Goal: Task Accomplishment & Management: Manage account settings

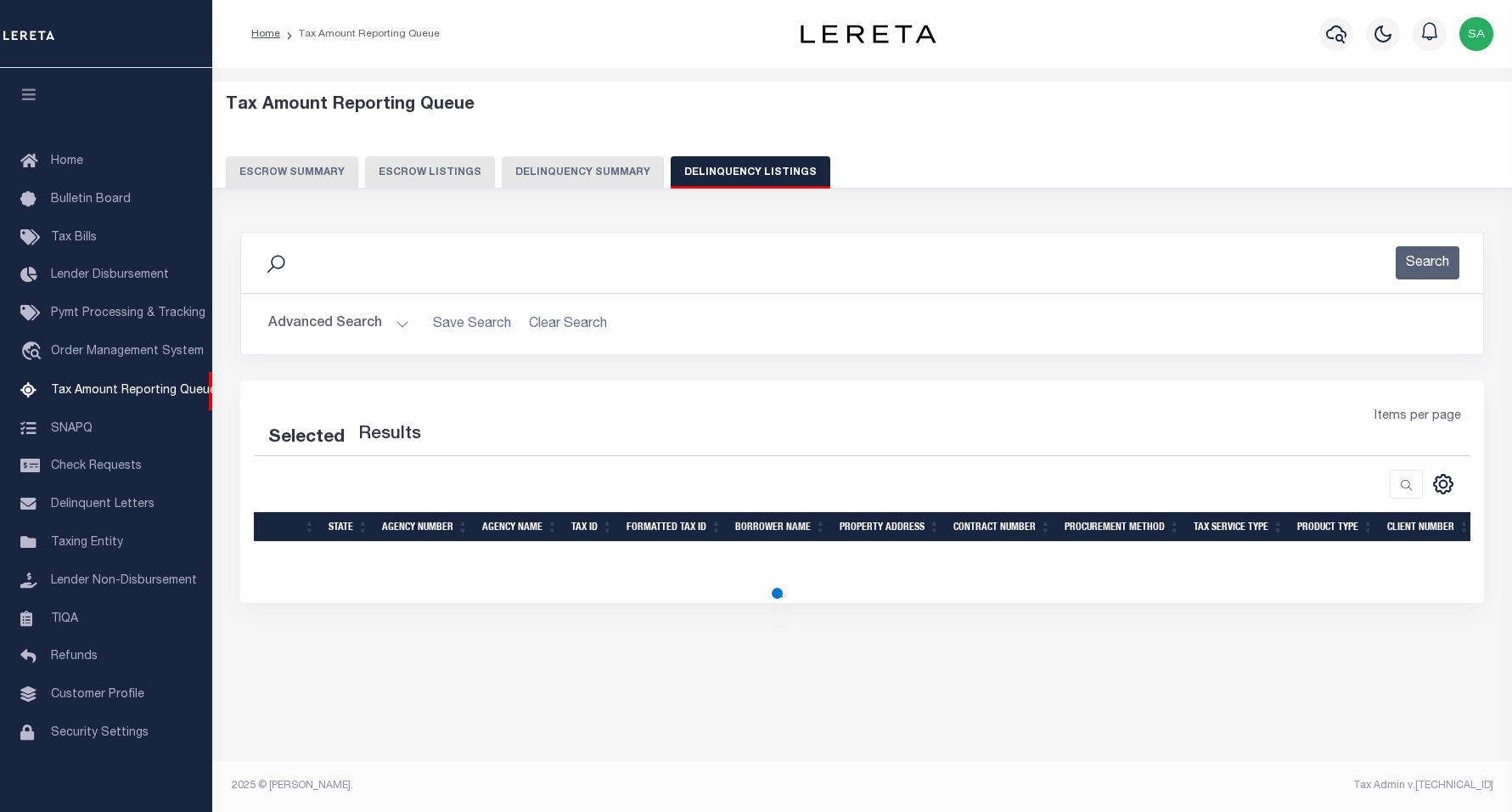
select select
select select "100"
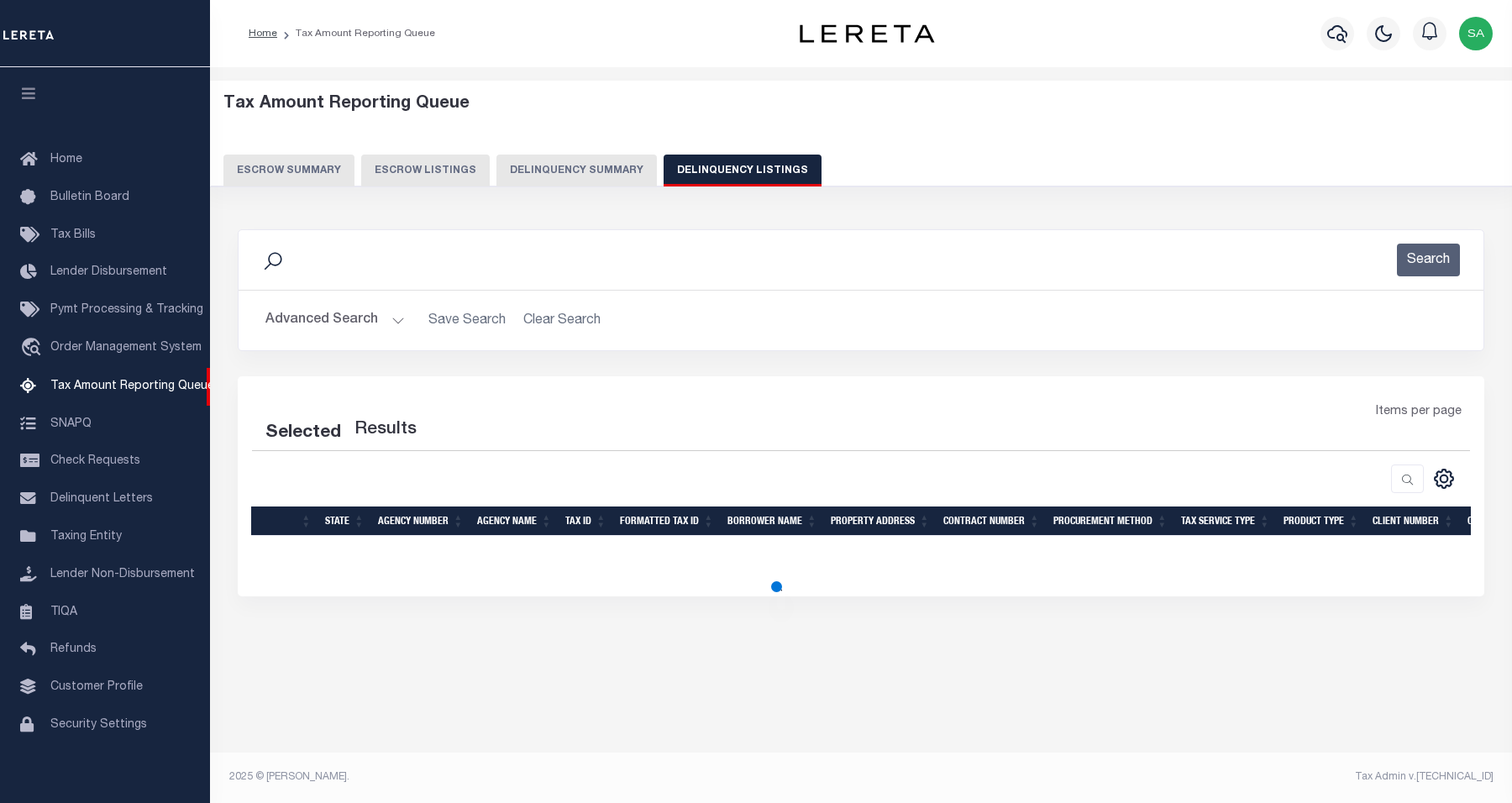
click at [333, 320] on button "Advanced Search" at bounding box center [335, 320] width 139 height 33
select select "100"
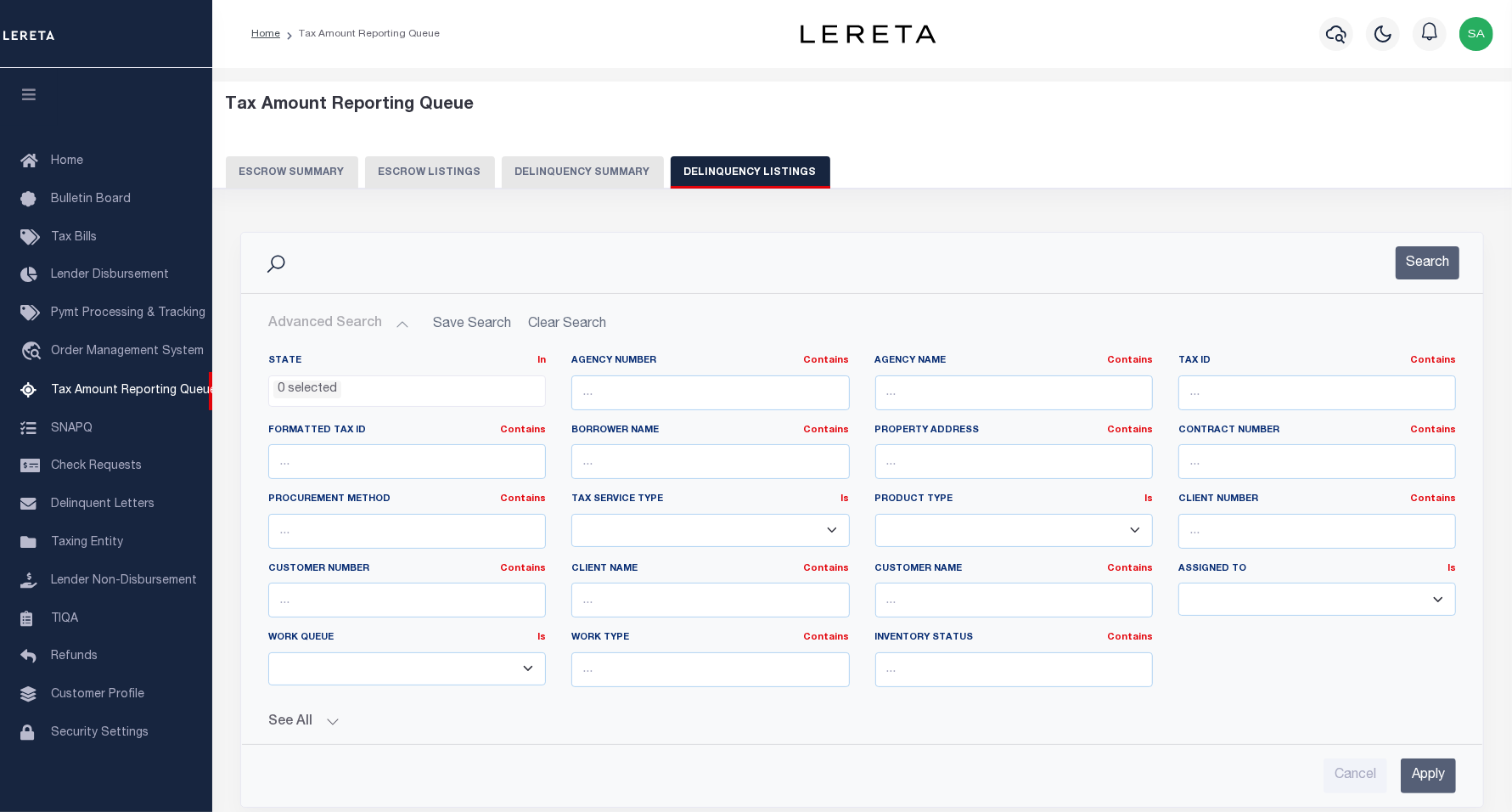
click at [376, 399] on ul "0 selected" at bounding box center [407, 387] width 276 height 23
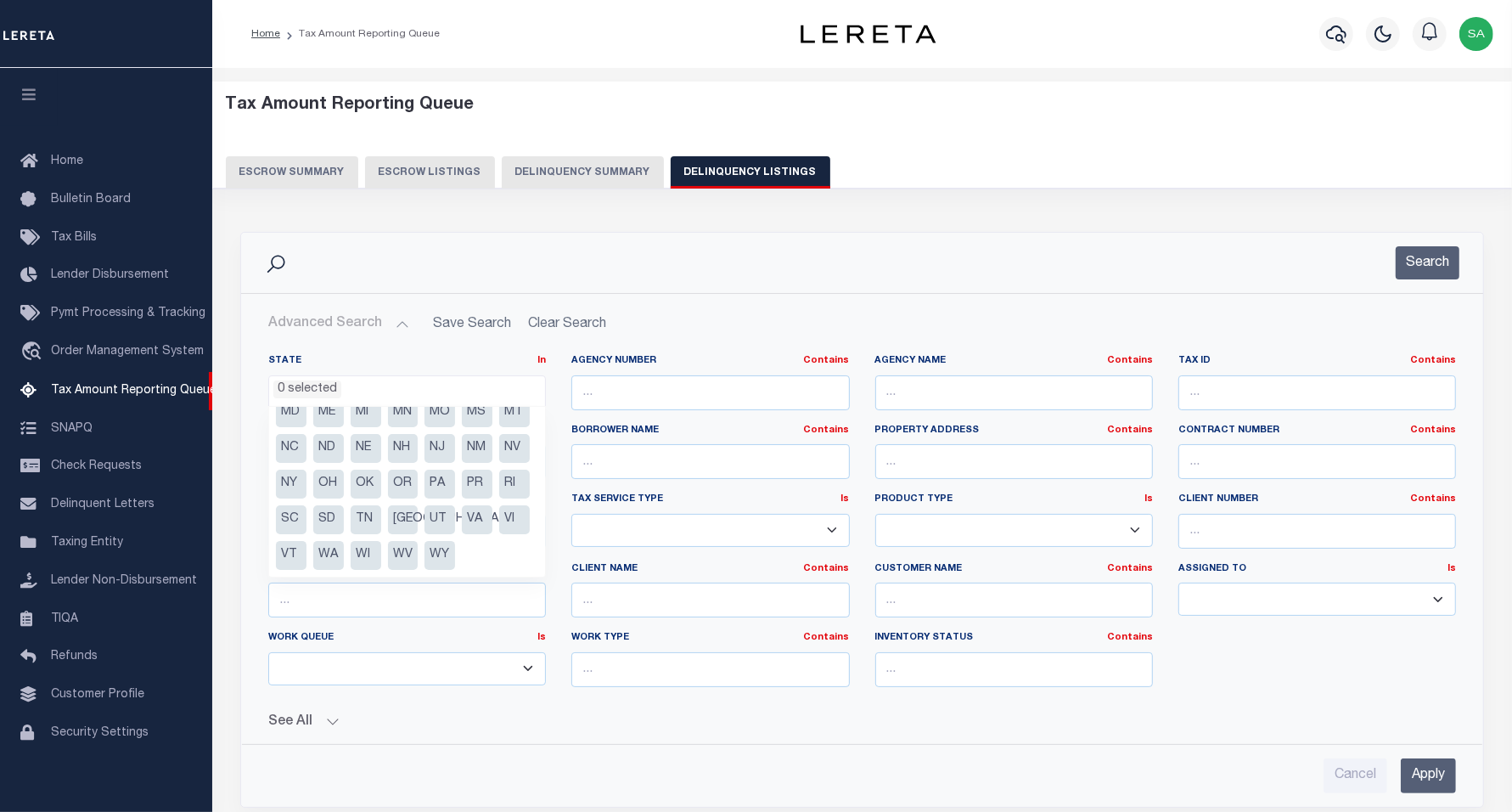
scroll to position [51, 0]
click at [499, 462] on li "MA" at bounding box center [514, 448] width 31 height 29
select select "MA"
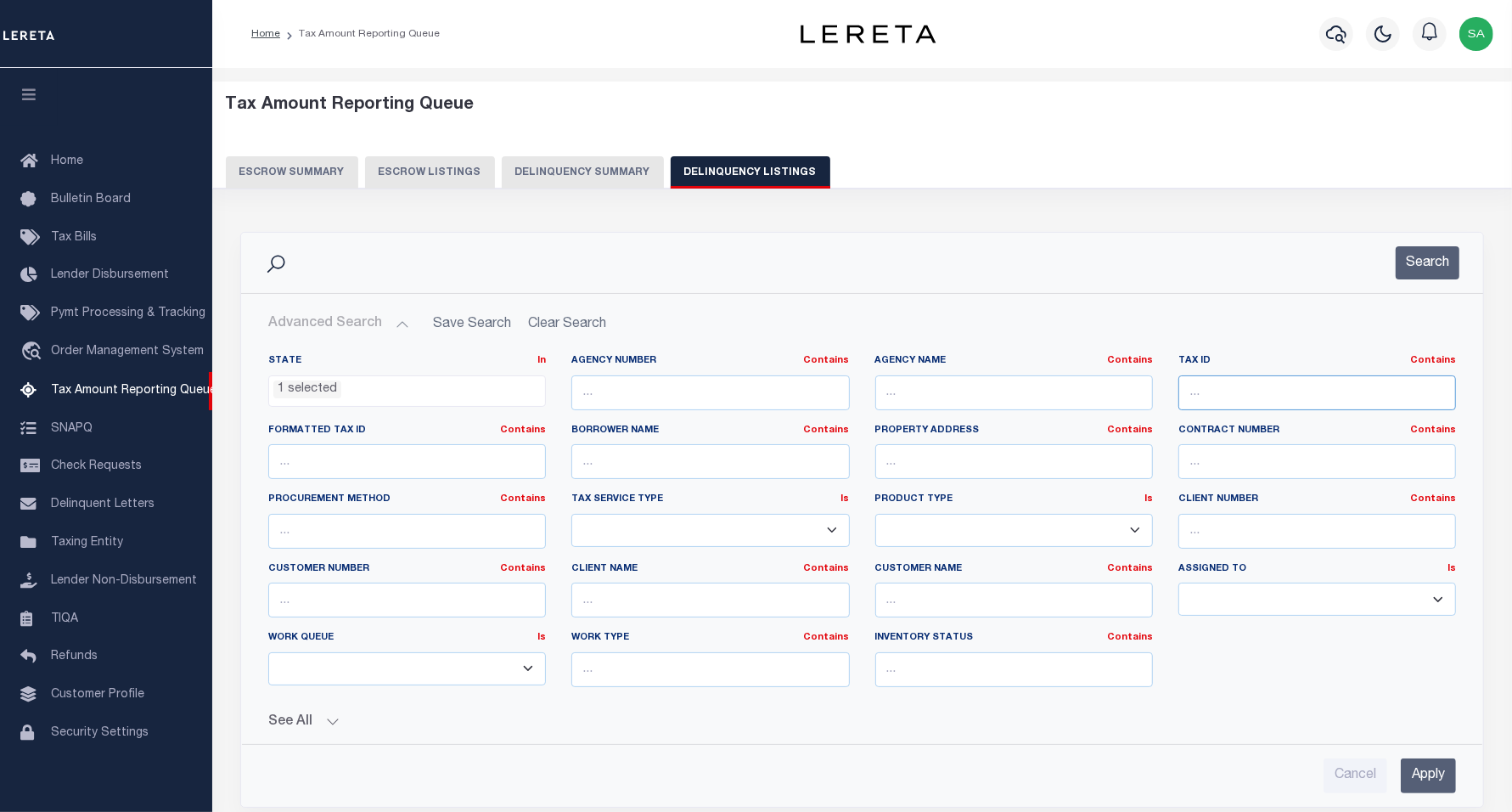
click at [1224, 392] on input "text" at bounding box center [1317, 392] width 278 height 35
paste input "094-012-000-000-0000"
type input "094-012-000-000-0000"
click at [1425, 264] on button "Search" at bounding box center [1427, 262] width 64 height 33
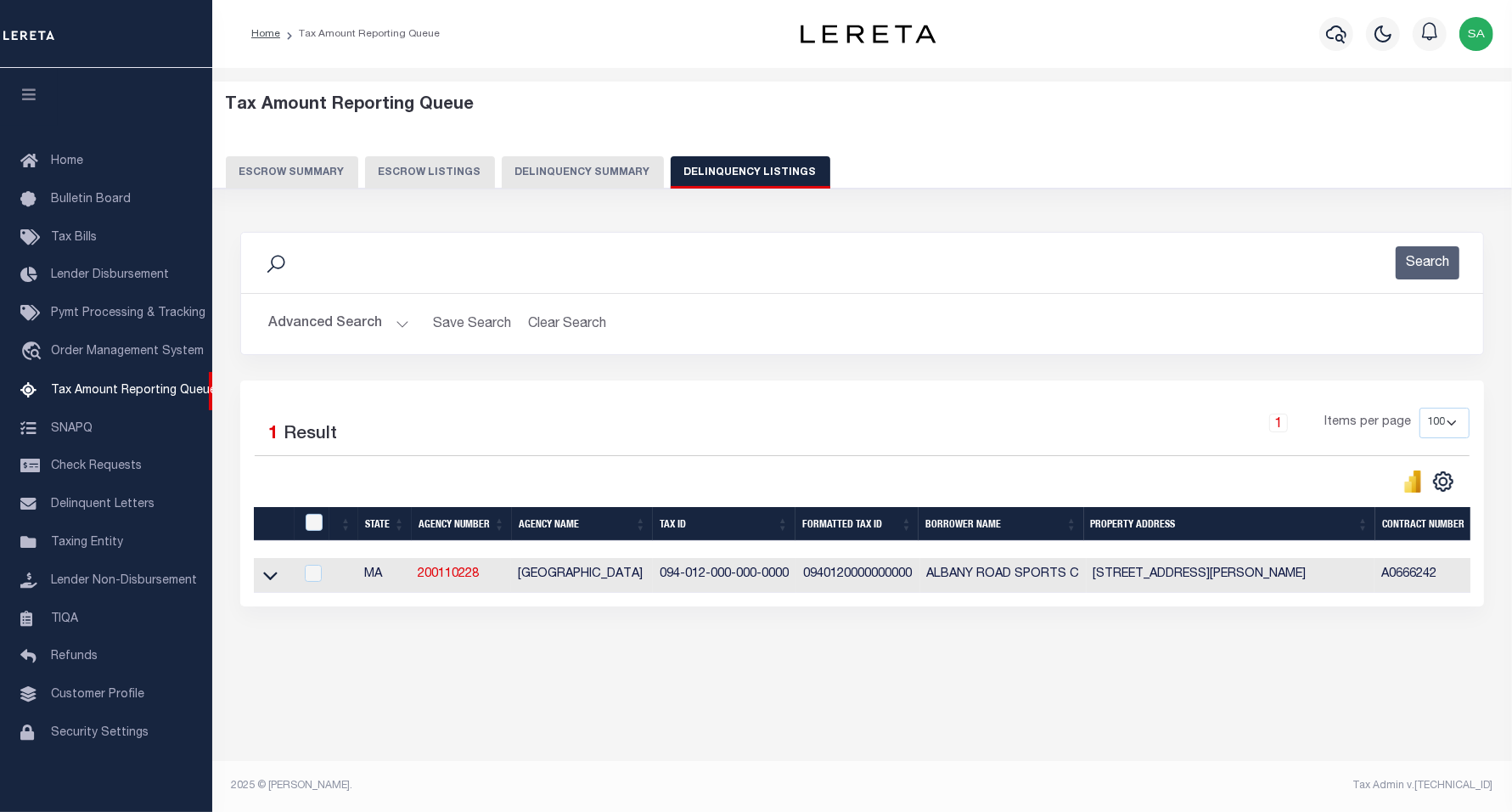
scroll to position [0, 0]
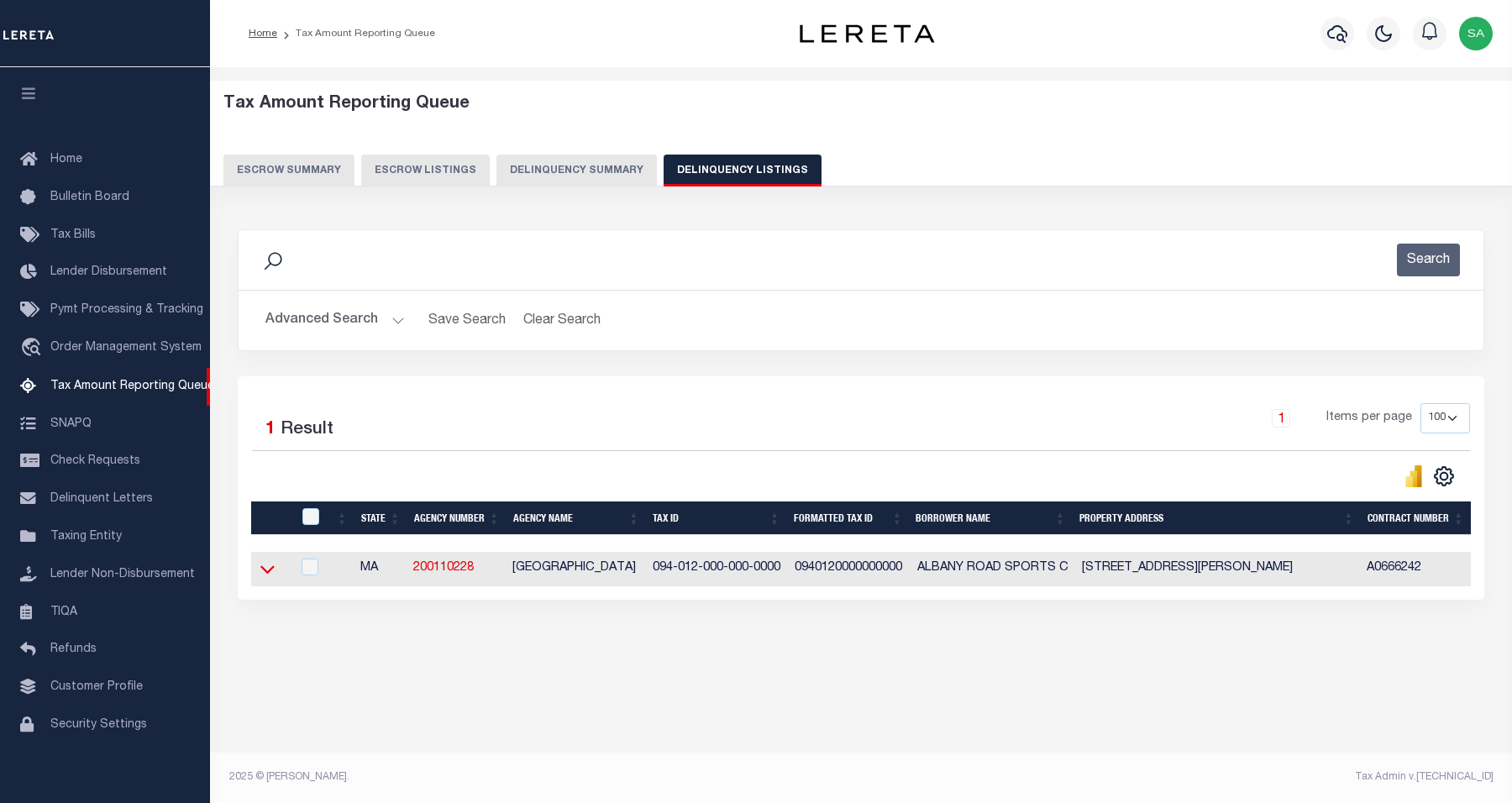
click at [263, 574] on icon at bounding box center [267, 570] width 14 height 8
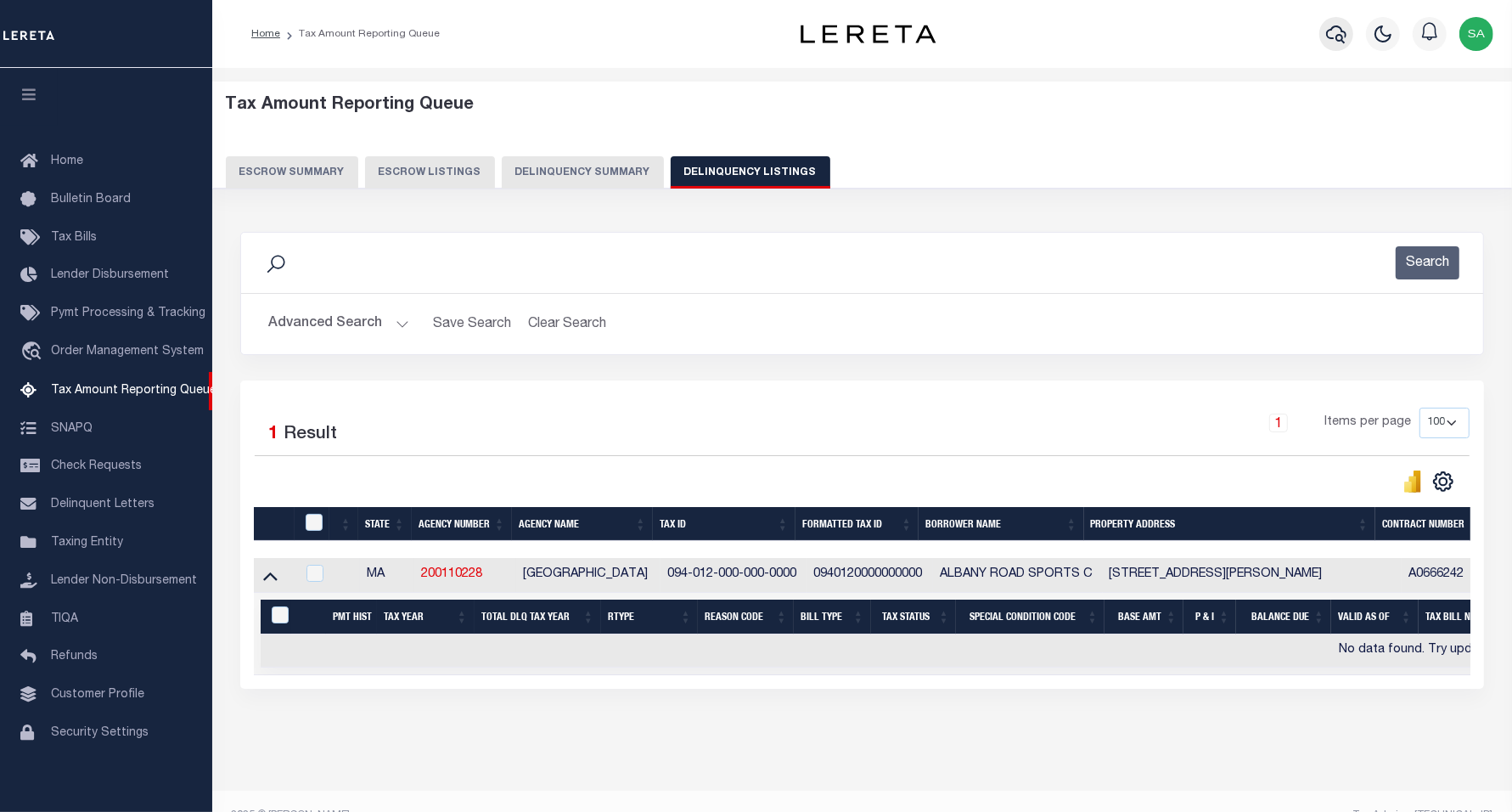
click at [1329, 34] on icon "button" at bounding box center [1336, 34] width 20 height 20
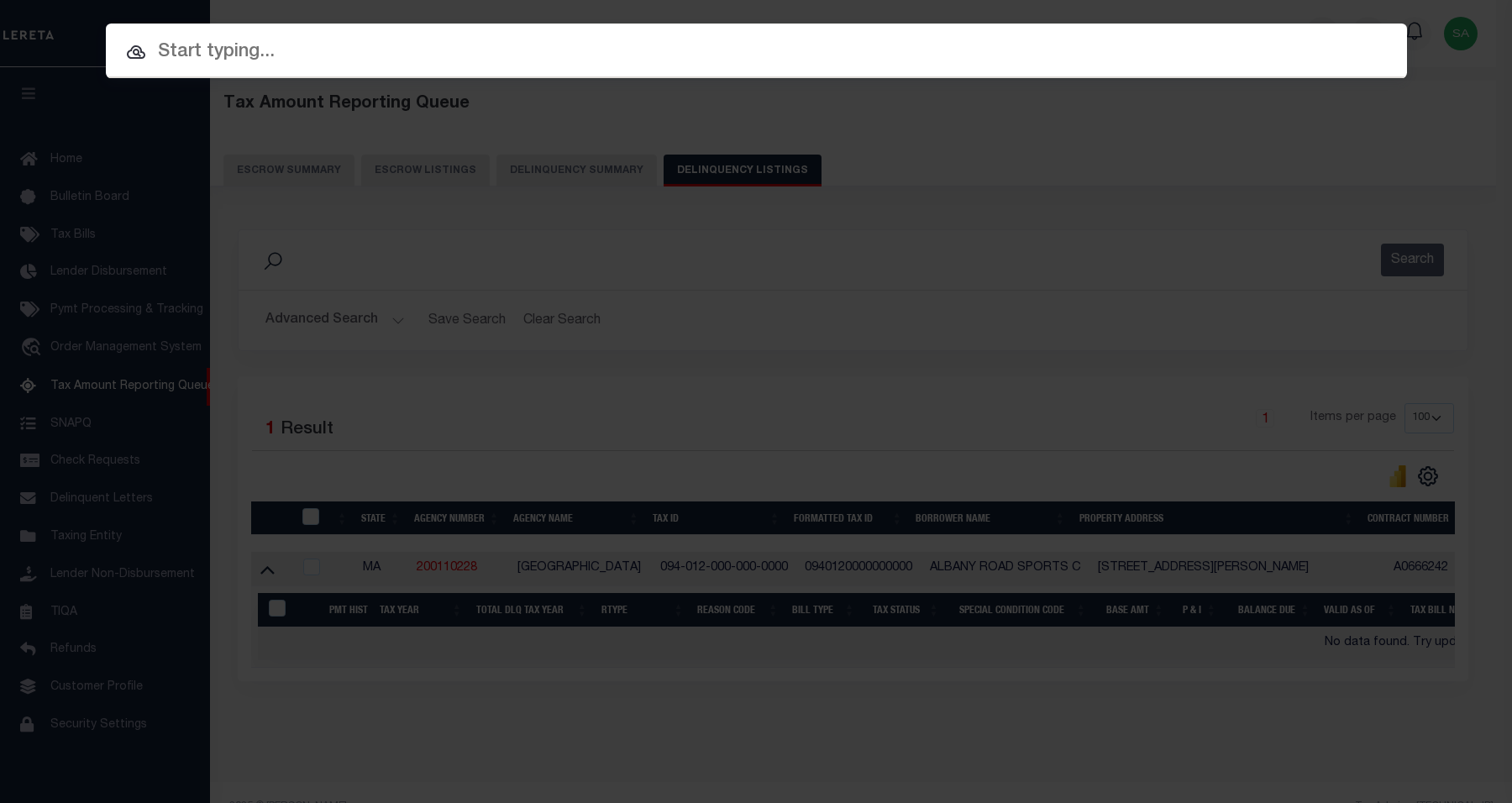
paste input "094-012-000-000-0000"
type input "094-012-000-000-0000"
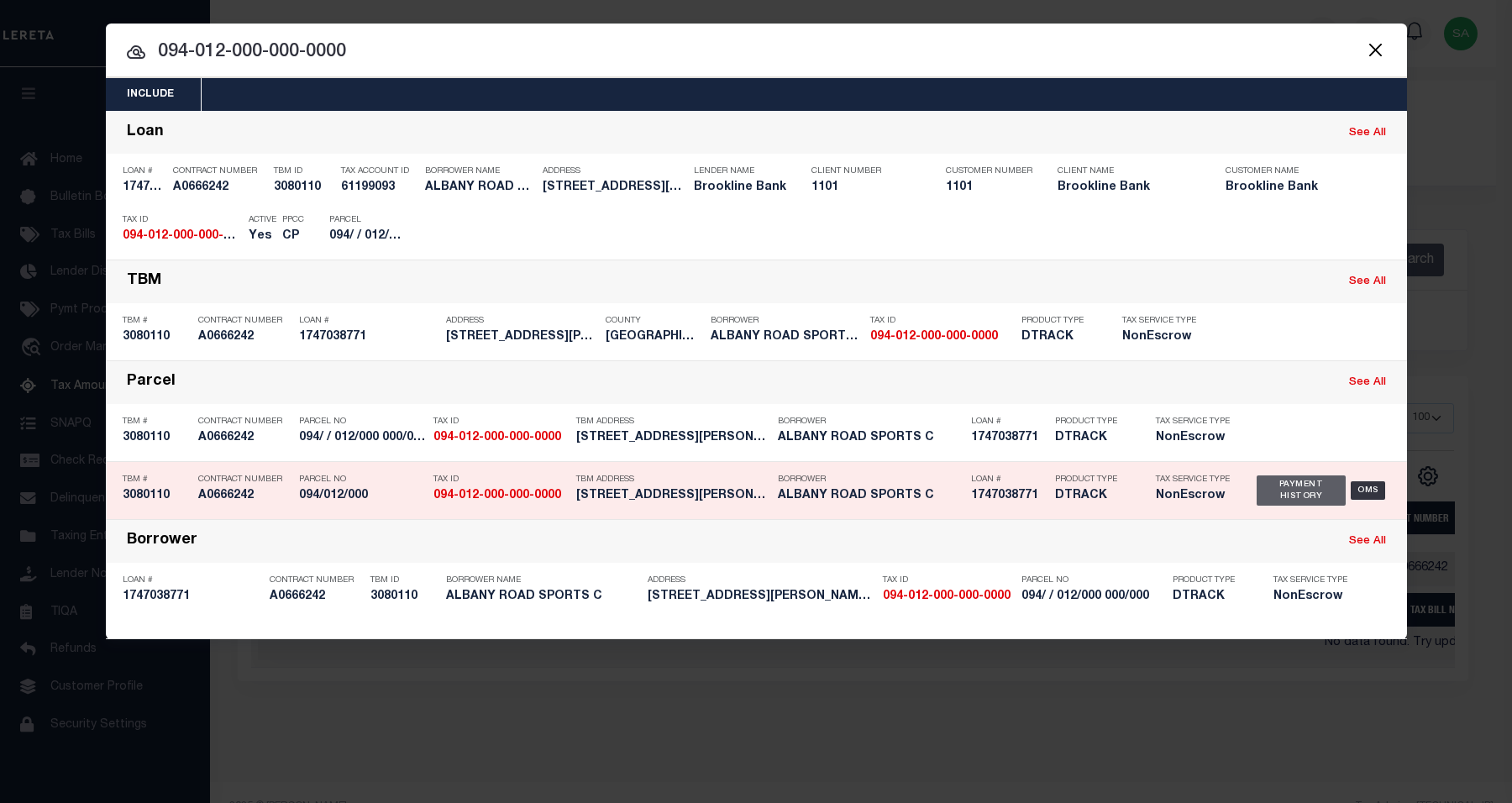
click at [1288, 484] on div "Payment History" at bounding box center [1301, 491] width 90 height 30
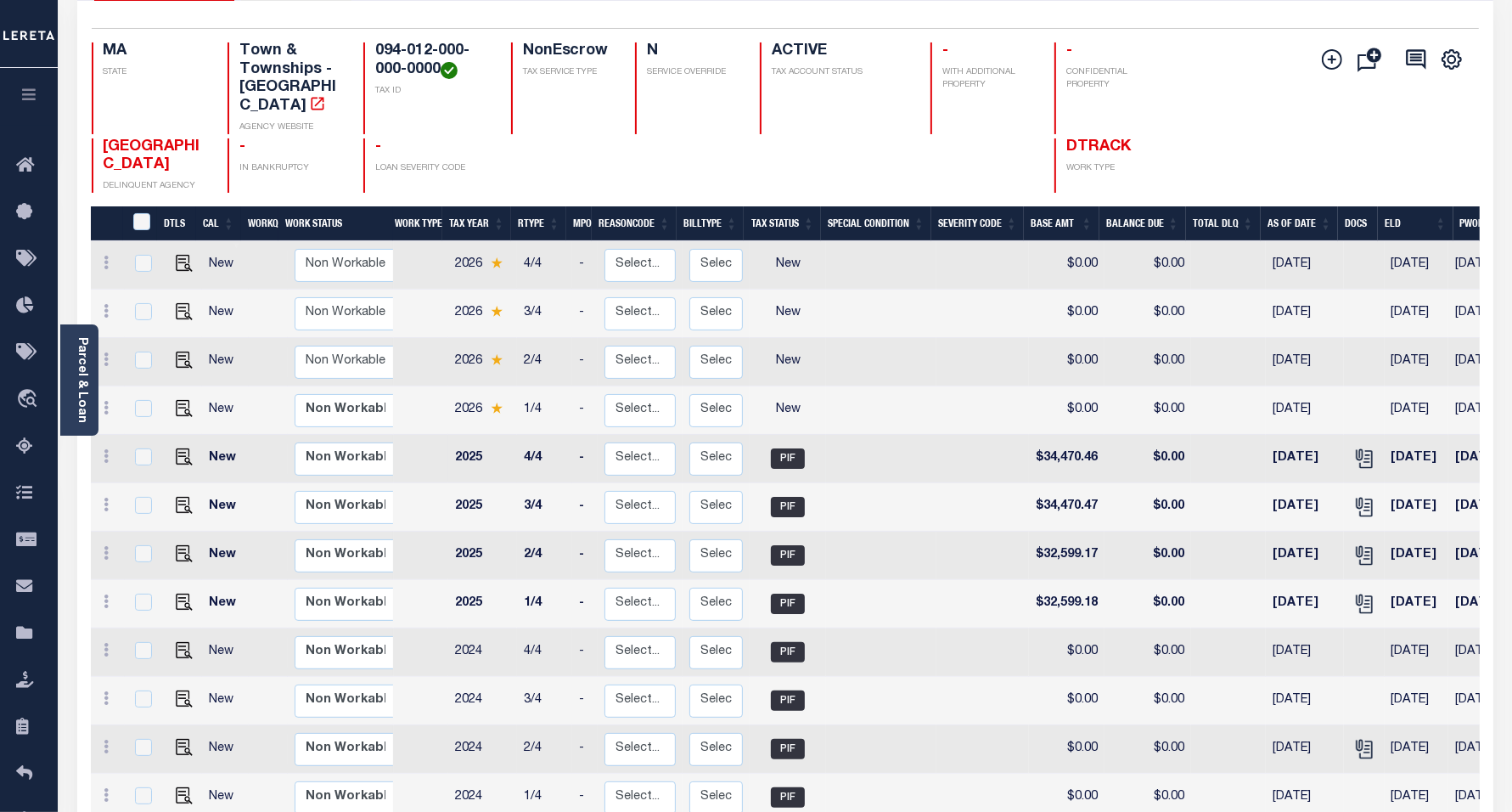
scroll to position [212, 0]
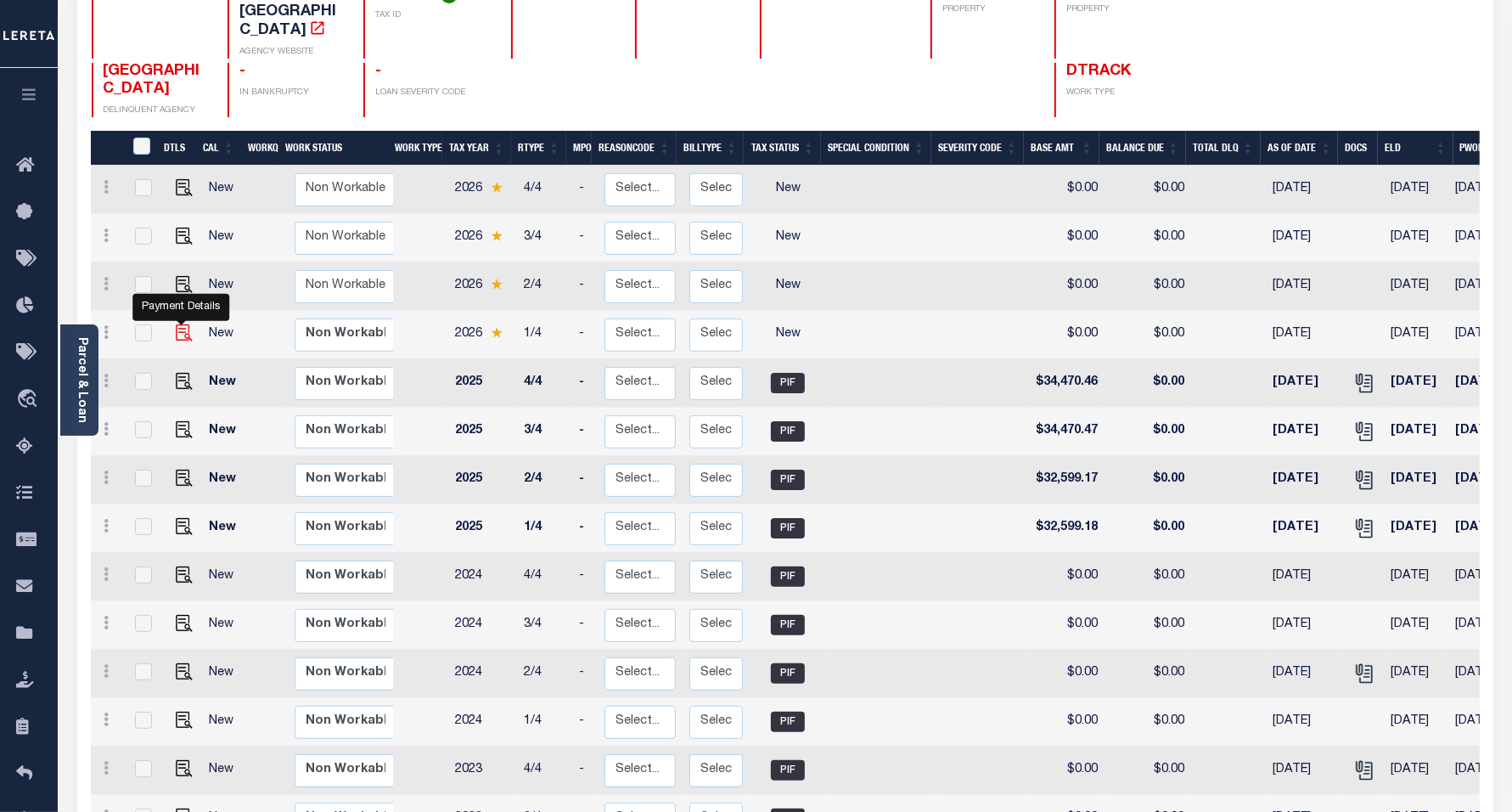
click at [177, 324] on img "" at bounding box center [184, 333] width 17 height 17
checkbox input "true"
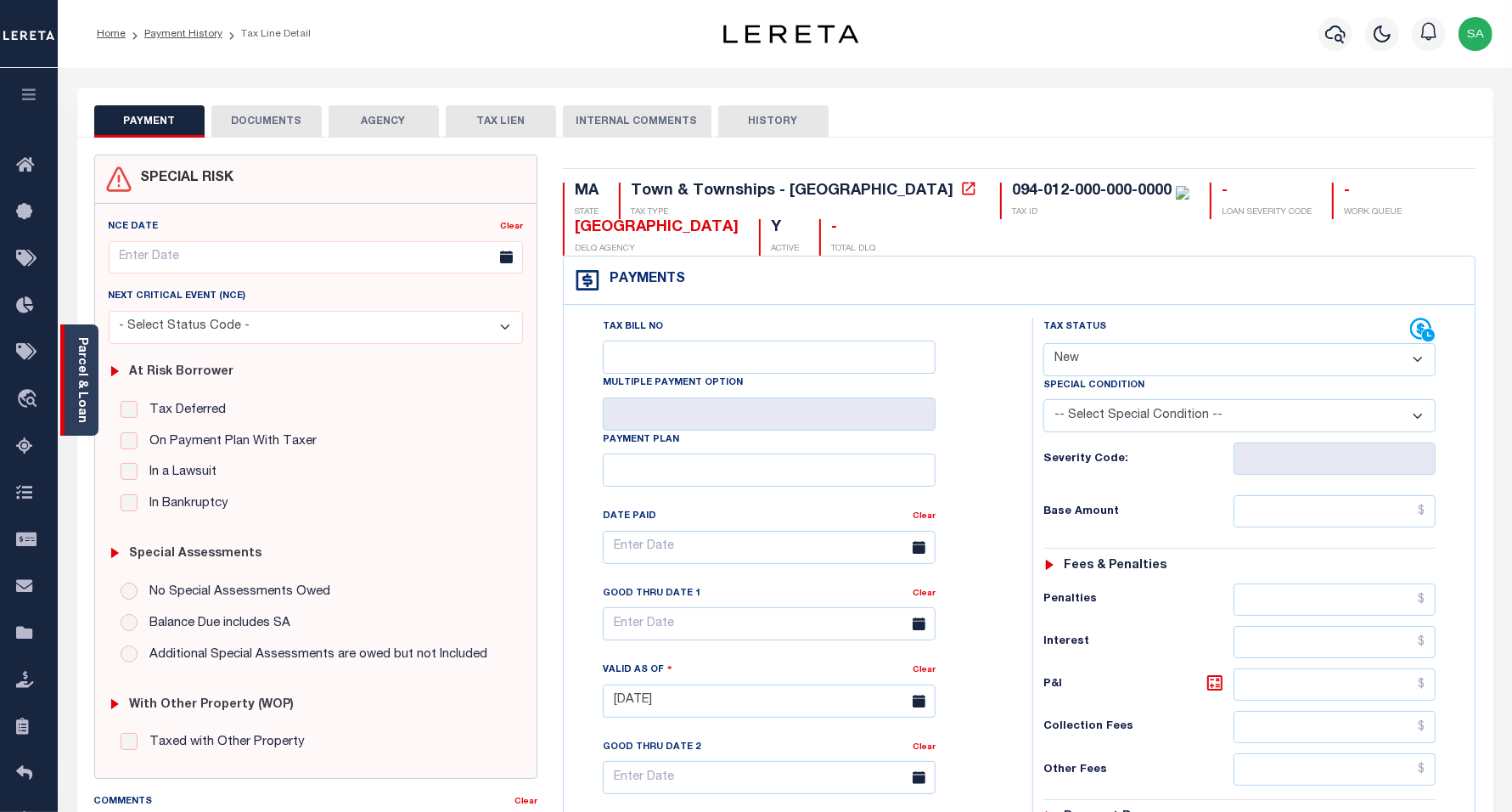
click at [85, 368] on link "Parcel & Loan" at bounding box center [82, 380] width 12 height 86
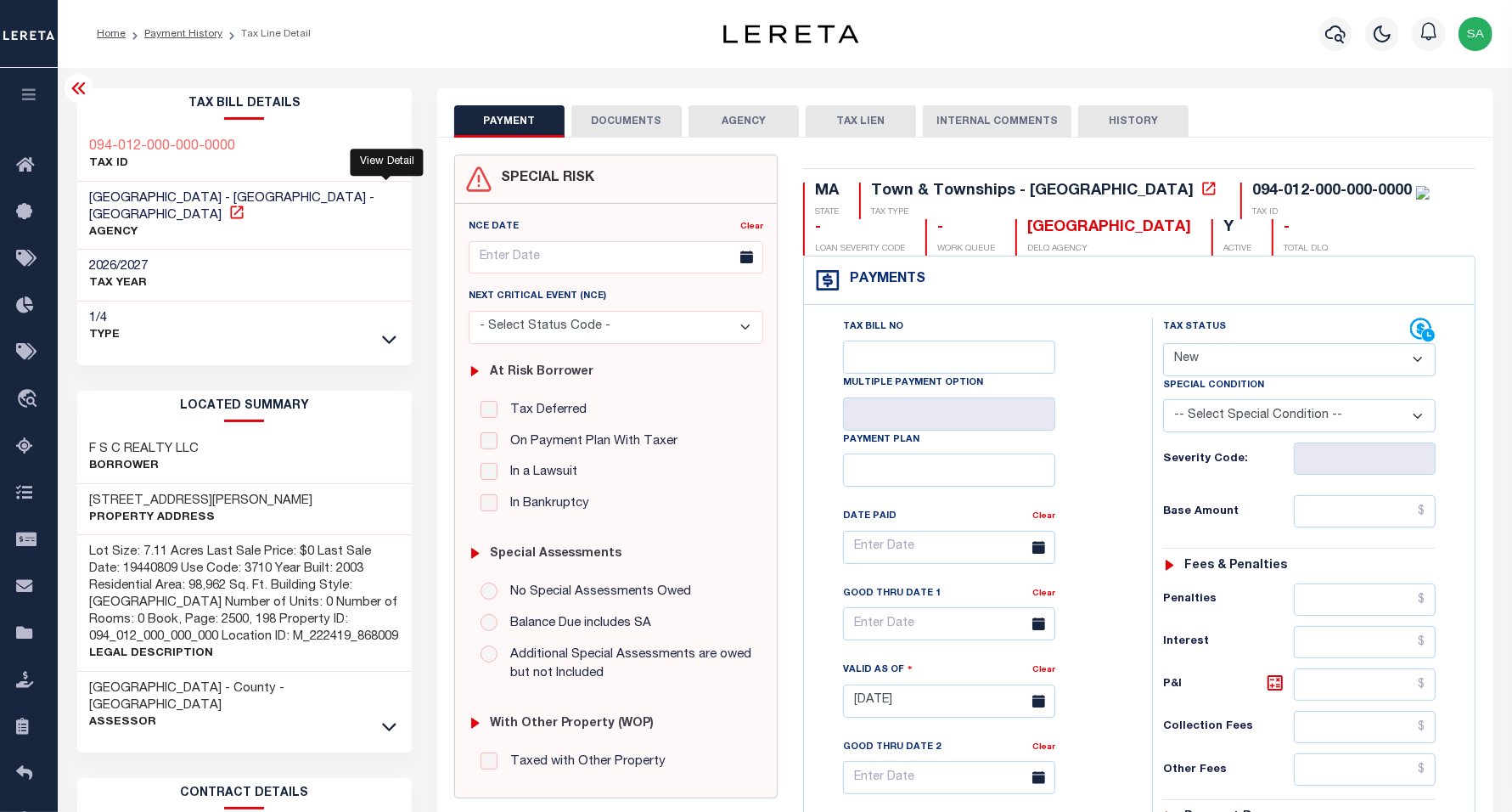
click at [245, 204] on icon at bounding box center [237, 212] width 17 height 17
drag, startPoint x: 87, startPoint y: 481, endPoint x: 255, endPoint y: 485, distance: 168.0
click at [255, 485] on div "[STREET_ADDRESS][PERSON_NAME] Property Address" at bounding box center [245, 510] width 335 height 52
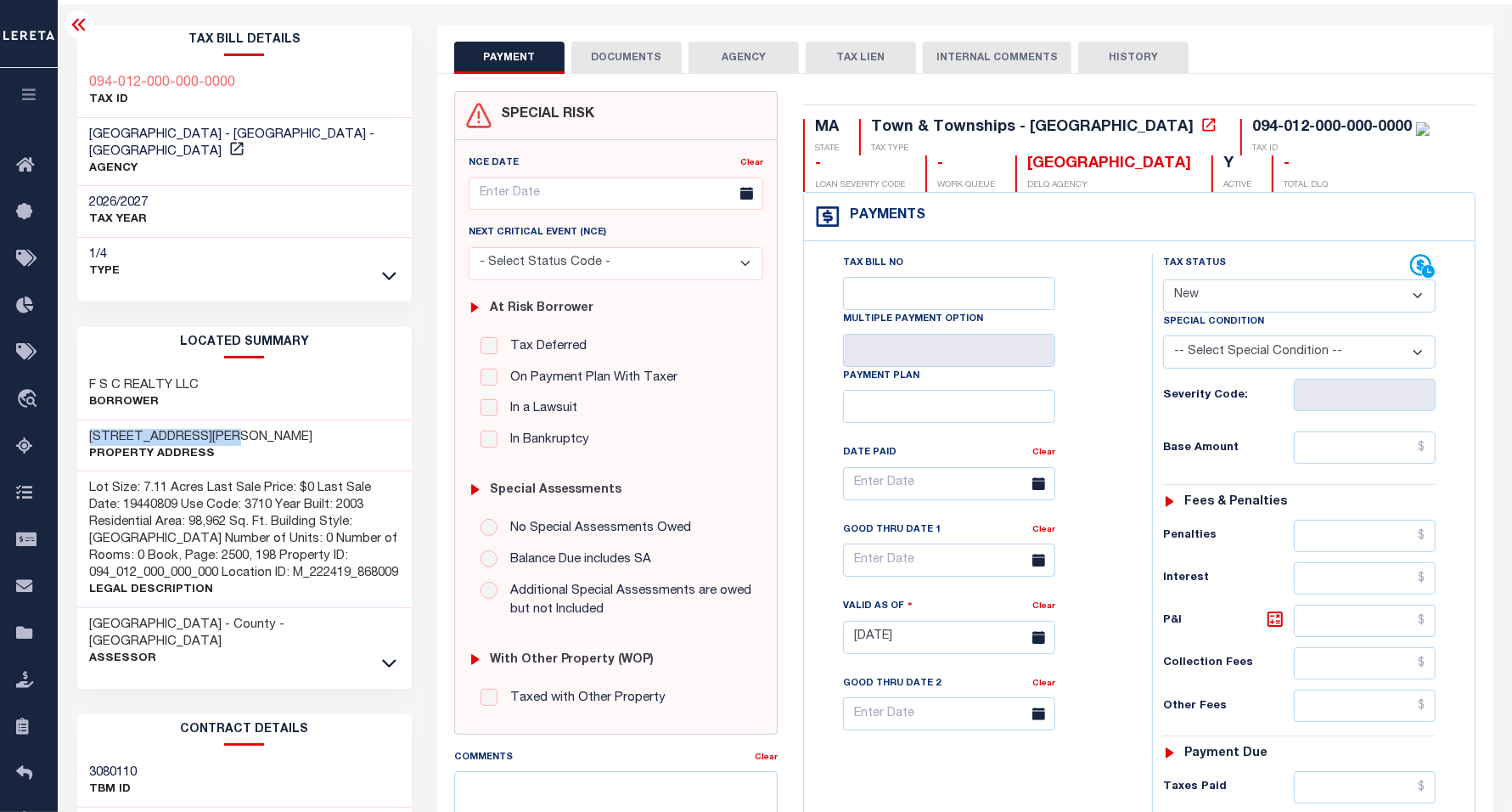
scroll to position [212, 0]
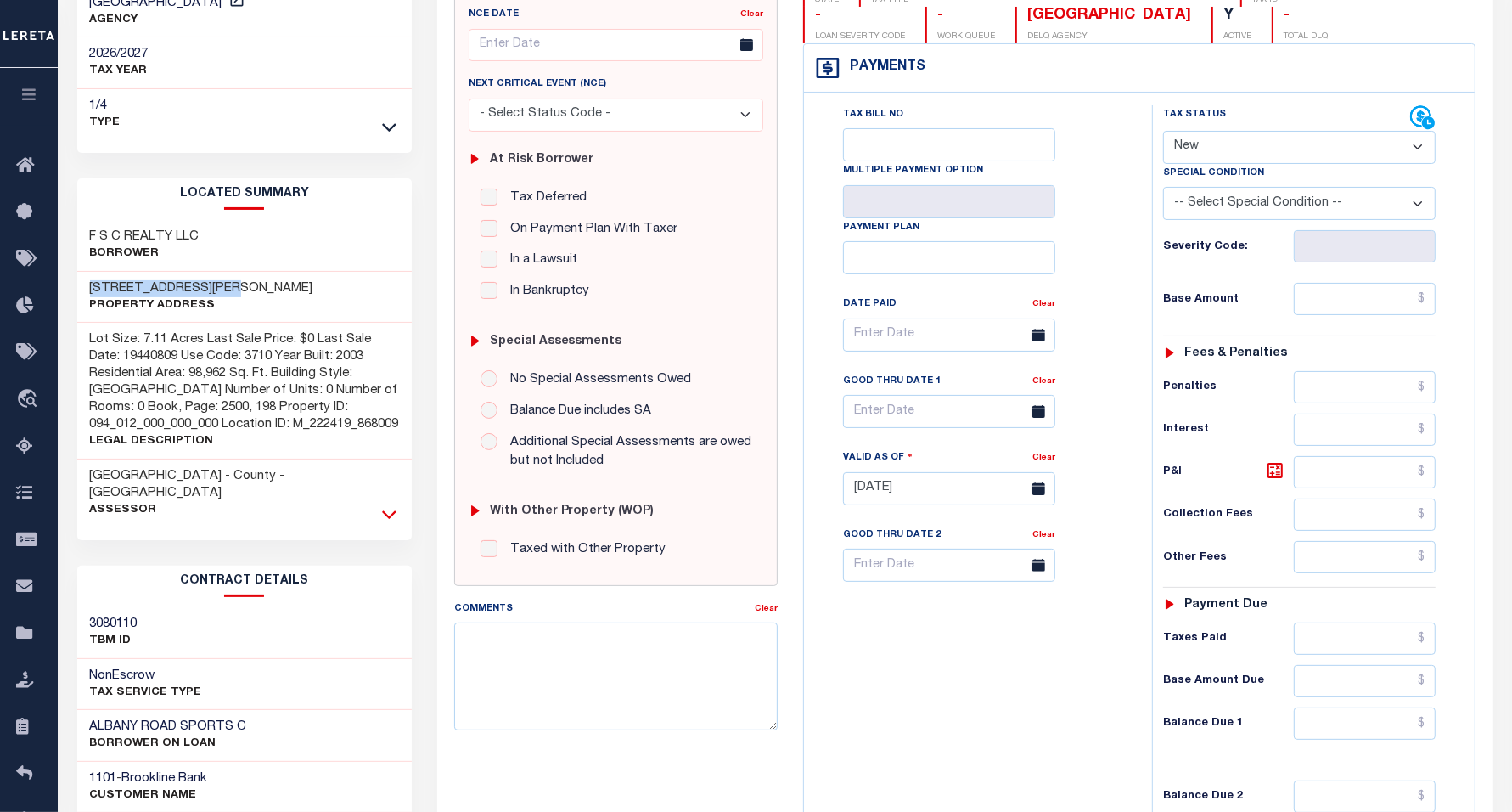
click at [389, 510] on icon at bounding box center [389, 515] width 14 height 8
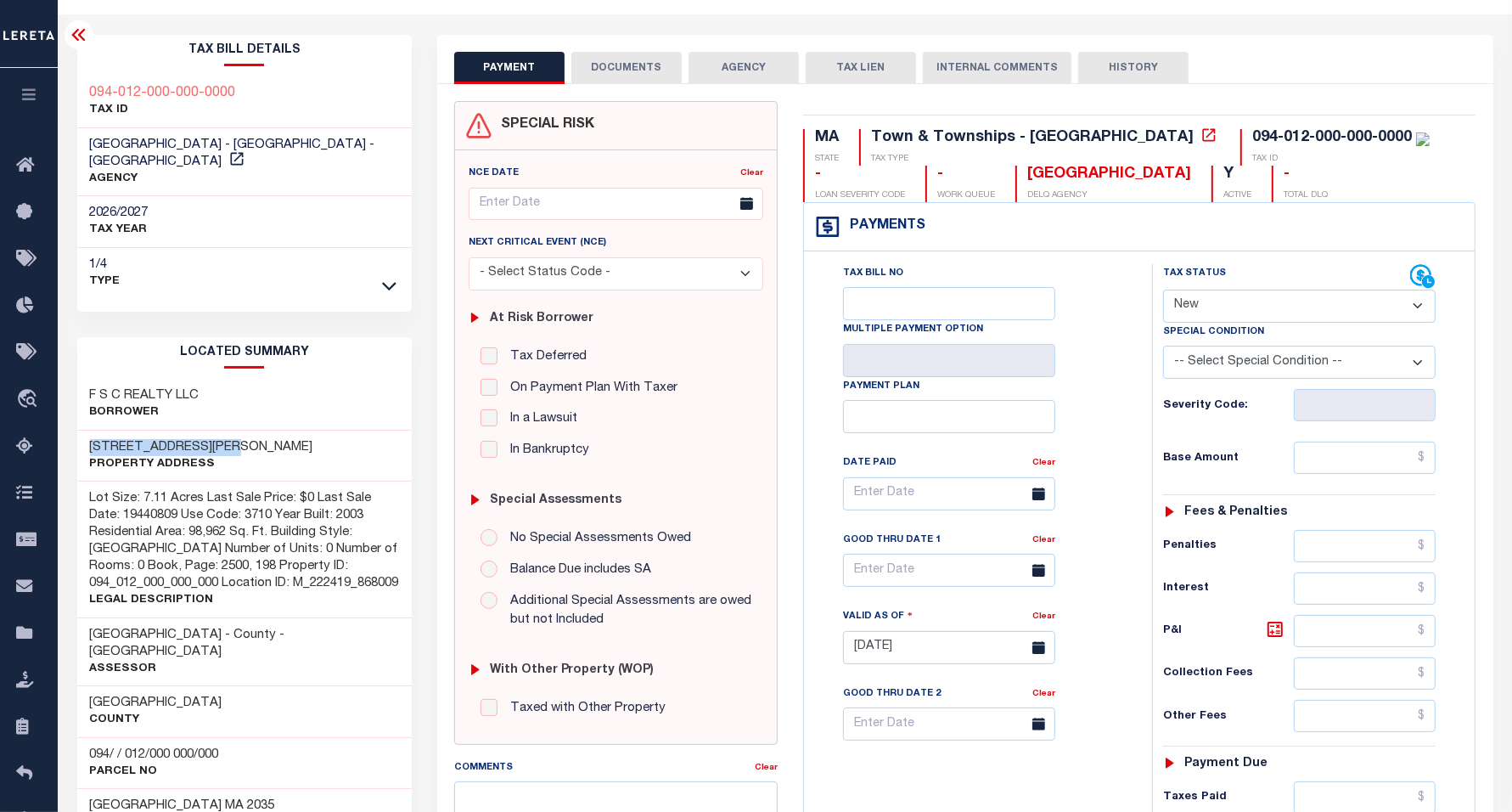
scroll to position [0, 0]
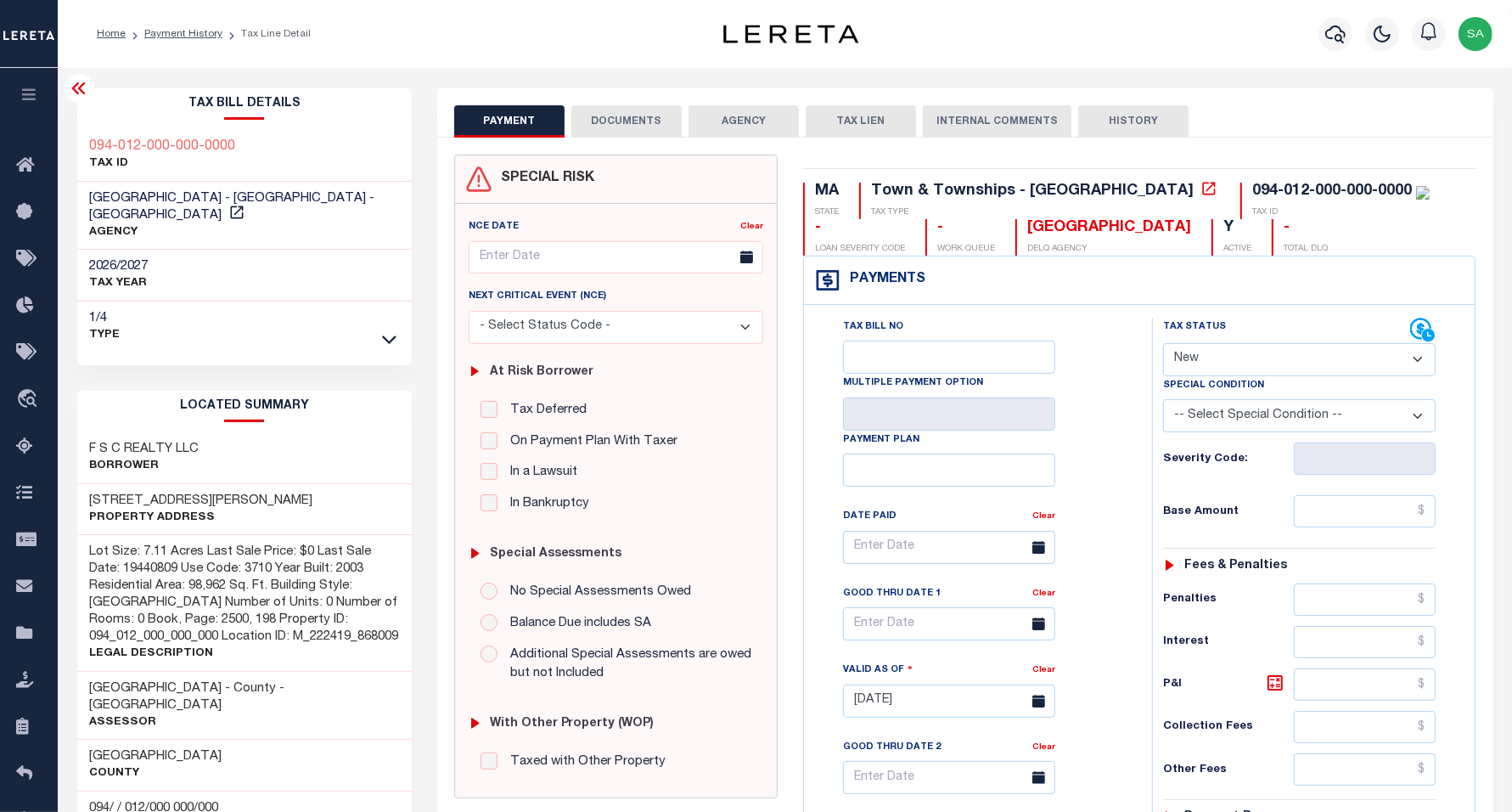
click at [1229, 342] on div "Tax Status Status" at bounding box center [1286, 330] width 247 height 25
click at [1221, 363] on select "- Select Status Code - Open Due/Unpaid Paid Incomplete No Tax Due Internal Refu…" at bounding box center [1299, 359] width 273 height 33
select select "PYD"
click at [1163, 345] on select "- Select Status Code - Open Due/Unpaid Paid Incomplete No Tax Due Internal Refu…" at bounding box center [1299, 359] width 273 height 33
type input "[DATE]"
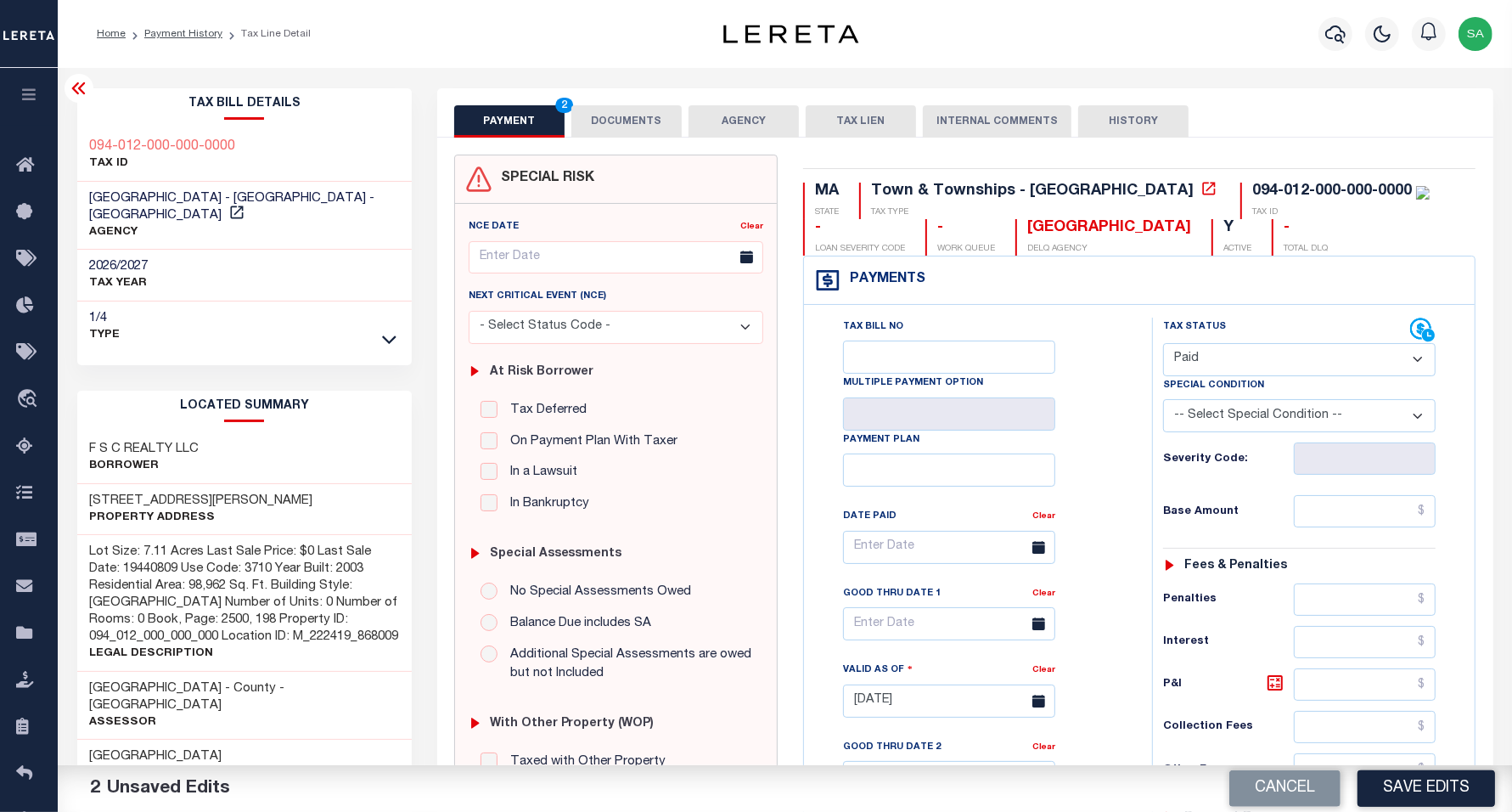
click at [1324, 550] on div "Tax Status Status - Select Status Code -" at bounding box center [1305, 692] width 306 height 750
click at [1318, 522] on input "text" at bounding box center [1364, 511] width 142 height 32
type input "$0.00"
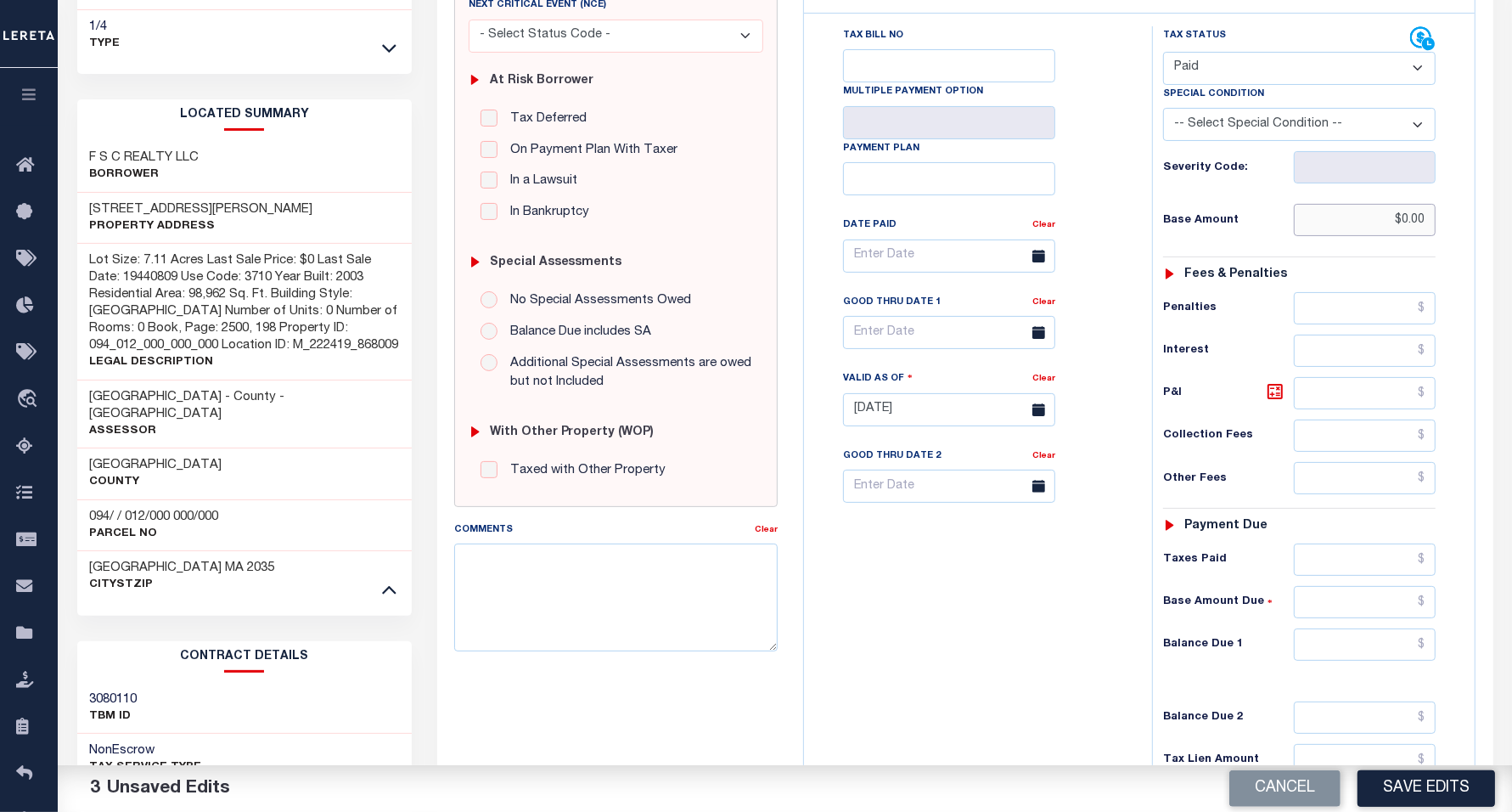
scroll to position [319, 0]
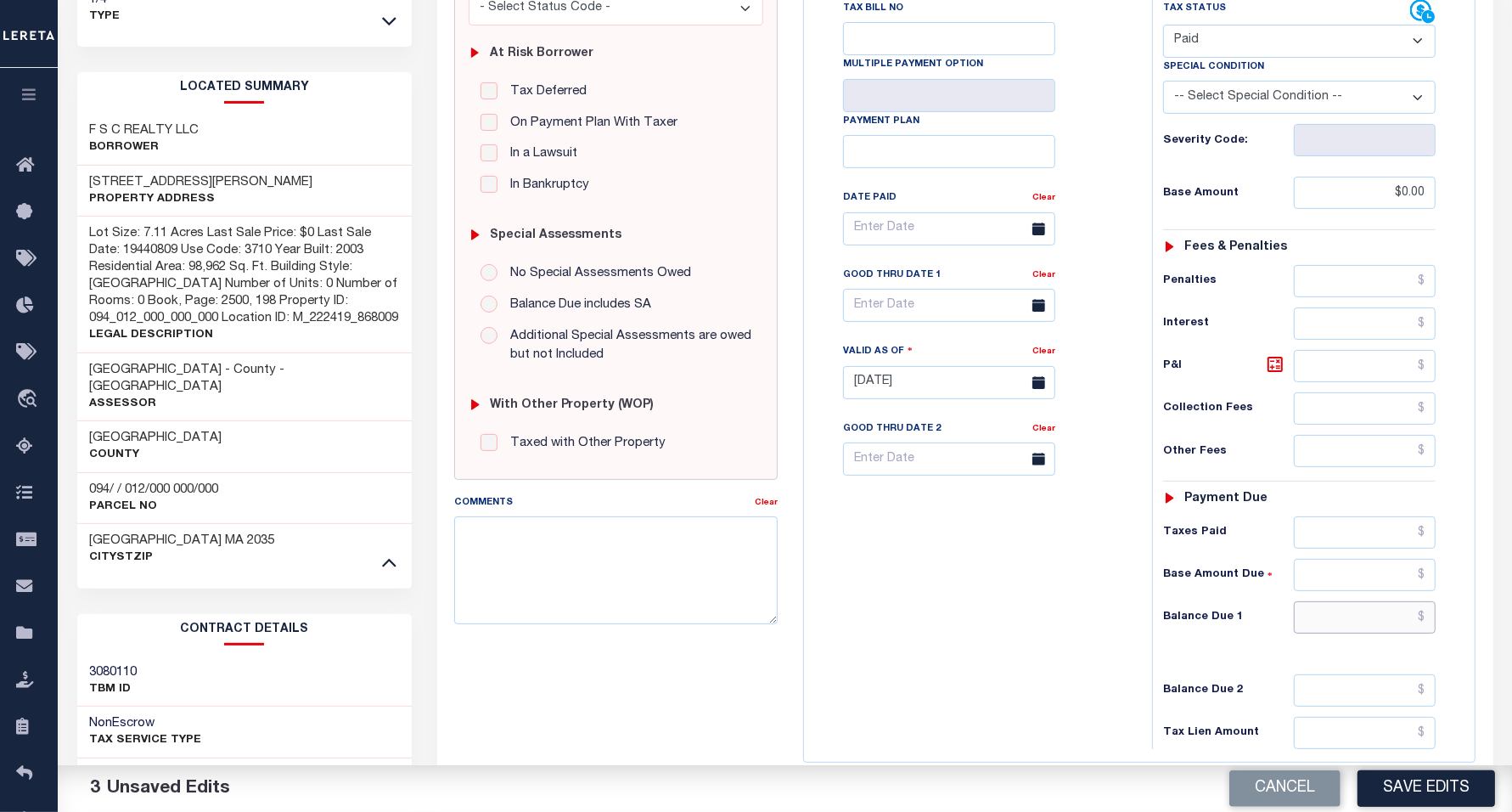
click at [1348, 627] on input "text" at bounding box center [1364, 617] width 142 height 32
type input "$0.00"
click at [898, 674] on div "Tax Bill No Multiple Payment Option Payment Plan Clear" at bounding box center [974, 374] width 331 height 750
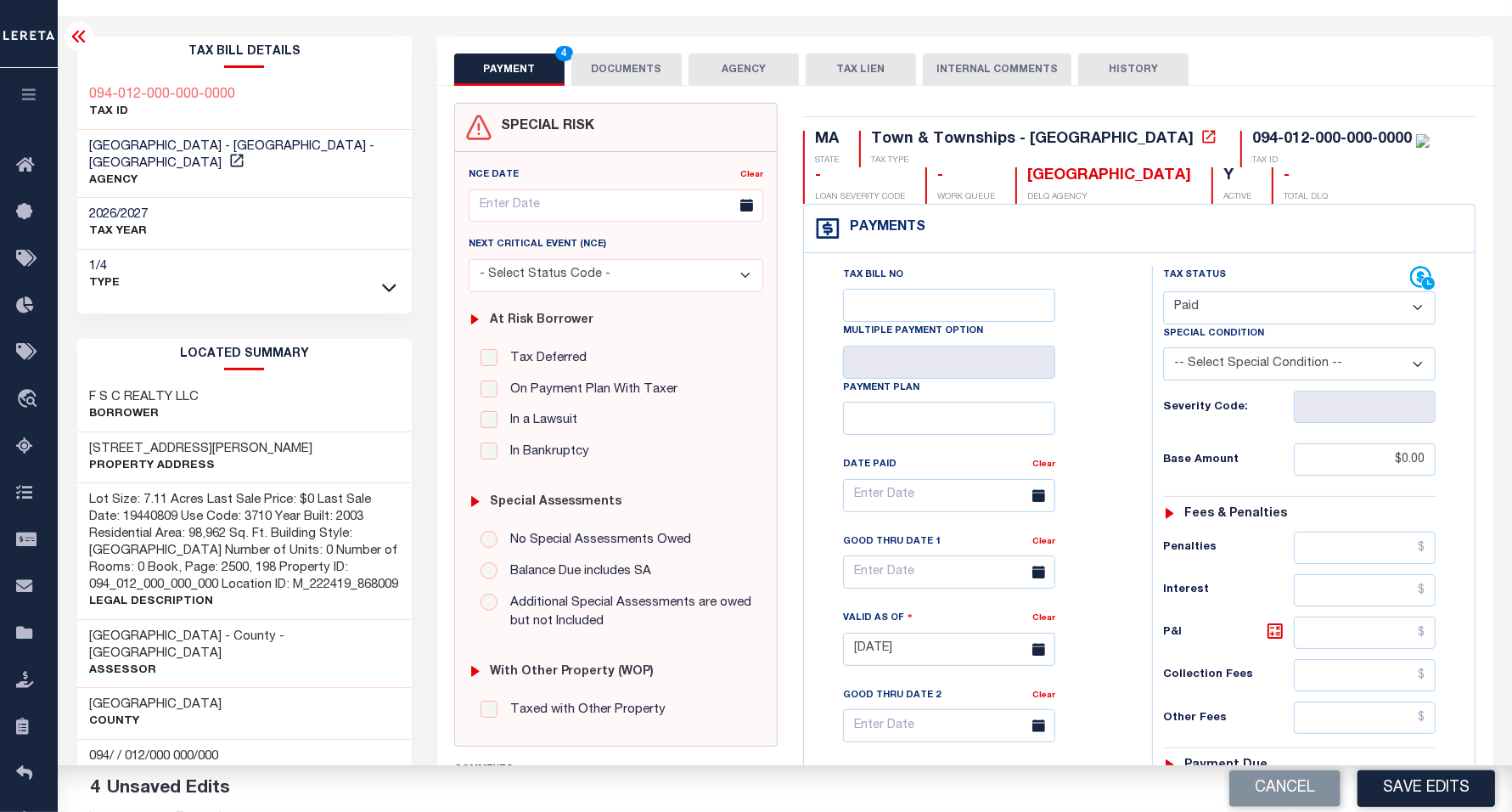
scroll to position [0, 0]
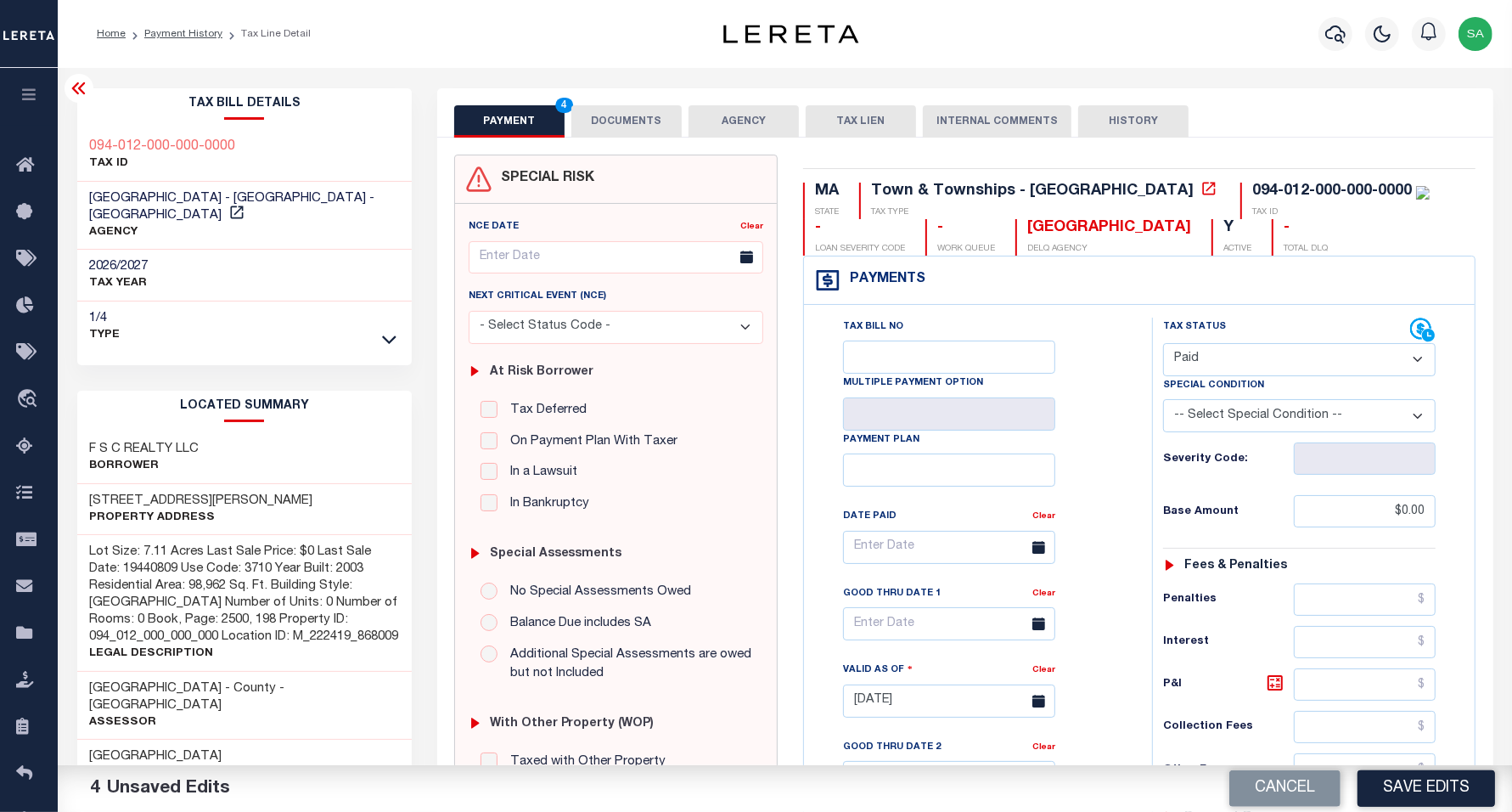
click at [633, 126] on button "DOCUMENTS" at bounding box center [627, 121] width 110 height 32
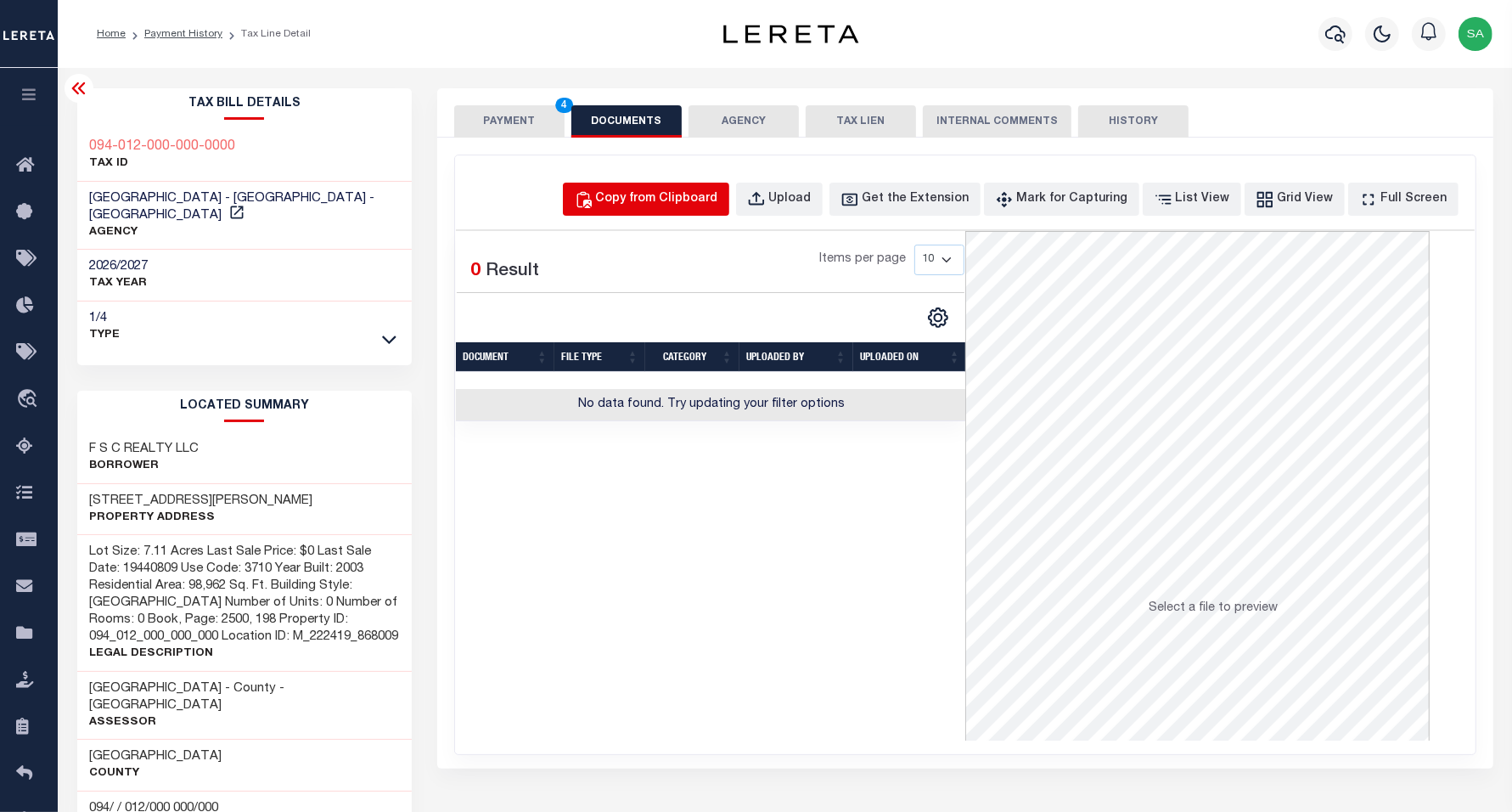
click at [669, 183] on button "Copy from Clipboard" at bounding box center [646, 199] width 166 height 33
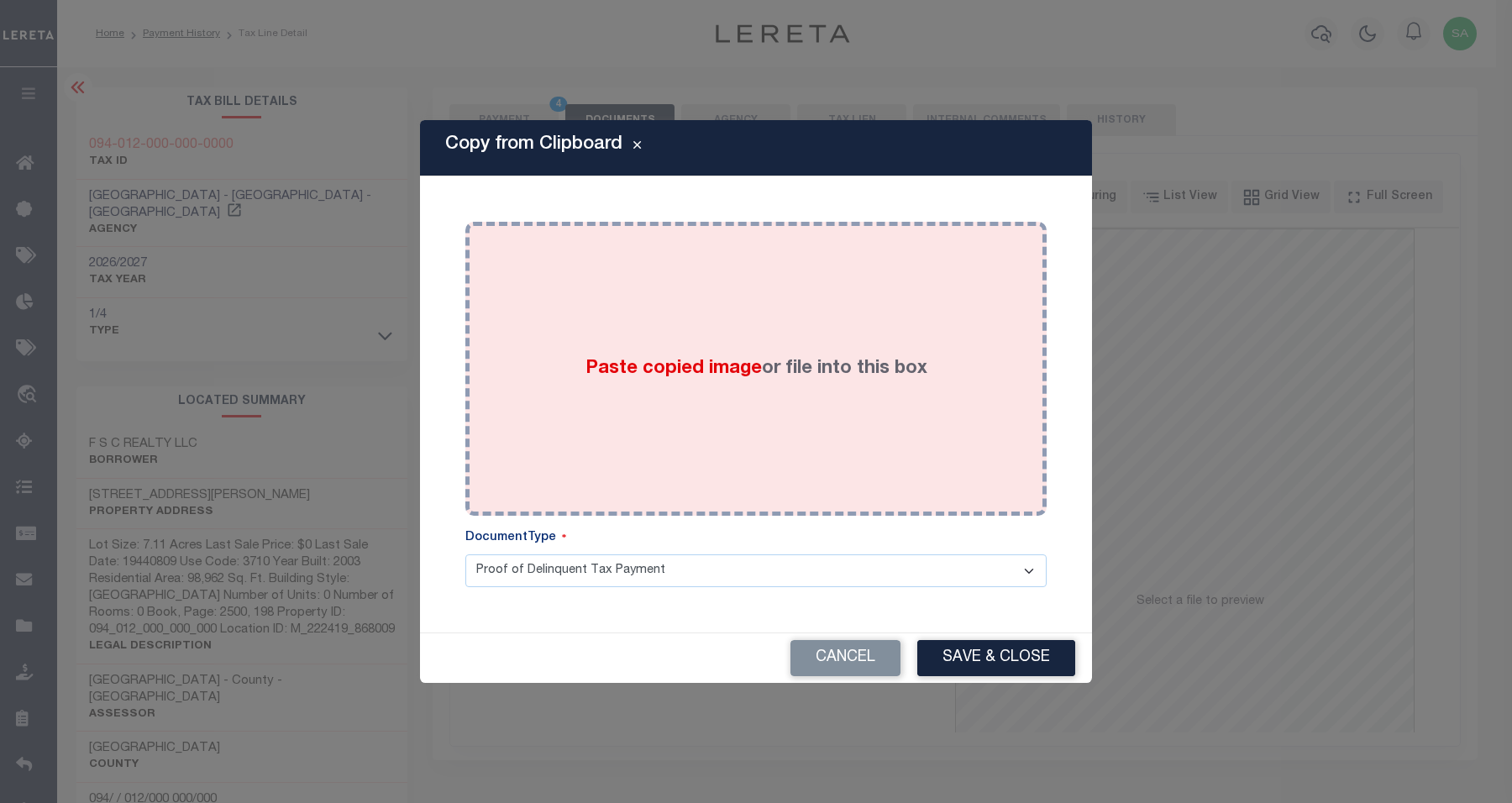
click at [706, 318] on div "Paste copied image or file into this box" at bounding box center [756, 369] width 556 height 269
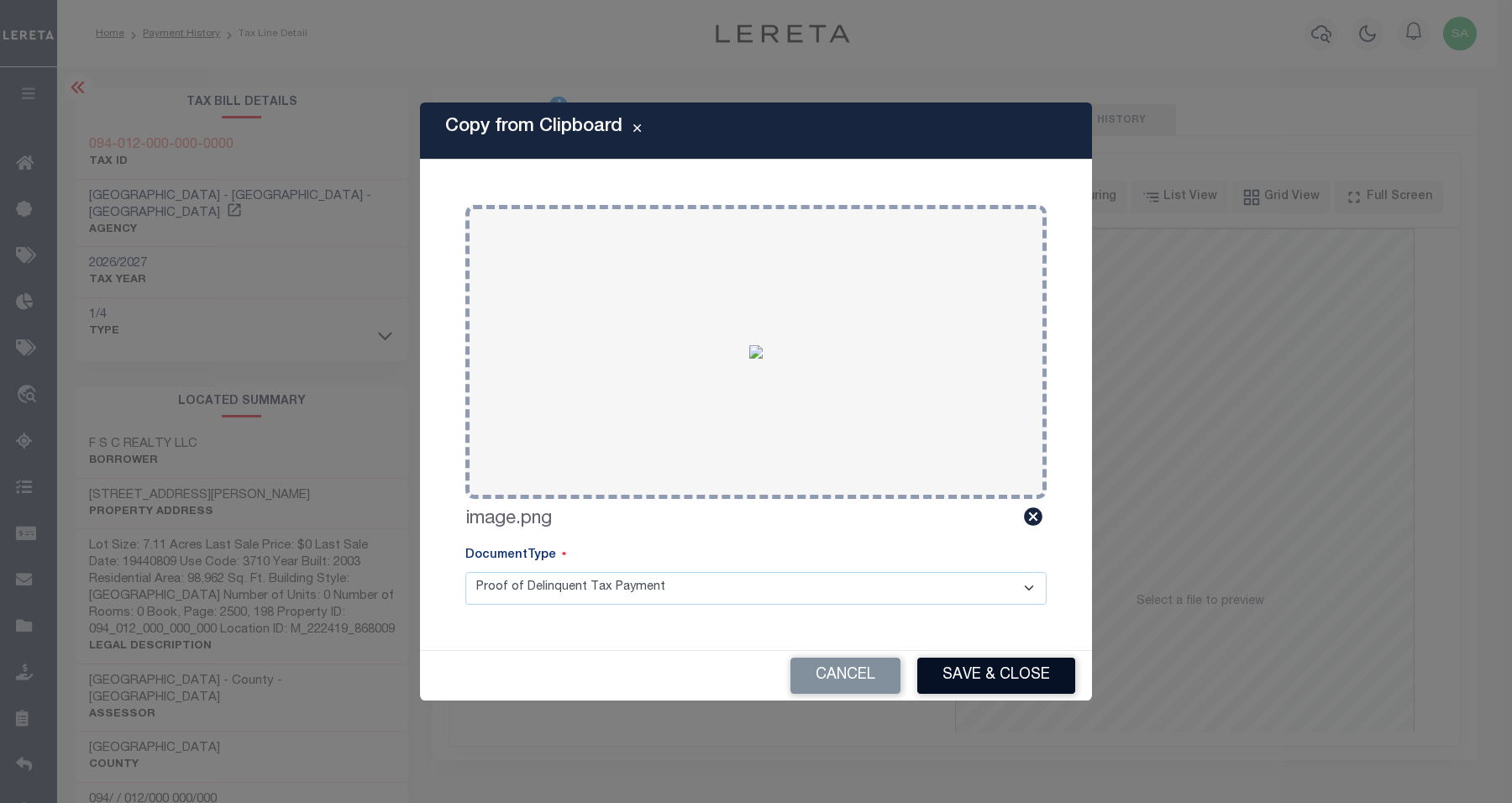
click at [1006, 676] on button "Save & Close" at bounding box center [996, 675] width 158 height 36
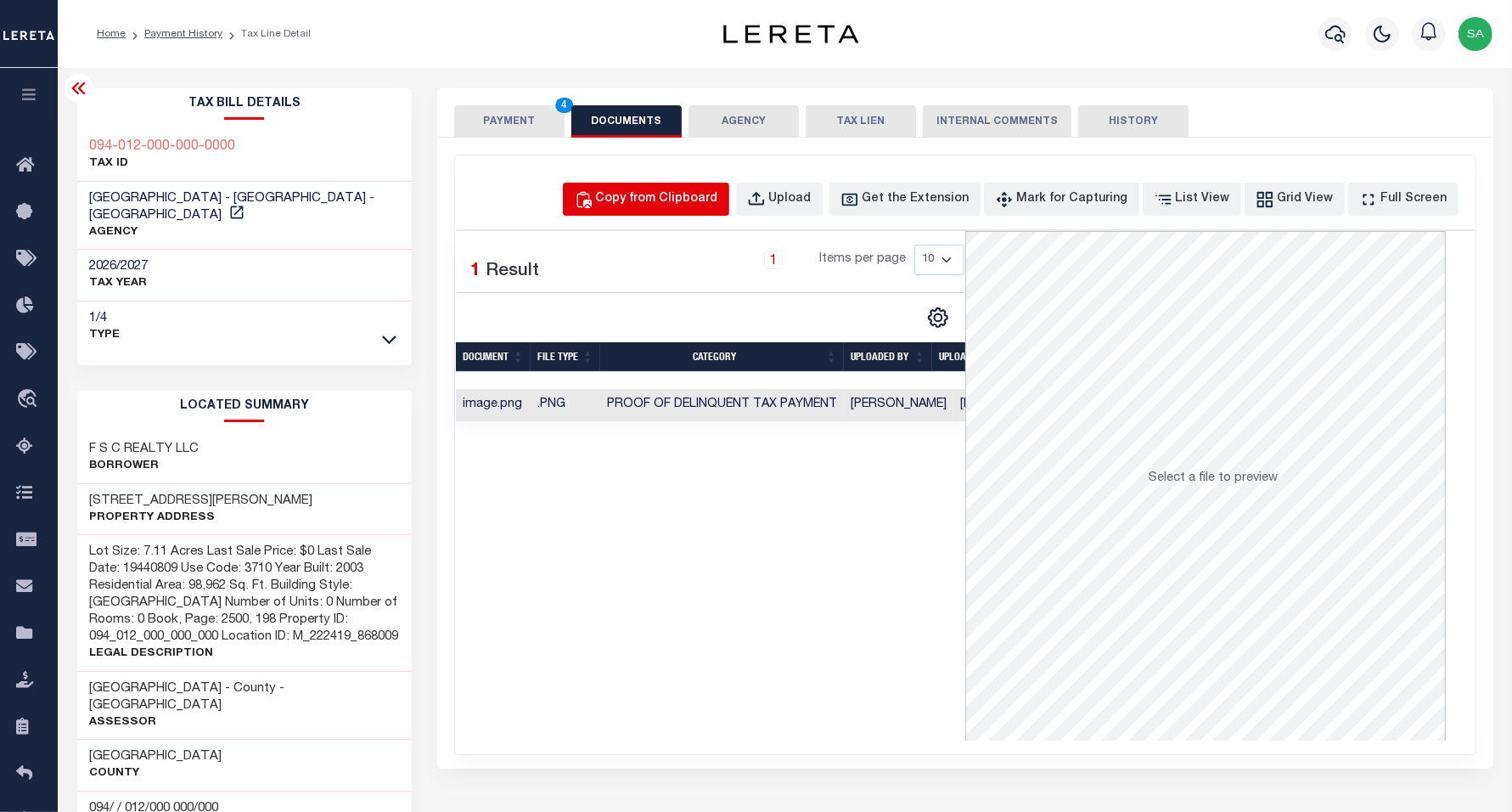
click at [718, 205] on div "Copy from Clipboard" at bounding box center [657, 200] width 122 height 19
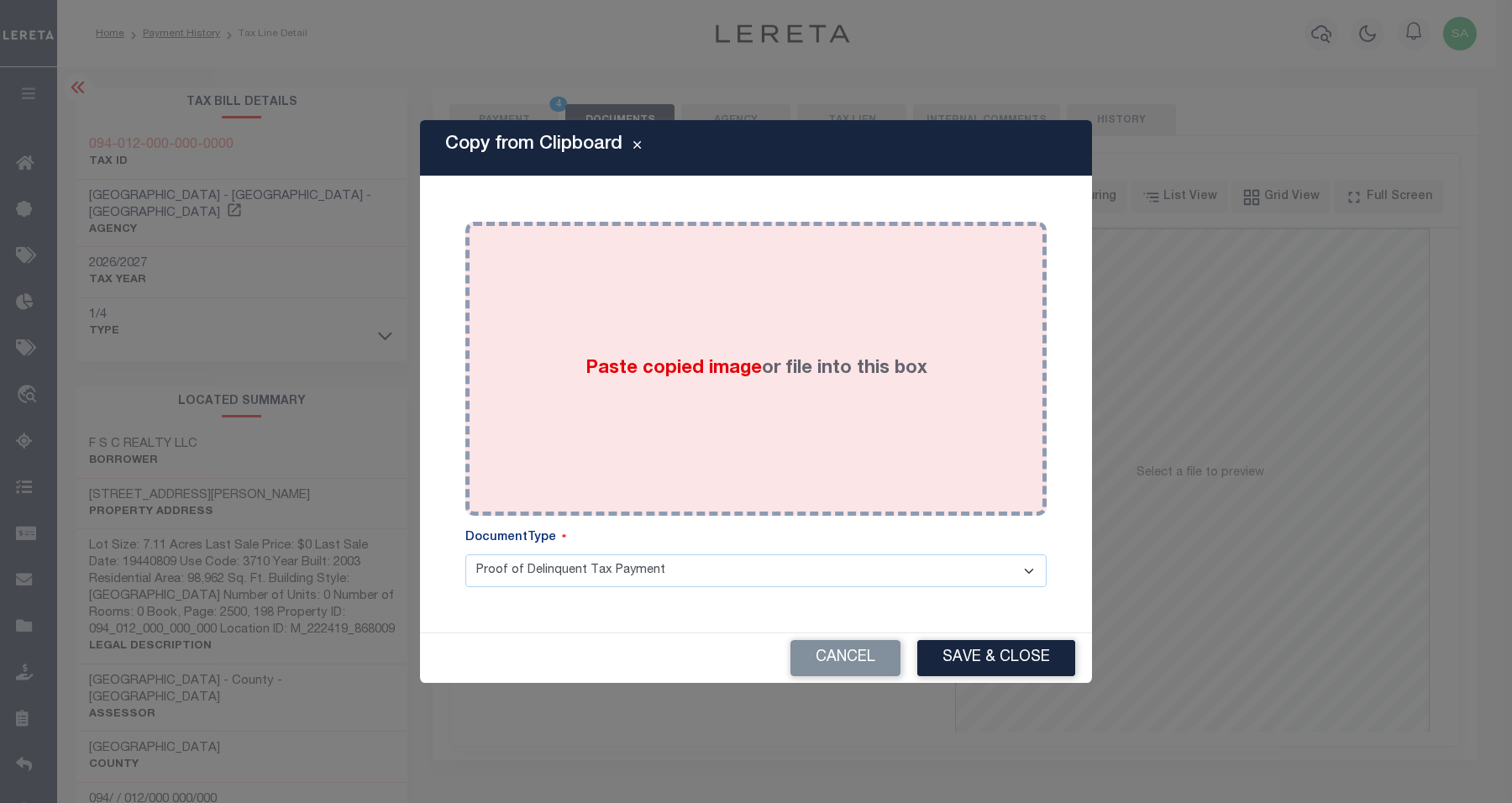
click at [795, 366] on label "Paste copied image or file into this box" at bounding box center [756, 369] width 342 height 28
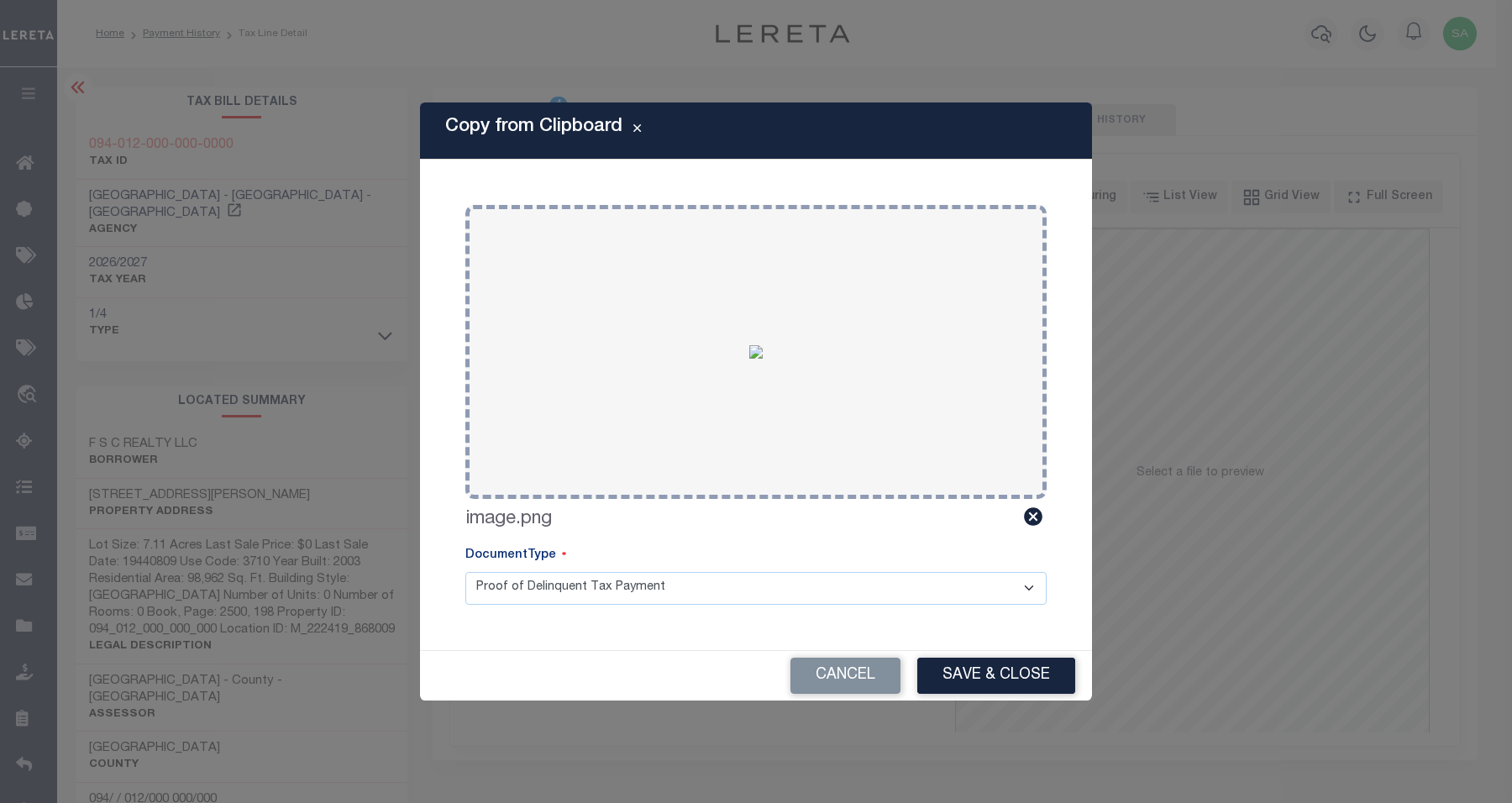
click at [1026, 677] on button "Save & Close" at bounding box center [996, 675] width 158 height 36
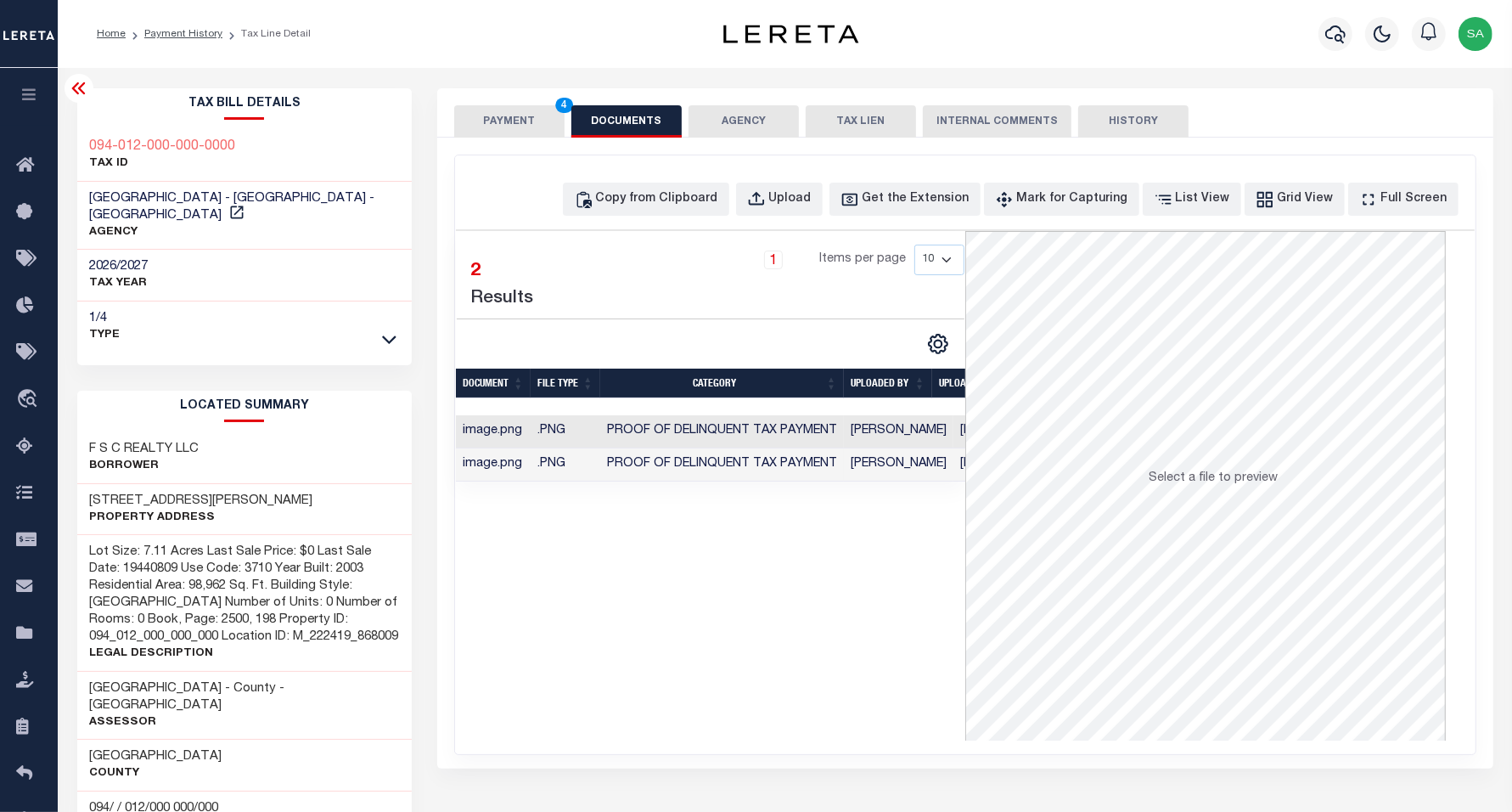
drag, startPoint x: 81, startPoint y: 95, endPoint x: 107, endPoint y: 109, distance: 29.5
click at [81, 95] on icon at bounding box center [79, 88] width 20 height 20
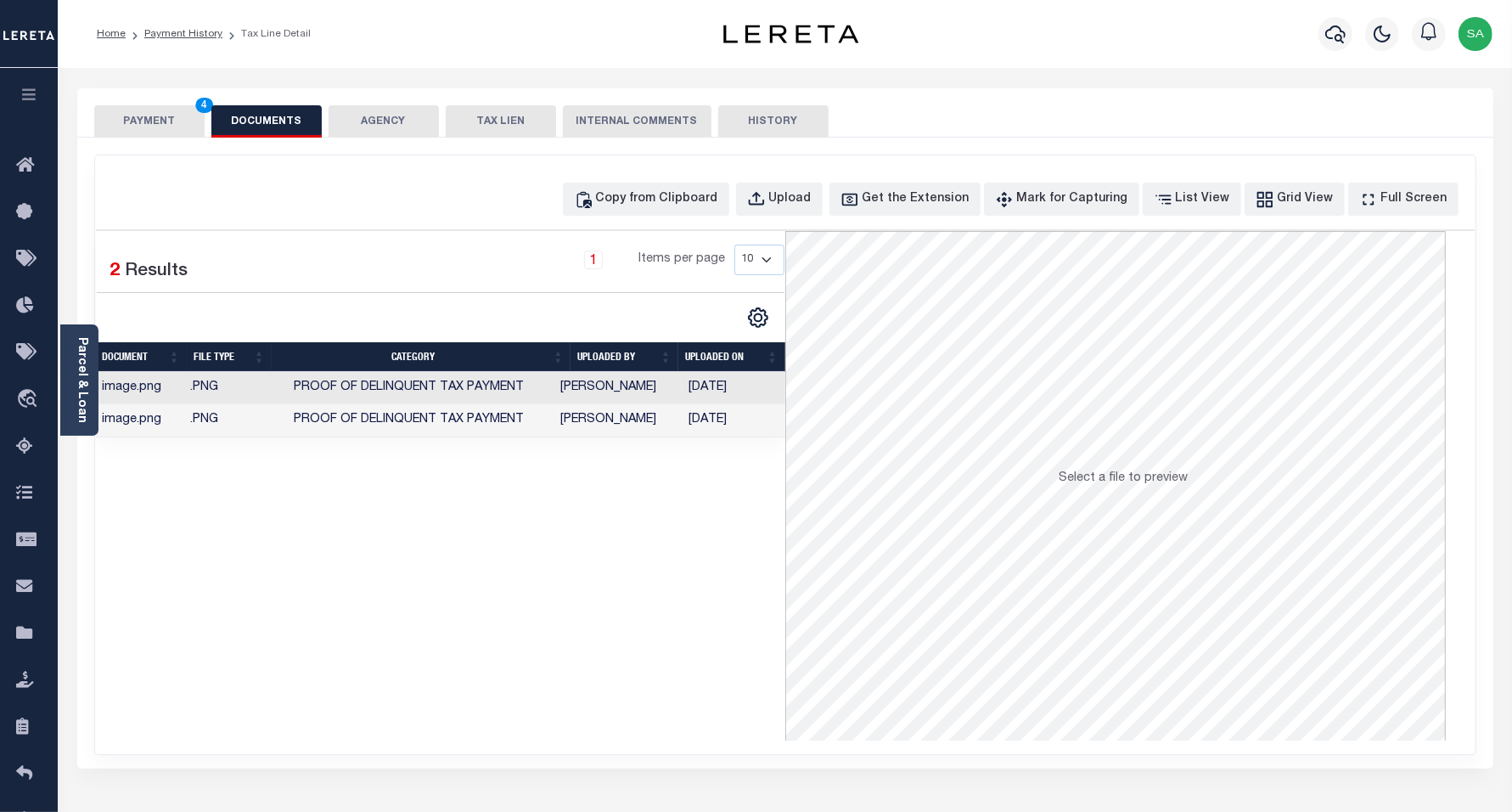
click at [116, 121] on button "PAYMENT 4" at bounding box center [149, 121] width 110 height 32
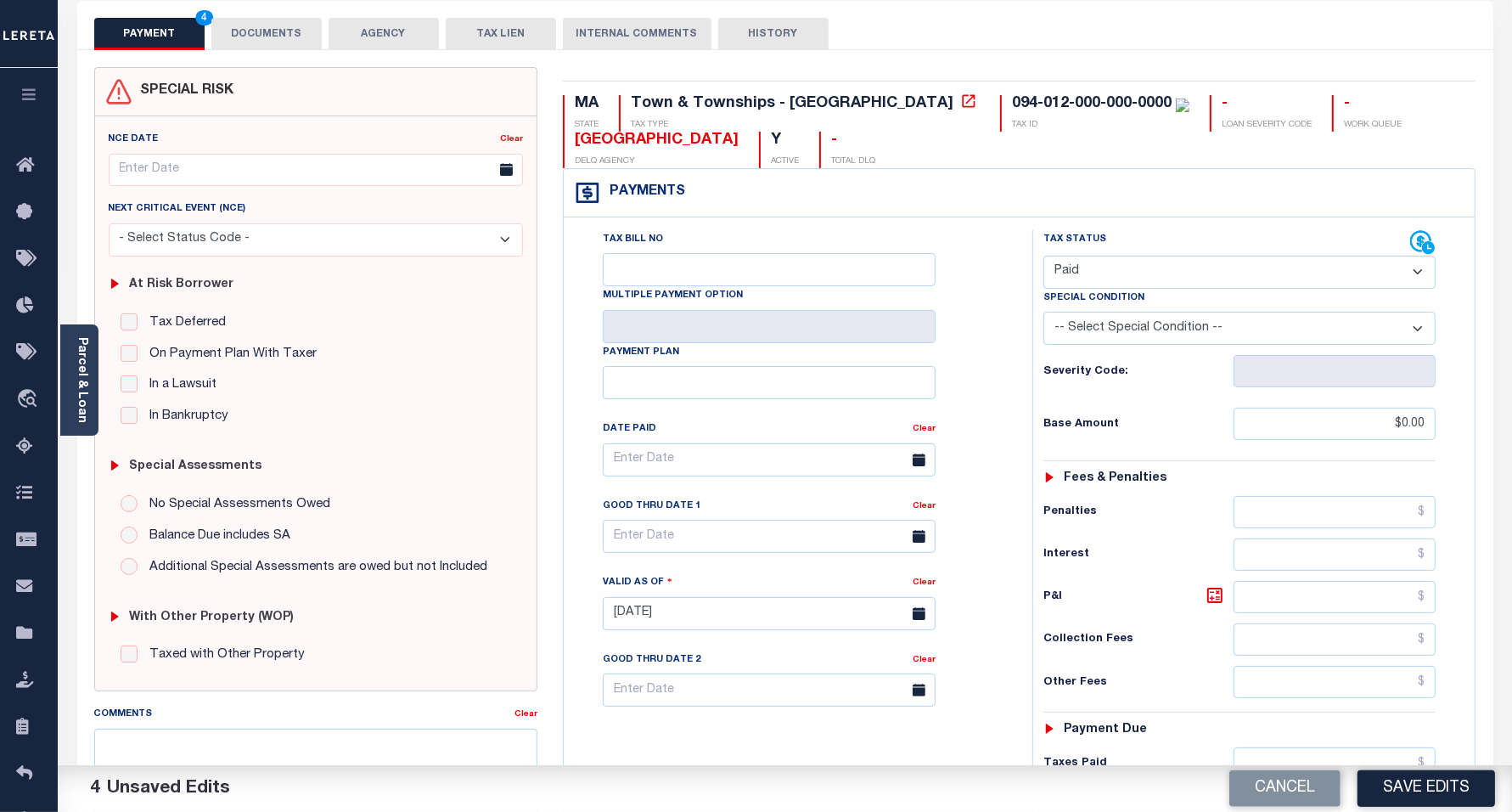
scroll to position [319, 0]
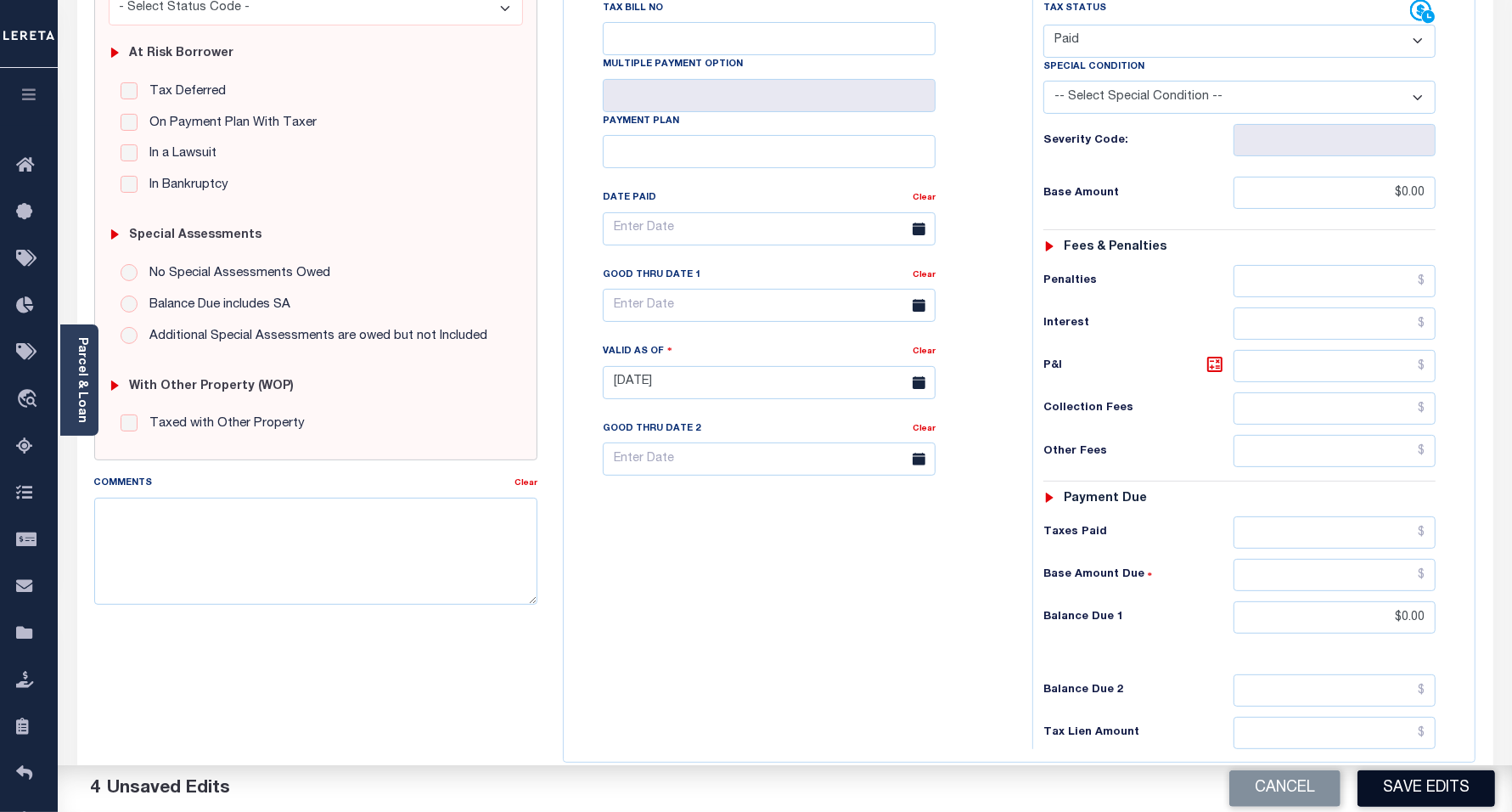
click at [1407, 794] on button "Save Edits" at bounding box center [1426, 788] width 138 height 37
checkbox input "false"
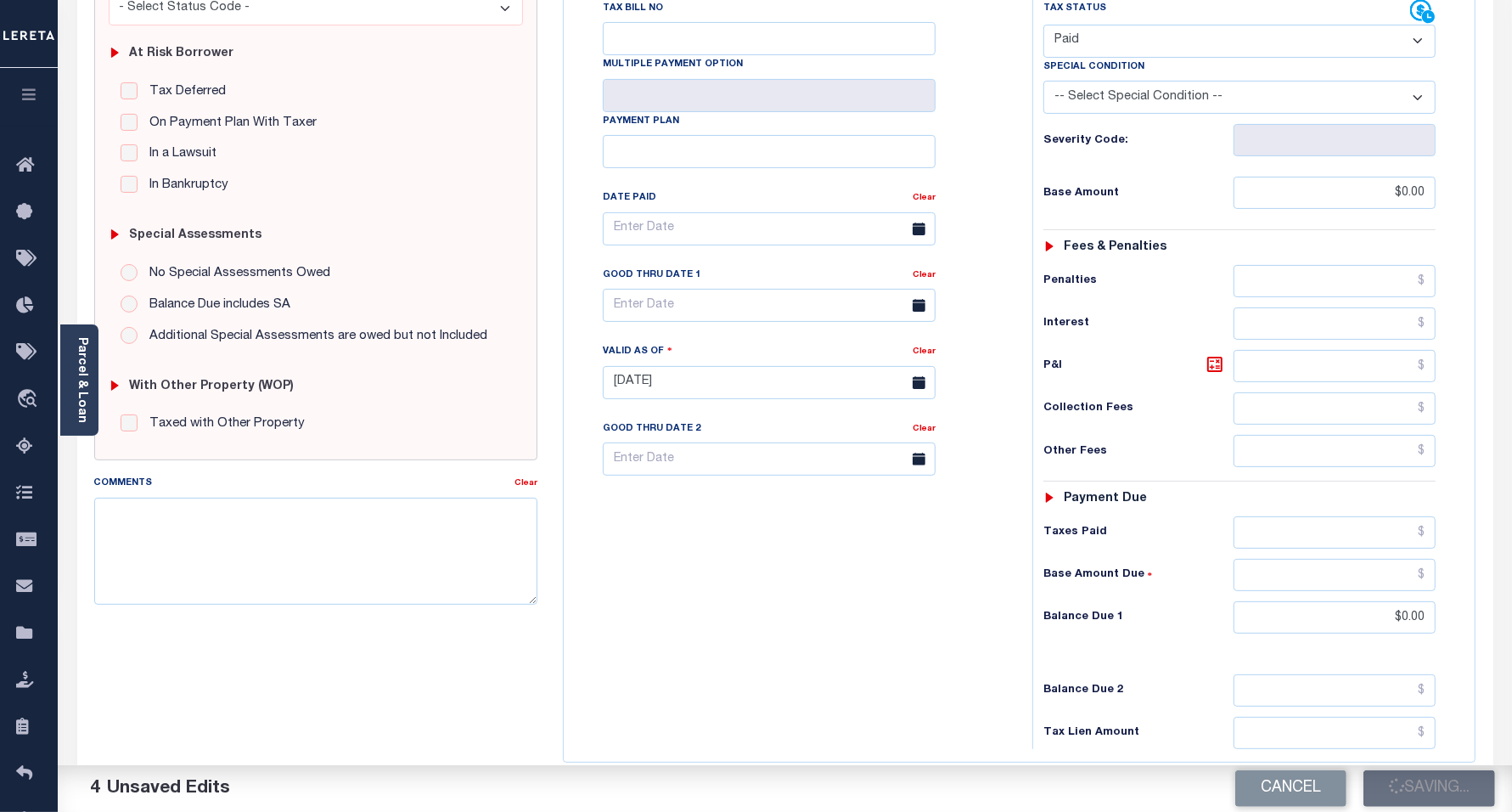
type input "$0"
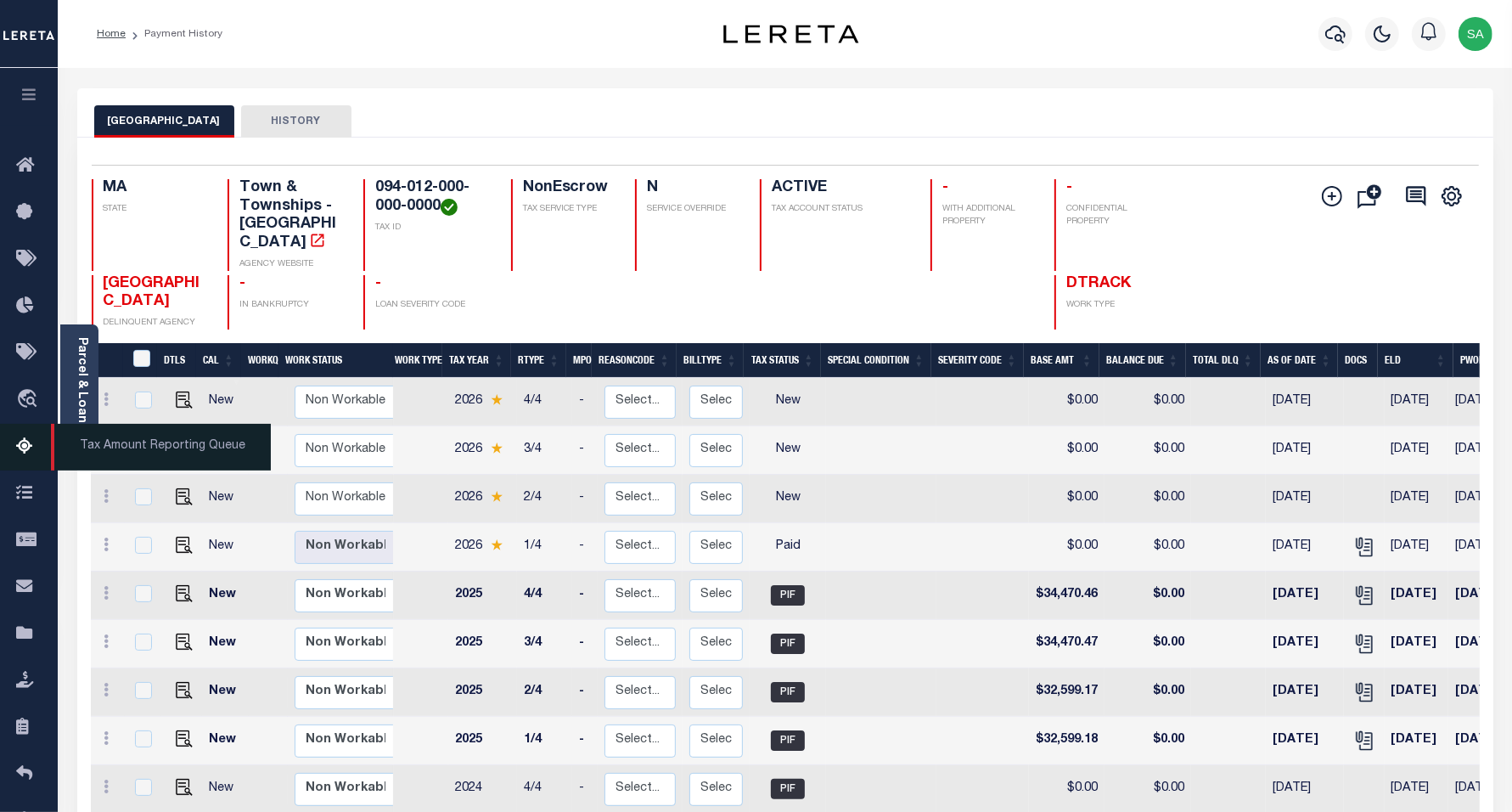
click at [31, 456] on icon at bounding box center [30, 447] width 27 height 21
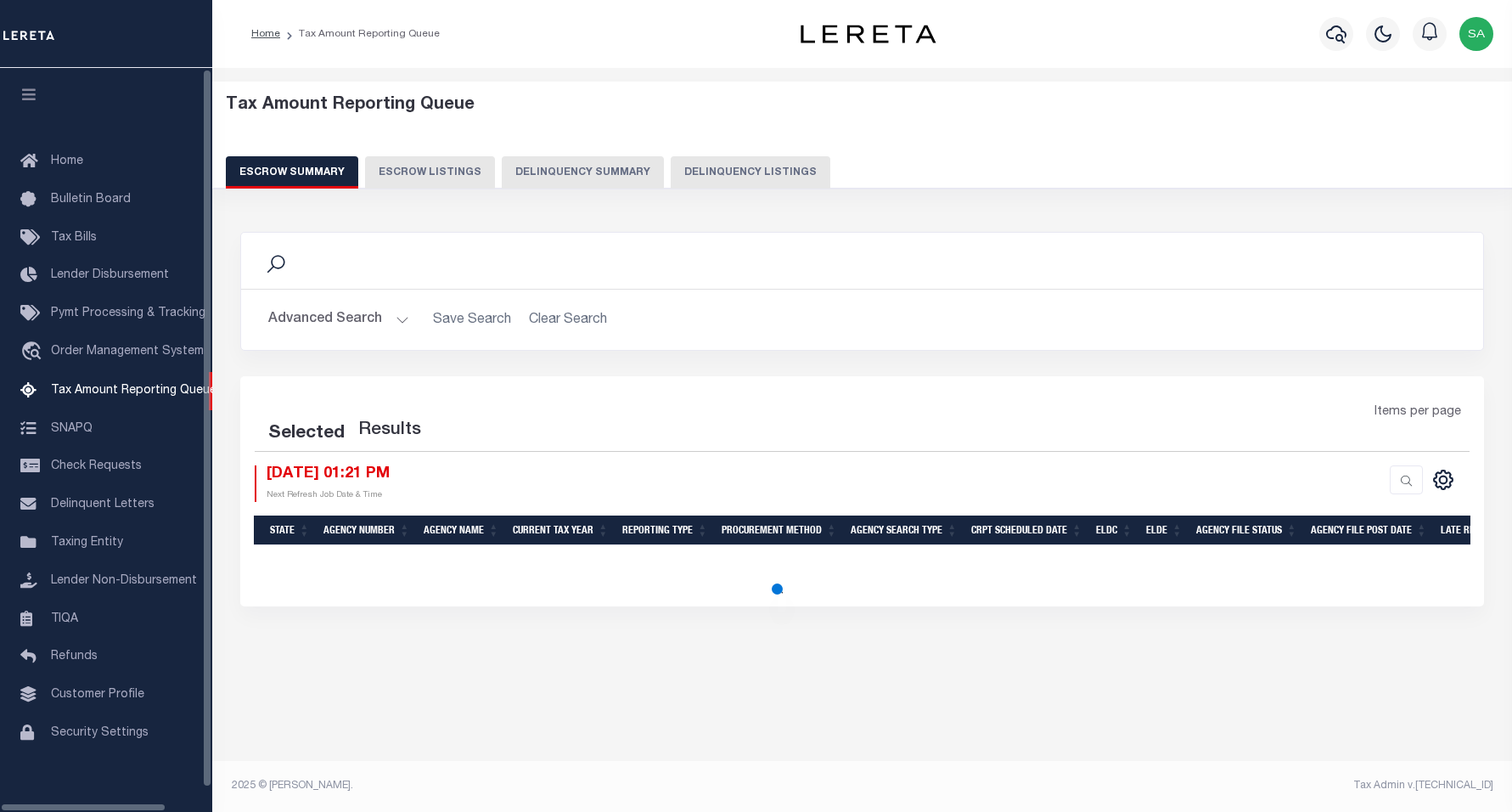
click at [781, 161] on button "Delinquency Listings" at bounding box center [750, 172] width 160 height 32
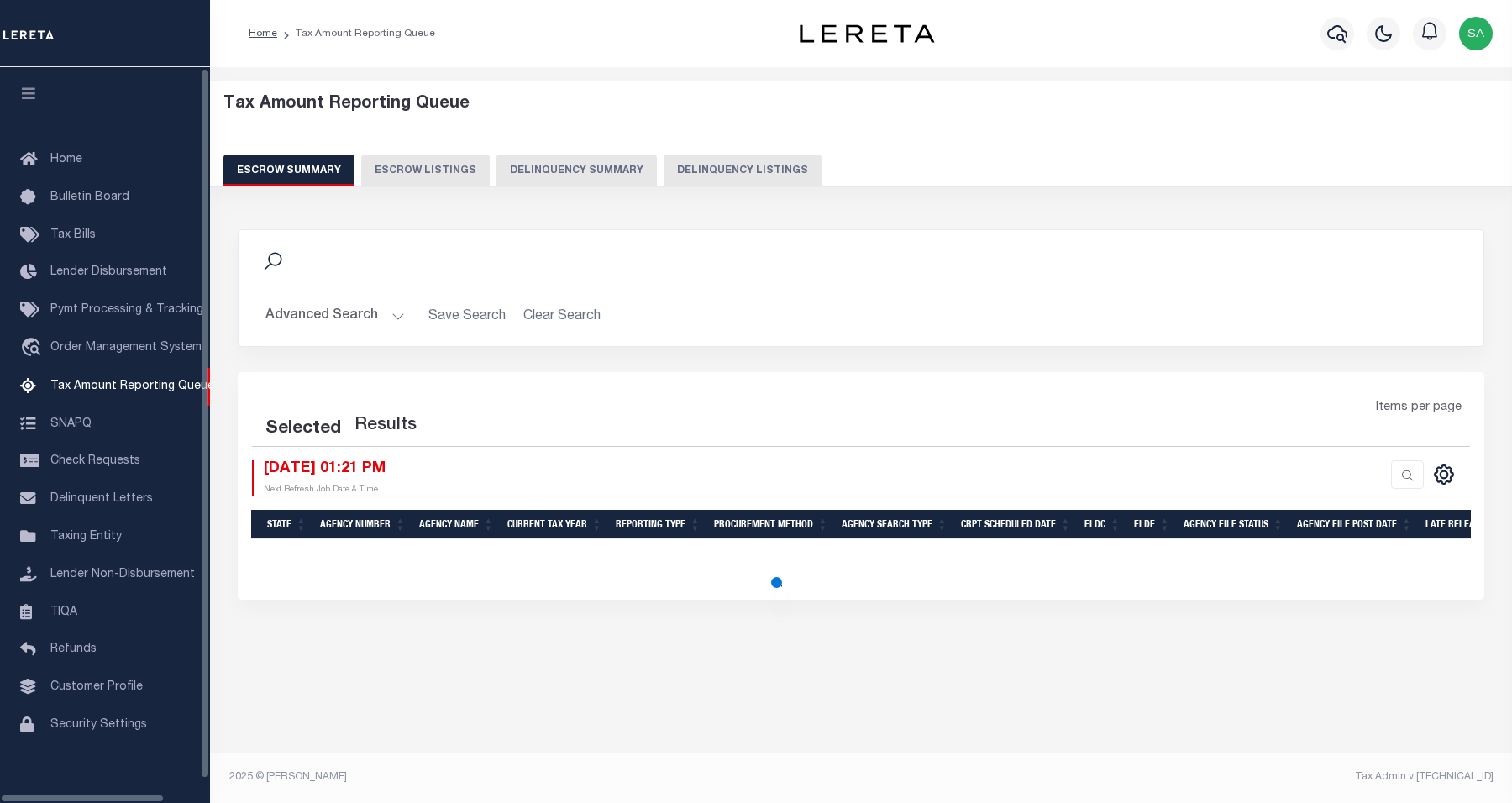
select select "100"
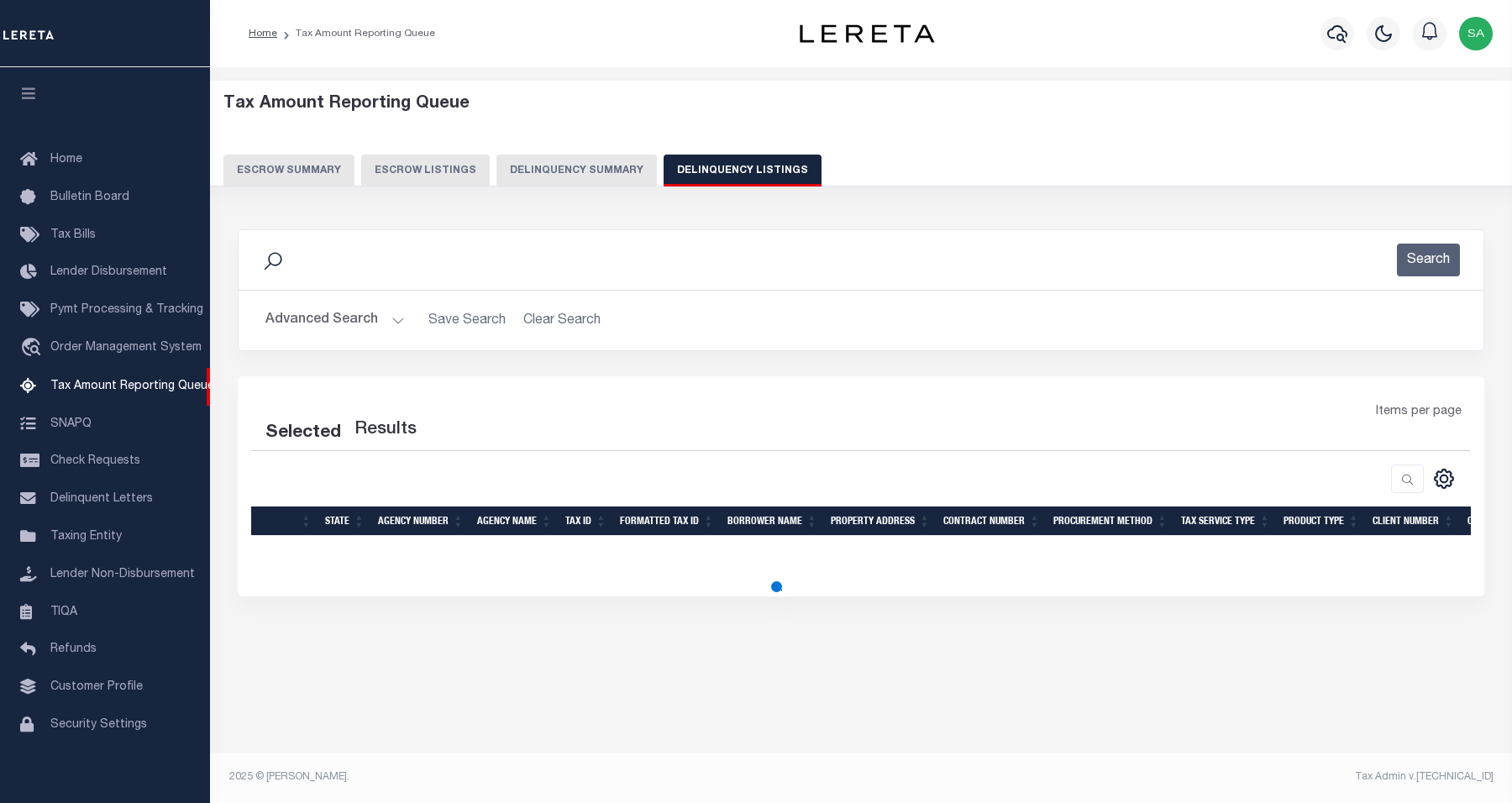
select select "100"
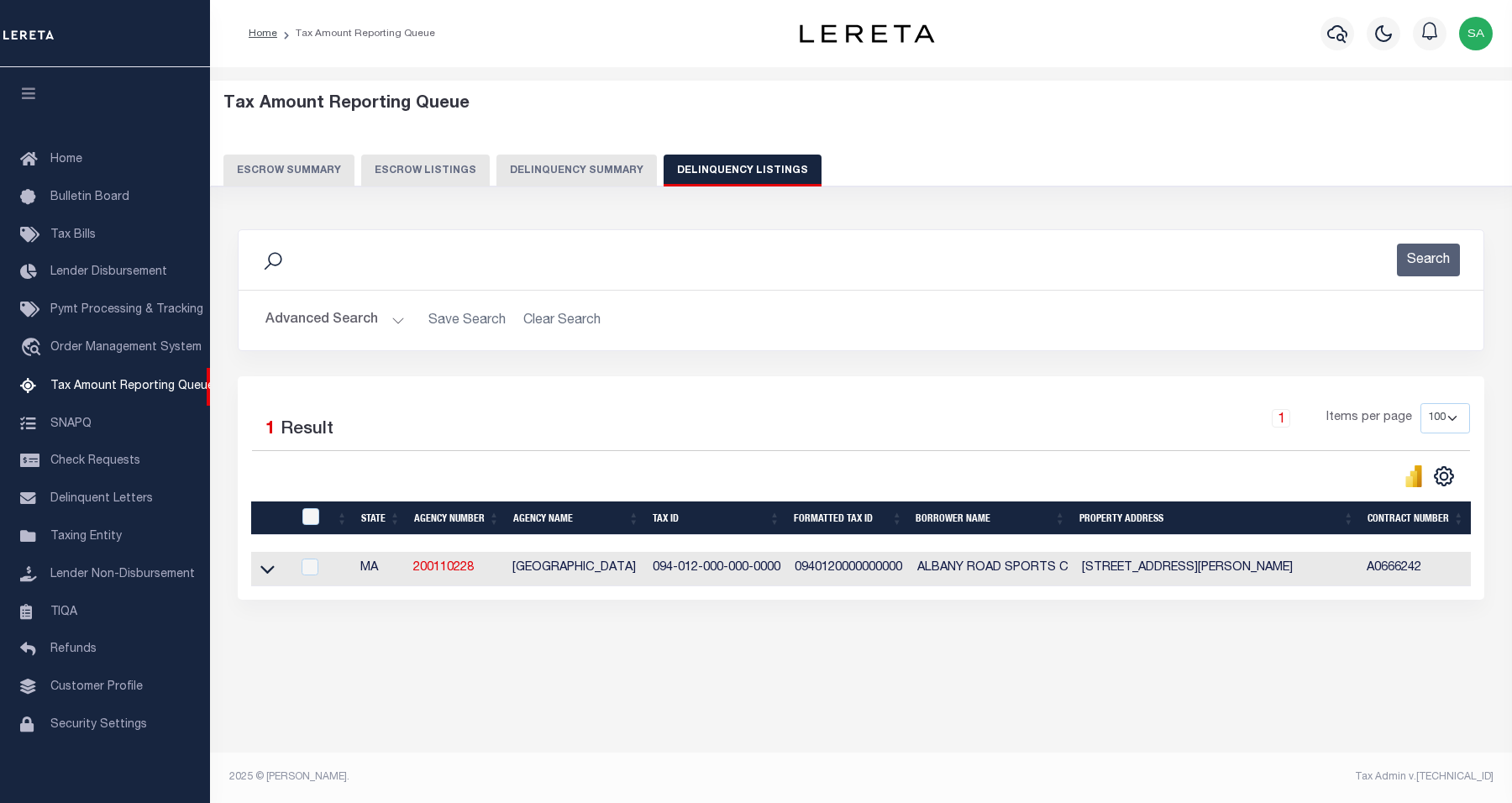
click at [321, 328] on button "Advanced Search" at bounding box center [335, 320] width 139 height 33
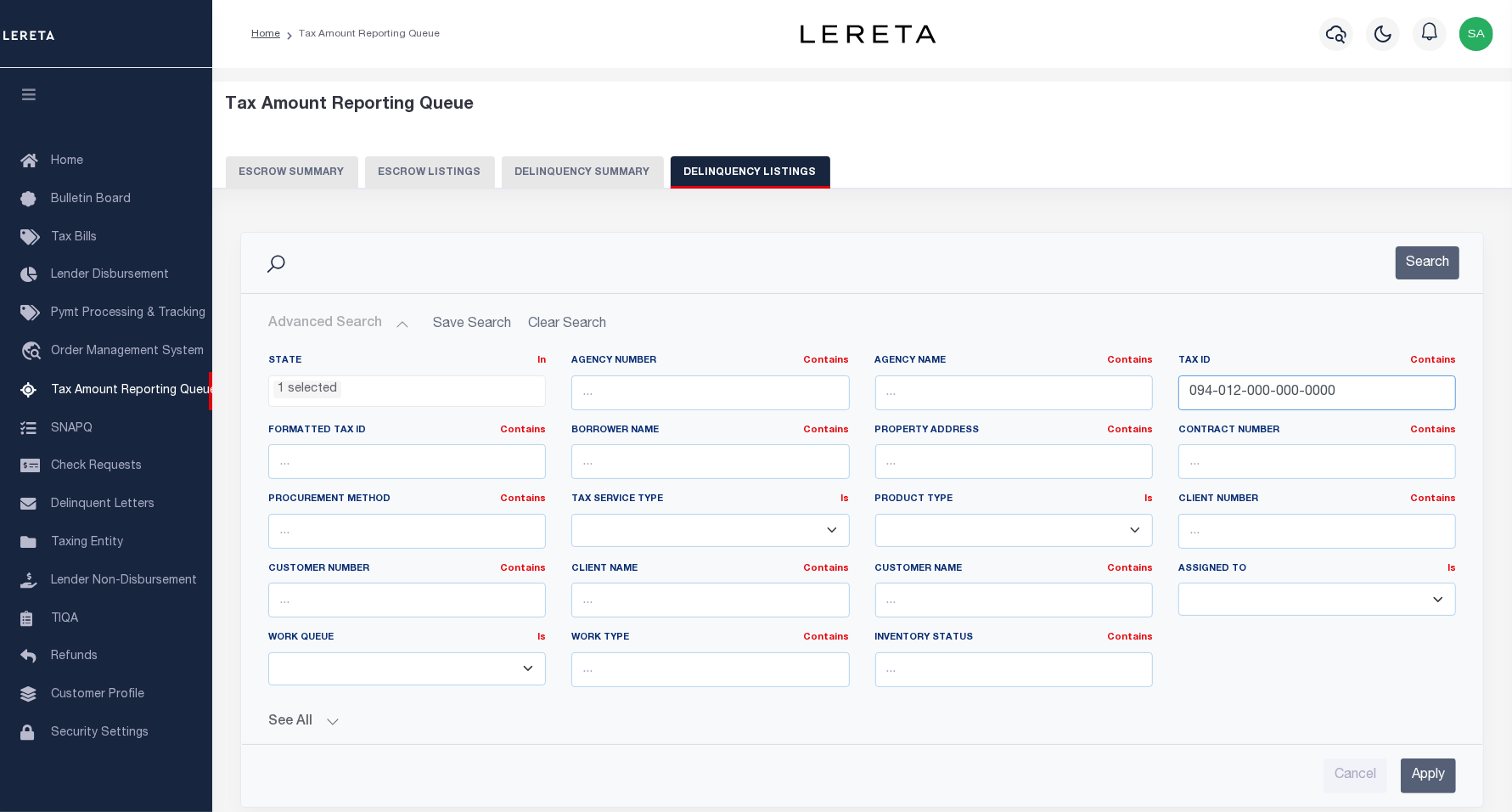
click at [1365, 382] on input "094-012-000-000-0000" at bounding box center [1317, 392] width 278 height 35
drag, startPoint x: 1347, startPoint y: 392, endPoint x: 965, endPoint y: 380, distance: 382.2
click at [930, 384] on div "State In In AK AL AR AZ CA CO CT DC DE FL GA GU HI IA ID IL IN KS KY LA MA MD M…" at bounding box center [862, 527] width 1213 height 347
paste input "157-024"
type input "157-024-000-000-0000"
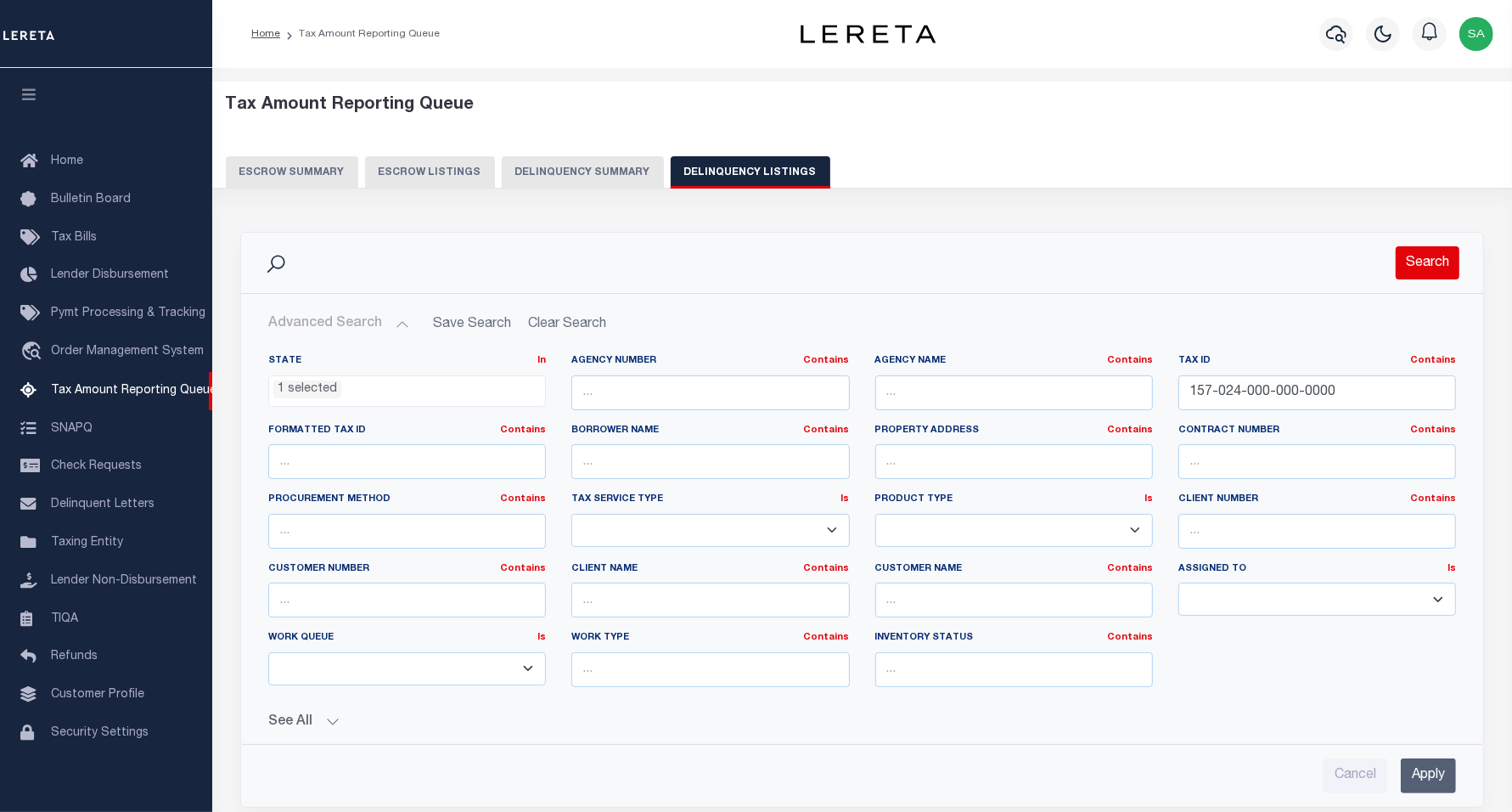
click at [1430, 270] on button "Search" at bounding box center [1427, 262] width 64 height 33
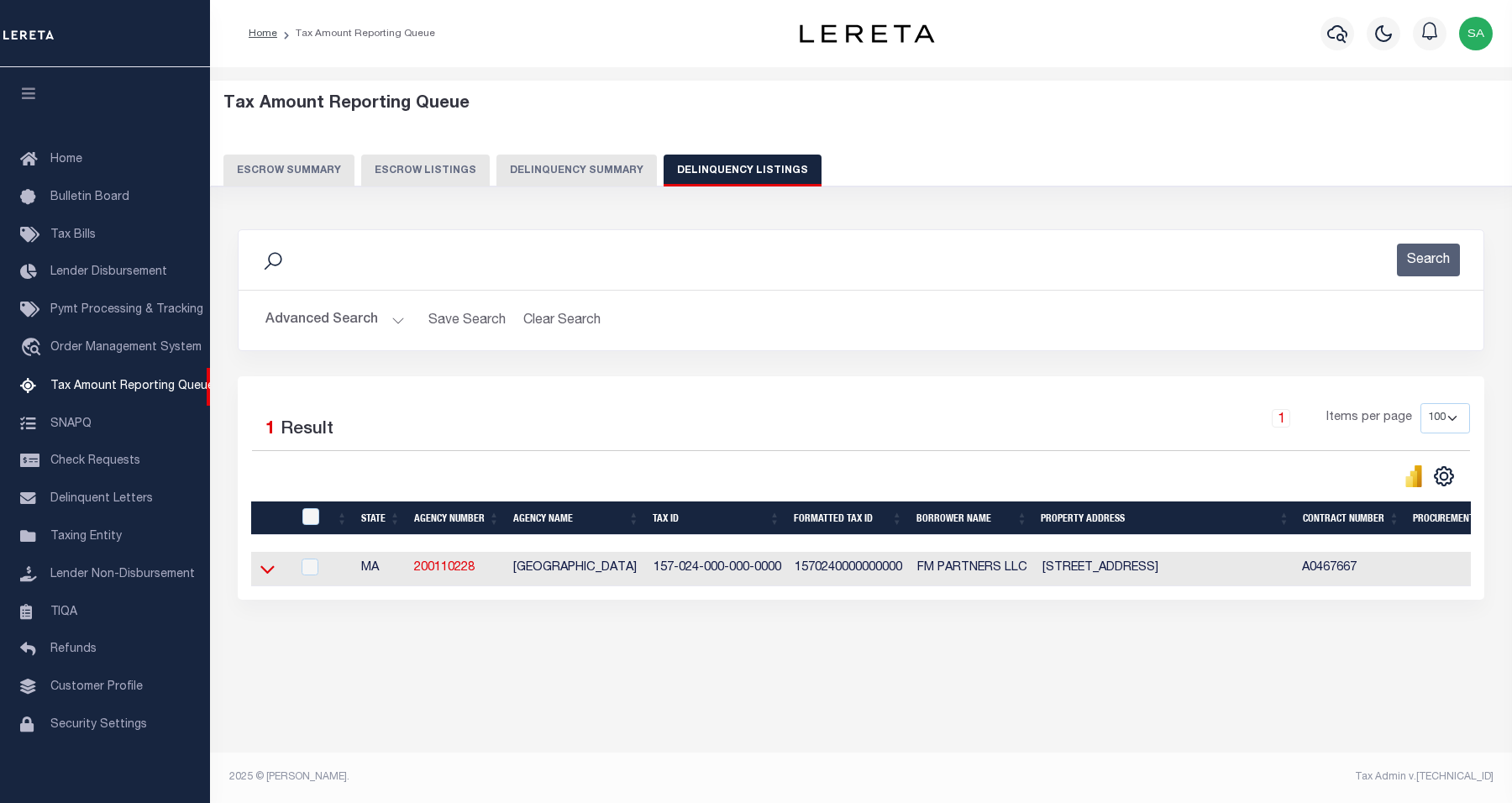
click at [270, 575] on icon at bounding box center [267, 570] width 14 height 8
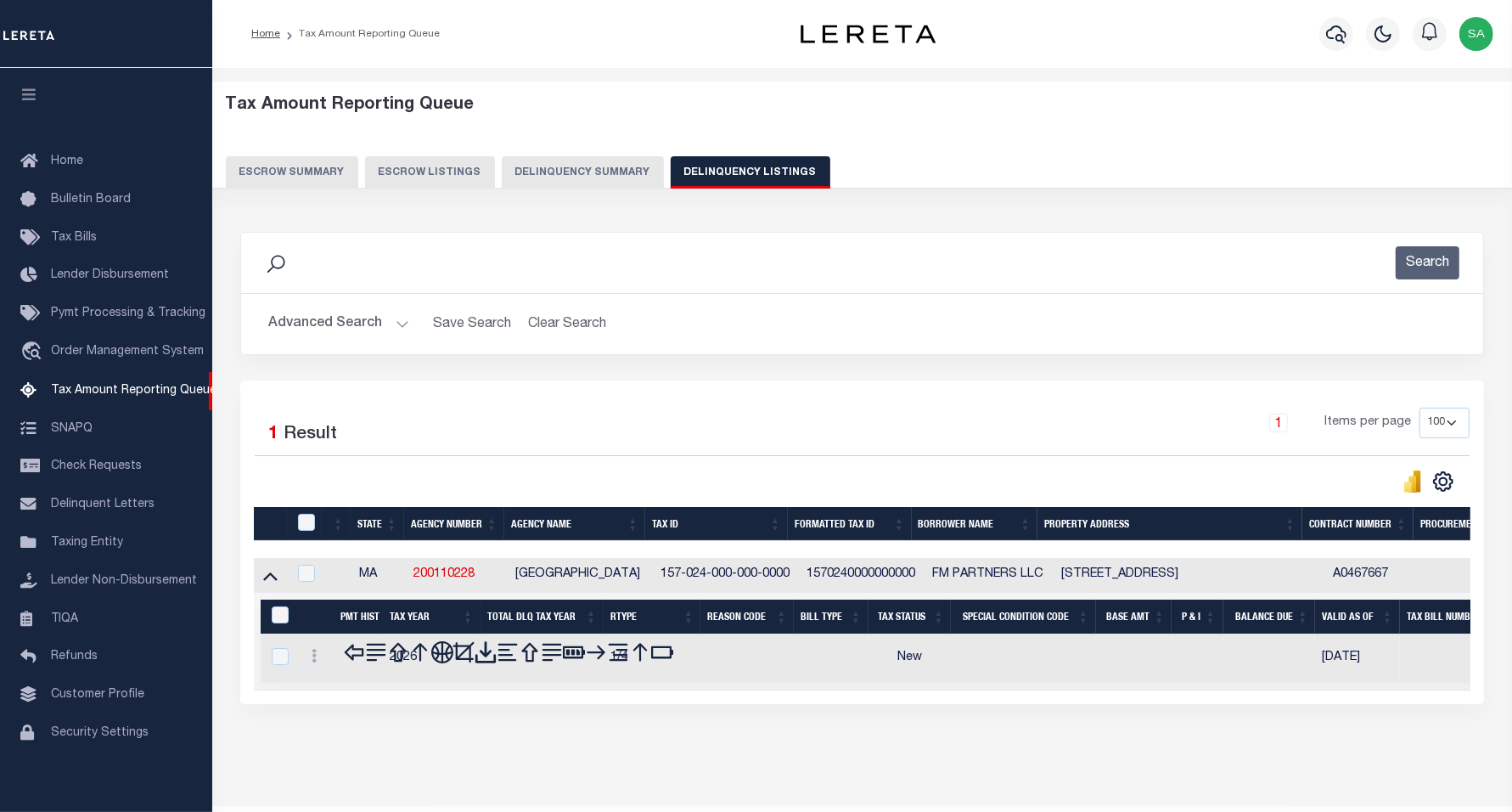
scroll to position [51, 0]
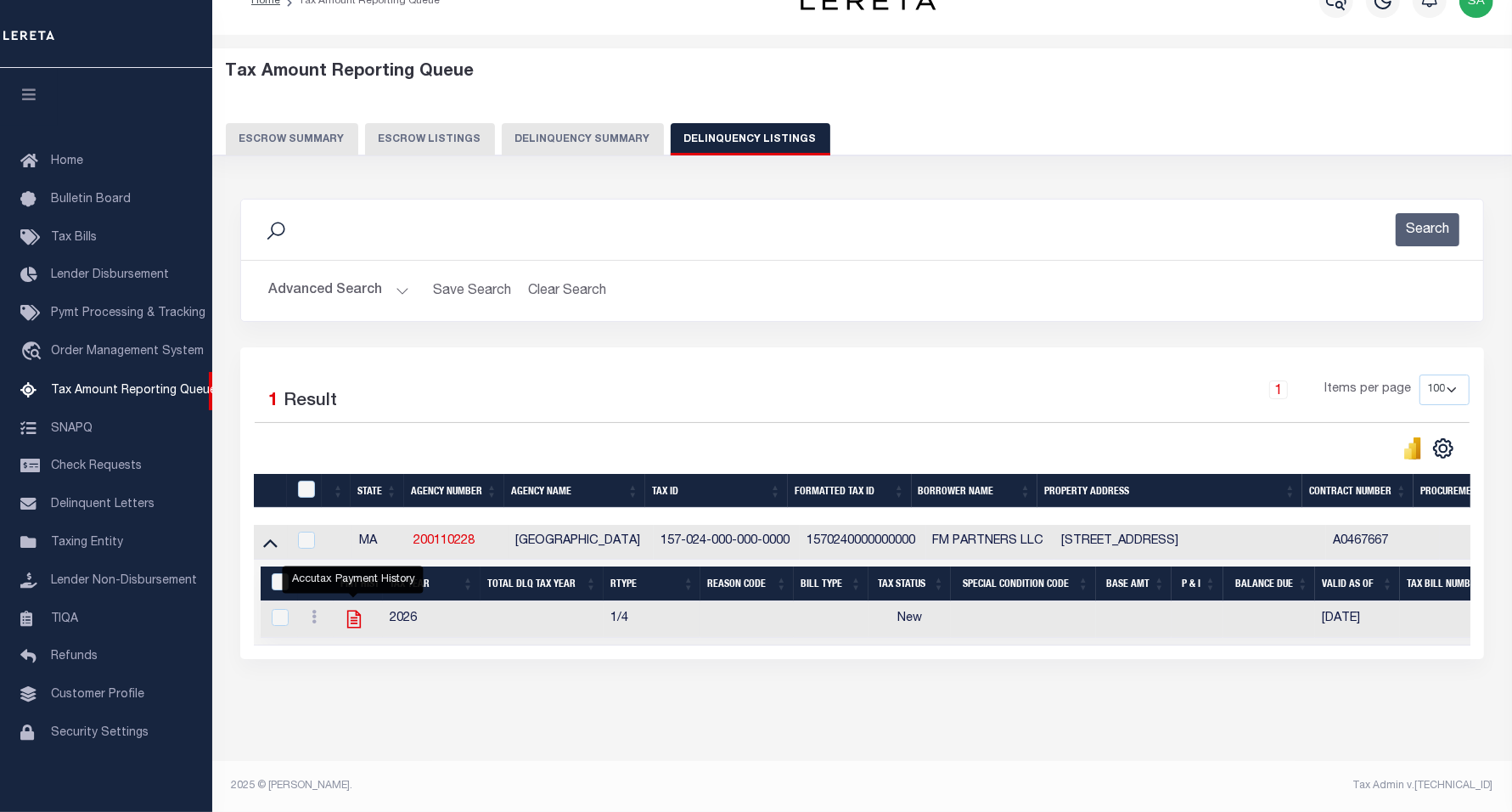
click at [353, 610] on icon "" at bounding box center [354, 619] width 22 height 22
checkbox input "true"
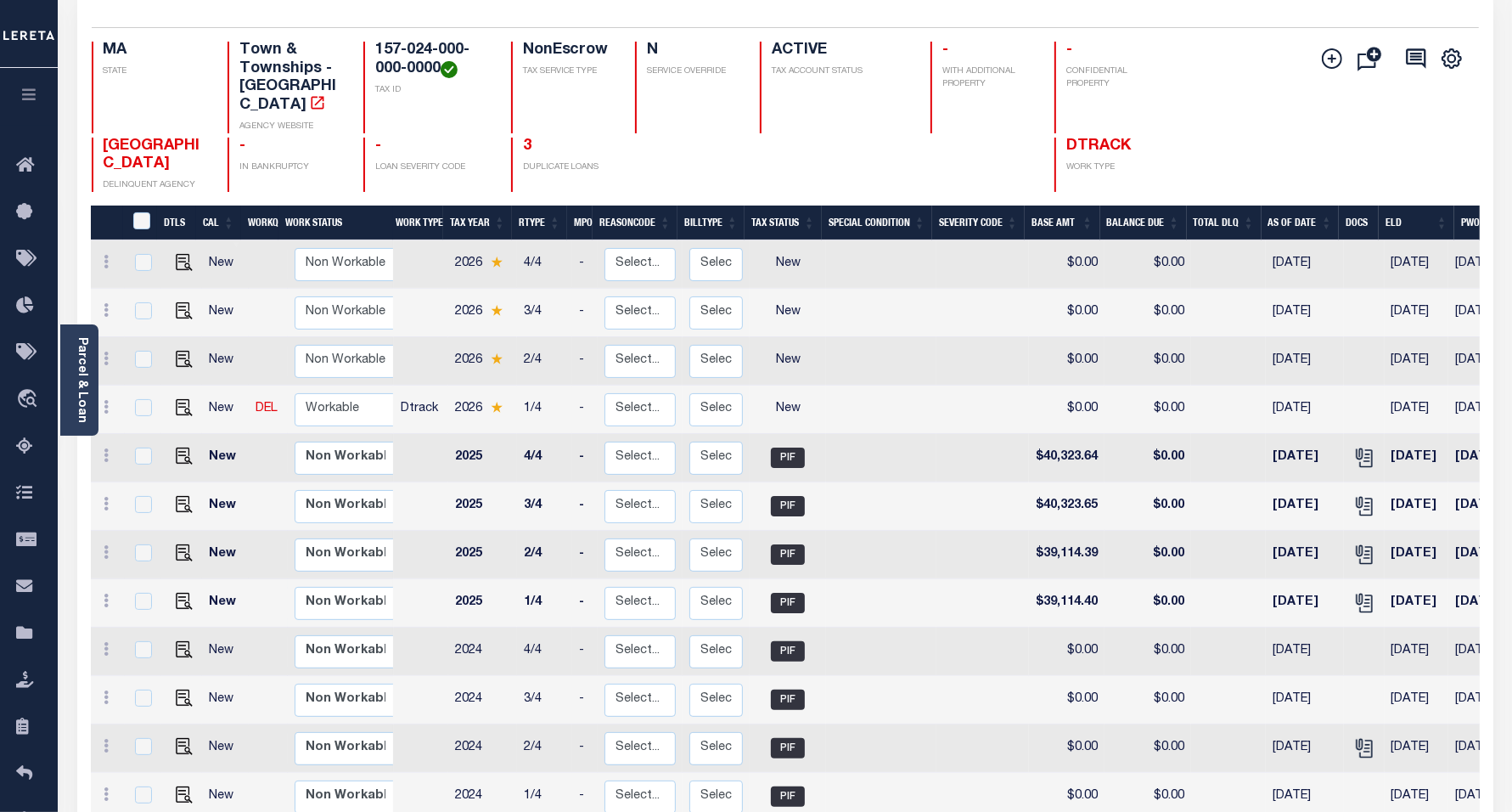
scroll to position [212, 0]
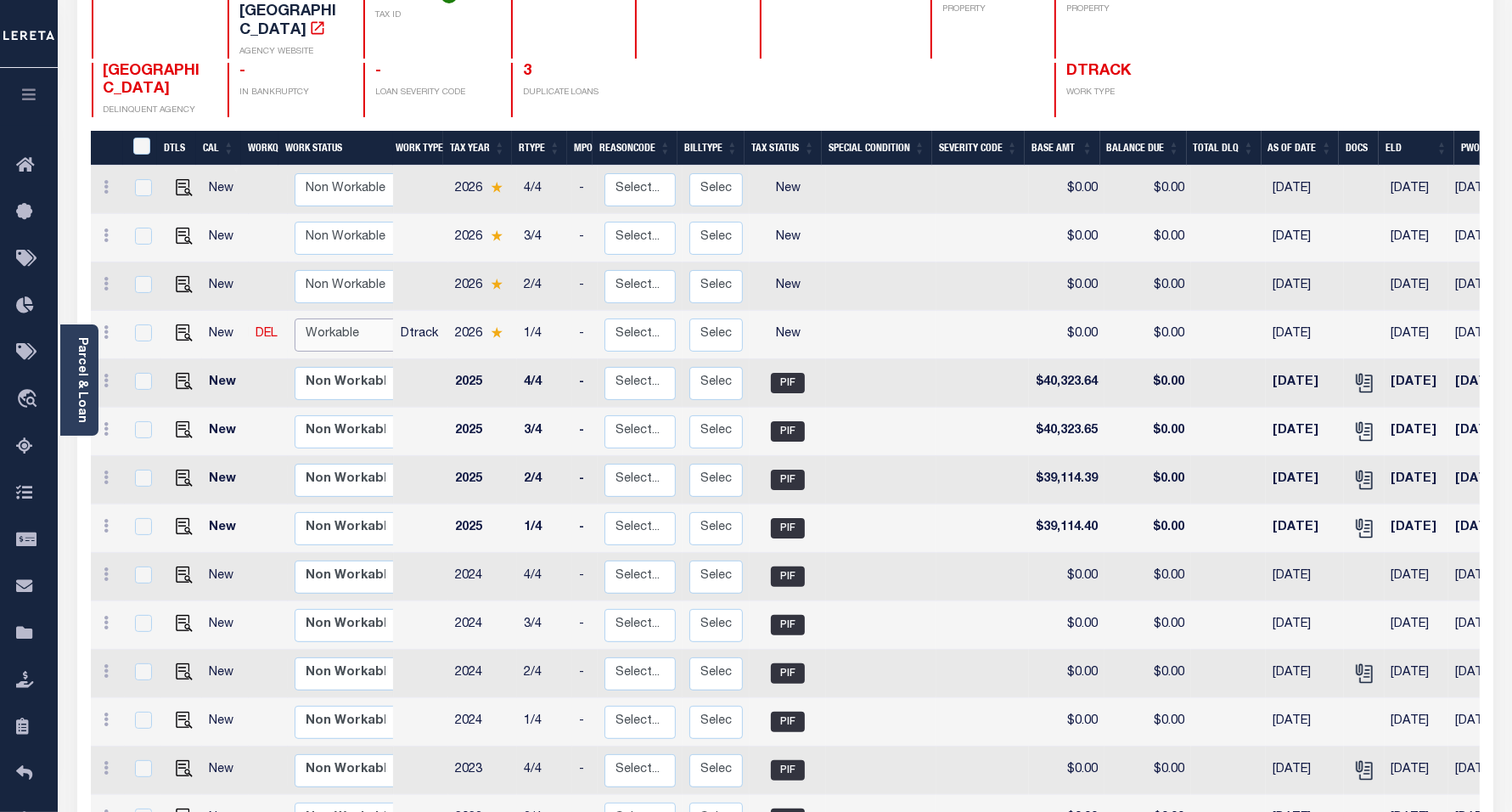
click at [352, 319] on select "Non Workable Workable" at bounding box center [346, 335] width 102 height 33
checkbox input "true"
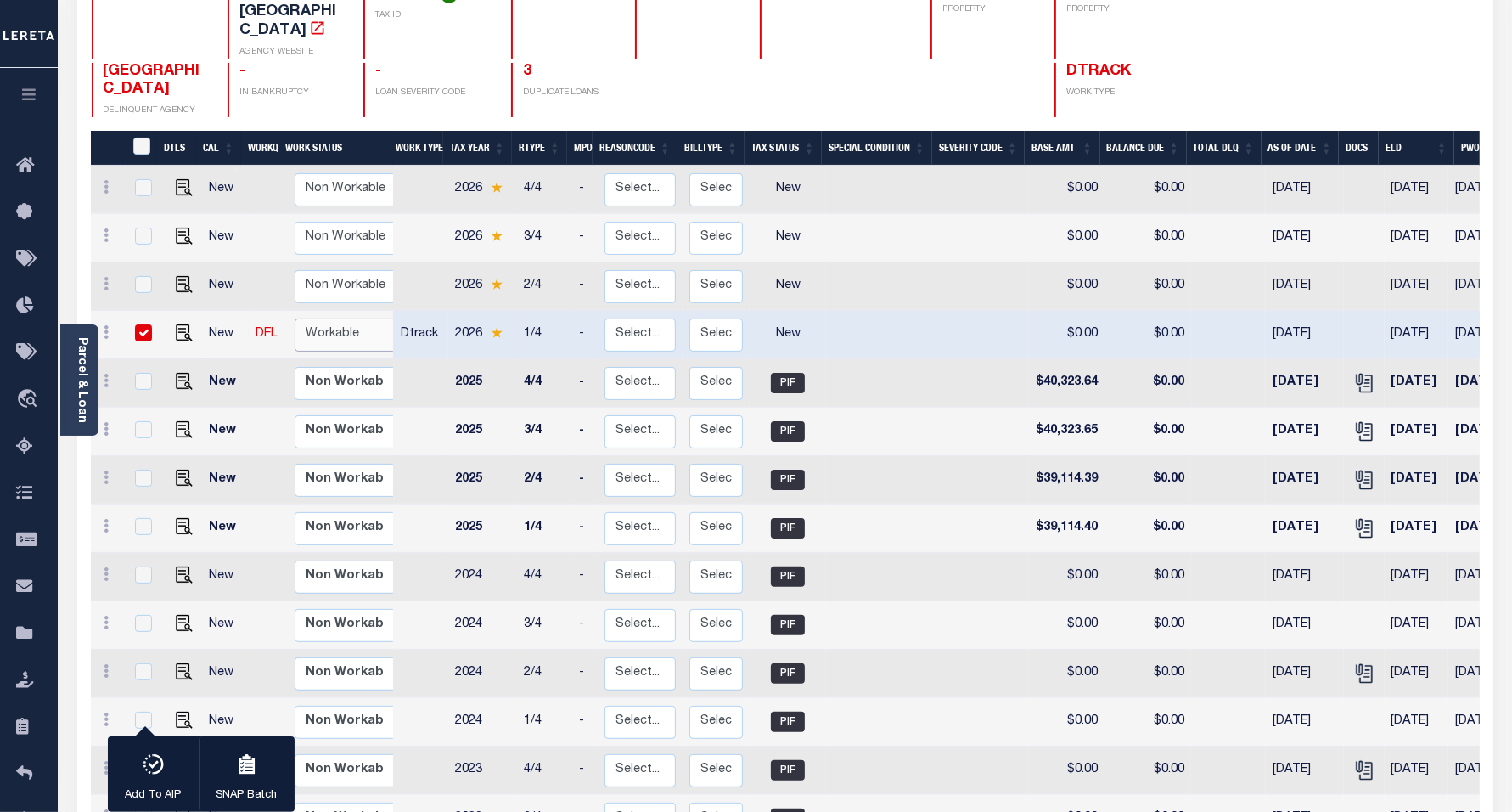
select select "true"
click at [295, 319] on select "Non Workable Workable" at bounding box center [346, 335] width 102 height 33
checkbox input "false"
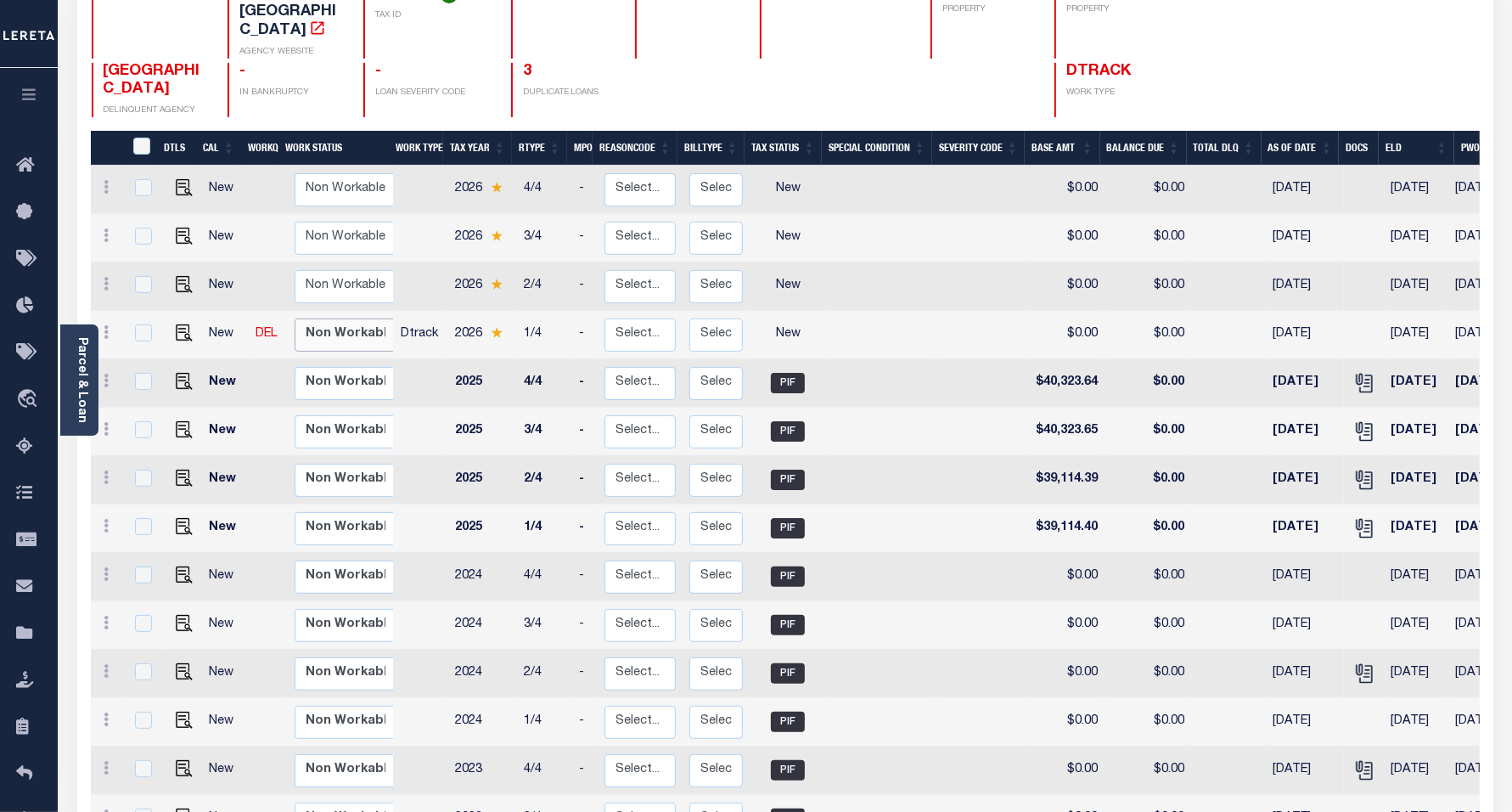
scroll to position [0, 0]
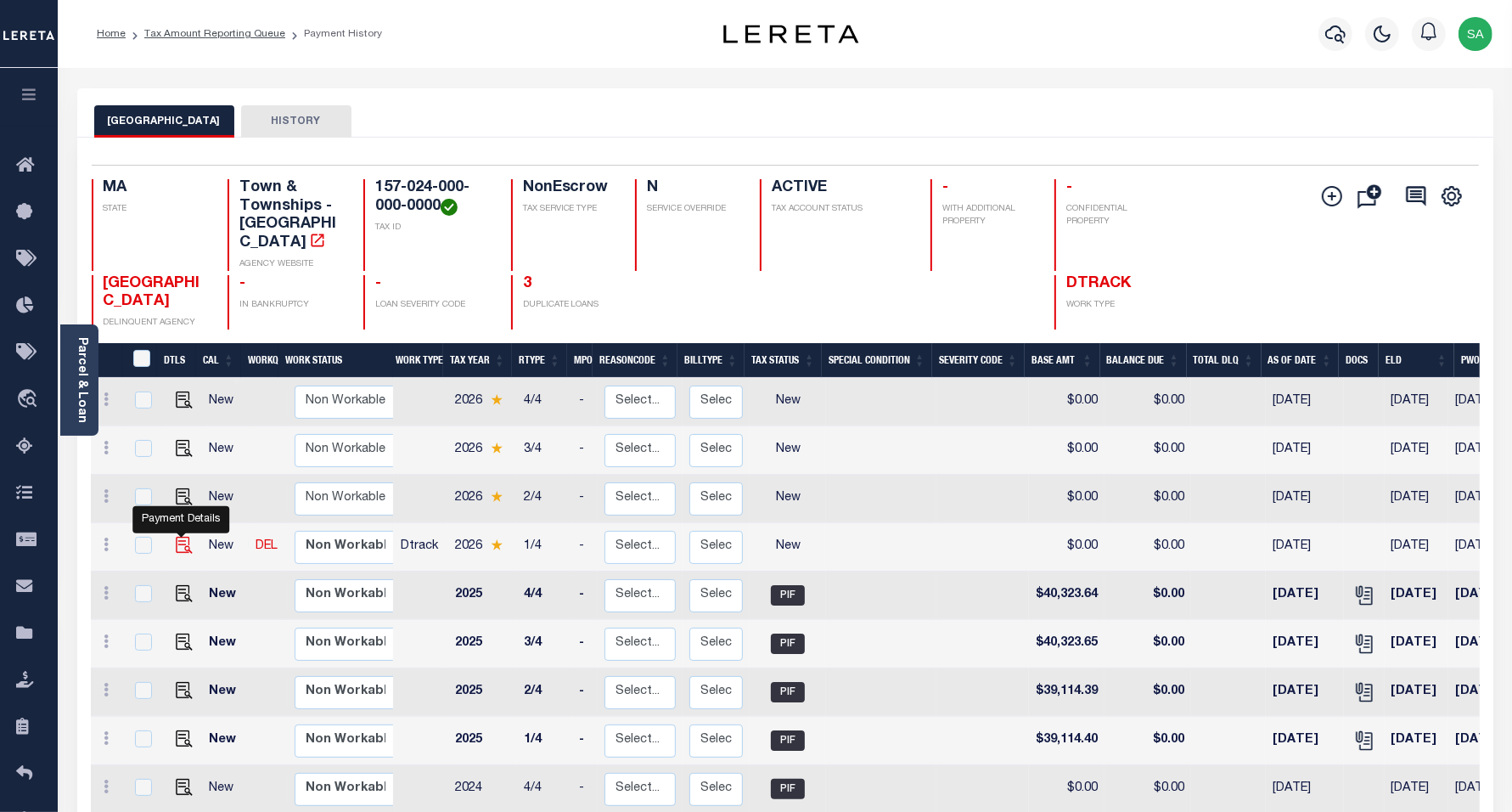
click at [181, 537] on img "" at bounding box center [184, 545] width 17 height 17
checkbox input "true"
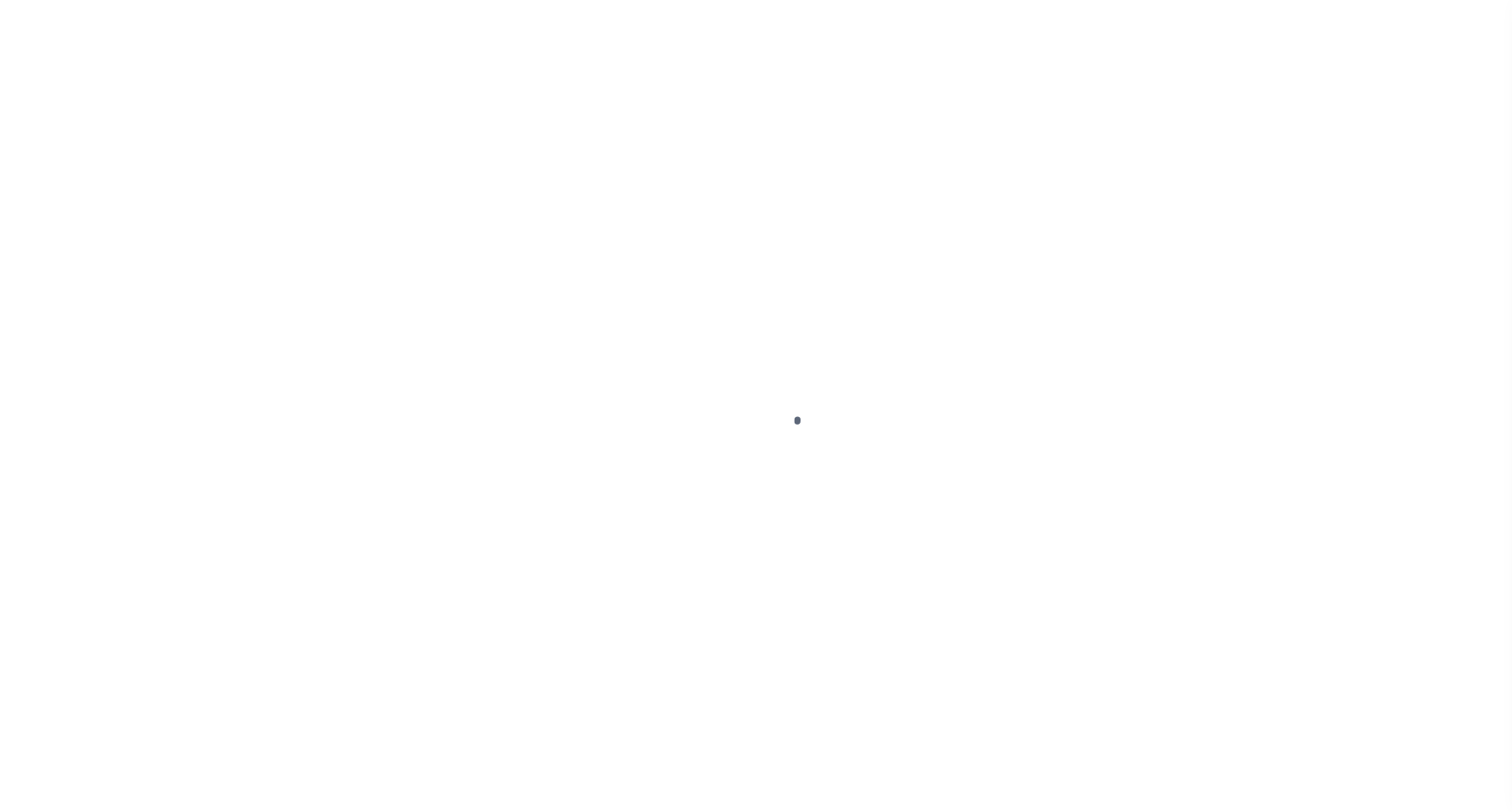
select select "NW2"
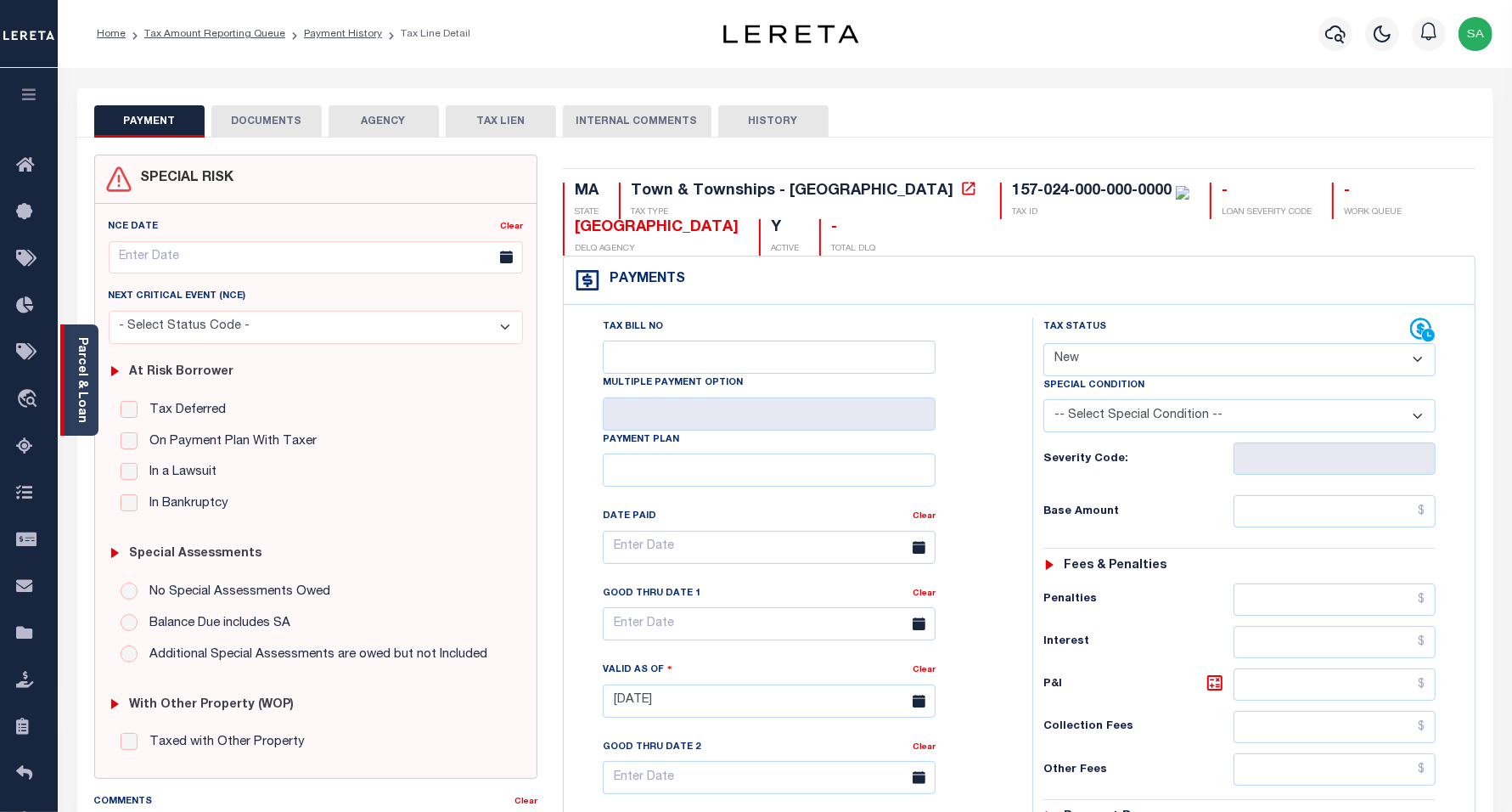
click at [82, 389] on link "Parcel & Loan" at bounding box center [82, 380] width 12 height 86
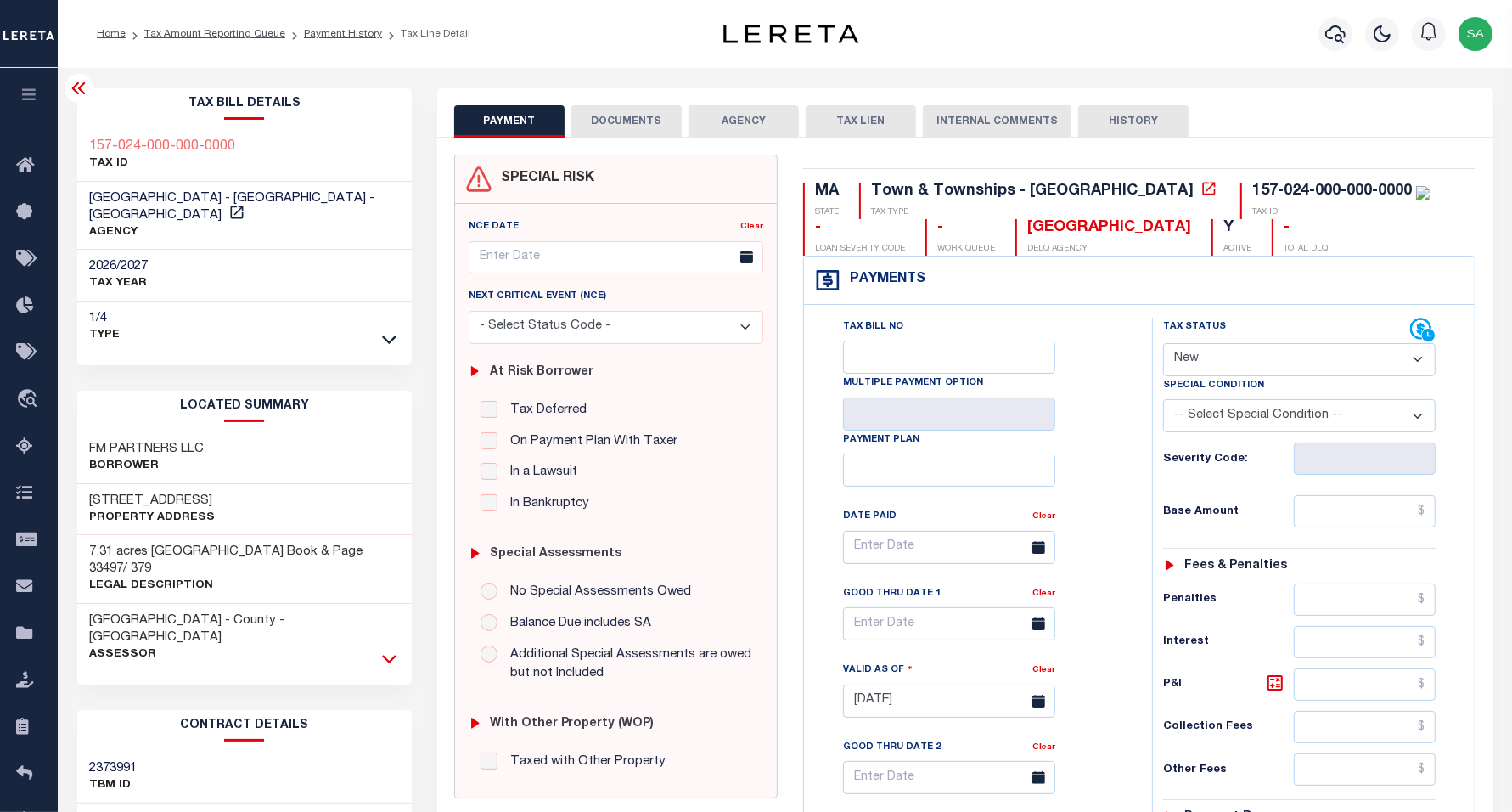
click at [391, 650] on icon at bounding box center [389, 658] width 14 height 18
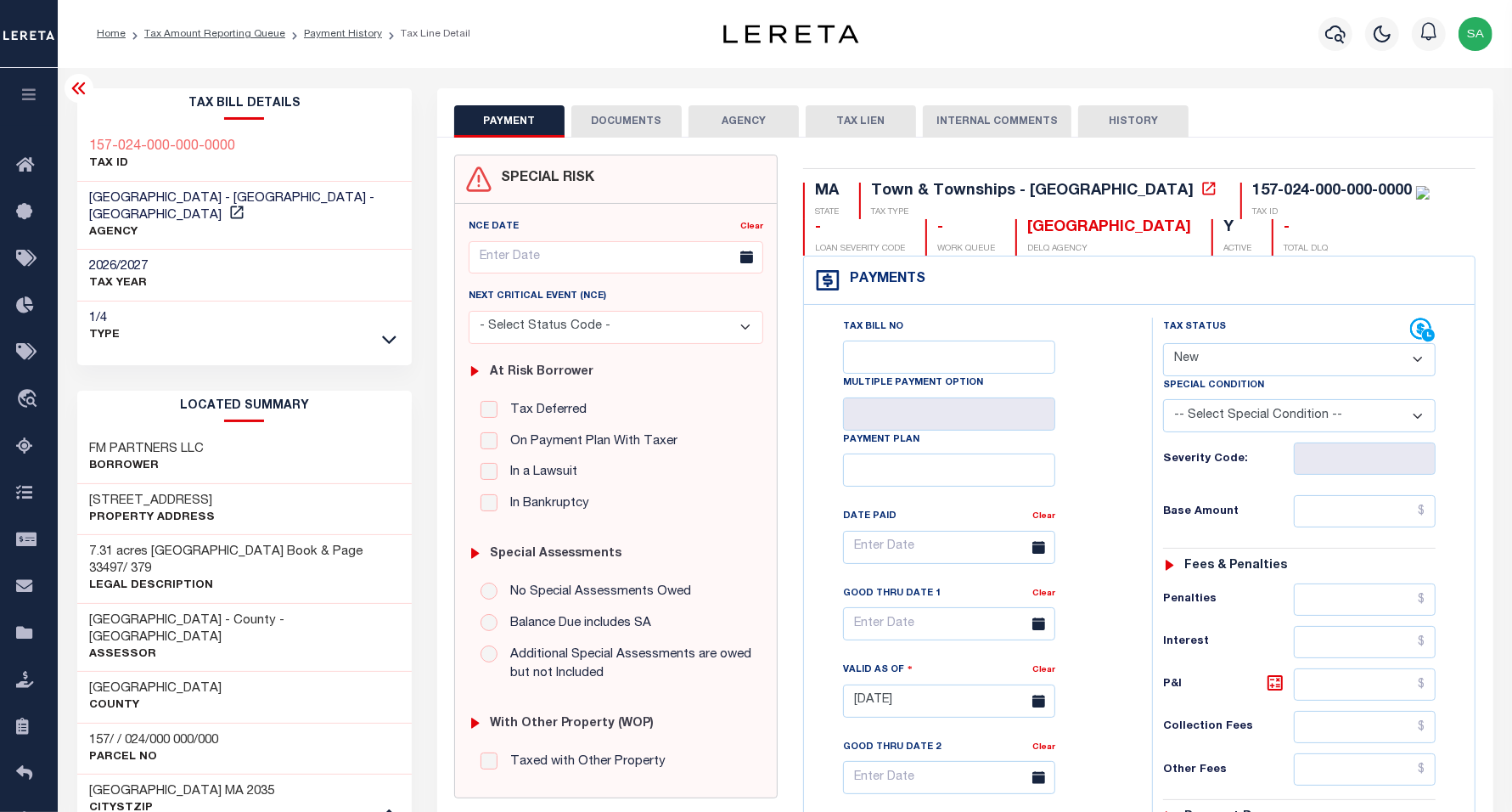
click at [609, 124] on button "DOCUMENTS" at bounding box center [627, 121] width 110 height 32
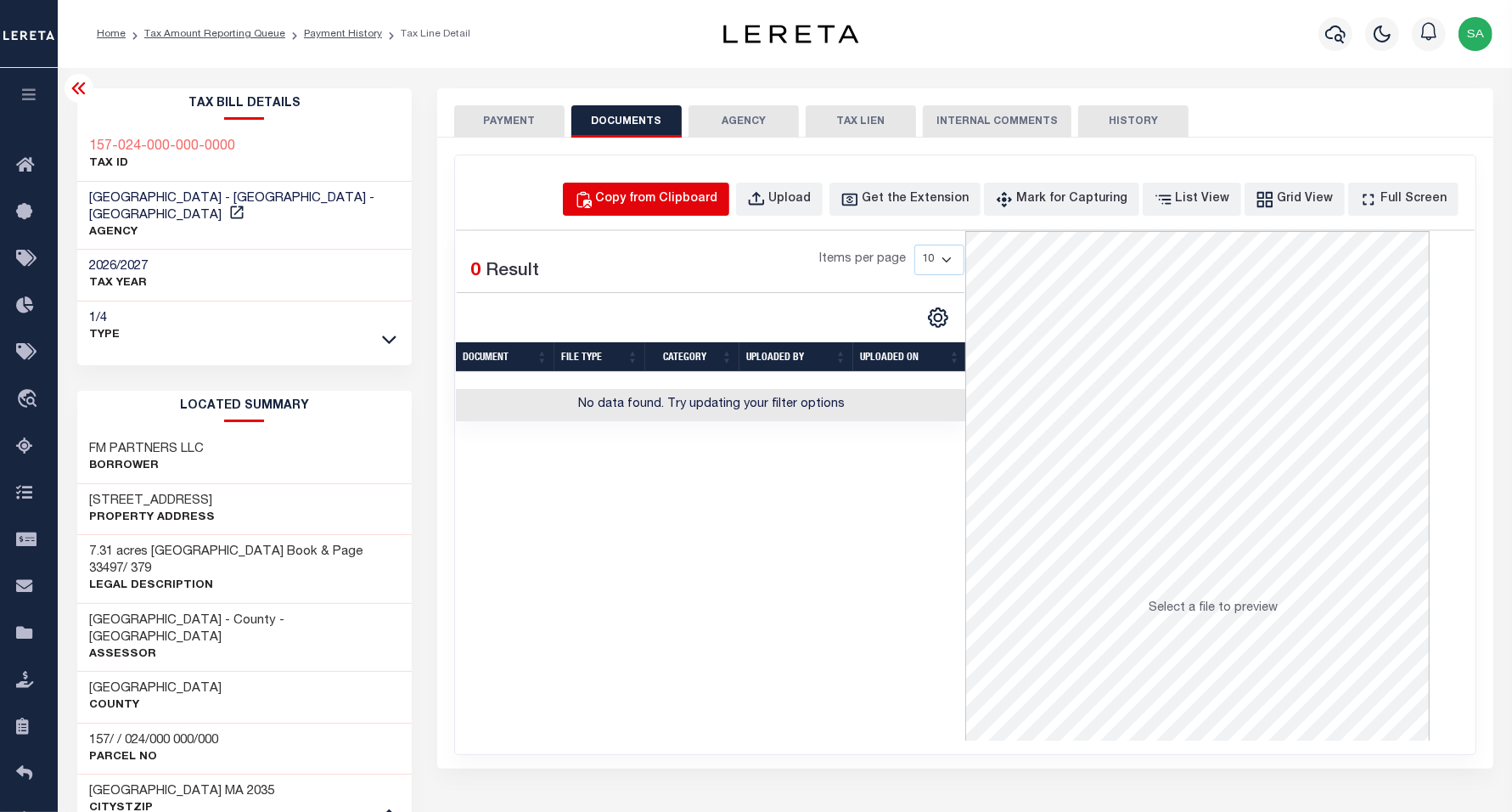
click at [672, 191] on div "Copy from Clipboard" at bounding box center [657, 200] width 122 height 19
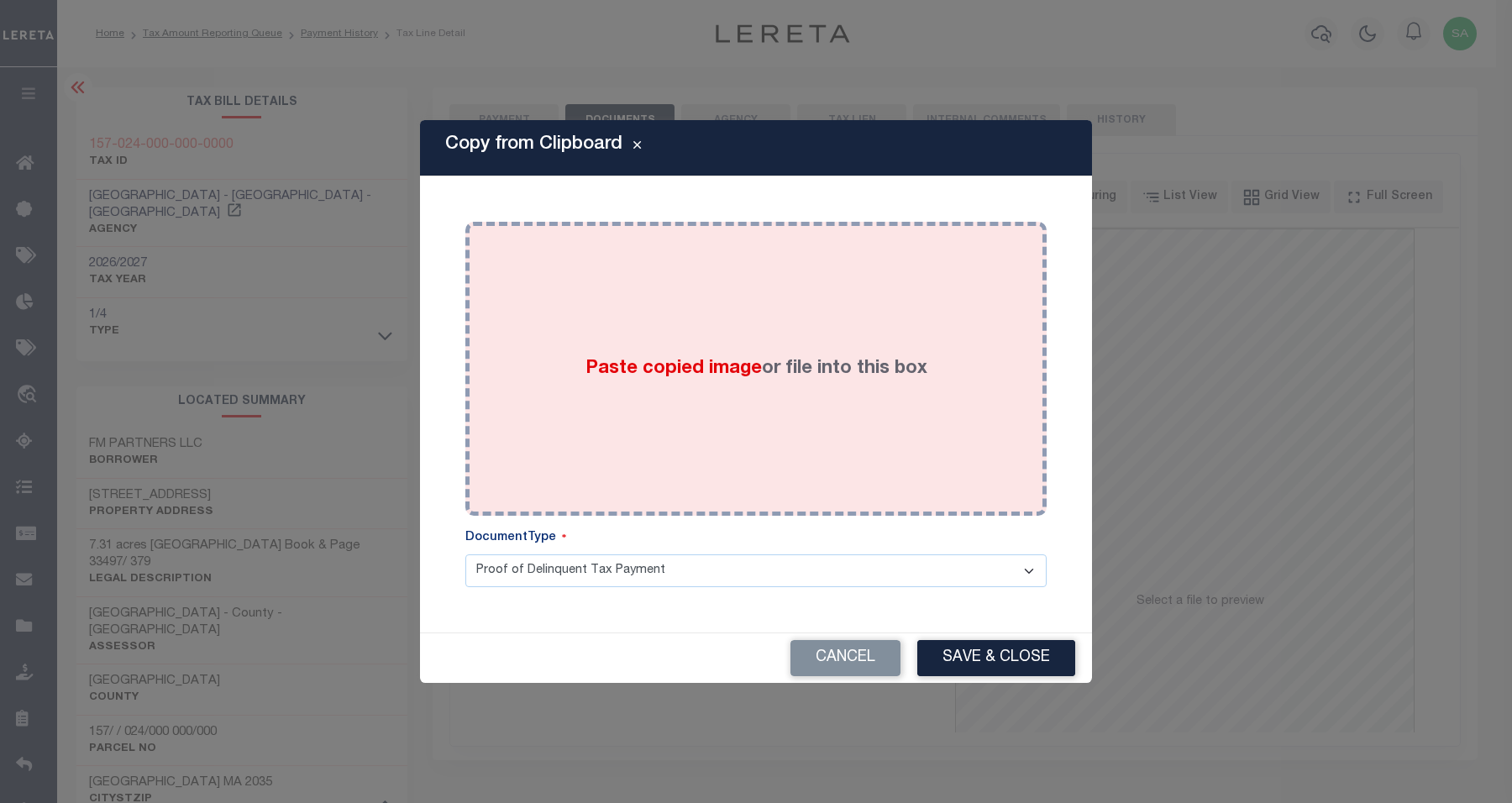
click at [753, 378] on span "Paste copied image" at bounding box center [674, 369] width 176 height 18
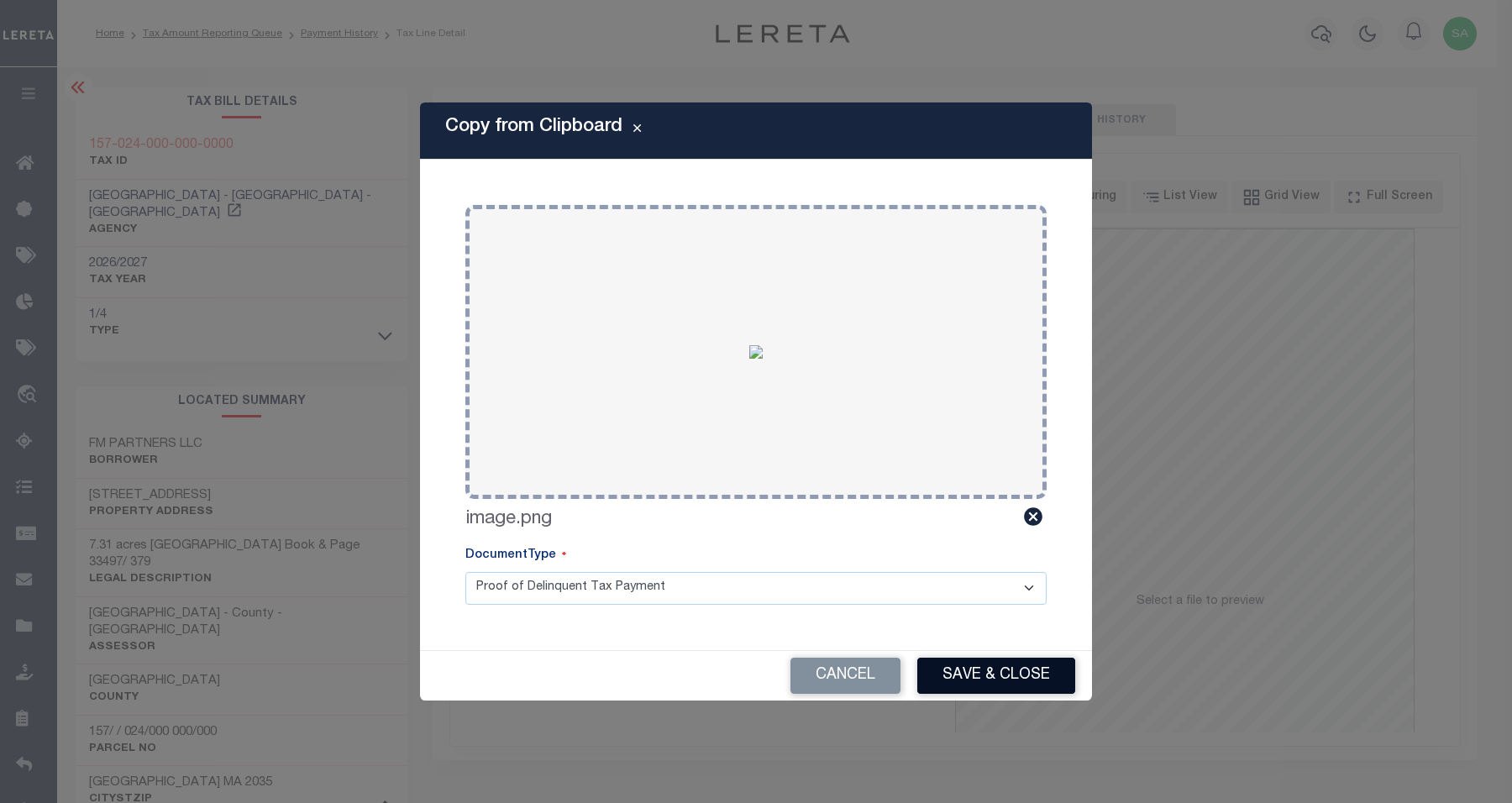
click at [993, 662] on button "Save & Close" at bounding box center [996, 675] width 158 height 36
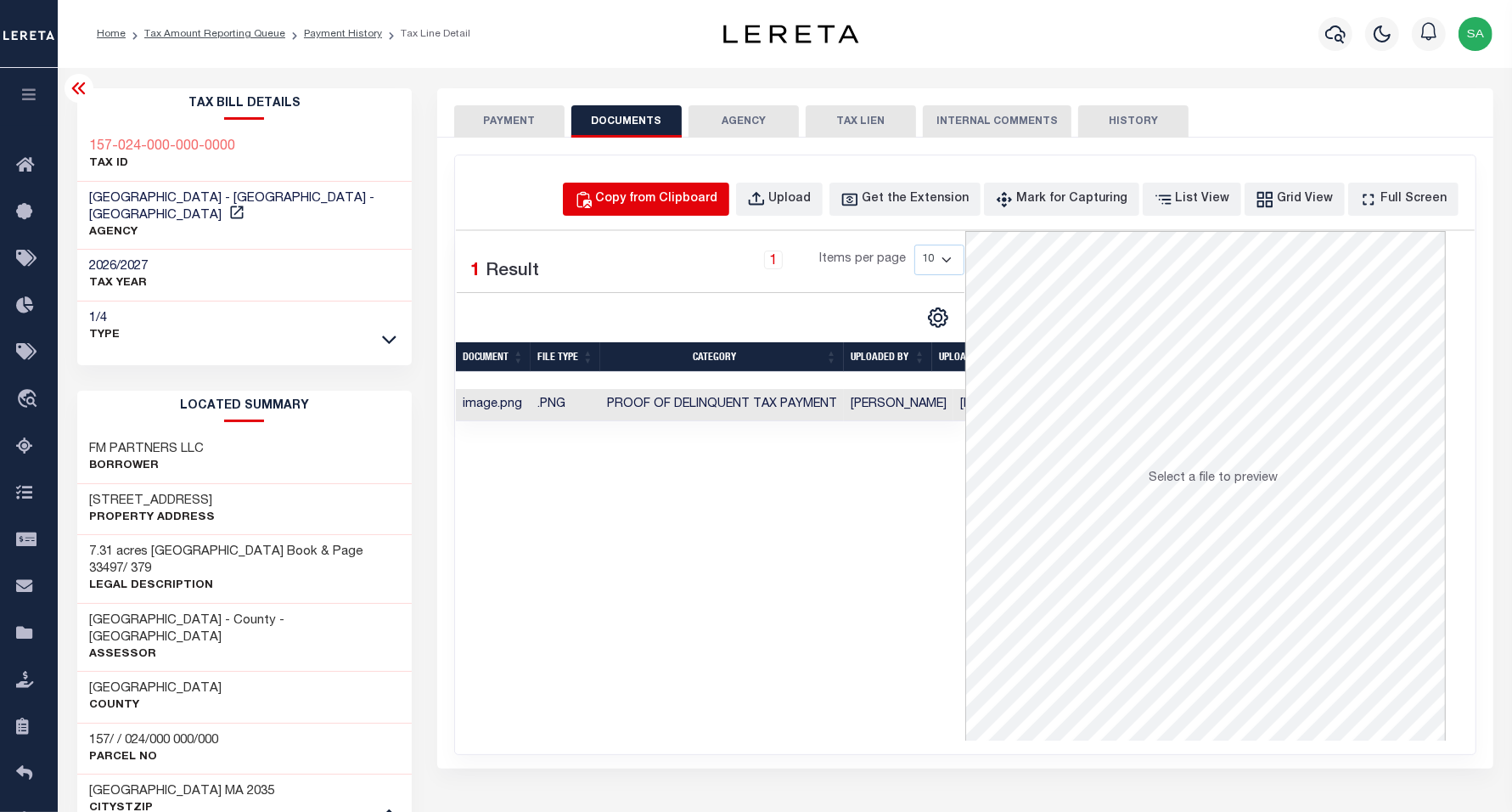
click at [677, 212] on button "Copy from Clipboard" at bounding box center [646, 199] width 166 height 33
select select "POP"
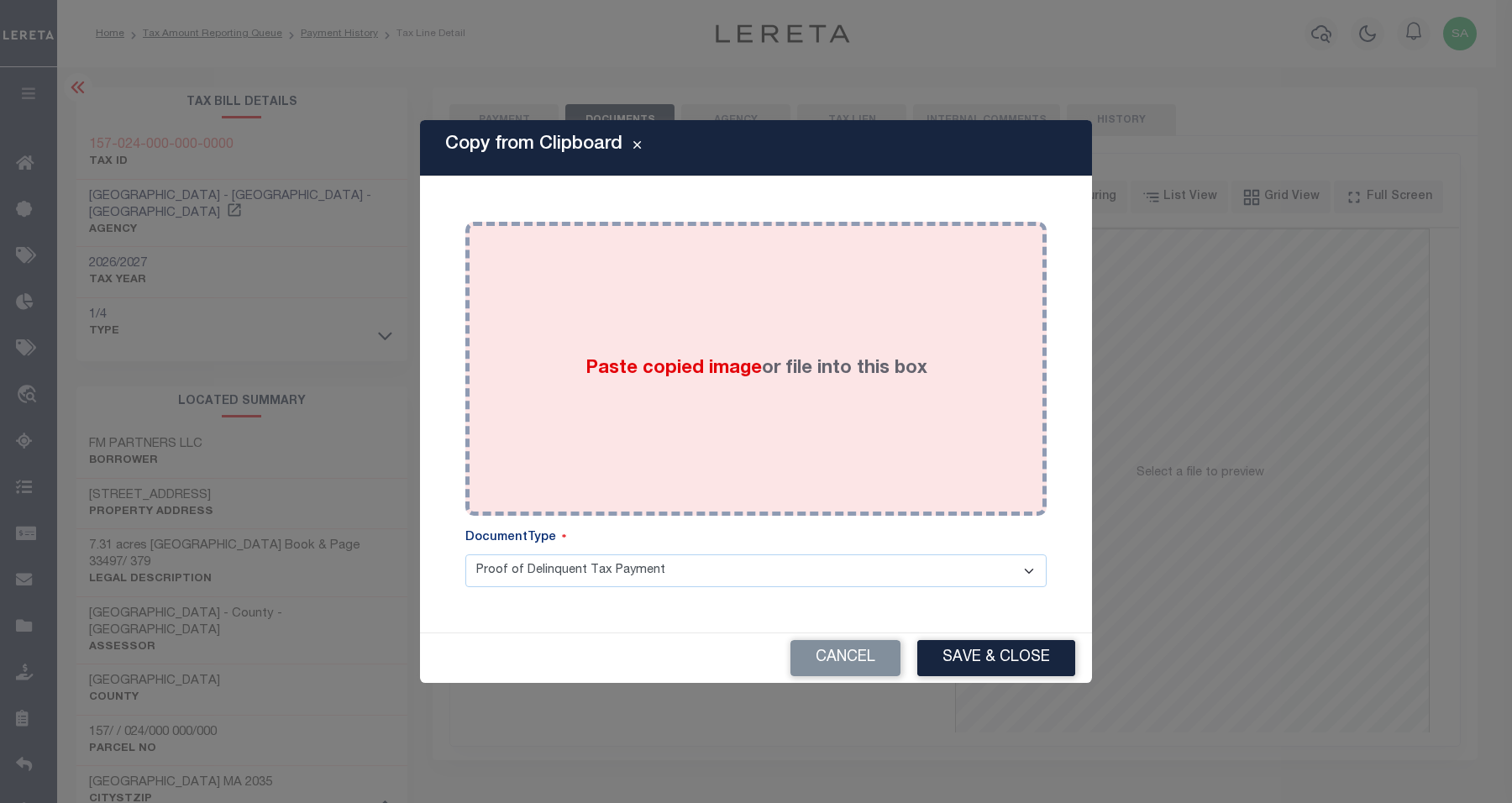
click at [836, 367] on label "Paste copied image or file into this box" at bounding box center [756, 369] width 342 height 28
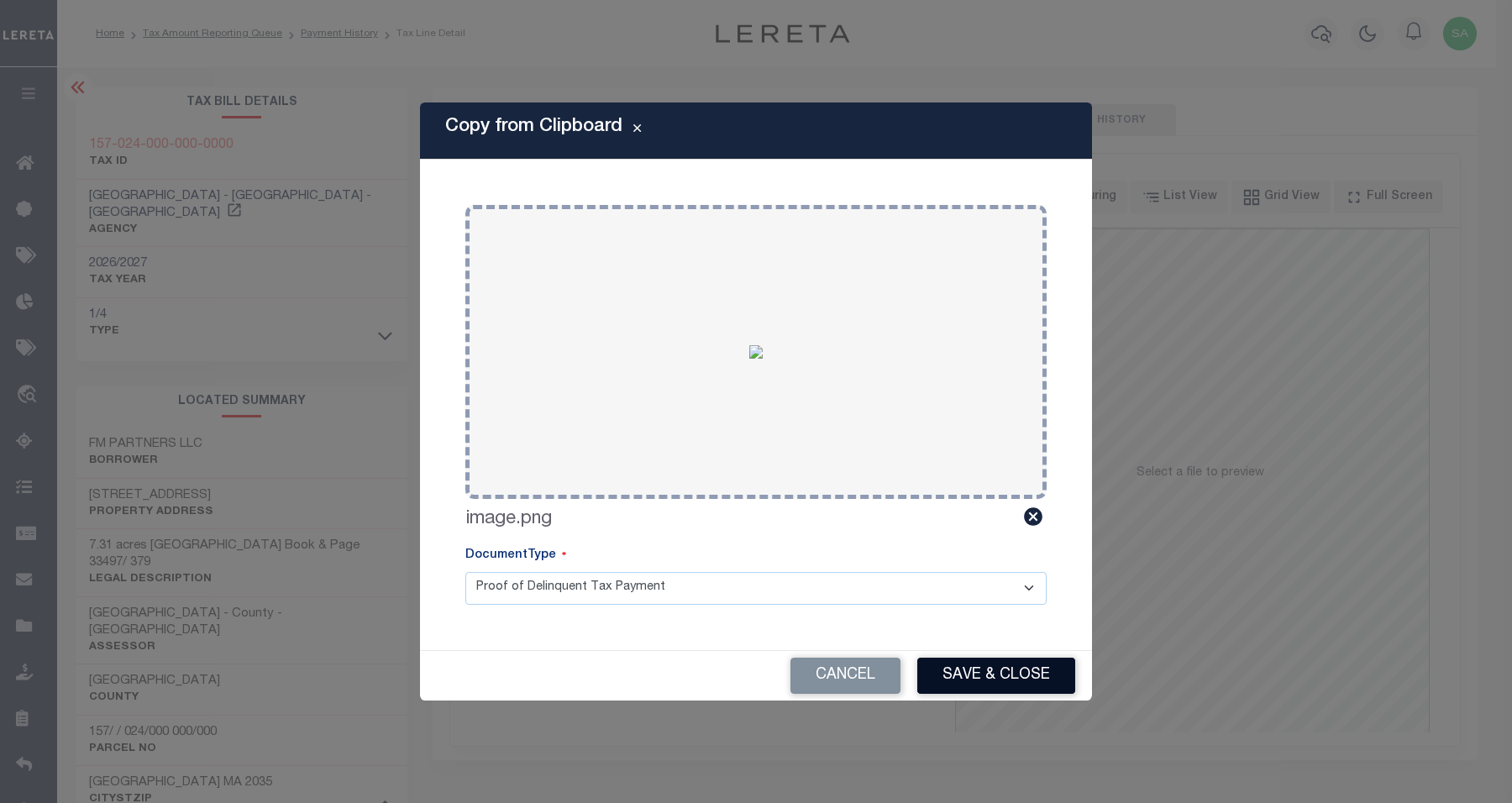
drag, startPoint x: 1000, startPoint y: 679, endPoint x: 1005, endPoint y: 301, distance: 378.0
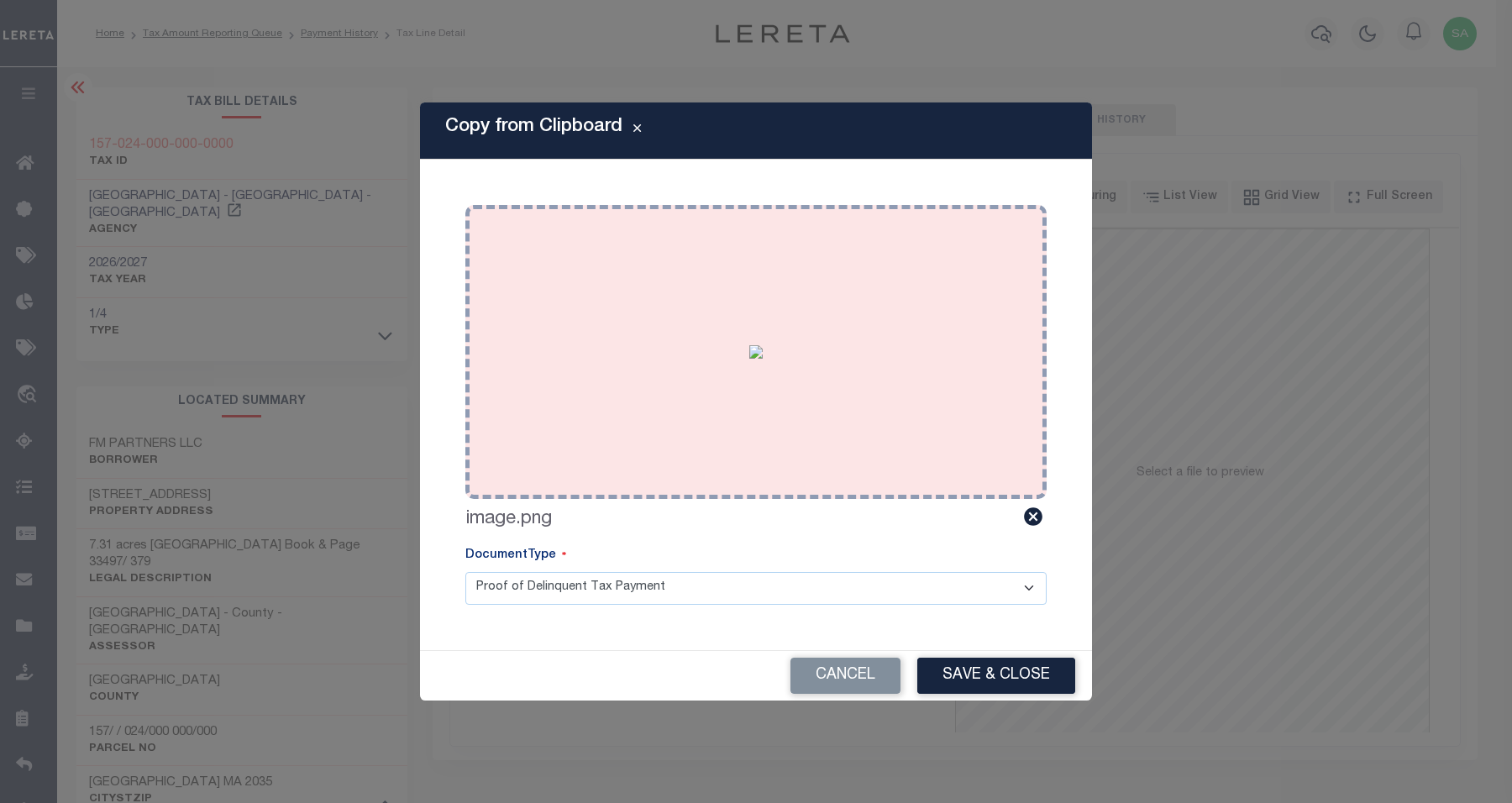
click at [1000, 680] on button "Save & Close" at bounding box center [996, 675] width 158 height 36
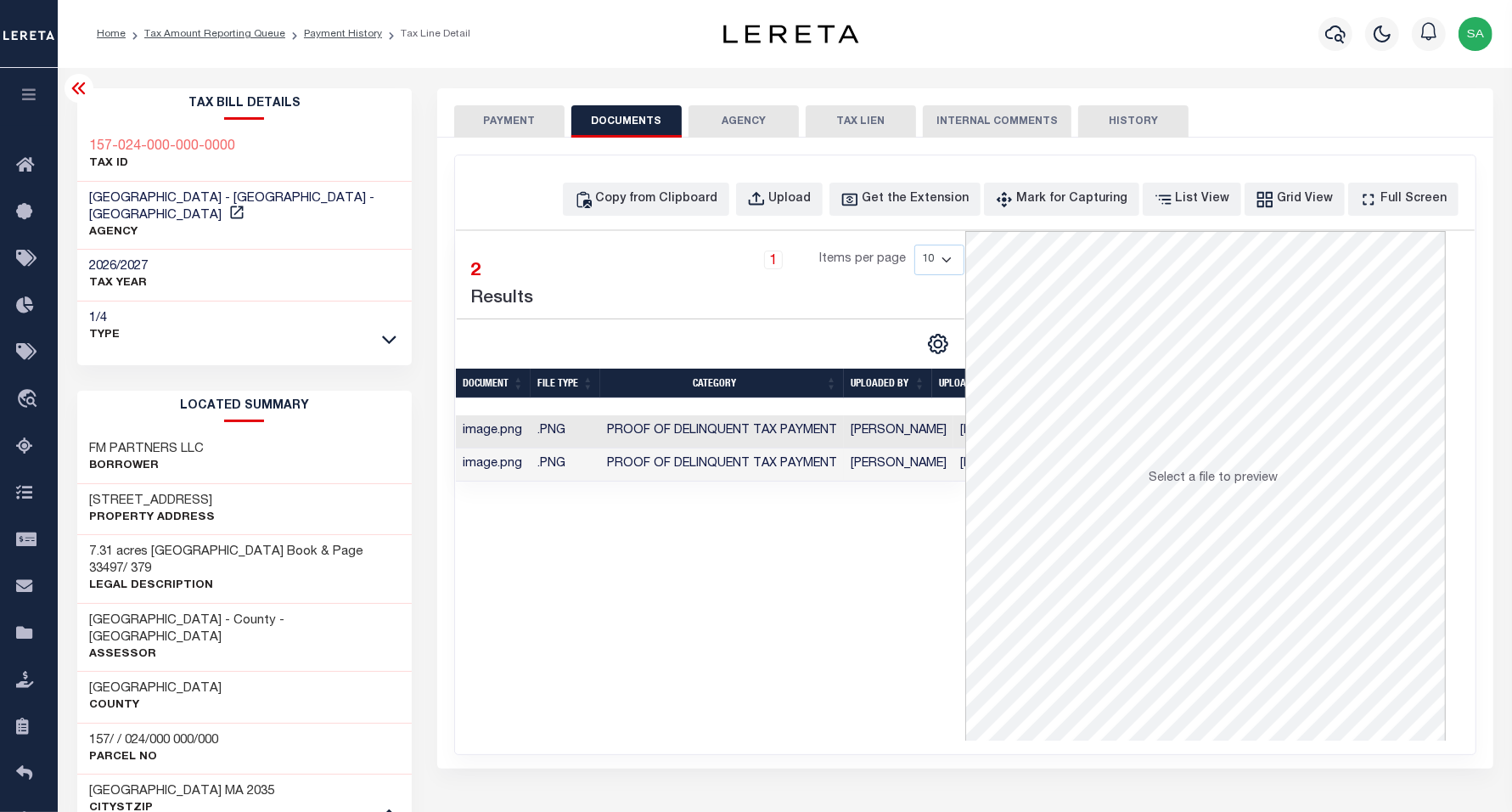
click at [488, 117] on button "PAYMENT" at bounding box center [509, 121] width 110 height 32
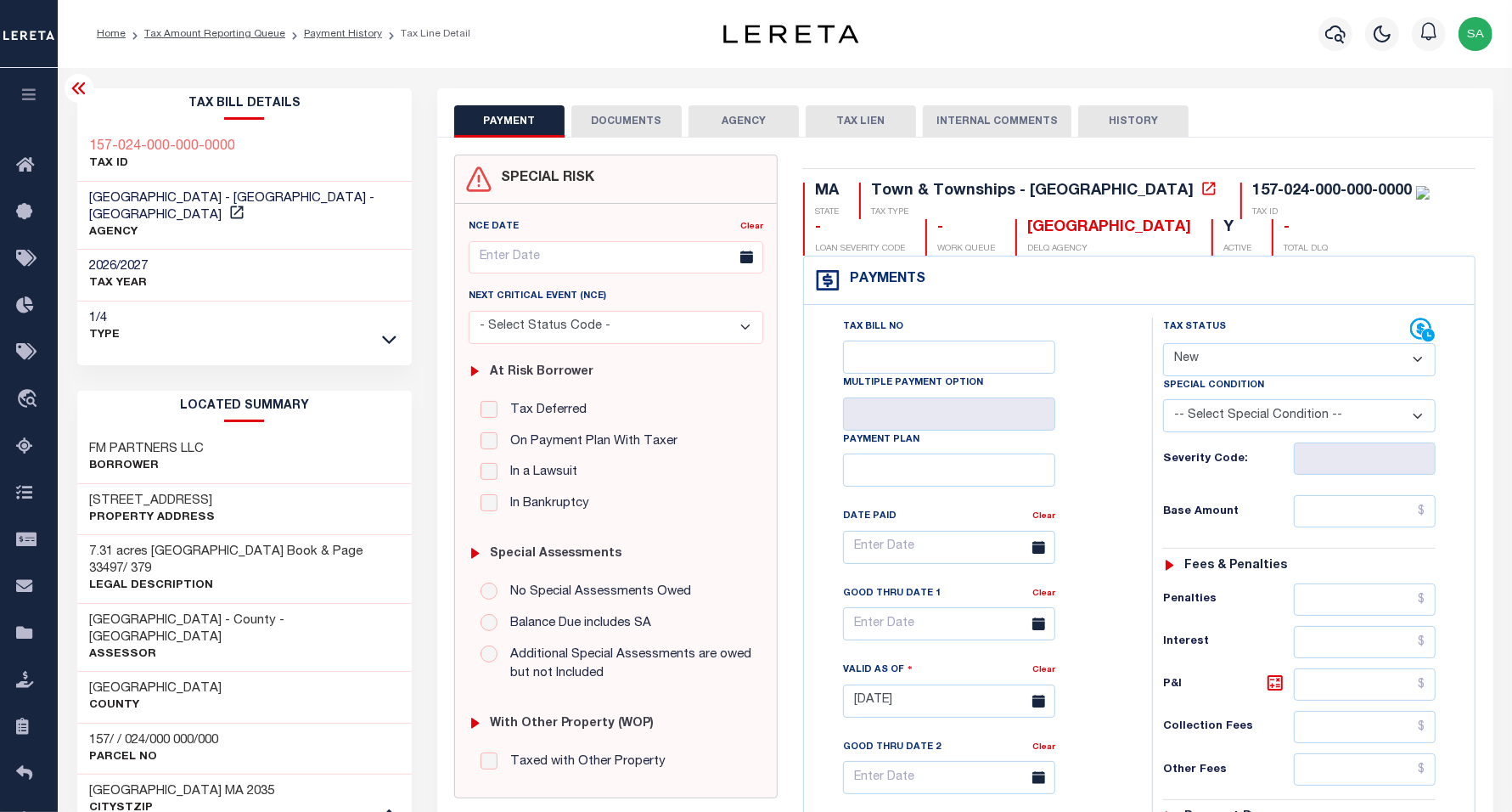
click at [1237, 359] on select "- Select Status Code - Open Due/Unpaid Paid Incomplete No Tax Due Internal Refu…" at bounding box center [1299, 359] width 273 height 33
select select "PYD"
click at [1163, 345] on select "- Select Status Code - Open Due/Unpaid Paid Incomplete No Tax Due Internal Refu…" at bounding box center [1299, 359] width 273 height 33
type input "[DATE]"
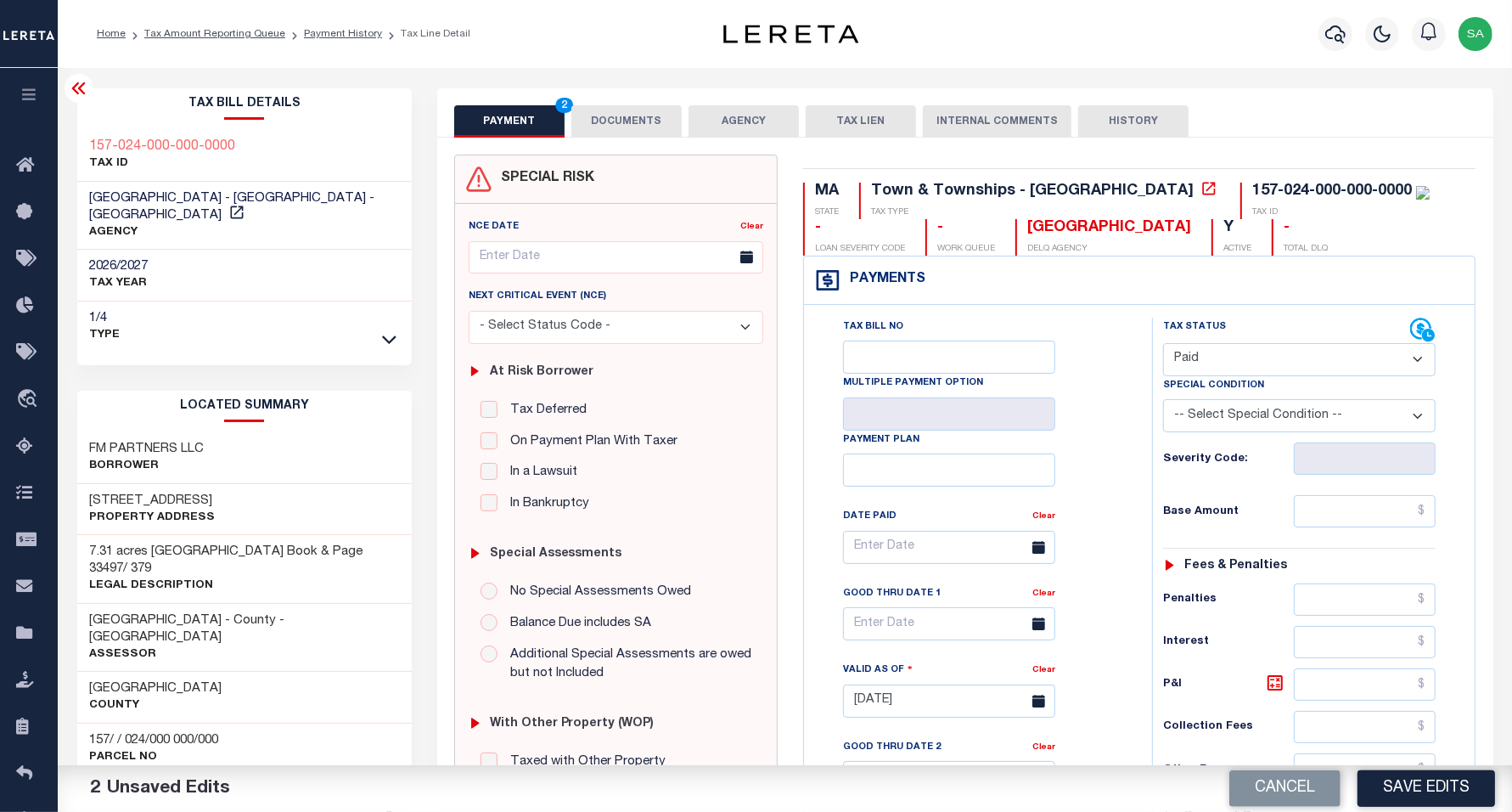
click at [1325, 542] on div "Tax Status Status - Select Status Code -" at bounding box center [1305, 692] width 306 height 750
click at [1335, 516] on input "text" at bounding box center [1364, 511] width 142 height 32
type input "$0.00"
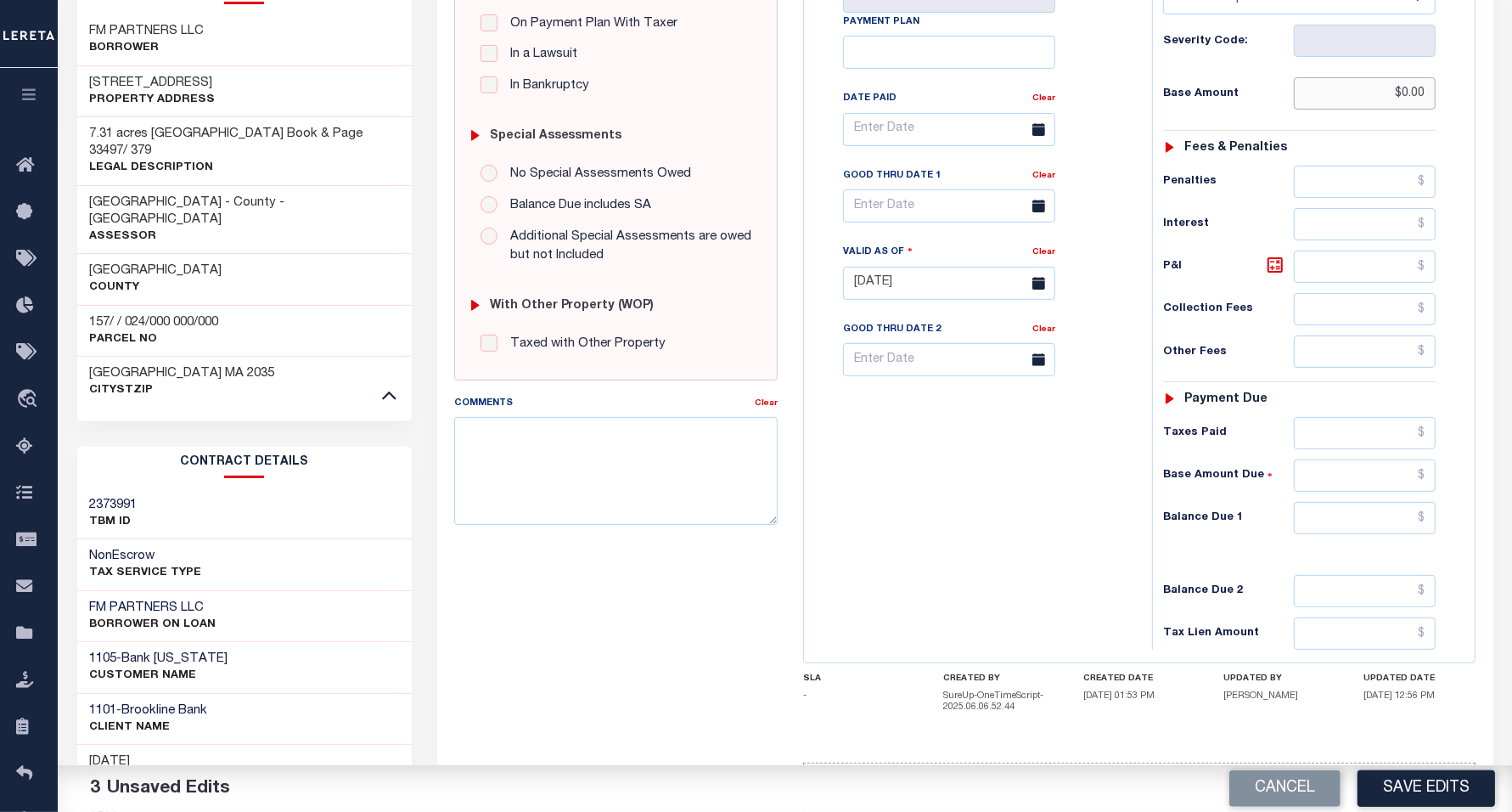
scroll to position [425, 0]
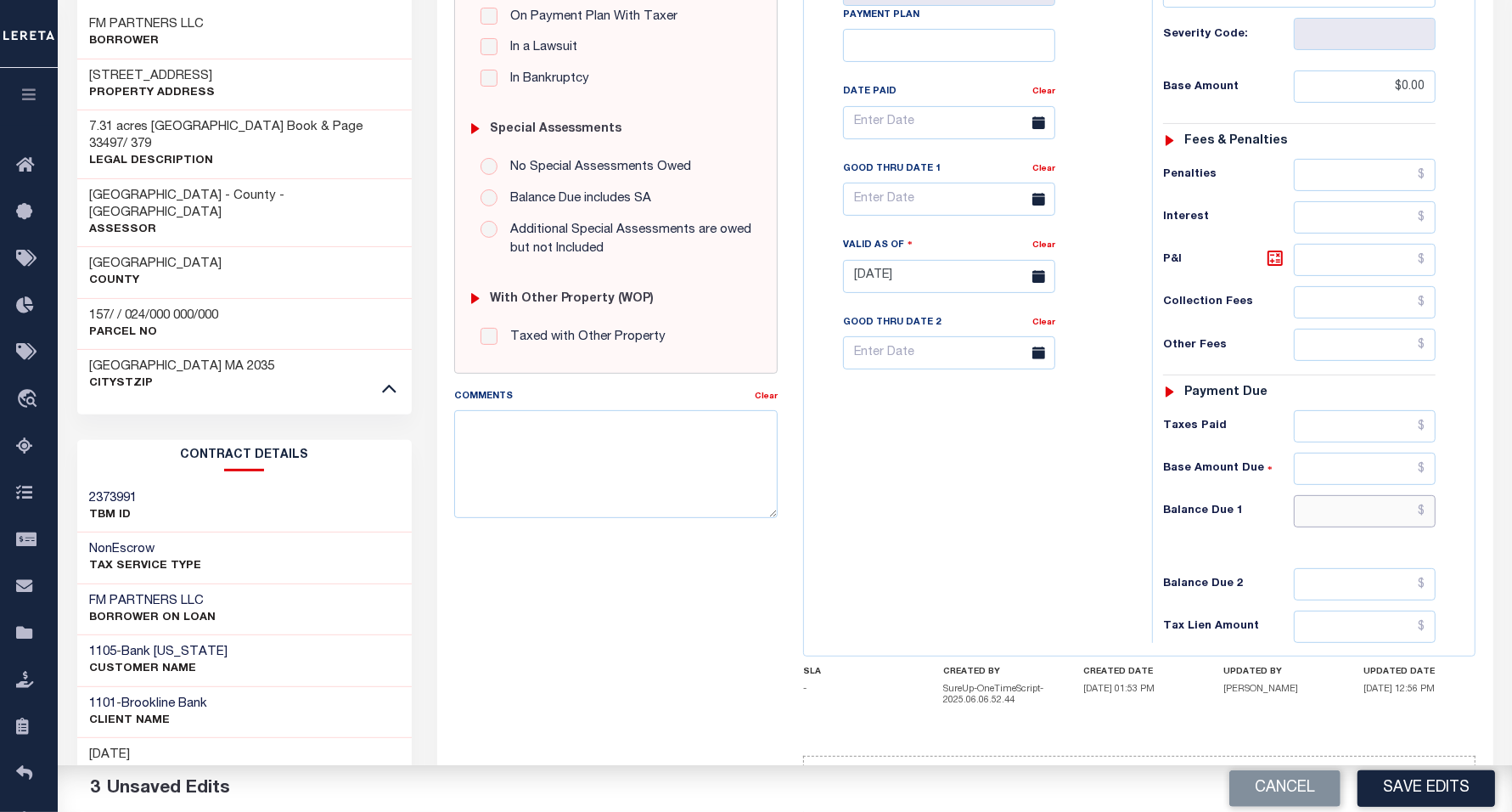
click at [1329, 527] on input "text" at bounding box center [1364, 511] width 142 height 32
type input "$0.00"
click at [1055, 542] on div "Tax Bill No Multiple Payment Option Payment Plan Clear" at bounding box center [974, 268] width 331 height 750
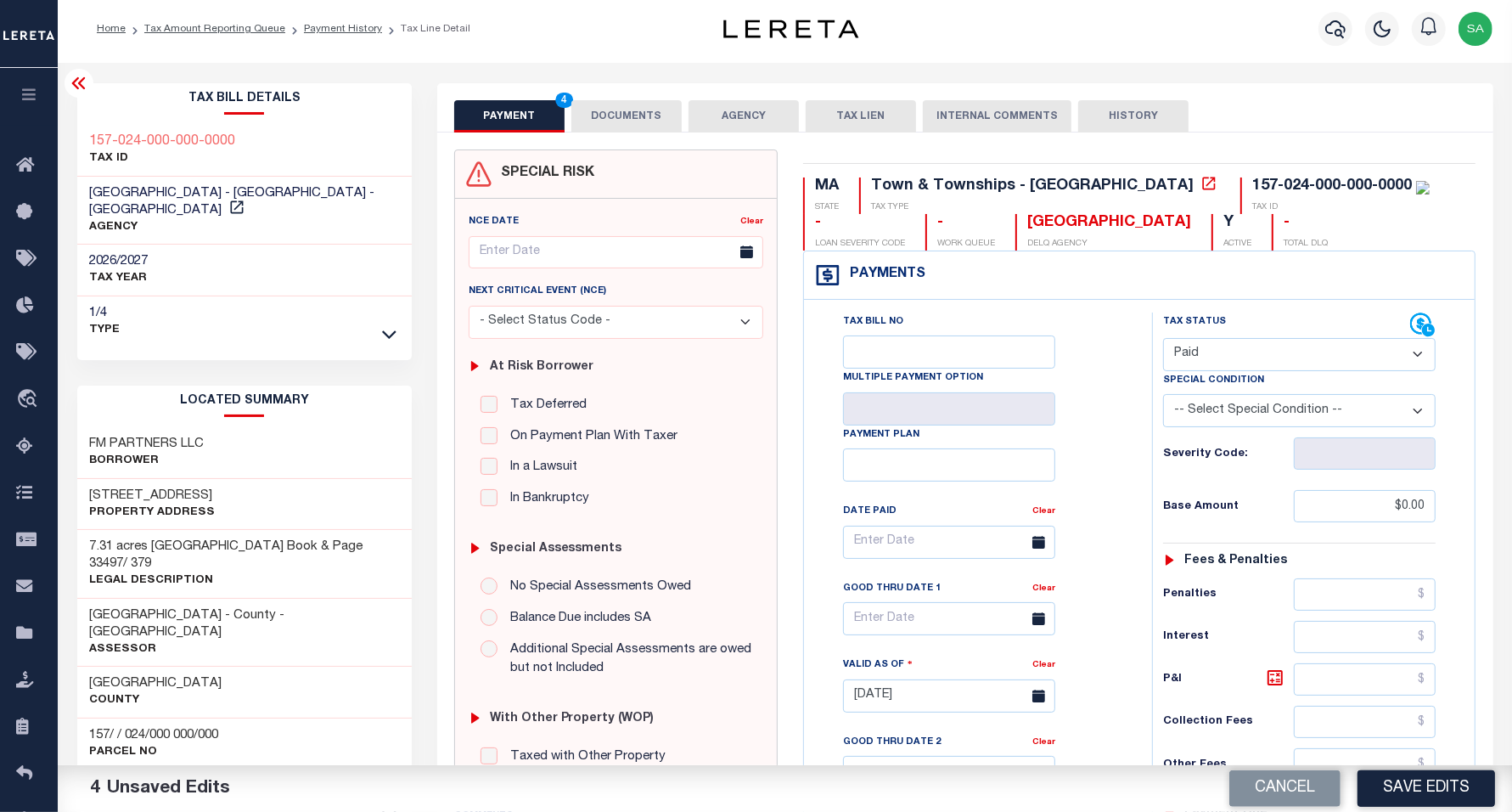
scroll to position [0, 0]
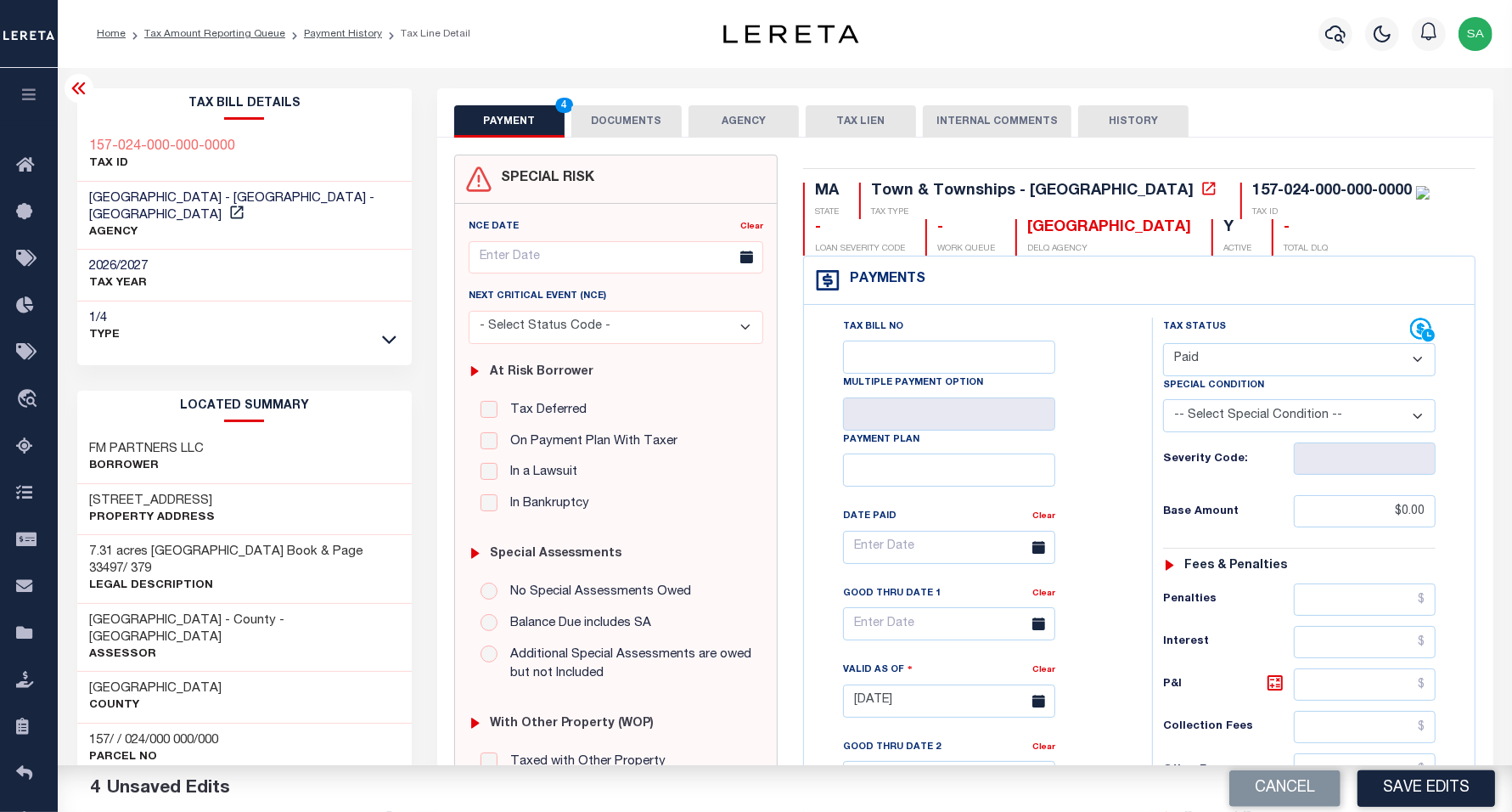
click at [82, 93] on icon at bounding box center [78, 88] width 14 height 12
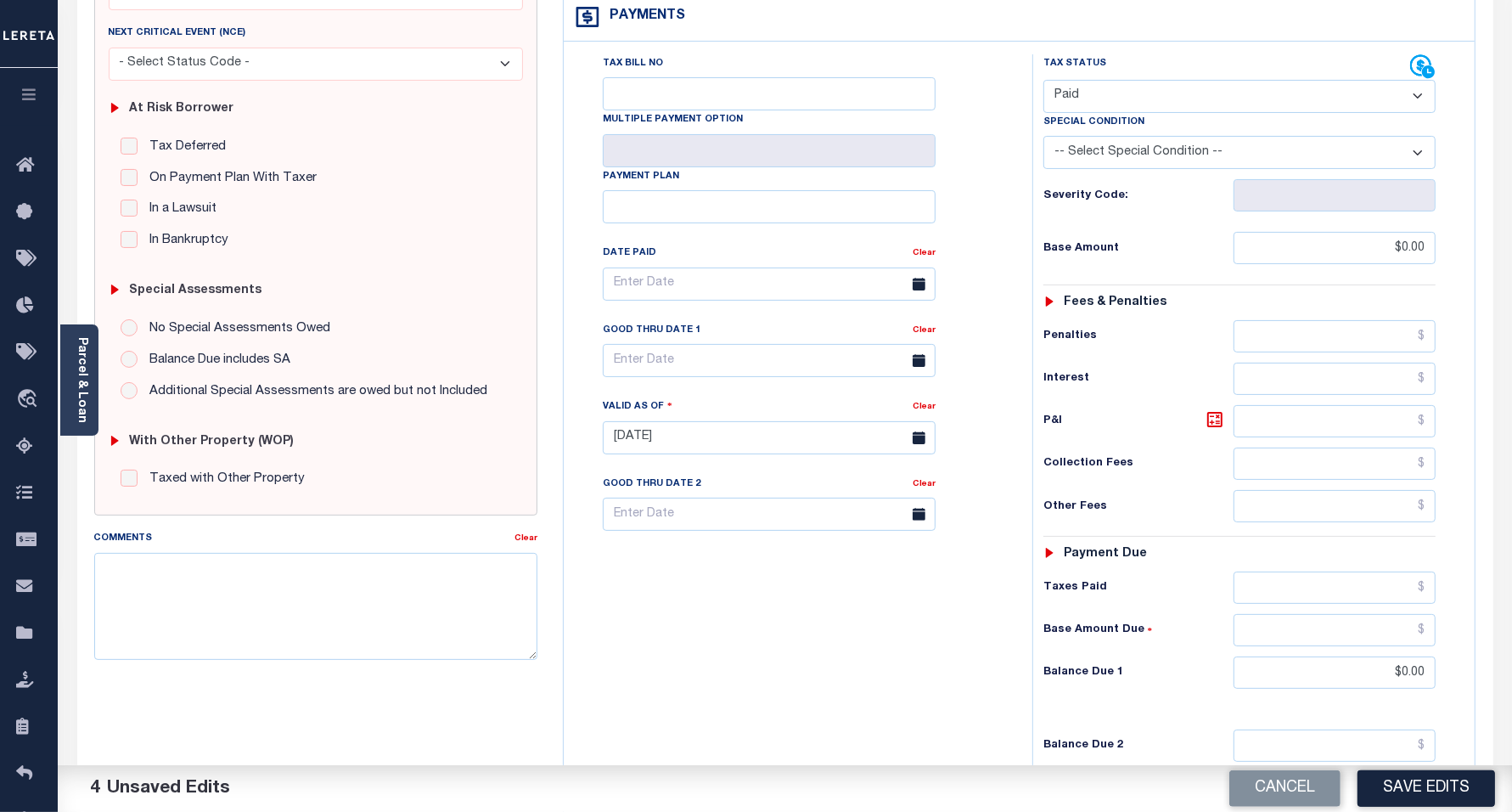
scroll to position [425, 0]
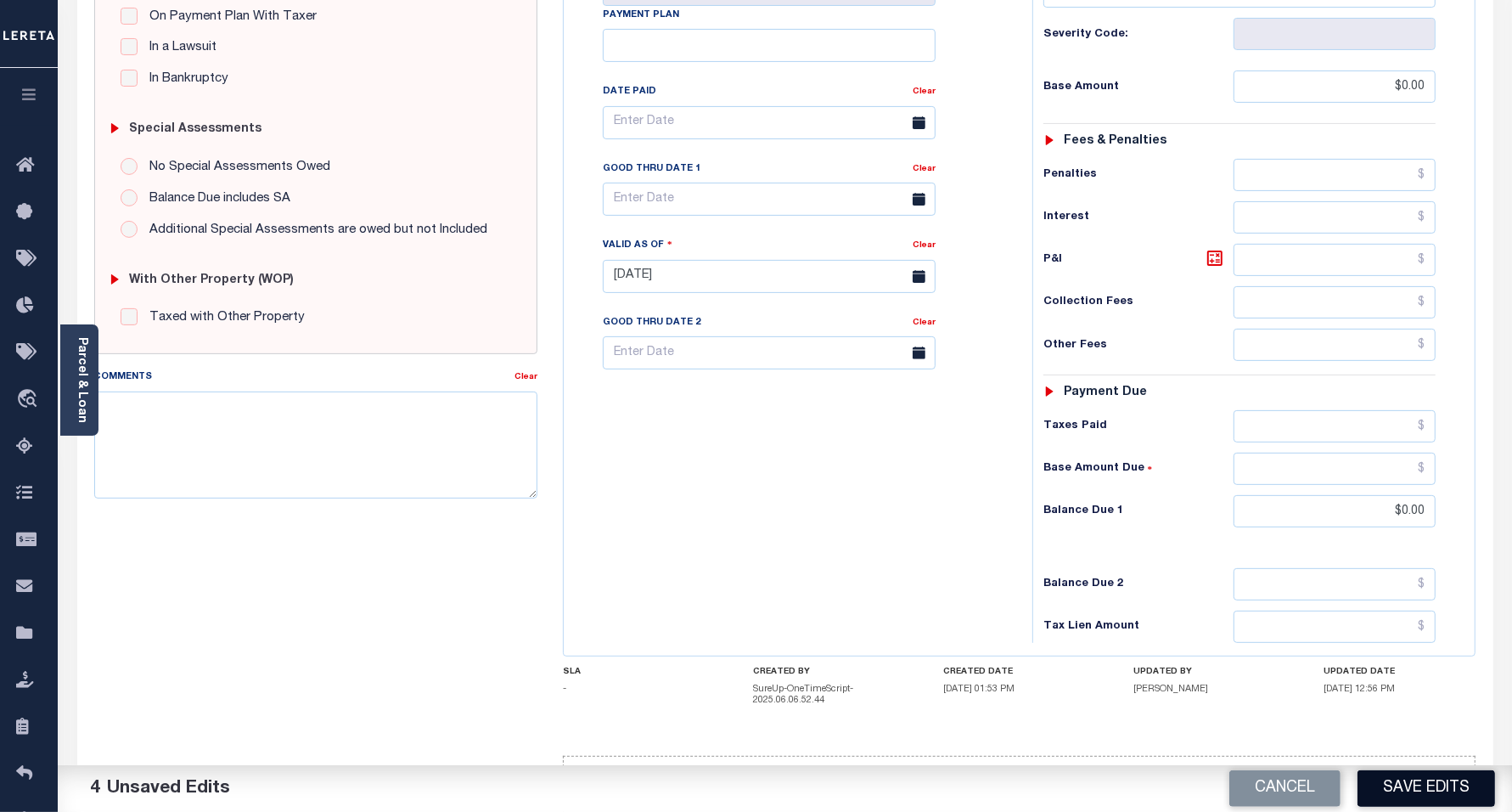
click at [1449, 781] on button "Save Edits" at bounding box center [1426, 788] width 138 height 37
checkbox input "false"
type input "$0"
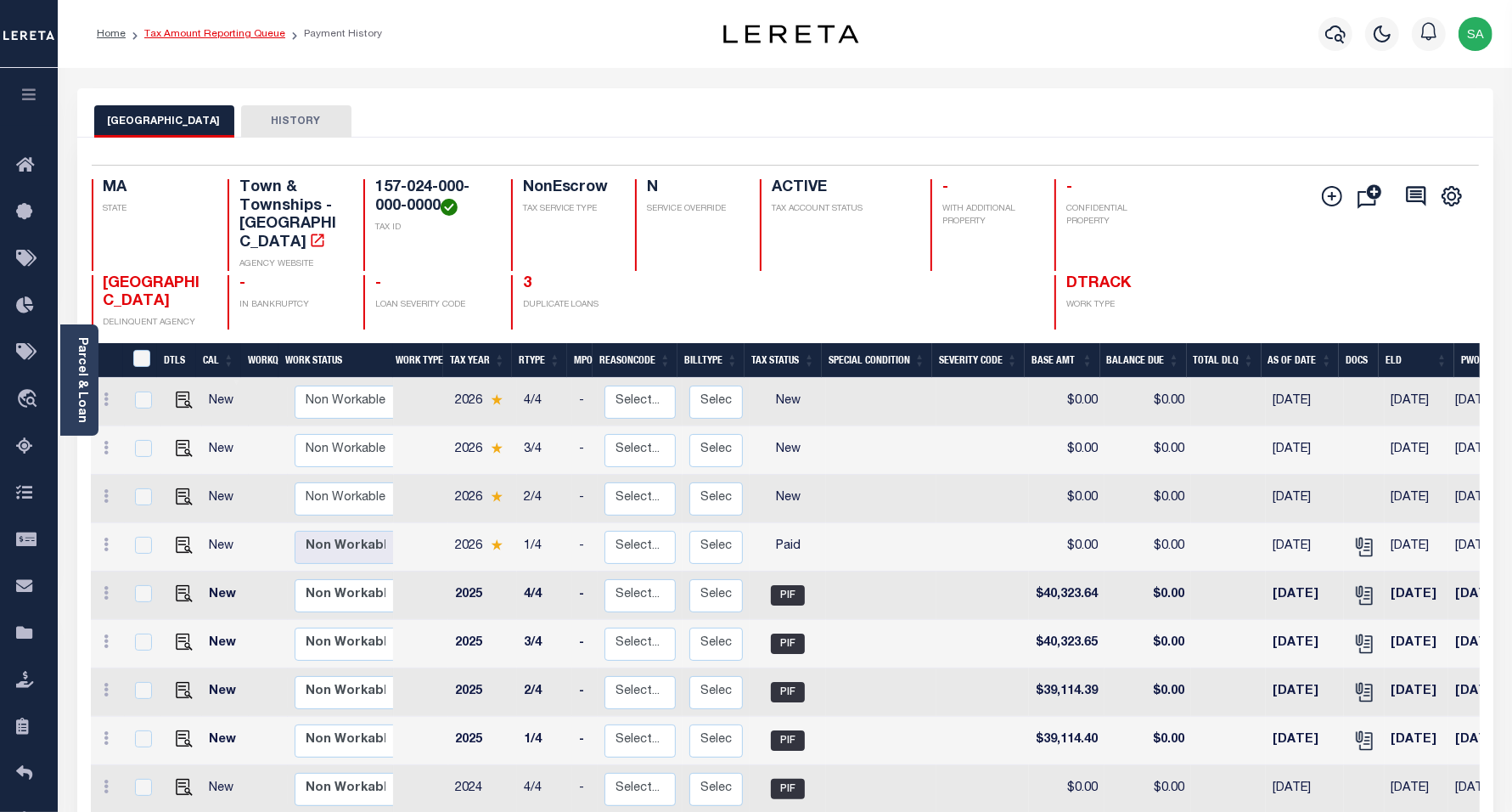
click at [215, 38] on link "Tax Amount Reporting Queue" at bounding box center [215, 34] width 141 height 10
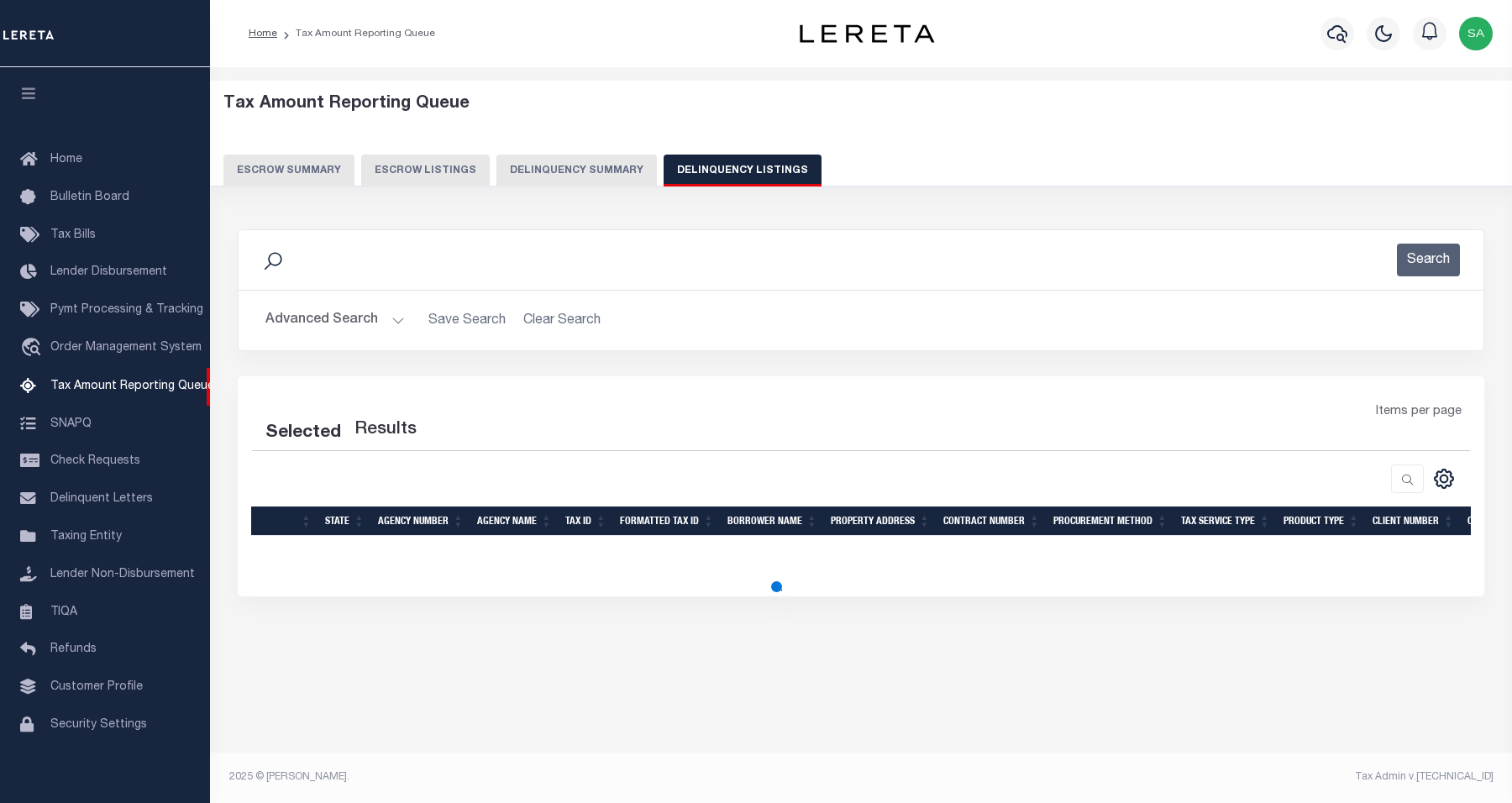
select select "MA"
select select "100"
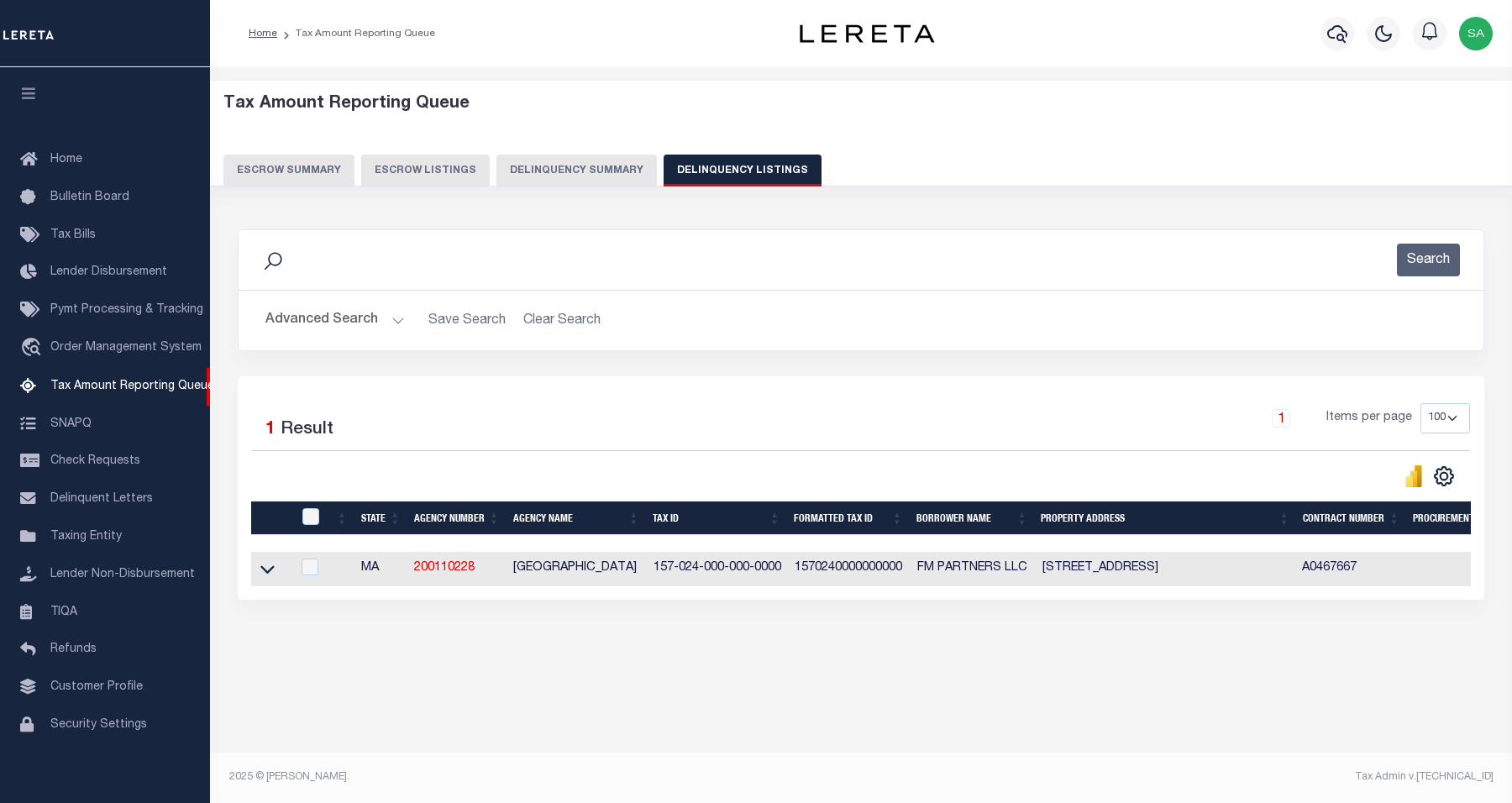
click at [366, 328] on button "Advanced Search" at bounding box center [335, 320] width 139 height 33
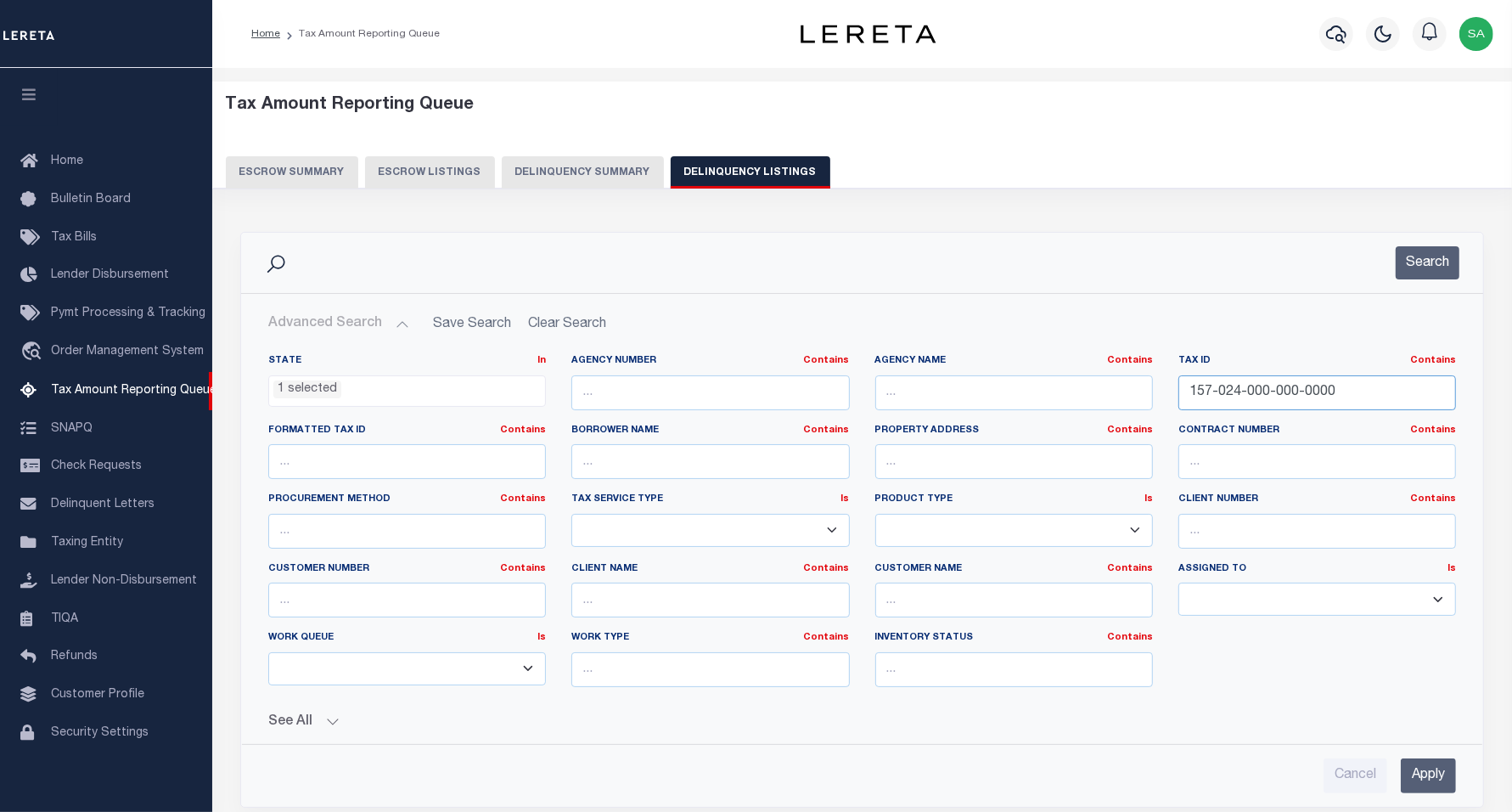
click at [1360, 388] on input "157-024-000-000-0000" at bounding box center [1317, 392] width 278 height 35
drag, startPoint x: 1351, startPoint y: 389, endPoint x: 1151, endPoint y: 391, distance: 200.0
click at [1151, 391] on div "State In In AK AL AR AZ CA CO CT DC DE FL GA GU HI IA ID IL IN KS KY LA MA MD M…" at bounding box center [862, 527] width 1213 height 347
paste input "62-027"
type input "162-027-000-000-0000"
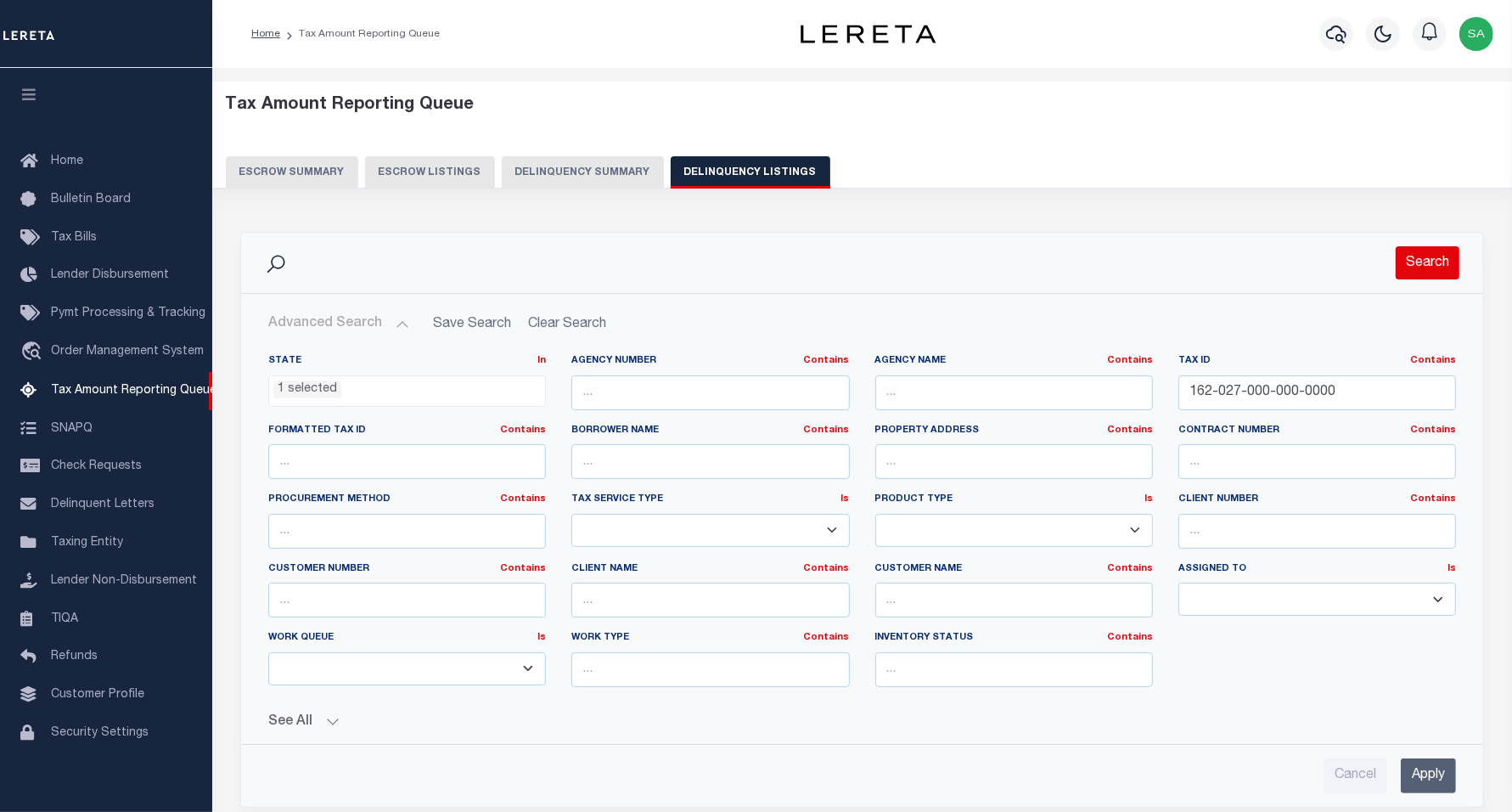
click at [1432, 259] on button "Search" at bounding box center [1427, 262] width 64 height 33
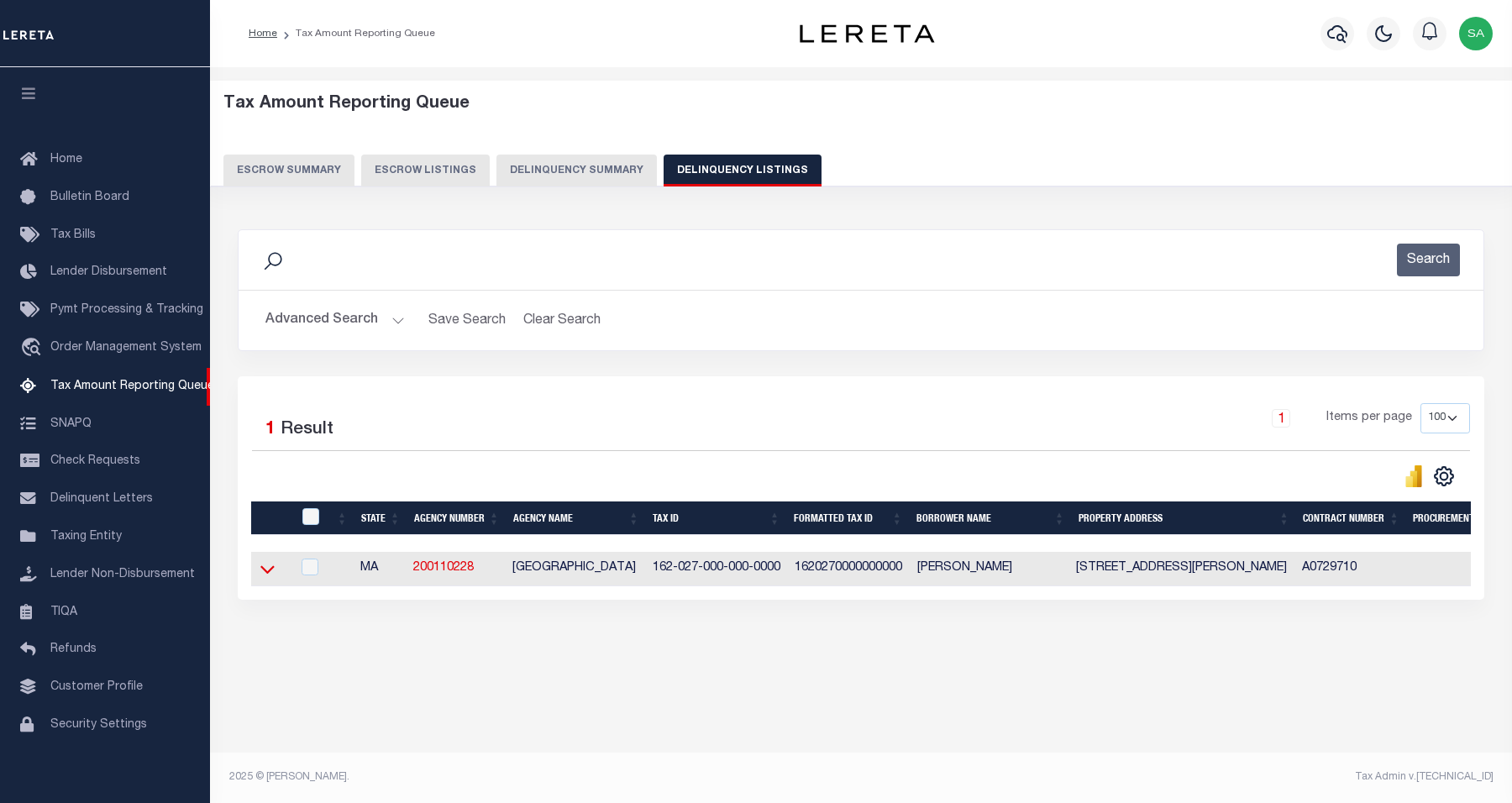
click at [267, 569] on icon at bounding box center [267, 569] width 14 height 18
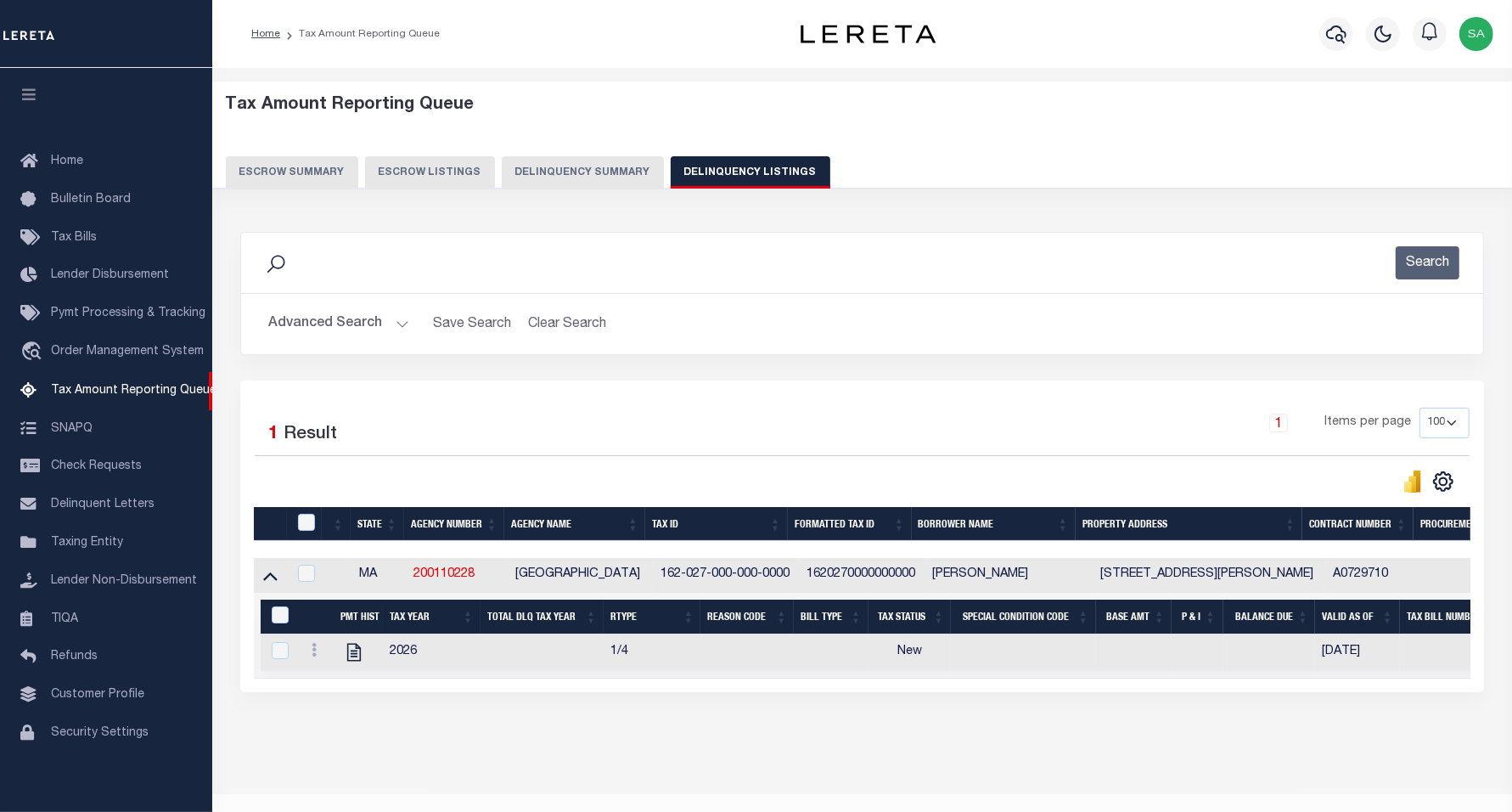
scroll to position [51, 0]
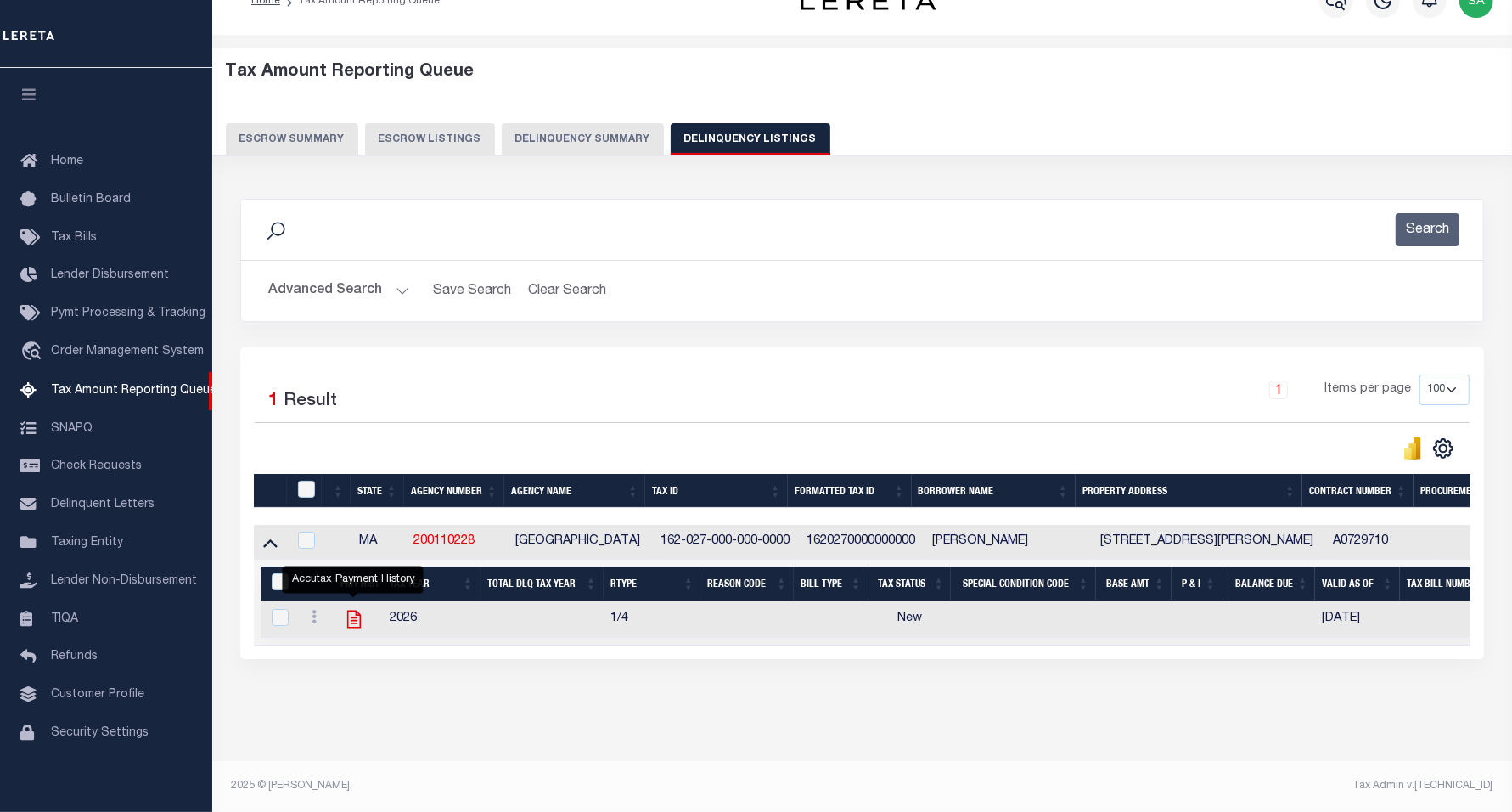
click at [358, 608] on icon "" at bounding box center [354, 619] width 22 height 22
checkbox input "true"
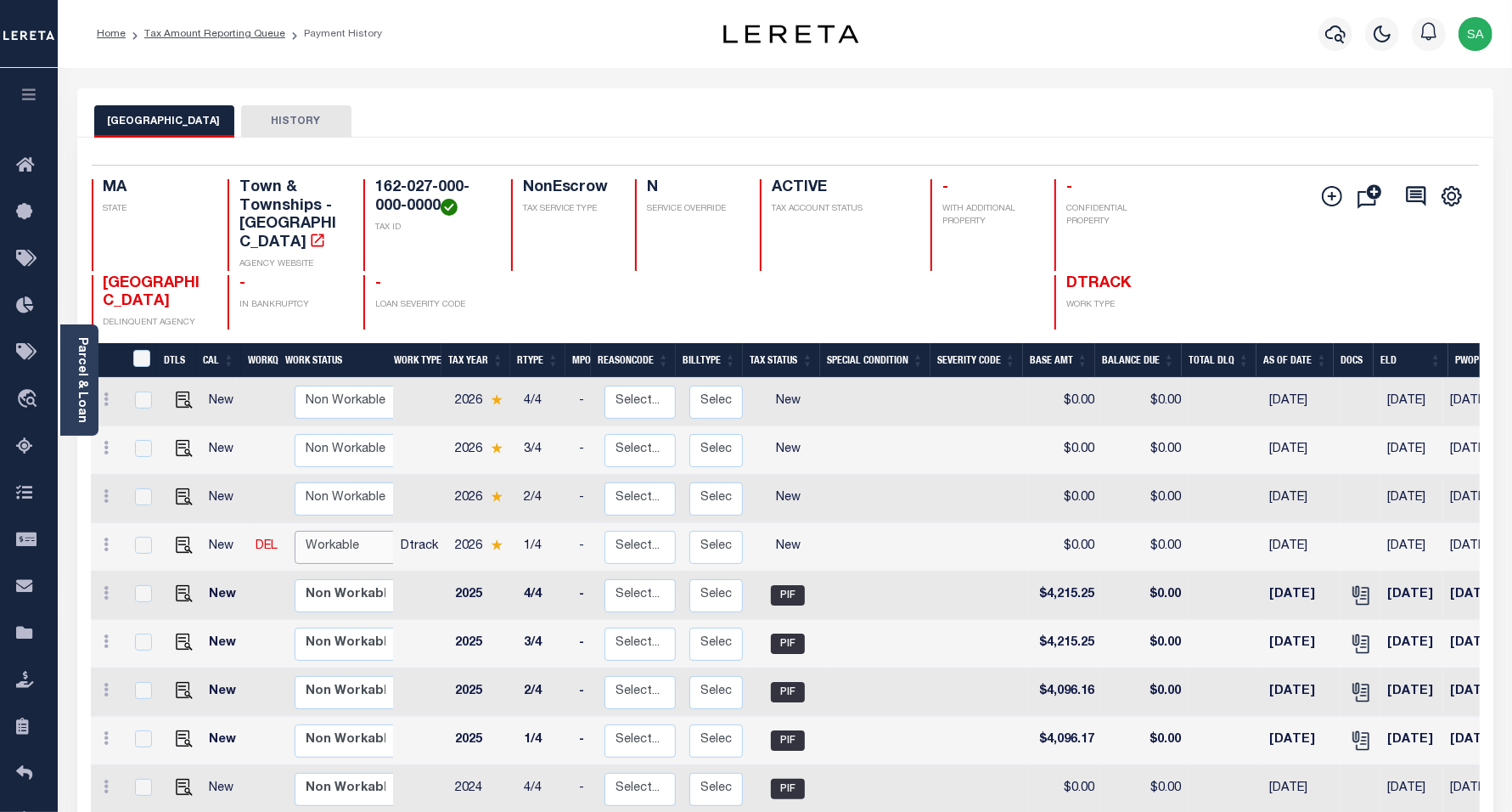
click at [358, 533] on select "Non Workable Workable" at bounding box center [346, 547] width 102 height 33
checkbox input "true"
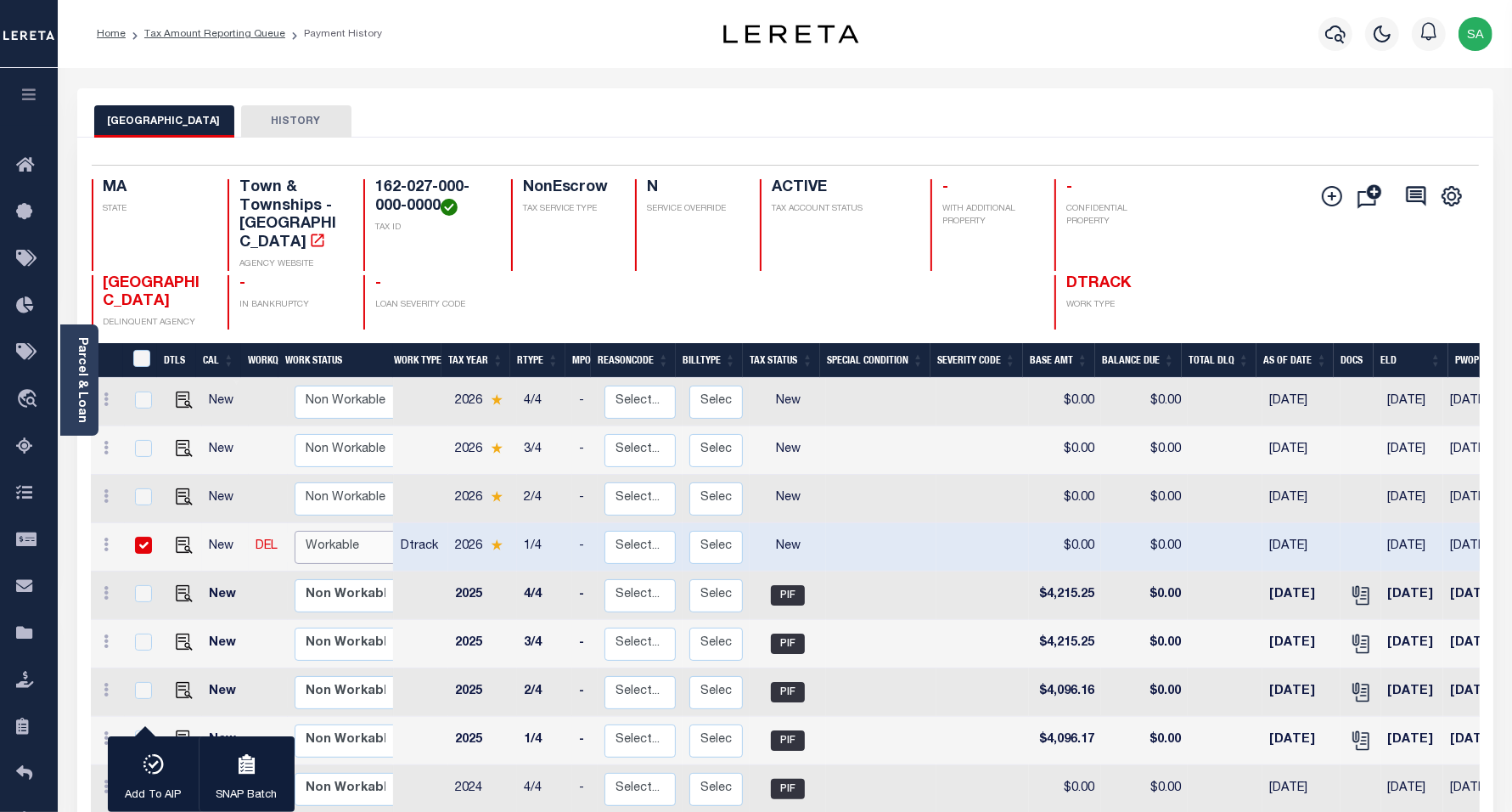
select select "true"
click at [295, 531] on select "Non Workable Workable" at bounding box center [346, 547] width 102 height 33
checkbox input "false"
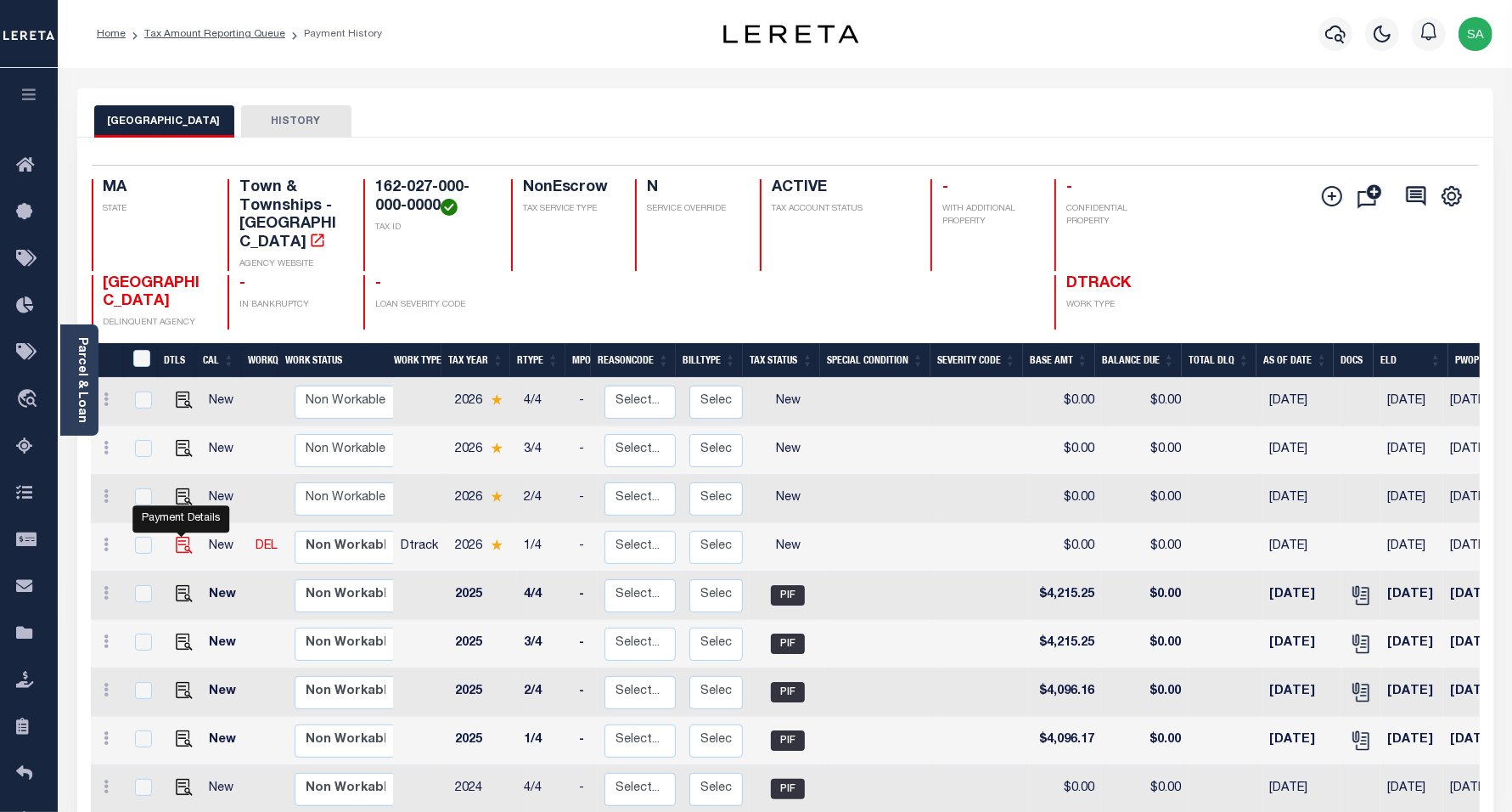
click at [181, 537] on img "" at bounding box center [184, 545] width 17 height 17
checkbox input "true"
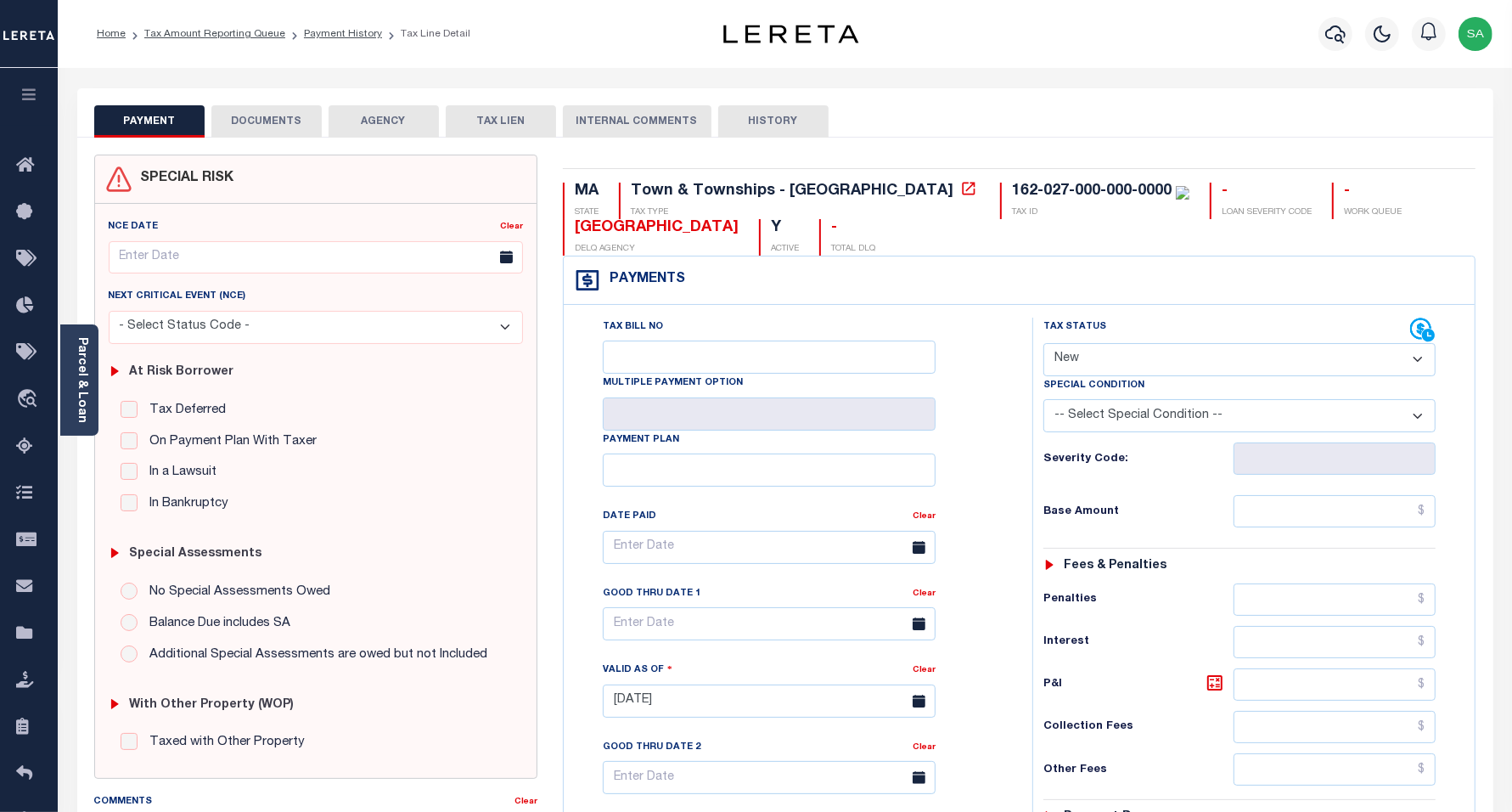
click at [92, 388] on div "Parcel & Loan" at bounding box center [79, 380] width 38 height 111
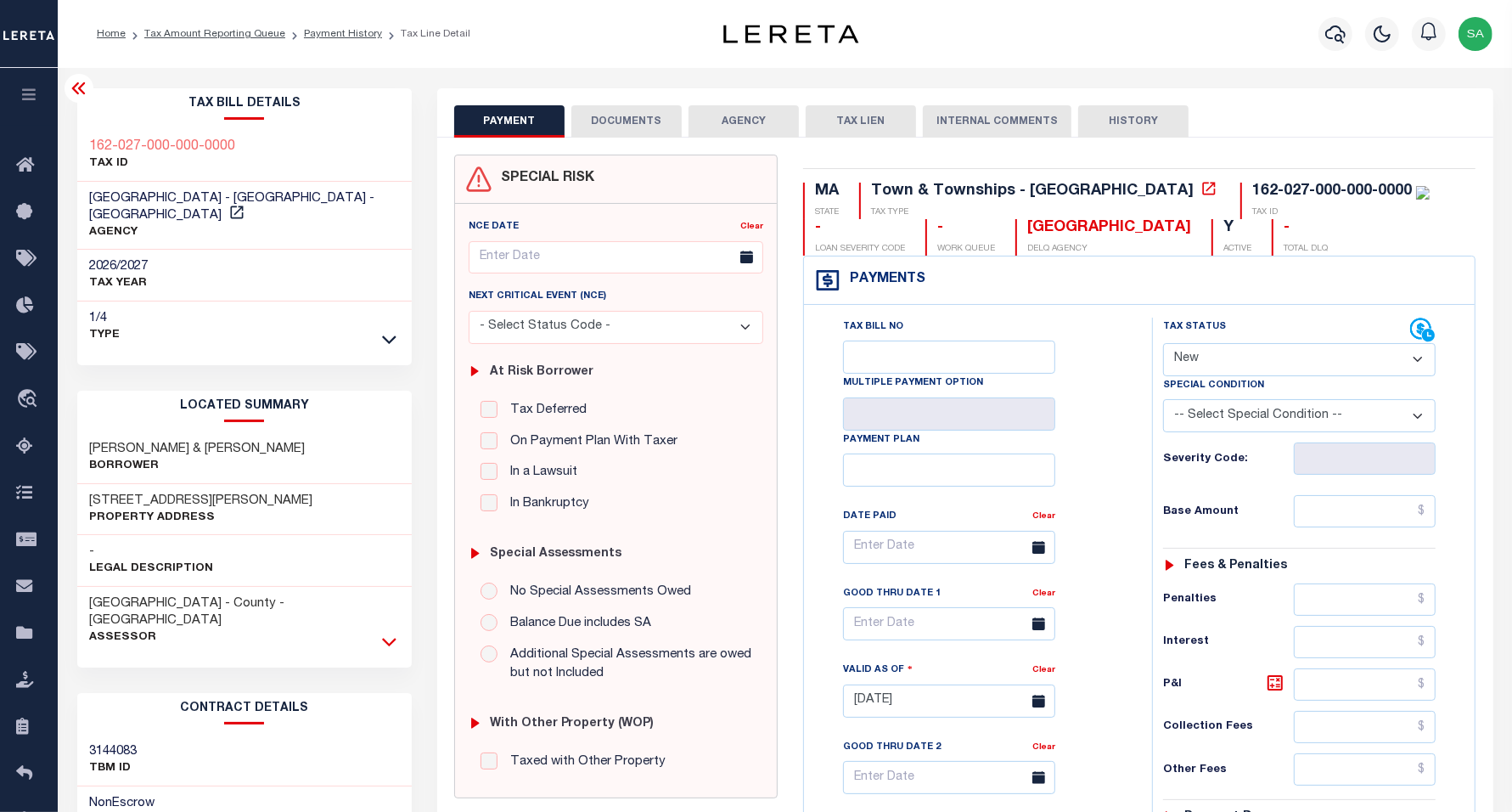
click at [383, 633] on icon at bounding box center [389, 641] width 14 height 18
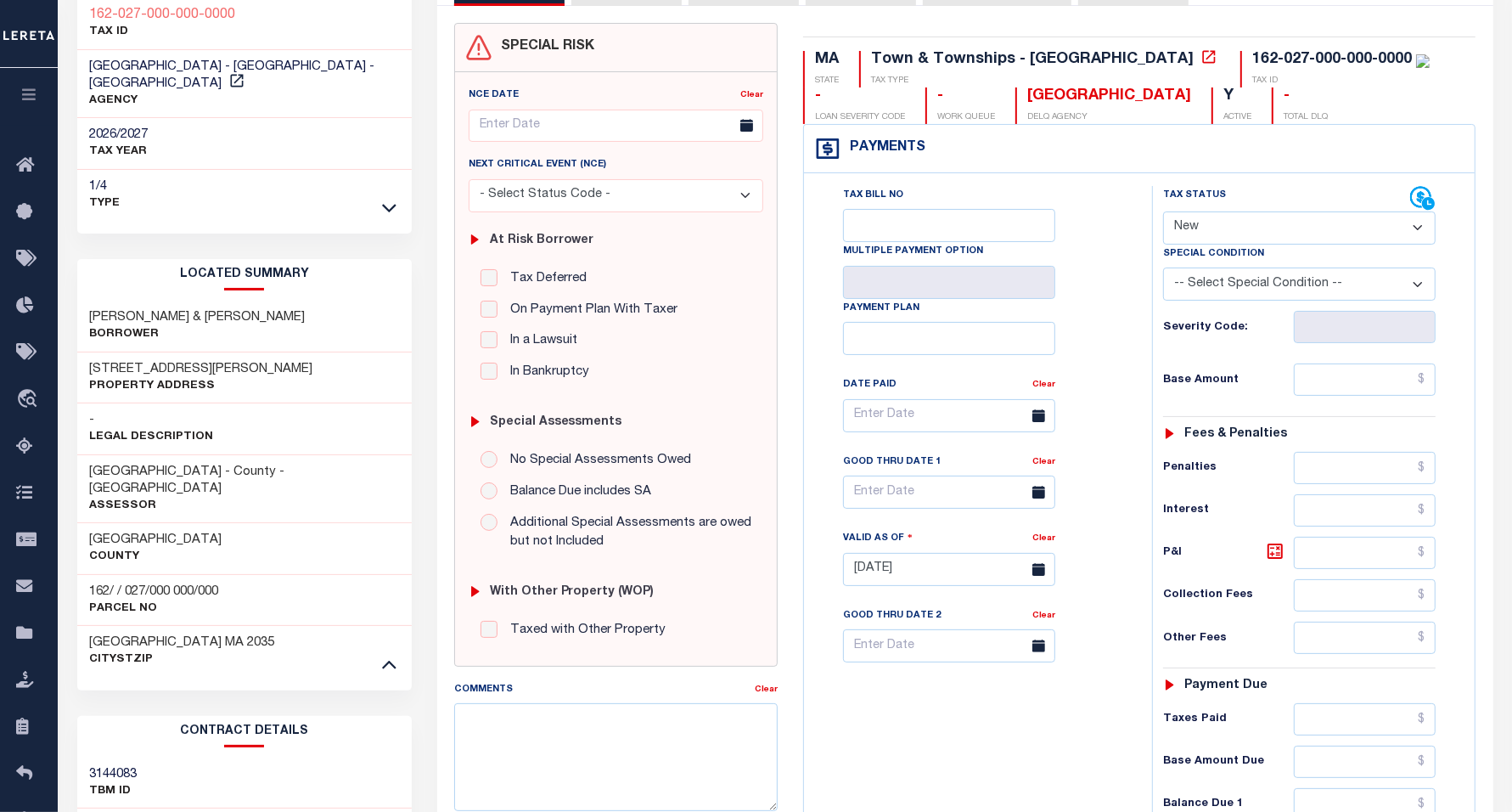
scroll to position [212, 0]
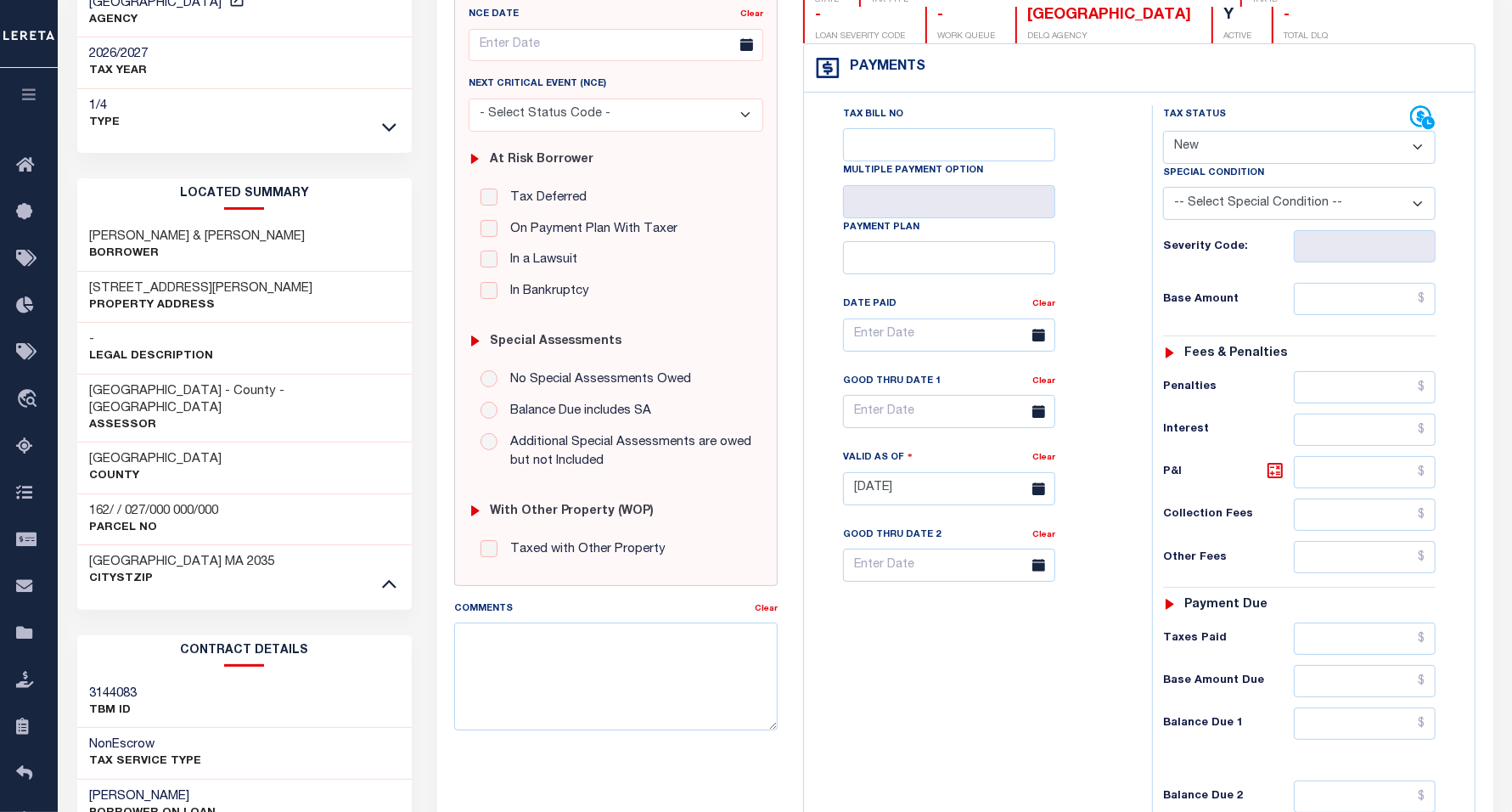
click at [1262, 145] on select "- Select Status Code - Open Due/Unpaid Paid Incomplete No Tax Due Internal Refu…" at bounding box center [1299, 147] width 273 height 33
select select "PYD"
click at [1163, 133] on select "- Select Status Code - Open Due/Unpaid Paid Incomplete No Tax Due Internal Refu…" at bounding box center [1299, 147] width 273 height 33
type input "[DATE]"
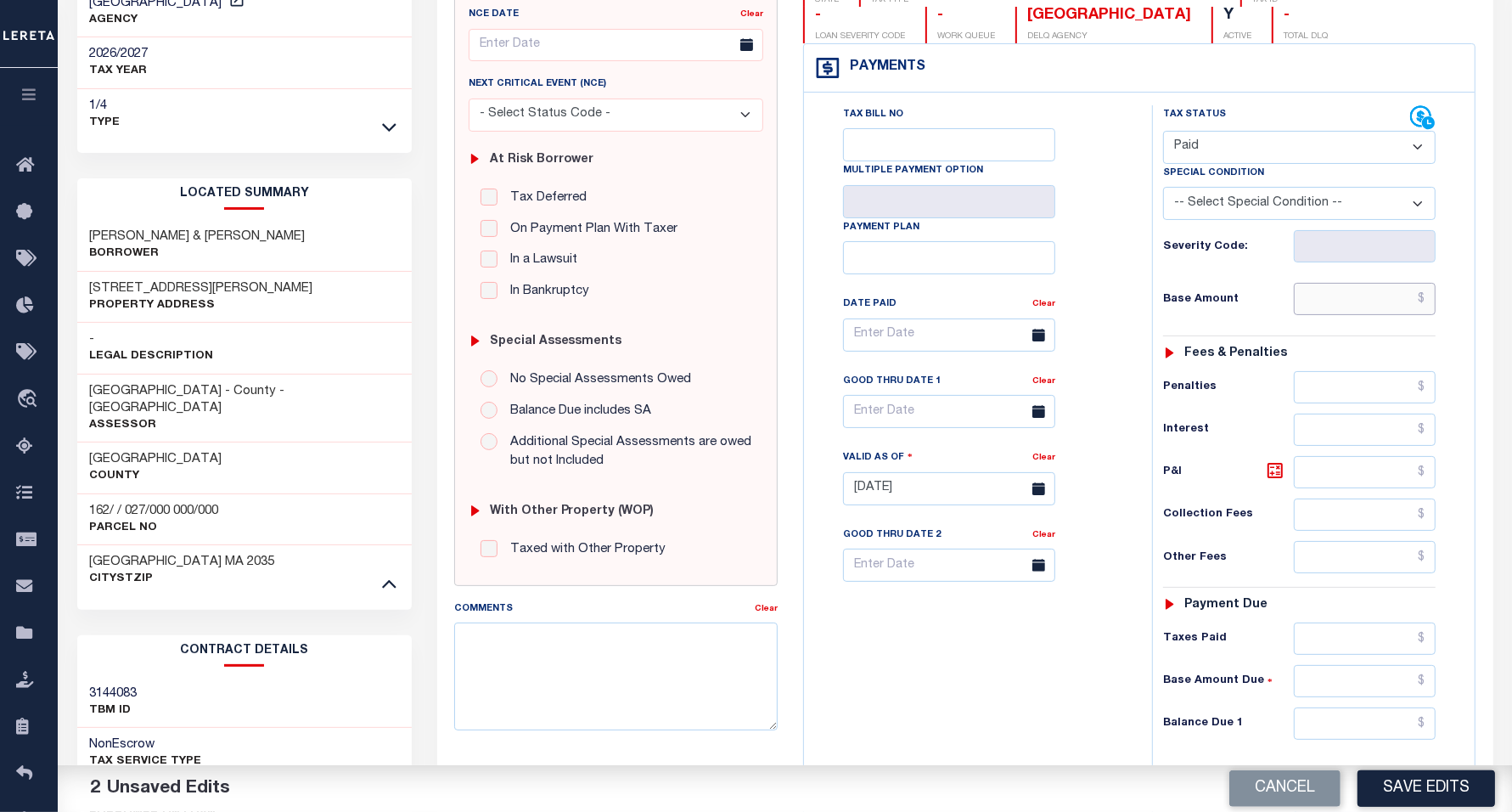
click at [1335, 304] on input "text" at bounding box center [1364, 299] width 142 height 32
type input "$0.00"
click at [1340, 740] on input "text" at bounding box center [1364, 724] width 142 height 32
type input "$0.00"
drag, startPoint x: 943, startPoint y: 658, endPoint x: 928, endPoint y: 654, distance: 15.5
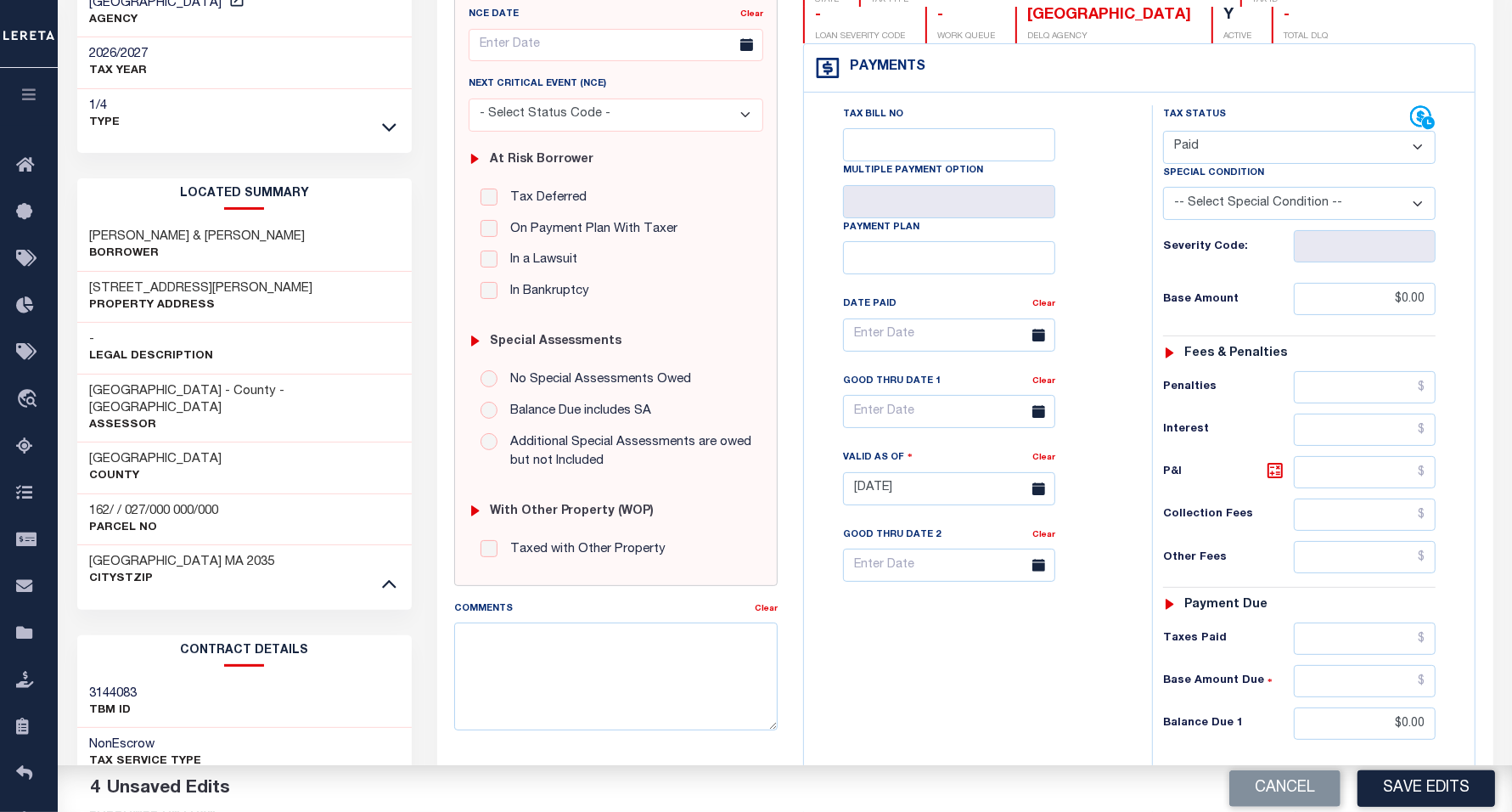
click at [935, 657] on div "Tax Bill No Multiple Payment Option Payment Plan Clear" at bounding box center [974, 480] width 331 height 750
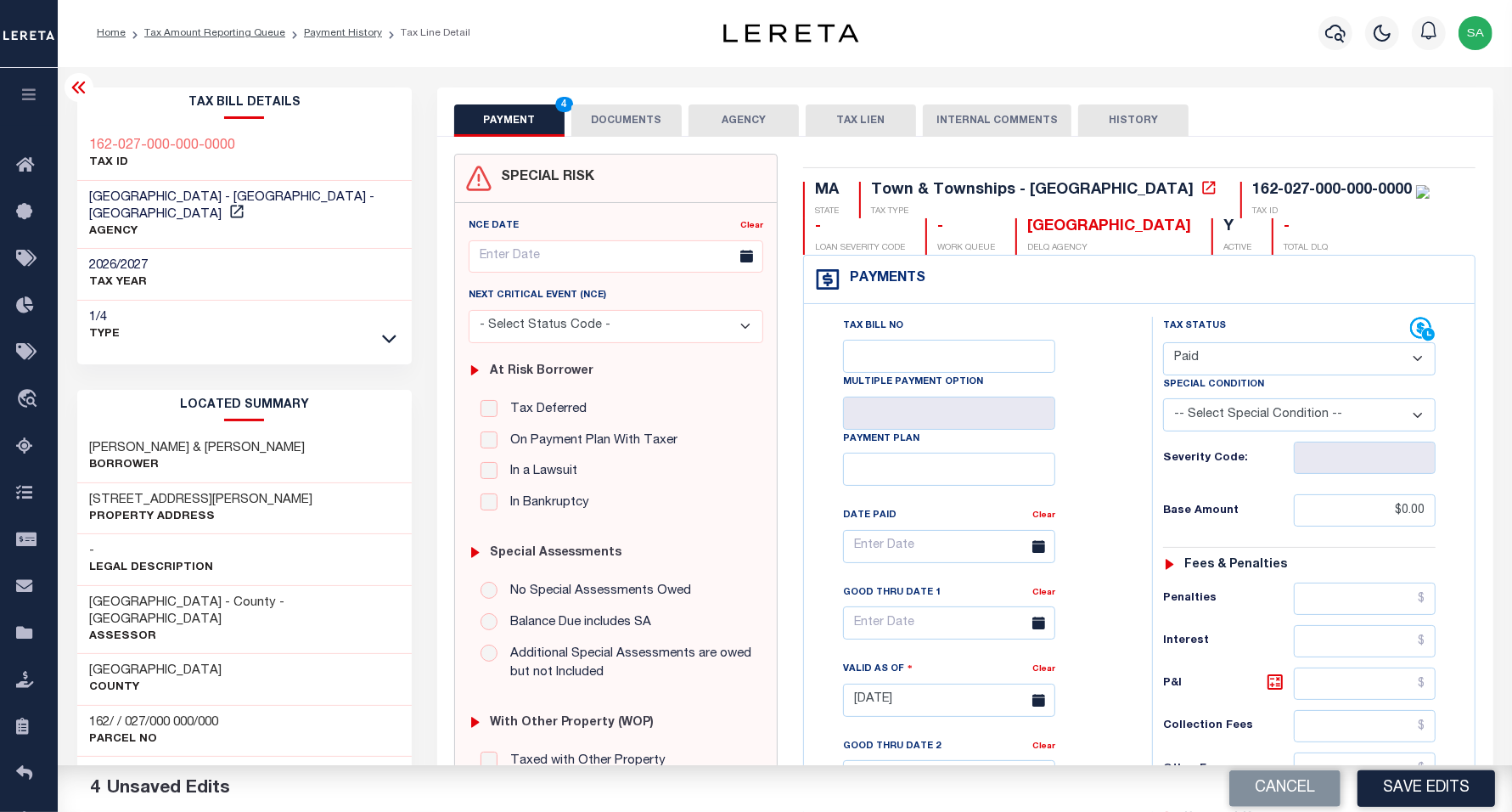
scroll to position [0, 0]
click at [615, 121] on button "DOCUMENTS" at bounding box center [627, 121] width 110 height 32
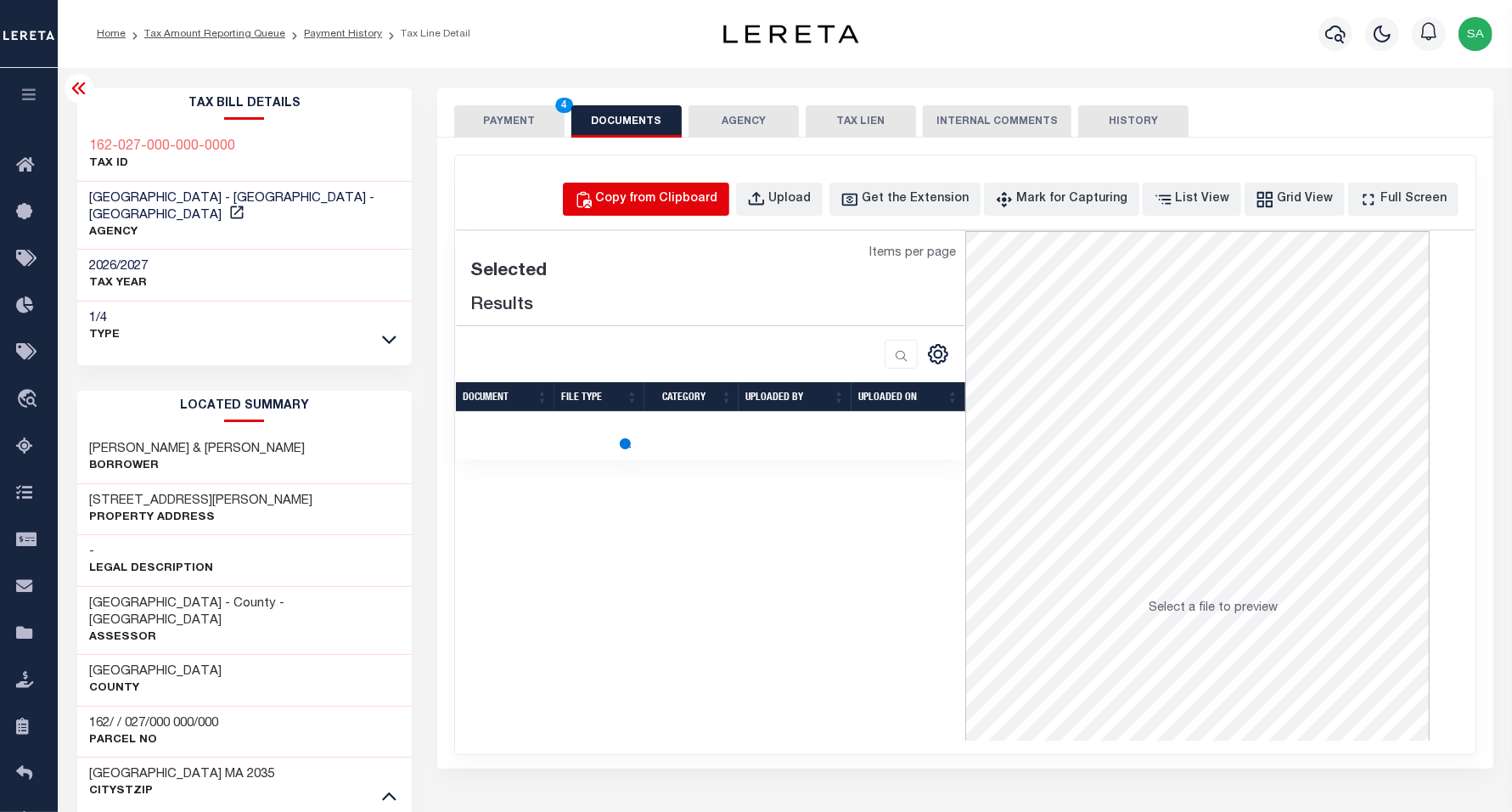
click at [718, 198] on div "Copy from Clipboard" at bounding box center [657, 200] width 122 height 19
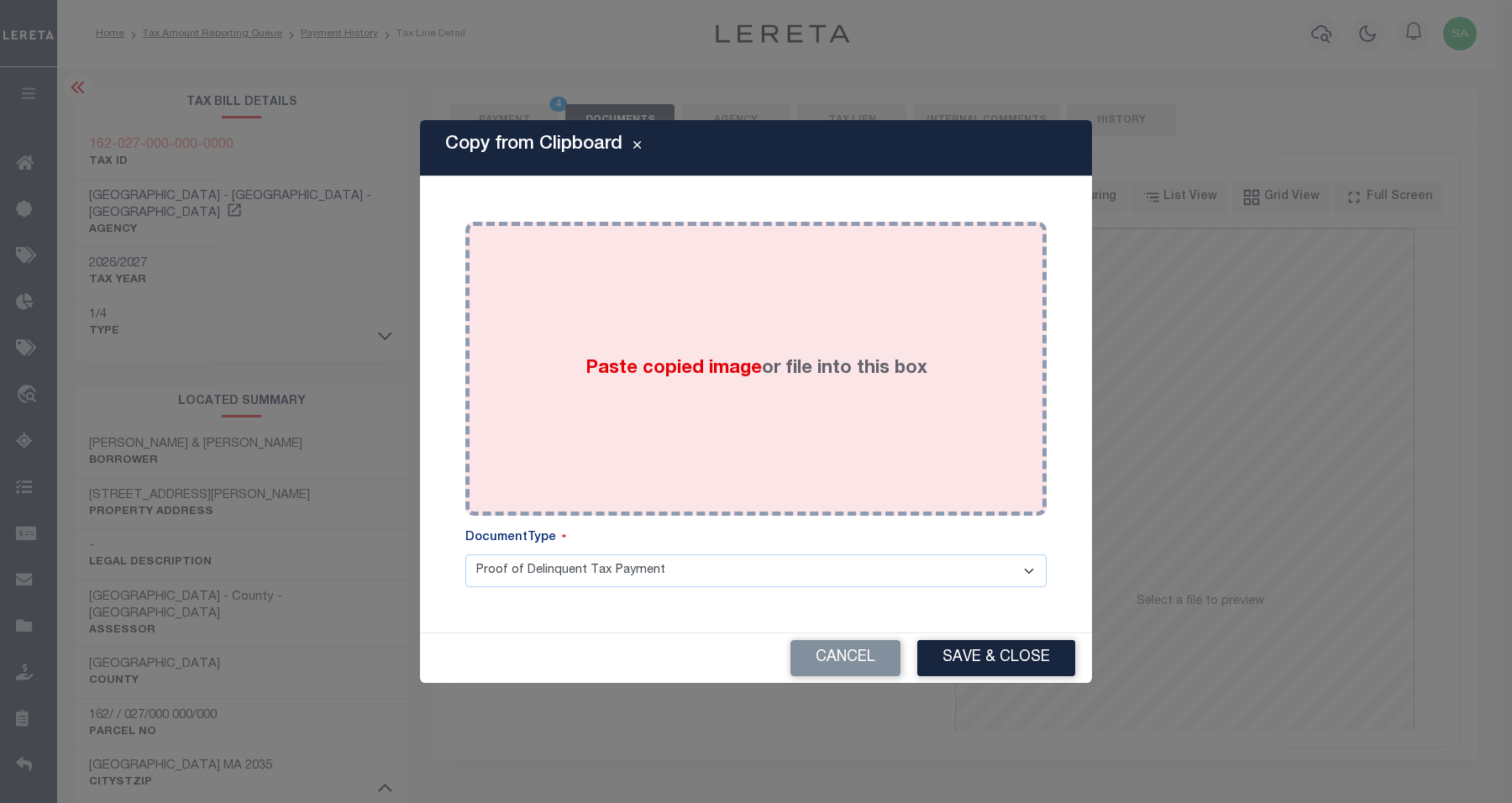
click at [732, 368] on span "Paste copied image" at bounding box center [674, 369] width 176 height 18
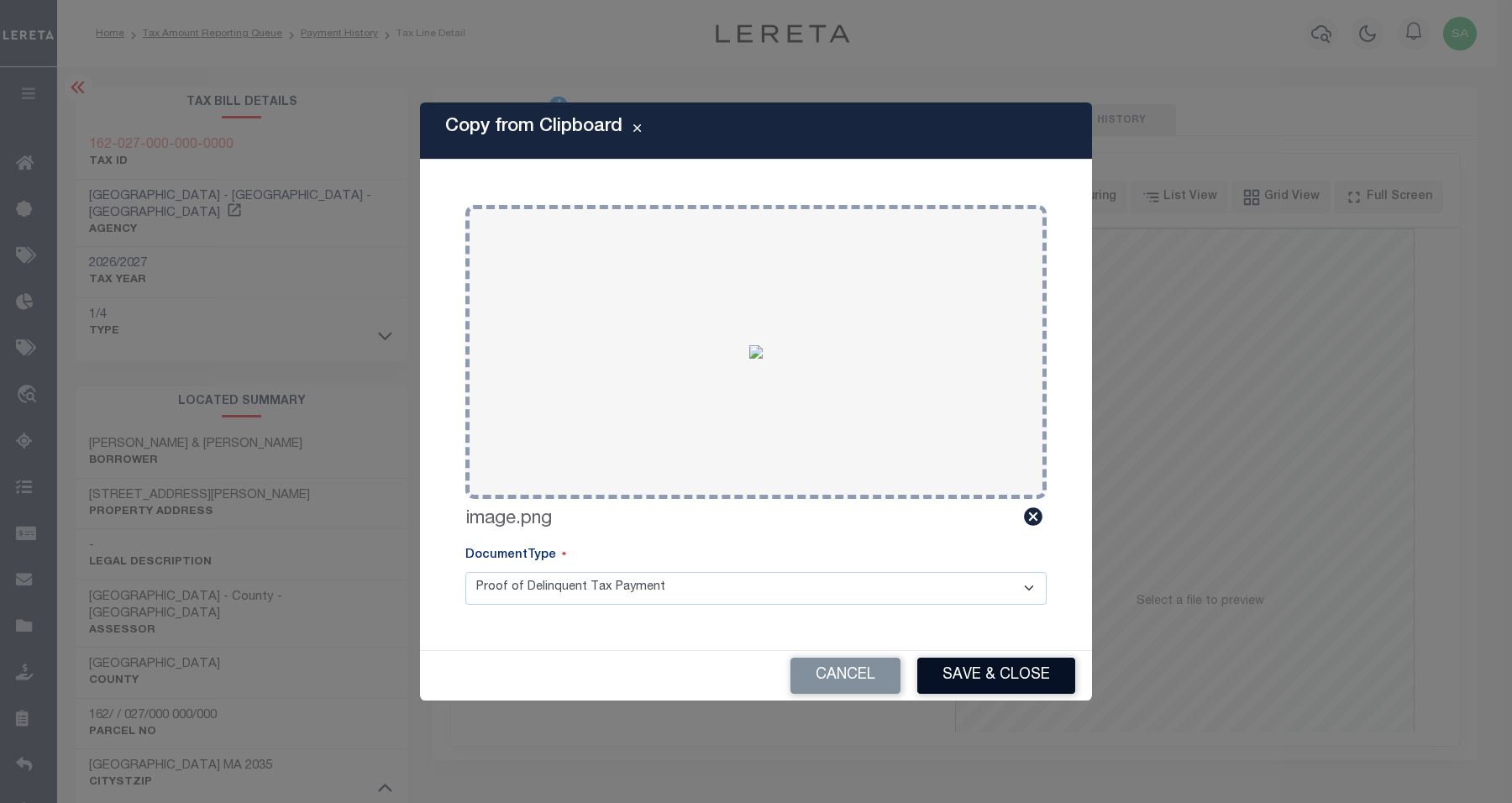
click at [949, 689] on button "Save & Close" at bounding box center [996, 675] width 158 height 36
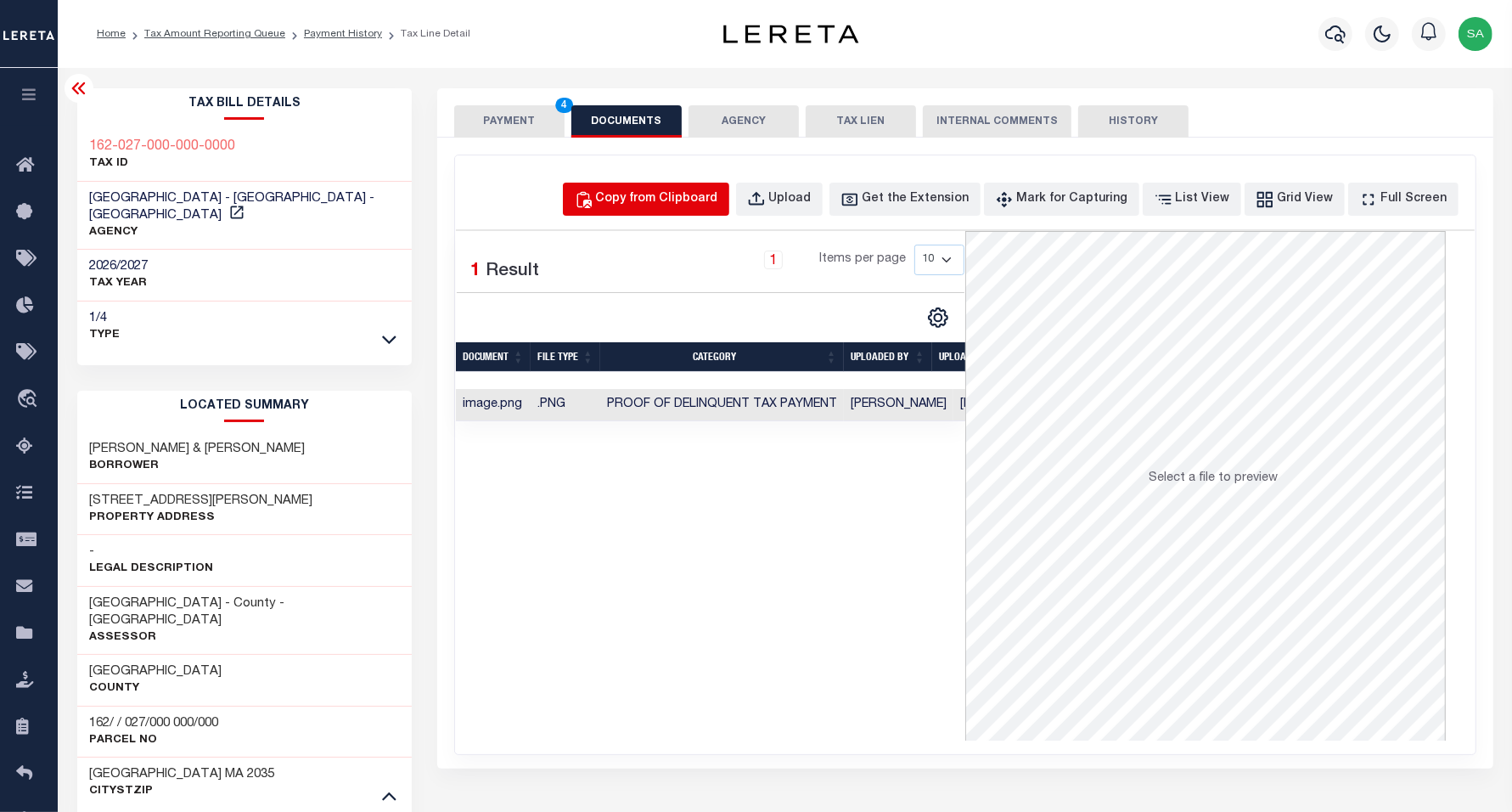
click at [622, 189] on button "Copy from Clipboard" at bounding box center [646, 199] width 166 height 33
select select "POP"
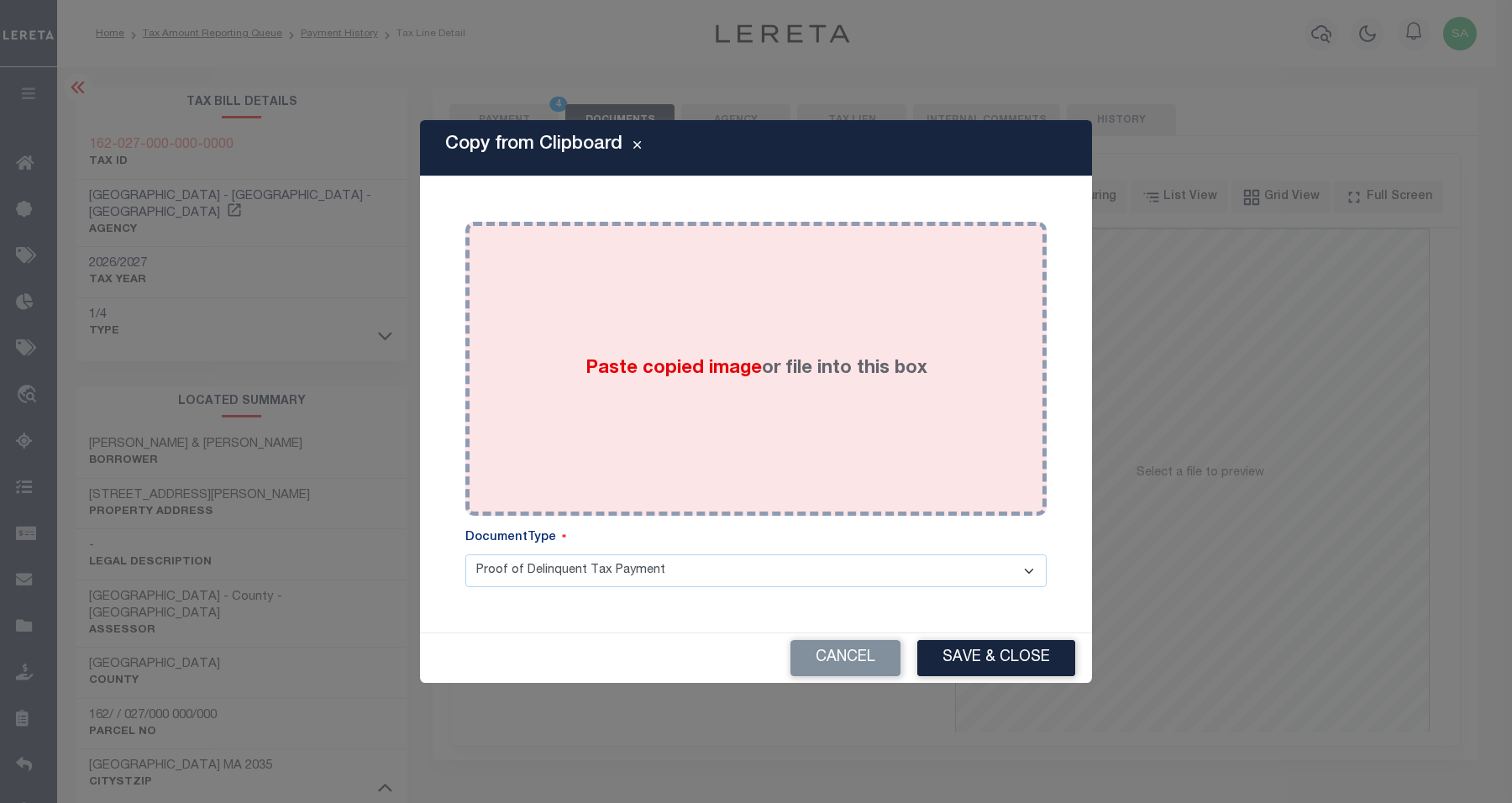
click at [813, 340] on div "Paste copied image or file into this box" at bounding box center [756, 369] width 556 height 269
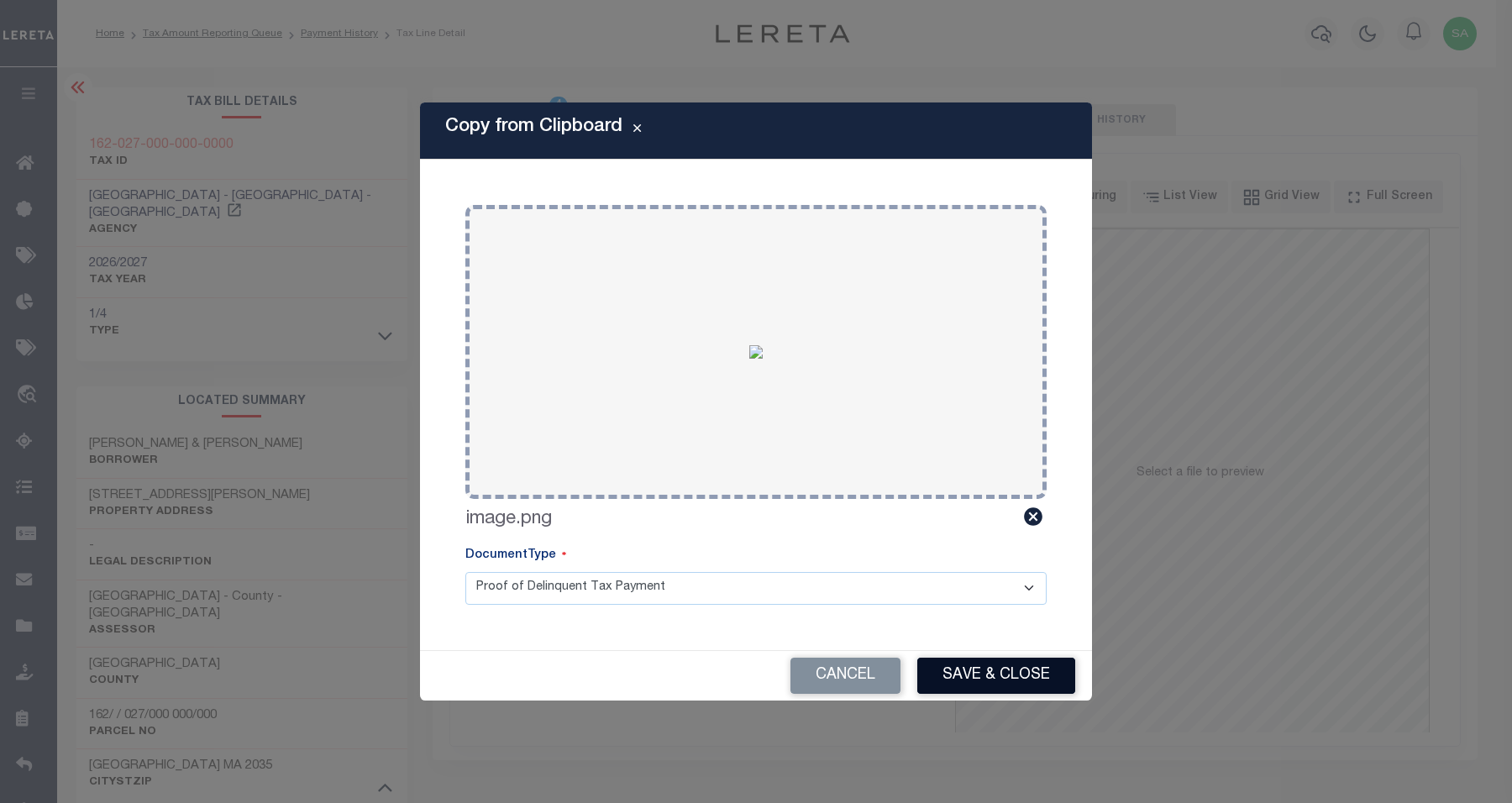
click at [971, 670] on button "Save & Close" at bounding box center [996, 675] width 158 height 36
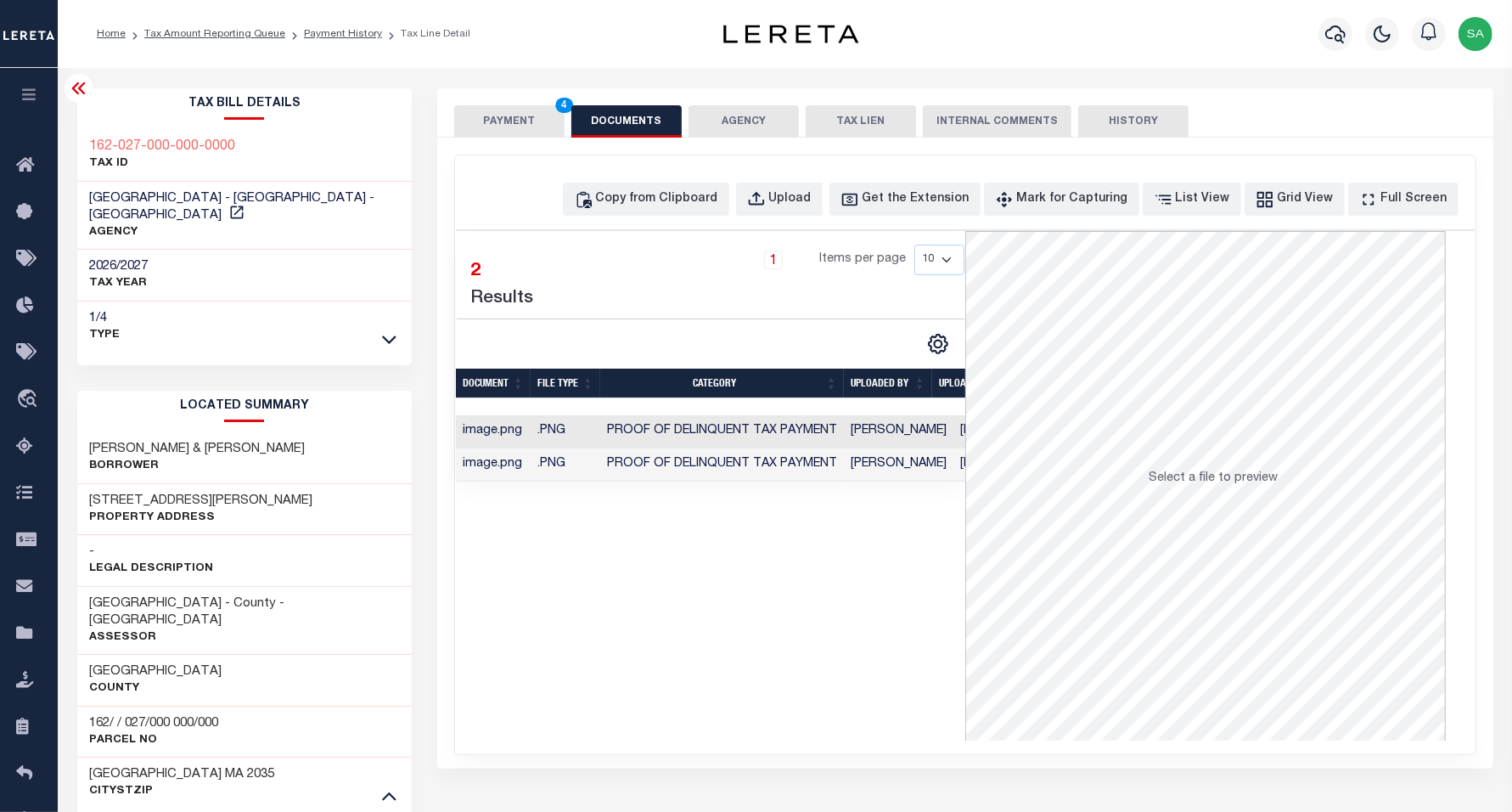
click at [527, 120] on button "PAYMENT 4" at bounding box center [509, 121] width 110 height 32
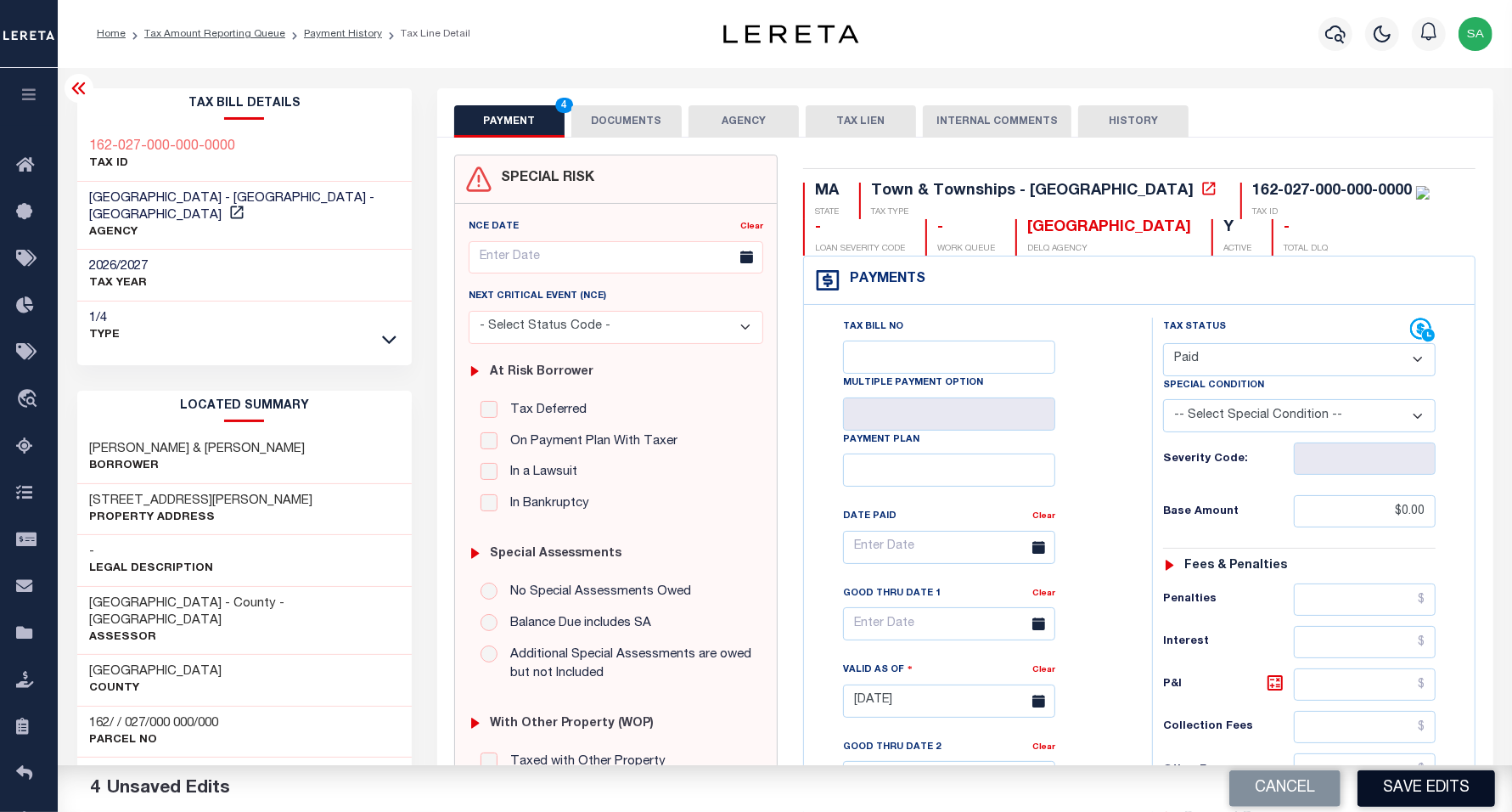
click at [1402, 798] on button "Save Edits" at bounding box center [1426, 788] width 138 height 37
checkbox input "false"
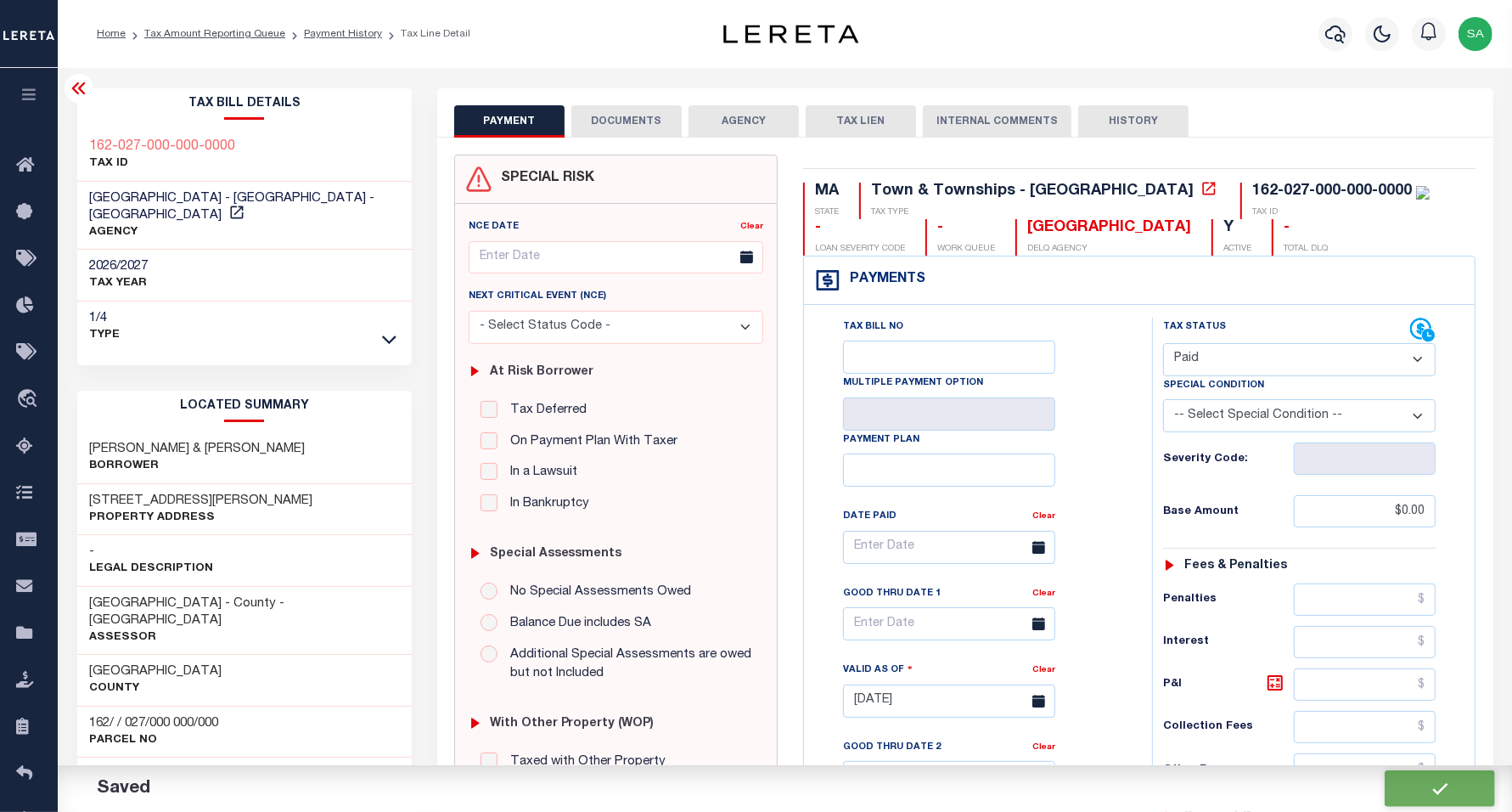
type input "$0"
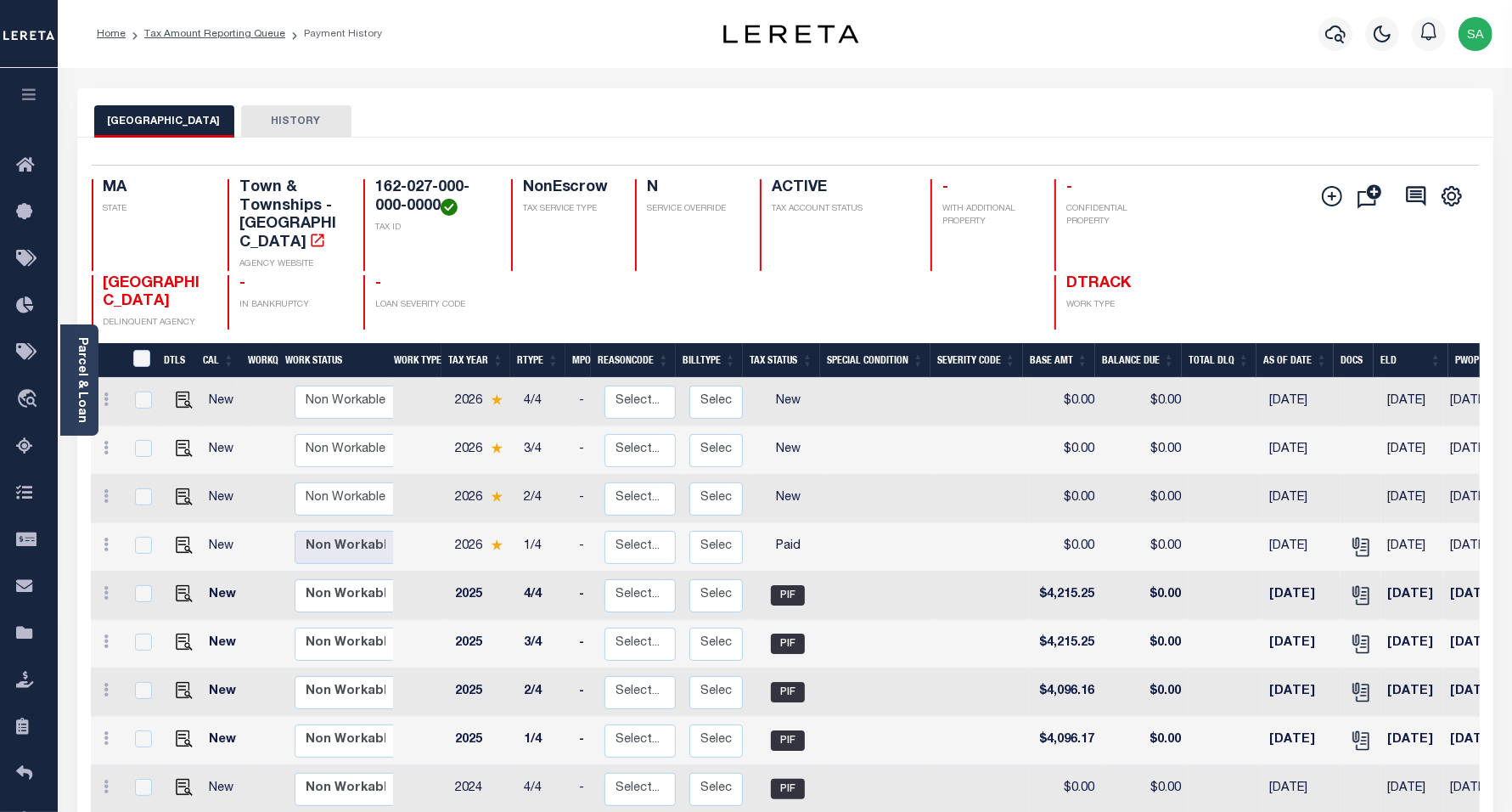
click at [257, 41] on li "Tax Amount Reporting Queue" at bounding box center [205, 34] width 160 height 15
click at [256, 36] on link "Tax Amount Reporting Queue" at bounding box center [215, 34] width 141 height 10
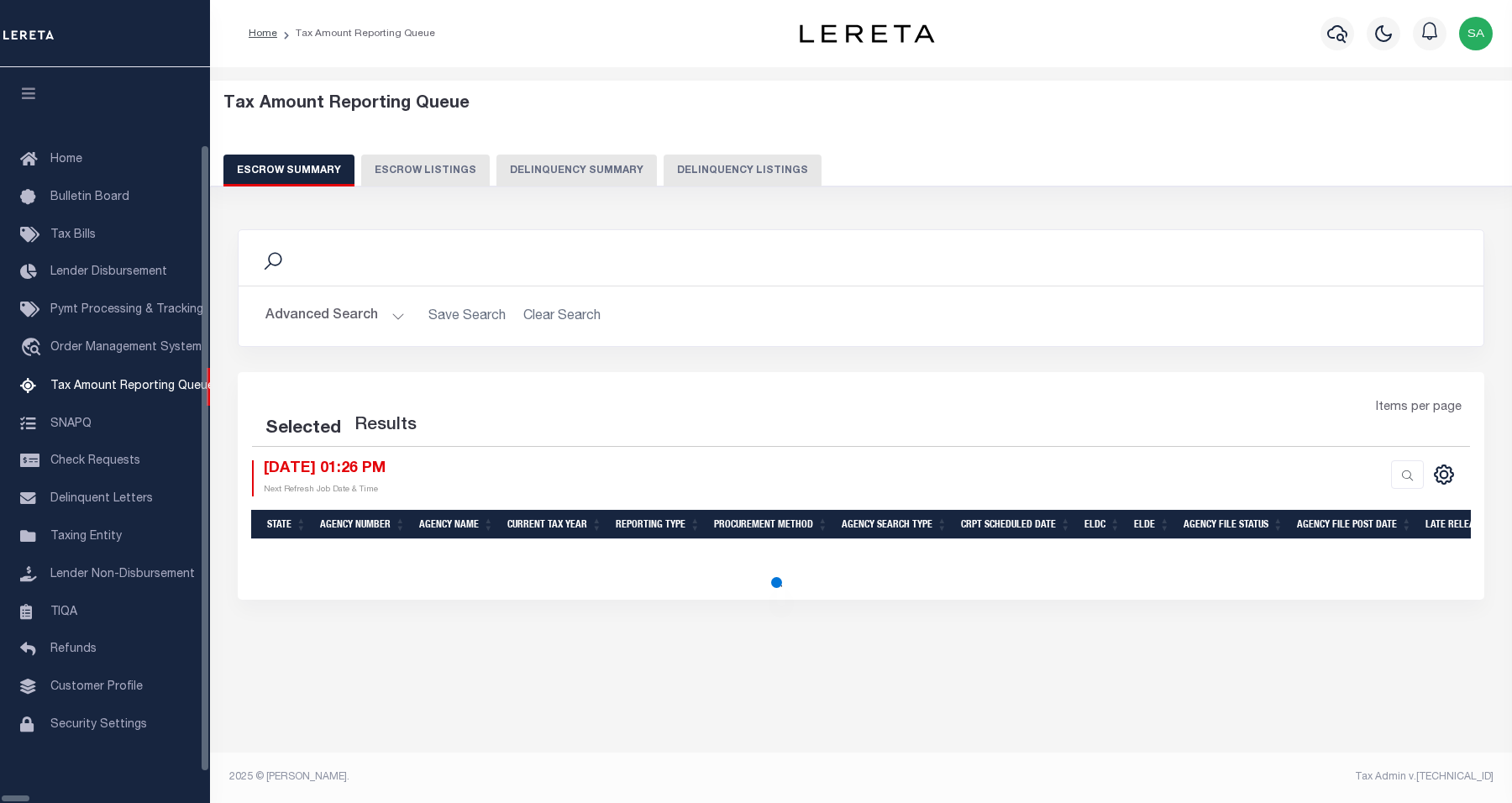
click at [670, 172] on button "Delinquency Listings" at bounding box center [743, 171] width 158 height 32
select select "100"
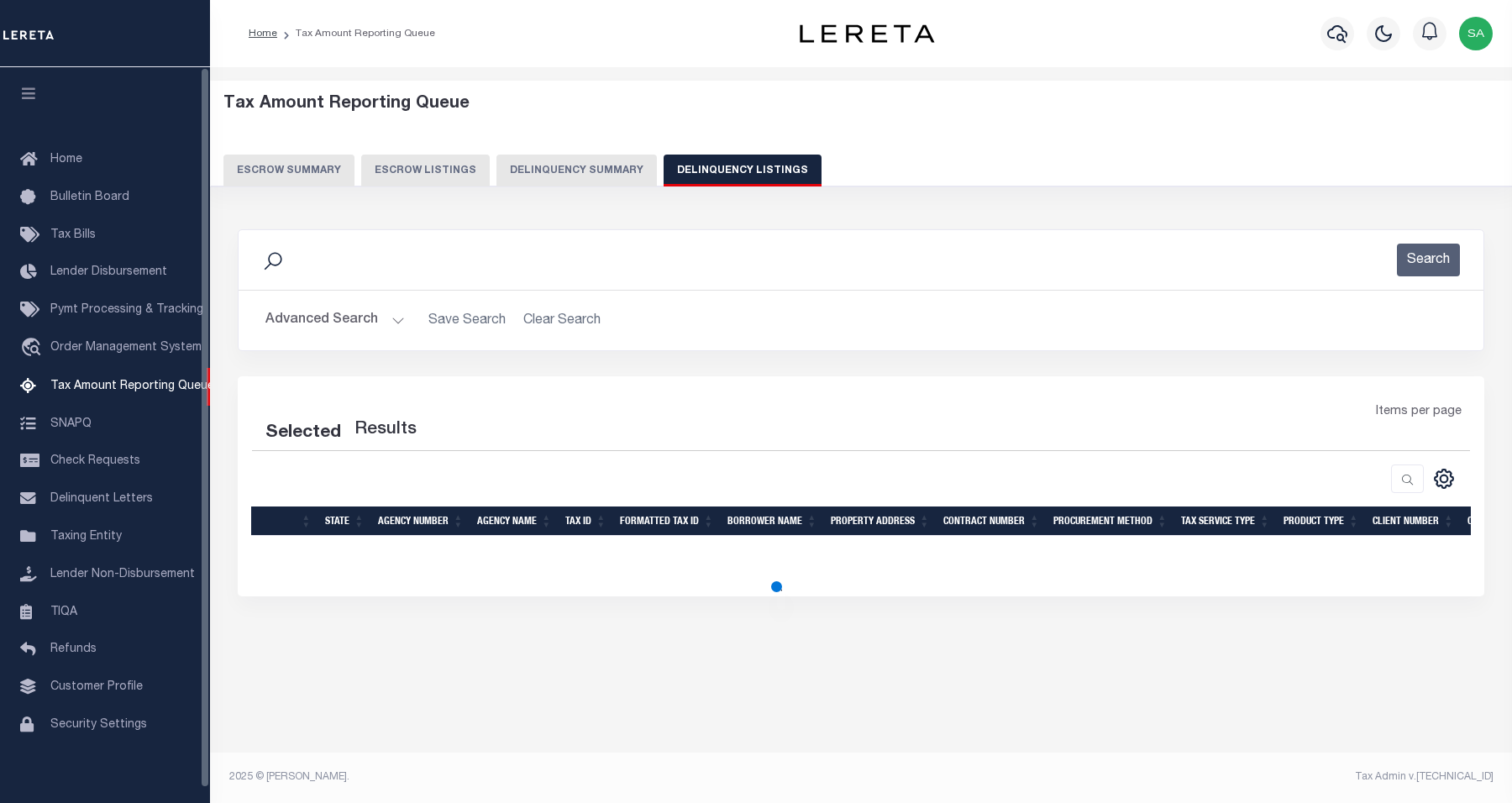
select select "100"
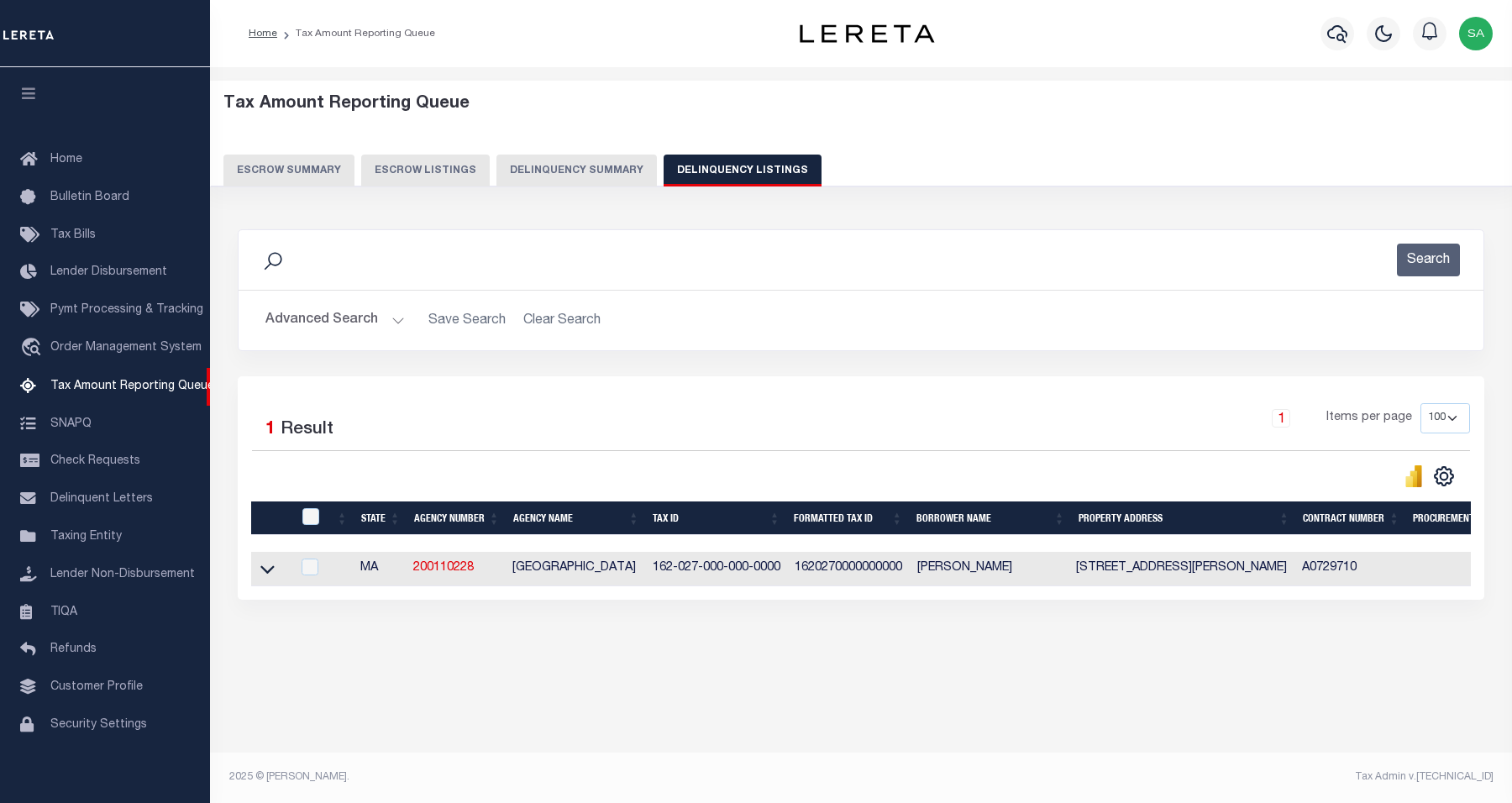
click at [326, 326] on button "Advanced Search" at bounding box center [335, 320] width 139 height 33
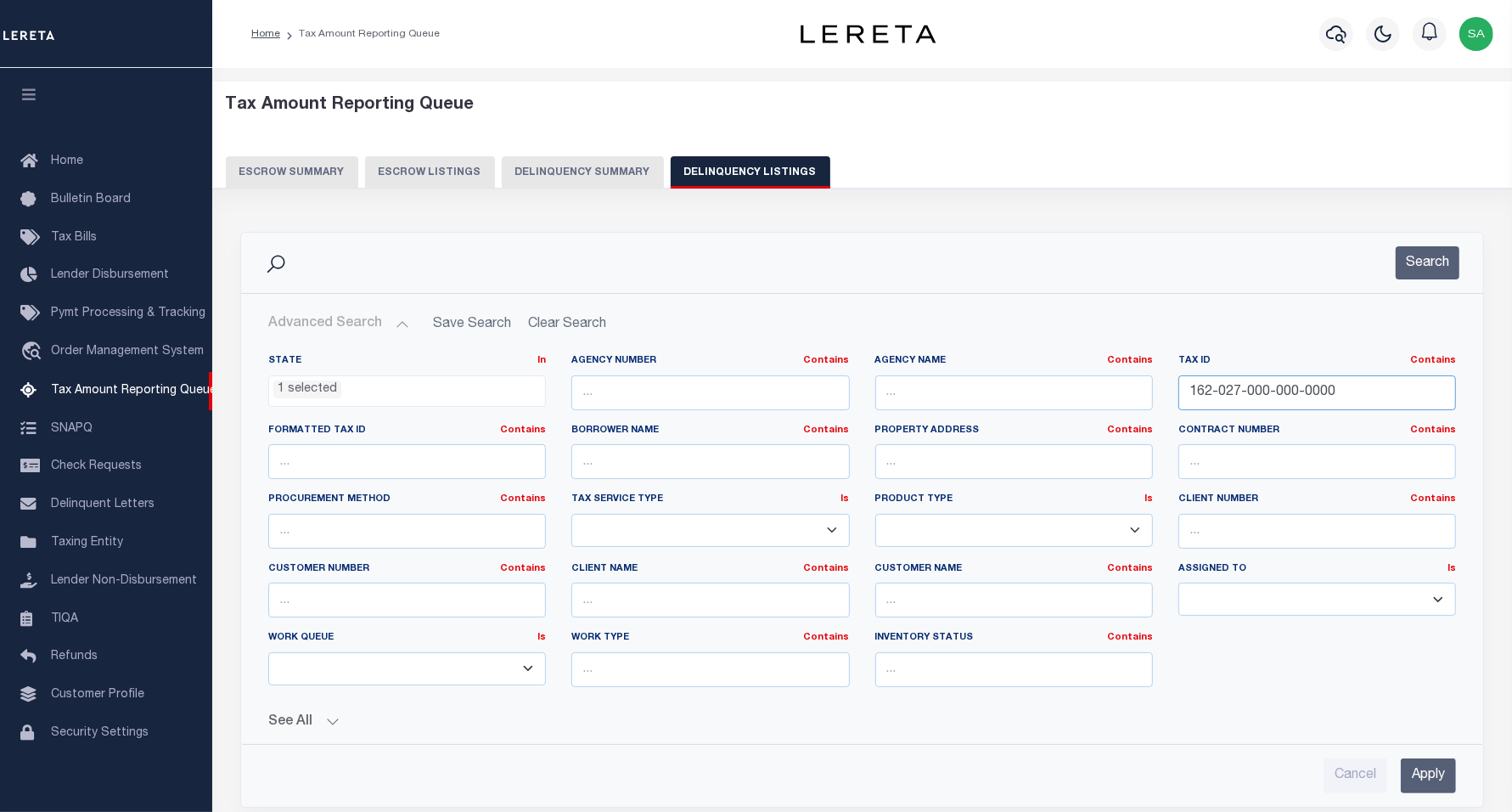
click at [1346, 388] on input "162-027-000-000-0000" at bounding box center [1317, 392] width 278 height 35
drag, startPoint x: 1214, startPoint y: 361, endPoint x: 1015, endPoint y: 349, distance: 199.4
click at [1015, 349] on div "State In In AK AL AR AZ CA CO CT DC DE FL GA GU HI IA ID IL IN KS KY LA MA MD M…" at bounding box center [862, 535] width 1240 height 390
paste input "6-006-001"
type input "166-006-001-000-0000"
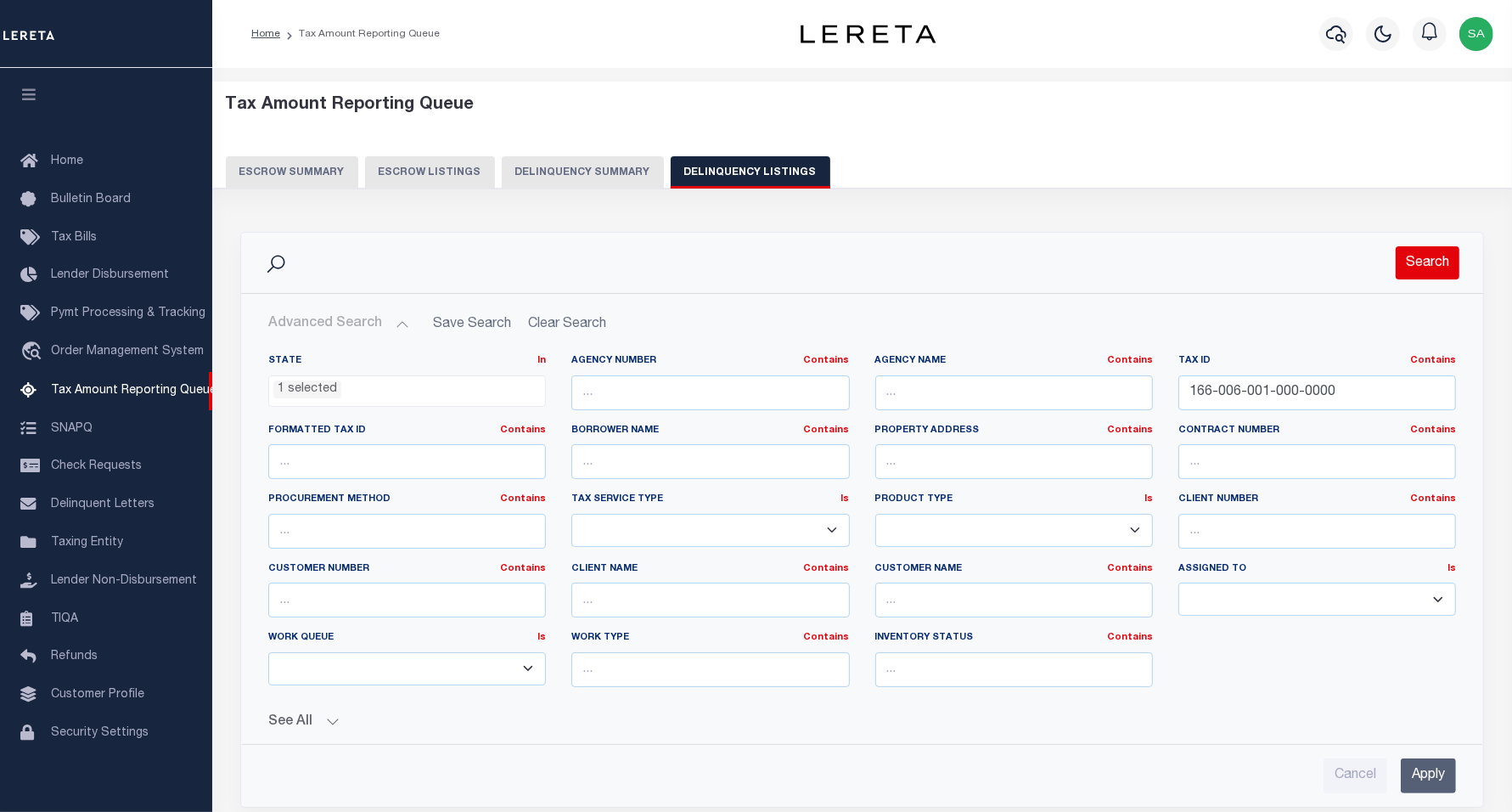
click at [1414, 257] on button "Search" at bounding box center [1427, 262] width 64 height 33
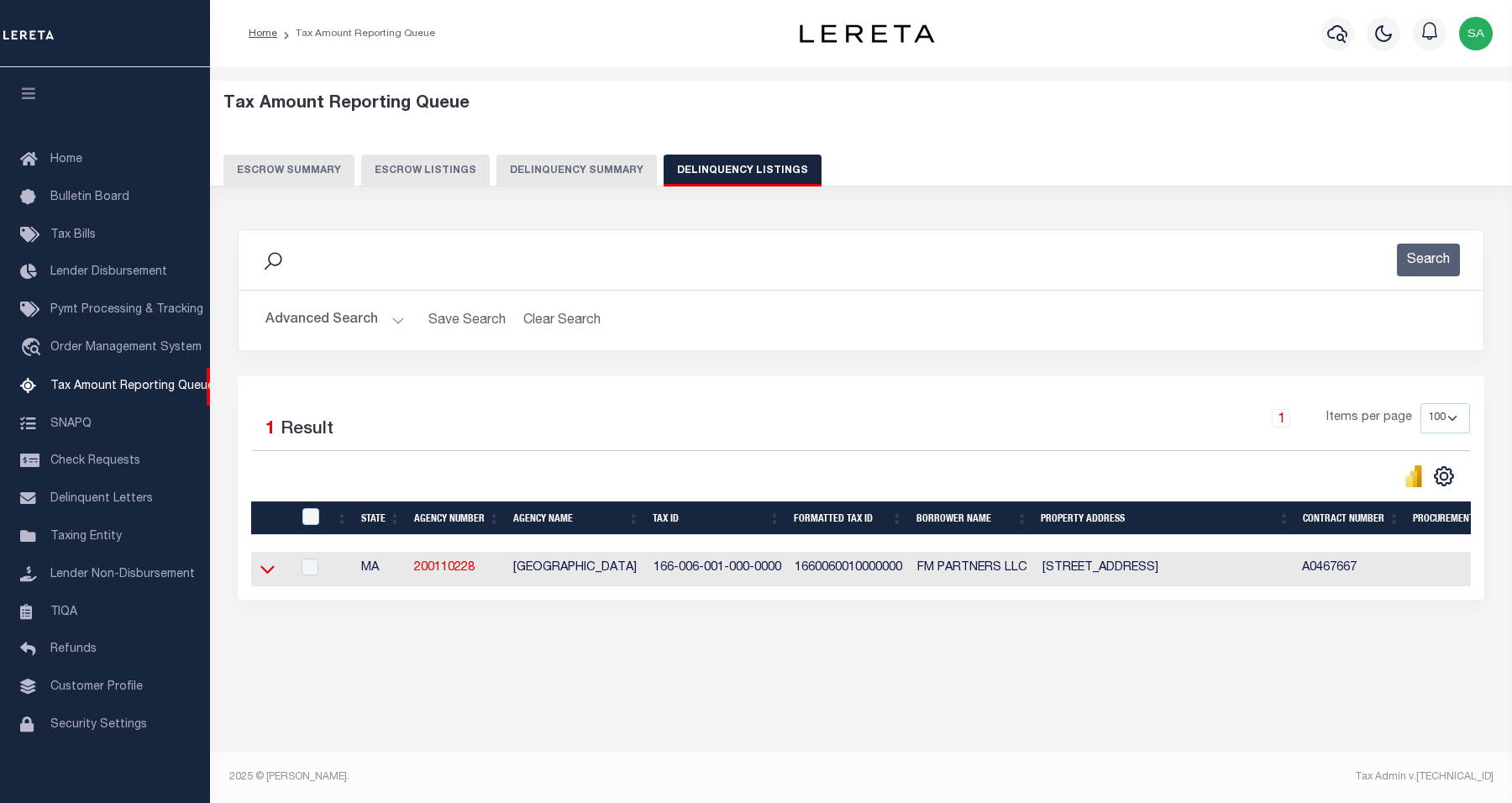
click at [269, 569] on icon at bounding box center [267, 569] width 14 height 18
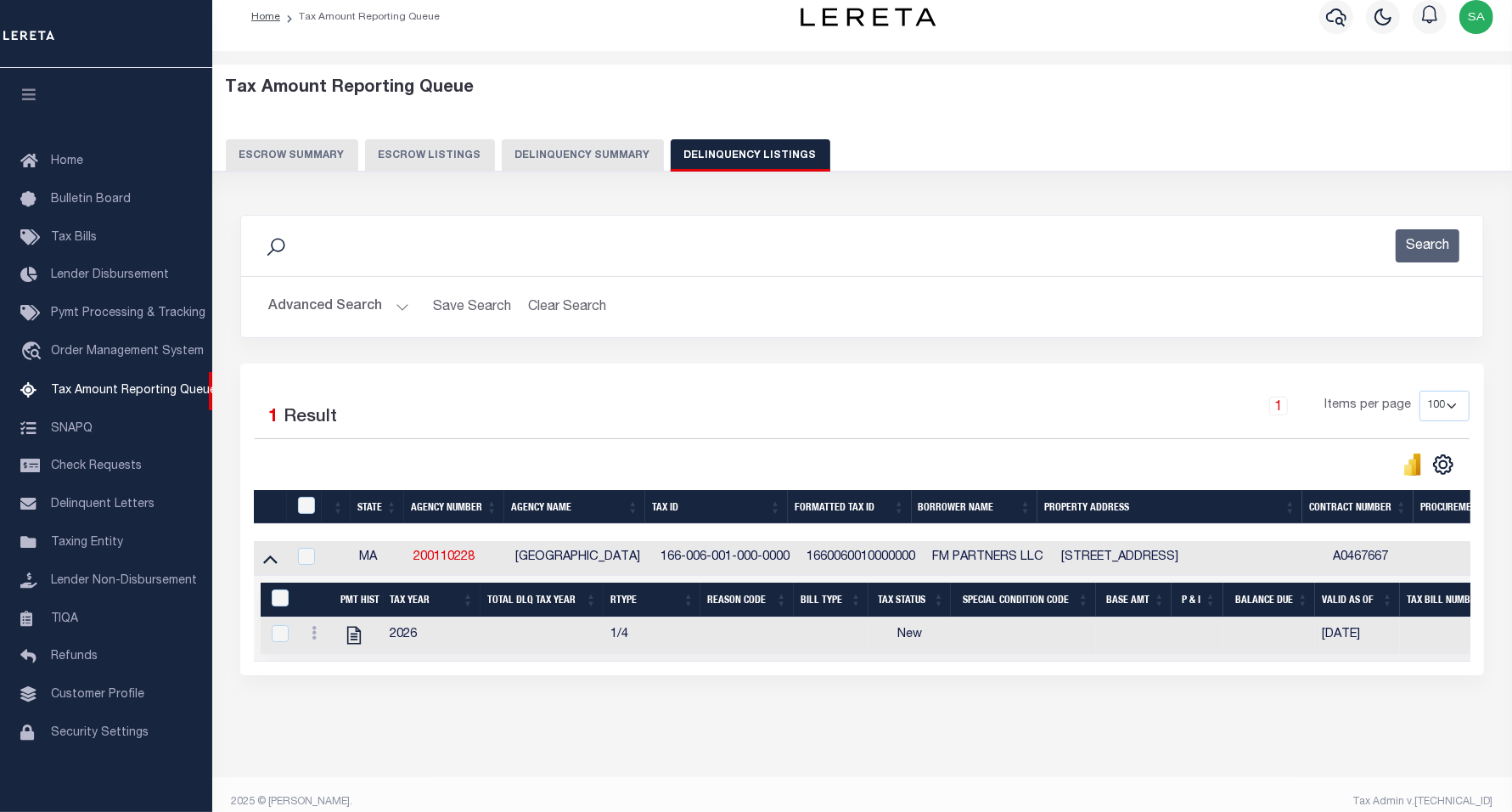
scroll to position [51, 0]
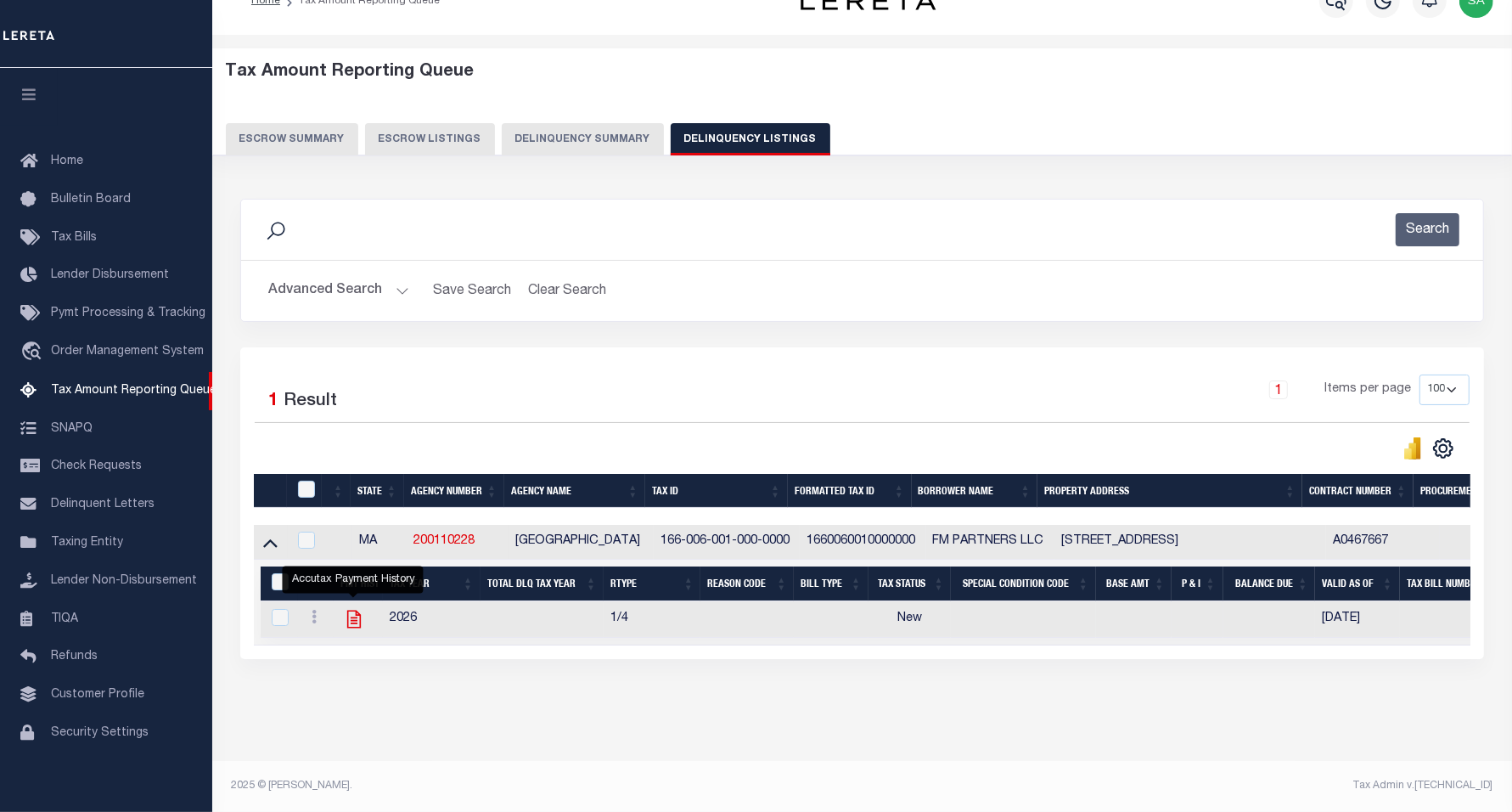
click at [348, 610] on icon "" at bounding box center [354, 619] width 22 height 22
checkbox input "true"
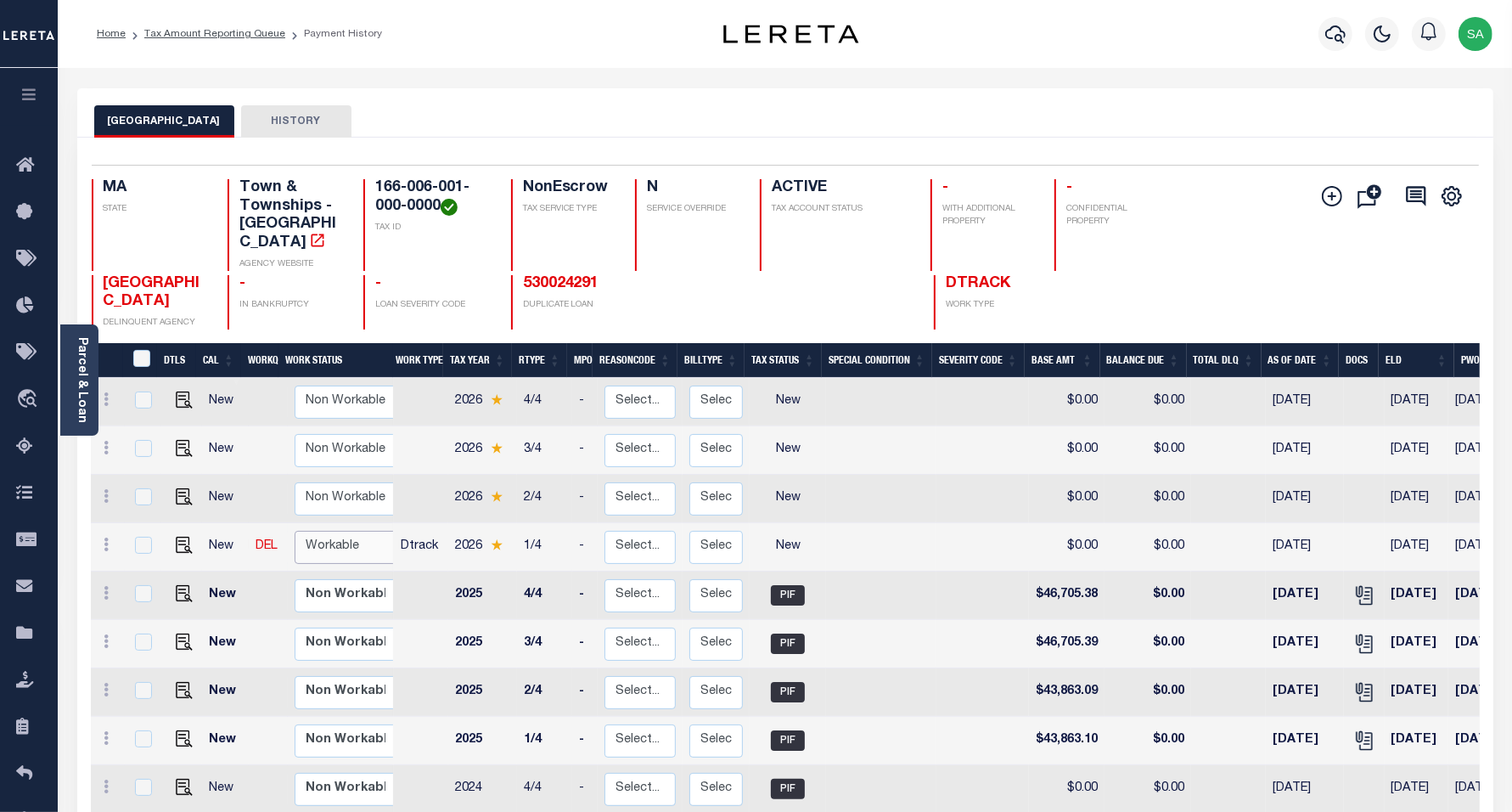
click at [351, 541] on select "Non Workable Workable" at bounding box center [346, 547] width 102 height 33
checkbox input "true"
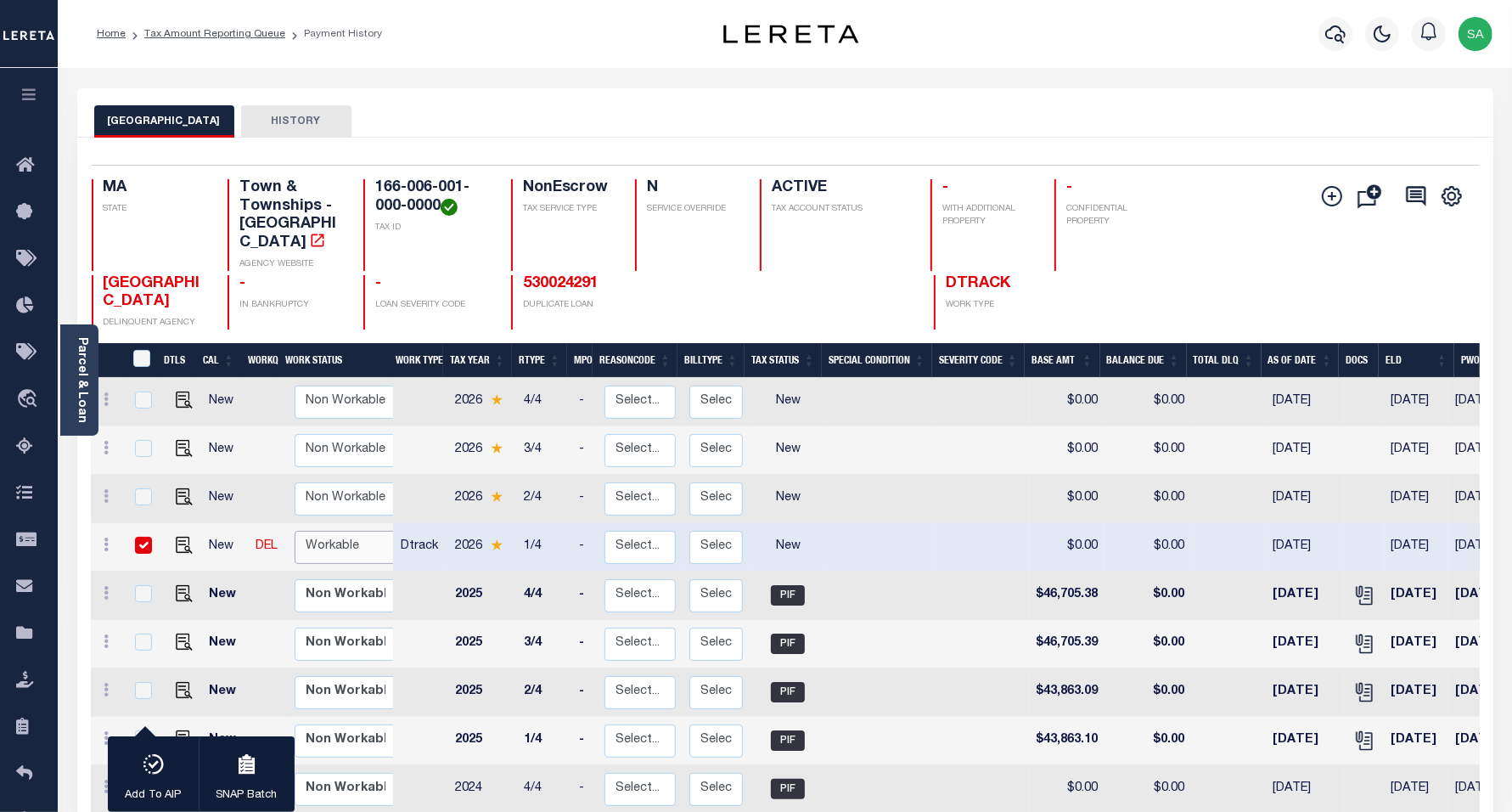
select select "true"
click at [295, 531] on select "Non Workable Workable" at bounding box center [346, 547] width 102 height 33
checkbox input "false"
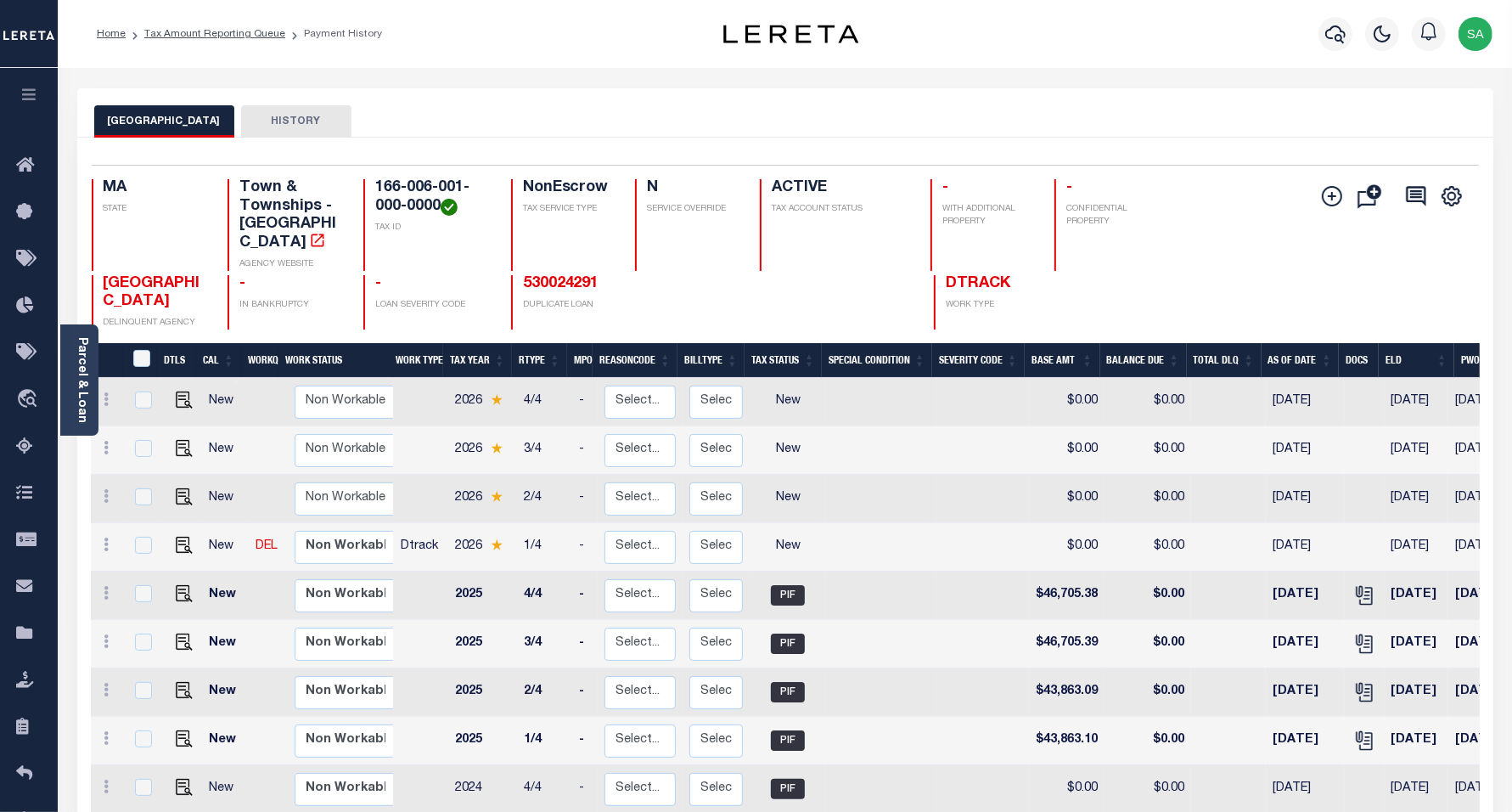
click at [189, 527] on td at bounding box center [181, 547] width 41 height 48
checkbox input "true"
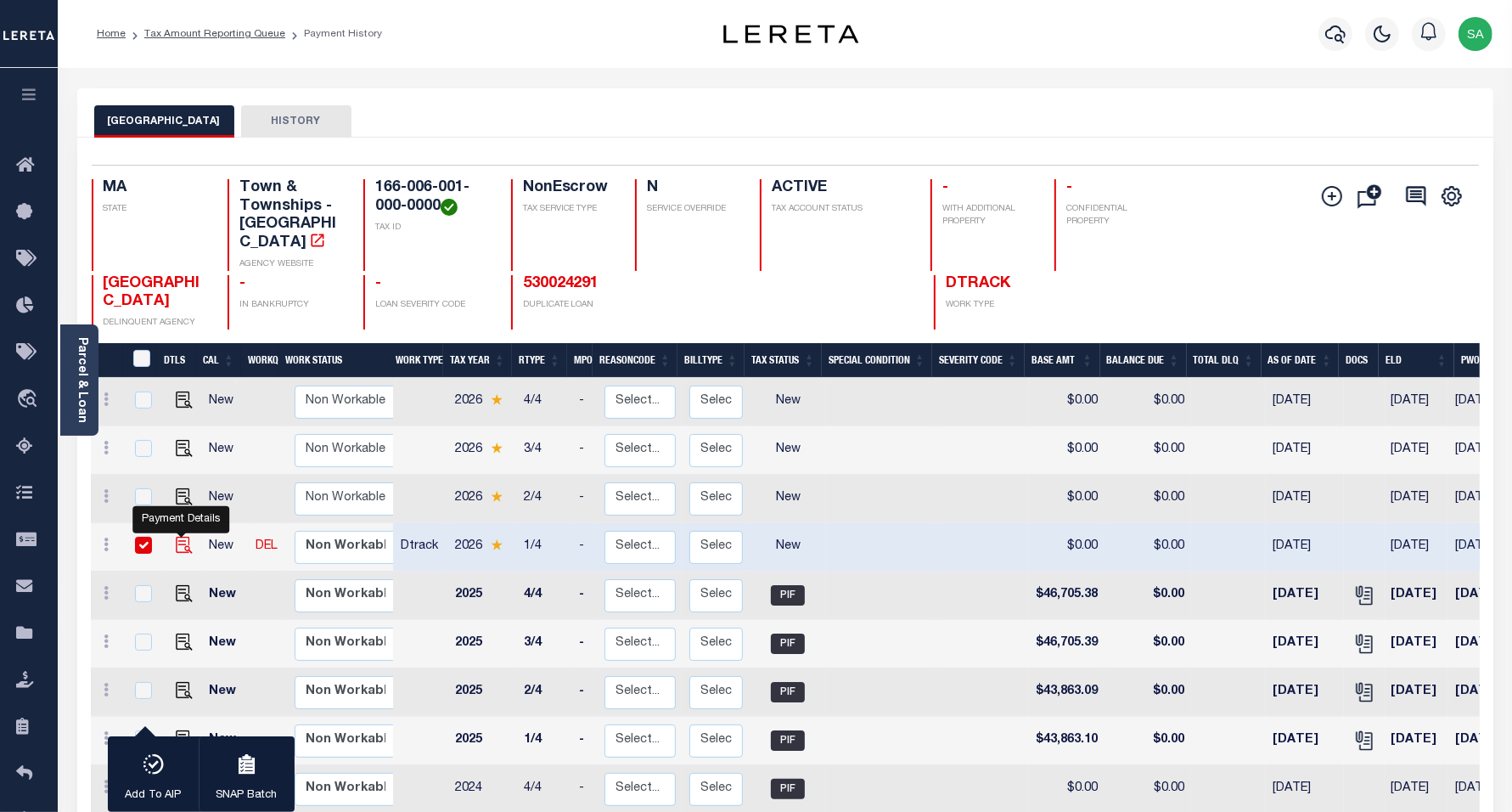
drag, startPoint x: 183, startPoint y: 531, endPoint x: 226, endPoint y: 507, distance: 49.2
click at [183, 537] on img "" at bounding box center [184, 545] width 17 height 17
checkbox input "false"
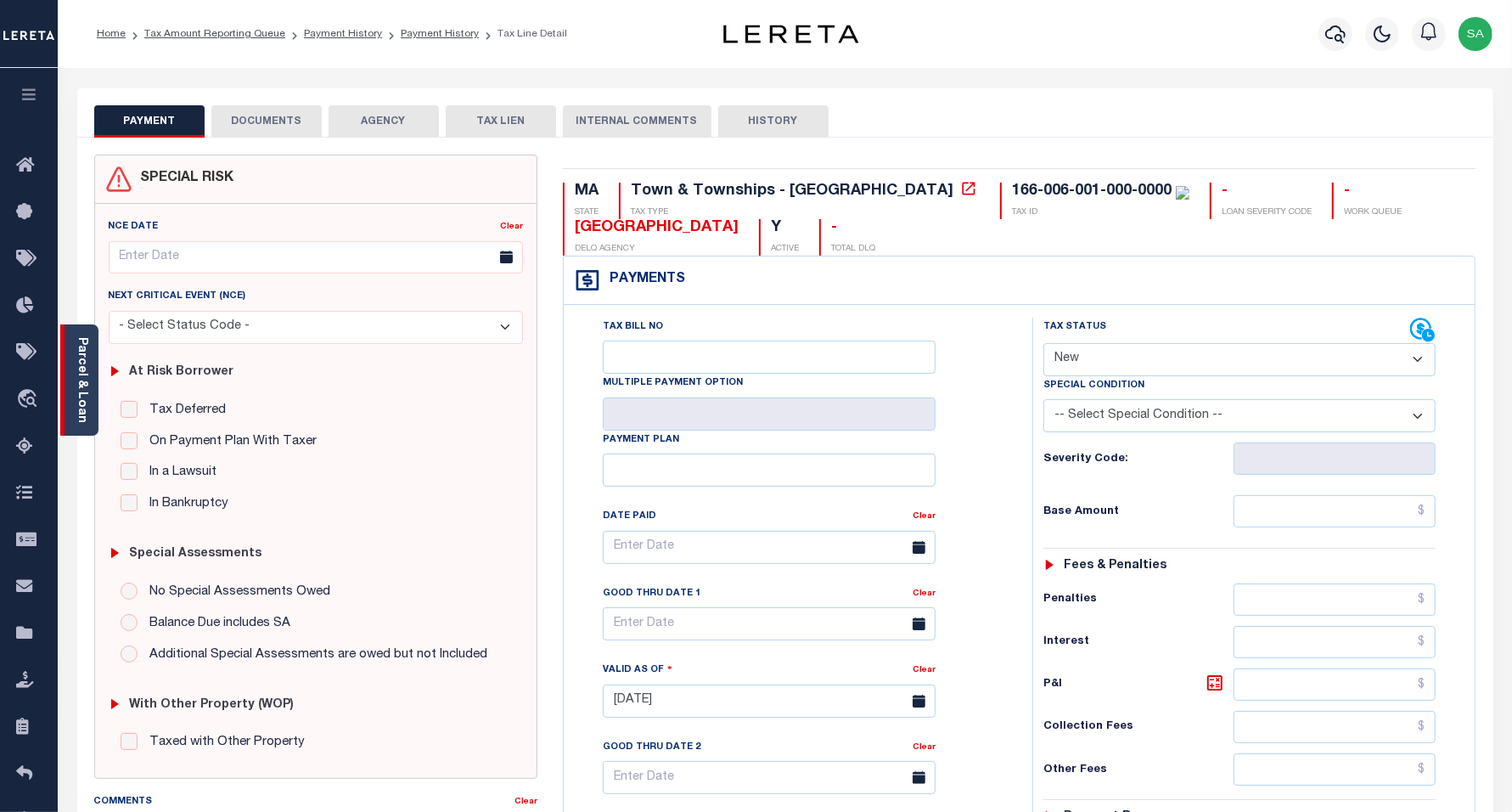
click at [83, 403] on link "Parcel & Loan" at bounding box center [82, 380] width 12 height 86
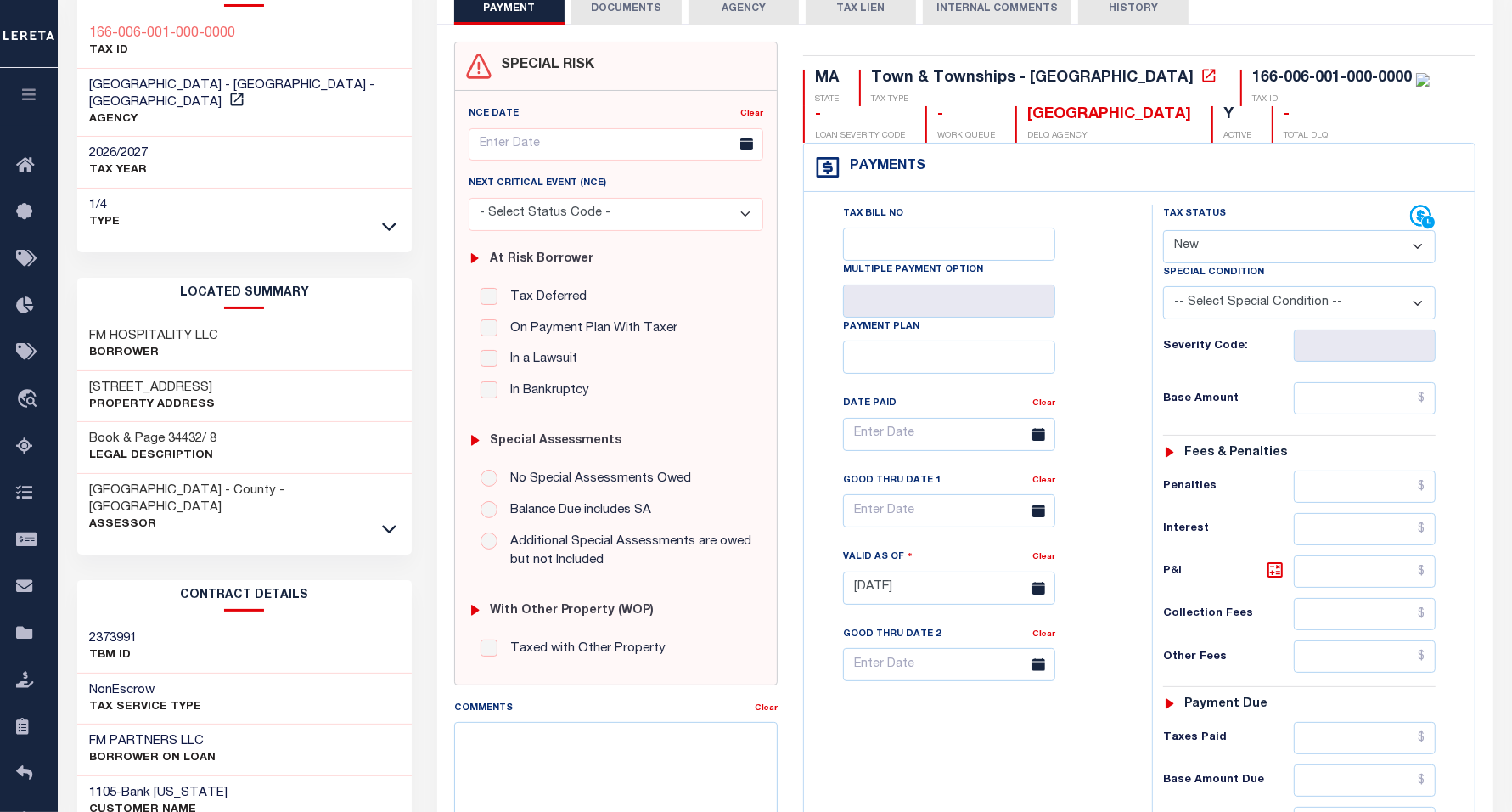
scroll to position [212, 0]
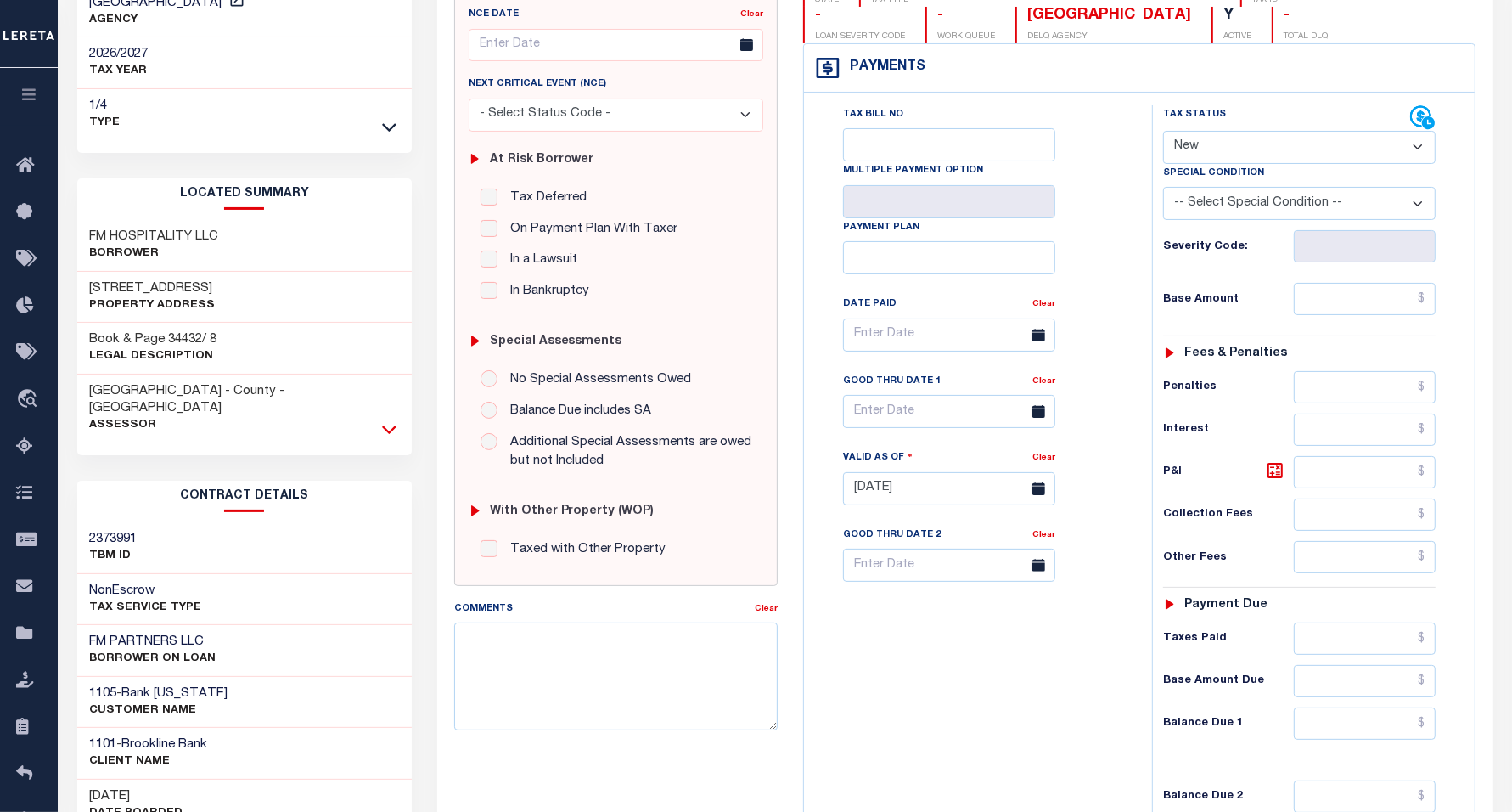
click at [391, 426] on icon at bounding box center [389, 430] width 14 height 8
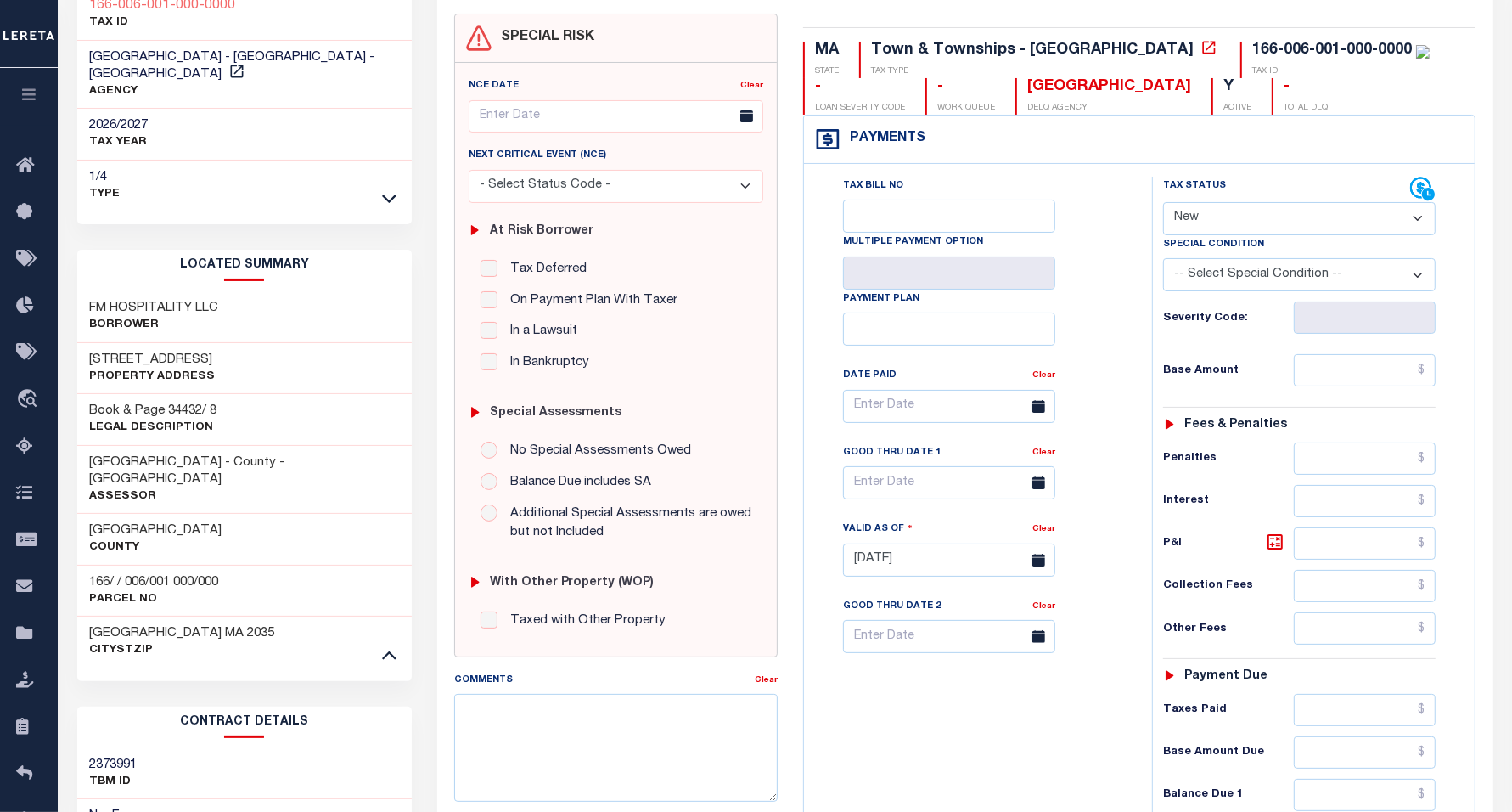
scroll to position [106, 0]
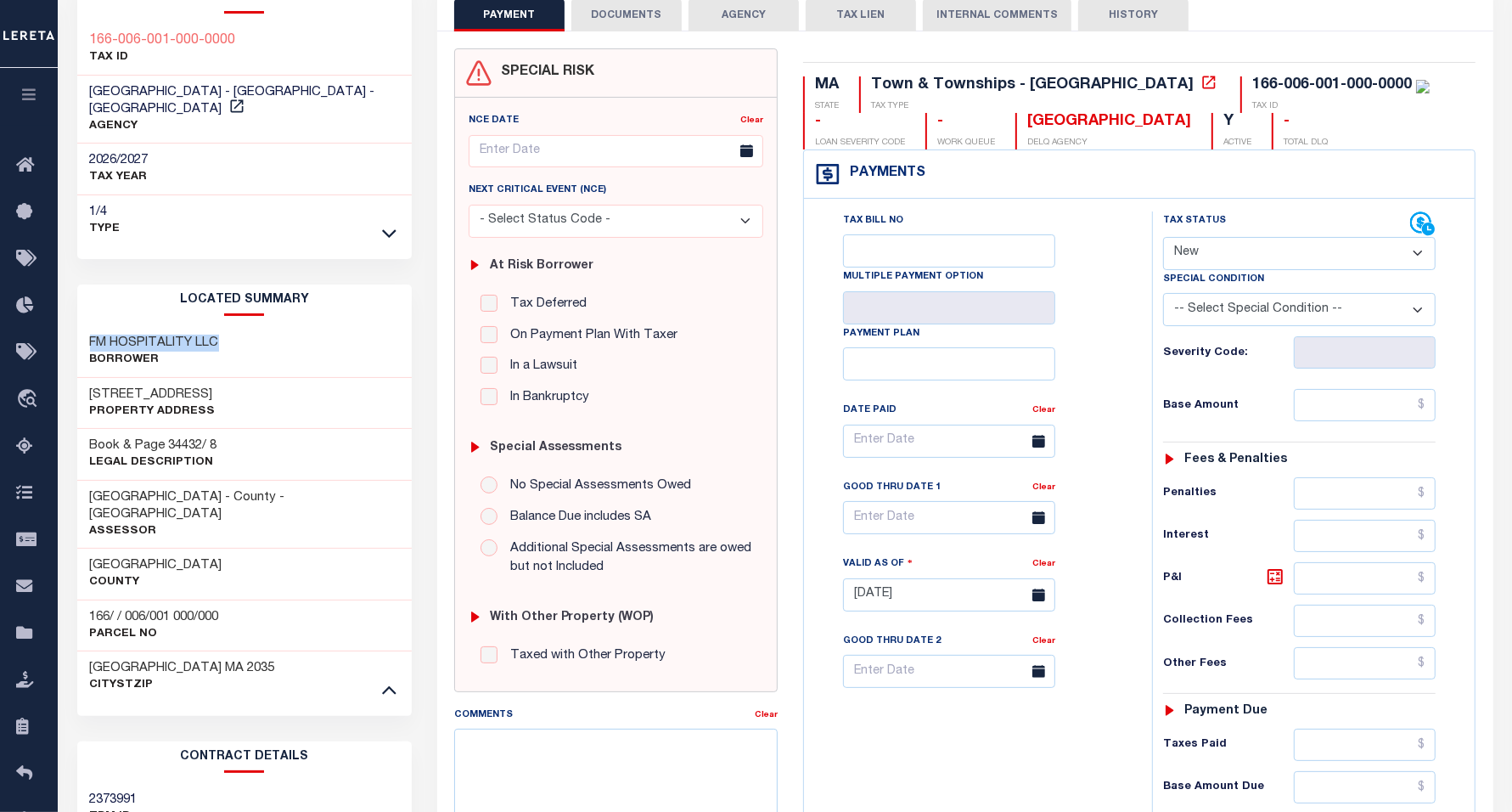
drag, startPoint x: 85, startPoint y: 325, endPoint x: 278, endPoint y: 325, distance: 193.0
click at [278, 326] on div "FM HOSPITALITY LLC Borrower" at bounding box center [245, 352] width 335 height 52
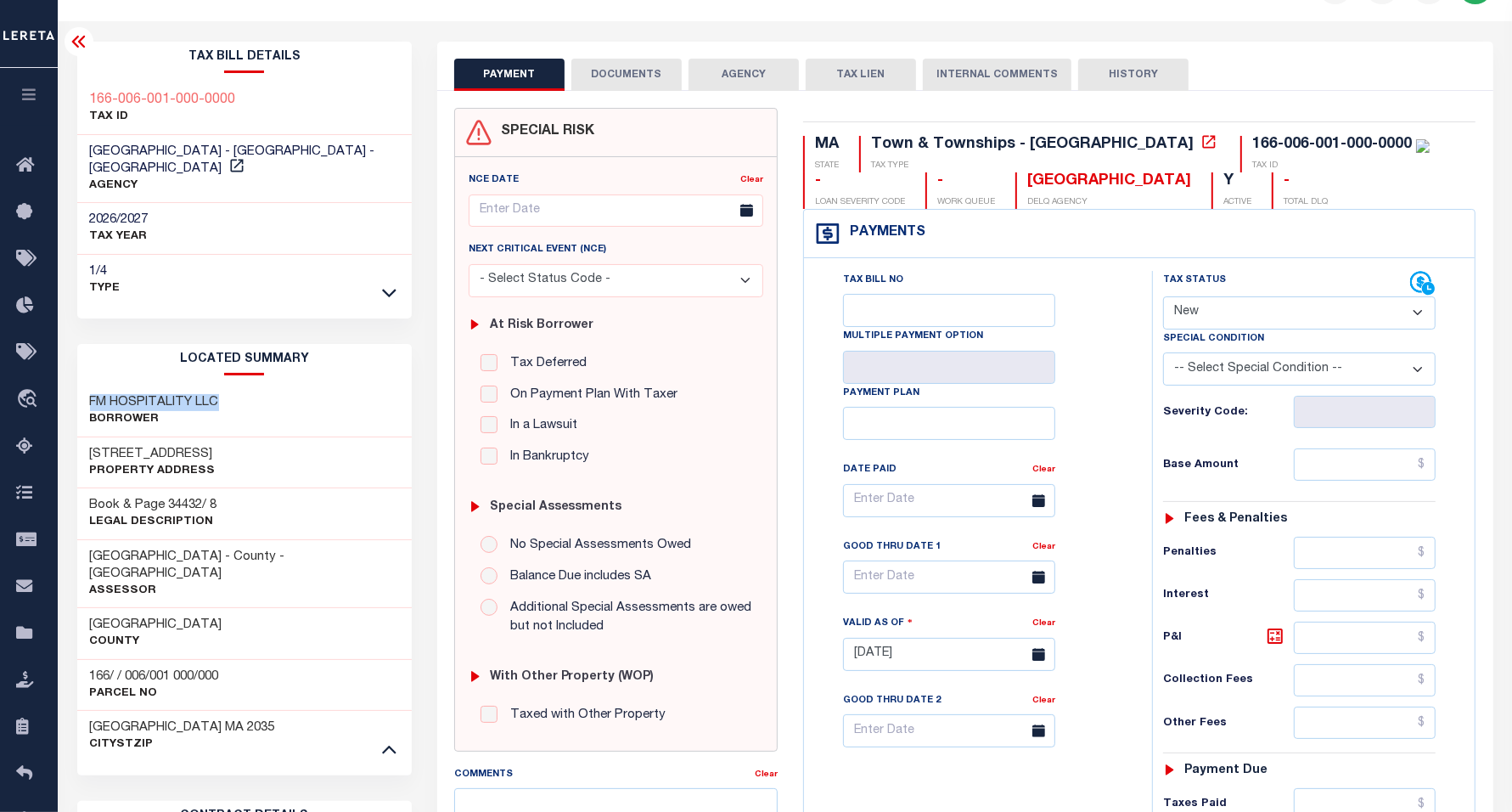
scroll to position [0, 0]
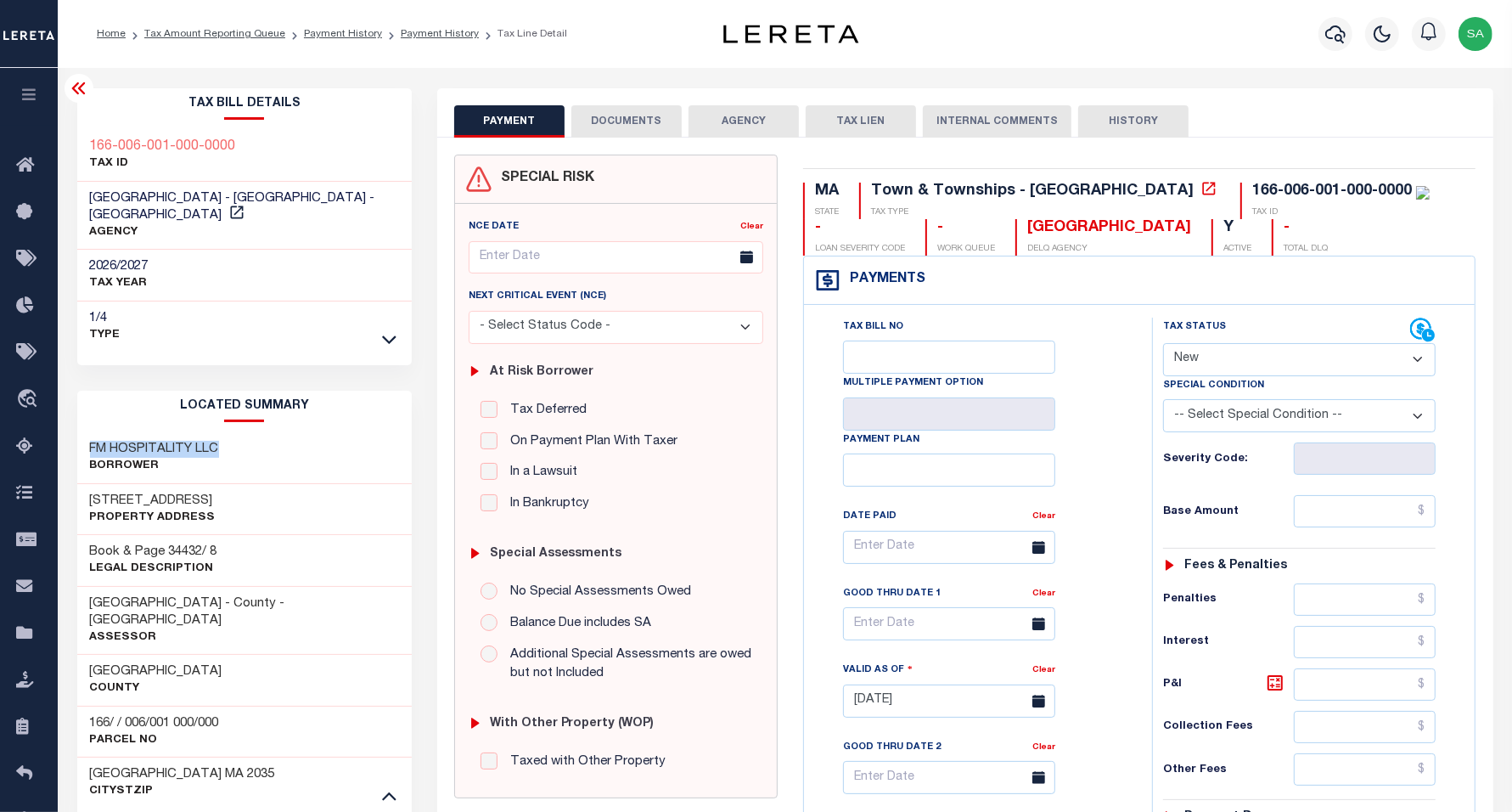
drag, startPoint x: 76, startPoint y: 92, endPoint x: 85, endPoint y: 99, distance: 11.4
click at [76, 92] on icon at bounding box center [79, 88] width 20 height 20
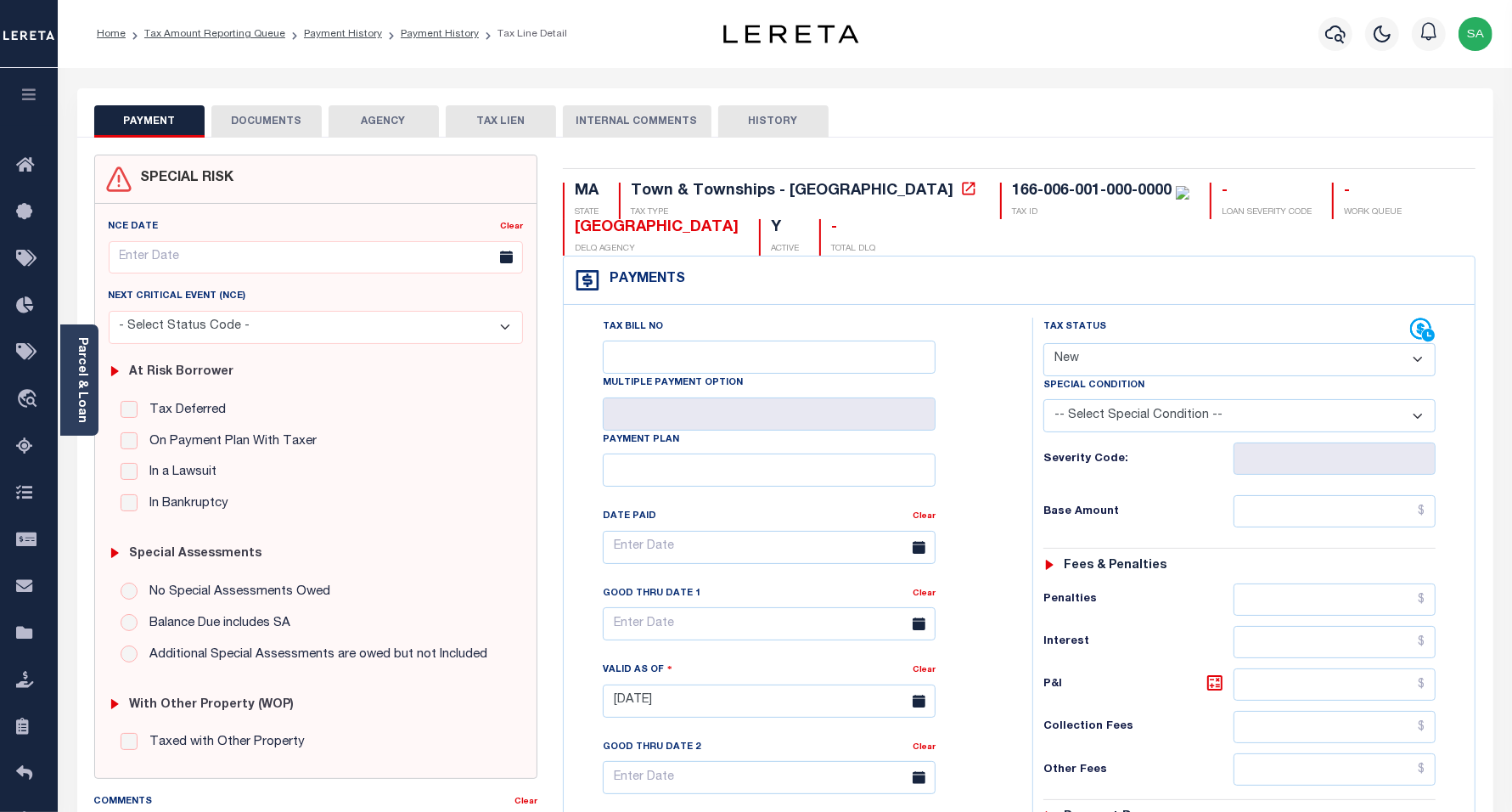
click at [1129, 352] on select "- Select Status Code - Open Due/Unpaid Paid Incomplete No Tax Due Internal Refu…" at bounding box center [1239, 359] width 393 height 33
select select "PYD"
click at [1043, 345] on select "- Select Status Code - Open Due/Unpaid Paid Incomplete No Tax Due Internal Refu…" at bounding box center [1239, 359] width 393 height 33
type input "[DATE]"
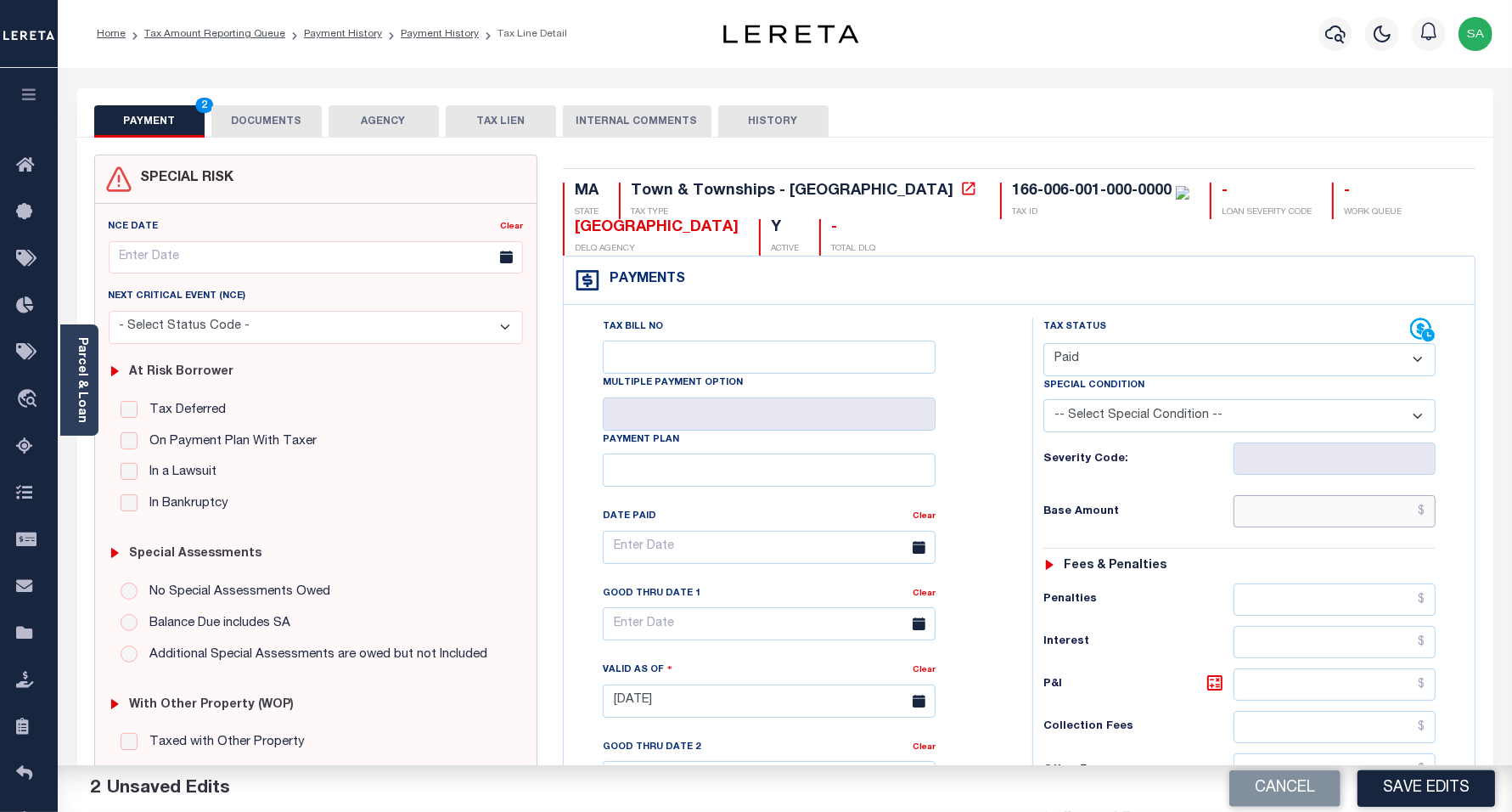
click at [1251, 522] on input "text" at bounding box center [1335, 511] width 202 height 32
type input "$0.00"
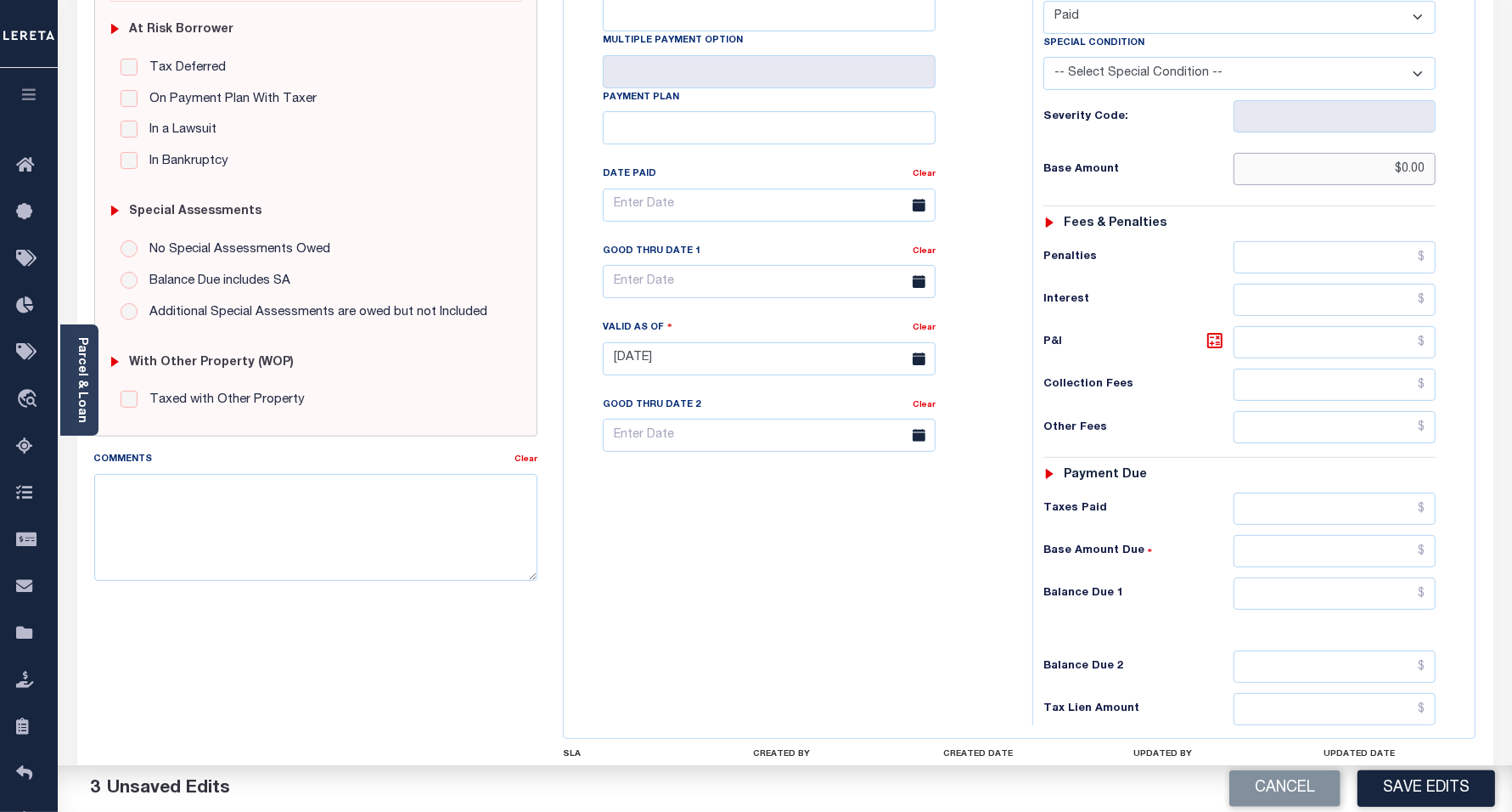
scroll to position [425, 0]
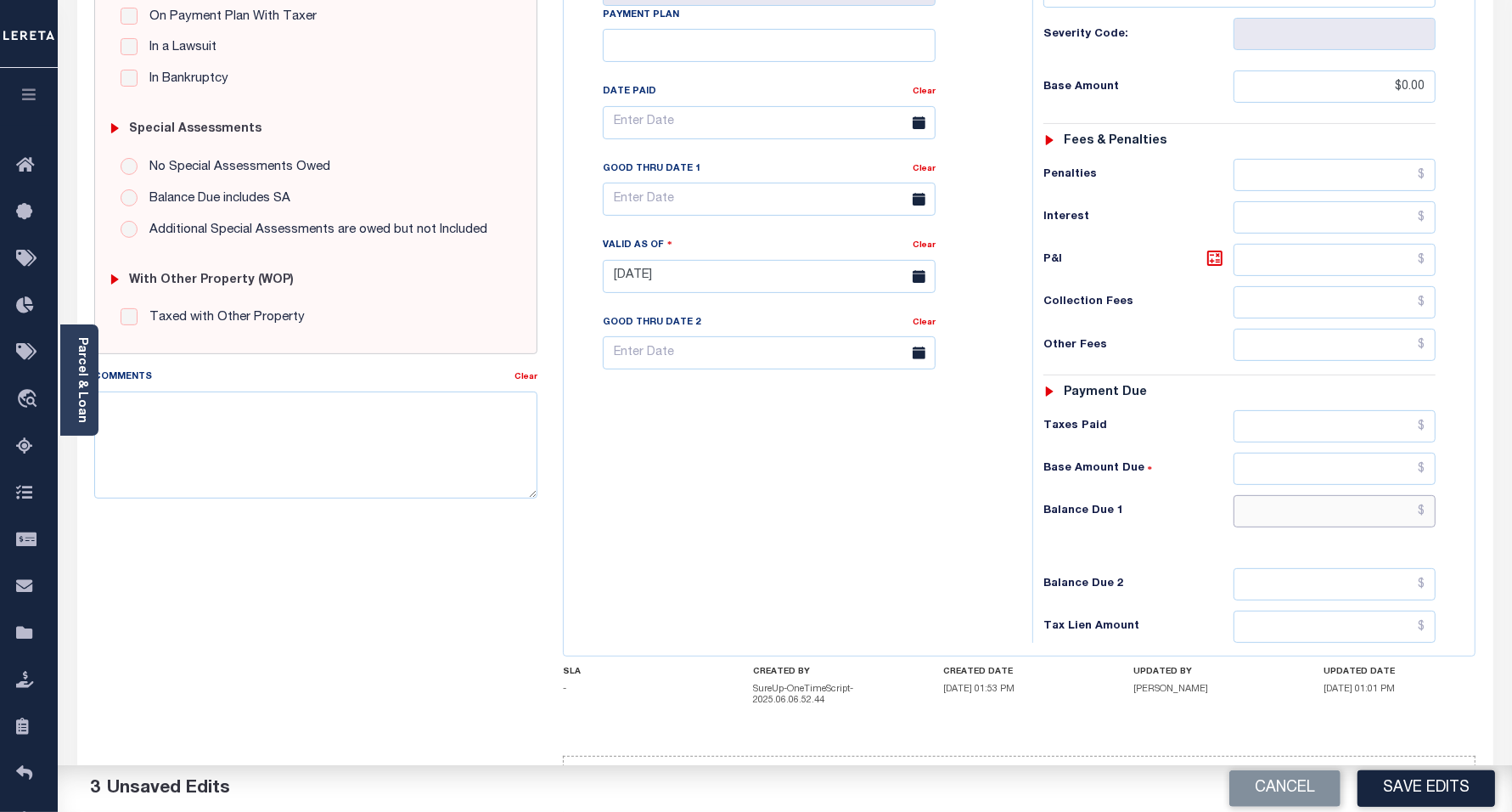
click at [1279, 523] on input "text" at bounding box center [1335, 511] width 202 height 32
type input "$0.00"
click at [818, 518] on div "Tax Bill No Multiple Payment Option Payment Plan Clear" at bounding box center [794, 268] width 452 height 750
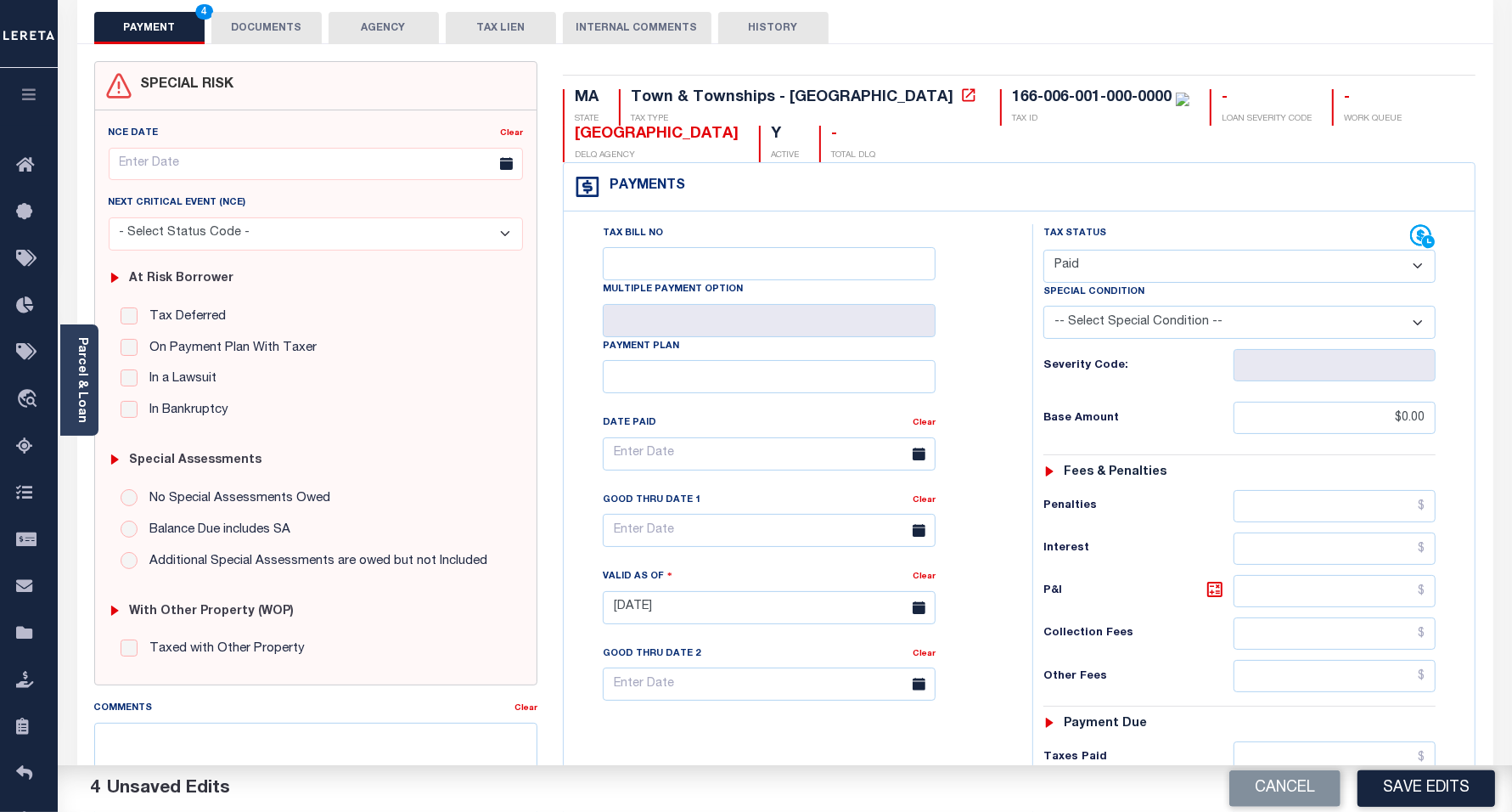
scroll to position [0, 0]
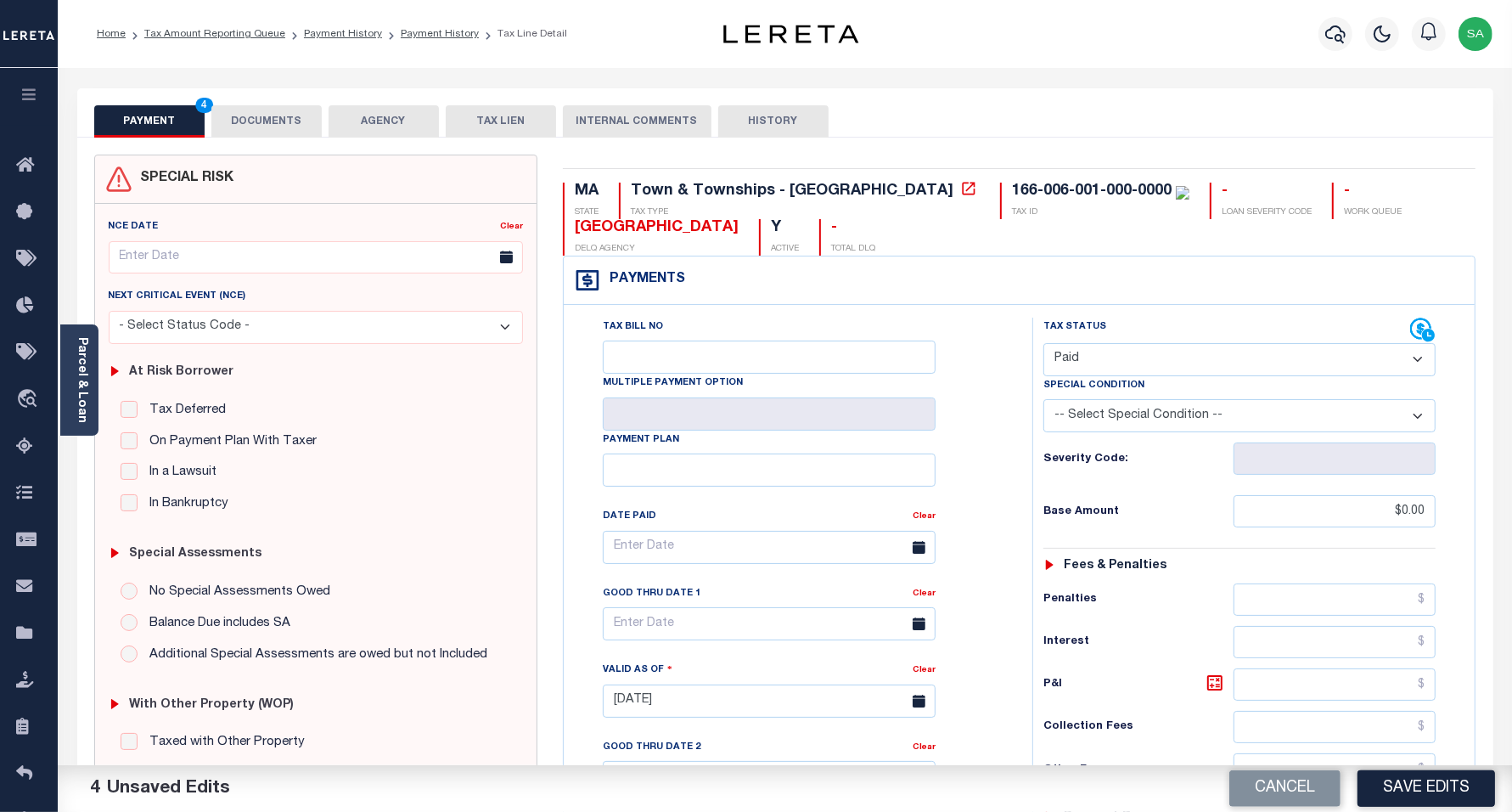
click at [260, 125] on button "DOCUMENTS" at bounding box center [267, 121] width 110 height 32
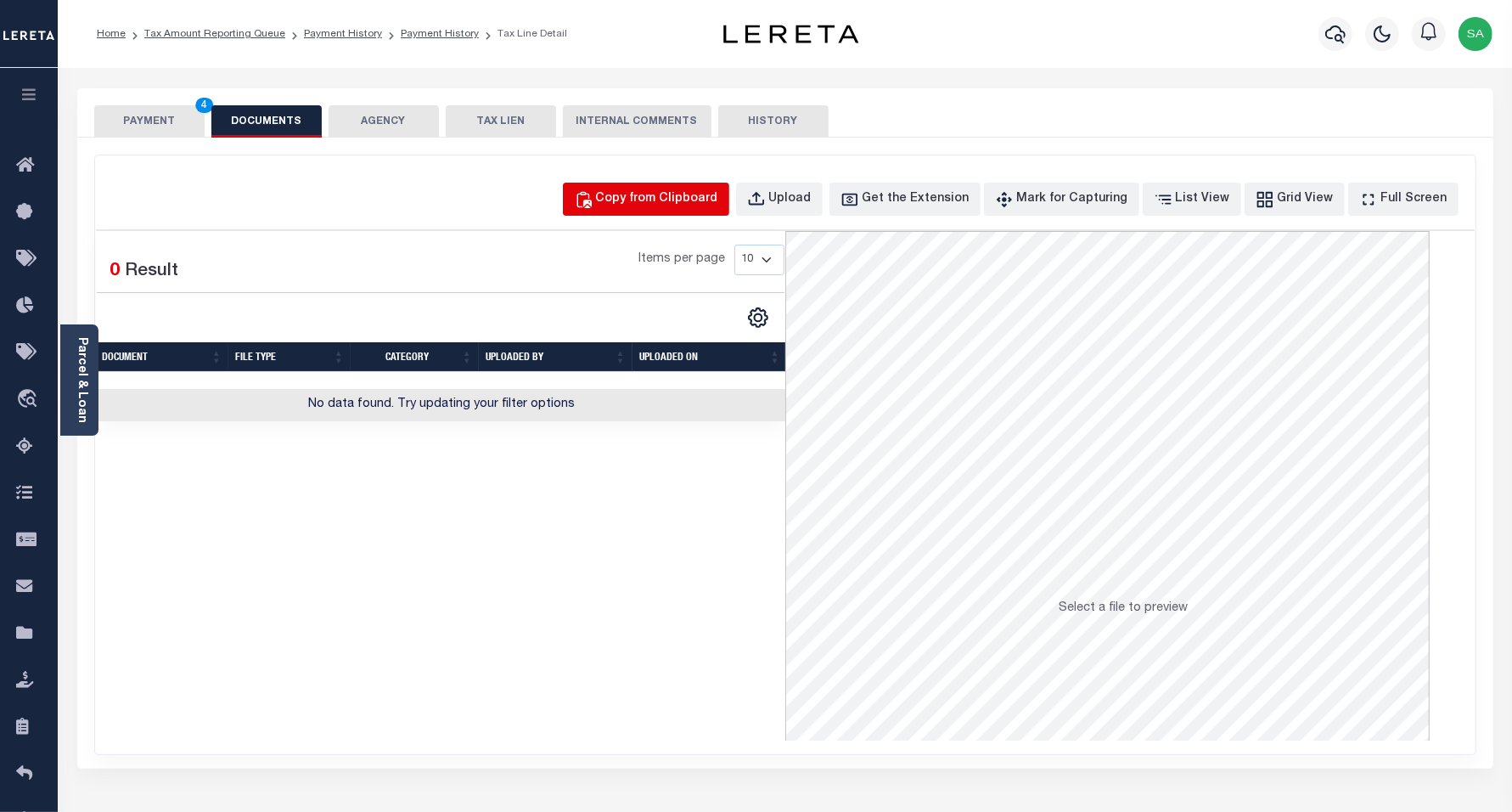
click at [724, 213] on button "Copy from Clipboard" at bounding box center [646, 199] width 166 height 33
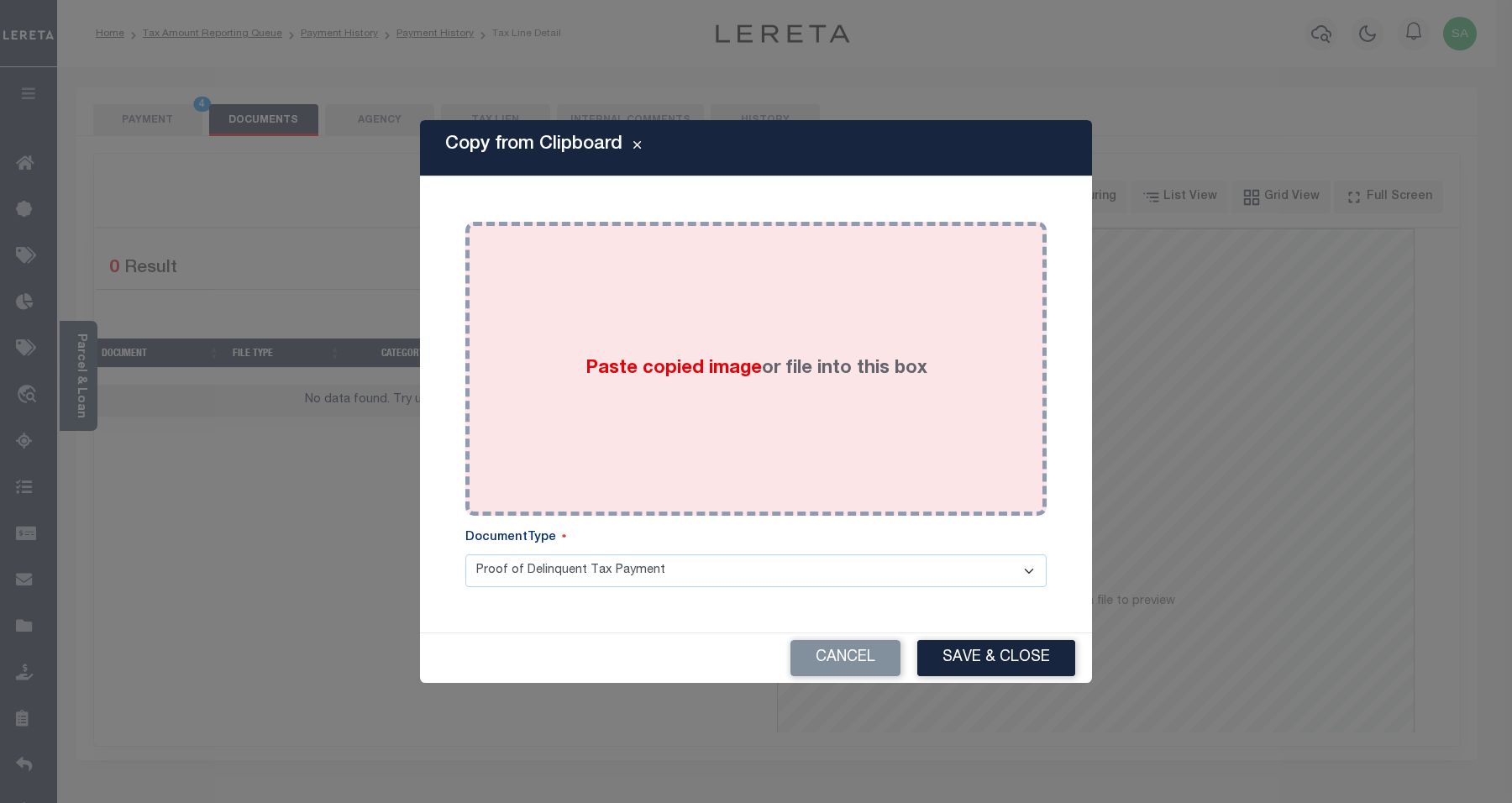
click at [727, 370] on span "Paste copied image" at bounding box center [674, 369] width 176 height 18
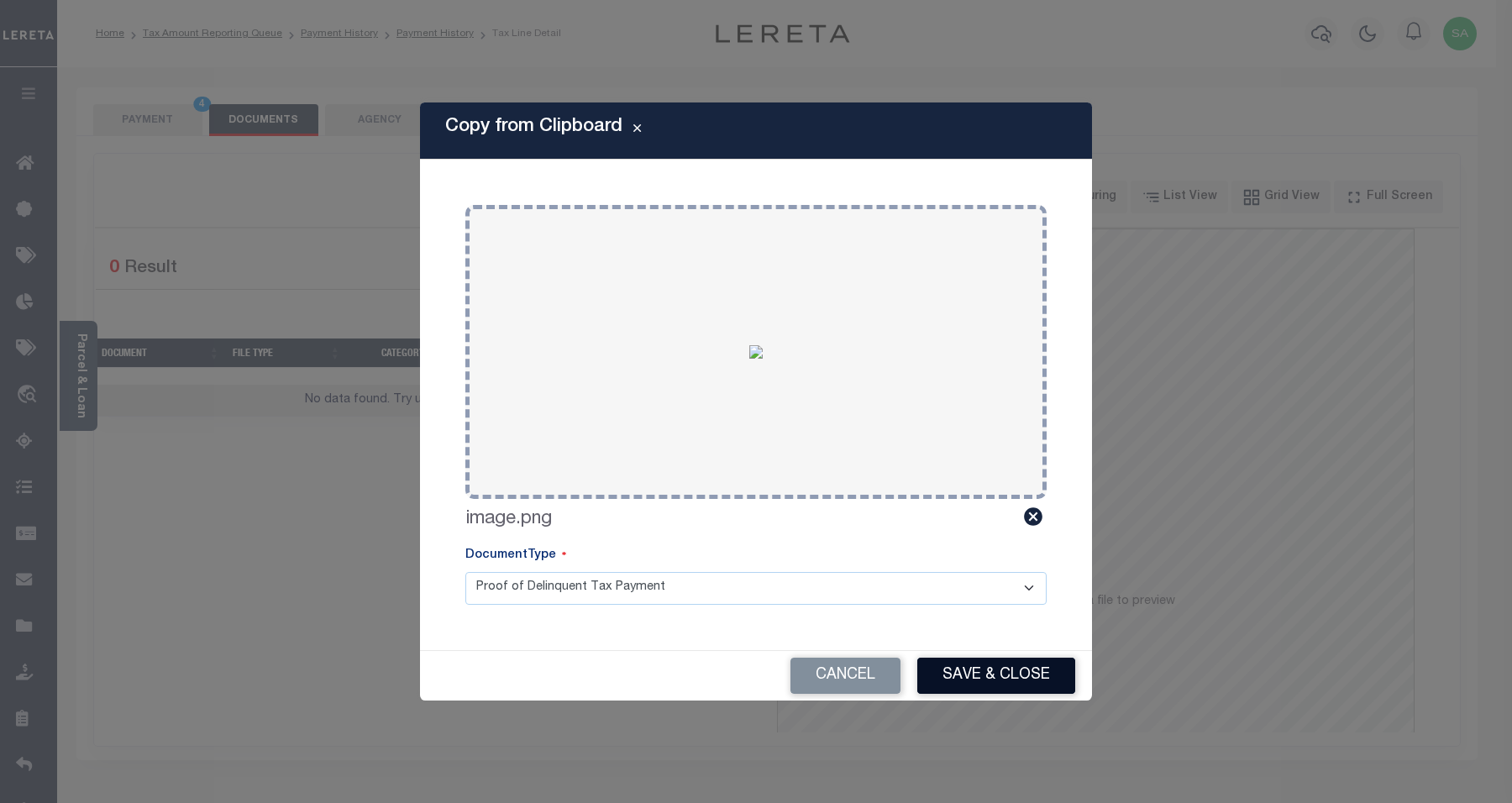
click at [974, 676] on button "Save & Close" at bounding box center [996, 675] width 158 height 36
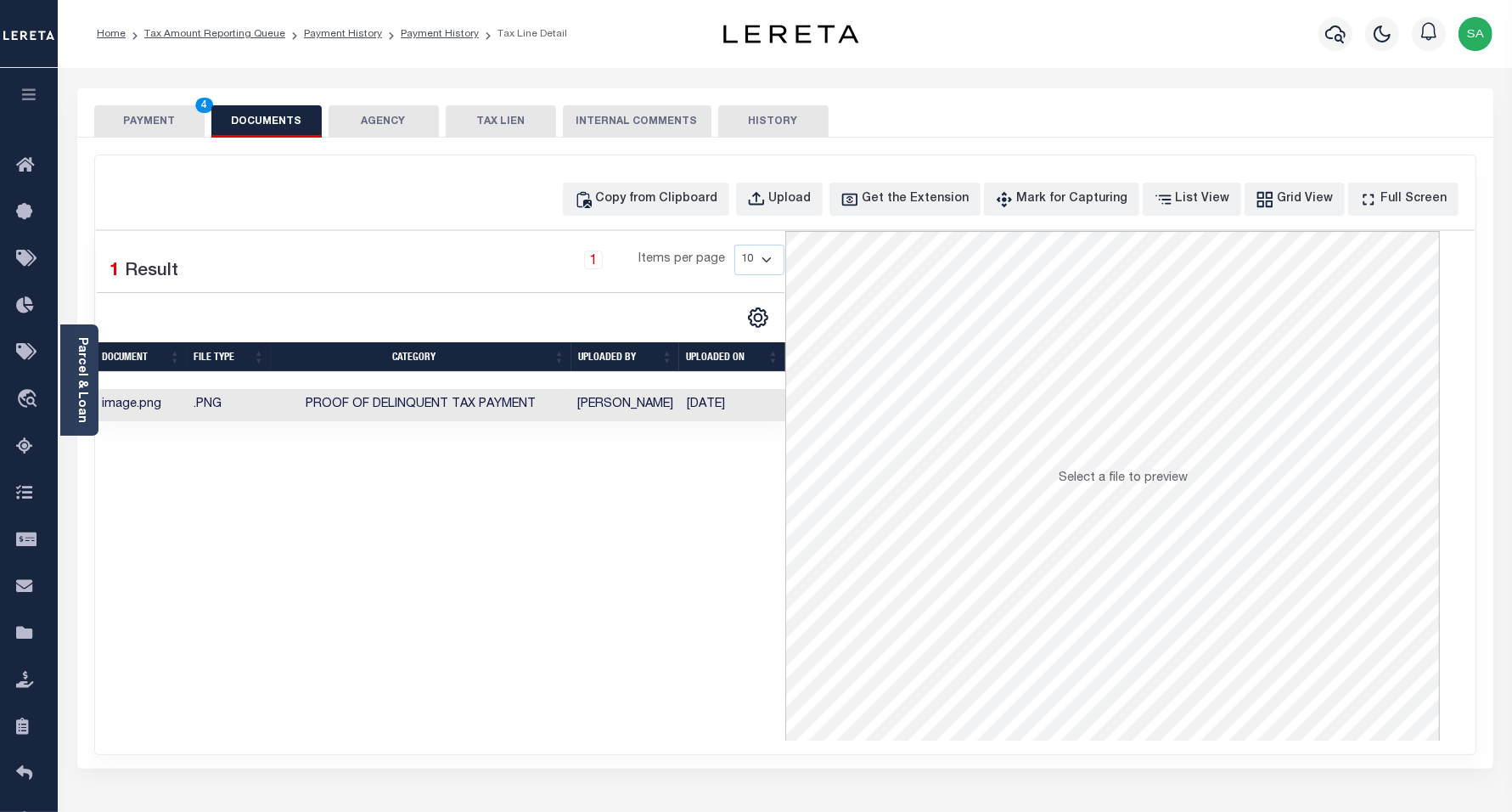
click at [162, 129] on button "PAYMENT 4" at bounding box center [149, 121] width 110 height 32
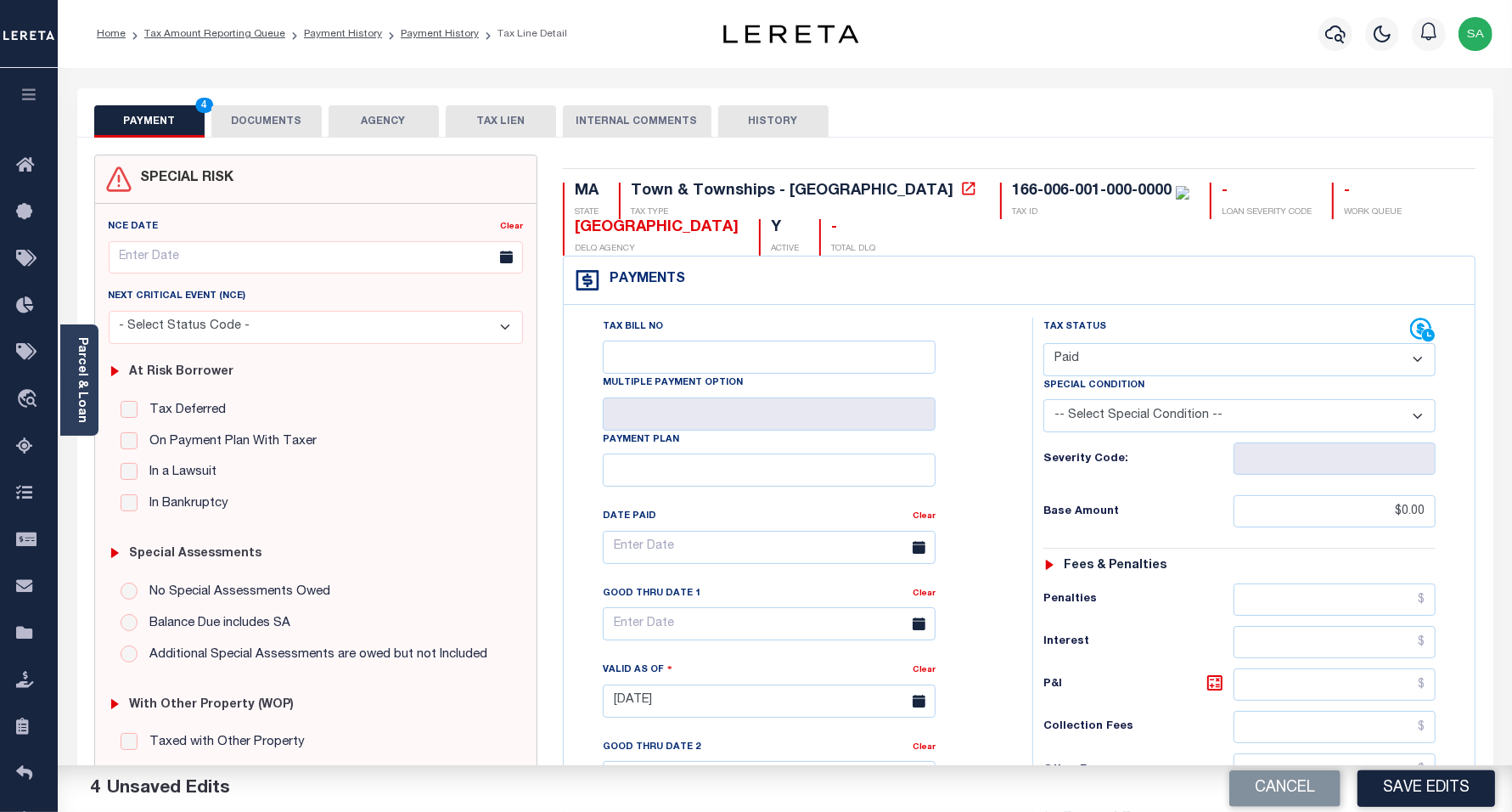
drag, startPoint x: 266, startPoint y: 121, endPoint x: 616, endPoint y: 48, distance: 357.5
click at [266, 120] on button "DOCUMENTS" at bounding box center [267, 121] width 110 height 32
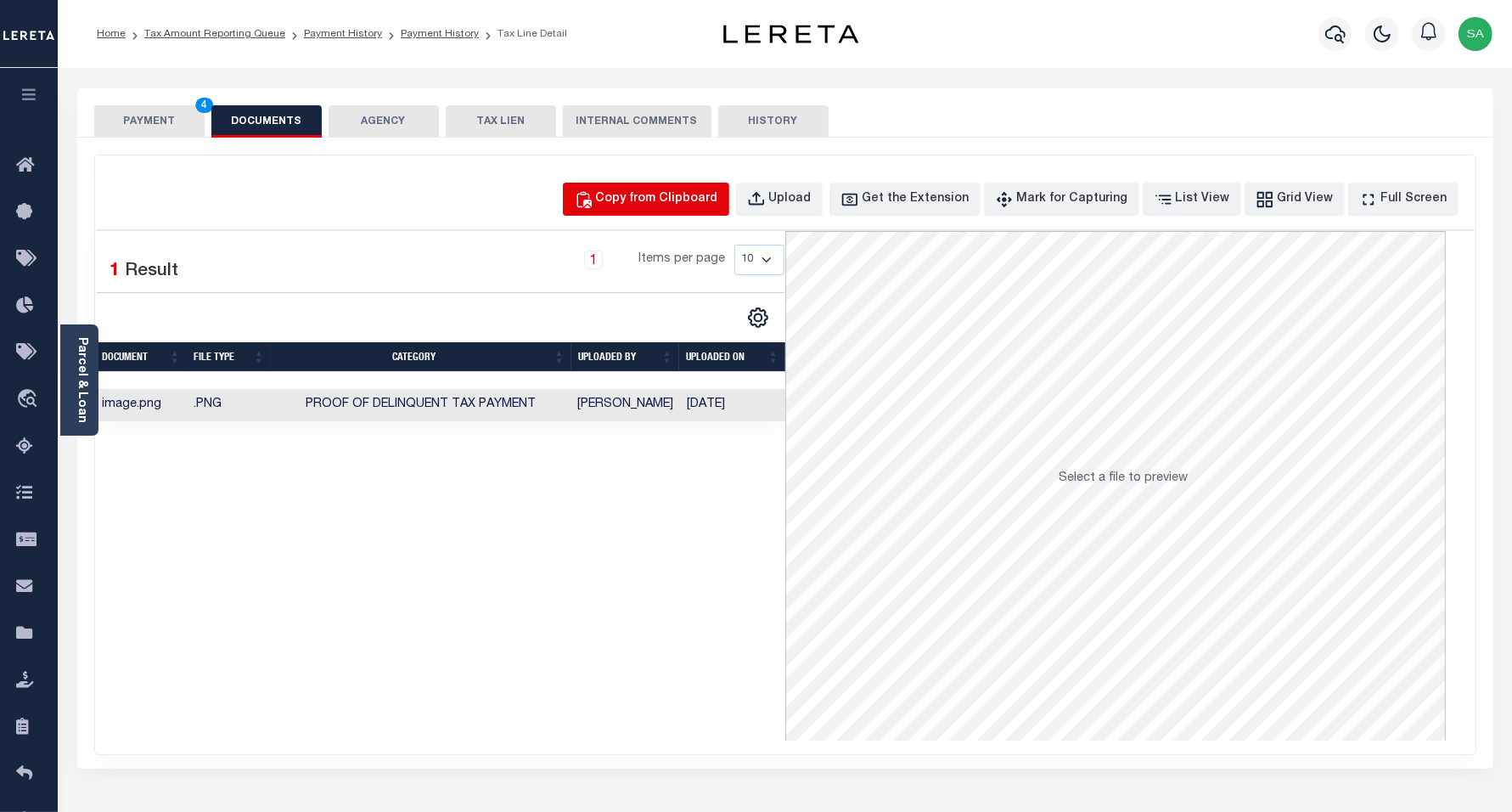
click at [648, 200] on div "Copy from Clipboard" at bounding box center [657, 200] width 122 height 19
select select "POP"
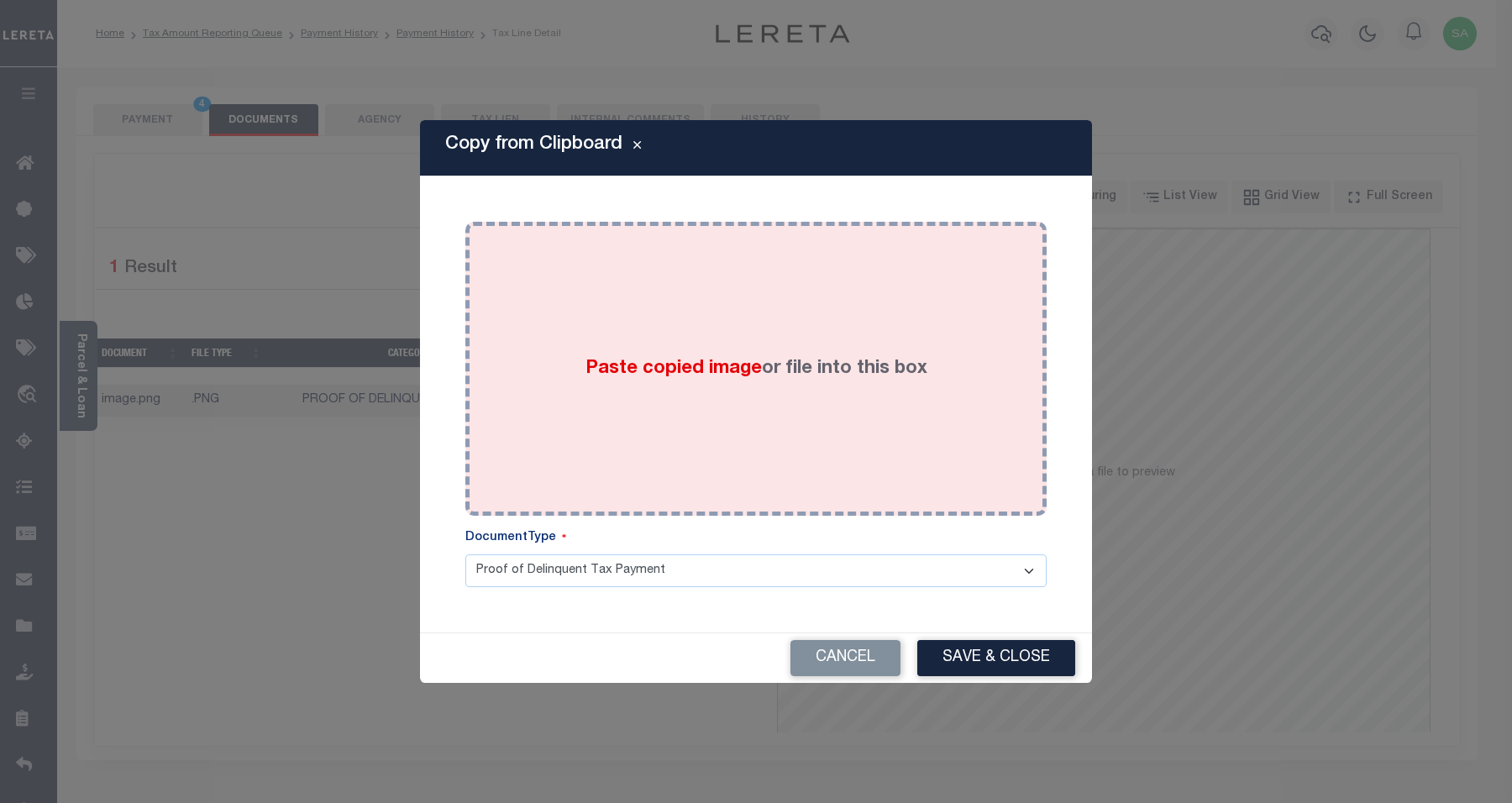
click at [782, 407] on div "Paste copied image or file into this box" at bounding box center [756, 369] width 556 height 269
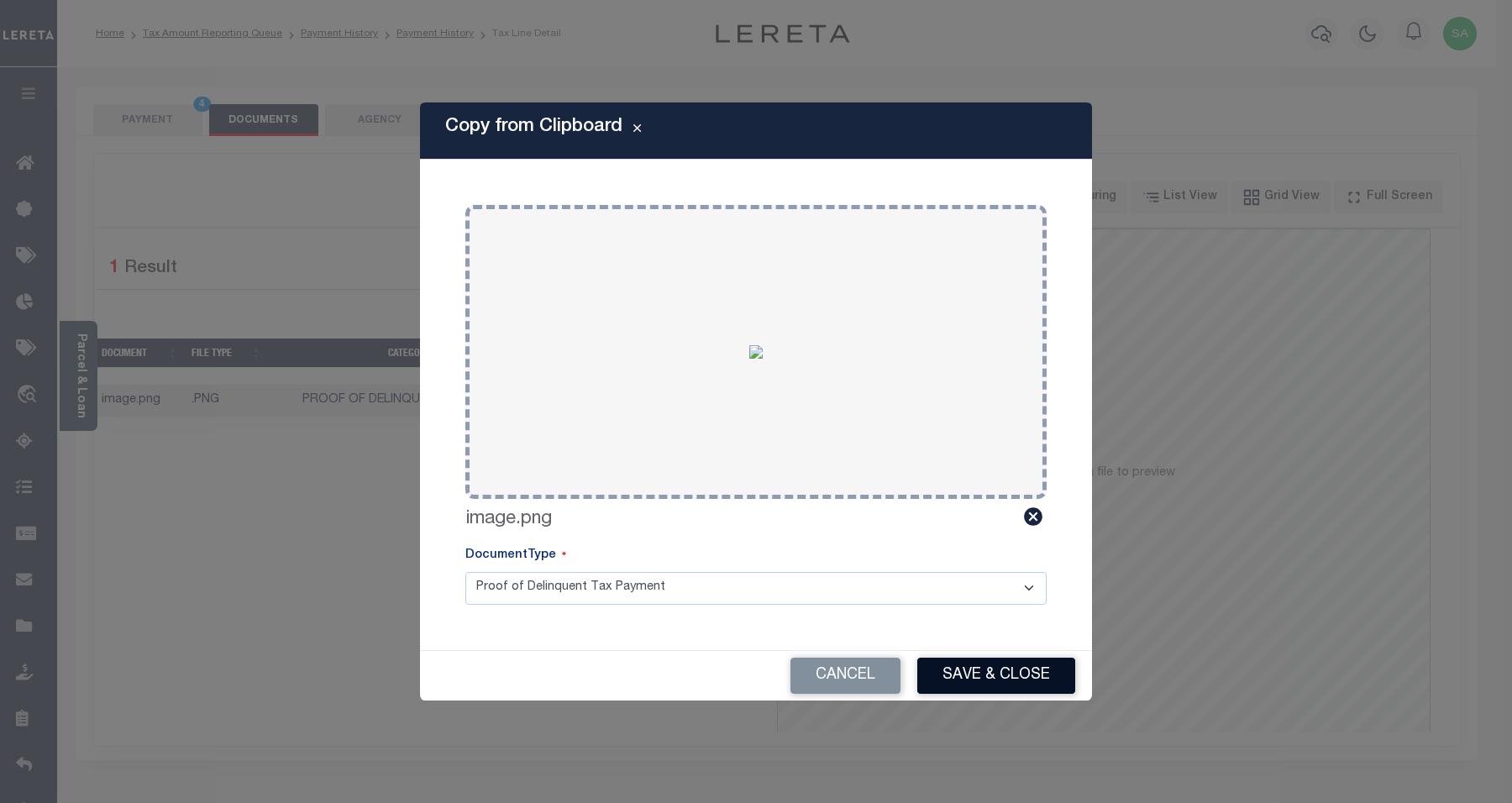
click at [983, 687] on button "Save & Close" at bounding box center [996, 675] width 158 height 36
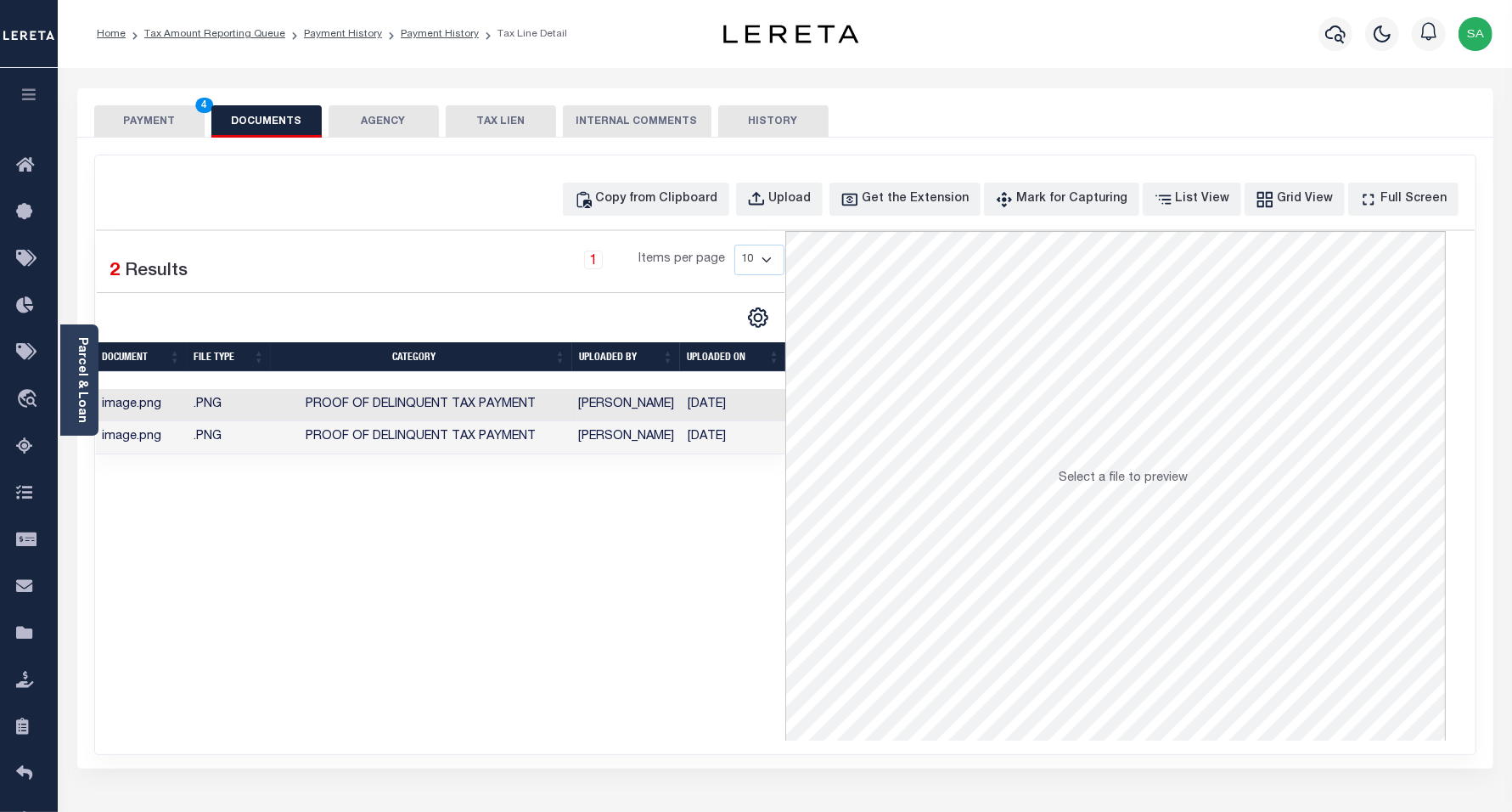
click at [149, 124] on button "PAYMENT 4" at bounding box center [149, 121] width 110 height 32
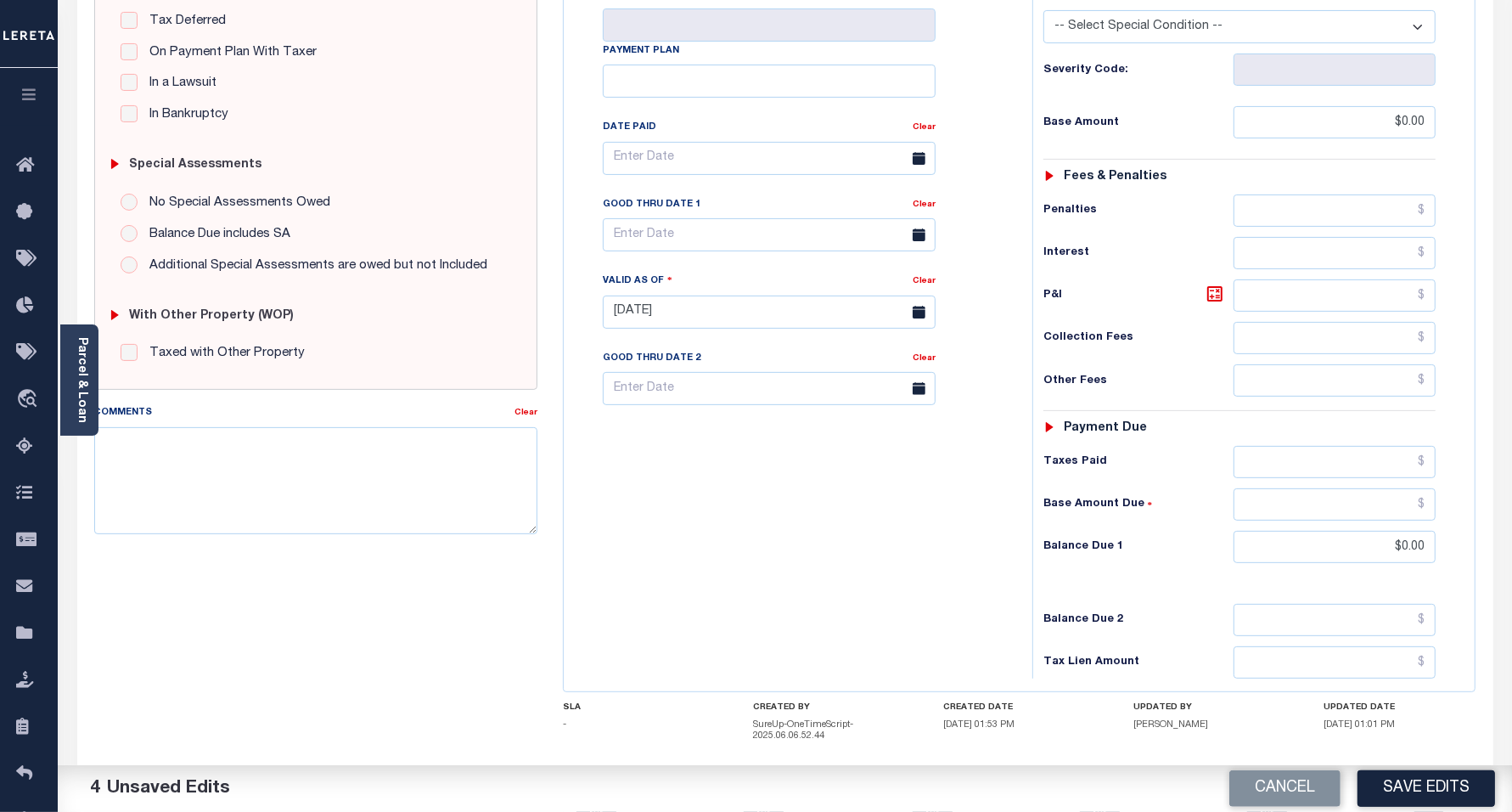
scroll to position [425, 0]
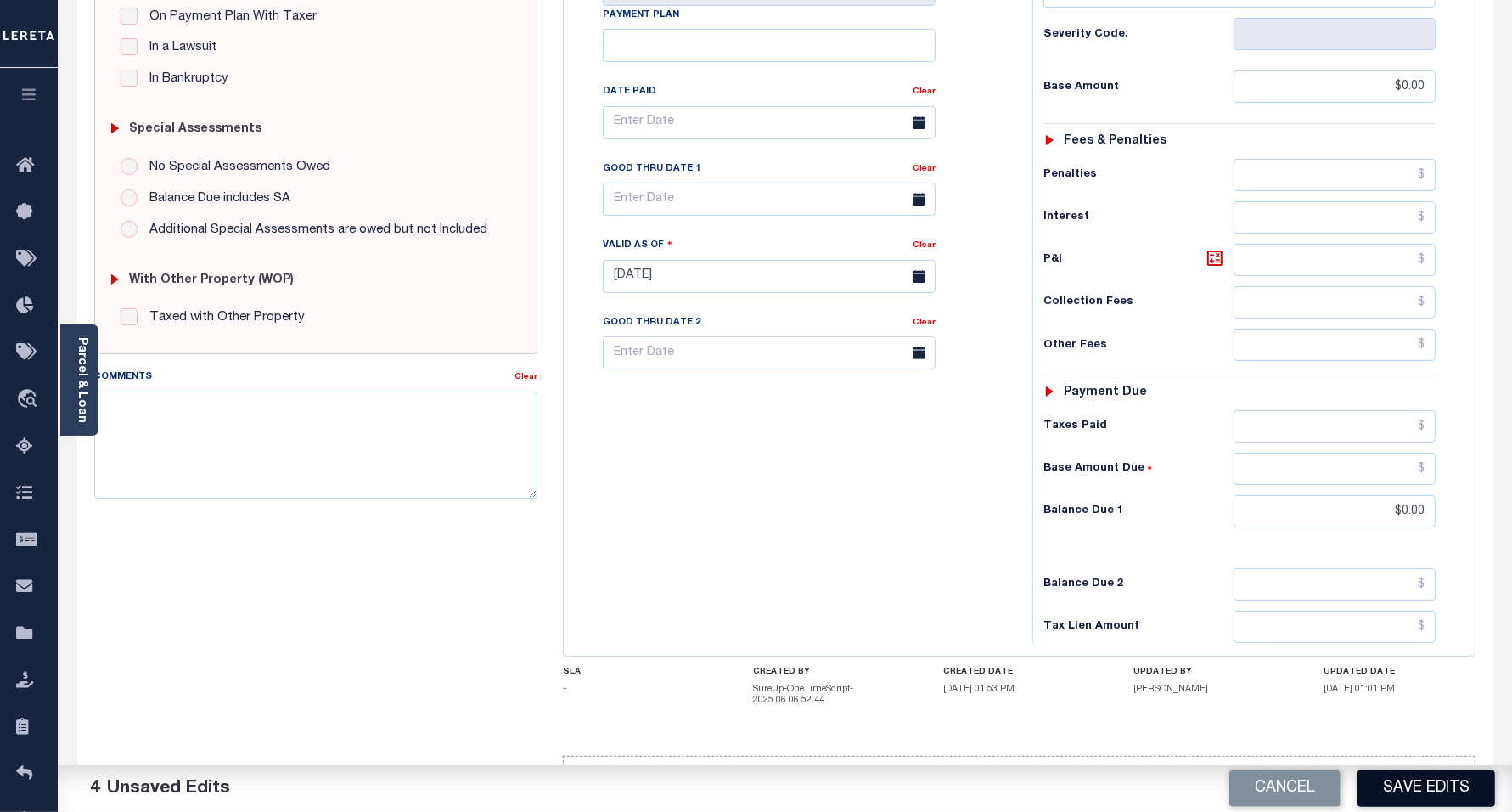
click at [1423, 800] on button "Save Edits" at bounding box center [1426, 788] width 138 height 37
checkbox input "false"
type input "$0"
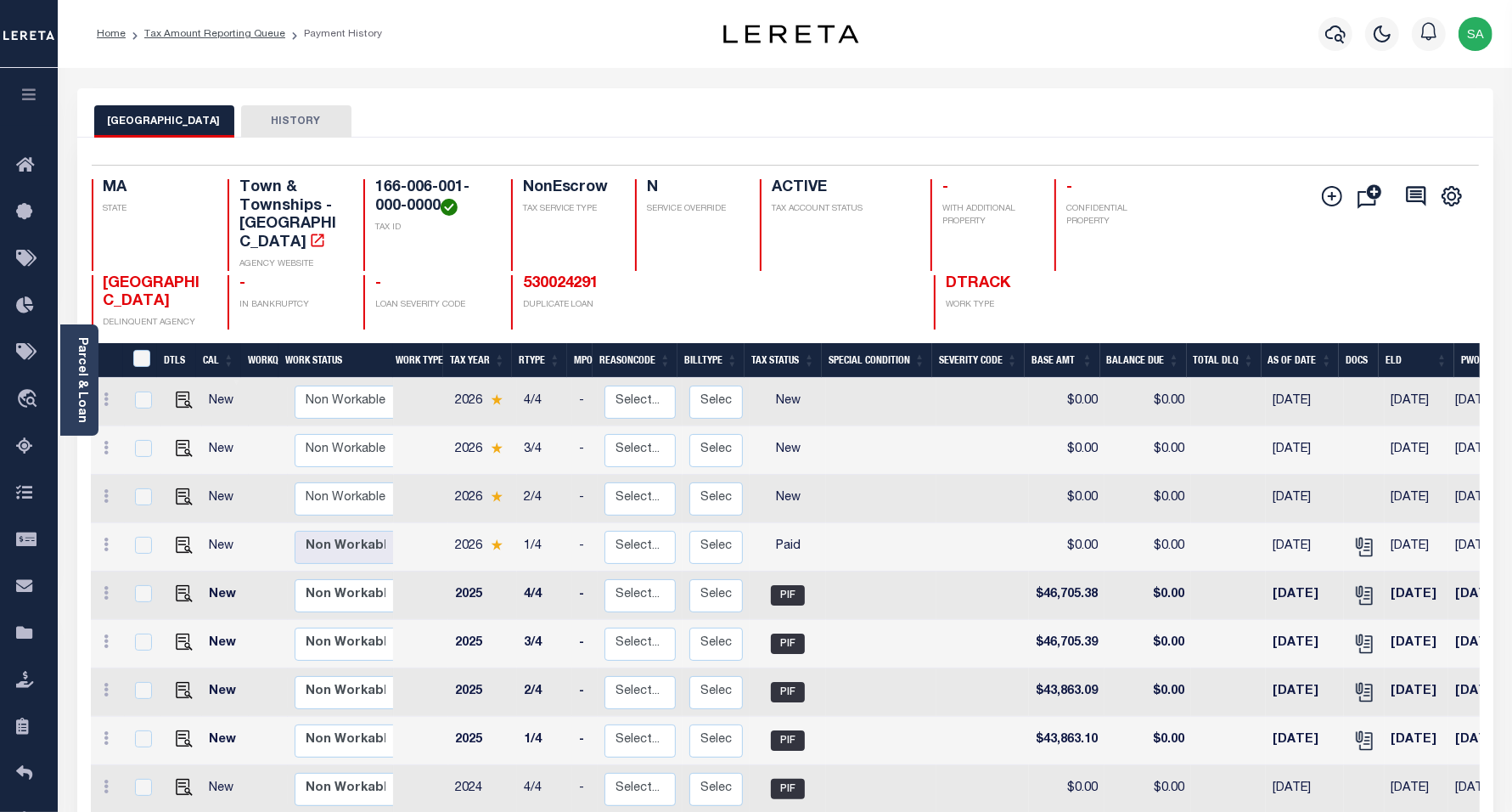
click at [249, 43] on ol "Home Tax Amount Reporting Queue Payment History" at bounding box center [239, 34] width 312 height 36
click at [222, 31] on link "Tax Amount Reporting Queue" at bounding box center [215, 34] width 141 height 10
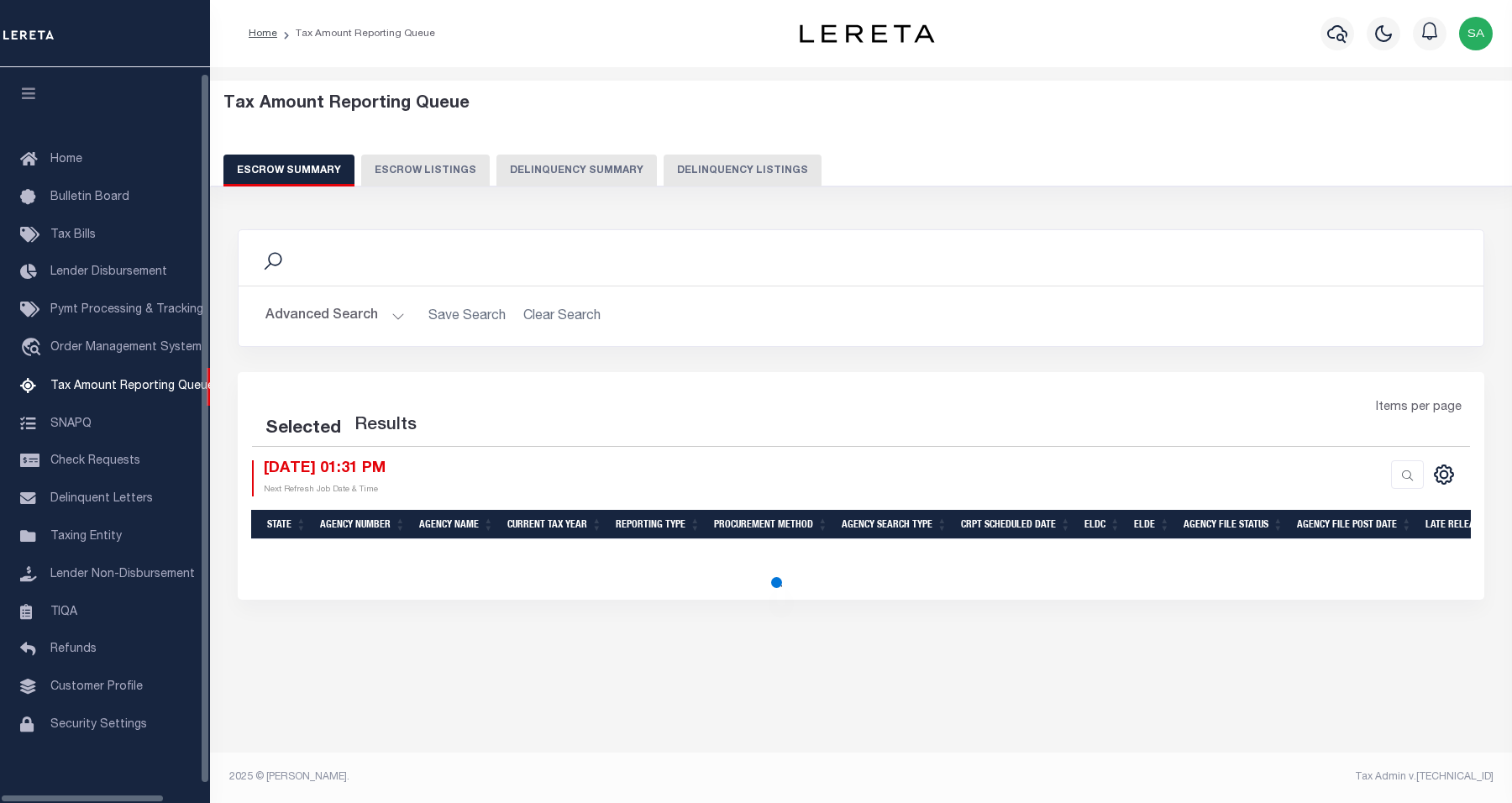
click at [732, 174] on button "Delinquency Listings" at bounding box center [743, 171] width 158 height 32
select select "100"
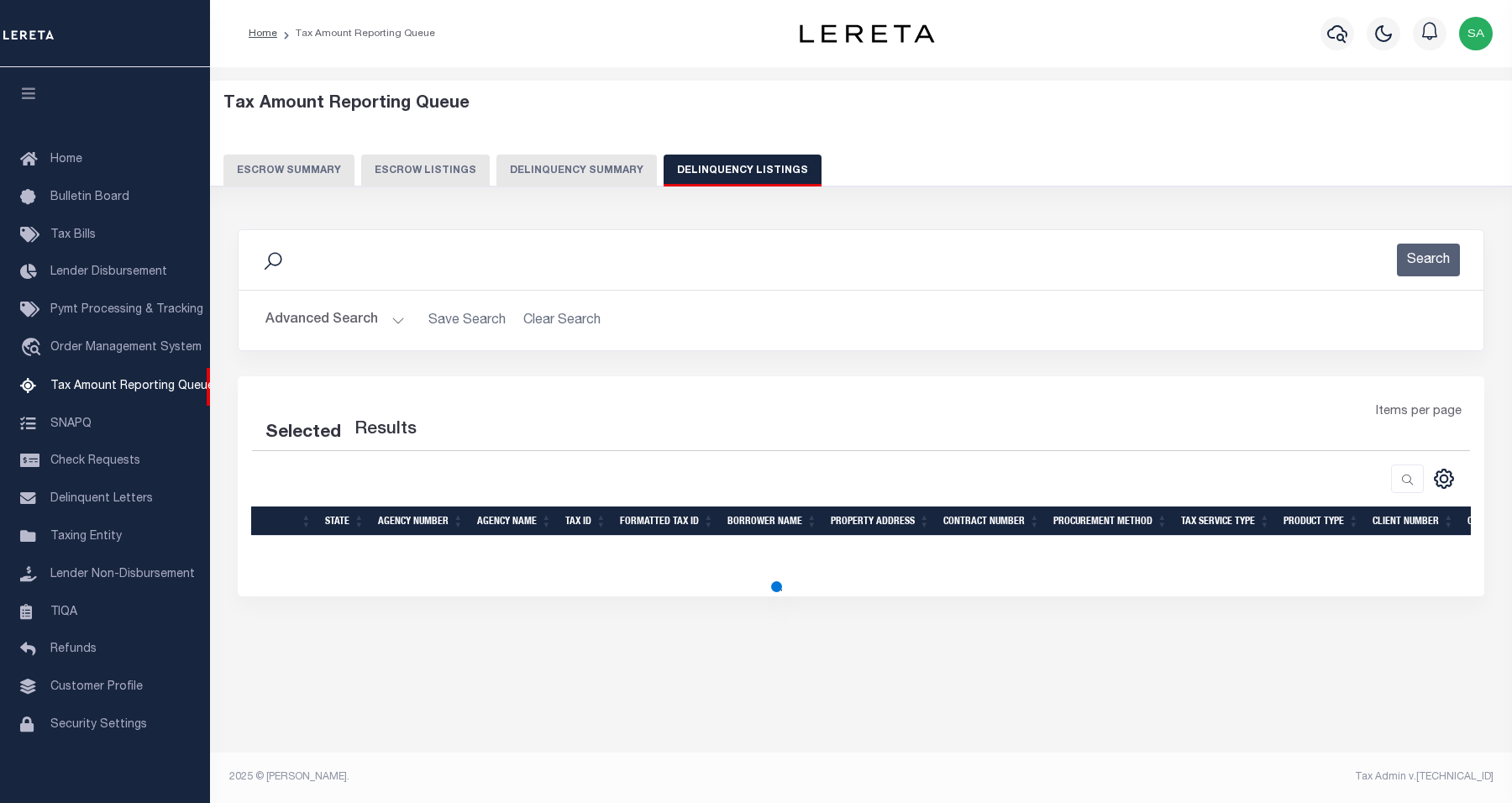
select select "100"
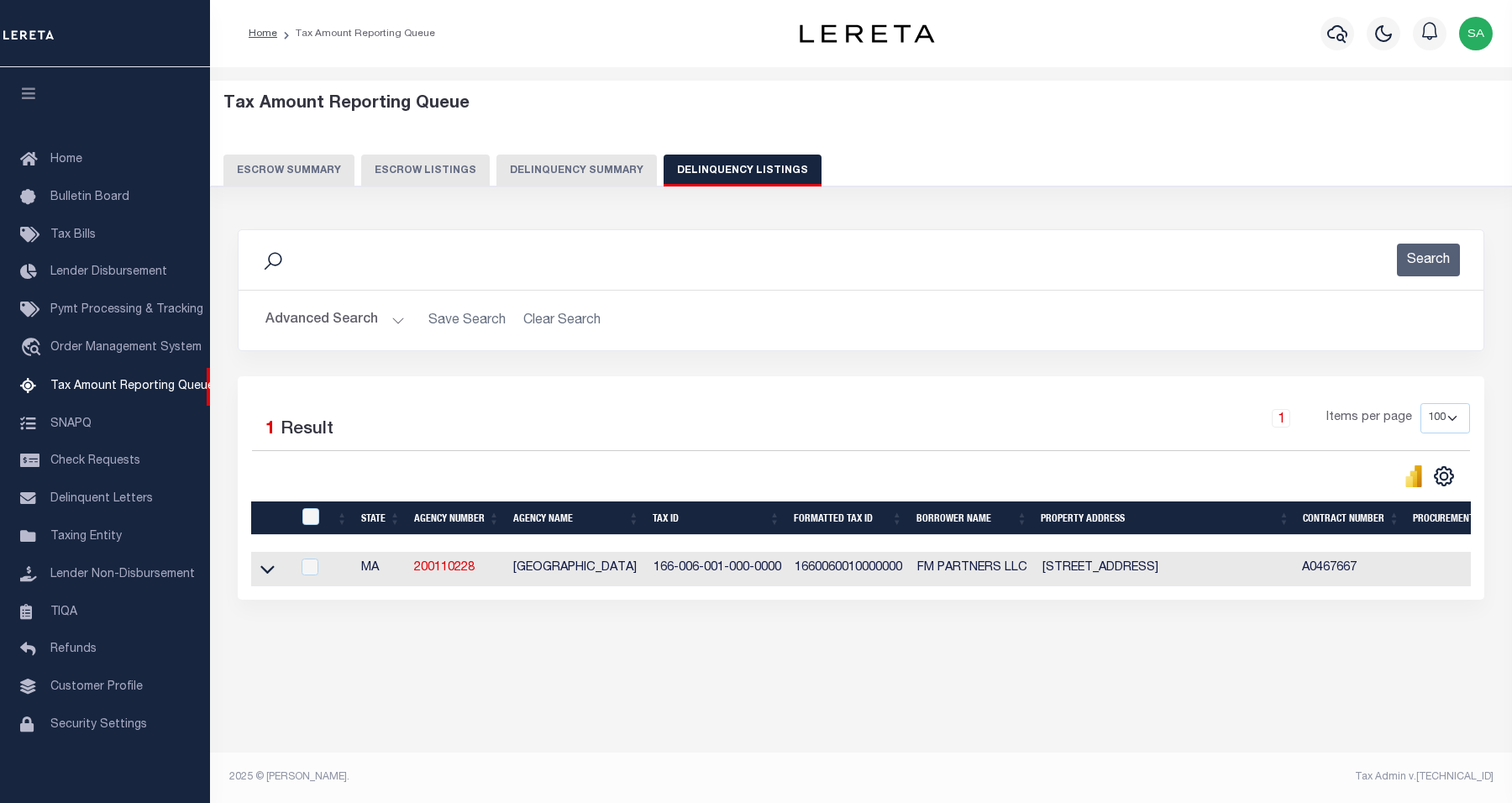
click at [344, 316] on button "Advanced Search" at bounding box center [335, 320] width 139 height 33
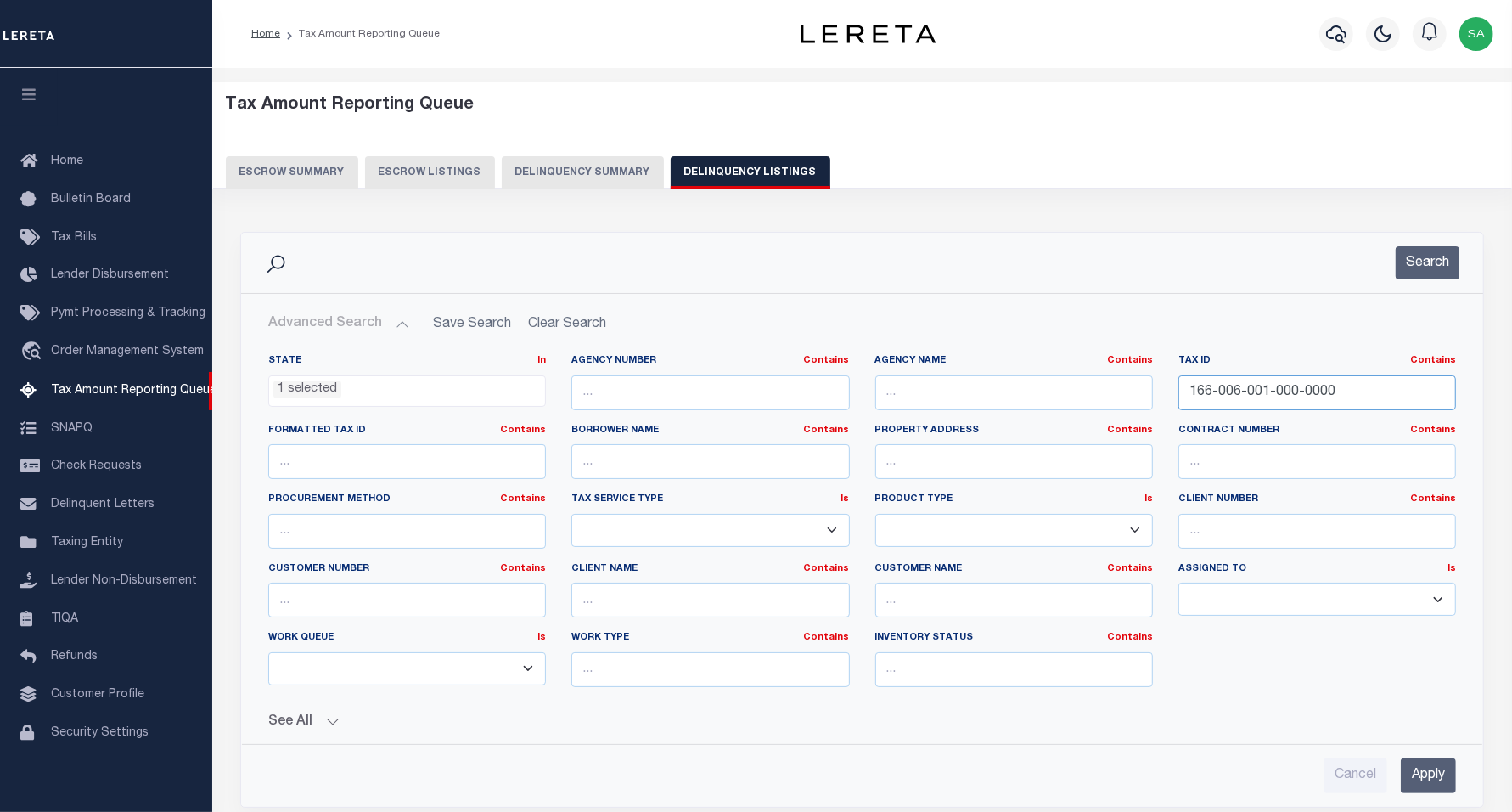
click at [1357, 405] on input "166-006-001-000-0000" at bounding box center [1317, 392] width 278 height 35
drag, startPoint x: 1346, startPoint y: 393, endPoint x: 1013, endPoint y: 402, distance: 333.1
click at [1013, 402] on div "State In In AK AL AR AZ CA CO CT DC DE FL GA GU HI IA ID IL IN KS KY LA MA MD M…" at bounding box center [862, 527] width 1213 height 347
paste input "73-002-000"
type input "173-002-000-000-0000"
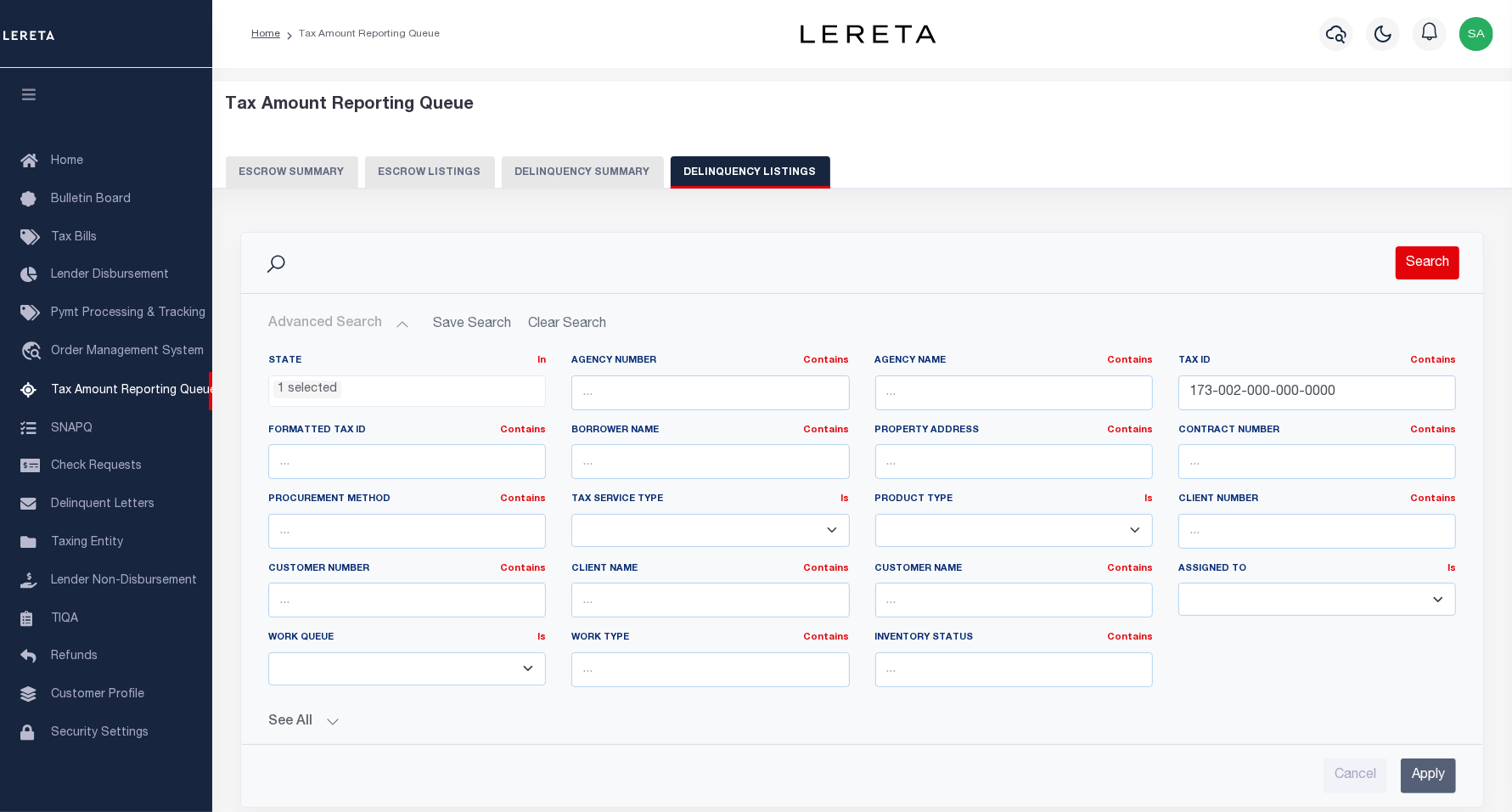
click at [1430, 268] on button "Search" at bounding box center [1427, 262] width 64 height 33
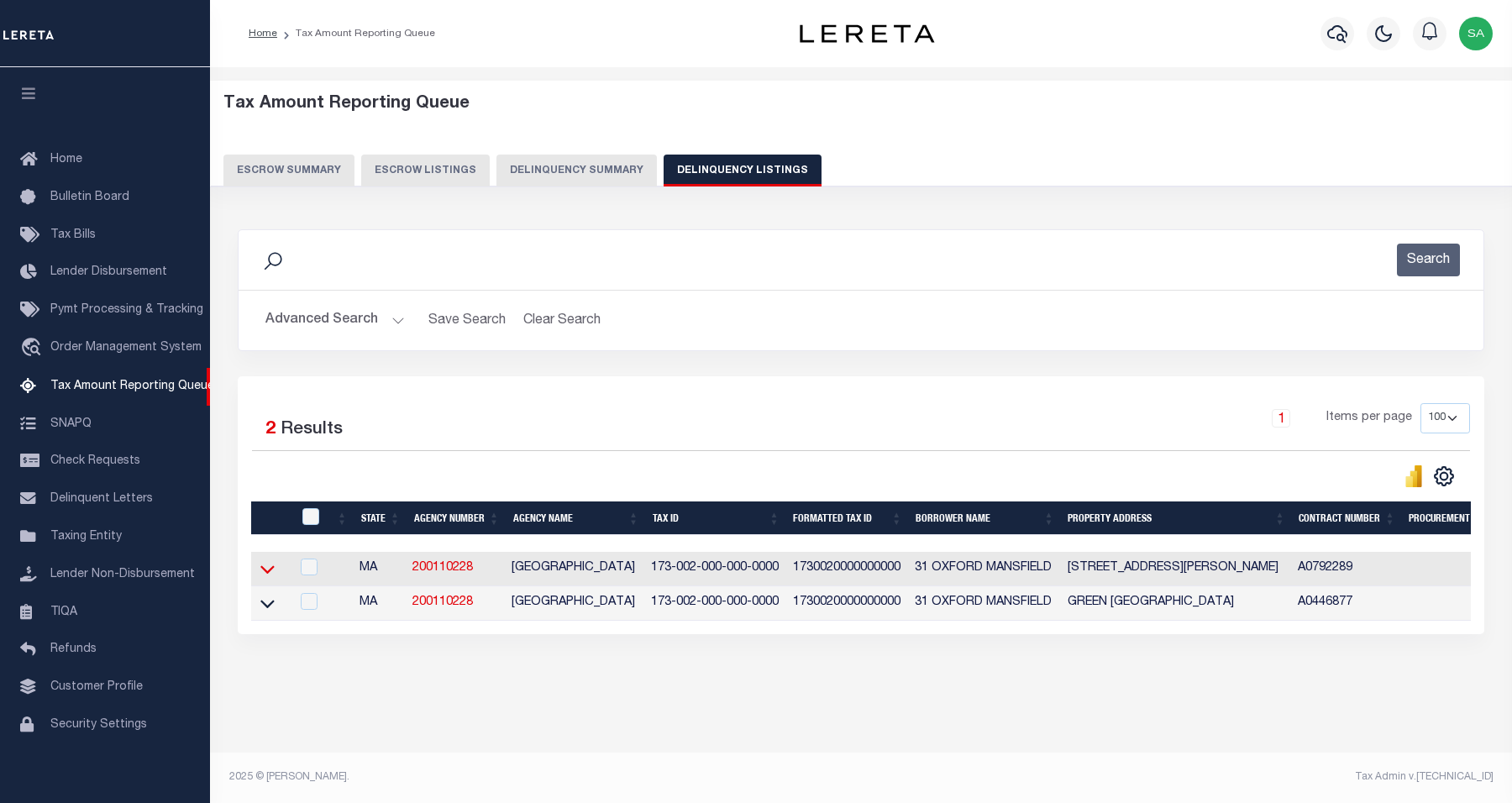
click at [269, 575] on icon at bounding box center [267, 569] width 14 height 18
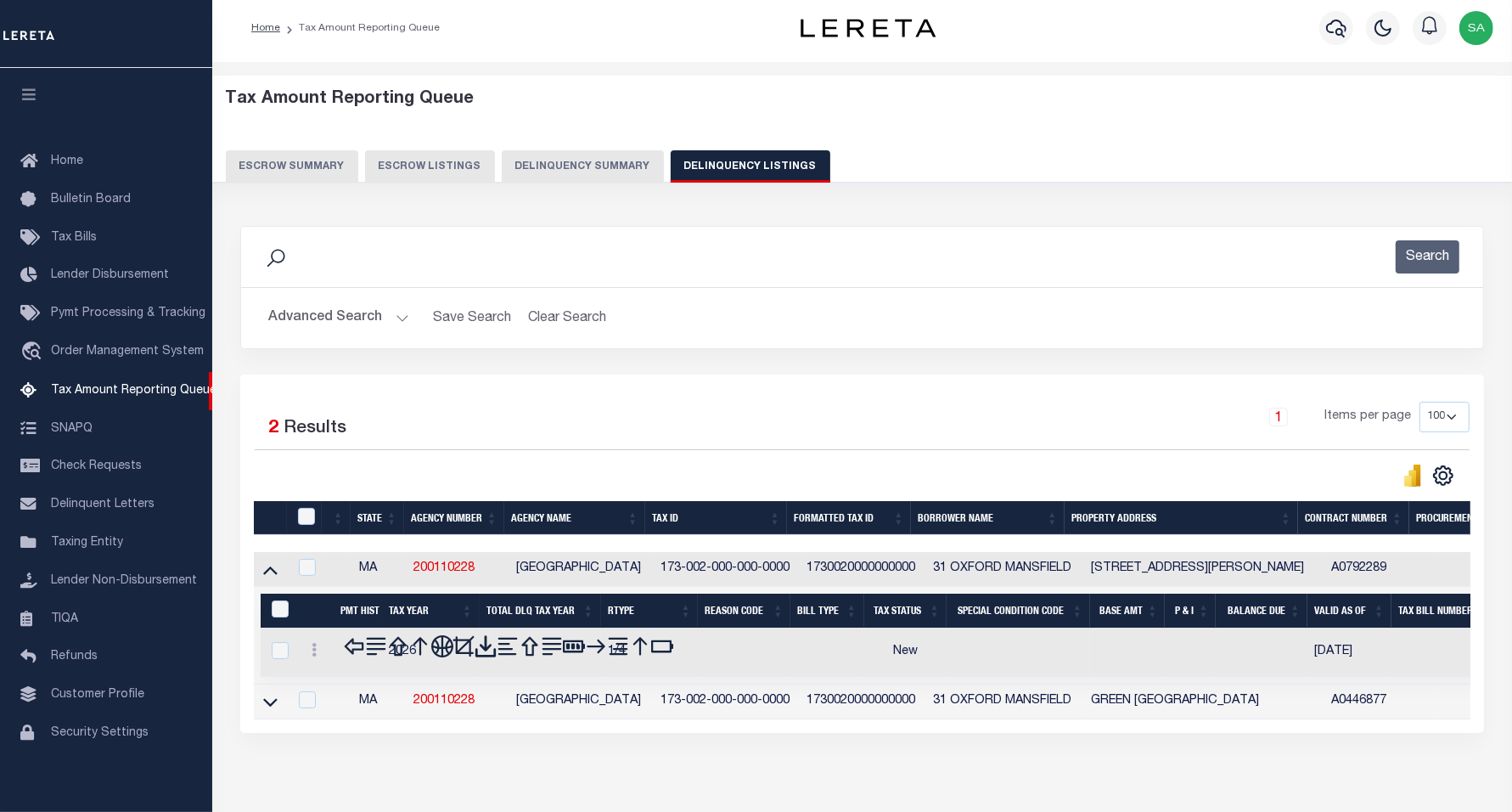
scroll to position [86, 0]
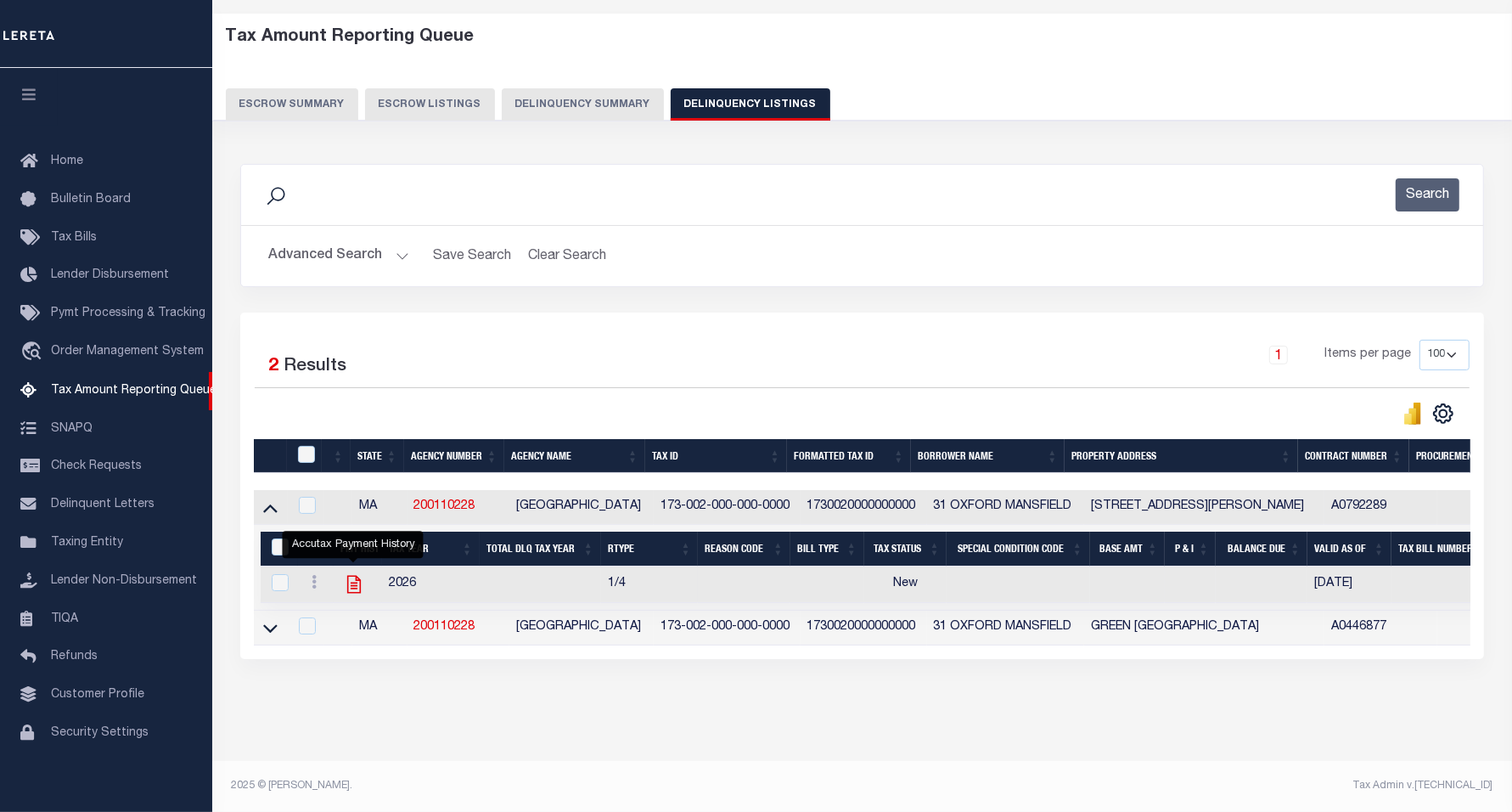
click at [351, 576] on icon "" at bounding box center [353, 584] width 14 height 18
checkbox input "true"
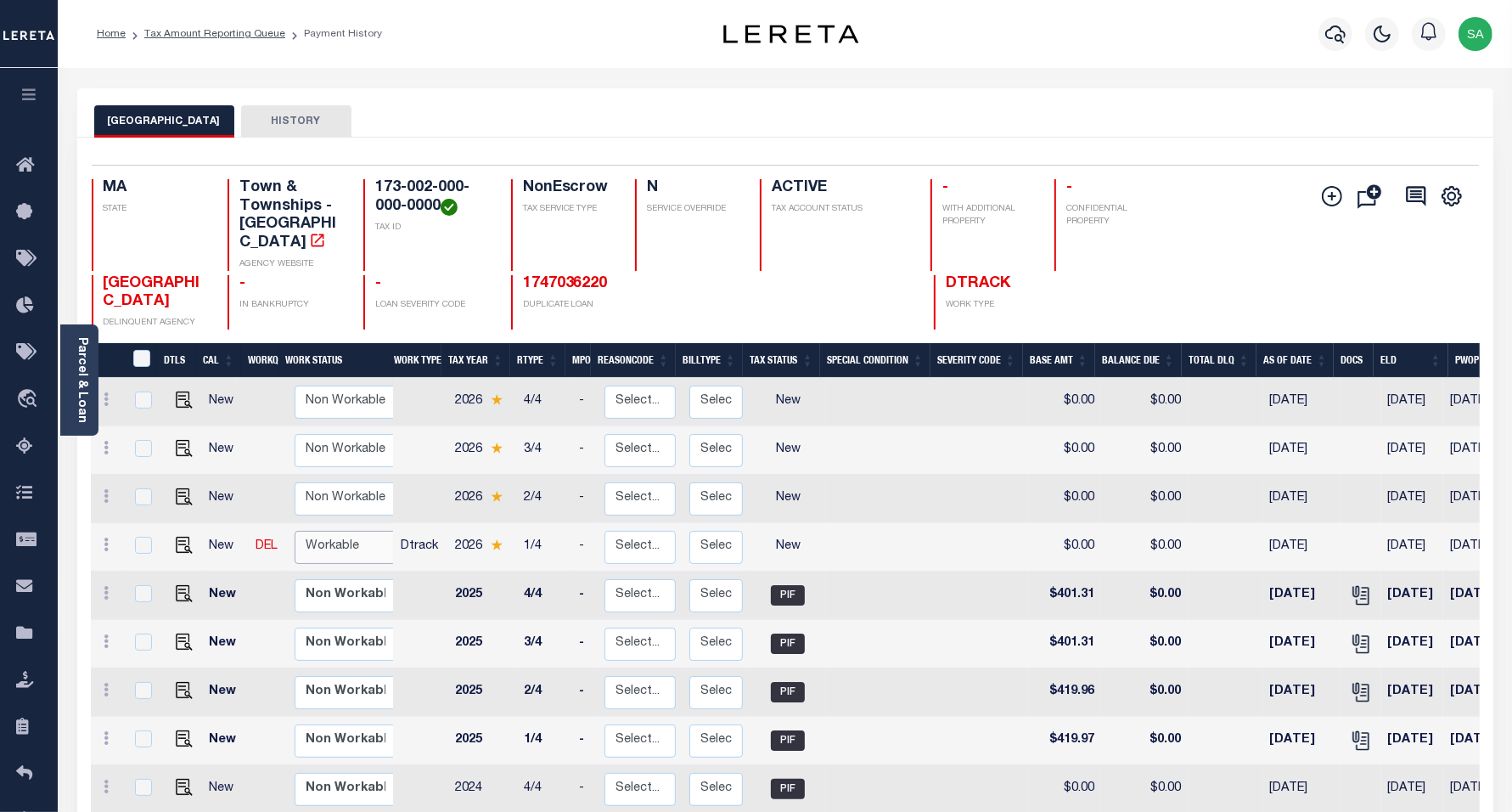
click at [327, 538] on select "Non Workable Workable" at bounding box center [346, 547] width 102 height 33
checkbox input "true"
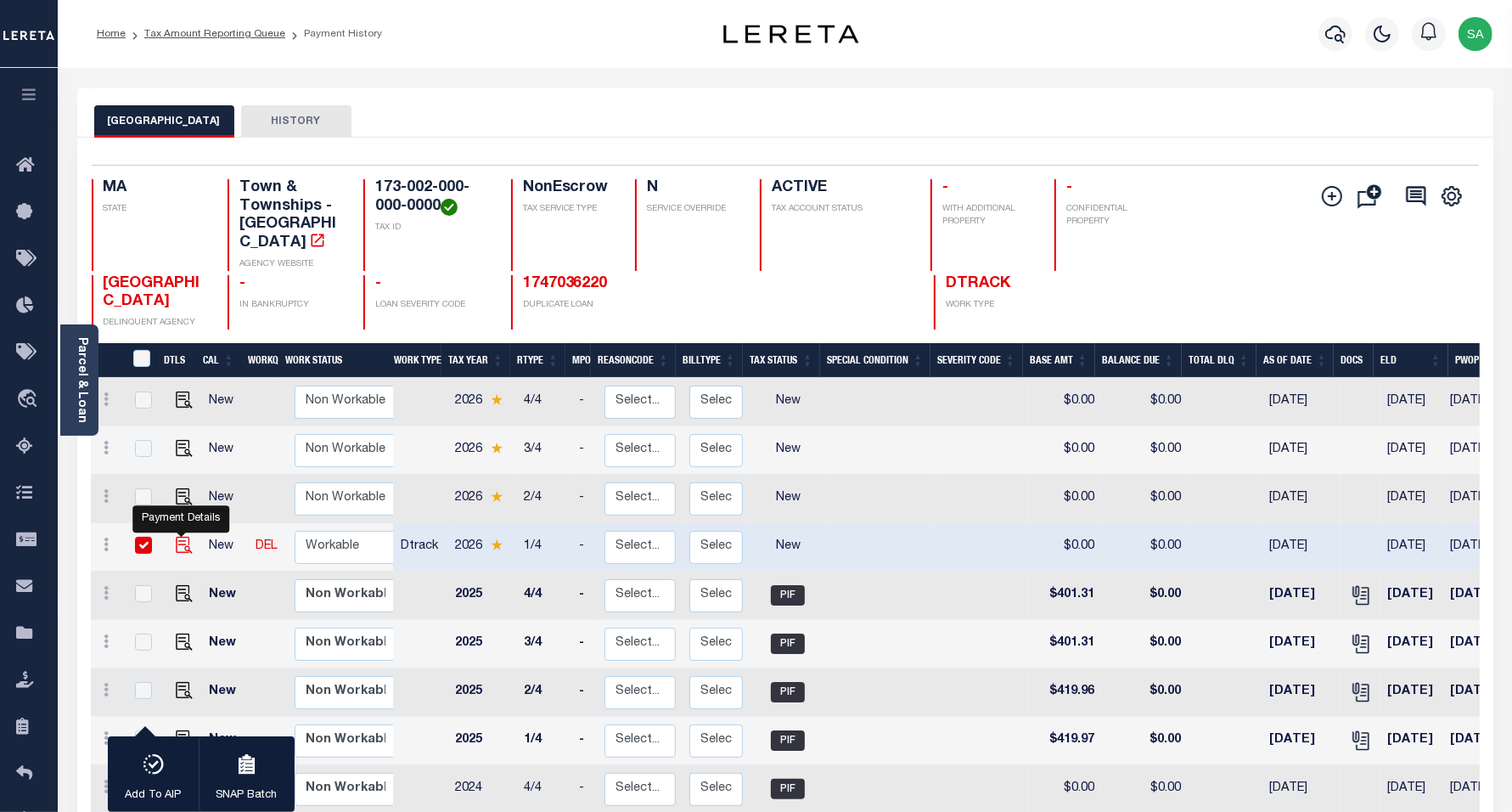
click at [176, 537] on img "" at bounding box center [184, 545] width 17 height 17
checkbox input "false"
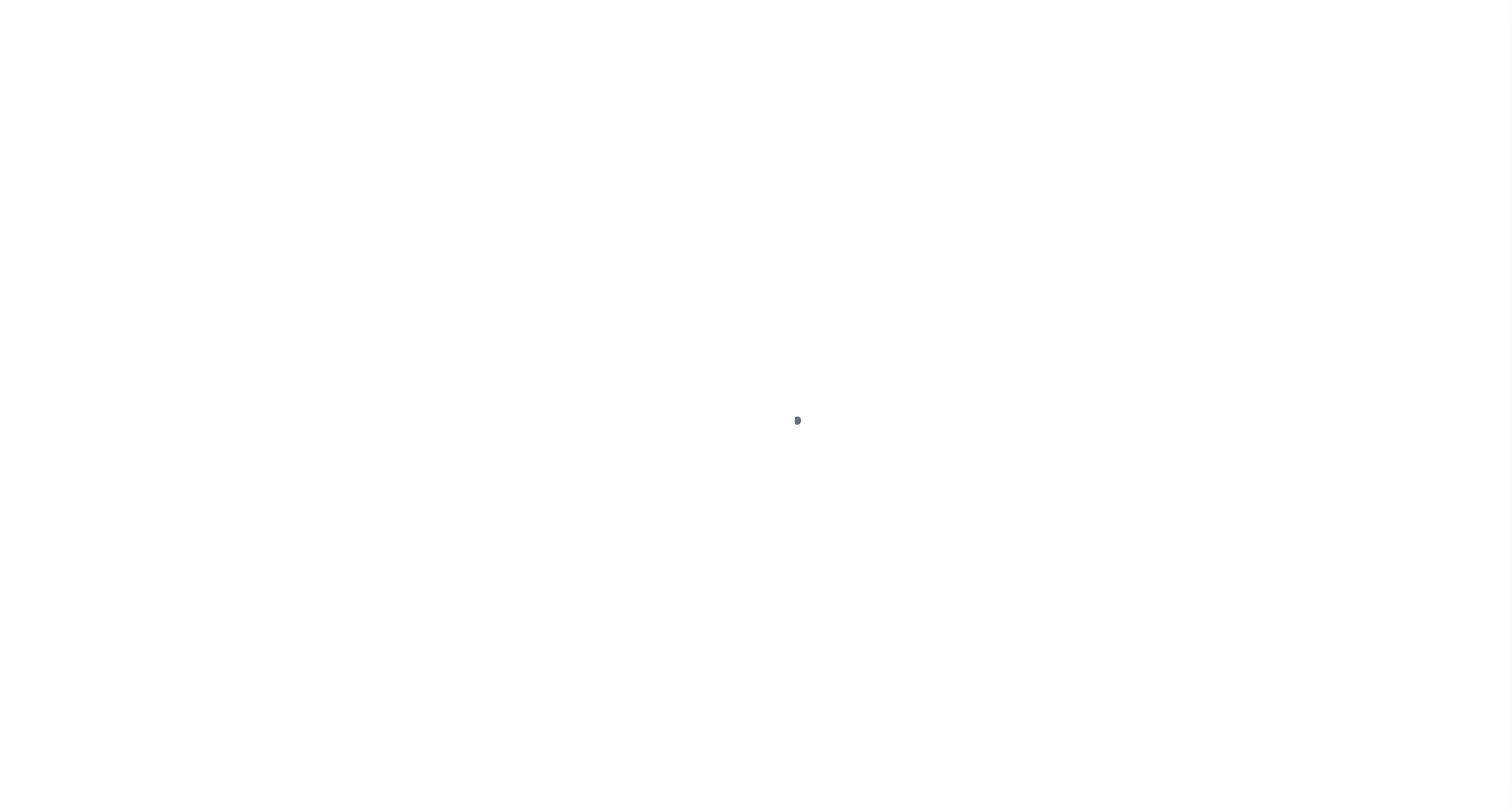
select select "NW2"
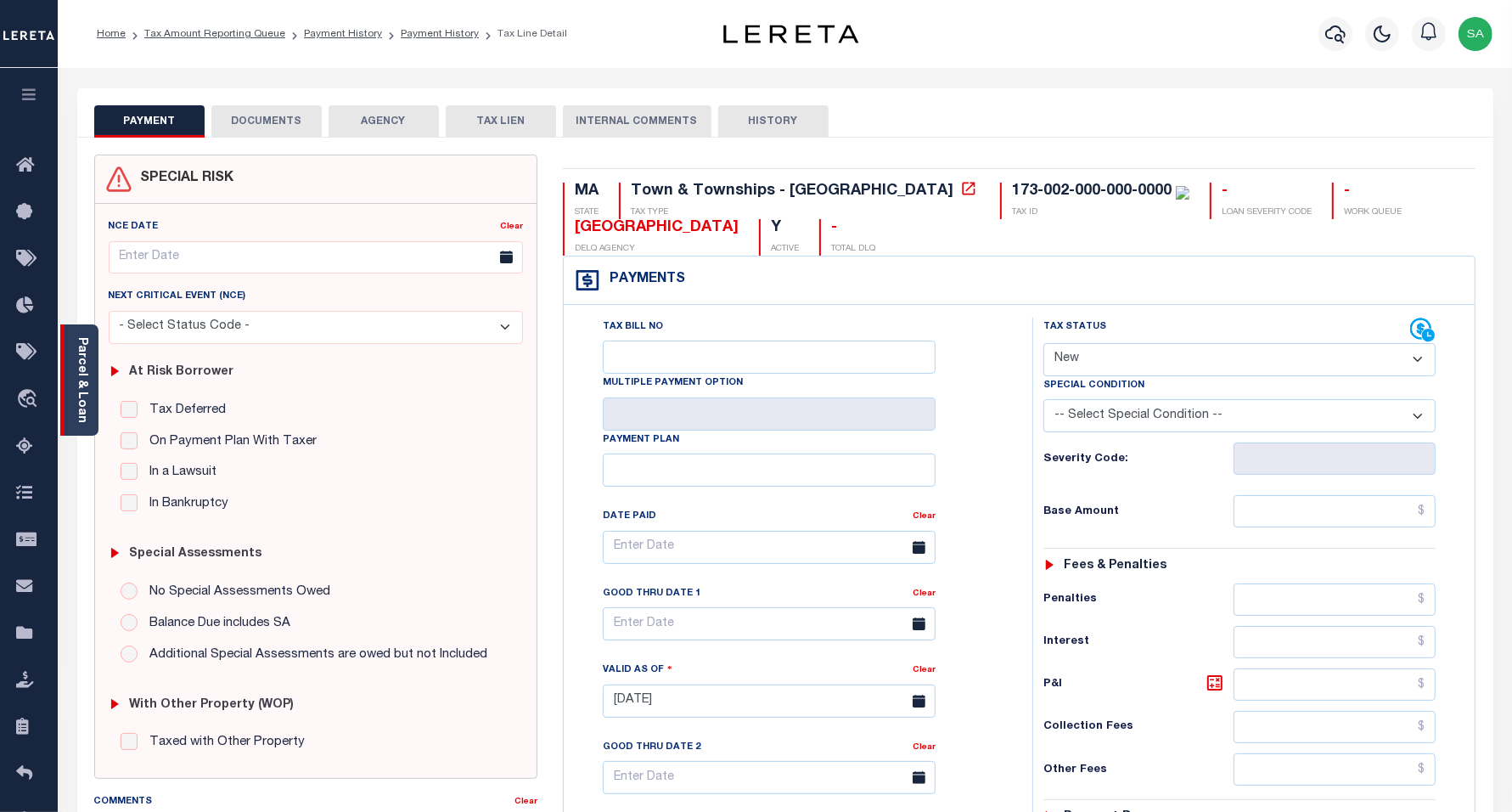
click at [95, 359] on div "Parcel & Loan" at bounding box center [79, 380] width 38 height 111
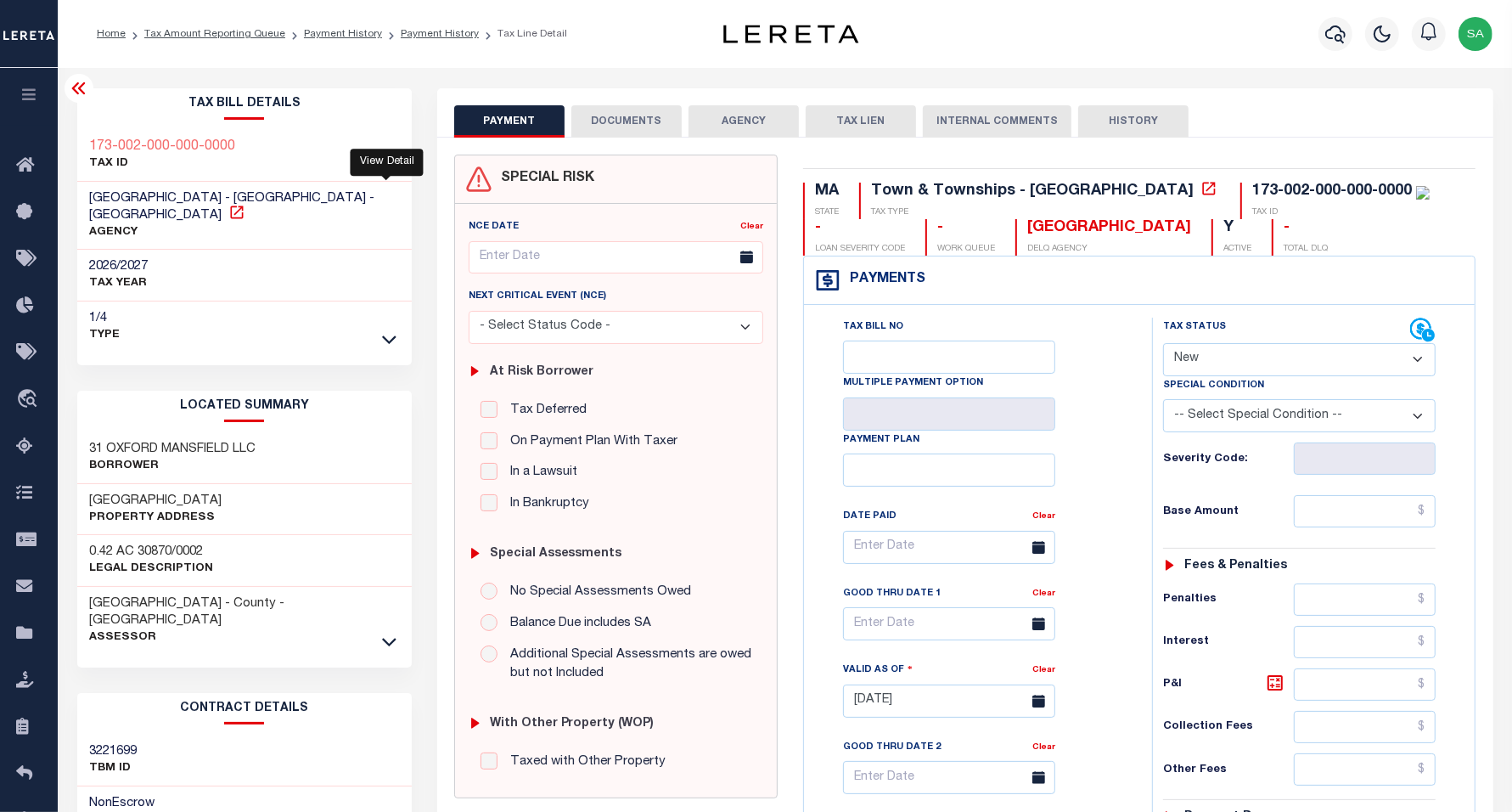
click at [243, 206] on icon at bounding box center [236, 211] width 13 height 13
click at [393, 638] on icon at bounding box center [389, 642] width 14 height 8
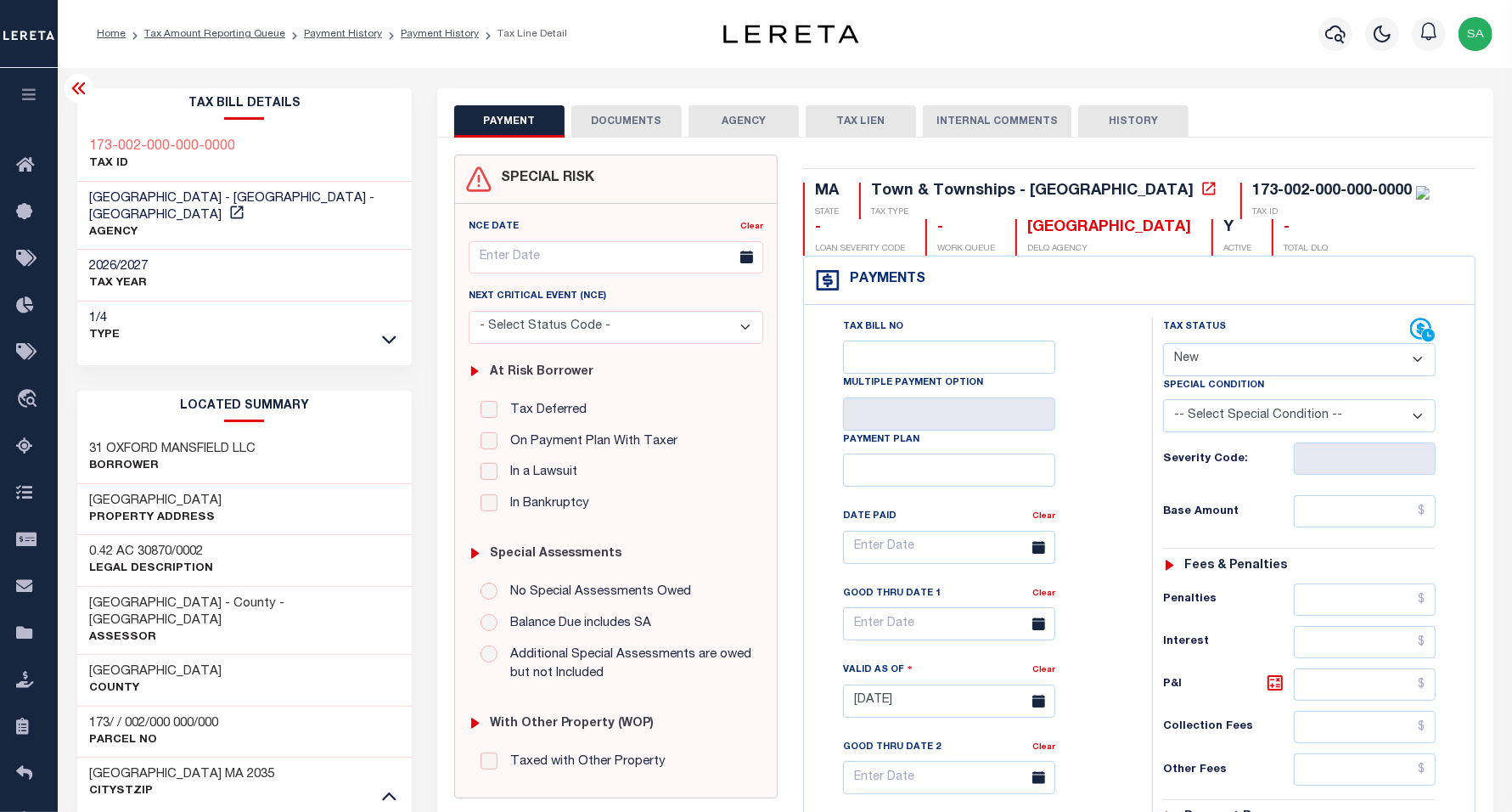
click at [596, 123] on button "DOCUMENTS" at bounding box center [627, 121] width 110 height 32
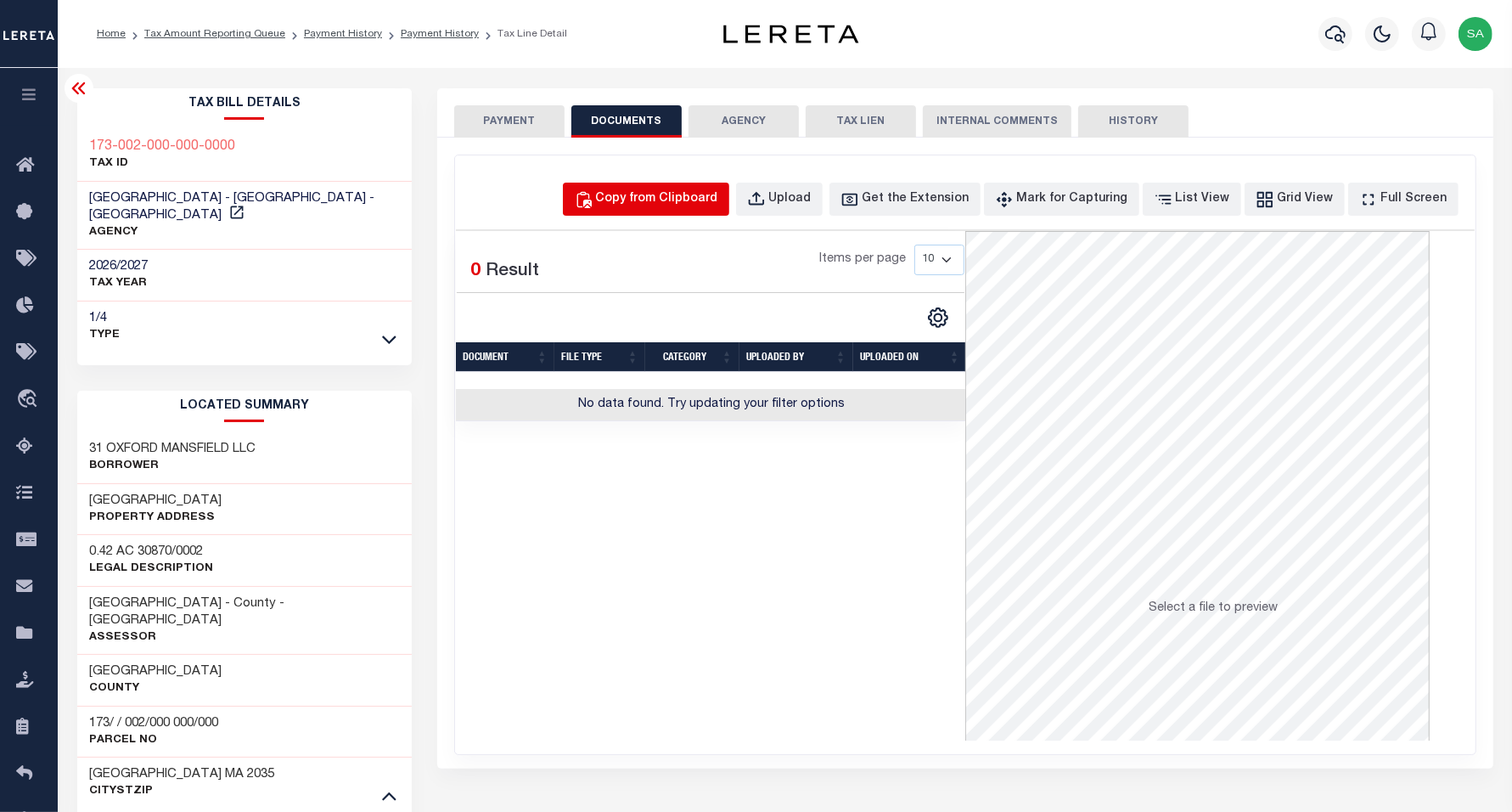
click at [715, 209] on button "Copy from Clipboard" at bounding box center [646, 199] width 166 height 33
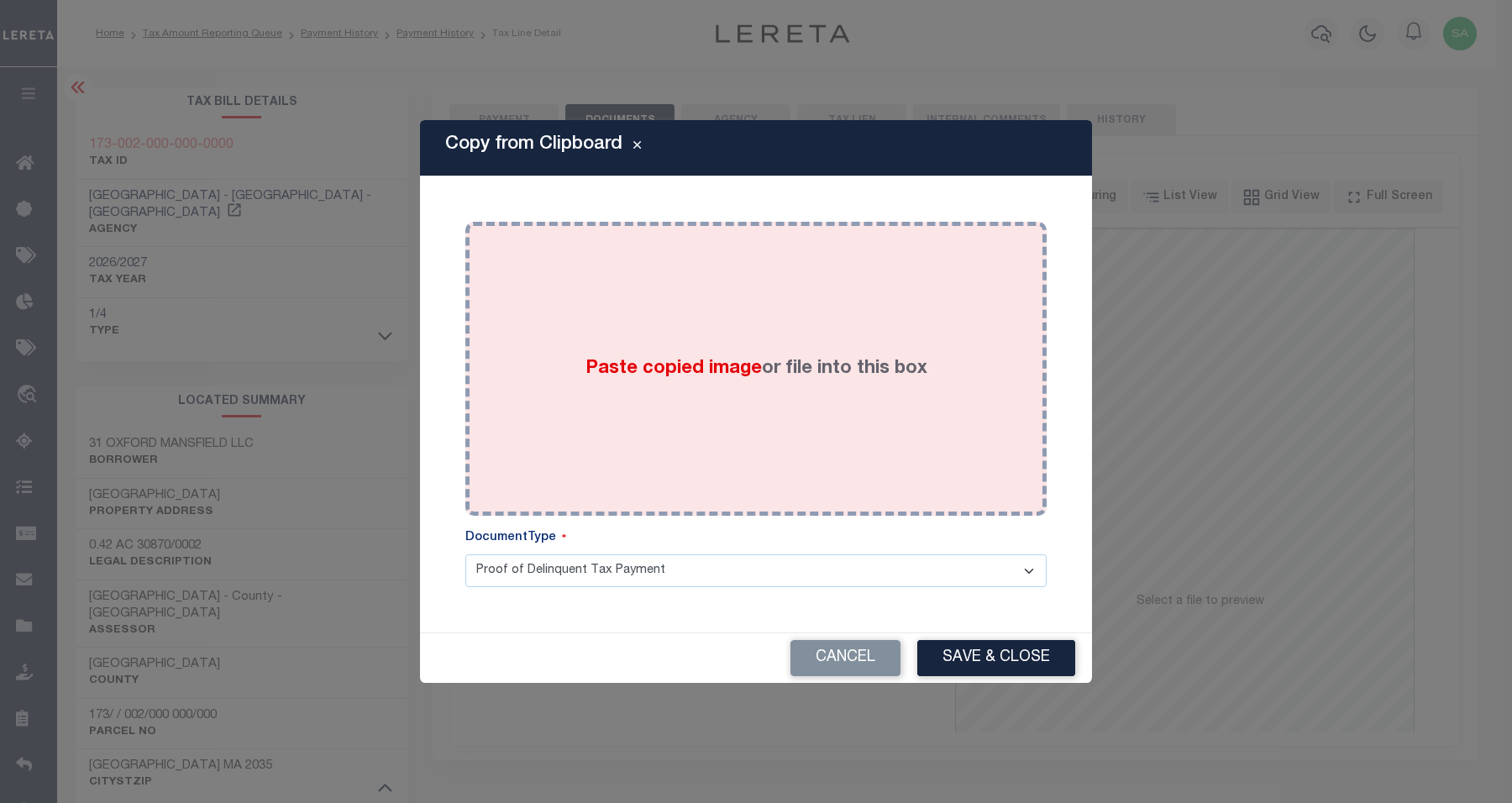
click at [766, 355] on label "Paste copied image or file into this box" at bounding box center [756, 369] width 342 height 28
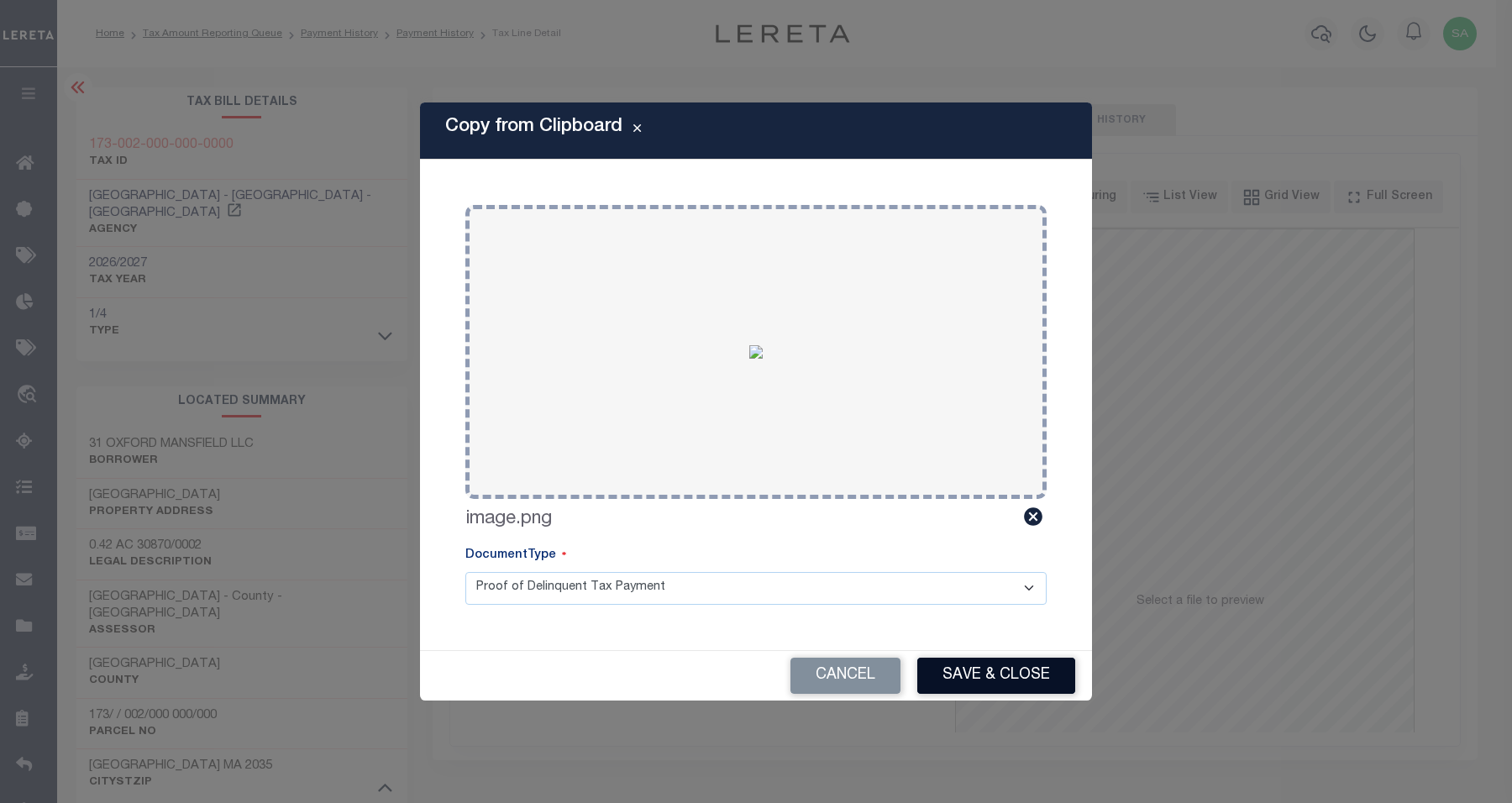
click at [968, 669] on button "Save & Close" at bounding box center [996, 675] width 158 height 36
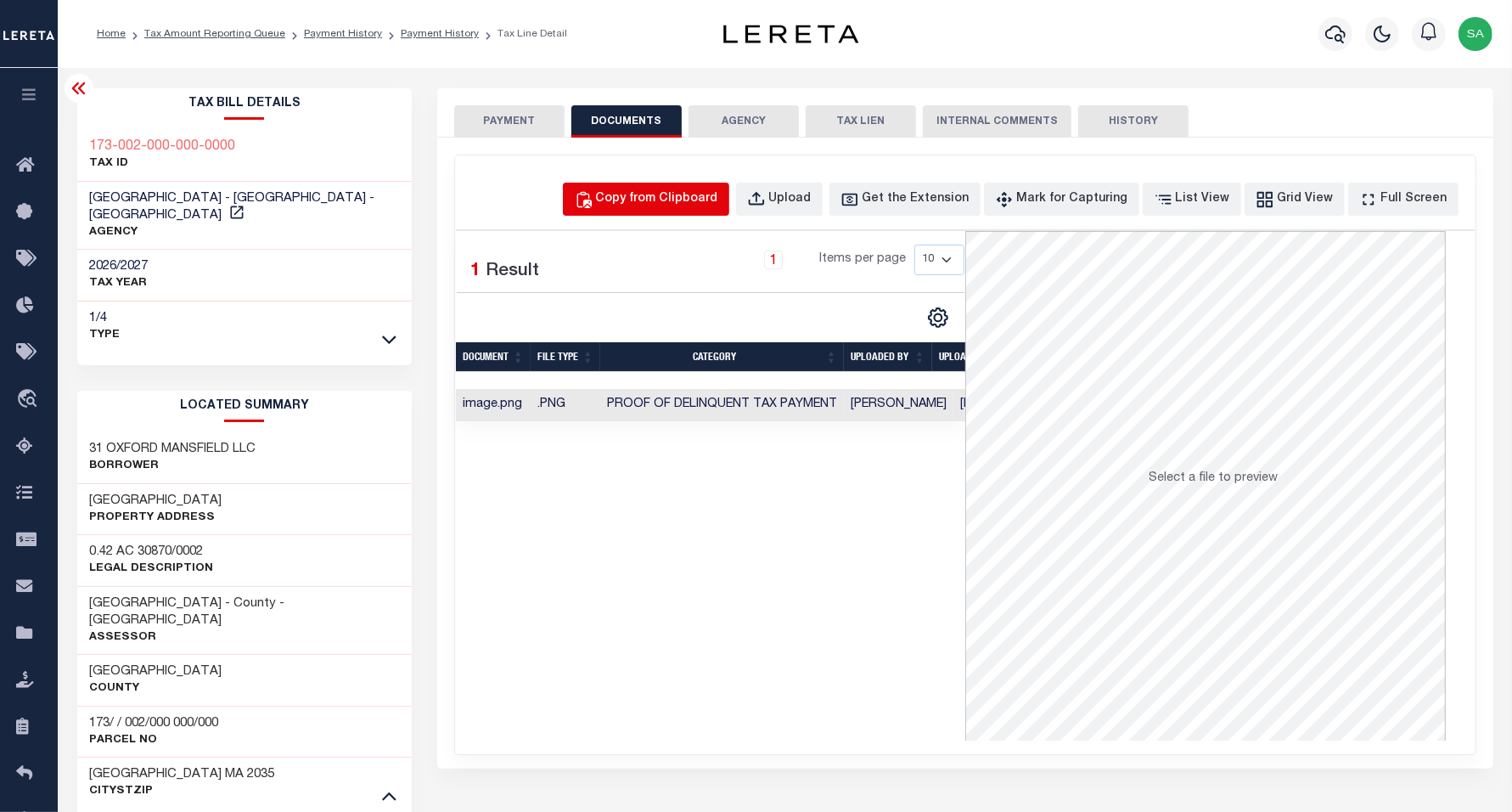
click at [709, 205] on div "Copy from Clipboard" at bounding box center [657, 200] width 122 height 19
select select "POP"
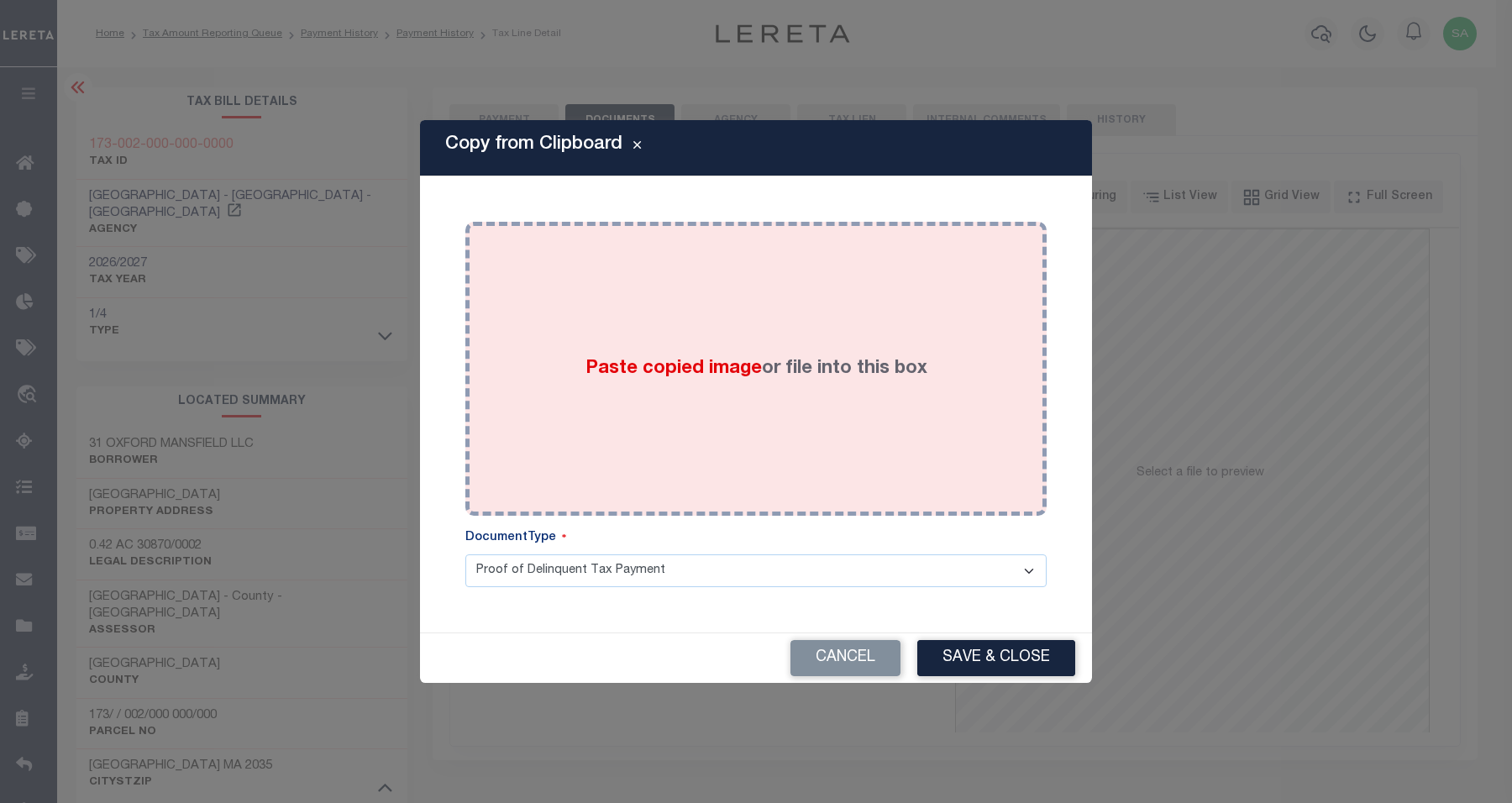
click at [849, 448] on div "Paste copied image or file into this box" at bounding box center [756, 369] width 556 height 269
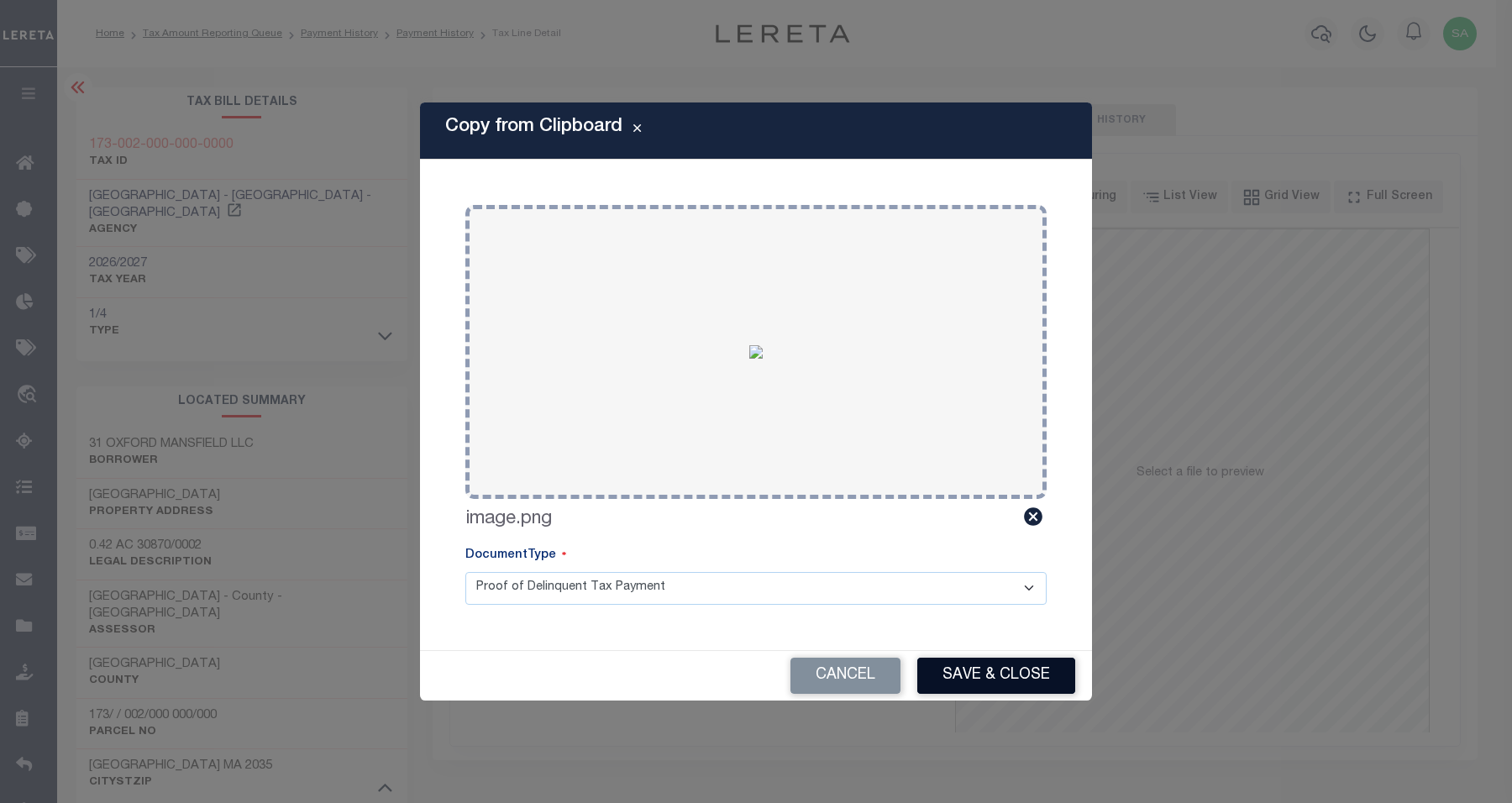
click at [975, 669] on button "Save & Close" at bounding box center [996, 675] width 158 height 36
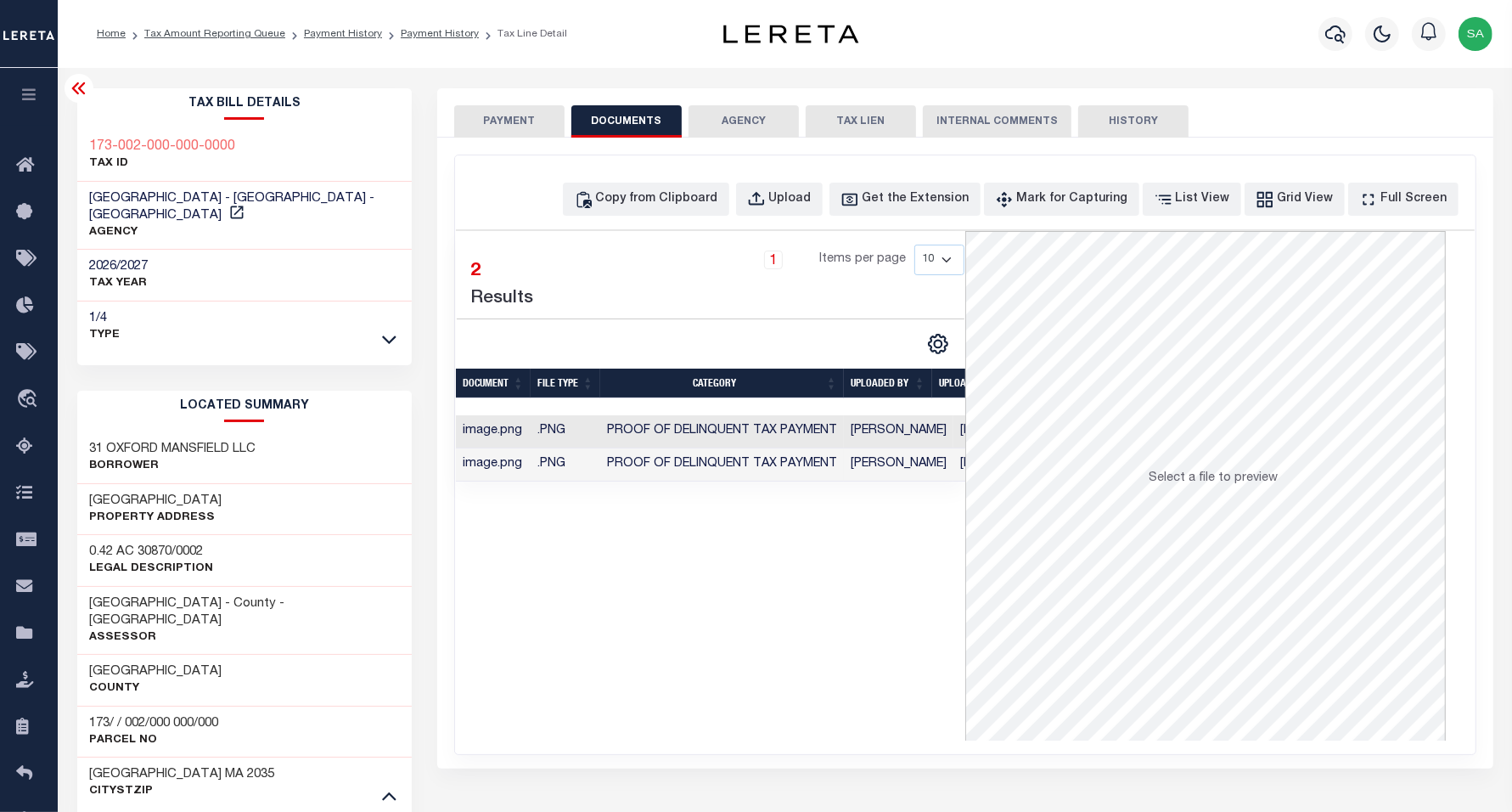
click at [524, 124] on button "PAYMENT" at bounding box center [509, 121] width 110 height 32
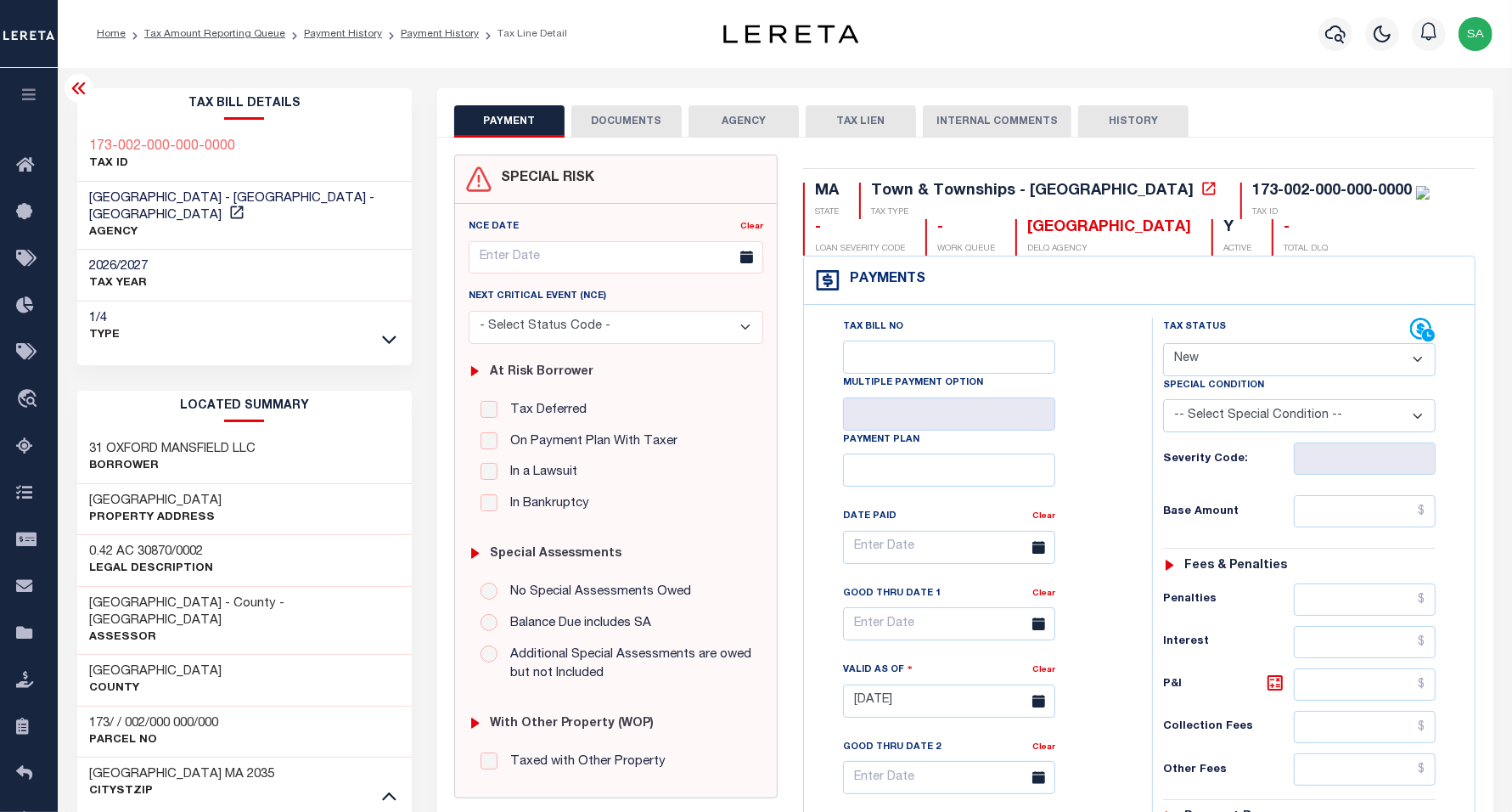
click at [78, 95] on icon at bounding box center [79, 88] width 20 height 20
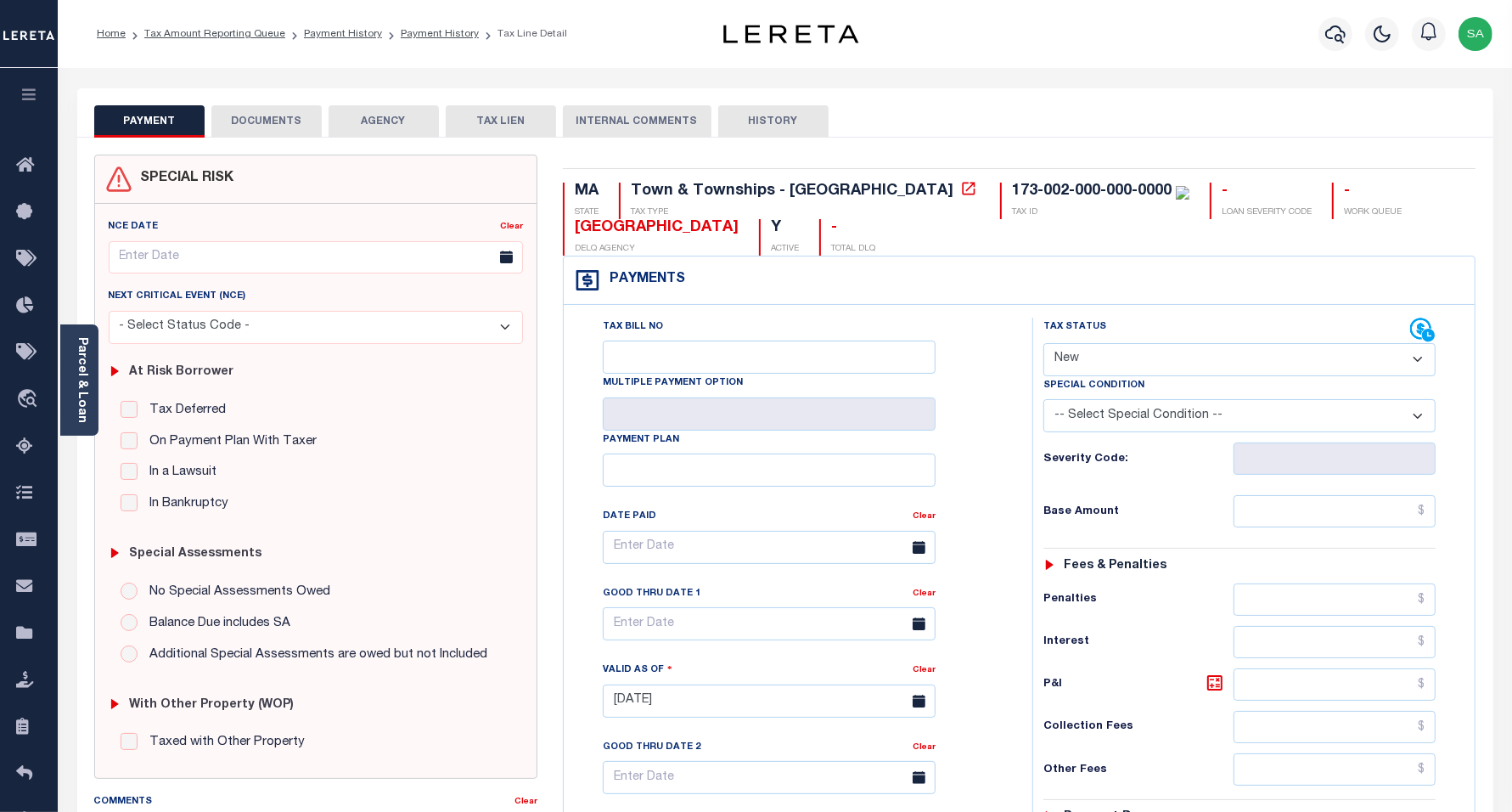
click at [1114, 358] on select "- Select Status Code - Open Due/Unpaid Paid Incomplete No Tax Due Internal Refu…" at bounding box center [1239, 359] width 393 height 33
select select "PYD"
click select "- Select Status Code - Open Due/Unpaid Paid Incomplete No Tax Due Internal Refu…"
type input "[DATE]"
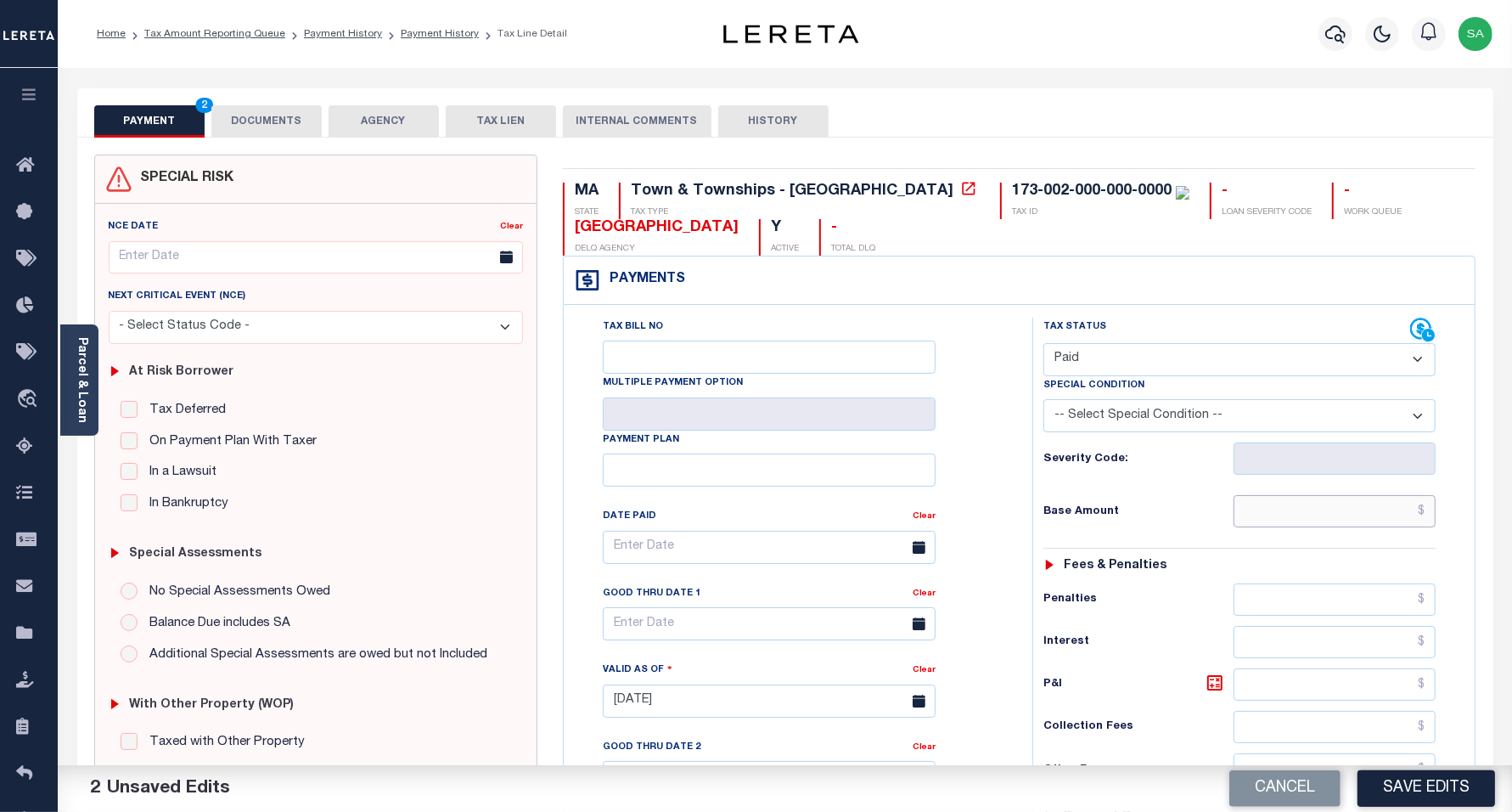
drag, startPoint x: 1356, startPoint y: 519, endPoint x: 1348, endPoint y: 531, distance: 14.4
click input "text"
type input "$0.00"
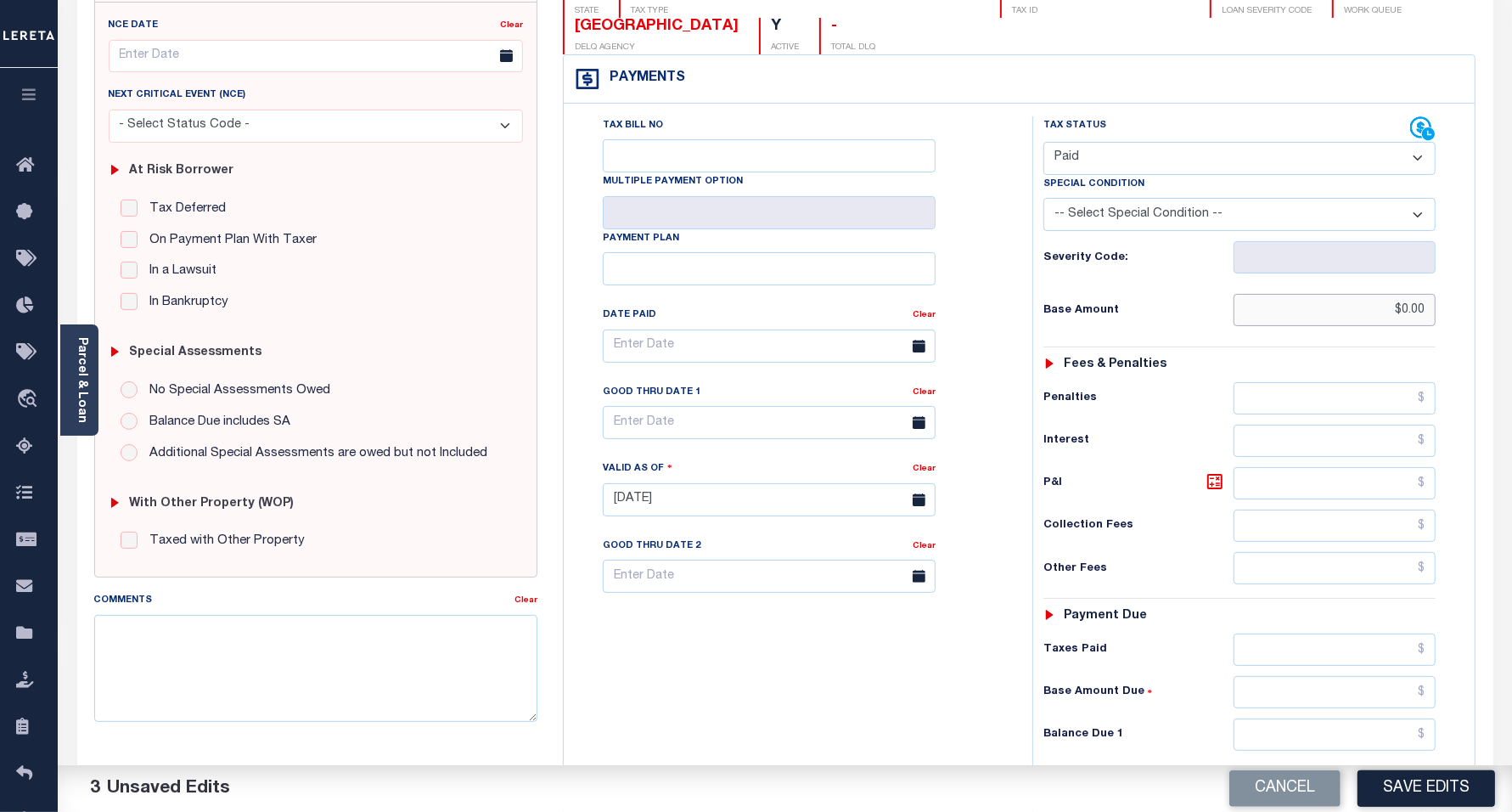
scroll to position [319, 0]
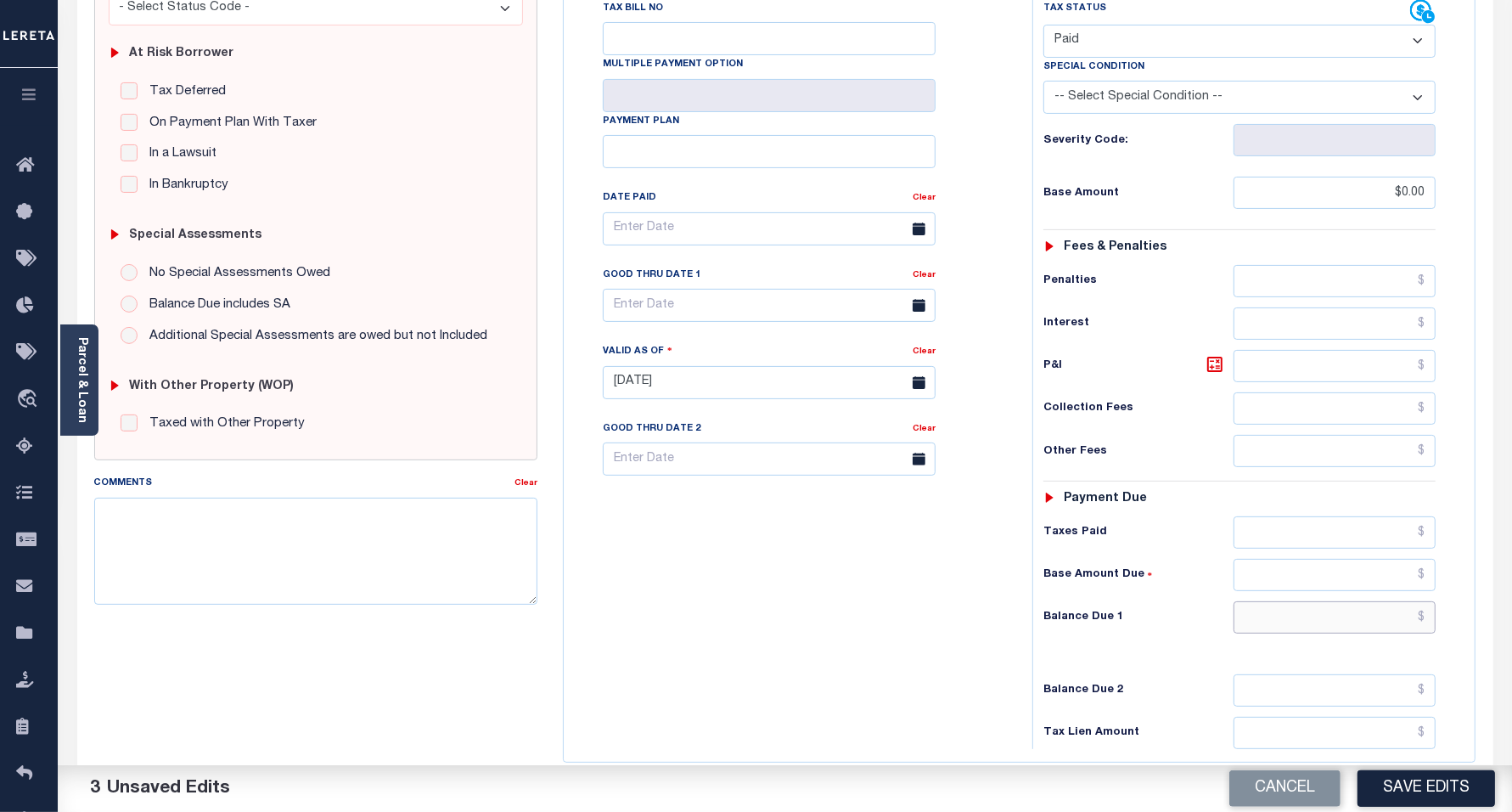
click input "text"
type input "$0.00"
click div "Tax Bill No Multiple Payment Option Payment Plan Clear"
click button "Save Edits"
checkbox input "false"
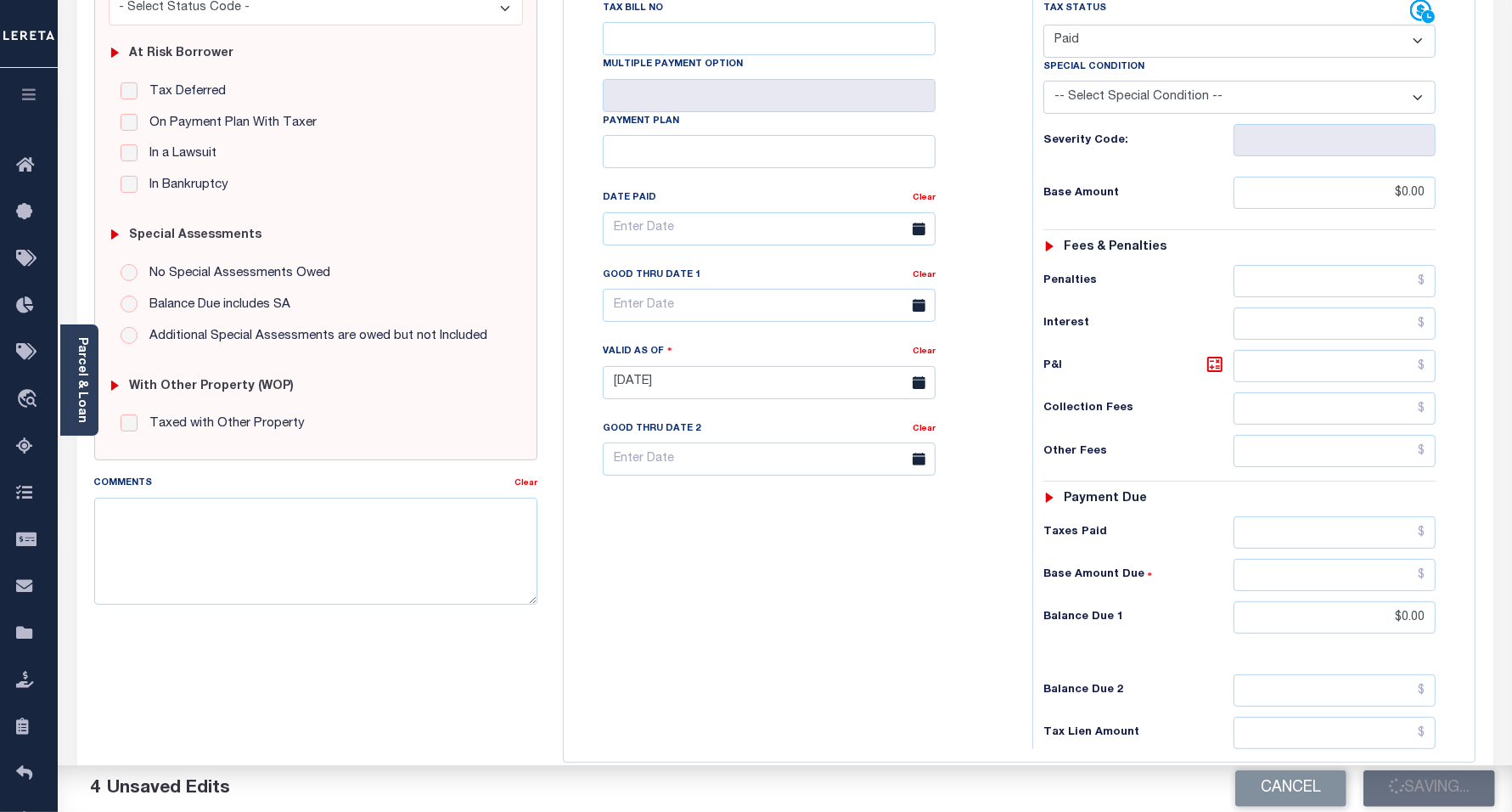
checkbox input "false"
type input "$0"
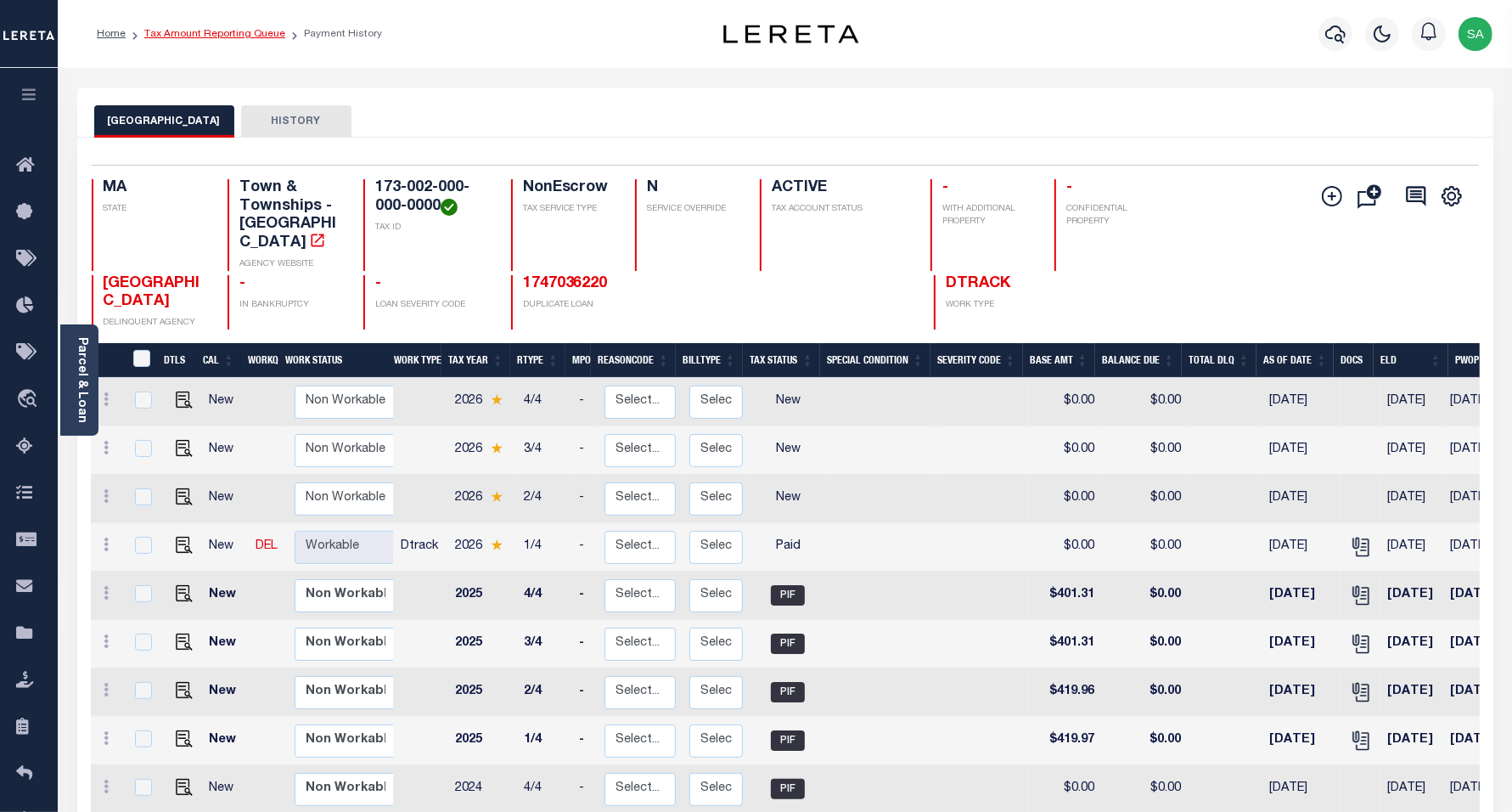
click at [255, 38] on link "Tax Amount Reporting Queue" at bounding box center [215, 34] width 141 height 10
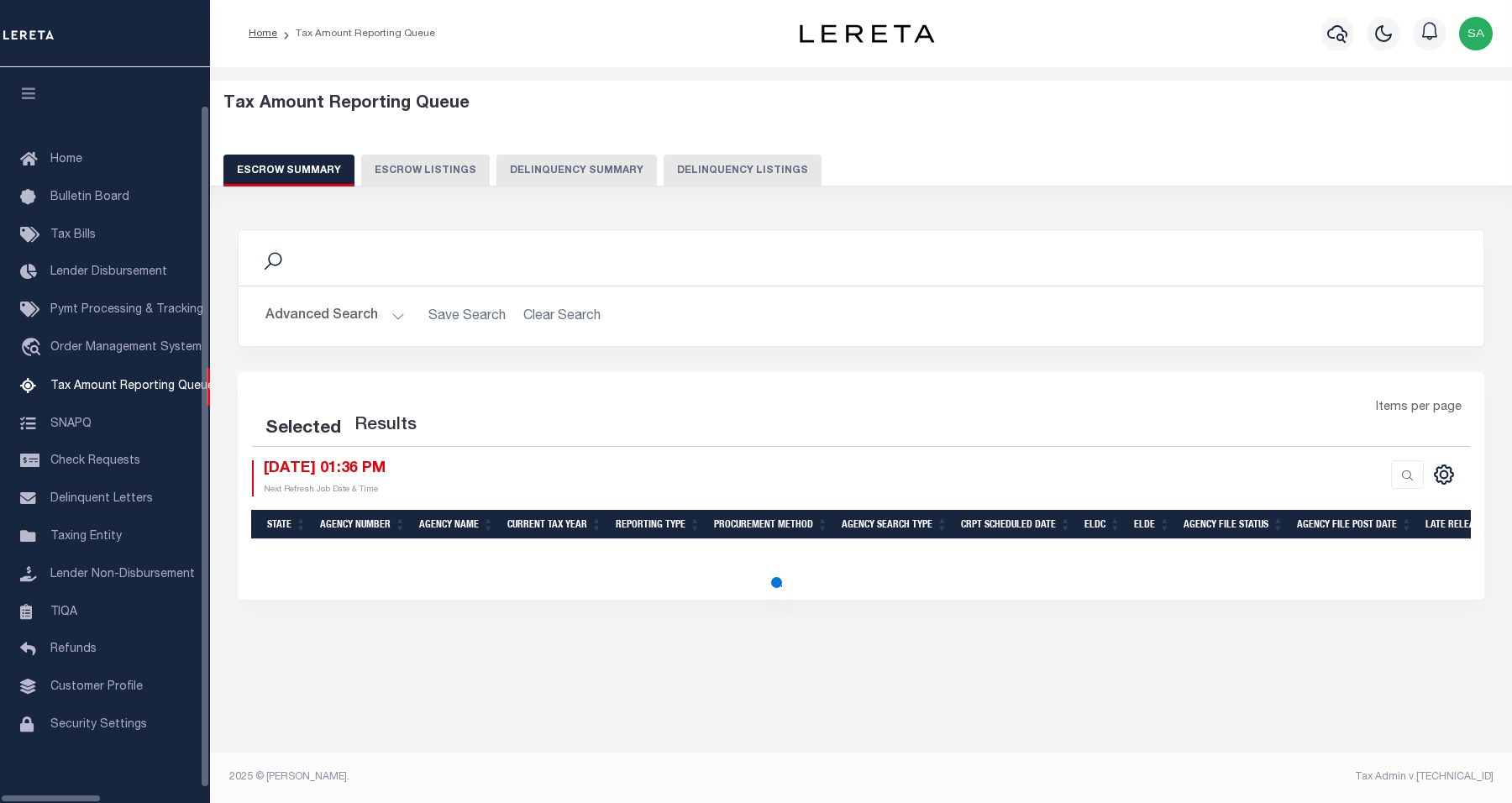
select select "100"
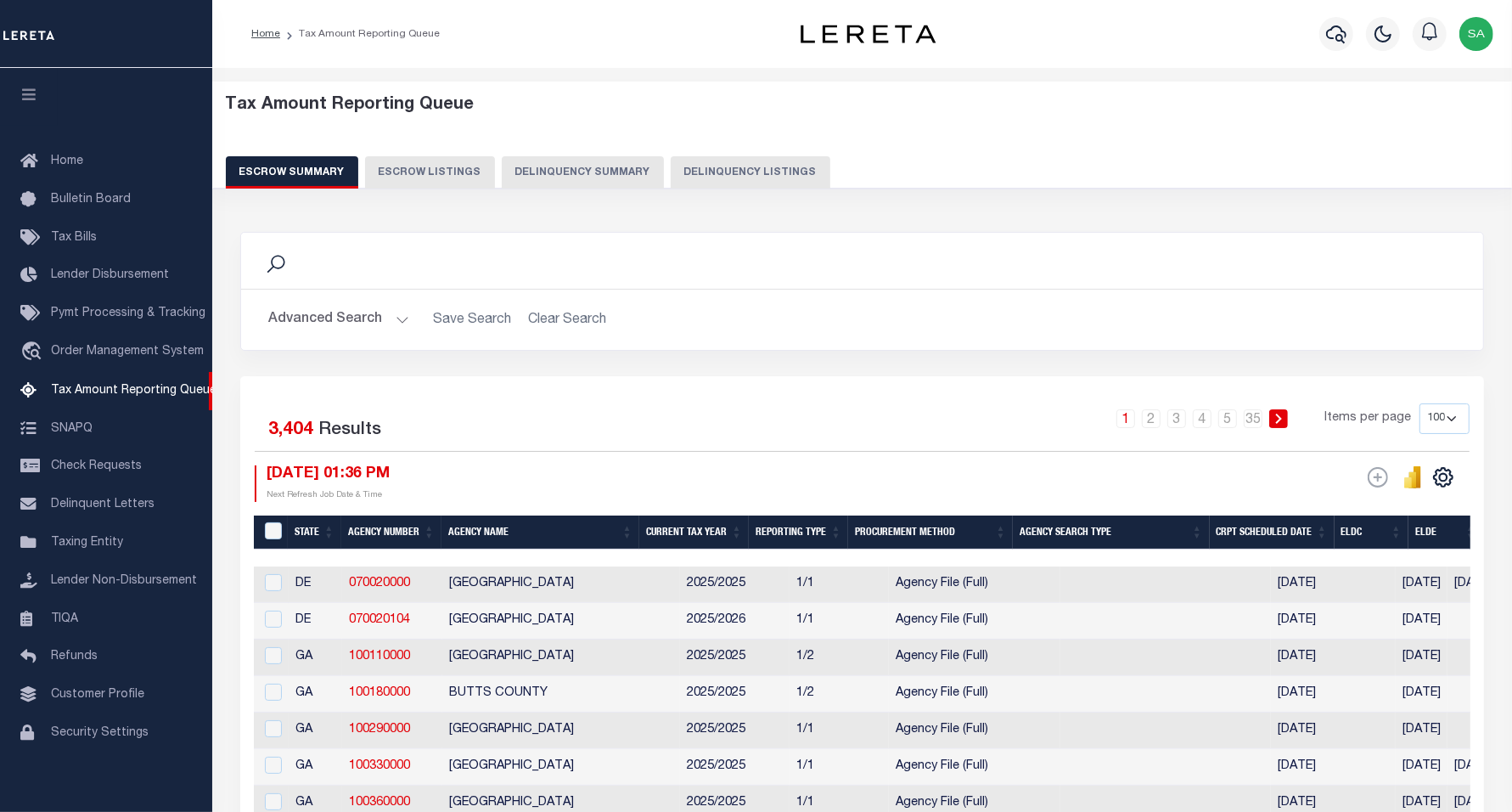
click at [683, 167] on button "Delinquency Listings" at bounding box center [750, 172] width 160 height 32
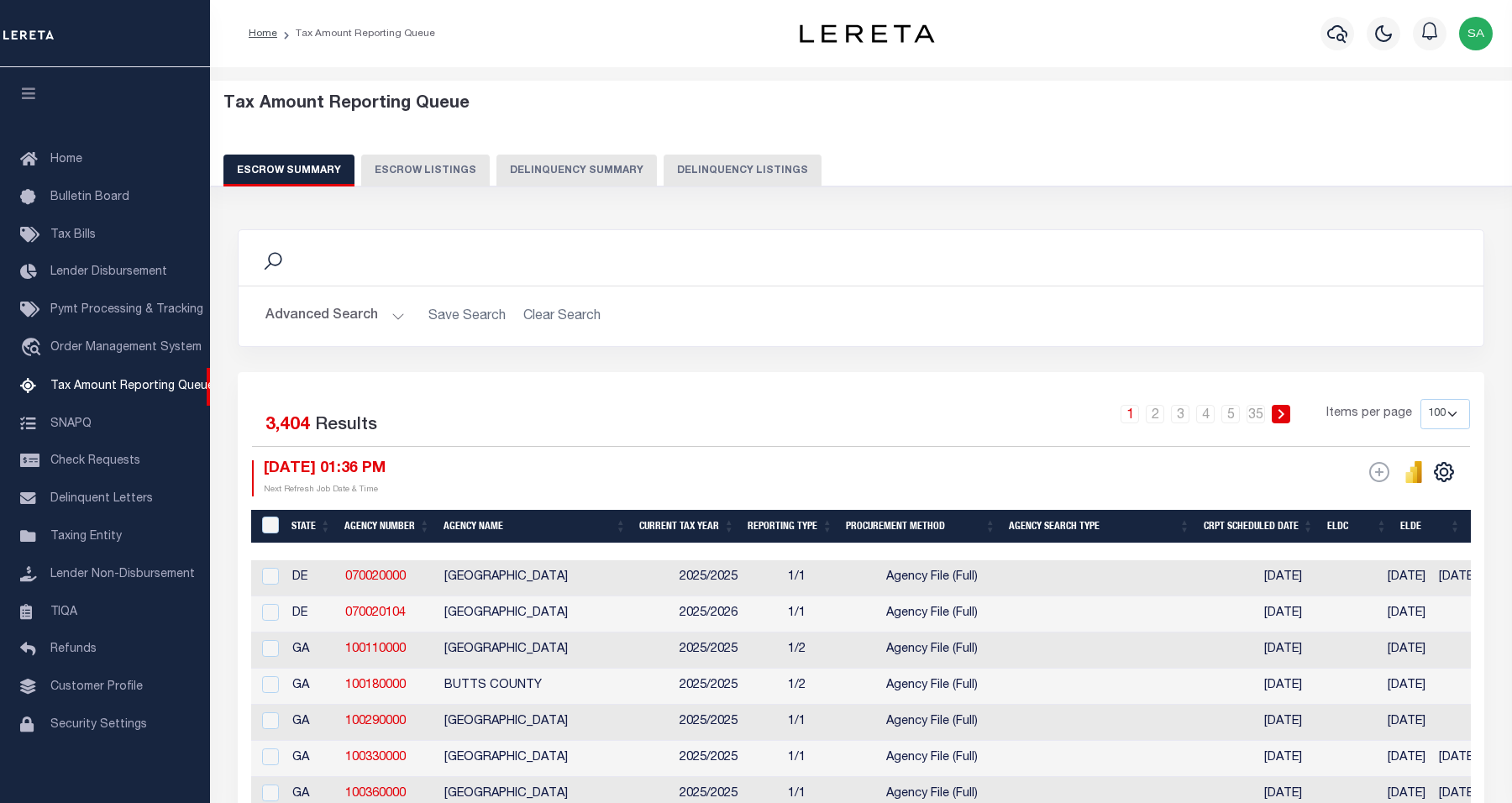
select select "100"
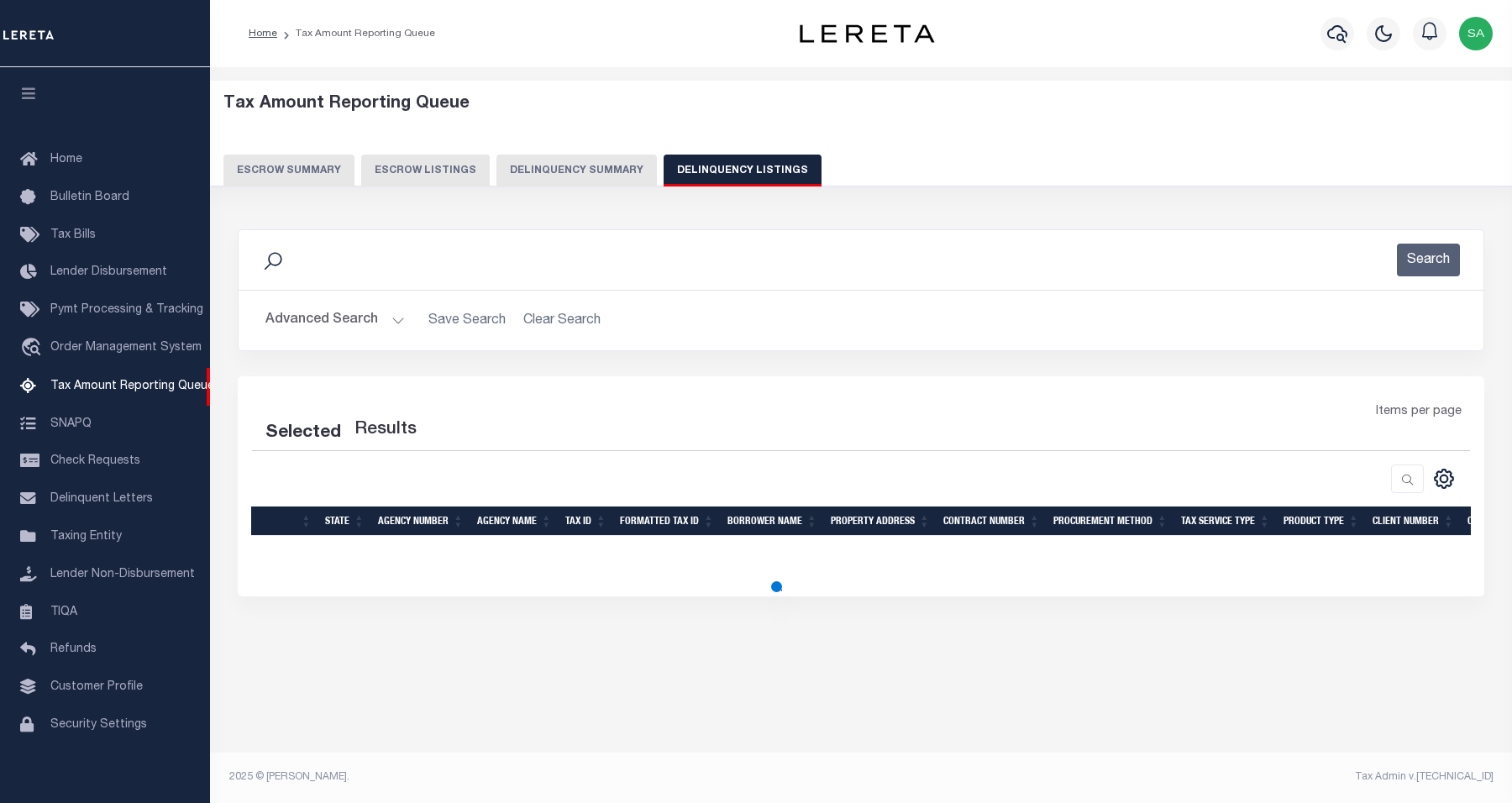
select select "100"
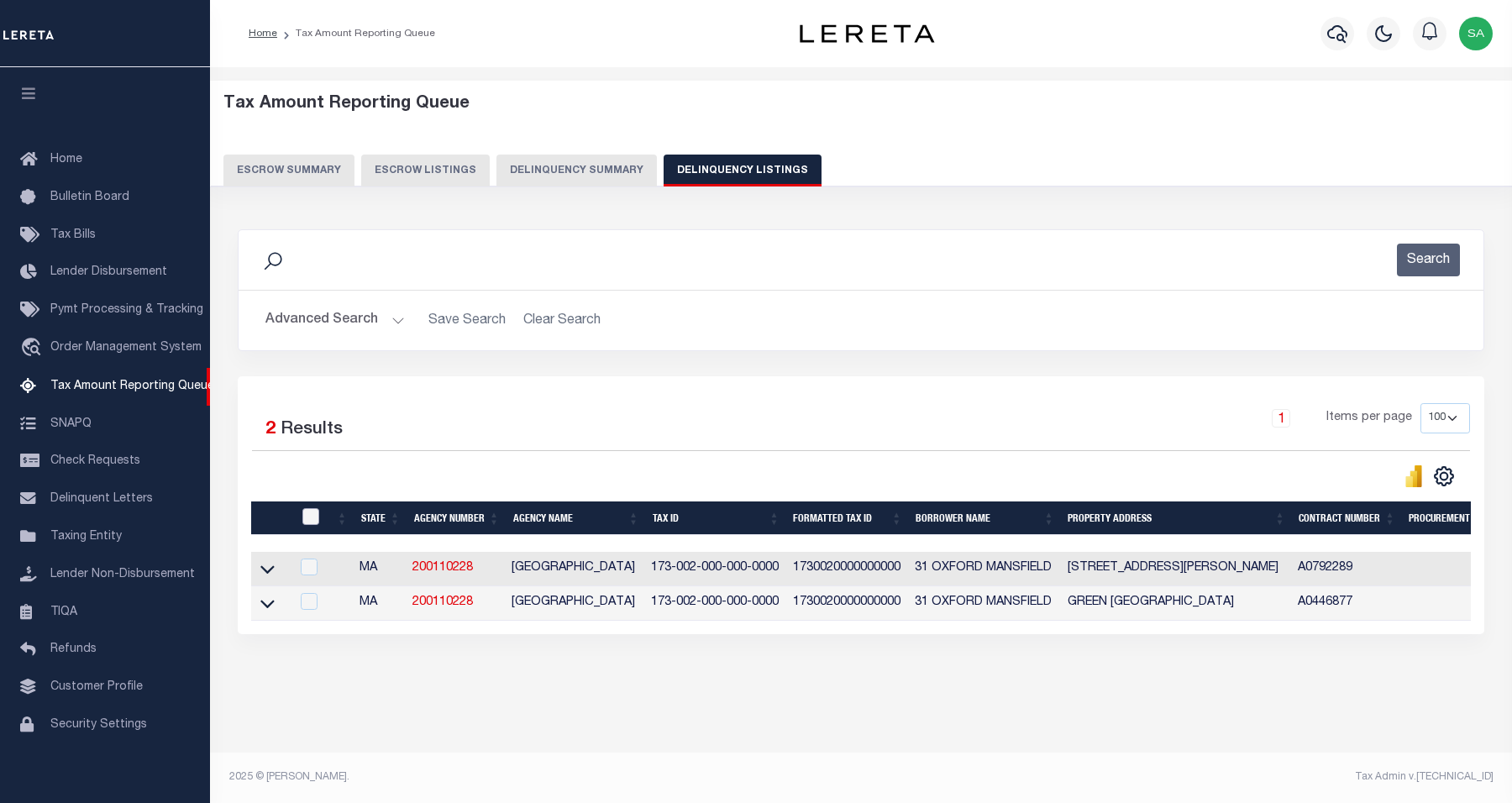
click at [302, 521] on input "checkbox" at bounding box center [311, 517] width 17 height 17
checkbox input "true"
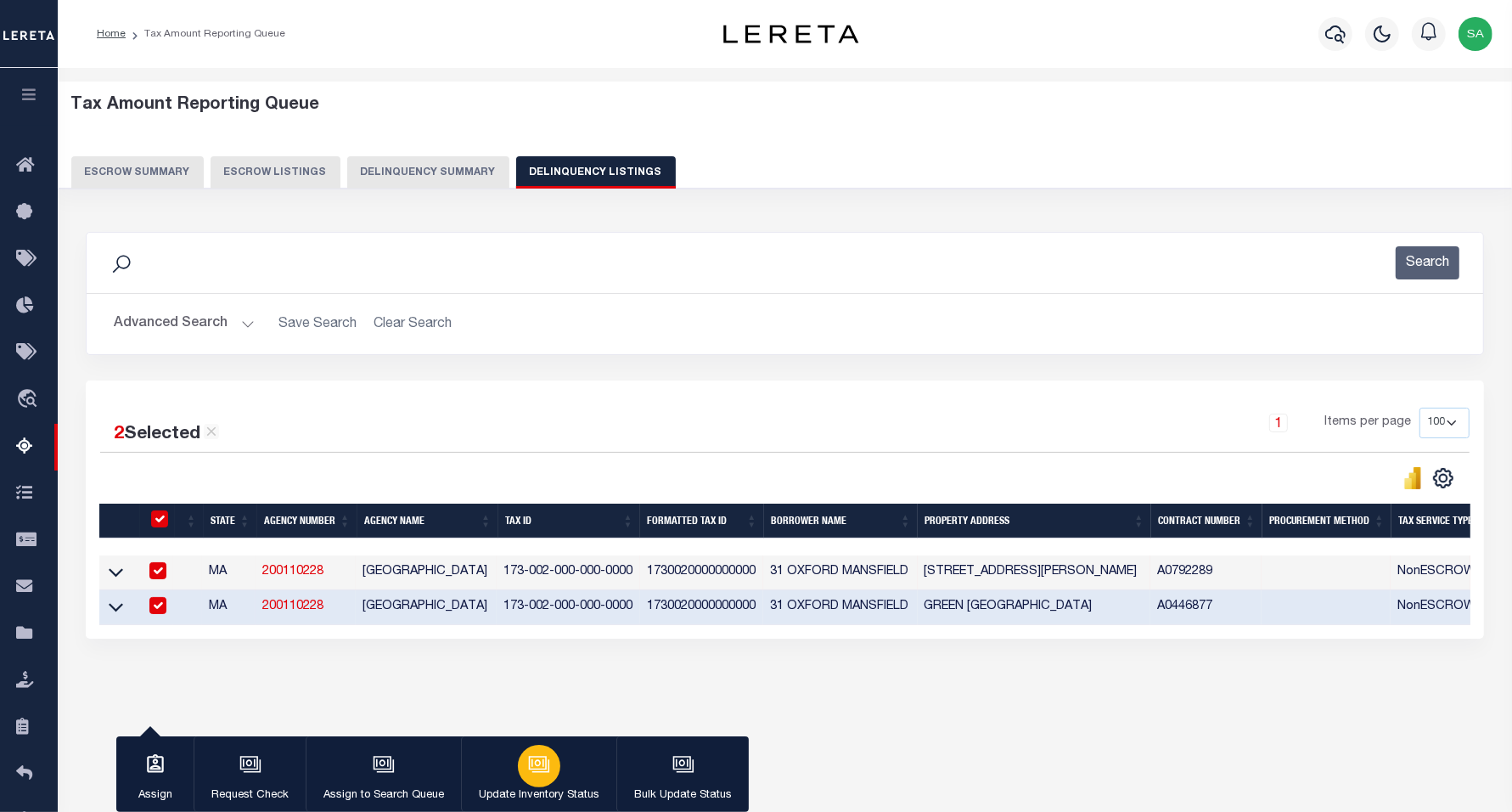
click at [557, 795] on p "Update Inventory Status" at bounding box center [539, 796] width 121 height 17
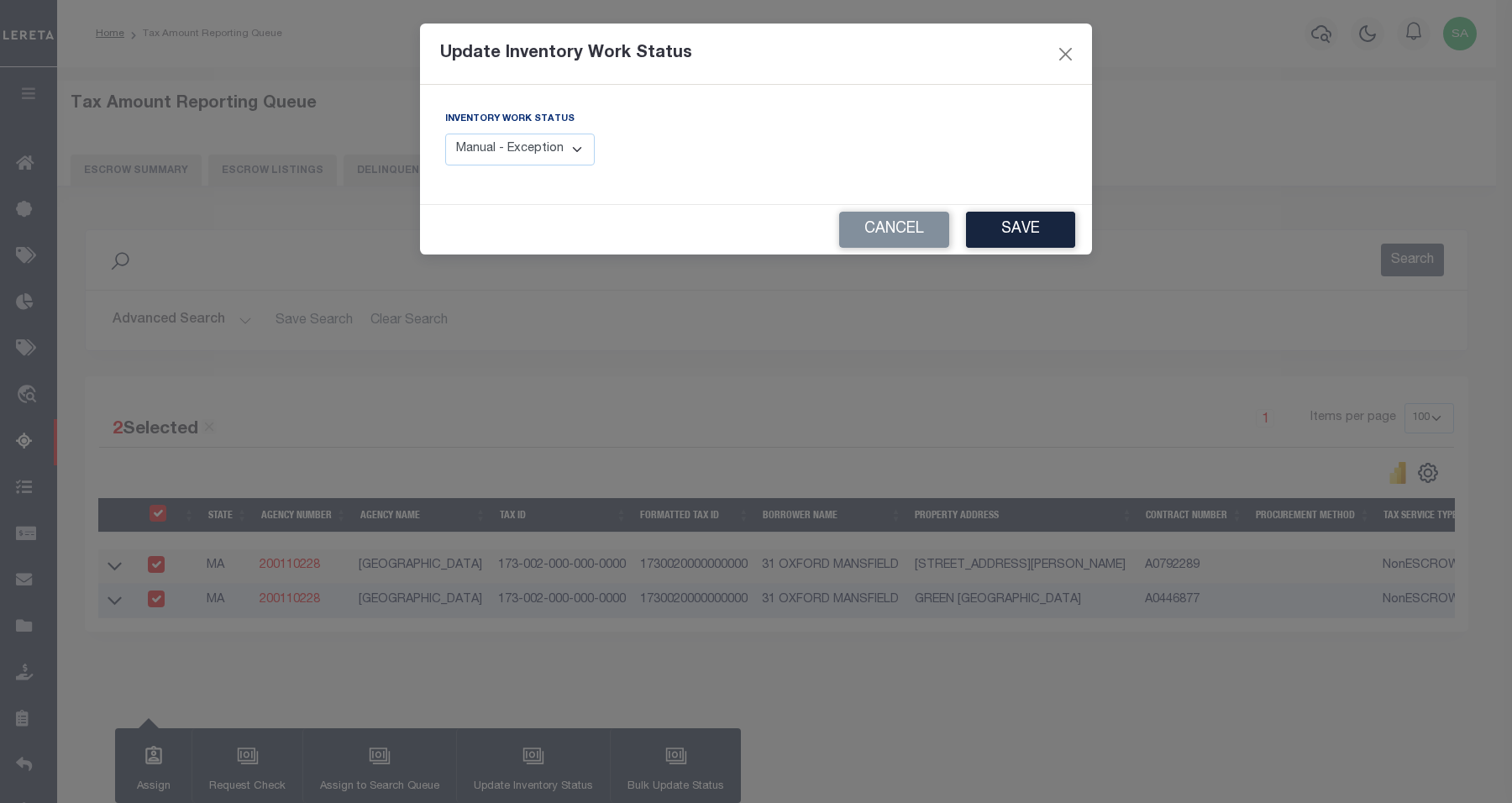
click at [555, 144] on select "Manual - Exception Pended - Awaiting Search Late Add Exception Completed" at bounding box center [520, 150] width 150 height 33
select select "4"
click at [445, 134] on select "Manual - Exception Pended - Awaiting Search Late Add Exception Completed" at bounding box center [520, 150] width 150 height 33
click at [1046, 223] on button "Save" at bounding box center [1021, 229] width 109 height 36
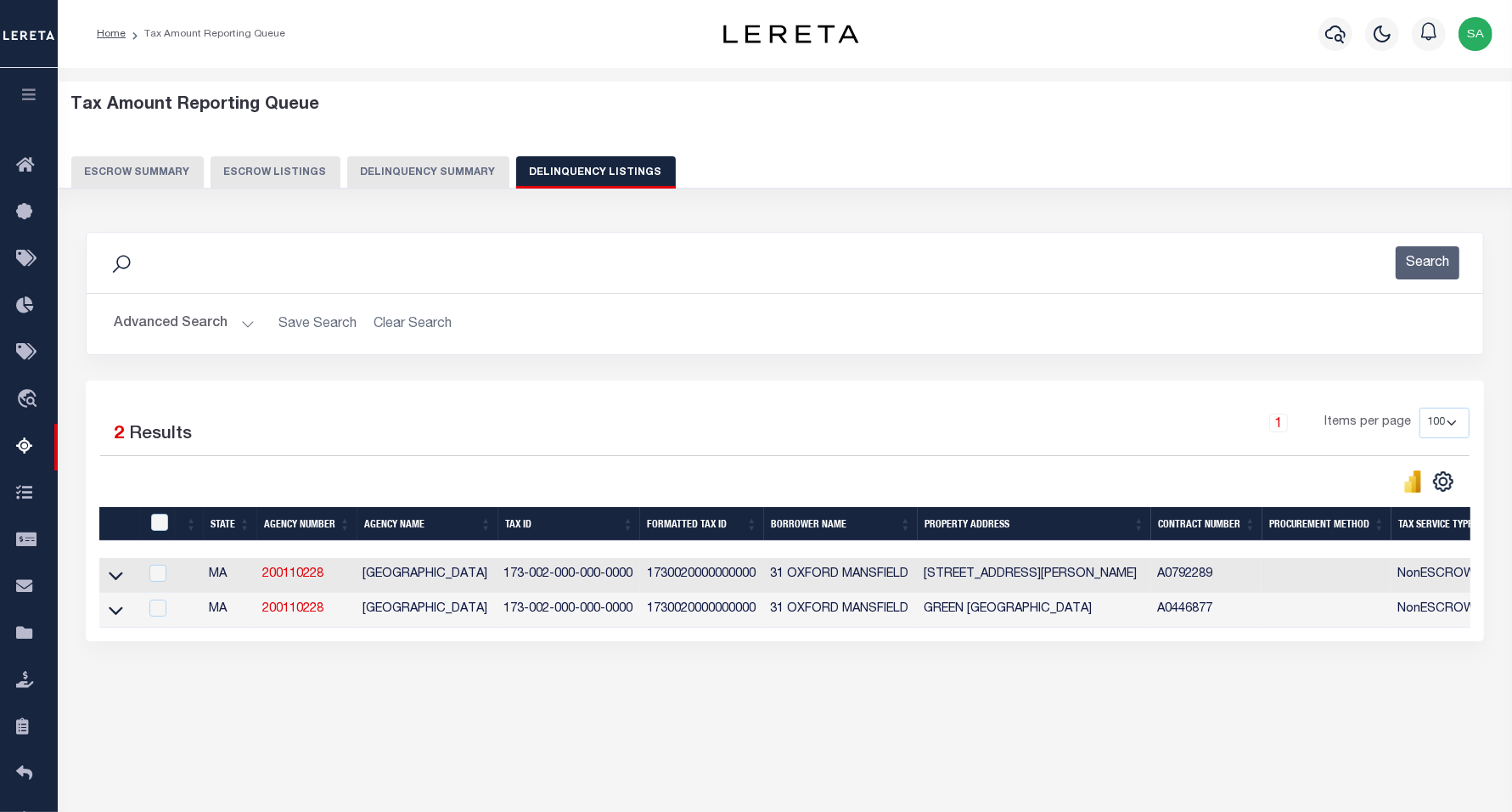
click at [219, 325] on button "Advanced Search" at bounding box center [184, 324] width 141 height 33
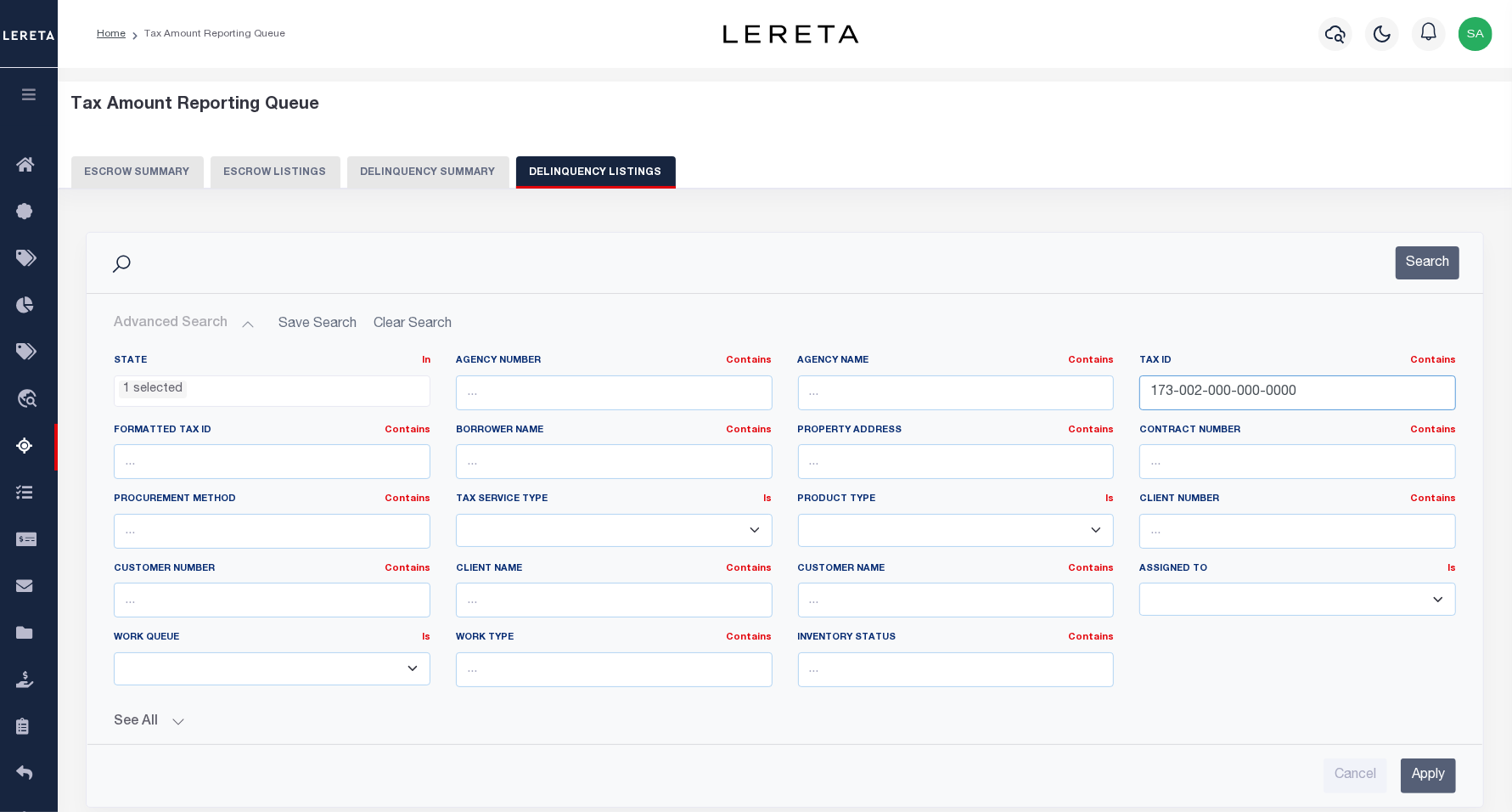
click at [1299, 391] on input "173-002-000-000-0000" at bounding box center [1297, 392] width 317 height 35
drag, startPoint x: 1299, startPoint y: 391, endPoint x: 943, endPoint y: 376, distance: 356.3
click at [930, 385] on div "State In In AK AL AR AZ CA CO CT DC DE FL GA GU HI IA ID IL IN KS KY LA MA MD M…" at bounding box center [784, 527] width 1368 height 347
paste input "050-22-9616-"
type input "050-22-9616-000"
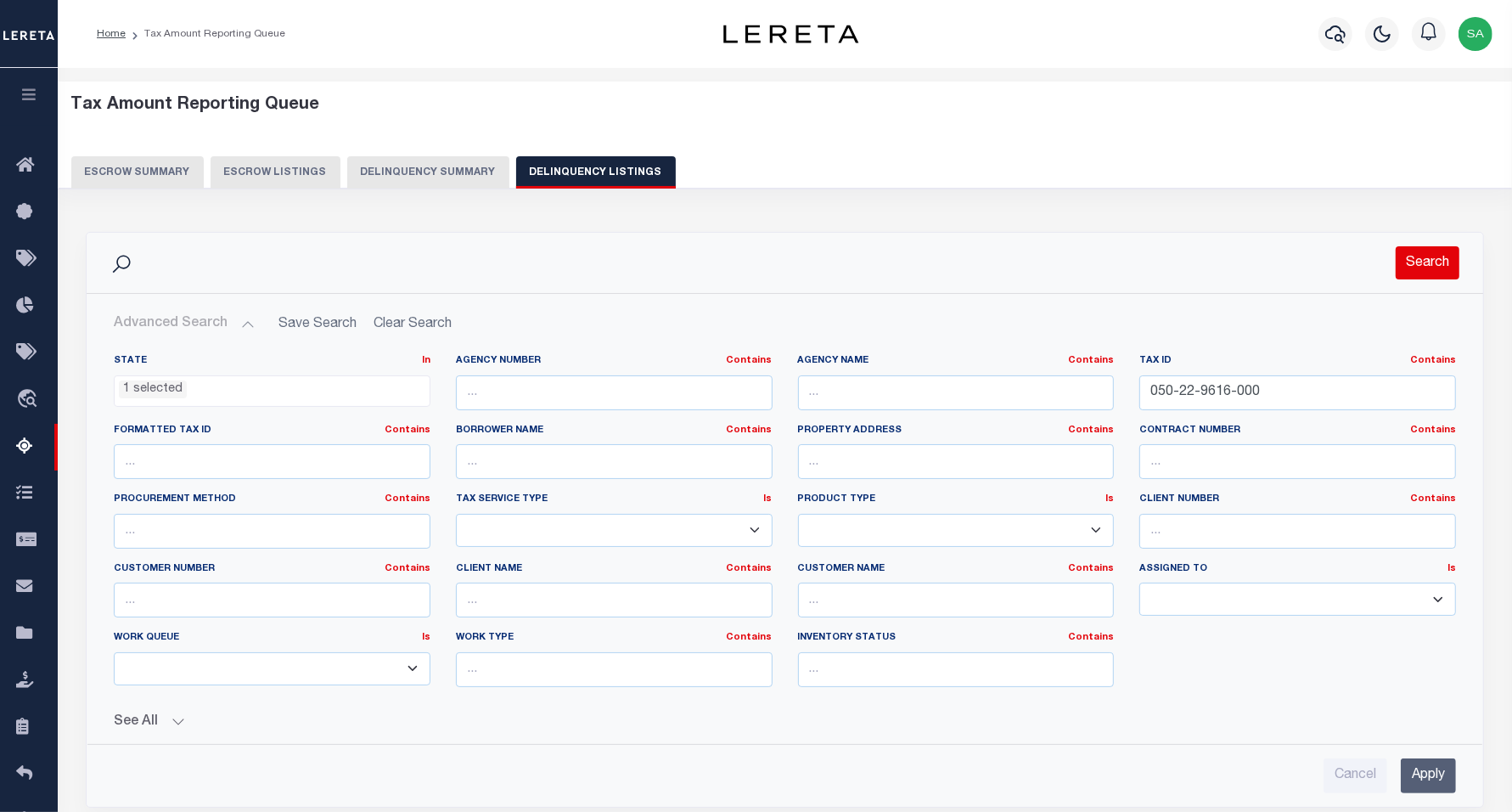
click at [1416, 251] on button "Search" at bounding box center [1427, 262] width 64 height 33
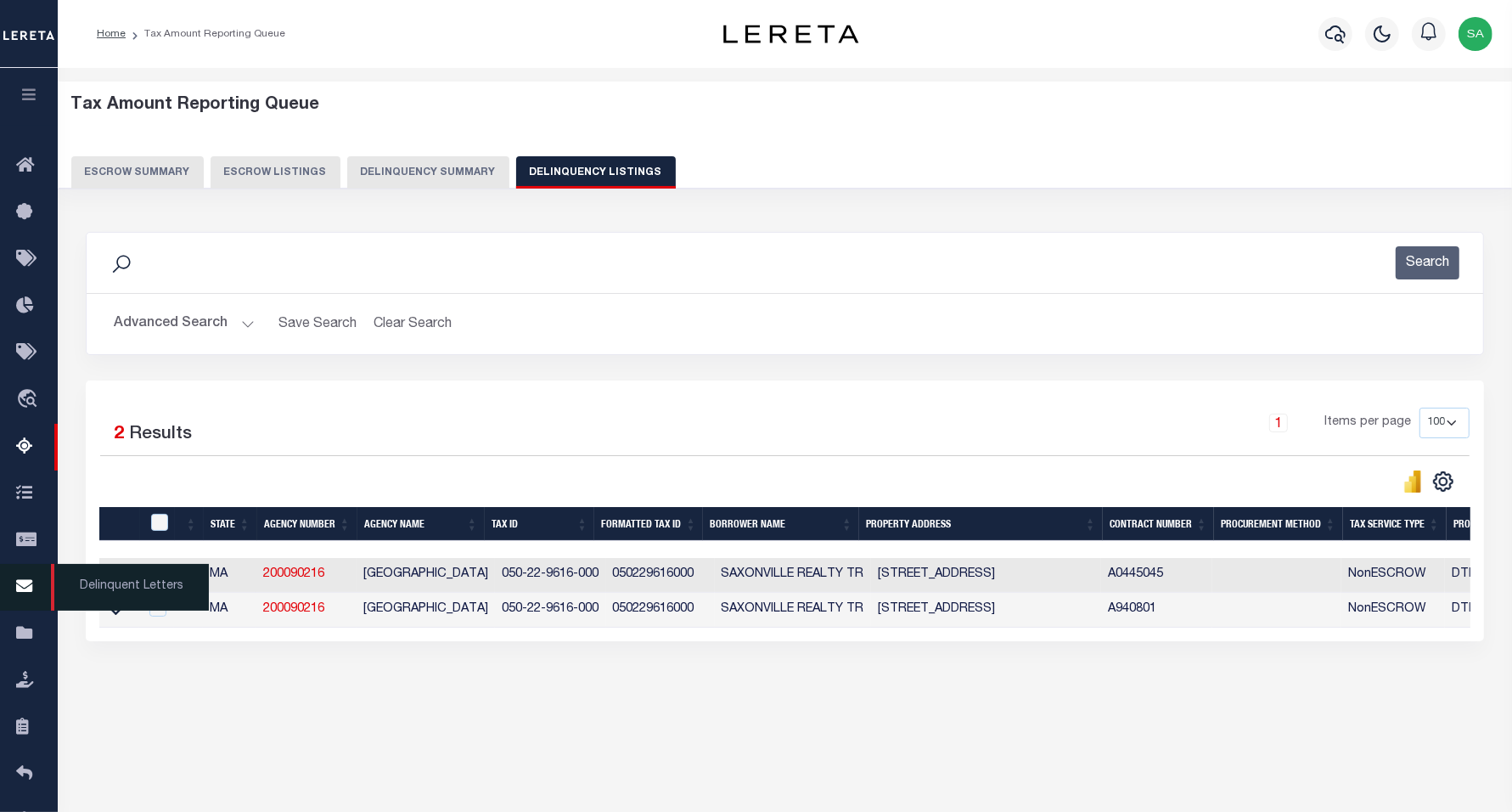
scroll to position [87, 0]
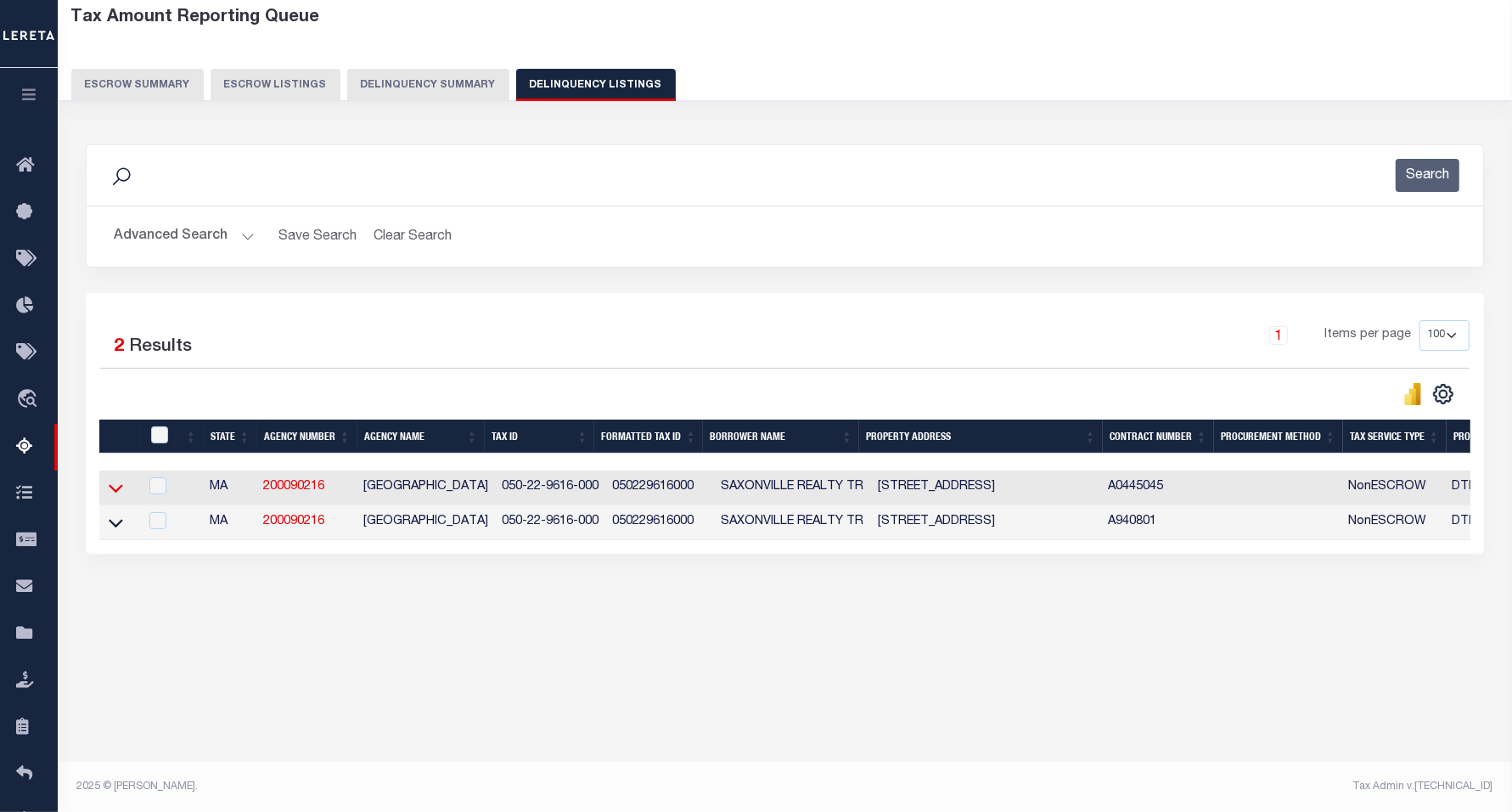
click at [115, 494] on icon at bounding box center [115, 488] width 14 height 18
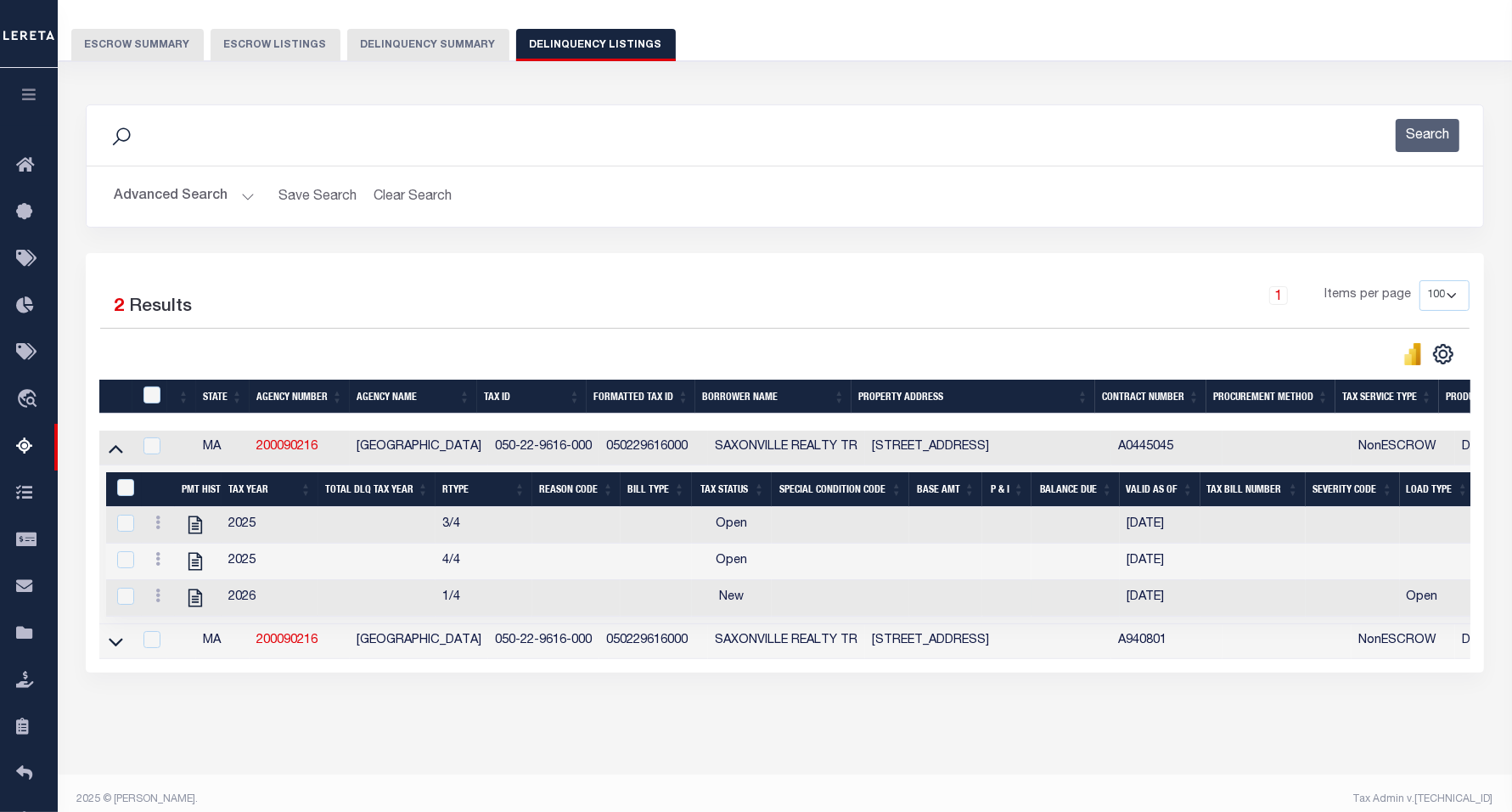
scroll to position [162, 0]
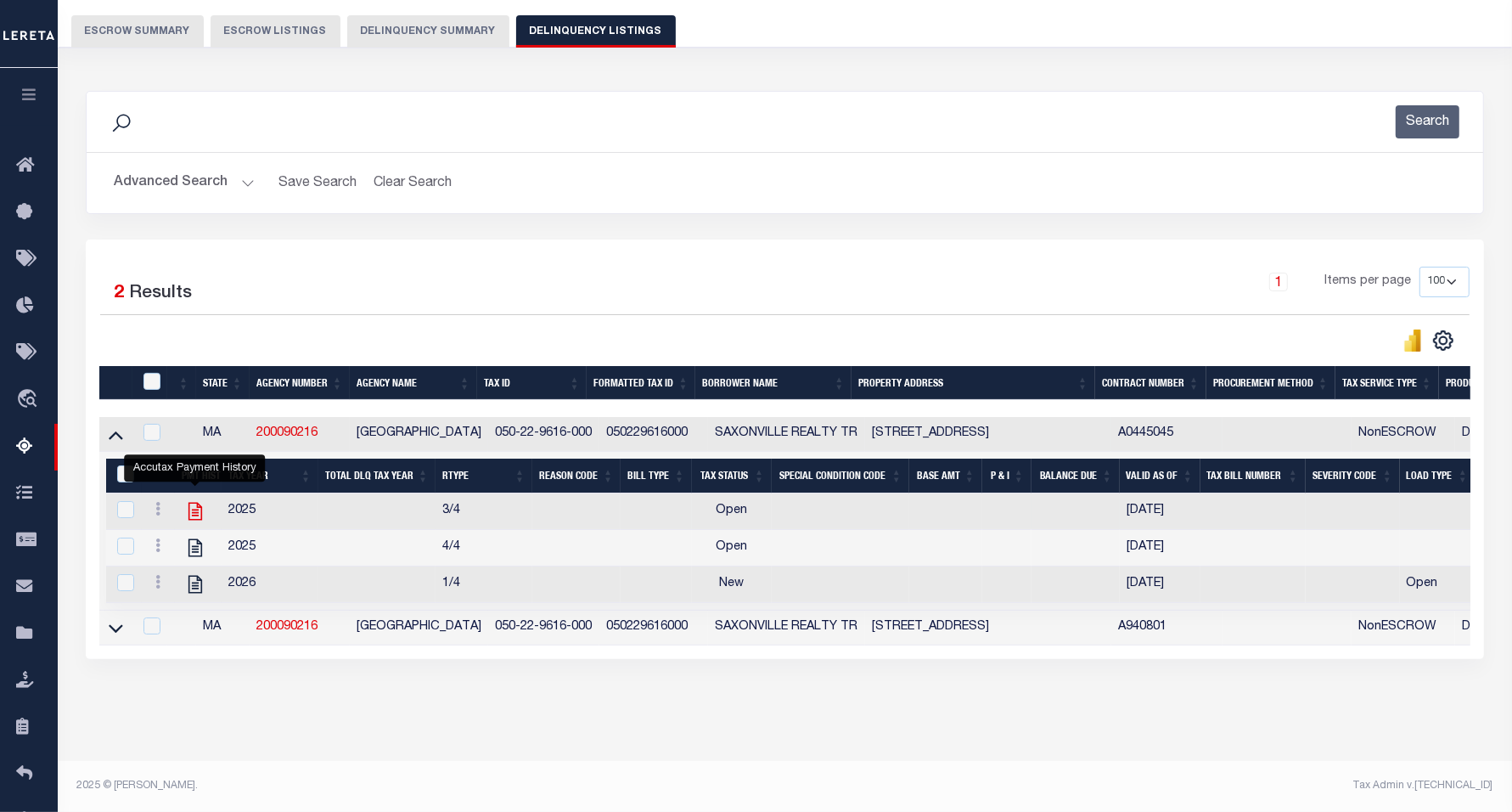
click at [185, 500] on icon "" at bounding box center [195, 511] width 22 height 22
checkbox input "true"
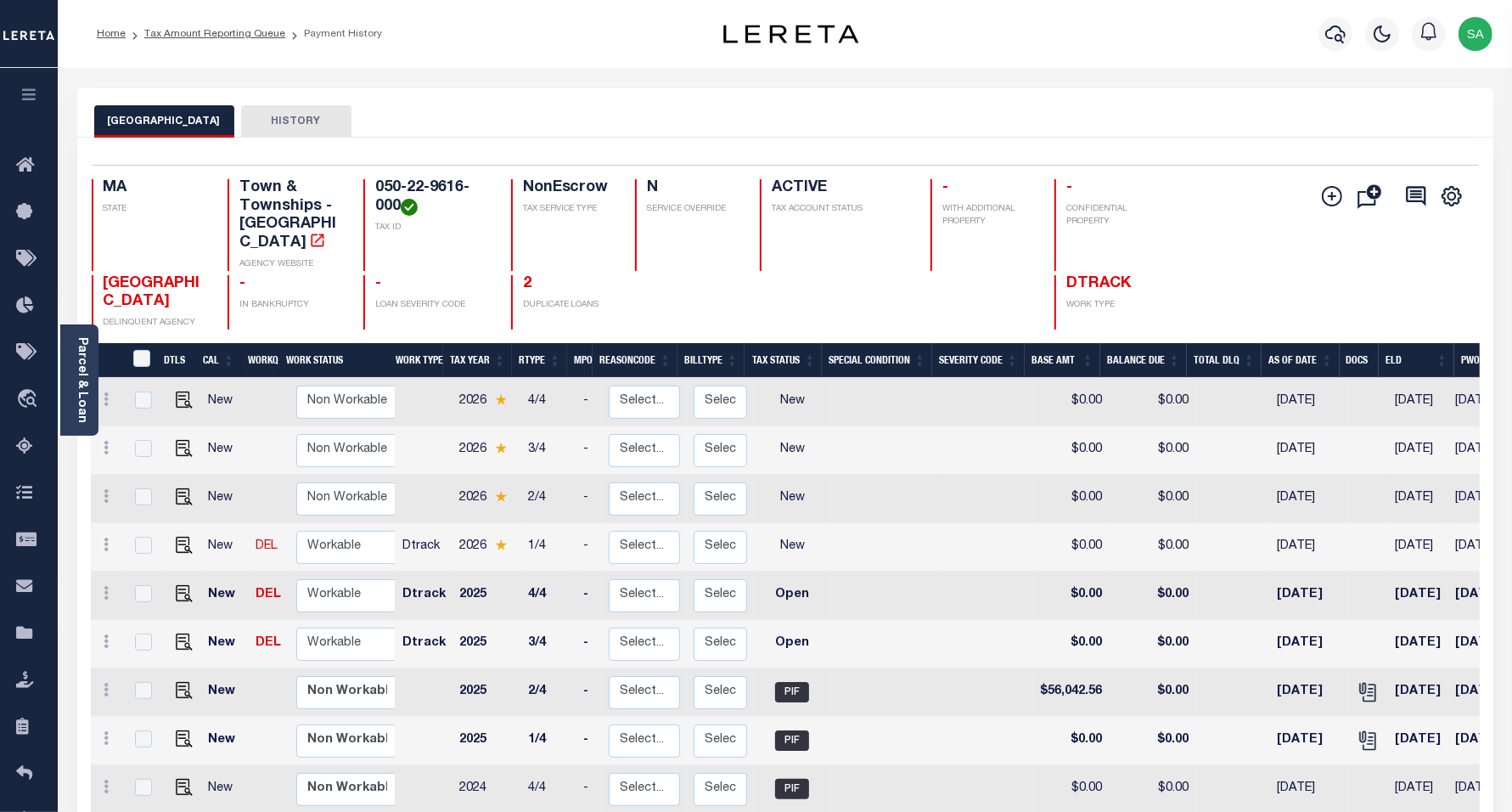
scroll to position [5, 0]
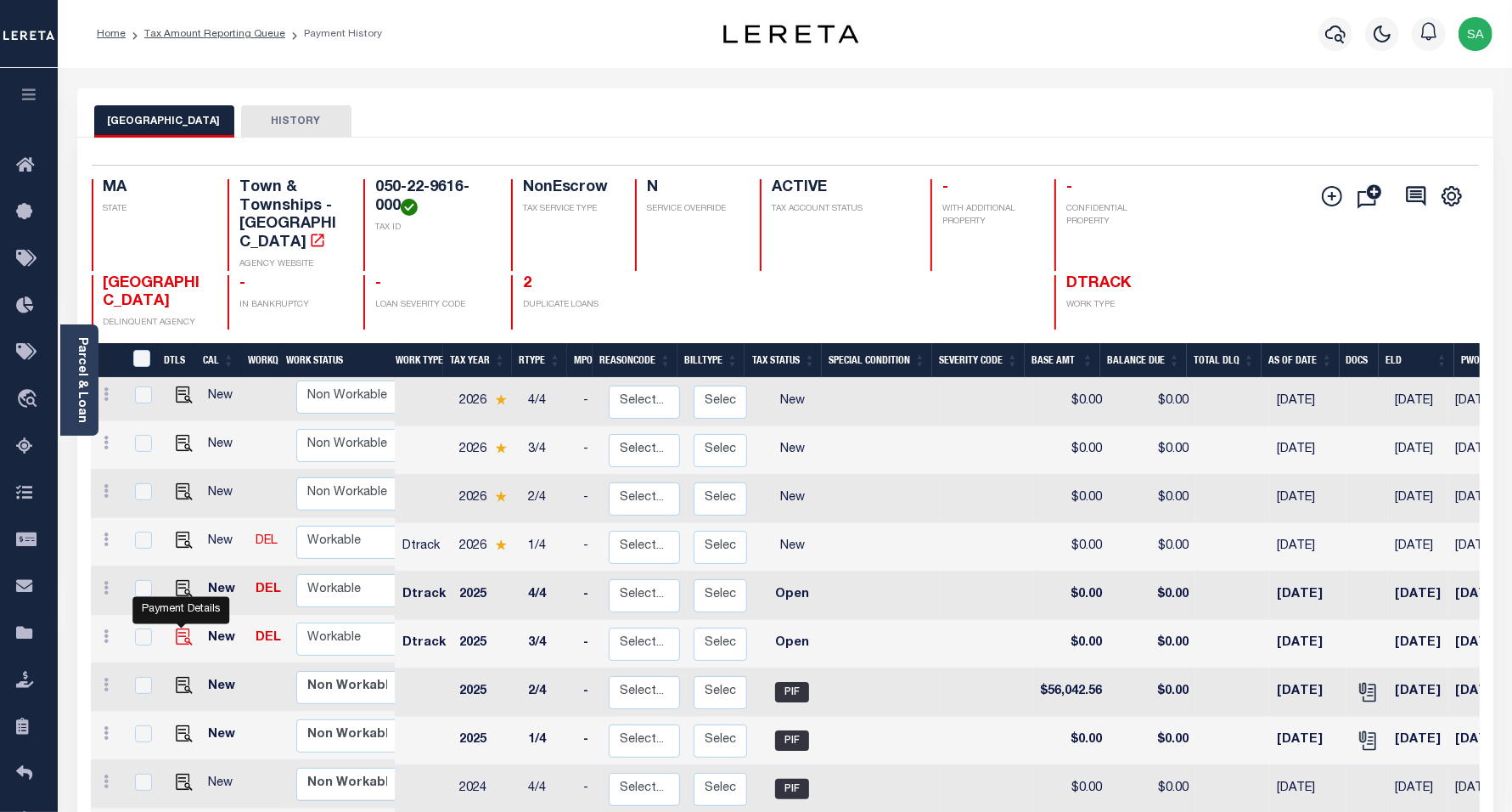
click at [180, 629] on img "" at bounding box center [184, 637] width 17 height 17
checkbox input "true"
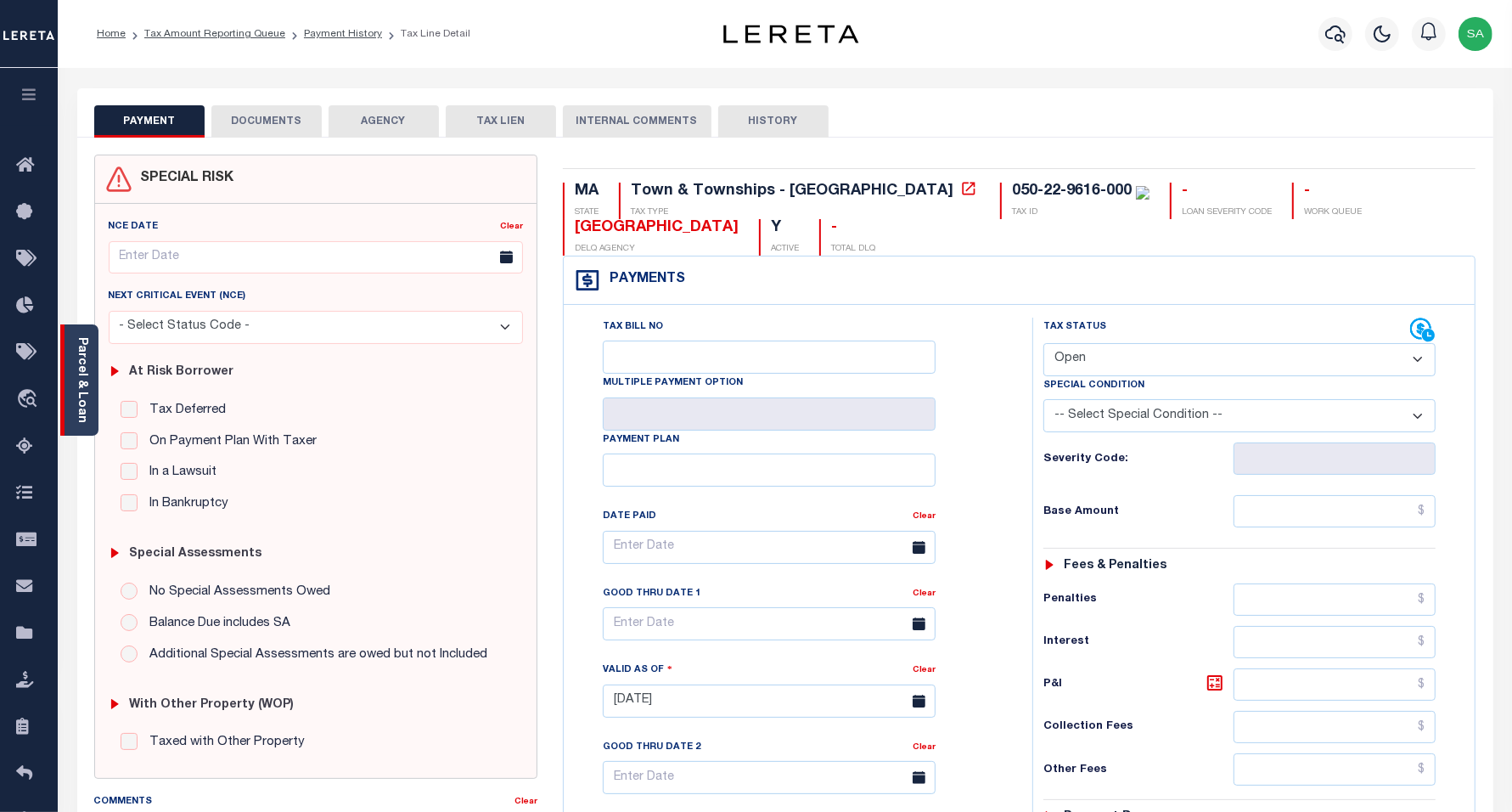
click at [82, 378] on link "Parcel & Loan" at bounding box center [82, 380] width 12 height 86
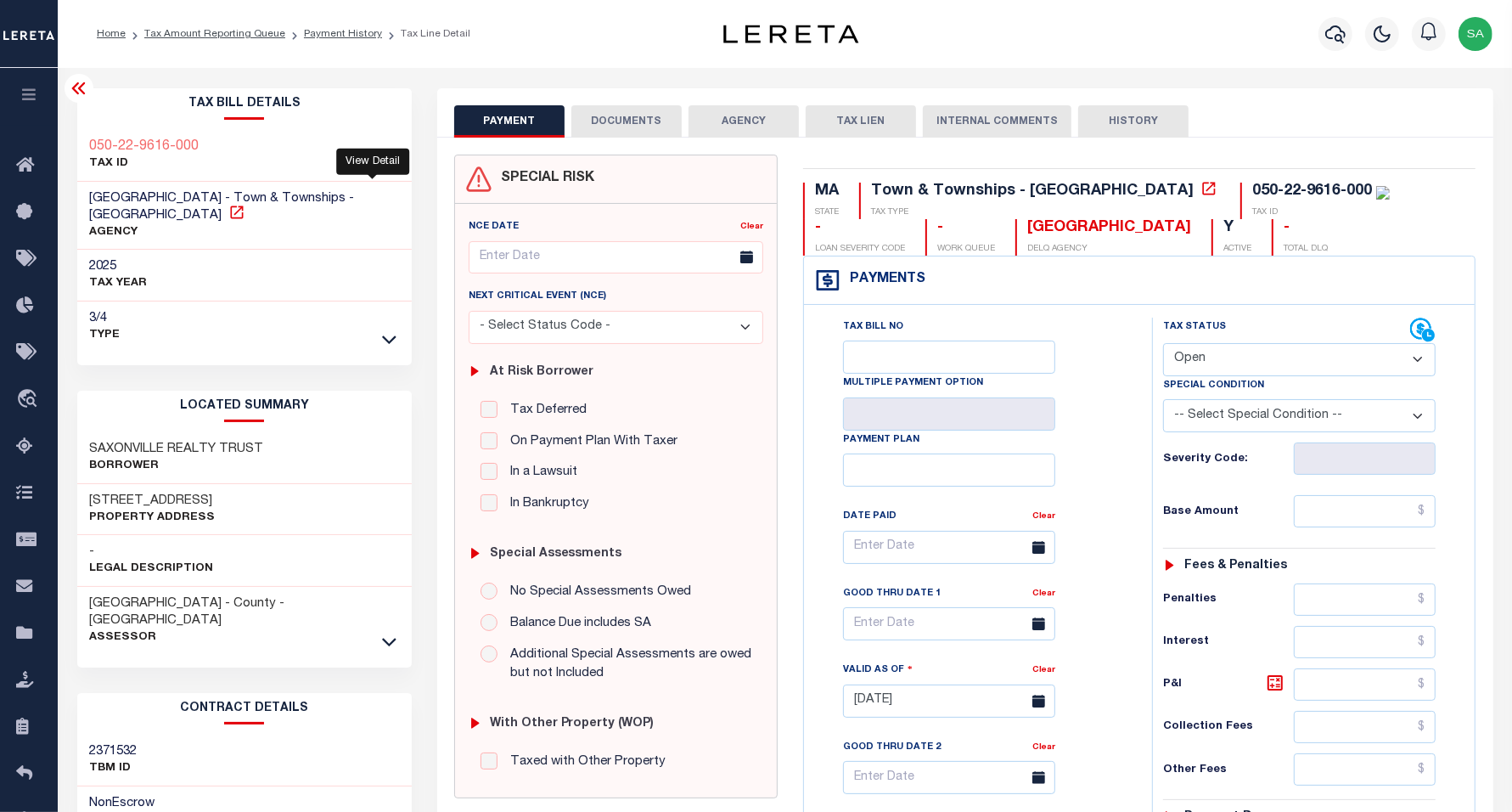
click at [245, 204] on icon at bounding box center [237, 212] width 17 height 17
drag, startPoint x: 90, startPoint y: 200, endPoint x: 171, endPoint y: 197, distance: 81.1
click at [171, 197] on span "[GEOGRAPHIC_DATA] - Town & Townships - [GEOGRAPHIC_DATA]" at bounding box center [222, 206] width 265 height 30
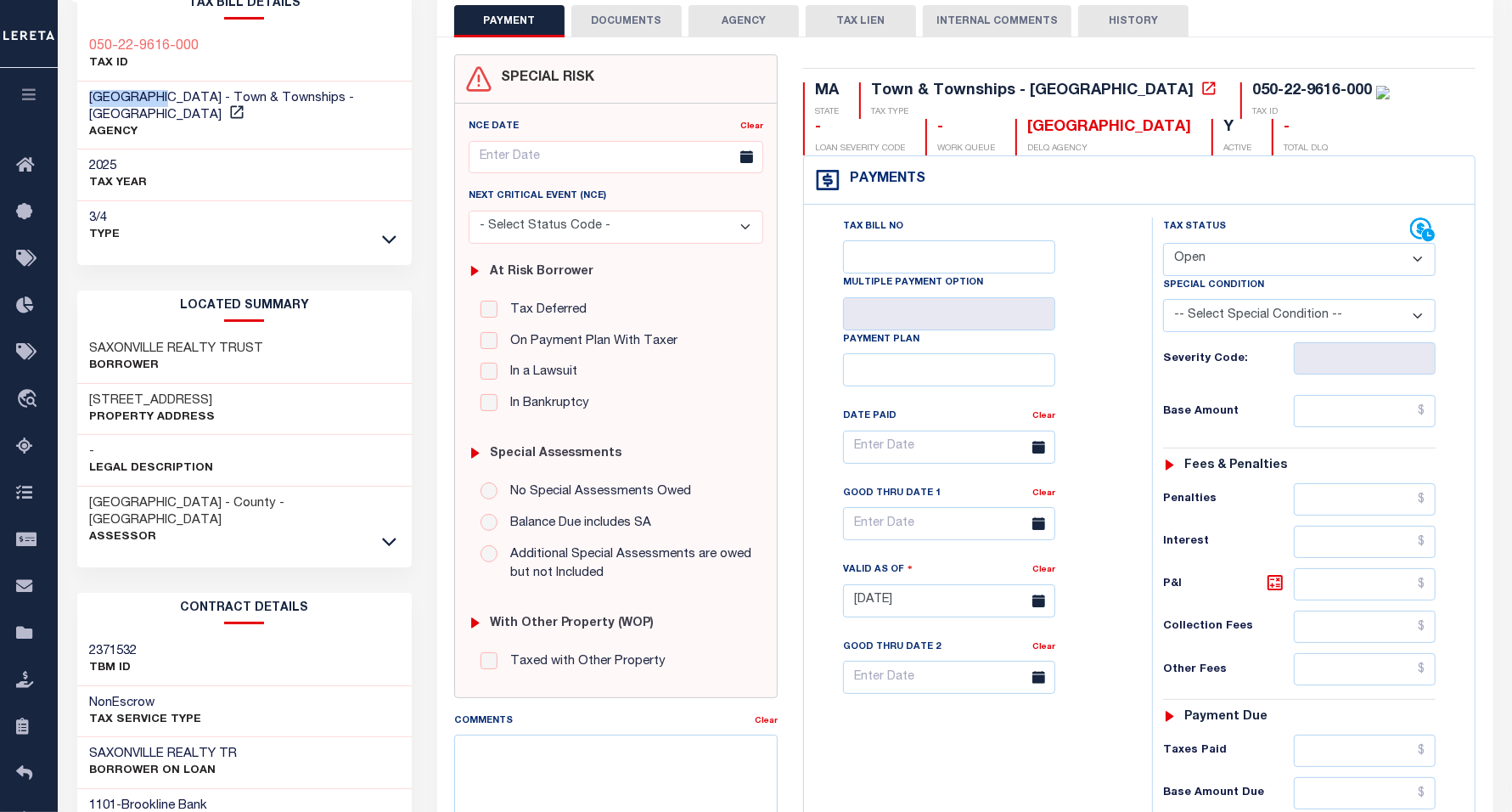
scroll to position [106, 0]
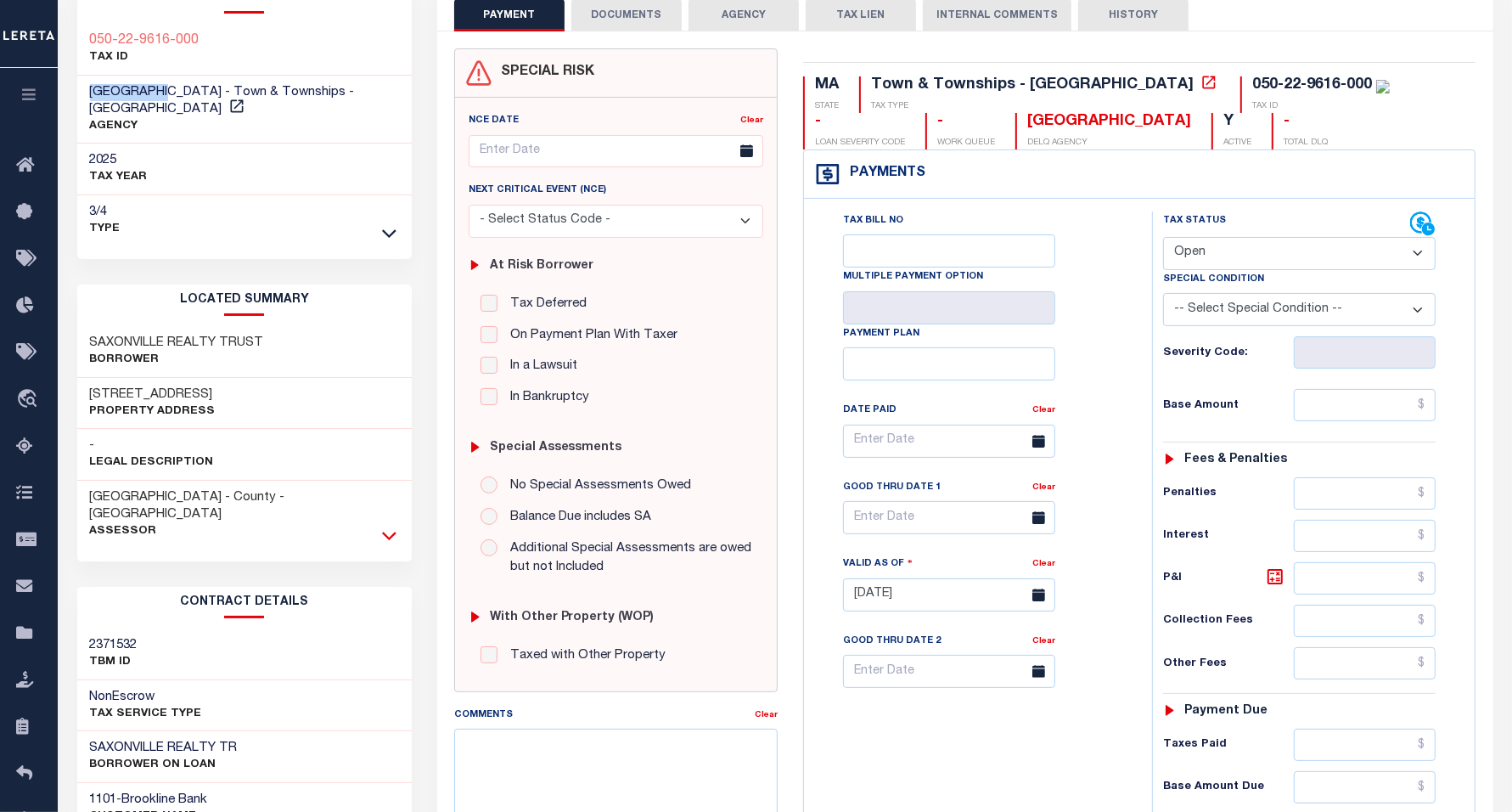
click at [391, 527] on icon at bounding box center [389, 535] width 14 height 18
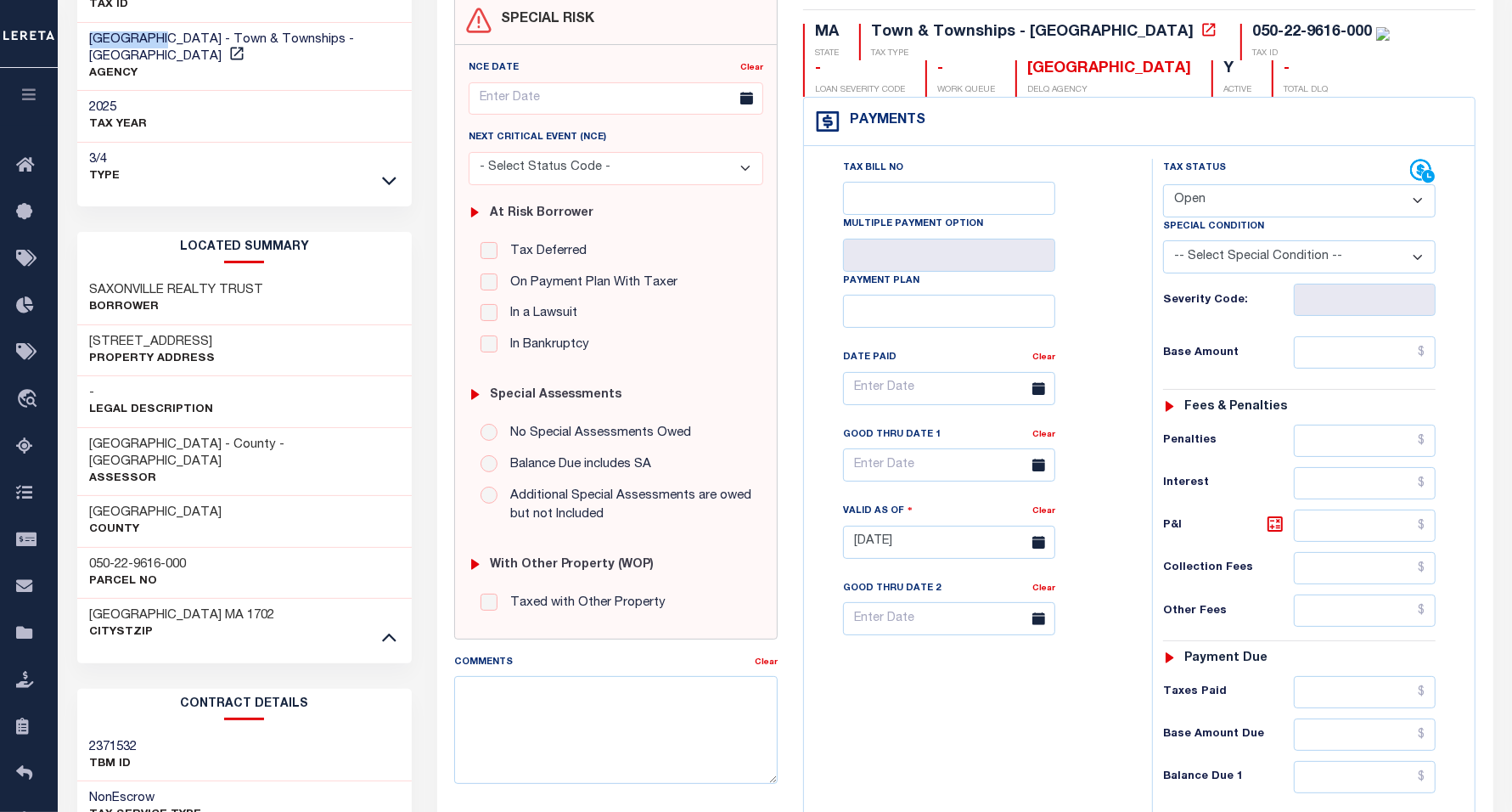
scroll to position [212, 0]
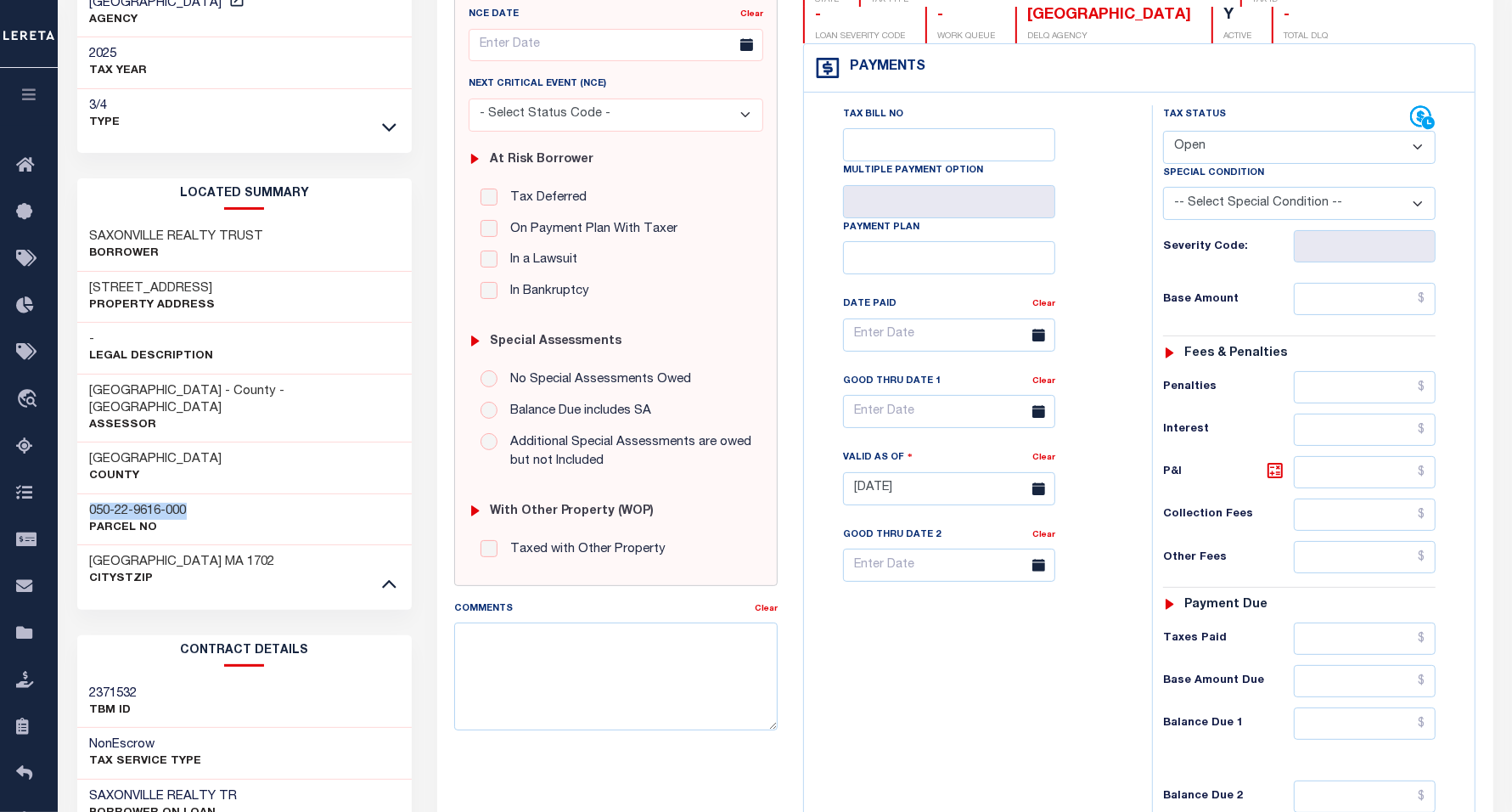
drag, startPoint x: 86, startPoint y: 473, endPoint x: 209, endPoint y: 476, distance: 123.0
click at [209, 493] on div "050-22-9616-000 Parcel No" at bounding box center [245, 519] width 335 height 52
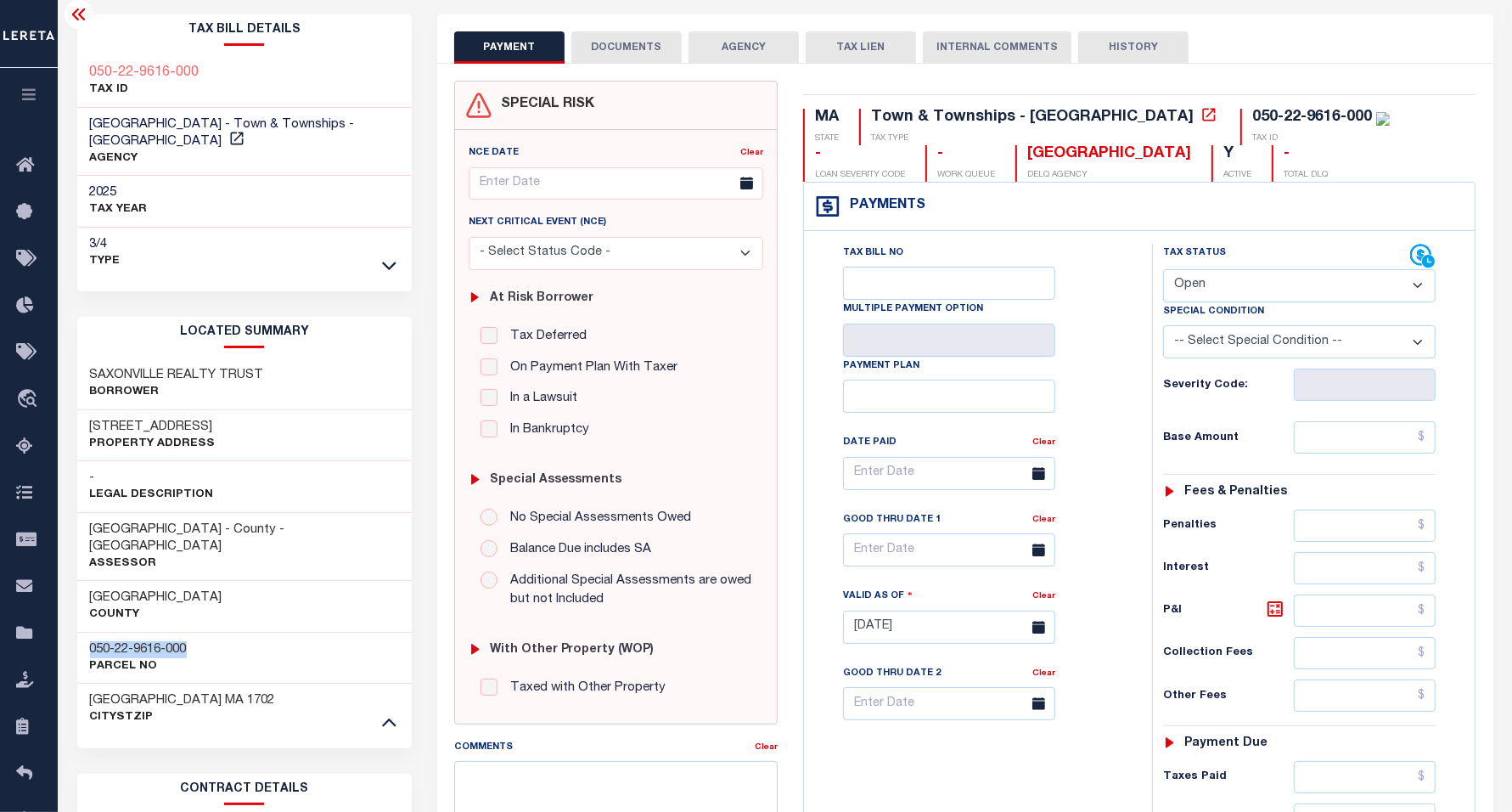
scroll to position [0, 0]
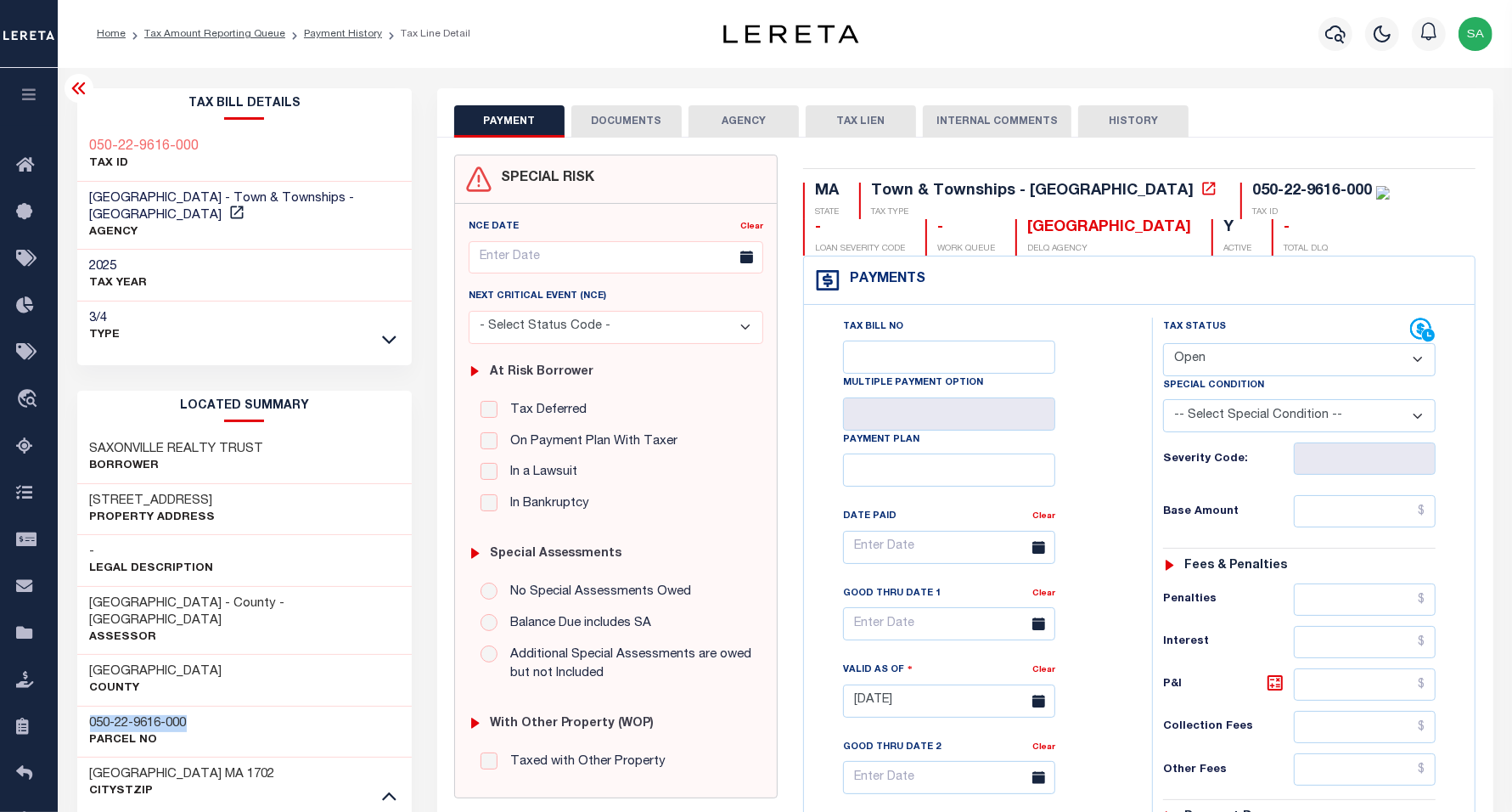
click at [82, 94] on icon at bounding box center [78, 88] width 14 height 12
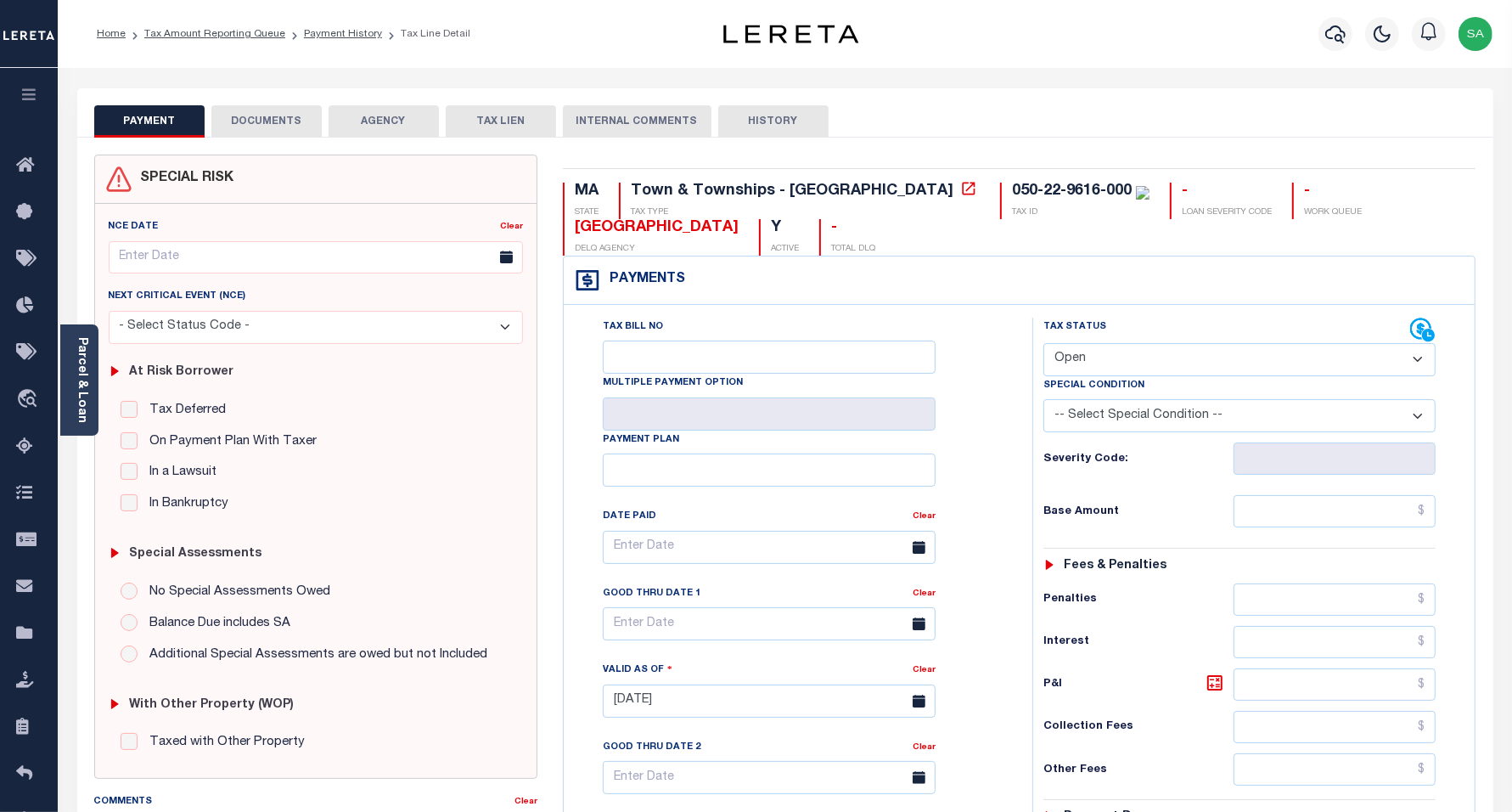
click at [1095, 367] on select "- Select Status Code - Open Due/Unpaid Paid Incomplete No Tax Due Internal Refu…" at bounding box center [1239, 359] width 393 height 33
select select "PYD"
click at [1043, 345] on select "- Select Status Code - Open Due/Unpaid Paid Incomplete No Tax Due Internal Refu…" at bounding box center [1239, 359] width 393 height 33
type input "[DATE]"
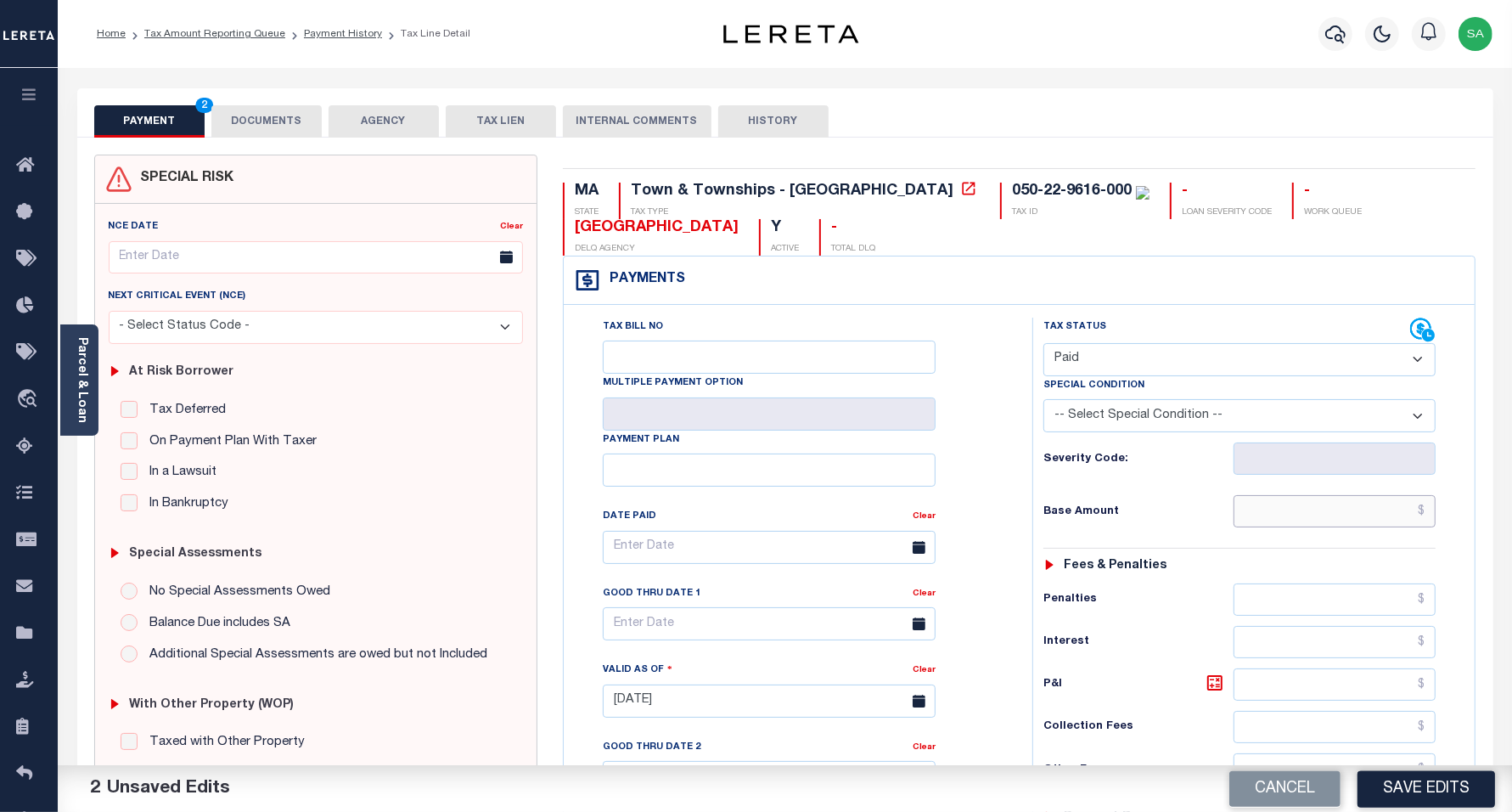
drag, startPoint x: 1275, startPoint y: 506, endPoint x: 1270, endPoint y: 532, distance: 26.5
click at [1275, 507] on input "text" at bounding box center [1335, 511] width 202 height 32
type input "$0.00"
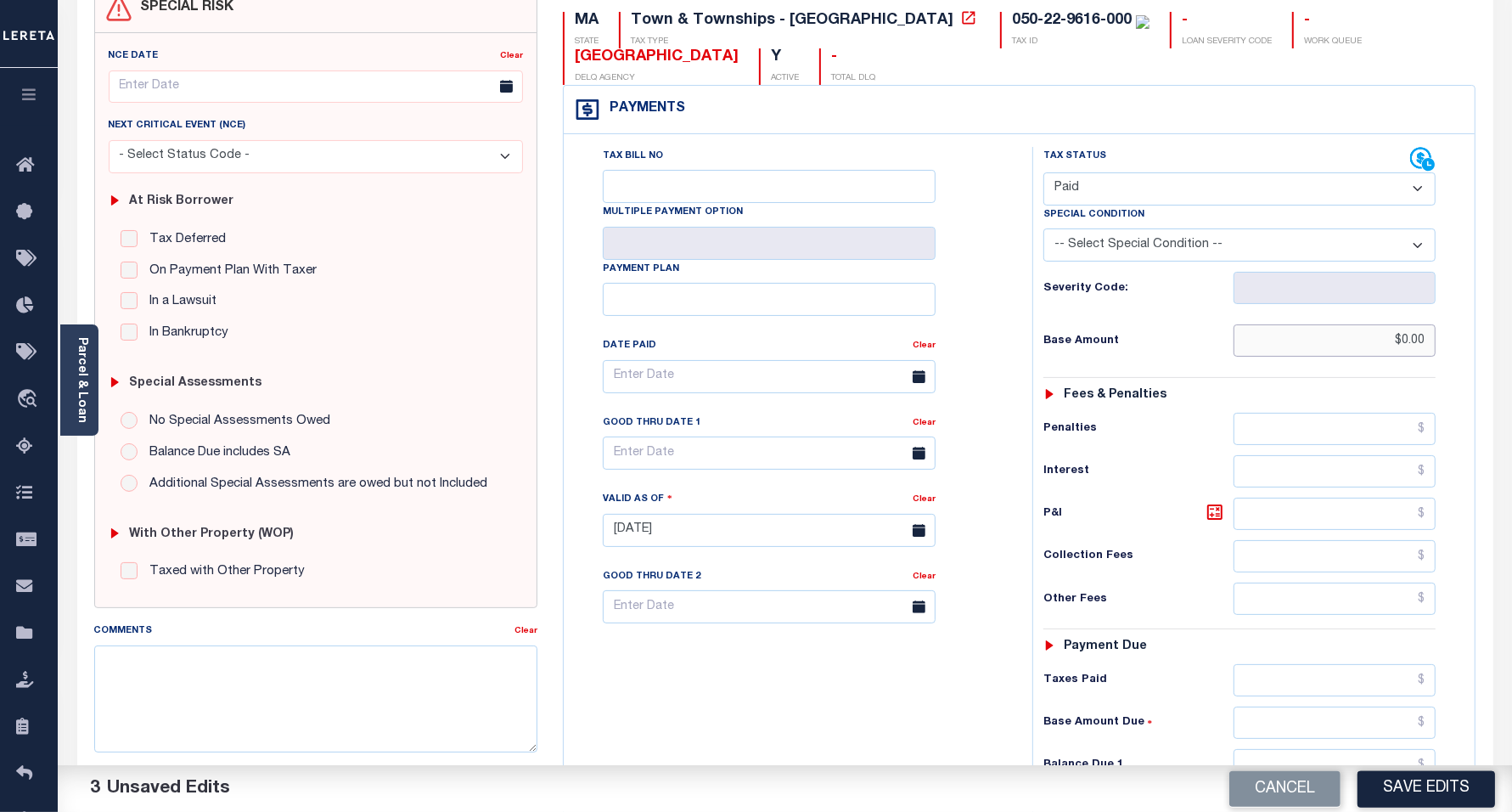
scroll to position [319, 0]
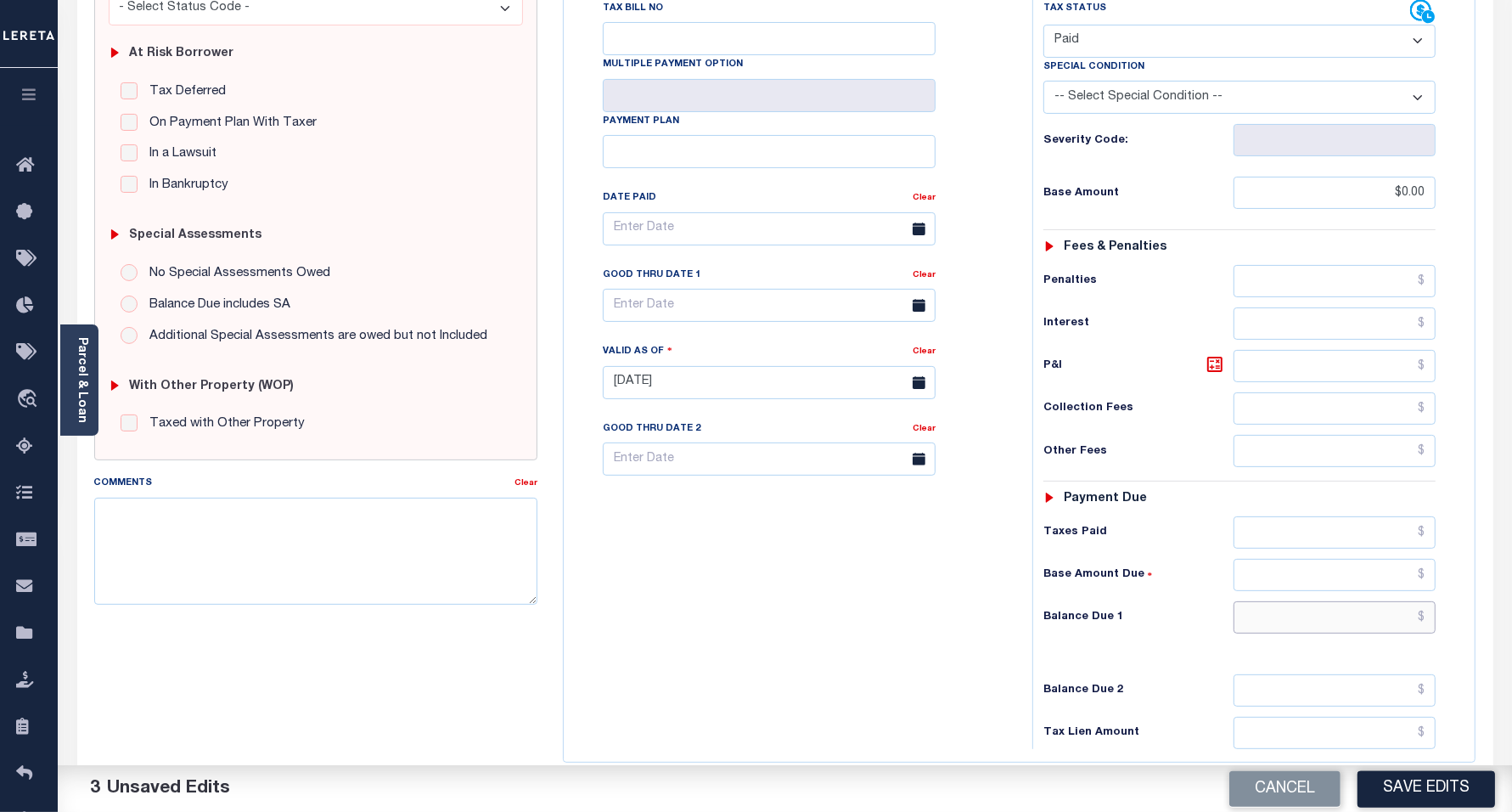
click at [1271, 634] on input "text" at bounding box center [1335, 617] width 202 height 32
type input "$0.00"
click at [722, 596] on div "Tax Bill No Multiple Payment Option Payment Plan Clear" at bounding box center [794, 374] width 452 height 750
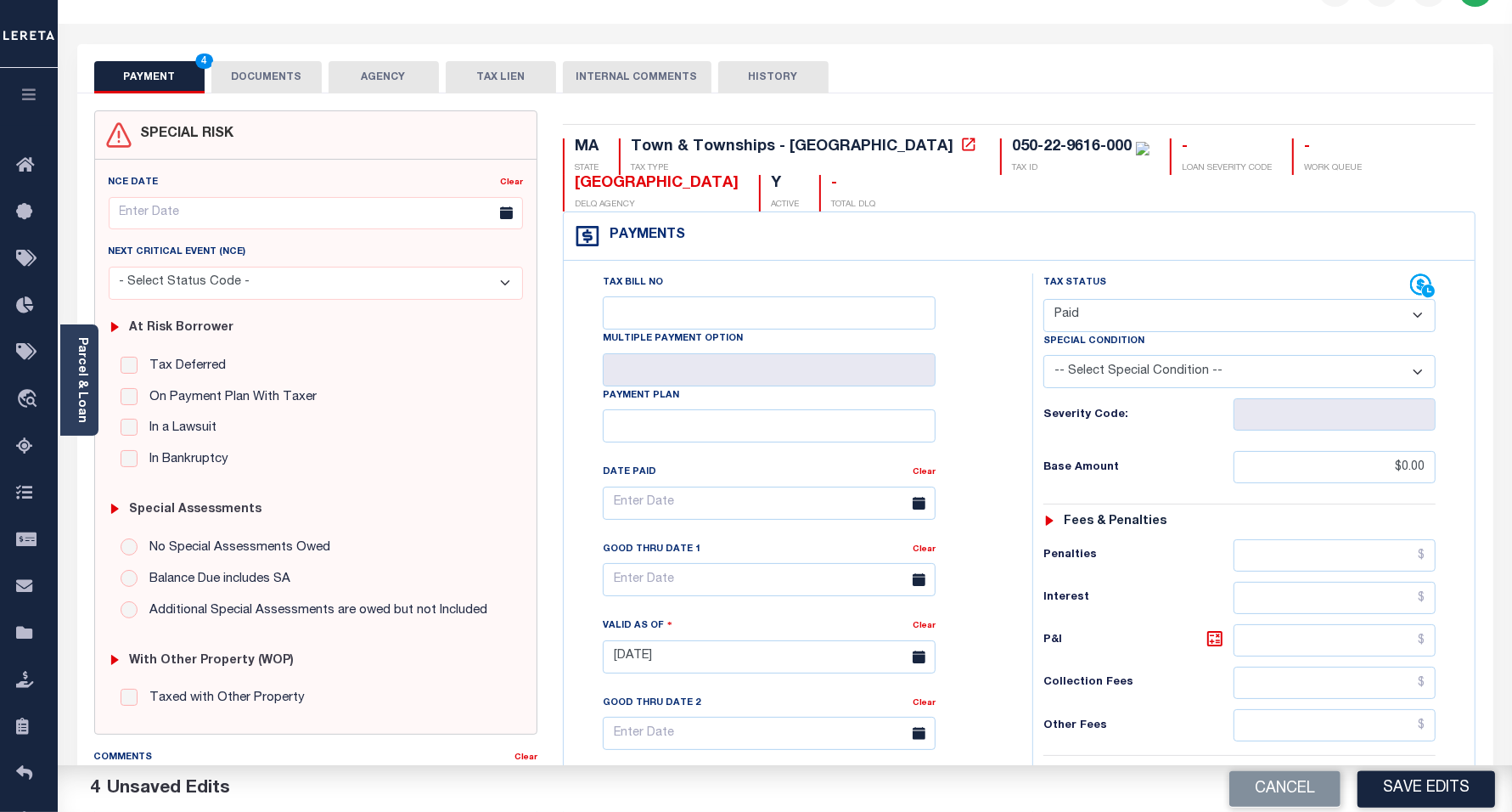
scroll to position [0, 0]
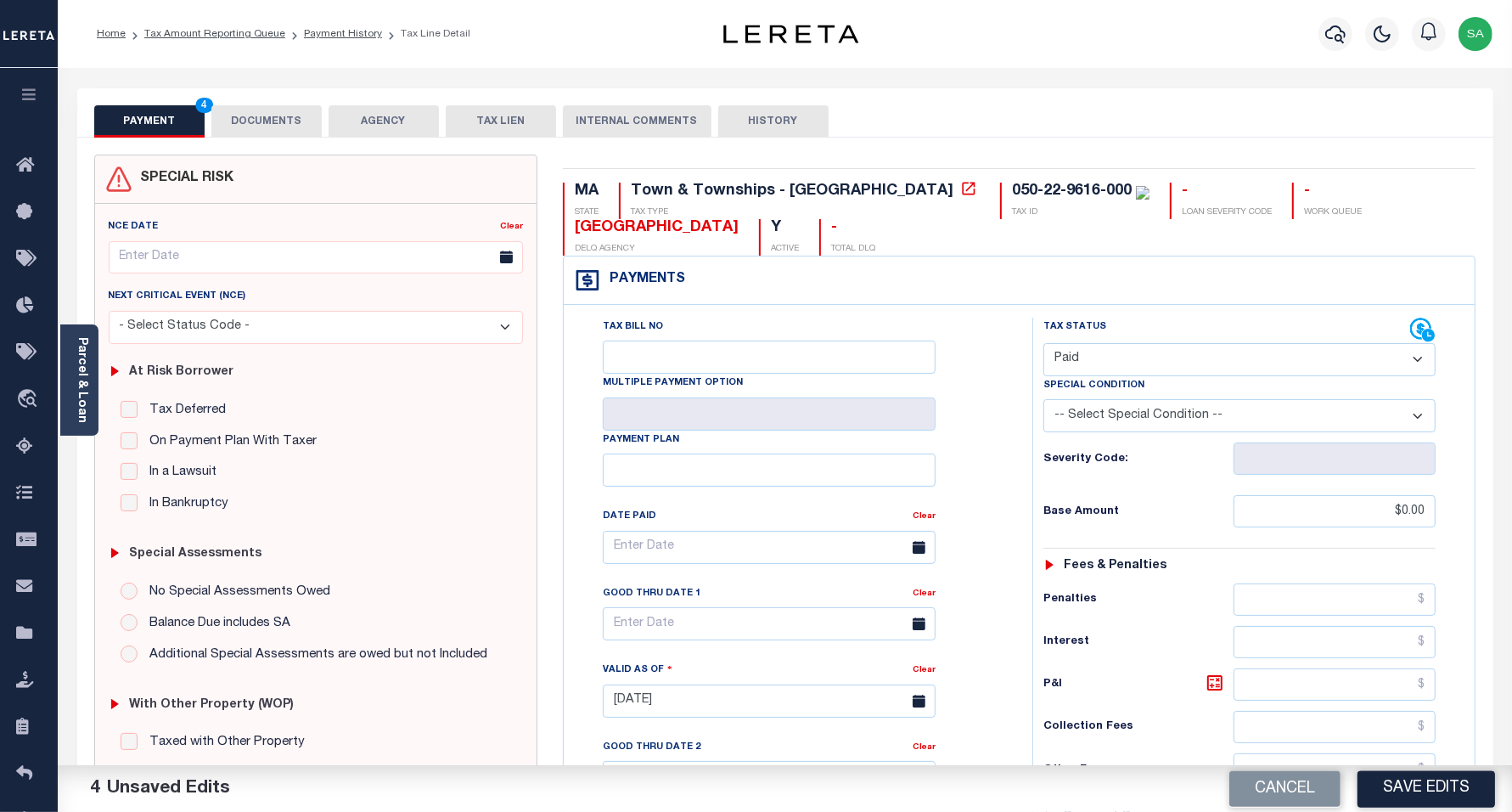
click at [269, 116] on button "DOCUMENTS" at bounding box center [267, 121] width 110 height 32
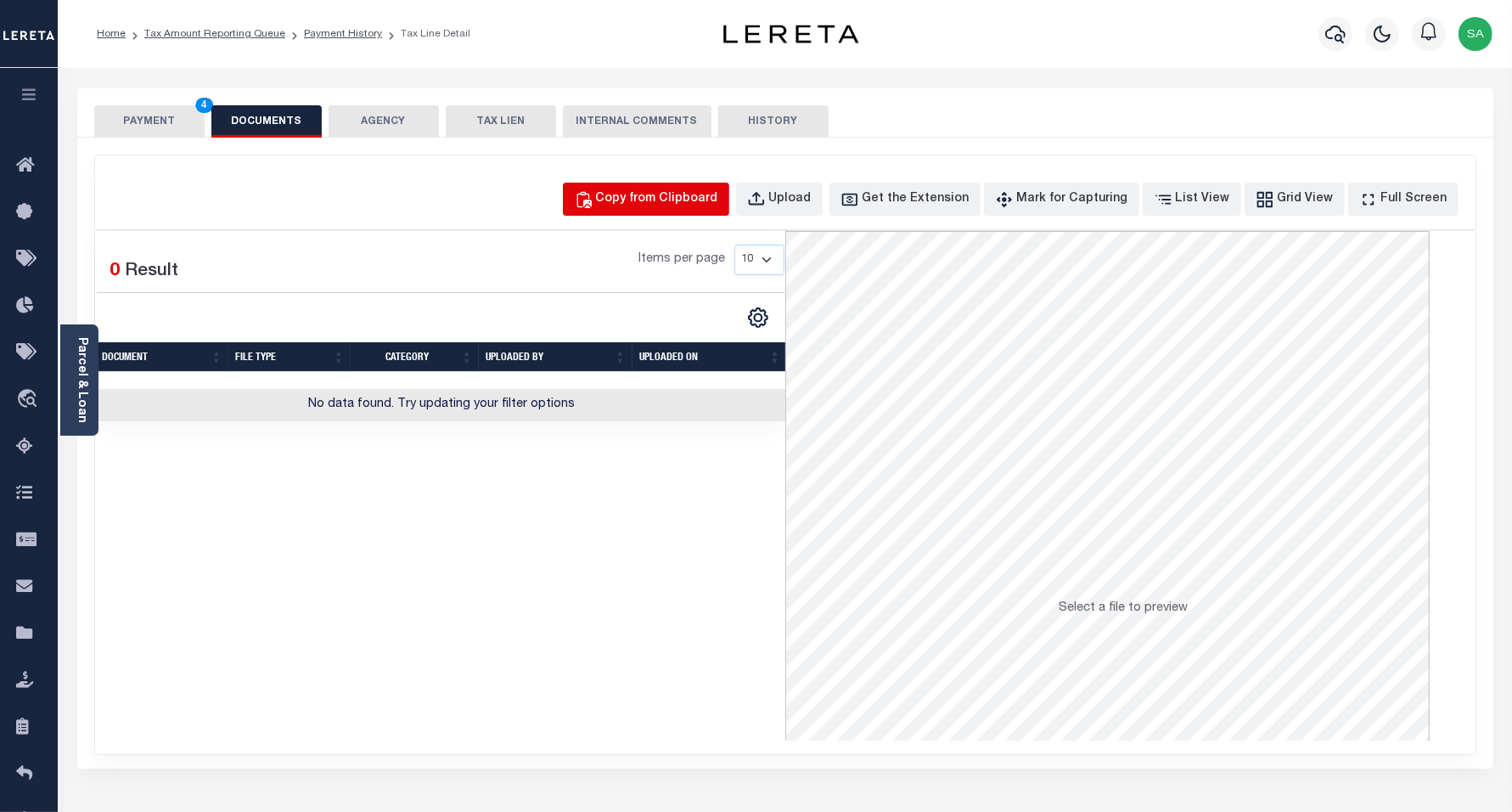
click at [718, 197] on div "Copy from Clipboard" at bounding box center [657, 200] width 122 height 19
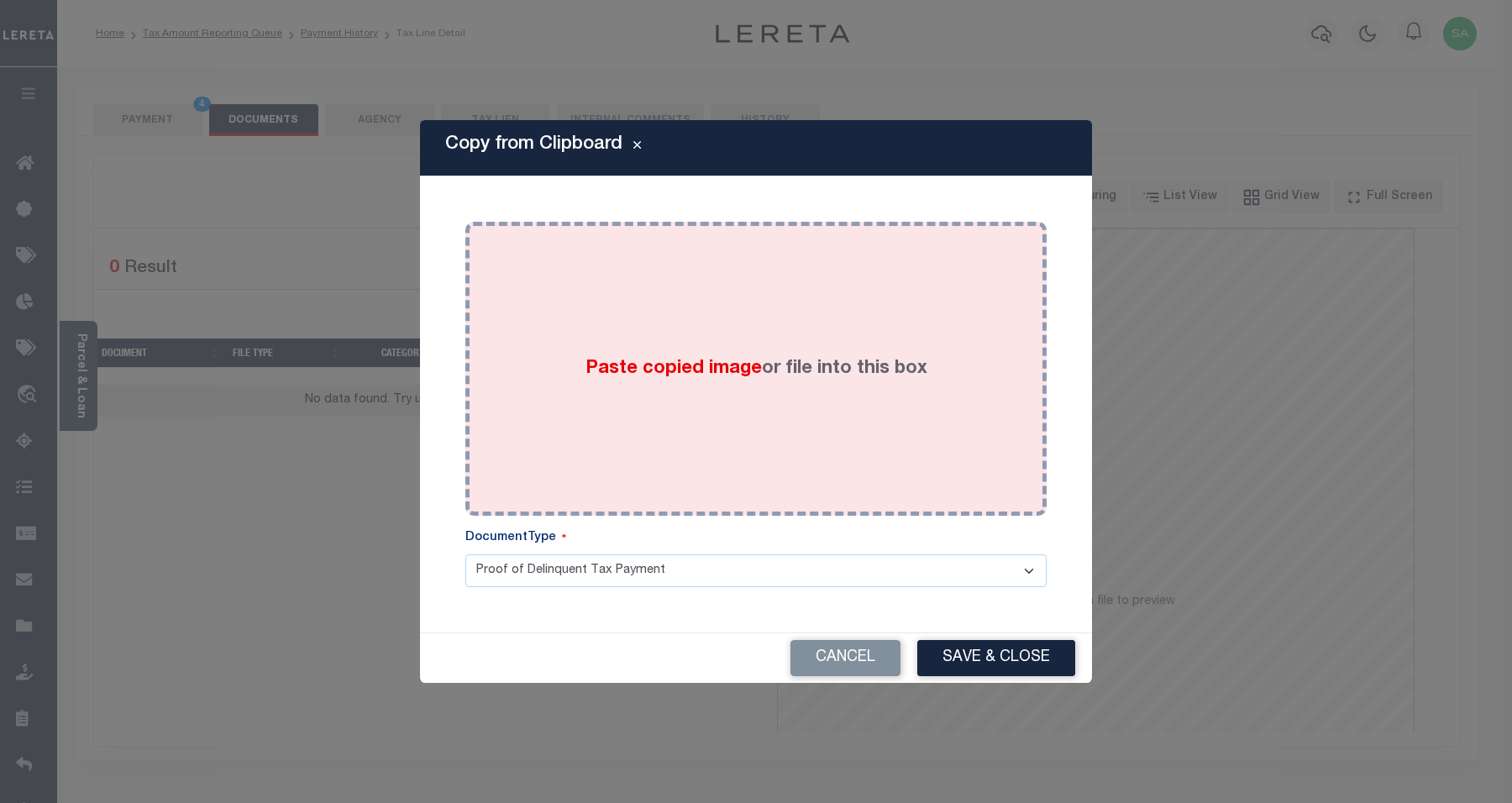
click at [792, 433] on div "Paste copied image or file into this box" at bounding box center [756, 369] width 556 height 269
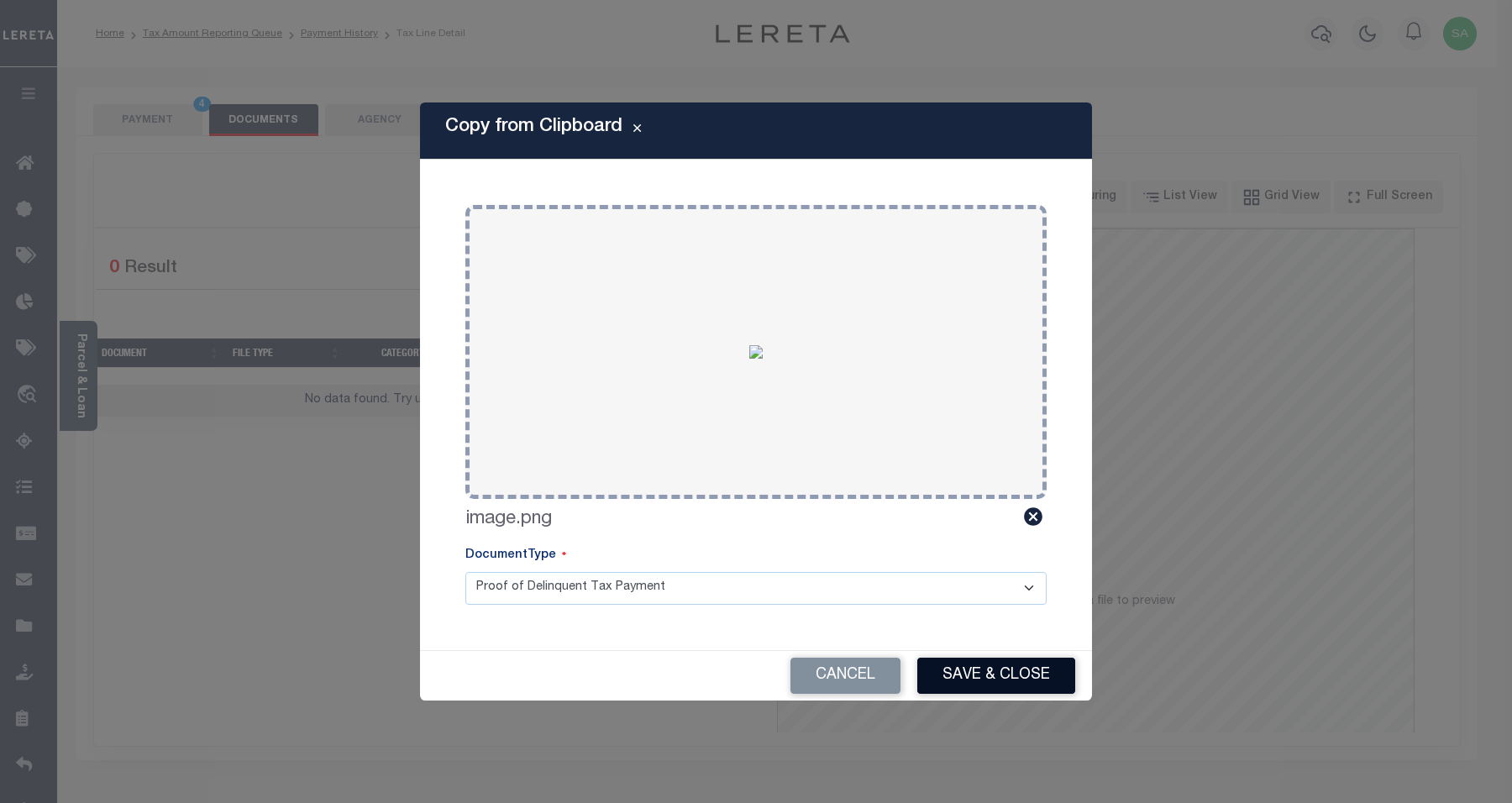
click at [963, 658] on button "Save & Close" at bounding box center [996, 675] width 158 height 36
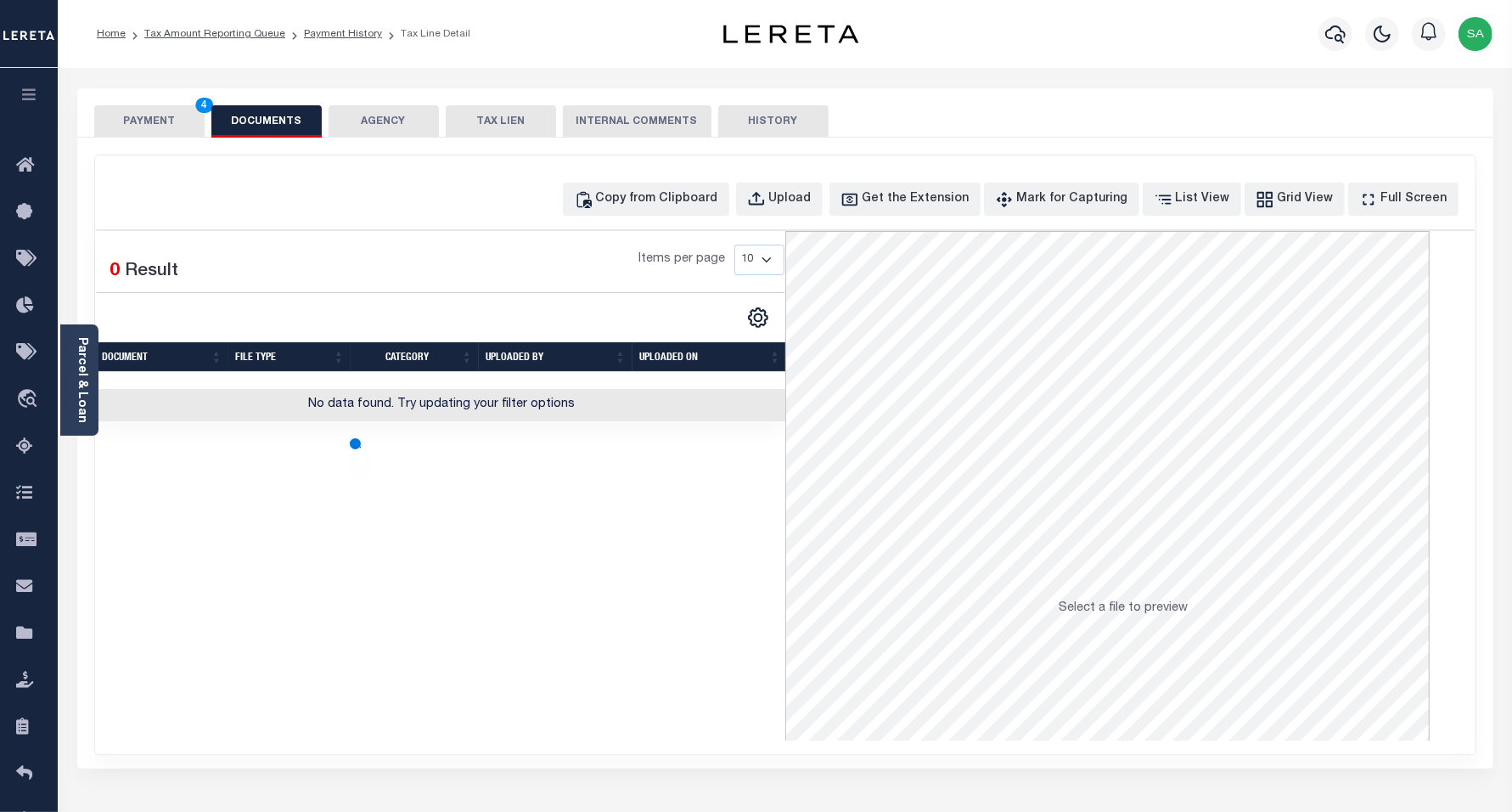
click at [177, 125] on button "PAYMENT 4" at bounding box center [149, 121] width 110 height 32
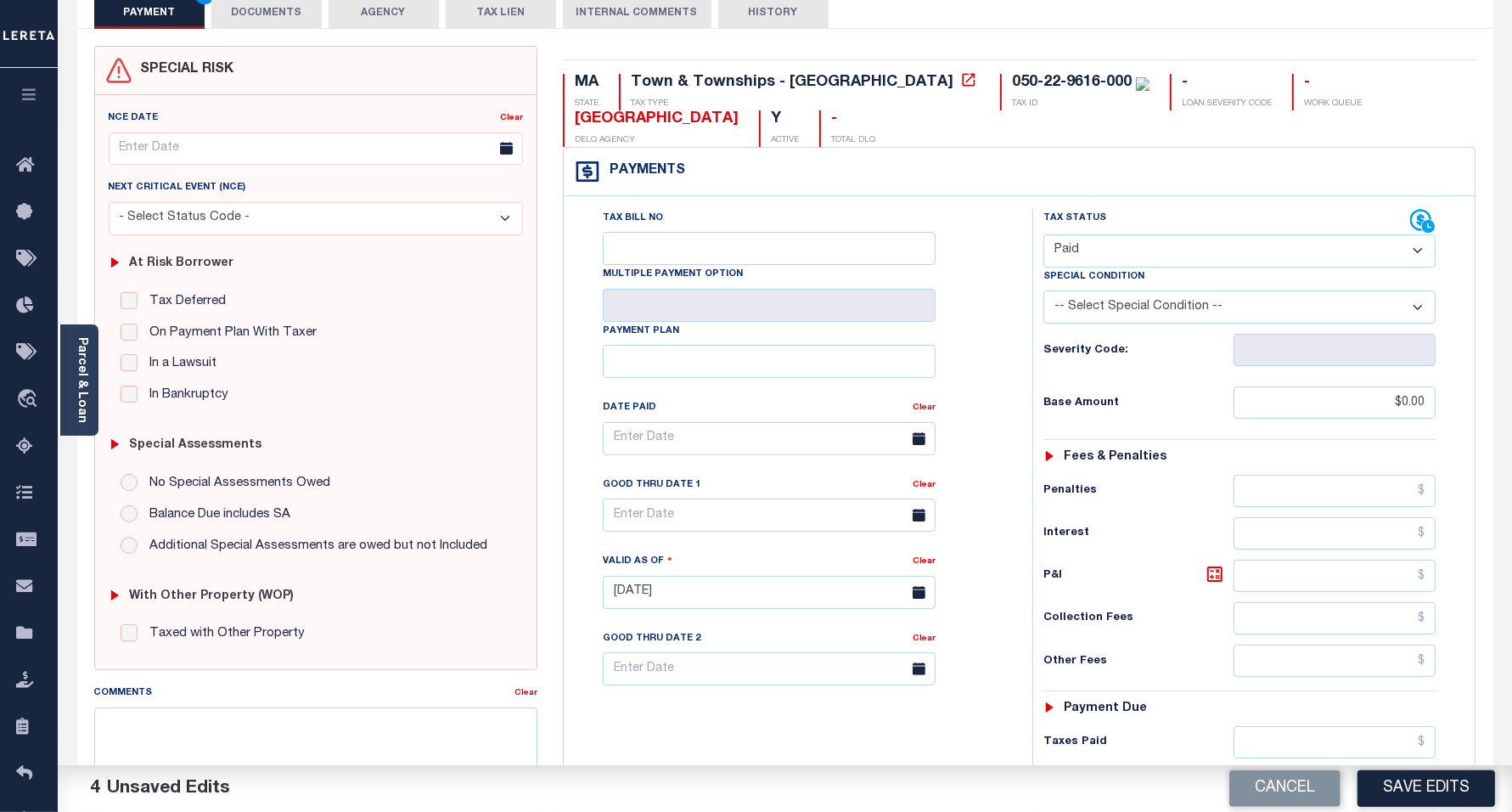
scroll to position [319, 0]
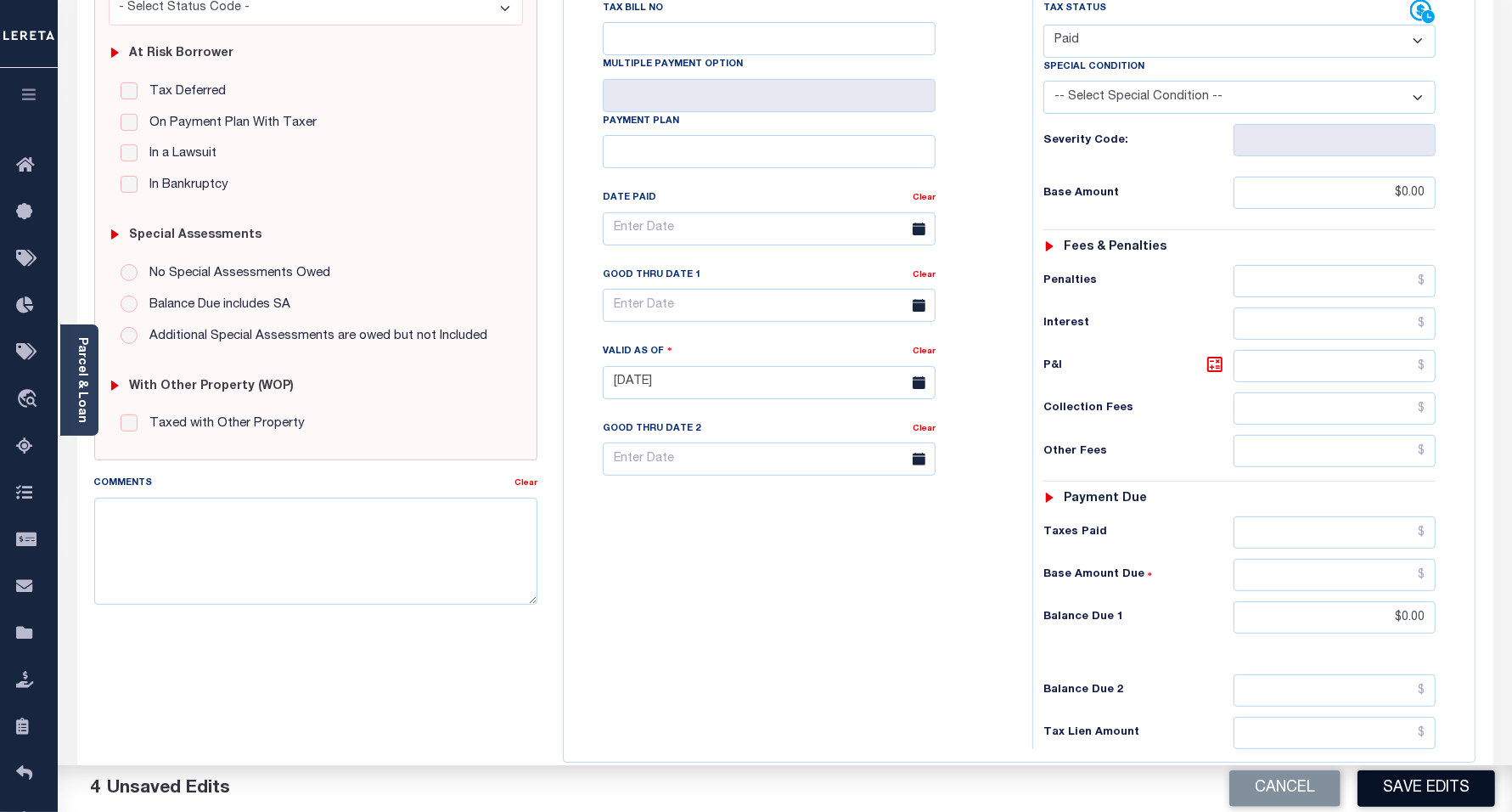
click at [1402, 787] on button "Save Edits" at bounding box center [1426, 788] width 138 height 37
checkbox input "false"
type input "$0"
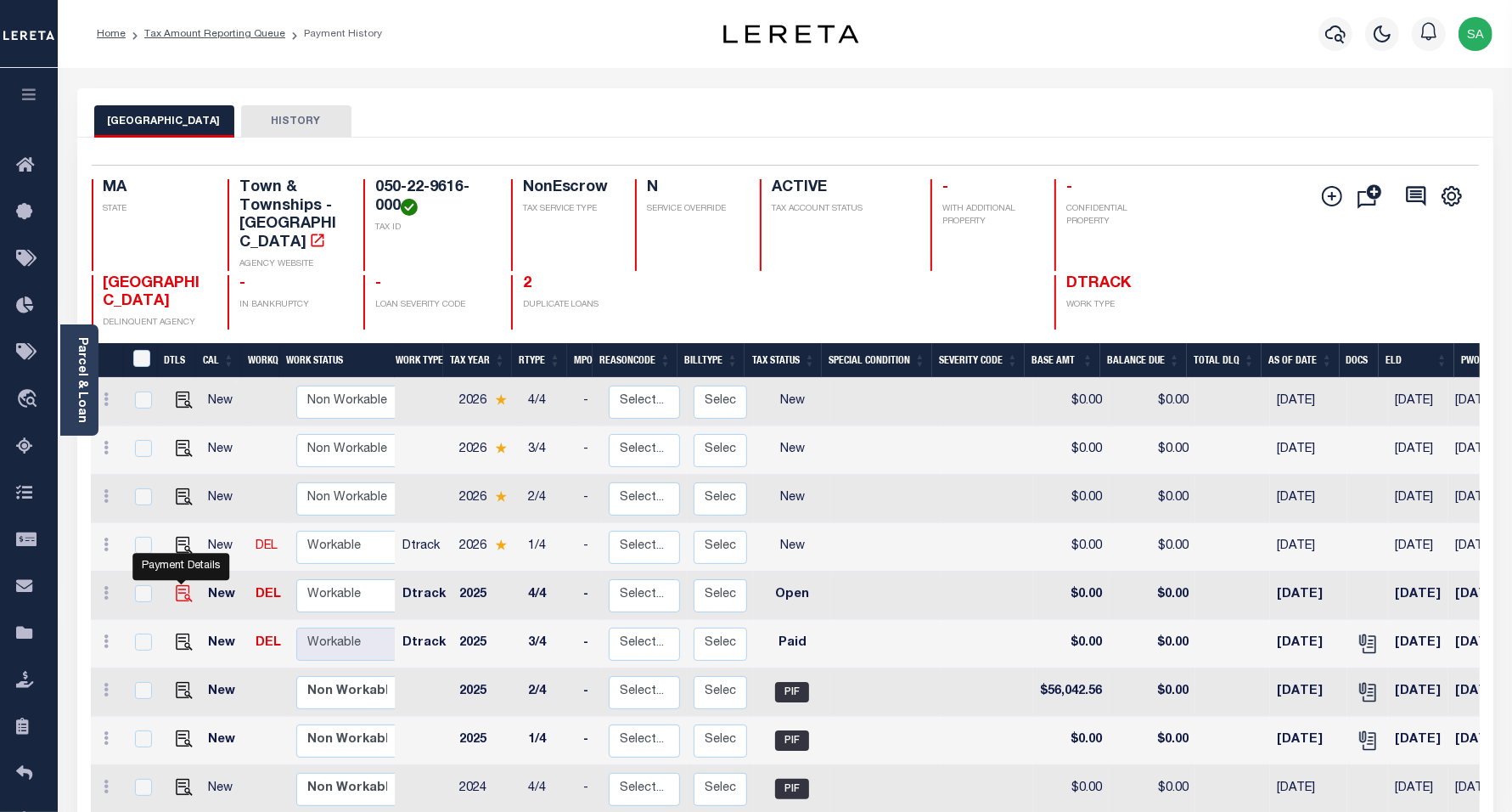
click at [181, 585] on img "" at bounding box center [184, 594] width 17 height 17
checkbox input "true"
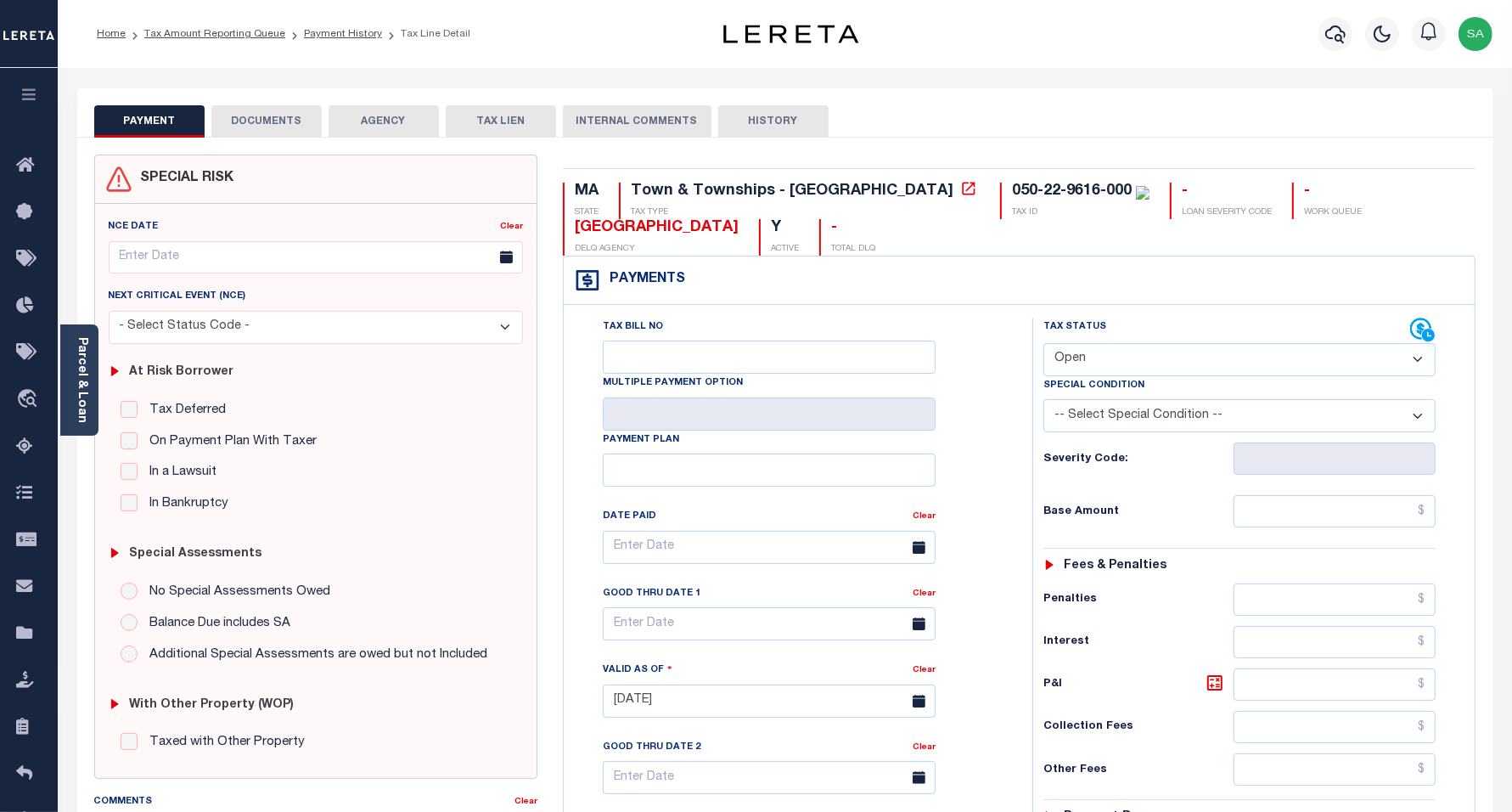
click at [1119, 363] on select "- Select Status Code - Open Due/Unpaid Paid Incomplete No Tax Due Internal Refu…" at bounding box center [1239, 359] width 393 height 33
select select "PYD"
click at [1043, 345] on select "- Select Status Code - Open Due/Unpaid Paid Incomplete No Tax Due Internal Refu…" at bounding box center [1239, 359] width 393 height 33
type input "[DATE]"
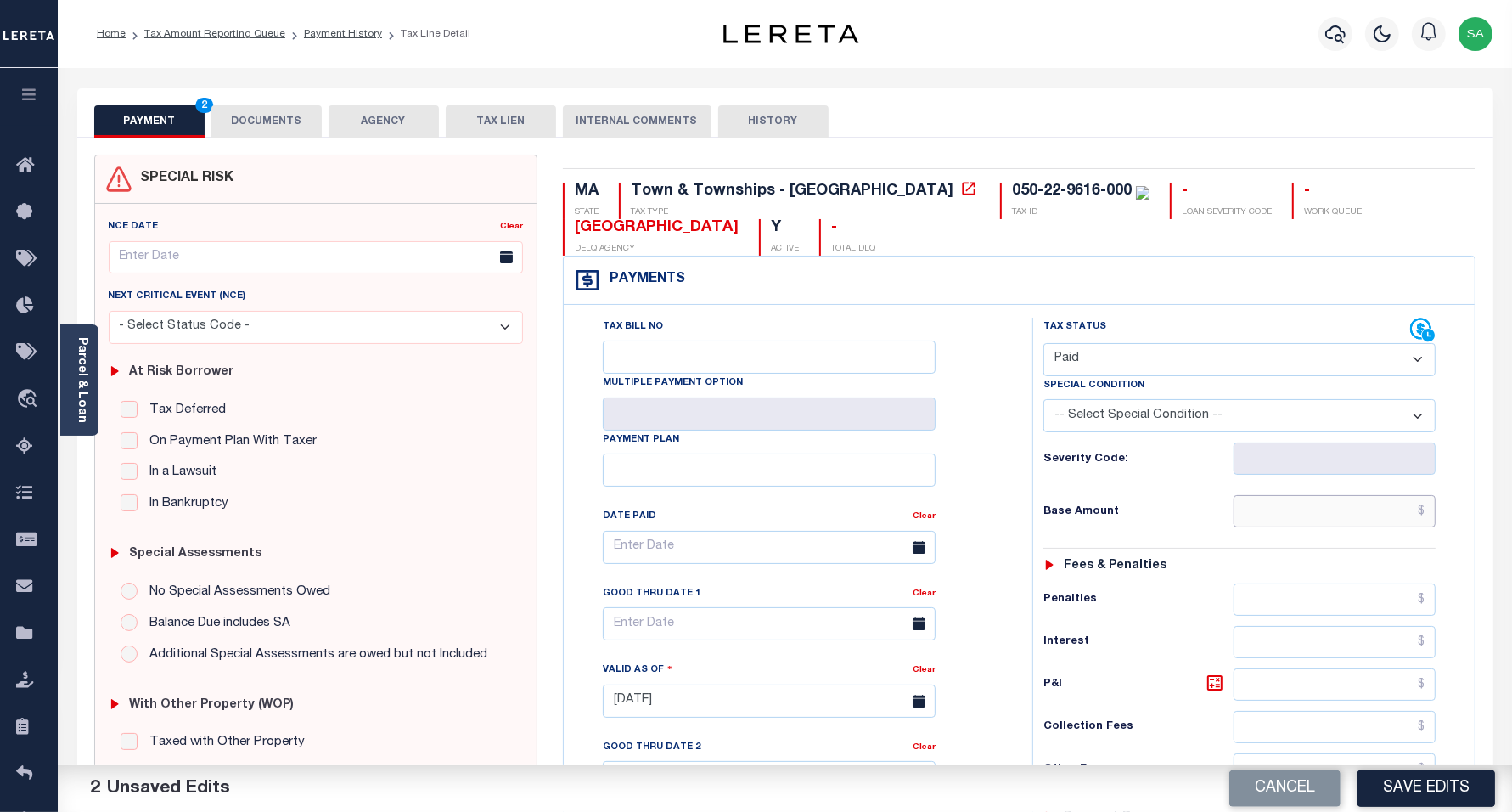
drag, startPoint x: 1279, startPoint y: 521, endPoint x: 1273, endPoint y: 533, distance: 13.4
click at [1279, 521] on input "text" at bounding box center [1335, 511] width 202 height 32
type input "$0.00"
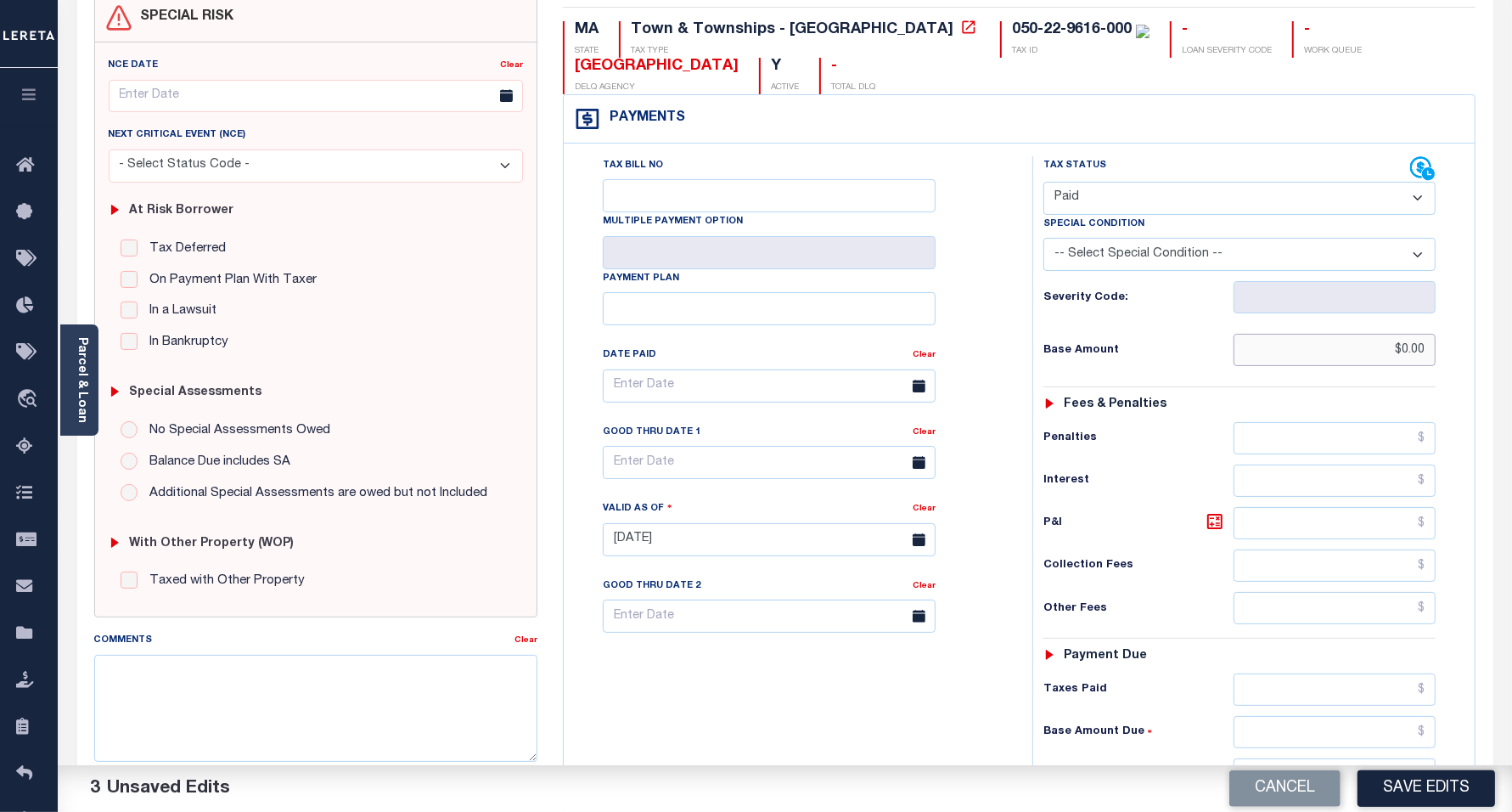
scroll to position [319, 0]
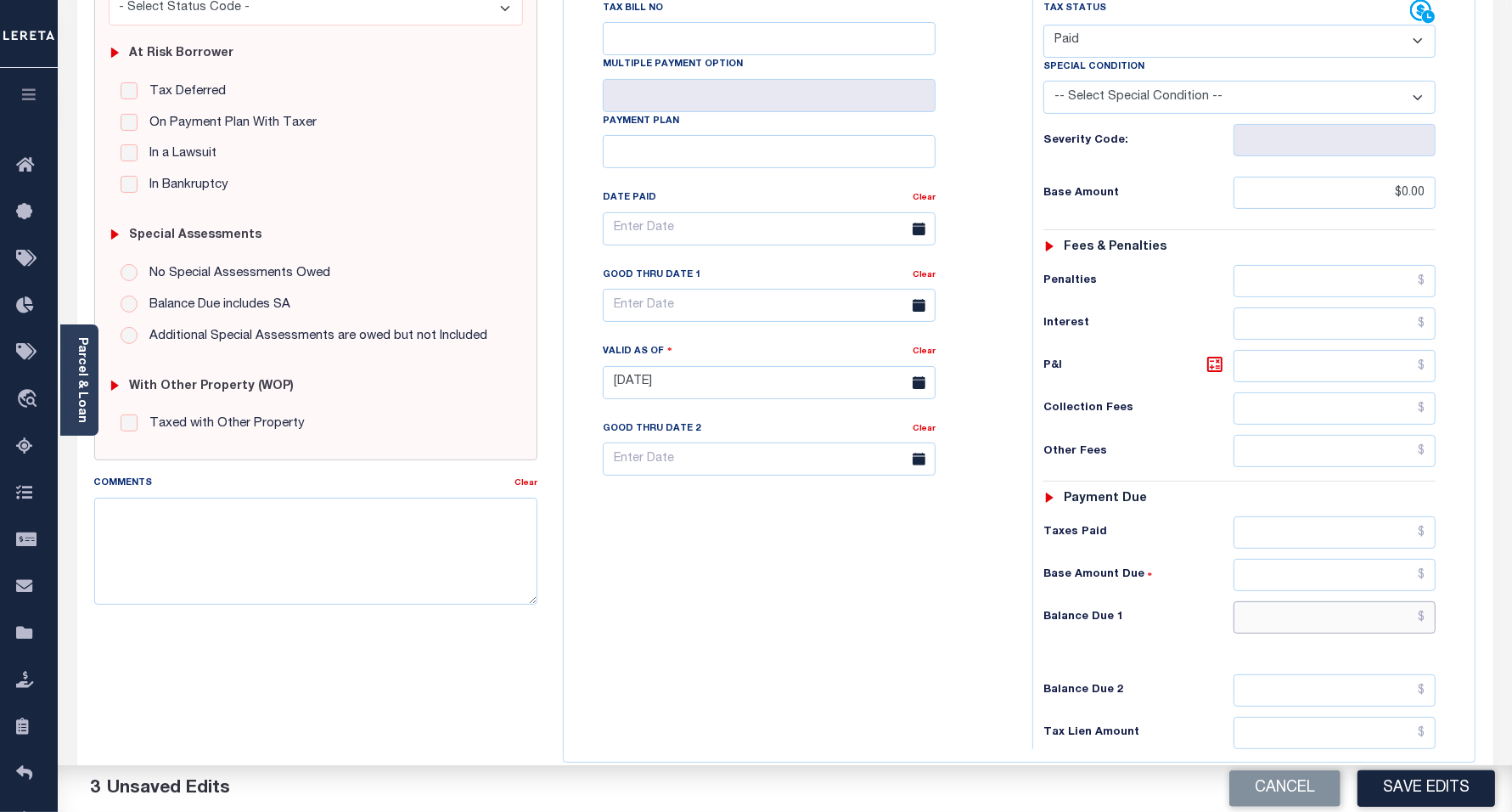
click at [1255, 626] on input "text" at bounding box center [1335, 617] width 202 height 32
type input "$0.00"
click at [796, 599] on div "Tax Bill No Multiple Payment Option Payment Plan Clear" at bounding box center [794, 374] width 452 height 750
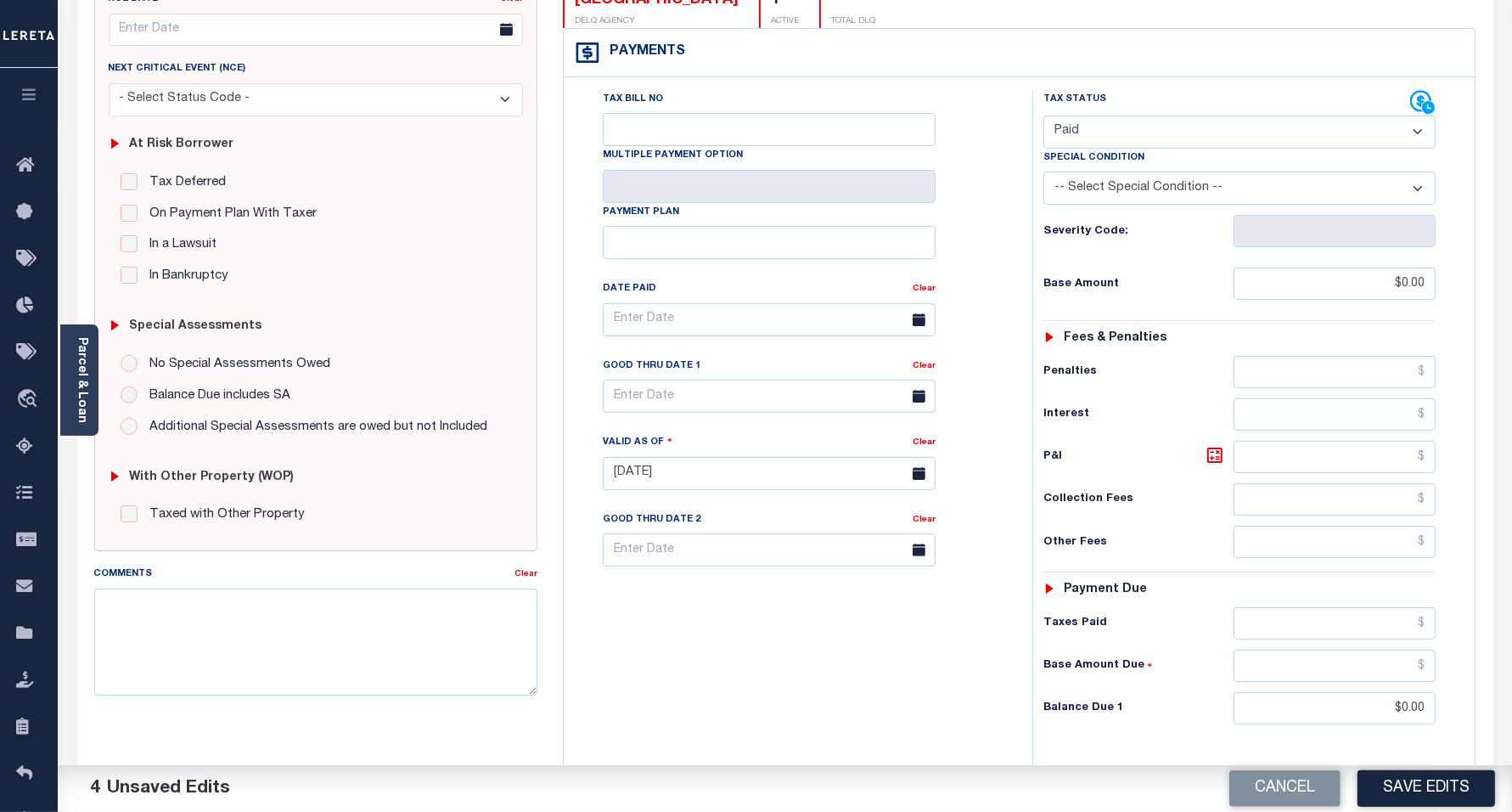
scroll to position [0, 0]
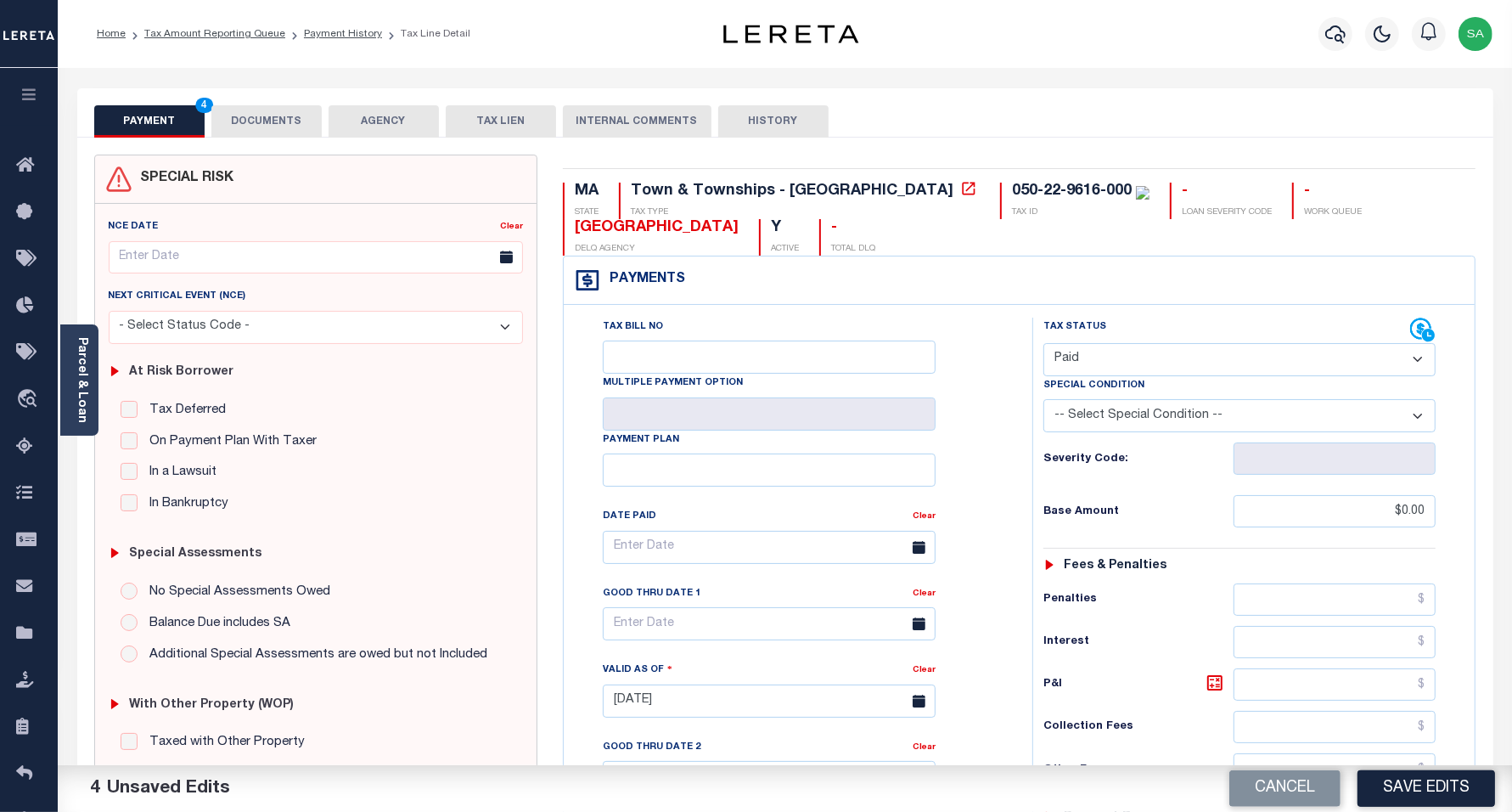
click at [239, 119] on button "DOCUMENTS" at bounding box center [267, 121] width 110 height 32
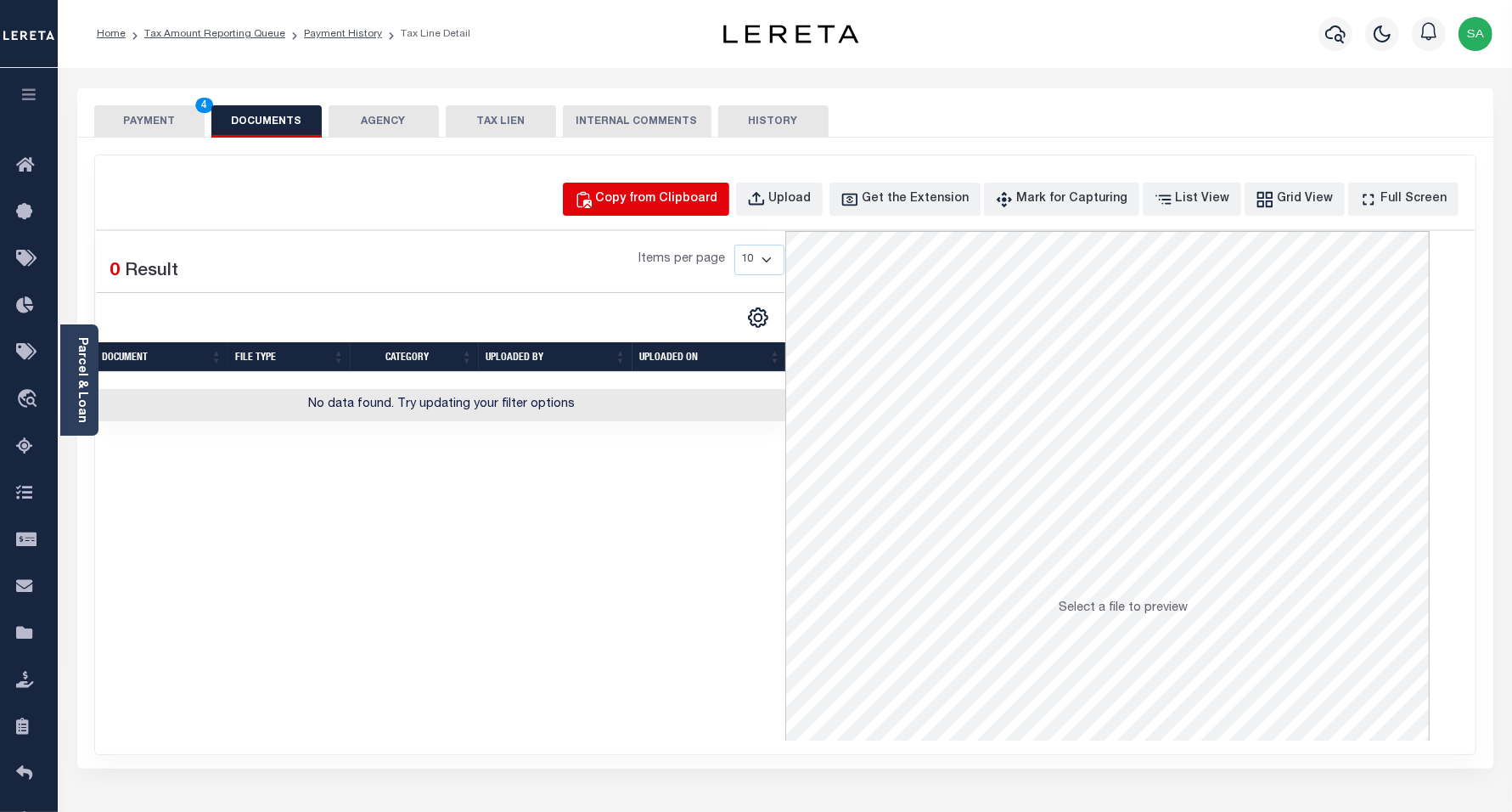
click at [719, 188] on button "Copy from Clipboard" at bounding box center [646, 199] width 166 height 33
select select "POP"
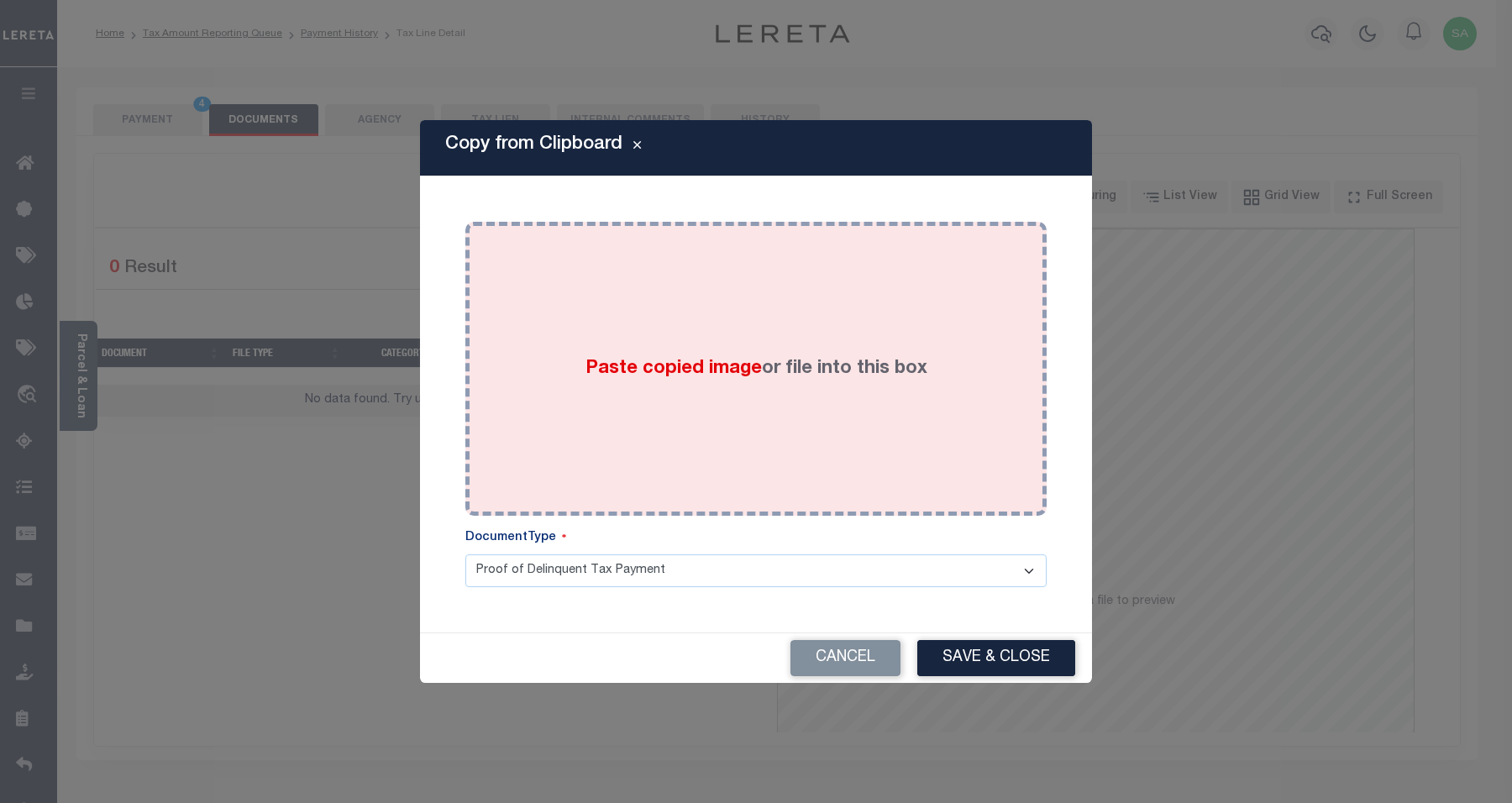
click at [745, 361] on span "Paste copied image" at bounding box center [674, 369] width 176 height 18
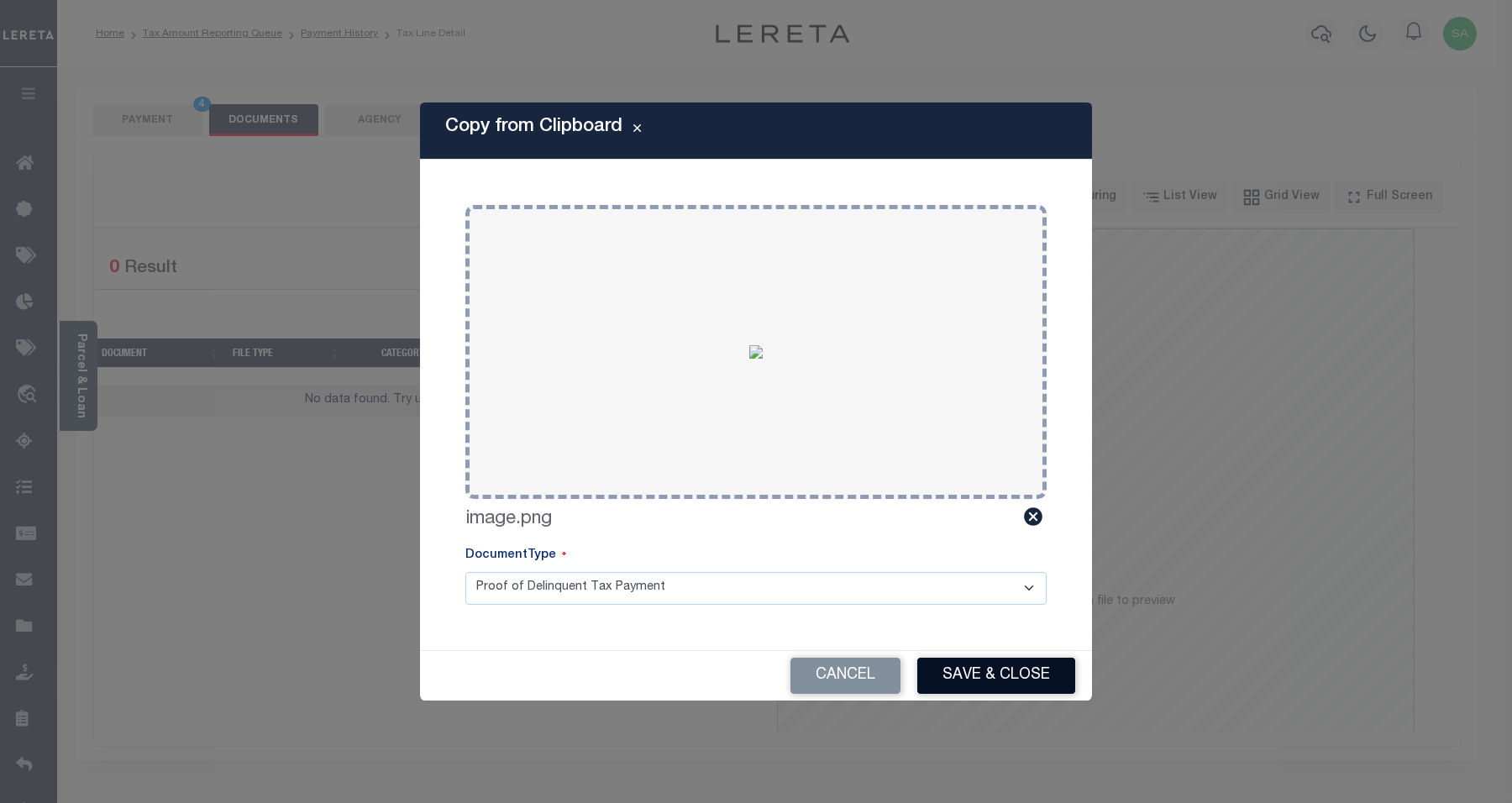
click at [967, 664] on button "Save & Close" at bounding box center [996, 675] width 158 height 36
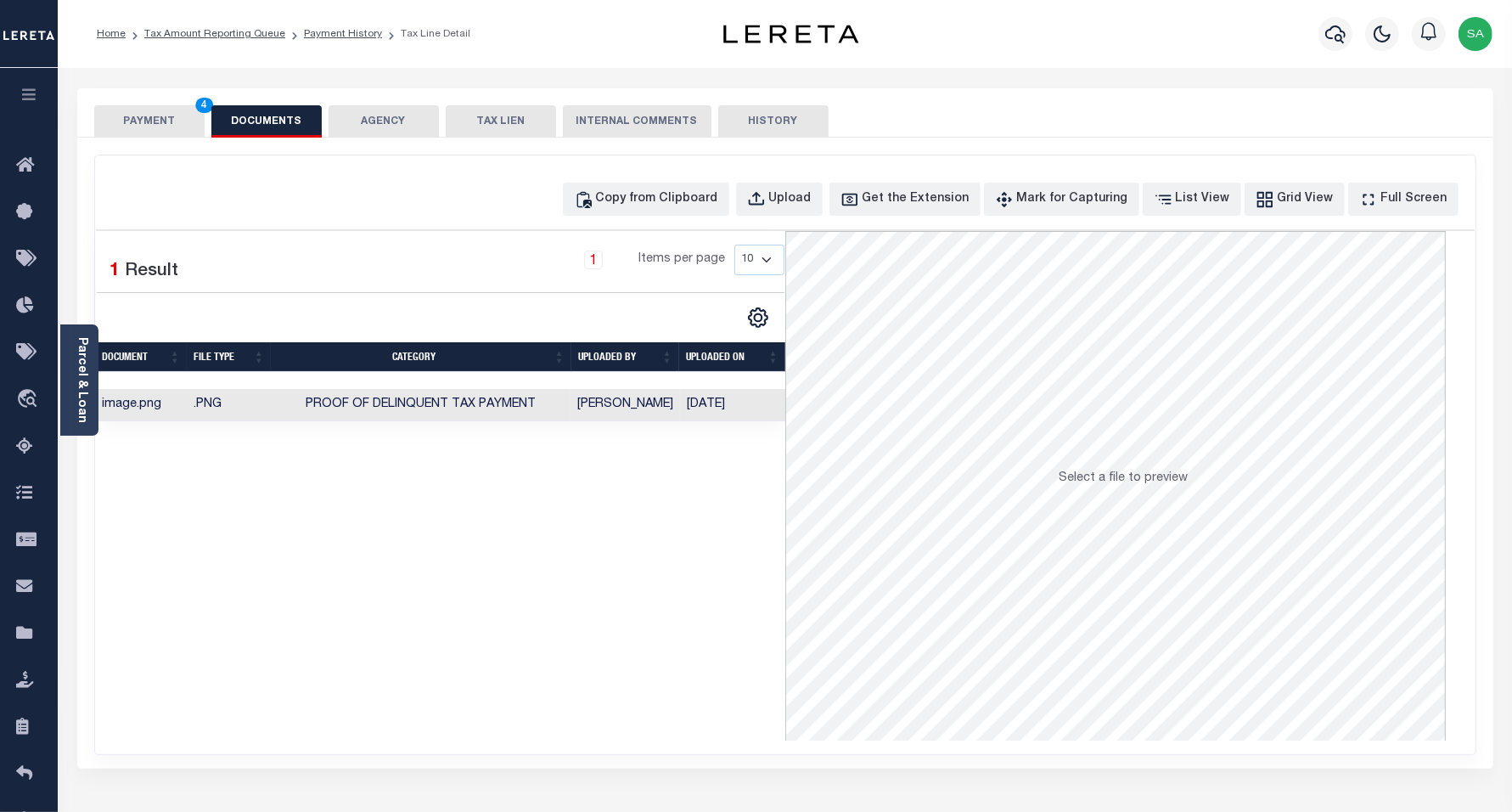
click at [170, 121] on button "PAYMENT 4" at bounding box center [149, 121] width 110 height 32
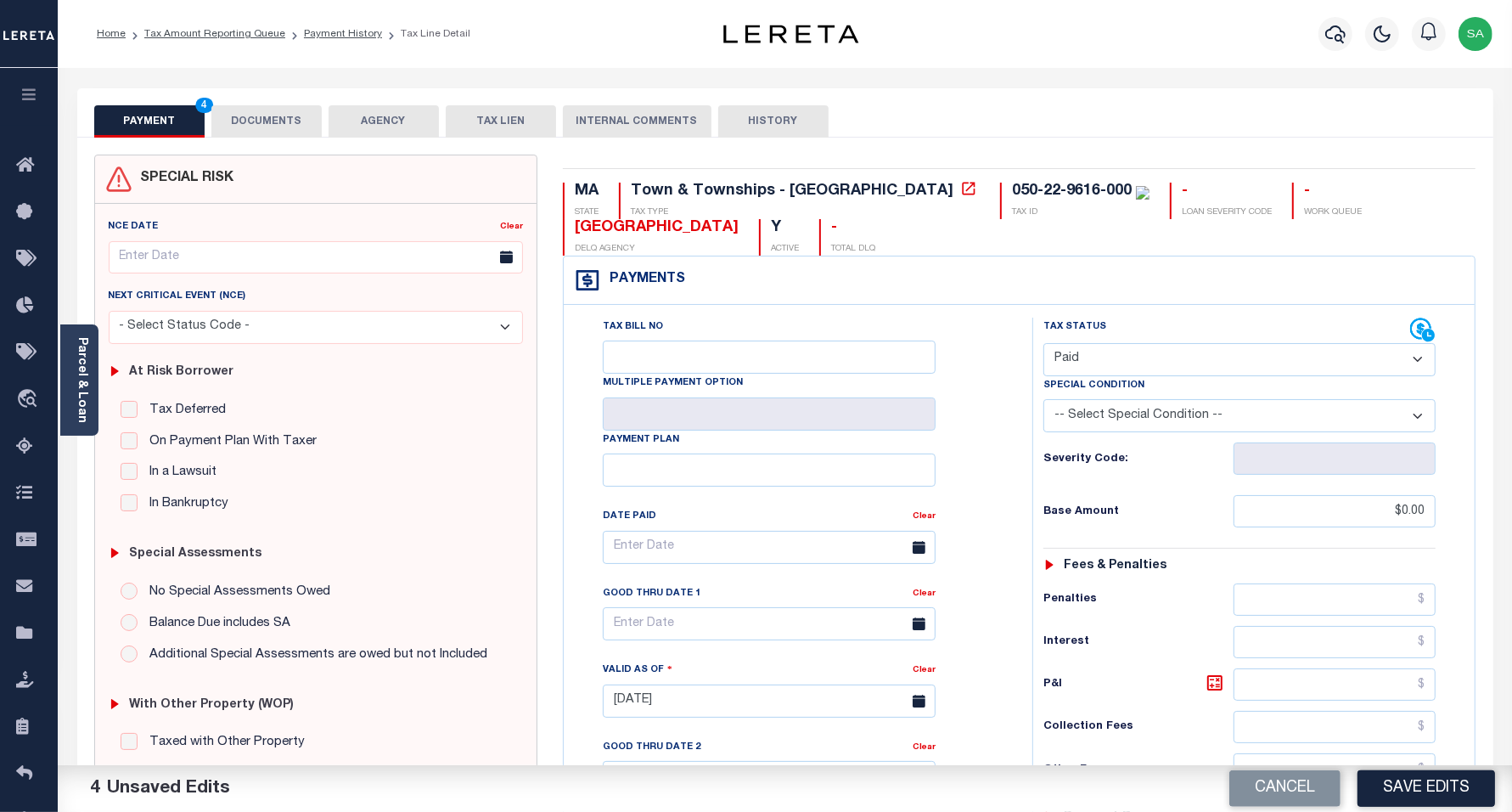
scroll to position [106, 0]
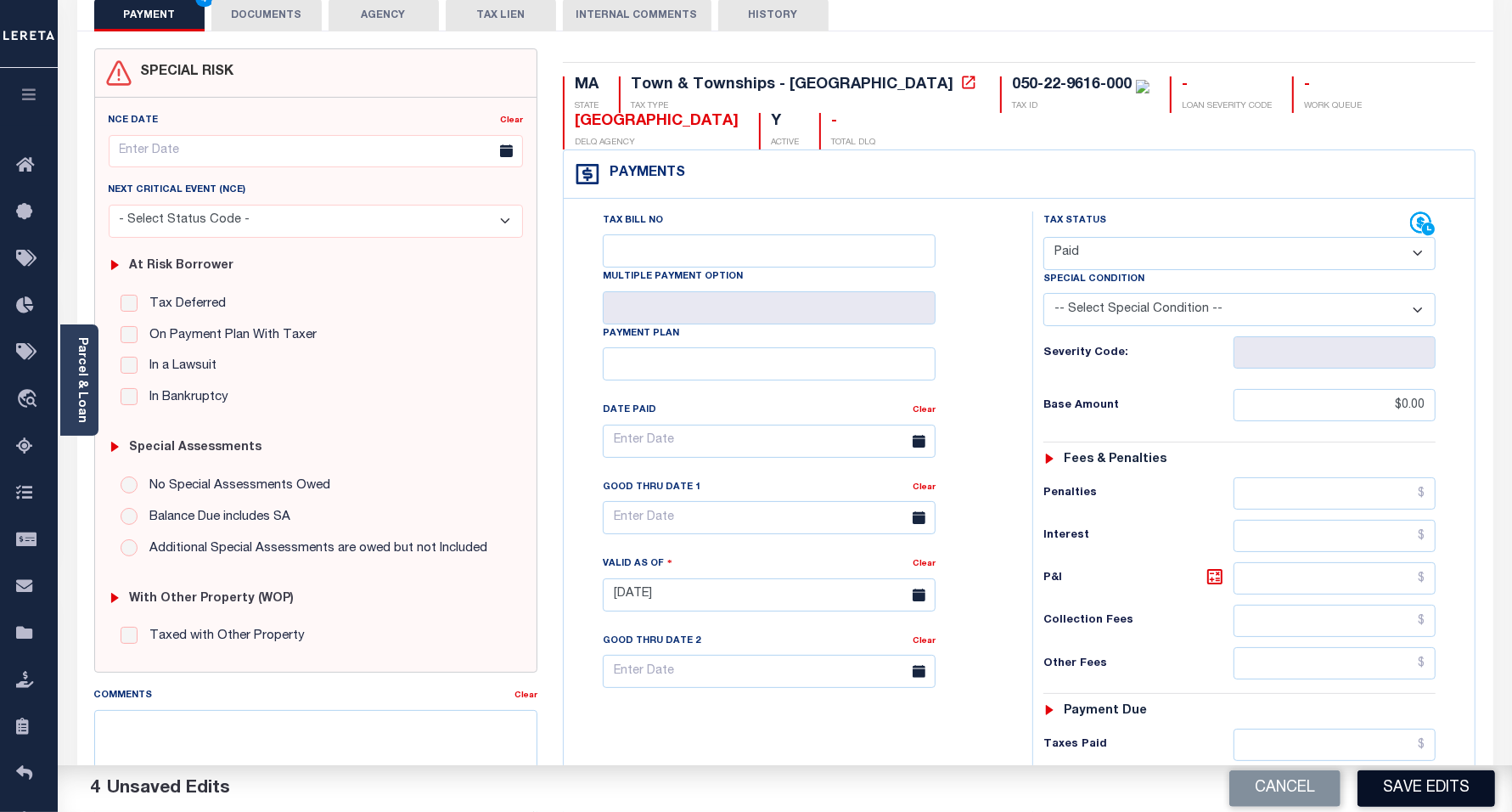
click at [1402, 783] on button "Save Edits" at bounding box center [1426, 788] width 138 height 37
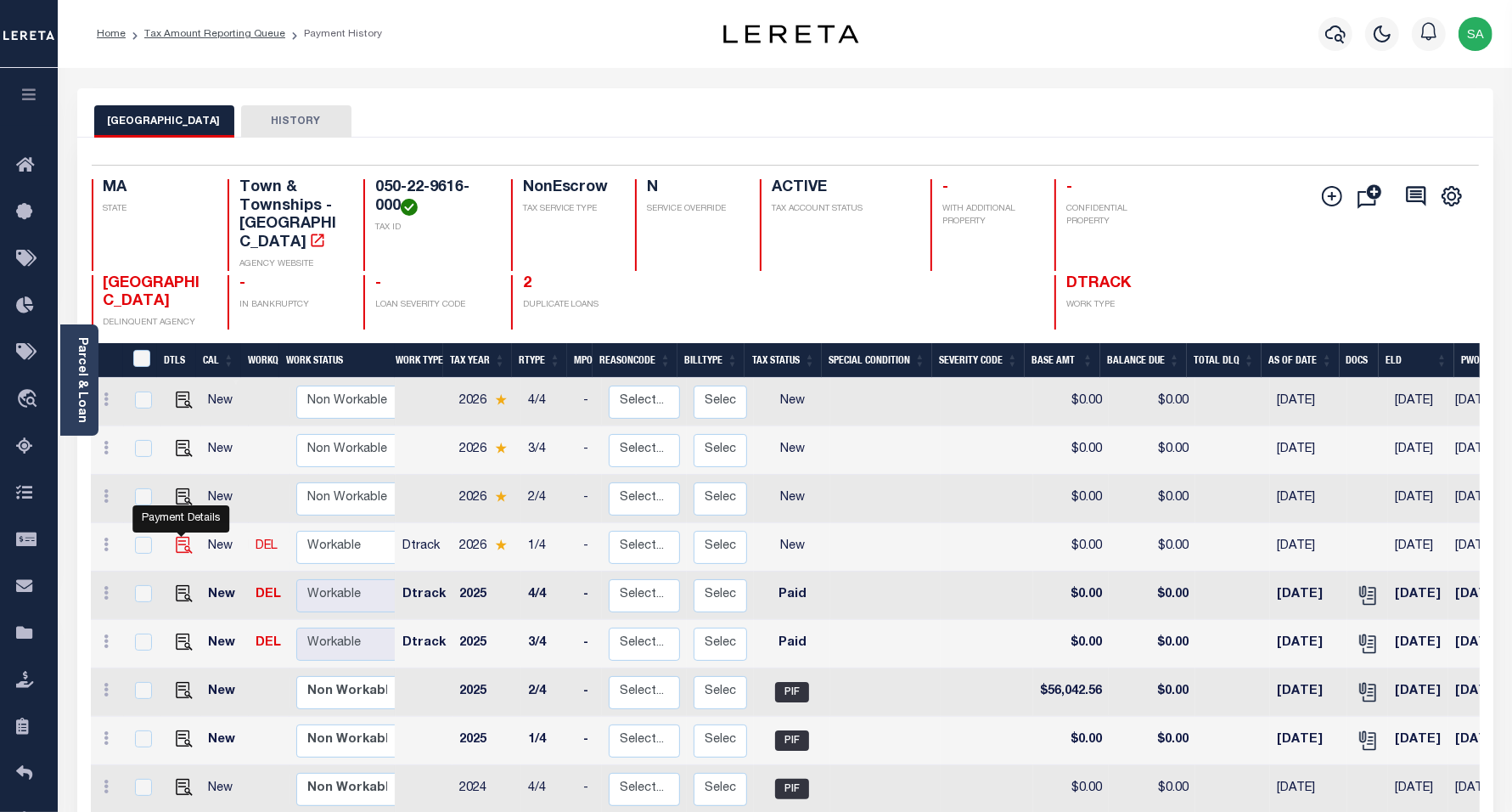
click at [183, 537] on img "" at bounding box center [184, 545] width 17 height 17
checkbox input "true"
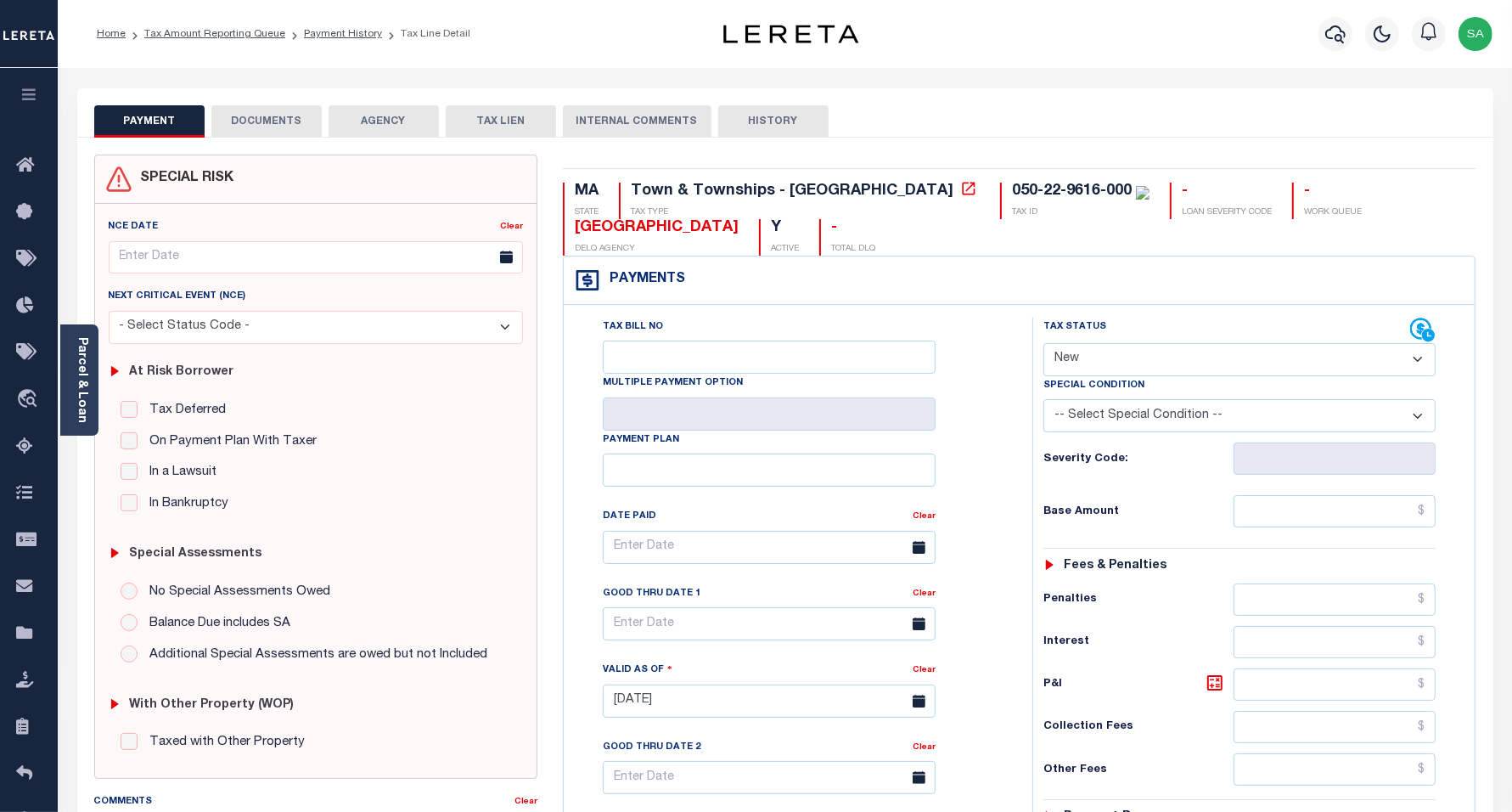
click at [1202, 357] on select "- Select Status Code - Open Due/Unpaid Paid Incomplete No Tax Due Internal Refu…" at bounding box center [1239, 359] width 393 height 33
select select "PYD"
click at [1043, 345] on select "- Select Status Code - Open Due/Unpaid Paid Incomplete No Tax Due Internal Refu…" at bounding box center [1239, 359] width 393 height 33
type input "[DATE]"
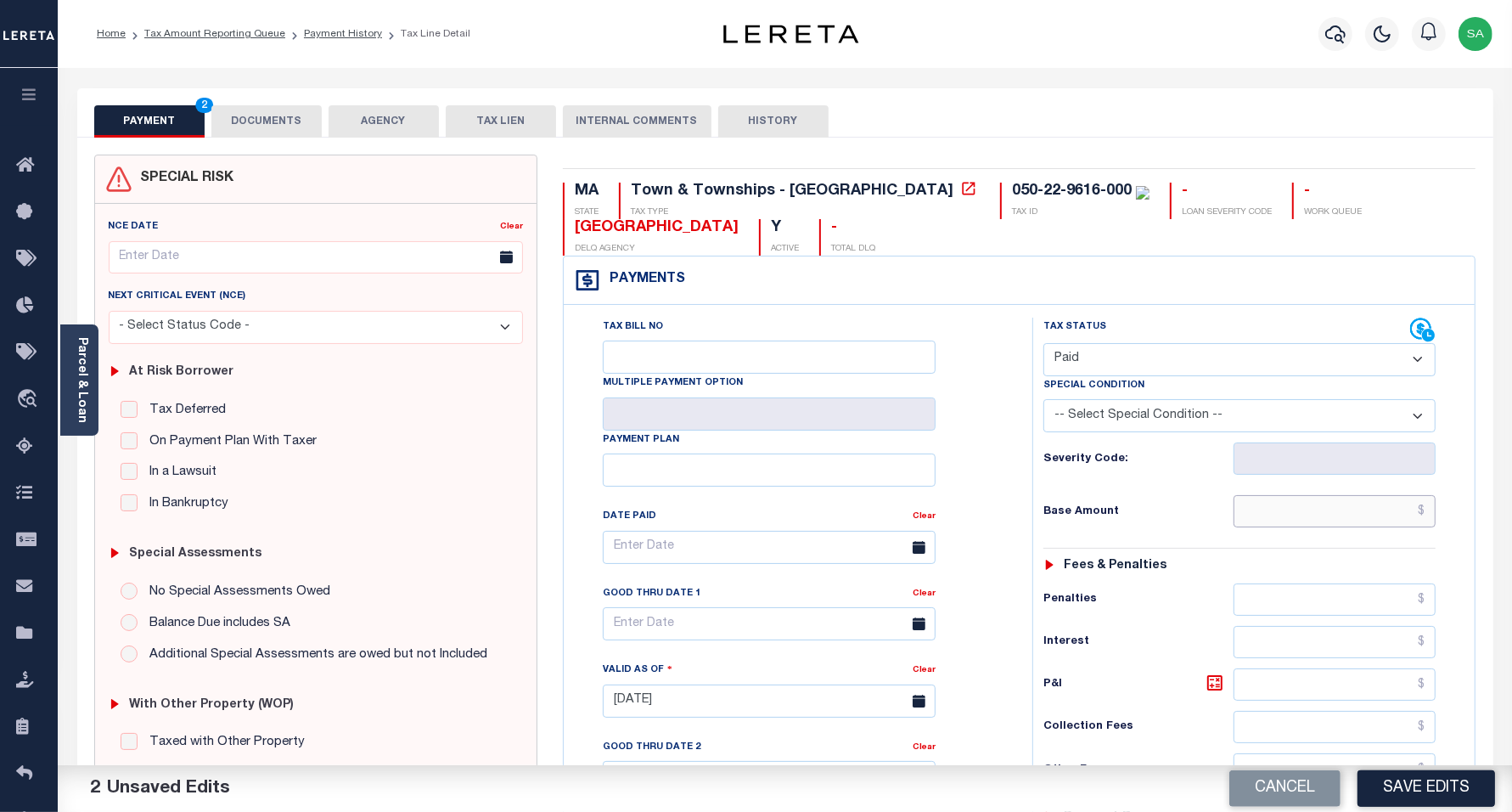
drag, startPoint x: 1270, startPoint y: 516, endPoint x: 1270, endPoint y: 529, distance: 13.0
click at [1270, 516] on input "text" at bounding box center [1335, 511] width 202 height 32
type input "$0.00"
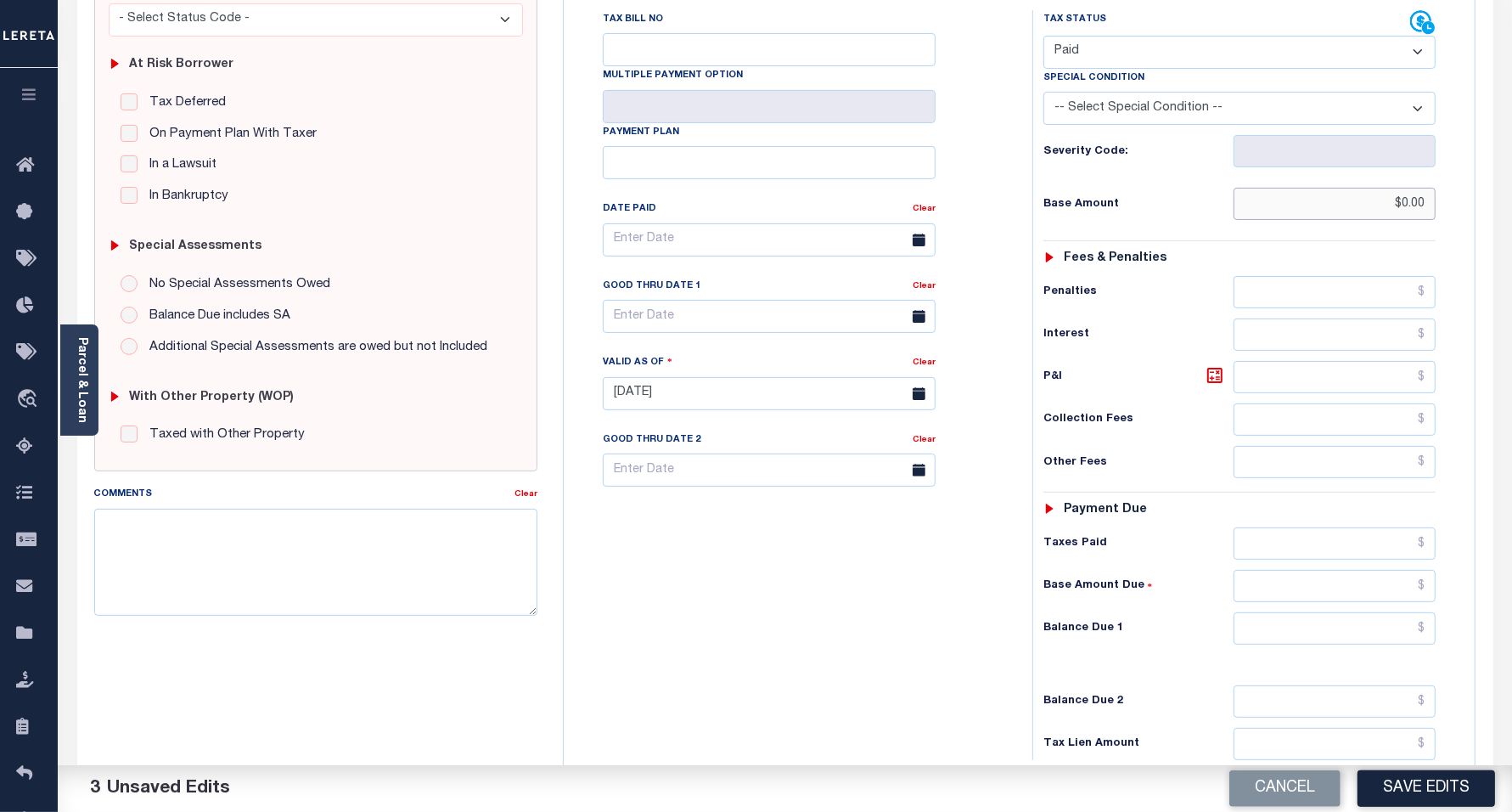
scroll to position [319, 0]
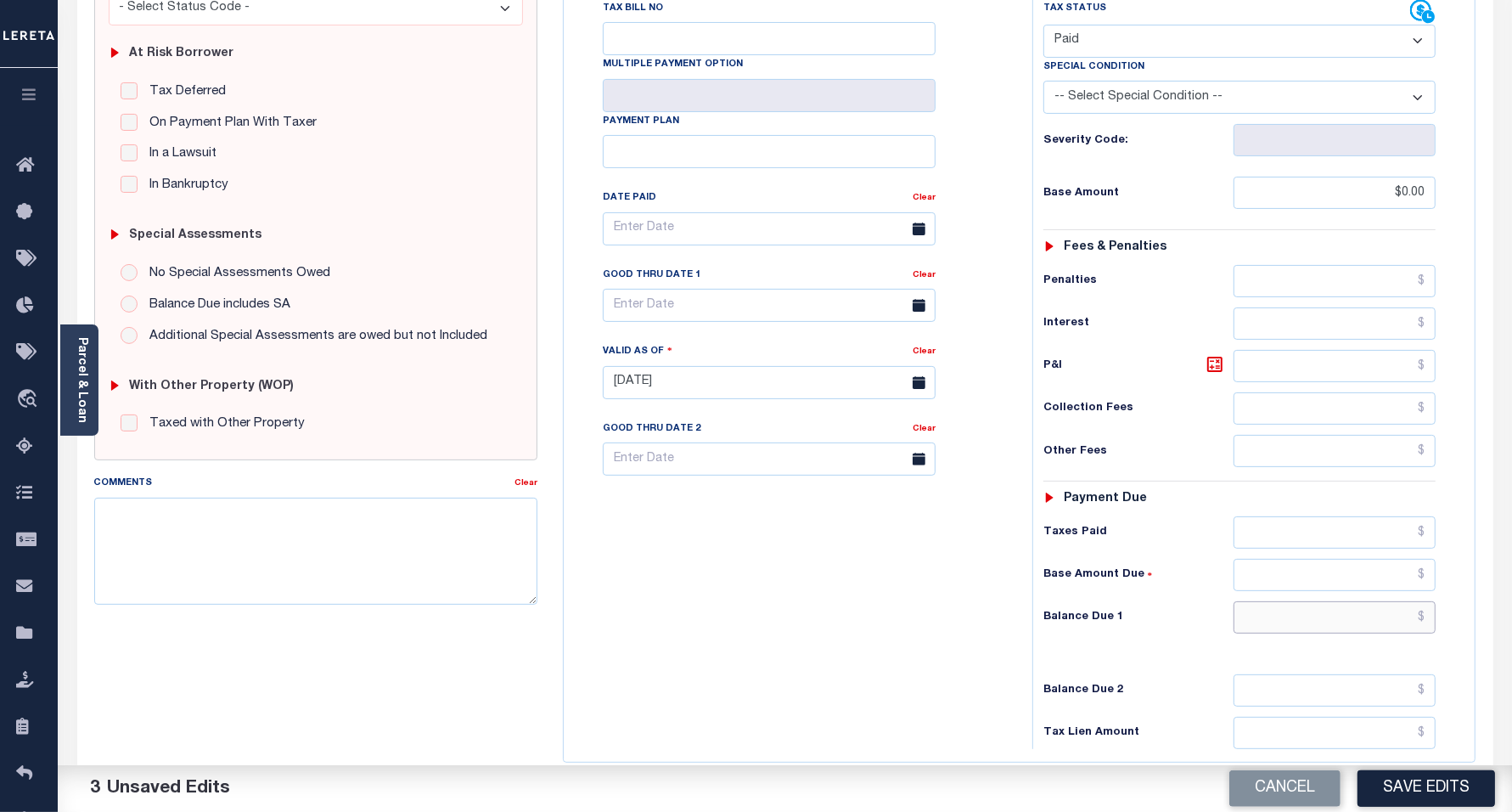
click at [1271, 631] on input "text" at bounding box center [1335, 617] width 202 height 32
type input "$0.00"
click at [718, 643] on div "Tax Bill No Multiple Payment Option Payment Plan Clear" at bounding box center [794, 374] width 452 height 750
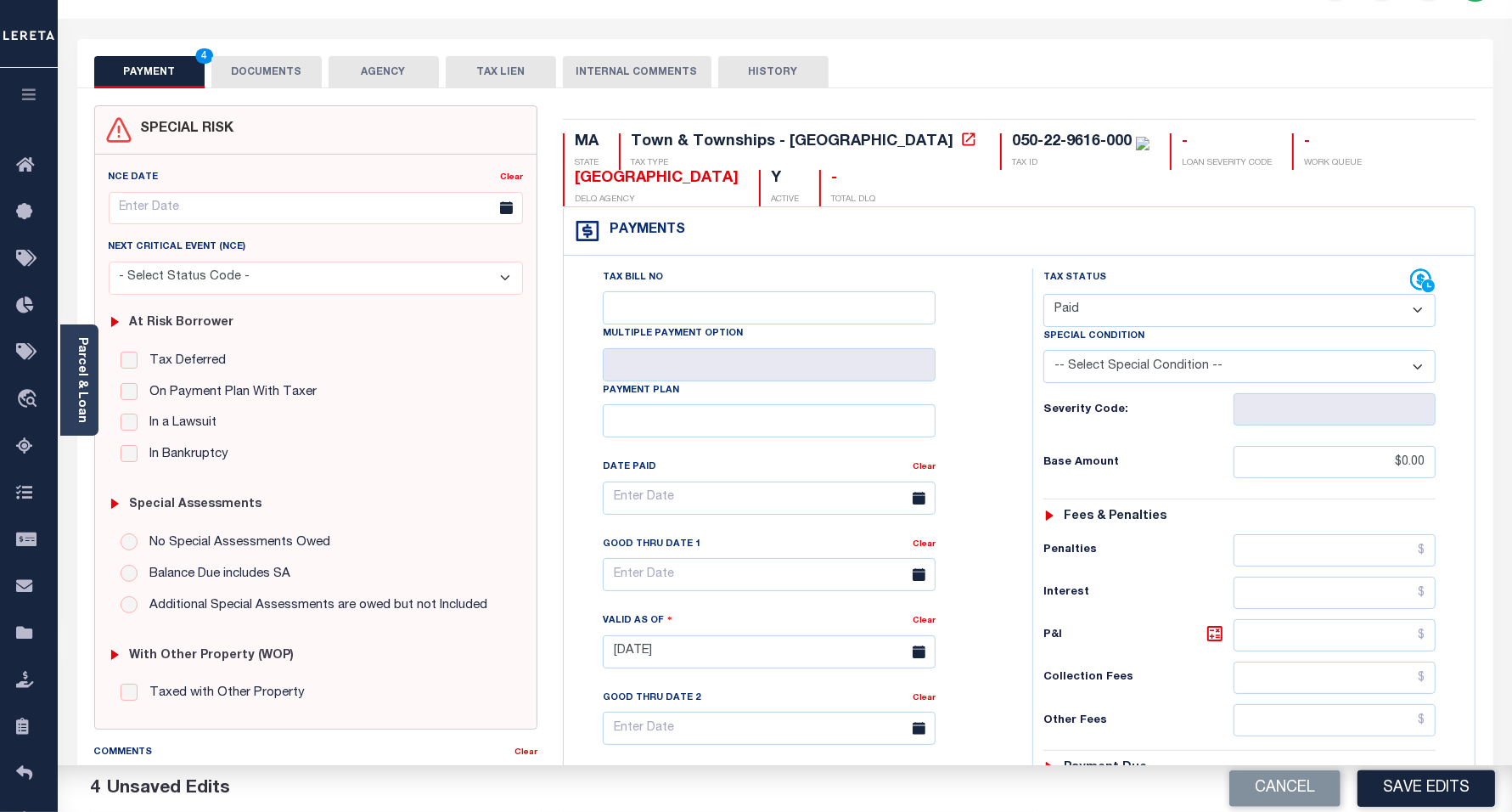
scroll to position [0, 0]
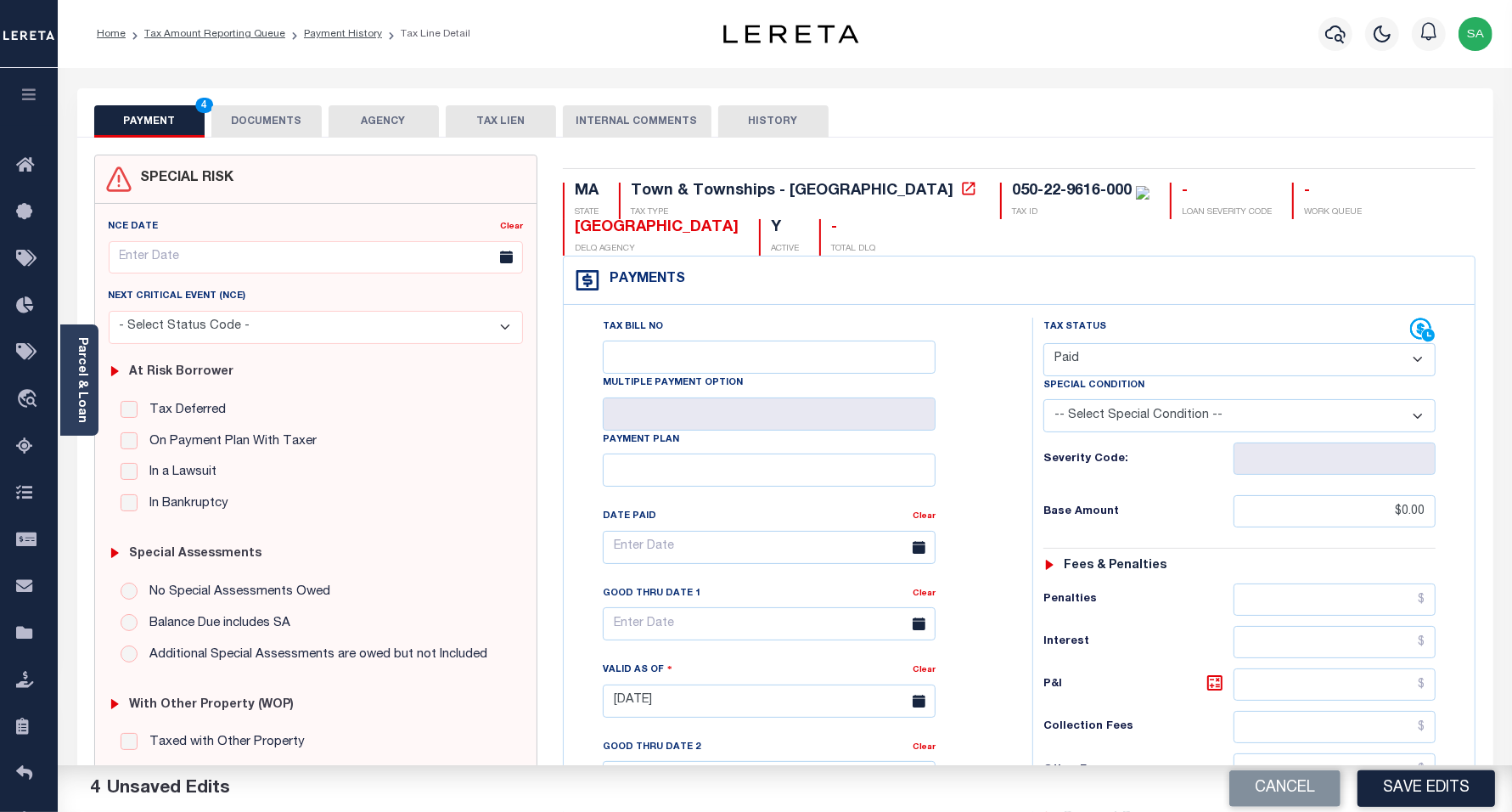
click at [324, 119] on div "PAYMENT 4 DOCUMENTS AGENCY DELINQUENT PAYEE TAX LIEN HISTORY" at bounding box center [785, 121] width 1382 height 31
click at [302, 121] on button "DOCUMENTS" at bounding box center [267, 121] width 110 height 32
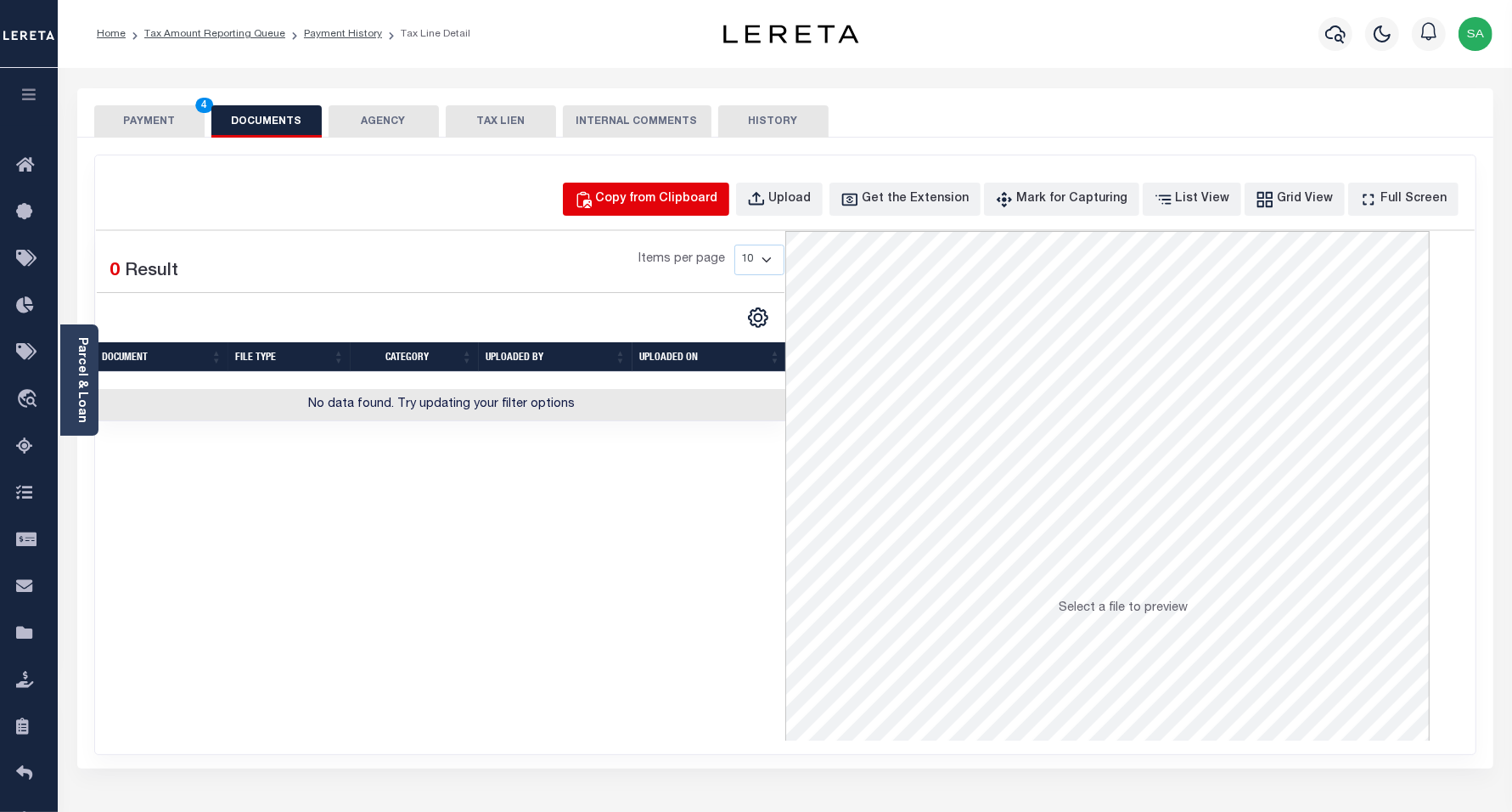
click at [651, 204] on div "Copy from Clipboard" at bounding box center [657, 200] width 122 height 19
select select "POP"
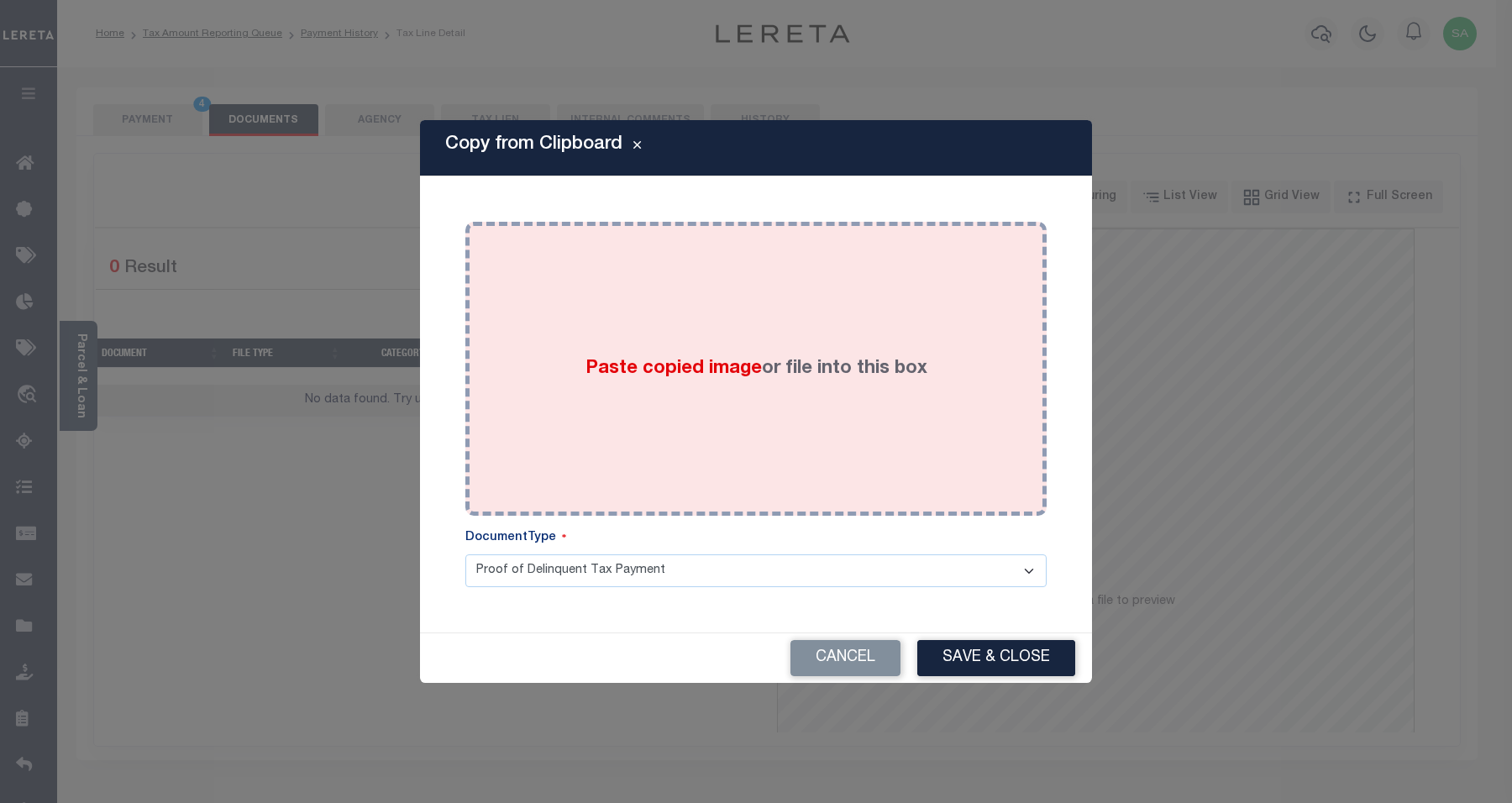
click at [753, 396] on div "Paste copied image or file into this box" at bounding box center [756, 369] width 556 height 269
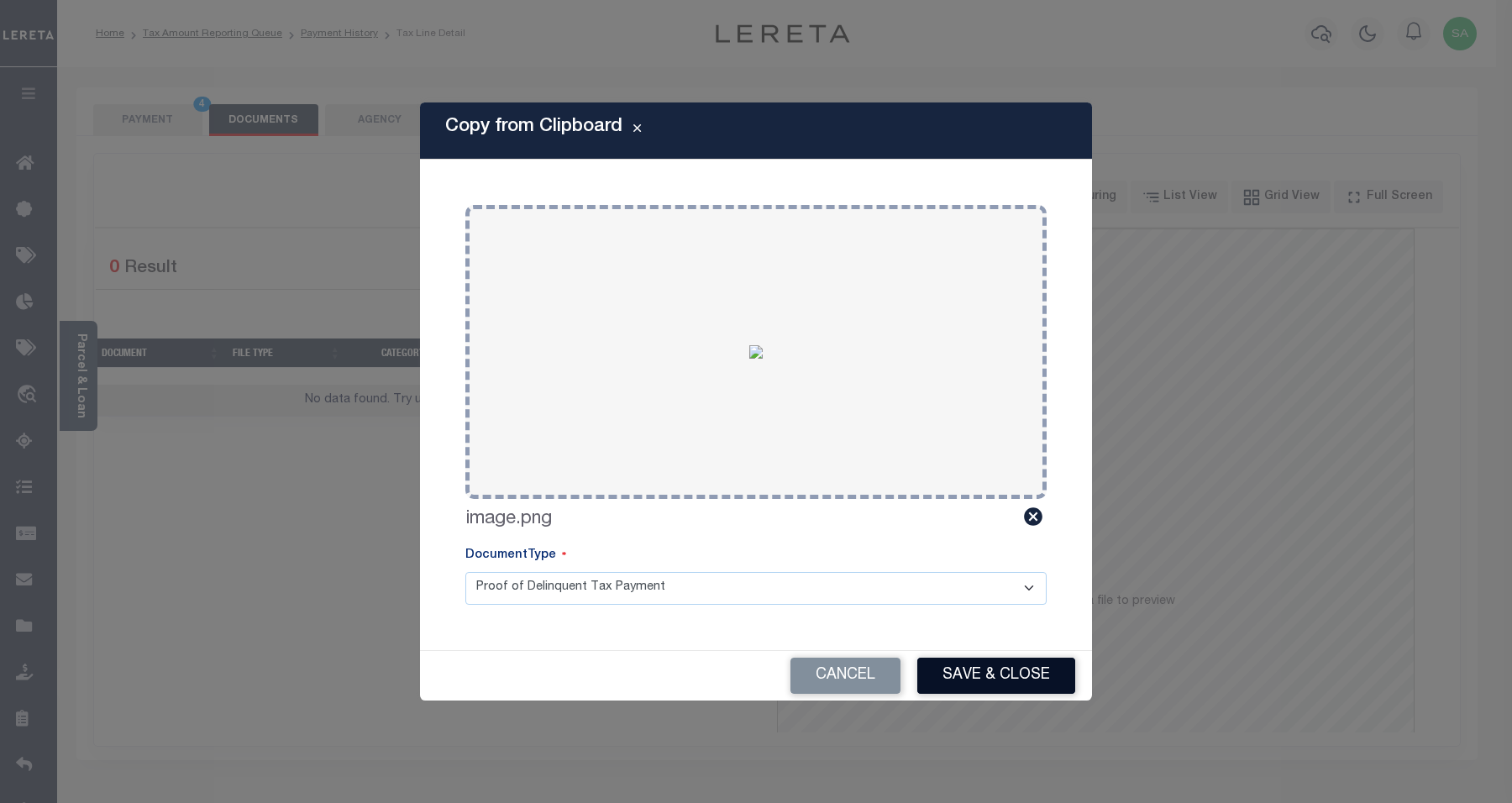
click at [1000, 669] on button "Save & Close" at bounding box center [996, 675] width 158 height 36
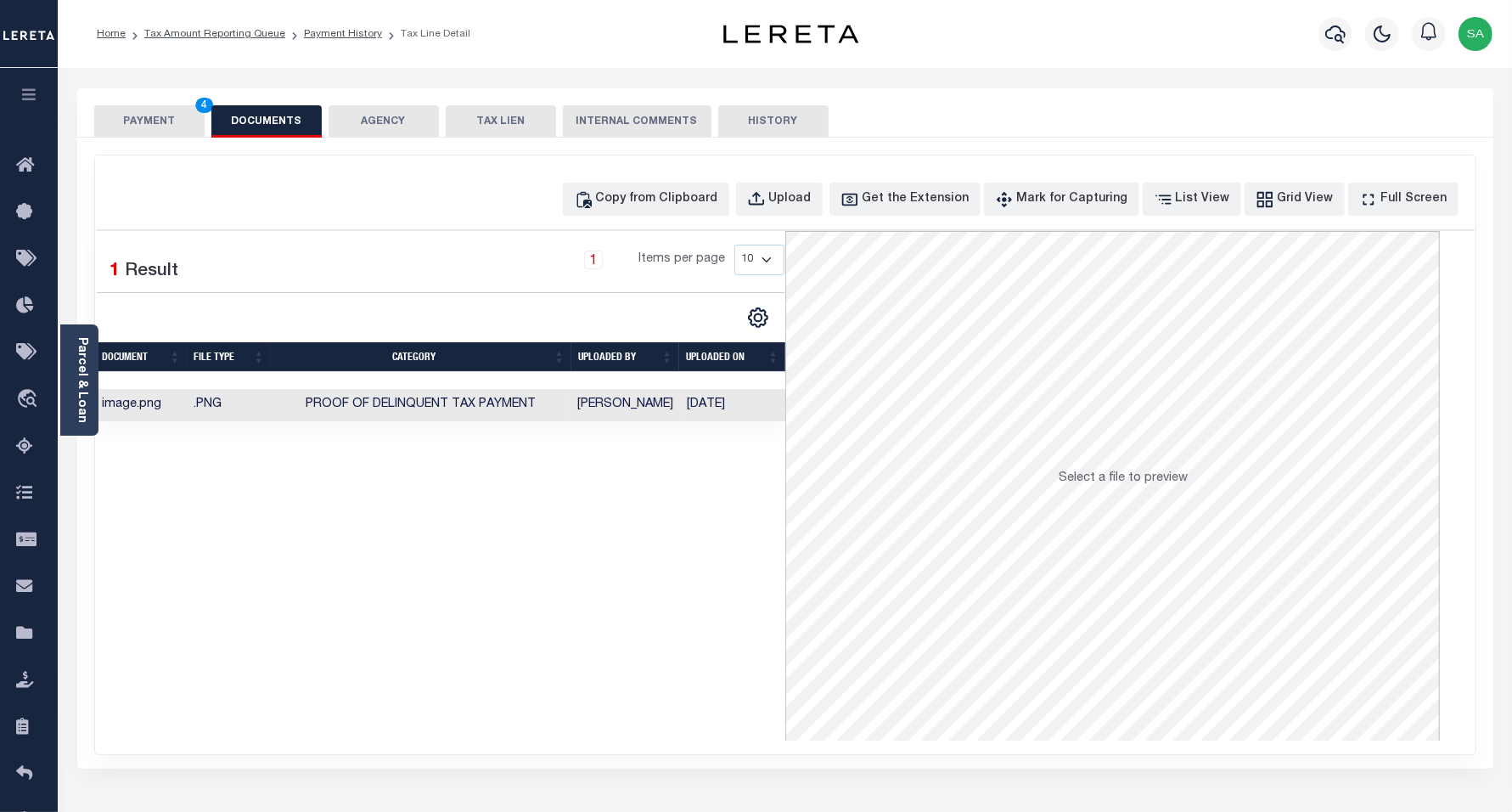
click at [140, 120] on button "PAYMENT 4" at bounding box center [149, 121] width 110 height 32
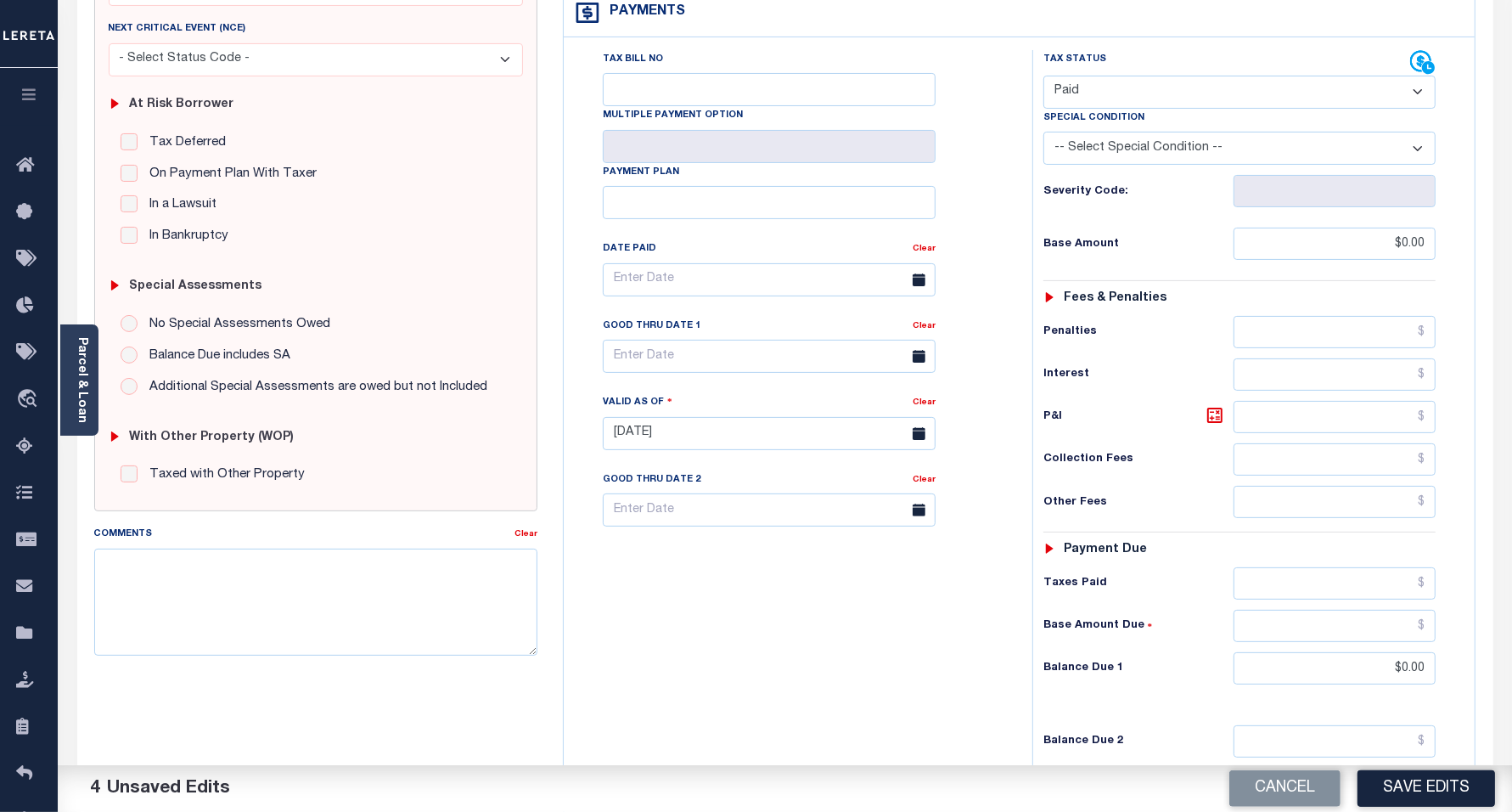
scroll to position [477, 0]
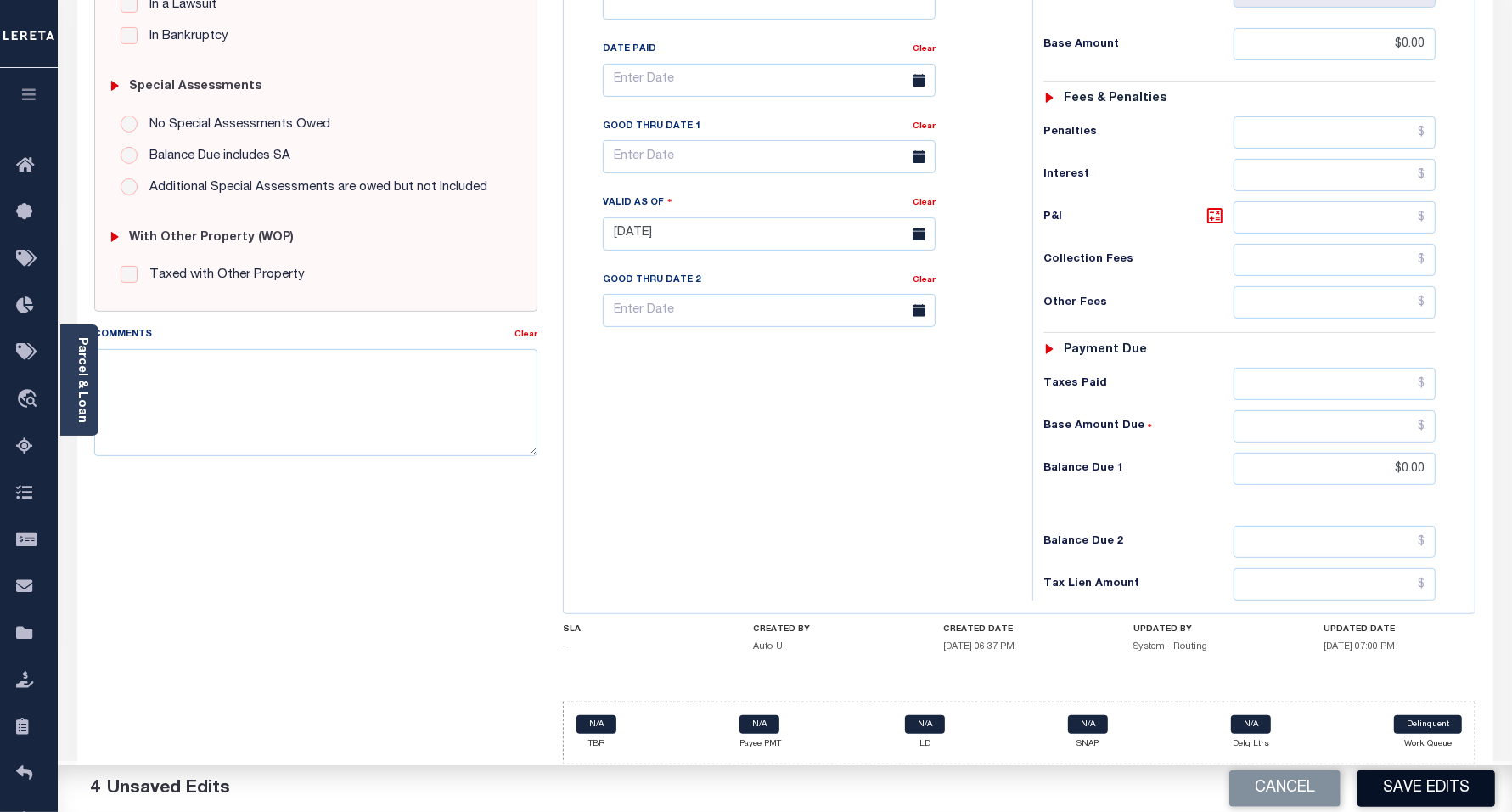
click at [1464, 792] on button "Save Edits" at bounding box center [1426, 788] width 138 height 37
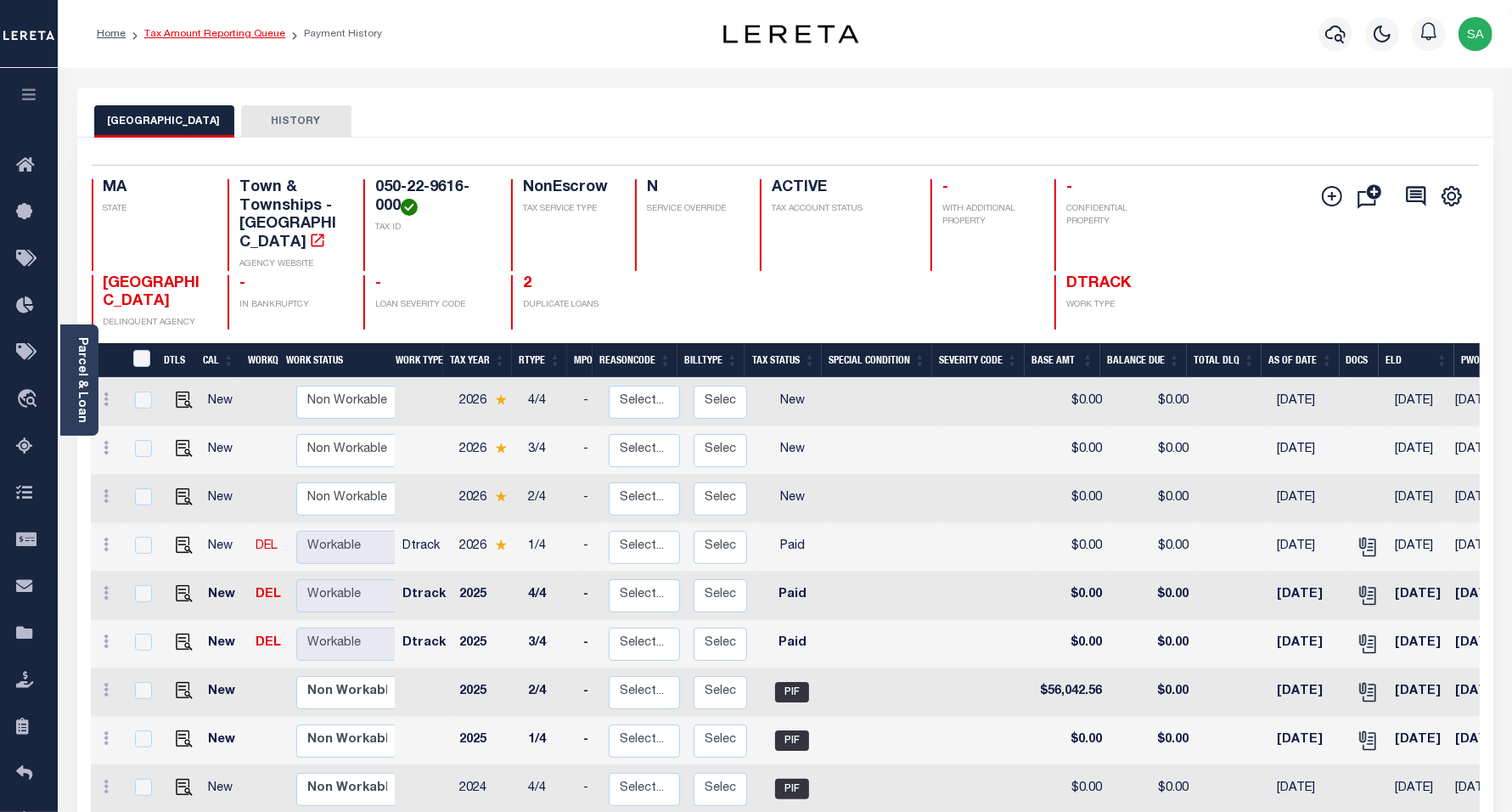
click at [245, 34] on link "Tax Amount Reporting Queue" at bounding box center [215, 34] width 141 height 10
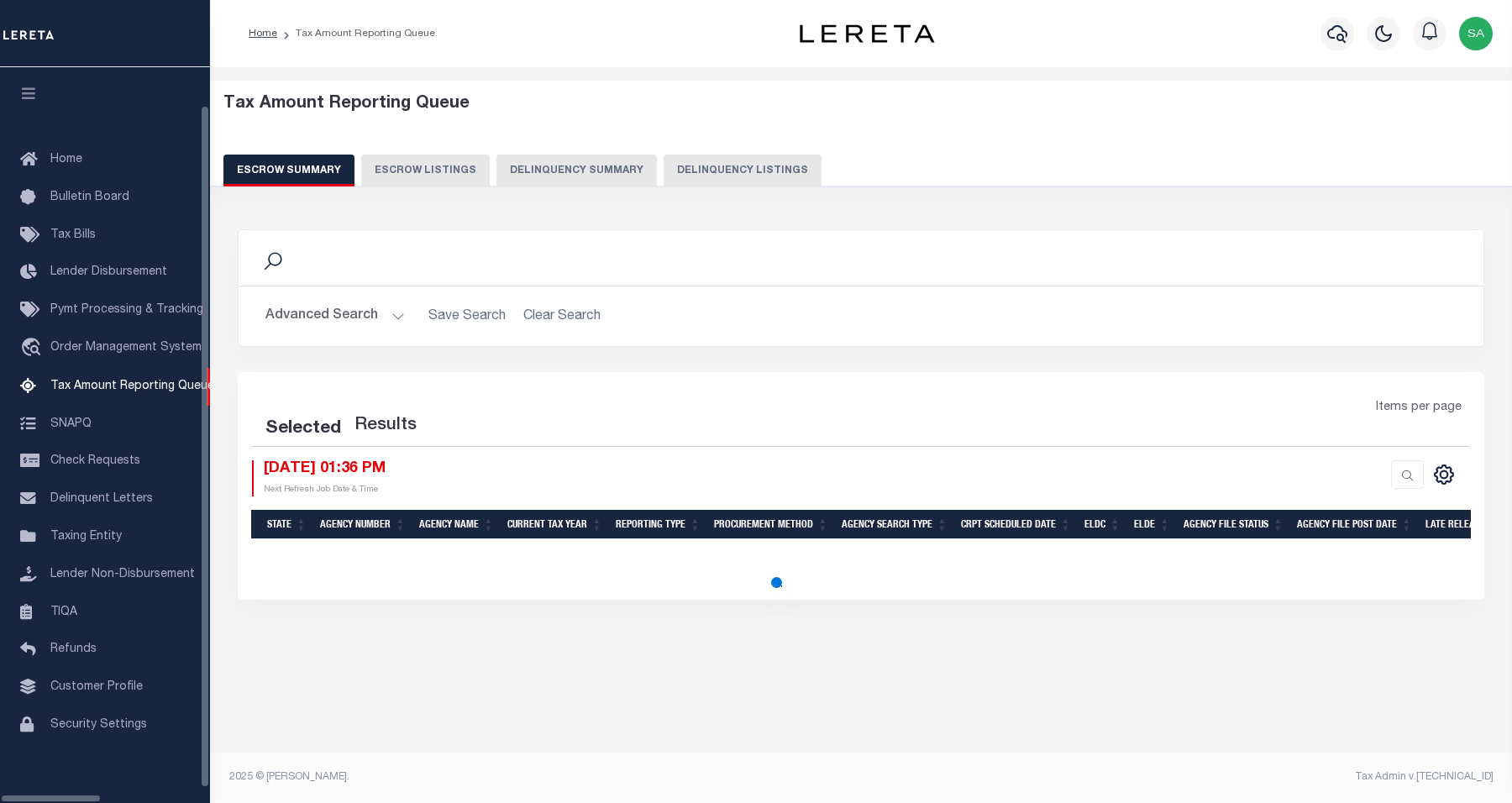
click at [670, 160] on button "Delinquency Listings" at bounding box center [743, 171] width 158 height 32
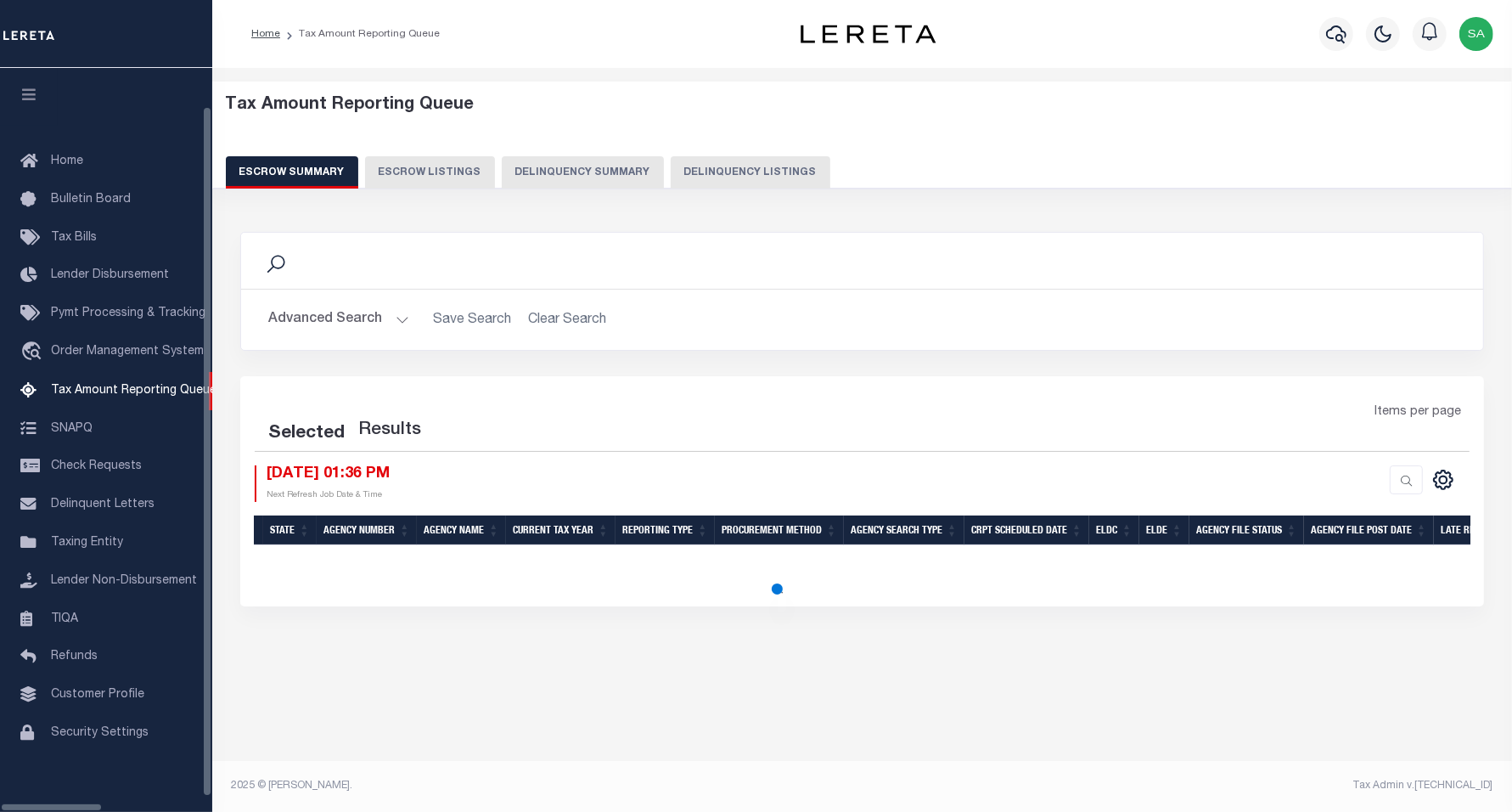
select select "100"
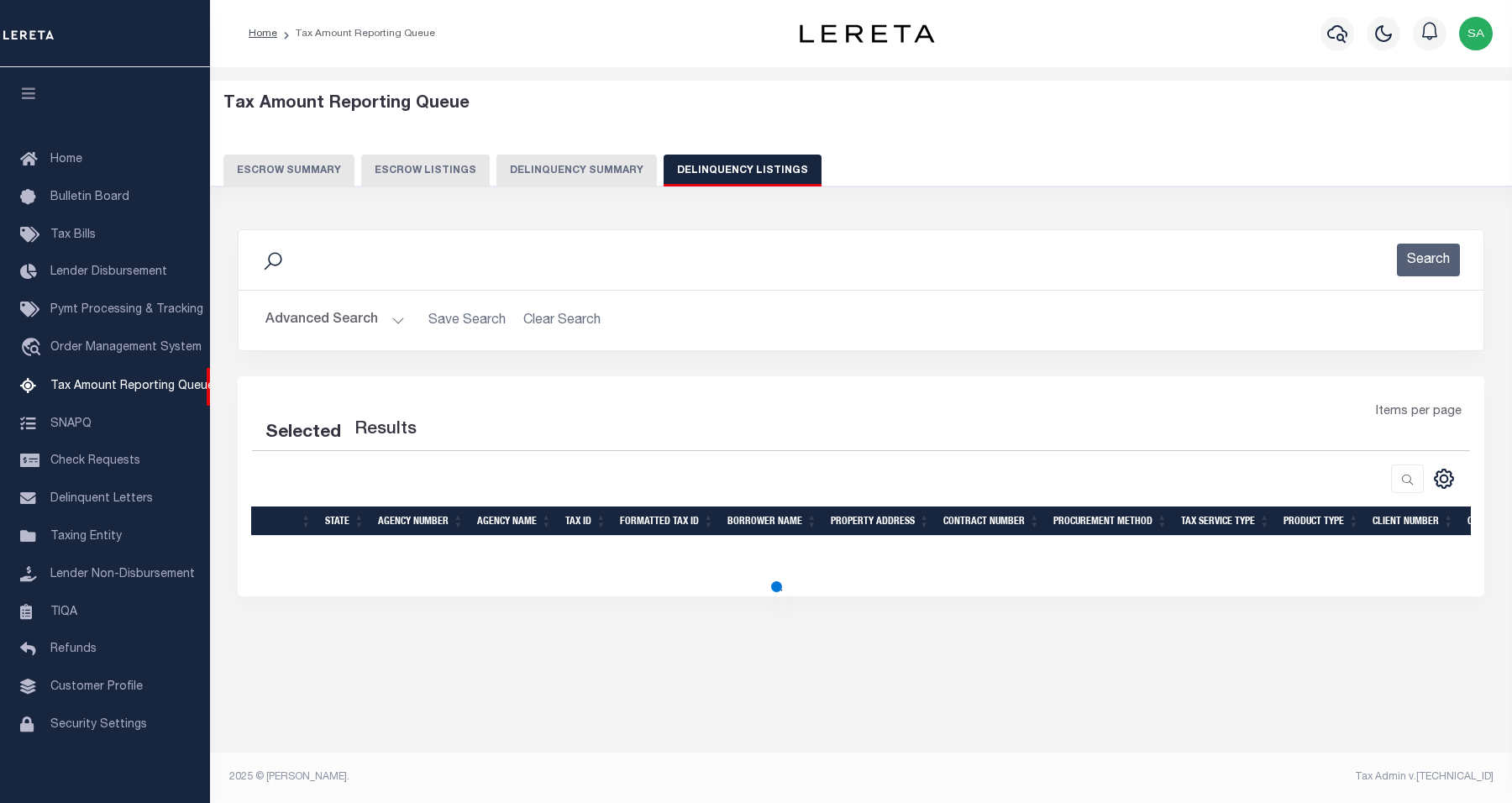
select select "100"
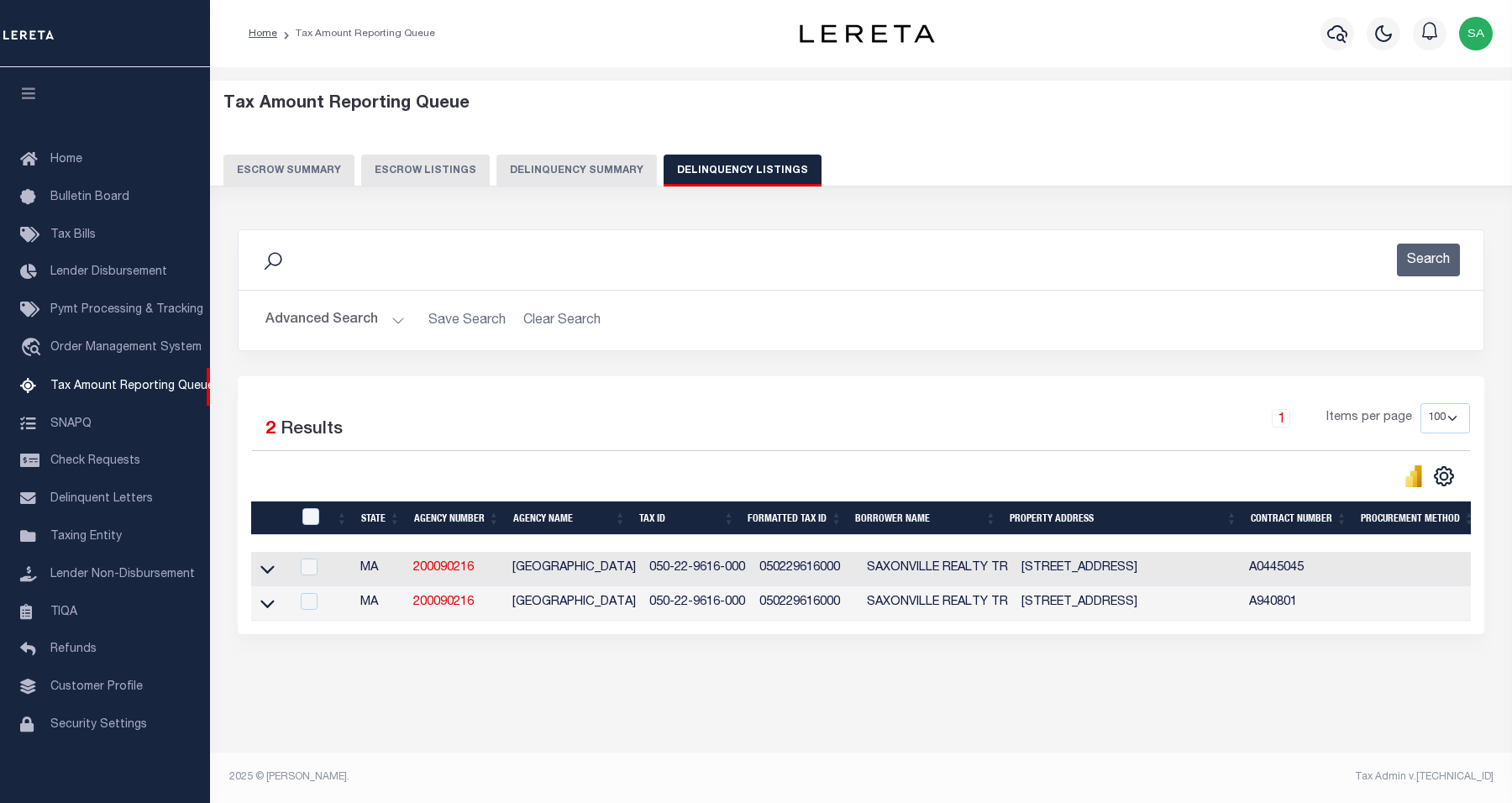
click at [300, 518] on div at bounding box center [312, 517] width 28 height 18
click at [315, 518] on input "checkbox" at bounding box center [311, 517] width 17 height 17
checkbox input "true"
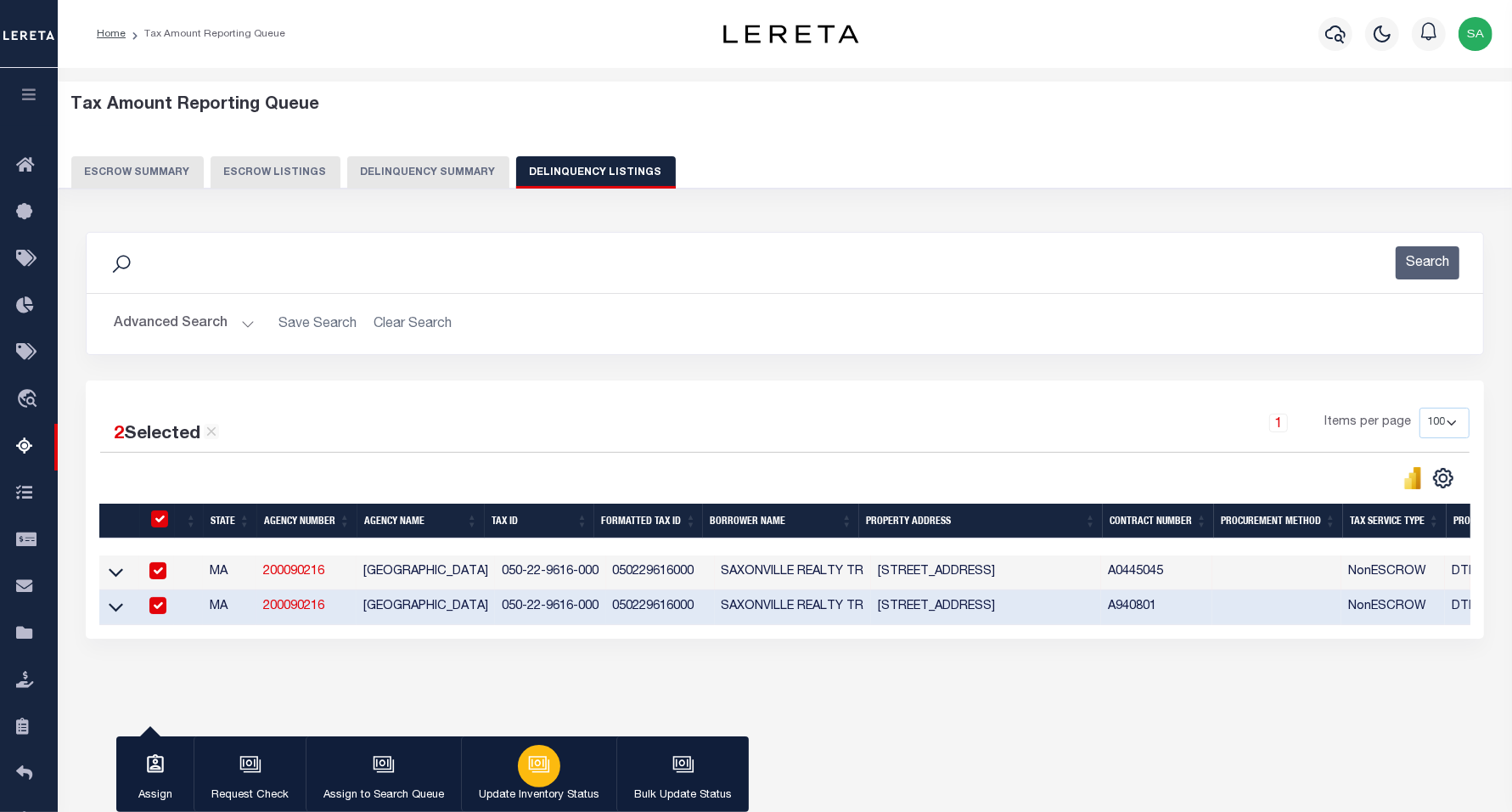
click at [554, 779] on button "Update Inventory Status" at bounding box center [538, 775] width 155 height 76
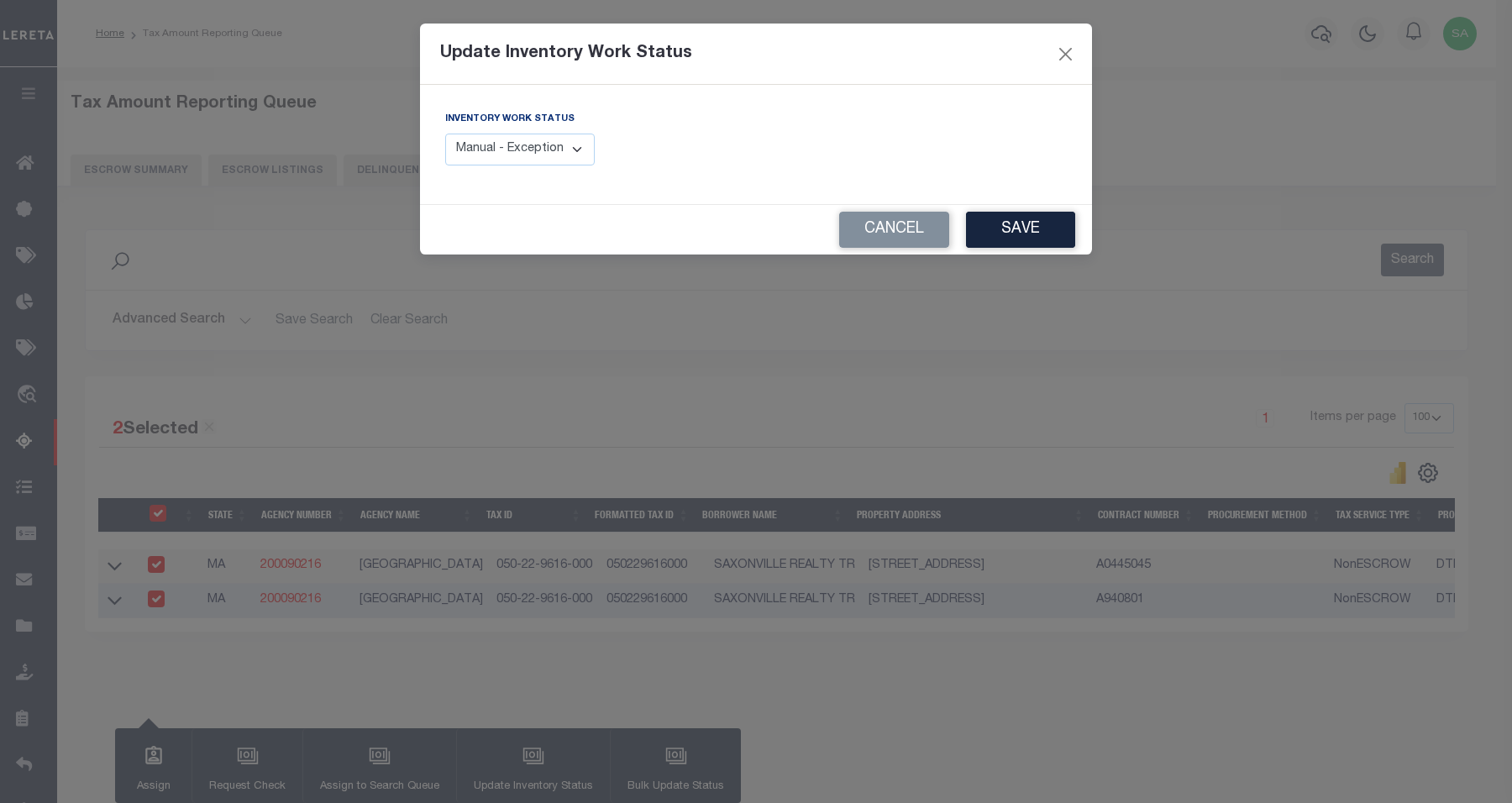
click at [559, 139] on select "Manual - Exception Pended - Awaiting Search Late Add Exception Completed" at bounding box center [520, 150] width 150 height 33
select select "4"
click at [445, 134] on select "Manual - Exception Pended - Awaiting Search Late Add Exception Completed" at bounding box center [520, 150] width 150 height 33
click at [1080, 216] on div "Cancel Save" at bounding box center [756, 229] width 672 height 50
click at [1006, 239] on button "Save" at bounding box center [1021, 229] width 109 height 36
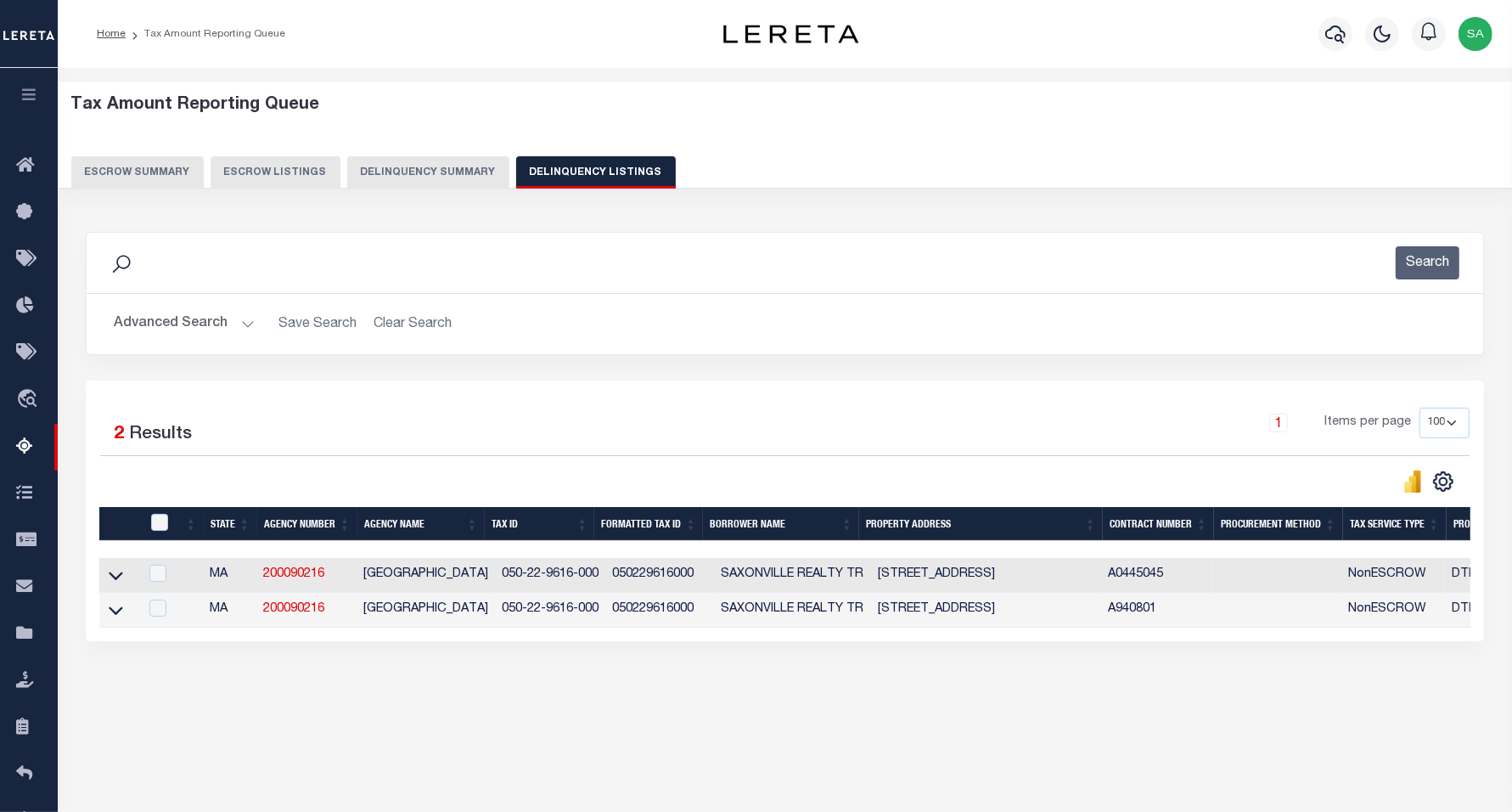
click at [218, 325] on button "Advanced Search" at bounding box center [184, 324] width 141 height 33
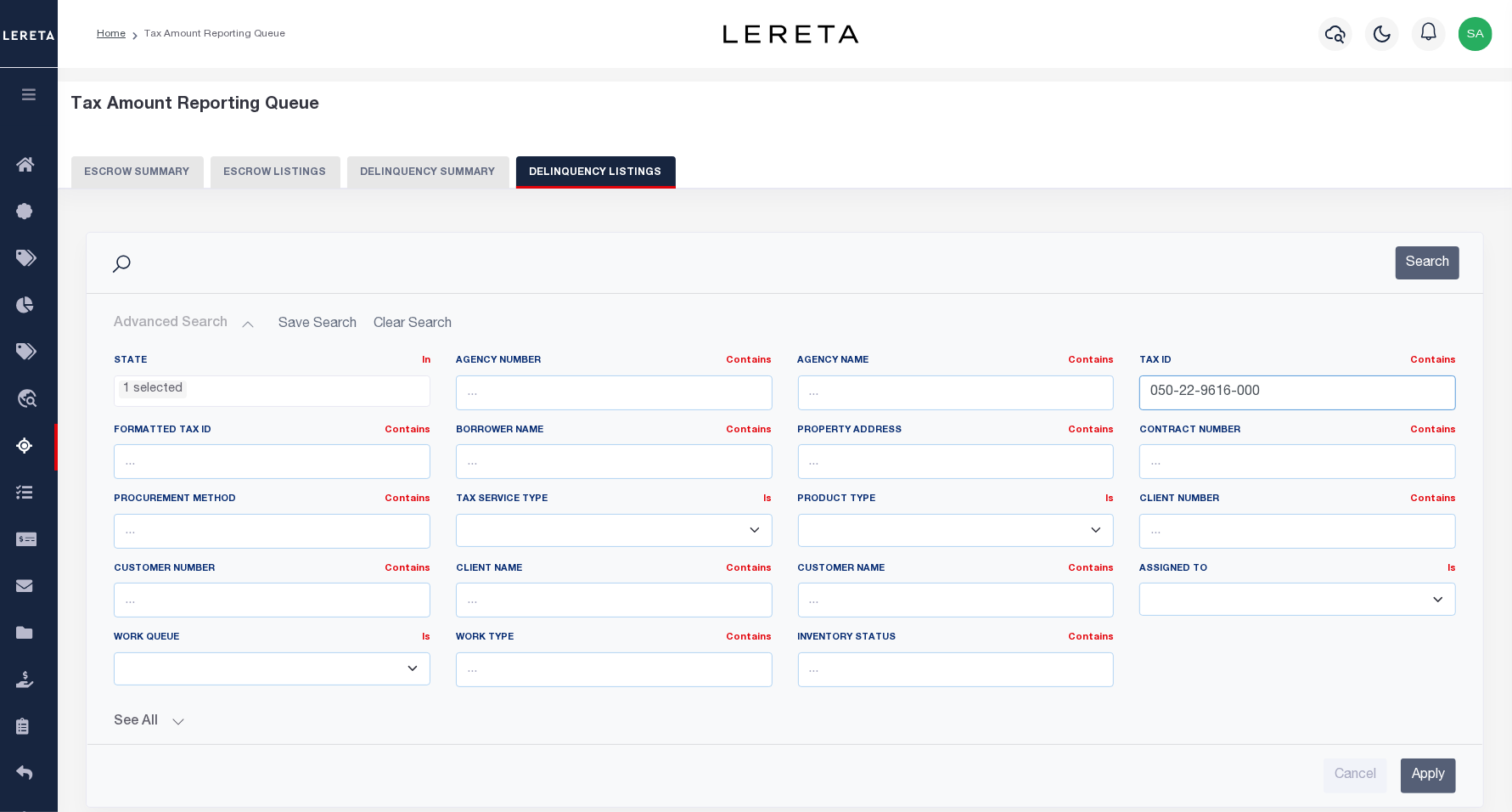
click at [1293, 379] on input "050-22-9616-000" at bounding box center [1297, 392] width 317 height 35
drag, startPoint x: 956, startPoint y: 357, endPoint x: 851, endPoint y: 353, distance: 105.1
click at [840, 357] on div "State In In AK AL AR AZ CA CO CT DC DE FL GA GU HI IA ID IL IN KS [GEOGRAPHIC_D…" at bounding box center [784, 527] width 1368 height 347
paste input "89-05-0298"
type input "089-05-0298-000"
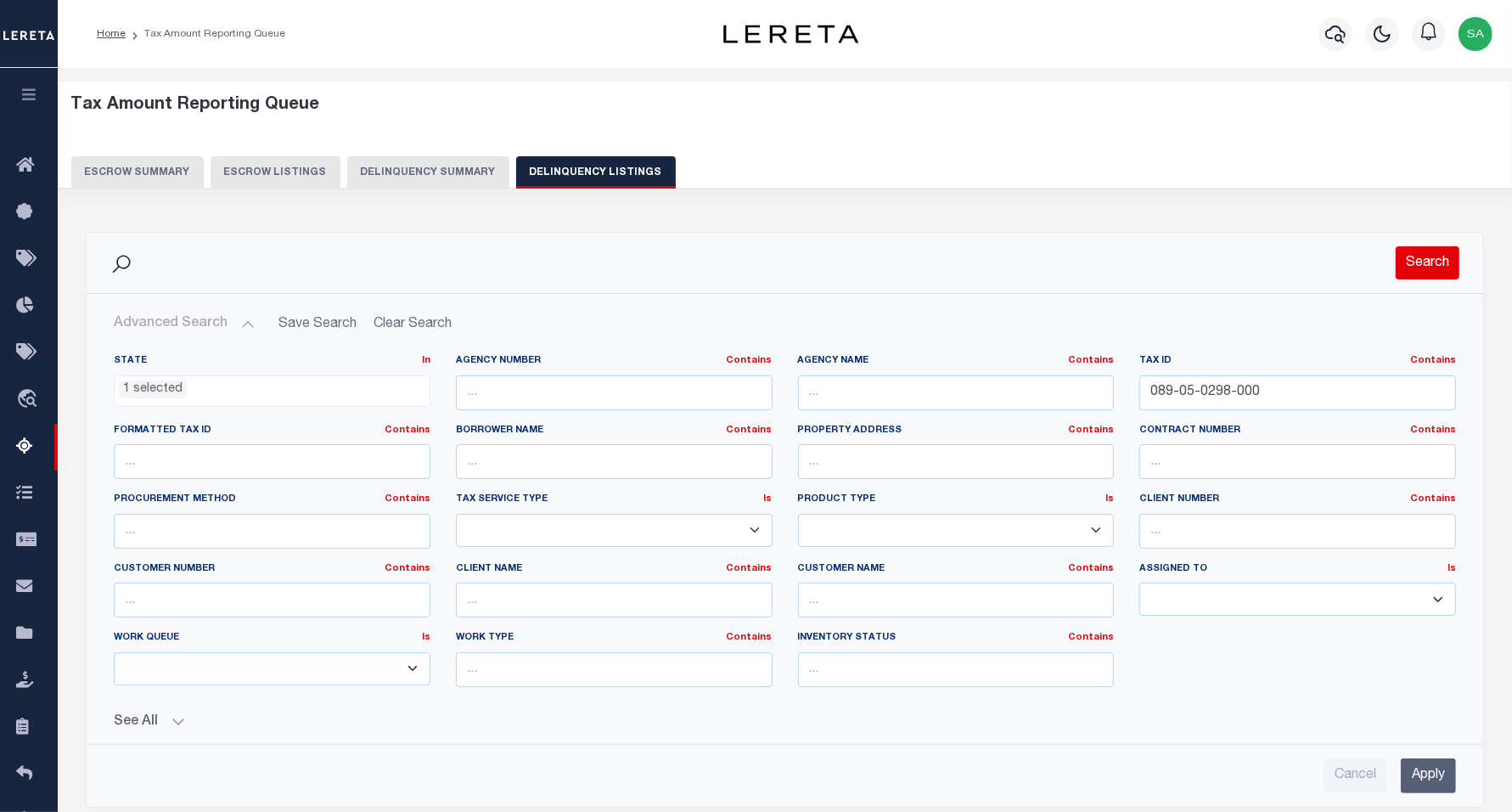
click at [1425, 257] on button "Search" at bounding box center [1427, 262] width 64 height 33
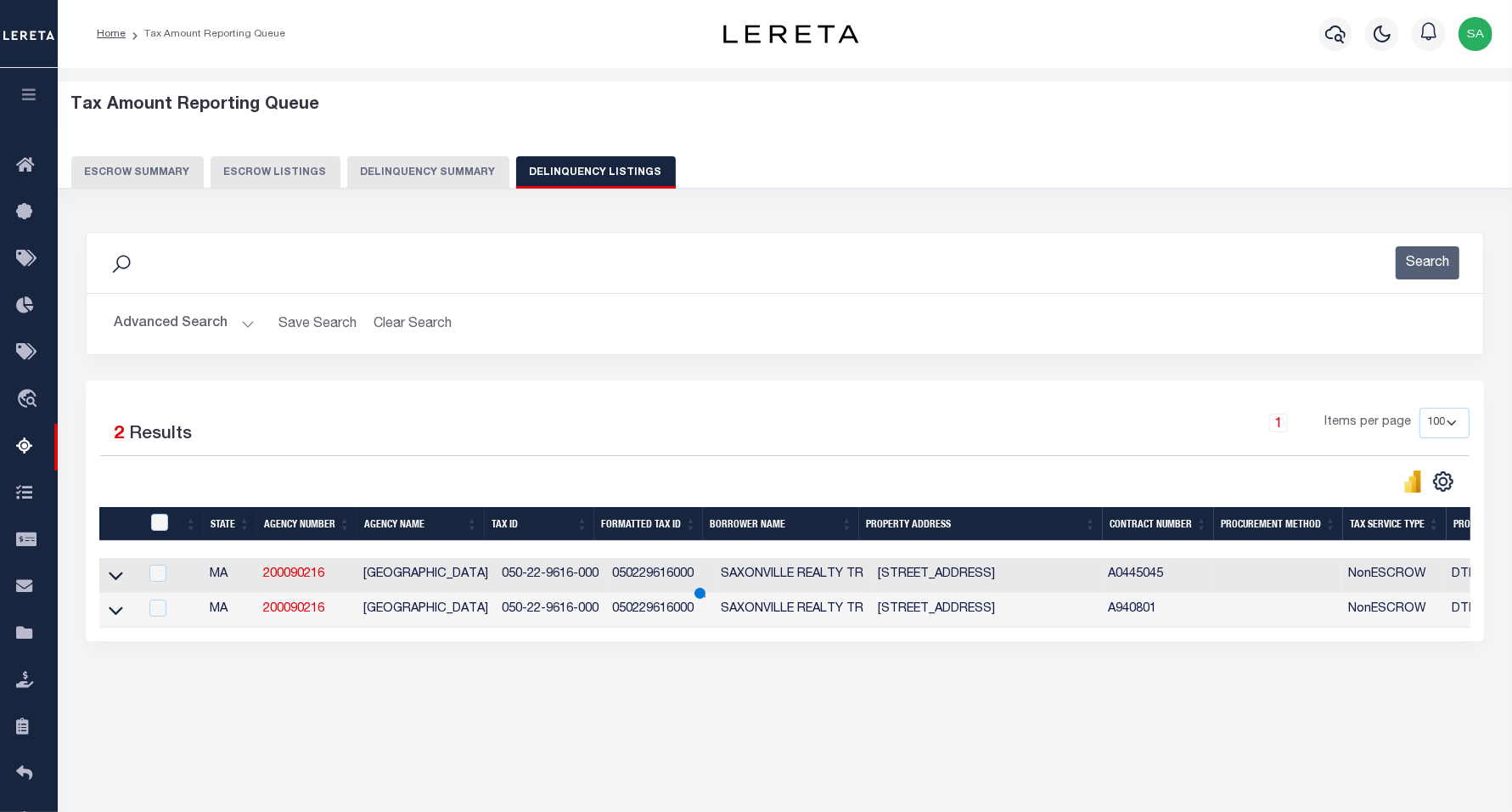
scroll to position [87, 0]
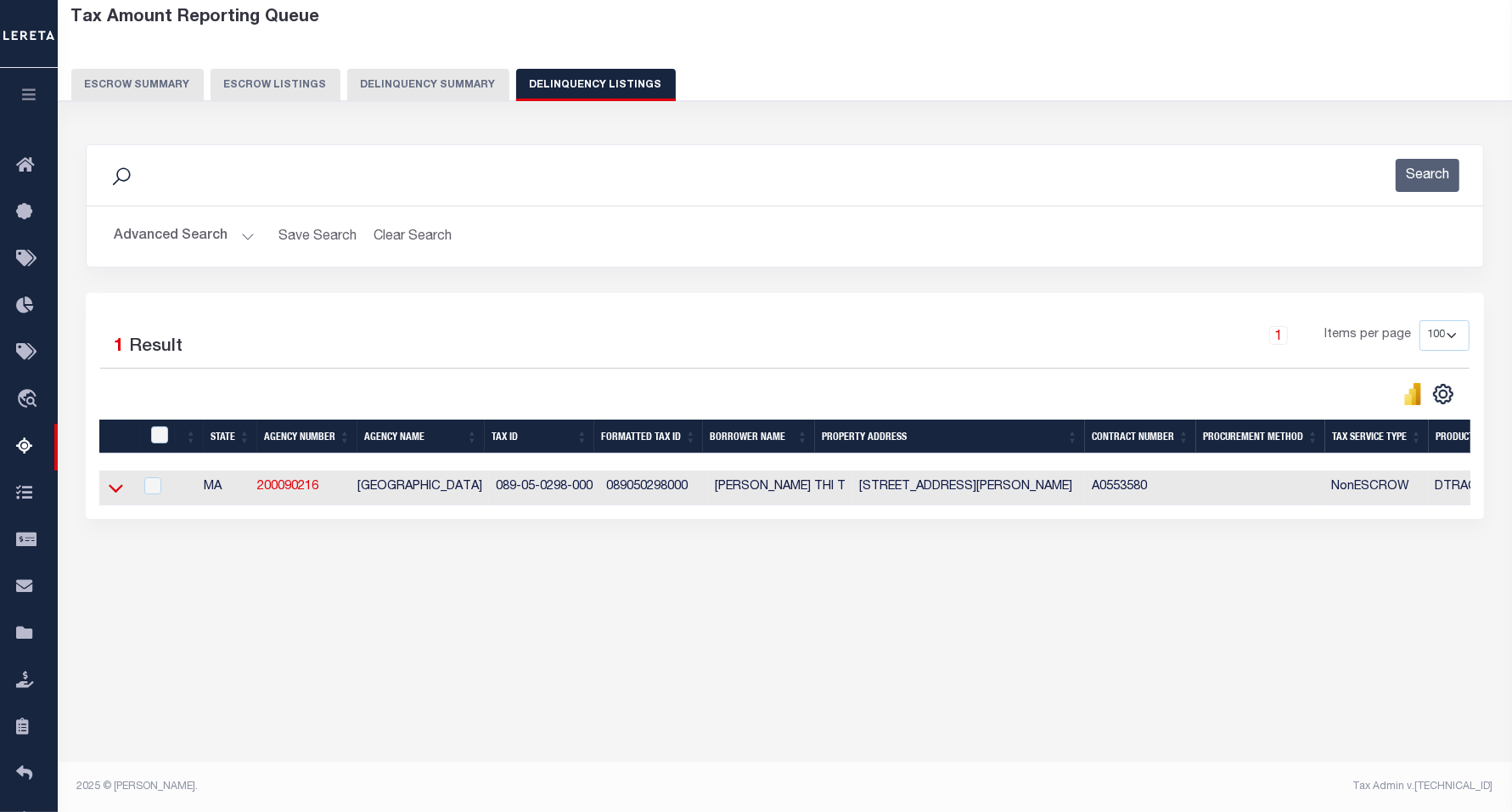
click at [121, 487] on icon at bounding box center [115, 488] width 14 height 18
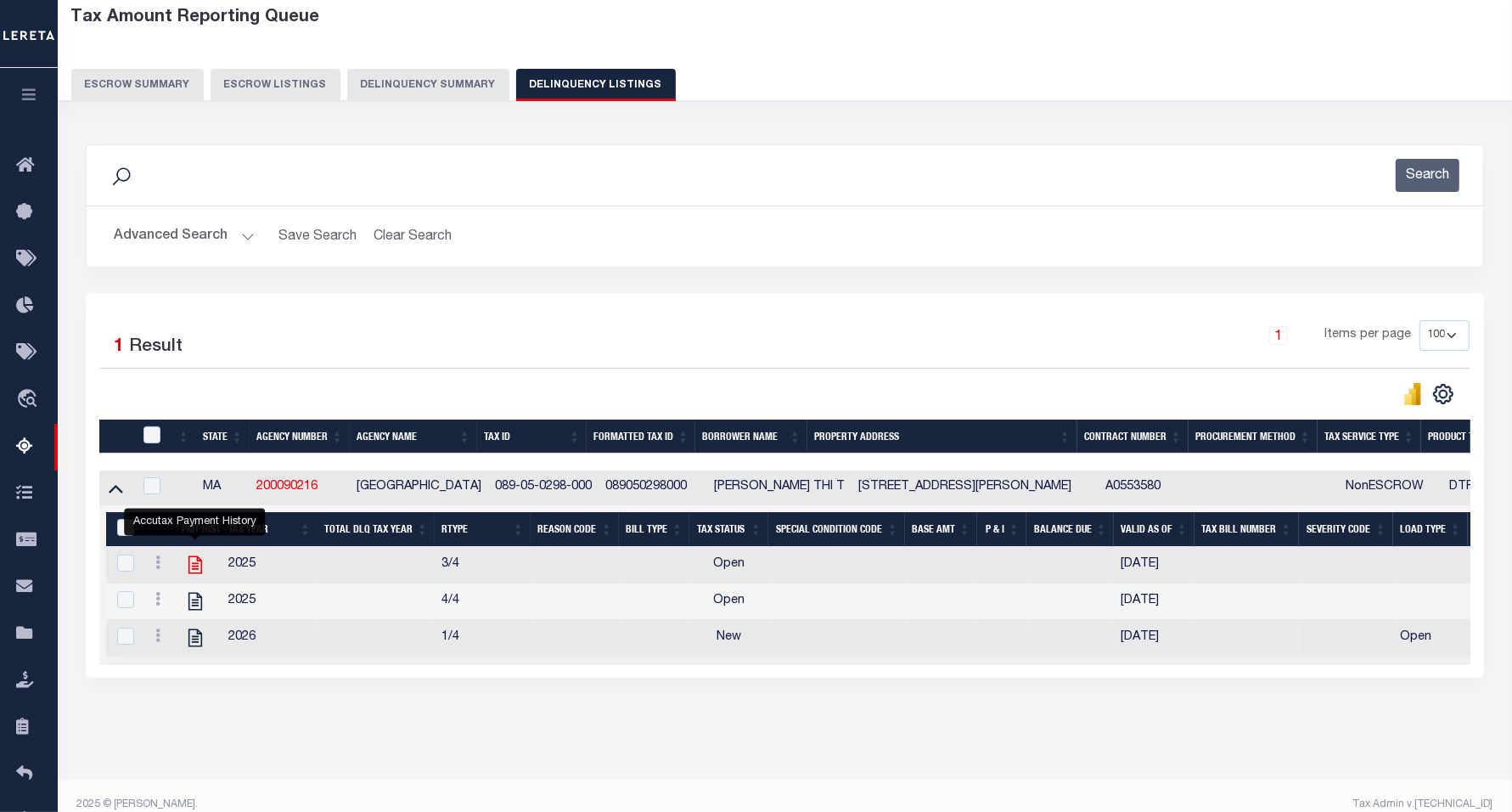
click at [194, 574] on icon "" at bounding box center [195, 565] width 14 height 18
checkbox input "true"
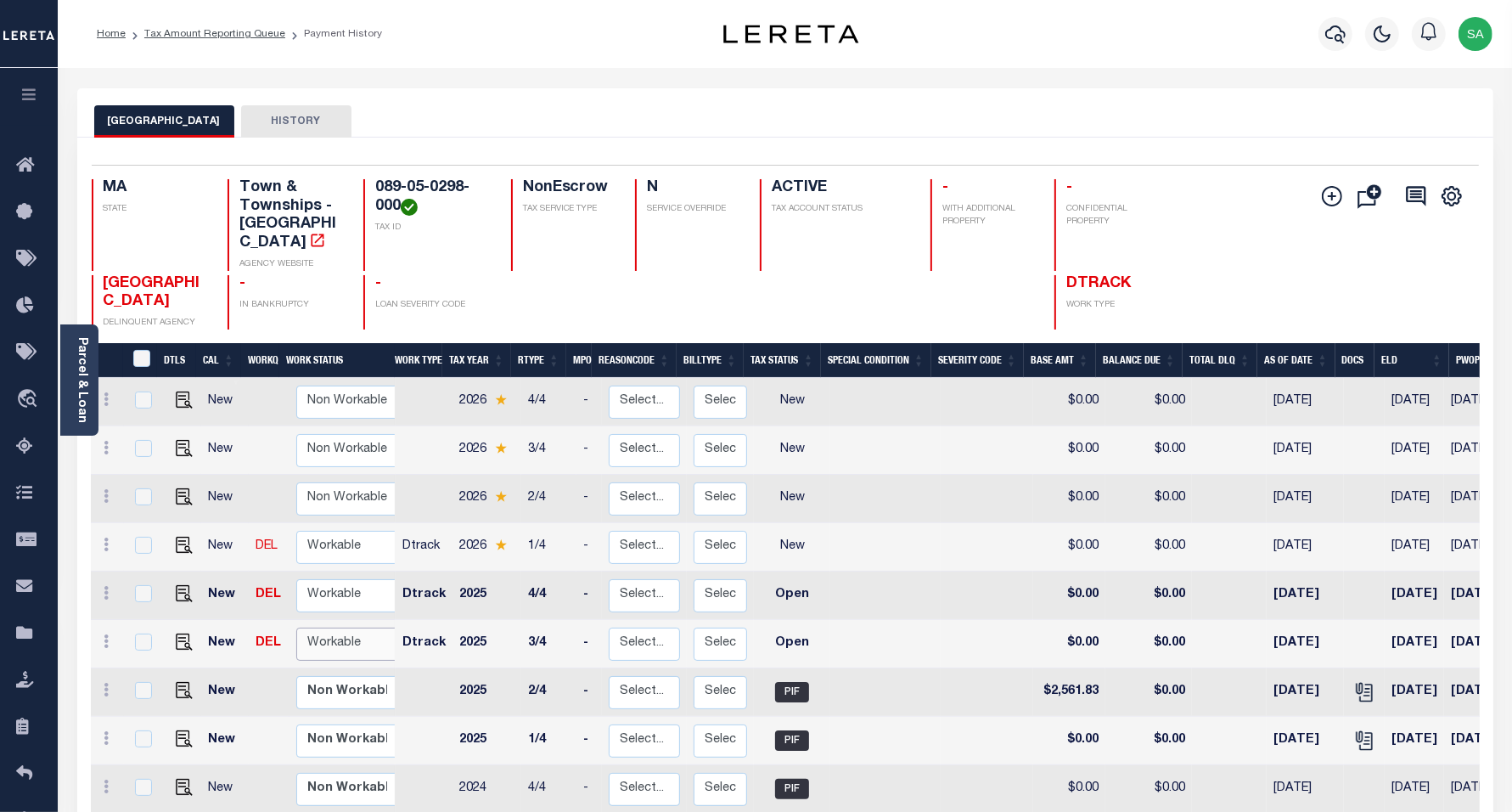
click at [346, 637] on select "Non Workable Workable" at bounding box center [347, 644] width 102 height 33
checkbox input "true"
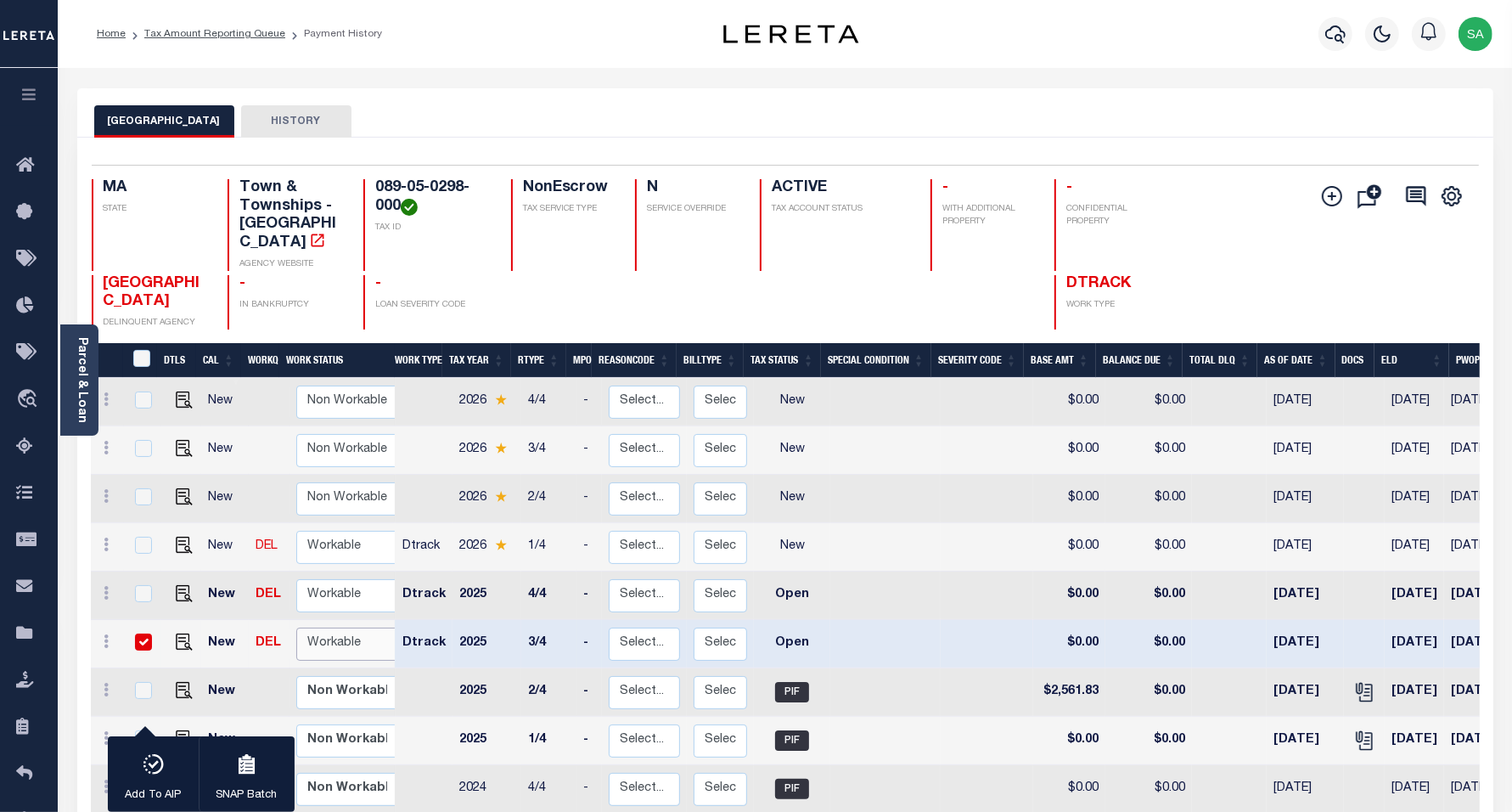
select select "true"
click at [296, 628] on select "Non Workable Workable" at bounding box center [347, 644] width 102 height 33
checkbox input "false"
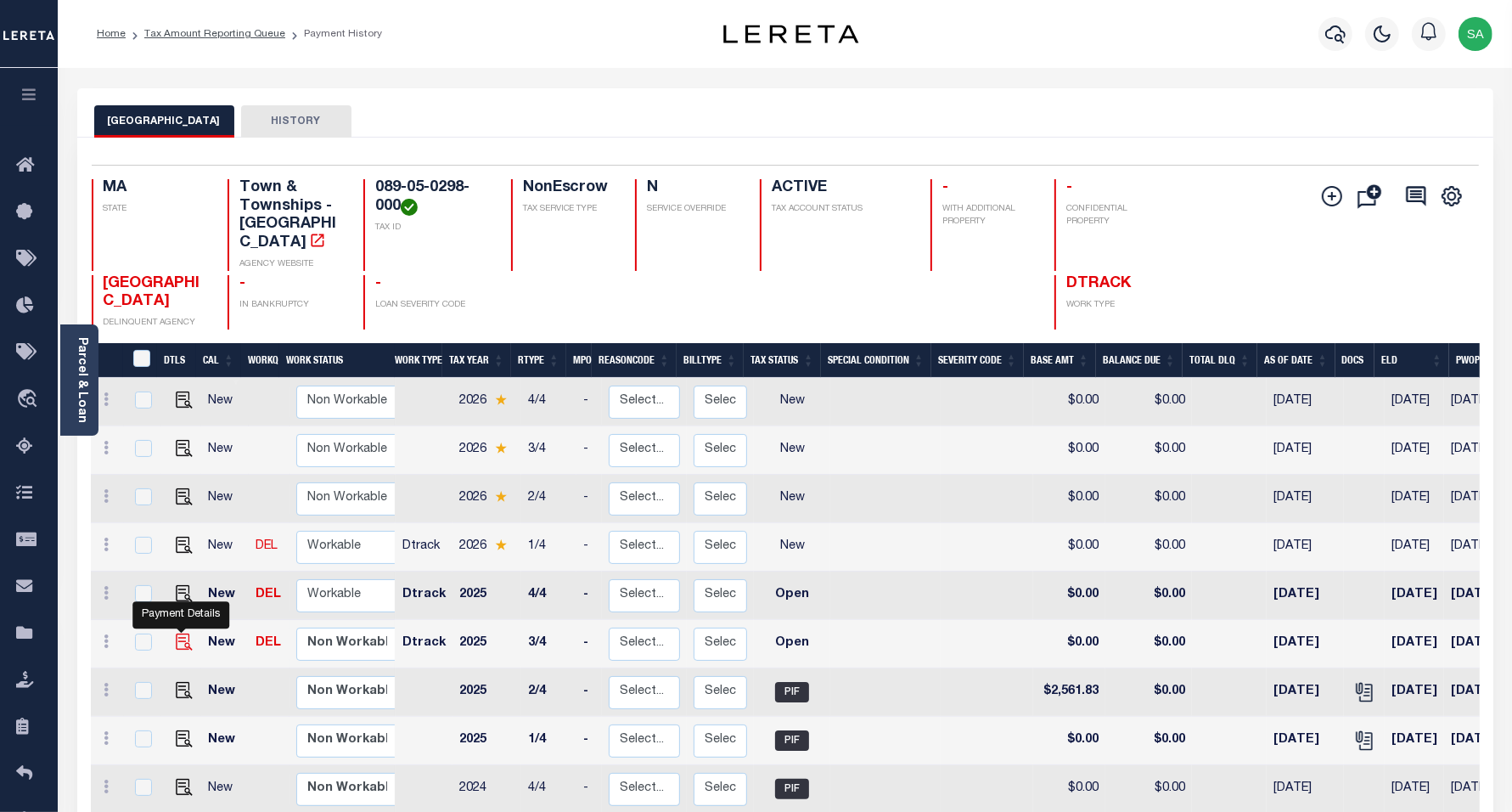
click at [181, 634] on img "" at bounding box center [184, 642] width 17 height 17
checkbox input "true"
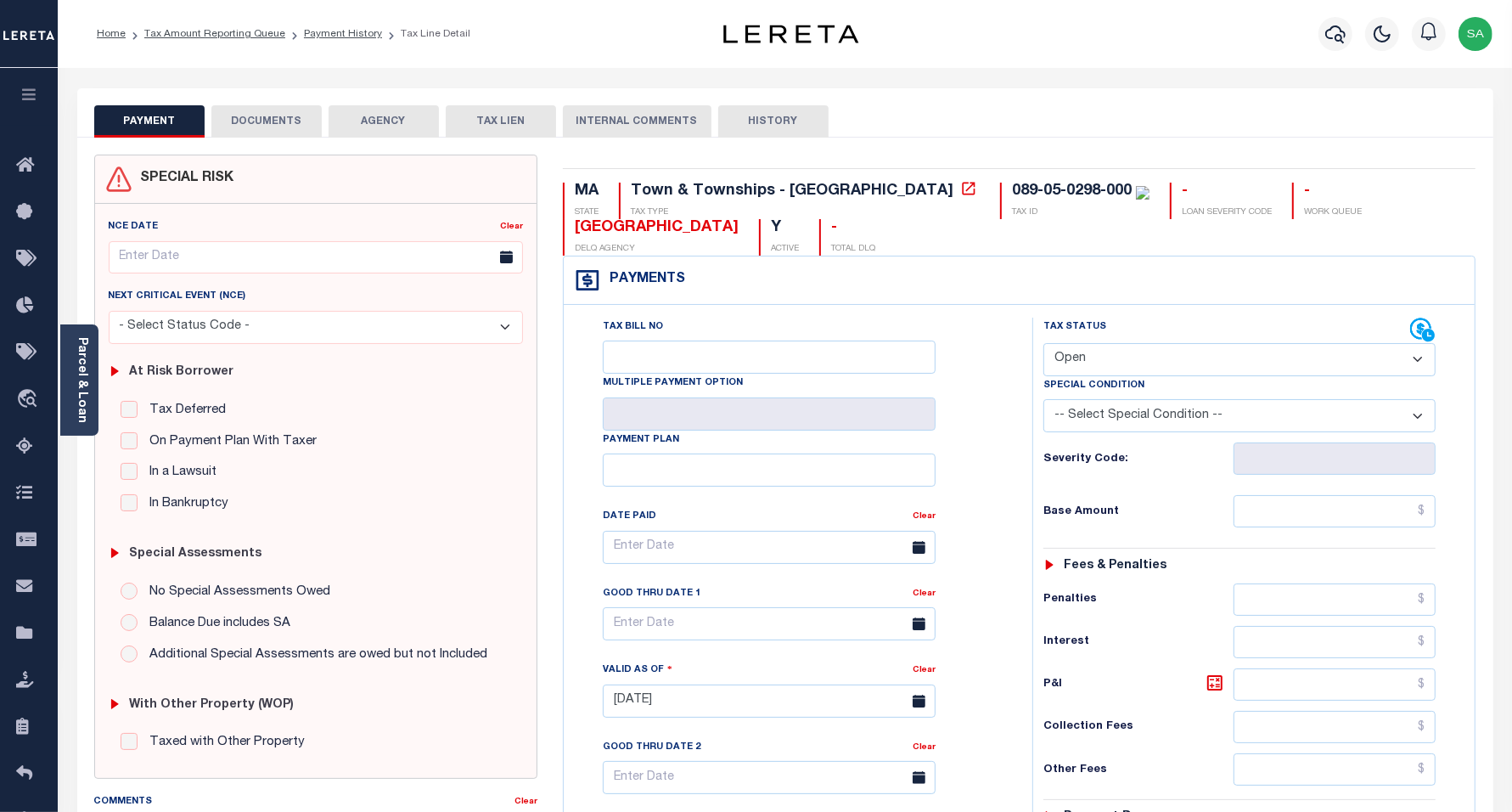
click at [1095, 355] on select "- Select Status Code - Open Due/Unpaid Paid Incomplete No Tax Due Internal Refu…" at bounding box center [1239, 359] width 393 height 33
select select "PYD"
click at [1043, 345] on select "- Select Status Code - Open Due/Unpaid Paid Incomplete No Tax Due Internal Refu…" at bounding box center [1239, 359] width 393 height 33
type input "[DATE]"
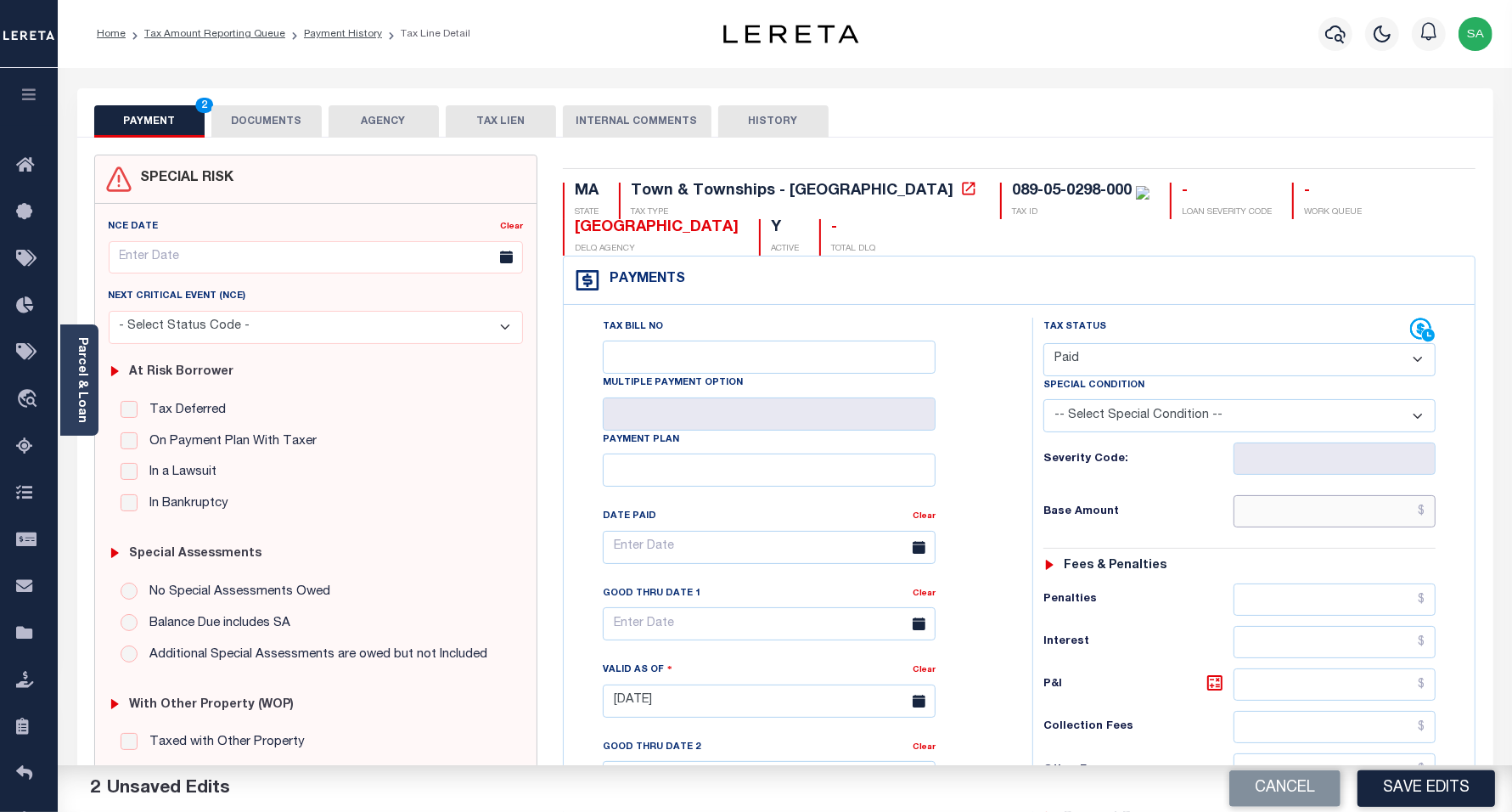
drag, startPoint x: 1305, startPoint y: 525, endPoint x: 1301, endPoint y: 533, distance: 8.9
click at [1305, 525] on input "text" at bounding box center [1335, 511] width 202 height 32
type input "$0.00"
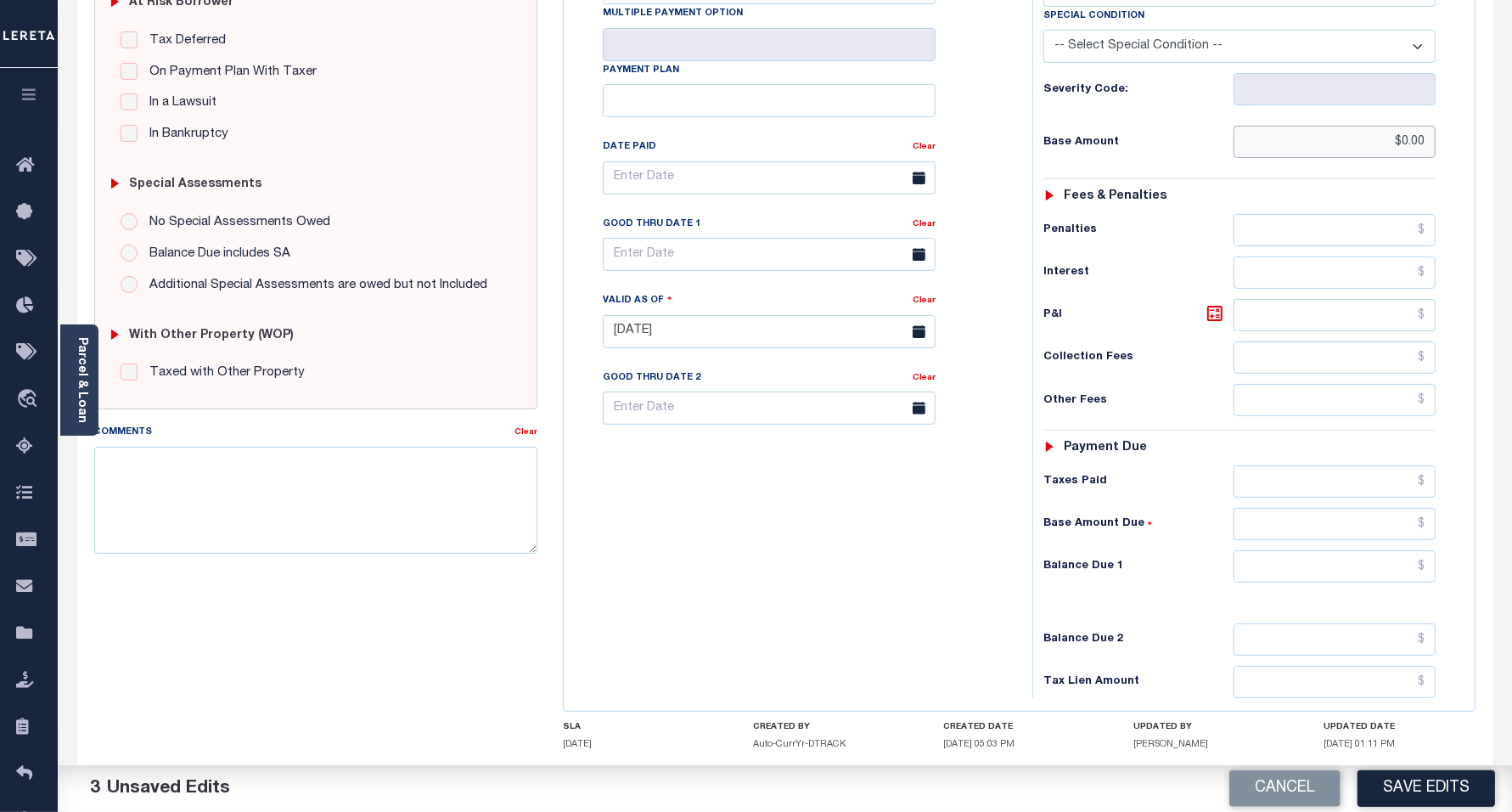
scroll to position [425, 0]
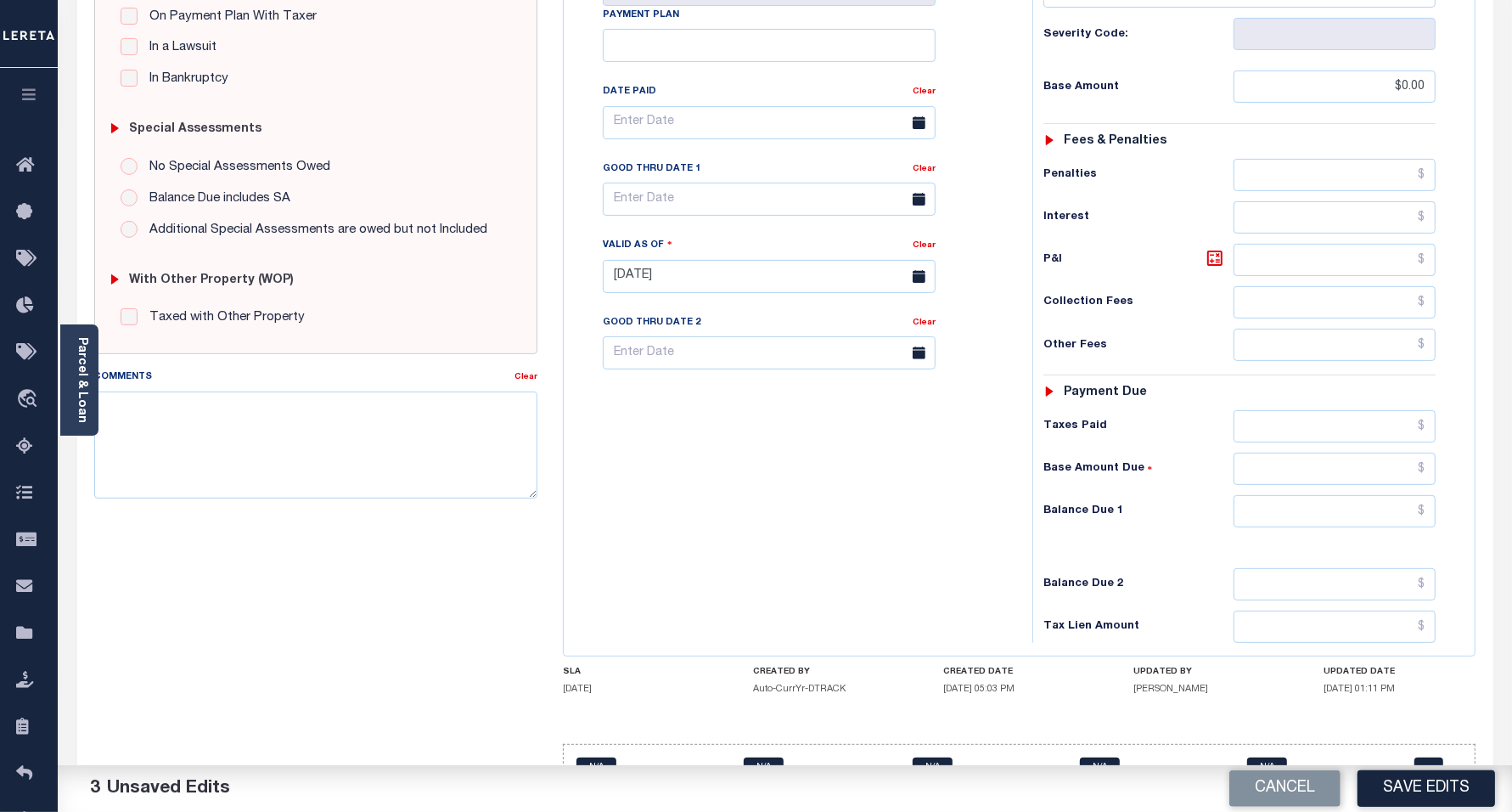
click at [1279, 536] on div "Tax Status Status - Select Status Code -" at bounding box center [1245, 268] width 426 height 750
click at [1280, 522] on input "text" at bounding box center [1335, 511] width 202 height 32
type input "$0.00"
click at [705, 516] on div "Tax Bill No Multiple Payment Option Payment Plan Clear" at bounding box center [794, 268] width 452 height 750
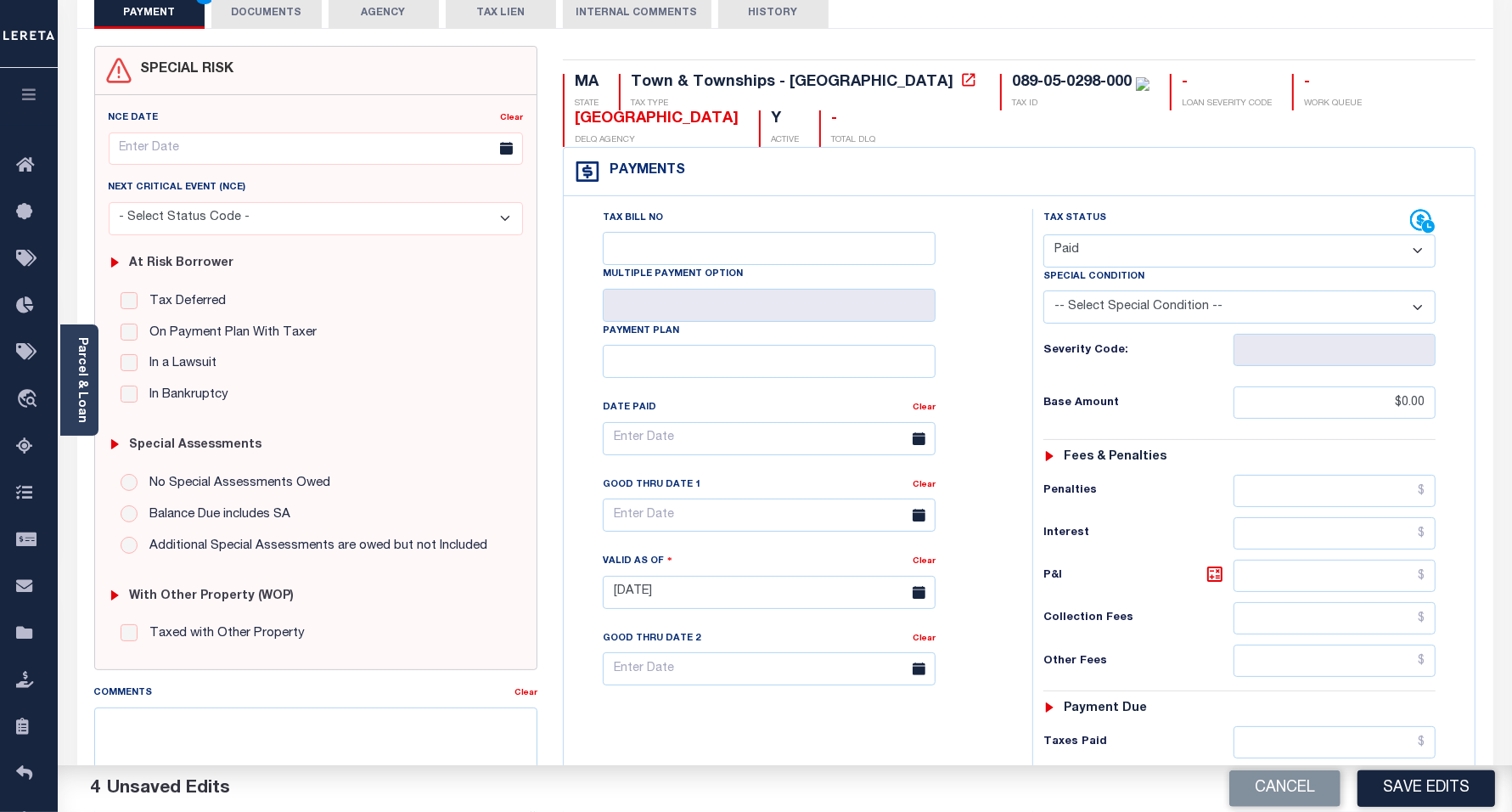
scroll to position [0, 0]
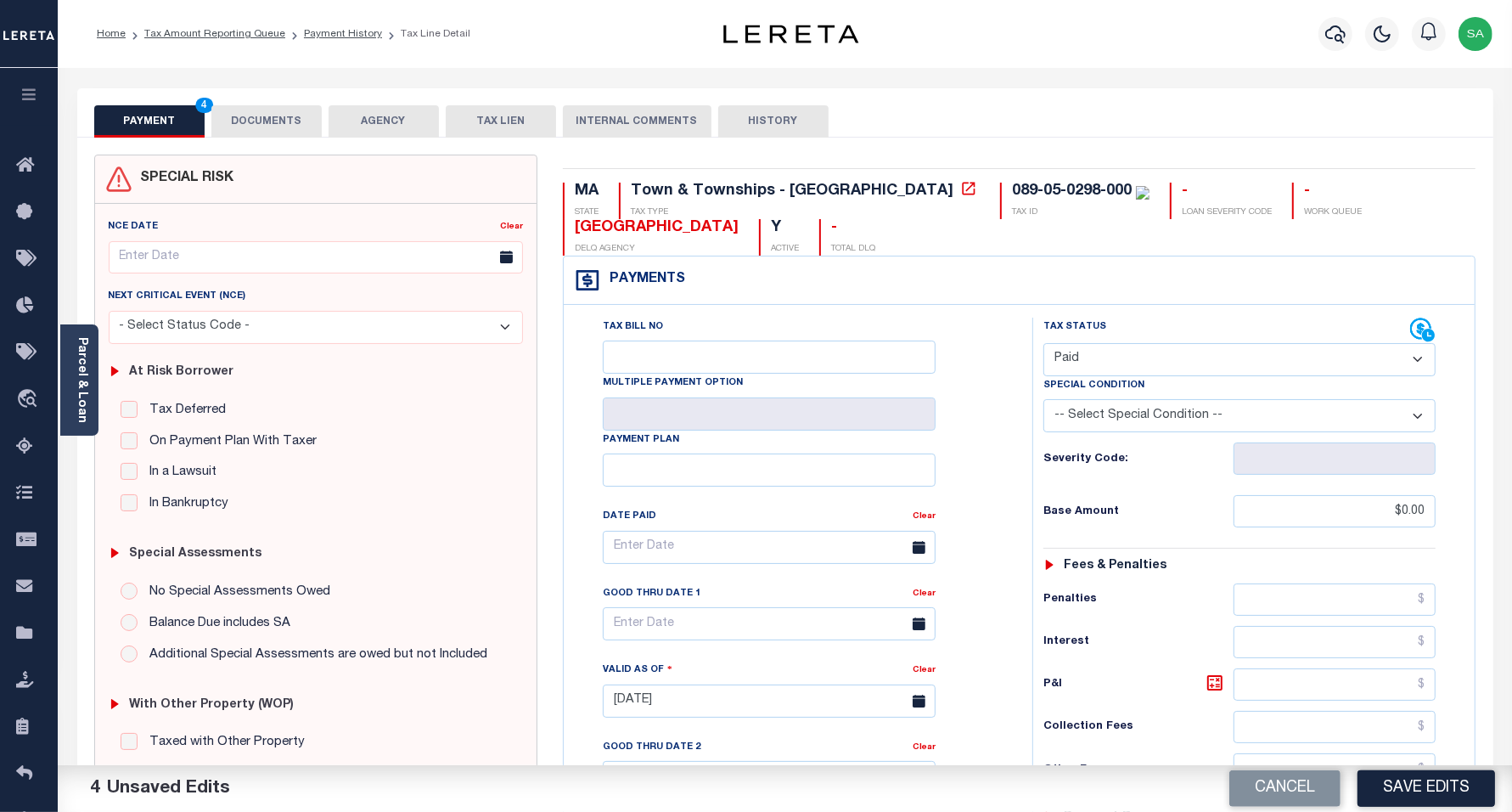
click at [256, 129] on button "DOCUMENTS" at bounding box center [267, 121] width 110 height 32
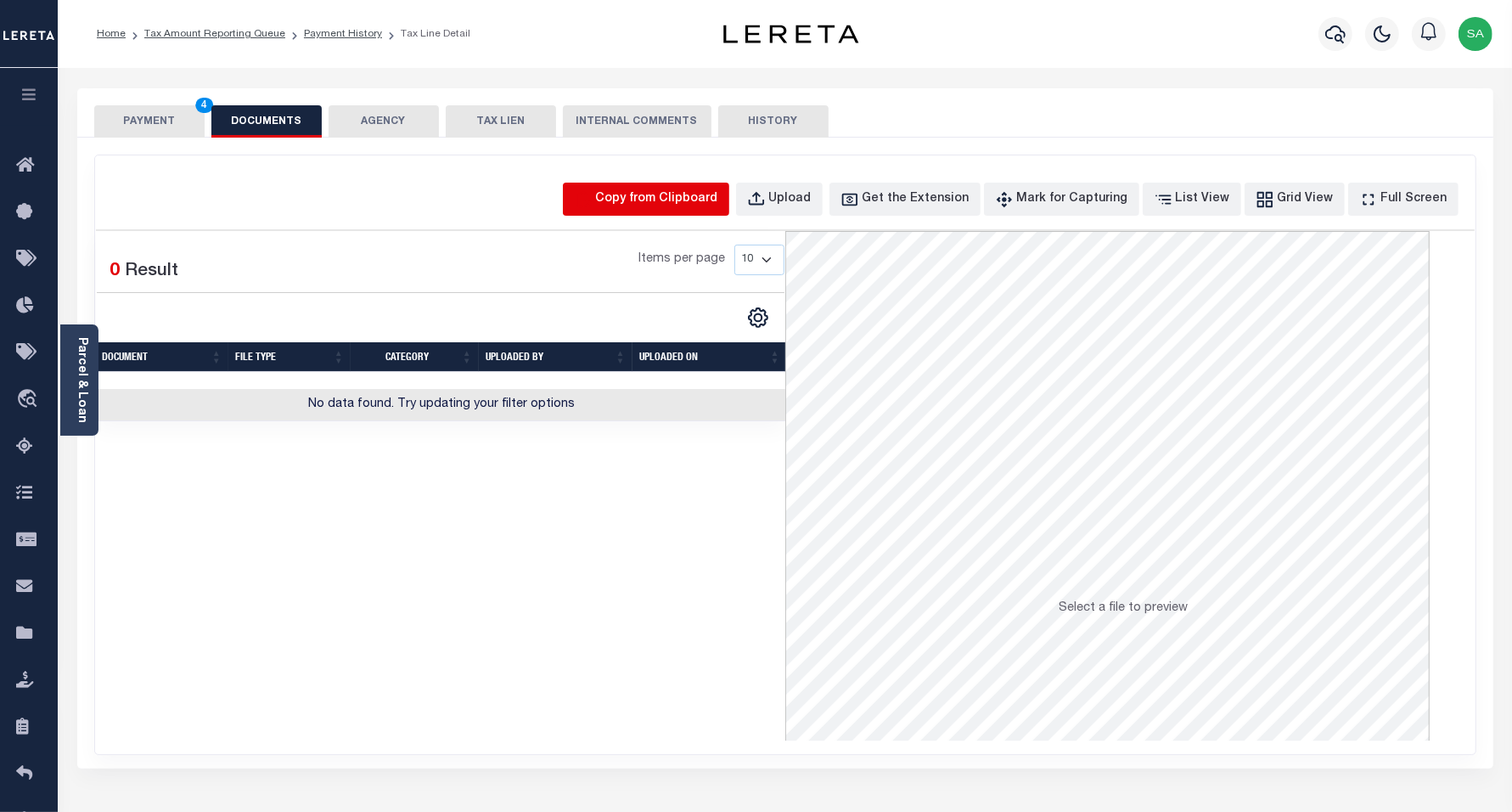
click at [593, 208] on icon "button" at bounding box center [583, 200] width 19 height 19
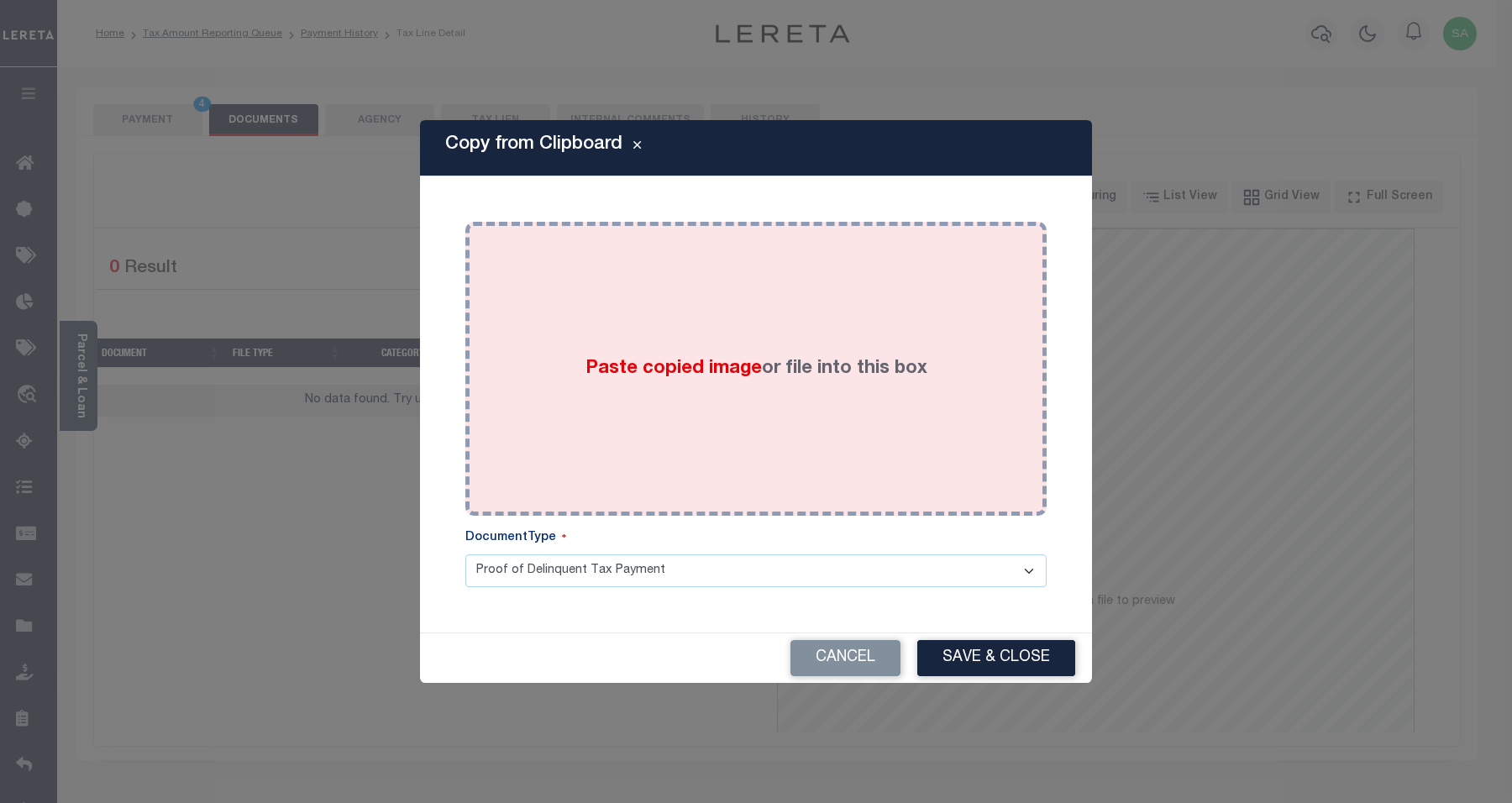
click at [771, 392] on div "Paste copied image or file into this box" at bounding box center [756, 369] width 556 height 269
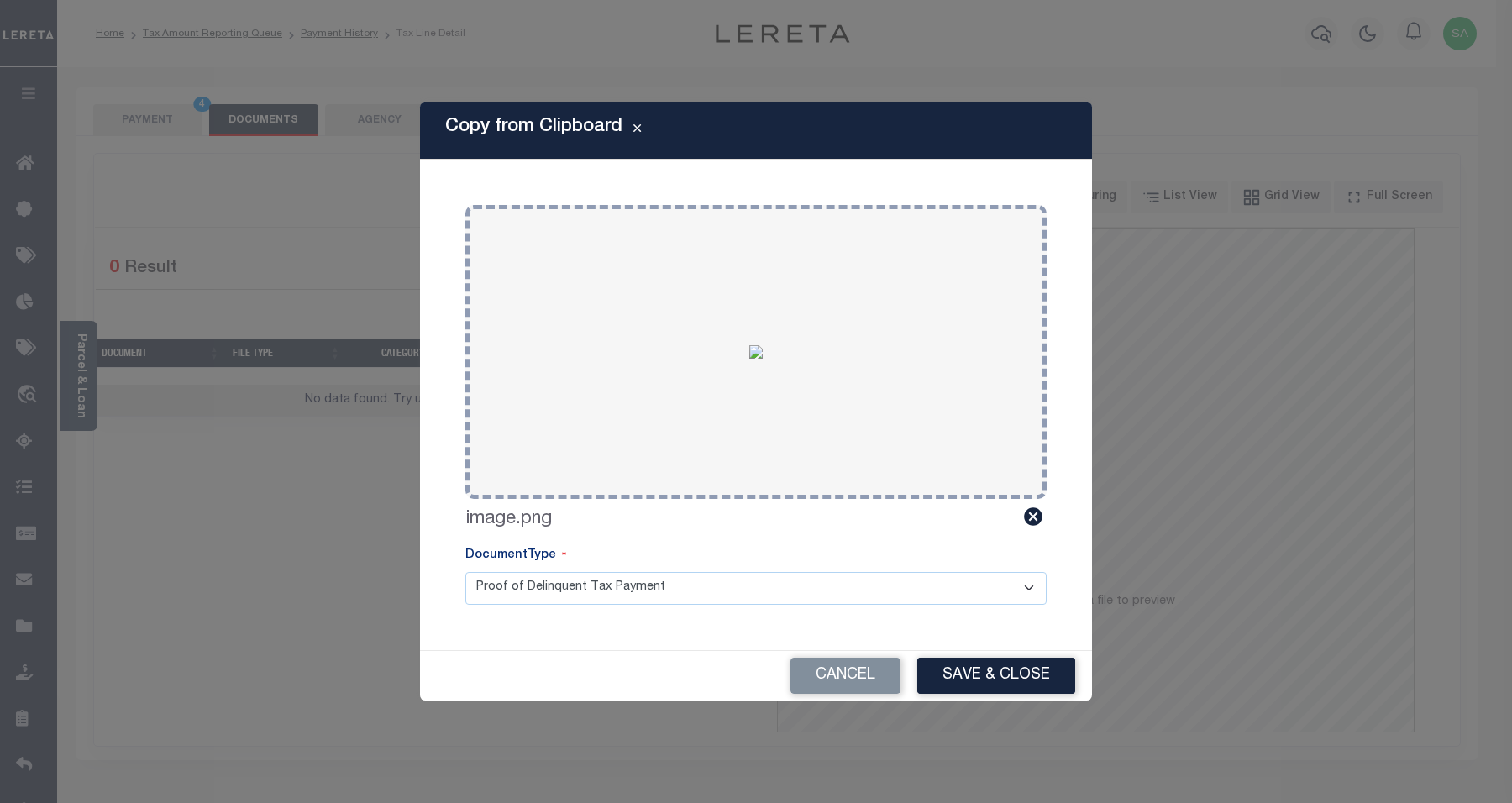
click at [1014, 669] on button "Save & Close" at bounding box center [996, 675] width 158 height 36
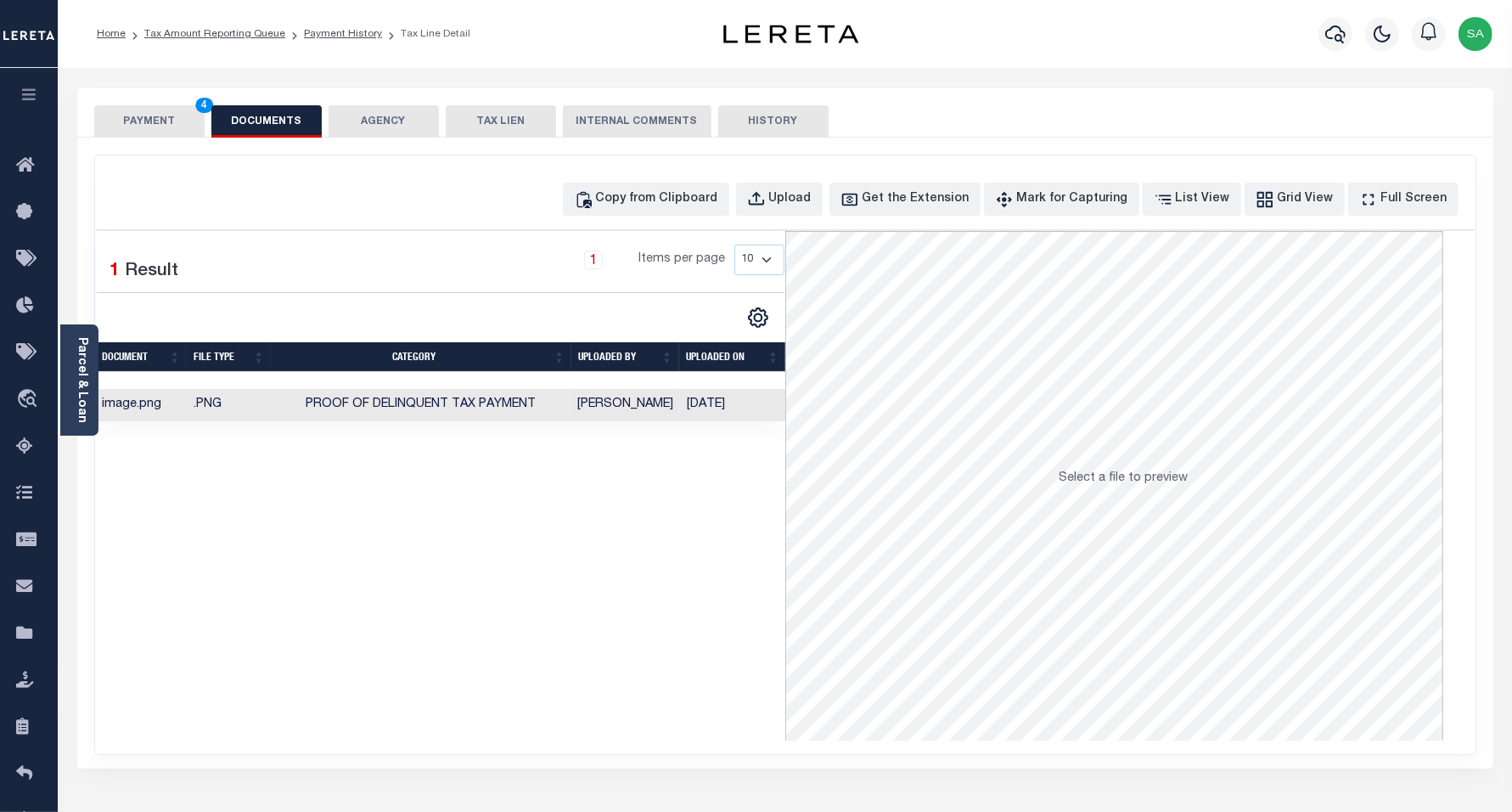
click at [138, 120] on button "PAYMENT 4" at bounding box center [149, 121] width 110 height 32
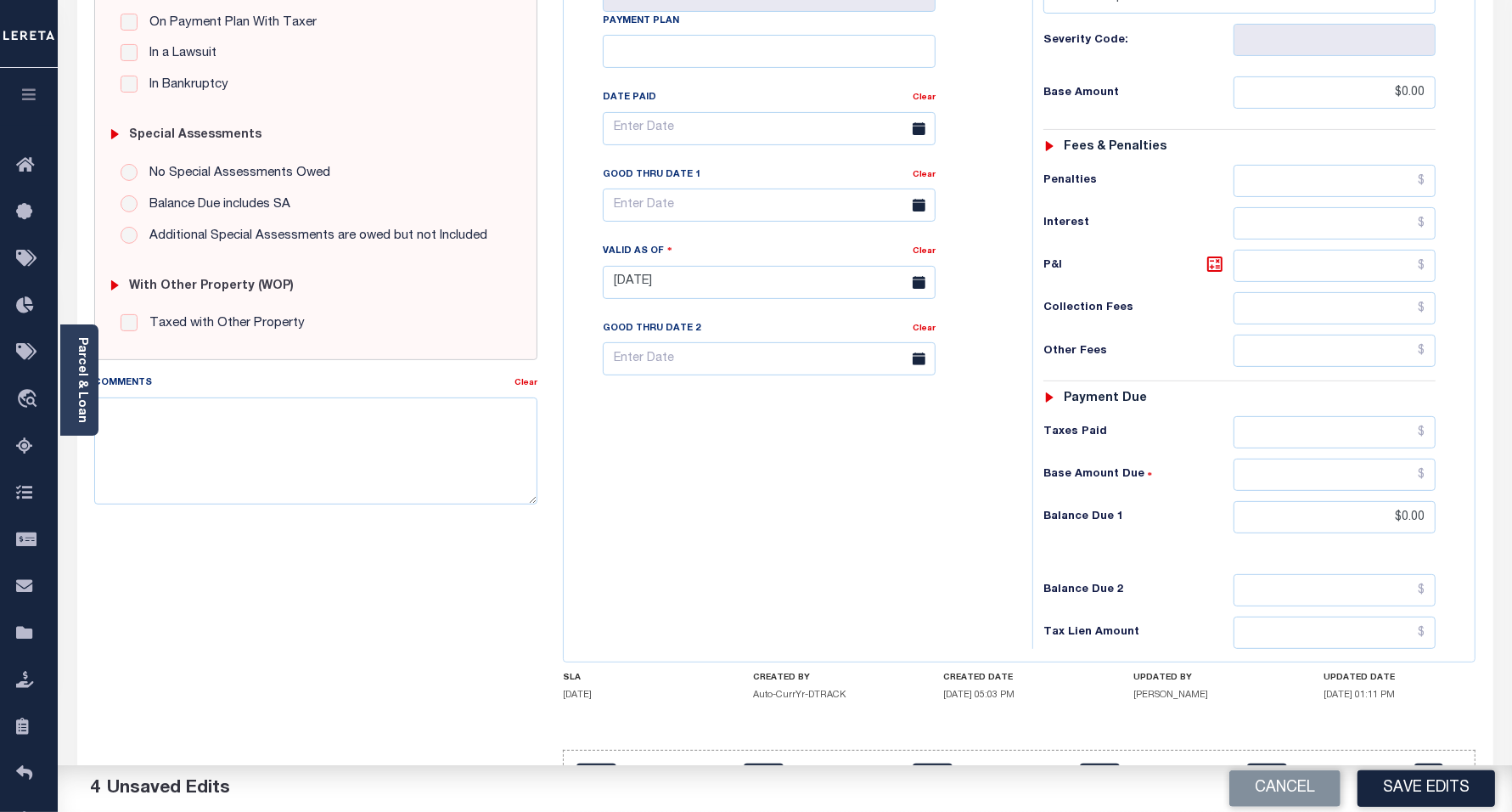
scroll to position [425, 0]
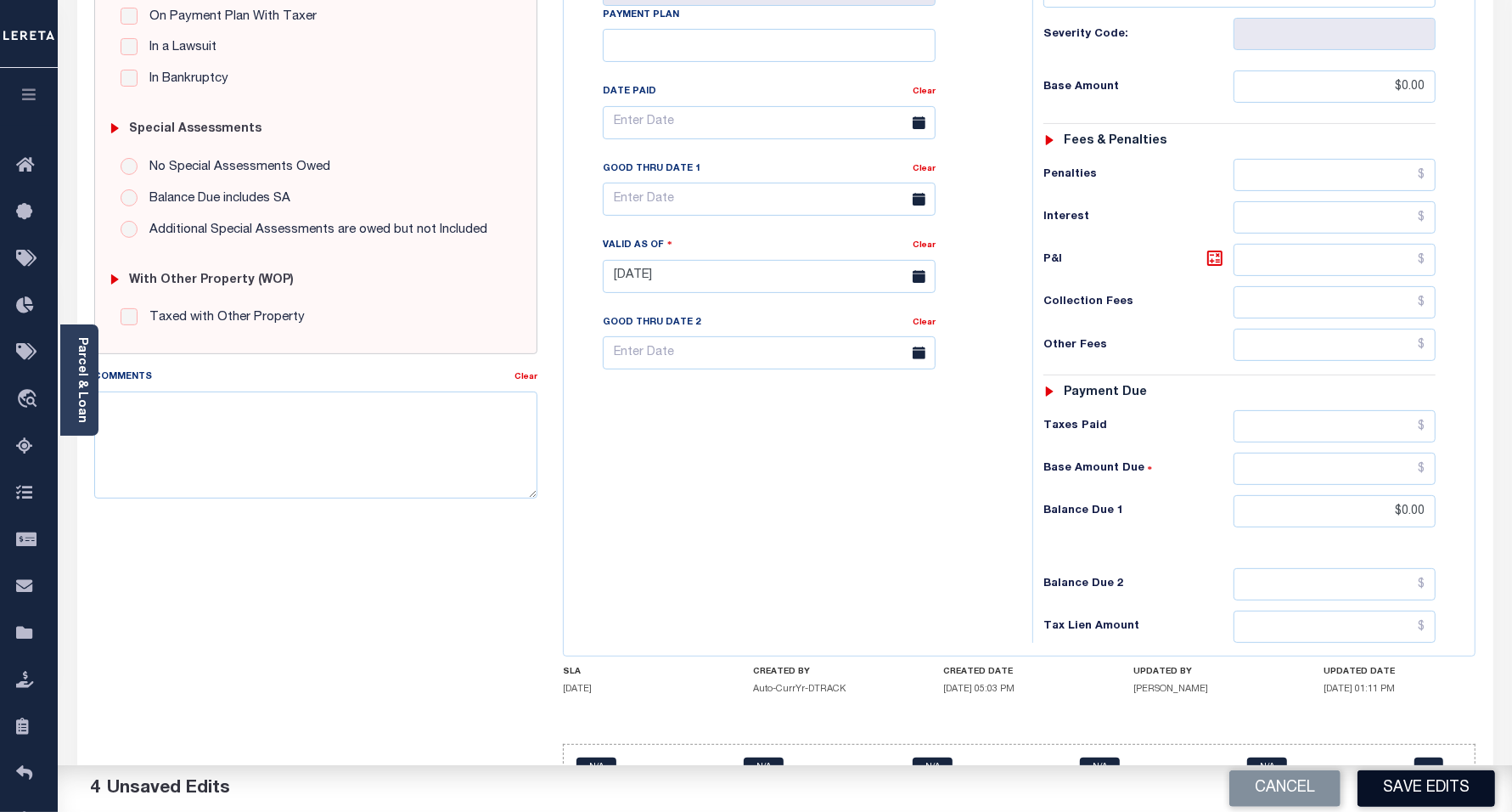
click at [1446, 800] on button "Save Edits" at bounding box center [1426, 788] width 138 height 37
checkbox input "false"
type input "$0"
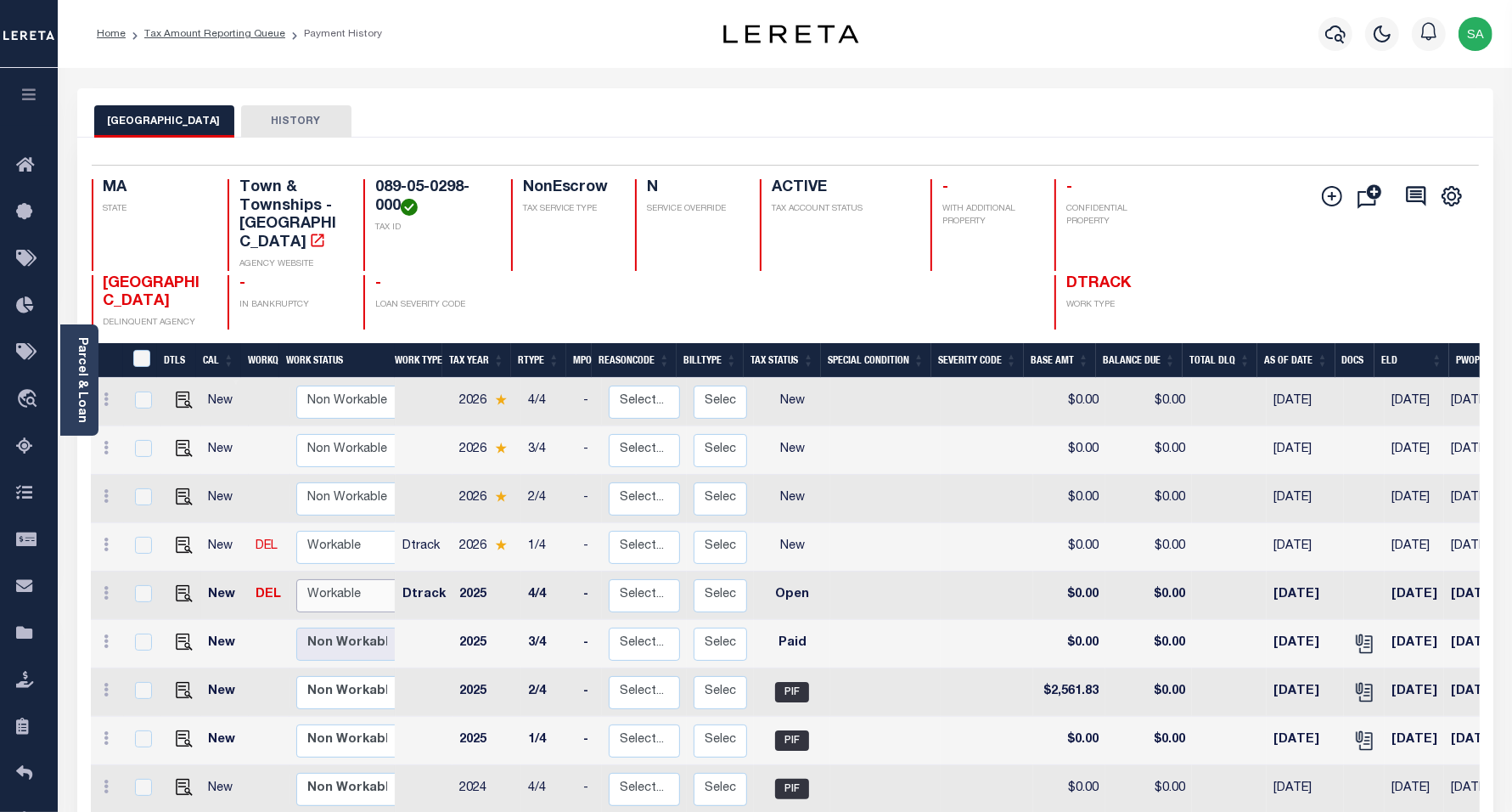
click at [323, 579] on select "Non Workable Workable" at bounding box center [347, 595] width 102 height 33
checkbox input "true"
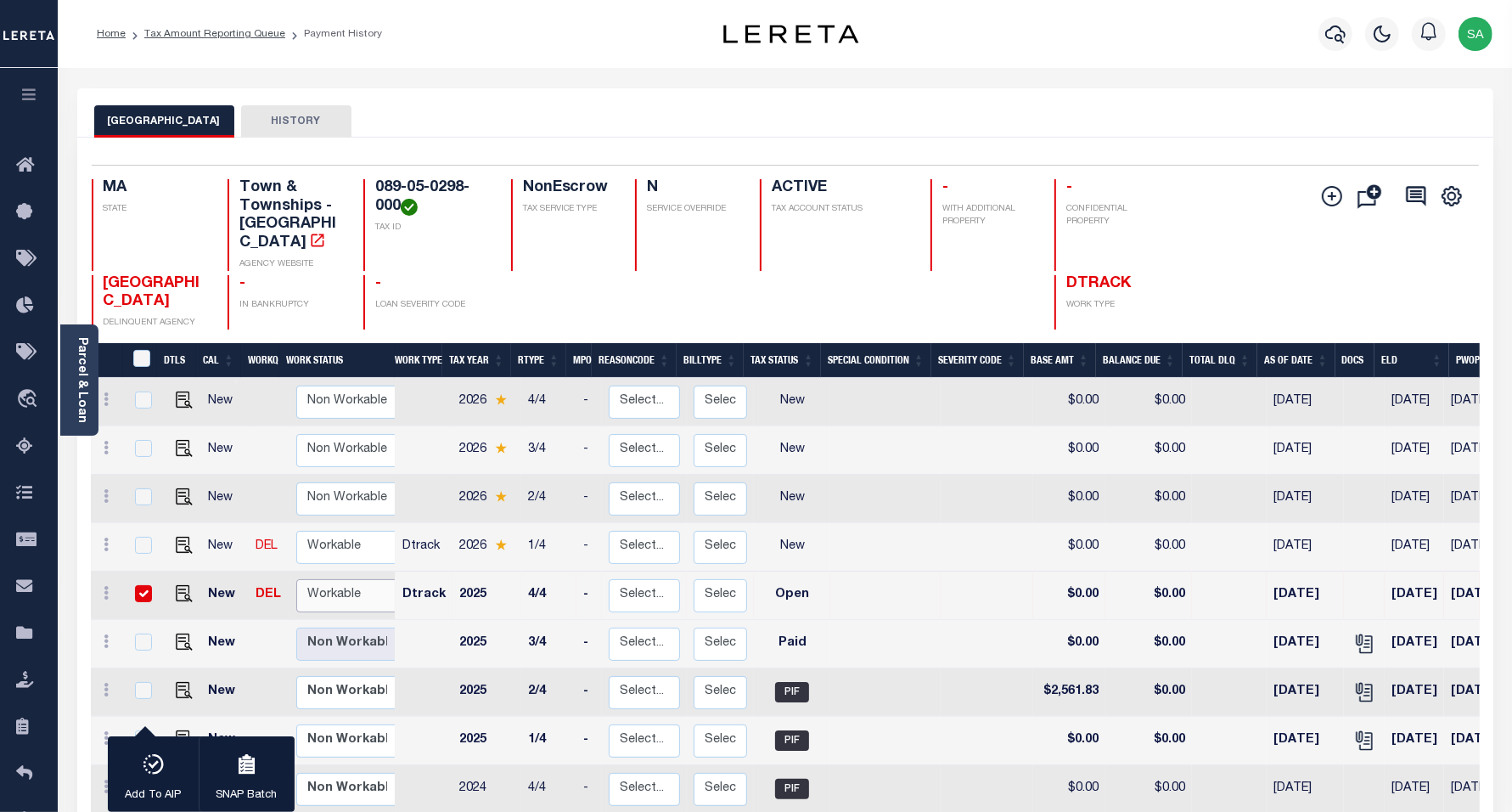
select select "true"
click at [296, 579] on select "Non Workable Workable" at bounding box center [347, 595] width 102 height 33
checkbox input "false"
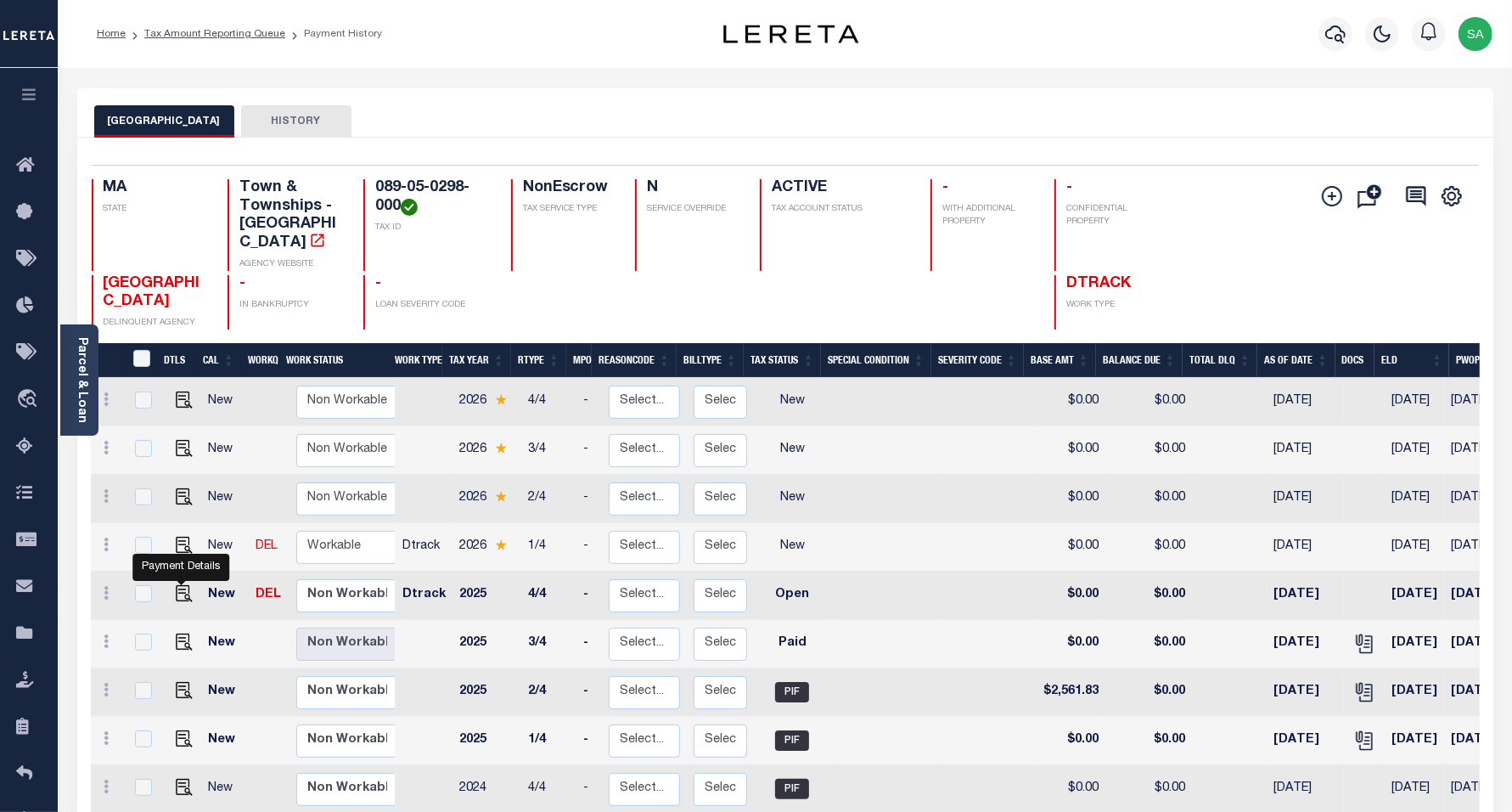
drag, startPoint x: 178, startPoint y: 575, endPoint x: 191, endPoint y: 579, distance: 13.6
click at [178, 585] on img "" at bounding box center [184, 594] width 17 height 17
checkbox input "true"
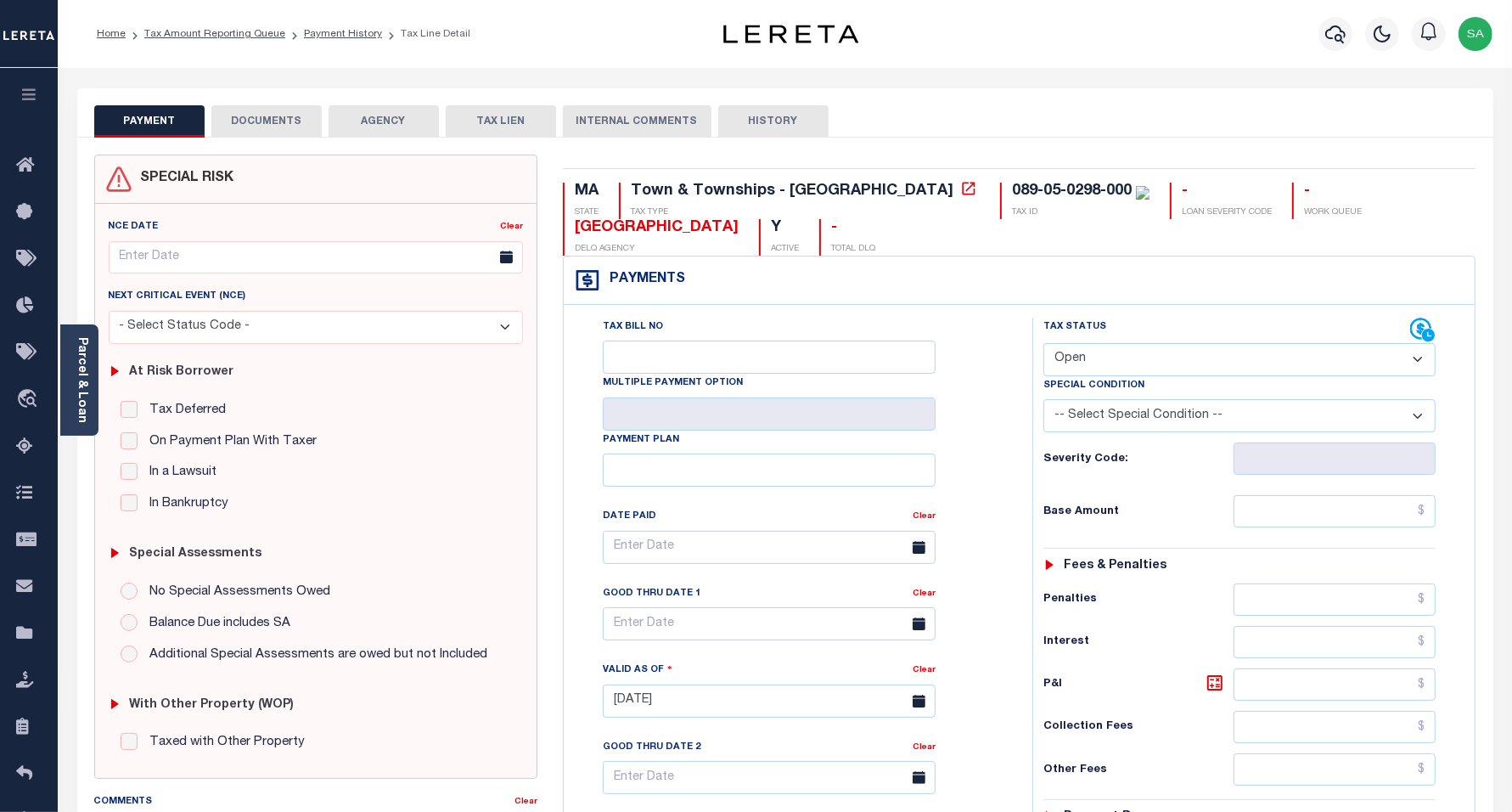
click at [1078, 363] on select "- Select Status Code - Open Due/Unpaid Paid Incomplete No Tax Due Internal Refu…" at bounding box center [1239, 359] width 393 height 33
select select "PYD"
click at [1043, 345] on select "- Select Status Code - Open Due/Unpaid Paid Incomplete No Tax Due Internal Refu…" at bounding box center [1239, 359] width 393 height 33
type input "[DATE]"
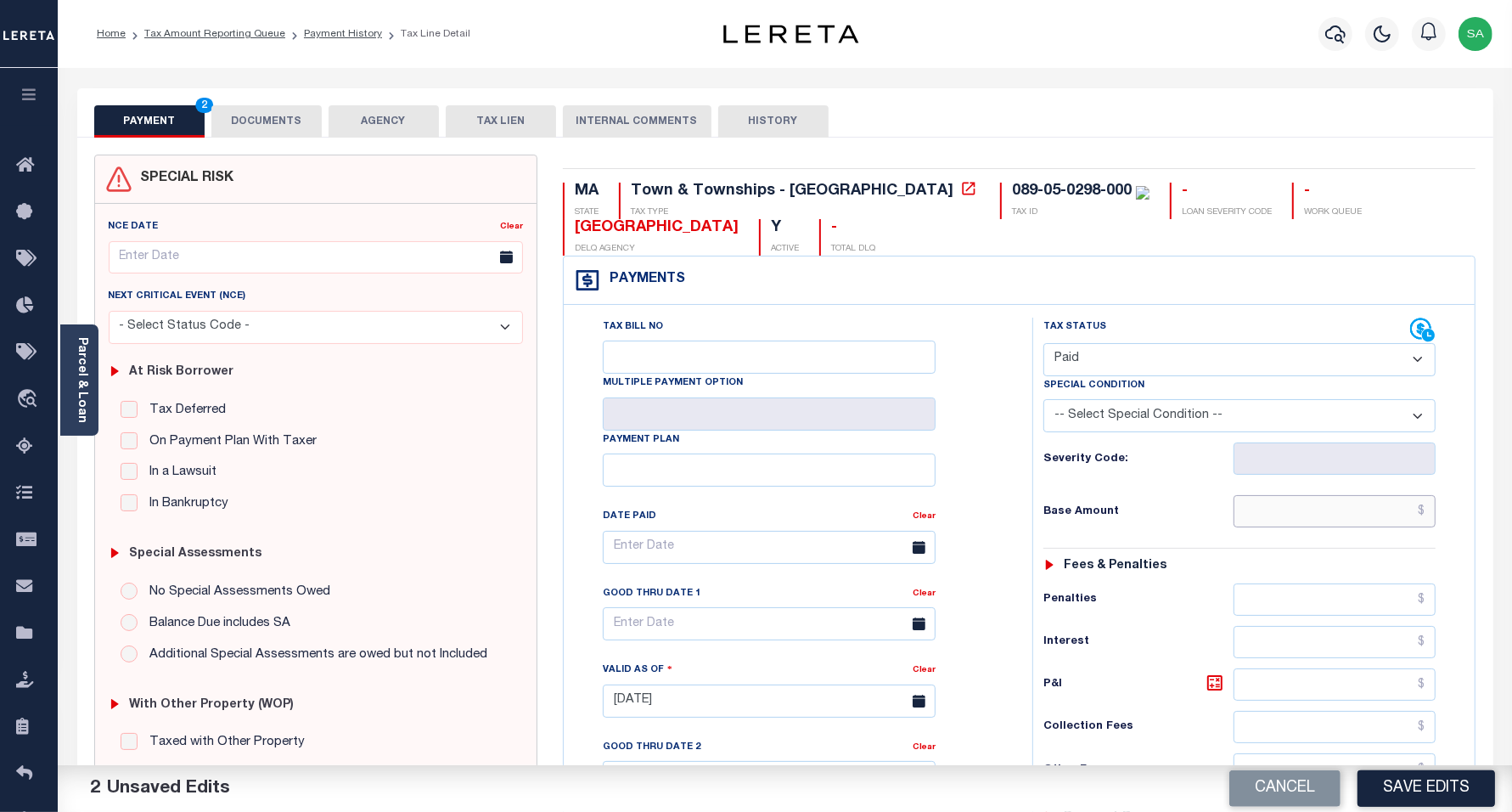
click at [1249, 512] on input "text" at bounding box center [1335, 511] width 202 height 32
type input "$0.00"
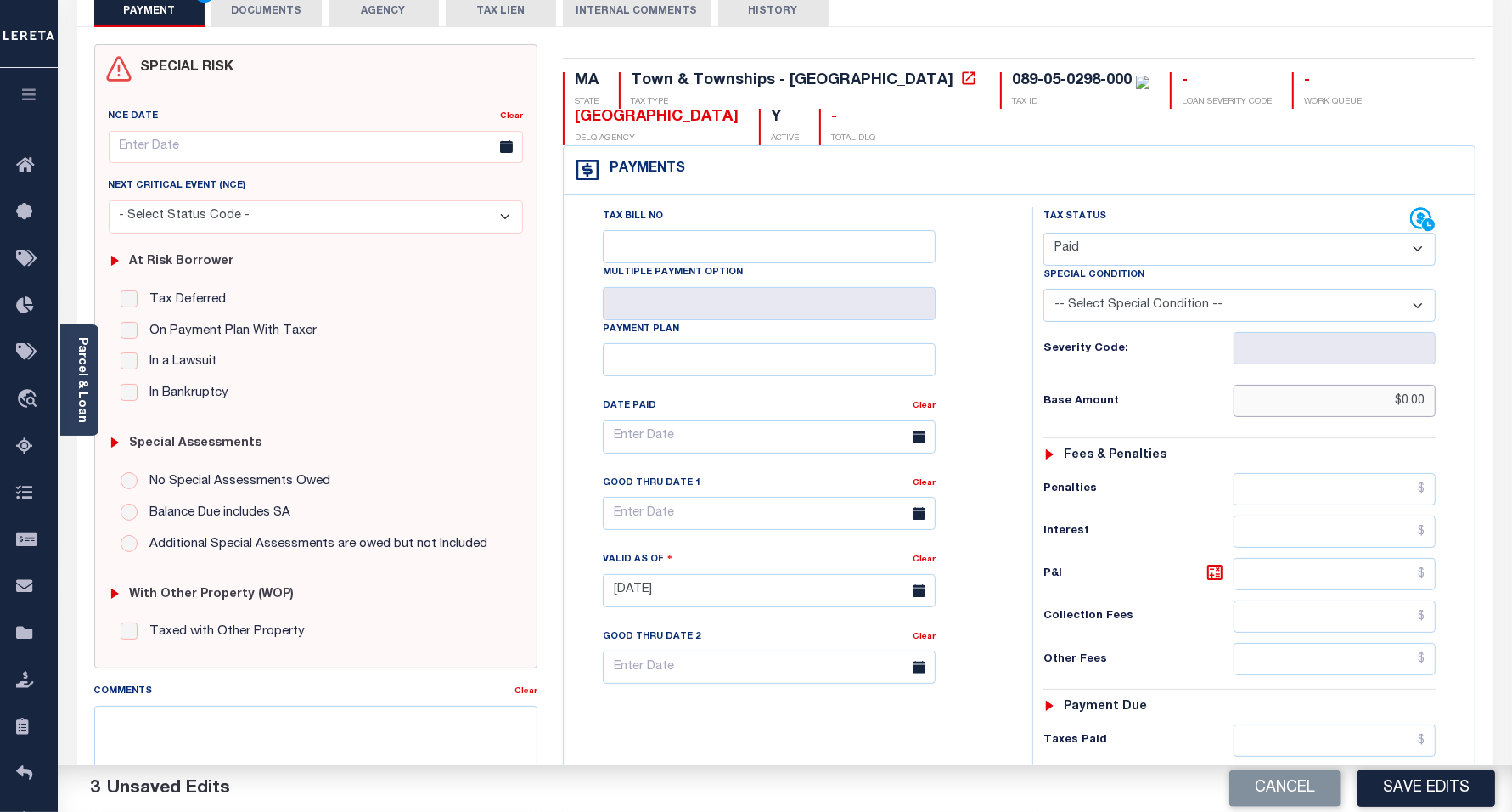
scroll to position [212, 0]
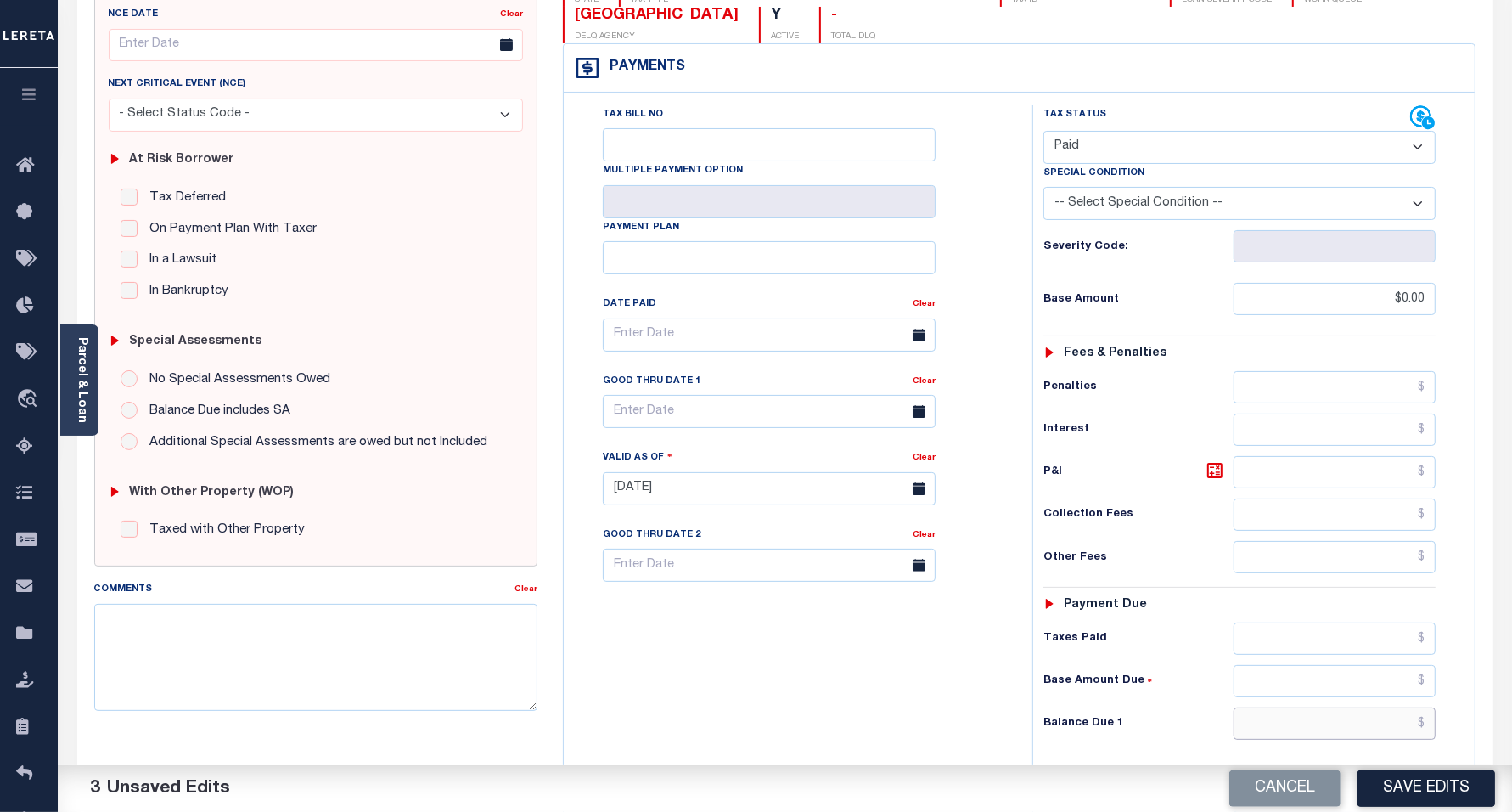
click at [1269, 723] on input "text" at bounding box center [1335, 724] width 202 height 32
type input "$0.00"
click at [864, 697] on div "Tax Bill No Multiple Payment Option Payment Plan Clear" at bounding box center [794, 480] width 452 height 750
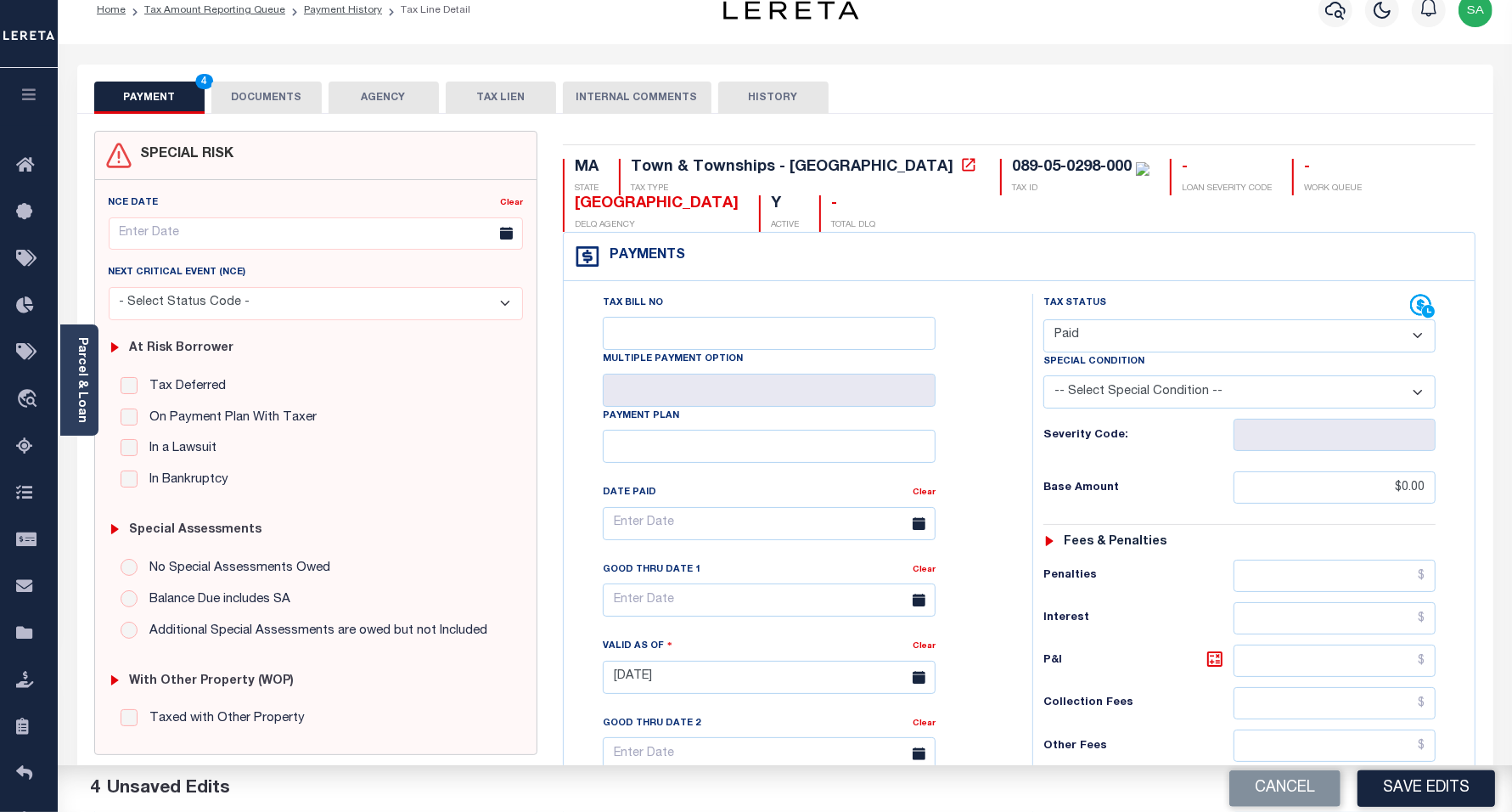
scroll to position [0, 0]
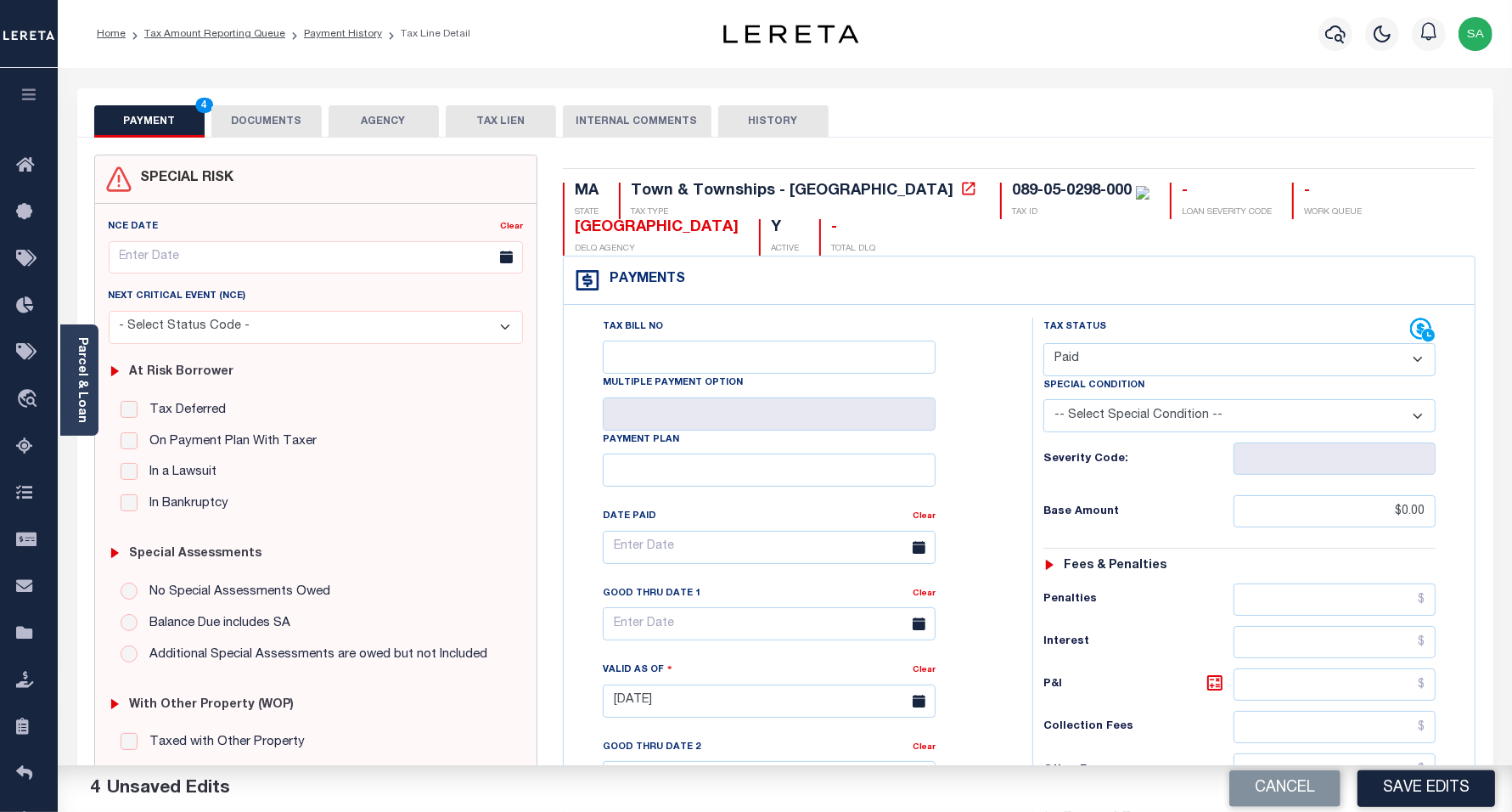
click at [299, 130] on button "DOCUMENTS" at bounding box center [267, 121] width 110 height 32
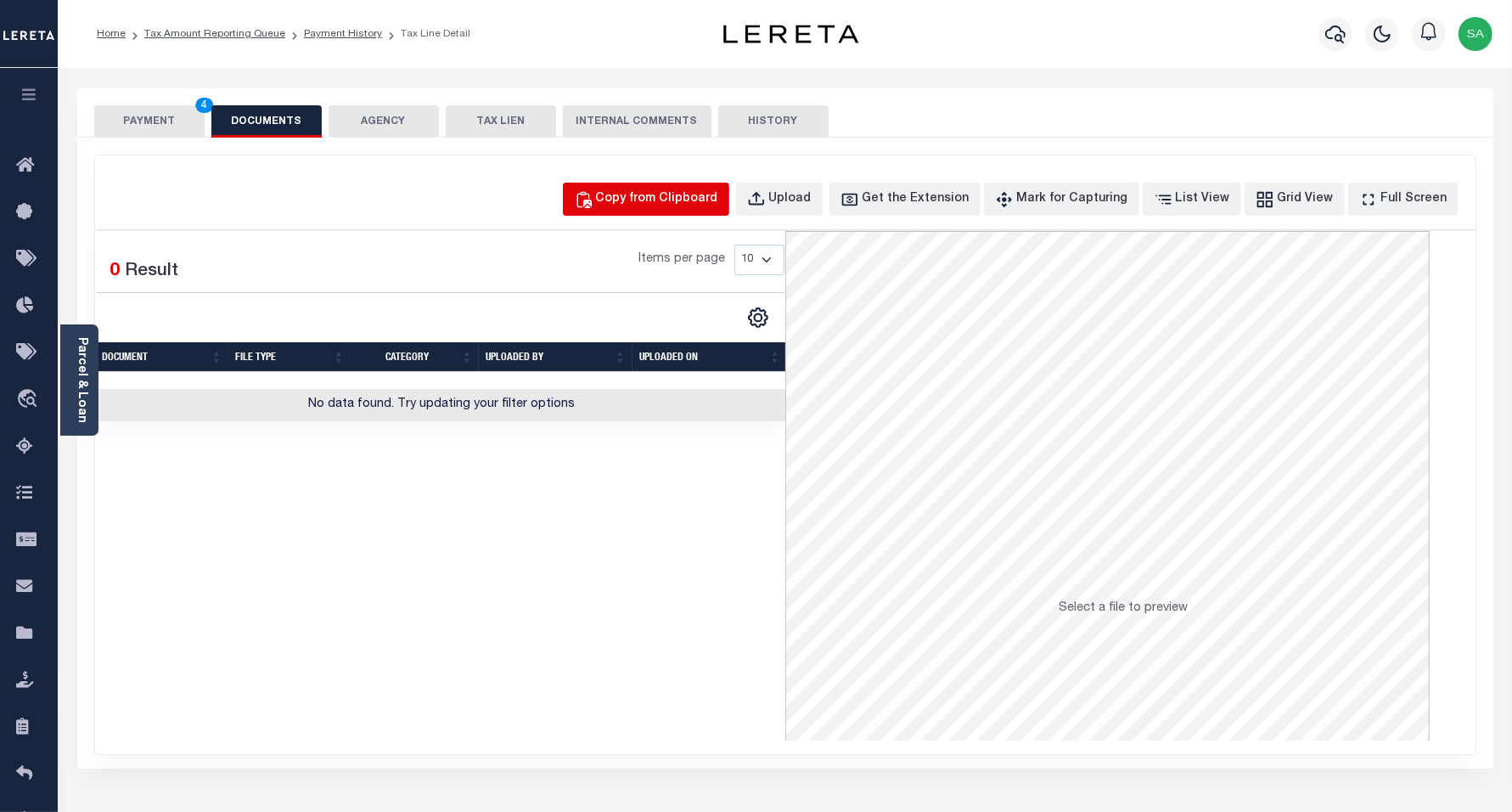
click at [717, 192] on div "Copy from Clipboard" at bounding box center [657, 200] width 122 height 19
select select "POP"
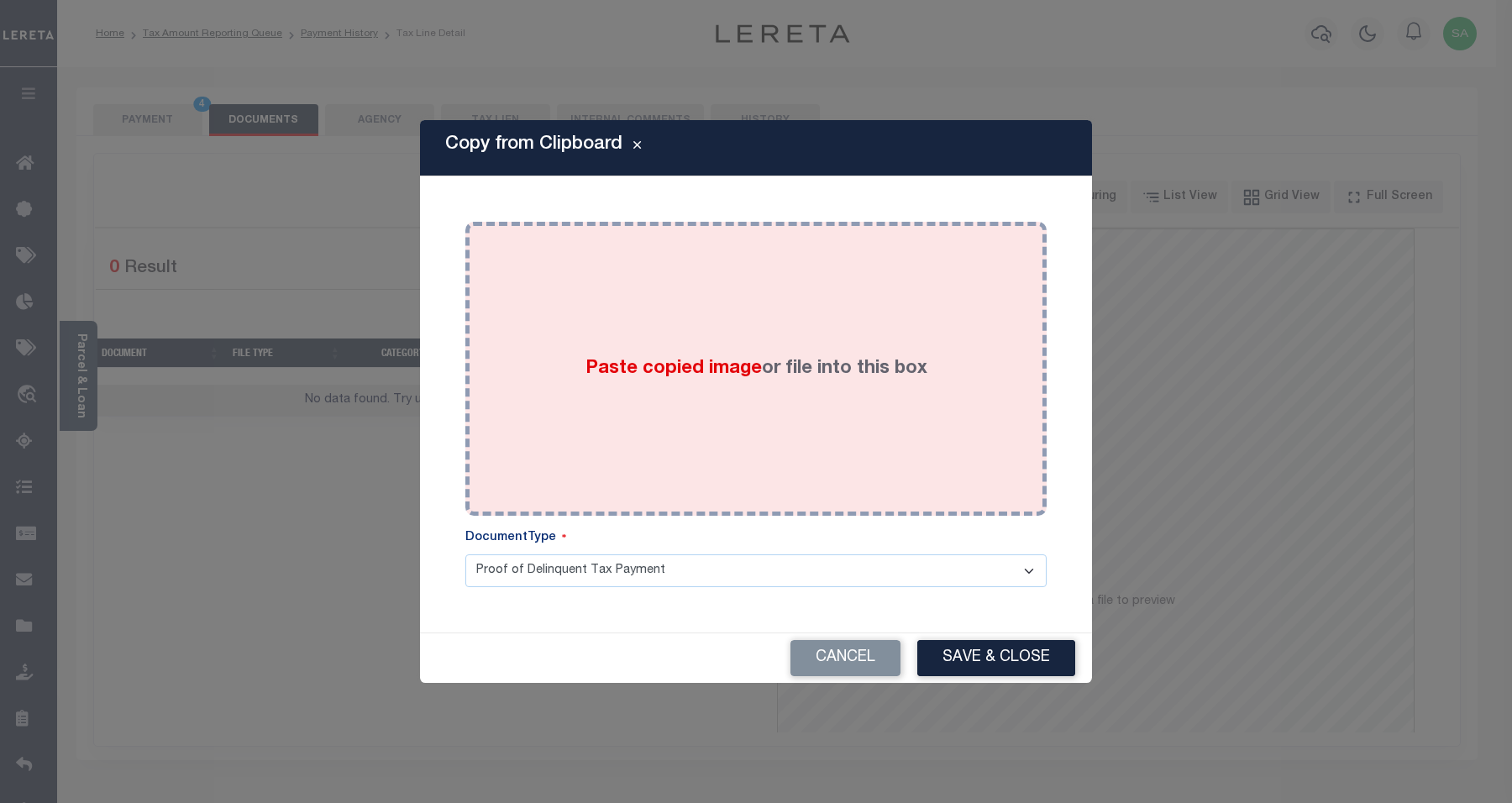
drag, startPoint x: 791, startPoint y: 418, endPoint x: 929, endPoint y: 575, distance: 209.0
click at [792, 418] on div "Paste copied image or file into this box" at bounding box center [756, 369] width 556 height 269
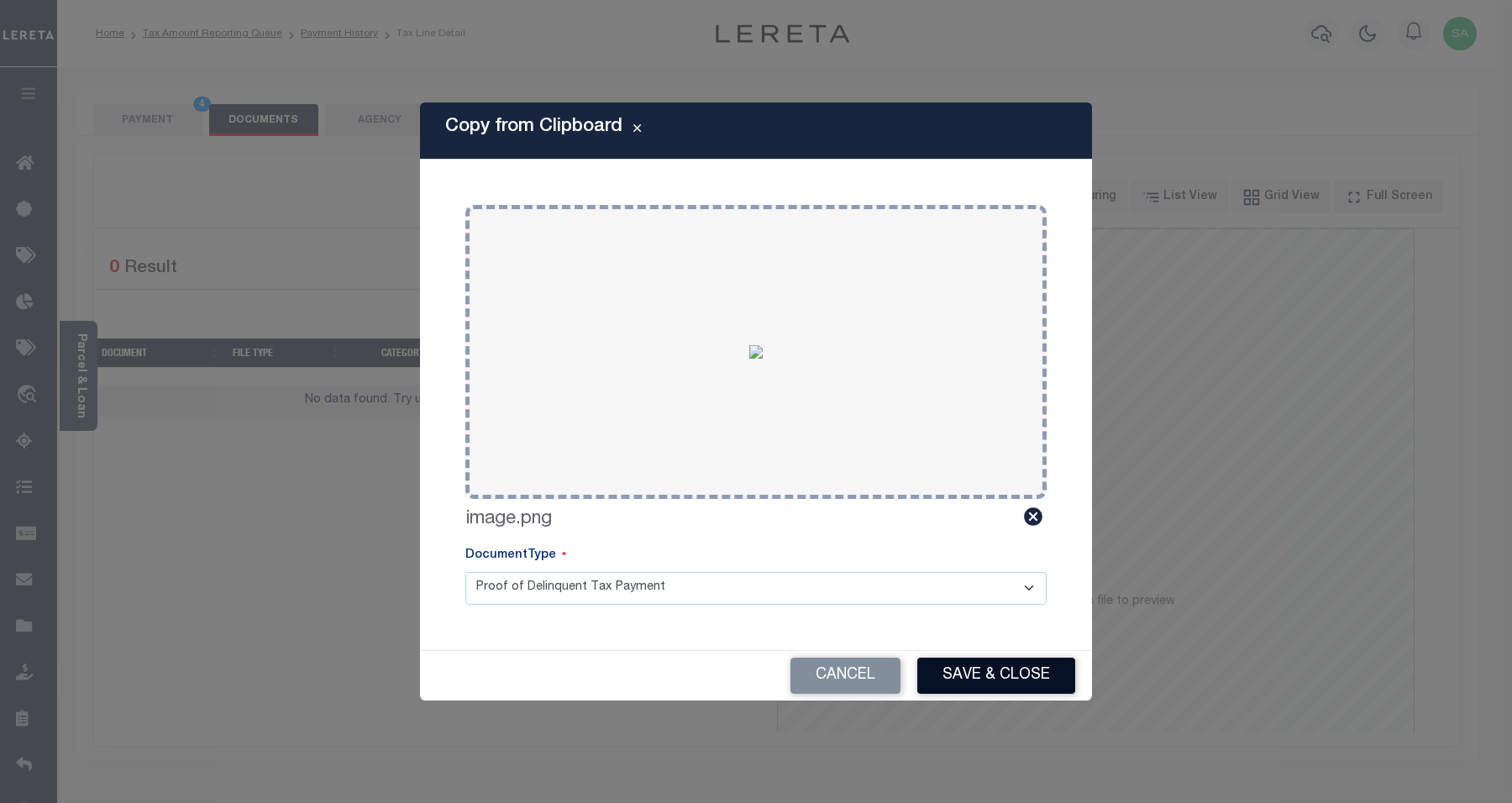
click at [1005, 678] on button "Save & Close" at bounding box center [996, 675] width 158 height 36
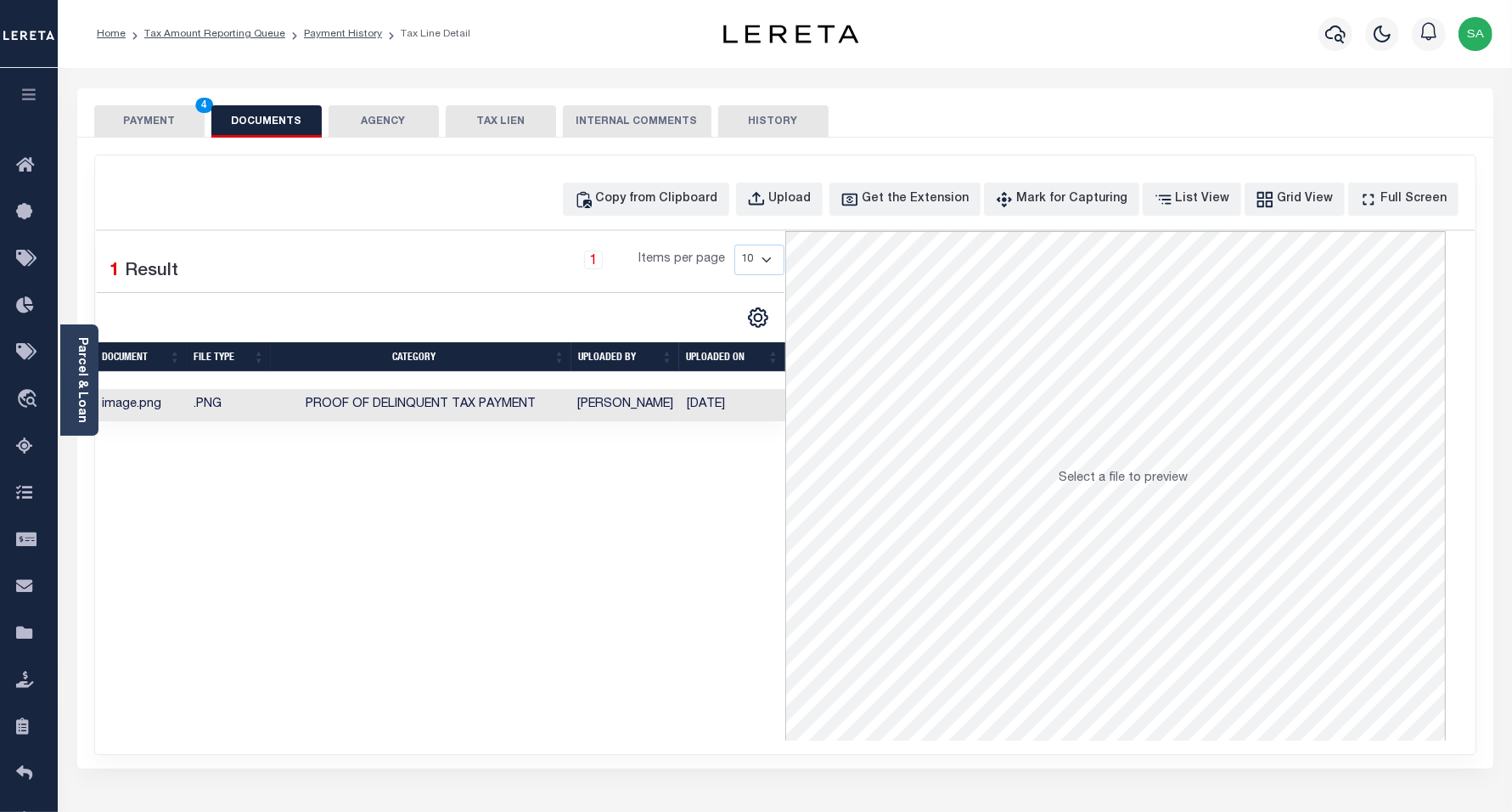
click at [175, 123] on button "PAYMENT 4" at bounding box center [149, 121] width 110 height 32
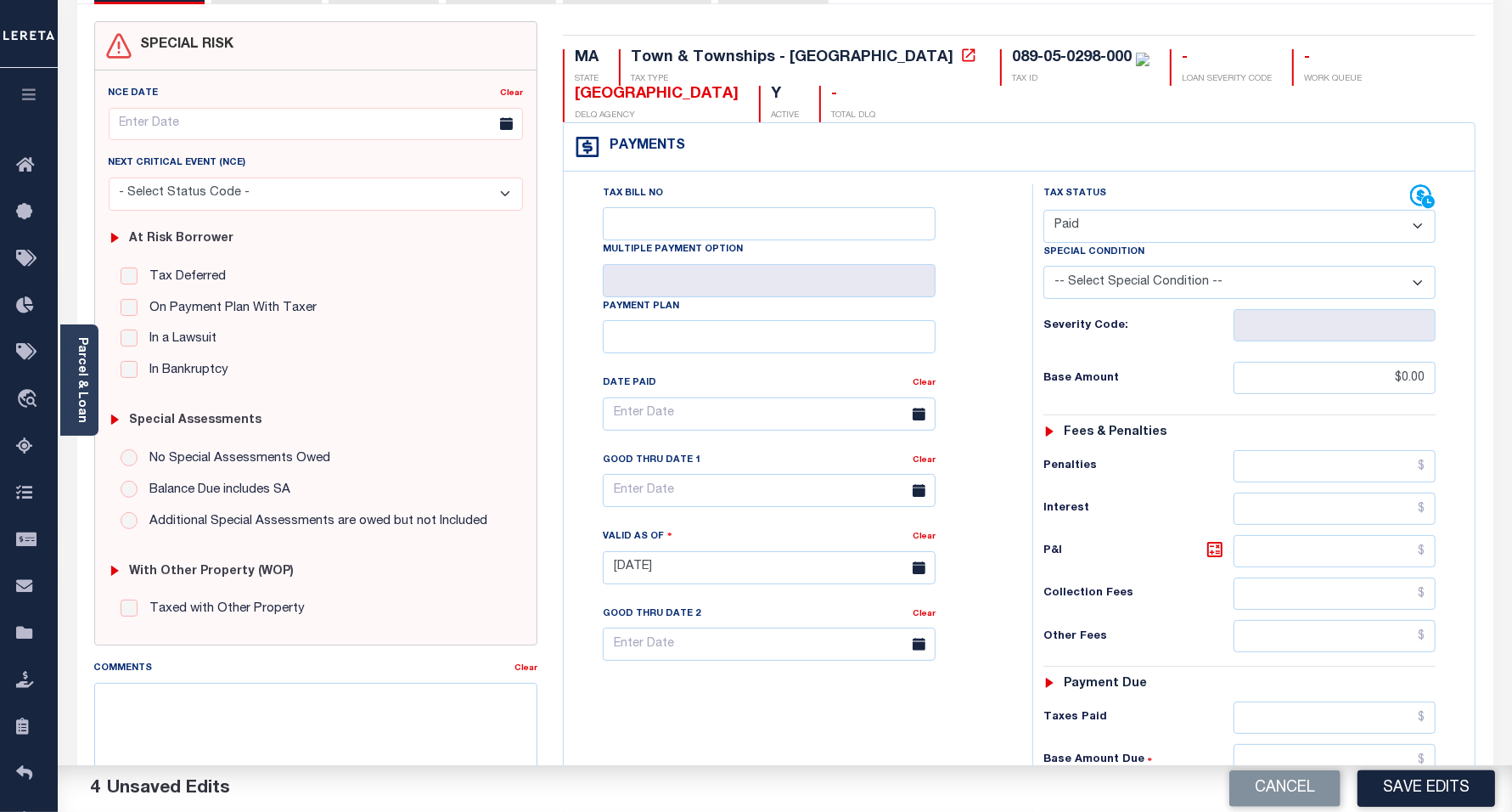
scroll to position [212, 0]
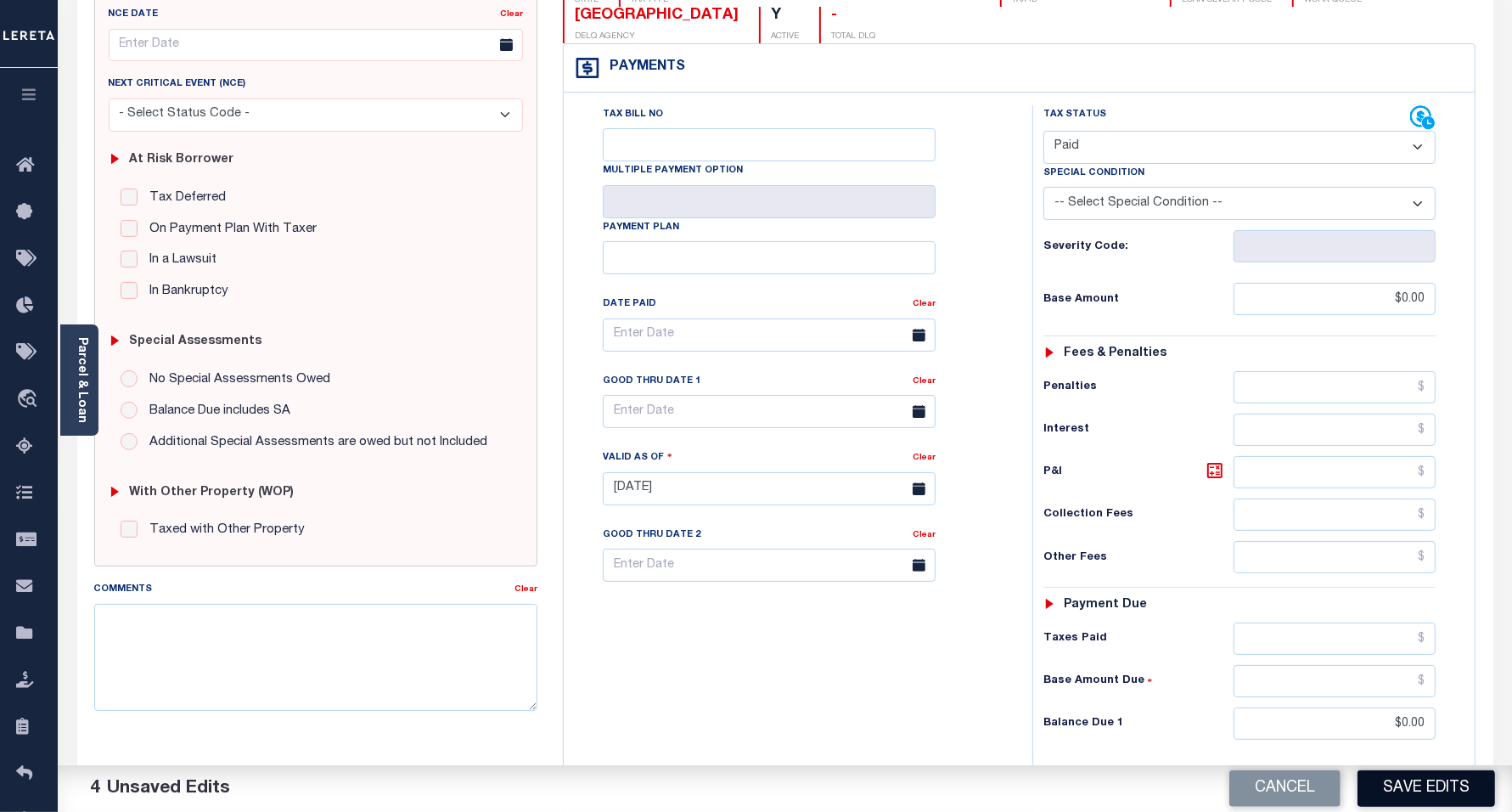
click at [1411, 791] on button "Save Edits" at bounding box center [1426, 788] width 138 height 37
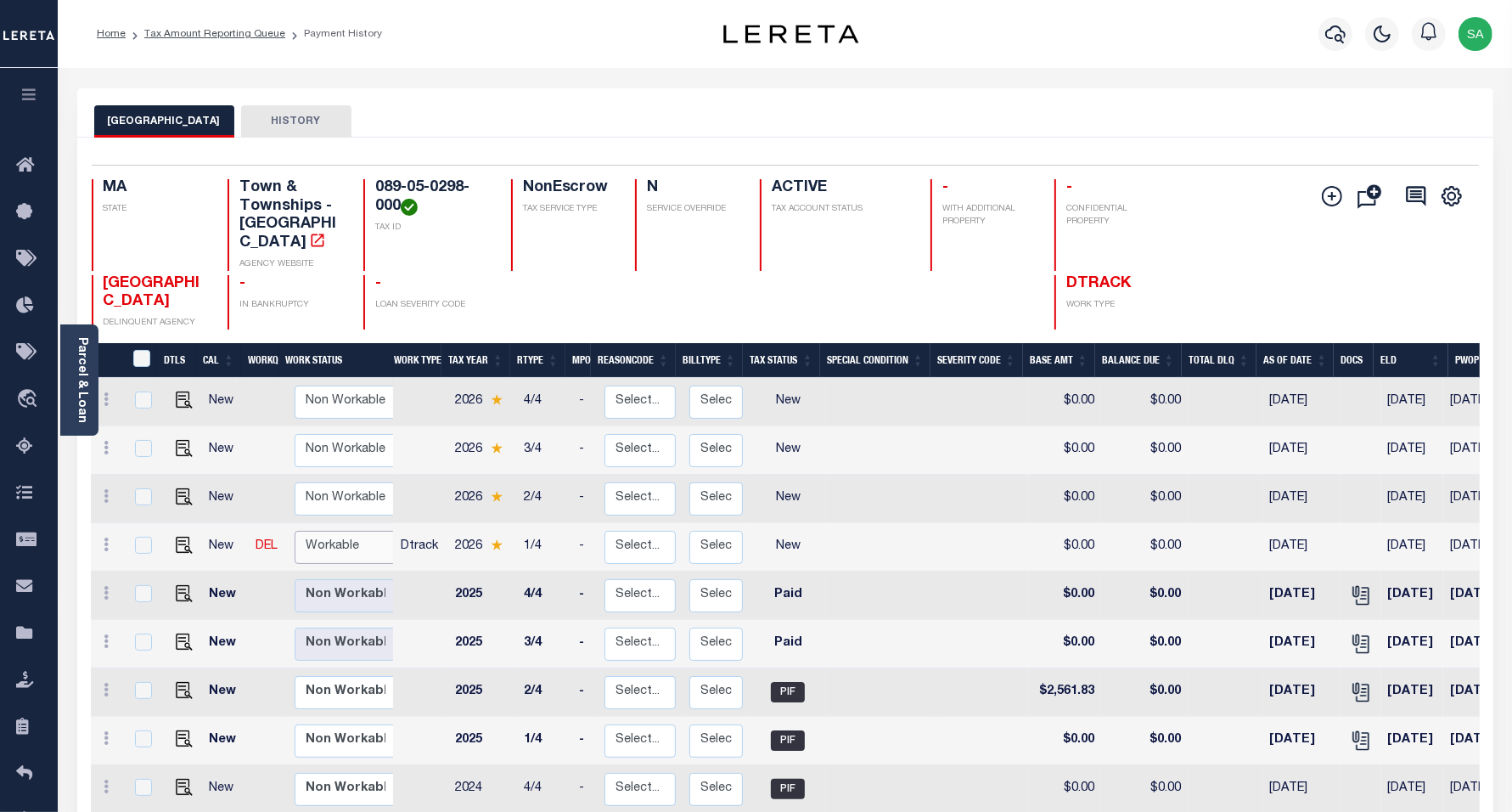
drag, startPoint x: 338, startPoint y: 529, endPoint x: 340, endPoint y: 544, distance: 15.1
click at [340, 532] on select "Non Workable Workable" at bounding box center [346, 547] width 102 height 33
checkbox input "true"
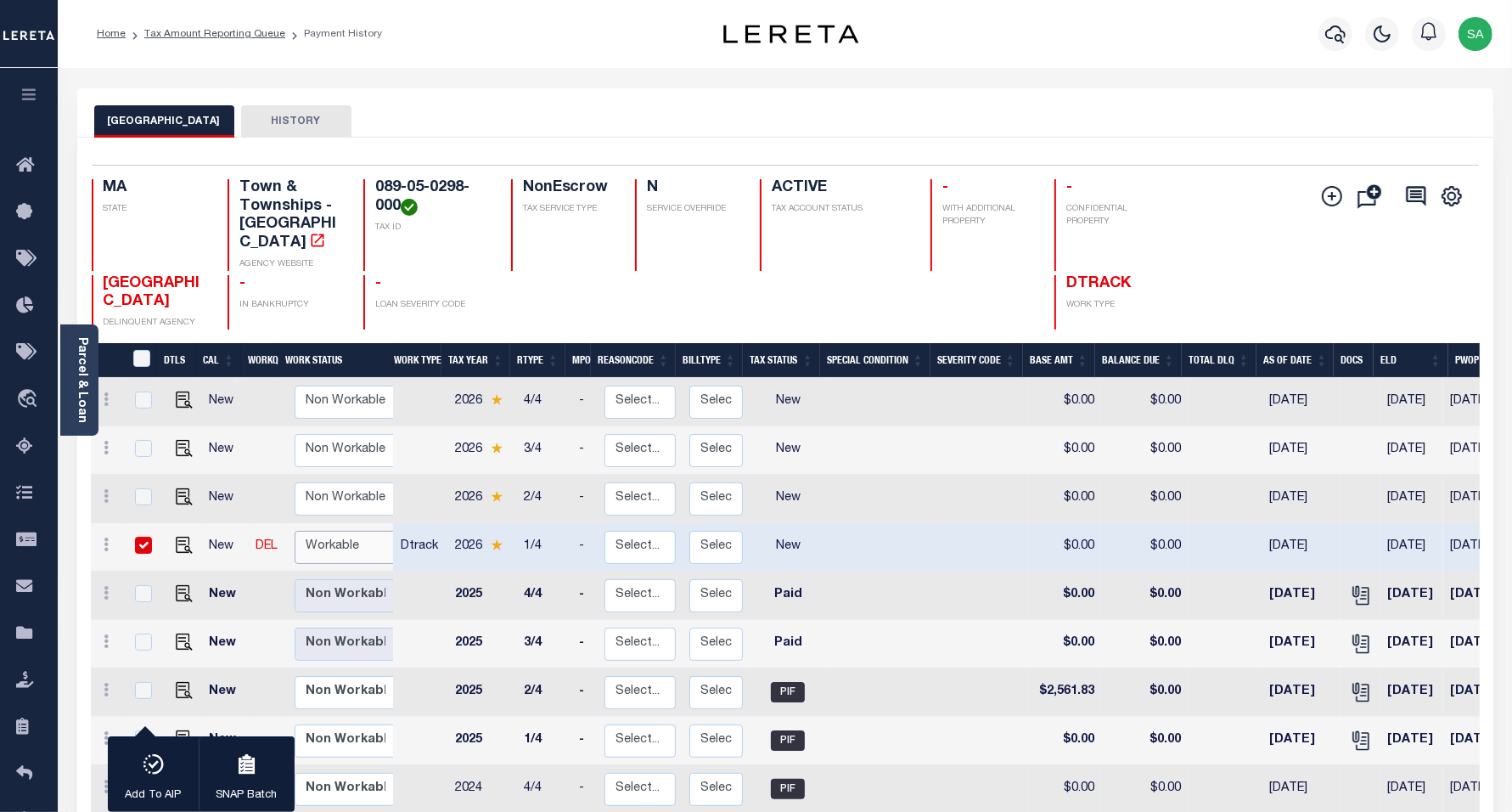
select select "true"
click at [295, 531] on select "Non Workable Workable" at bounding box center [346, 547] width 102 height 33
checkbox input "false"
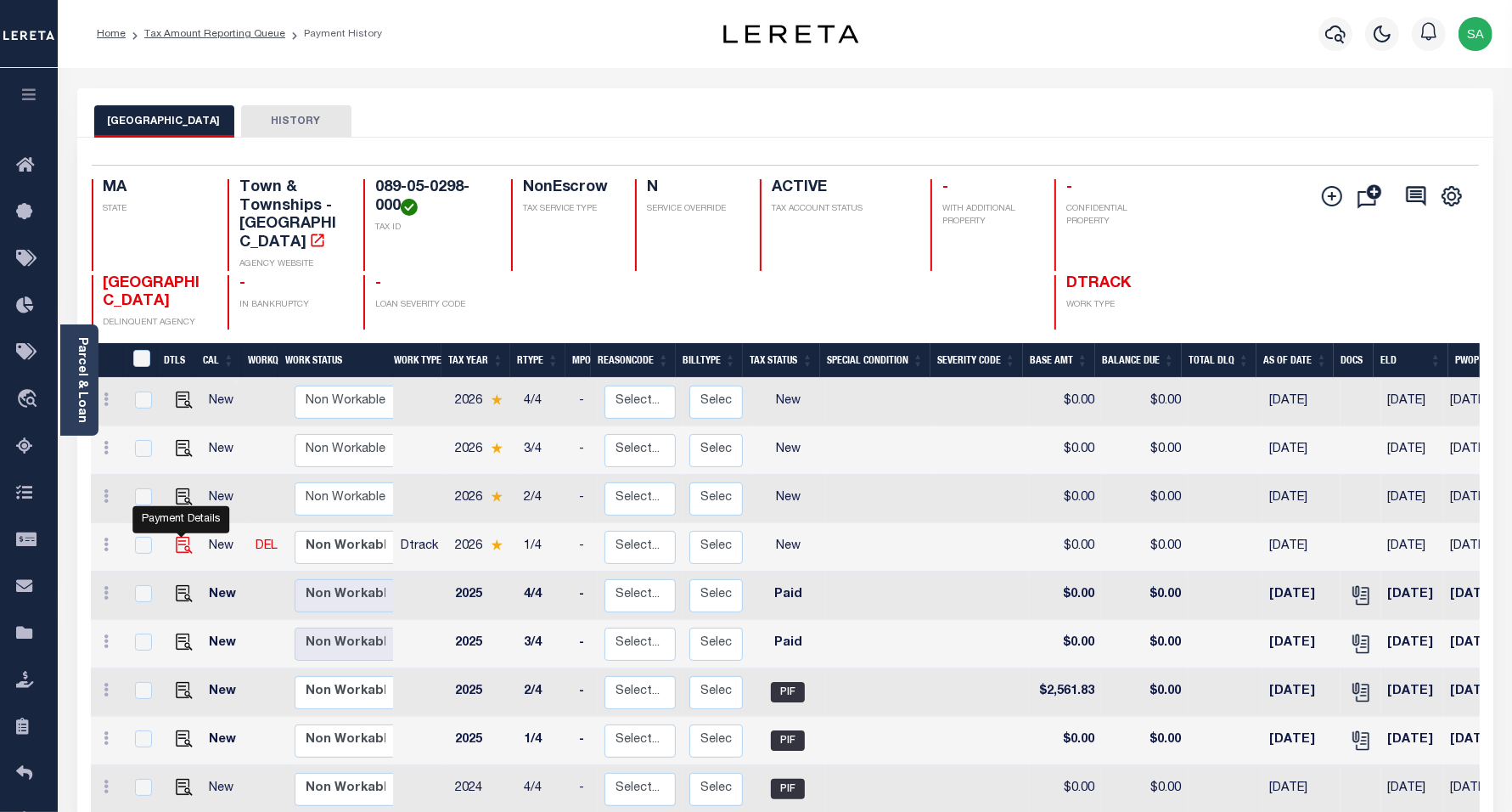
click at [178, 537] on img "" at bounding box center [184, 545] width 17 height 17
checkbox input "true"
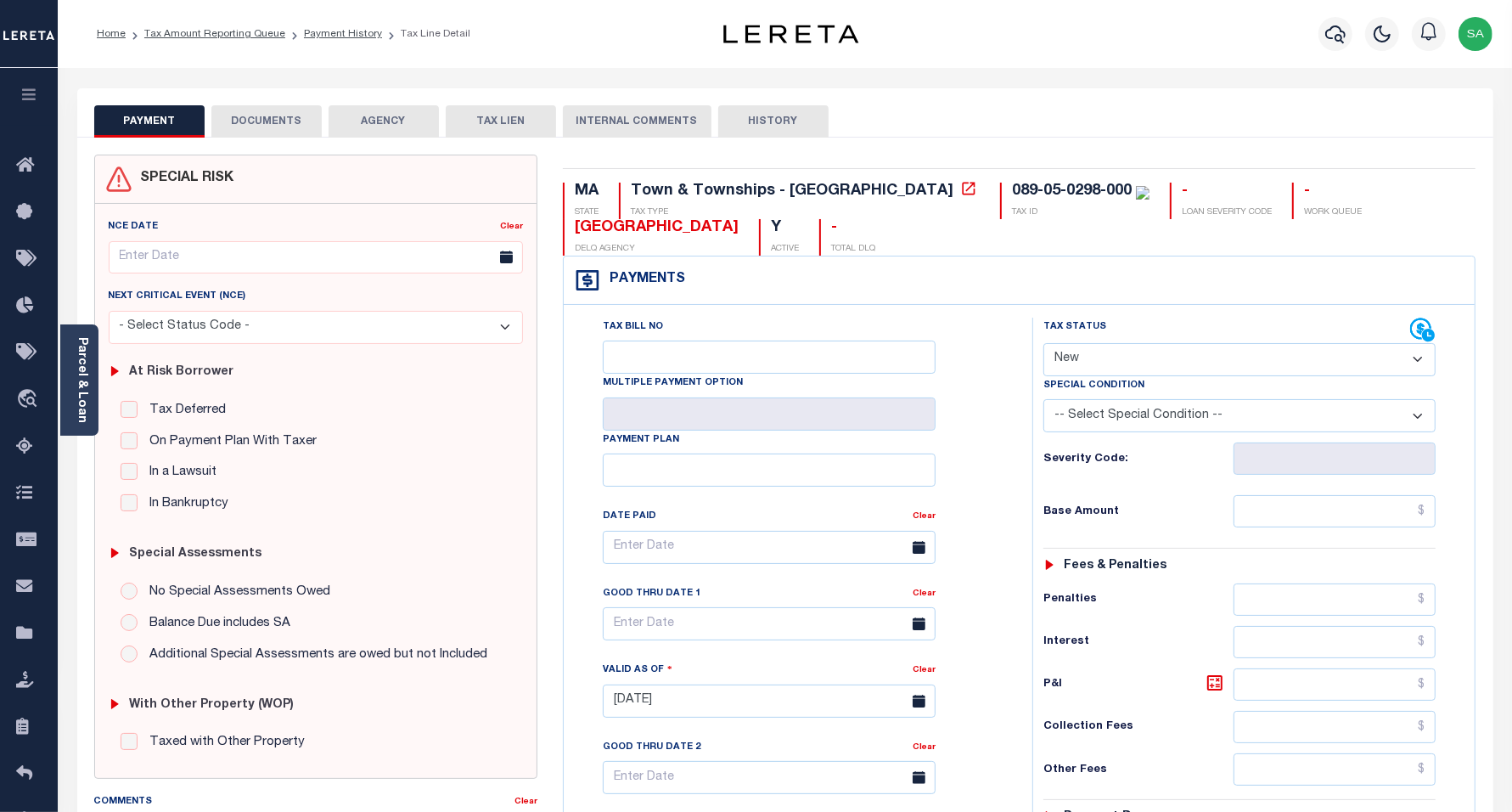
click at [1085, 359] on select "- Select Status Code - Open Due/Unpaid Paid Incomplete No Tax Due Internal Refu…" at bounding box center [1239, 359] width 393 height 33
select select "PYD"
click at [1043, 345] on select "- Select Status Code - Open Due/Unpaid Paid Incomplete No Tax Due Internal Refu…" at bounding box center [1239, 359] width 393 height 33
type input "[DATE]"
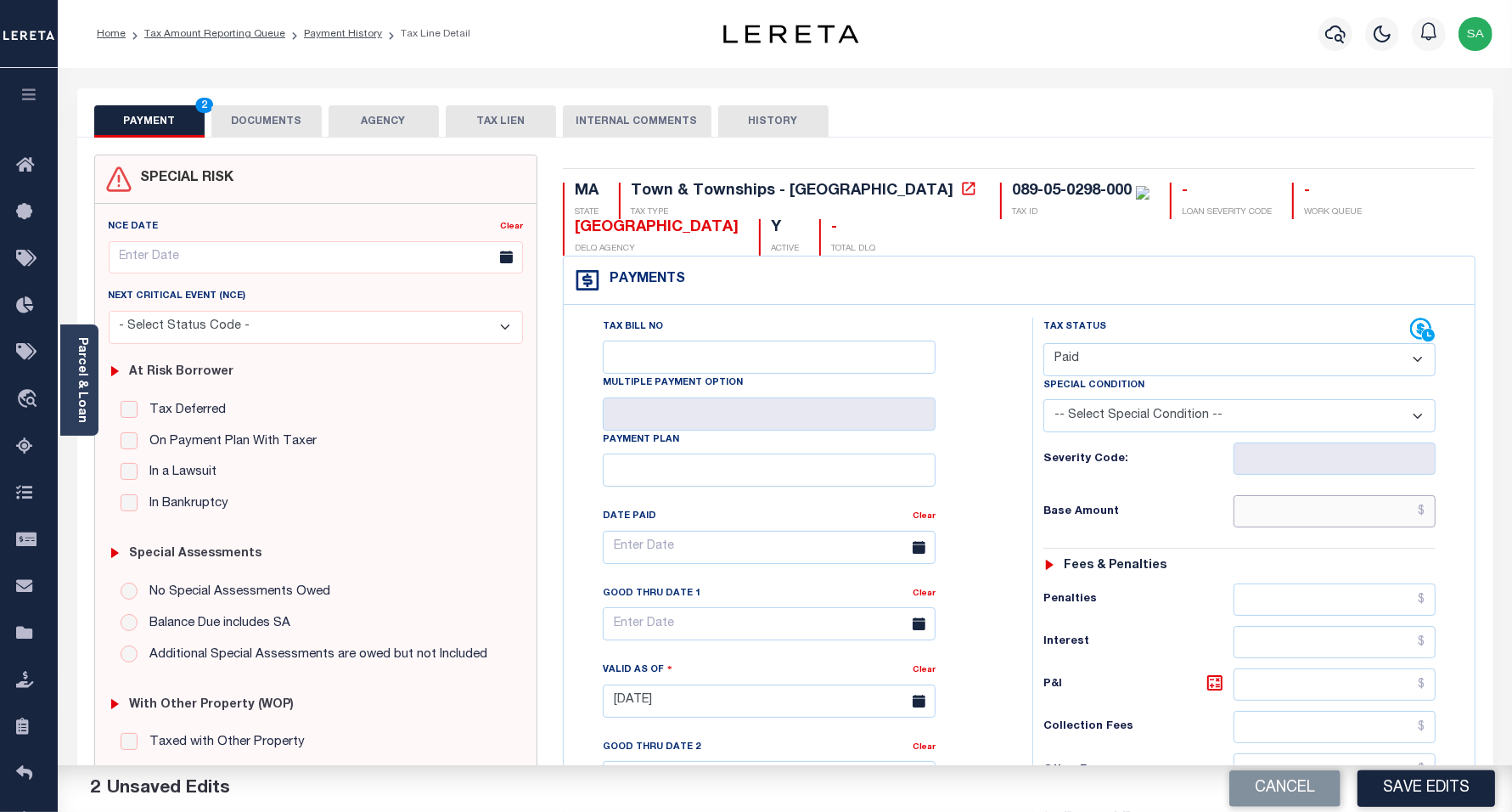
click at [1273, 524] on input "text" at bounding box center [1335, 511] width 202 height 32
type input "$0.00"
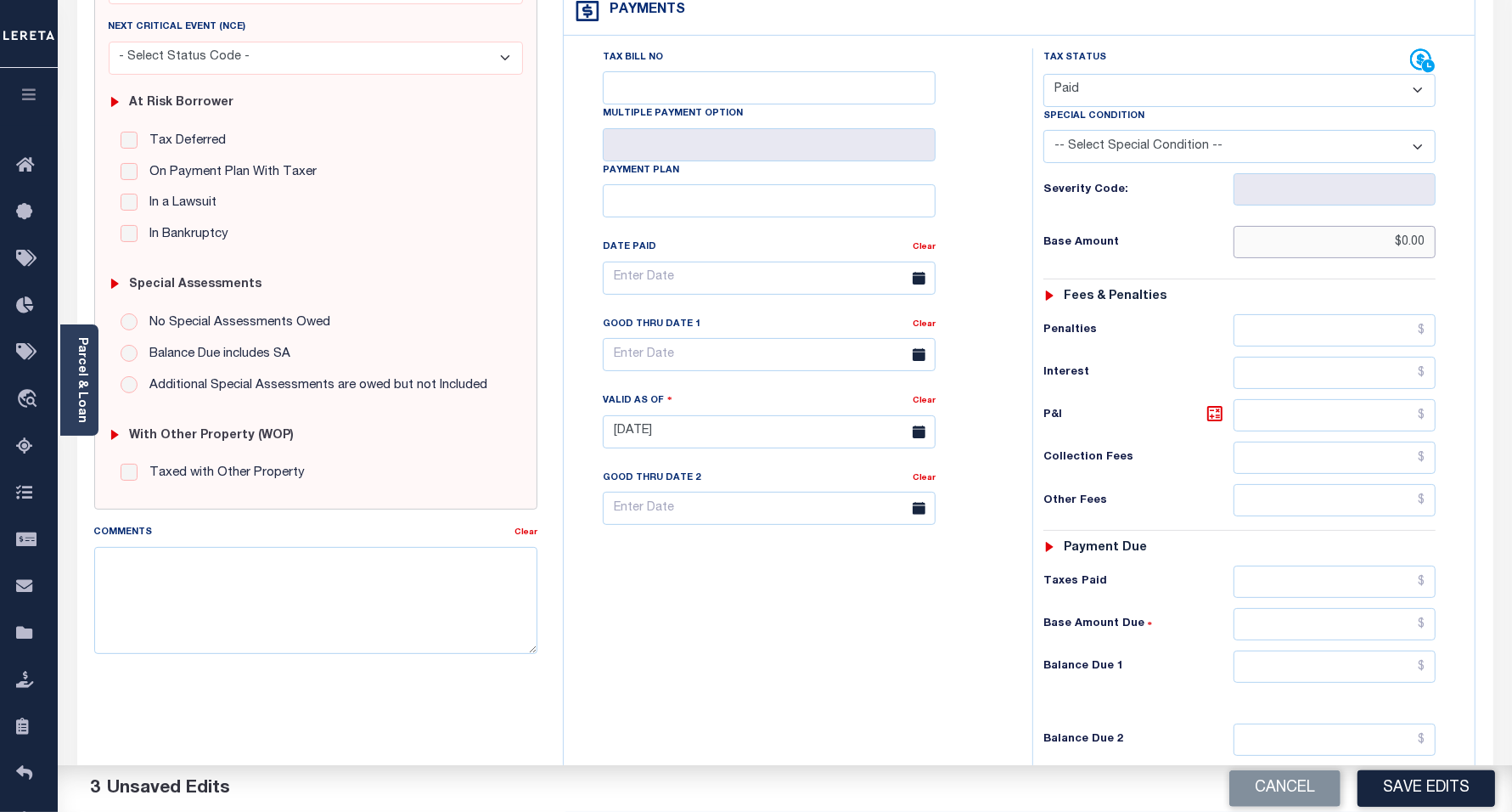
scroll to position [425, 0]
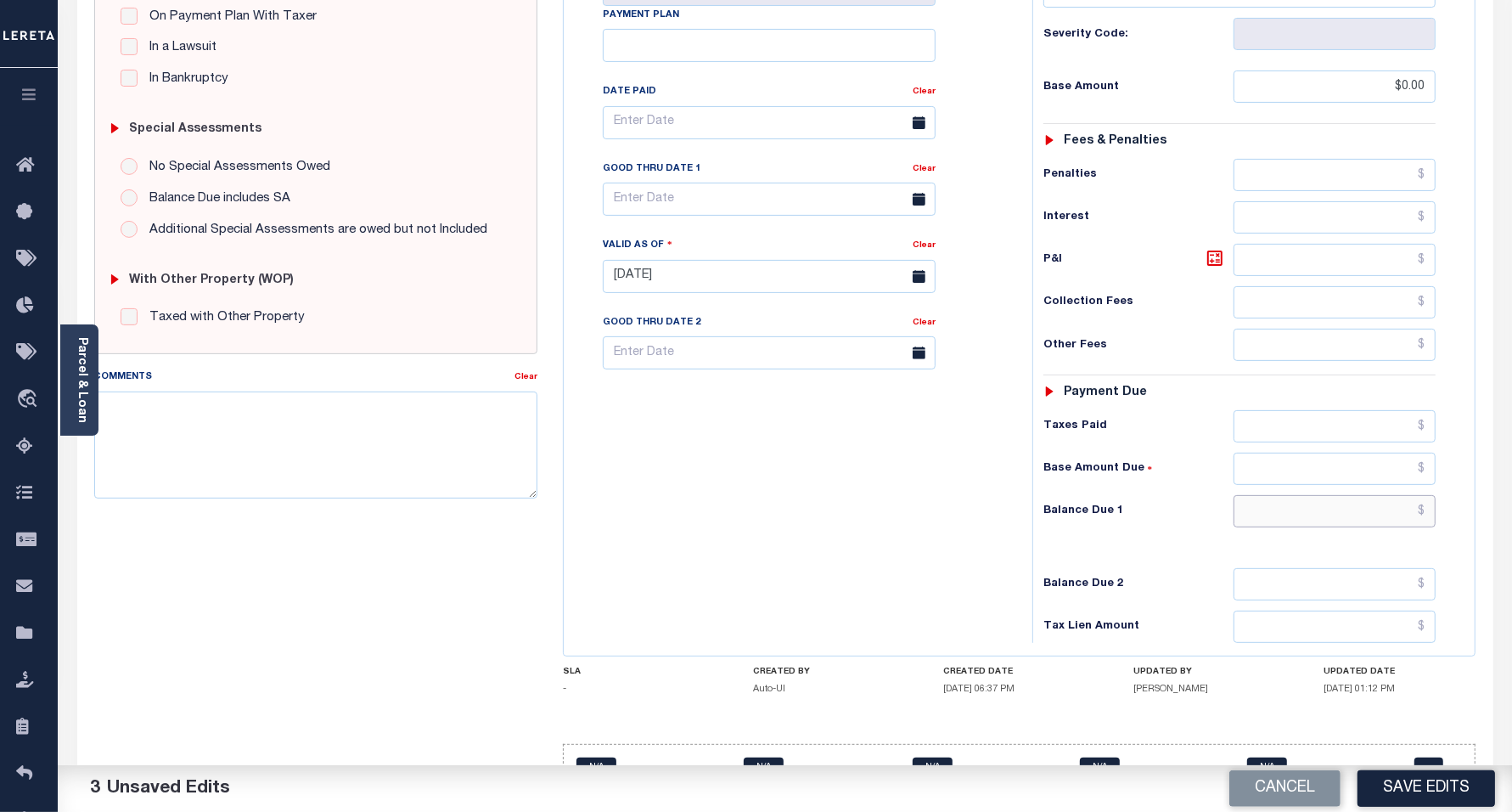
click at [1284, 521] on input "text" at bounding box center [1335, 511] width 202 height 32
click at [1284, 519] on input "text" at bounding box center [1335, 511] width 202 height 32
click at [722, 497] on div "Tax Bill No Multiple Payment Option Payment Plan Clear" at bounding box center [794, 268] width 452 height 750
drag, startPoint x: 1297, startPoint y: 516, endPoint x: 1293, endPoint y: 529, distance: 13.6
click at [1297, 516] on input "text" at bounding box center [1335, 511] width 202 height 32
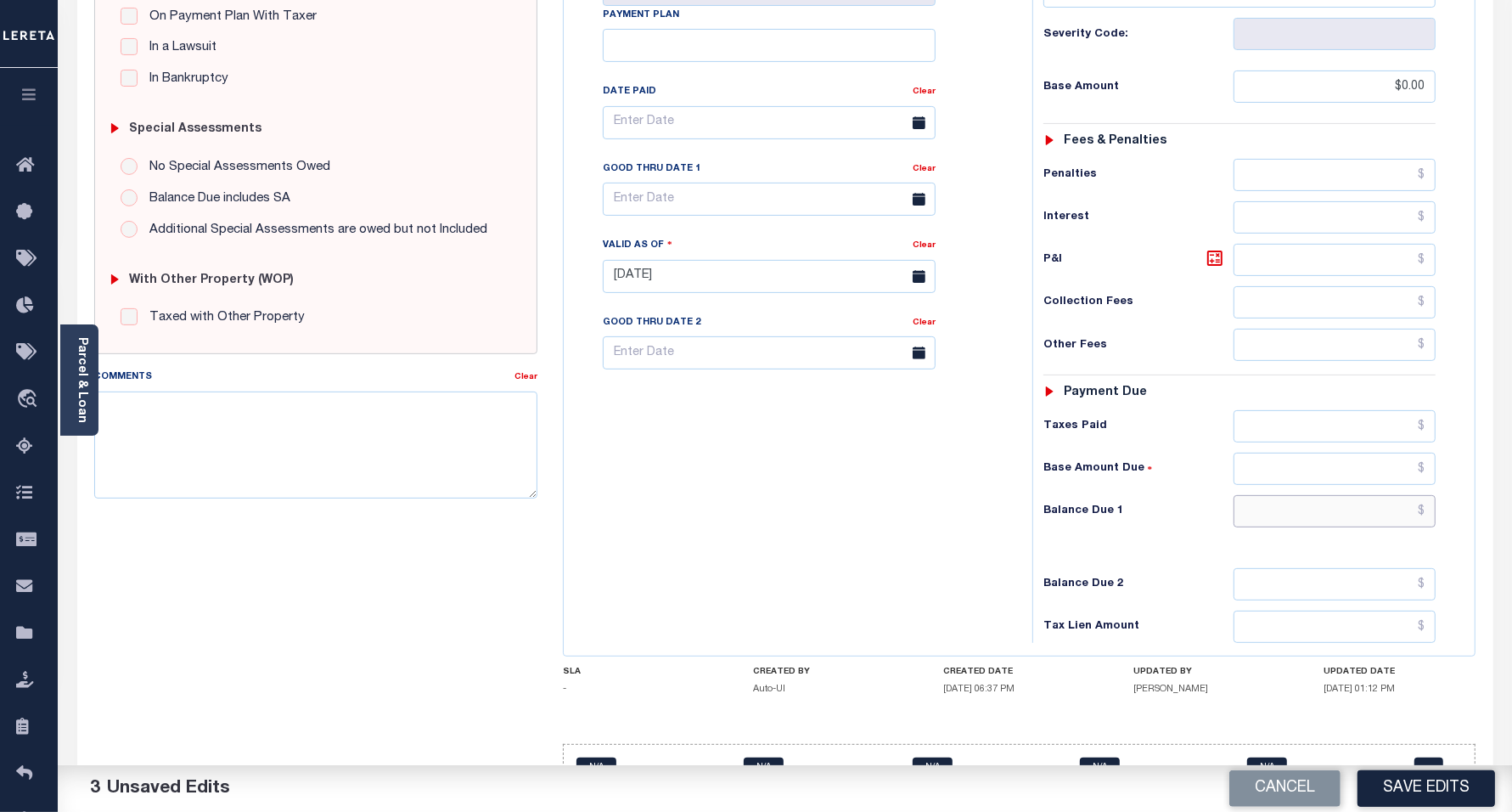
type input "$0.00"
click at [703, 520] on div "Tax Bill No Multiple Payment Option Payment Plan Clear" at bounding box center [794, 268] width 452 height 750
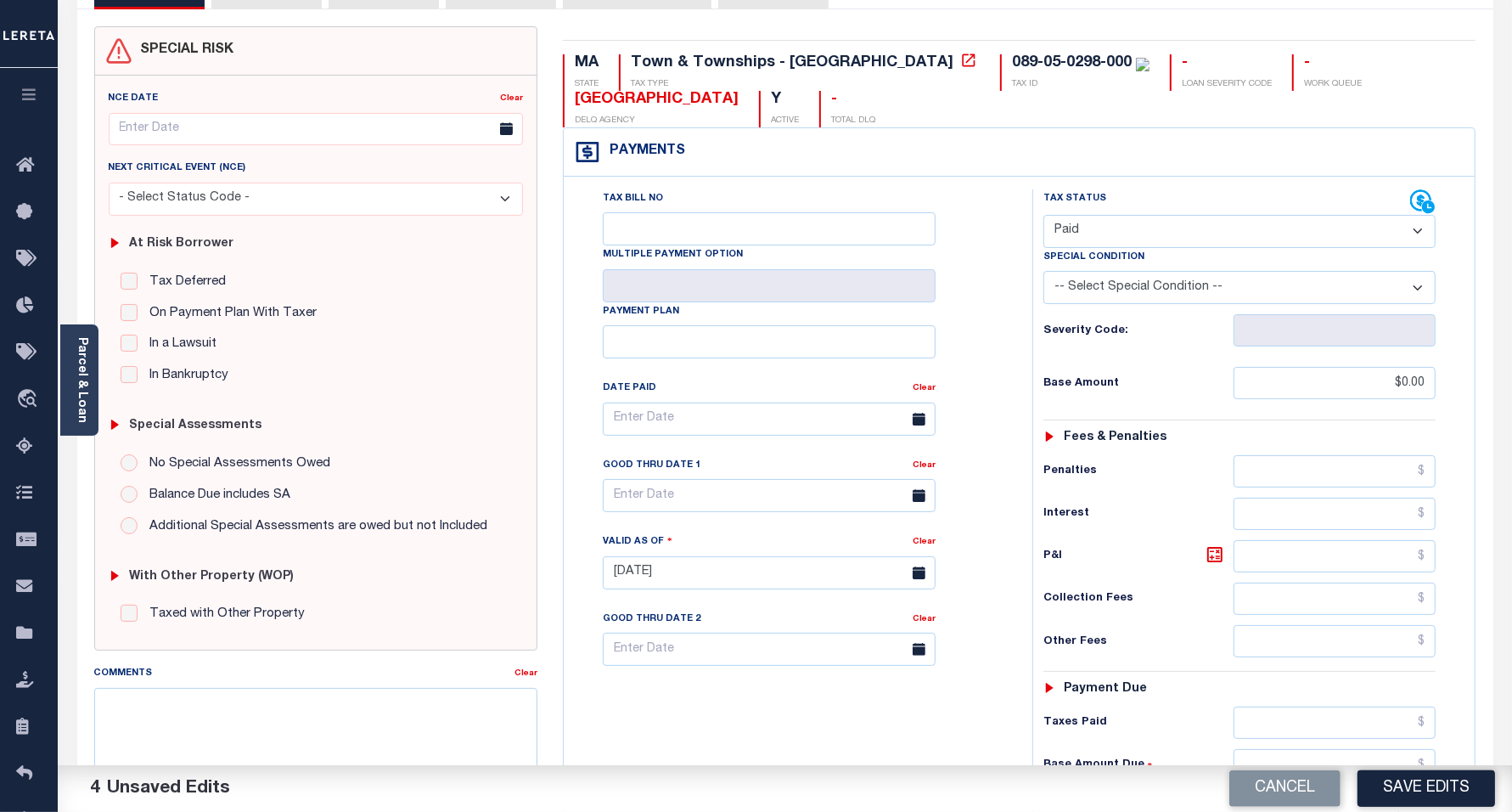
scroll to position [0, 0]
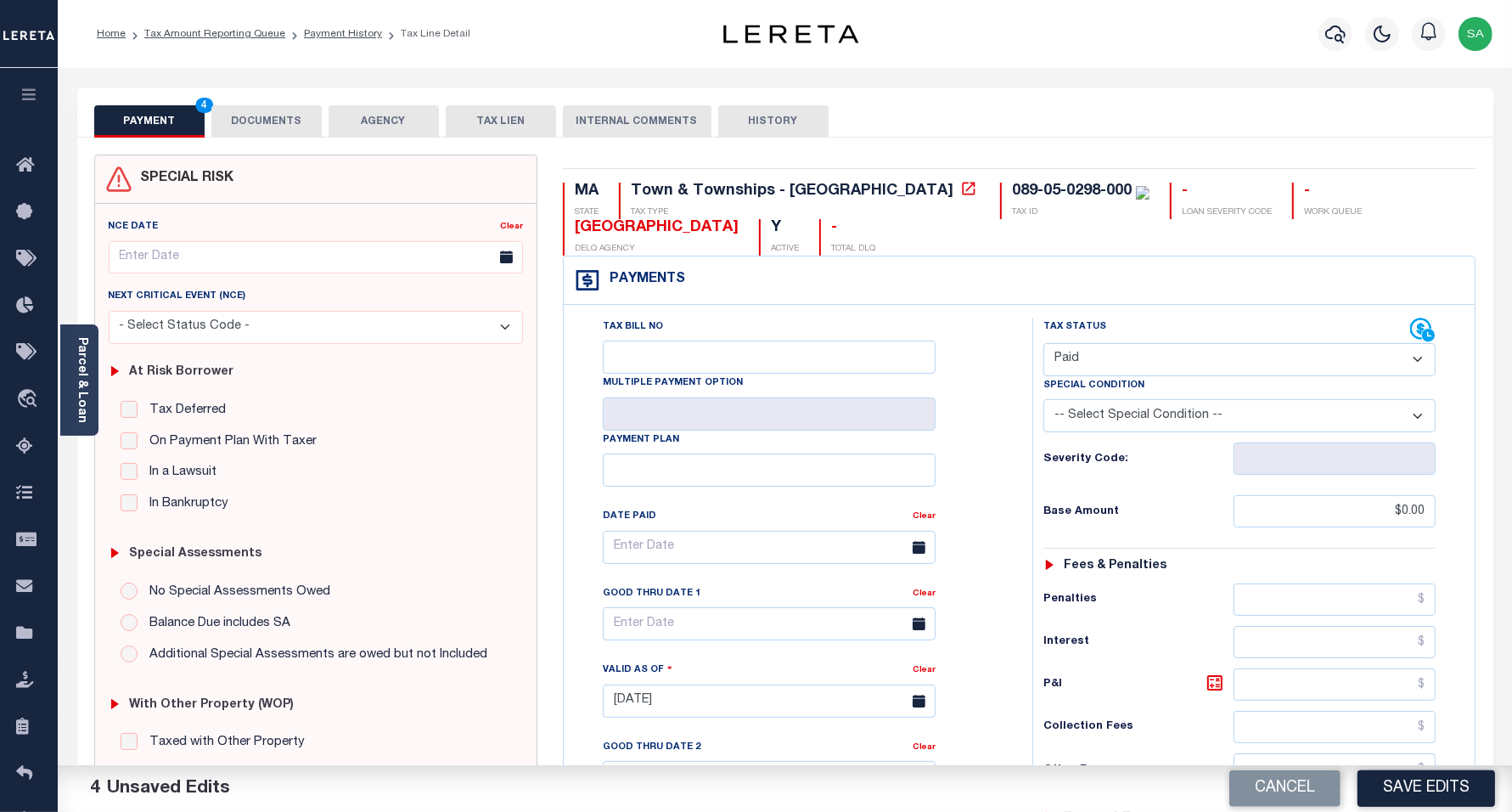
click at [269, 141] on div "SPECIAL RISK NCE Date Clear" at bounding box center [785, 698] width 1416 height 1121
click at [270, 130] on button "DOCUMENTS" at bounding box center [267, 121] width 110 height 32
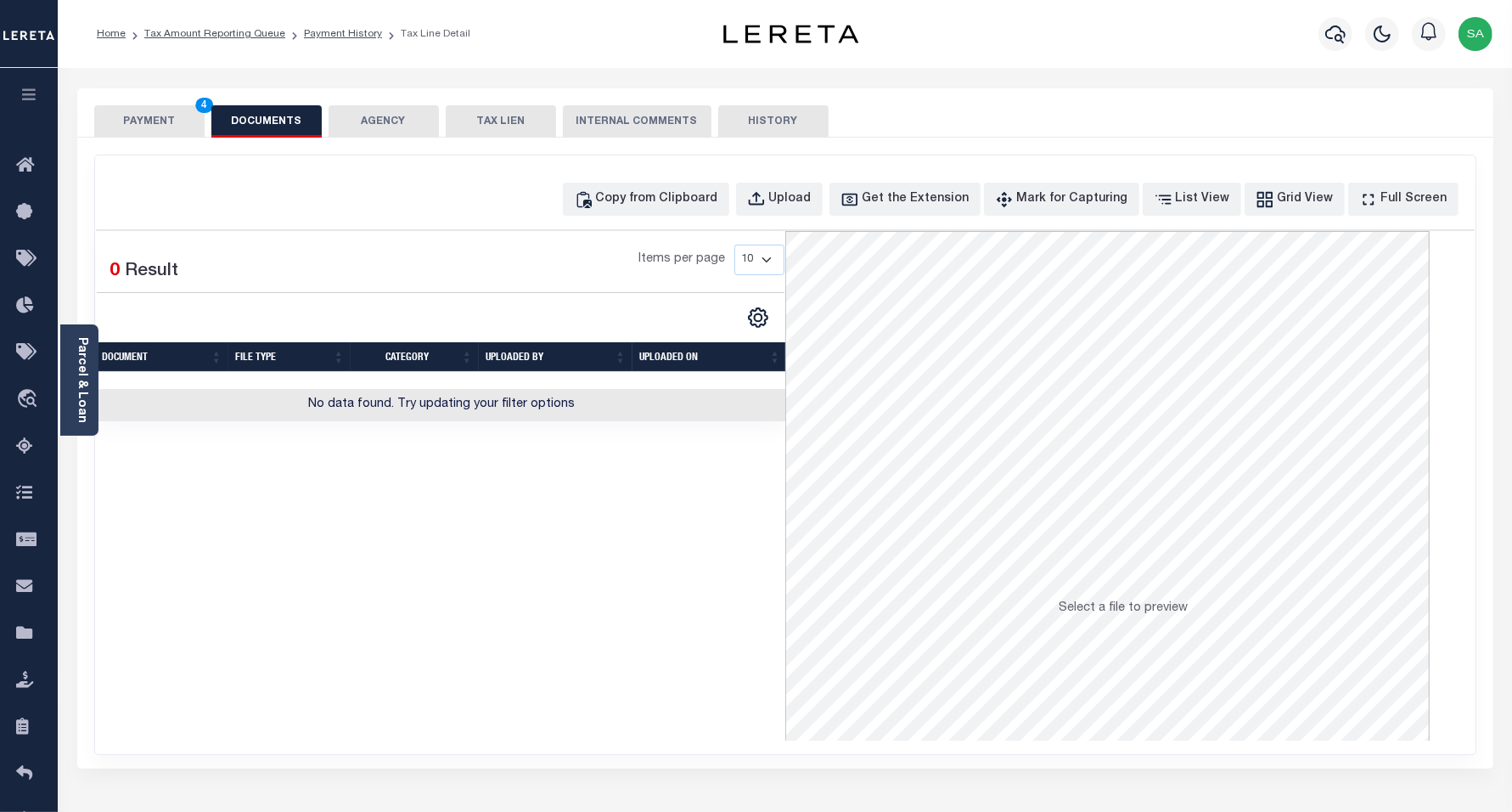
click at [672, 217] on div "Copy from Clipboard Upload Get the Extension Mark for Capturing Got it List Vie…" at bounding box center [785, 454] width 1380 height 599
click at [676, 205] on div "Copy from Clipboard" at bounding box center [657, 200] width 122 height 19
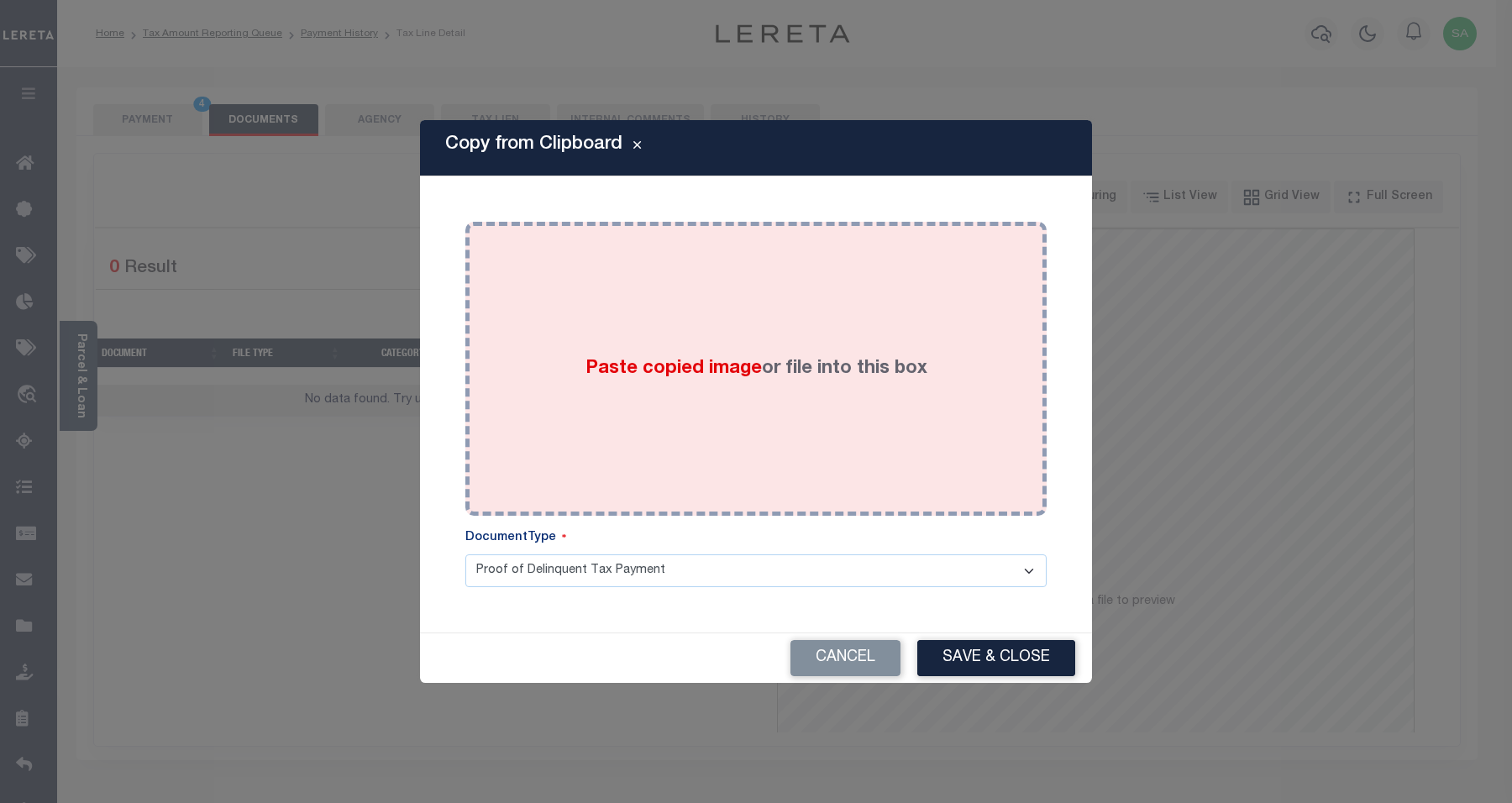
click at [701, 413] on div "Paste copied image or file into this box" at bounding box center [756, 369] width 556 height 269
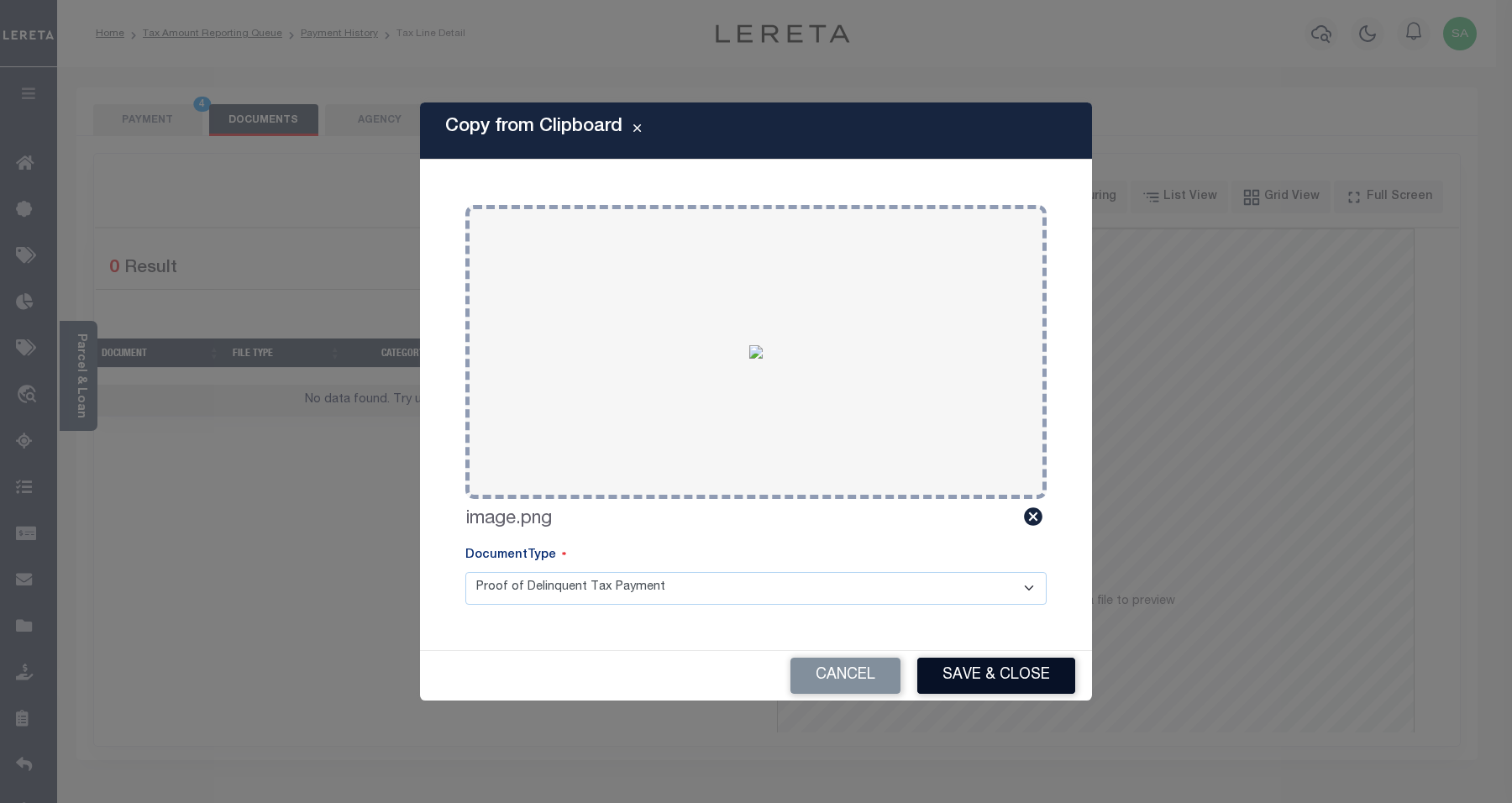
click at [984, 662] on button "Save & Close" at bounding box center [996, 675] width 158 height 36
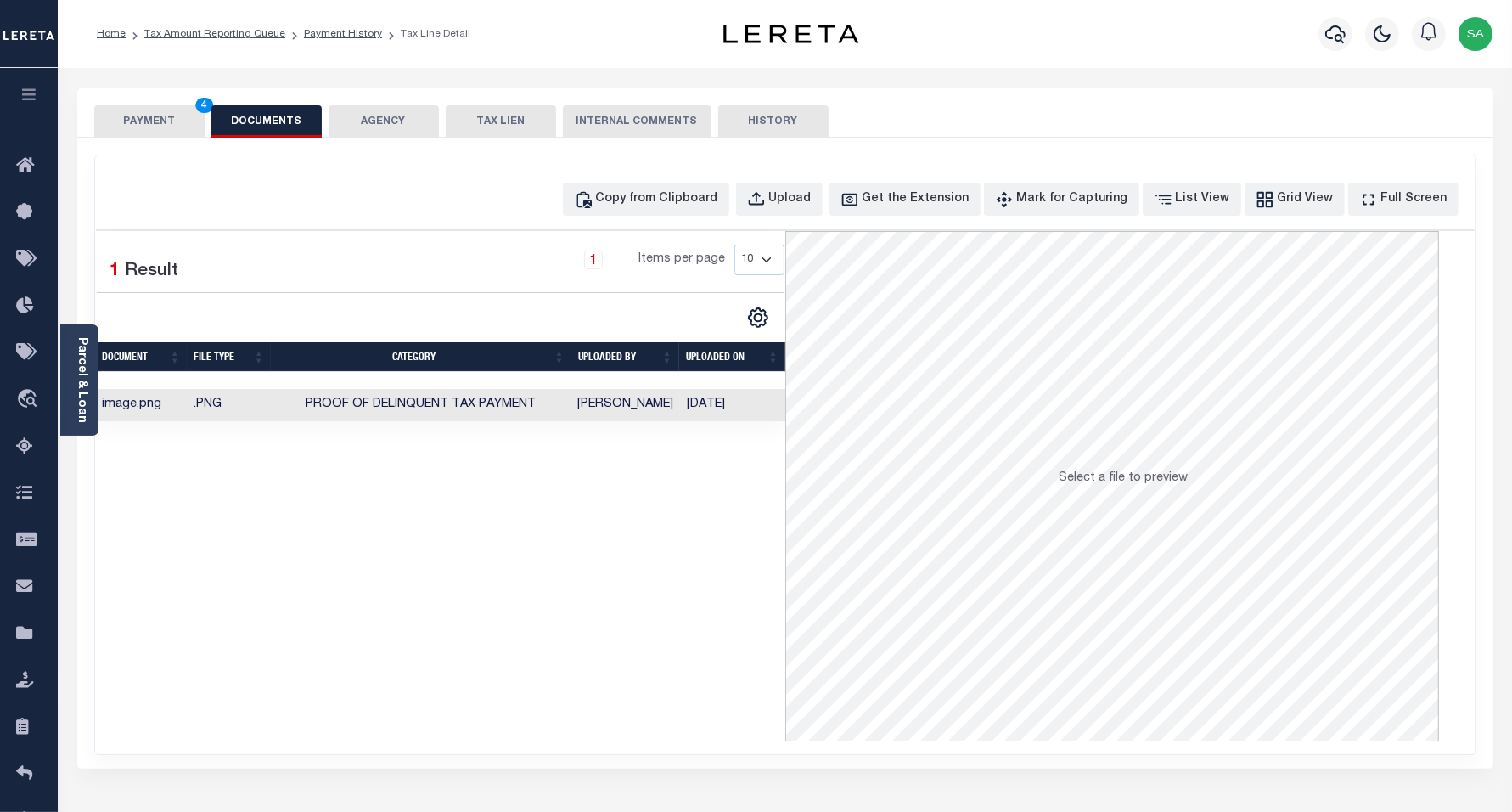
click at [194, 126] on button "PAYMENT 4" at bounding box center [149, 121] width 110 height 32
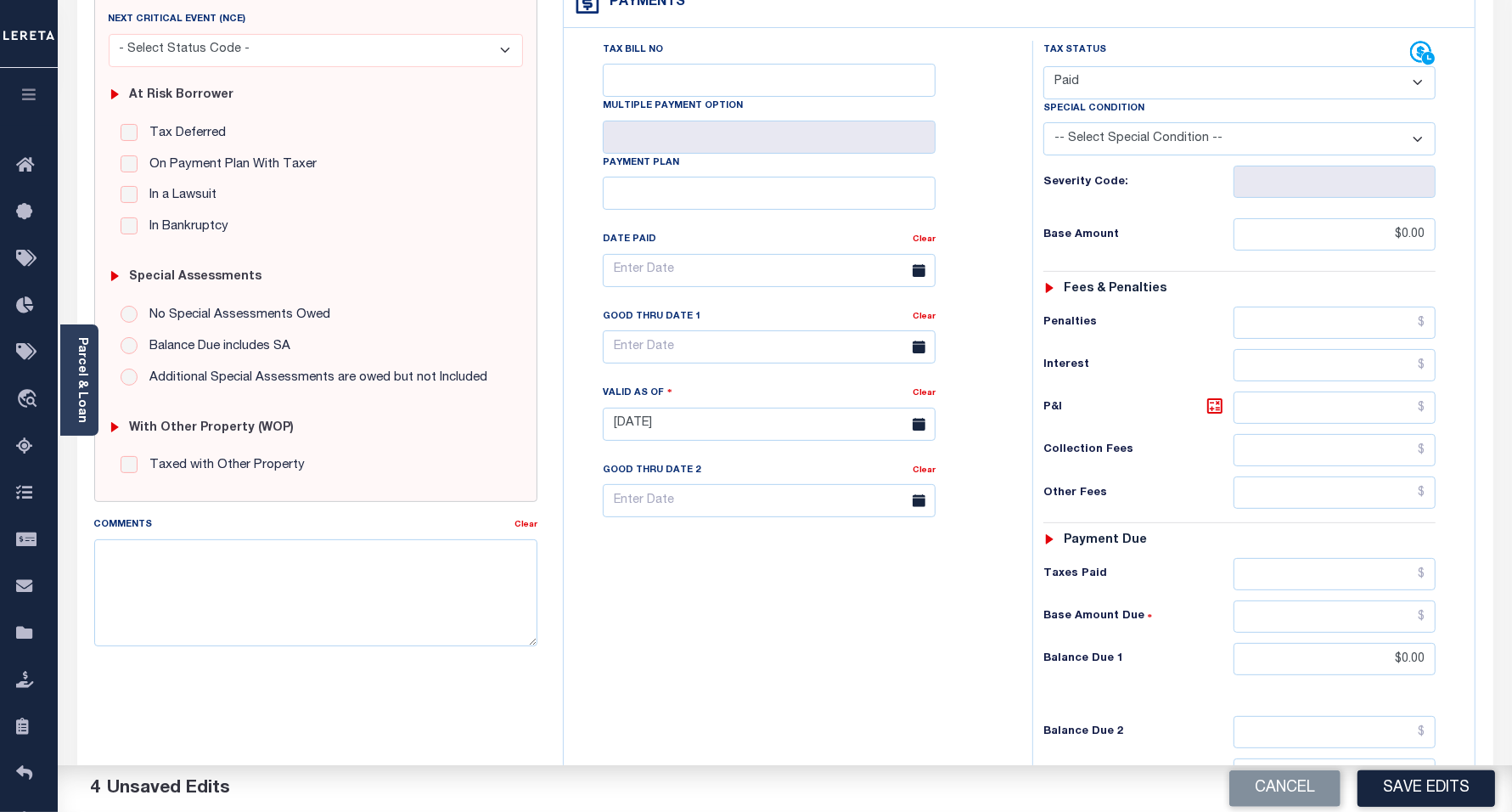
scroll to position [425, 0]
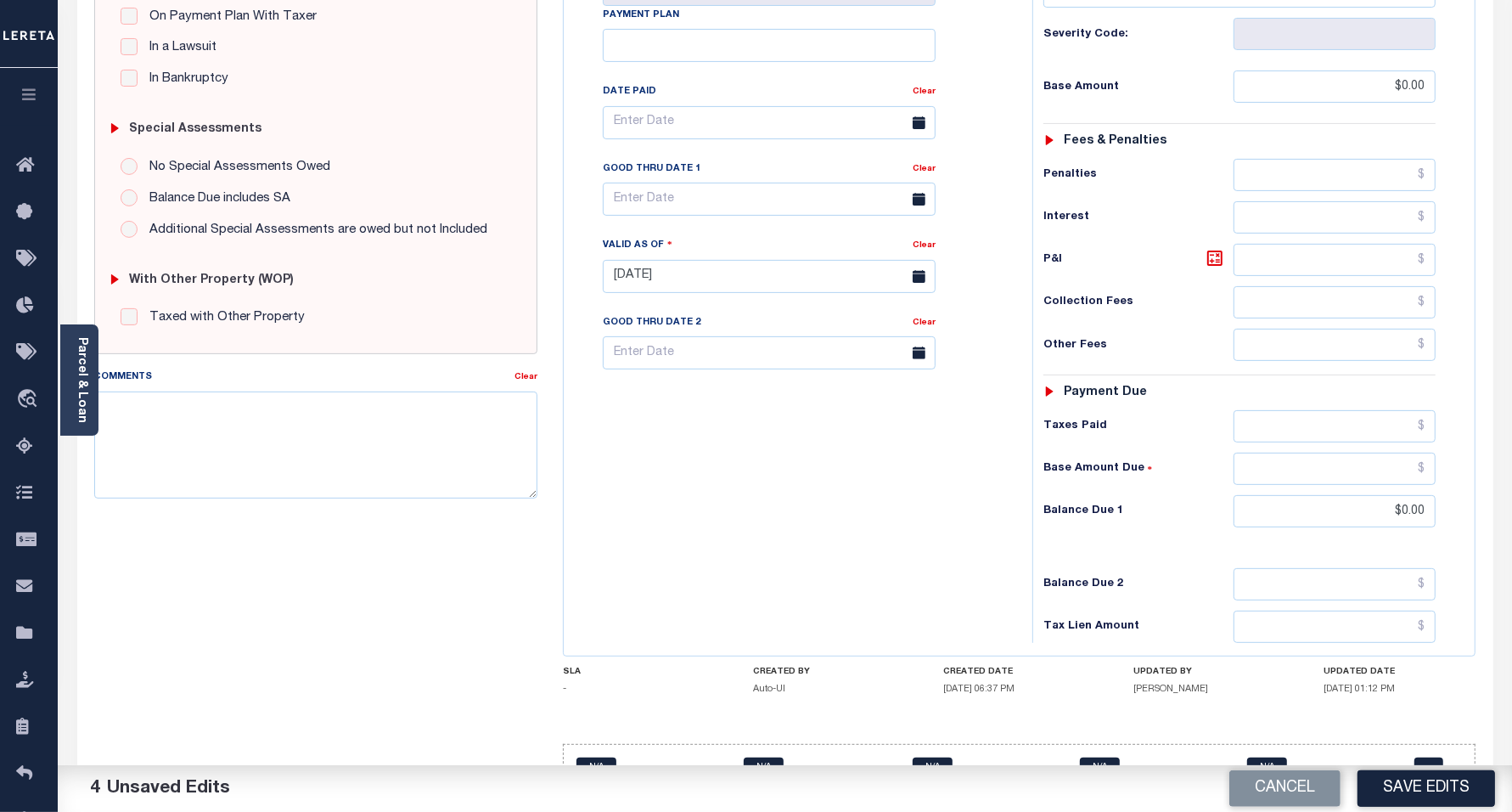
click at [1446, 780] on button "Save Edits" at bounding box center [1426, 788] width 138 height 37
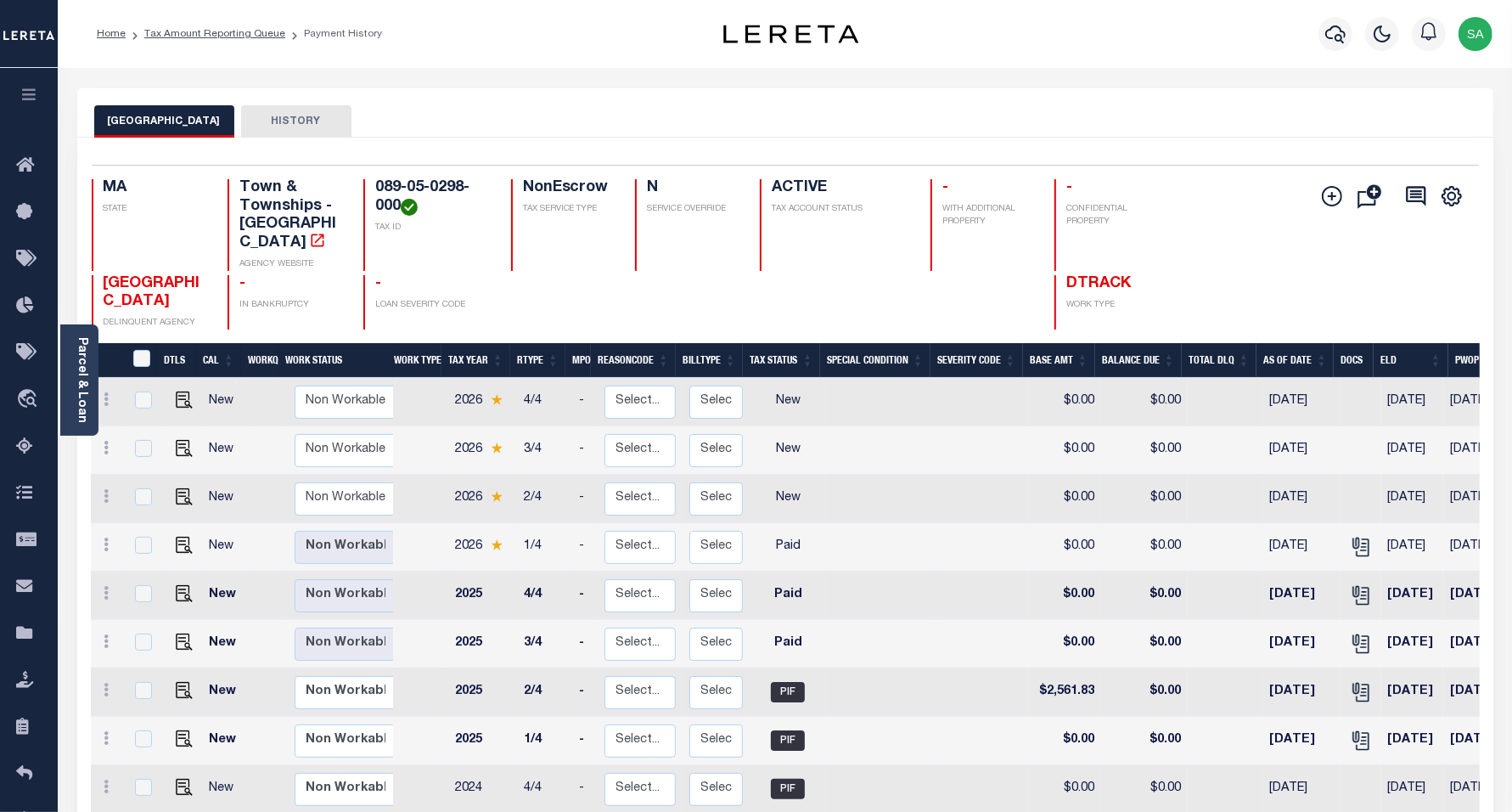
click at [201, 39] on li "Tax Amount Reporting Queue" at bounding box center [205, 34] width 160 height 15
click at [256, 37] on link "Tax Amount Reporting Queue" at bounding box center [215, 34] width 141 height 10
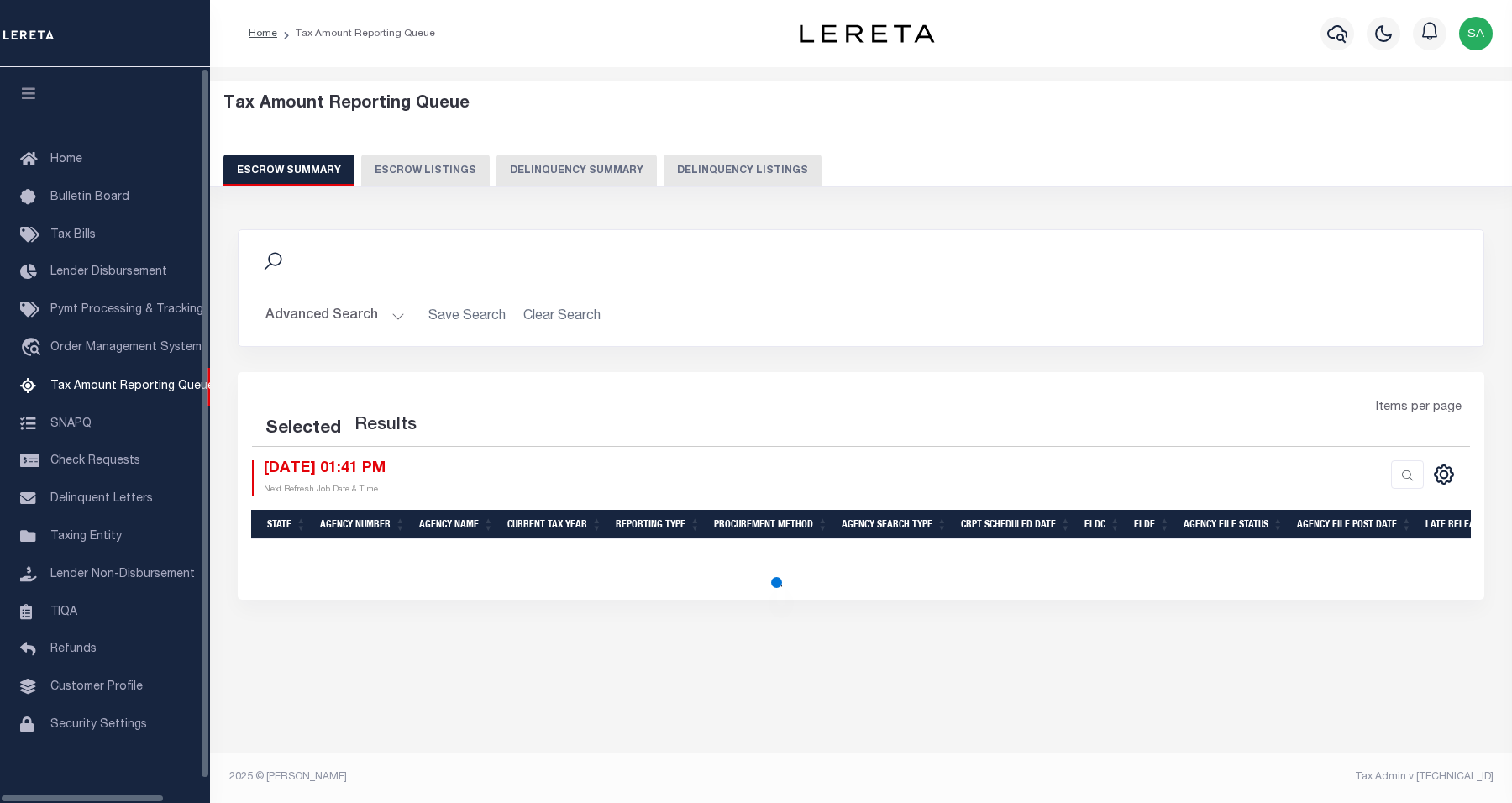
click at [737, 177] on button "Delinquency Listings" at bounding box center [743, 171] width 158 height 32
select select "MA"
select select "100"
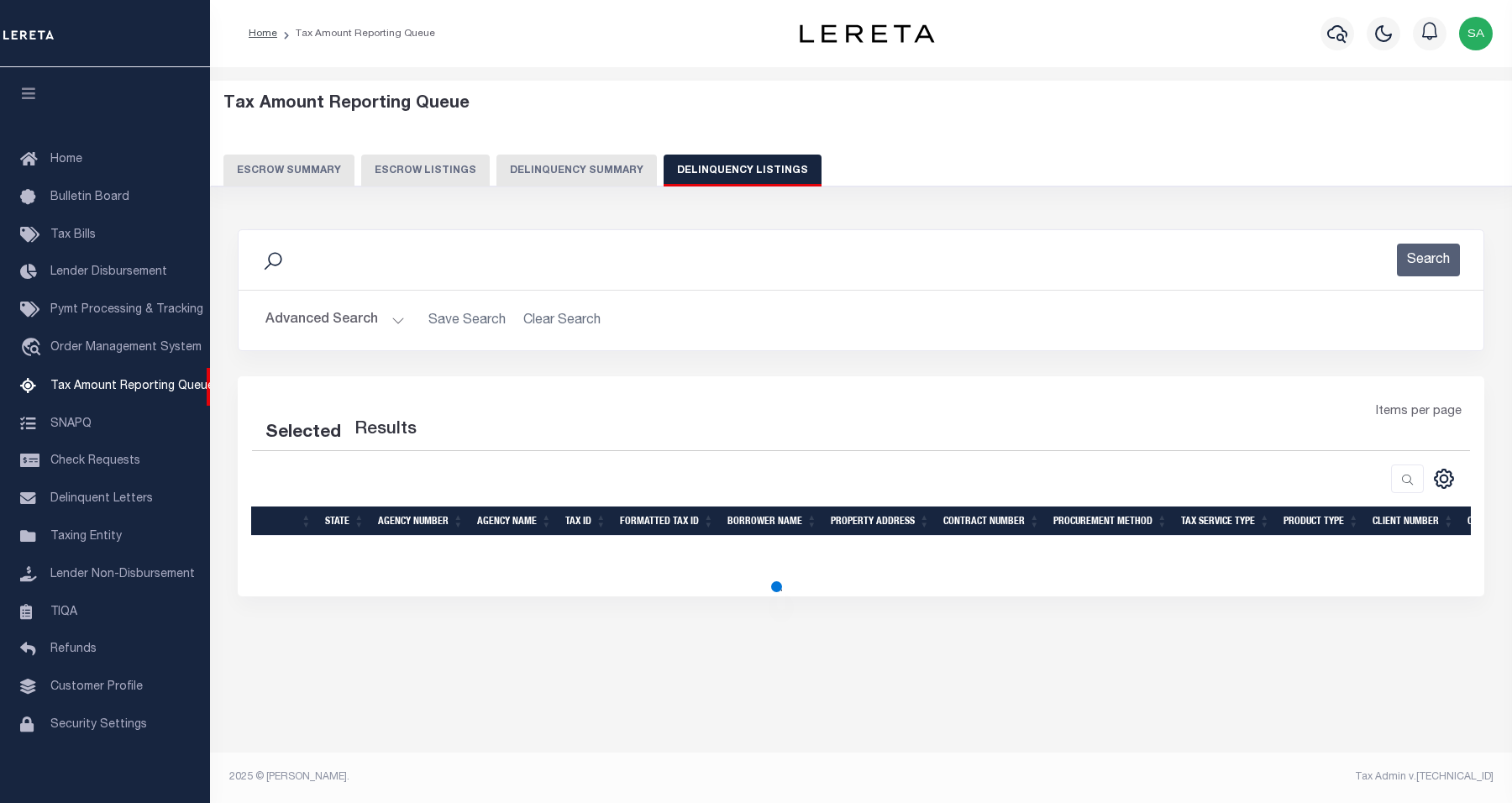
select select "100"
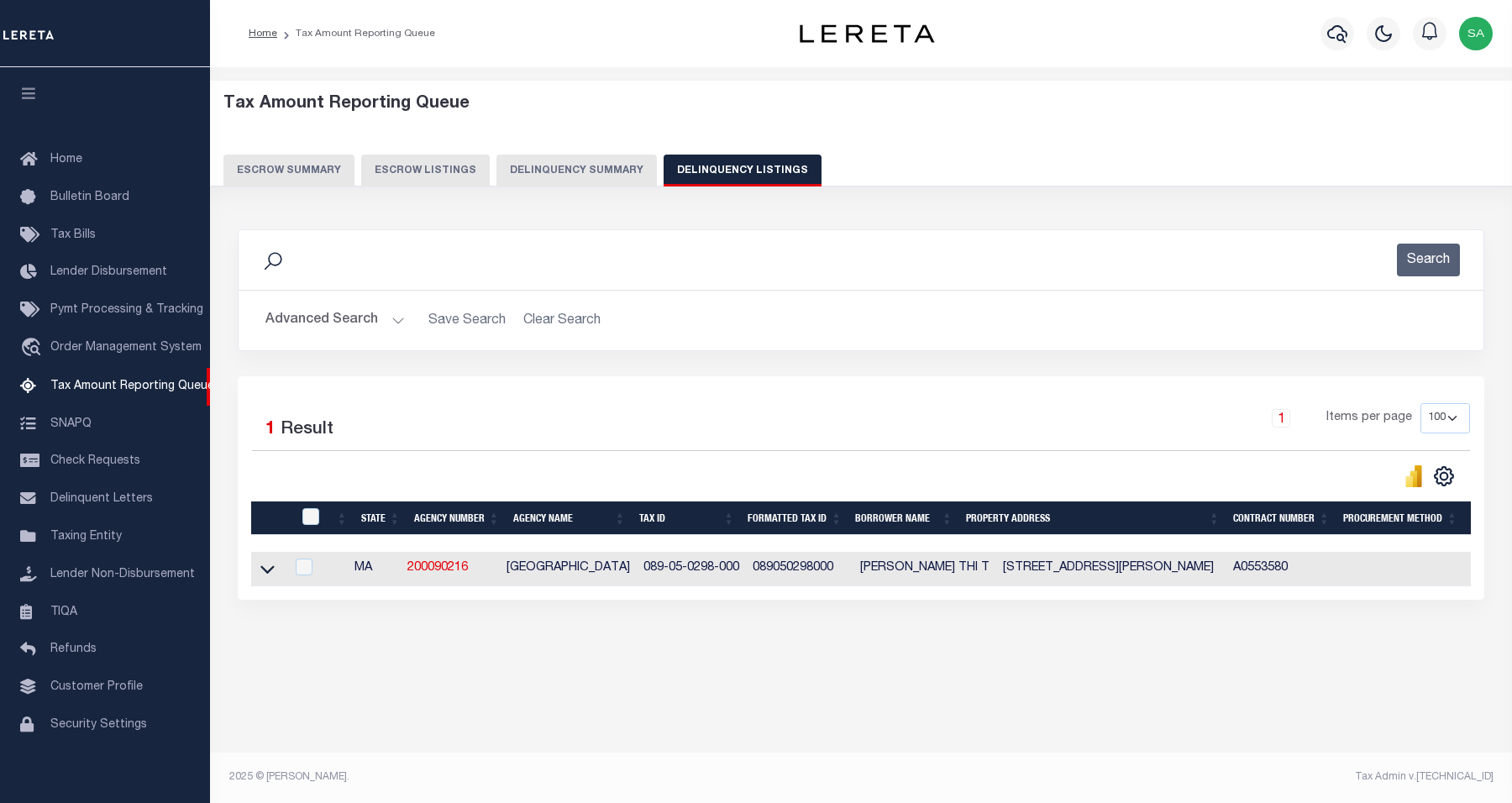
click at [343, 322] on button "Advanced Search" at bounding box center [335, 320] width 139 height 33
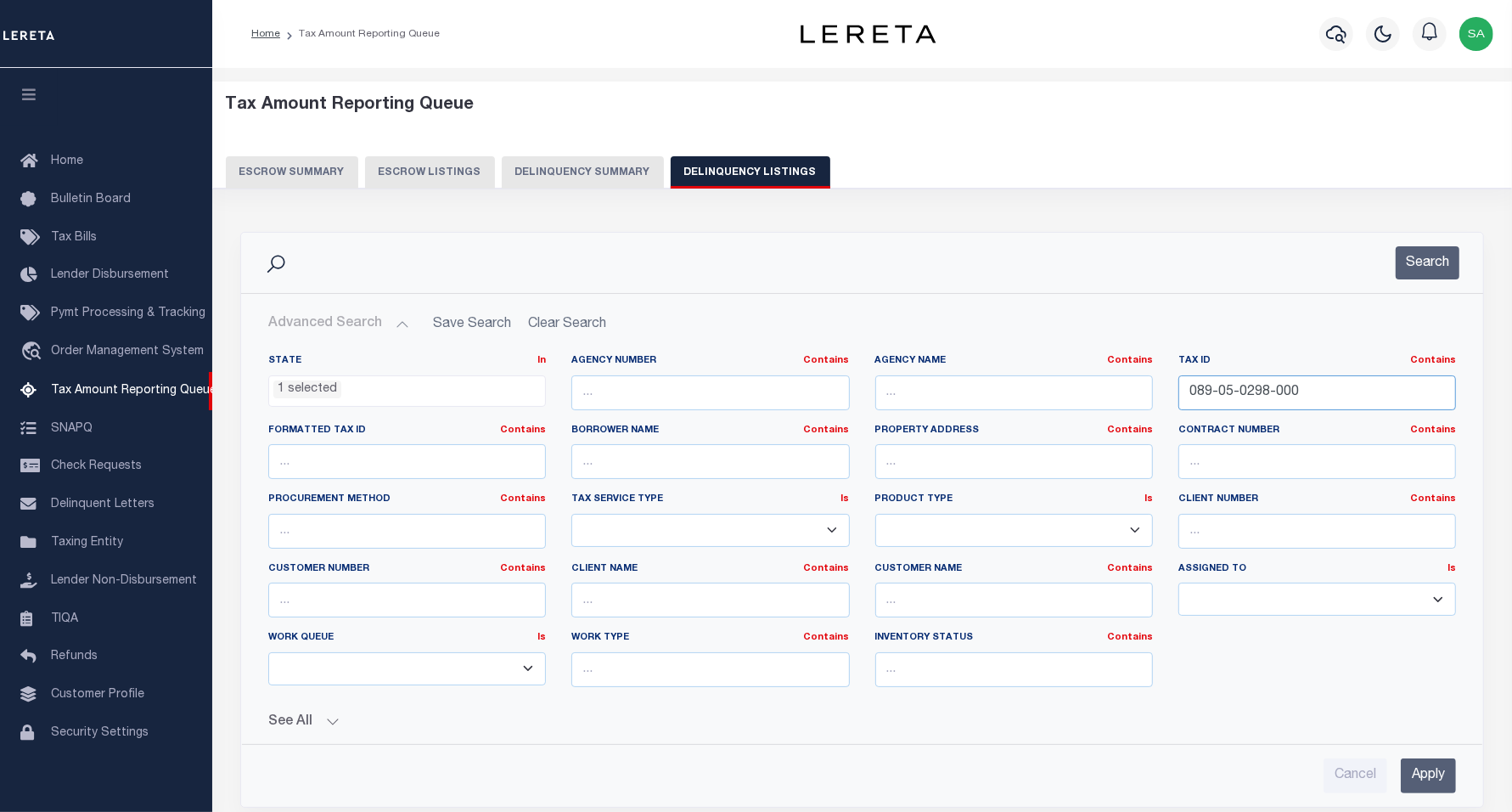
click at [1329, 395] on input "089-05-0298-000" at bounding box center [1317, 392] width 278 height 35
drag, startPoint x: 1313, startPoint y: 391, endPoint x: 1080, endPoint y: 375, distance: 233.5
click at [1080, 375] on div "State In In AK AL AR AZ CA CO CT DC DE FL GA GU HI IA ID IL IN KS KY LA MA MD M…" at bounding box center [862, 527] width 1213 height 347
paste input "100-43-7516"
type input "100-43-7516-000"
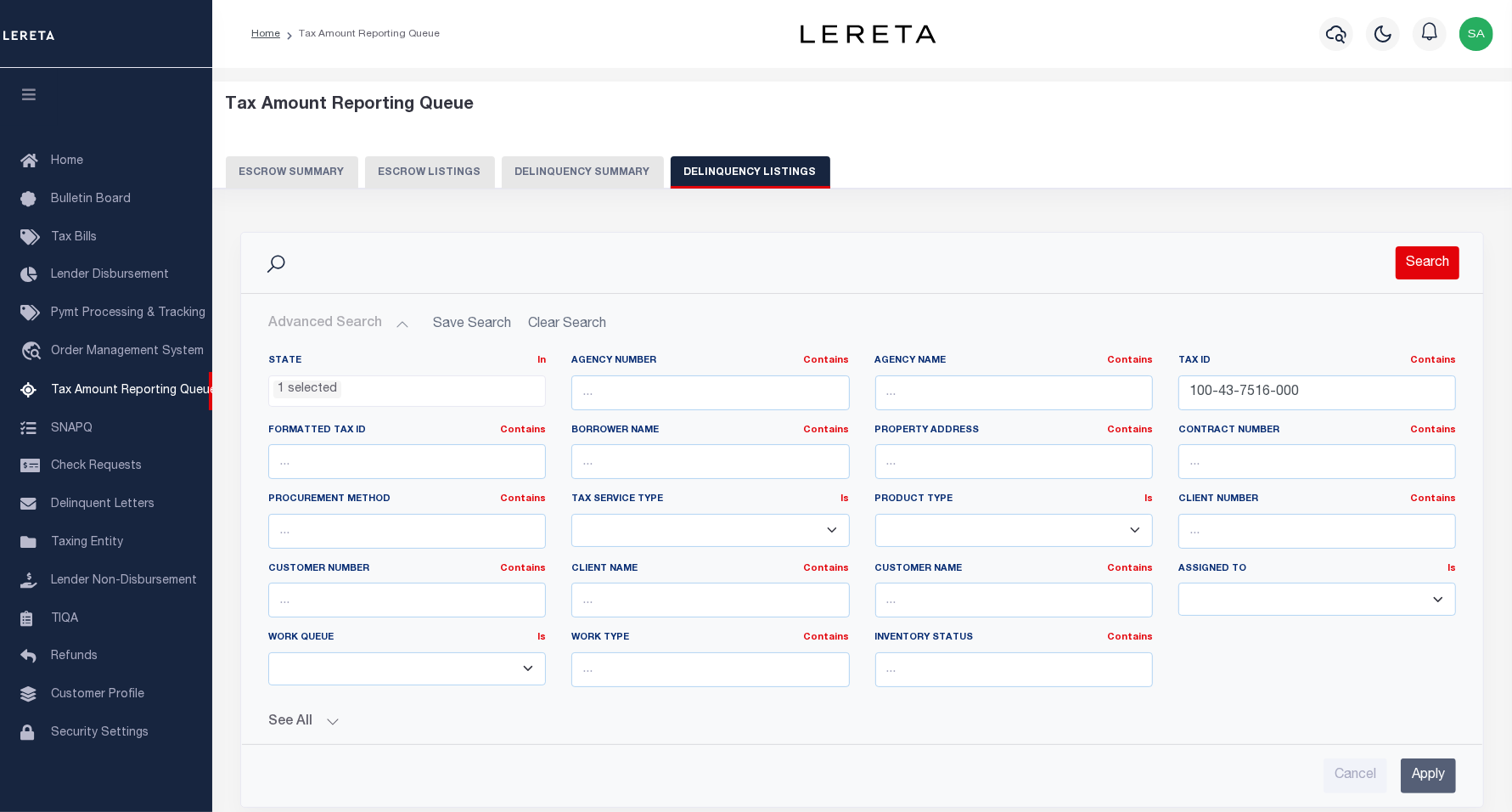
click at [1405, 261] on button "Search" at bounding box center [1427, 262] width 64 height 33
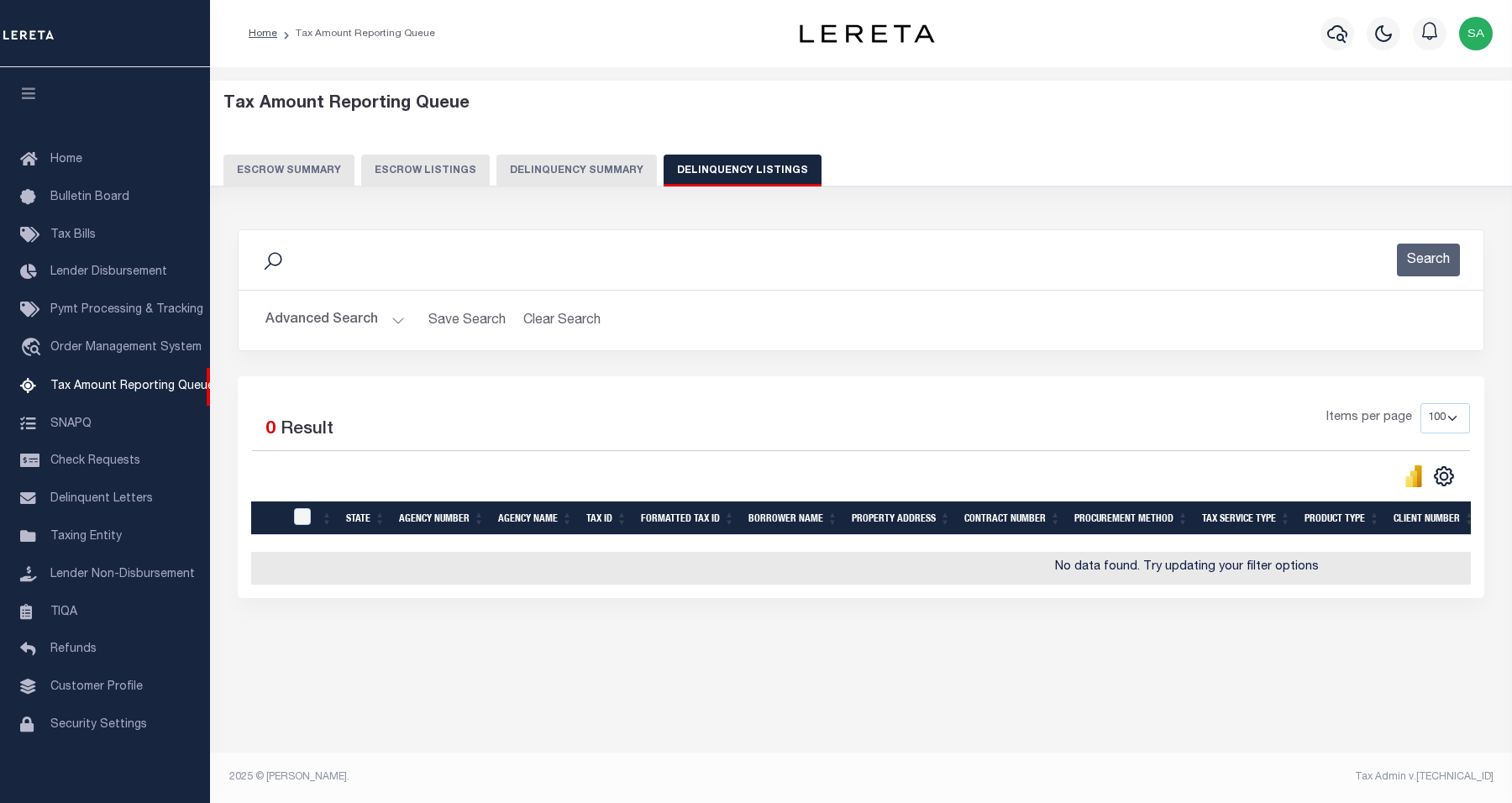
click at [318, 321] on button "Advanced Search" at bounding box center [335, 320] width 139 height 33
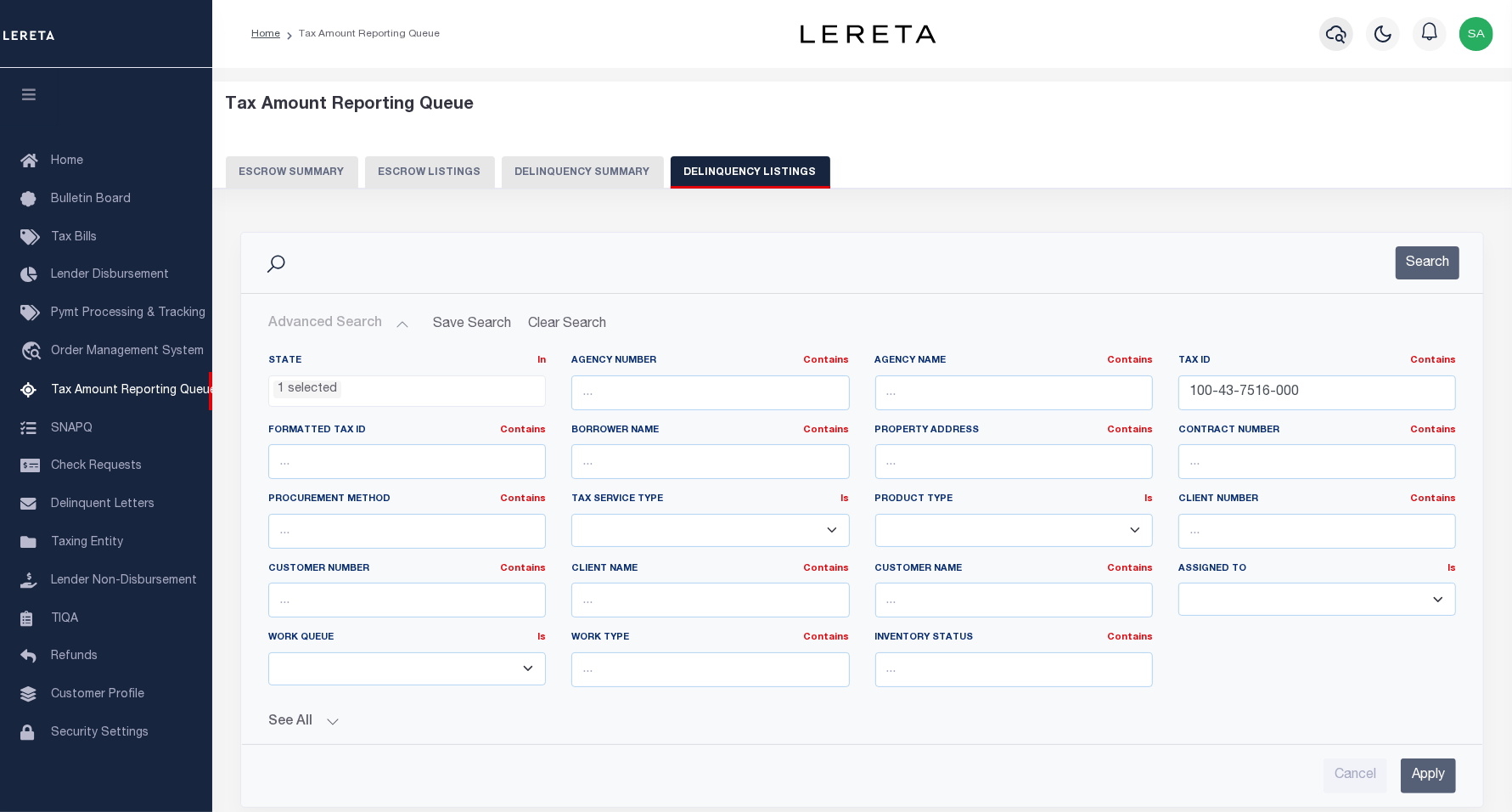
click at [1337, 42] on icon "button" at bounding box center [1336, 34] width 20 height 20
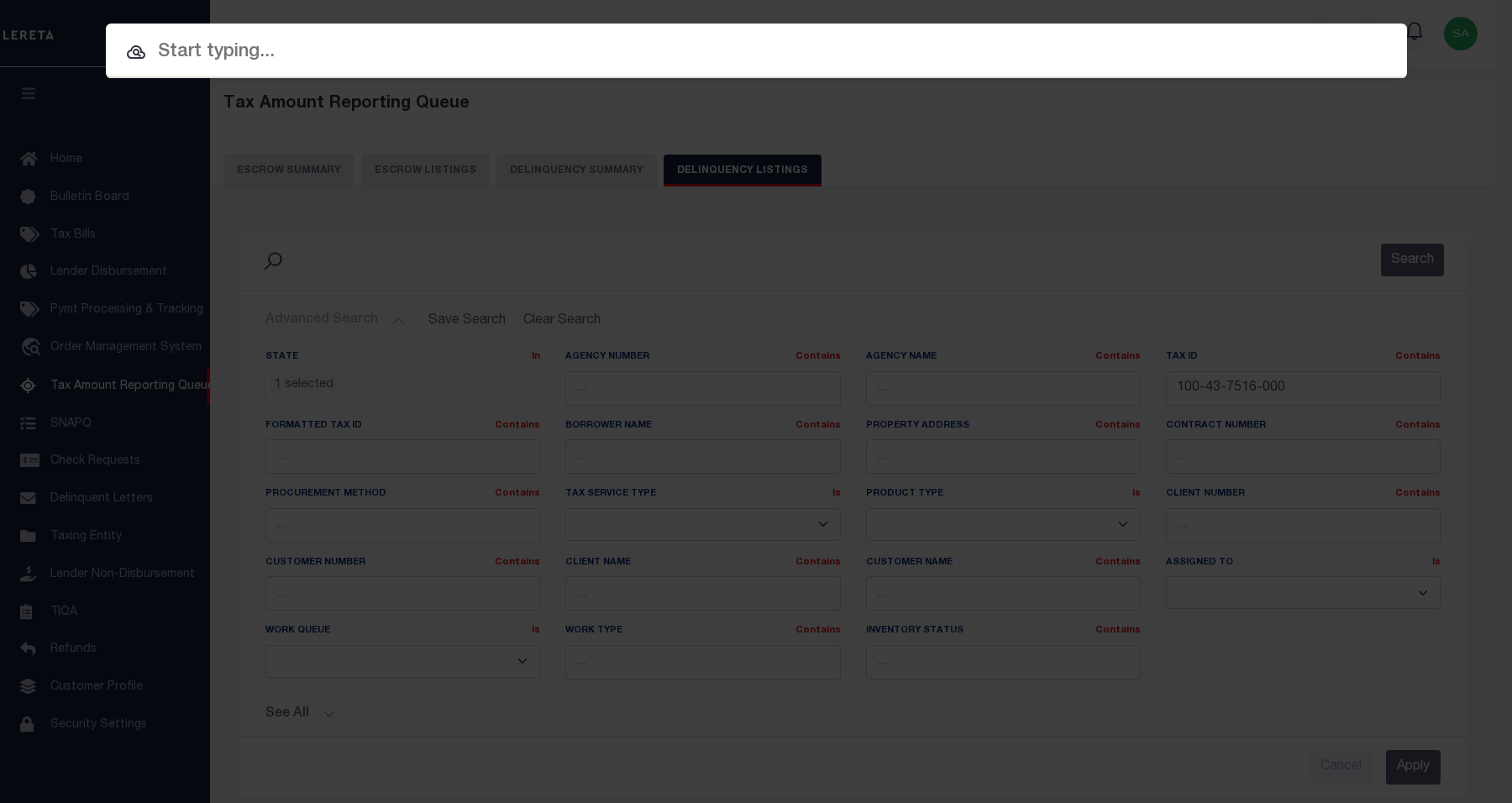
click at [481, 51] on input "text" at bounding box center [756, 52] width 1301 height 29
paste input "100-43-7516-000"
type input "100-43-7516-000"
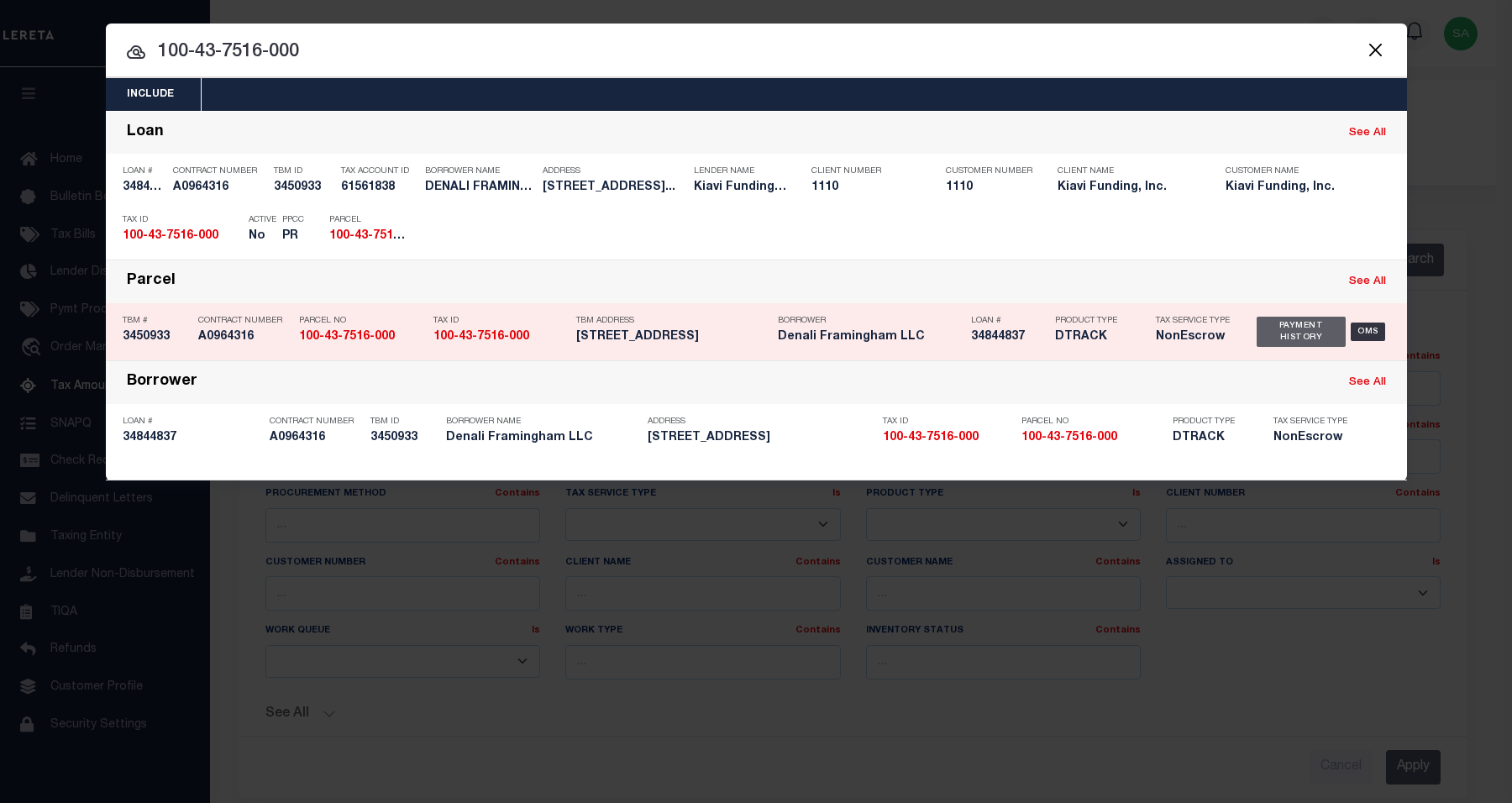
click at [1302, 328] on div "Payment History" at bounding box center [1301, 332] width 90 height 30
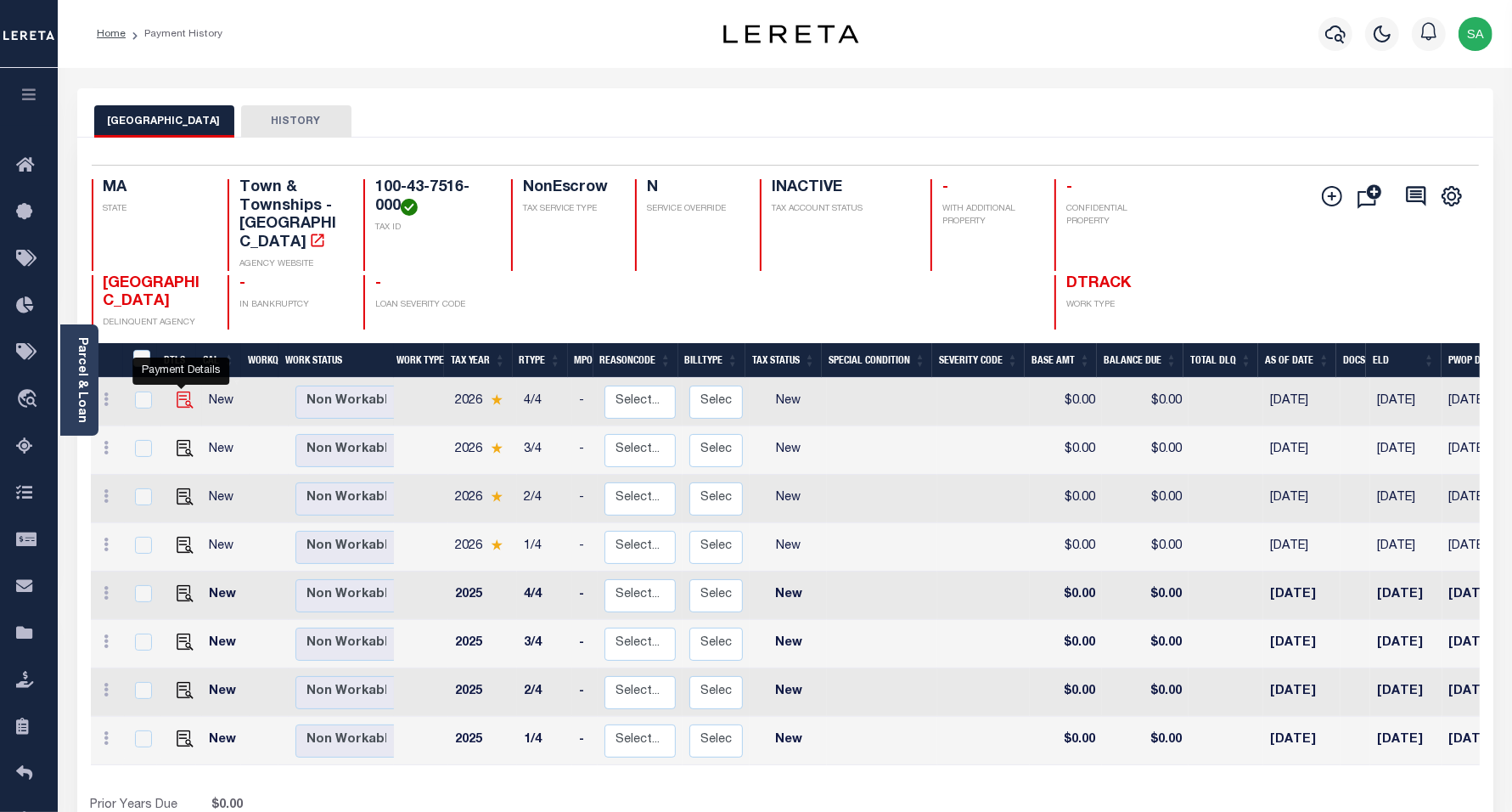
click at [177, 392] on img "" at bounding box center [185, 400] width 17 height 17
checkbox input "true"
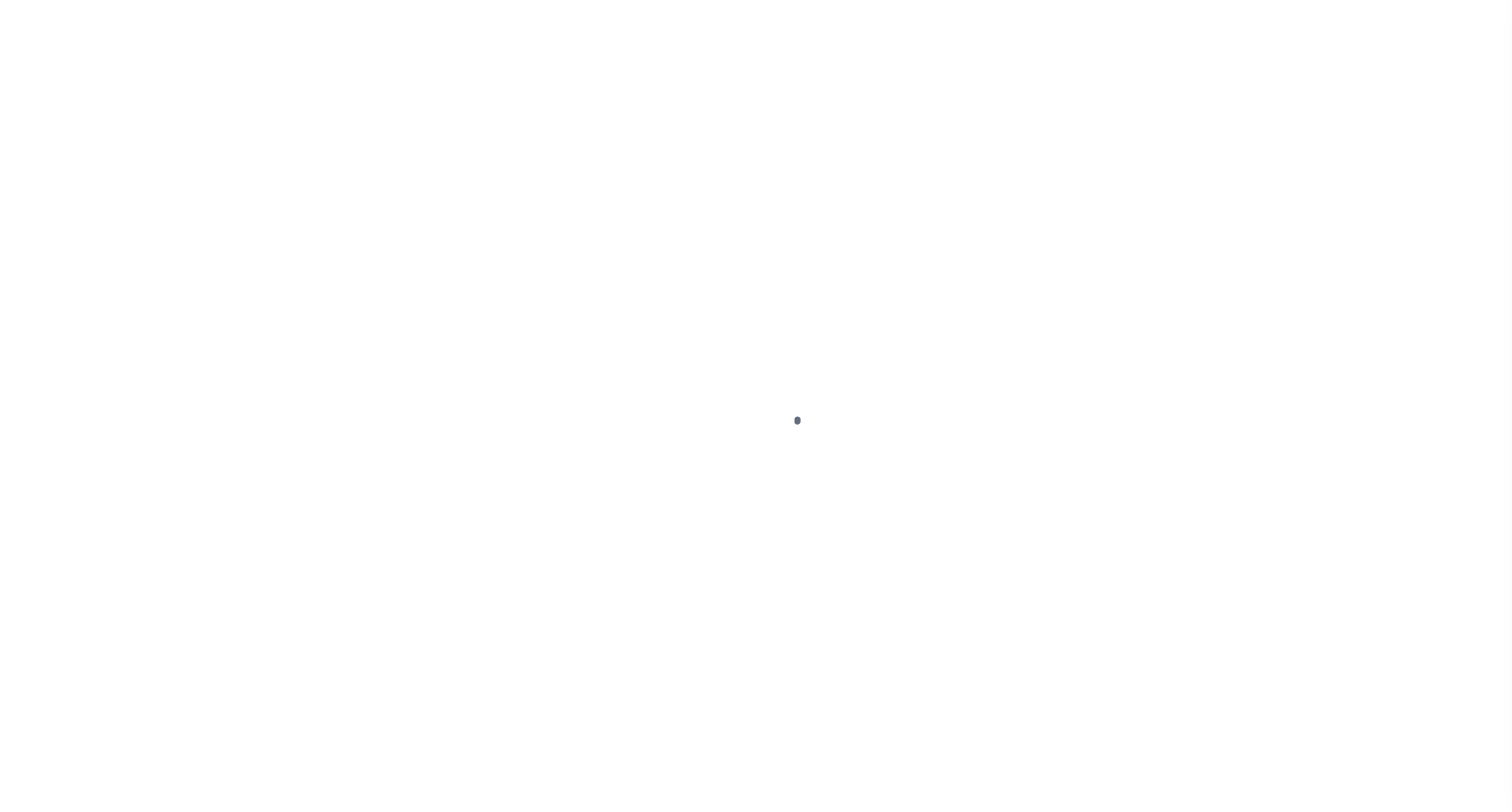
select select "NW2"
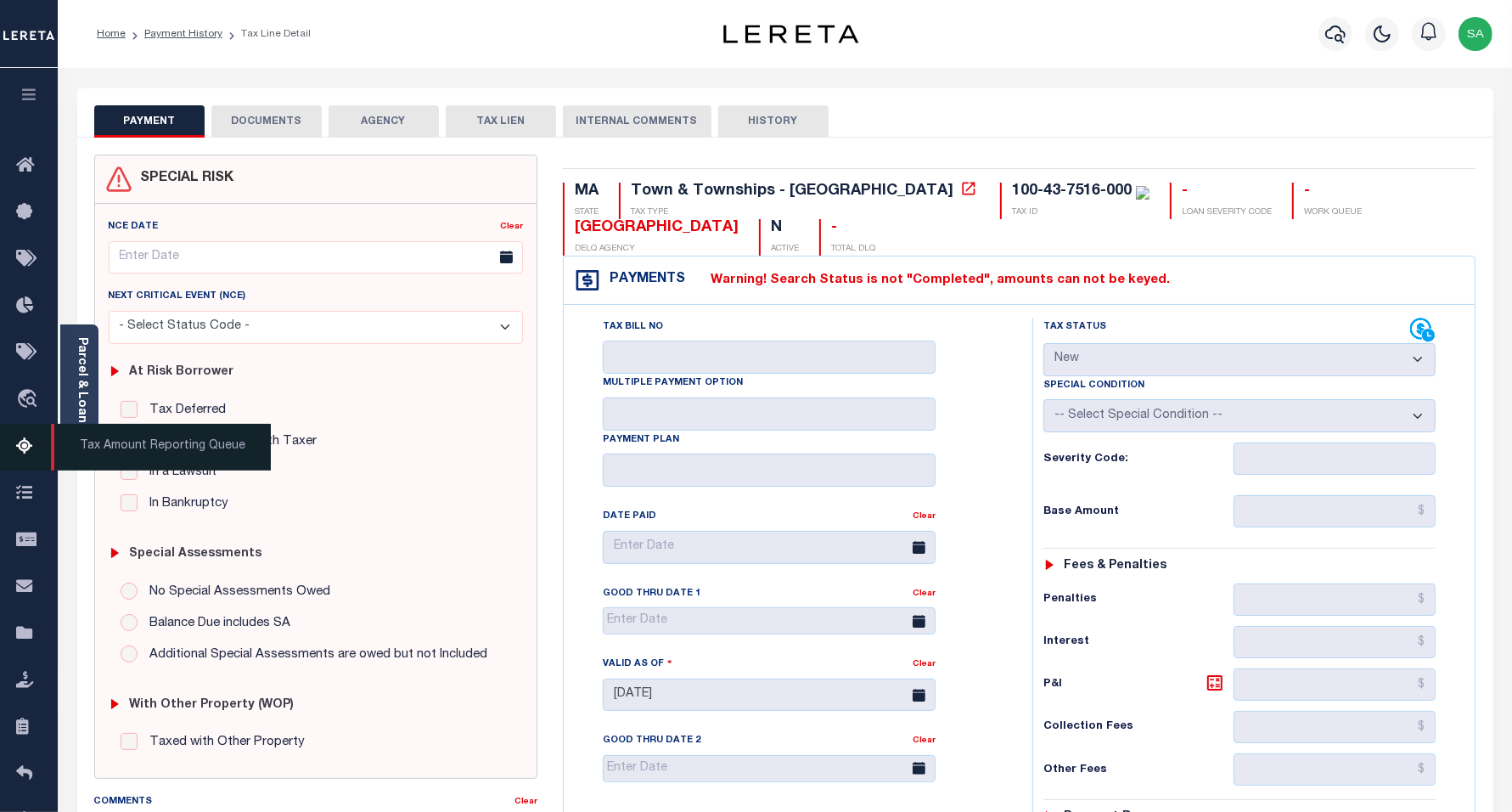
click at [28, 455] on icon at bounding box center [30, 447] width 27 height 21
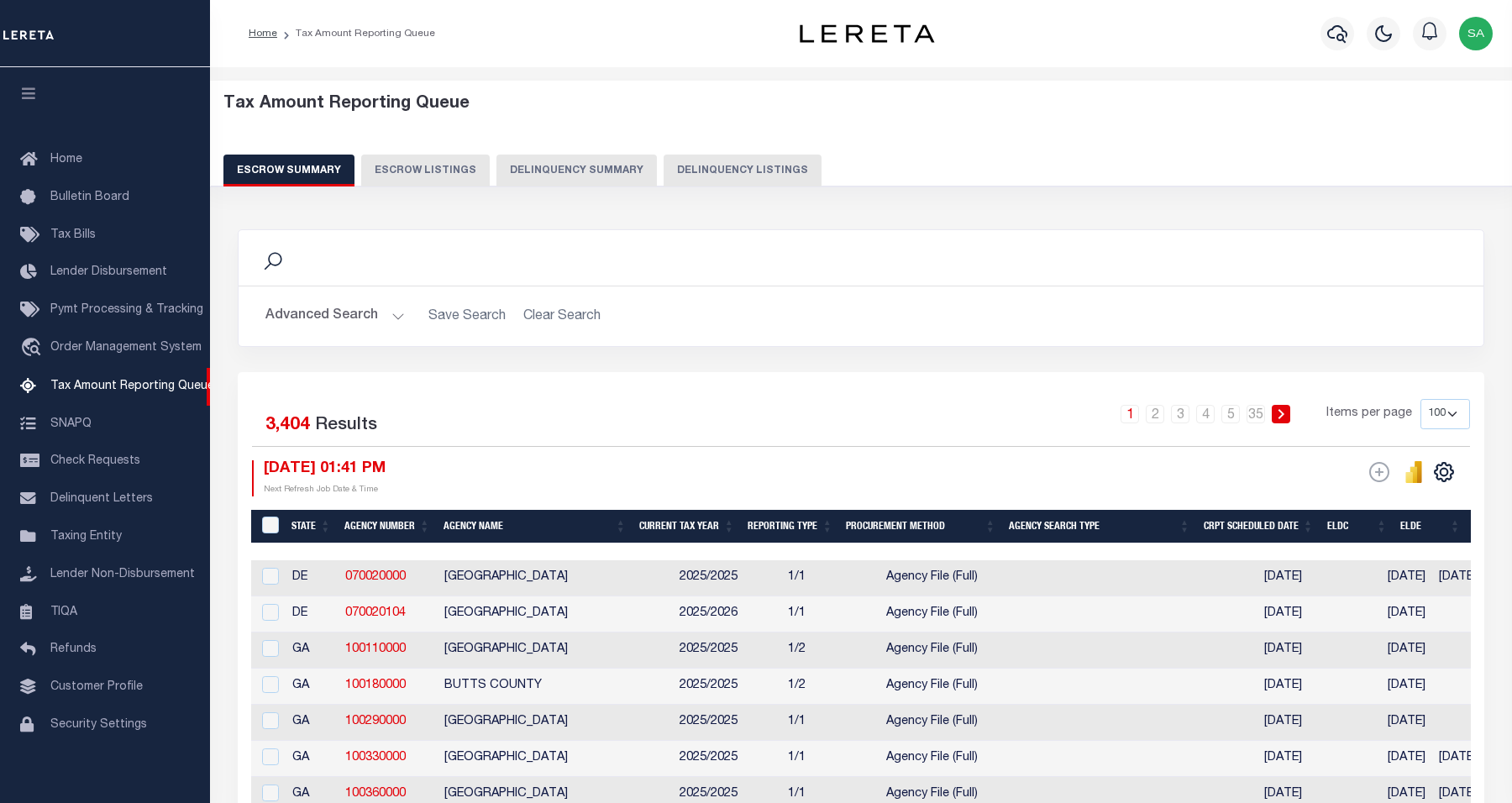
select select "100"
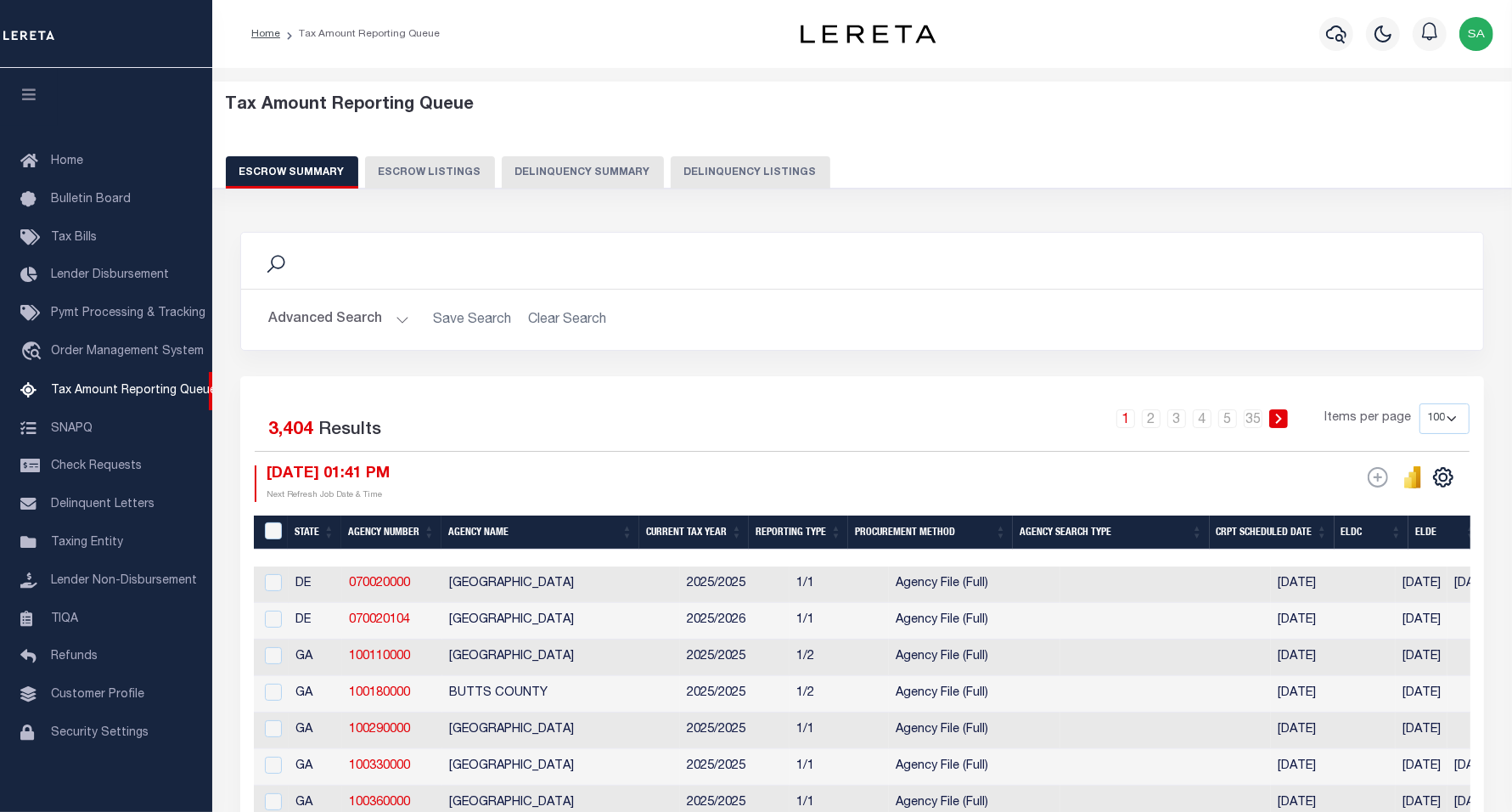
click at [717, 157] on button "Delinquency Listings" at bounding box center [750, 172] width 160 height 32
select select "100"
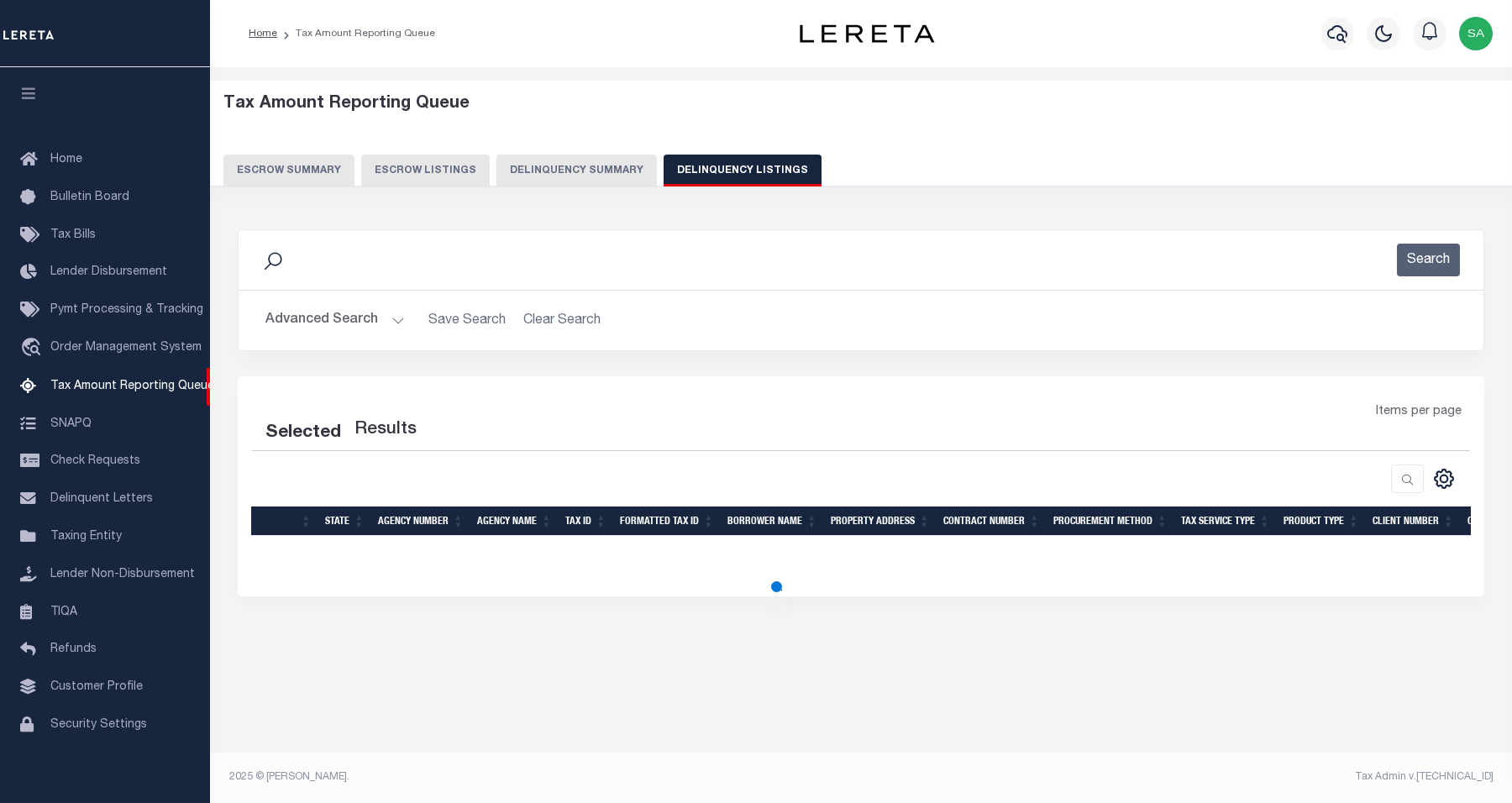
select select "100"
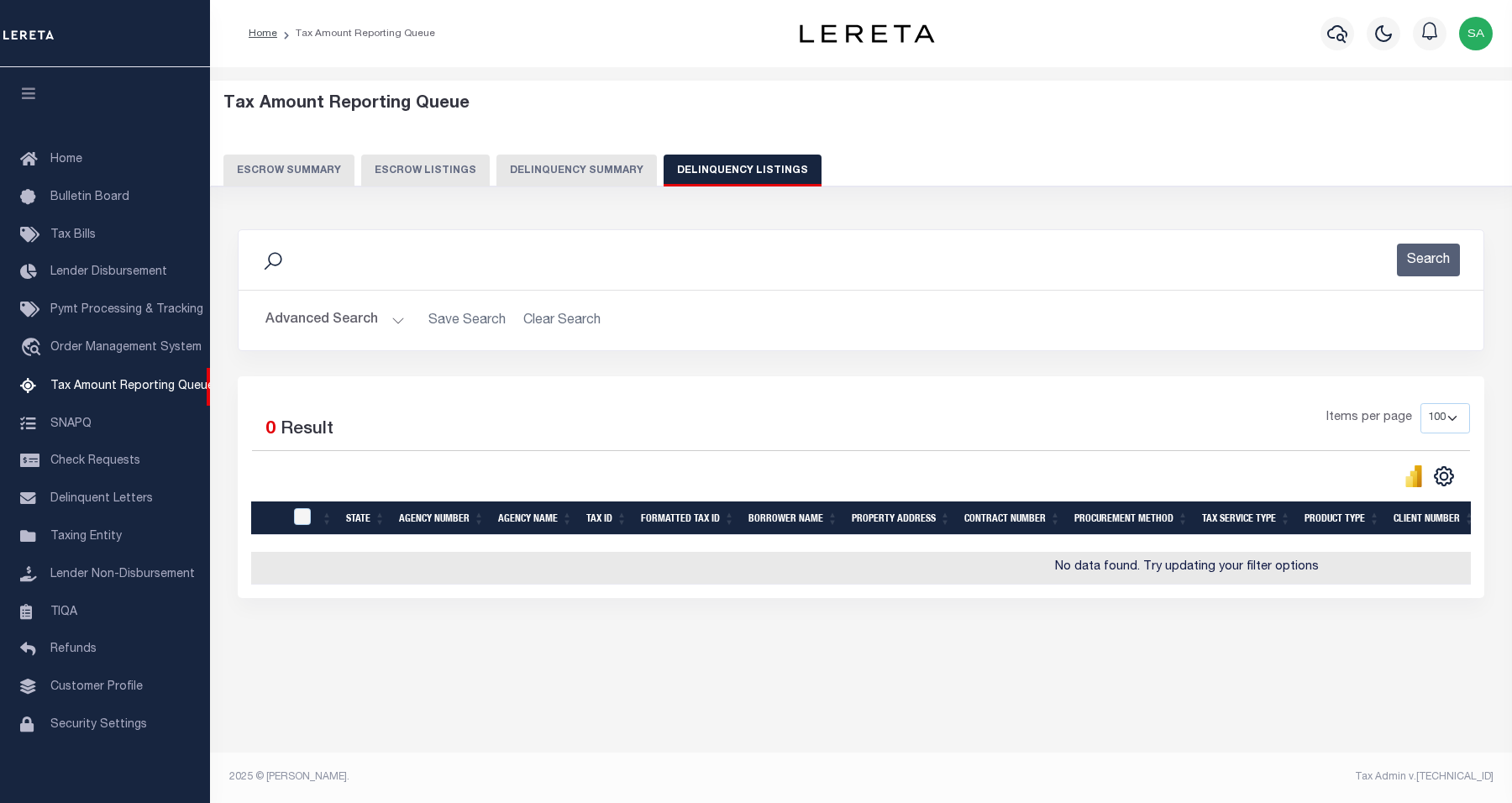
click at [329, 334] on button "Advanced Search" at bounding box center [335, 320] width 139 height 33
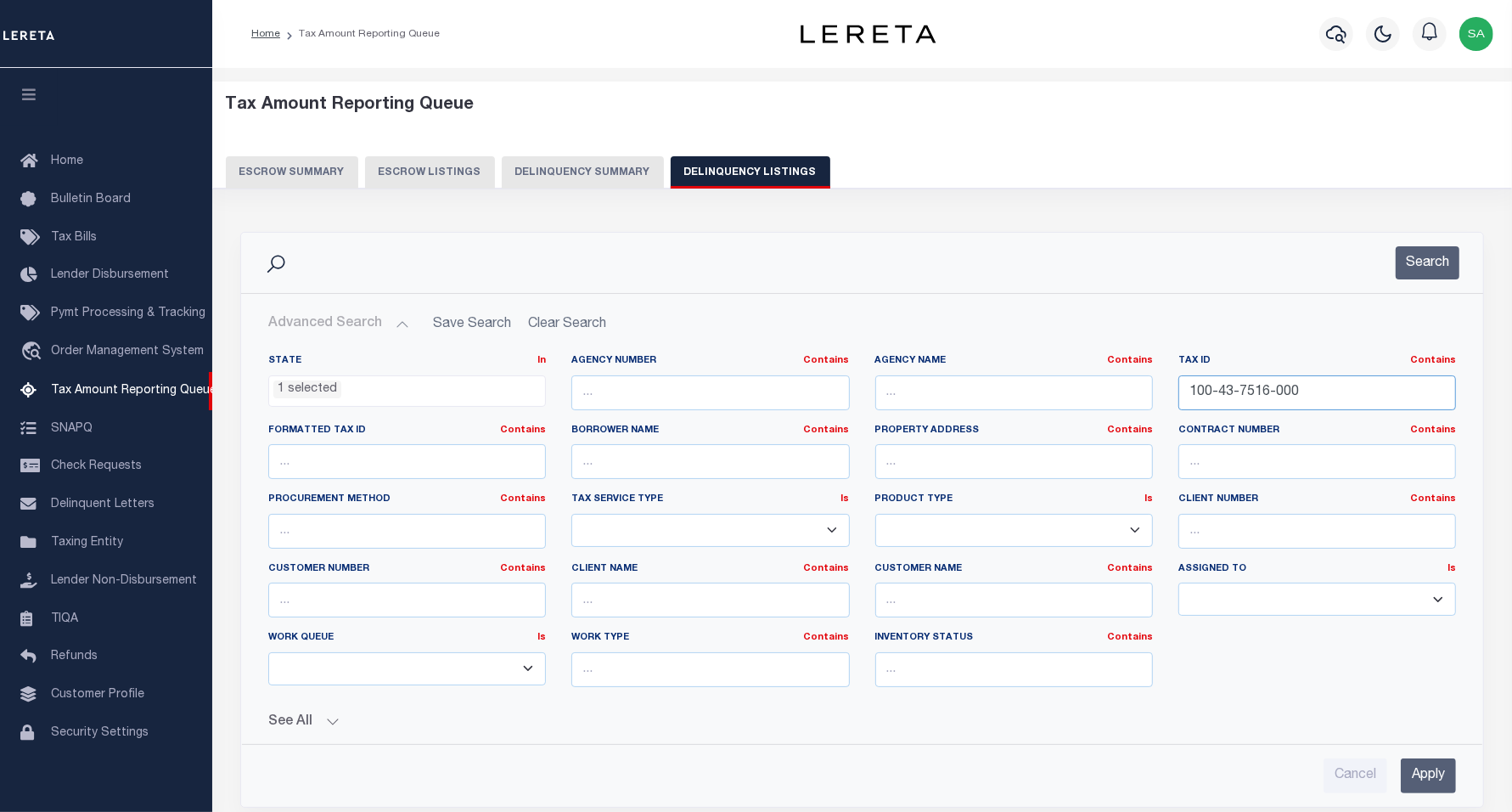
click at [1304, 389] on input "100-43-7516-000" at bounding box center [1317, 392] width 278 height 35
drag, startPoint x: 1305, startPoint y: 393, endPoint x: 1032, endPoint y: 391, distance: 273.0
click at [1032, 391] on div "State In In AK AL AR AZ CA CO CT DC DE FL GA GU HI IA ID IL IN KS [GEOGRAPHIC_D…" at bounding box center [862, 527] width 1213 height 347
paste input "20-69-8979"
type input "120-69-8979-000"
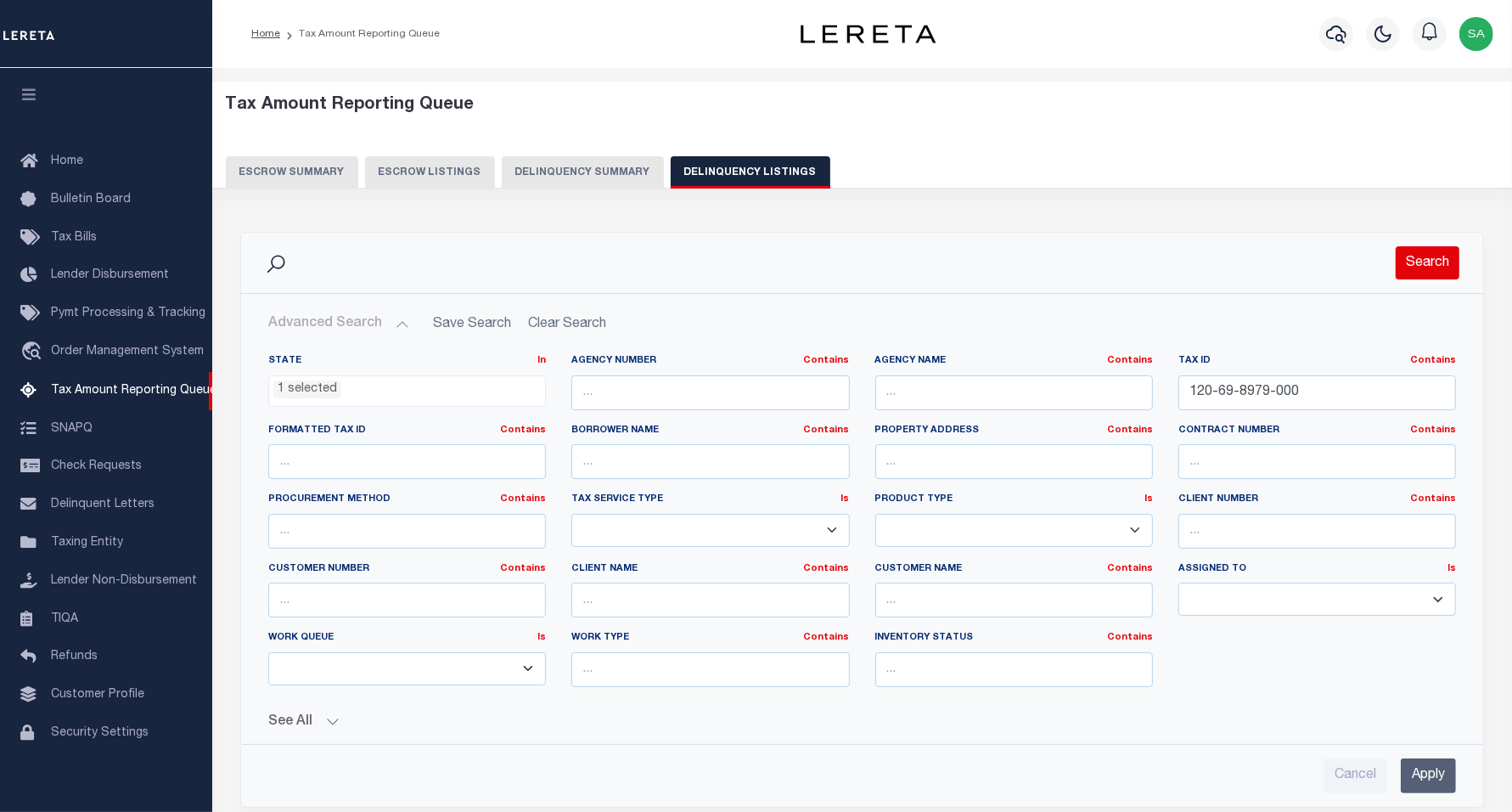
click at [1431, 261] on button "Search" at bounding box center [1427, 262] width 64 height 33
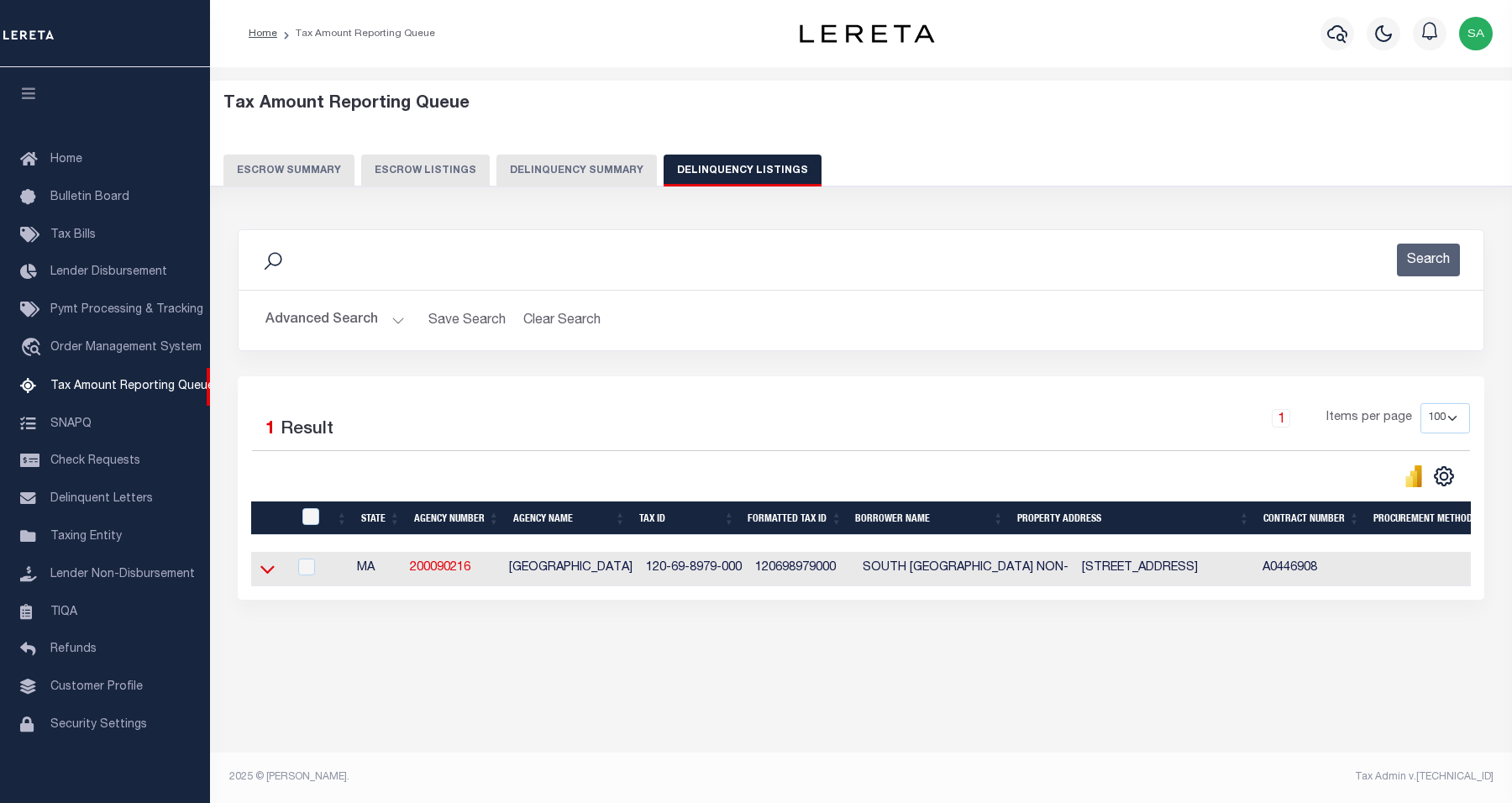
click at [270, 575] on icon at bounding box center [267, 570] width 14 height 8
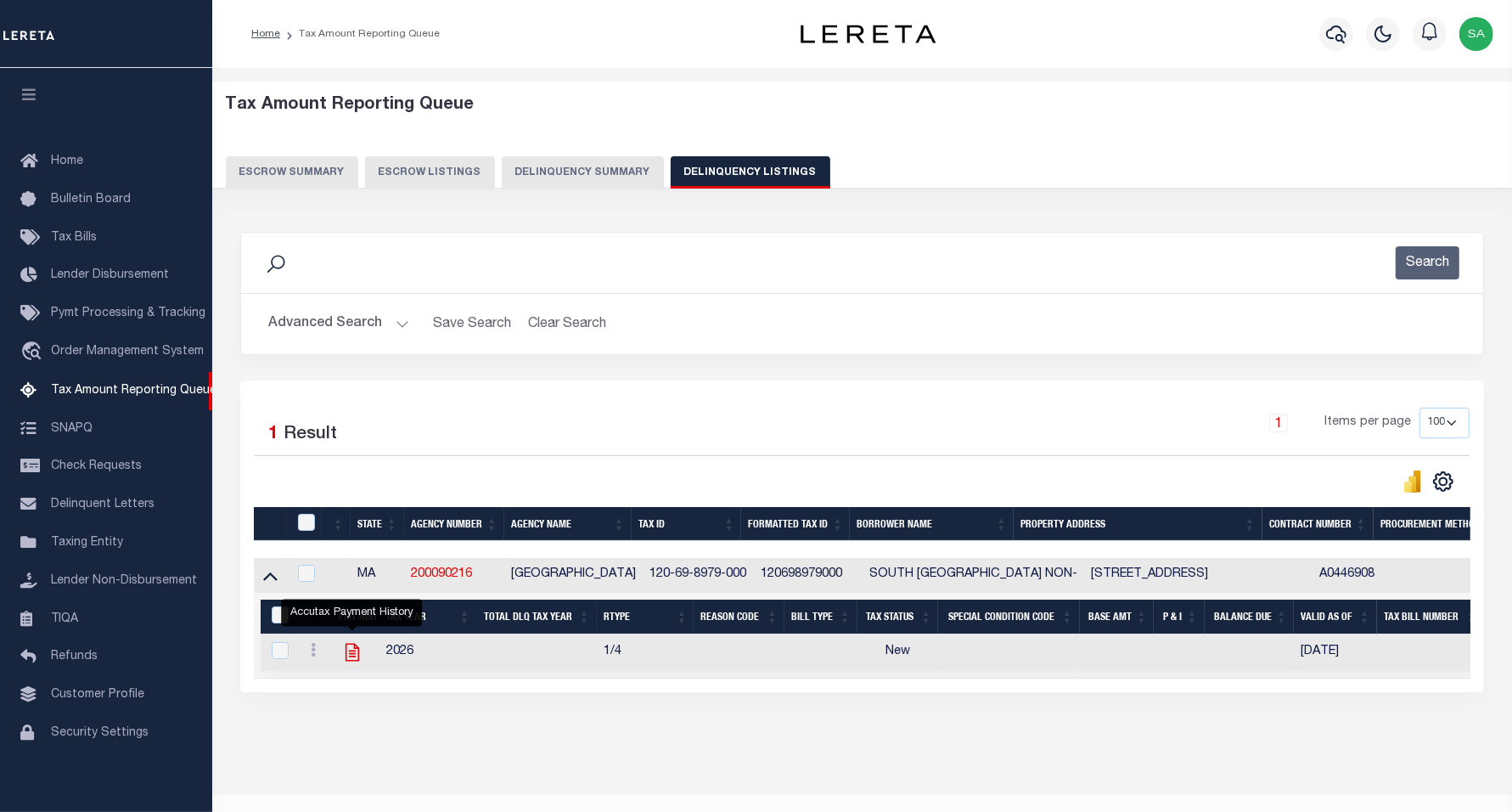
click at [355, 662] on icon "" at bounding box center [351, 652] width 14 height 18
checkbox input "true"
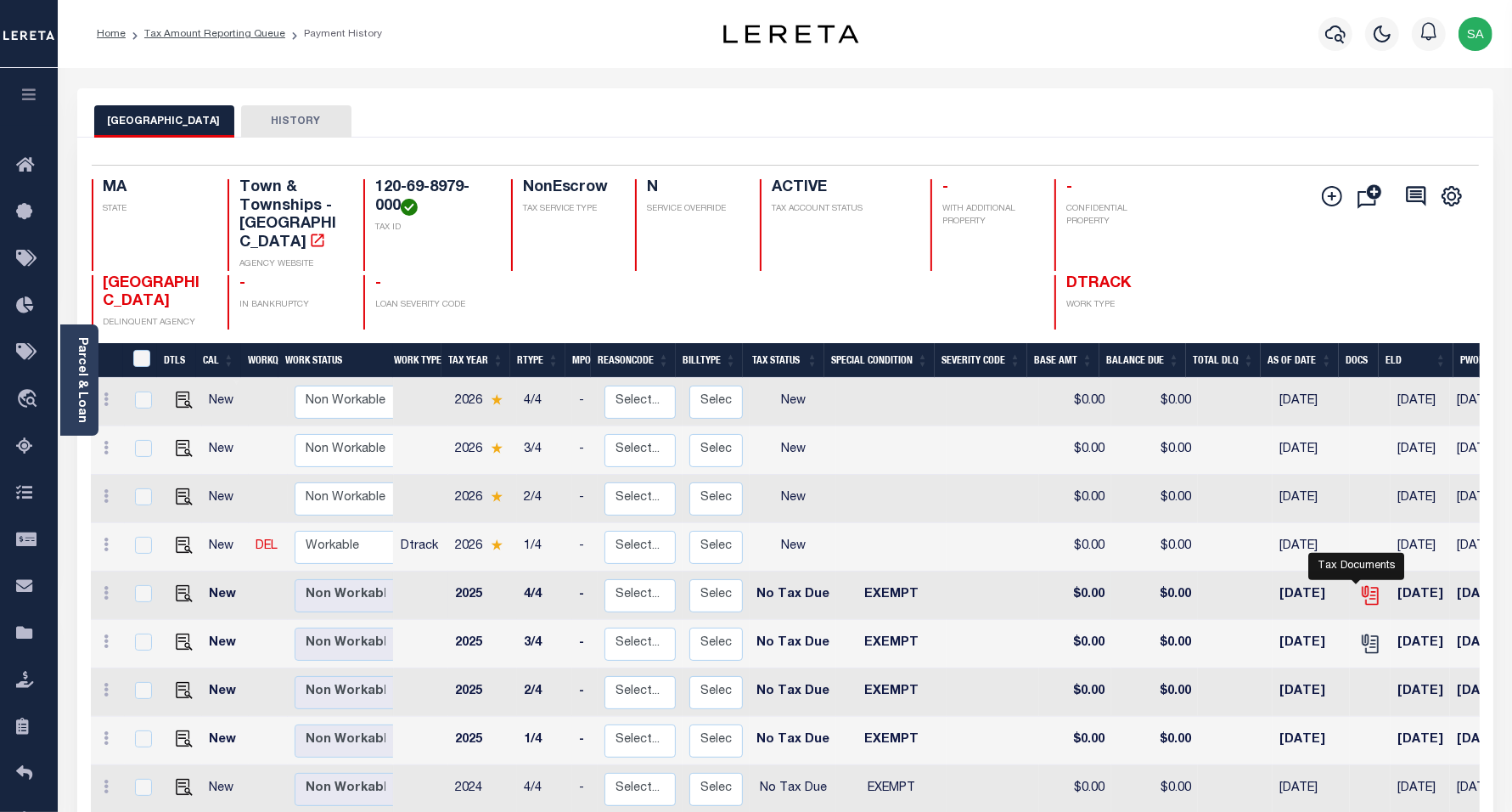
click at [1363, 586] on icon "" at bounding box center [1369, 593] width 14 height 14
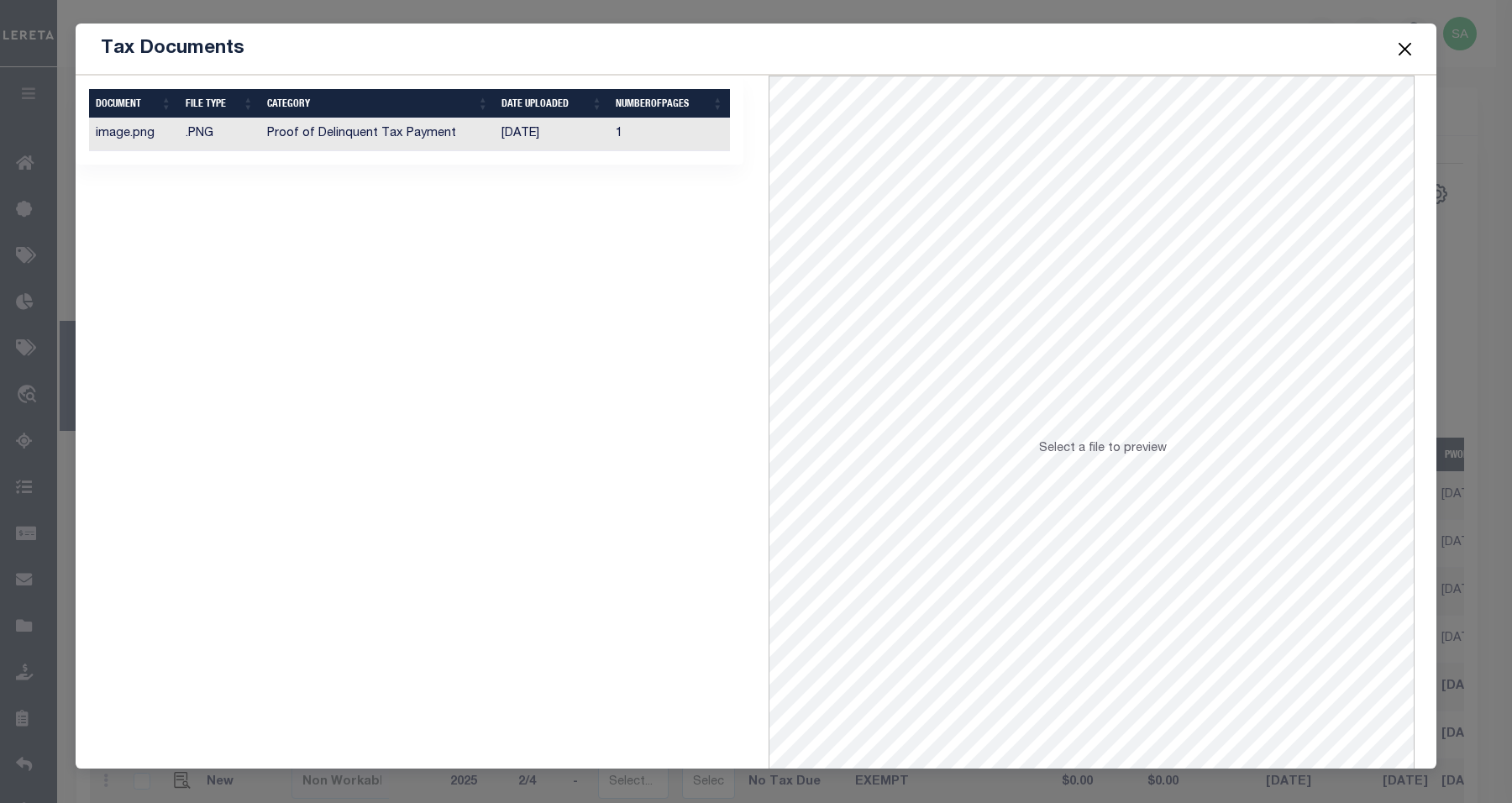
click at [344, 131] on td "Proof of Delinquent Tax Payment" at bounding box center [377, 134] width 234 height 33
click at [1407, 44] on button "Close" at bounding box center [1405, 49] width 22 height 22
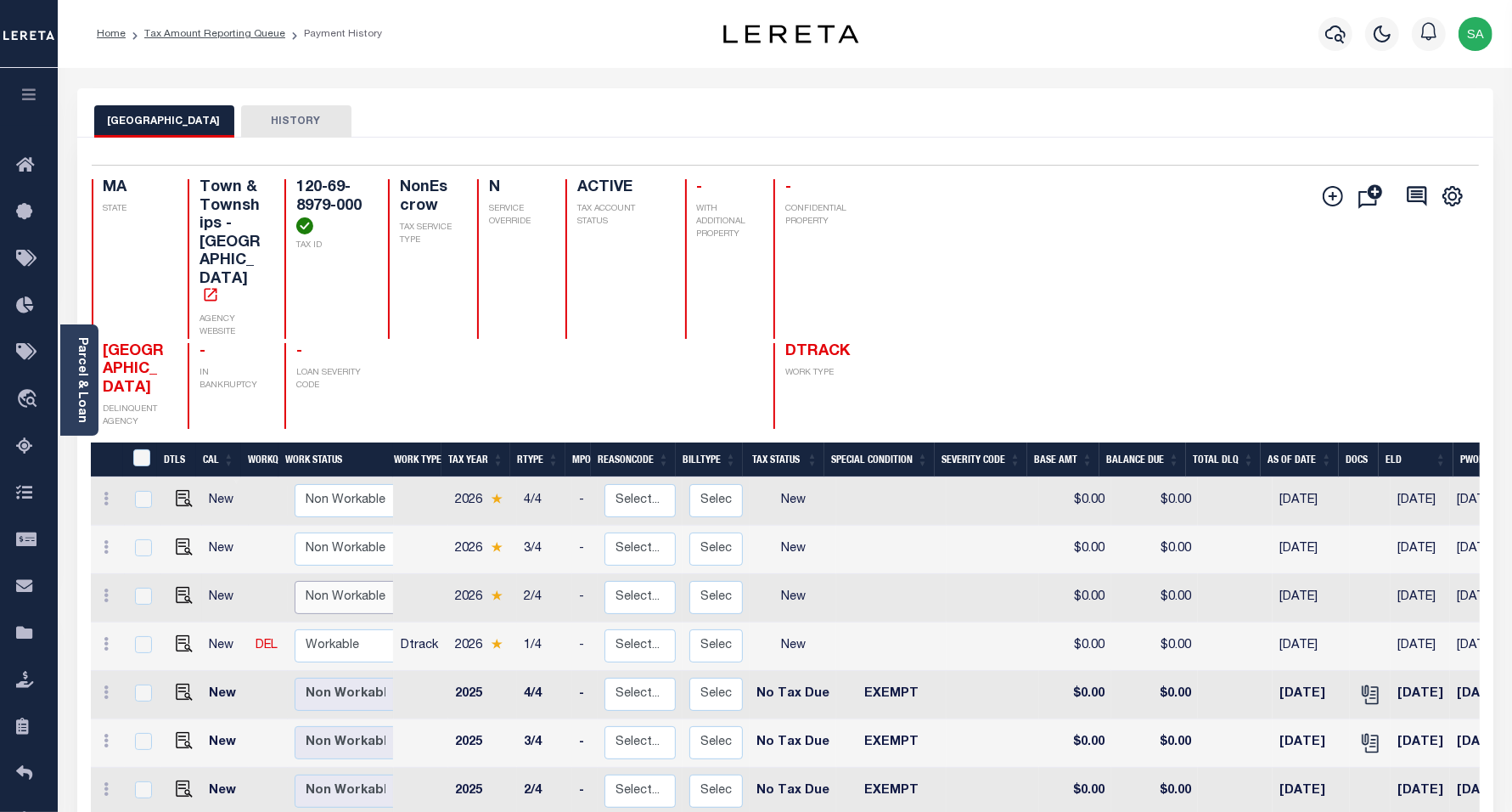
click at [334, 581] on select "Non Workable Workable" at bounding box center [346, 597] width 102 height 33
checkbox input "true"
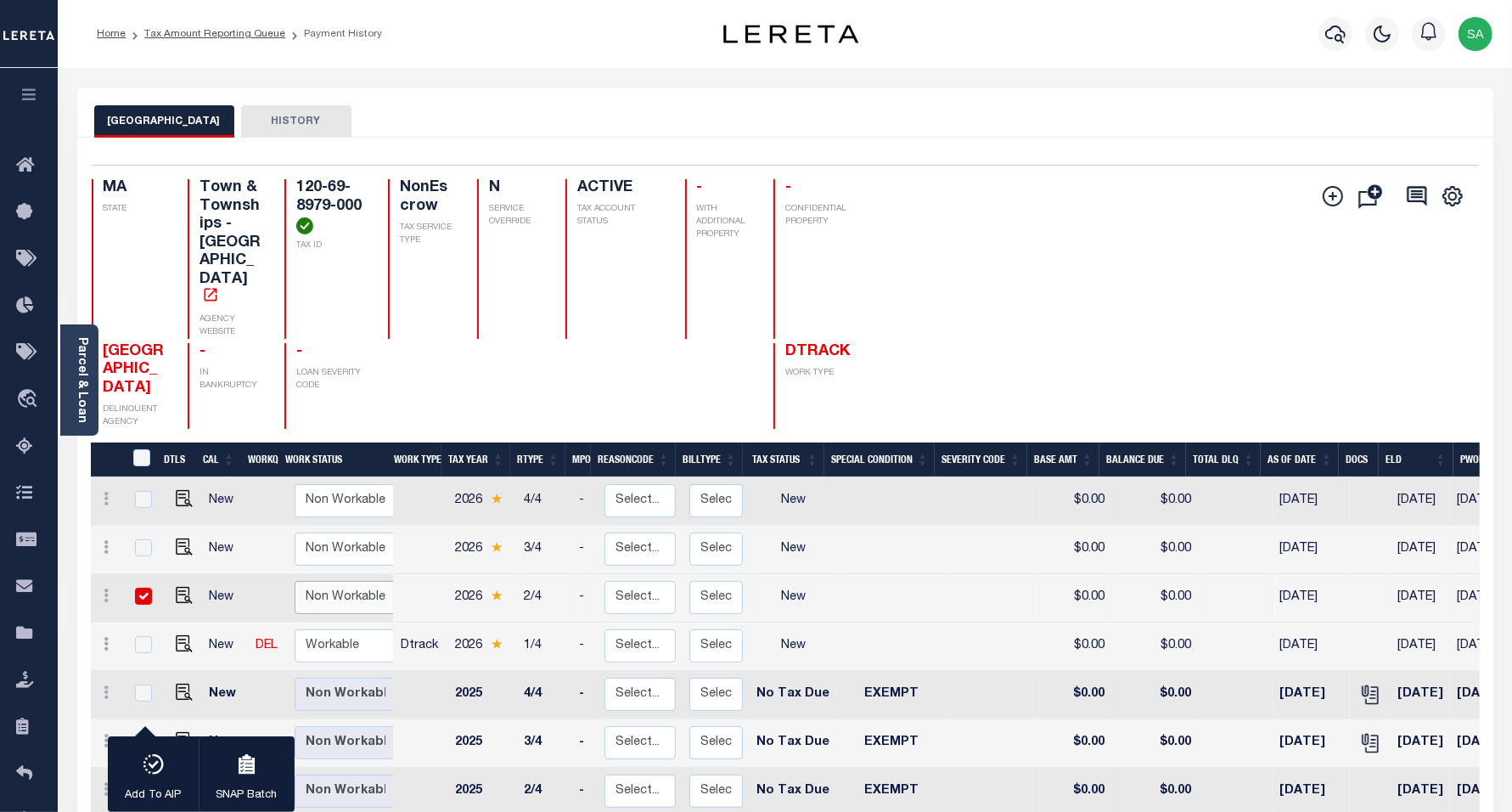
click at [295, 581] on select "Non Workable Workable" at bounding box center [346, 597] width 102 height 33
checkbox input "false"
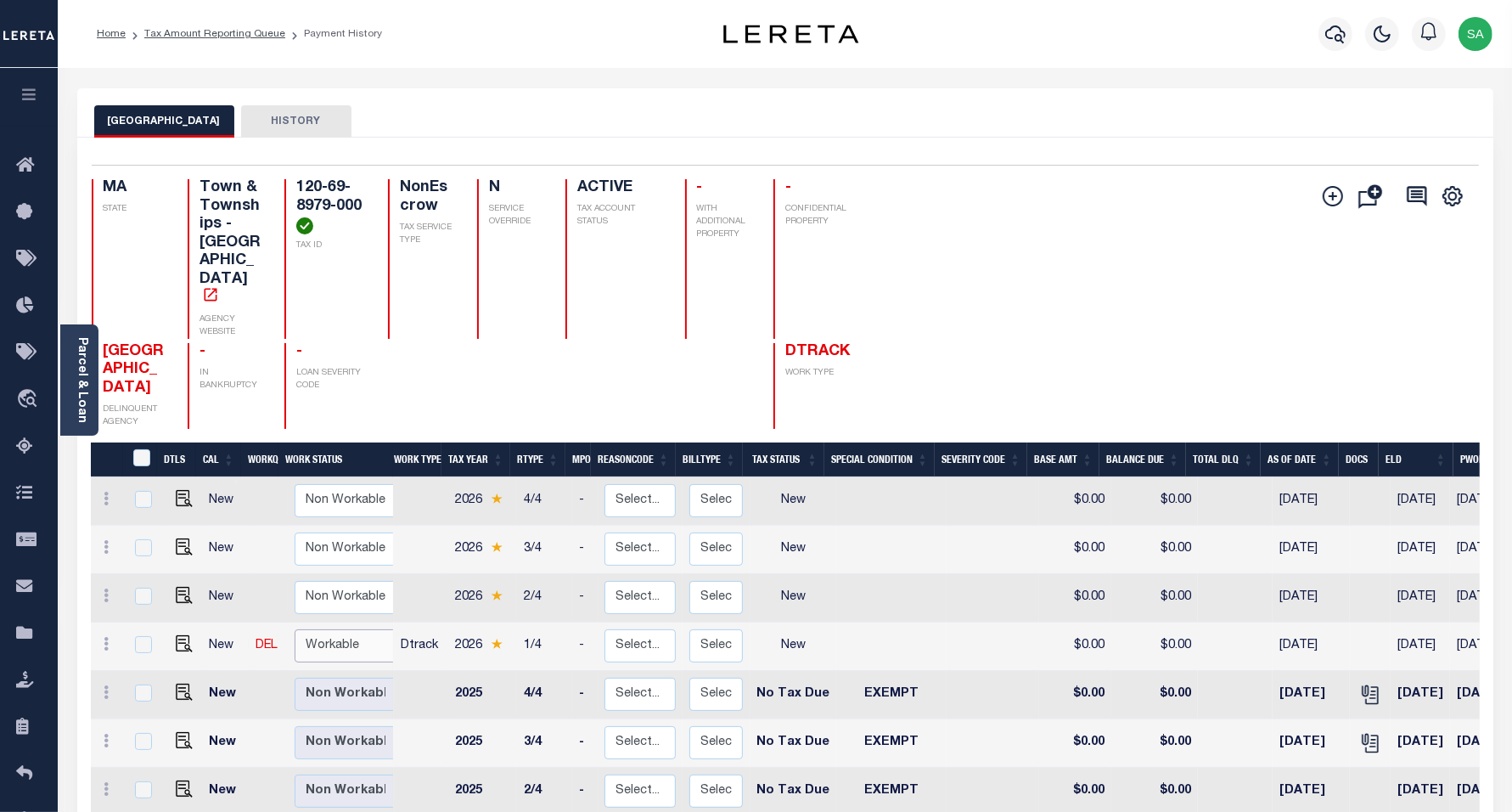
click at [351, 629] on select "Non Workable Workable" at bounding box center [346, 646] width 102 height 33
checkbox input "true"
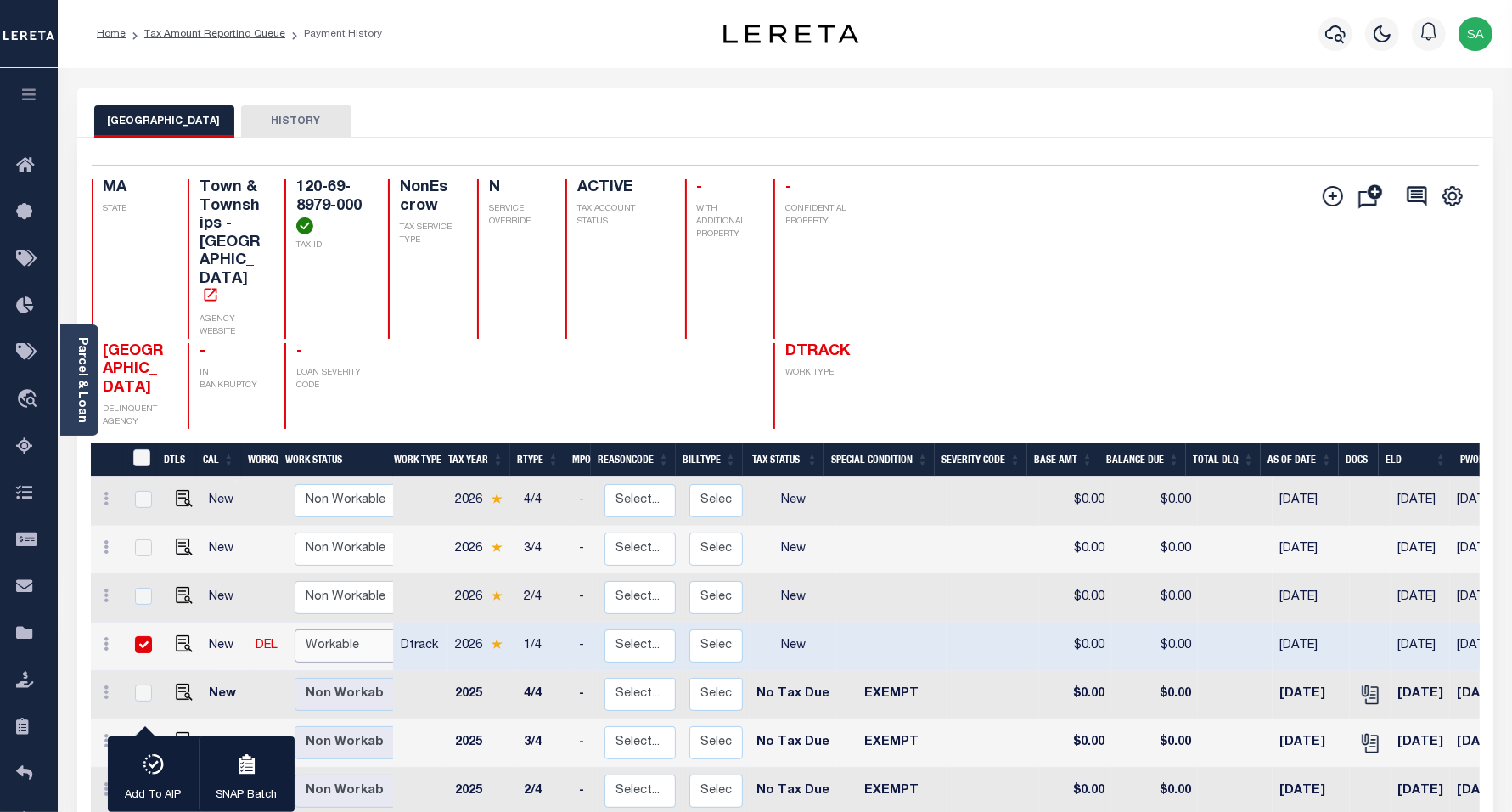
select select "true"
click at [295, 629] on select "Non Workable Workable" at bounding box center [346, 646] width 102 height 33
checkbox input "false"
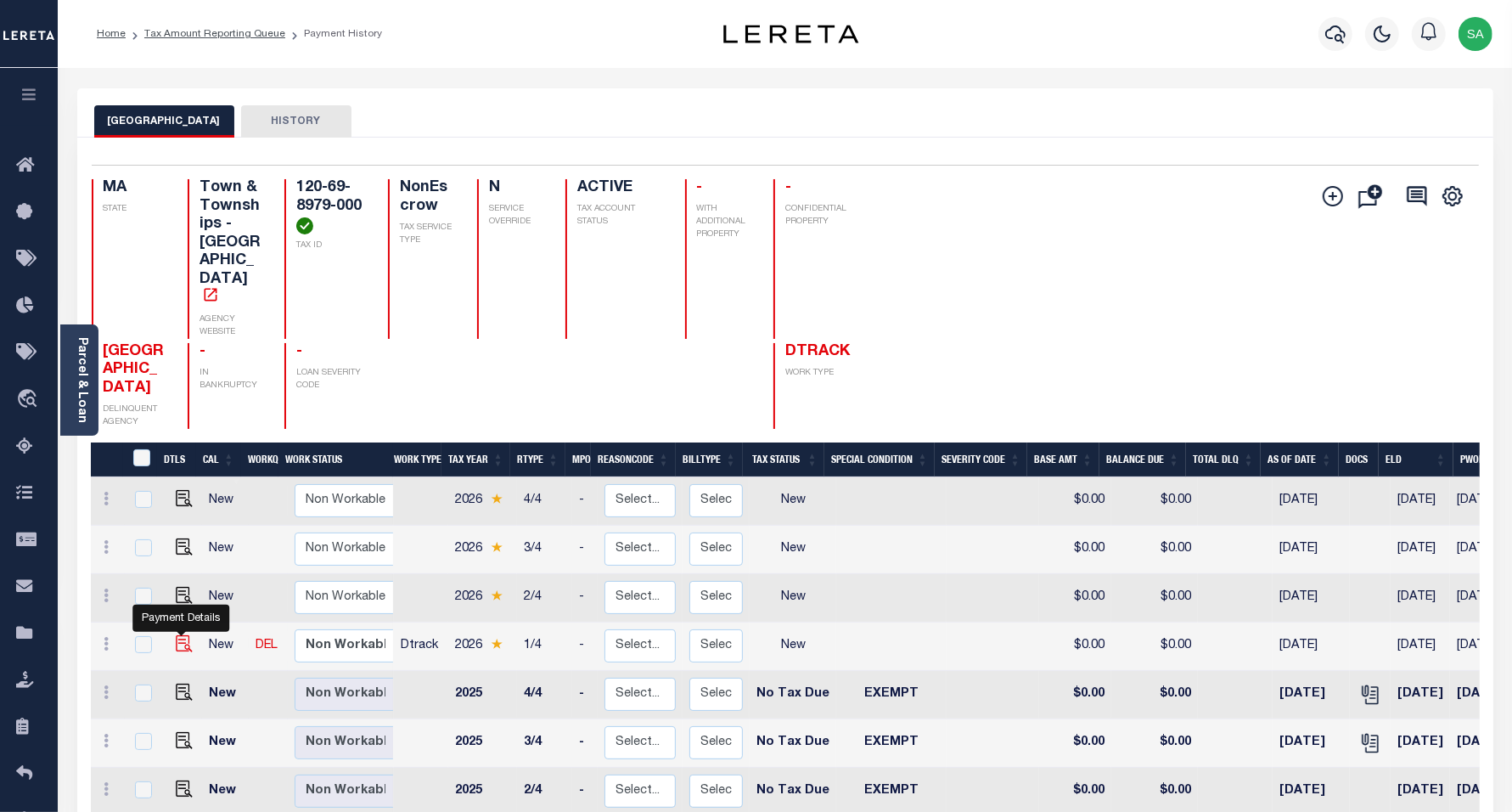
click at [181, 635] on img "" at bounding box center [184, 644] width 17 height 17
checkbox input "true"
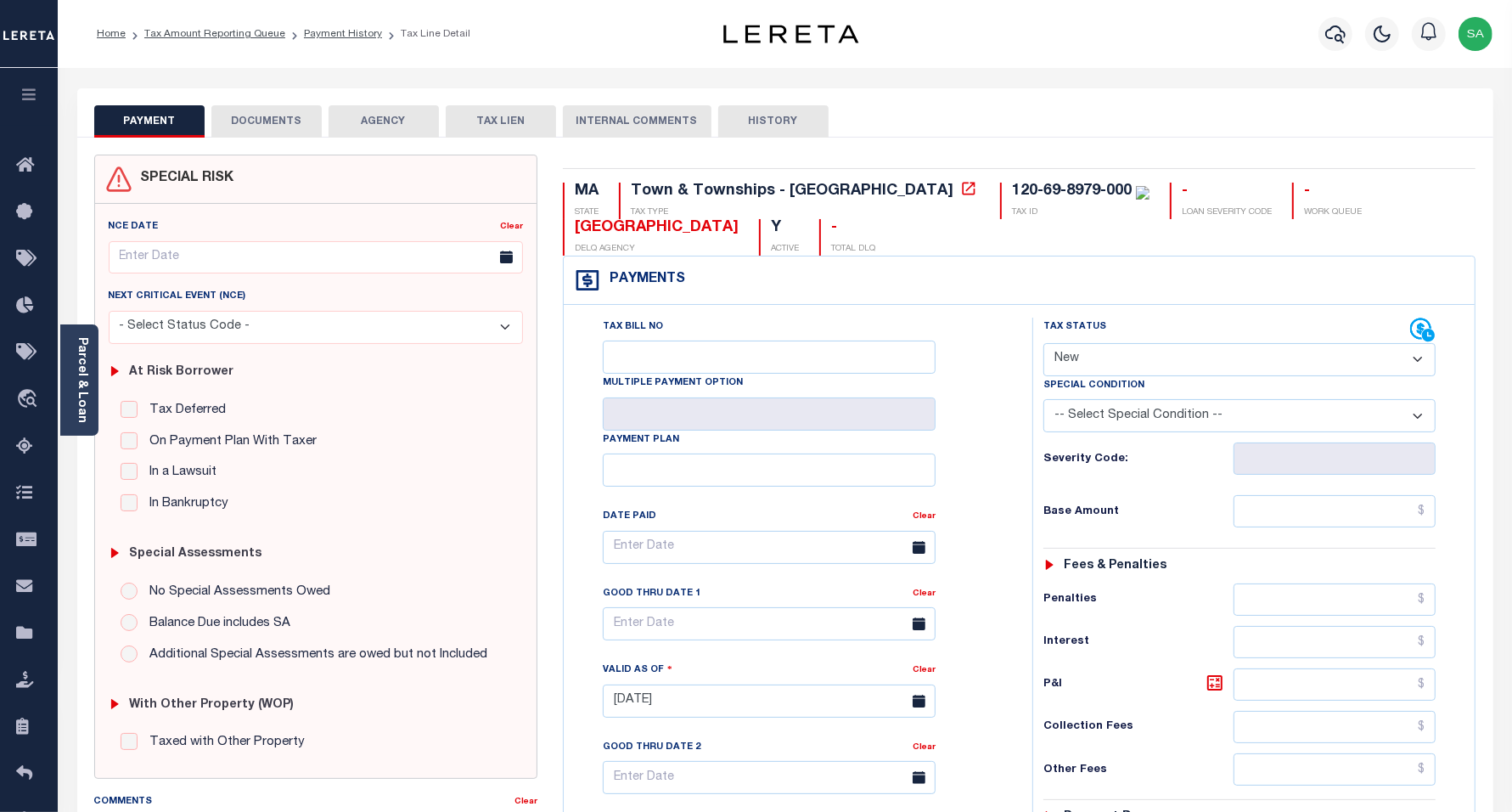
click at [1104, 362] on select "- Select Status Code - Open Due/Unpaid Paid Incomplete No Tax Due Internal Refu…" at bounding box center [1239, 359] width 393 height 33
select select "NTX"
click at [1043, 345] on select "- Select Status Code - Open Due/Unpaid Paid Incomplete No Tax Due Internal Refu…" at bounding box center [1239, 359] width 393 height 33
type input "[DATE]"
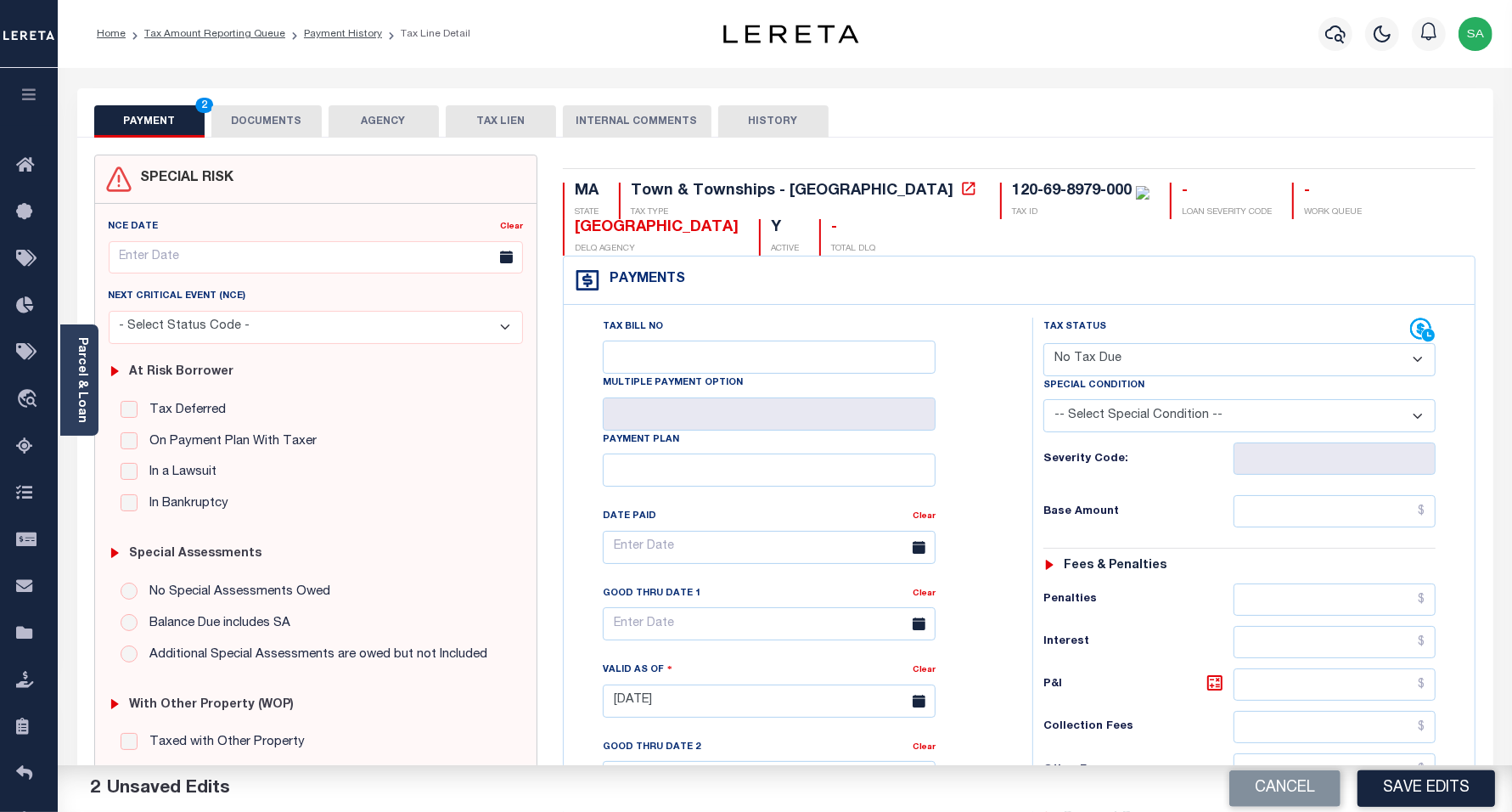
click at [1170, 413] on select "-- Select Special Condition -- 3RD PARTY TAX LIEN AGENCY TAX LIEN (A.K.A Inside…" at bounding box center [1239, 415] width 393 height 33
select select "5"
click at [1043, 403] on select "-- Select Special Condition -- 3RD PARTY TAX LIEN AGENCY TAX LIEN (A.K.A Inside…" at bounding box center [1239, 415] width 393 height 33
drag, startPoint x: 1297, startPoint y: 521, endPoint x: 1284, endPoint y: 529, distance: 15.3
click at [1297, 521] on input "text" at bounding box center [1335, 511] width 202 height 32
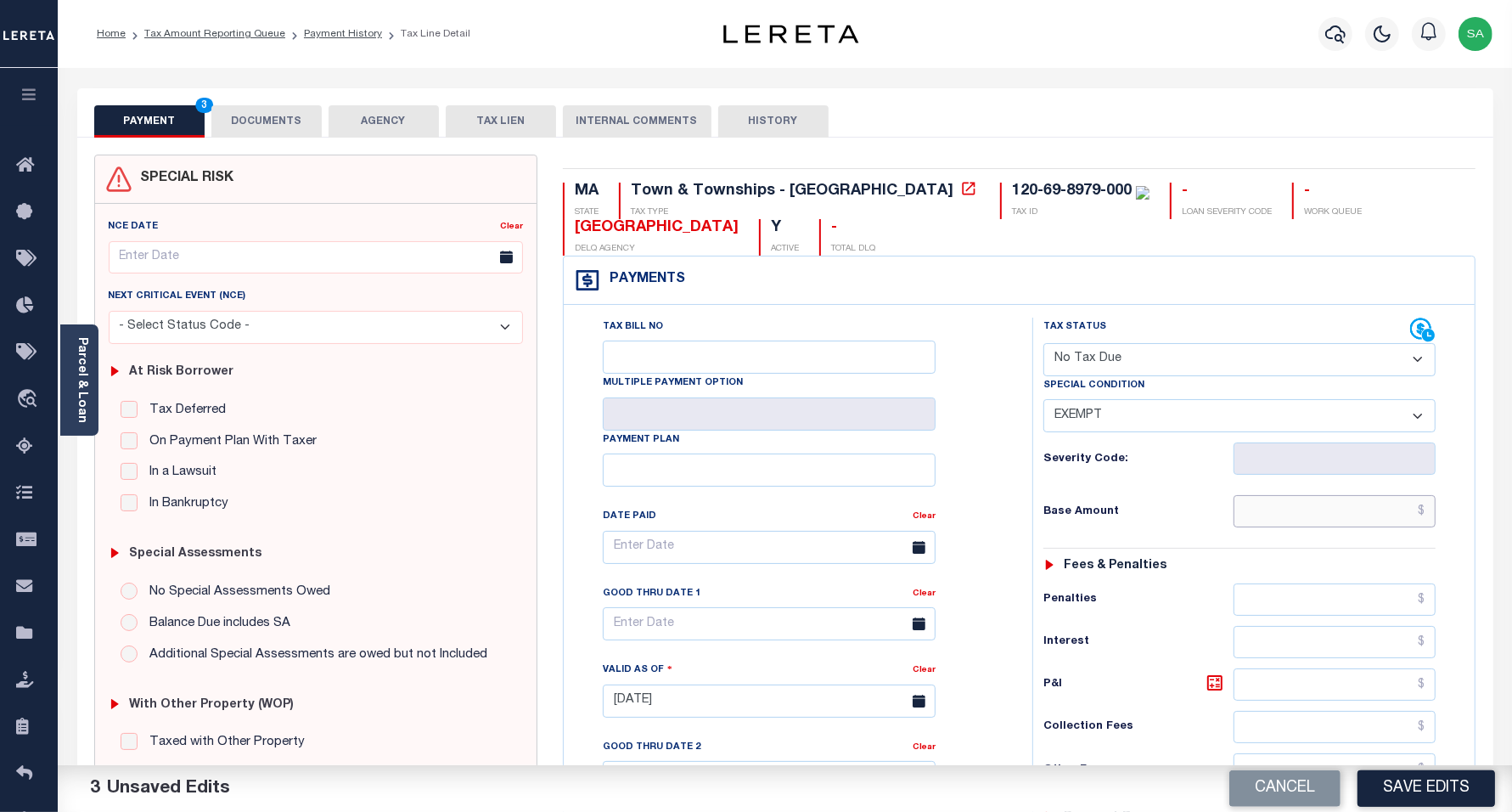
type input "$0.00"
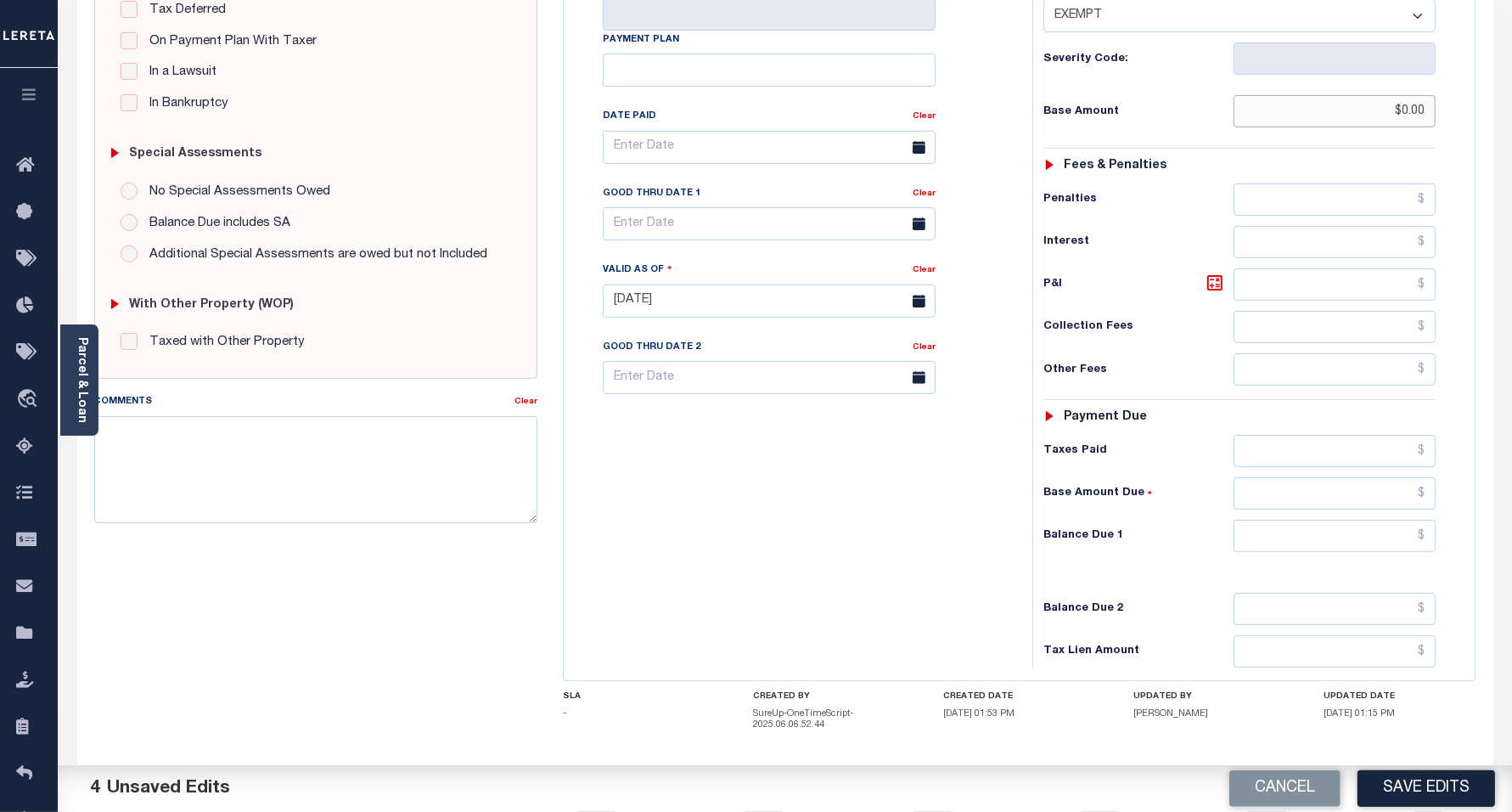
scroll to position [493, 0]
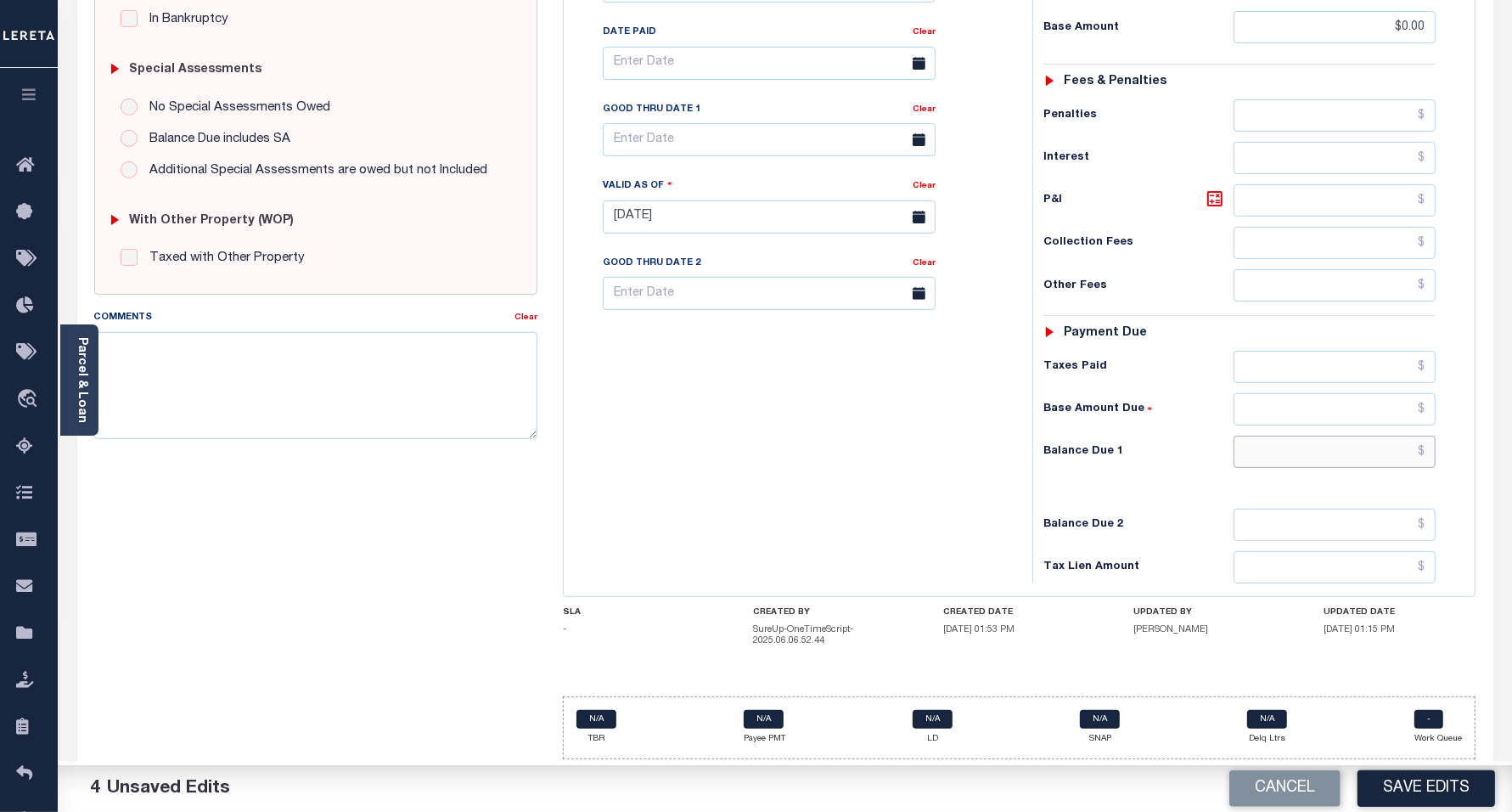
click at [1301, 461] on input "text" at bounding box center [1335, 452] width 202 height 32
type input "$0.00"
click at [560, 472] on div "MA STATE Town & Townships - MA TAX TYPE 120-69-8979-000 TAX ID - LOAN SEVERITY …" at bounding box center [1019, 222] width 938 height 1102
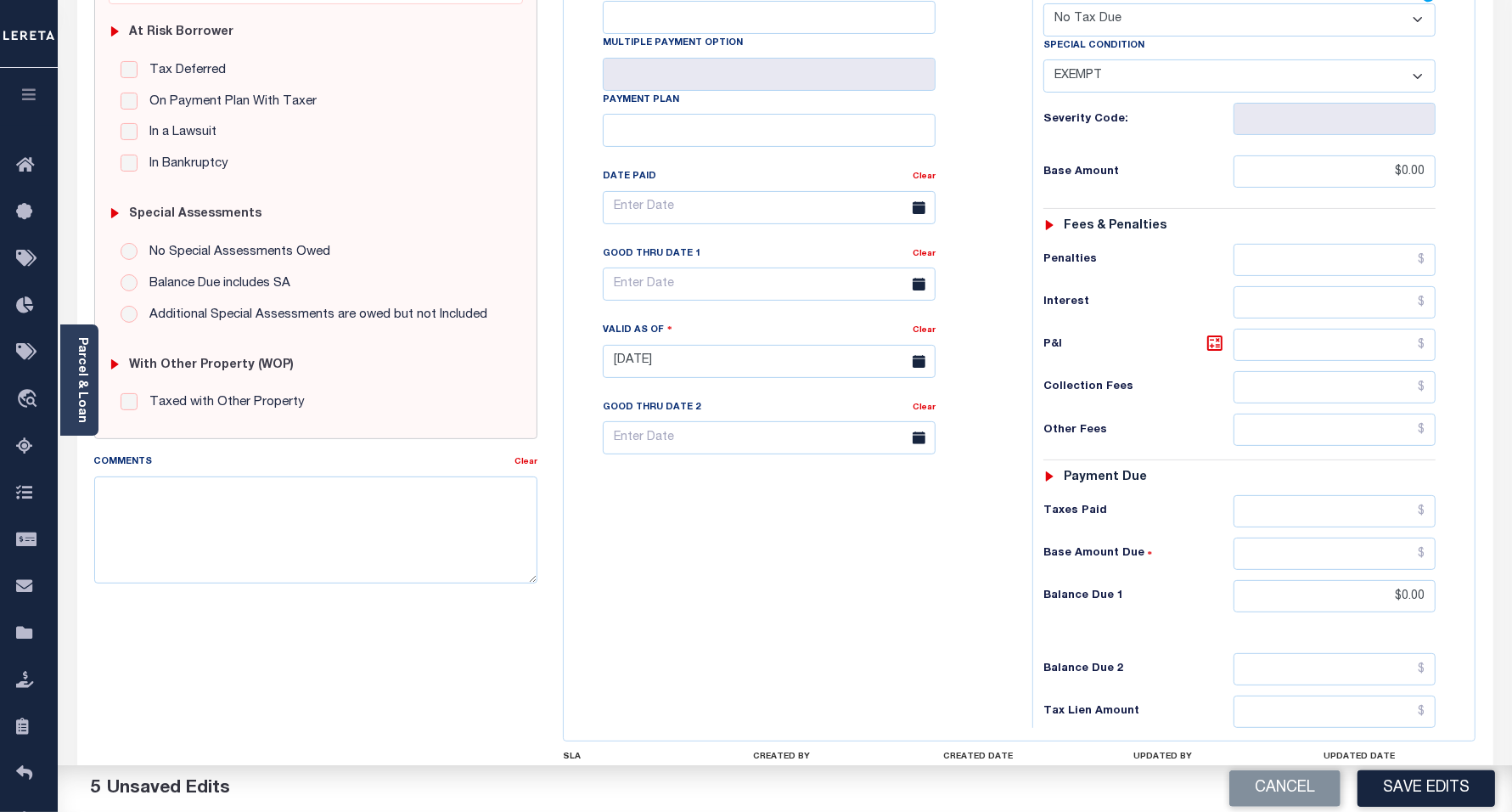
scroll to position [0, 0]
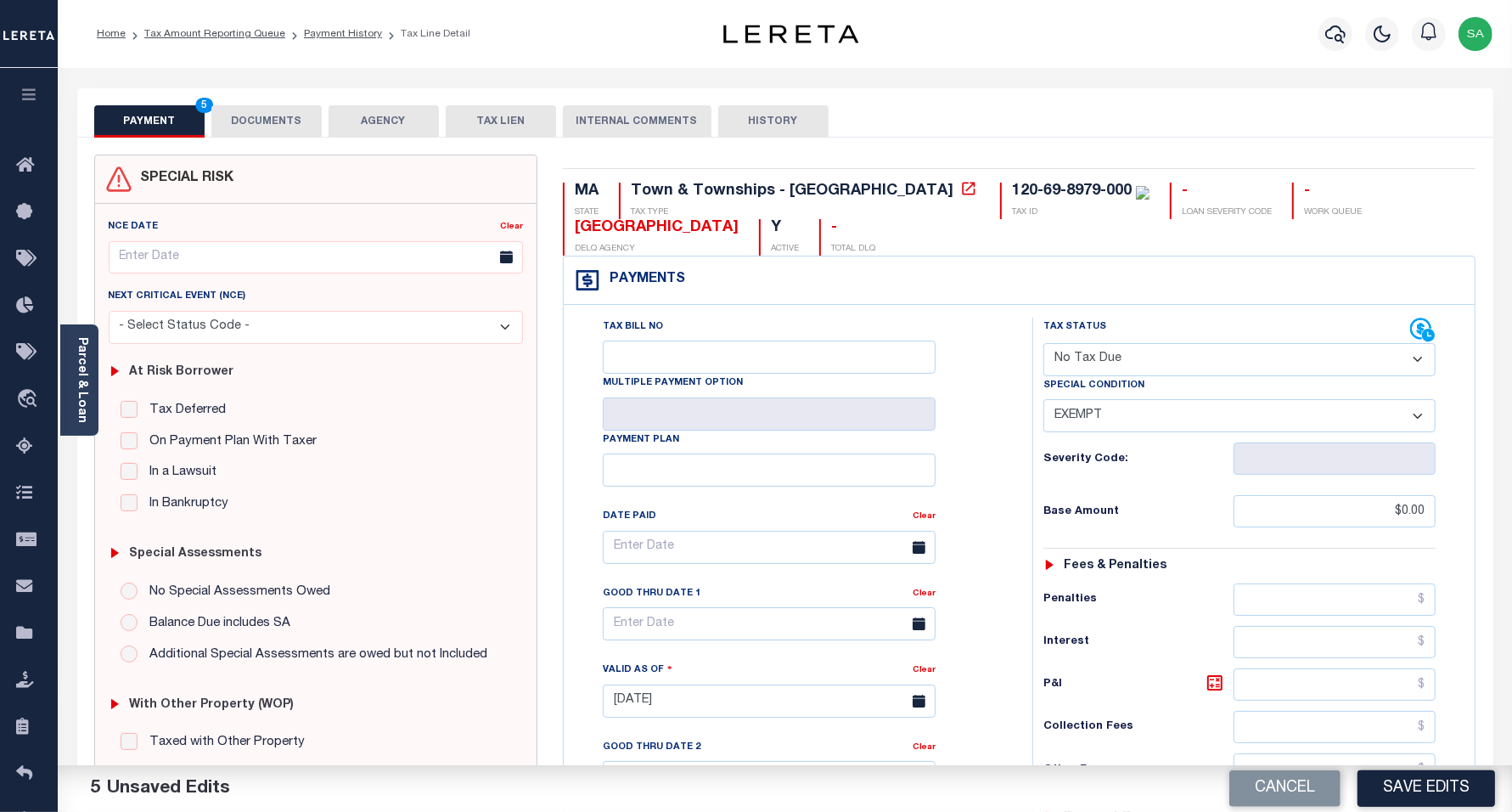
click at [283, 127] on button "DOCUMENTS" at bounding box center [267, 121] width 110 height 32
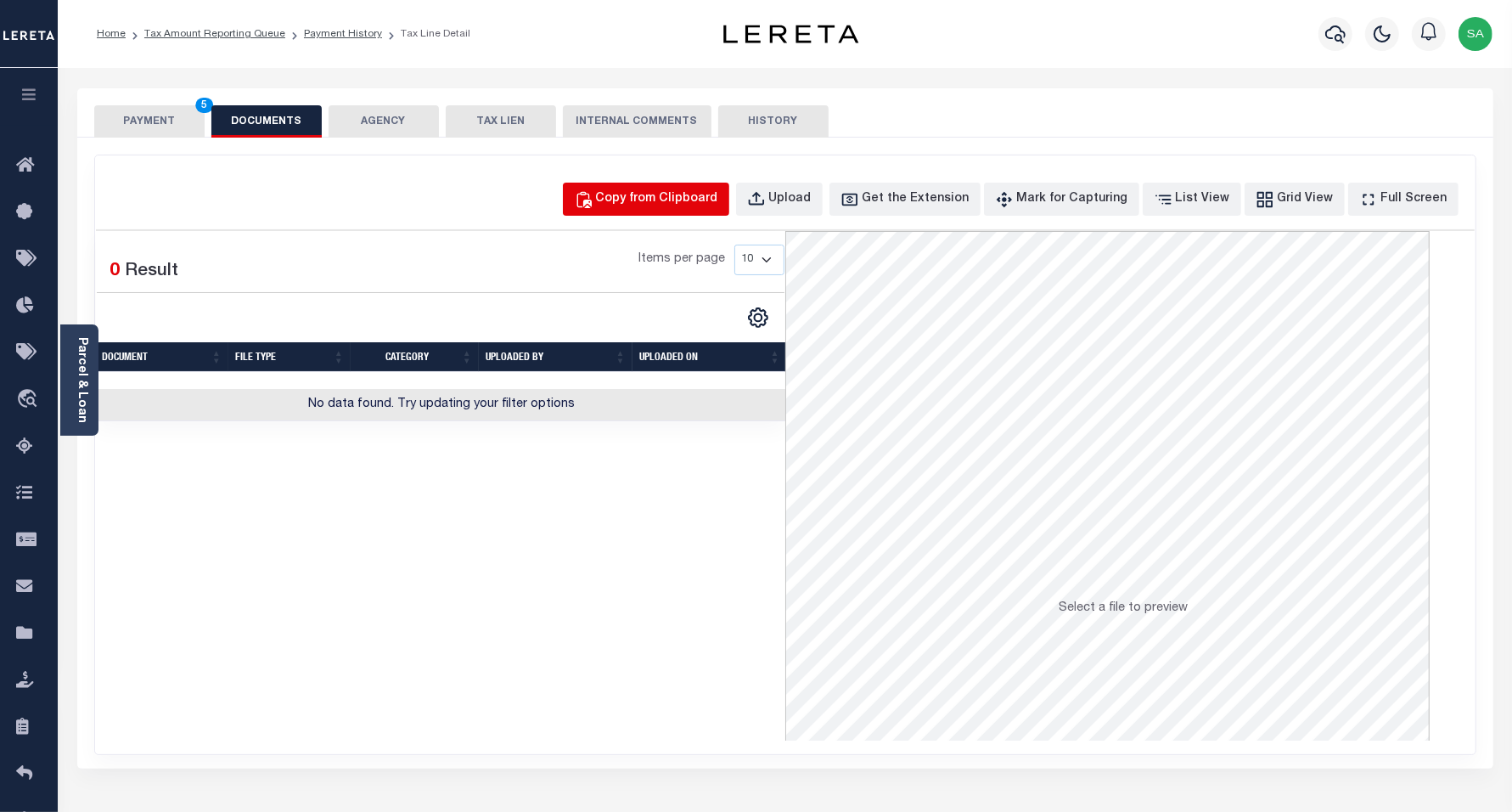
click at [660, 187] on button "Copy from Clipboard" at bounding box center [646, 199] width 166 height 33
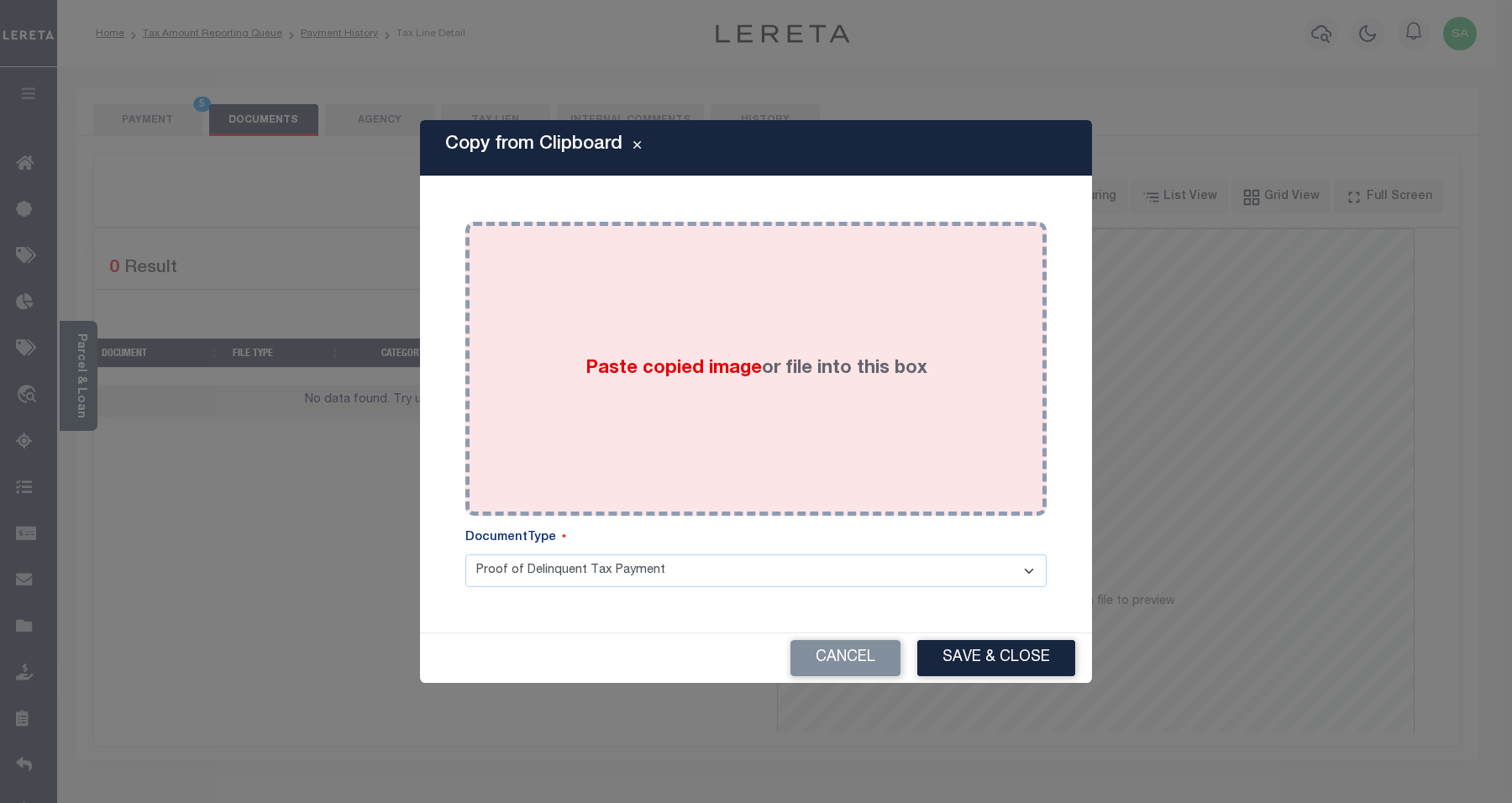
click at [714, 376] on span "Paste copied image" at bounding box center [674, 369] width 176 height 18
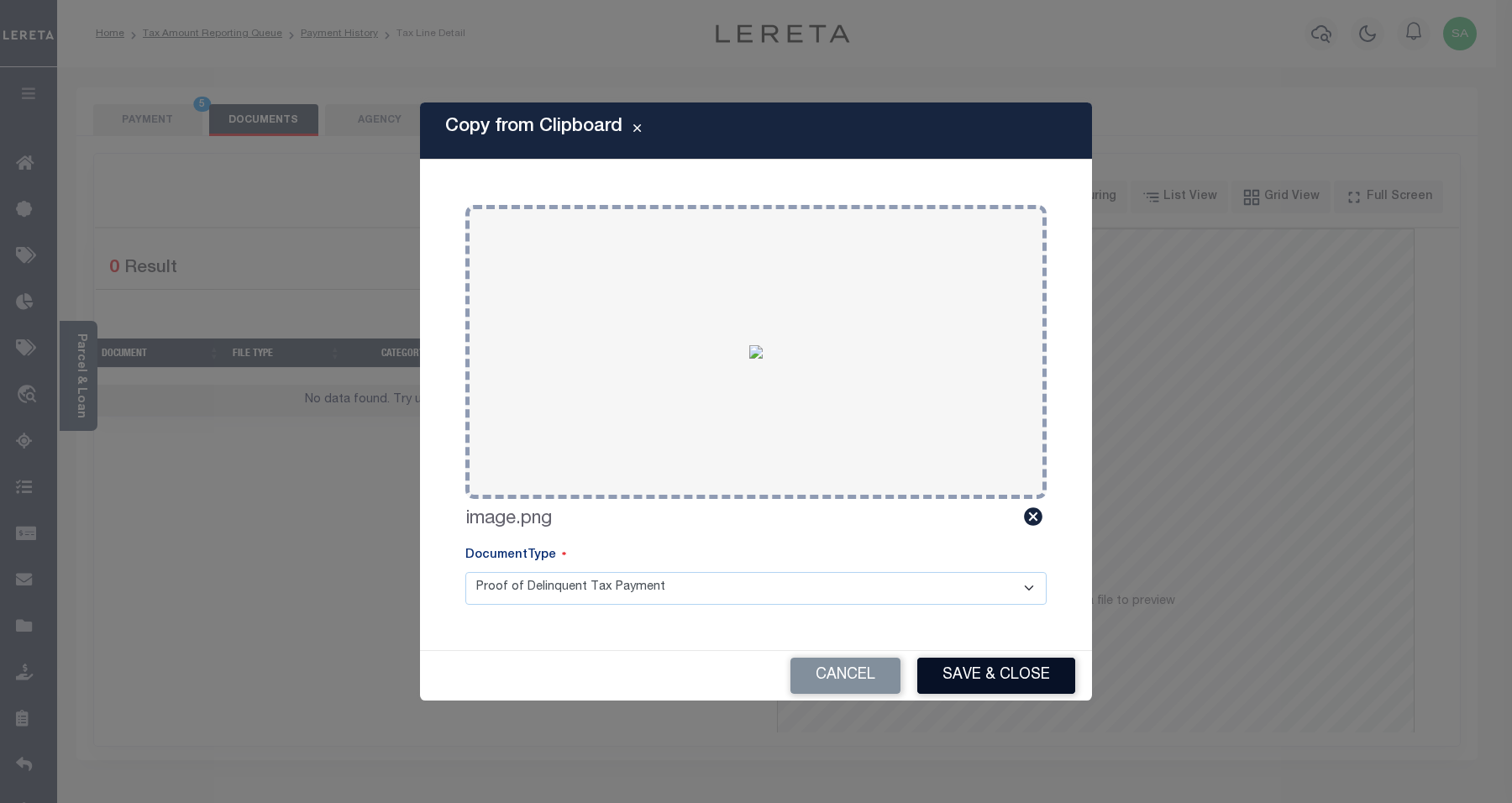
click at [953, 672] on button "Save & Close" at bounding box center [996, 675] width 158 height 36
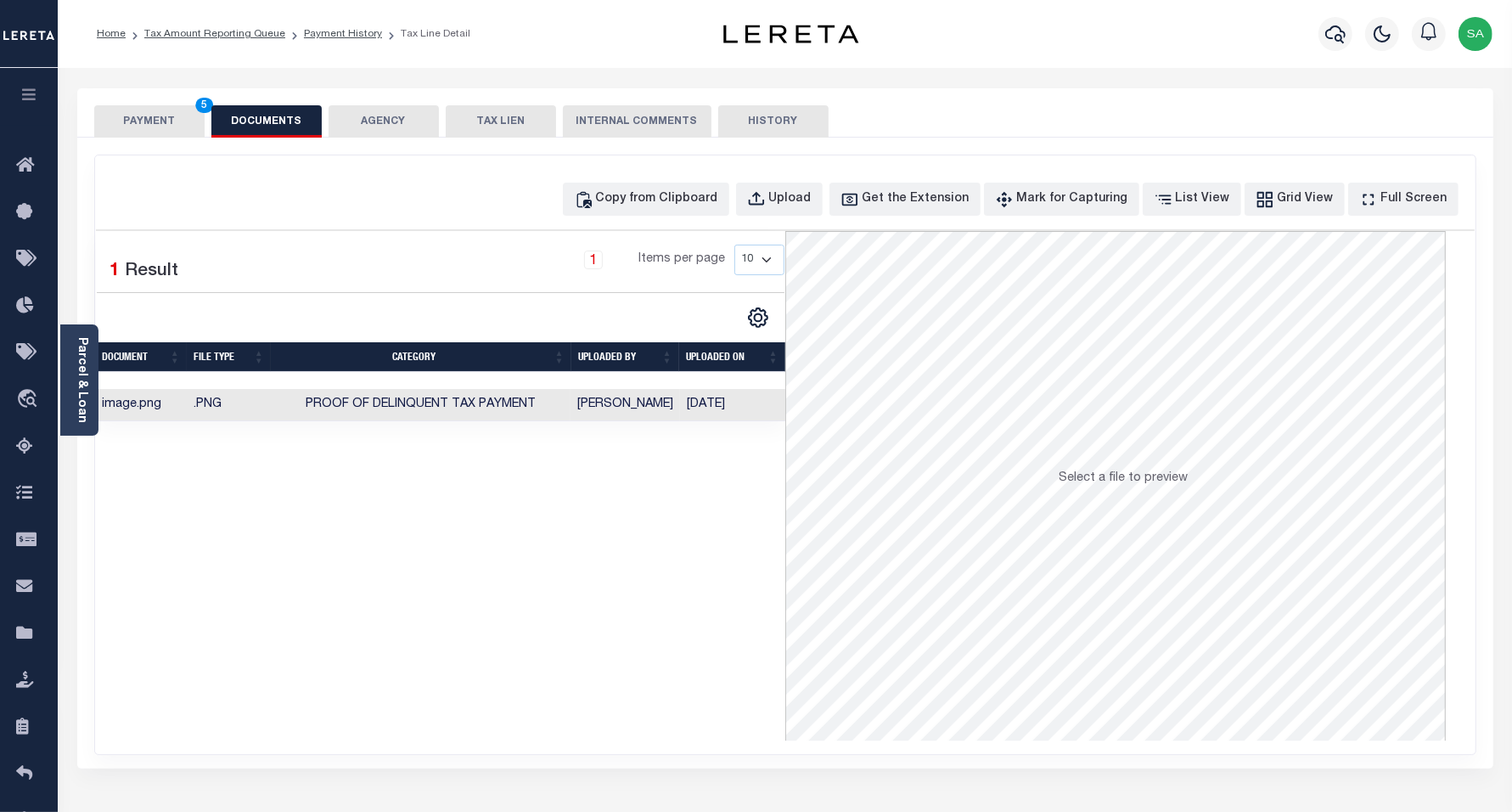
click at [133, 126] on button "PAYMENT 5" at bounding box center [149, 121] width 110 height 32
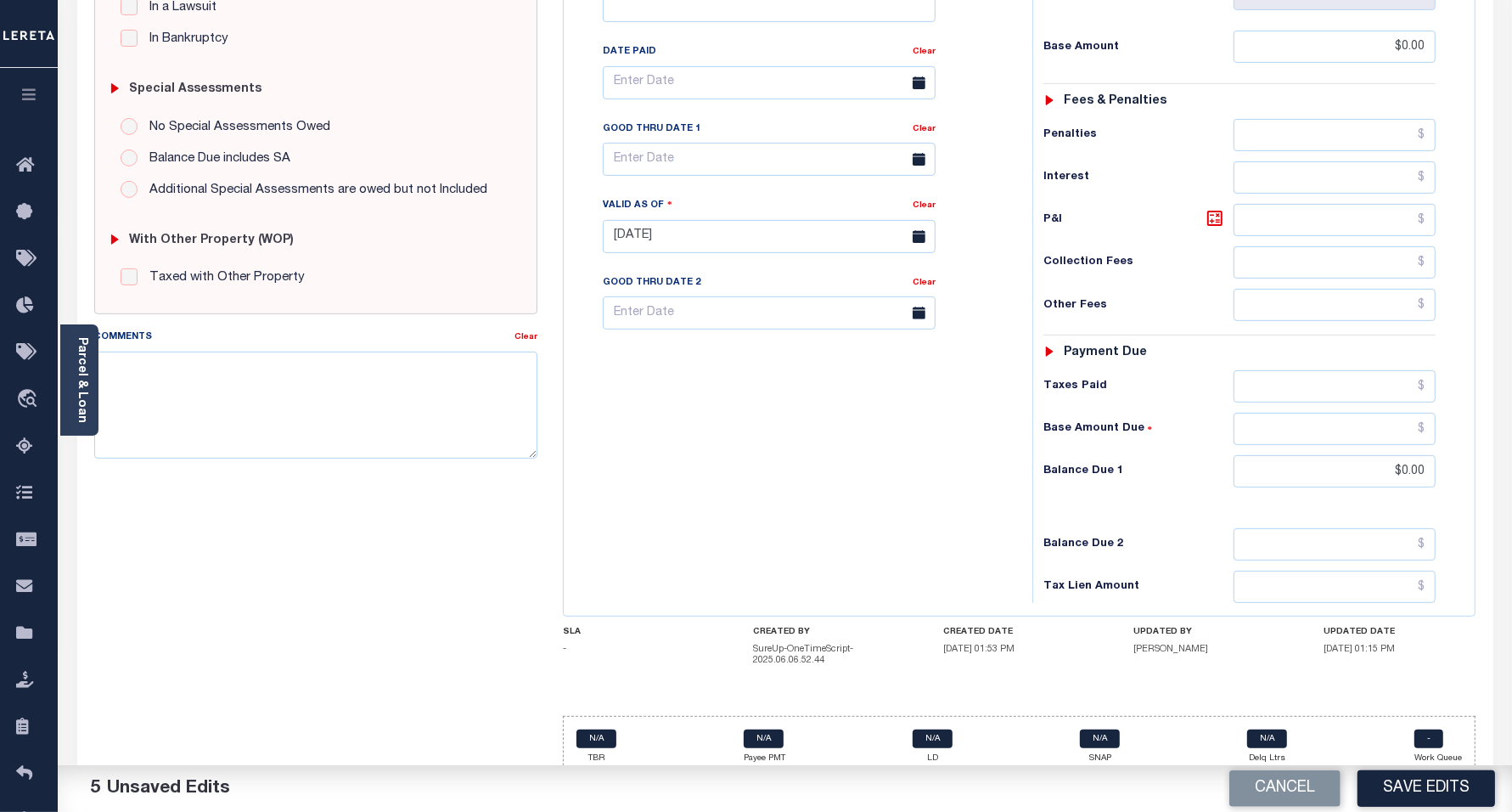
scroll to position [489, 0]
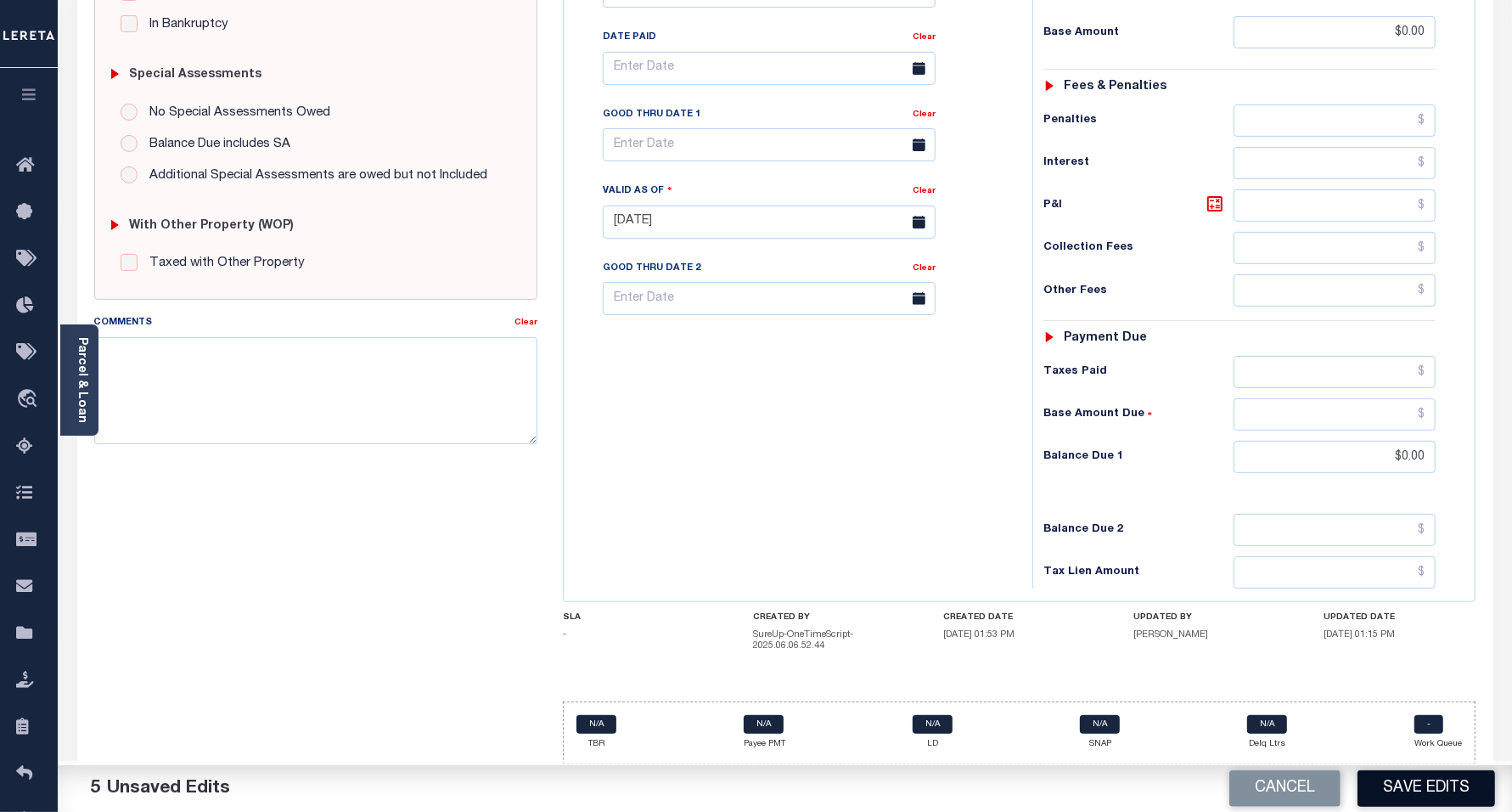
click at [1418, 782] on button "Save Edits" at bounding box center [1426, 788] width 138 height 37
checkbox input "false"
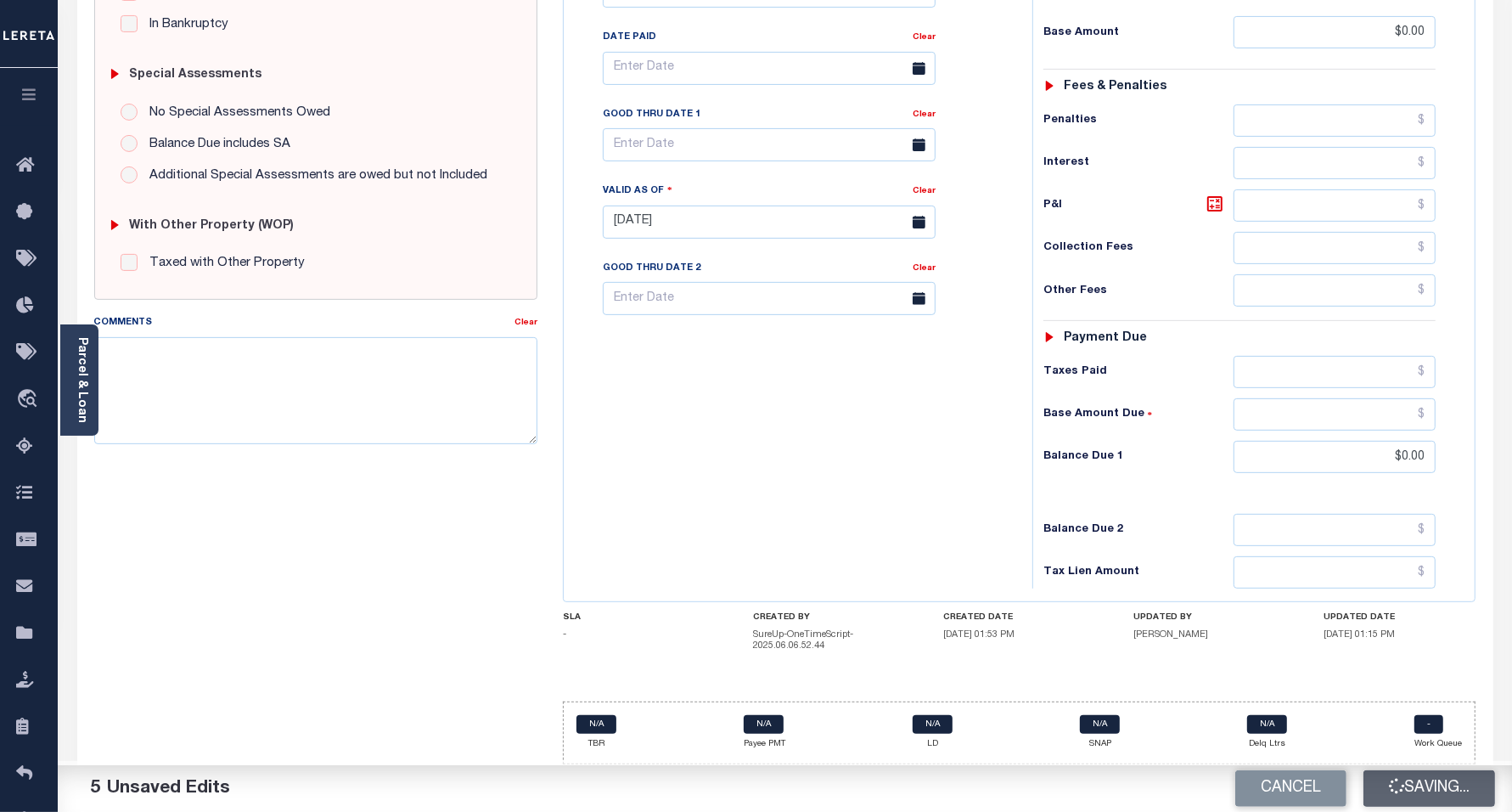
type input "$0"
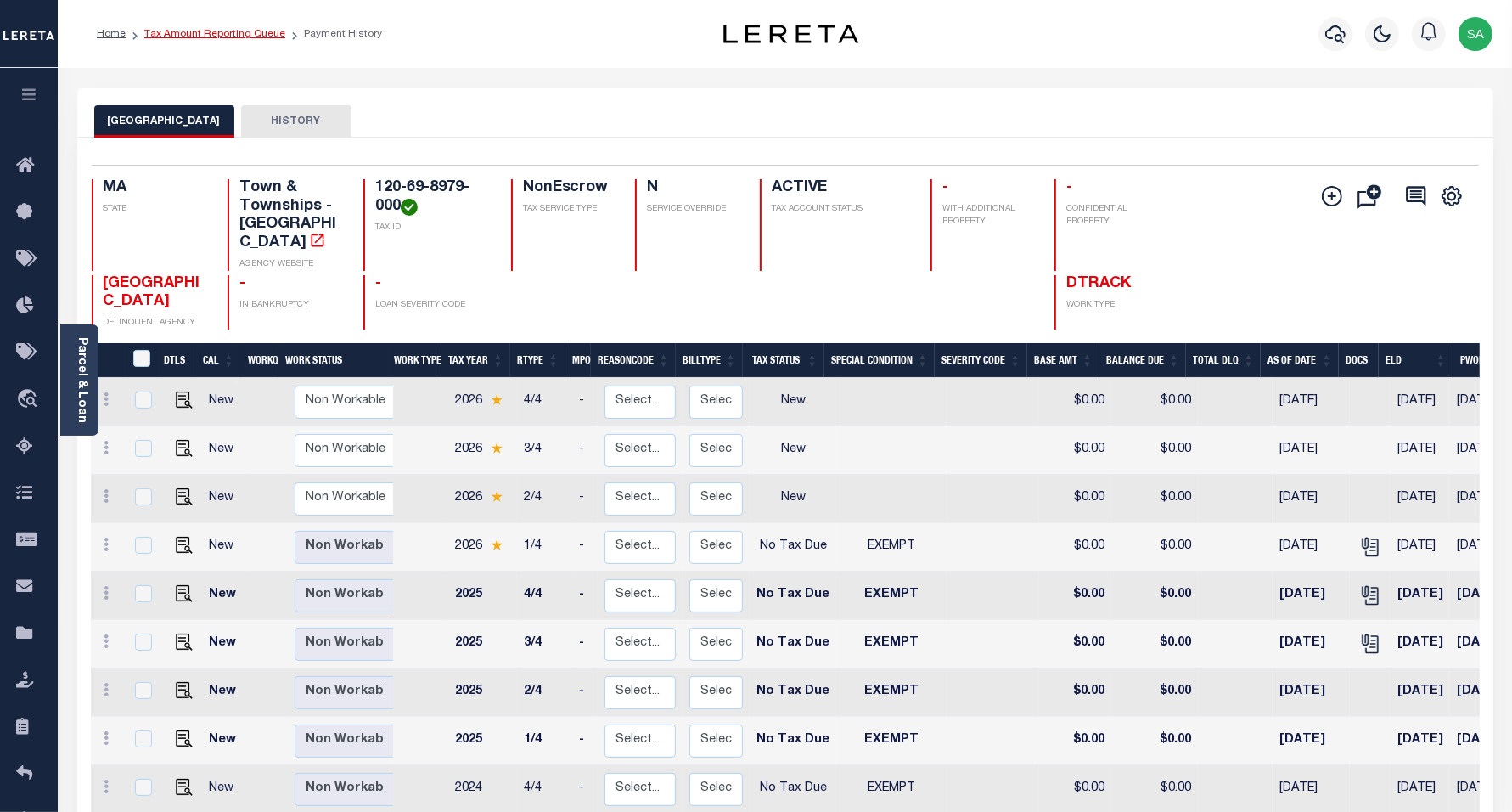
click at [223, 36] on link "Tax Amount Reporting Queue" at bounding box center [215, 34] width 141 height 10
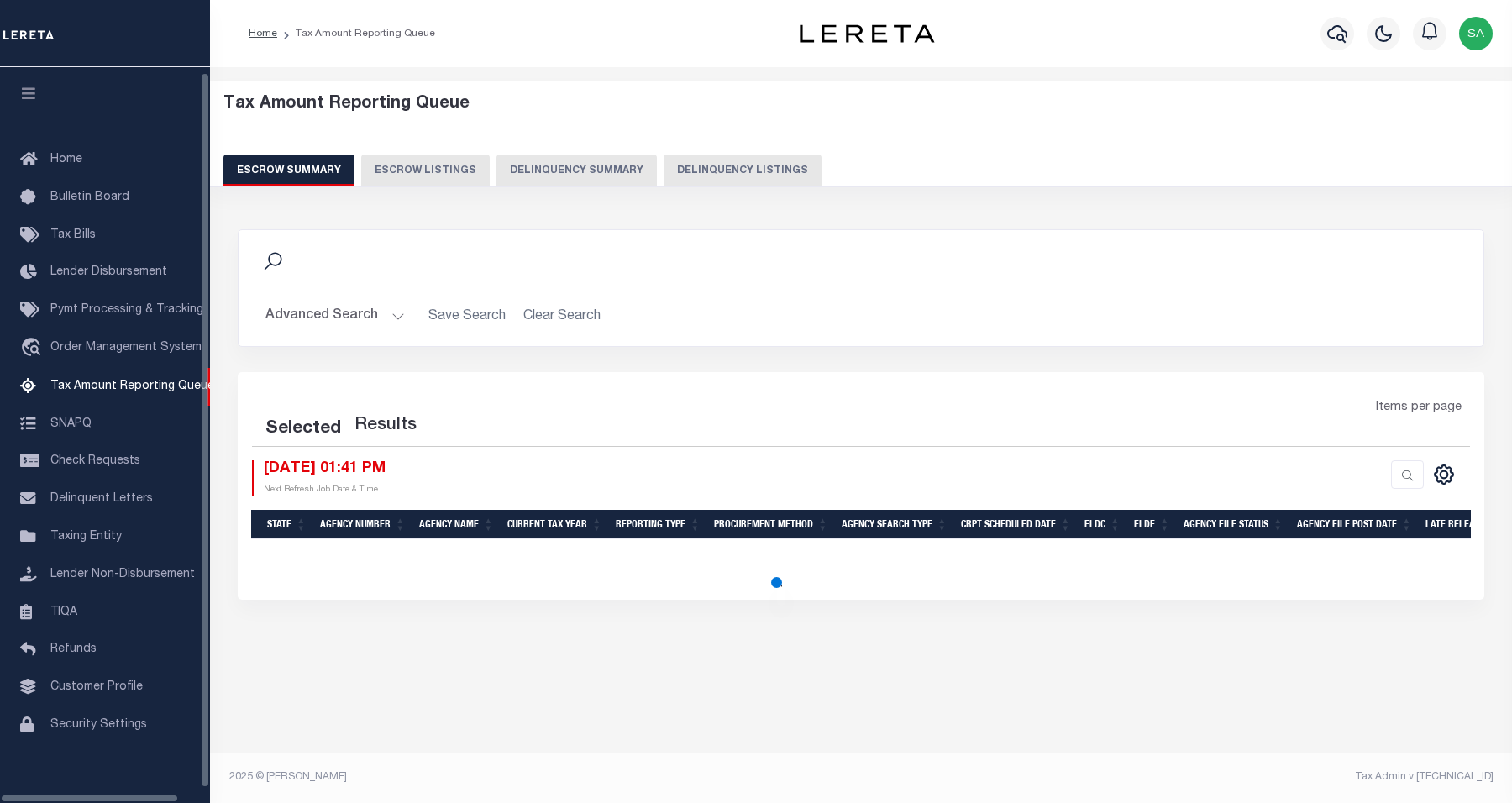
click at [760, 173] on button "Delinquency Listings" at bounding box center [743, 171] width 158 height 32
select select "100"
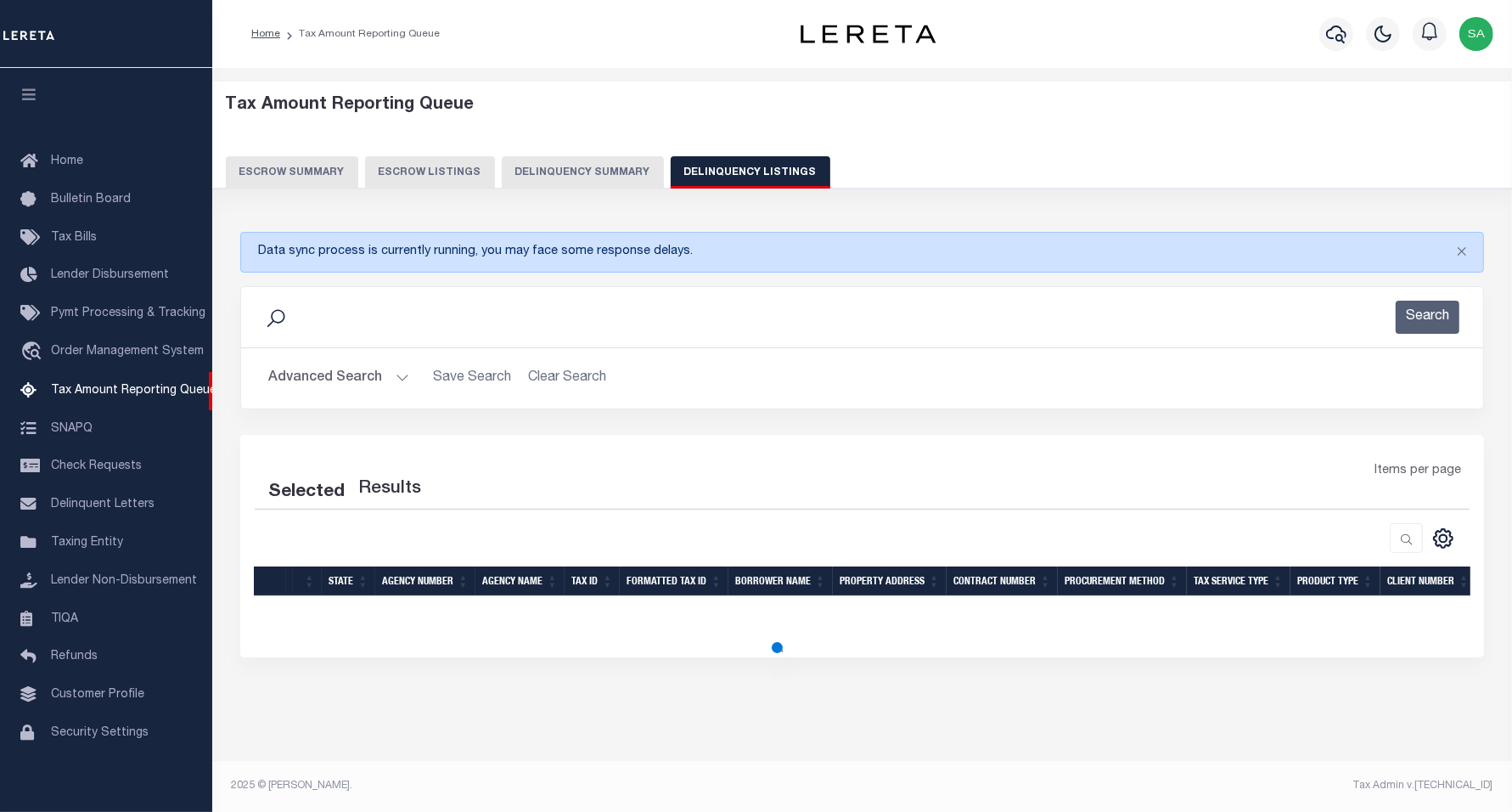
select select "100"
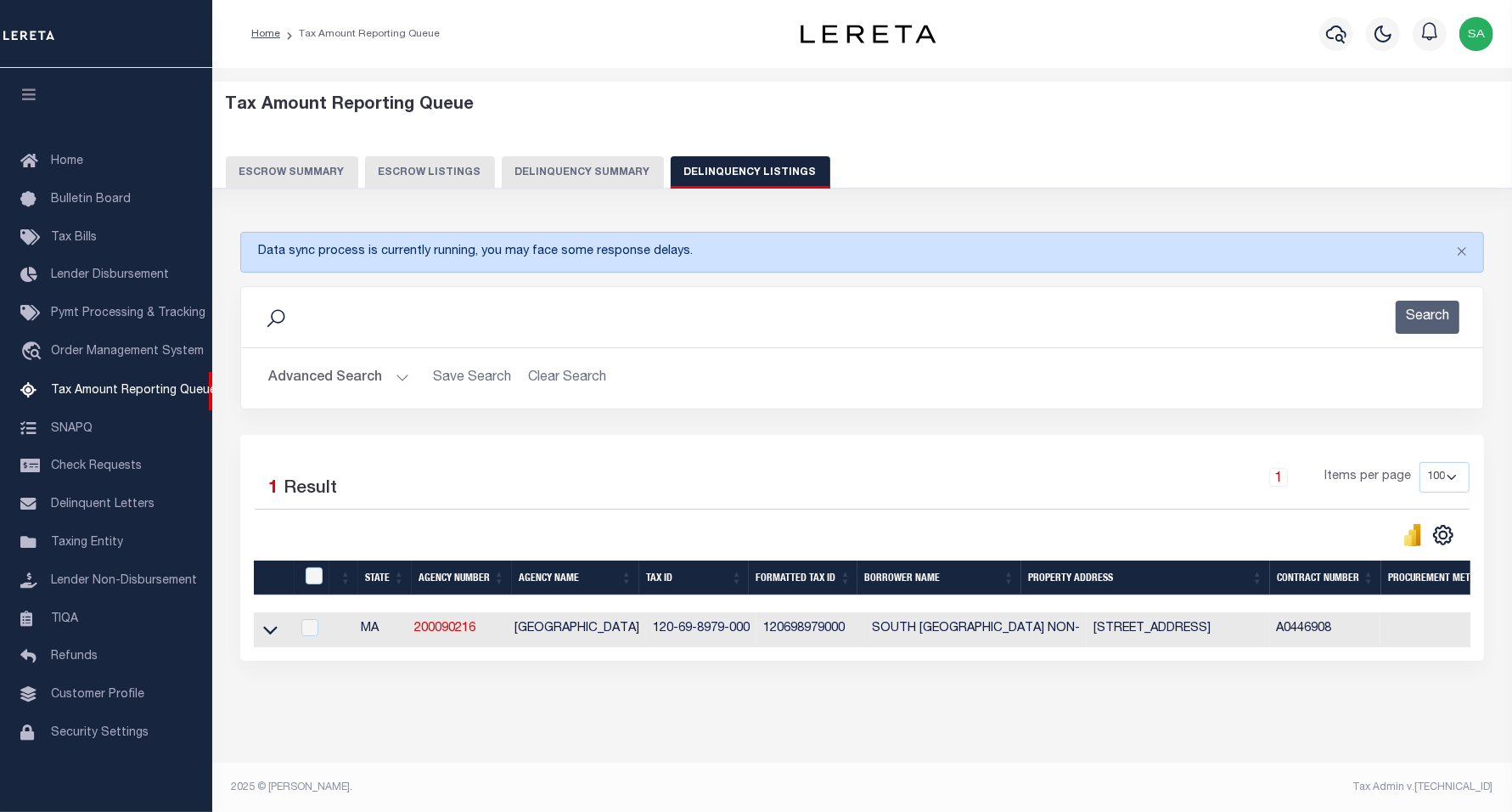
click at [338, 382] on button "Advanced Search" at bounding box center [339, 378] width 141 height 33
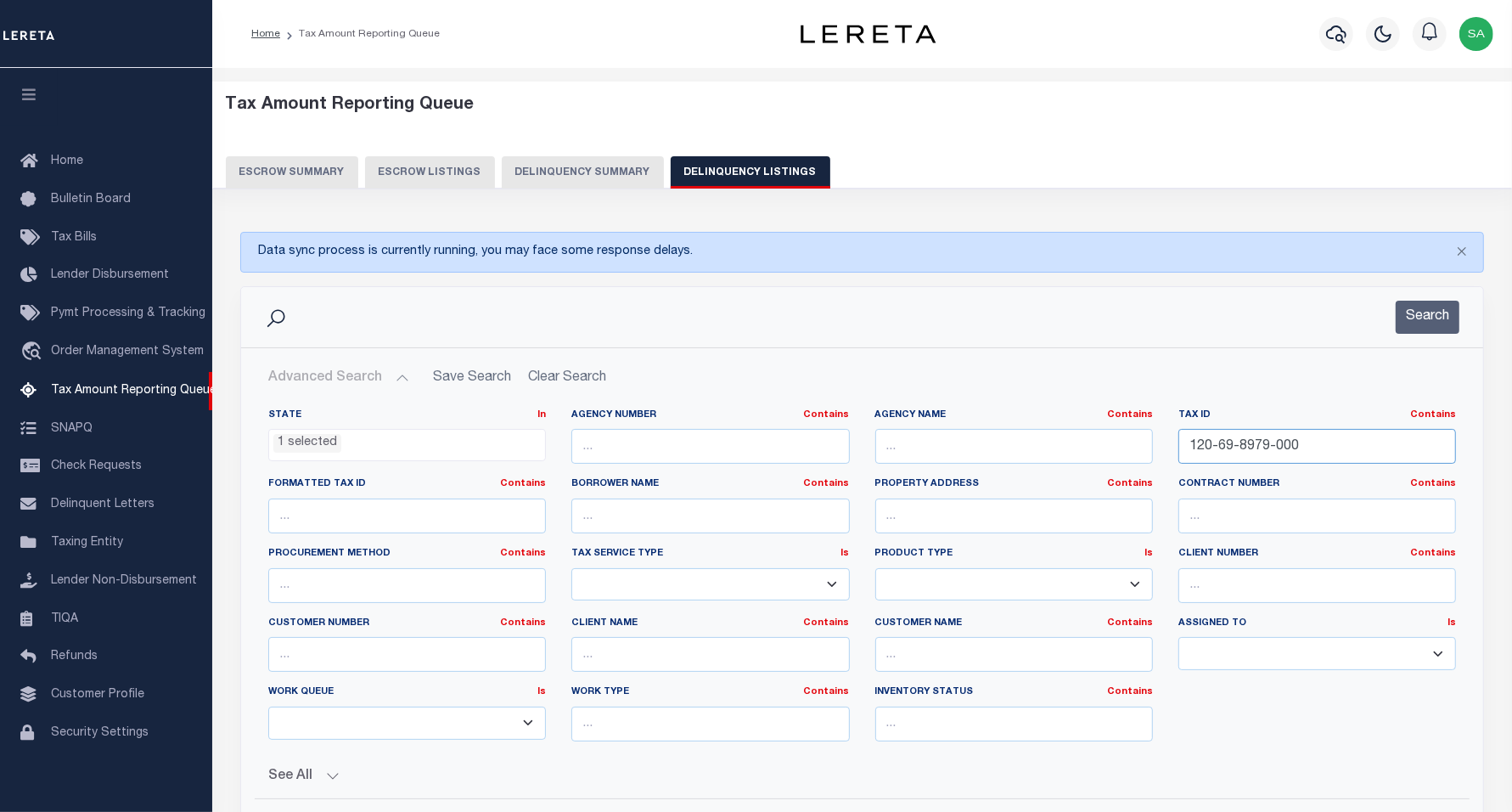
click at [1347, 460] on input "120-69-8979-000" at bounding box center [1317, 446] width 278 height 35
drag, startPoint x: 1342, startPoint y: 442, endPoint x: 1034, endPoint y: 436, distance: 308.1
click at [1020, 443] on div "State In In AK AL AR AZ CA CO CT DC DE FL GA GU HI IA ID IL IN KS [GEOGRAPHIC_D…" at bounding box center [862, 582] width 1213 height 347
paste input "8-07-382"
type input "128-07-3829-000"
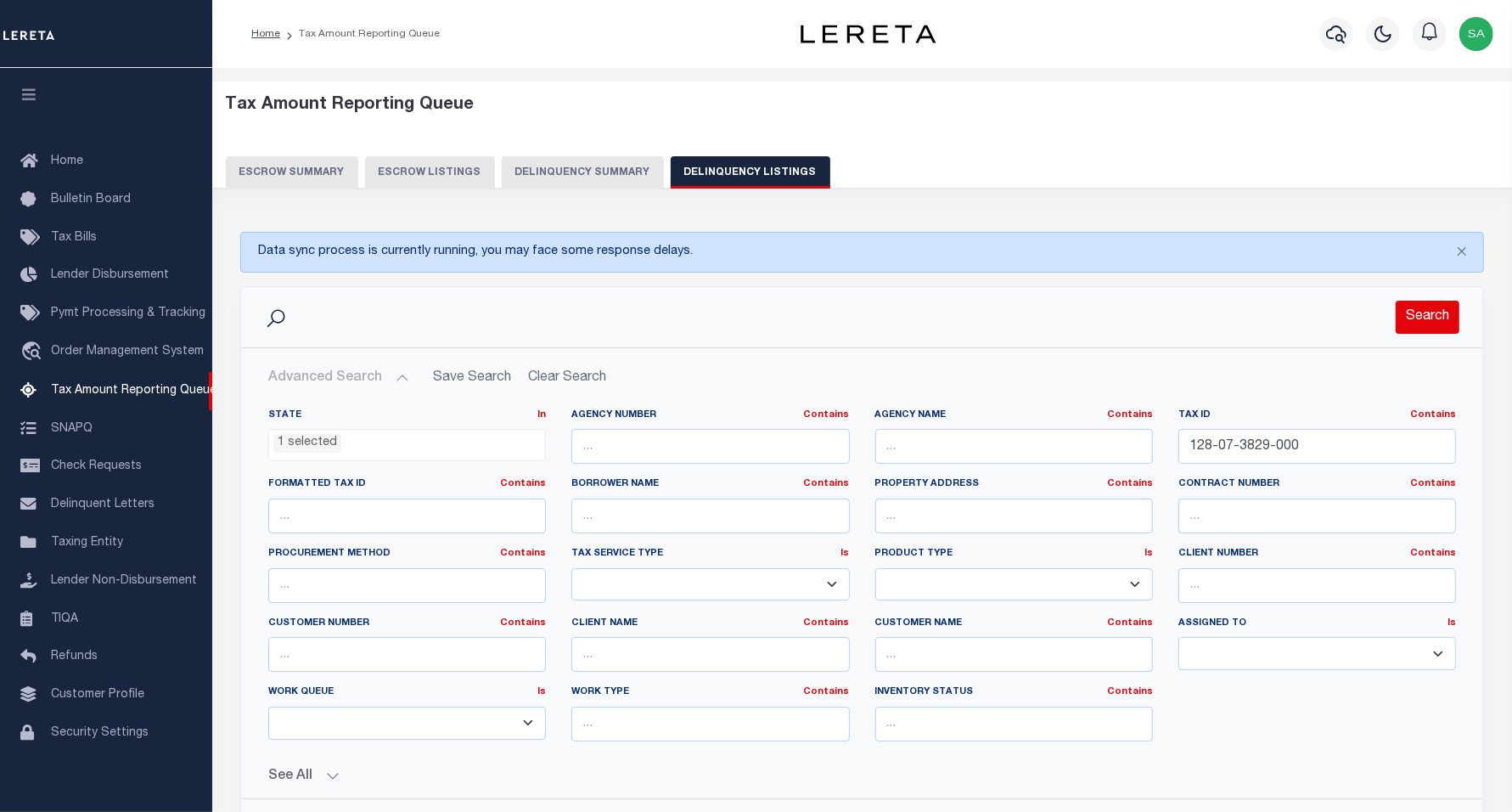
click at [1440, 315] on button "Search" at bounding box center [1427, 317] width 64 height 33
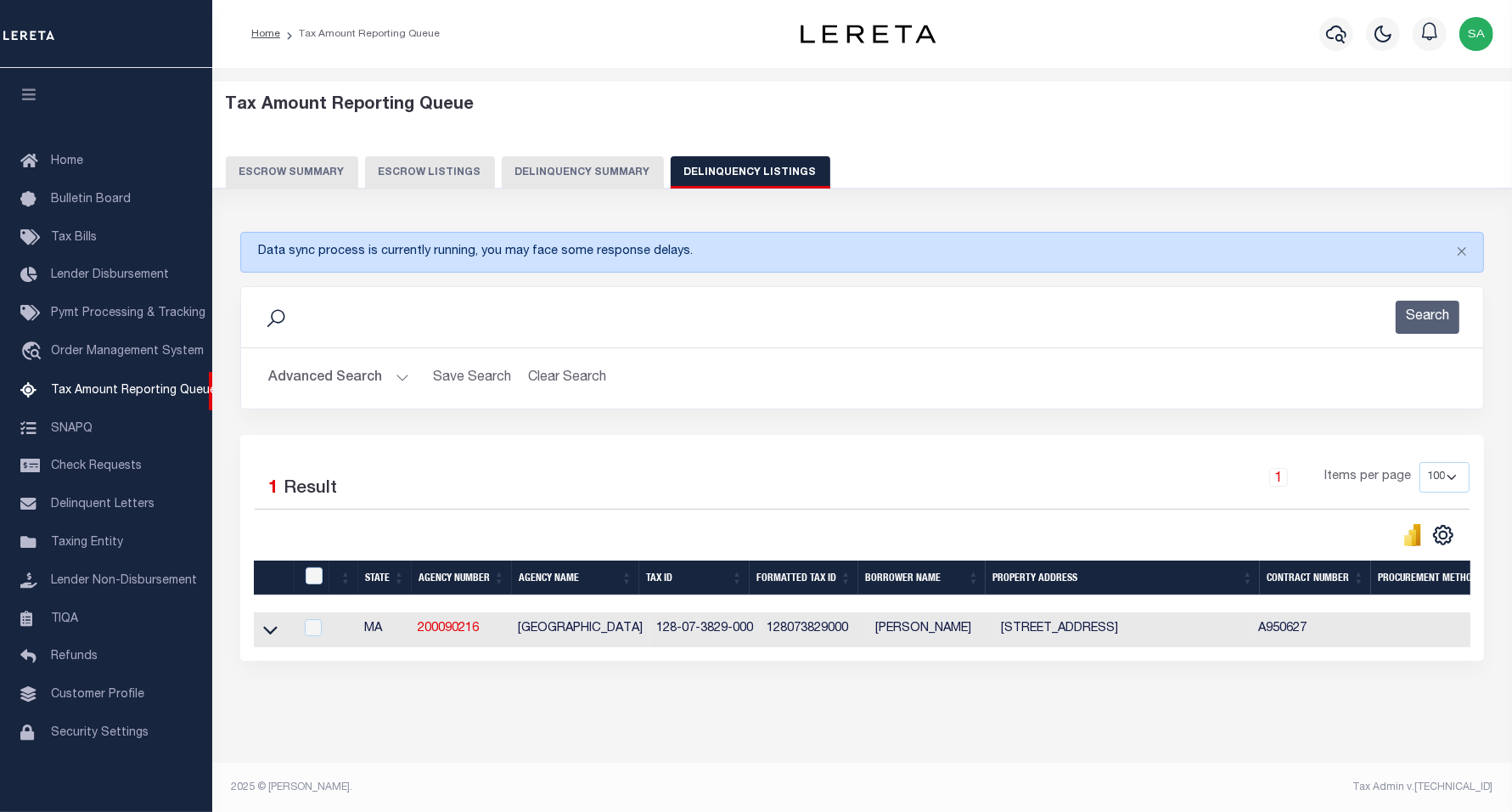
click at [268, 625] on td at bounding box center [273, 629] width 40 height 35
checkbox input "true"
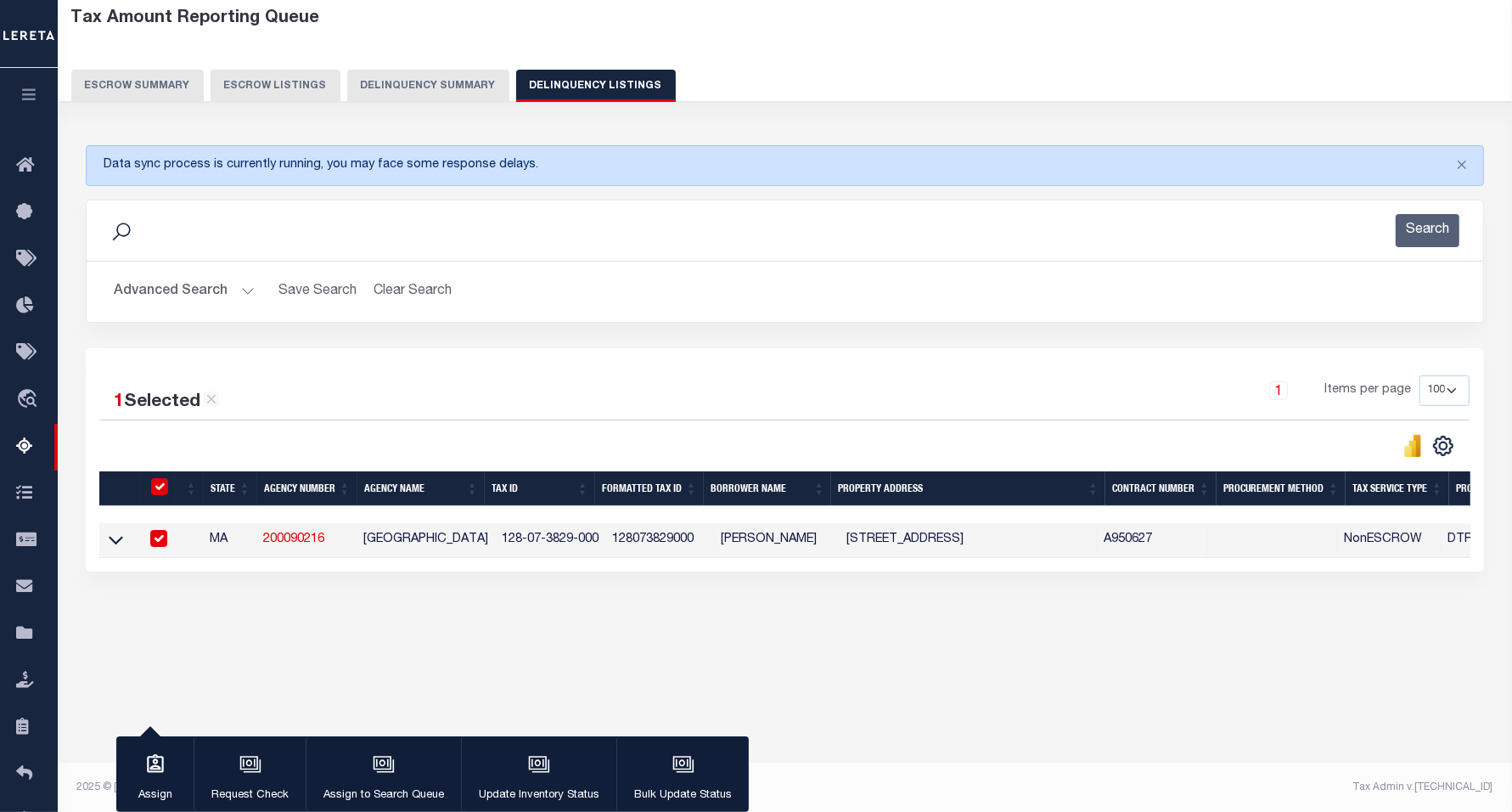
scroll to position [87, 0]
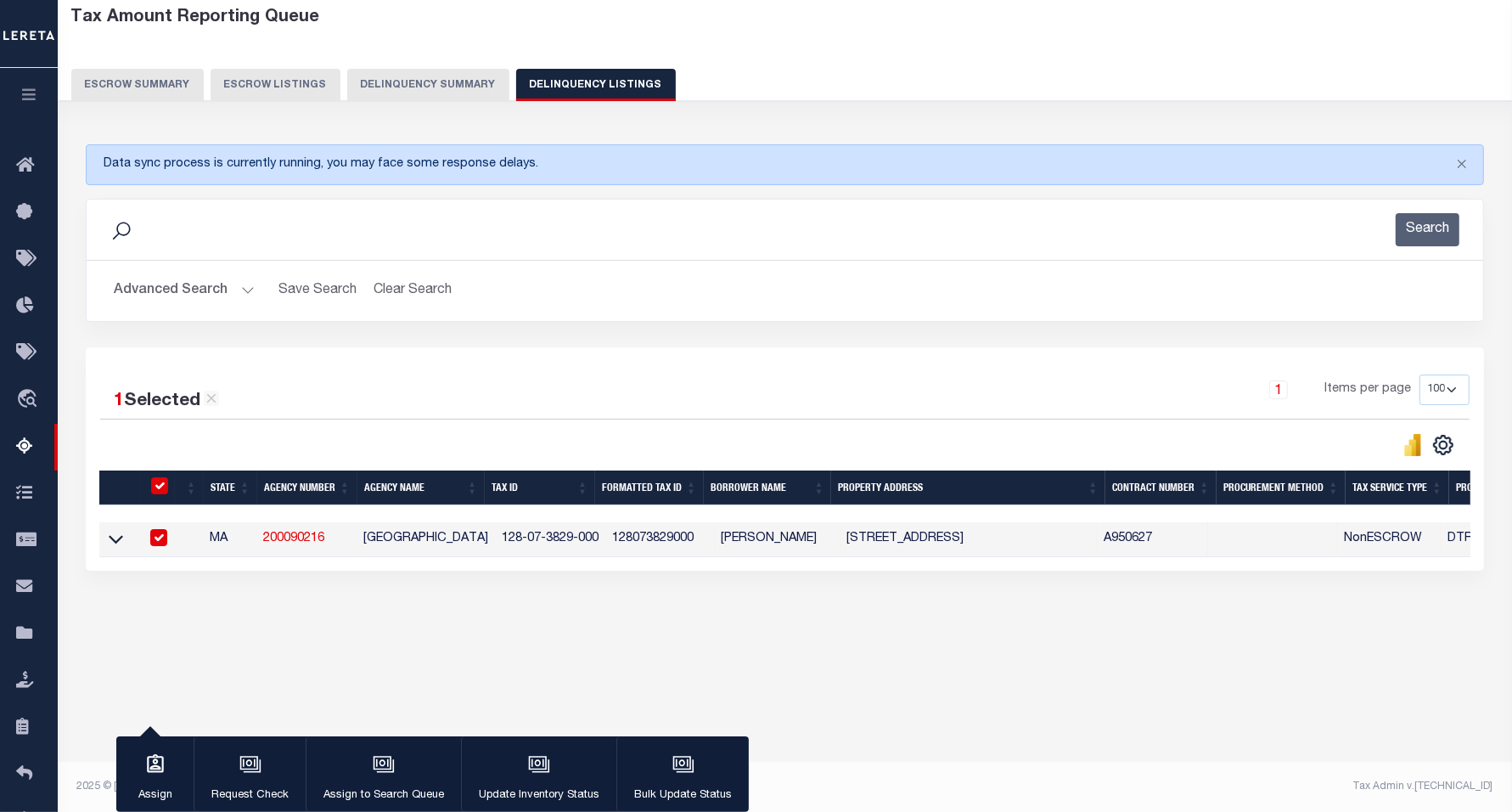
click at [166, 545] on input "checkbox" at bounding box center [159, 538] width 17 height 17
checkbox input "false"
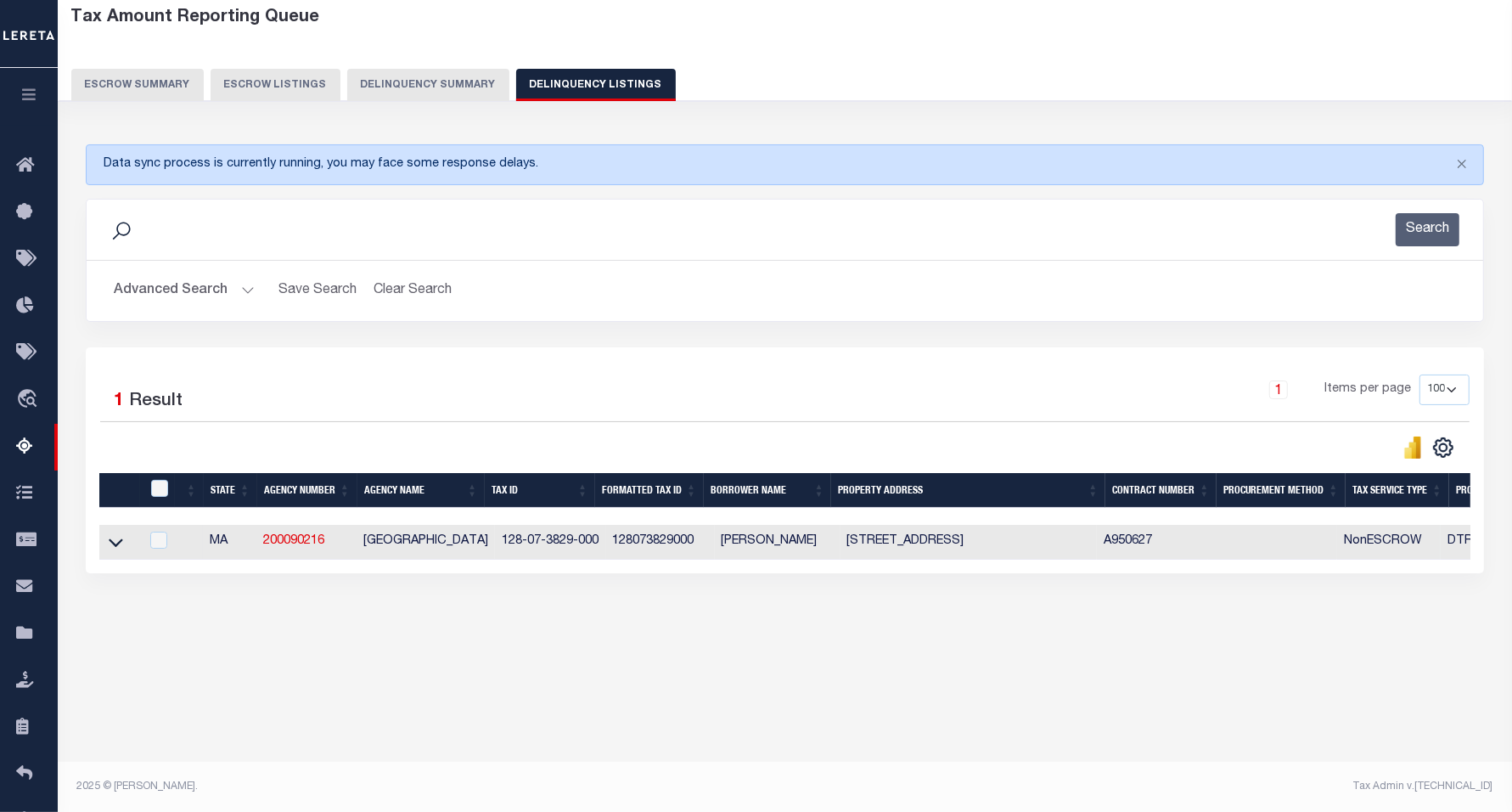
click at [111, 536] on td at bounding box center [119, 542] width 40 height 35
checkbox input "true"
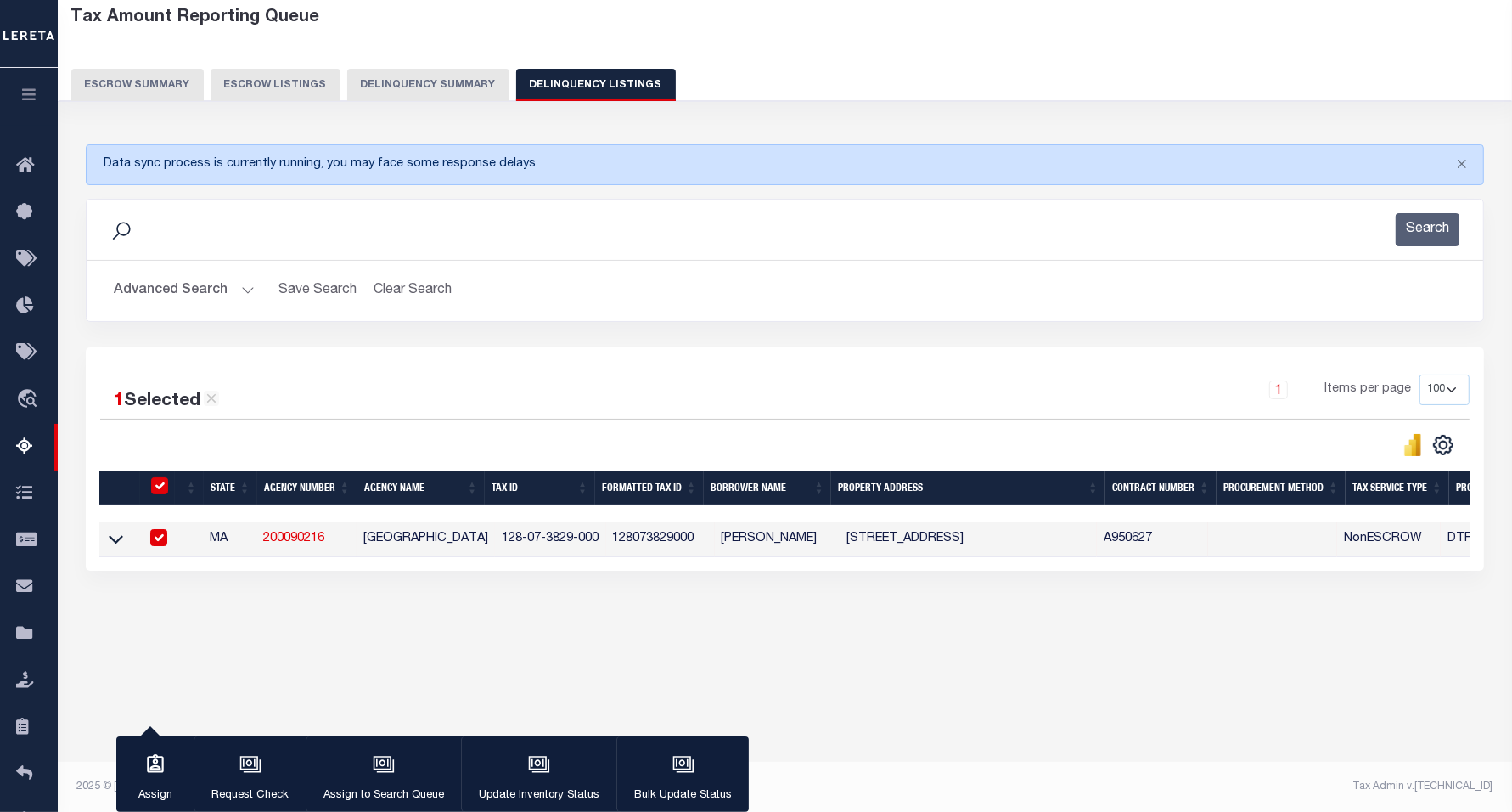
drag, startPoint x: 159, startPoint y: 541, endPoint x: 129, endPoint y: 555, distance: 33.1
click at [155, 541] on input "checkbox" at bounding box center [159, 538] width 17 height 17
checkbox input "false"
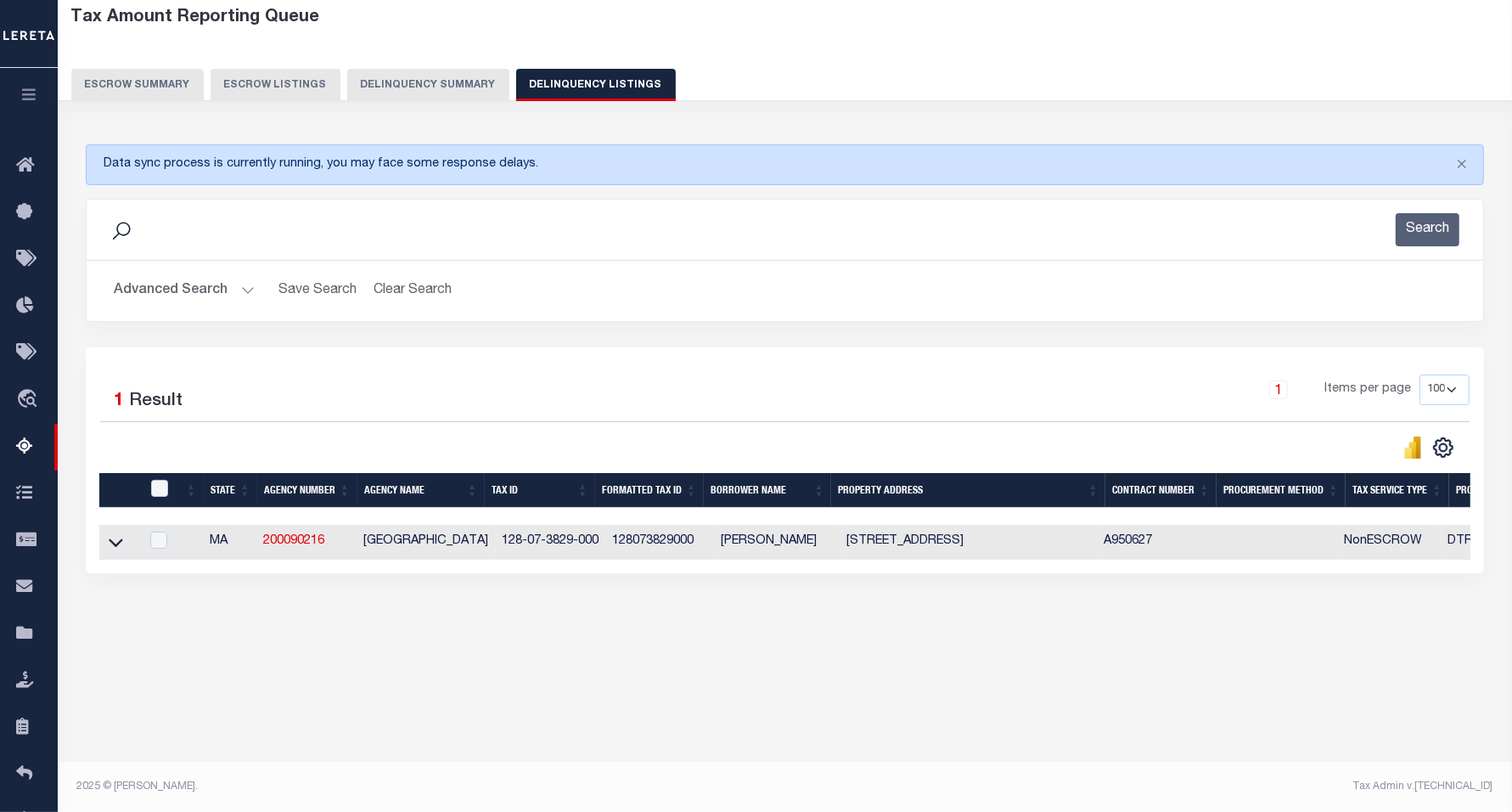
click at [117, 558] on td at bounding box center [119, 542] width 40 height 35
checkbox input "true"
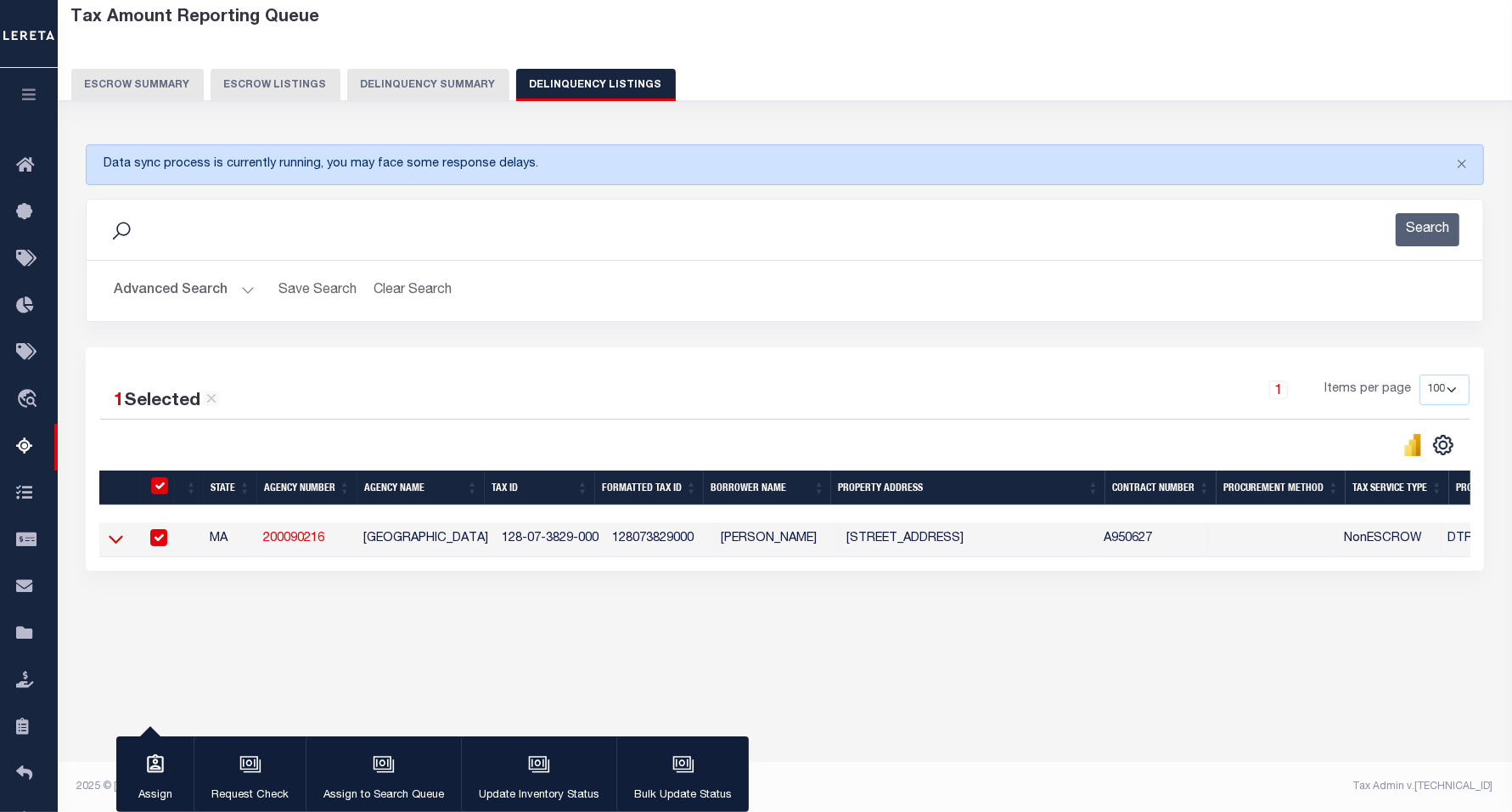
click at [115, 544] on icon at bounding box center [115, 540] width 14 height 8
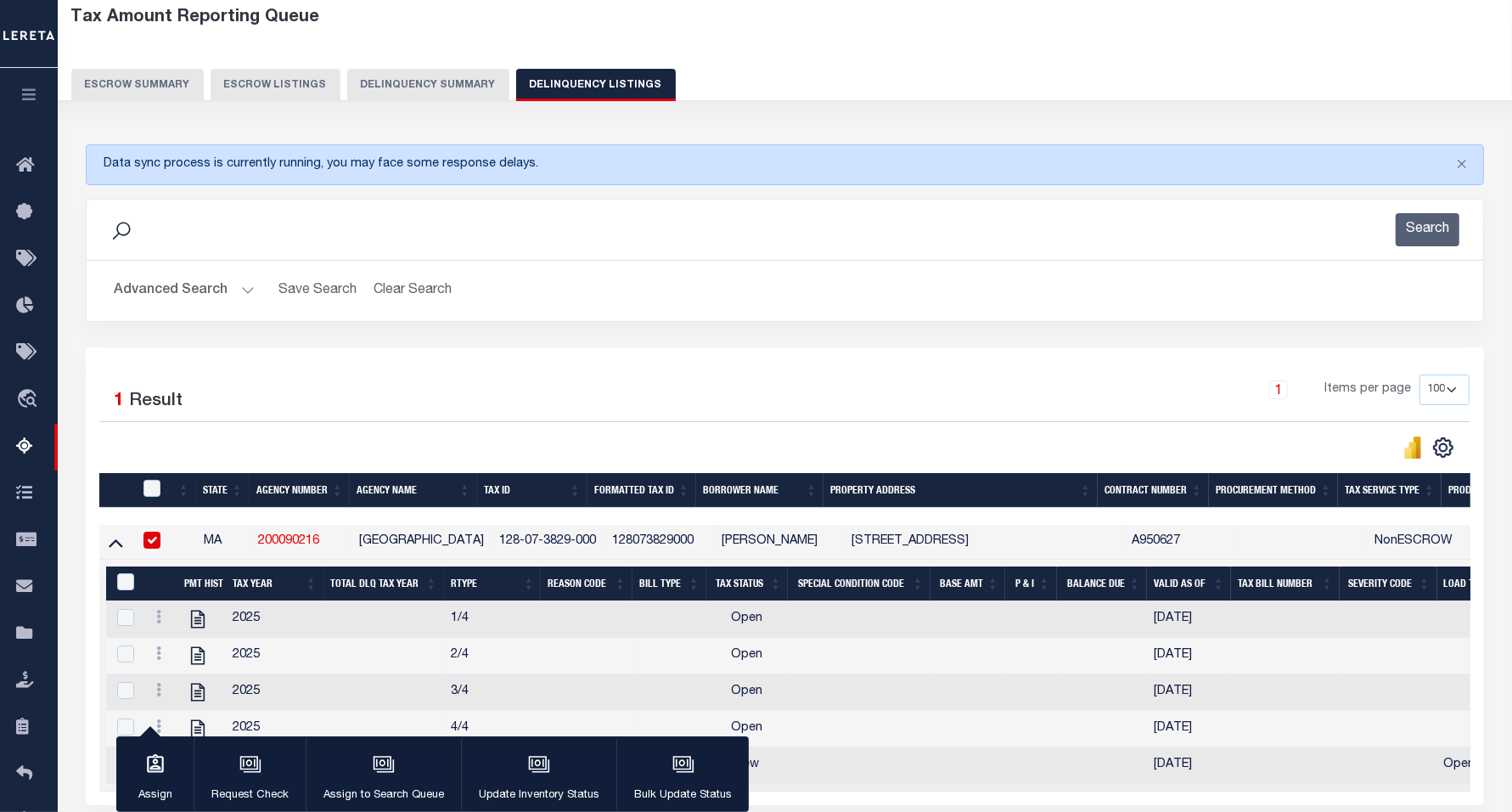
scroll to position [194, 0]
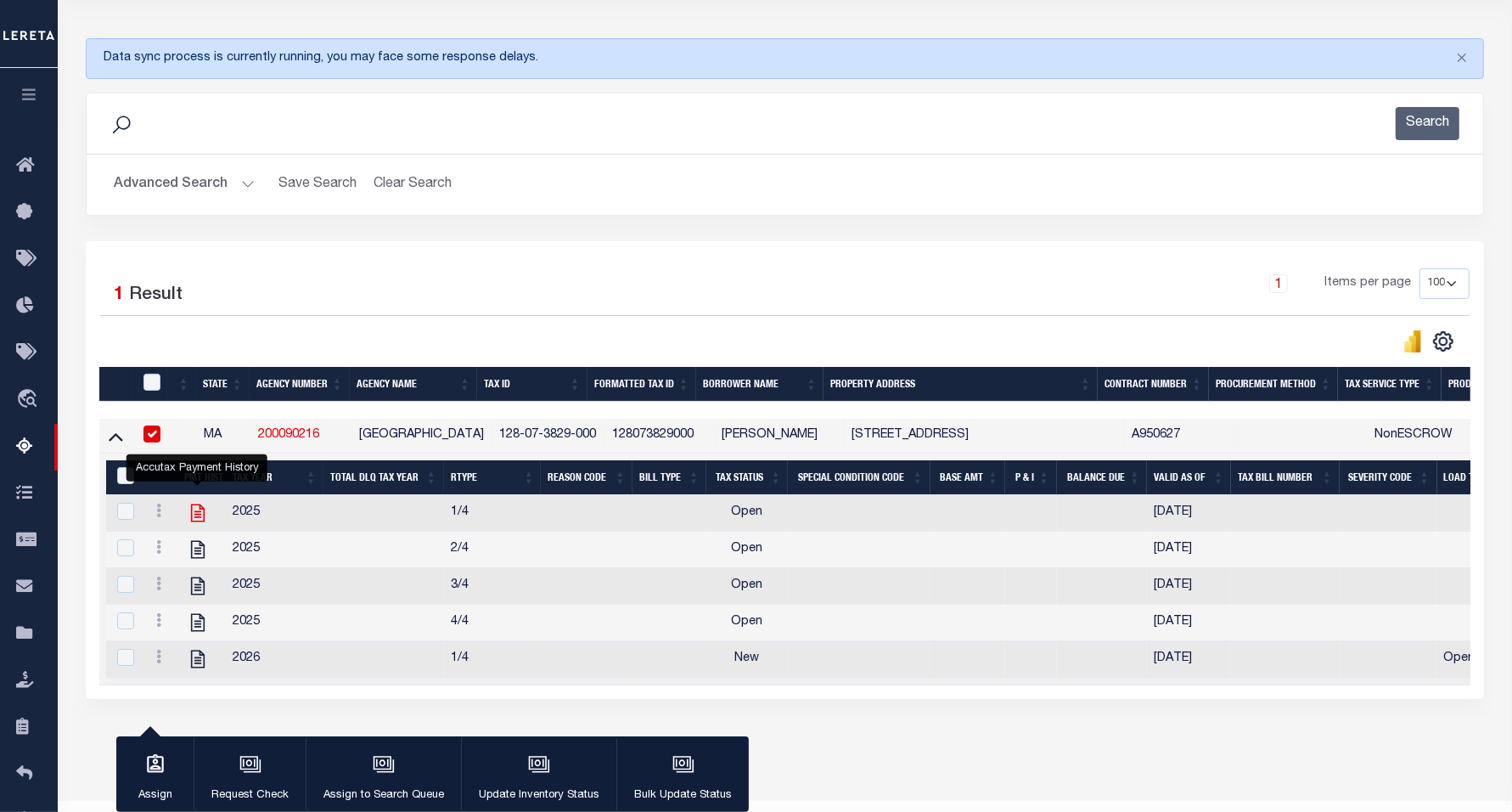
click at [195, 522] on icon "" at bounding box center [198, 513] width 22 height 22
checkbox input "true"
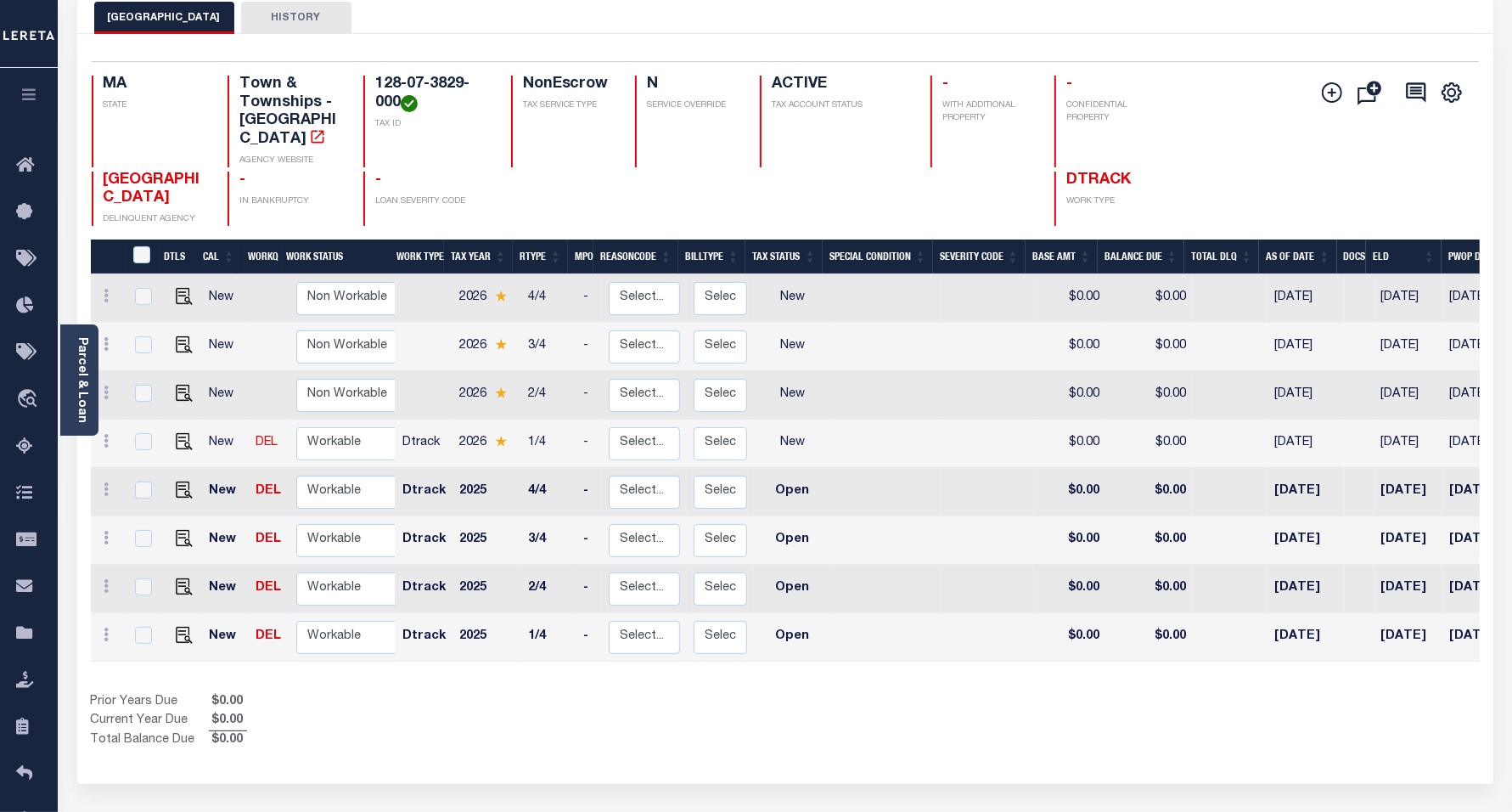
scroll to position [106, 0]
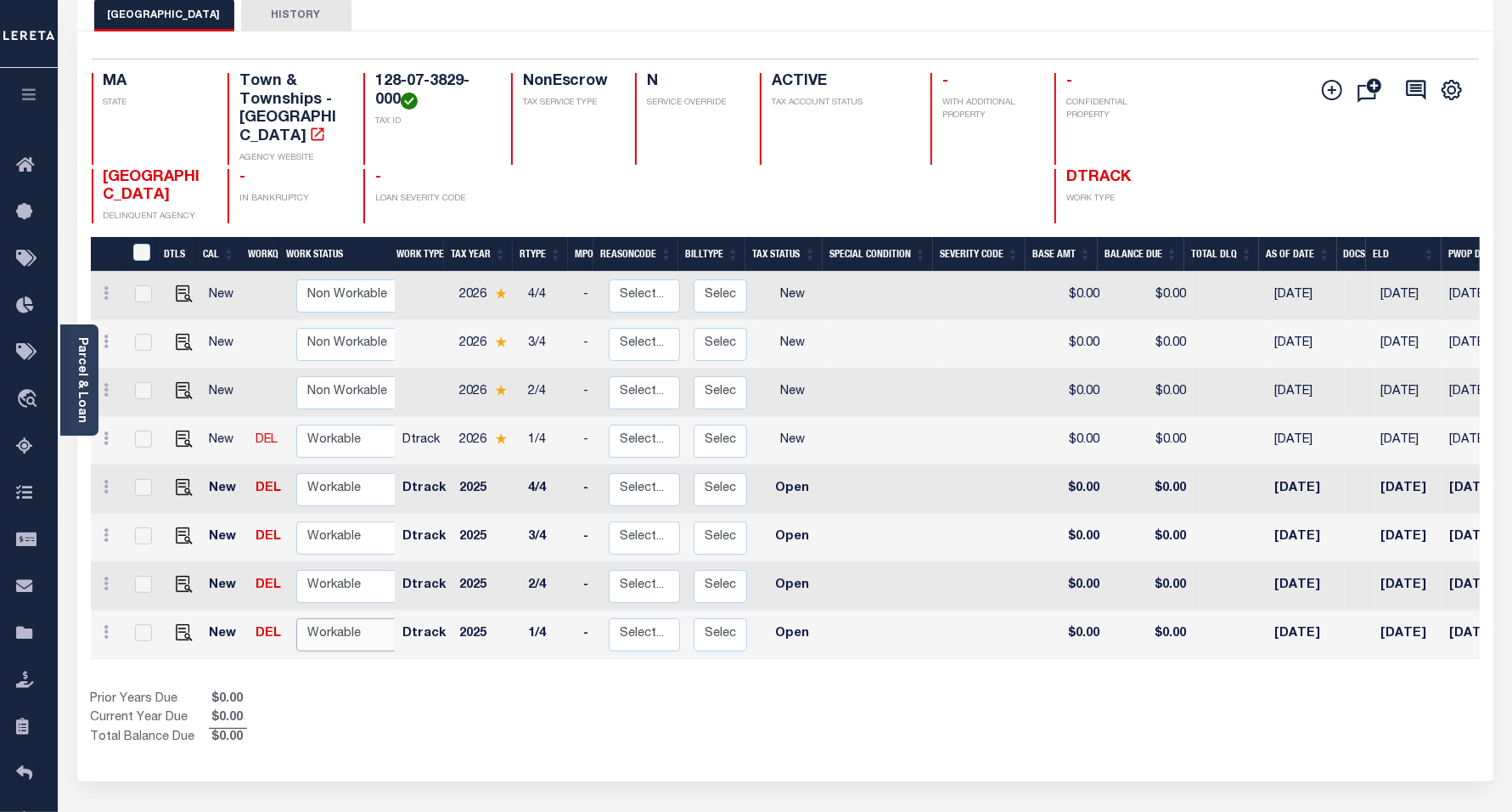
click at [311, 618] on select "Non Workable Workable" at bounding box center [347, 634] width 102 height 33
checkbox input "true"
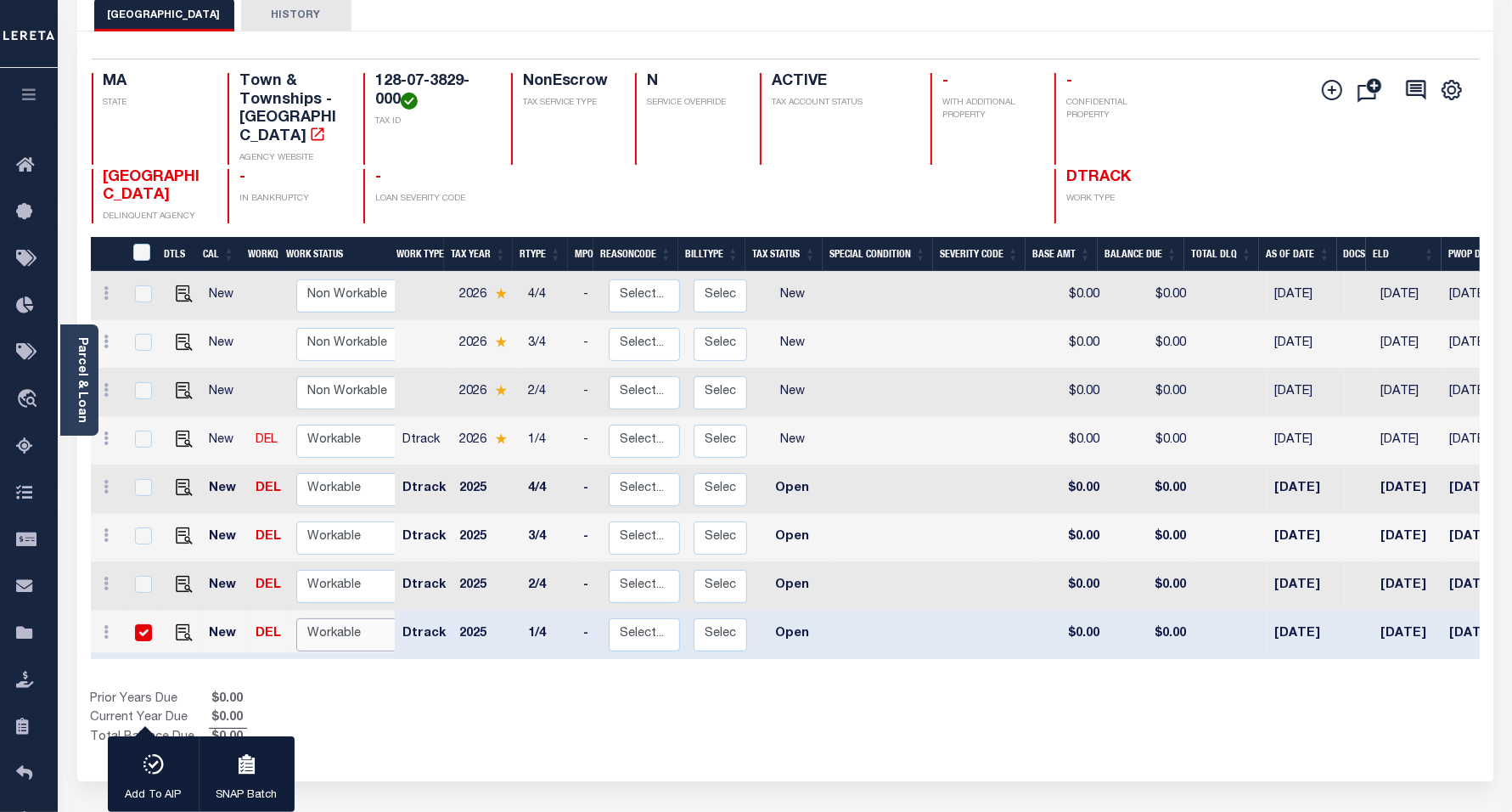
select select "true"
click at [296, 618] on select "Non Workable Workable" at bounding box center [347, 634] width 102 height 33
checkbox input "false"
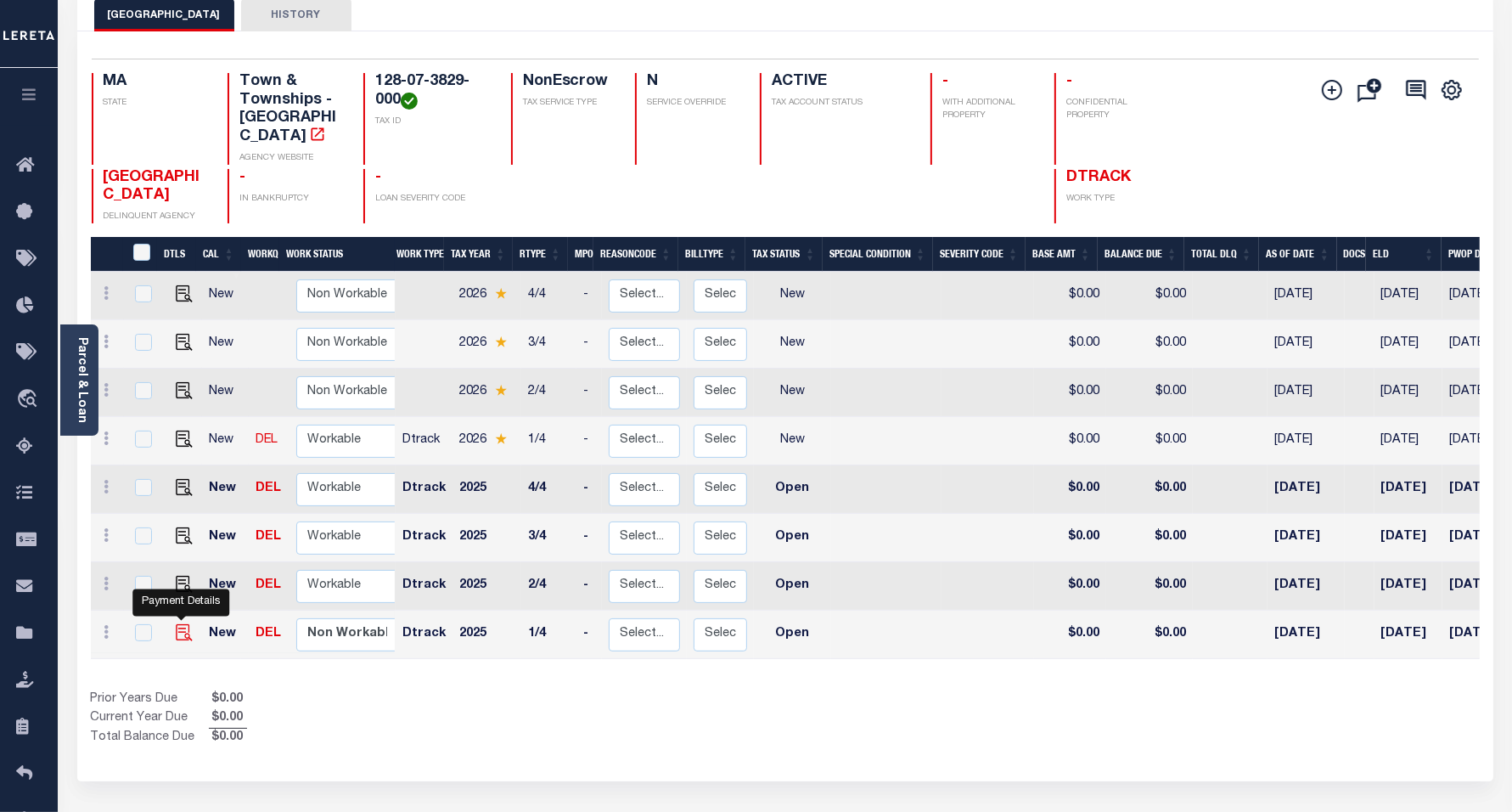
click at [177, 624] on img "" at bounding box center [184, 633] width 17 height 17
checkbox input "true"
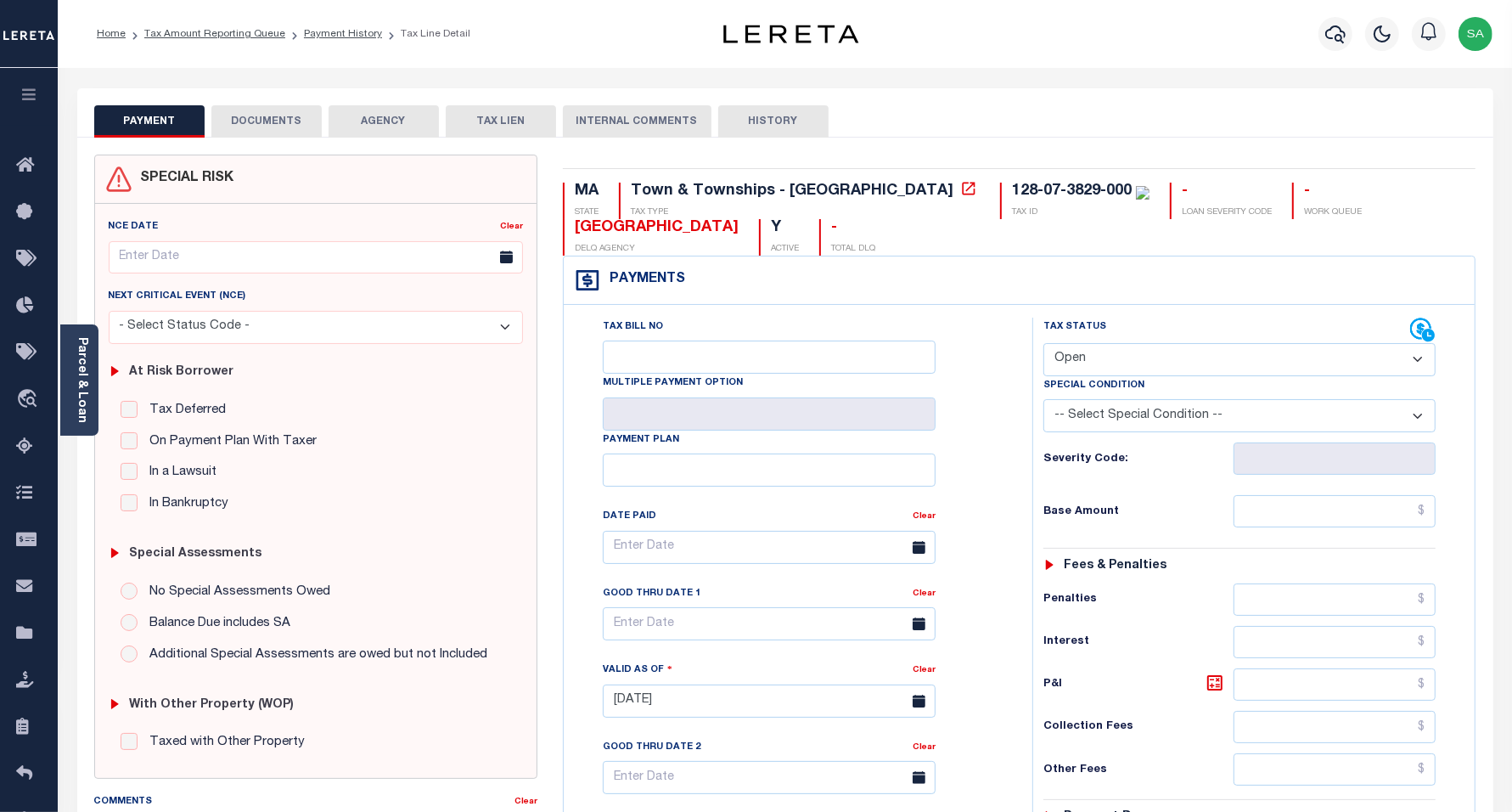
click at [1121, 358] on select "- Select Status Code - Open Due/Unpaid Paid Incomplete No Tax Due Internal Refu…" at bounding box center [1239, 359] width 393 height 33
select select "PYD"
click at [1043, 345] on select "- Select Status Code - Open Due/Unpaid Paid Incomplete No Tax Due Internal Refu…" at bounding box center [1239, 359] width 393 height 33
type input "[DATE]"
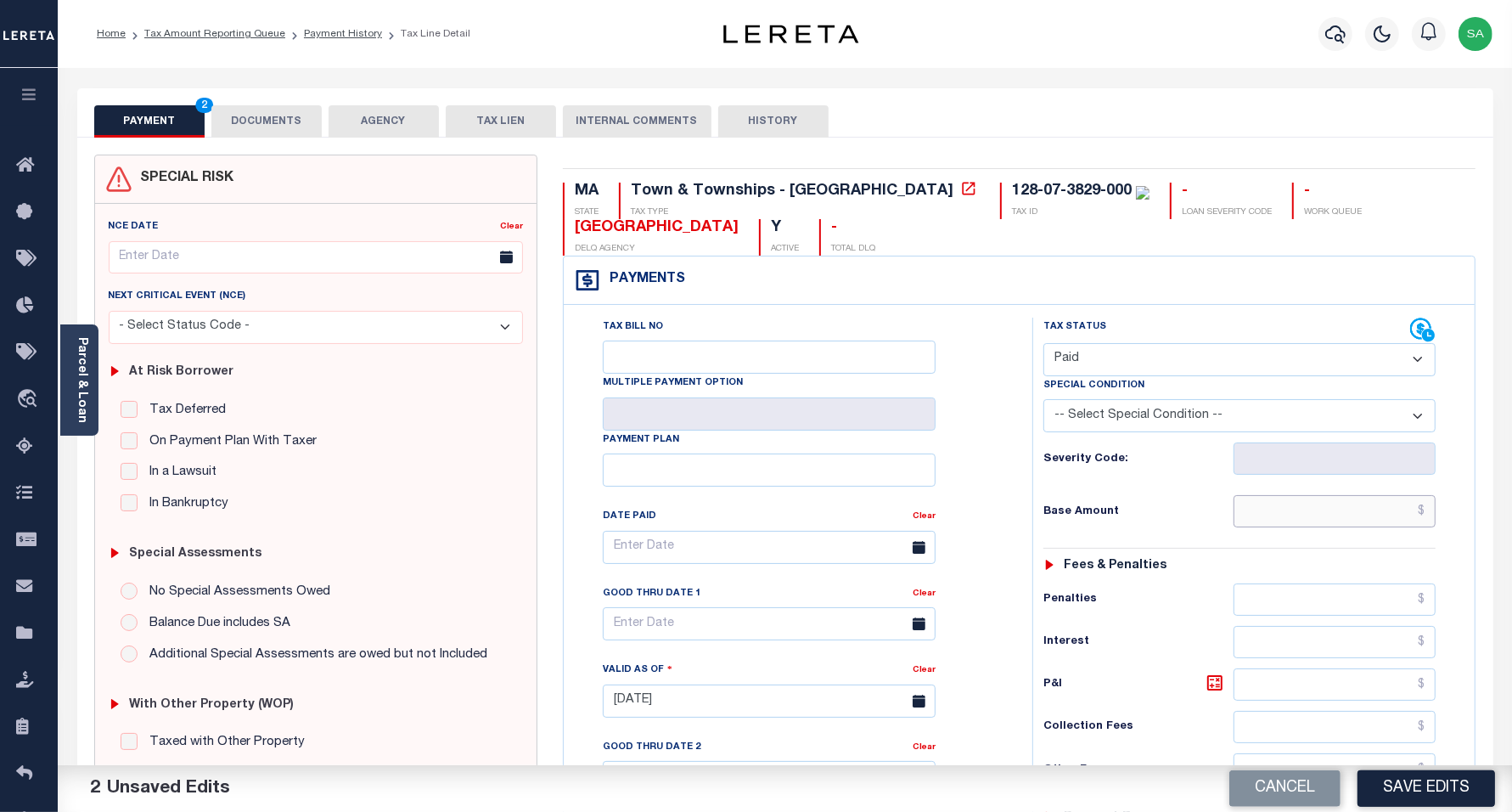
drag, startPoint x: 1258, startPoint y: 508, endPoint x: 1262, endPoint y: 520, distance: 12.6
click at [1261, 511] on input "text" at bounding box center [1335, 511] width 202 height 32
type input "$0.00"
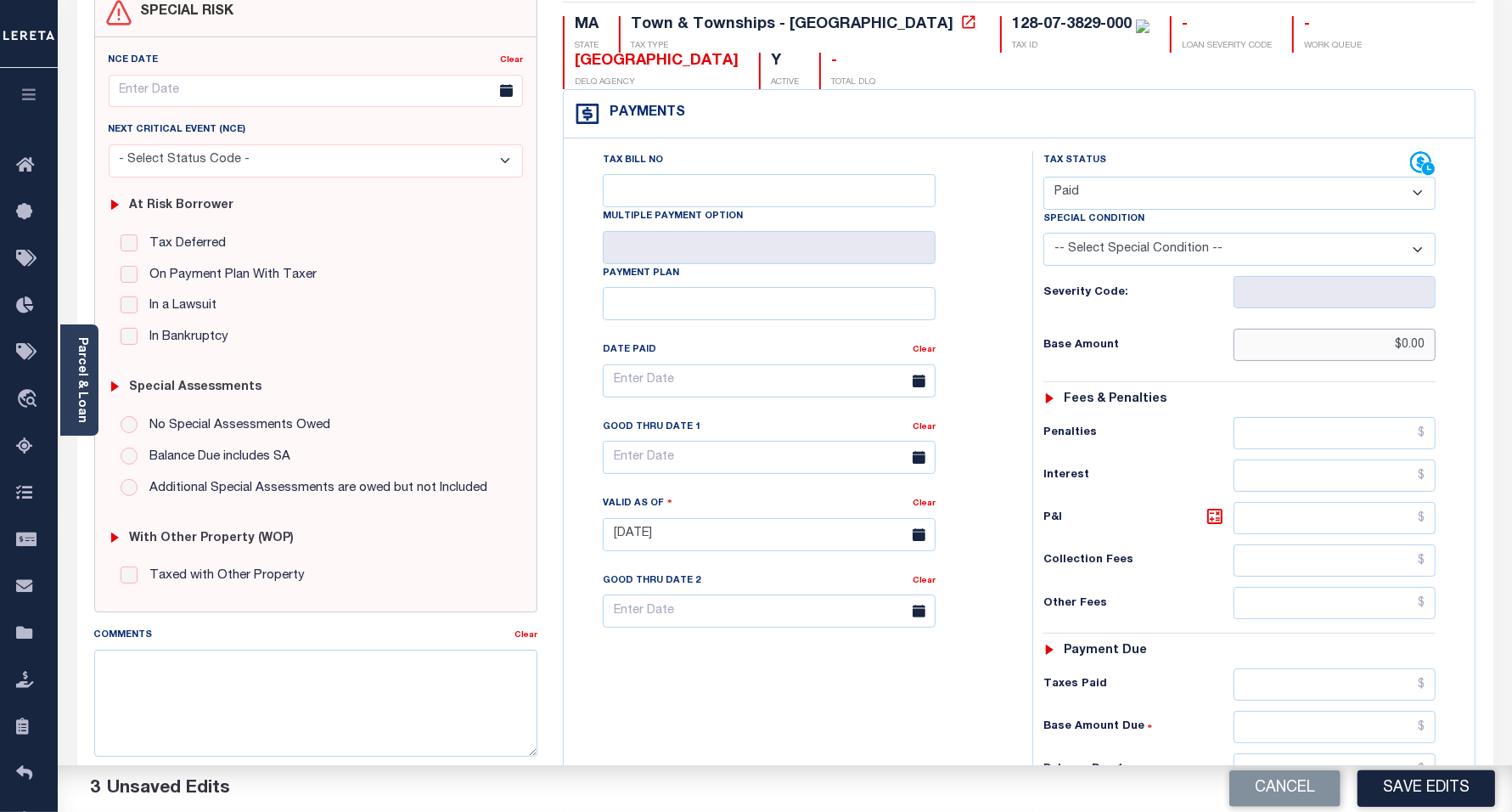
scroll to position [319, 0]
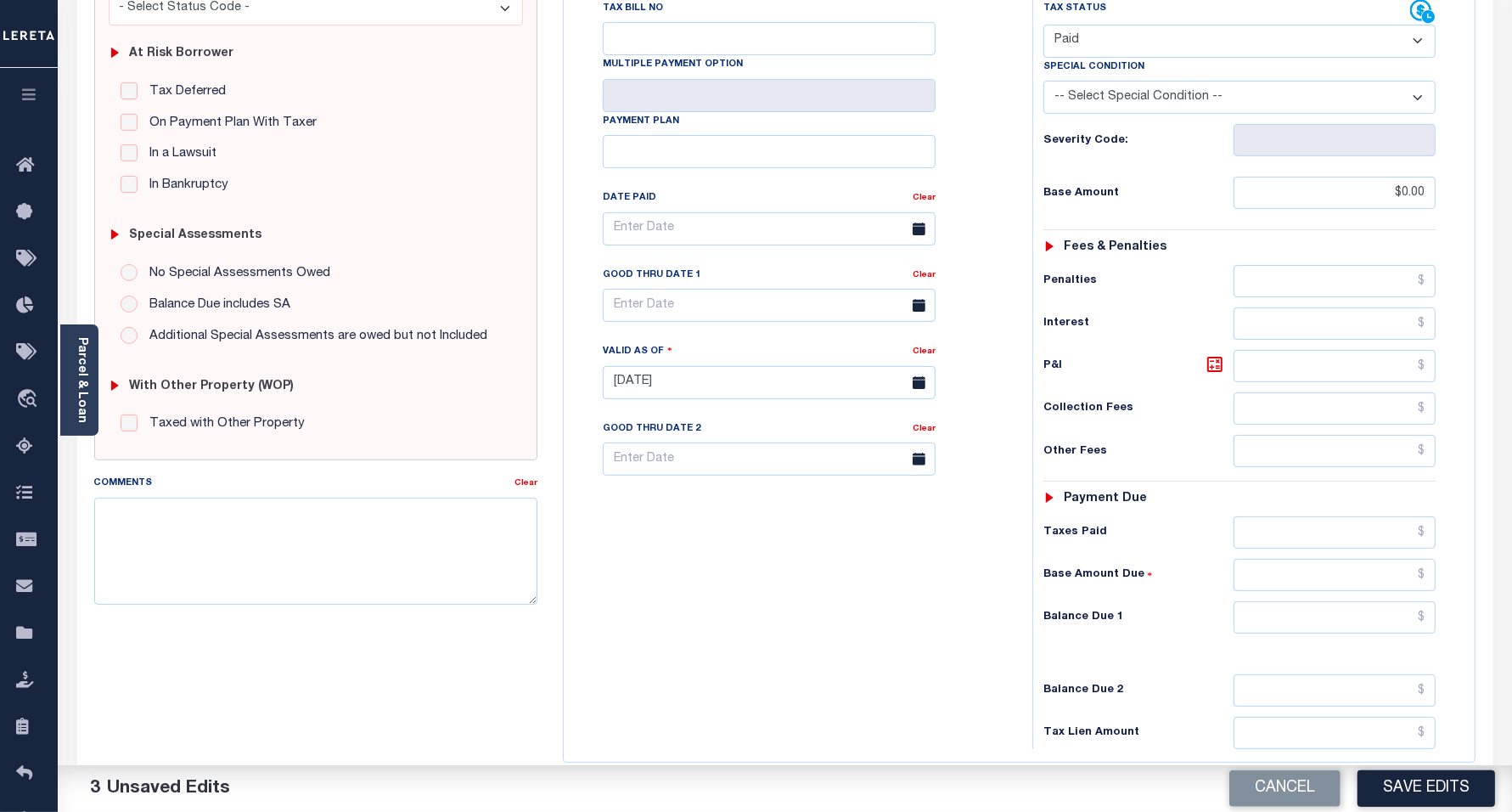
click at [1279, 661] on div "Tax Status Status - Select Status Code -" at bounding box center [1245, 374] width 426 height 750
click at [1273, 631] on input "text" at bounding box center [1335, 617] width 202 height 32
type input "$0.00"
click at [766, 652] on div "Tax Bill No Multiple Payment Option Payment Plan Clear" at bounding box center [794, 374] width 452 height 750
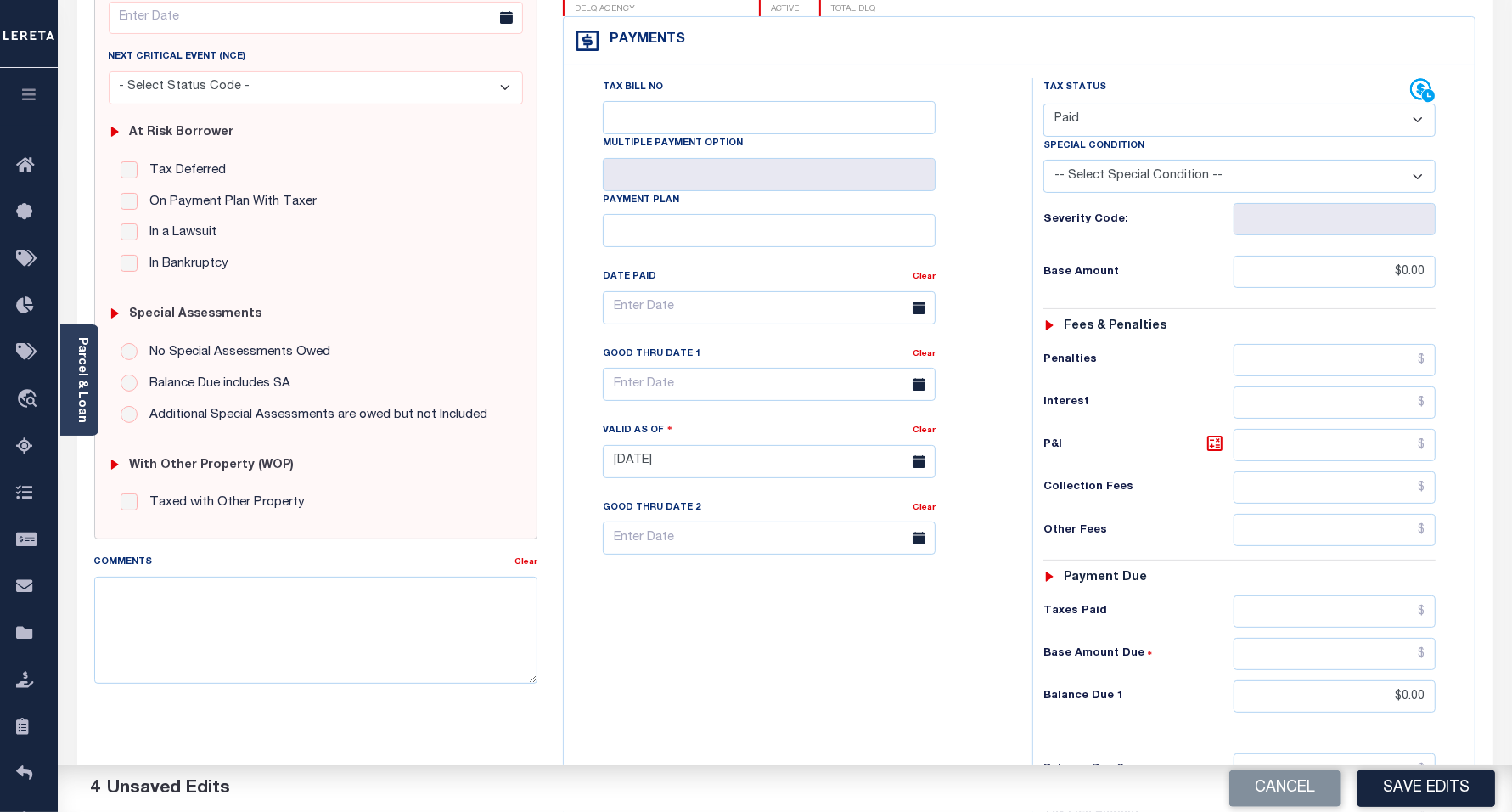
scroll to position [0, 0]
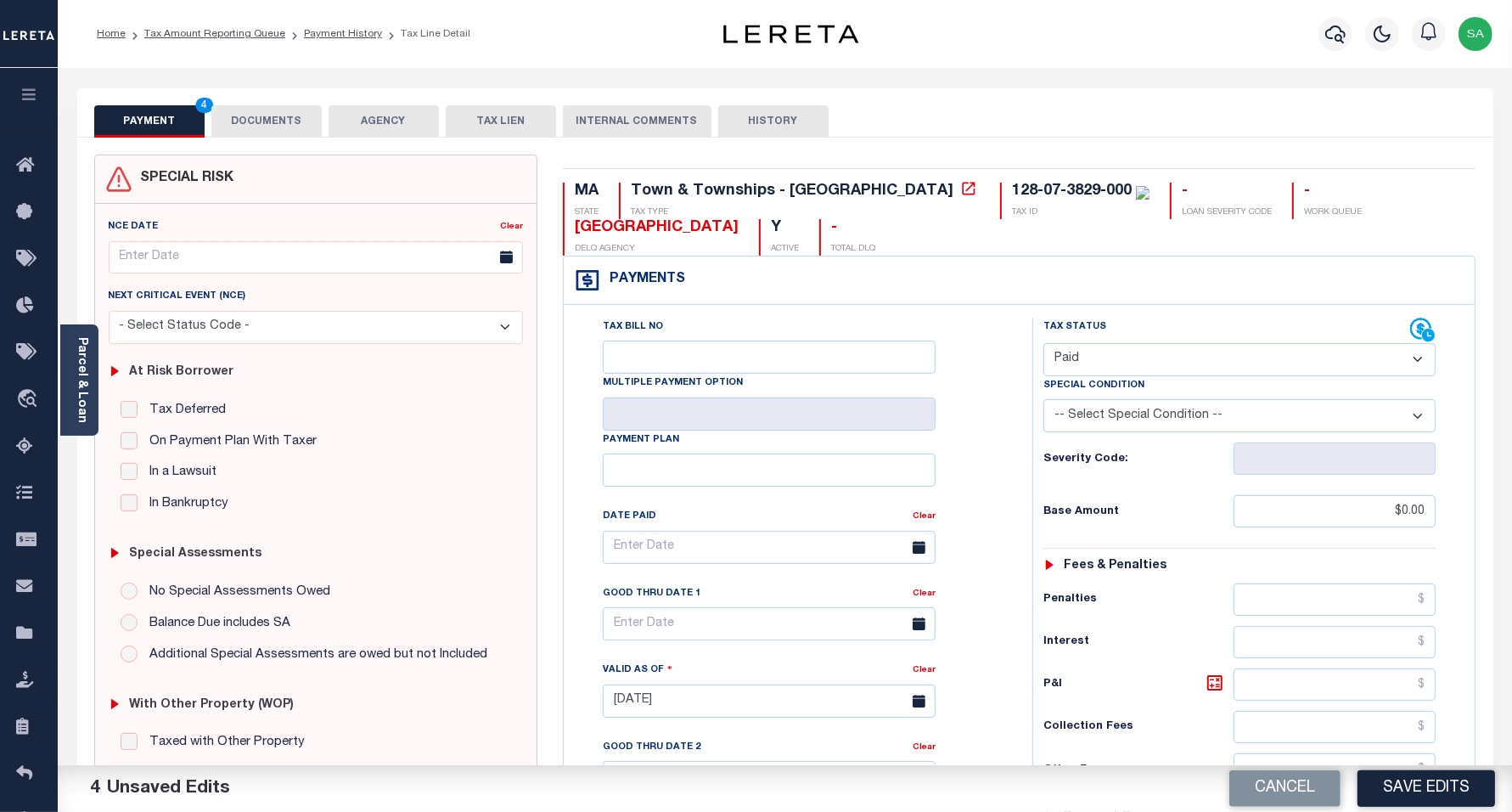
click at [300, 137] on button "DOCUMENTS" at bounding box center [267, 121] width 110 height 32
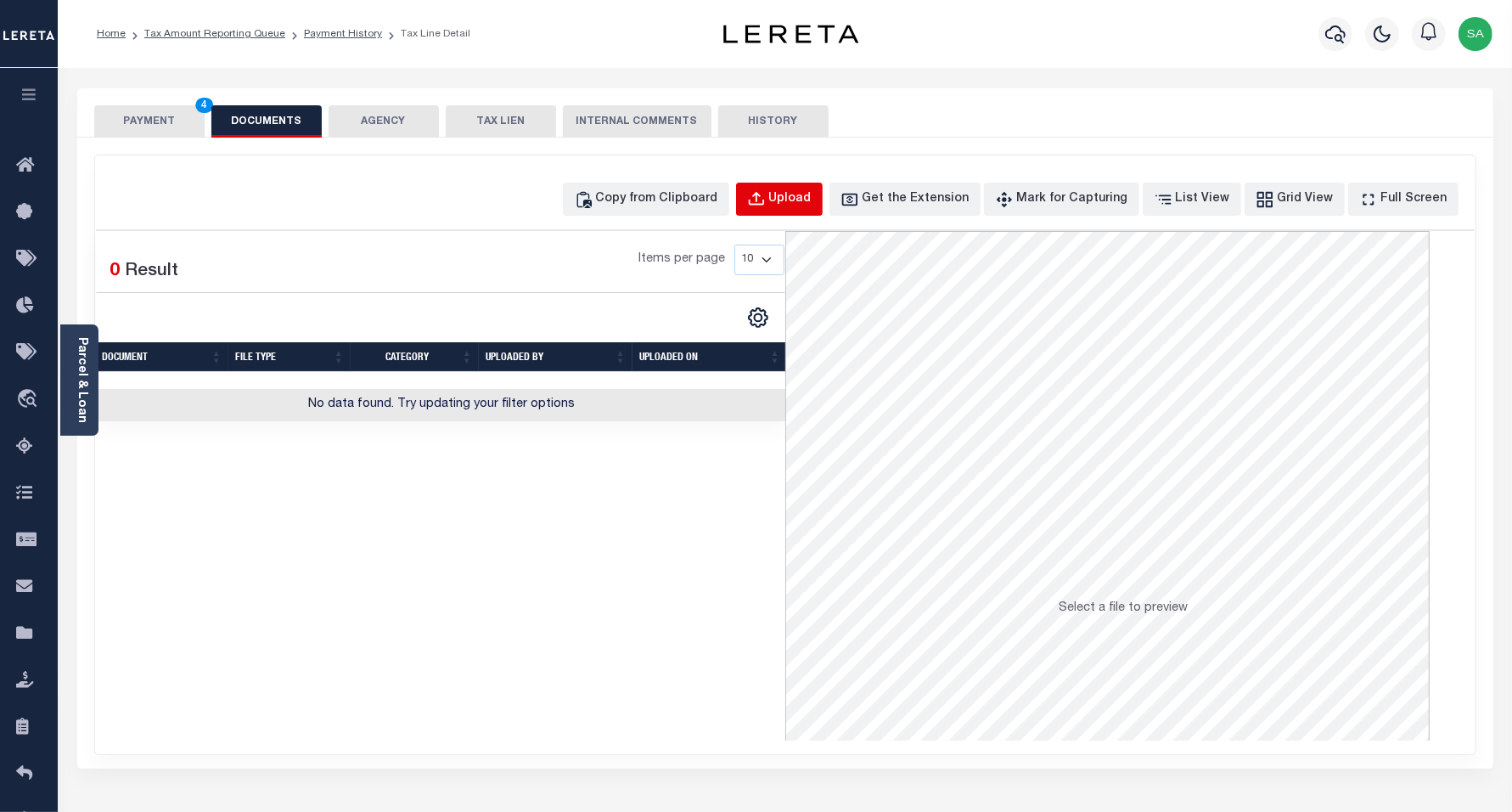
click at [767, 215] on button "Upload" at bounding box center [779, 199] width 87 height 33
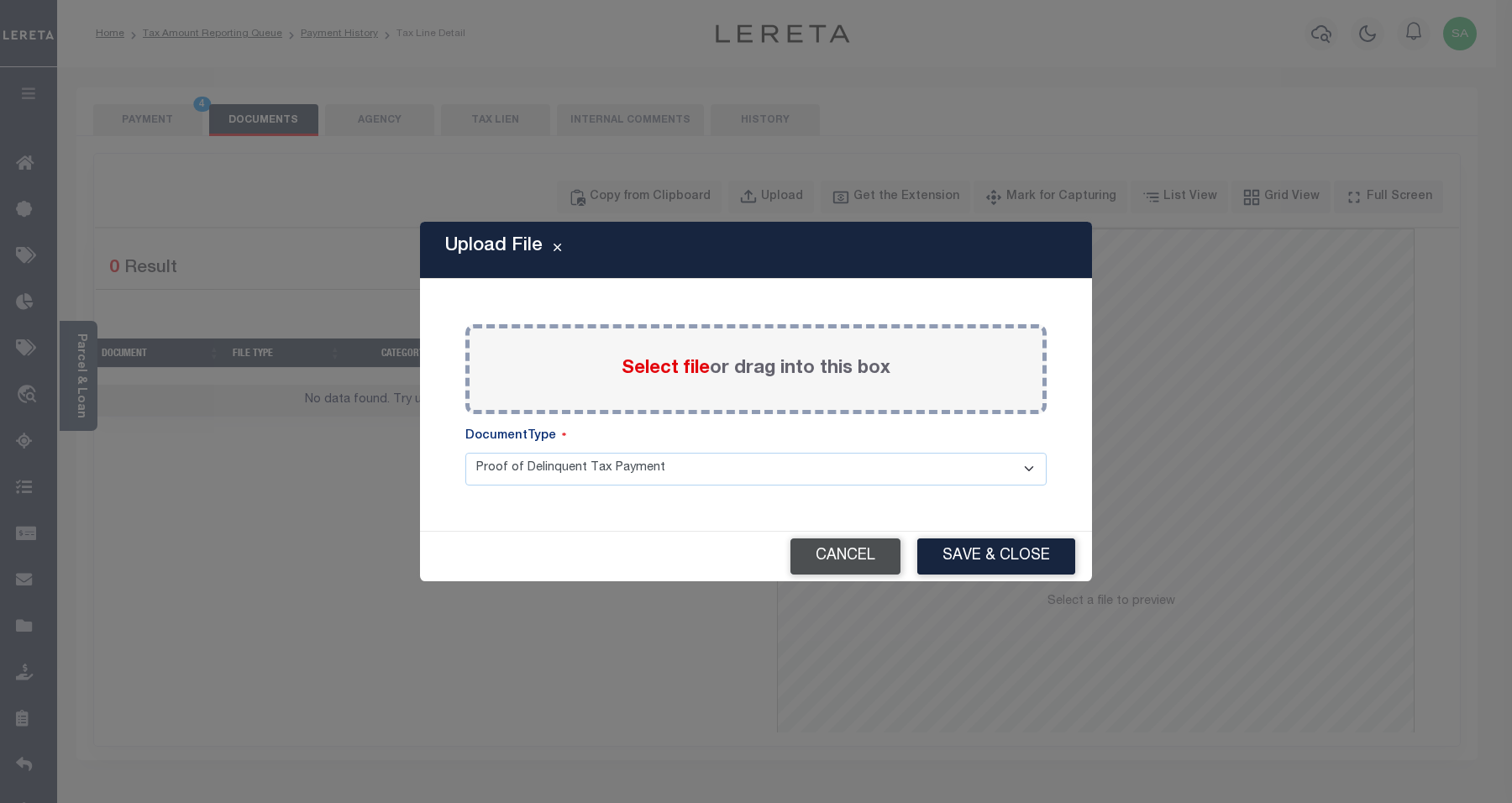
click at [848, 551] on button "Cancel" at bounding box center [845, 556] width 110 height 36
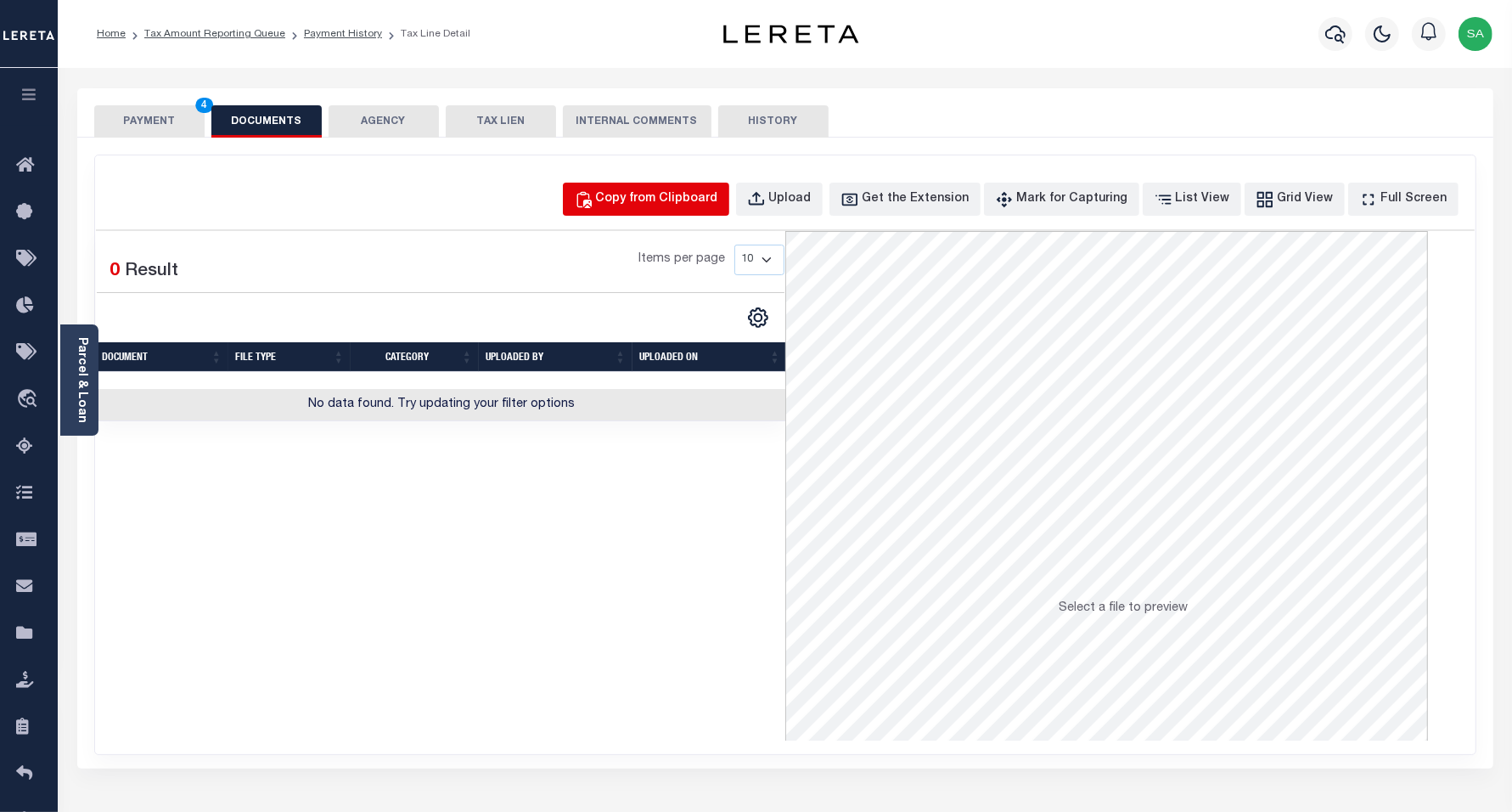
click at [706, 208] on div "Copy from Clipboard" at bounding box center [657, 200] width 122 height 19
select select "POP"
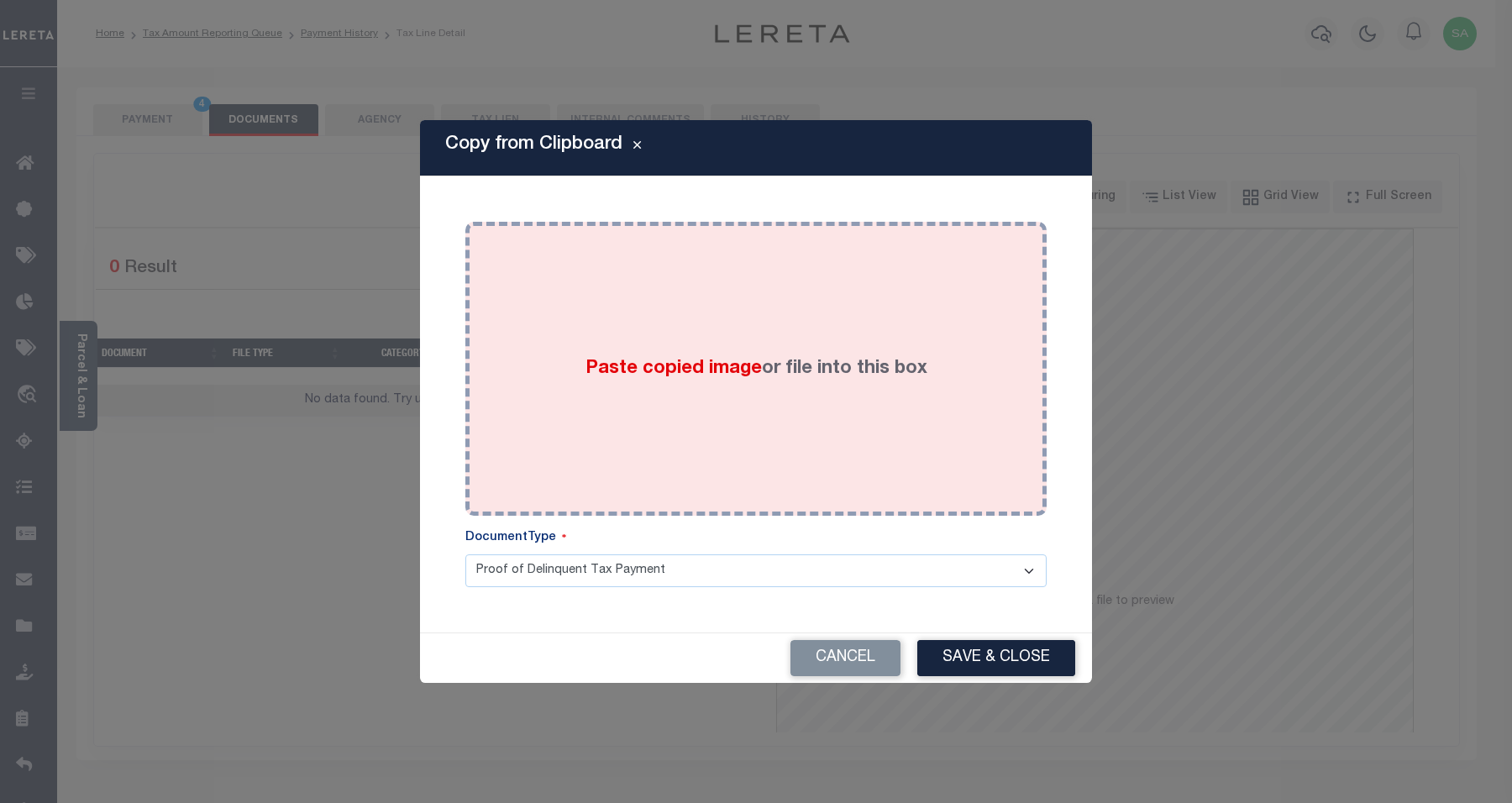
click at [702, 360] on span "Paste copied image" at bounding box center [674, 369] width 176 height 18
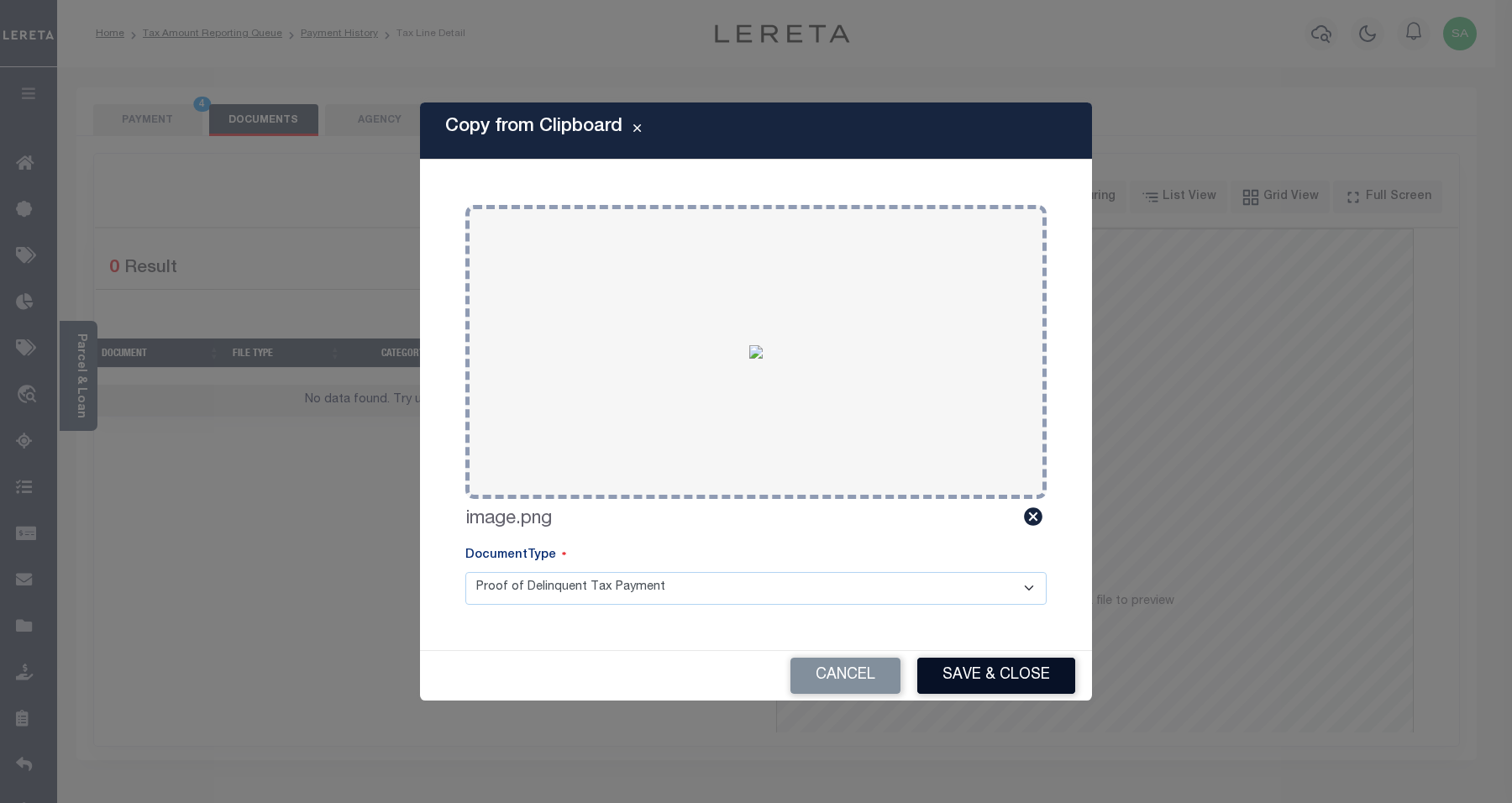
click at [963, 674] on button "Save & Close" at bounding box center [996, 675] width 158 height 36
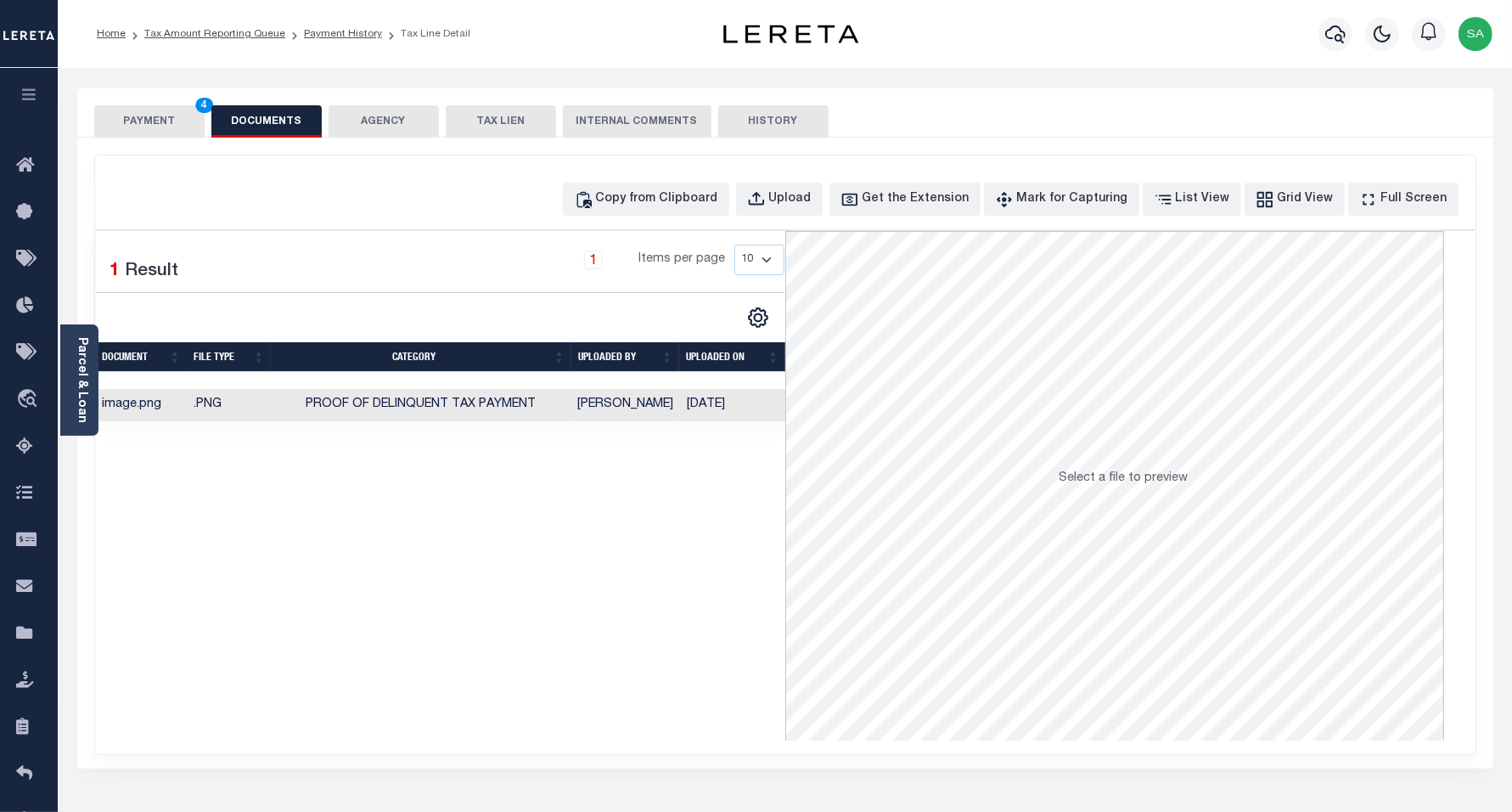
click at [177, 119] on button "PAYMENT 4" at bounding box center [149, 121] width 110 height 32
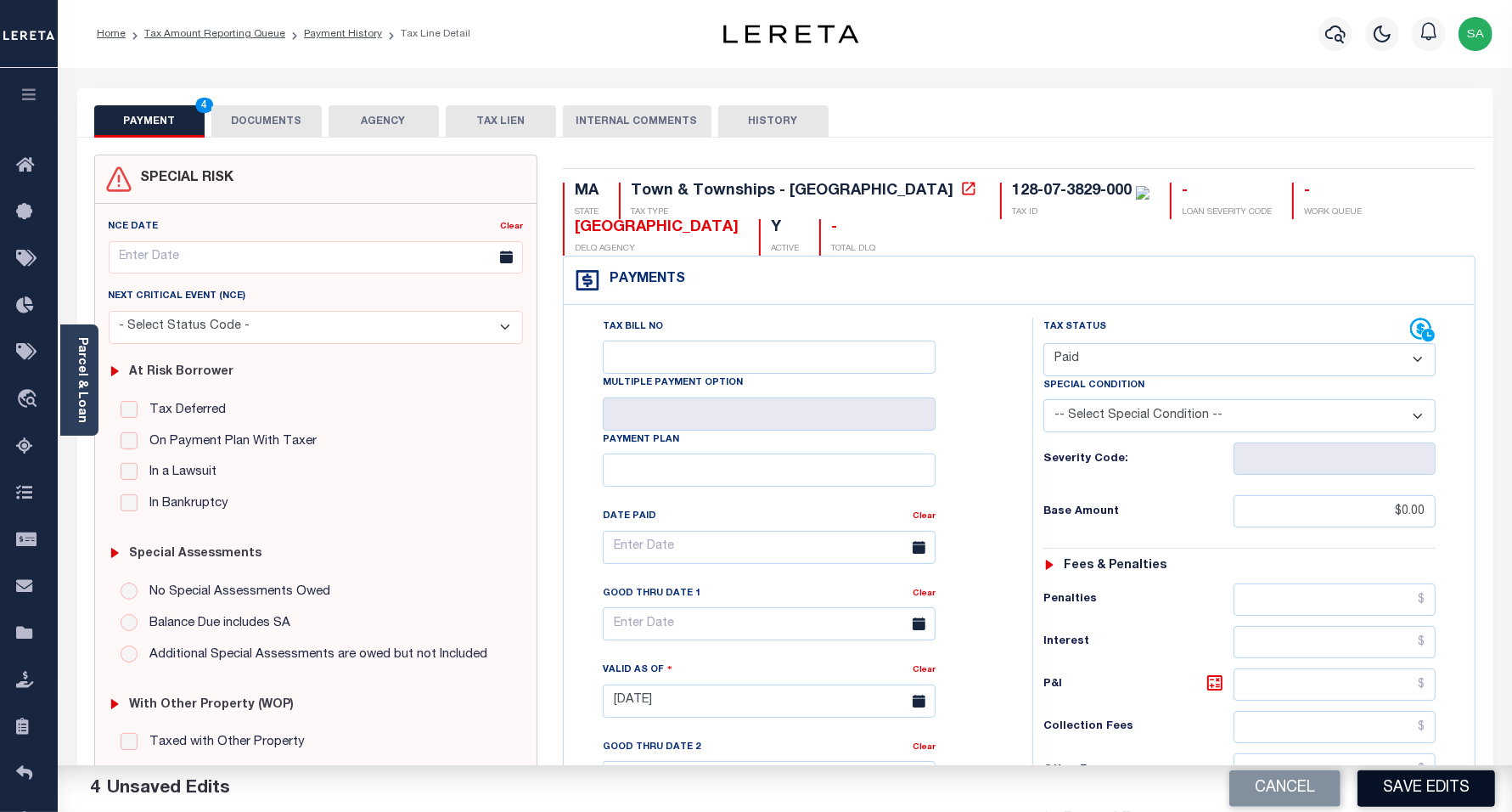
click at [1393, 788] on button "Save Edits" at bounding box center [1426, 788] width 138 height 37
checkbox input "false"
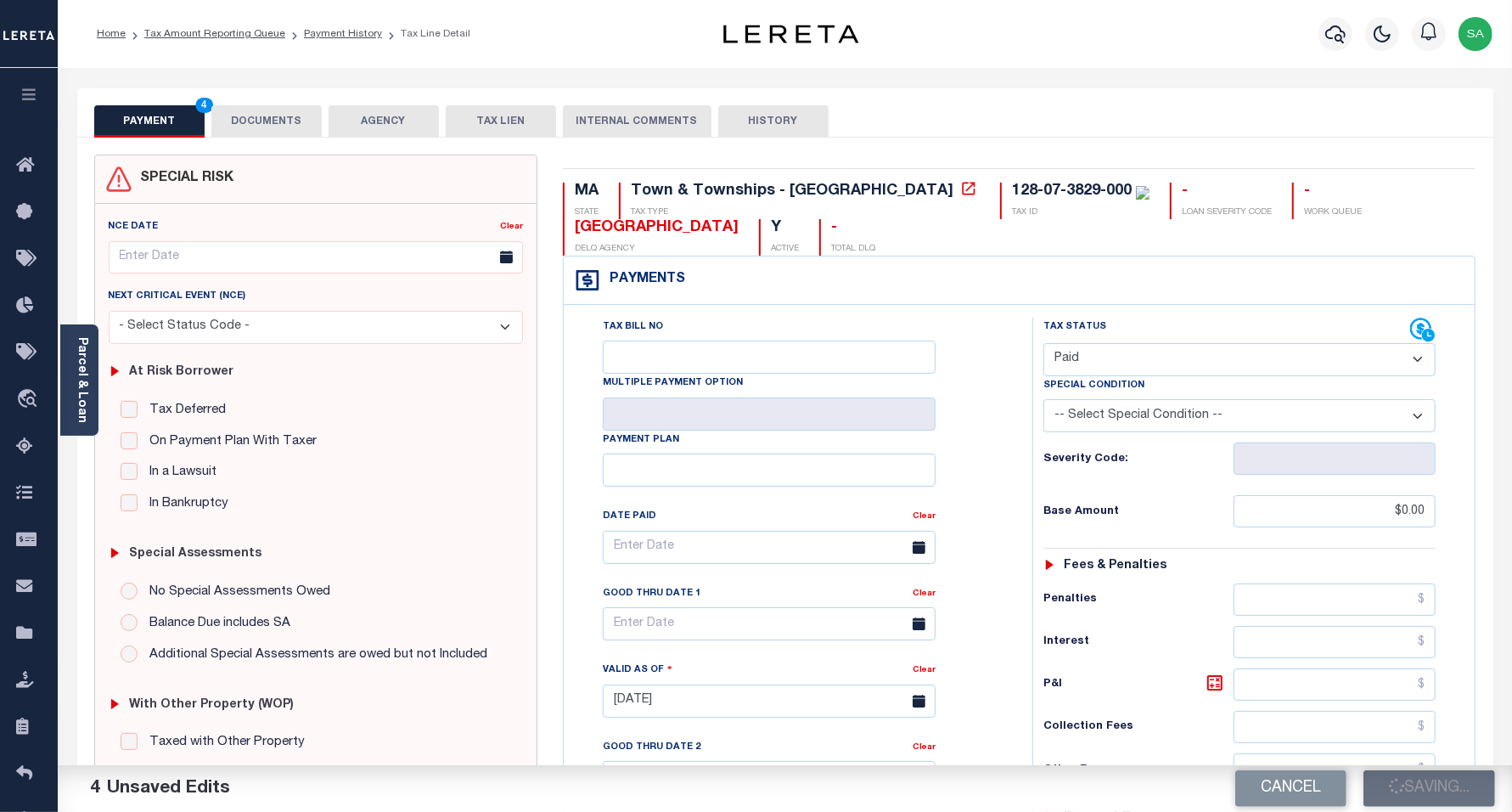
type input "$0"
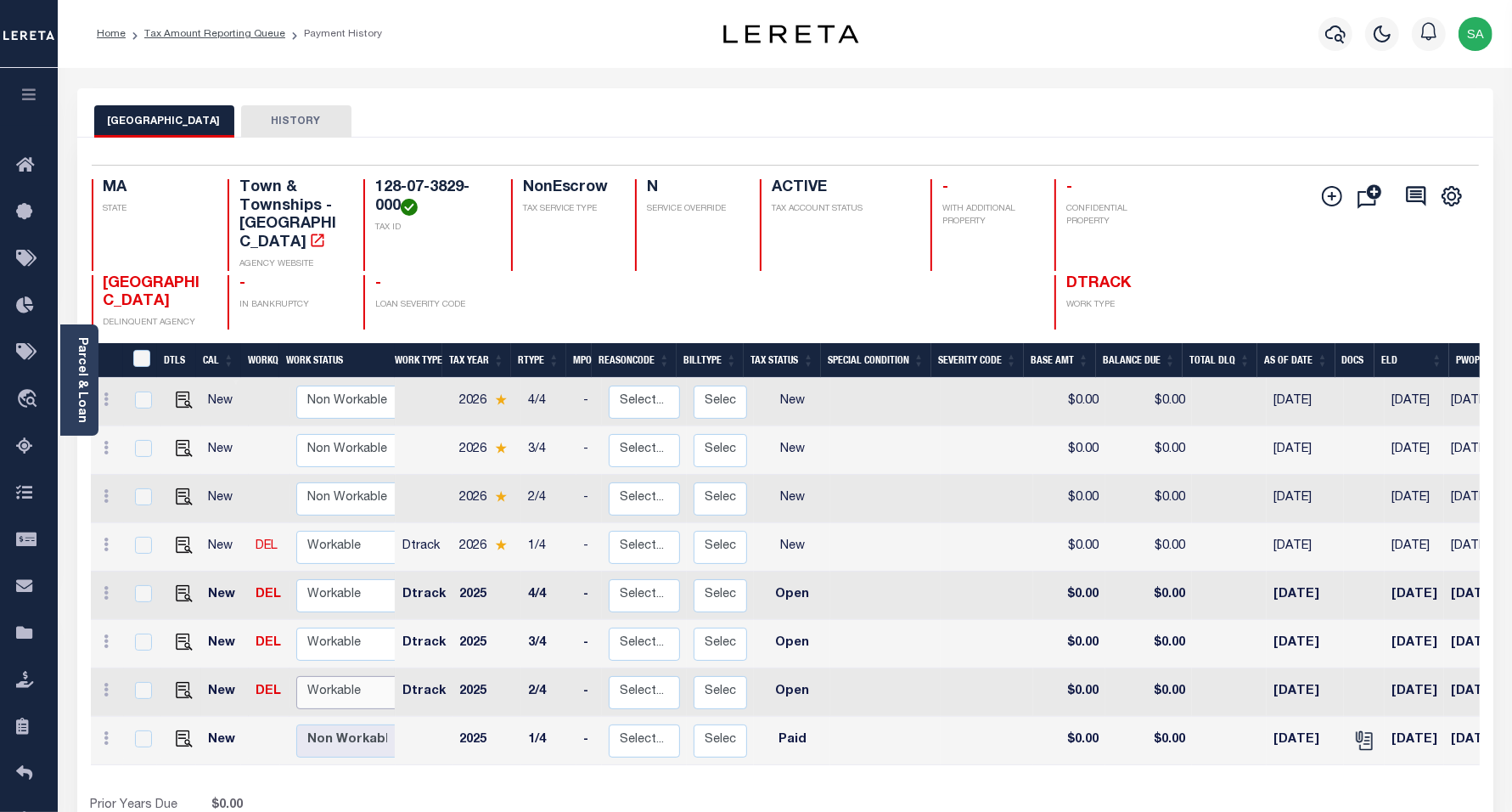
click at [329, 676] on select "Non Workable Workable" at bounding box center [347, 692] width 102 height 33
checkbox input "true"
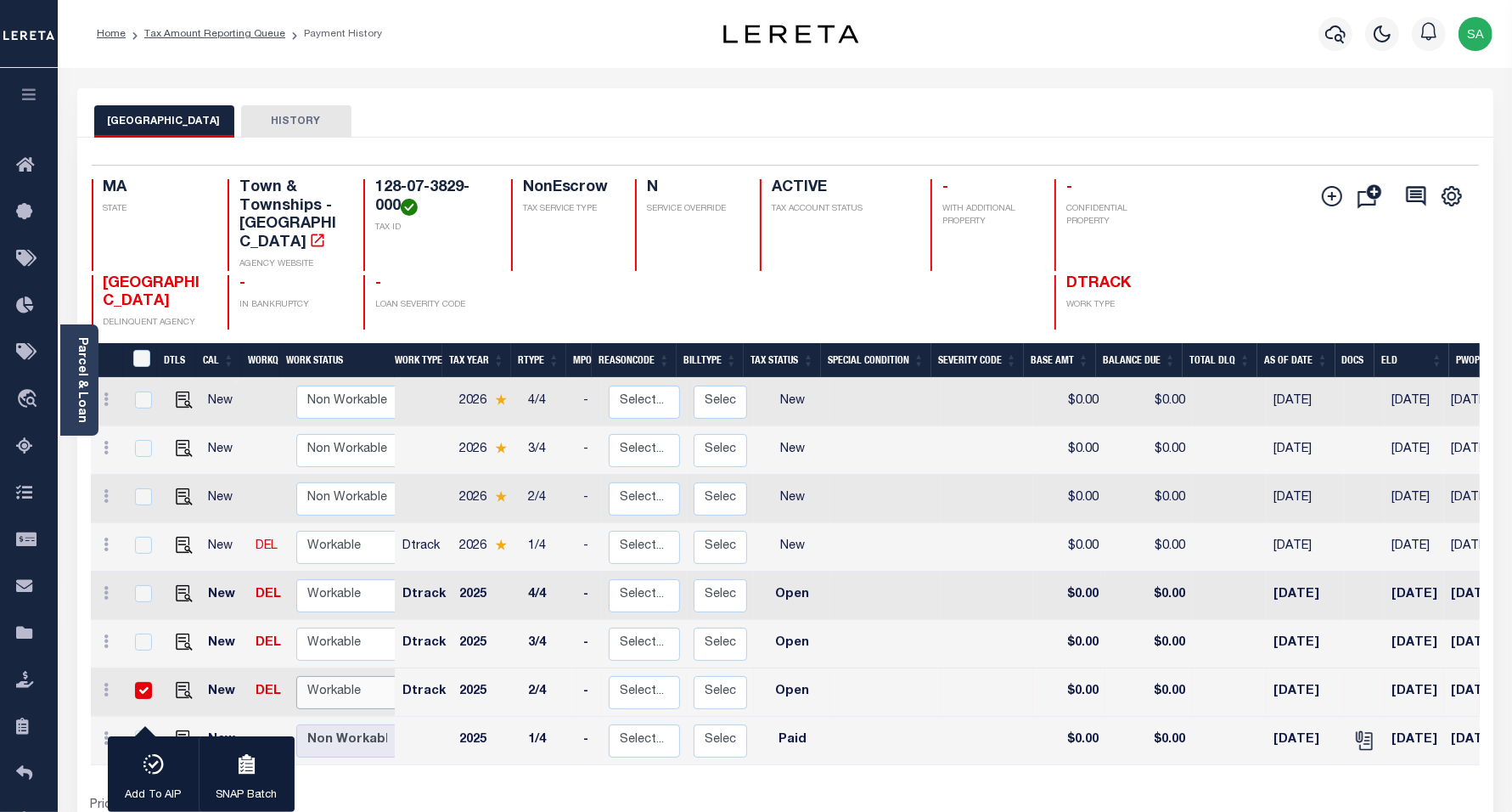
select select "true"
click at [296, 676] on select "Non Workable Workable" at bounding box center [347, 692] width 102 height 33
checkbox input "false"
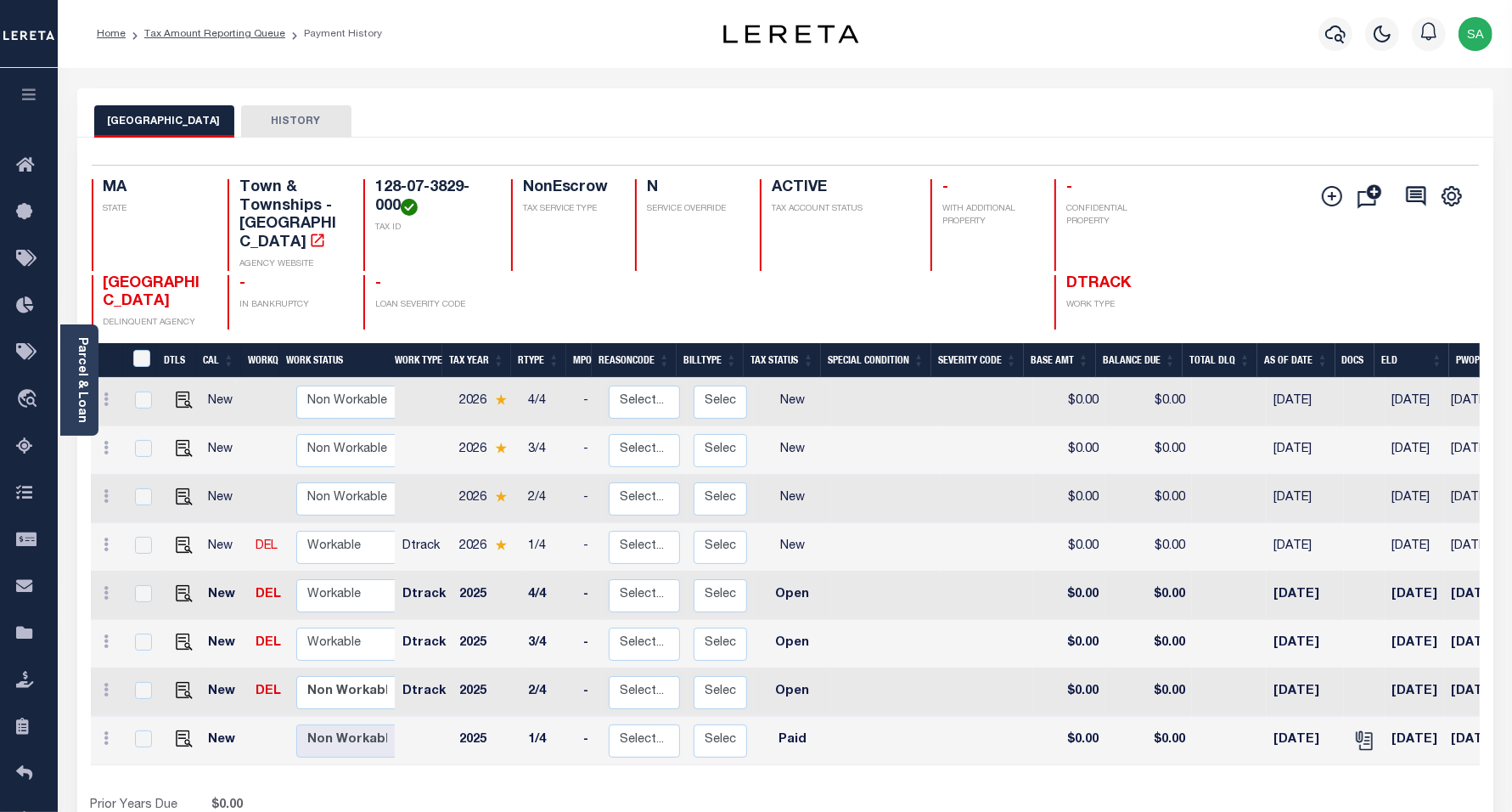
click at [171, 685] on link at bounding box center [180, 691] width 25 height 12
checkbox input "true"
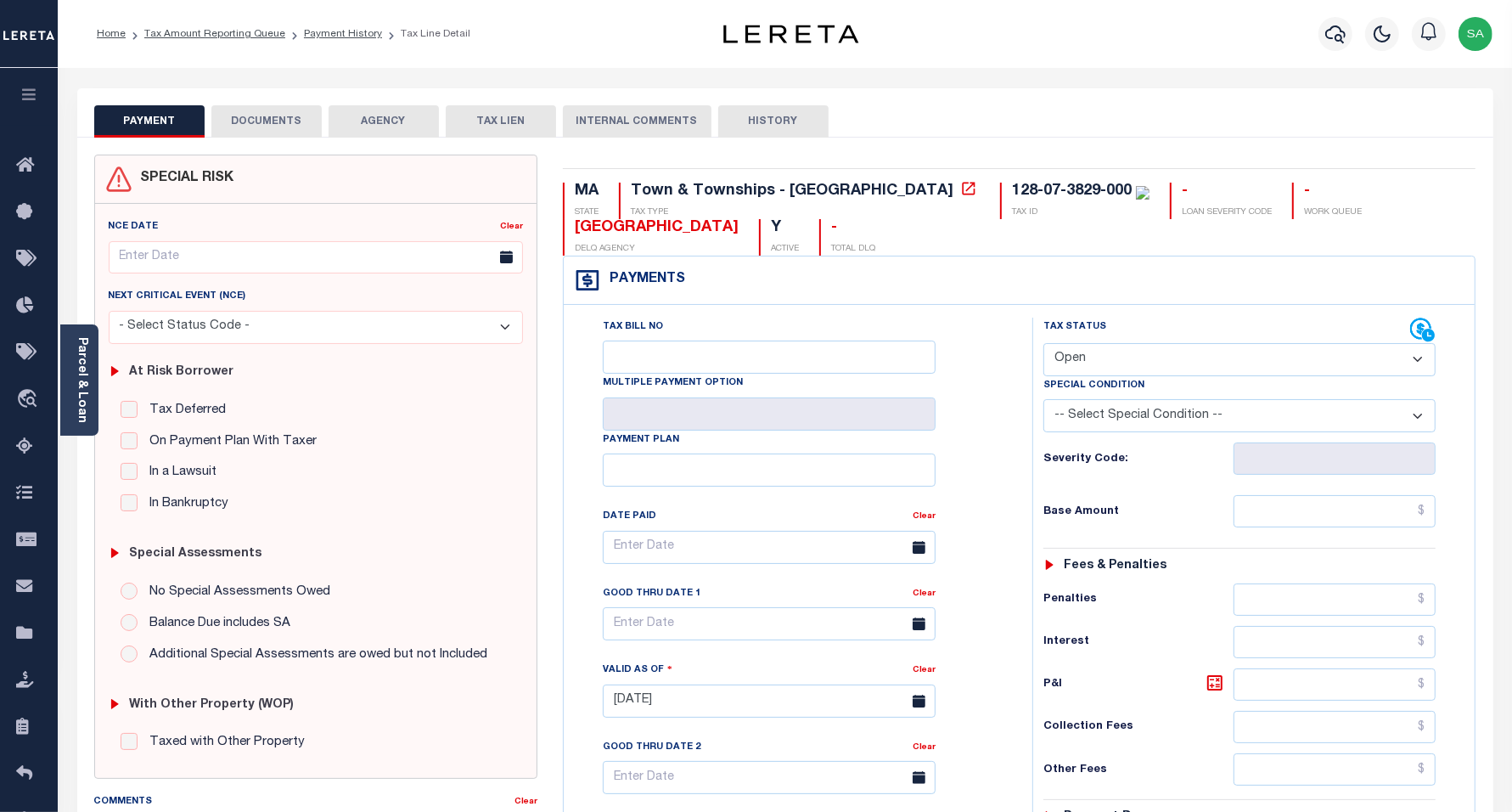
click at [1100, 361] on select "- Select Status Code - Open Due/Unpaid Paid Incomplete No Tax Due Internal Refu…" at bounding box center [1239, 359] width 393 height 33
select select "PYD"
click at [1043, 345] on select "- Select Status Code - Open Due/Unpaid Paid Incomplete No Tax Due Internal Refu…" at bounding box center [1239, 359] width 393 height 33
type input "[DATE]"
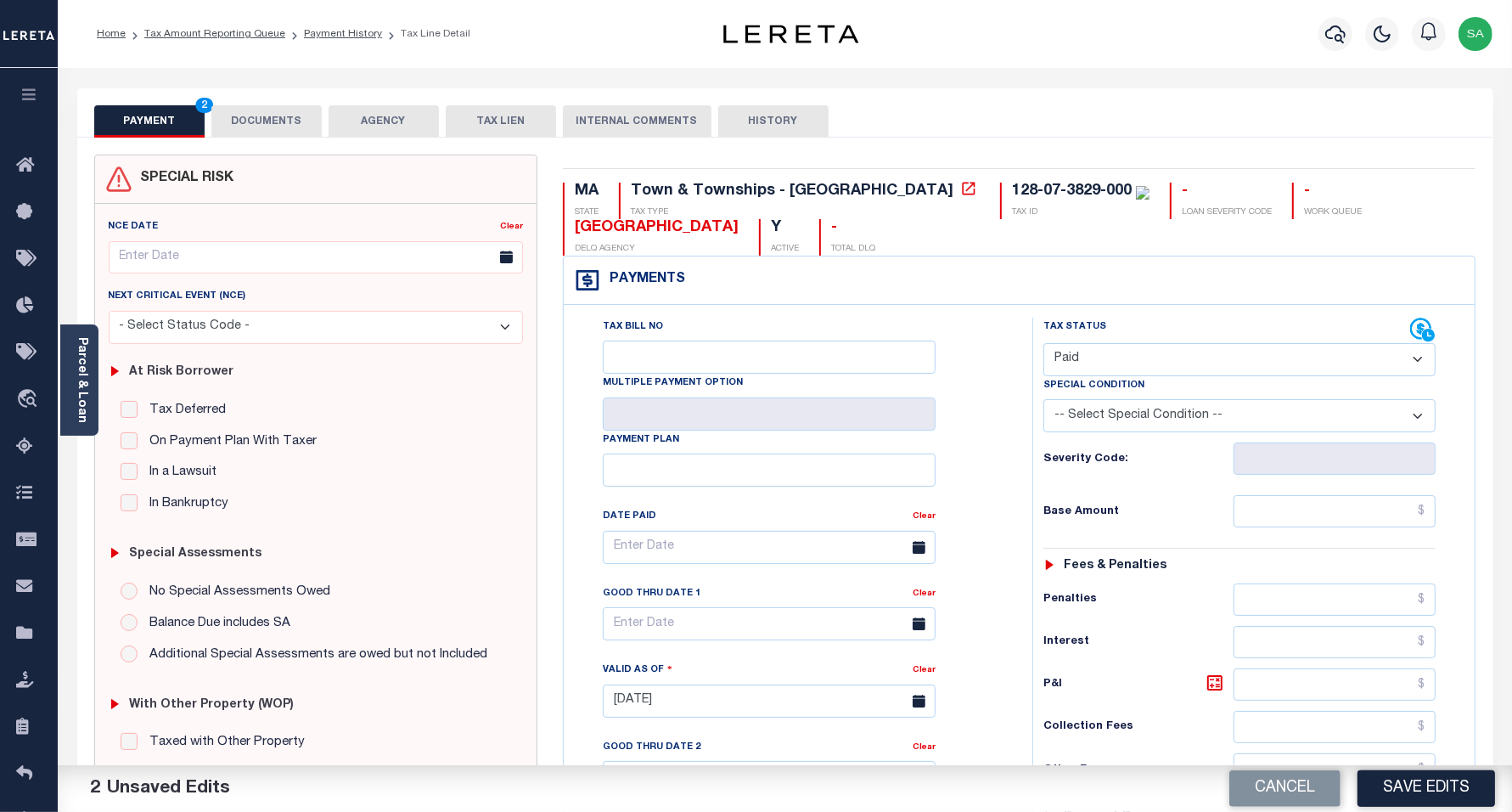
click at [1271, 494] on div "Tax Status Status - Select Status Code -" at bounding box center [1245, 692] width 426 height 750
drag, startPoint x: 1258, startPoint y: 520, endPoint x: 1263, endPoint y: 532, distance: 13.0
click at [1258, 520] on input "text" at bounding box center [1335, 511] width 202 height 32
type input "$0.00"
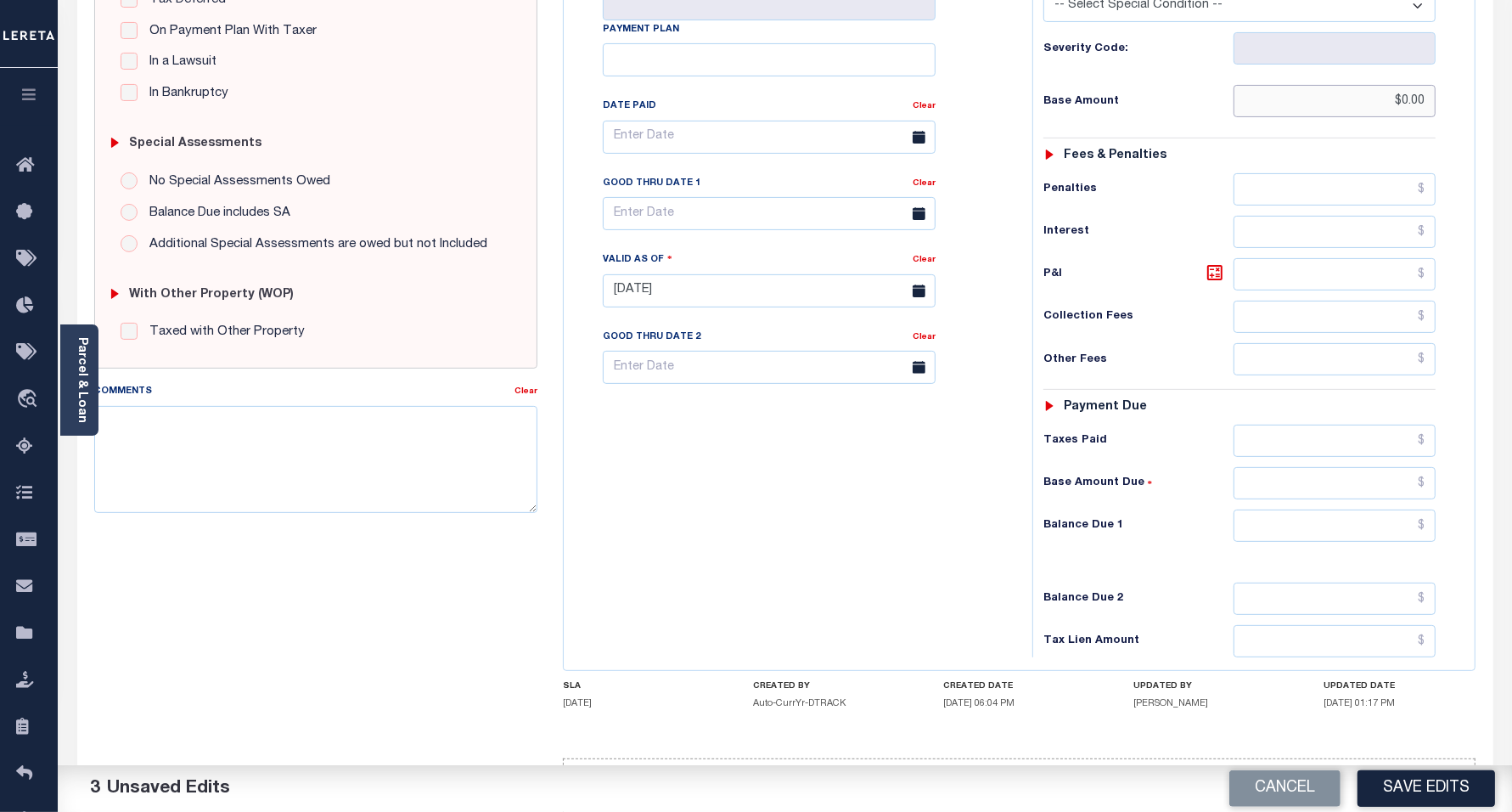
scroll to position [425, 0]
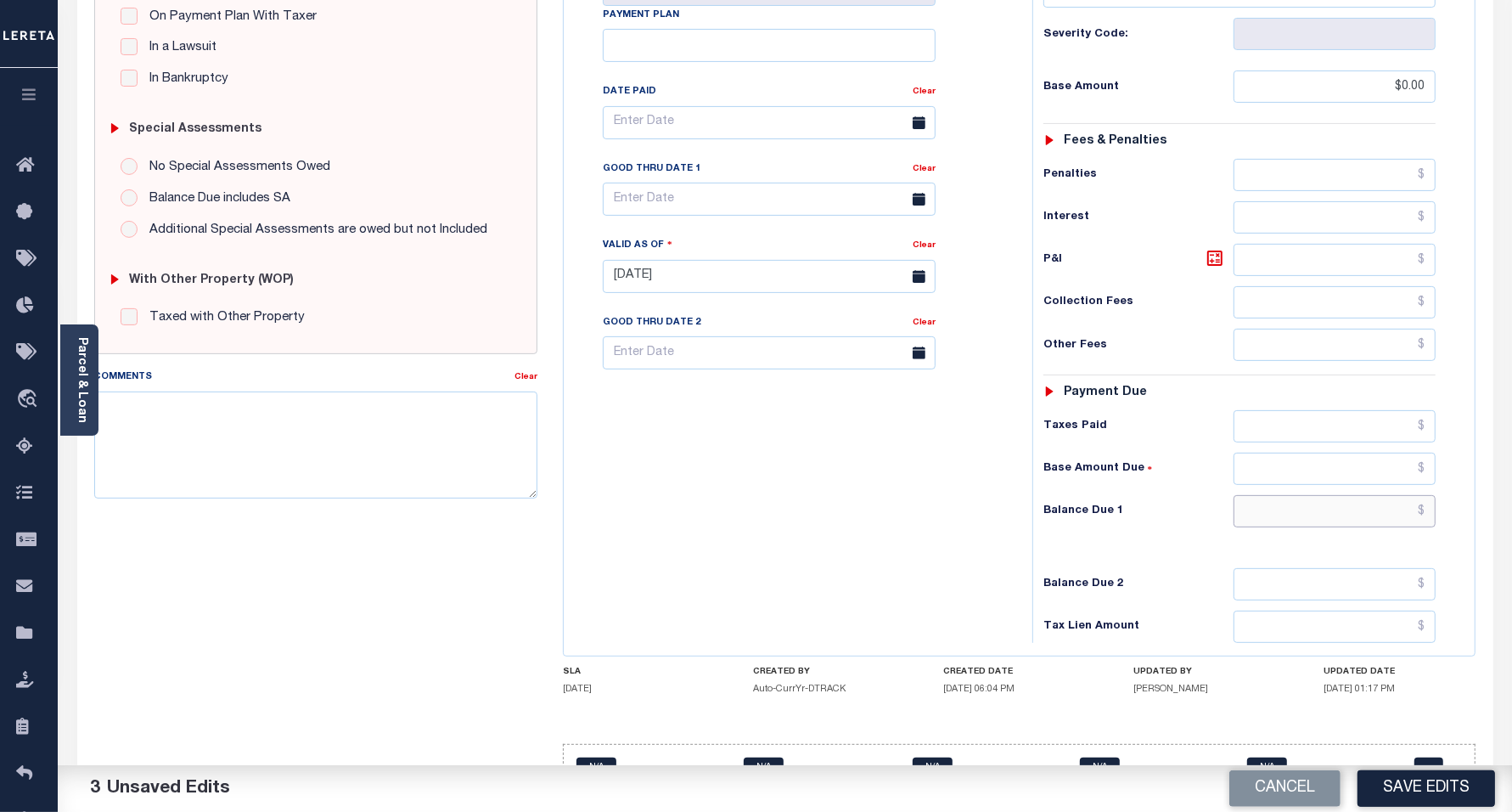
drag, startPoint x: 1289, startPoint y: 512, endPoint x: 1290, endPoint y: 533, distance: 21.0
click at [1289, 512] on input "text" at bounding box center [1335, 511] width 202 height 32
type input "$0.00"
click at [777, 499] on div "Tax Bill No Multiple Payment Option Payment Plan Clear" at bounding box center [794, 268] width 452 height 750
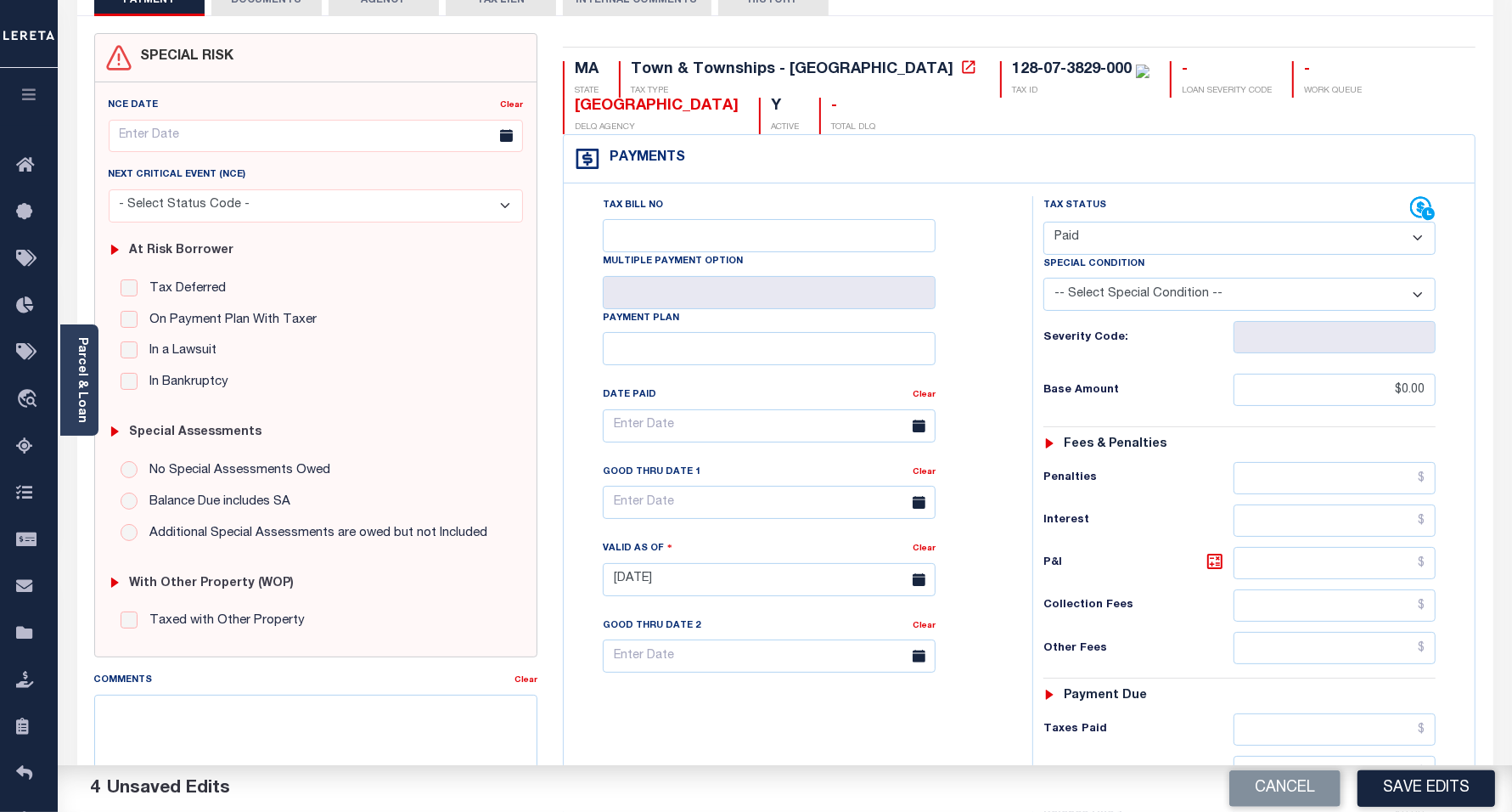
scroll to position [0, 0]
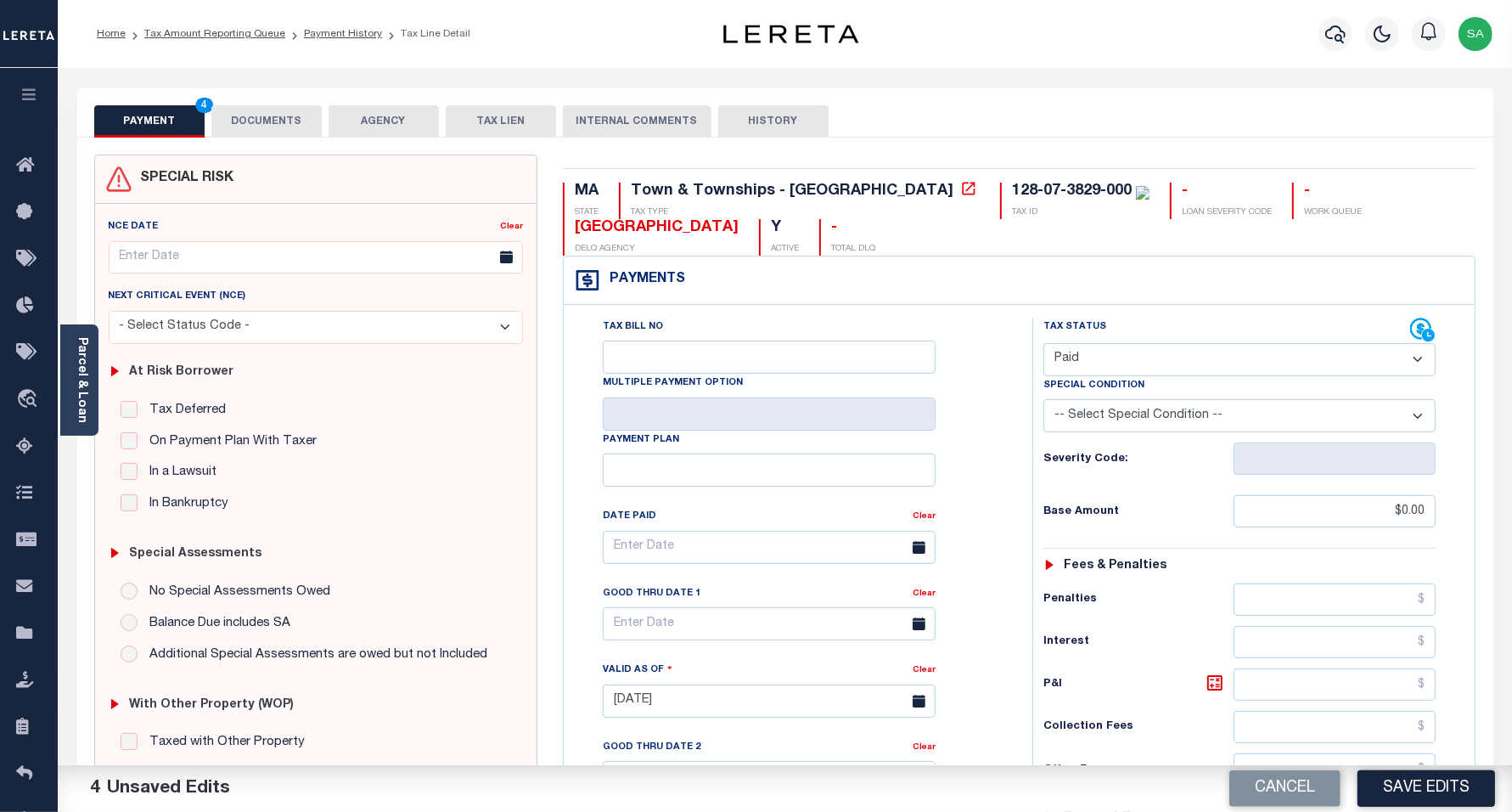
click at [277, 130] on button "DOCUMENTS" at bounding box center [267, 121] width 110 height 32
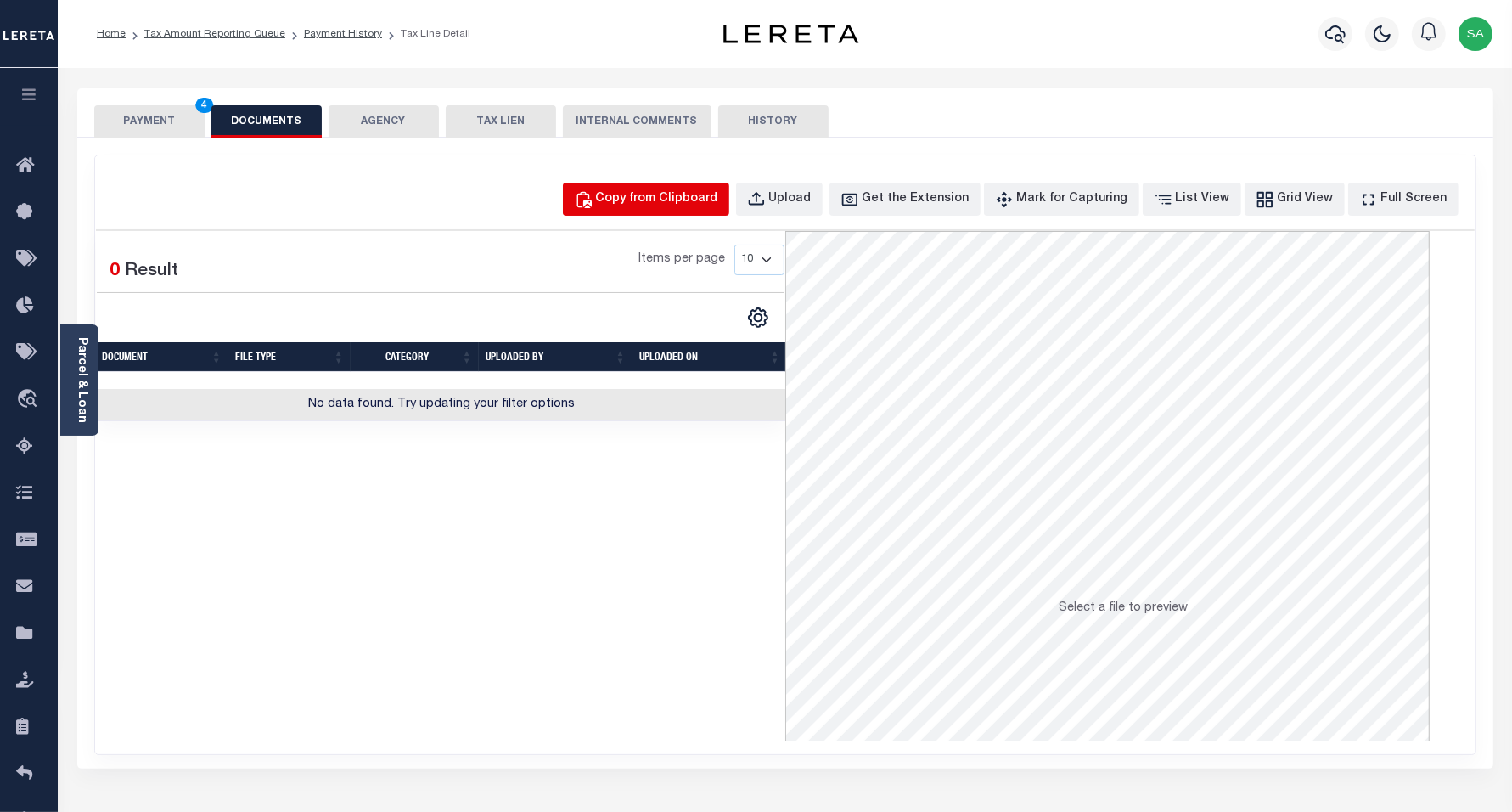
click at [631, 208] on button "Copy from Clipboard" at bounding box center [646, 199] width 166 height 33
select select "POP"
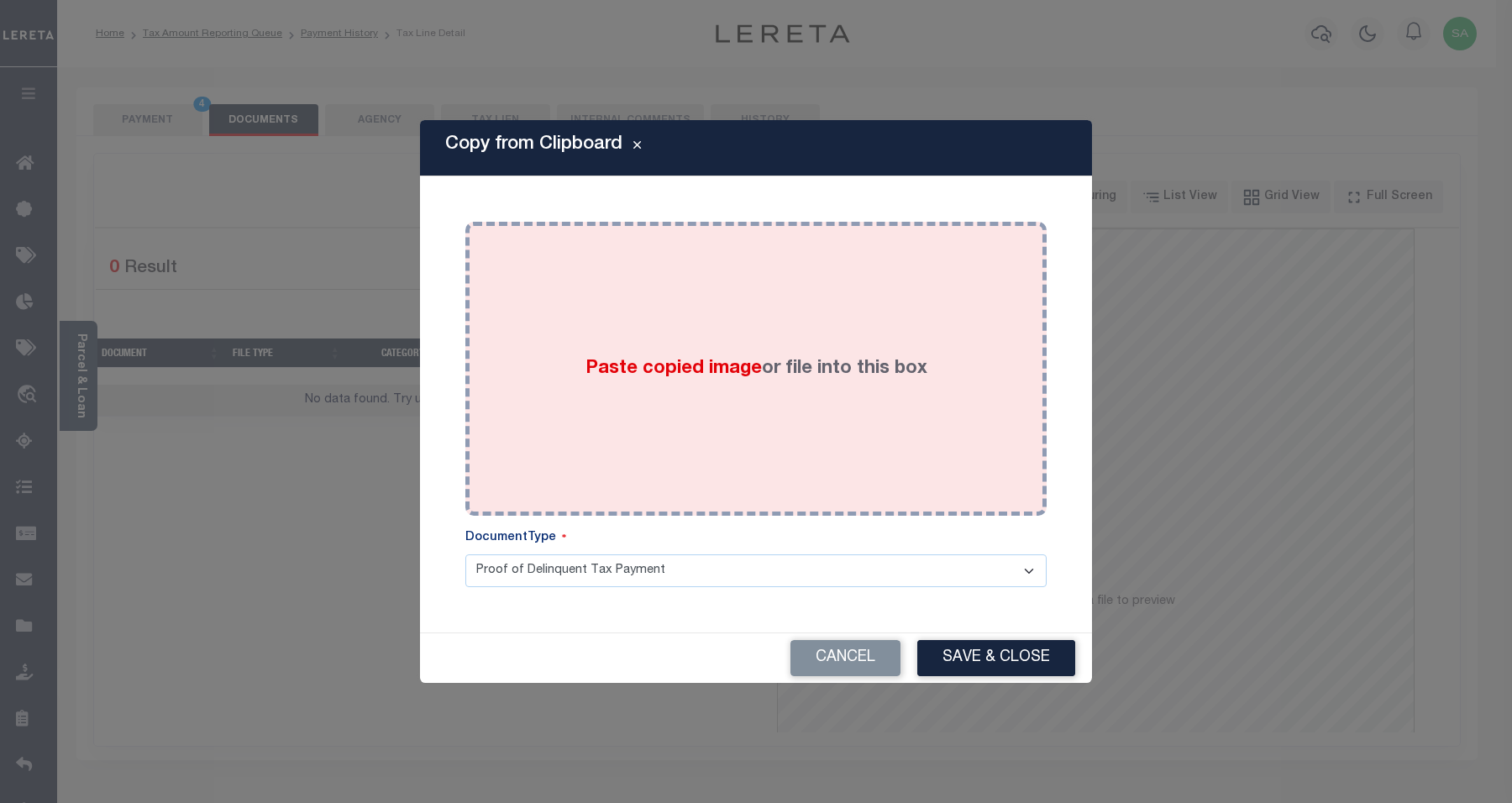
drag, startPoint x: 695, startPoint y: 350, endPoint x: 901, endPoint y: 512, distance: 262.1
click at [702, 363] on div "Paste copied image or file into this box" at bounding box center [756, 369] width 556 height 269
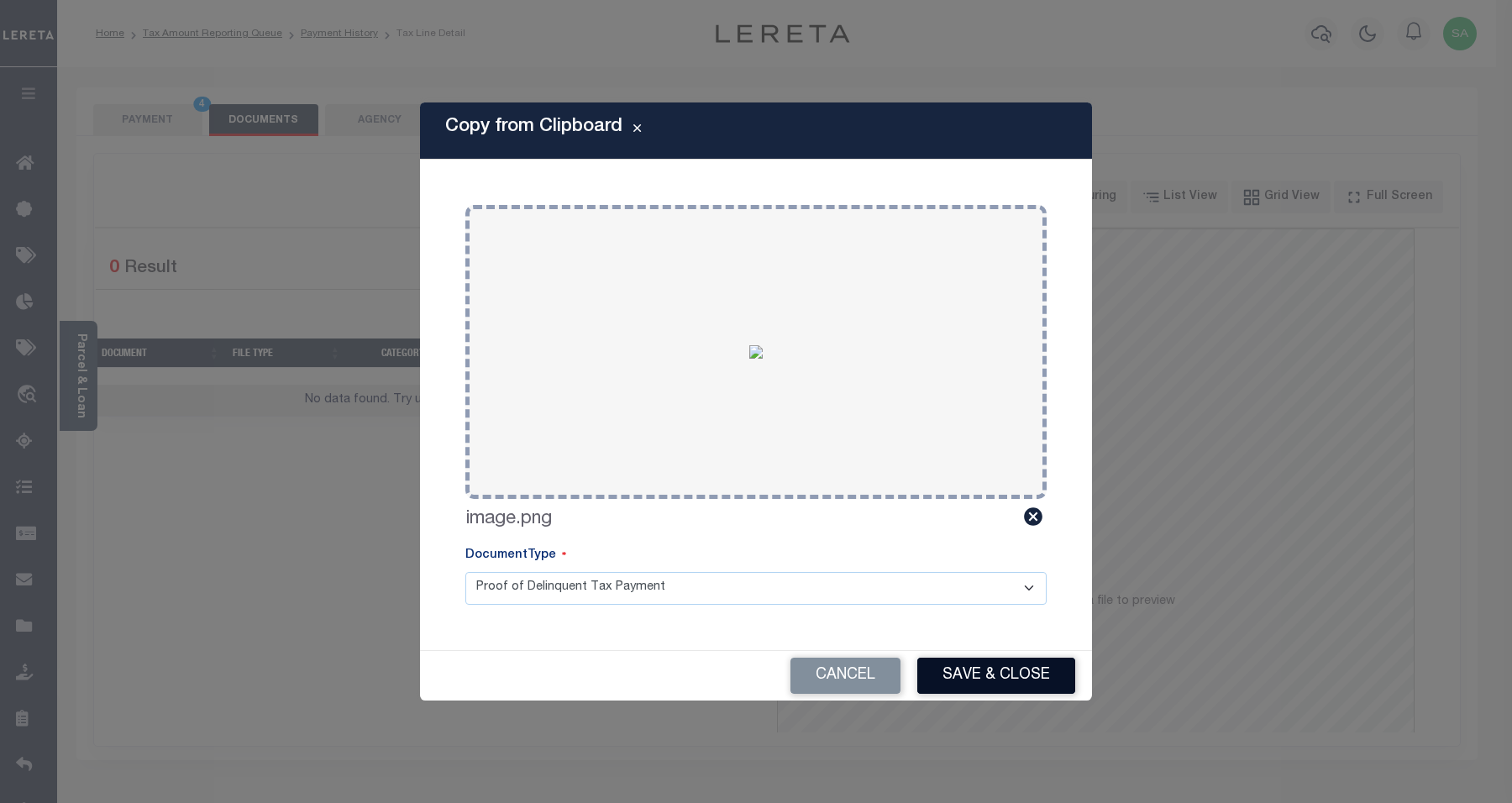
click at [1036, 669] on button "Save & Close" at bounding box center [996, 675] width 158 height 36
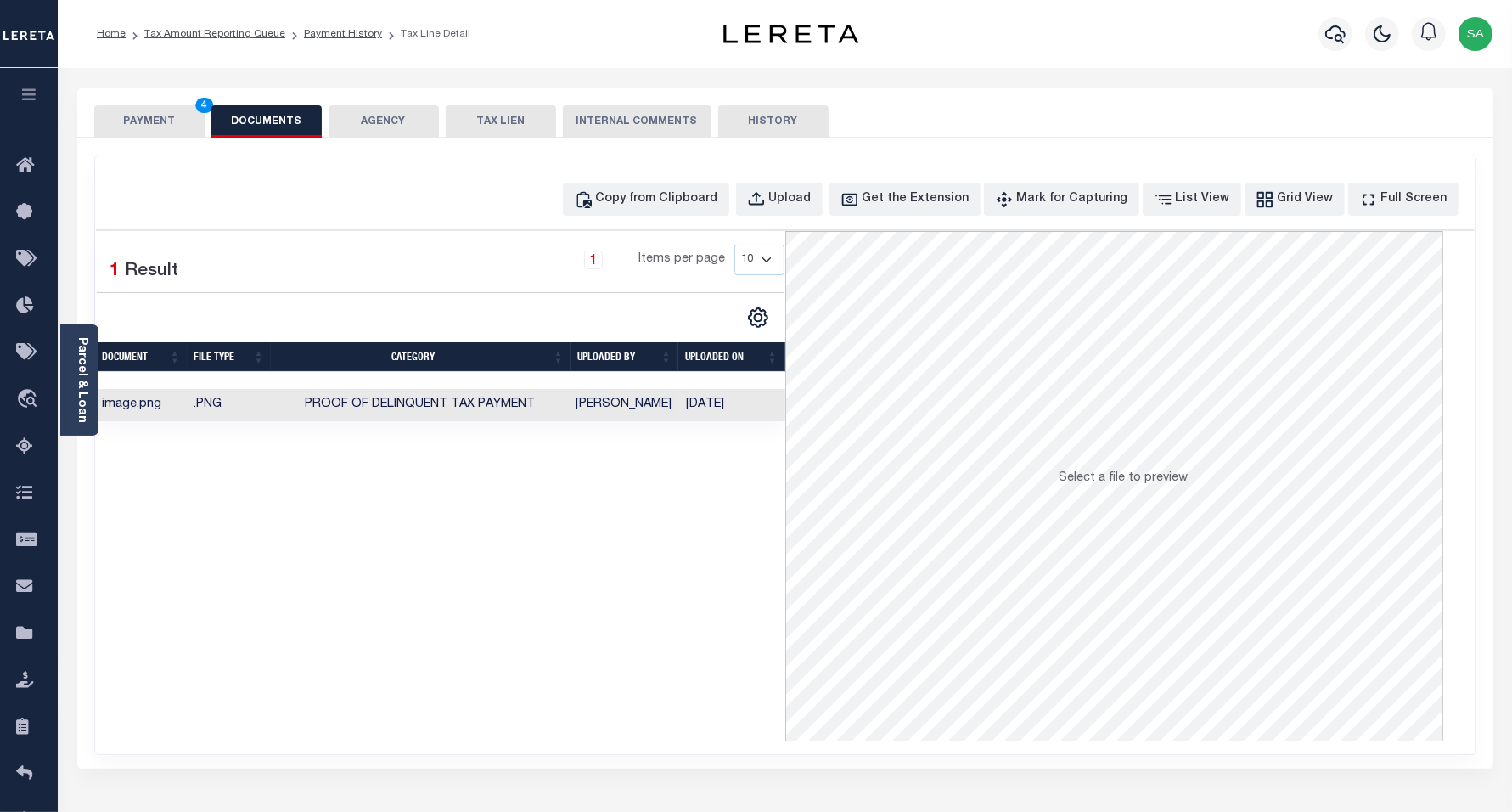
click at [149, 125] on button "PAYMENT 4" at bounding box center [149, 121] width 110 height 32
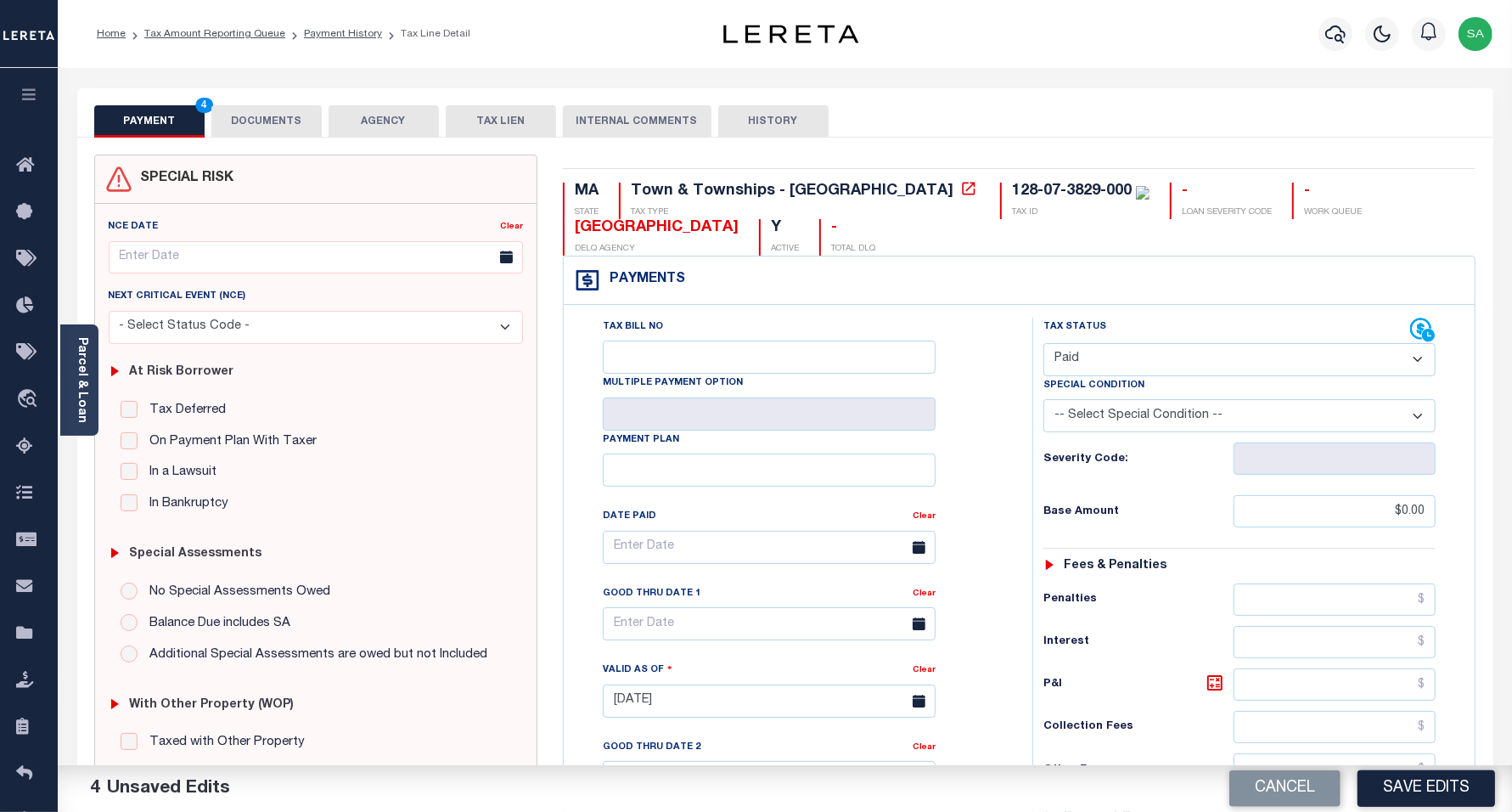
click at [1431, 781] on button "Save Edits" at bounding box center [1426, 788] width 138 height 37
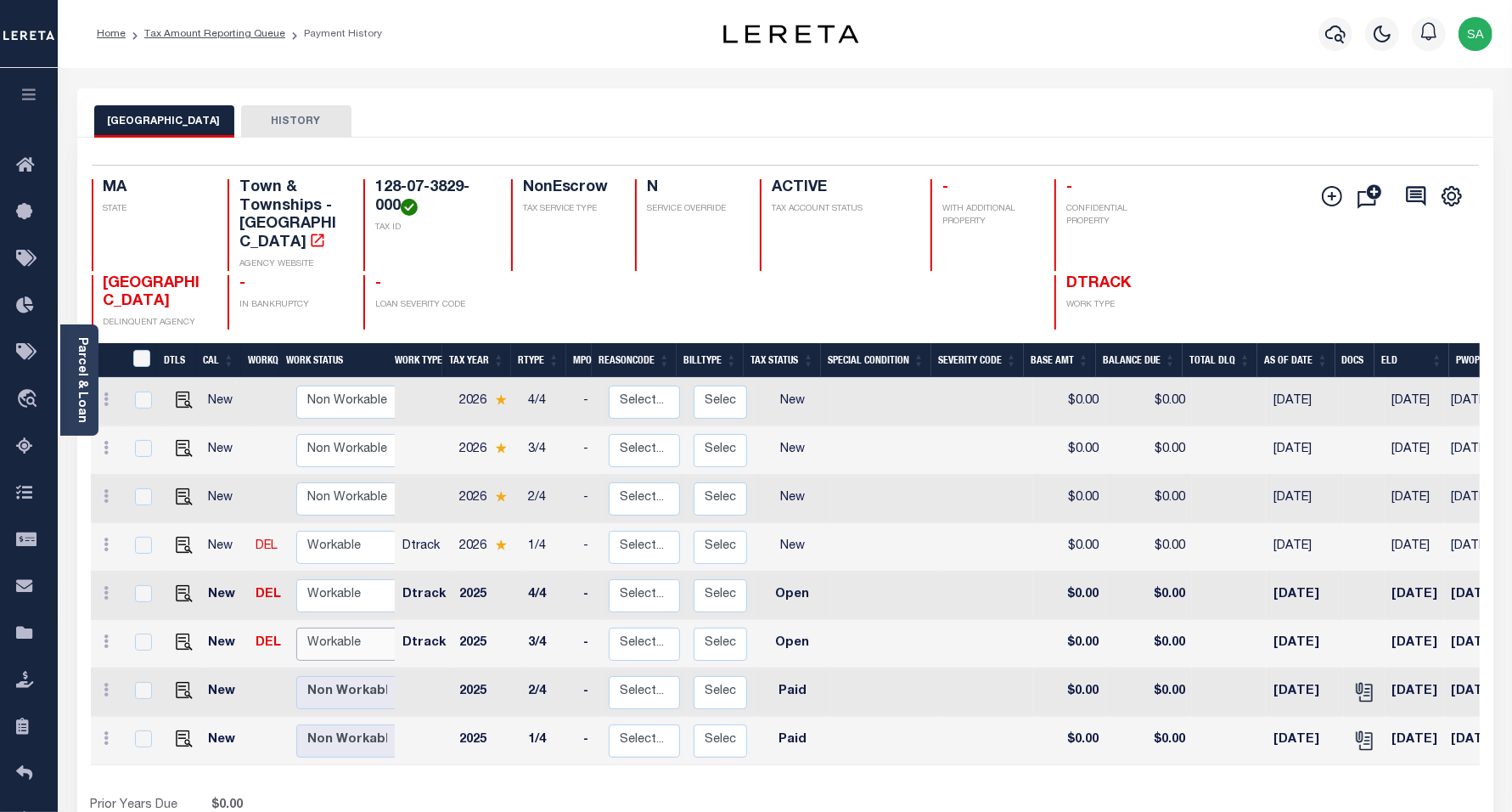
click at [349, 628] on select "Non Workable Workable" at bounding box center [347, 644] width 102 height 33
checkbox input "true"
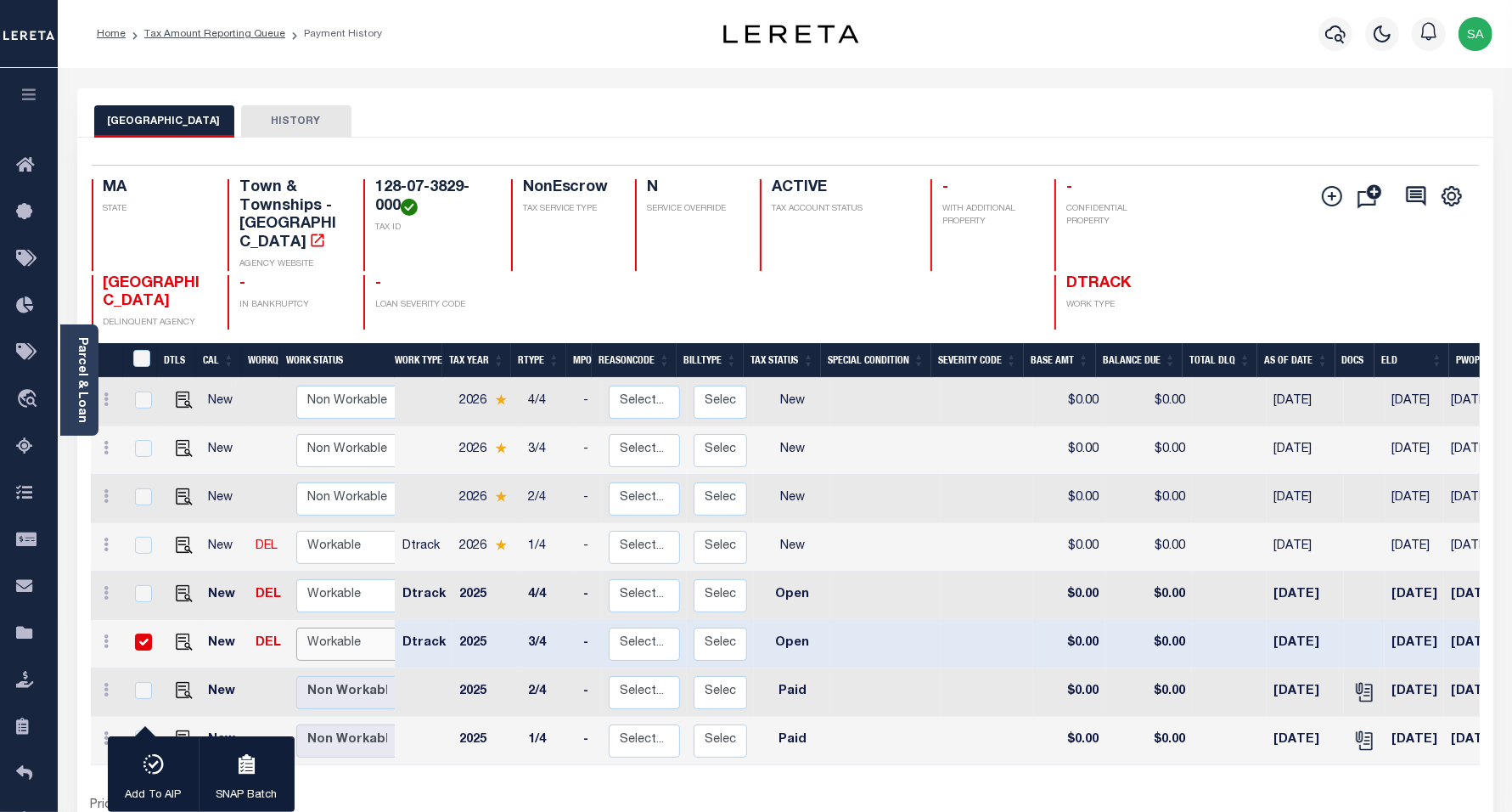
select select "true"
click at [296, 628] on select "Non Workable Workable" at bounding box center [347, 644] width 102 height 33
checkbox input "false"
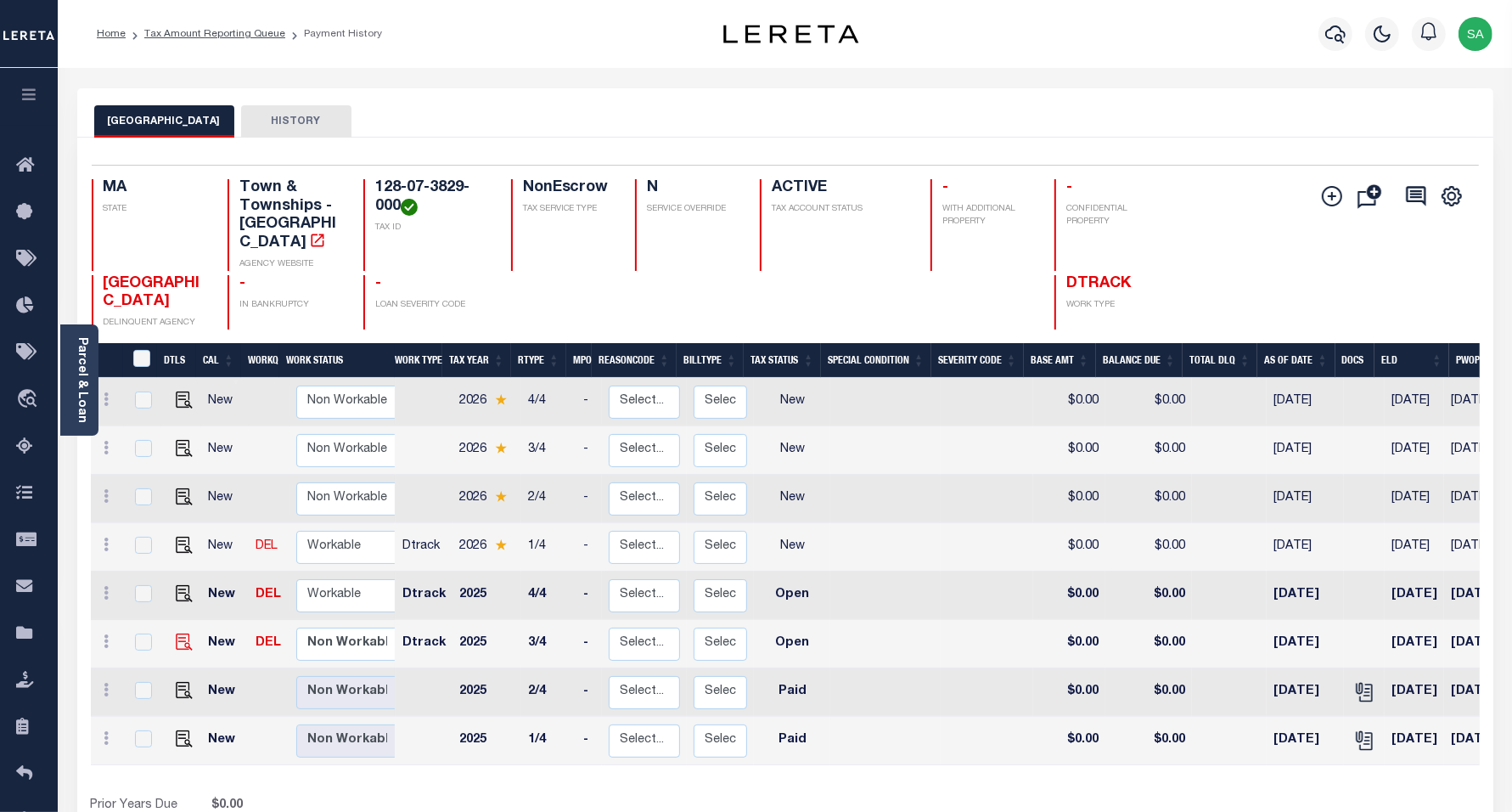
click at [183, 634] on img "" at bounding box center [184, 642] width 17 height 17
checkbox input "true"
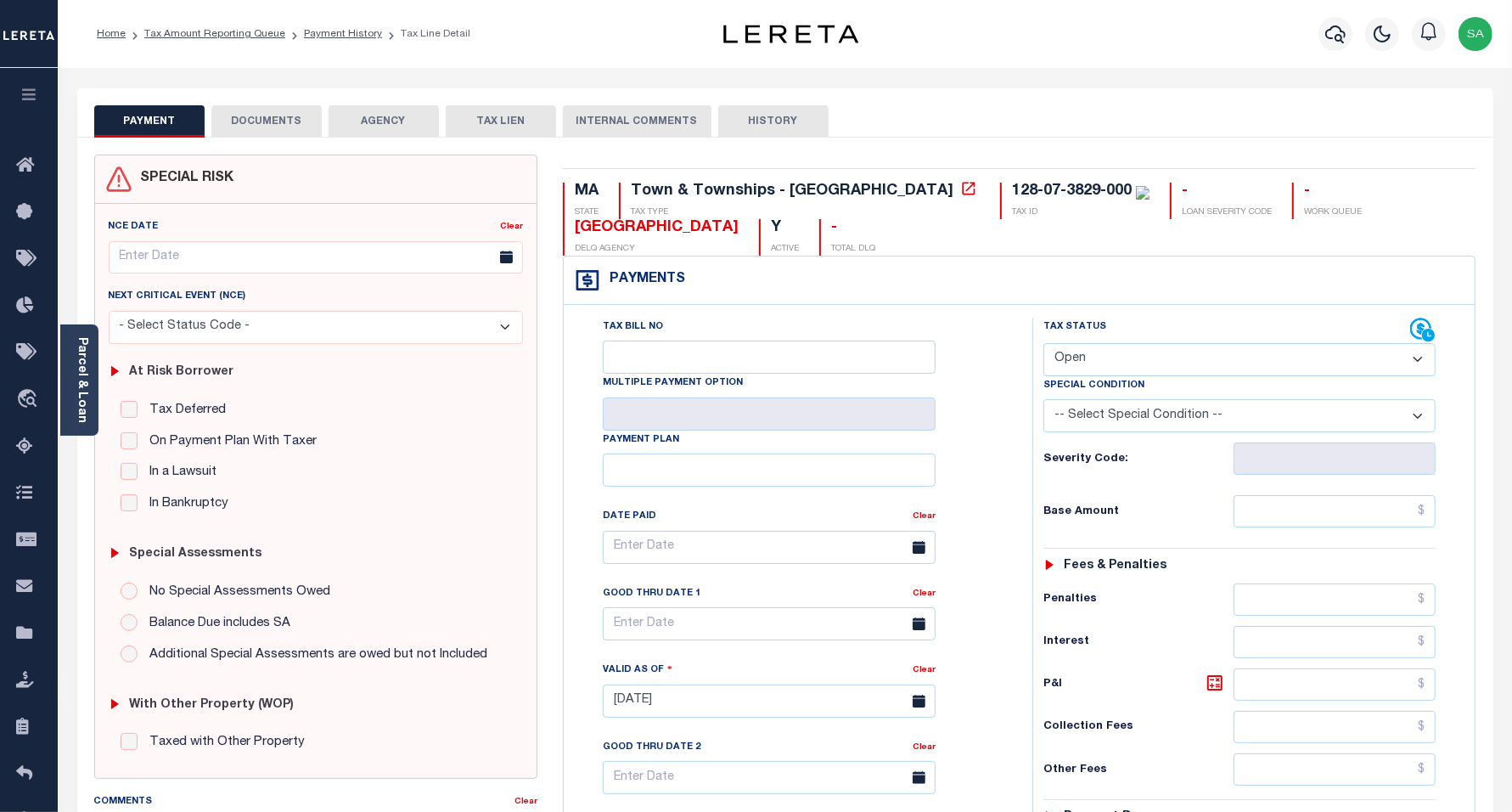
click at [1062, 362] on select "- Select Status Code - Open Due/Unpaid Paid Incomplete No Tax Due Internal Refu…" at bounding box center [1239, 359] width 393 height 33
select select "PYD"
click at [1043, 345] on select "- Select Status Code - Open Due/Unpaid Paid Incomplete No Tax Due Internal Refu…" at bounding box center [1239, 359] width 393 height 33
type input "[DATE]"
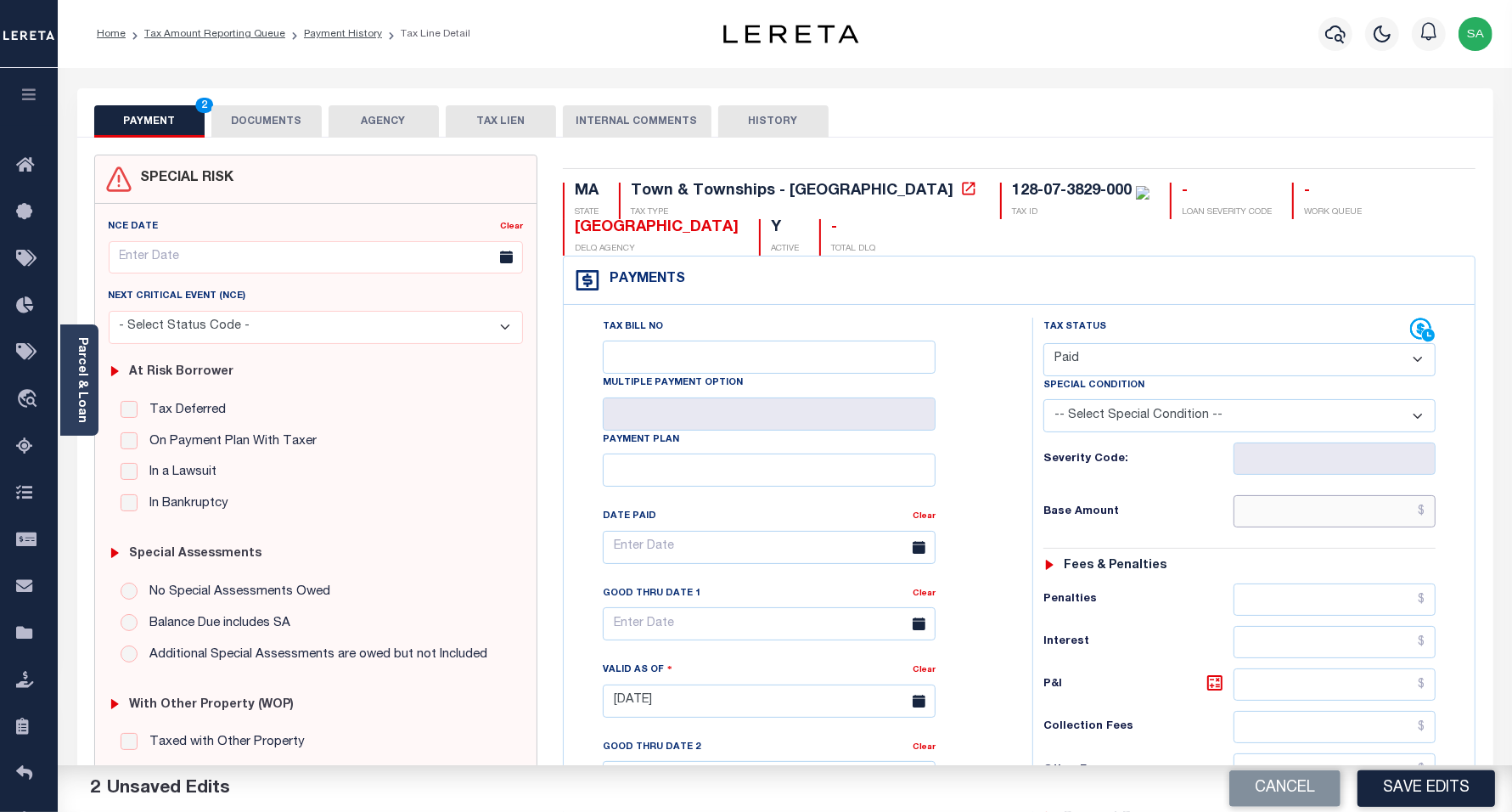
drag, startPoint x: 1255, startPoint y: 515, endPoint x: 1267, endPoint y: 531, distance: 20.0
click at [1255, 515] on input "text" at bounding box center [1335, 511] width 202 height 32
type input "$0.00"
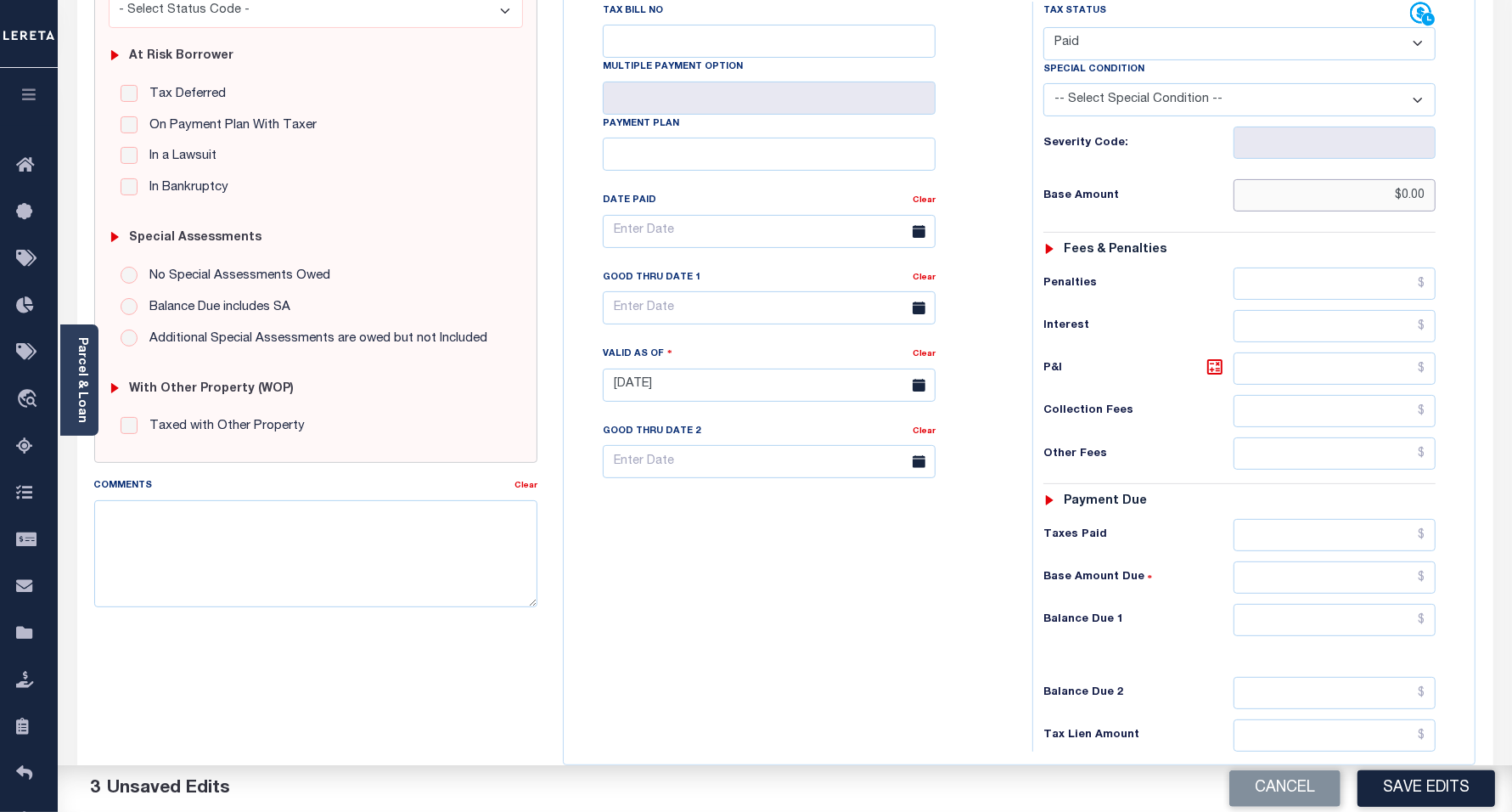
scroll to position [319, 0]
drag, startPoint x: 1274, startPoint y: 617, endPoint x: 1263, endPoint y: 640, distance: 25.5
click at [1274, 618] on input "text" at bounding box center [1335, 617] width 202 height 32
type input "$0.00"
click at [714, 613] on div "Tax Bill No Multiple Payment Option Payment Plan Clear" at bounding box center [794, 374] width 452 height 750
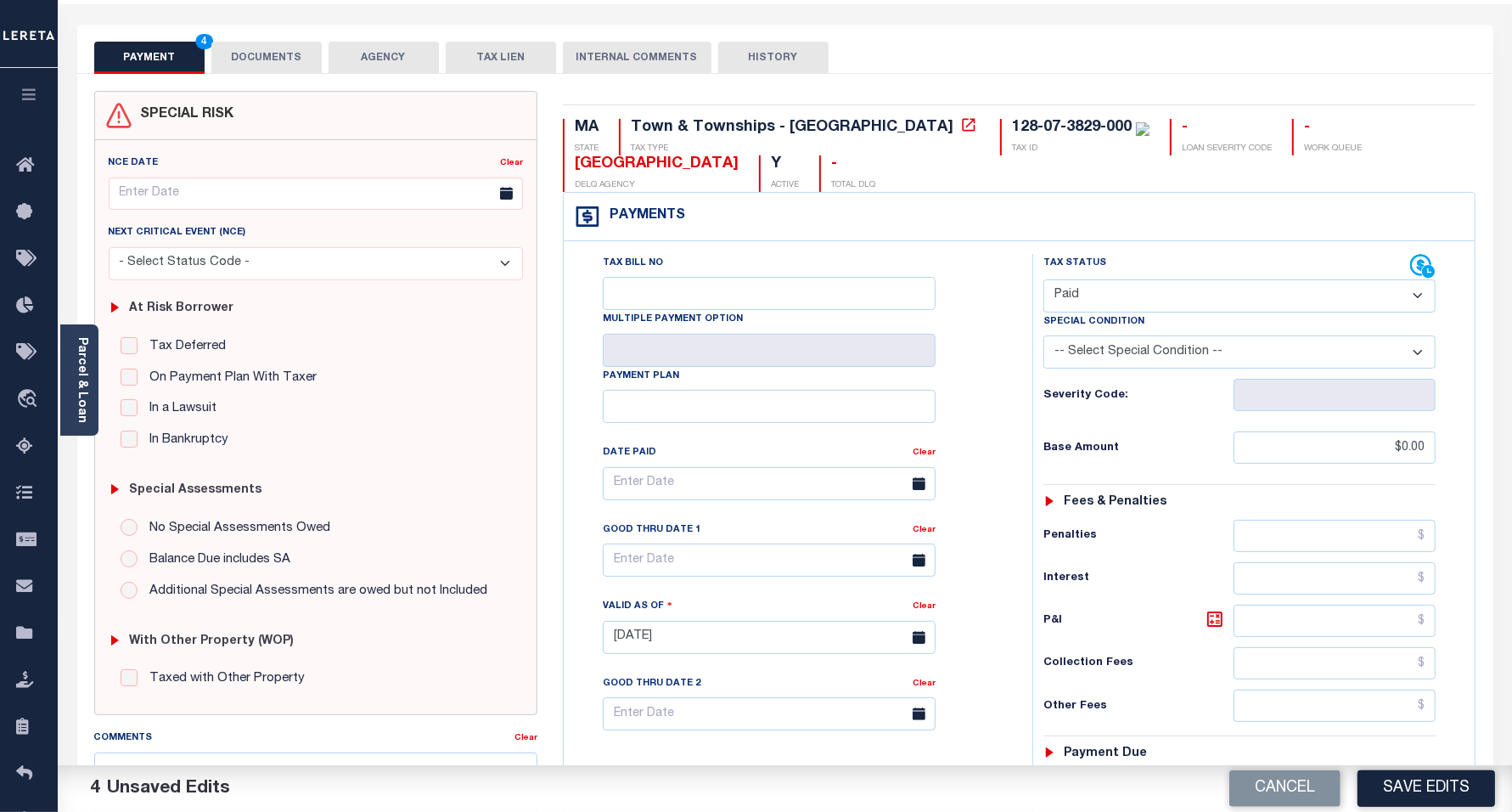
scroll to position [0, 0]
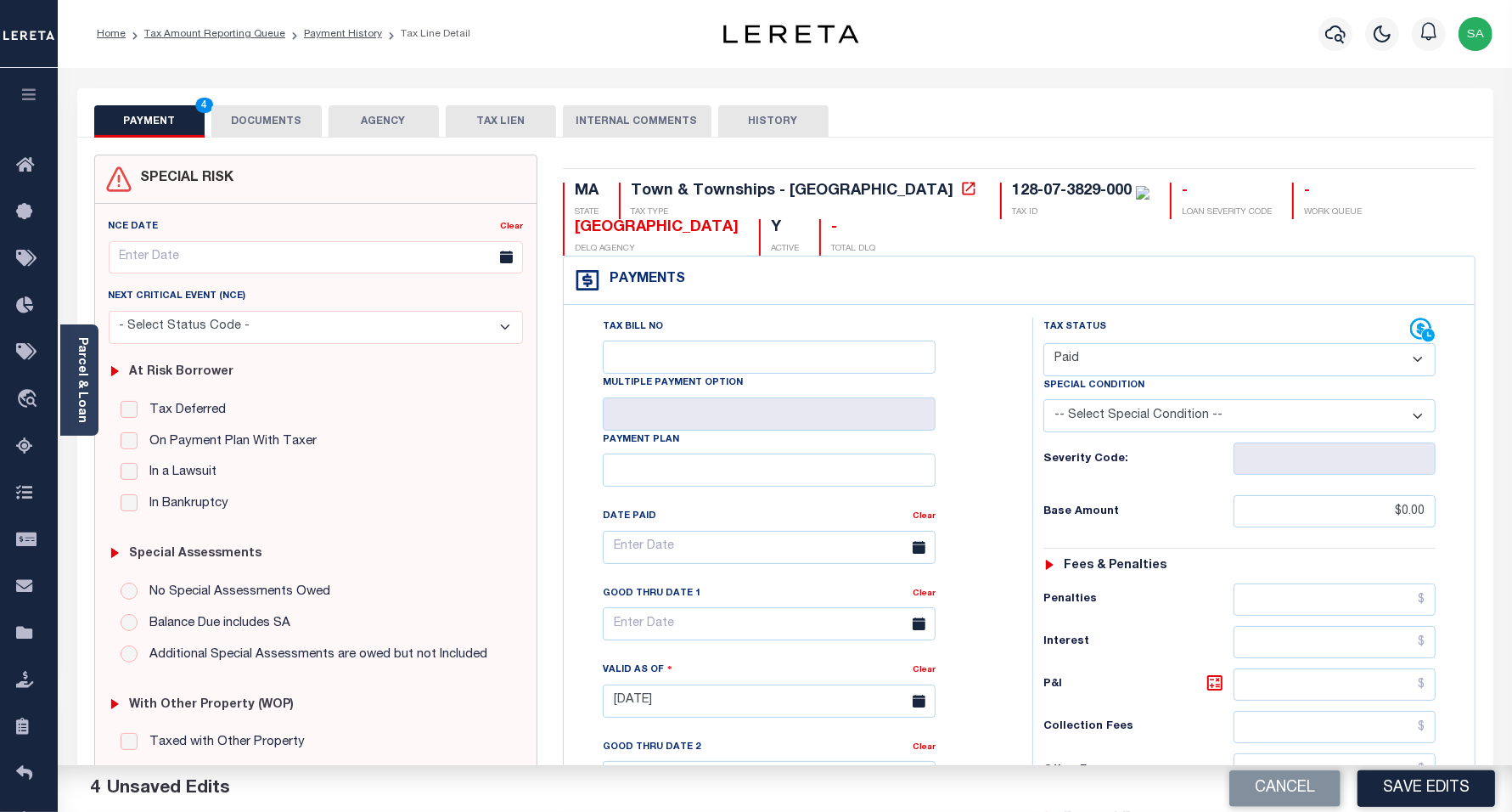
click at [251, 109] on button "DOCUMENTS" at bounding box center [267, 121] width 110 height 32
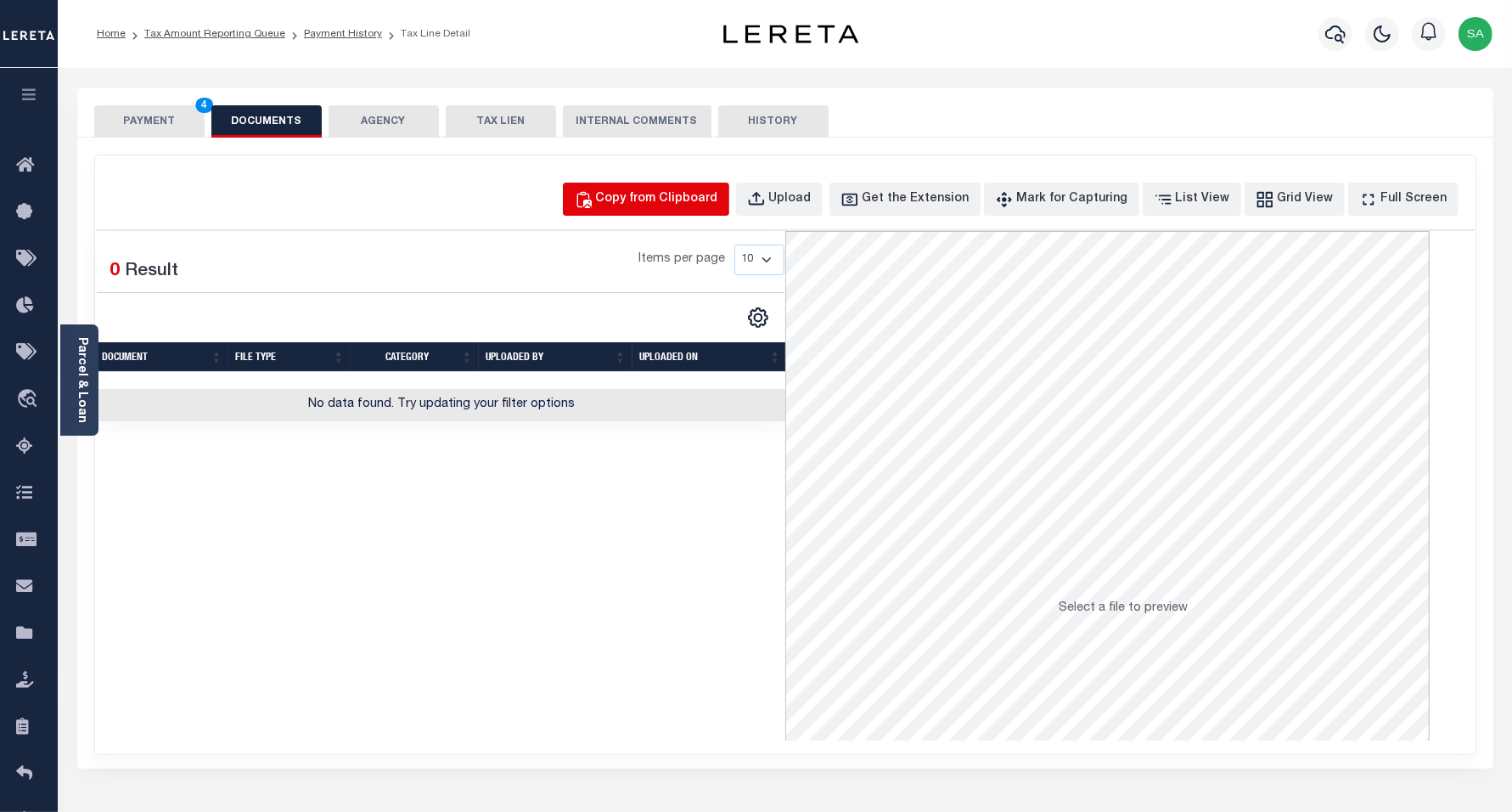
click at [648, 208] on button "Copy from Clipboard" at bounding box center [646, 199] width 166 height 33
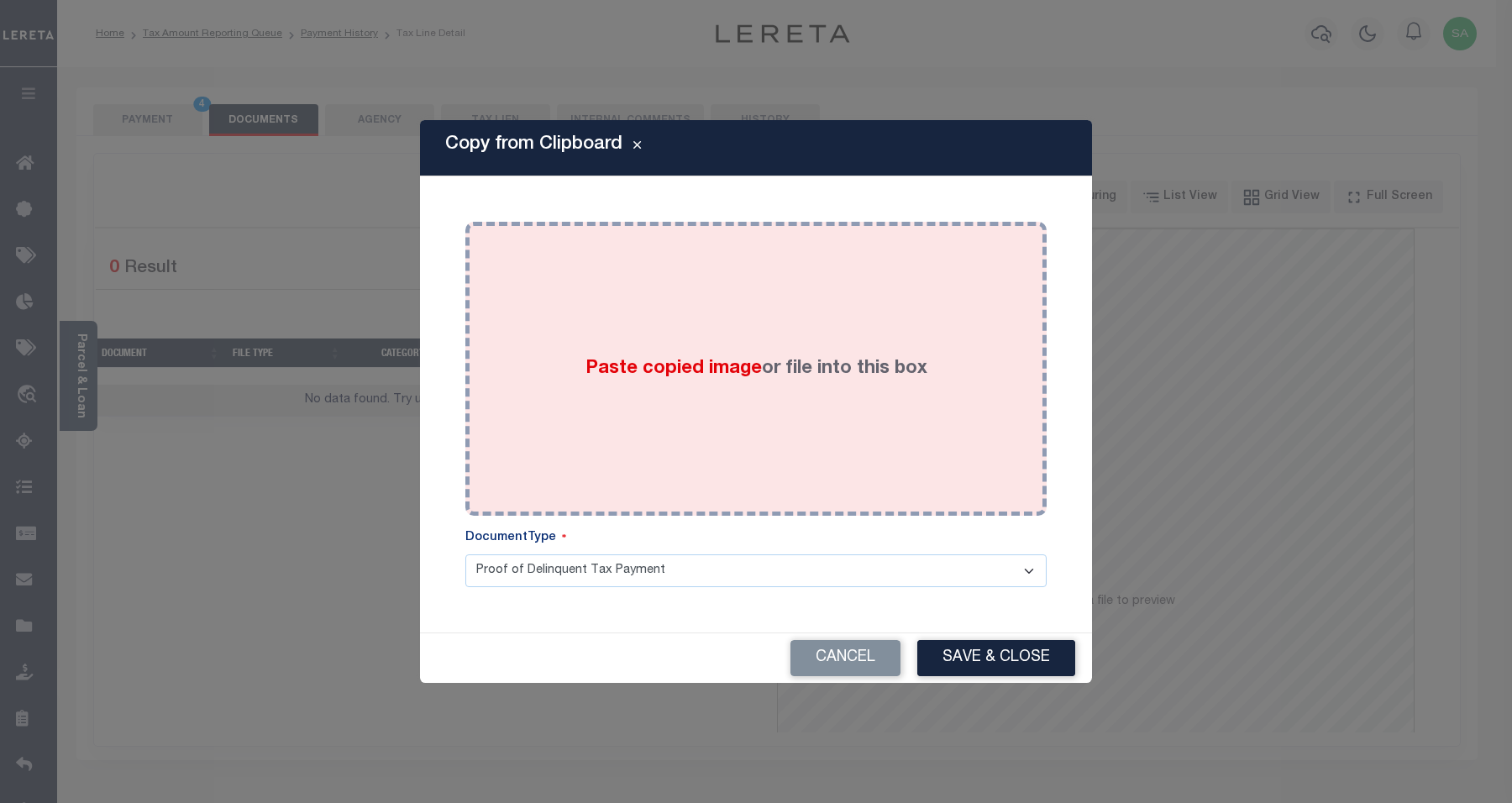
click at [796, 410] on div "Paste copied image or file into this box" at bounding box center [756, 369] width 556 height 269
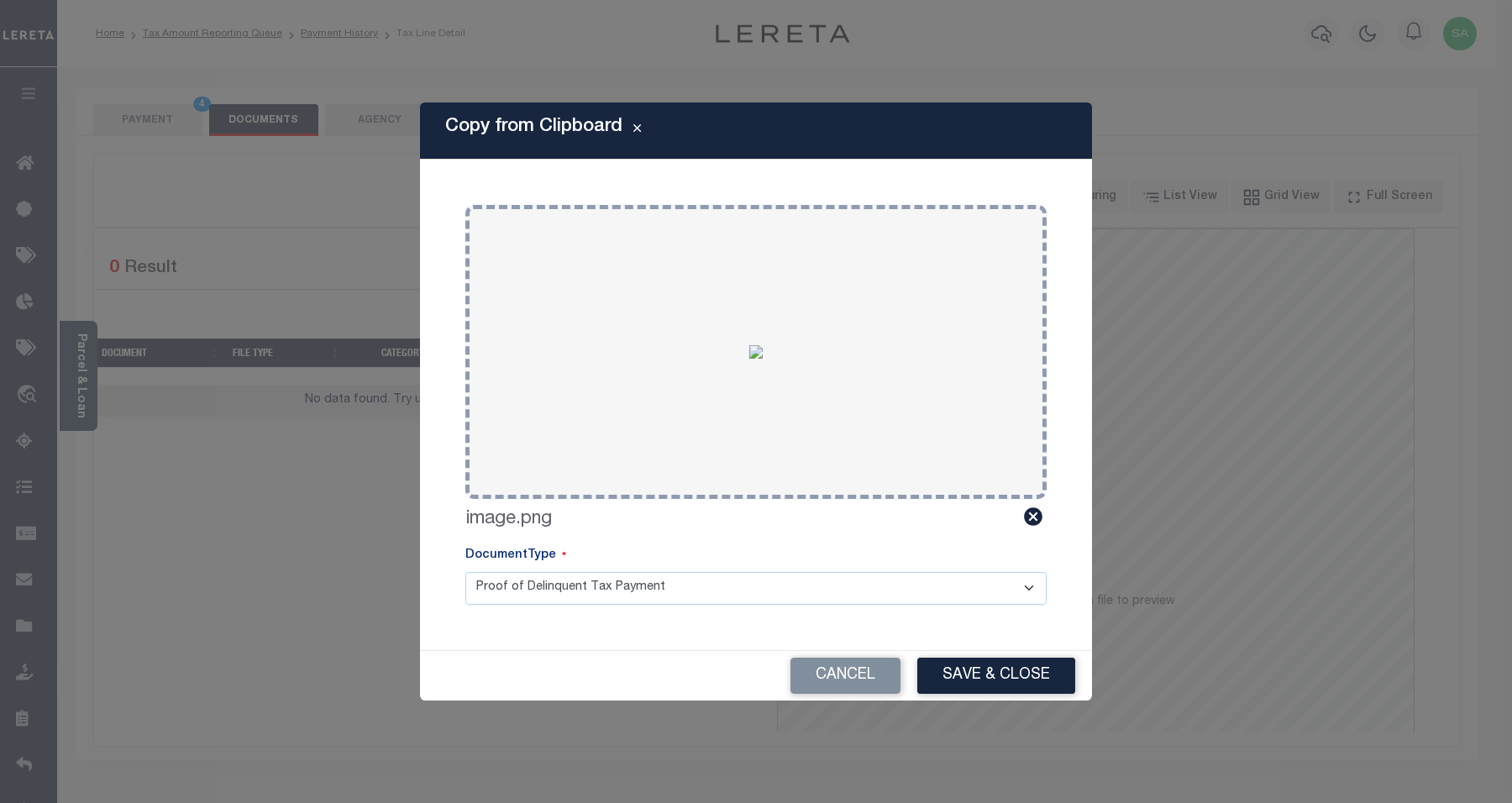
click at [980, 679] on button "Save & Close" at bounding box center [996, 675] width 158 height 36
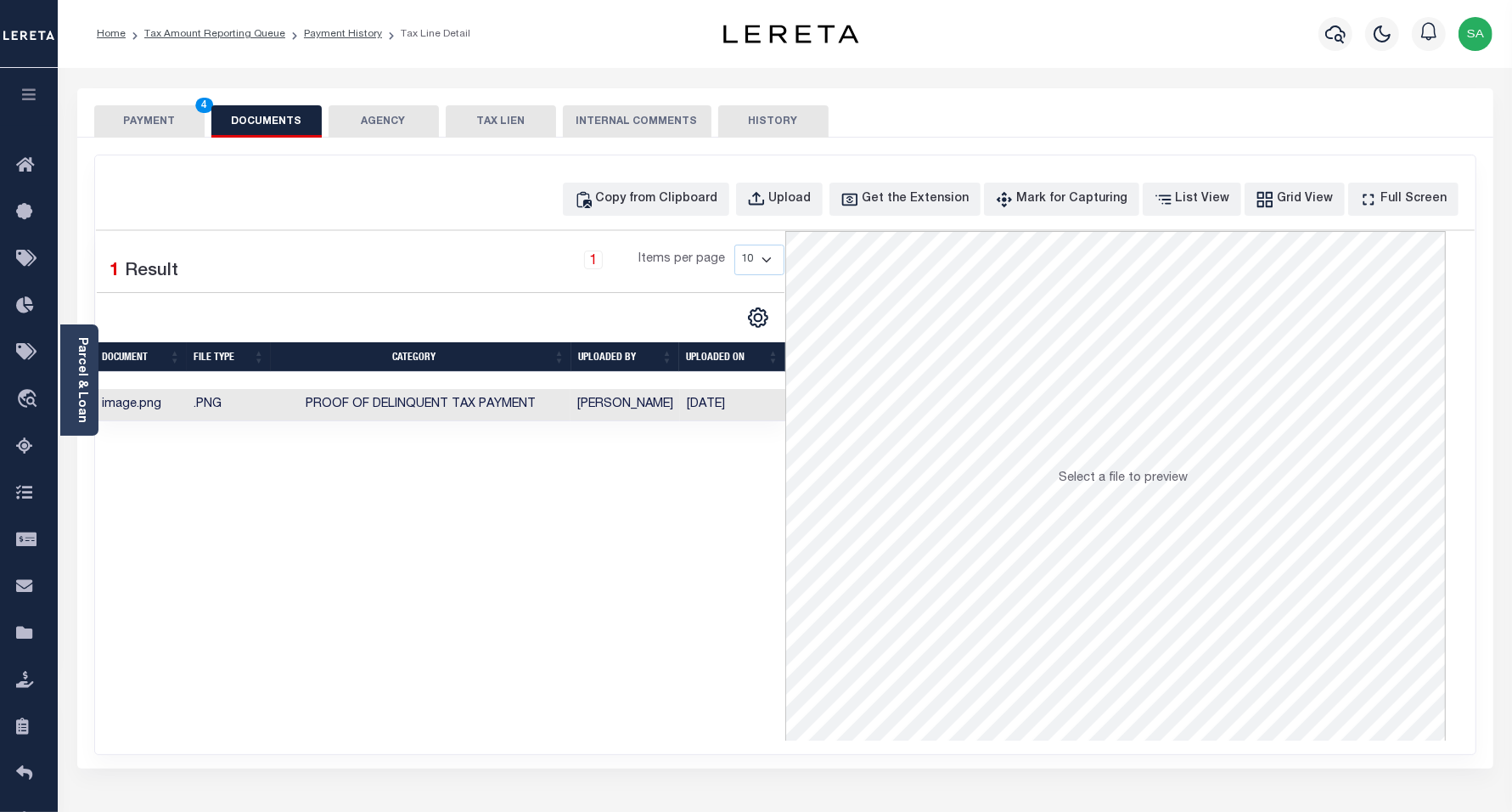
click at [160, 110] on button "PAYMENT 4" at bounding box center [149, 121] width 110 height 32
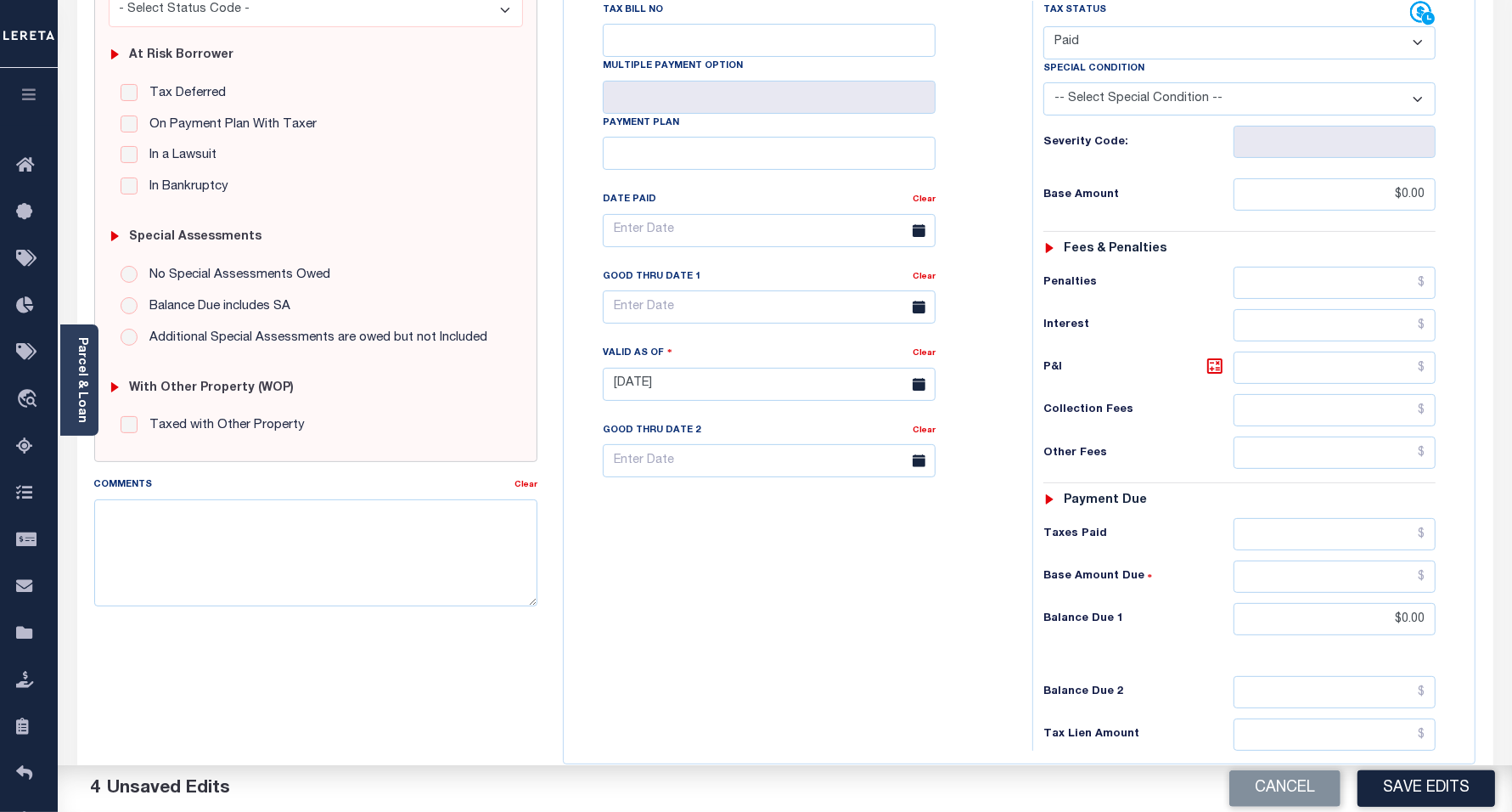
scroll to position [319, 0]
click at [1408, 797] on button "Save Edits" at bounding box center [1426, 788] width 138 height 37
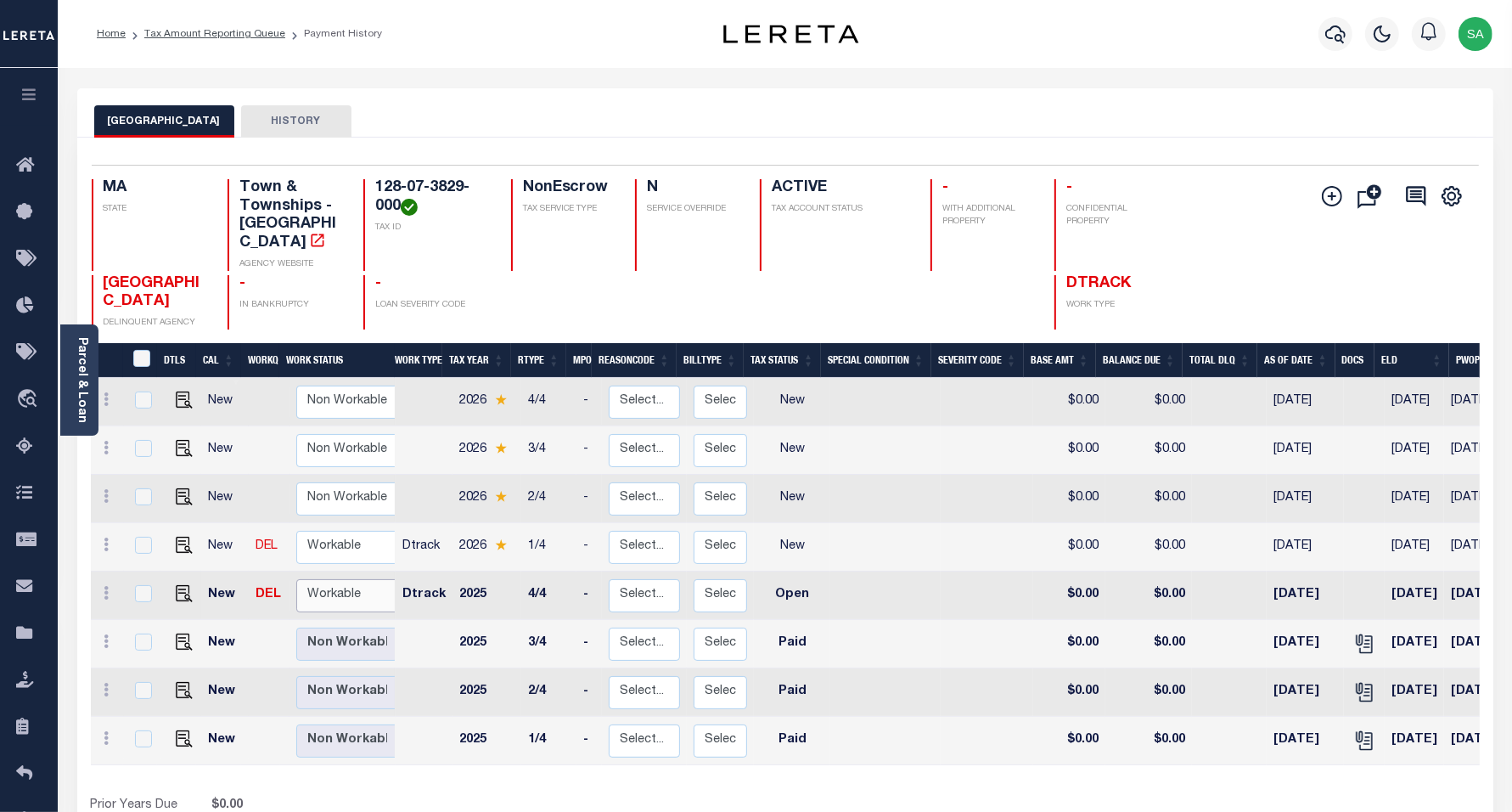
click at [345, 590] on select "Non Workable Workable" at bounding box center [347, 595] width 102 height 33
checkbox input "true"
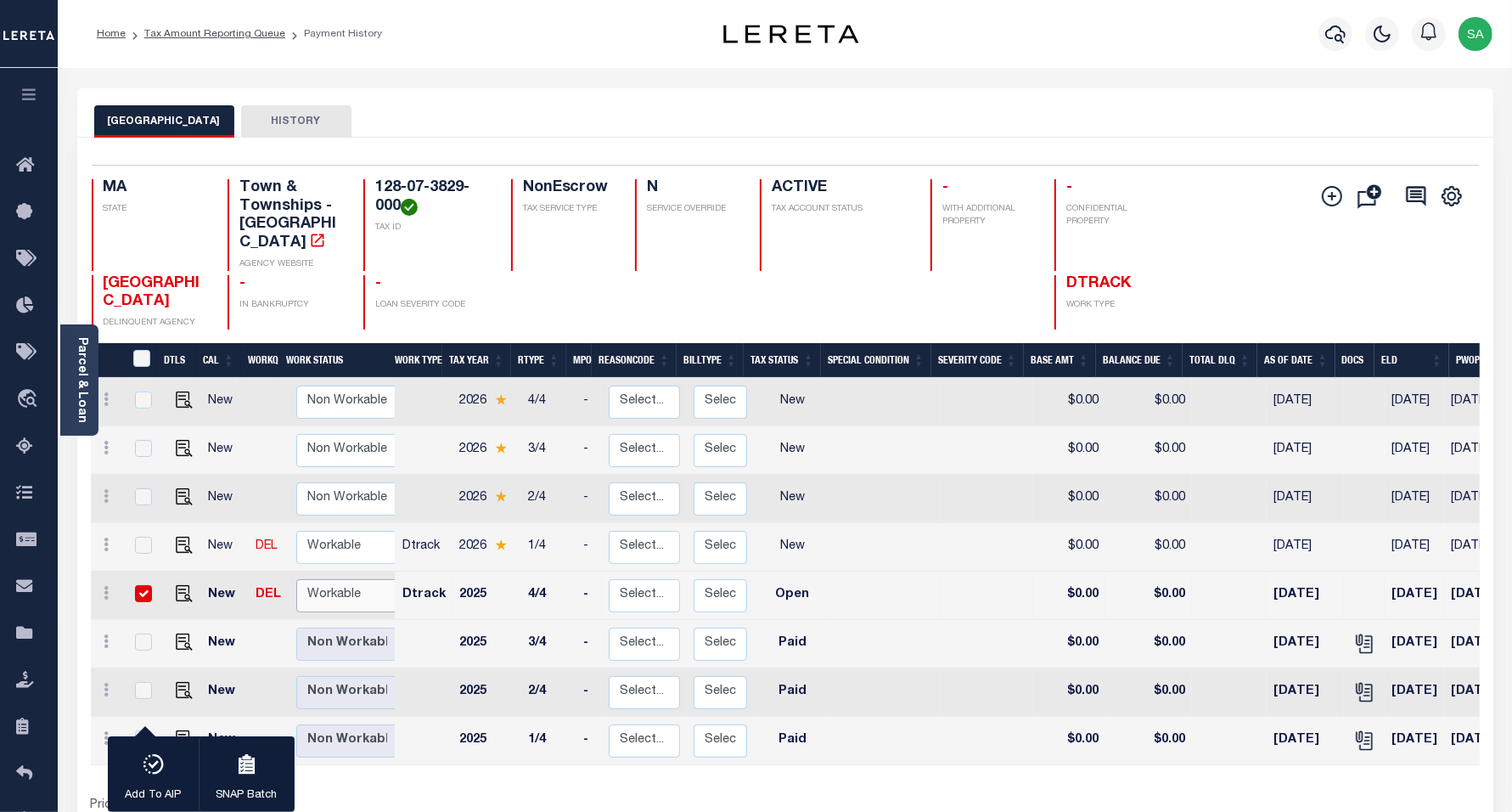
select select "true"
click at [296, 579] on select "Non Workable Workable" at bounding box center [347, 595] width 102 height 33
checkbox input "false"
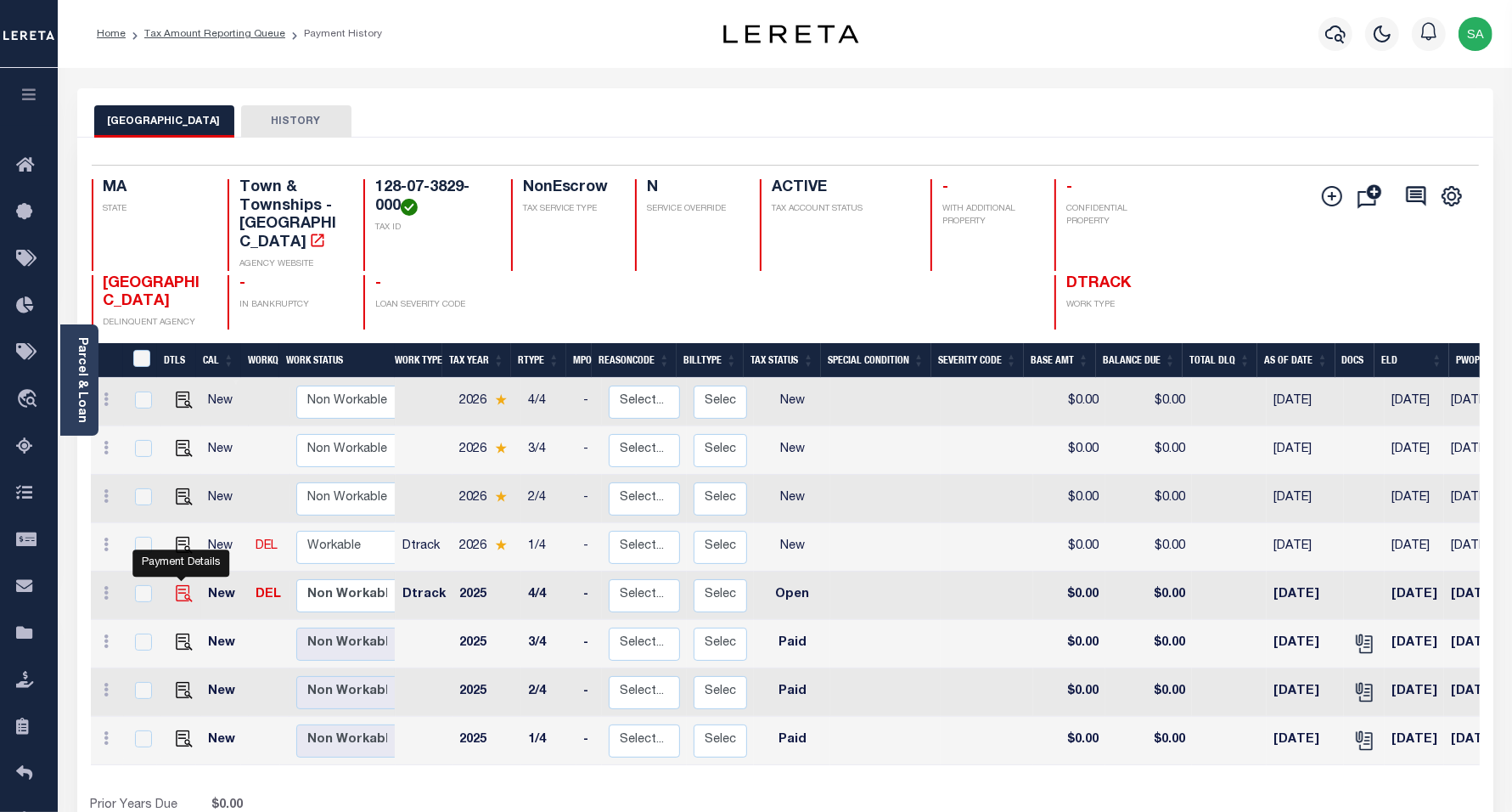
click at [176, 585] on img "" at bounding box center [184, 594] width 17 height 17
checkbox input "true"
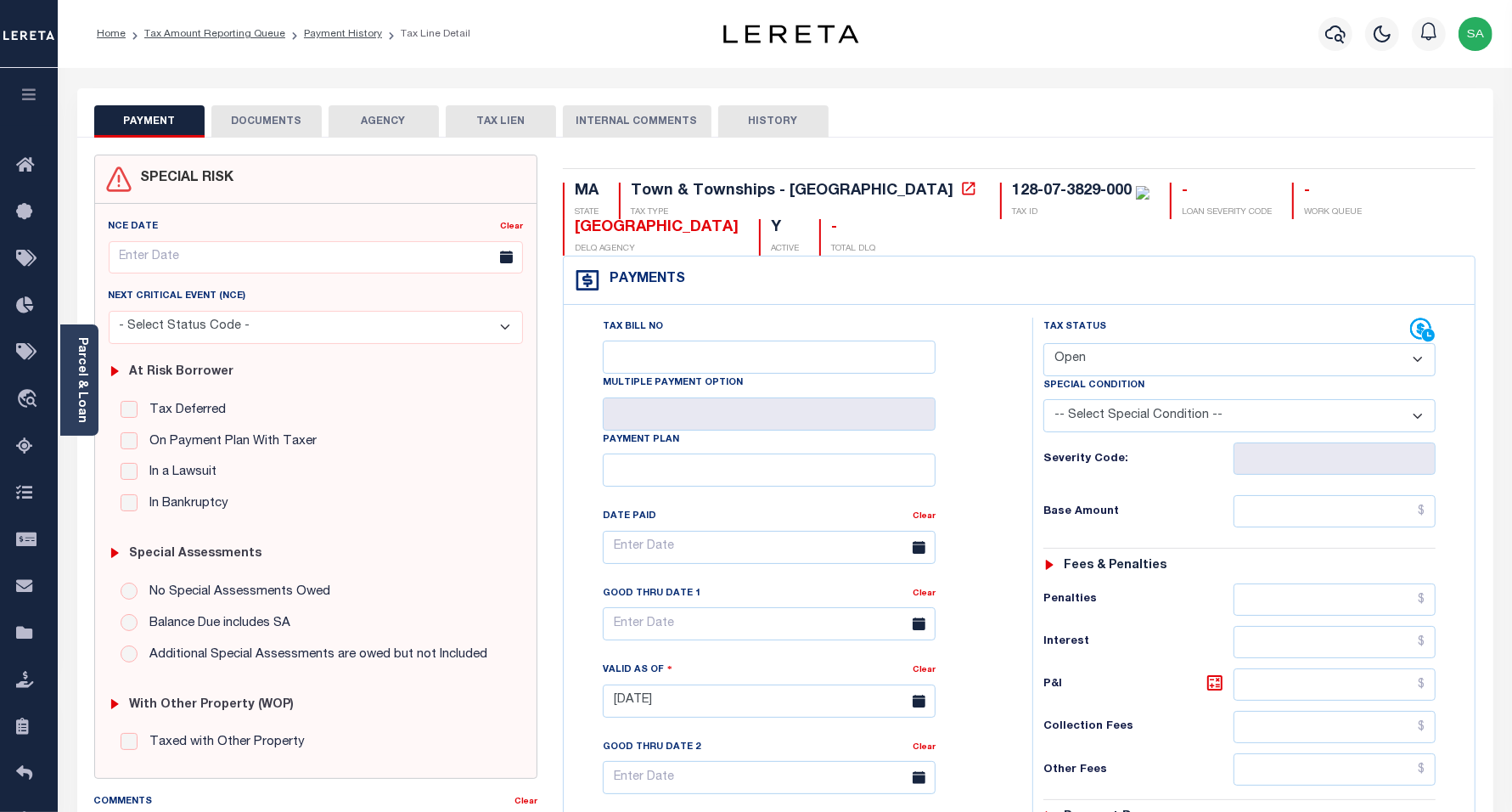
click at [1153, 349] on select "- Select Status Code - Open Due/Unpaid Paid Incomplete No Tax Due Internal Refu…" at bounding box center [1239, 359] width 393 height 33
select select "PYD"
click at [1043, 345] on select "- Select Status Code - Open Due/Unpaid Paid Incomplete No Tax Due Internal Refu…" at bounding box center [1239, 359] width 393 height 33
type input "[DATE]"
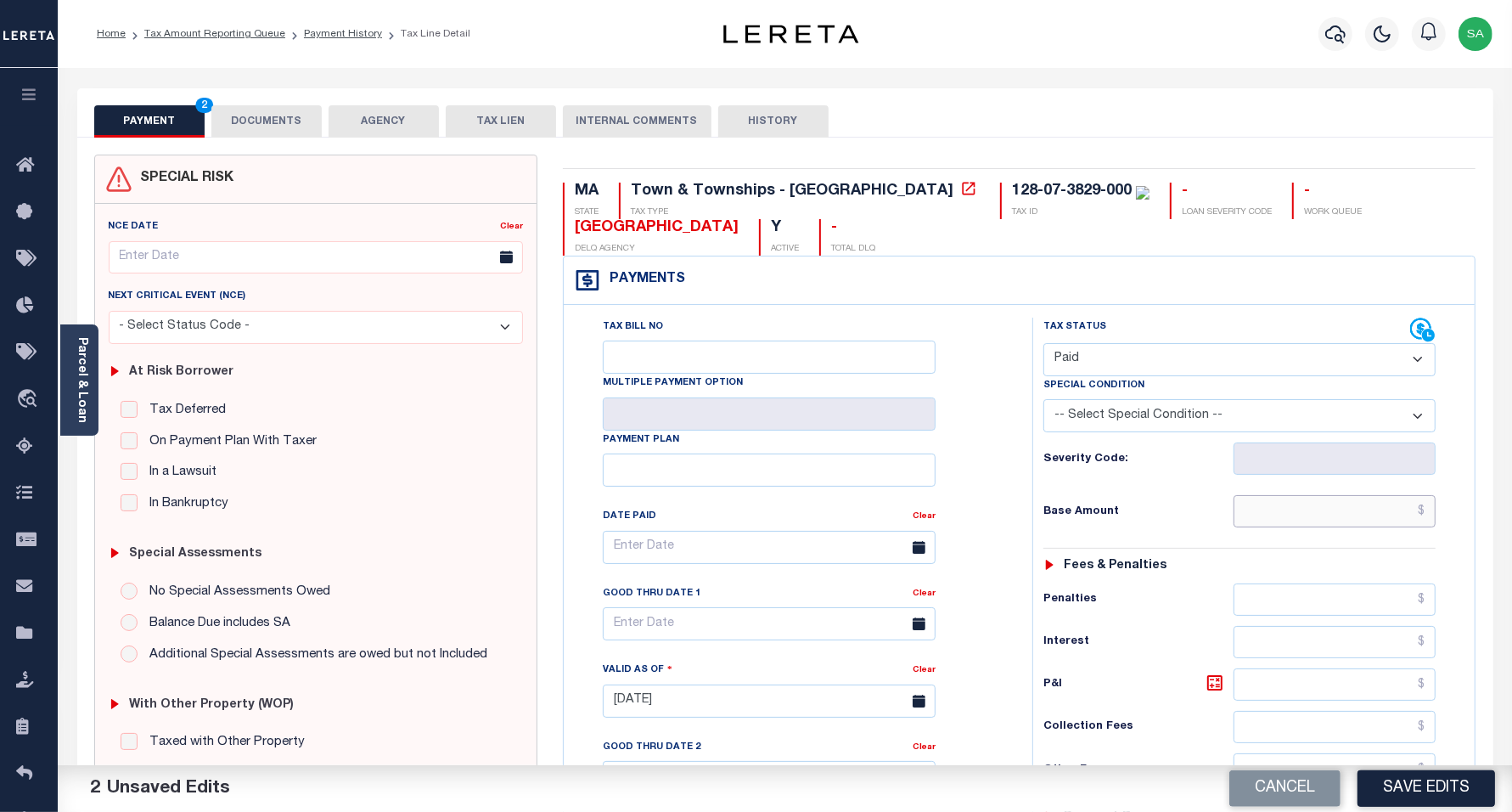
click at [1254, 506] on input "text" at bounding box center [1335, 511] width 202 height 32
type input "$0.00"
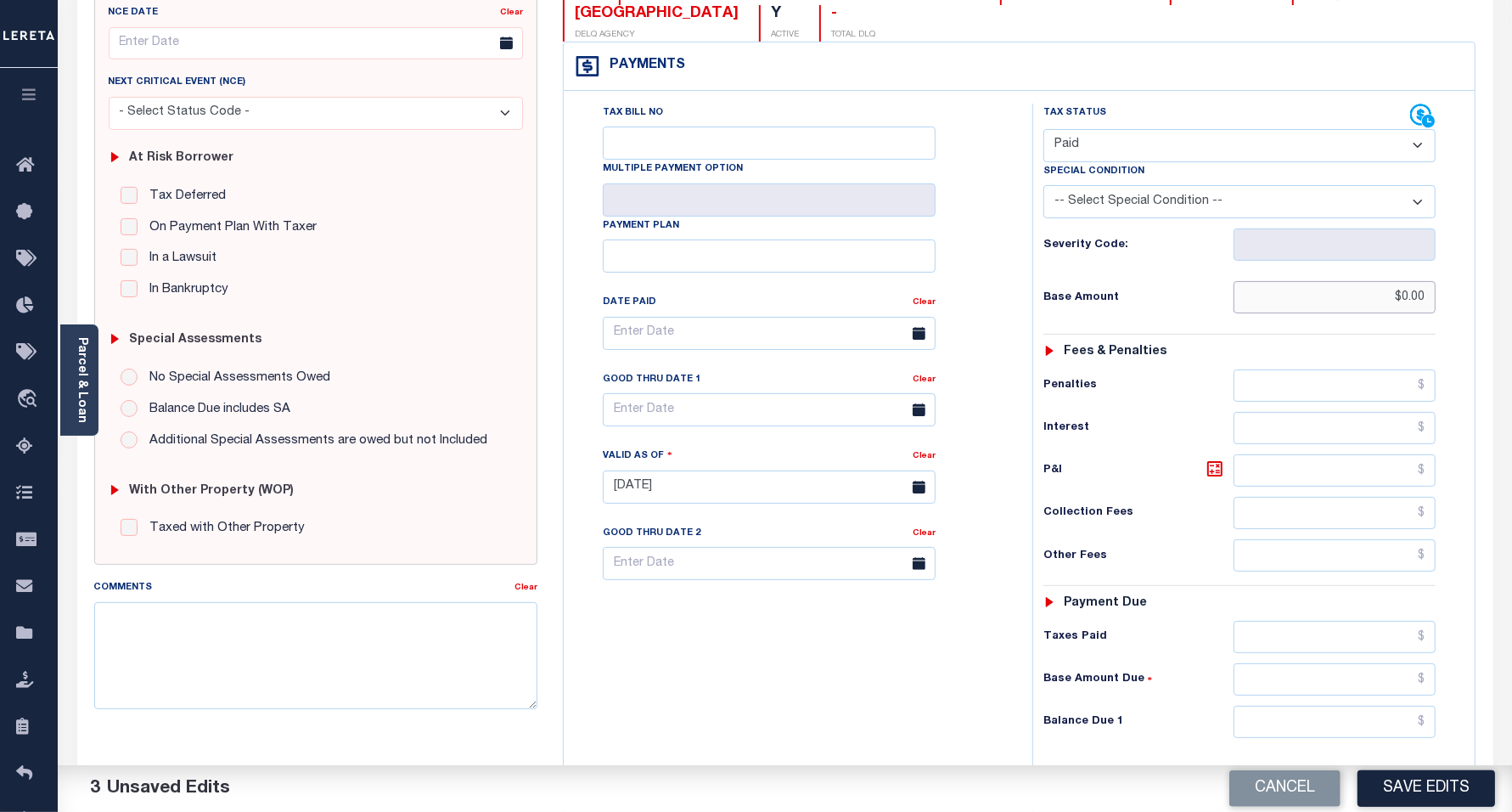
scroll to position [319, 0]
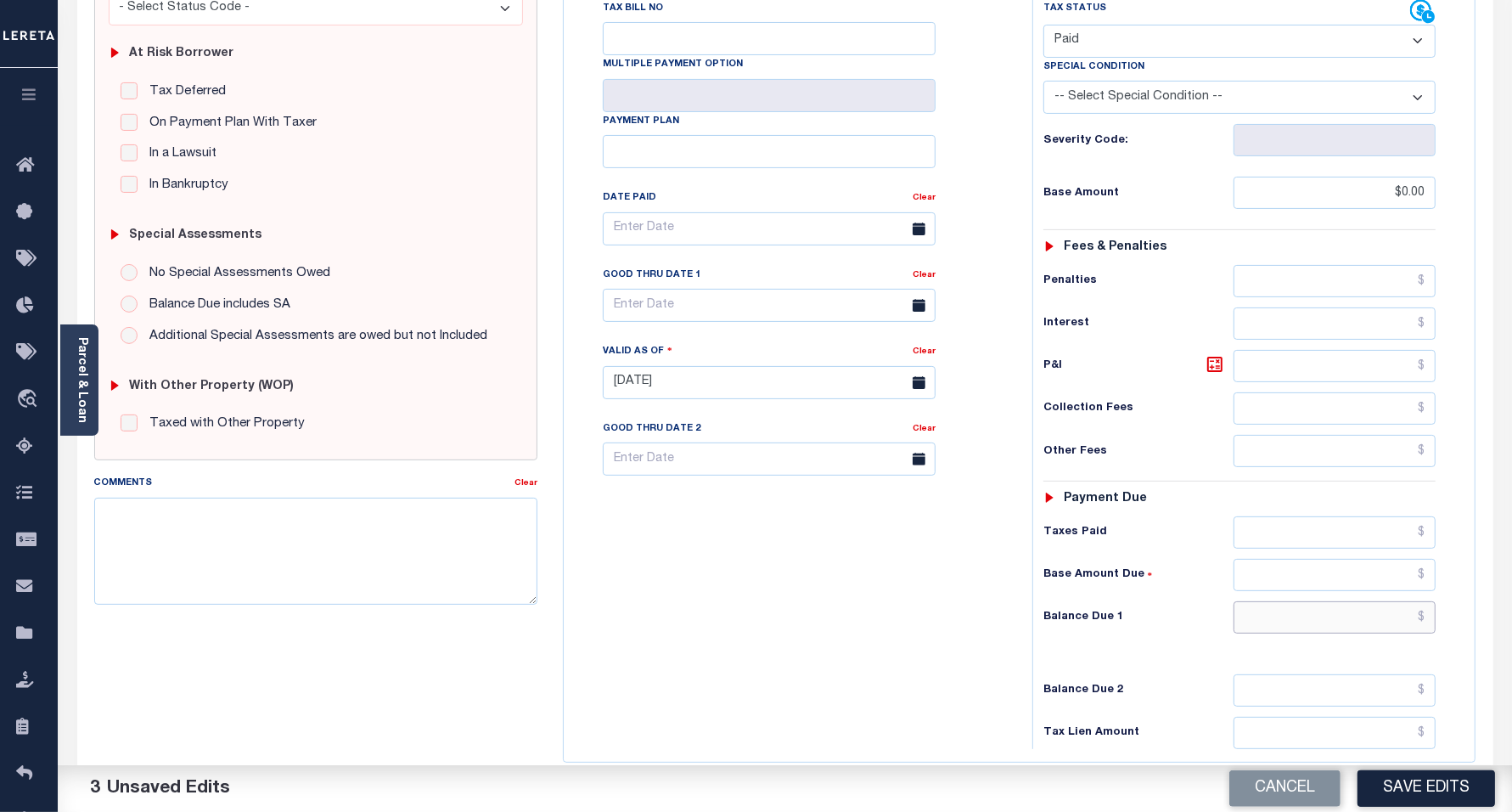
click at [1273, 627] on input "text" at bounding box center [1335, 617] width 202 height 32
type input "$0.00"
click at [723, 582] on div "Tax Bill No Multiple Payment Option Payment Plan Clear" at bounding box center [794, 374] width 452 height 750
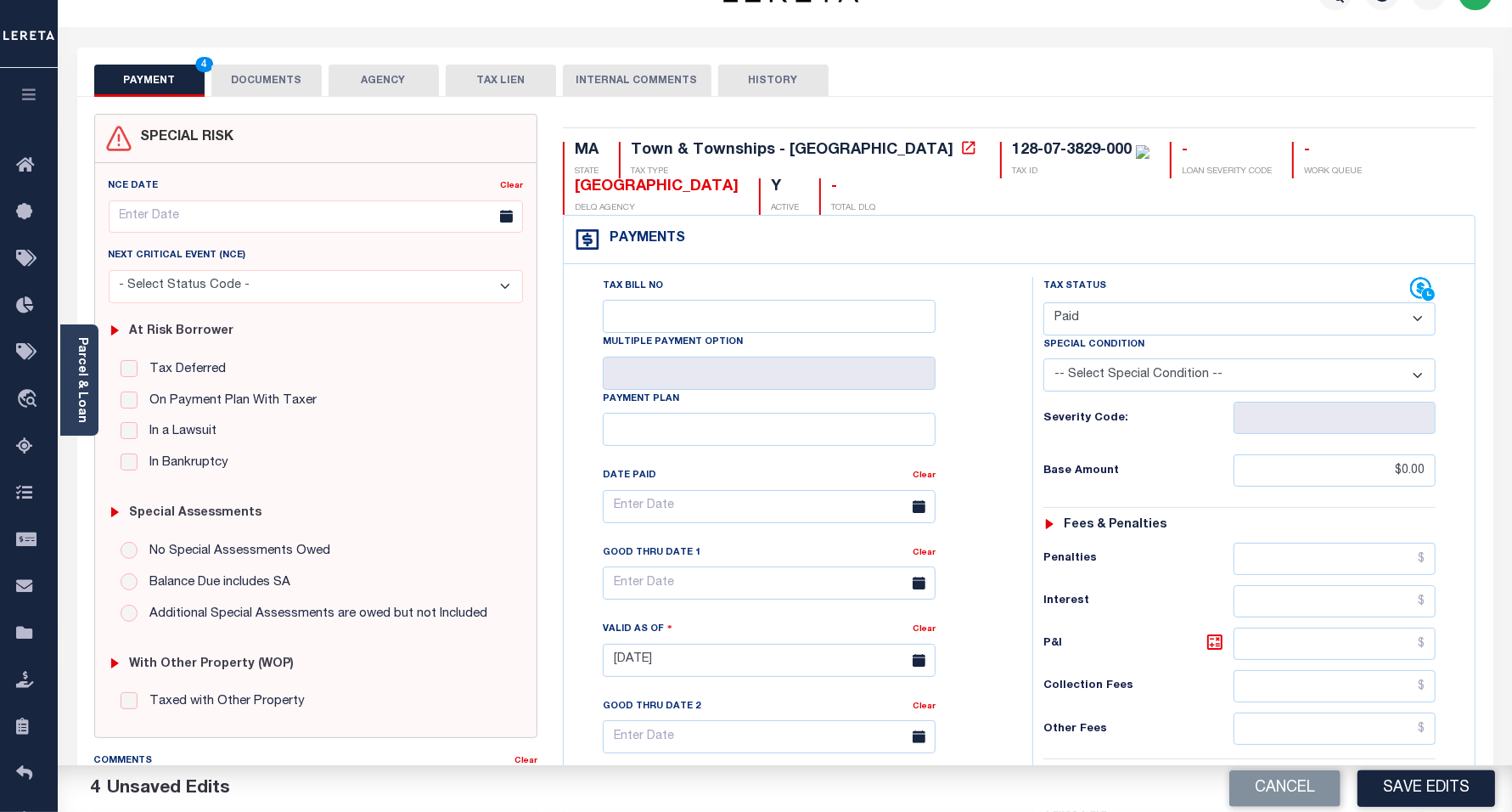
scroll to position [0, 0]
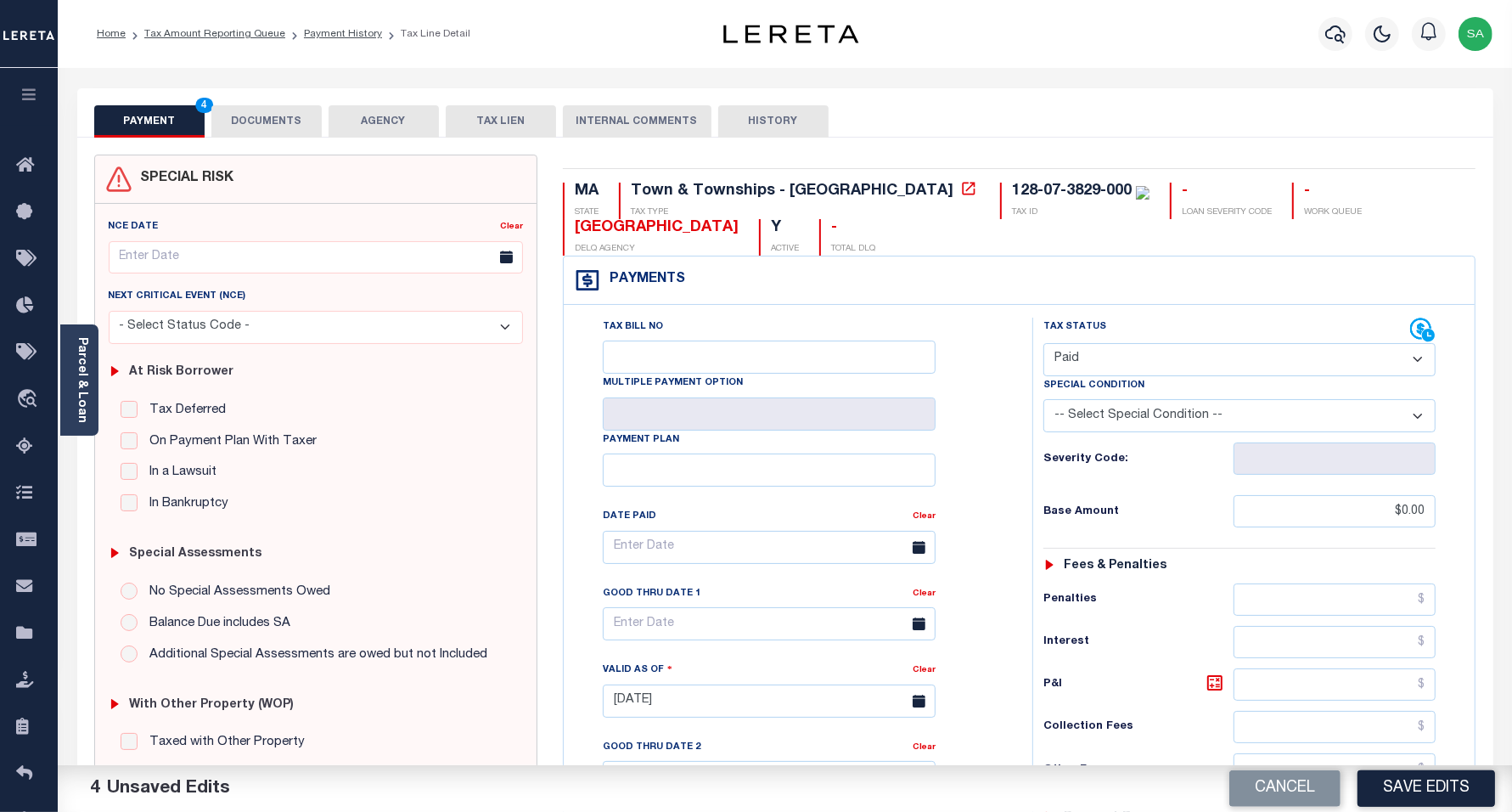
click at [294, 130] on button "DOCUMENTS" at bounding box center [267, 121] width 110 height 32
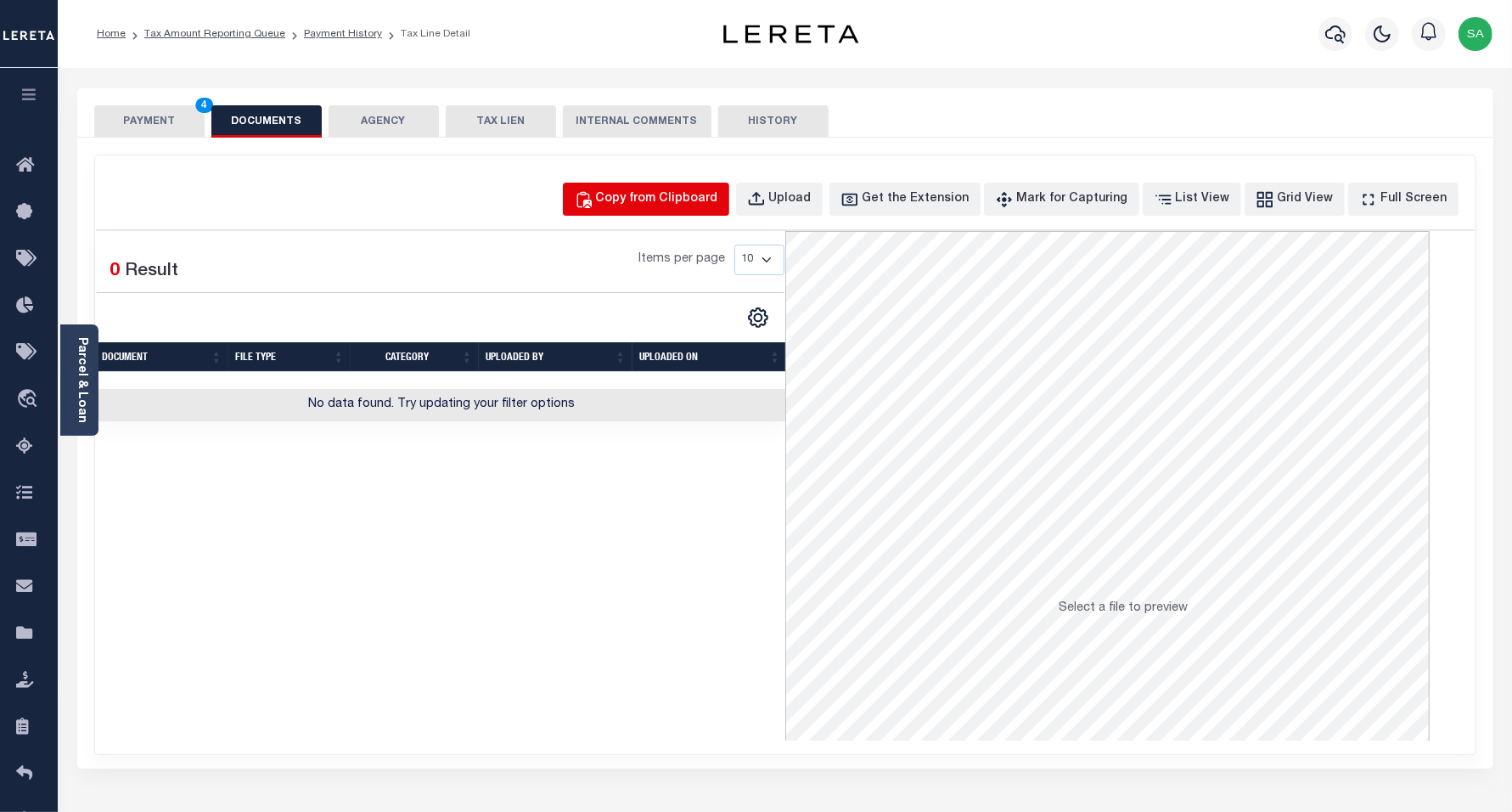
click at [673, 197] on div "Copy from Clipboard" at bounding box center [657, 200] width 122 height 19
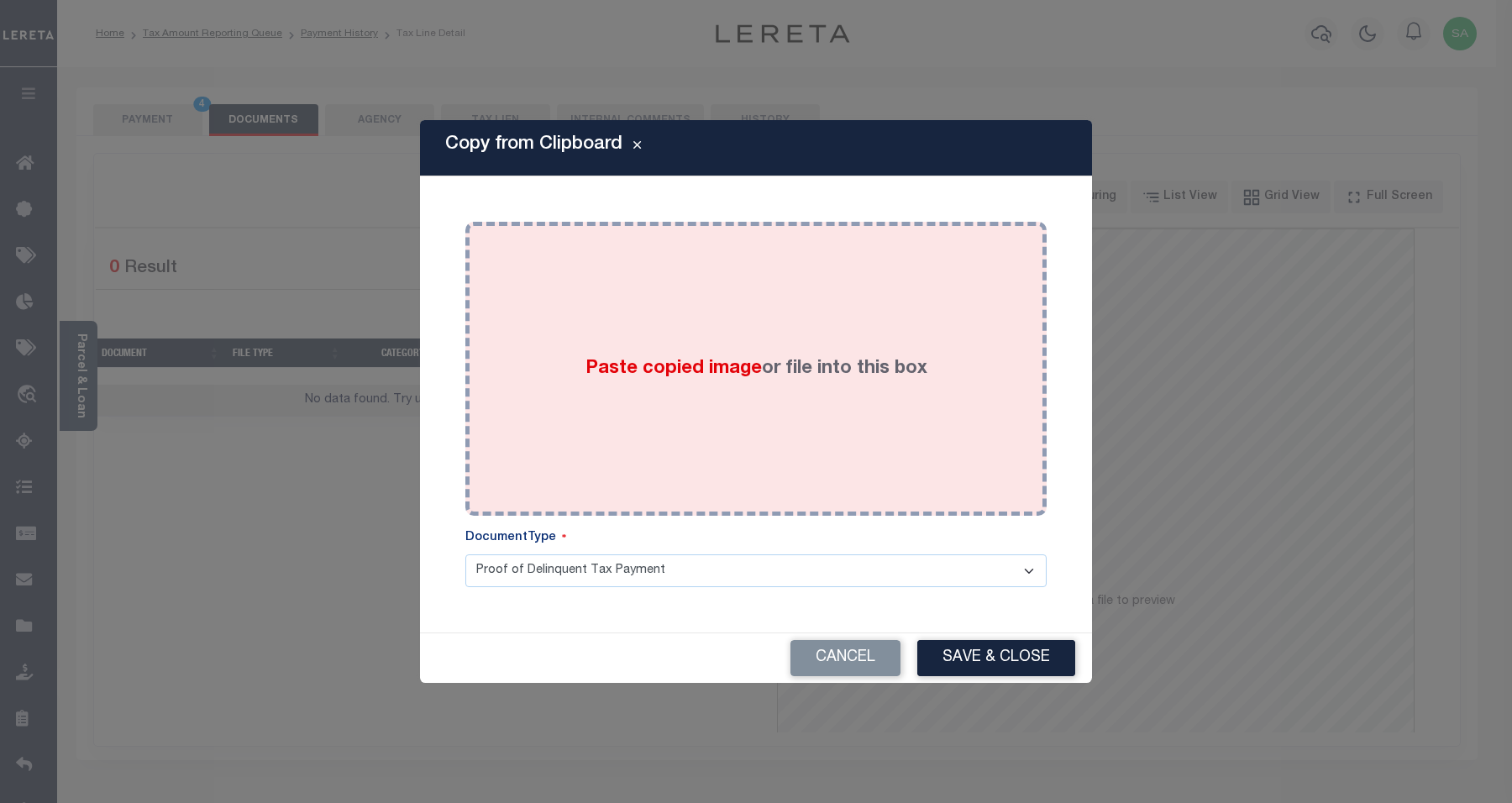
click at [753, 388] on div "Paste copied image or file into this box" at bounding box center [756, 369] width 556 height 269
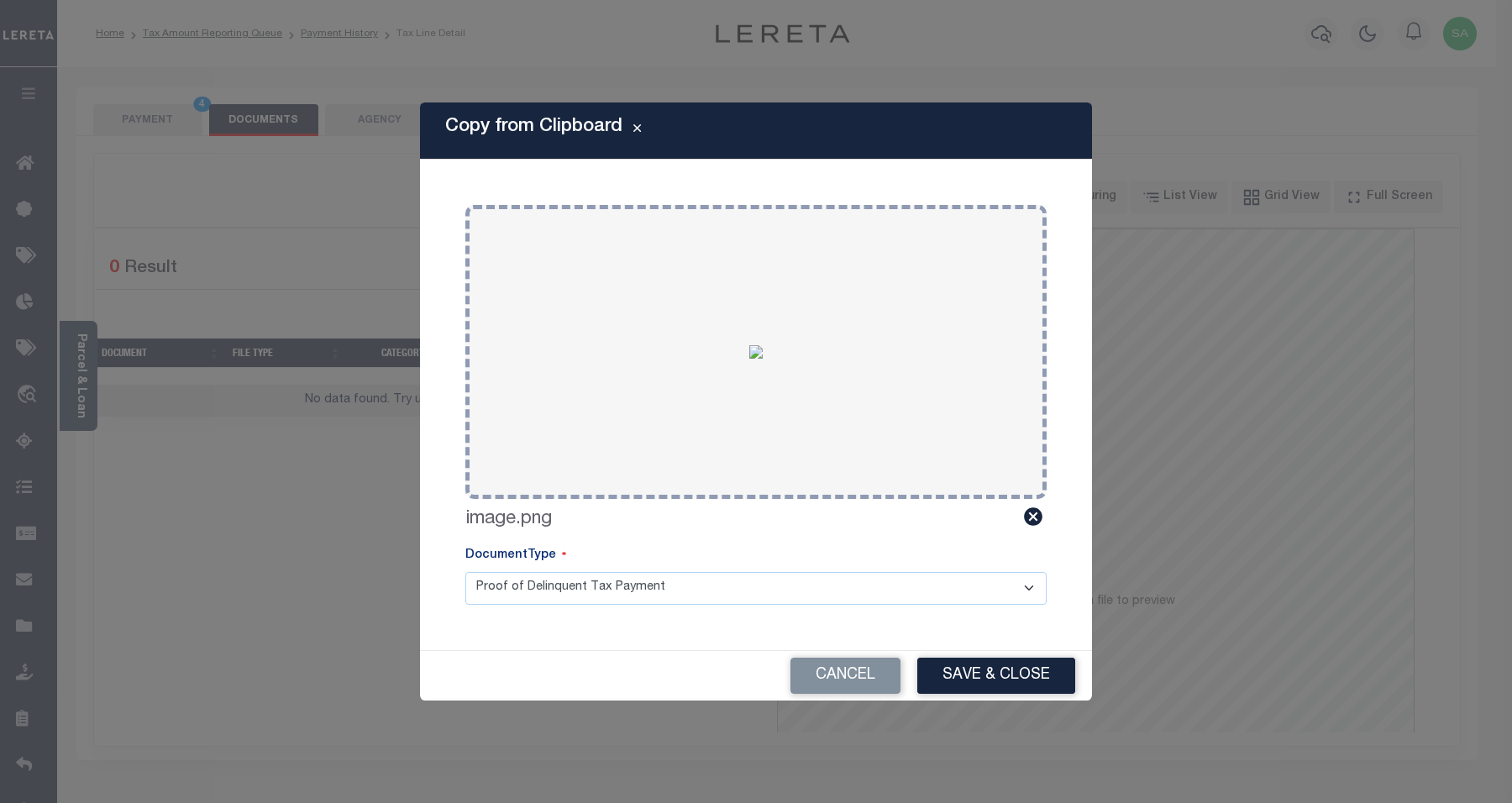
drag, startPoint x: 979, startPoint y: 674, endPoint x: 916, endPoint y: 653, distance: 66.4
click at [979, 674] on button "Save & Close" at bounding box center [996, 675] width 158 height 36
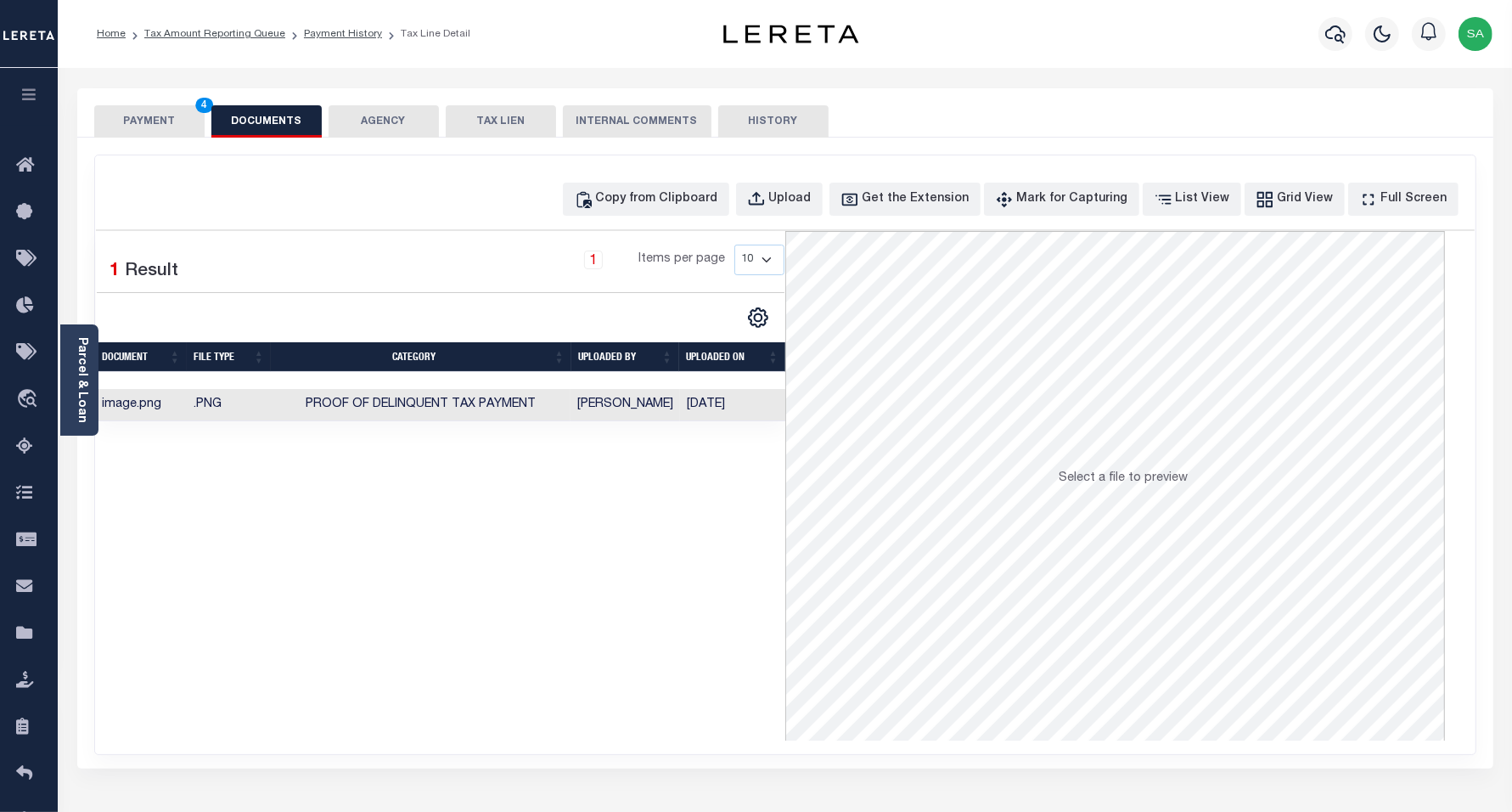
click at [125, 115] on button "PAYMENT 4" at bounding box center [149, 121] width 110 height 32
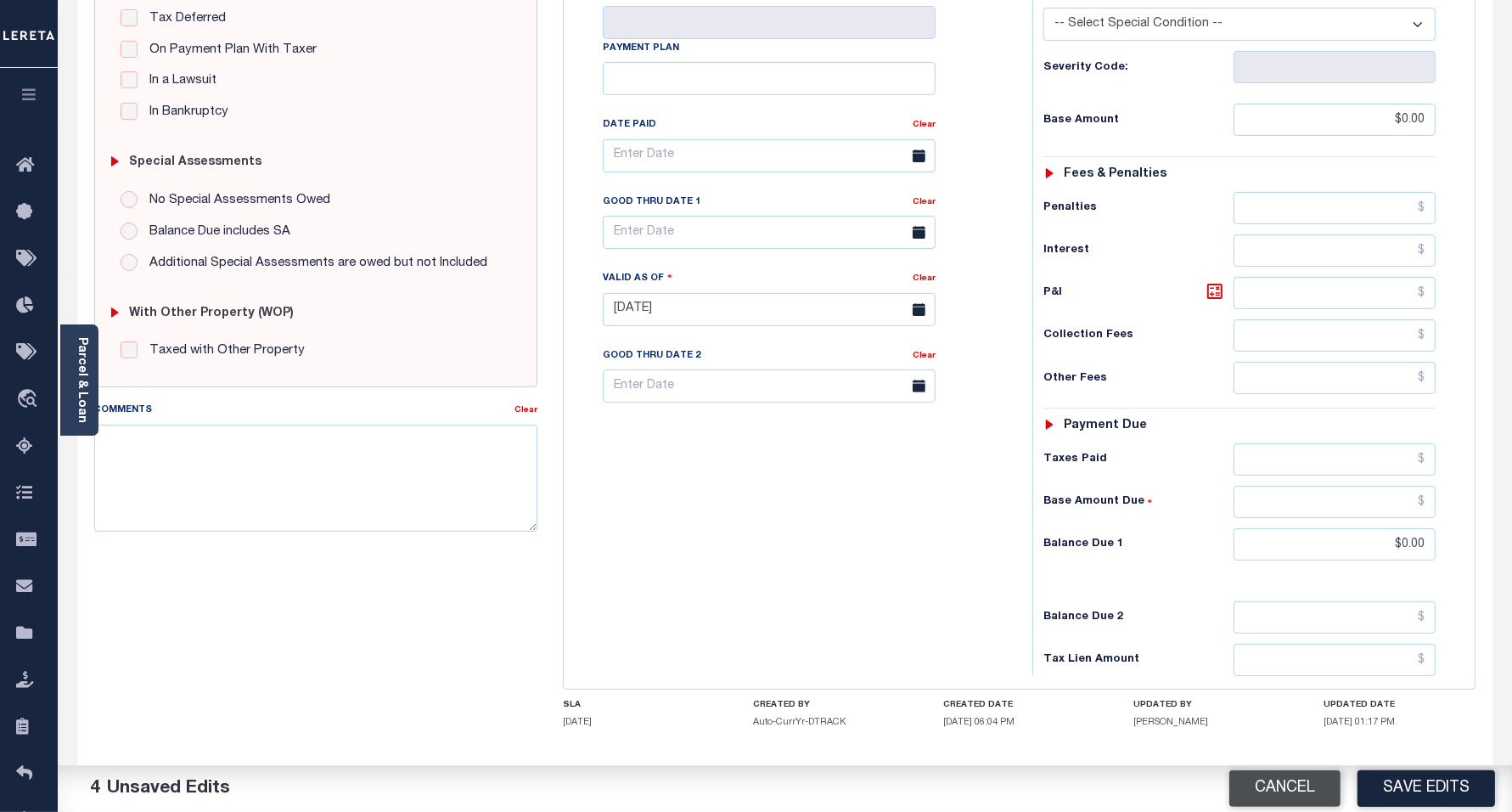
scroll to position [477, 0]
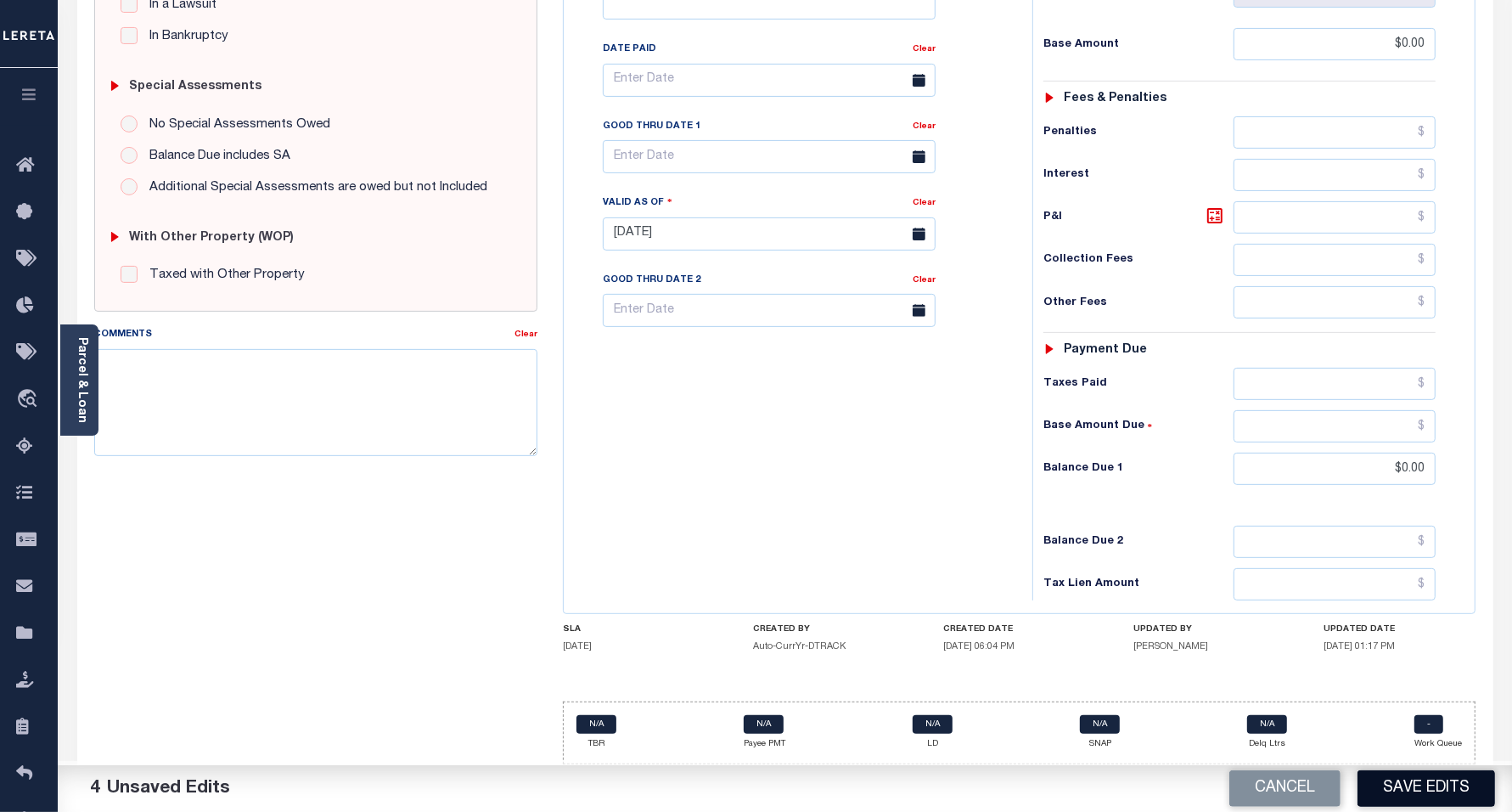
click at [1415, 792] on button "Save Edits" at bounding box center [1426, 788] width 138 height 37
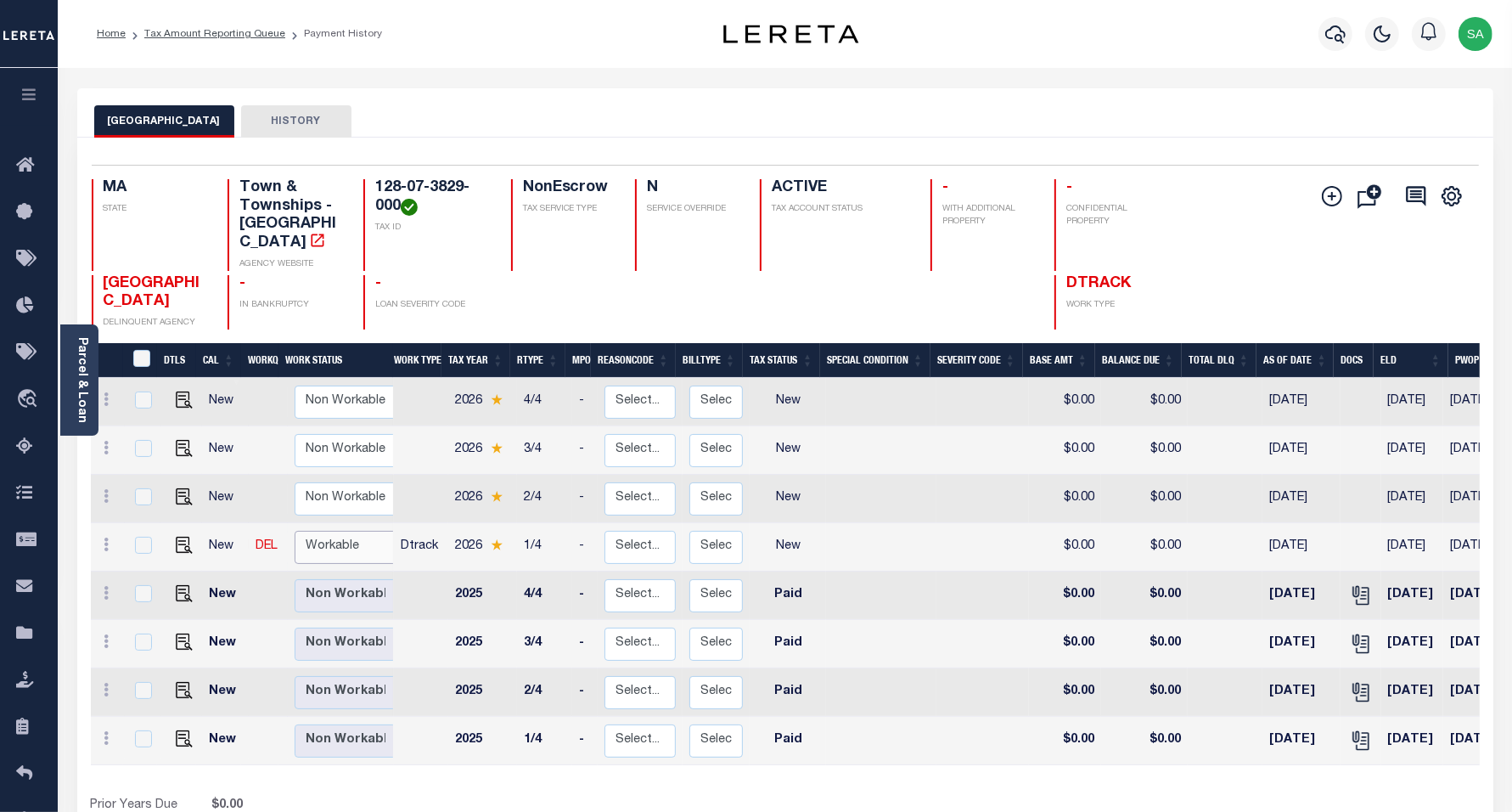
click at [363, 540] on select "Non Workable Workable" at bounding box center [346, 547] width 102 height 33
checkbox input "true"
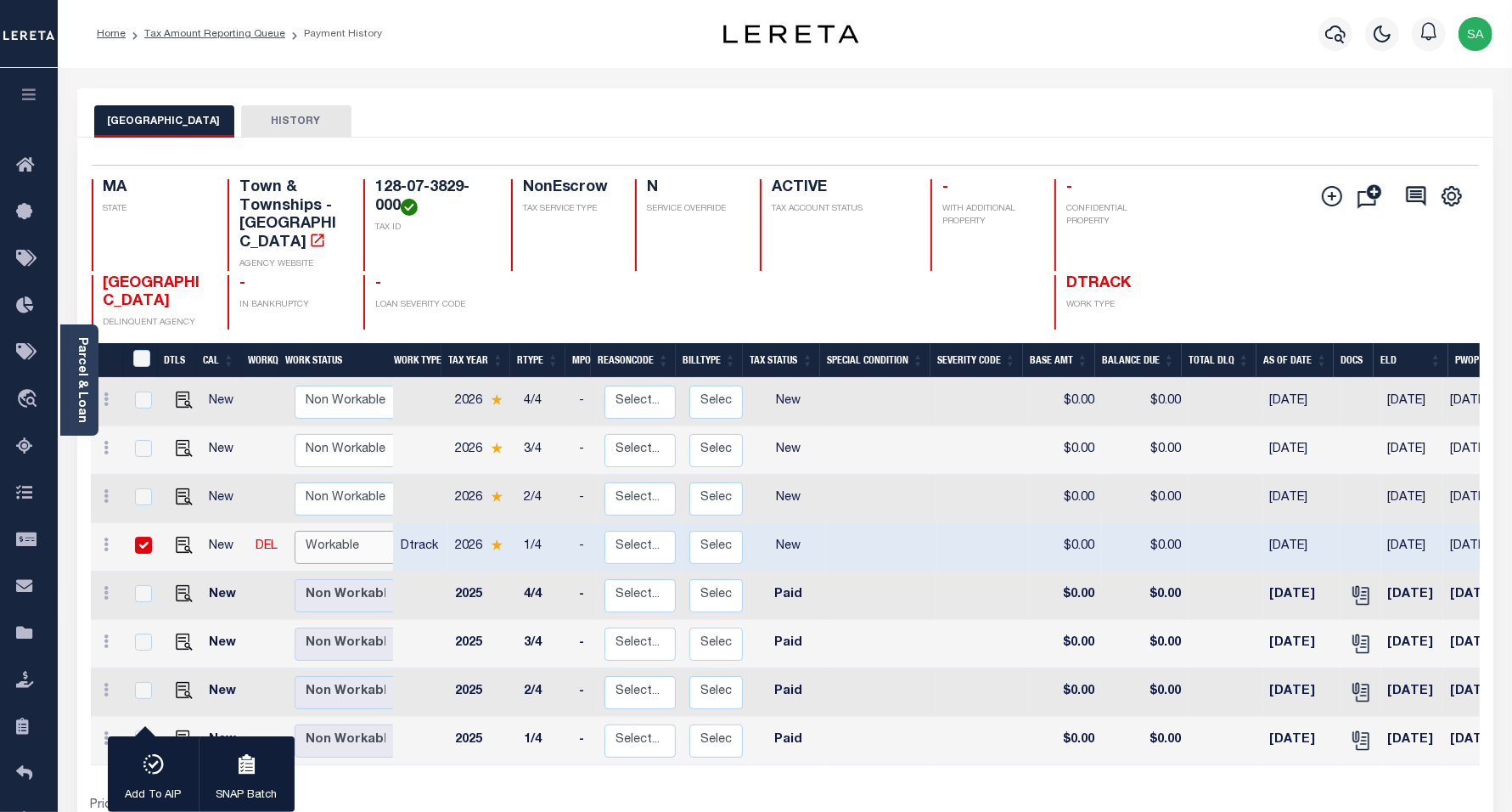
select select "true"
click at [295, 531] on select "Non Workable Workable" at bounding box center [346, 547] width 102 height 33
checkbox input "false"
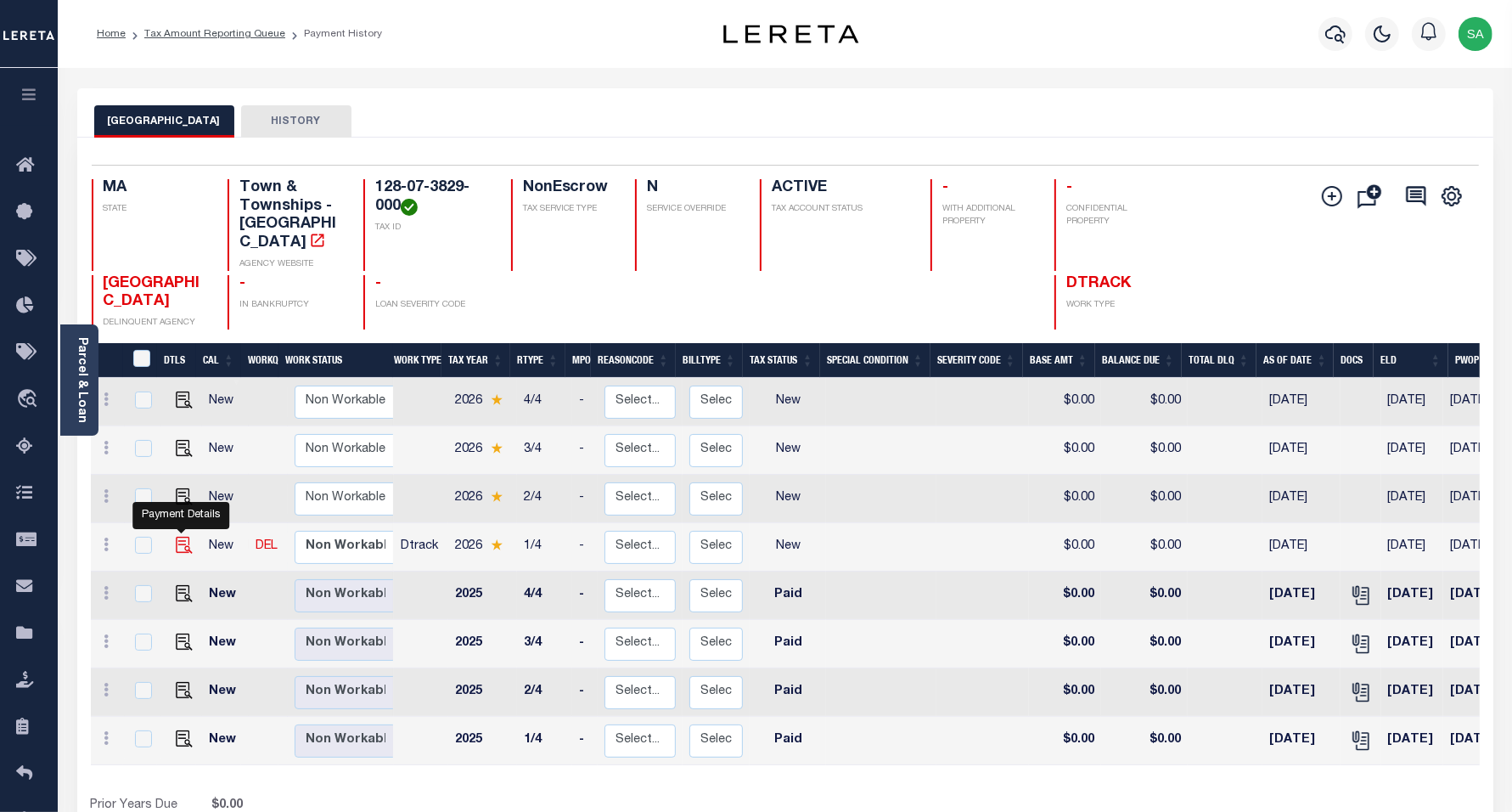
click at [183, 537] on img "" at bounding box center [184, 545] width 17 height 17
checkbox input "true"
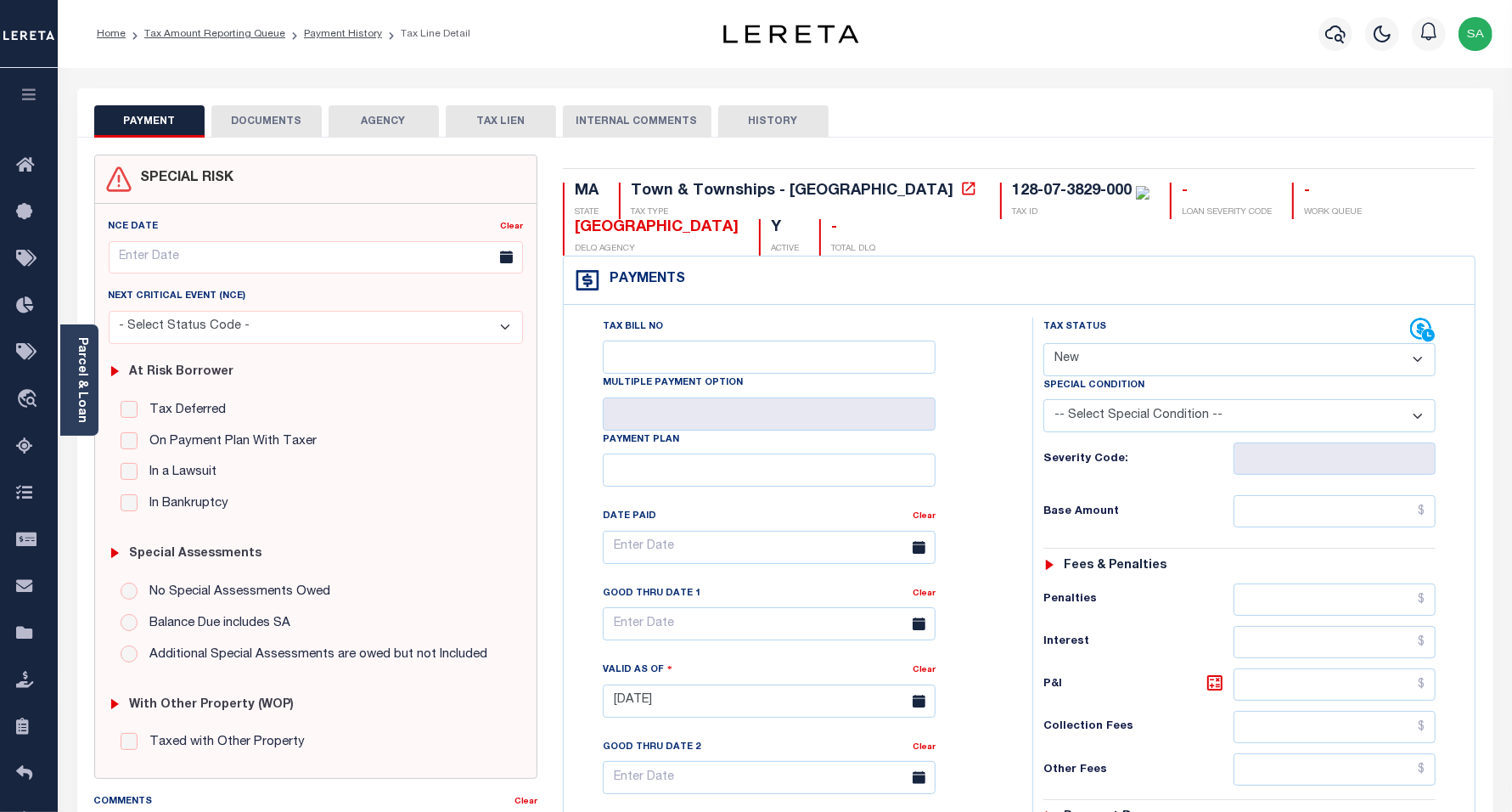
click at [1074, 355] on select "- Select Status Code - Open Due/Unpaid Paid Incomplete No Tax Due Internal Refu…" at bounding box center [1239, 359] width 393 height 33
select select "PYD"
click at [1043, 345] on select "- Select Status Code - Open Due/Unpaid Paid Incomplete No Tax Due Internal Refu…" at bounding box center [1239, 359] width 393 height 33
type input "[DATE]"
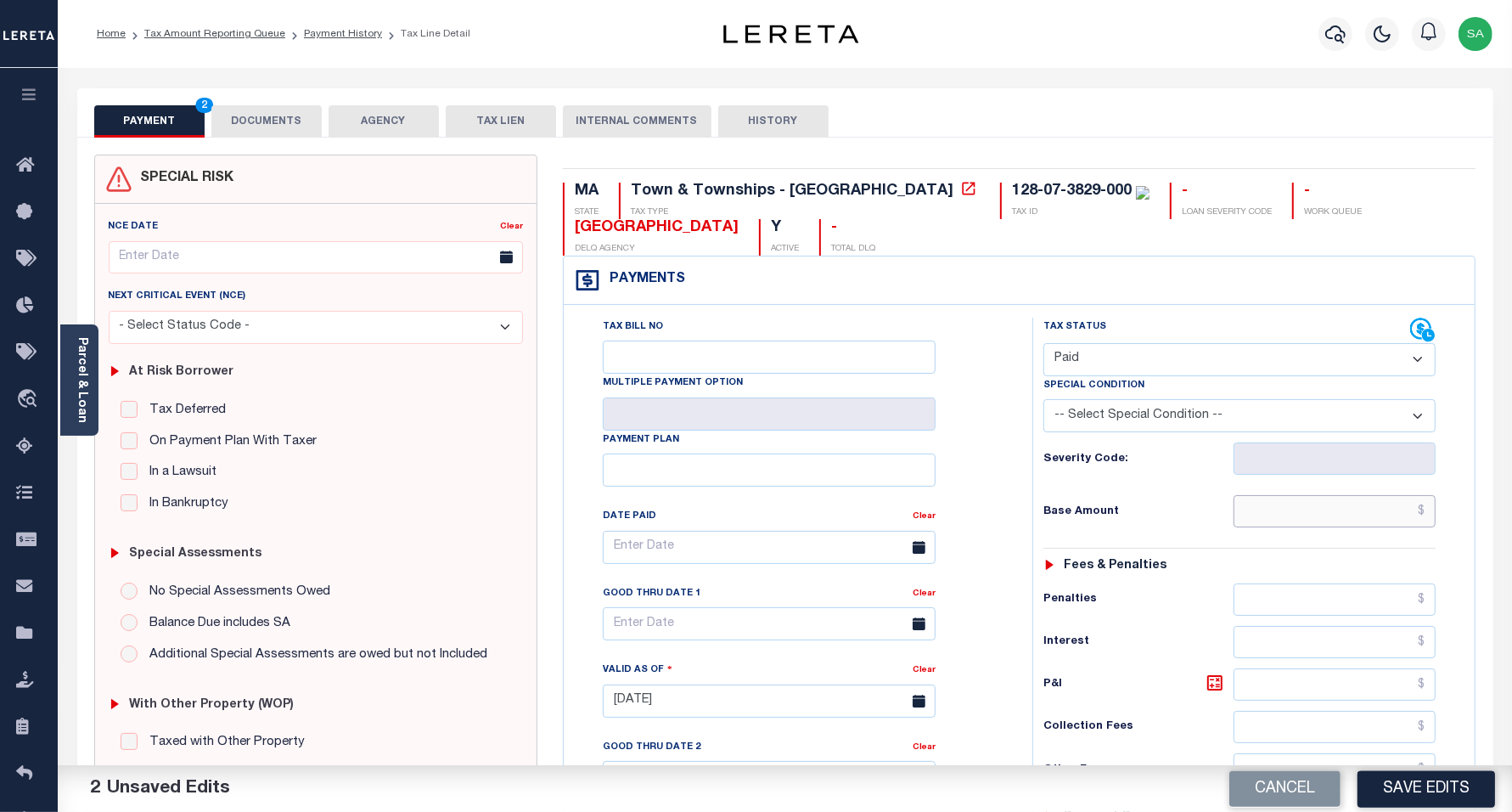
click at [1270, 510] on input "text" at bounding box center [1335, 511] width 202 height 32
type input "$0.00"
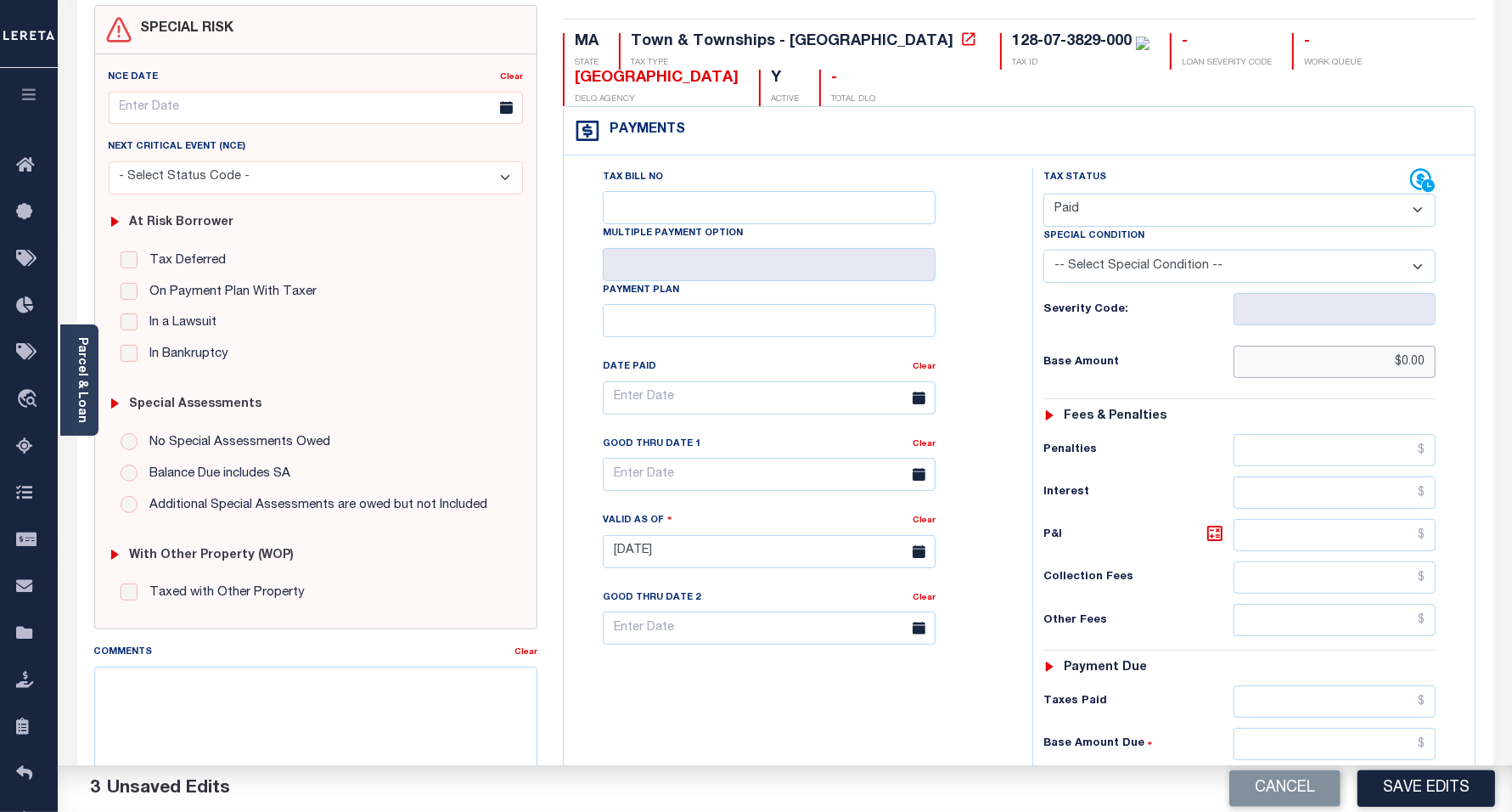
scroll to position [319, 0]
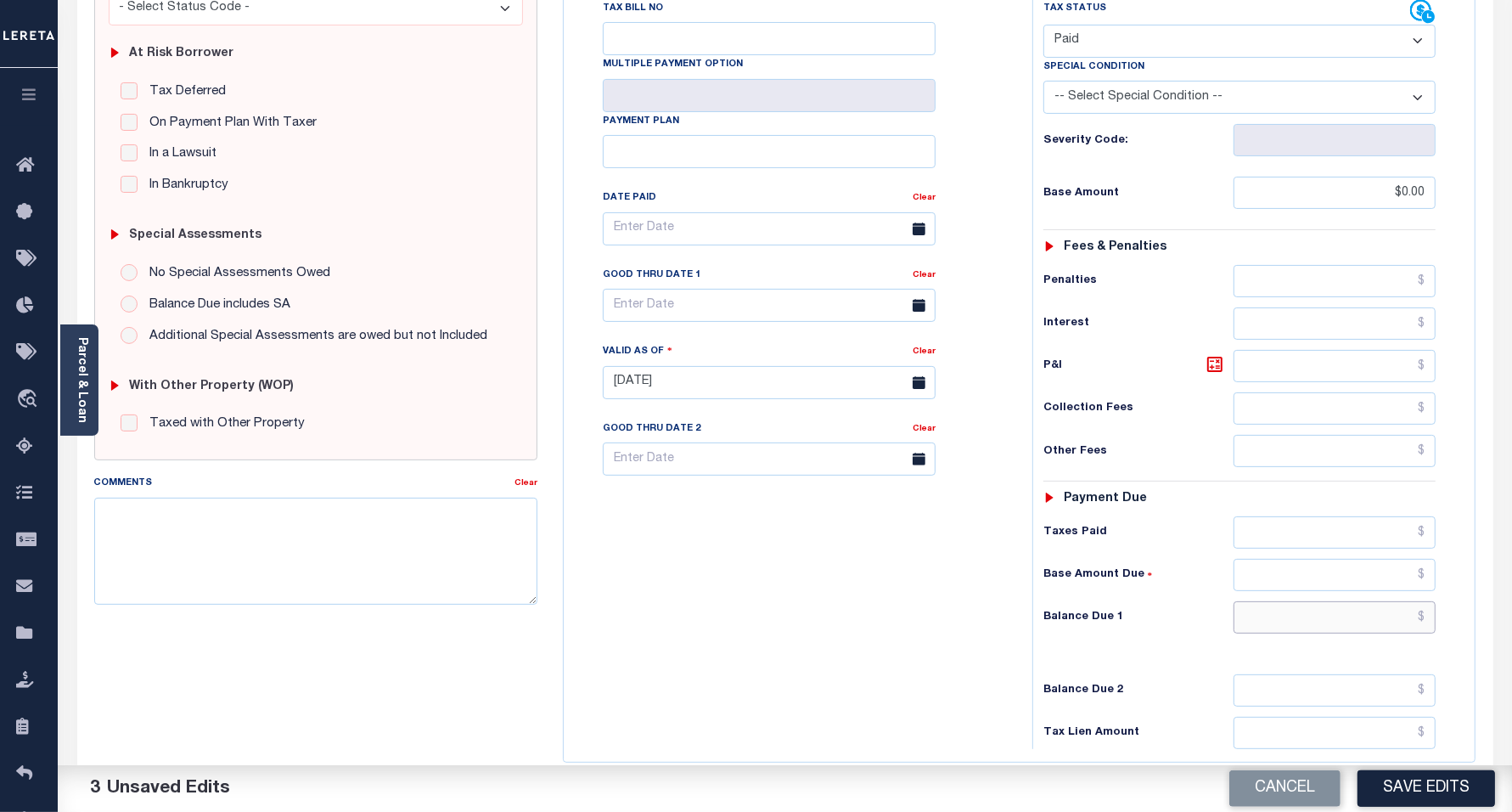
click at [1259, 617] on input "text" at bounding box center [1335, 617] width 202 height 32
type input "$0.00"
click at [677, 656] on div "Tax Bill No Multiple Payment Option Payment Plan Clear" at bounding box center [794, 374] width 452 height 750
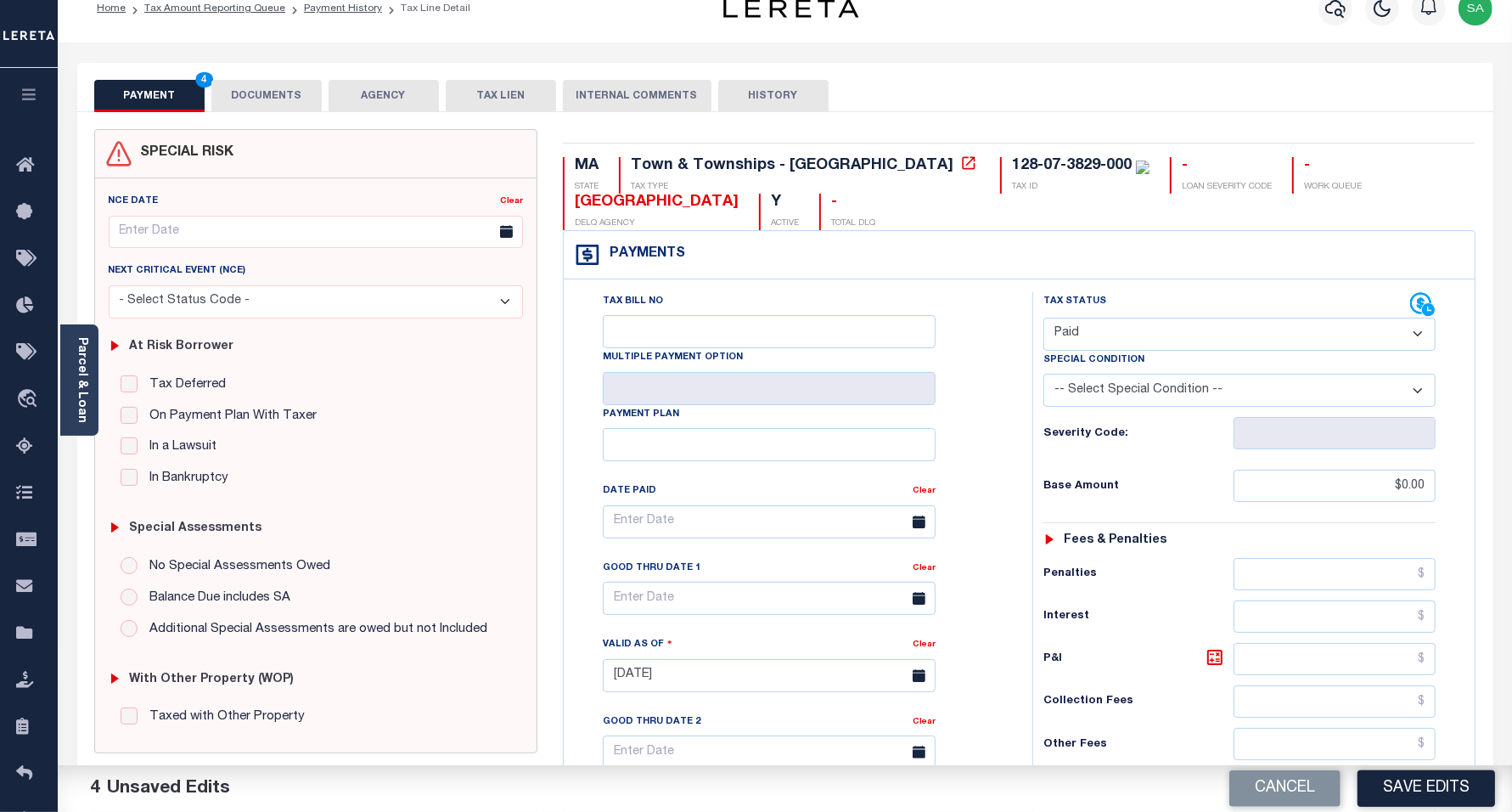
scroll to position [0, 0]
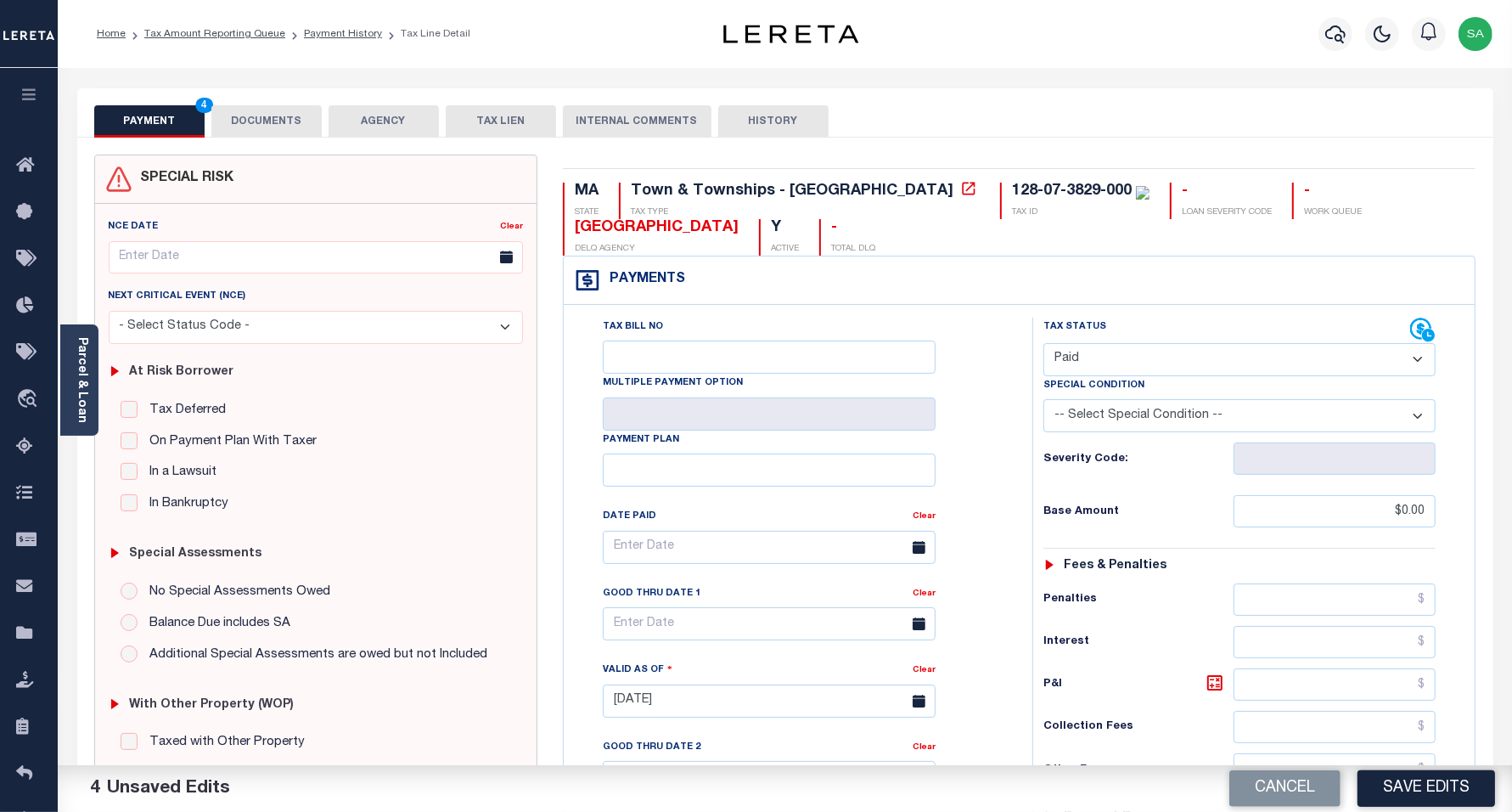
click at [259, 116] on button "DOCUMENTS" at bounding box center [267, 121] width 110 height 32
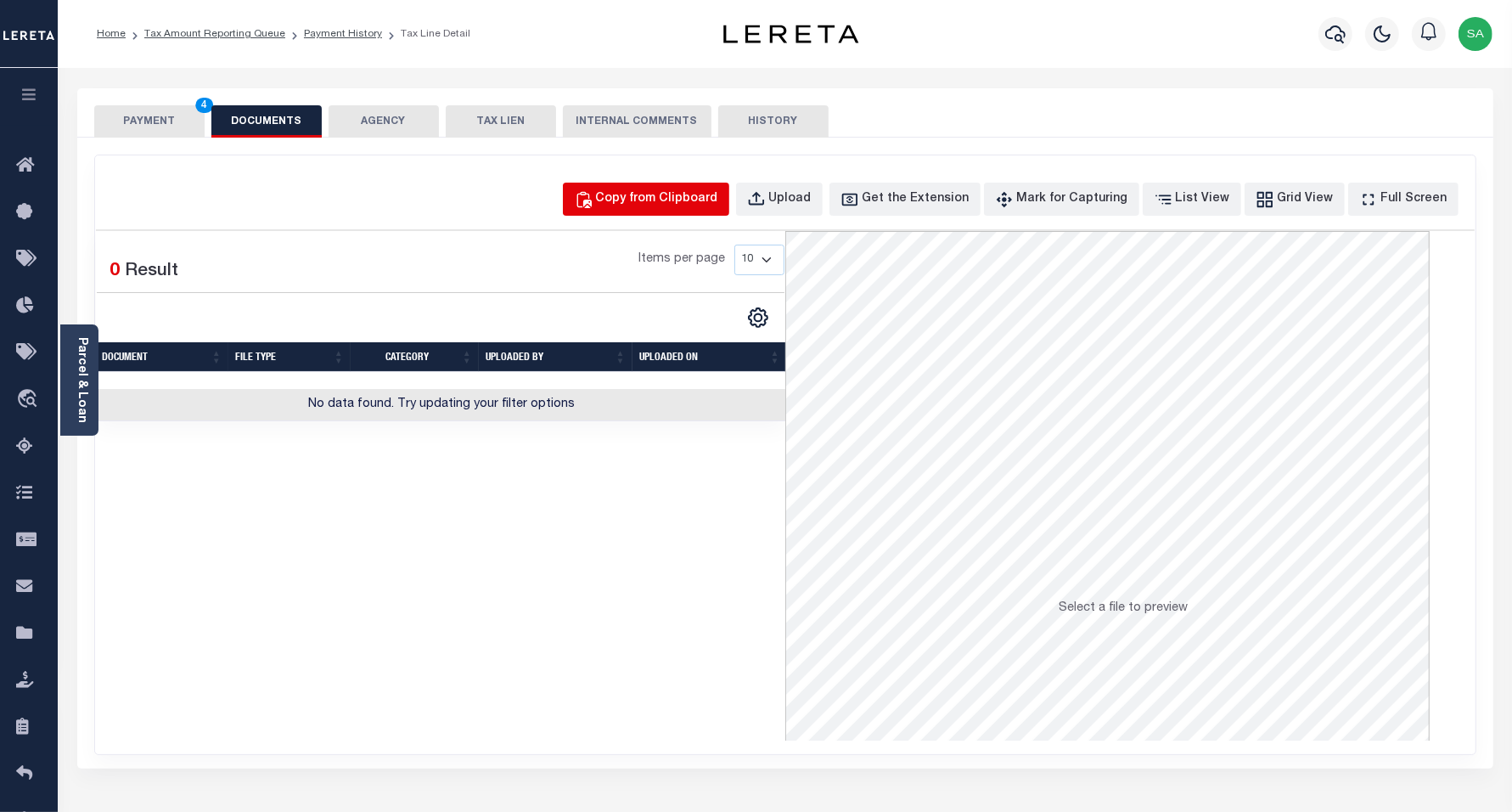
click at [718, 197] on div "Copy from Clipboard" at bounding box center [657, 200] width 122 height 19
select select "POP"
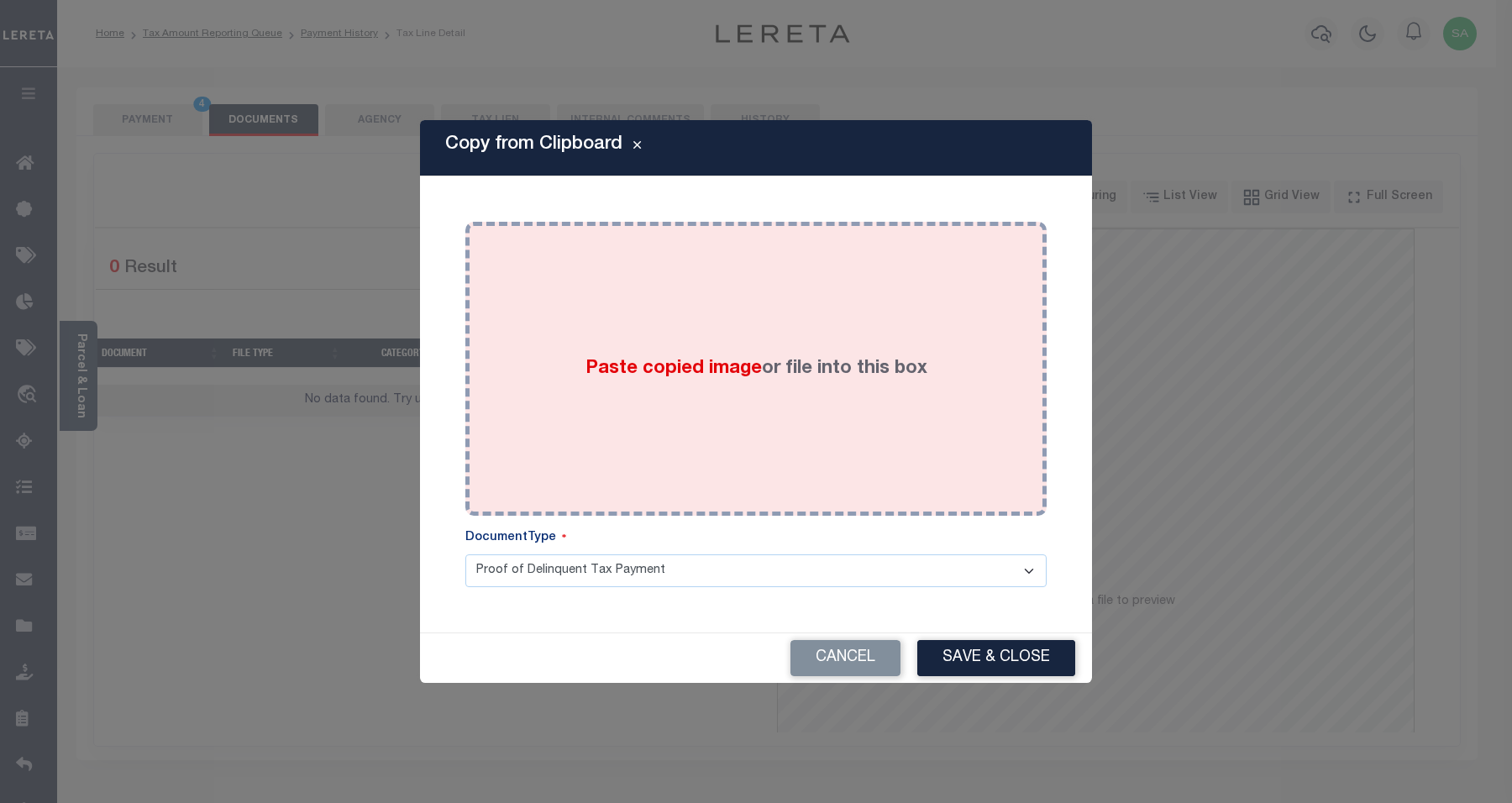
drag, startPoint x: 857, startPoint y: 450, endPoint x: 864, endPoint y: 462, distance: 13.9
click at [864, 462] on div "Paste copied image or file into this box" at bounding box center [756, 369] width 556 height 269
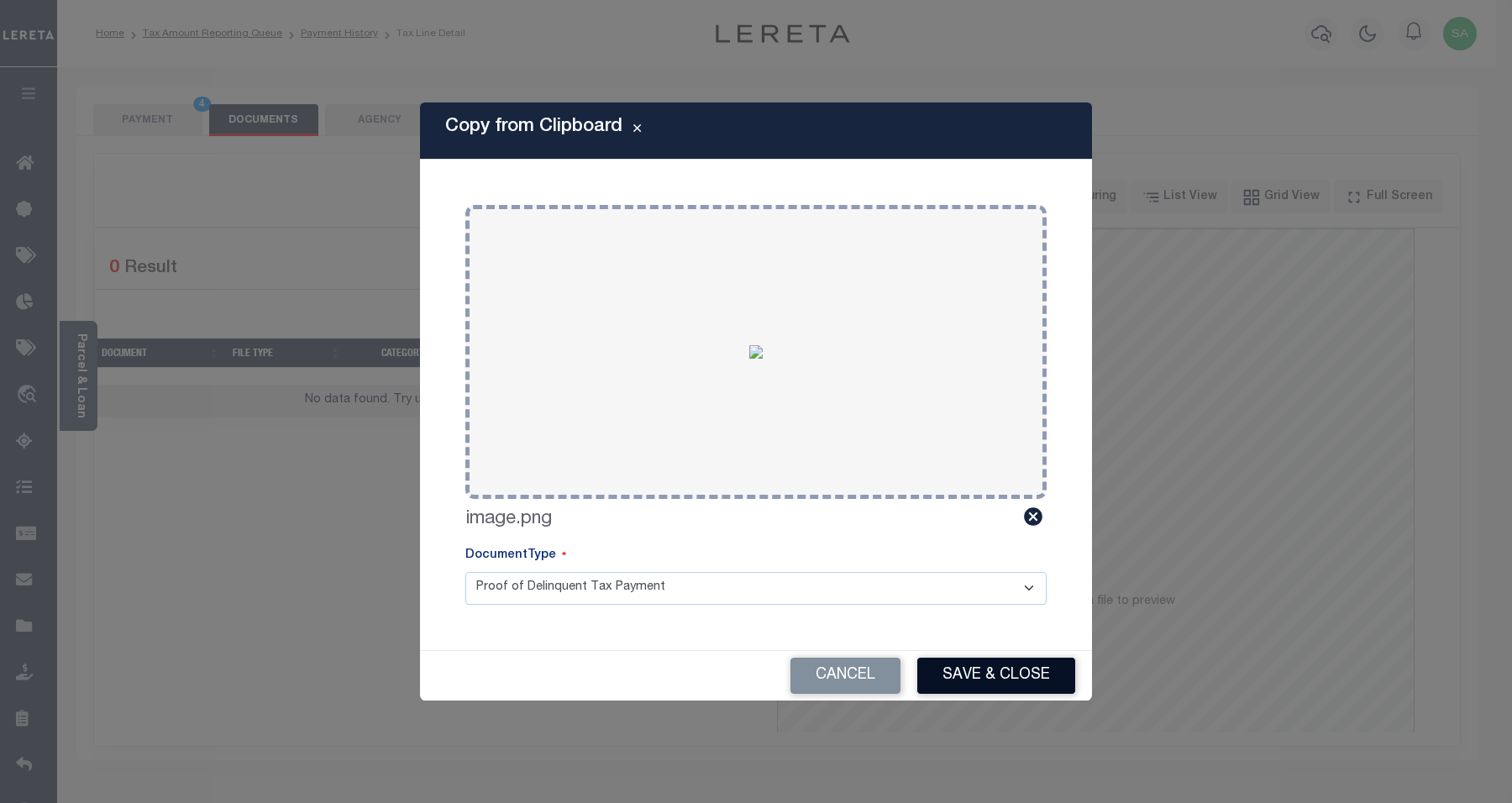
click at [1019, 682] on button "Save & Close" at bounding box center [996, 675] width 158 height 36
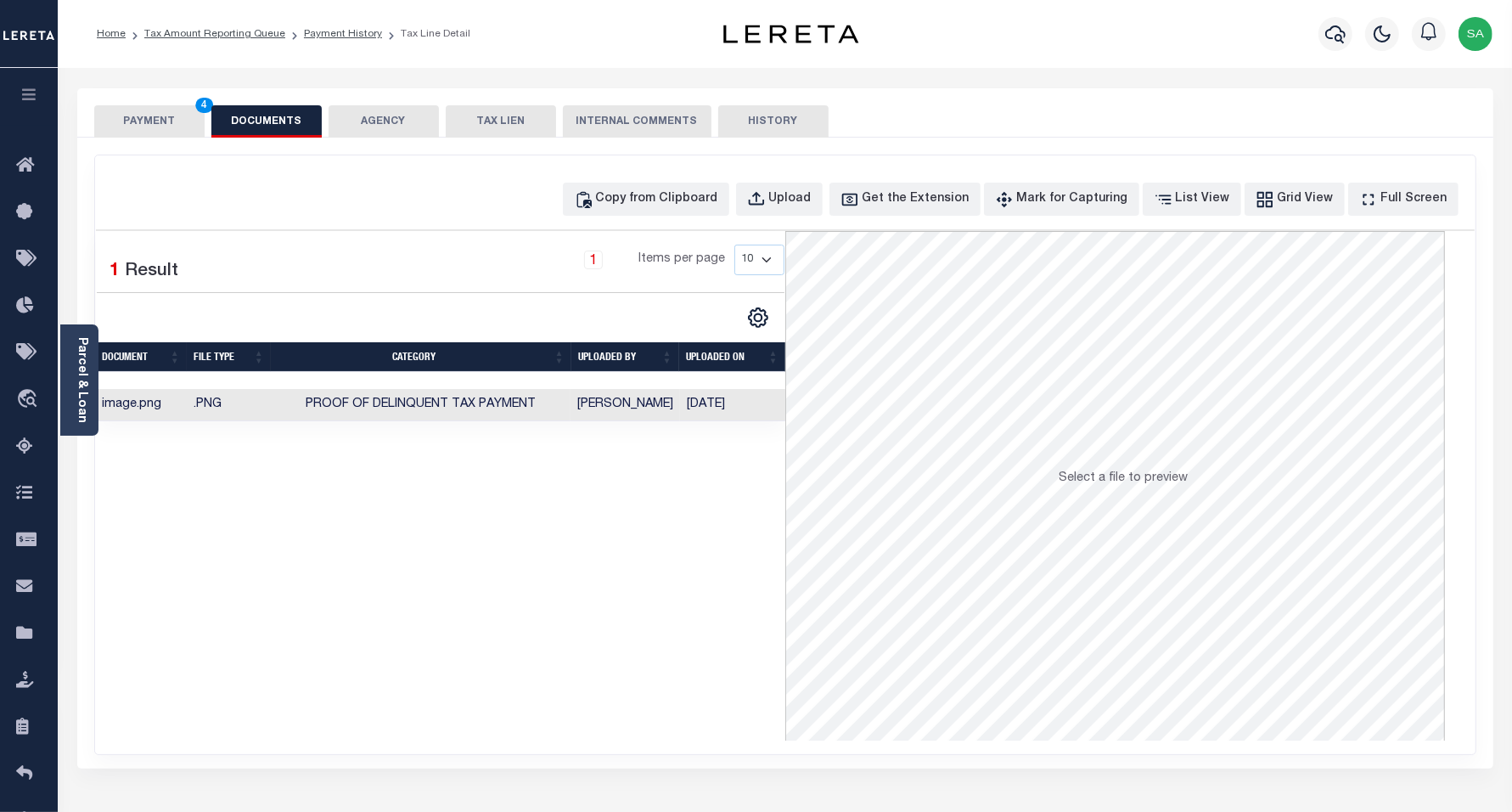
click at [157, 127] on button "PAYMENT 4" at bounding box center [149, 121] width 110 height 32
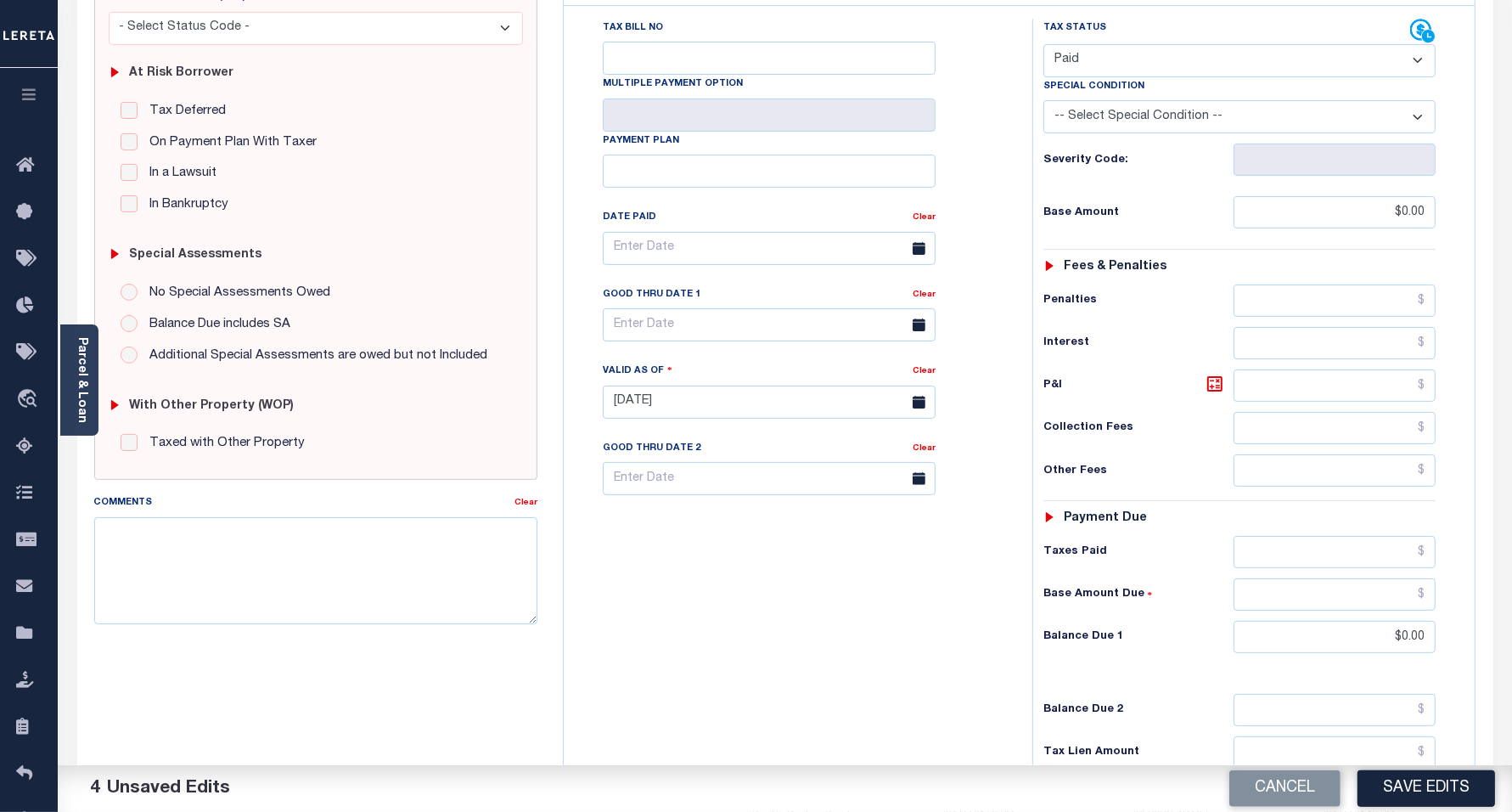
scroll to position [489, 0]
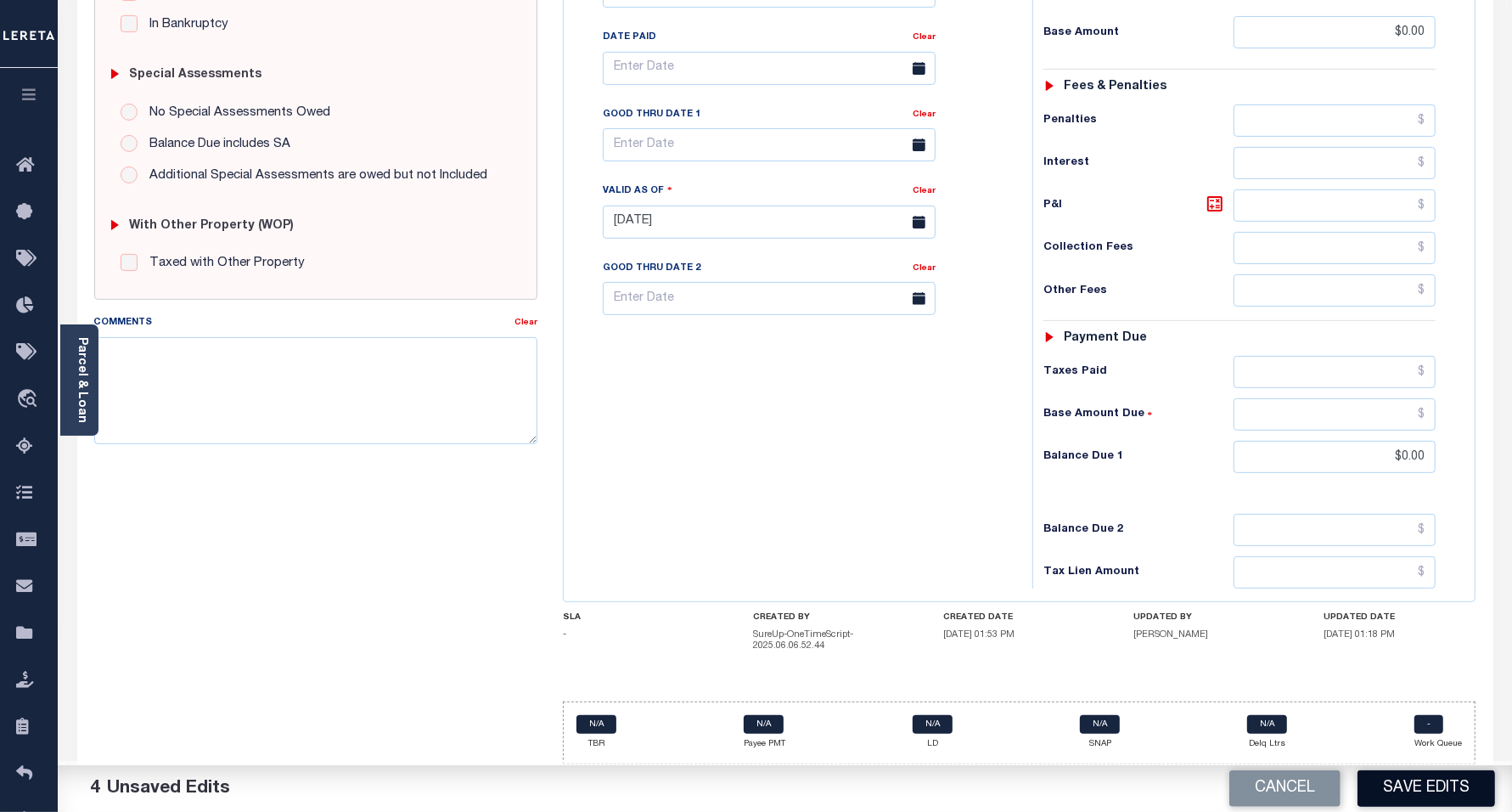
click at [1399, 787] on button "Save Edits" at bounding box center [1426, 788] width 138 height 37
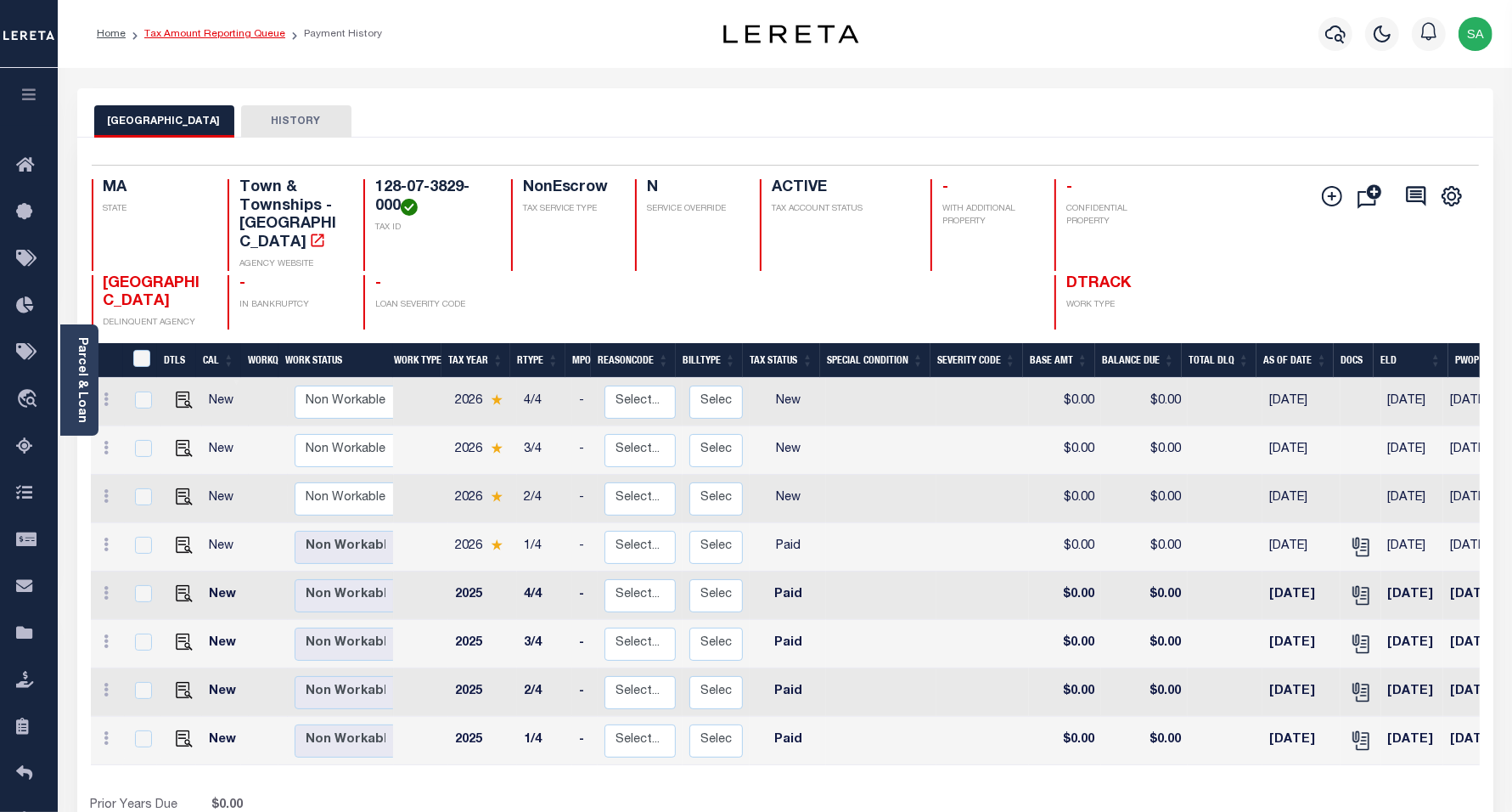
click at [233, 34] on link "Tax Amount Reporting Queue" at bounding box center [215, 34] width 141 height 10
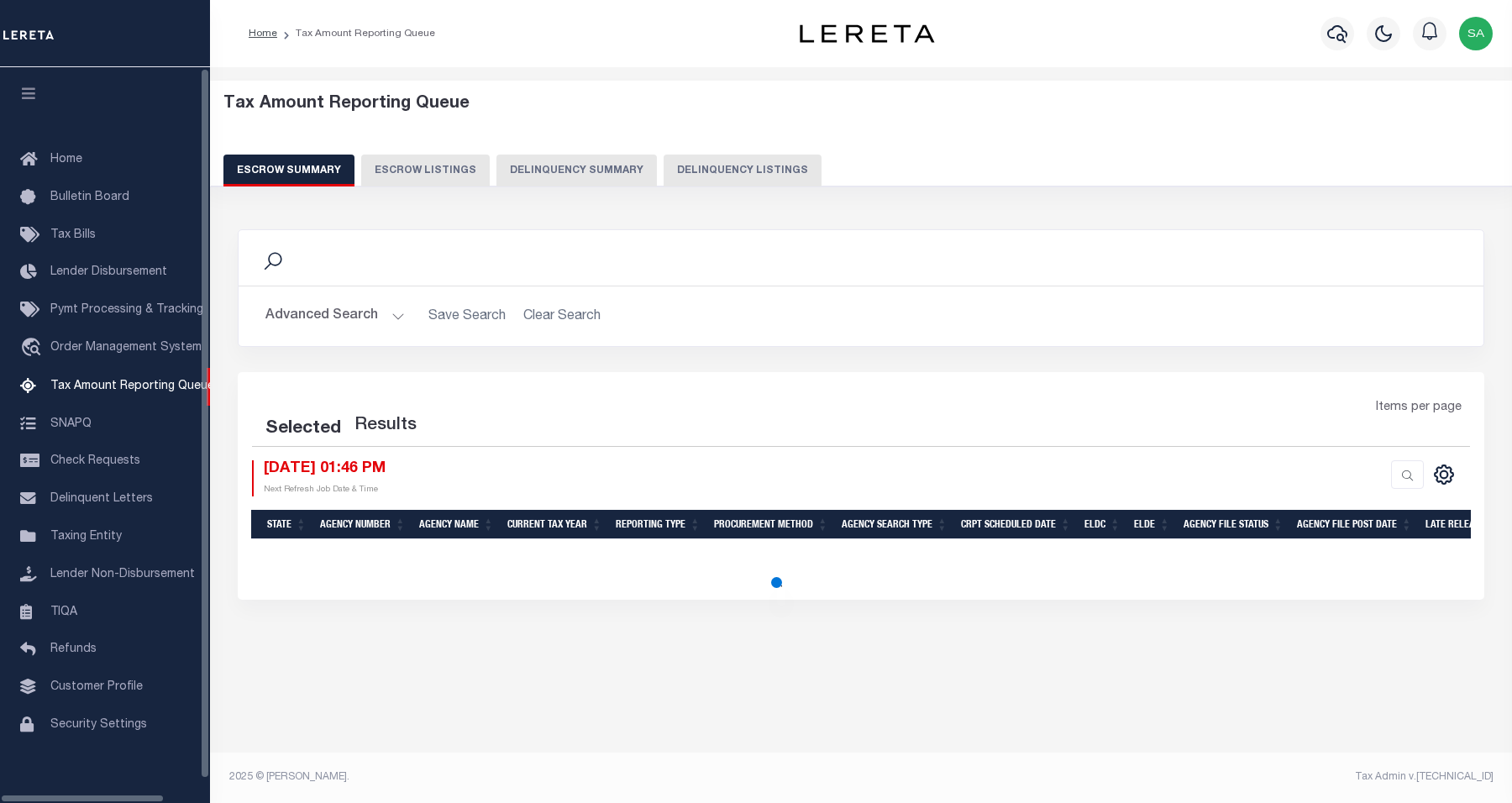
click at [783, 174] on button "Delinquency Listings" at bounding box center [743, 171] width 158 height 32
select select "100"
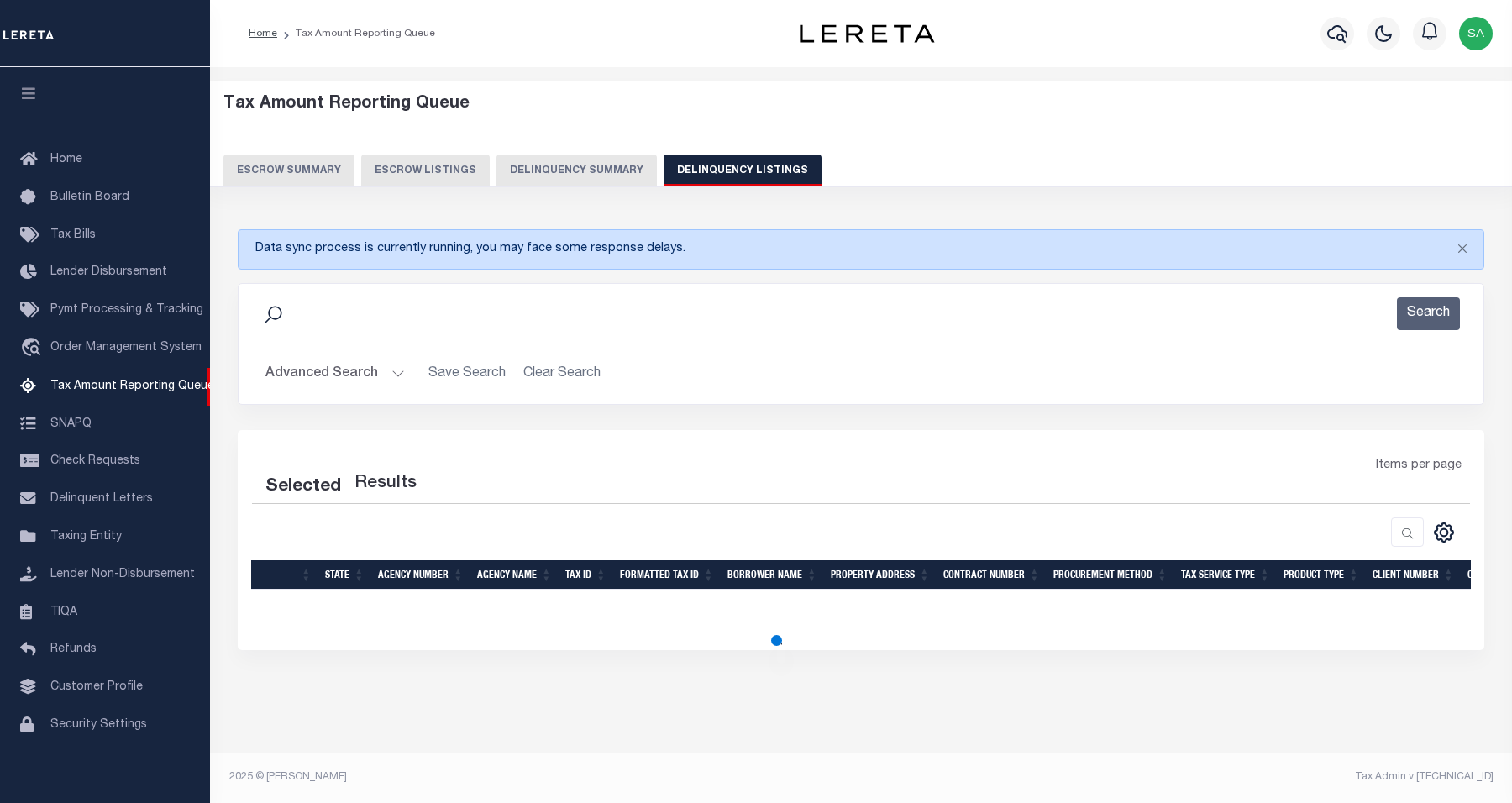
select select "100"
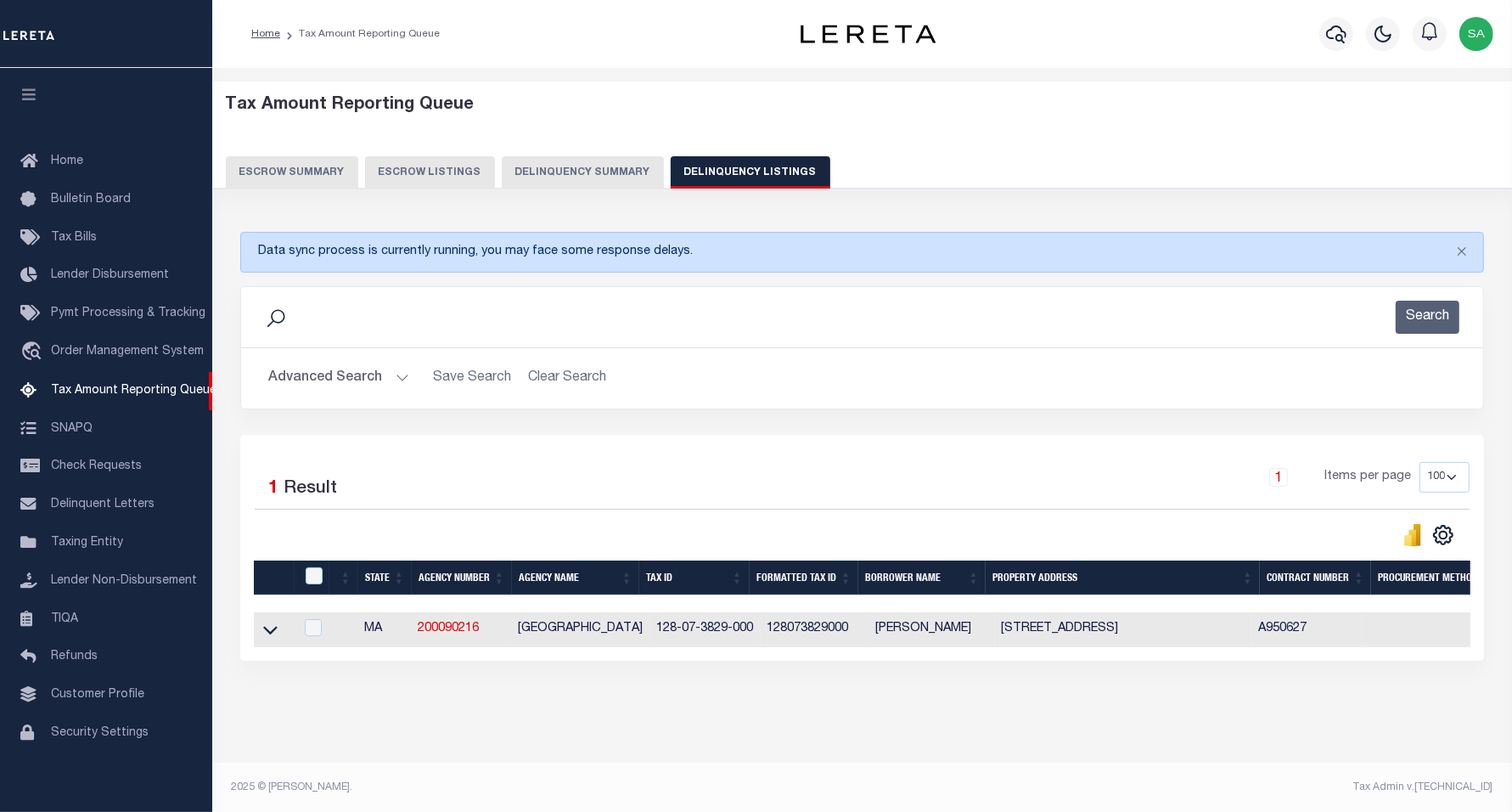
click at [346, 375] on button "Advanced Search" at bounding box center [339, 378] width 141 height 33
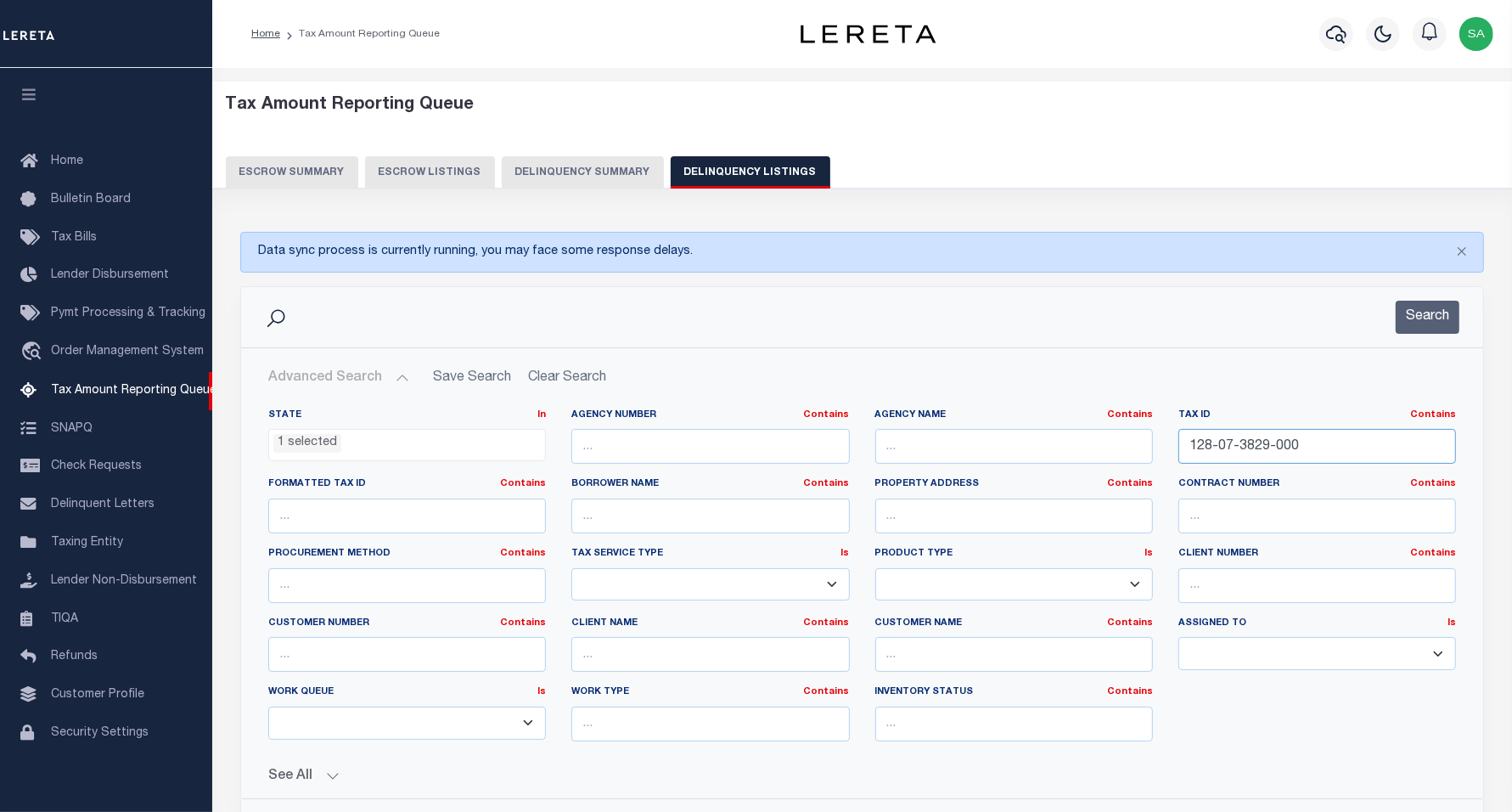
click at [1305, 453] on input "128-07-3829-000" at bounding box center [1317, 446] width 278 height 35
drag, startPoint x: 1305, startPoint y: 453, endPoint x: 1088, endPoint y: 439, distance: 217.5
click at [1088, 439] on div "State In In AK AL AR AZ CA CO CT DC DE FL GA GU HI IA ID IL IN KS KY LA MA MD M…" at bounding box center [862, 582] width 1213 height 347
paste input "33-35-9302"
type input "133-35-9302-000"
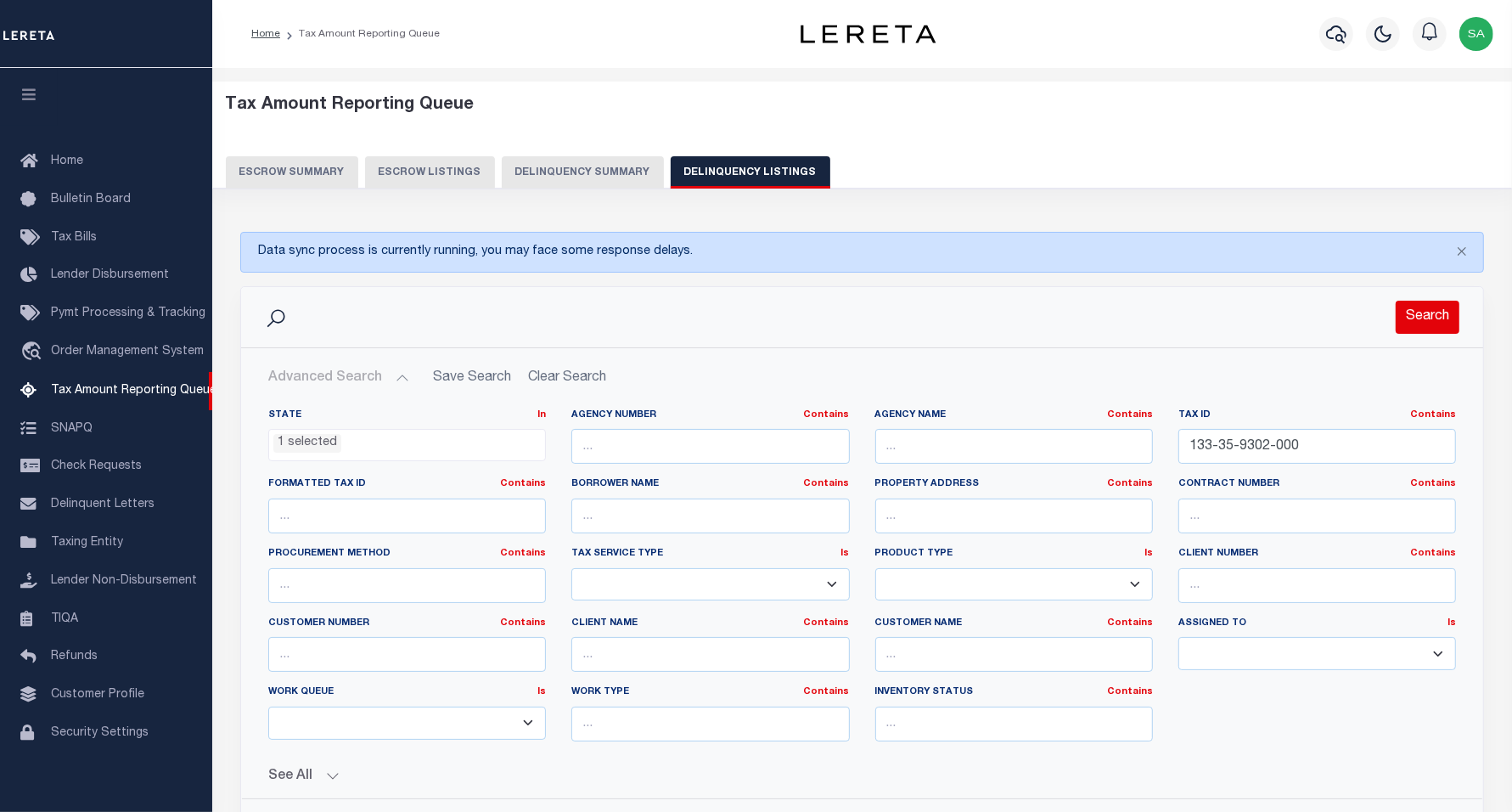
click at [1425, 319] on button "Search" at bounding box center [1427, 317] width 64 height 33
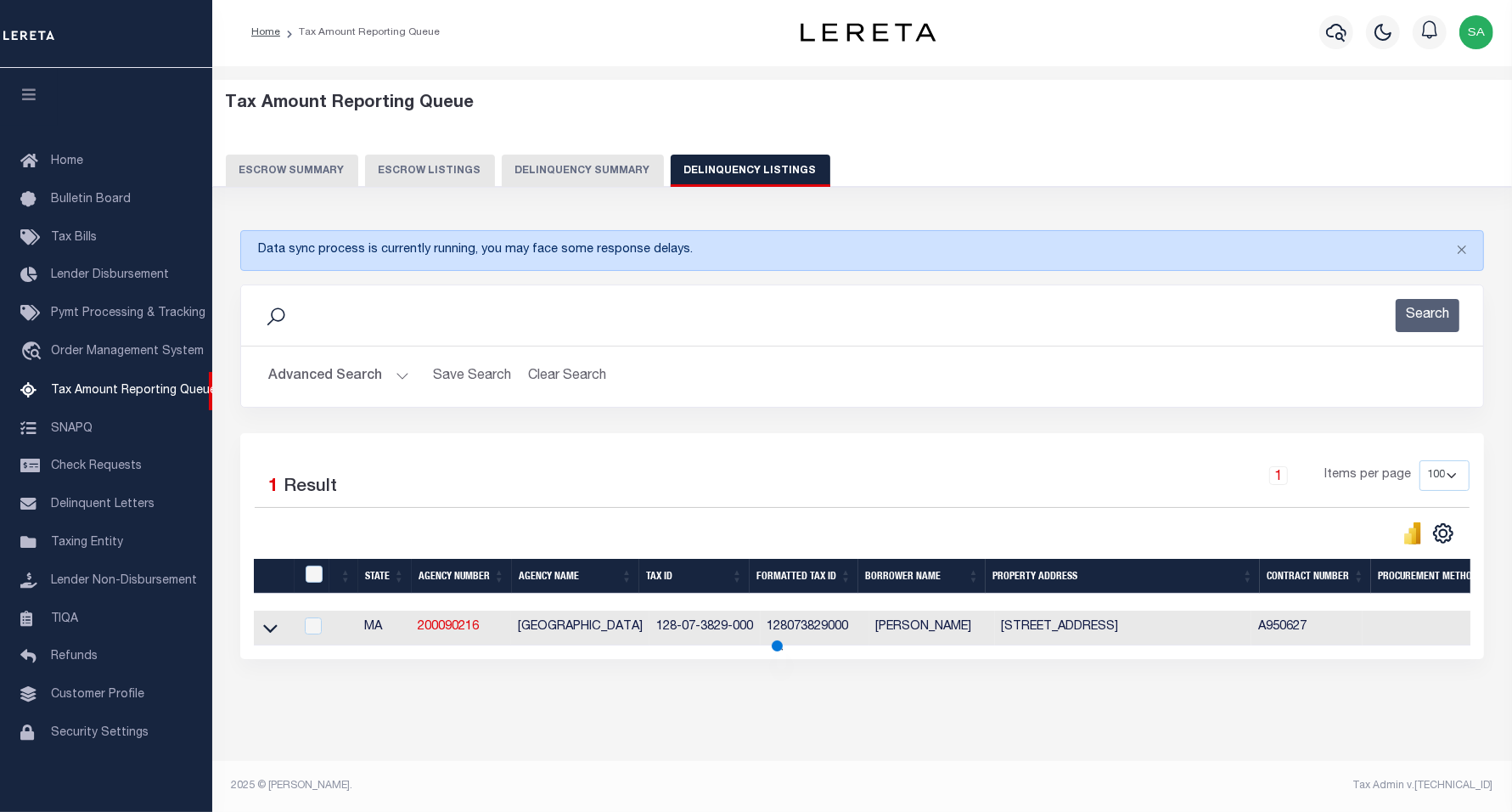
scroll to position [18, 0]
click at [272, 619] on icon at bounding box center [270, 628] width 14 height 18
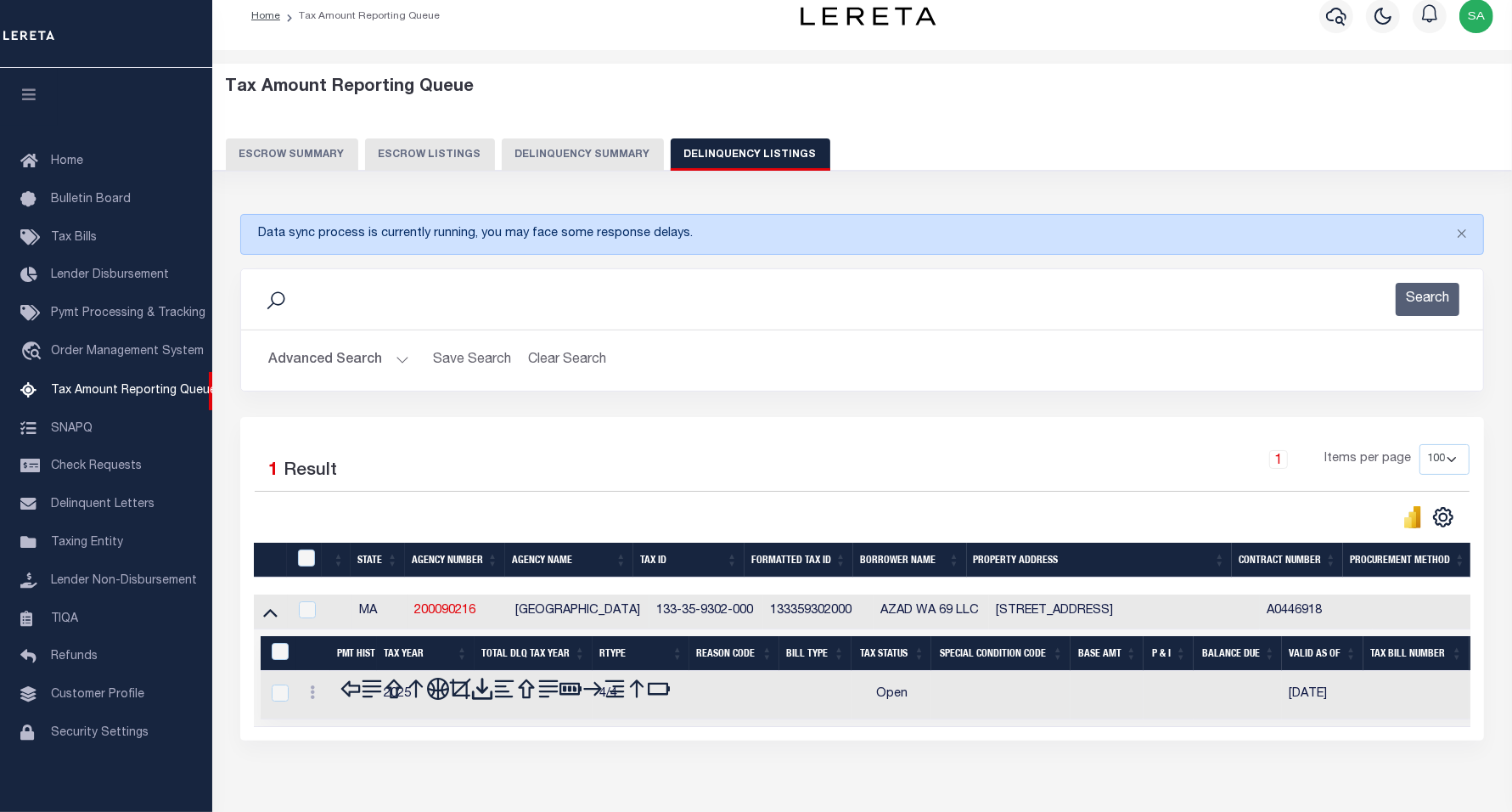
scroll to position [104, 0]
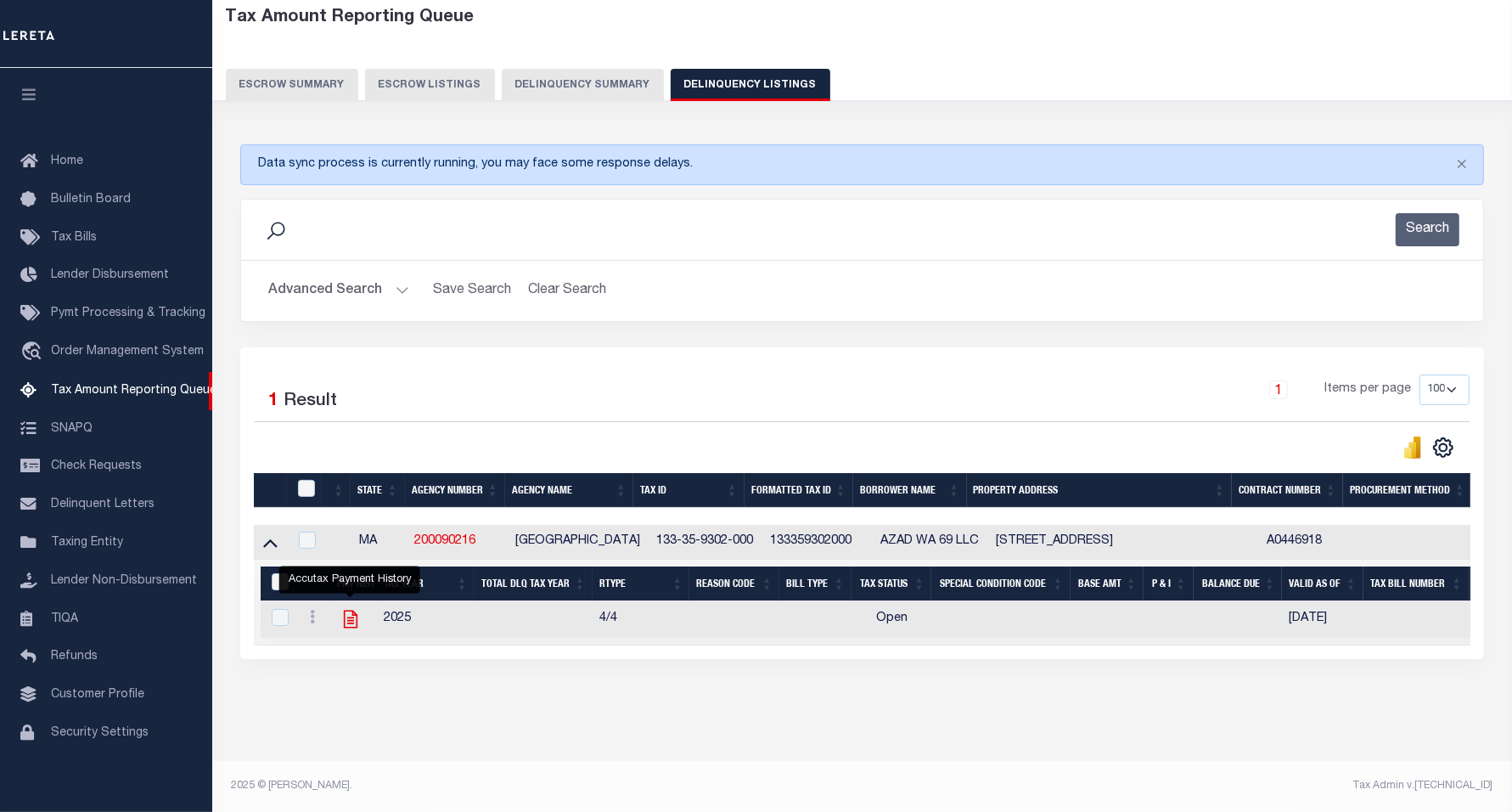
click at [342, 608] on icon "" at bounding box center [351, 619] width 22 height 22
checkbox input "true"
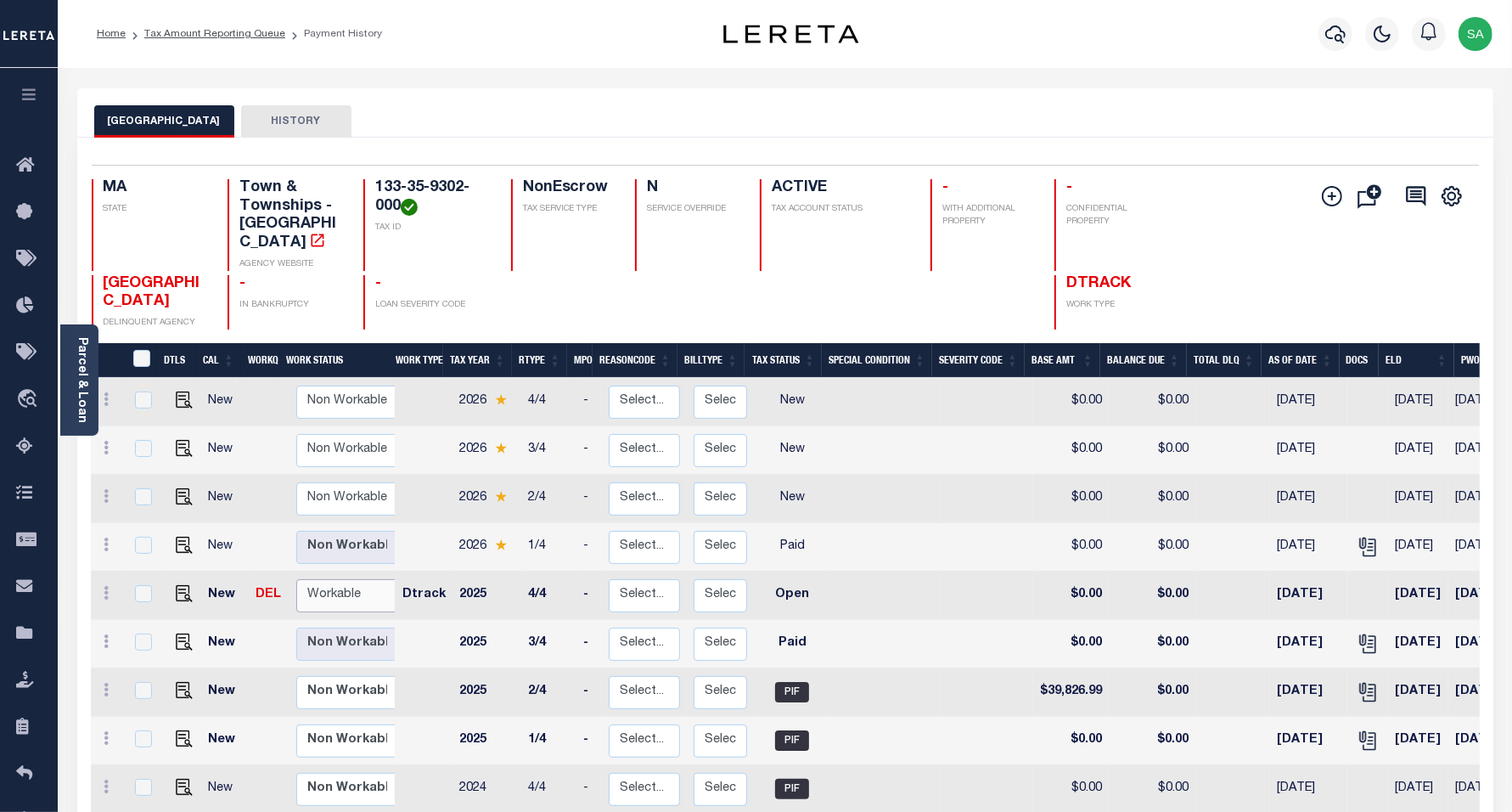
click at [329, 579] on select "Non Workable Workable" at bounding box center [347, 595] width 102 height 33
checkbox input "true"
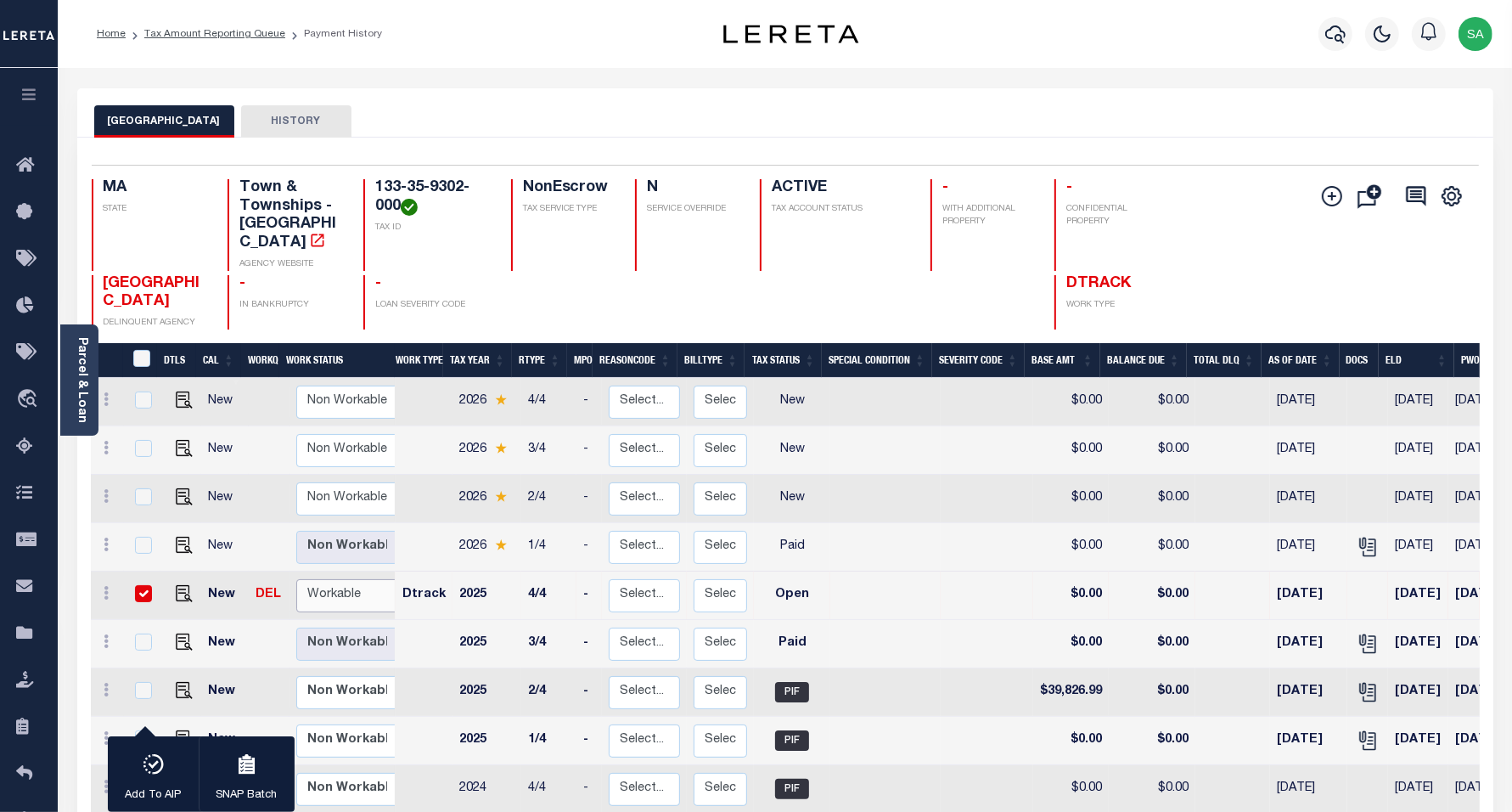
select select "true"
click at [296, 579] on select "Non Workable Workable" at bounding box center [347, 595] width 102 height 33
checkbox input "false"
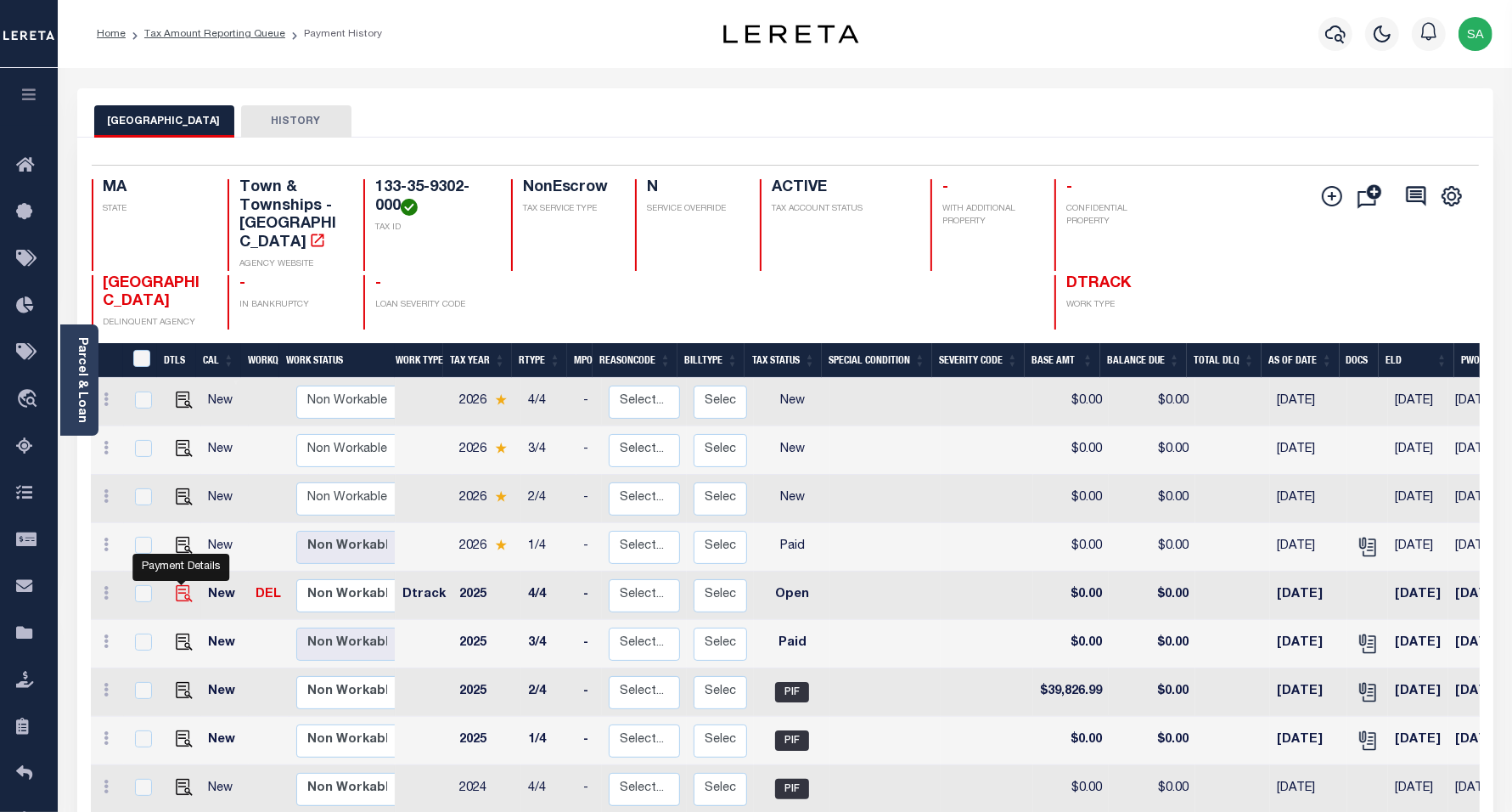
click at [188, 585] on img "" at bounding box center [184, 594] width 17 height 17
checkbox input "true"
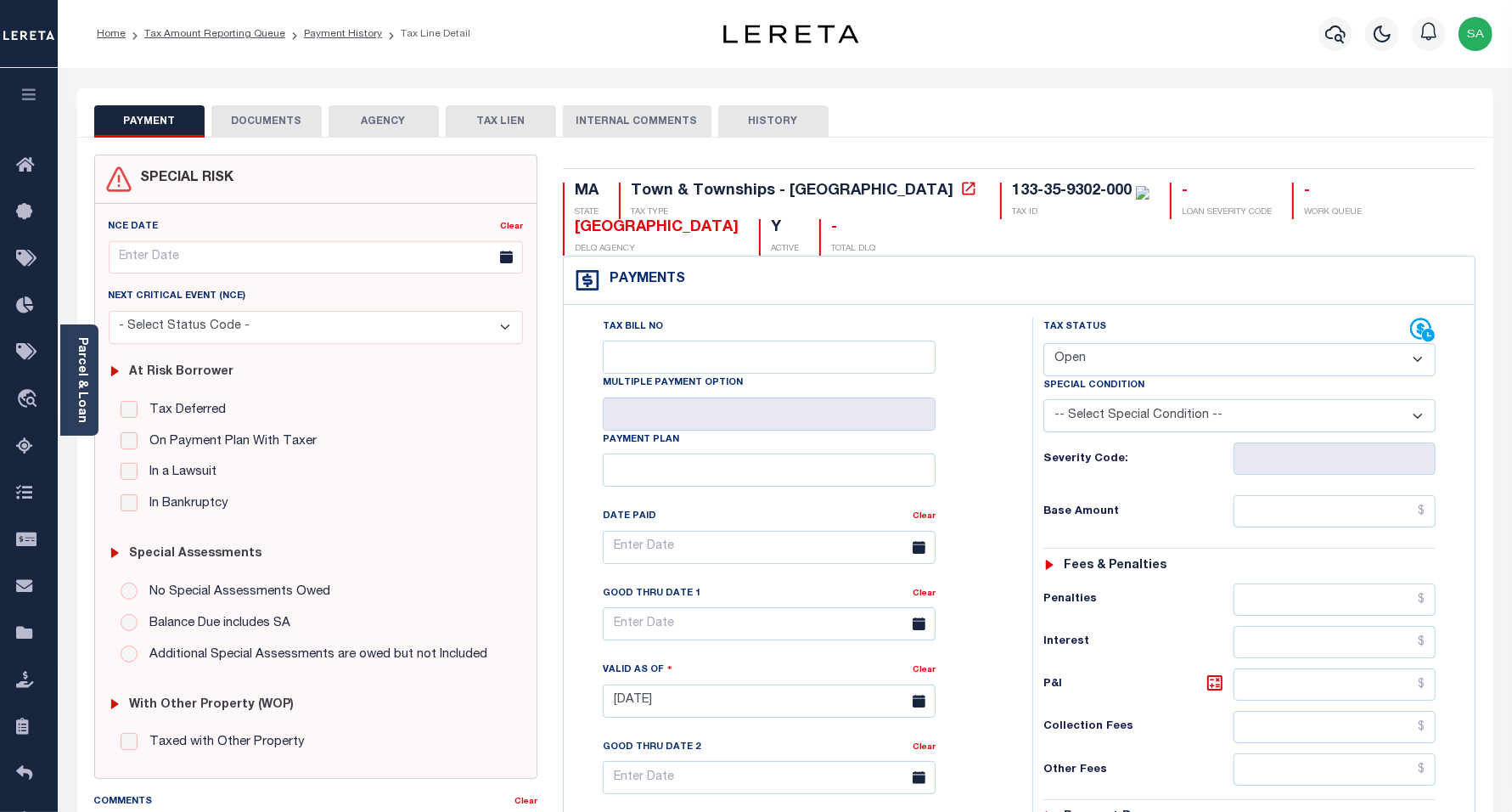
click at [1152, 354] on select "- Select Status Code - Open Due/Unpaid Paid Incomplete No Tax Due Internal Refu…" at bounding box center [1239, 359] width 393 height 33
select select "DUE"
click at [1043, 345] on select "- Select Status Code - Open Due/Unpaid Paid Incomplete No Tax Due Internal Refu…" at bounding box center [1239, 359] width 393 height 33
type input "[DATE]"
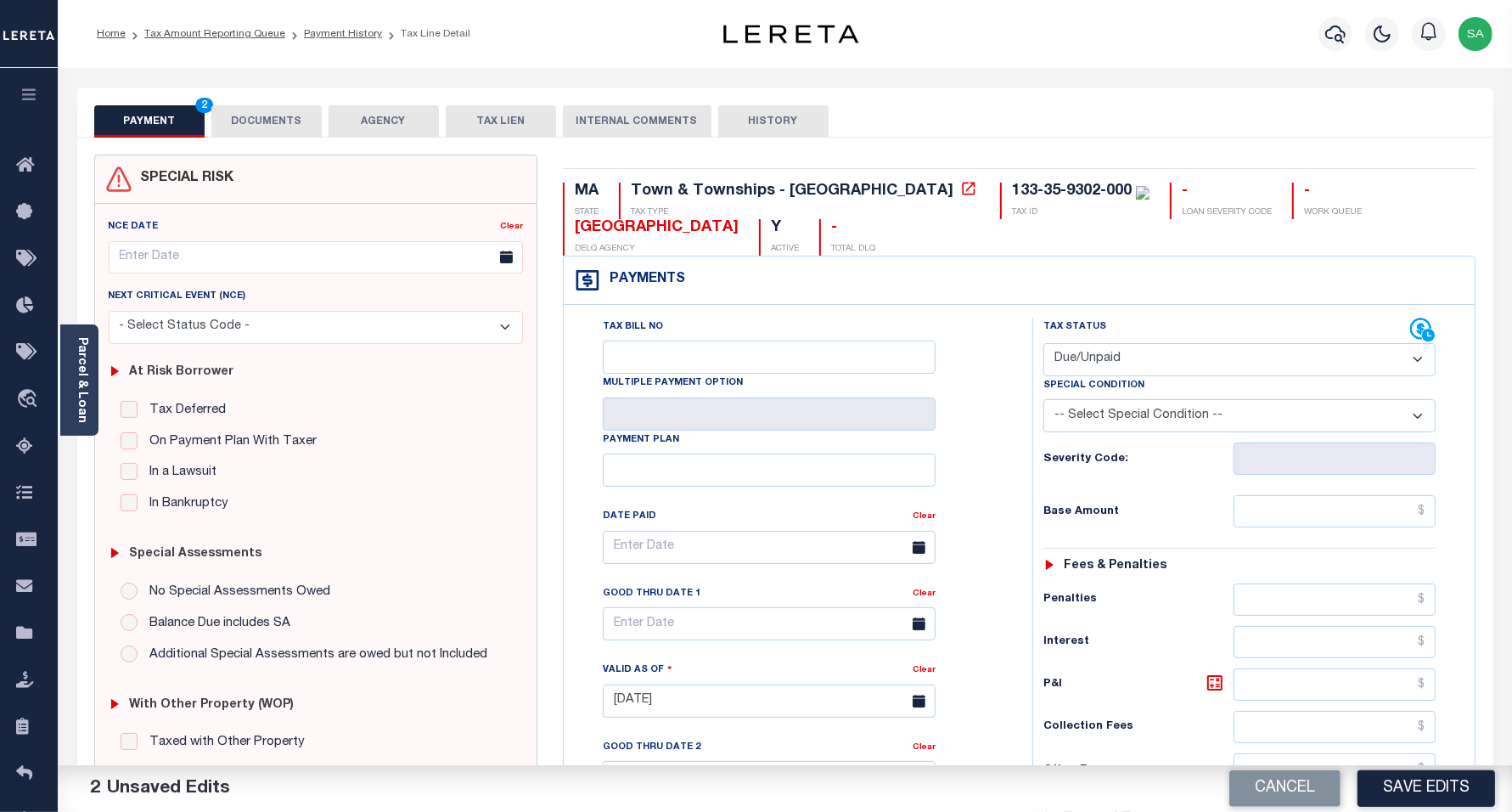
drag, startPoint x: 1122, startPoint y: 357, endPoint x: 1119, endPoint y: 365, distance: 8.5
click at [1122, 357] on select "- Select Status Code - Open Due/Unpaid Paid Incomplete No Tax Due Internal Refu…" at bounding box center [1239, 359] width 393 height 33
select select "PYD"
click at [1043, 345] on select "- Select Status Code - Open Due/Unpaid Paid Incomplete No Tax Due Internal Refu…" at bounding box center [1239, 359] width 393 height 33
drag, startPoint x: 1259, startPoint y: 516, endPoint x: 1259, endPoint y: 527, distance: 11.0
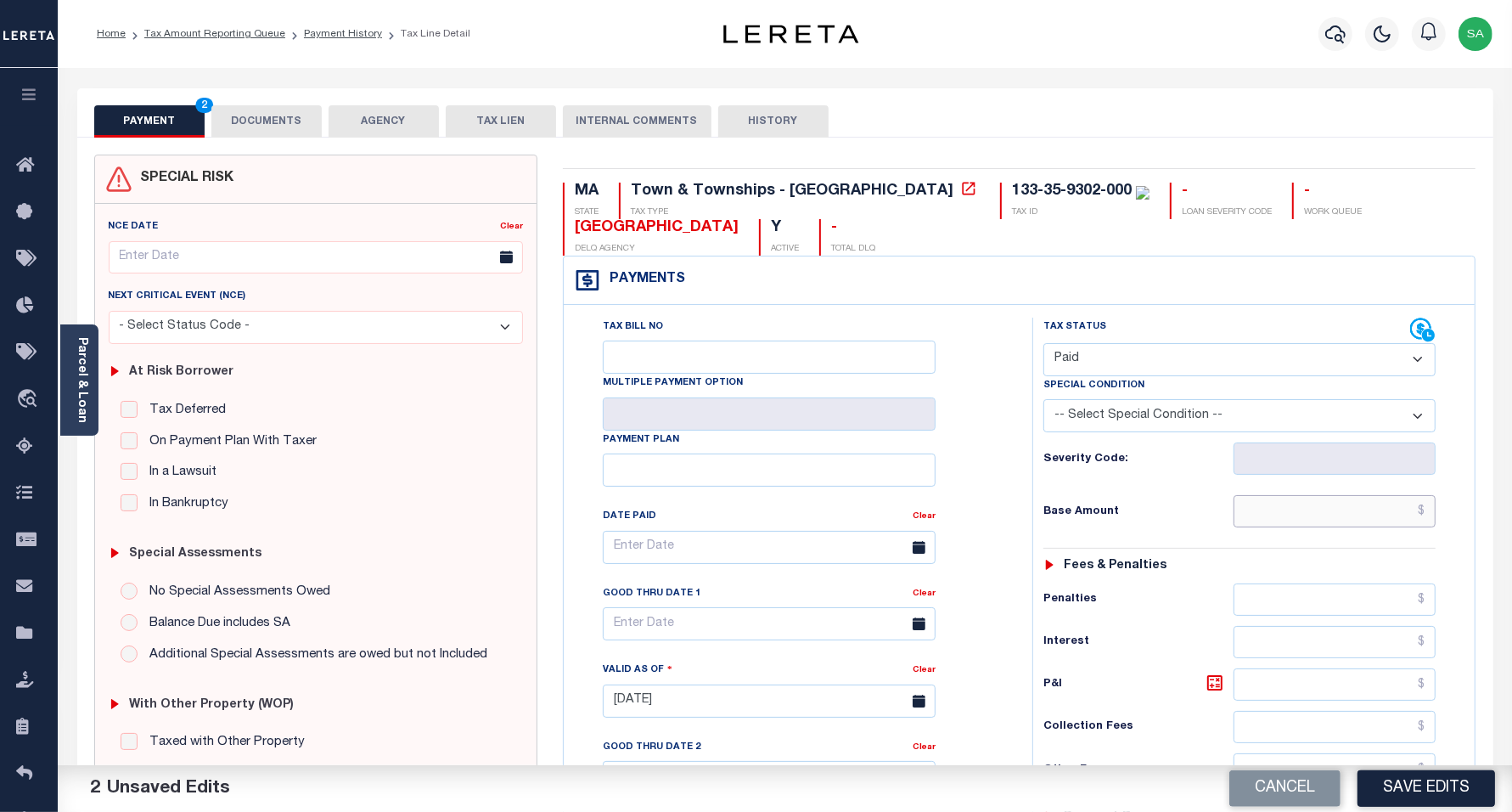
click at [1259, 516] on input "text" at bounding box center [1335, 511] width 202 height 32
type input "$0.00"
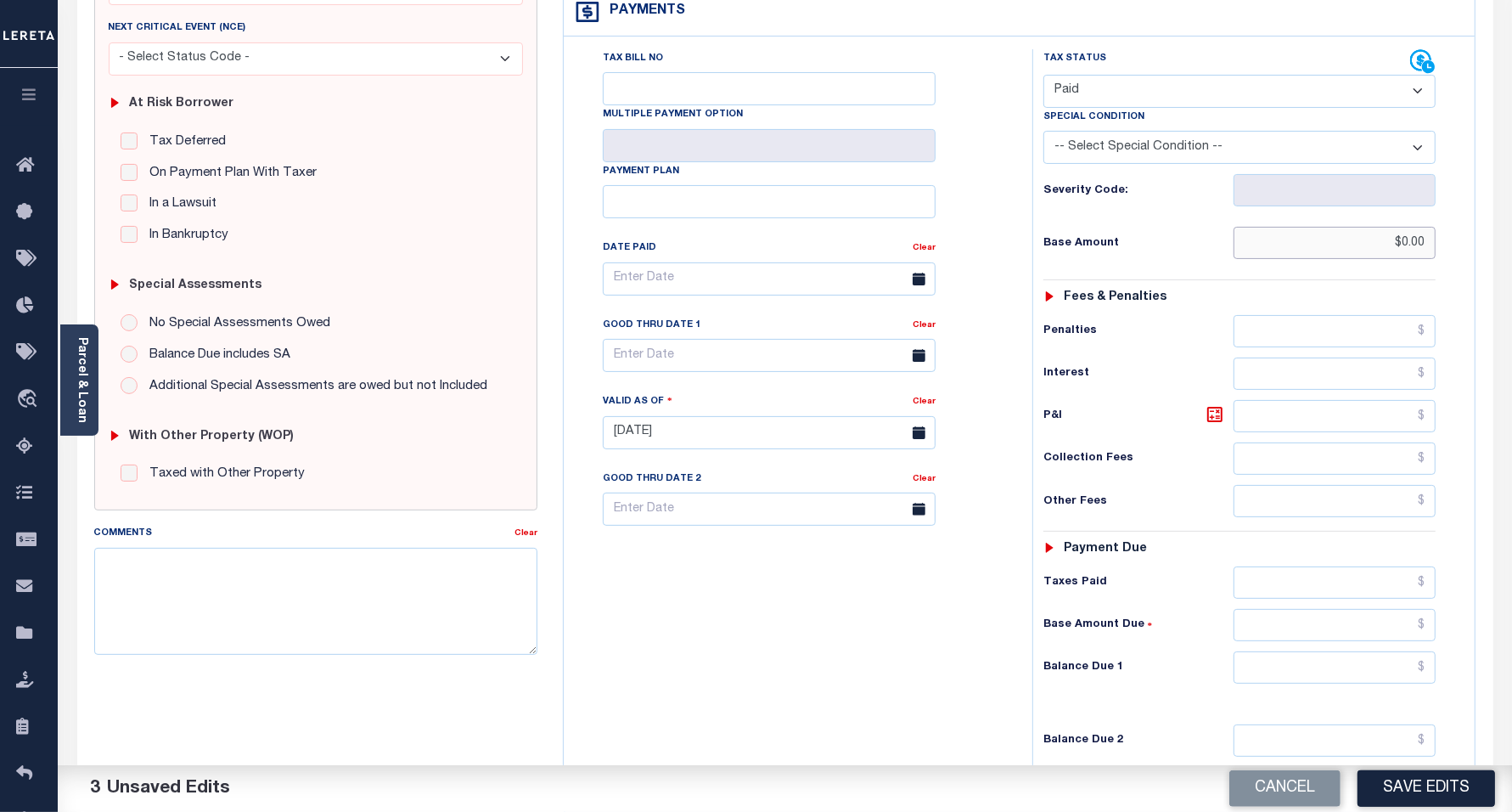
scroll to position [425, 0]
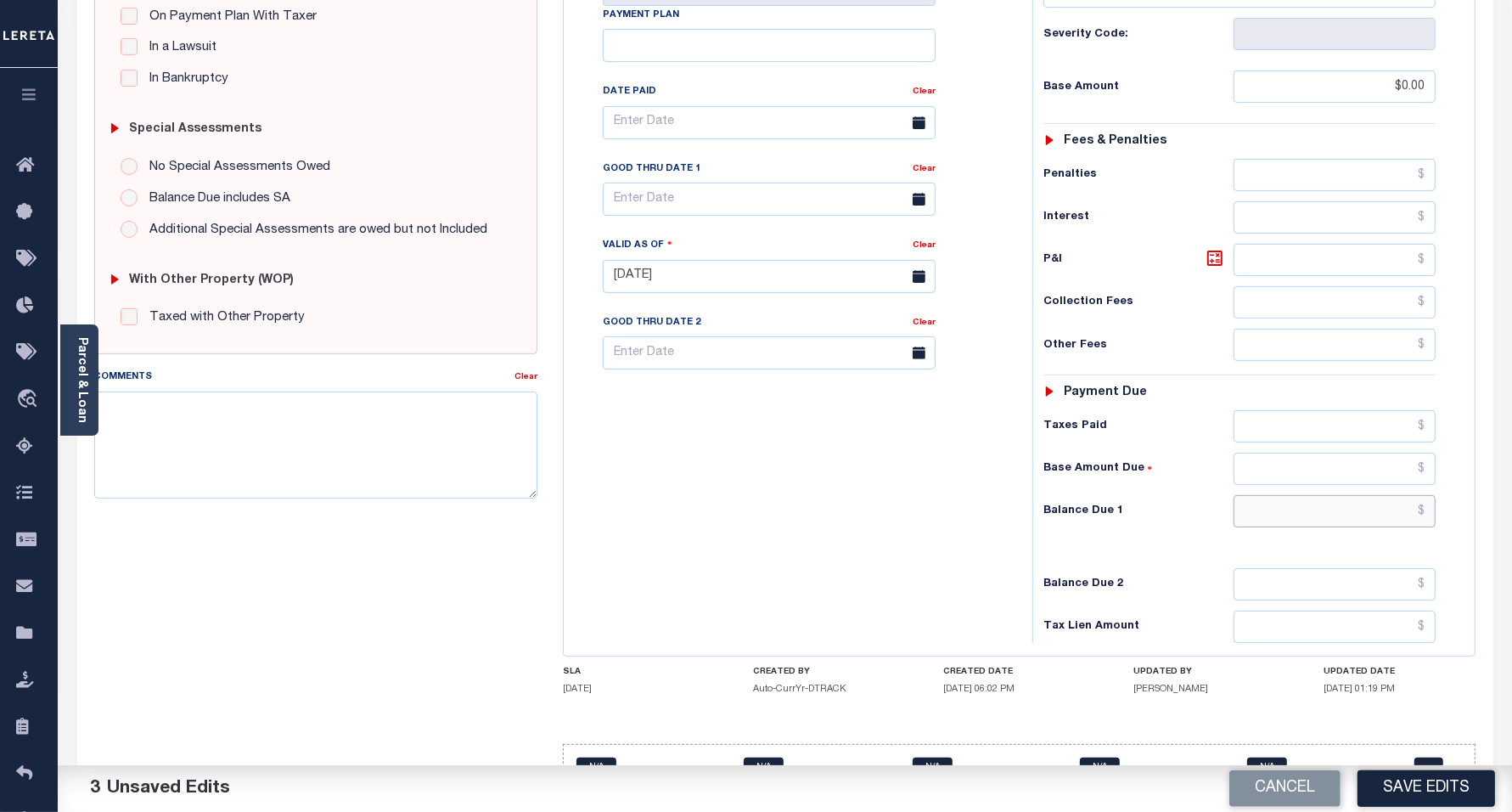
drag, startPoint x: 1279, startPoint y: 516, endPoint x: 1271, endPoint y: 536, distance: 21.5
click at [1279, 516] on input "text" at bounding box center [1335, 511] width 202 height 32
type input "$0.00"
click at [778, 550] on div "Tax Bill No Multiple Payment Option Payment Plan Clear" at bounding box center [794, 268] width 452 height 750
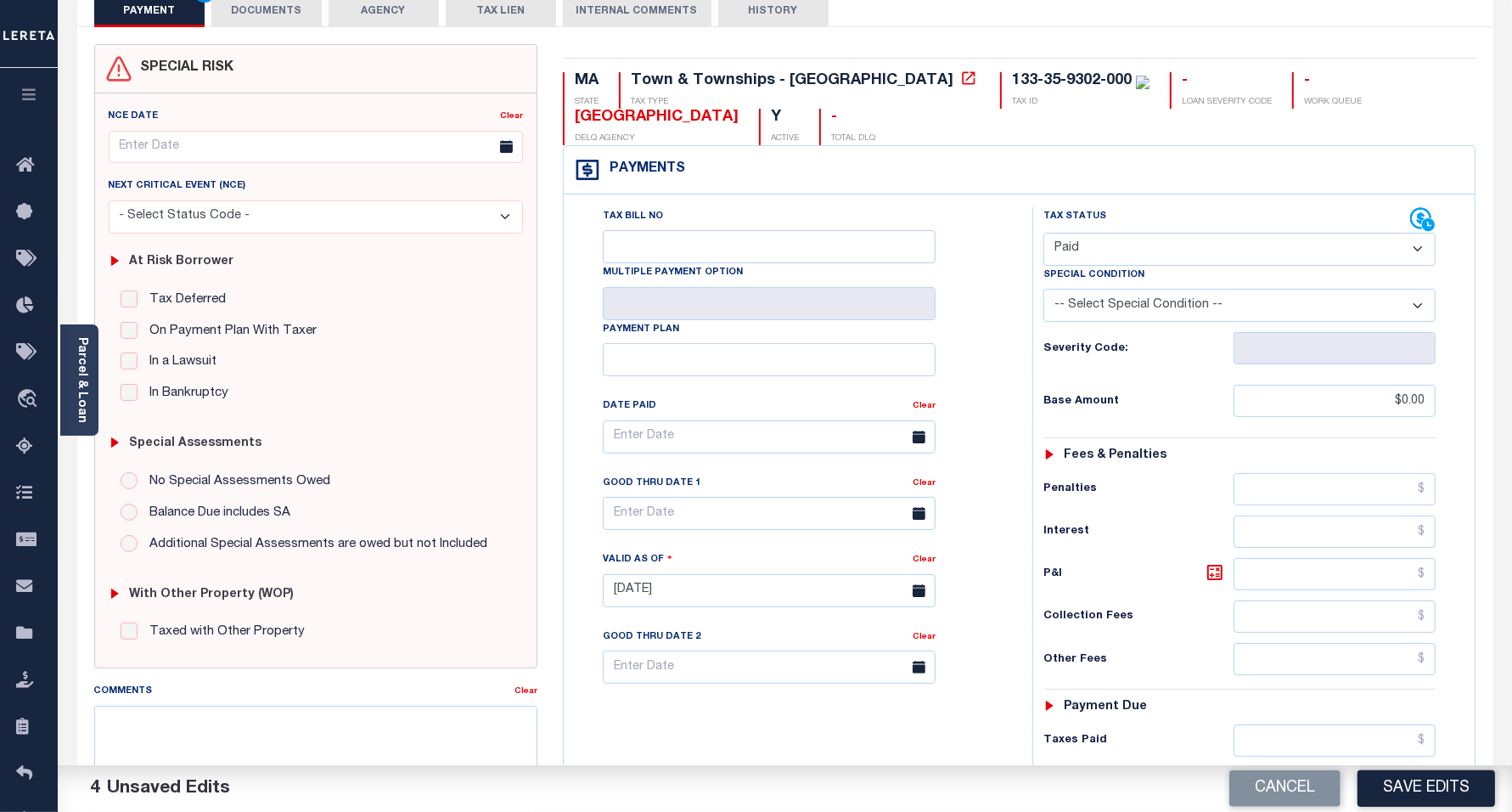
scroll to position [0, 0]
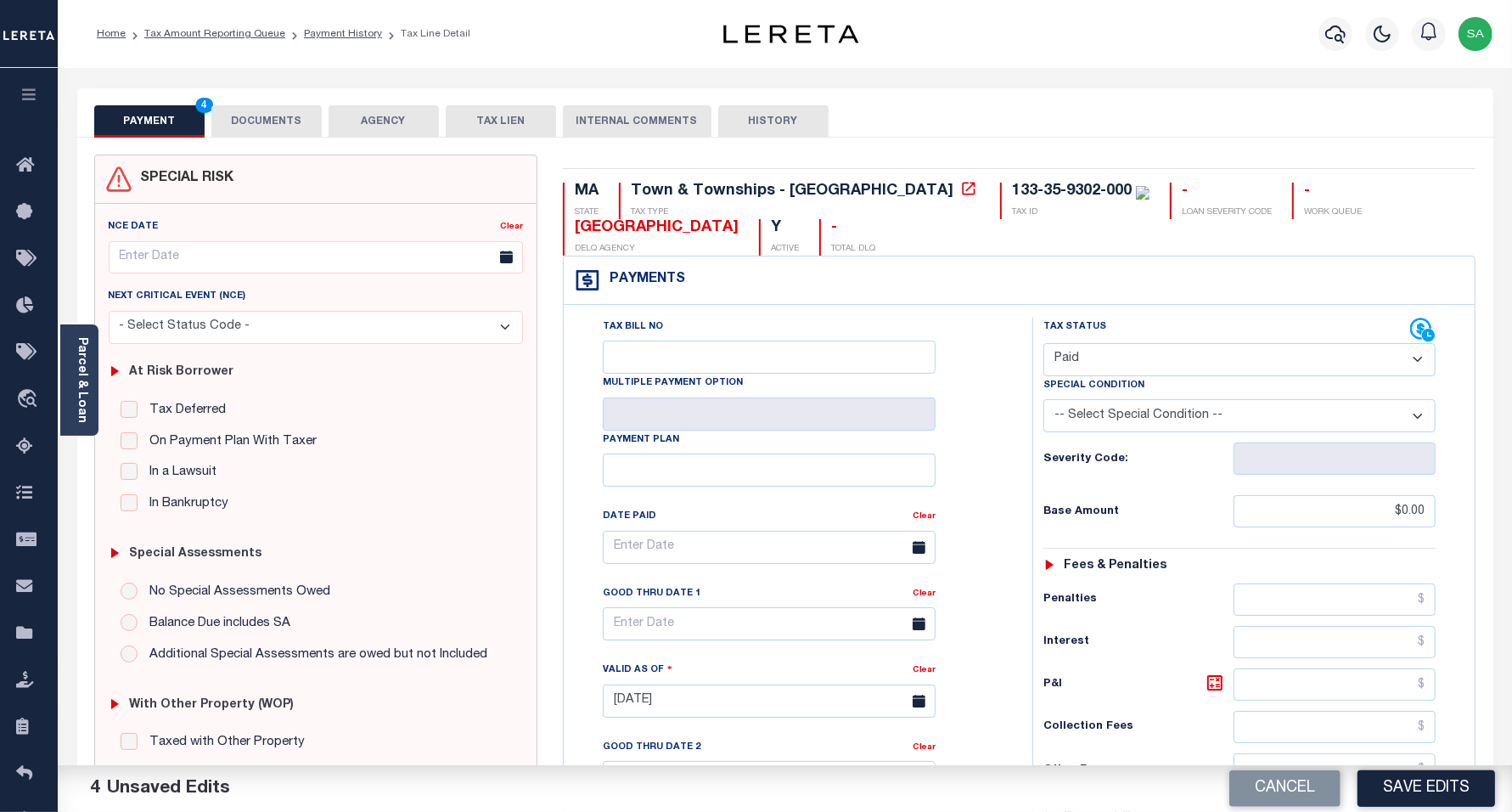
click at [278, 121] on button "DOCUMENTS" at bounding box center [267, 121] width 110 height 32
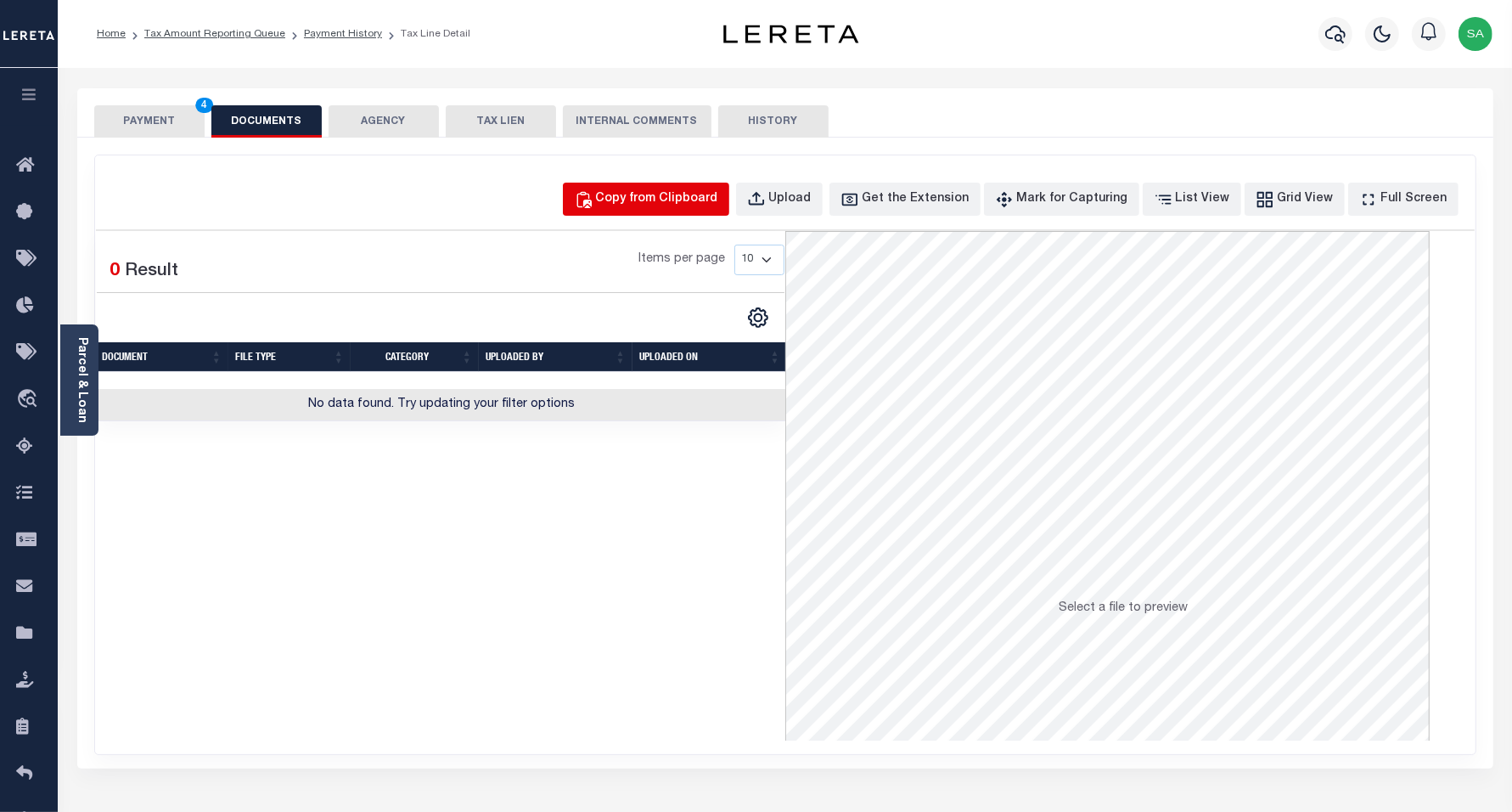
click at [718, 193] on div "Copy from Clipboard" at bounding box center [657, 200] width 122 height 19
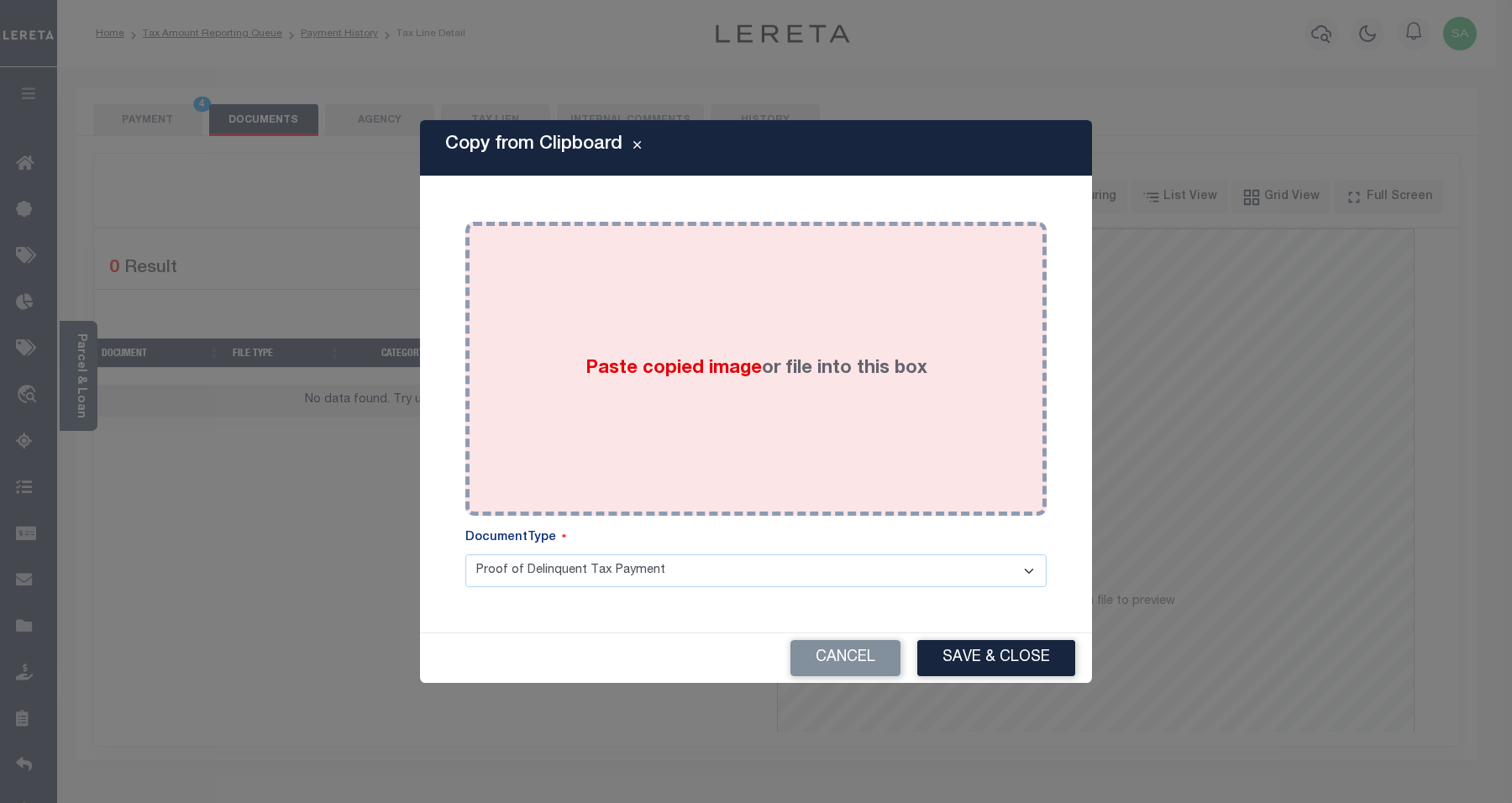
click at [855, 385] on div "Paste copied image or file into this box" at bounding box center [756, 369] width 556 height 269
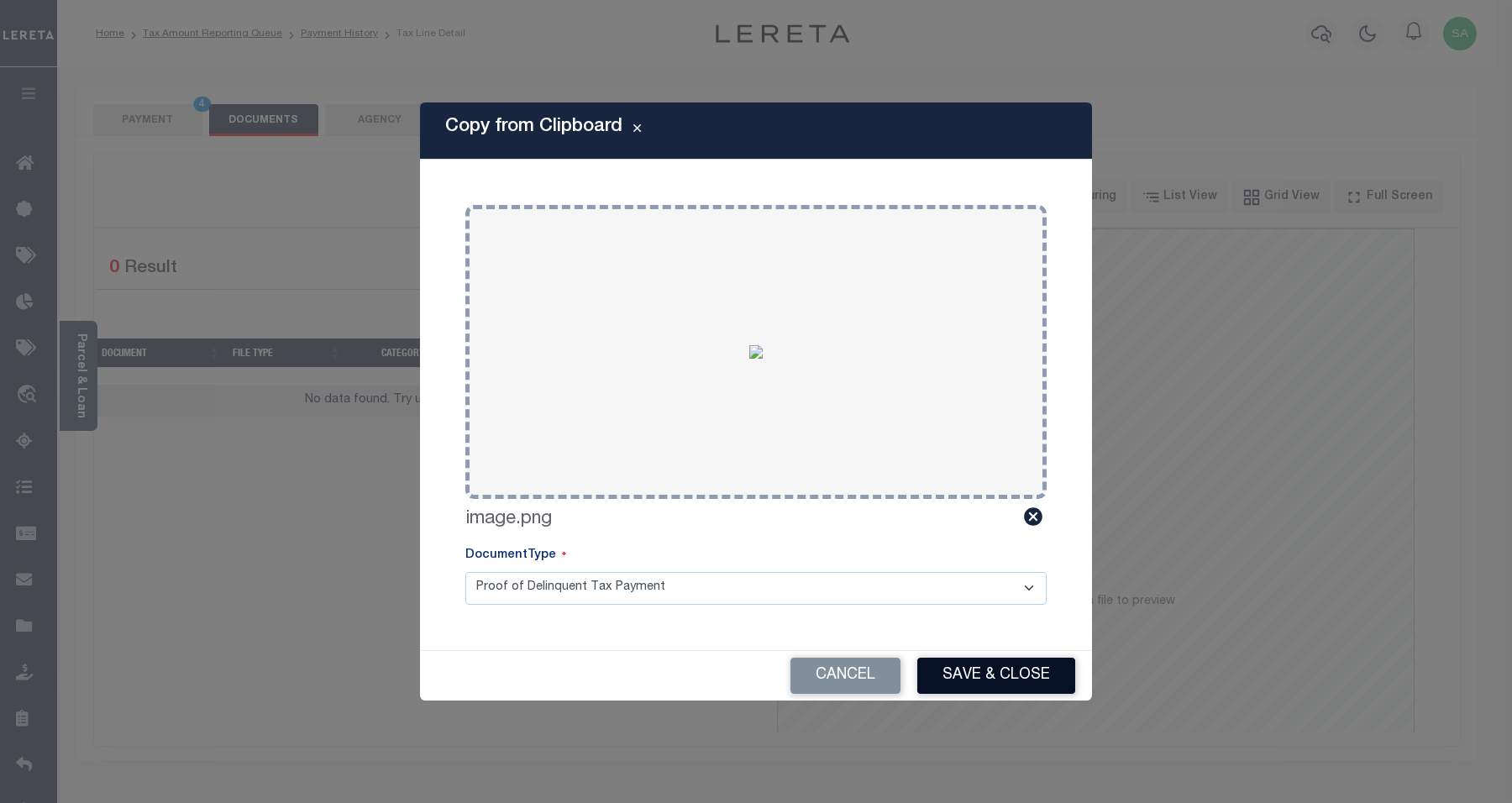
click at [1036, 679] on button "Save & Close" at bounding box center [996, 675] width 158 height 36
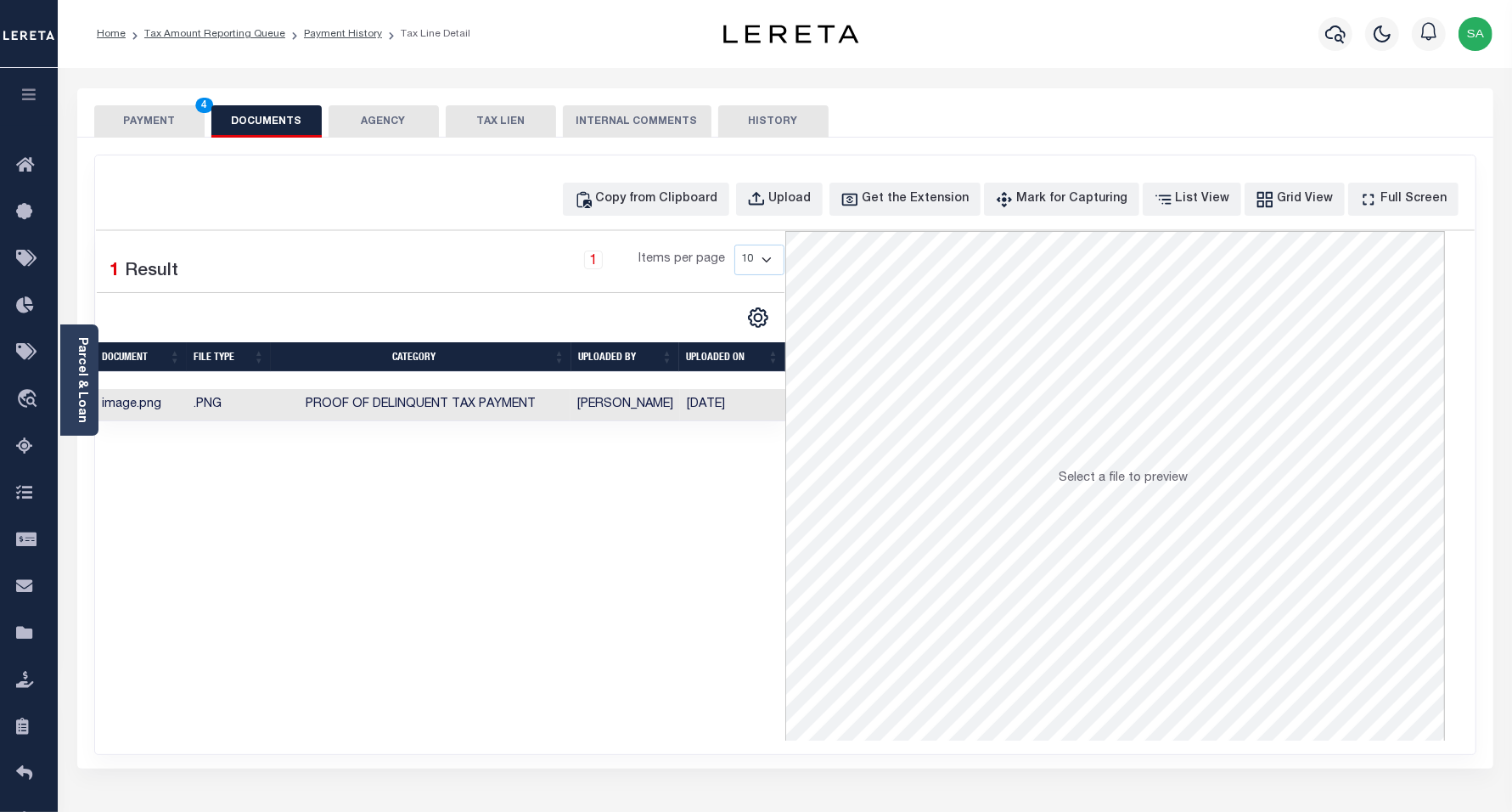
click at [130, 116] on button "PAYMENT 4" at bounding box center [149, 121] width 110 height 32
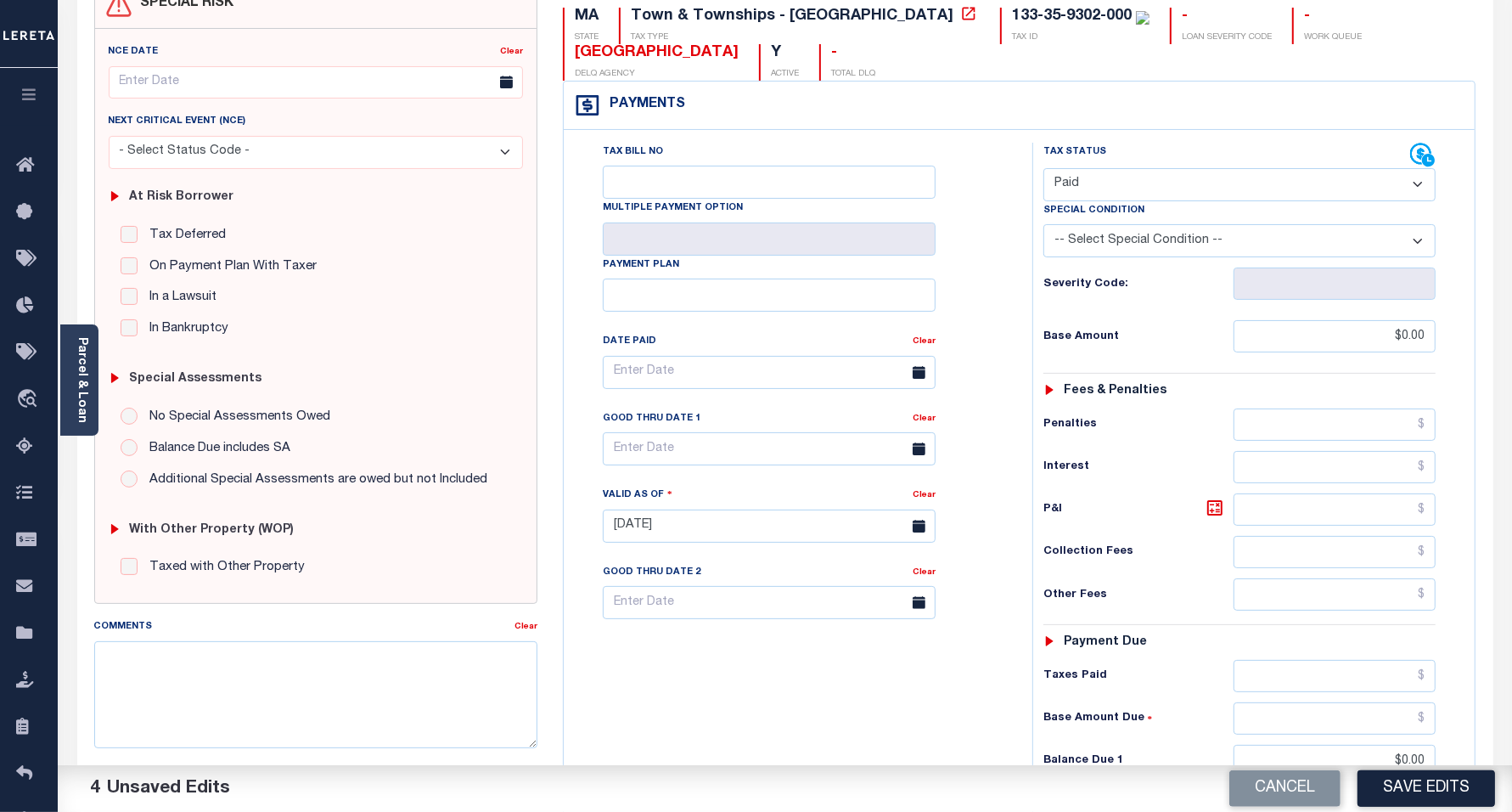
scroll to position [425, 0]
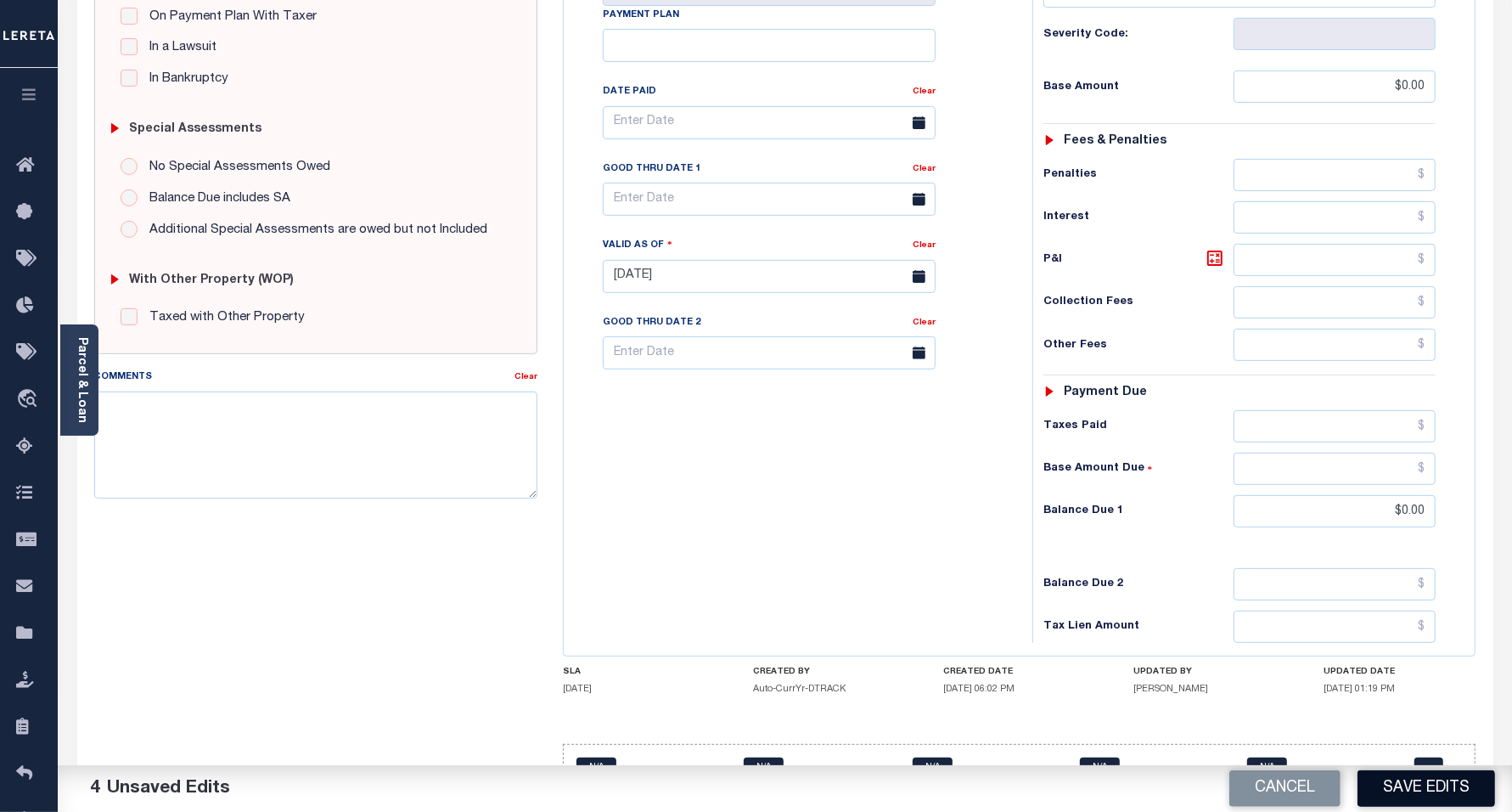
click at [1392, 779] on button "Save Edits" at bounding box center [1426, 788] width 138 height 37
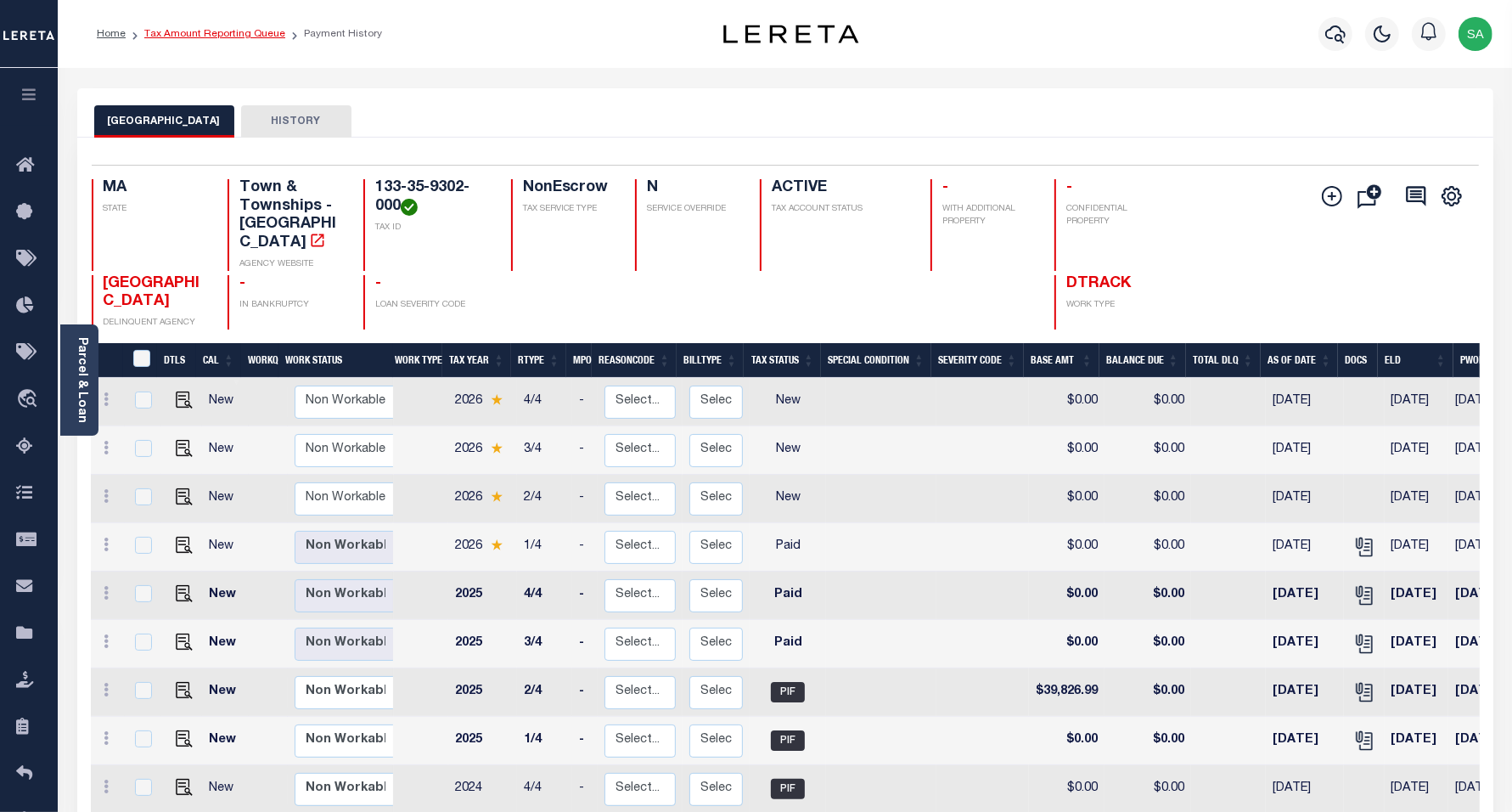
click at [251, 37] on link "Tax Amount Reporting Queue" at bounding box center [215, 34] width 141 height 10
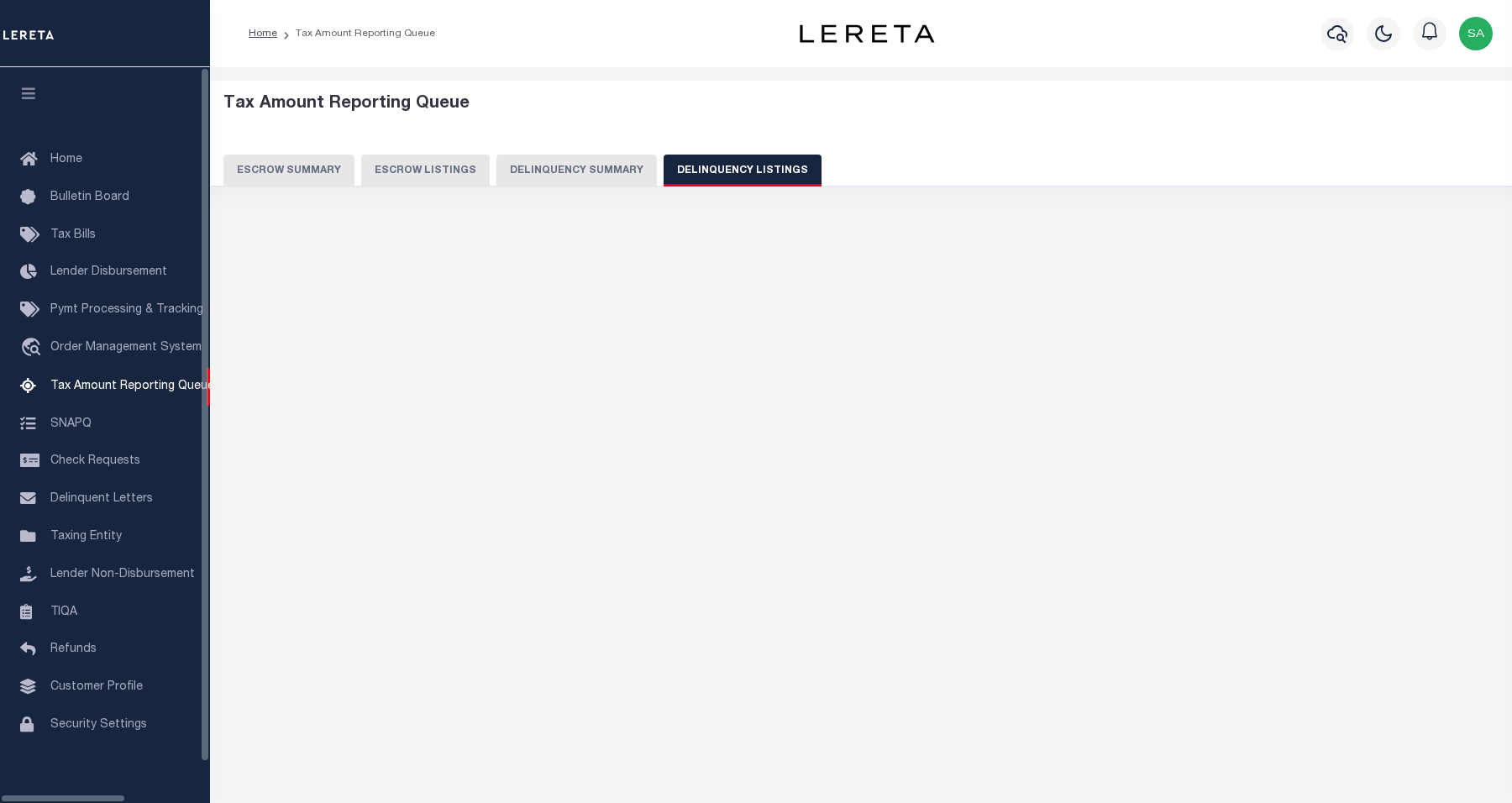
select select "MA"
select select "100"
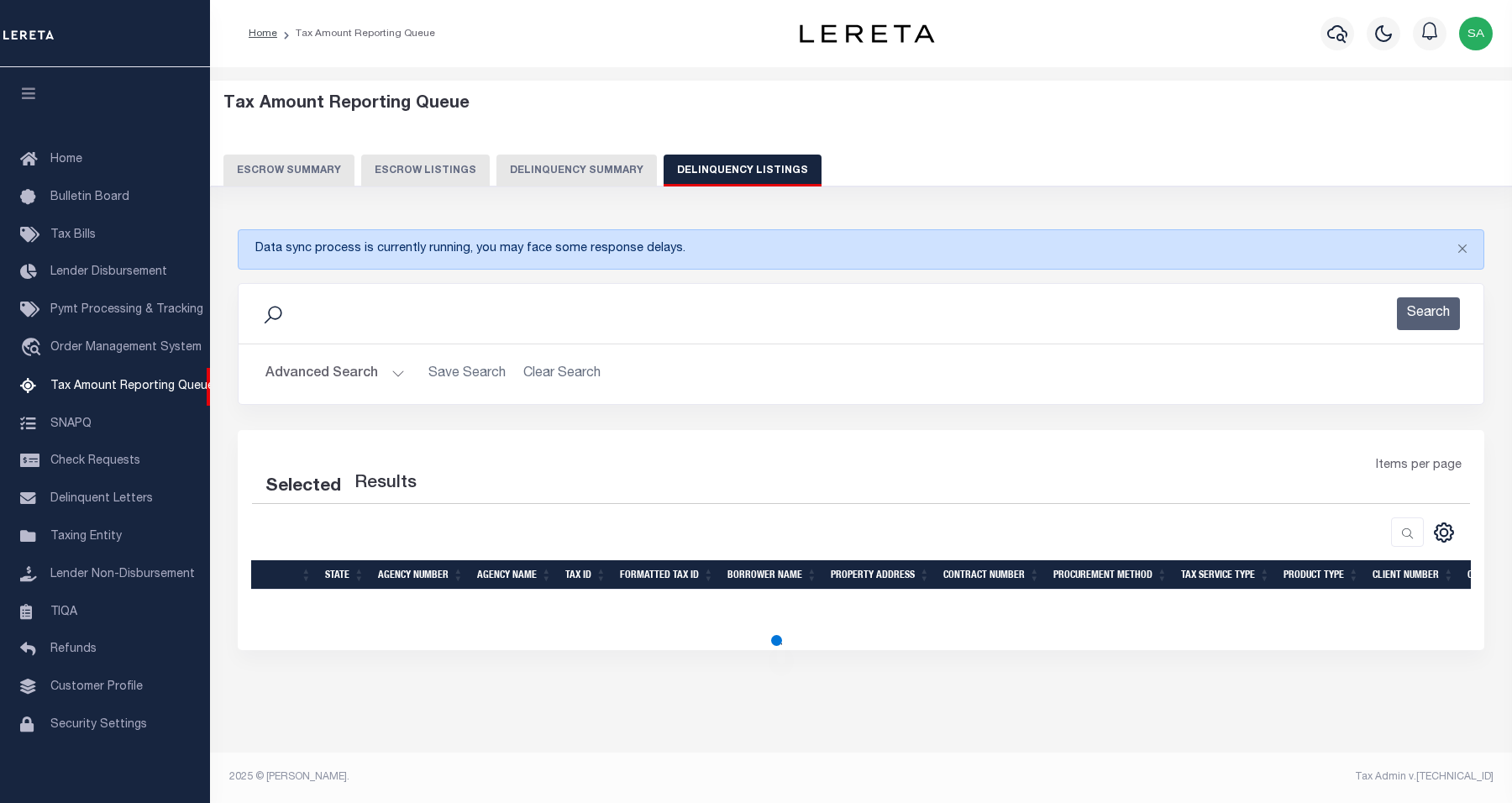
select select "100"
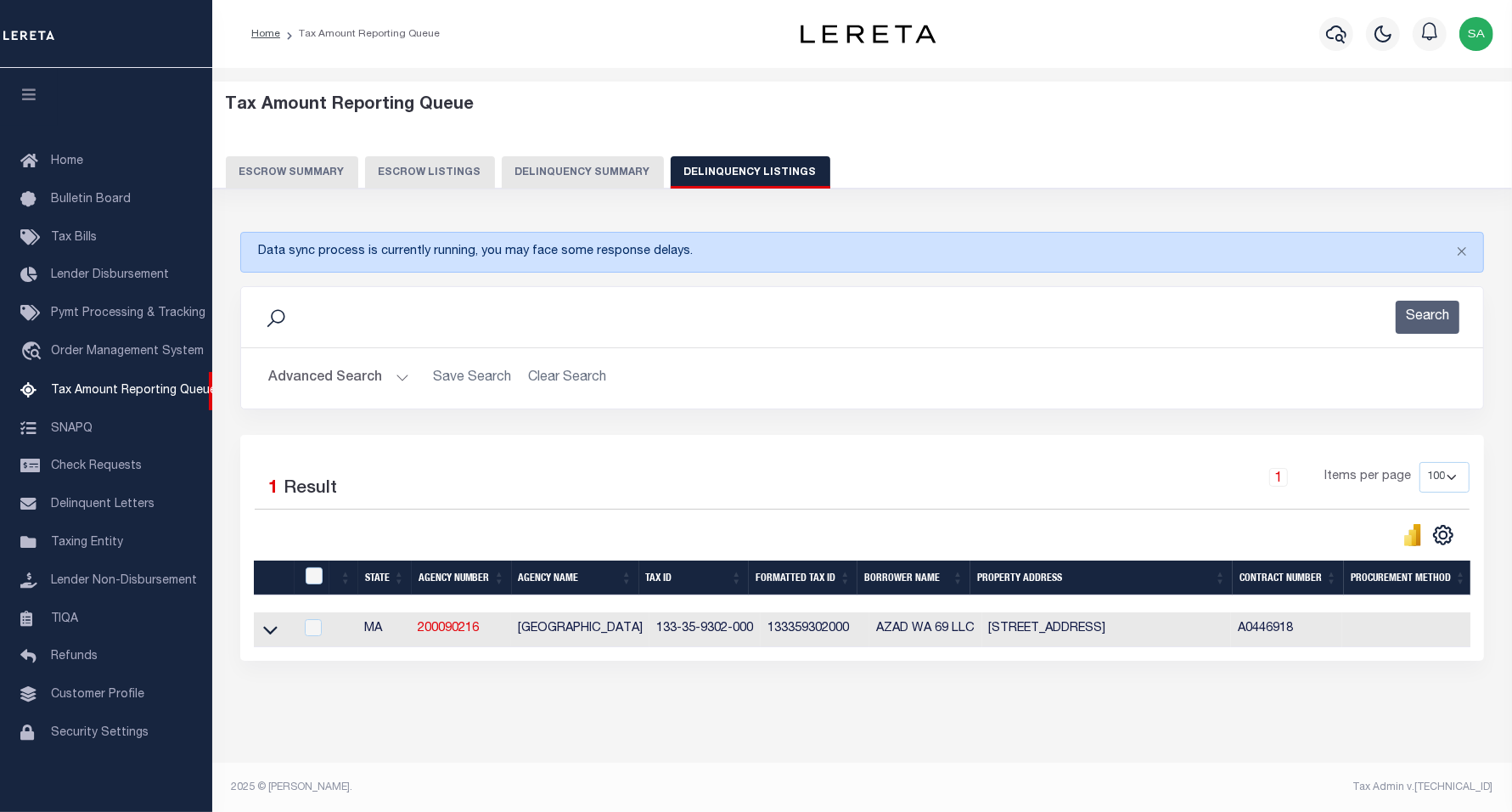
click at [368, 381] on button "Advanced Search" at bounding box center [339, 378] width 141 height 33
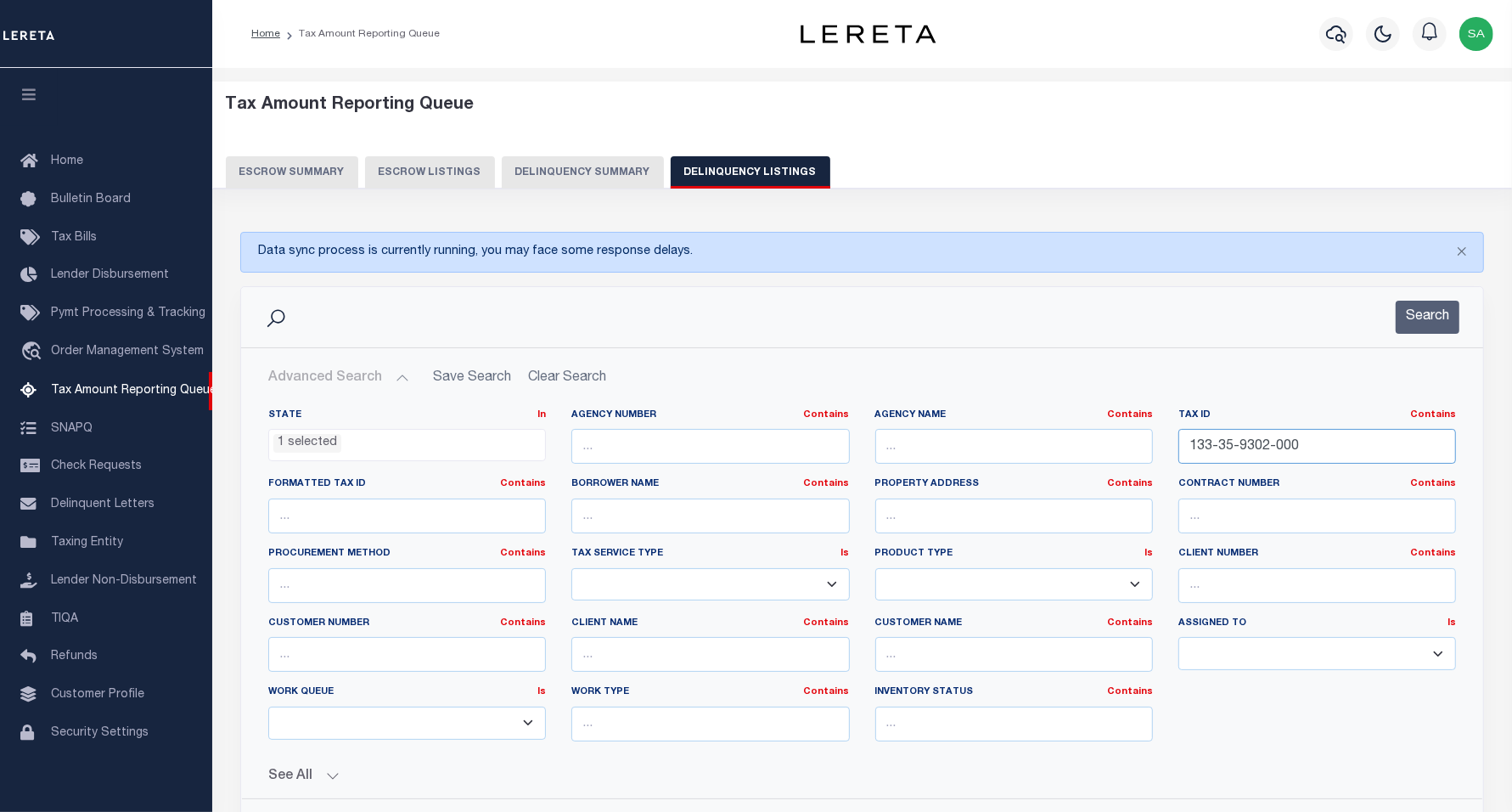
click at [1306, 451] on input "133-35-9302-000" at bounding box center [1317, 446] width 278 height 35
drag, startPoint x: 1306, startPoint y: 442, endPoint x: 1080, endPoint y: 443, distance: 226.0
click at [1080, 443] on div "State In In AK AL AR AZ CA CO CT DC DE FL GA GU HI IA ID IL IN KS KY LA MA MD M…" at bounding box center [862, 582] width 1213 height 347
paste input "210-011-000"
type input "210-011-000-000"
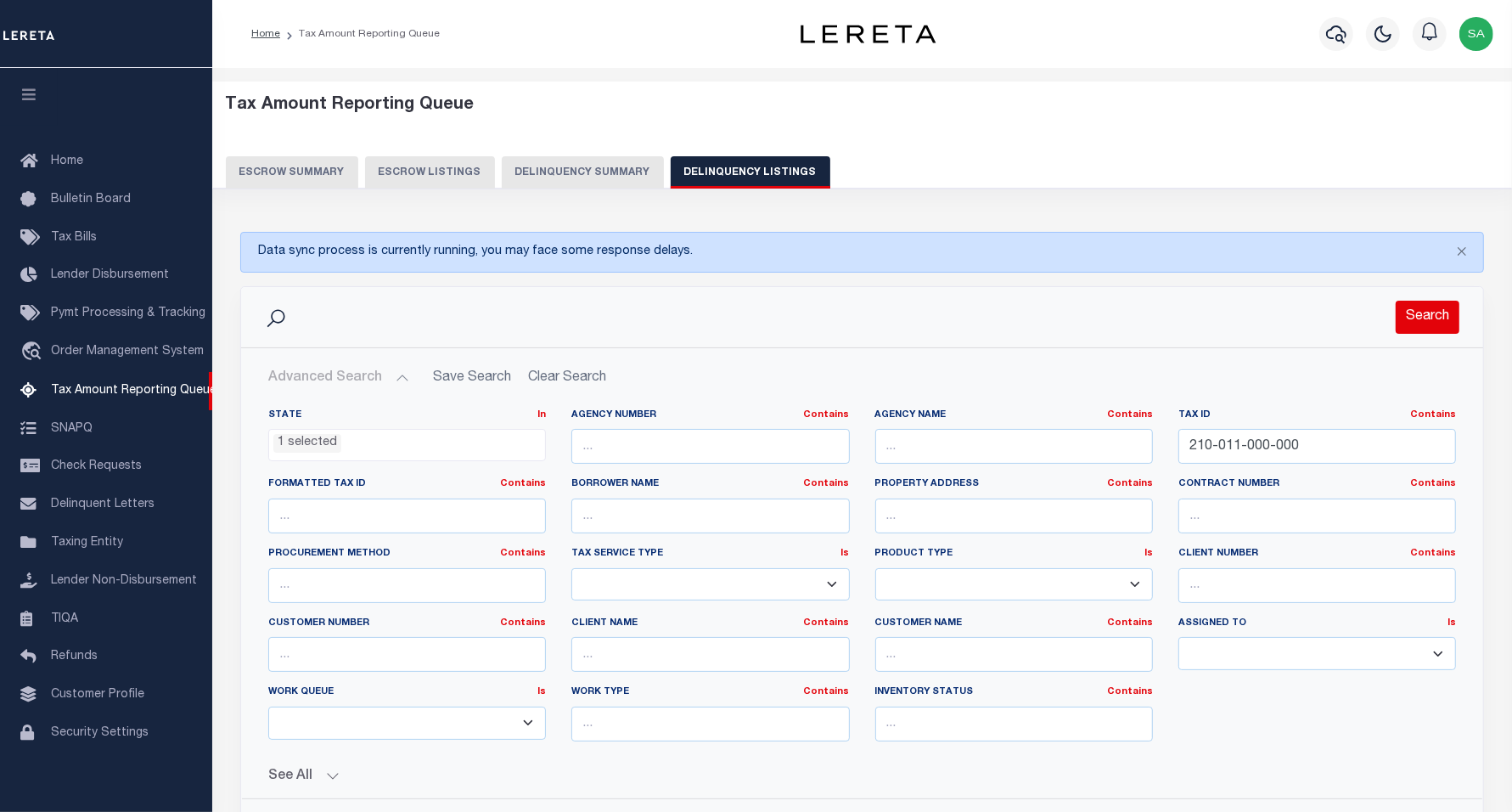
click at [1411, 334] on button "Search" at bounding box center [1427, 317] width 64 height 33
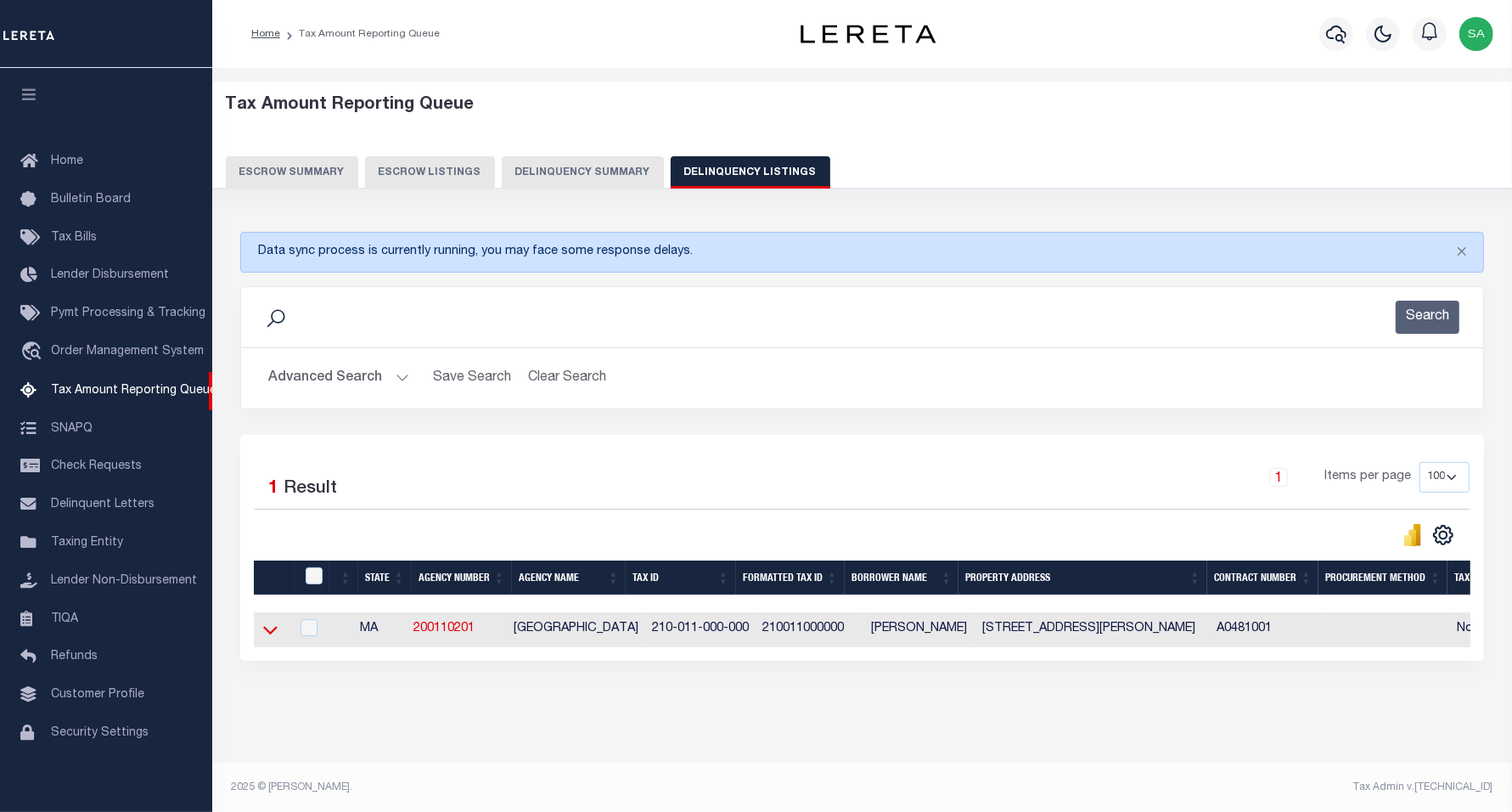
click at [272, 634] on icon at bounding box center [270, 630] width 14 height 8
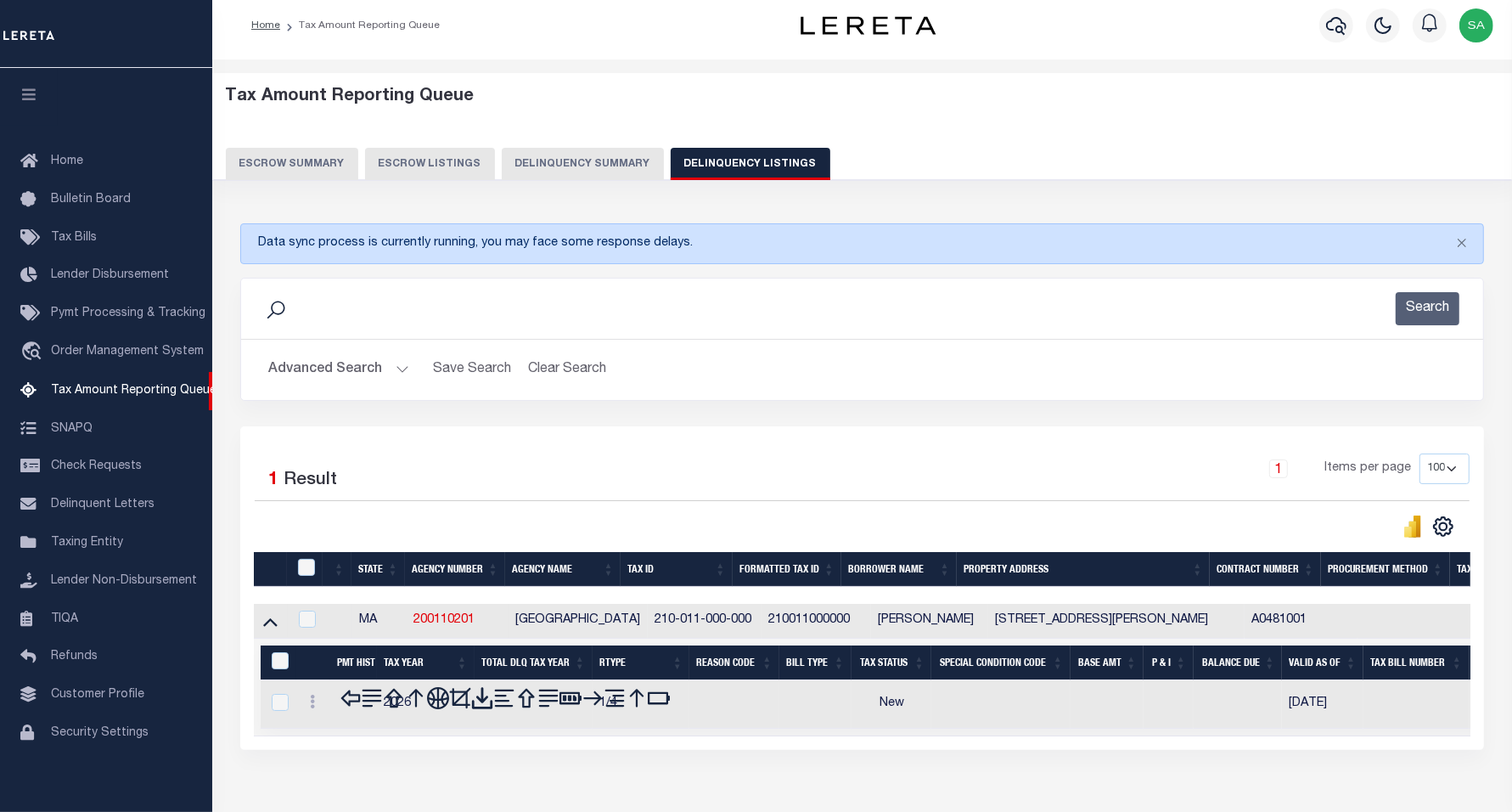
scroll to position [104, 0]
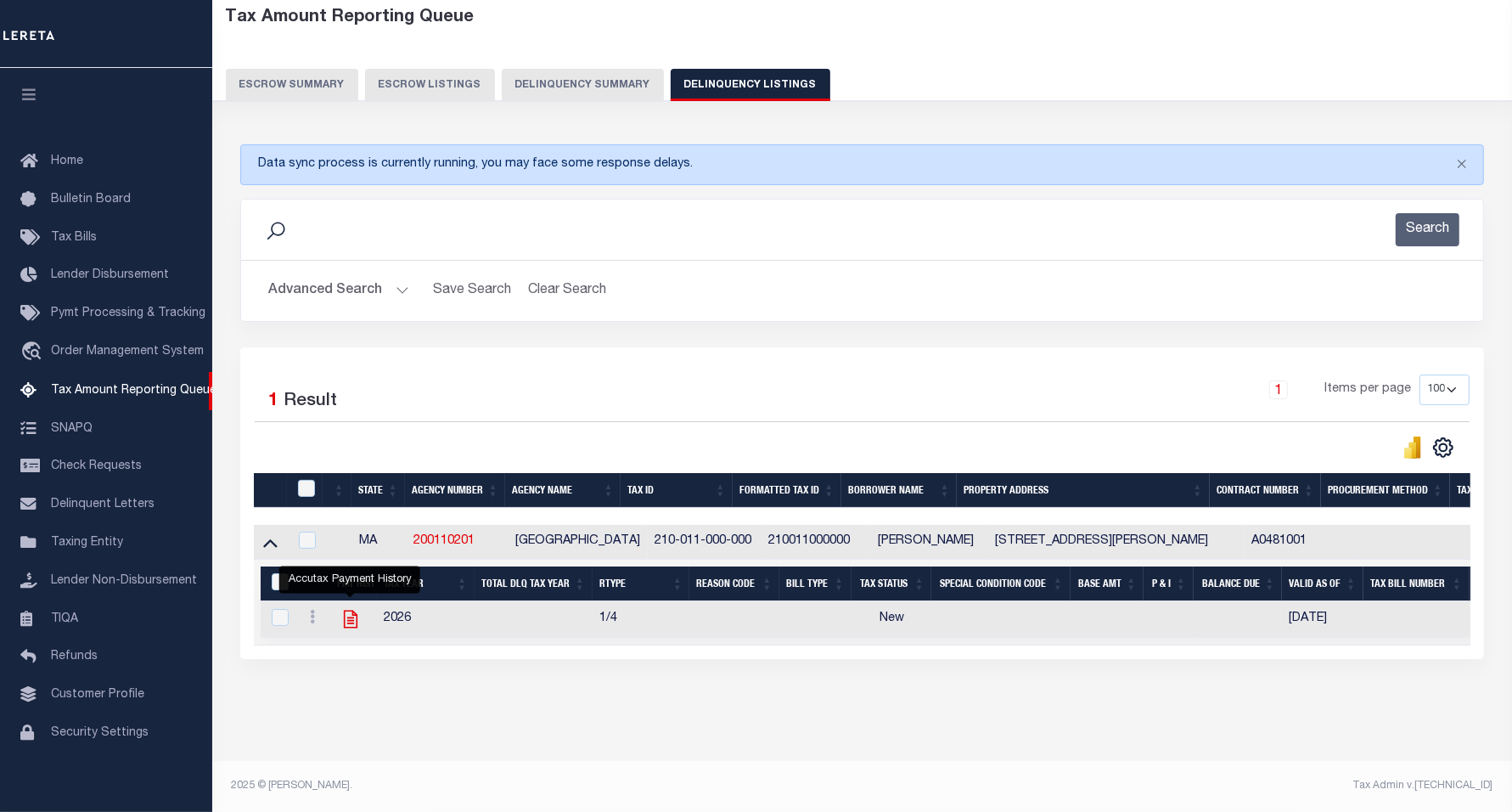
click at [346, 608] on icon "" at bounding box center [351, 619] width 22 height 22
checkbox input "true"
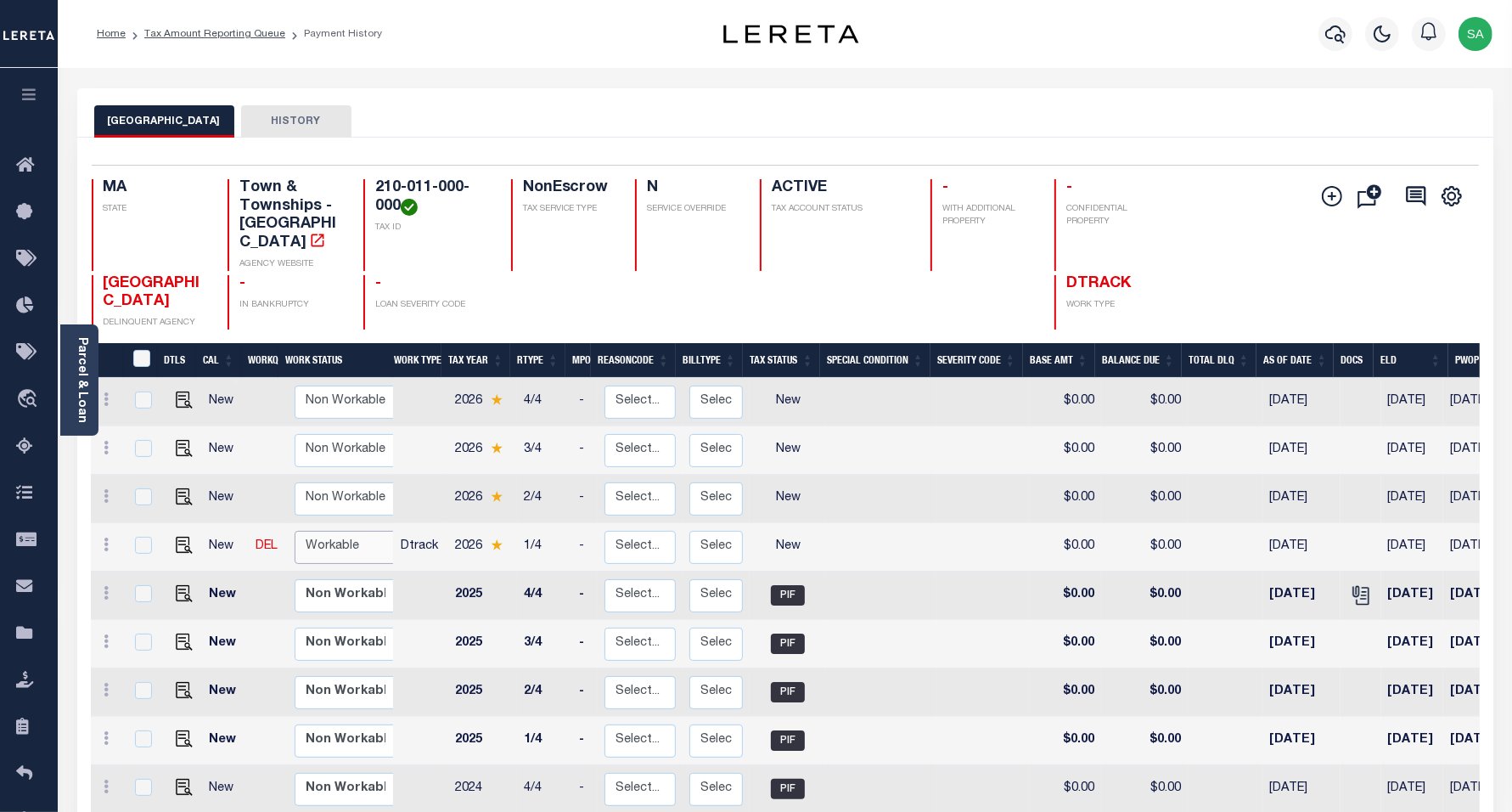
click at [335, 541] on select "Non Workable Workable" at bounding box center [346, 547] width 102 height 33
checkbox input "true"
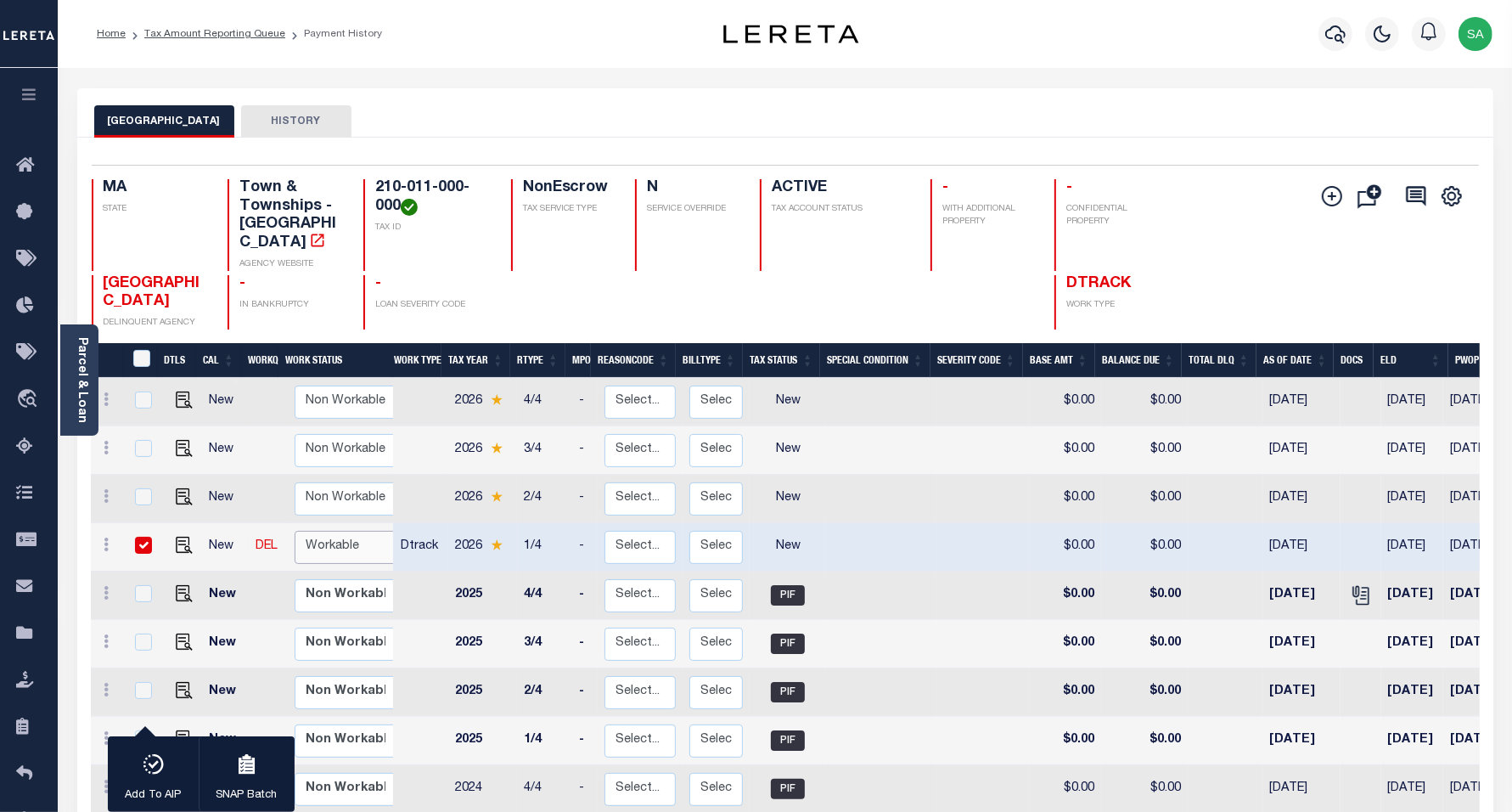
select select "true"
click at [295, 531] on select "Non Workable Workable" at bounding box center [346, 547] width 102 height 33
checkbox input "false"
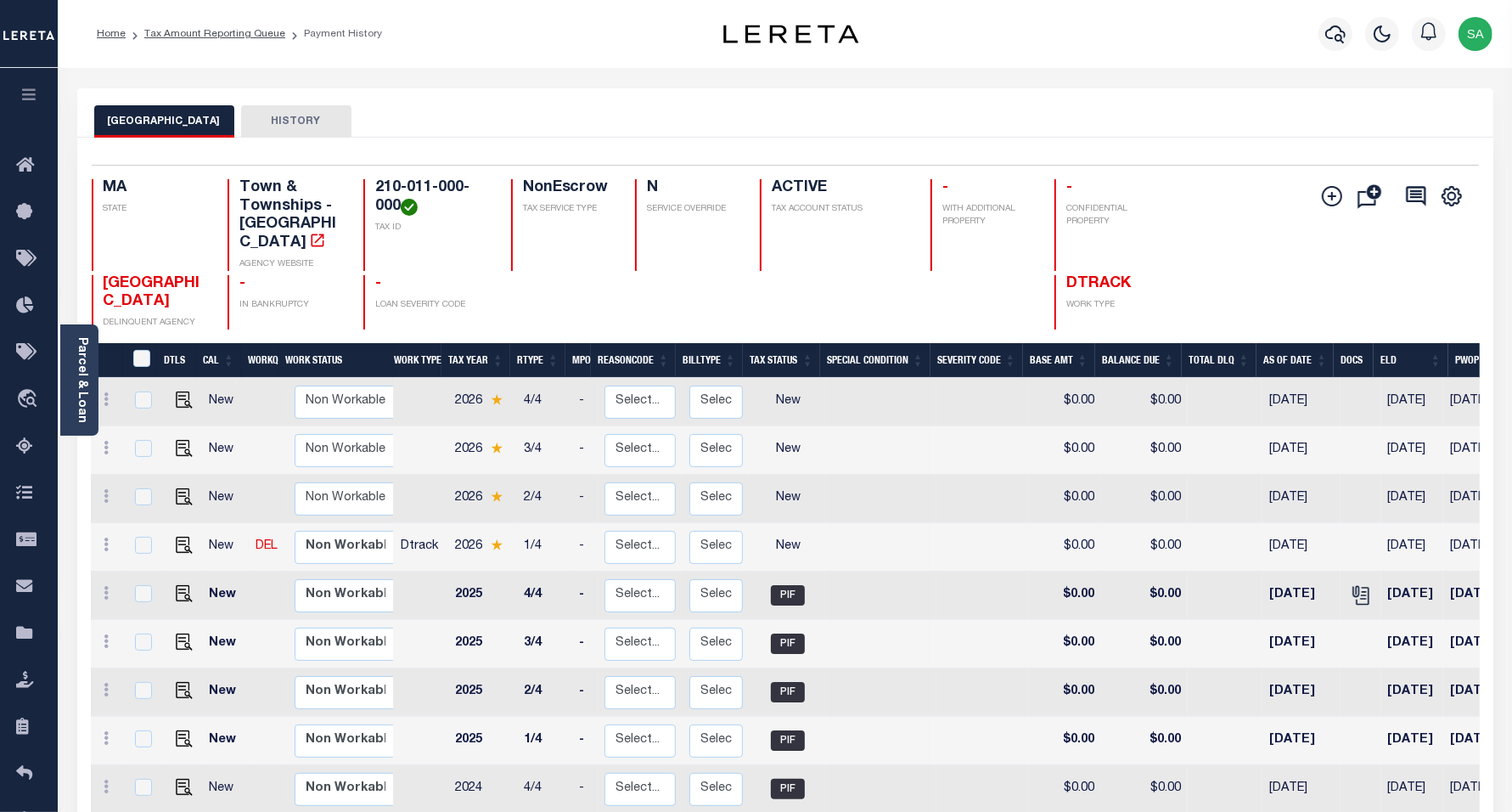
click at [171, 540] on link at bounding box center [180, 546] width 25 height 12
checkbox input "true"
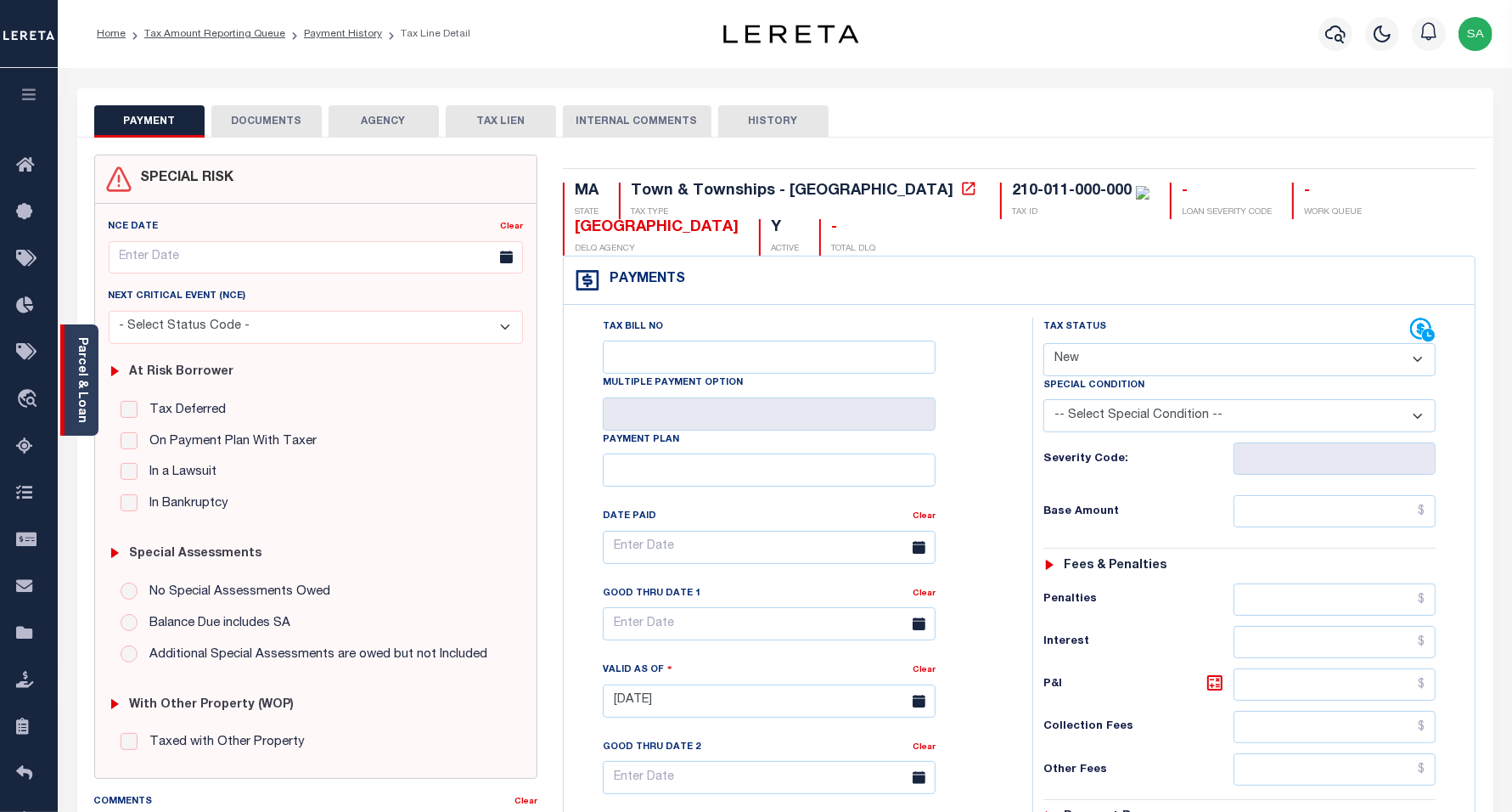
click at [90, 365] on div "Parcel & Loan" at bounding box center [79, 380] width 38 height 111
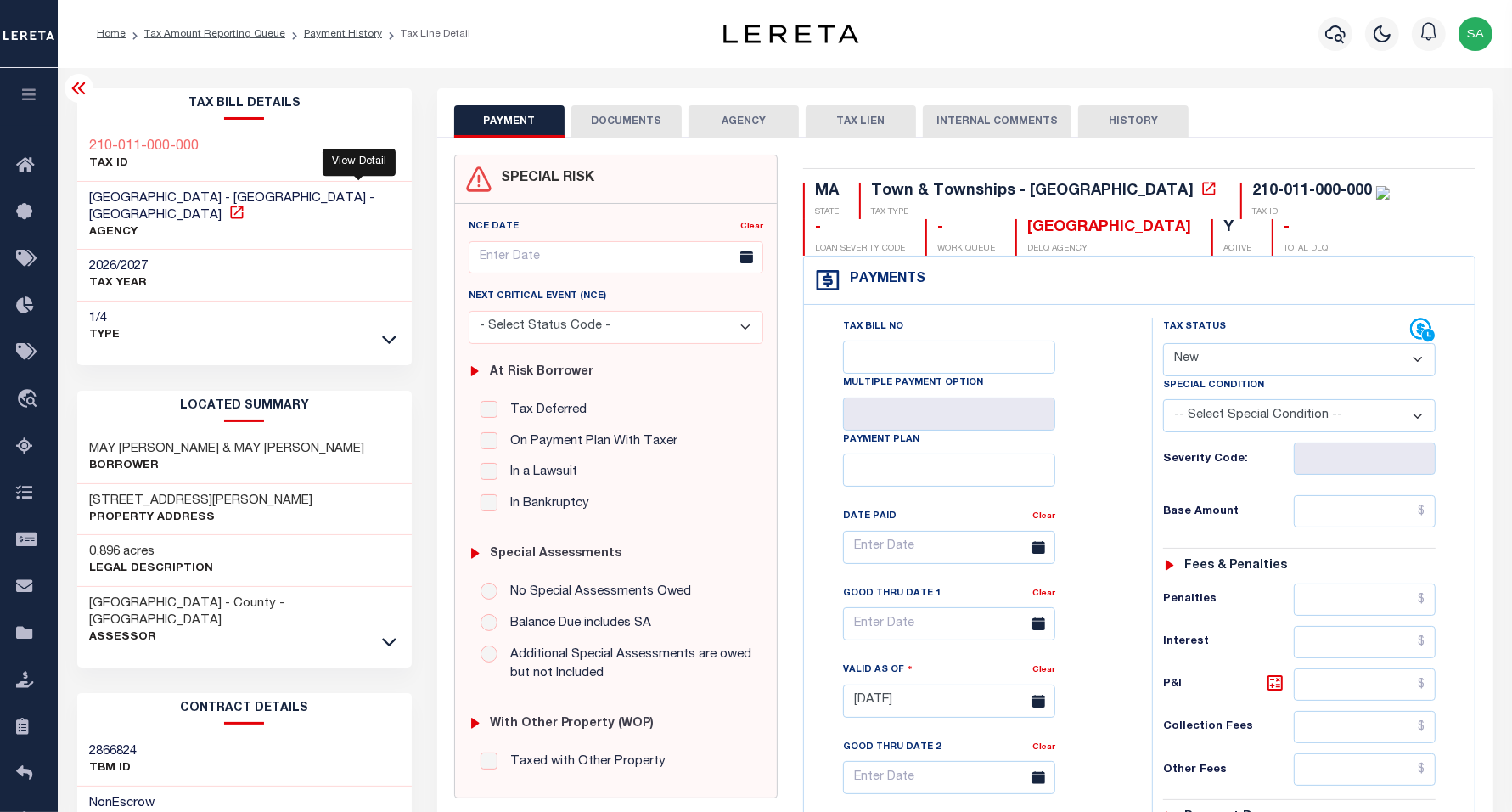
click at [245, 204] on icon at bounding box center [237, 212] width 17 height 17
drag, startPoint x: 87, startPoint y: 486, endPoint x: 185, endPoint y: 484, distance: 98.0
click at [185, 484] on div "[STREET_ADDRESS][PERSON_NAME] Property Address" at bounding box center [245, 510] width 335 height 52
copy h3 "7 [PERSON_NAME]"
click at [124, 493] on h3 "[STREET_ADDRESS][PERSON_NAME]" at bounding box center [201, 501] width 223 height 17
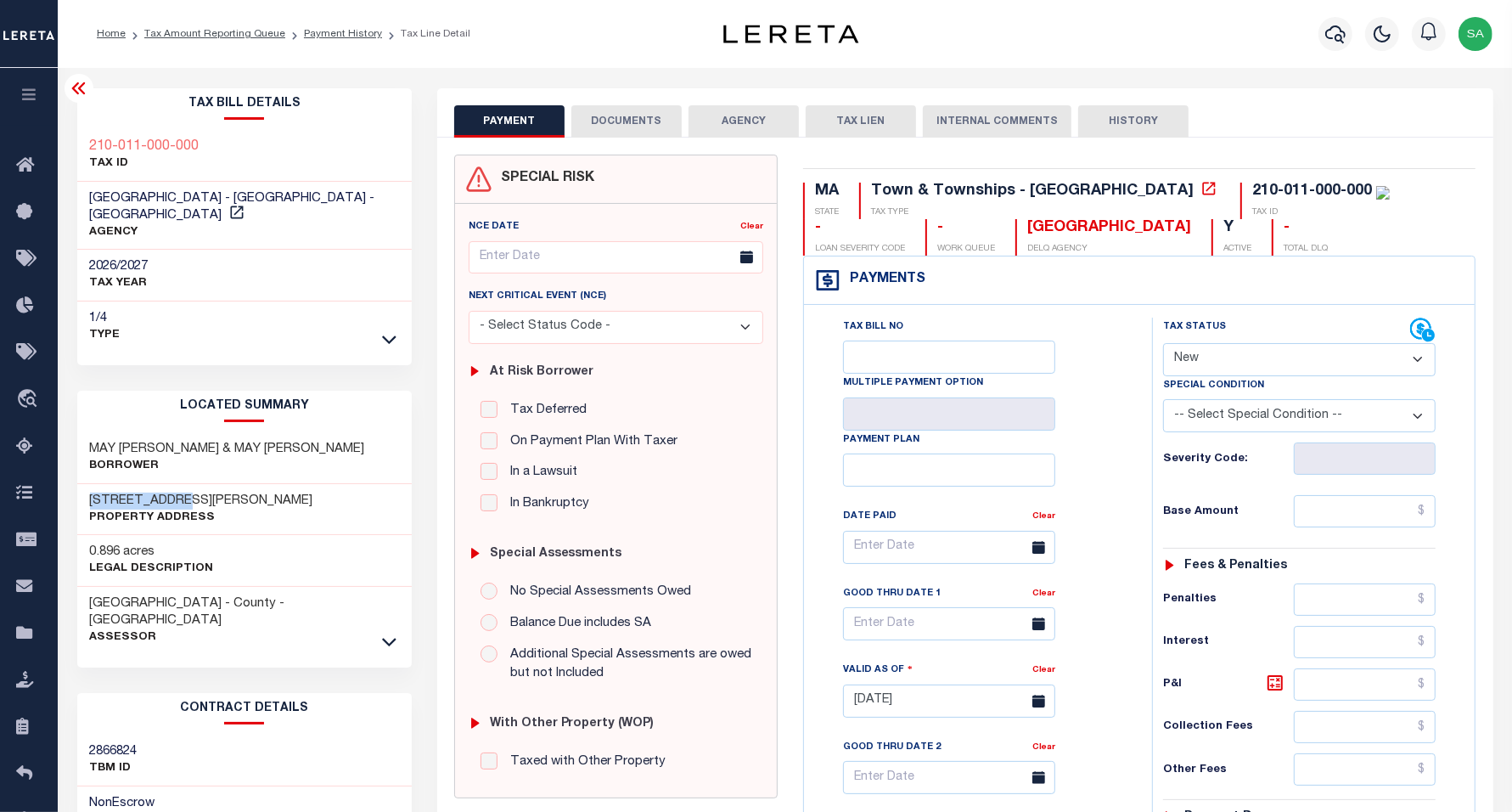
click at [98, 493] on h3 "[STREET_ADDRESS][PERSON_NAME]" at bounding box center [201, 501] width 223 height 17
drag, startPoint x: 103, startPoint y: 484, endPoint x: 188, endPoint y: 486, distance: 85.0
click at [188, 493] on h3 "[STREET_ADDRESS][PERSON_NAME]" at bounding box center [201, 501] width 223 height 17
copy h3 "[PERSON_NAME]"
click at [82, 91] on icon at bounding box center [79, 88] width 20 height 20
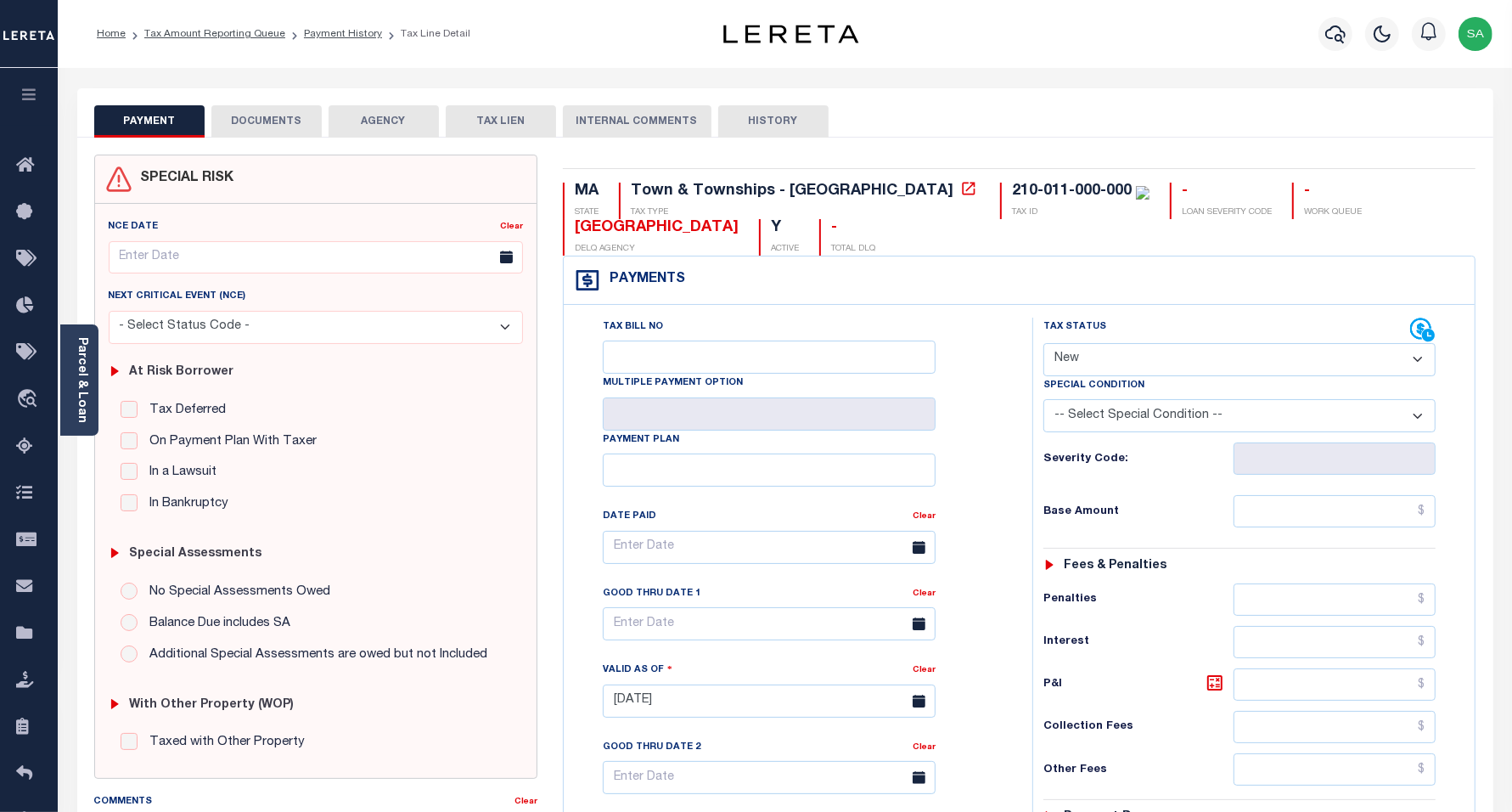
click at [1143, 363] on select "- Select Status Code - Open Due/Unpaid Paid Incomplete No Tax Due Internal Refu…" at bounding box center [1239, 359] width 393 height 33
select select "DUE"
click at [1043, 345] on select "- Select Status Code - Open Due/Unpaid Paid Incomplete No Tax Due Internal Refu…" at bounding box center [1239, 359] width 393 height 33
type input "[DATE]"
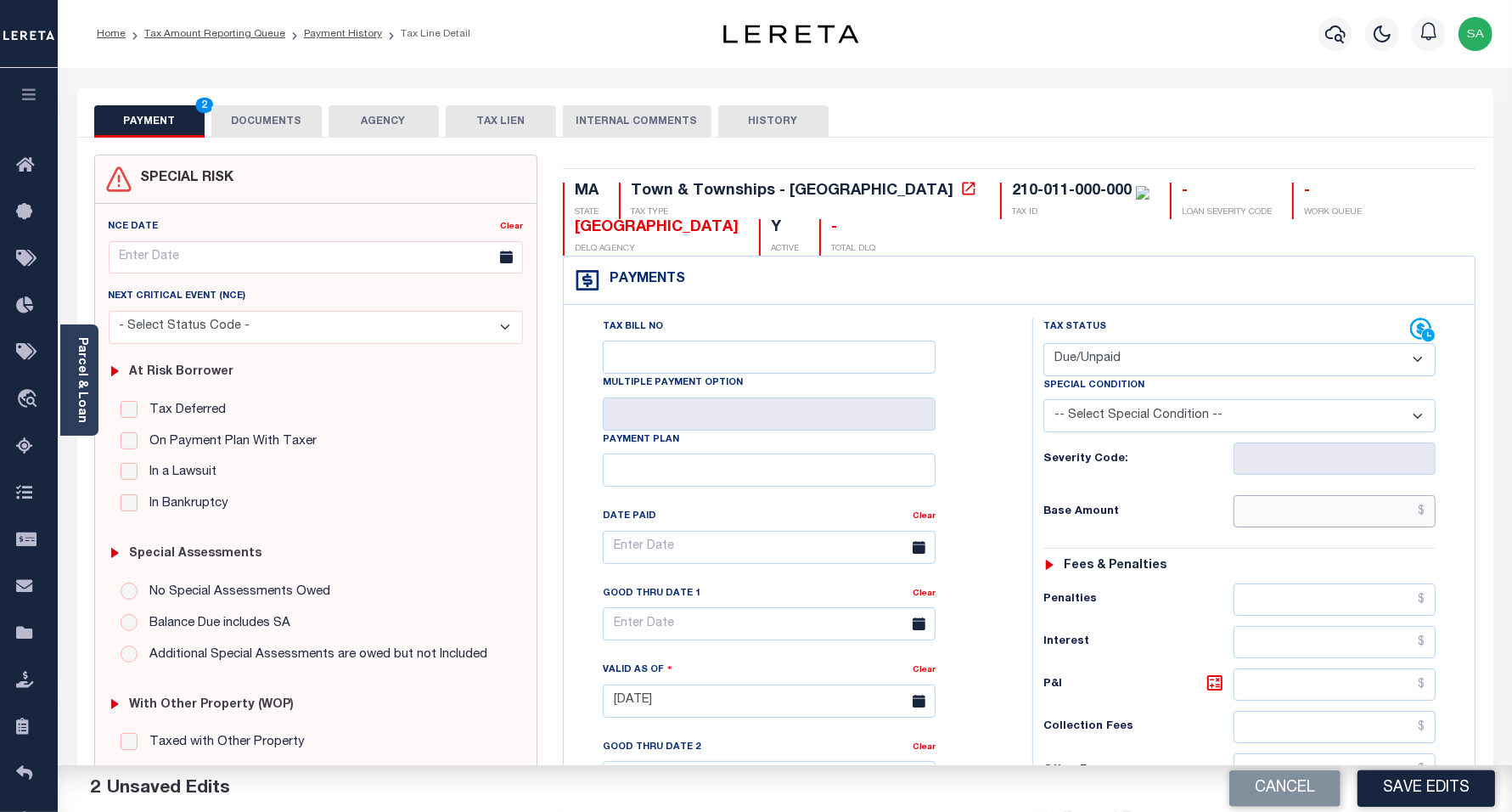
click at [1309, 507] on input "text" at bounding box center [1335, 511] width 202 height 32
paste input "$2,078.37"
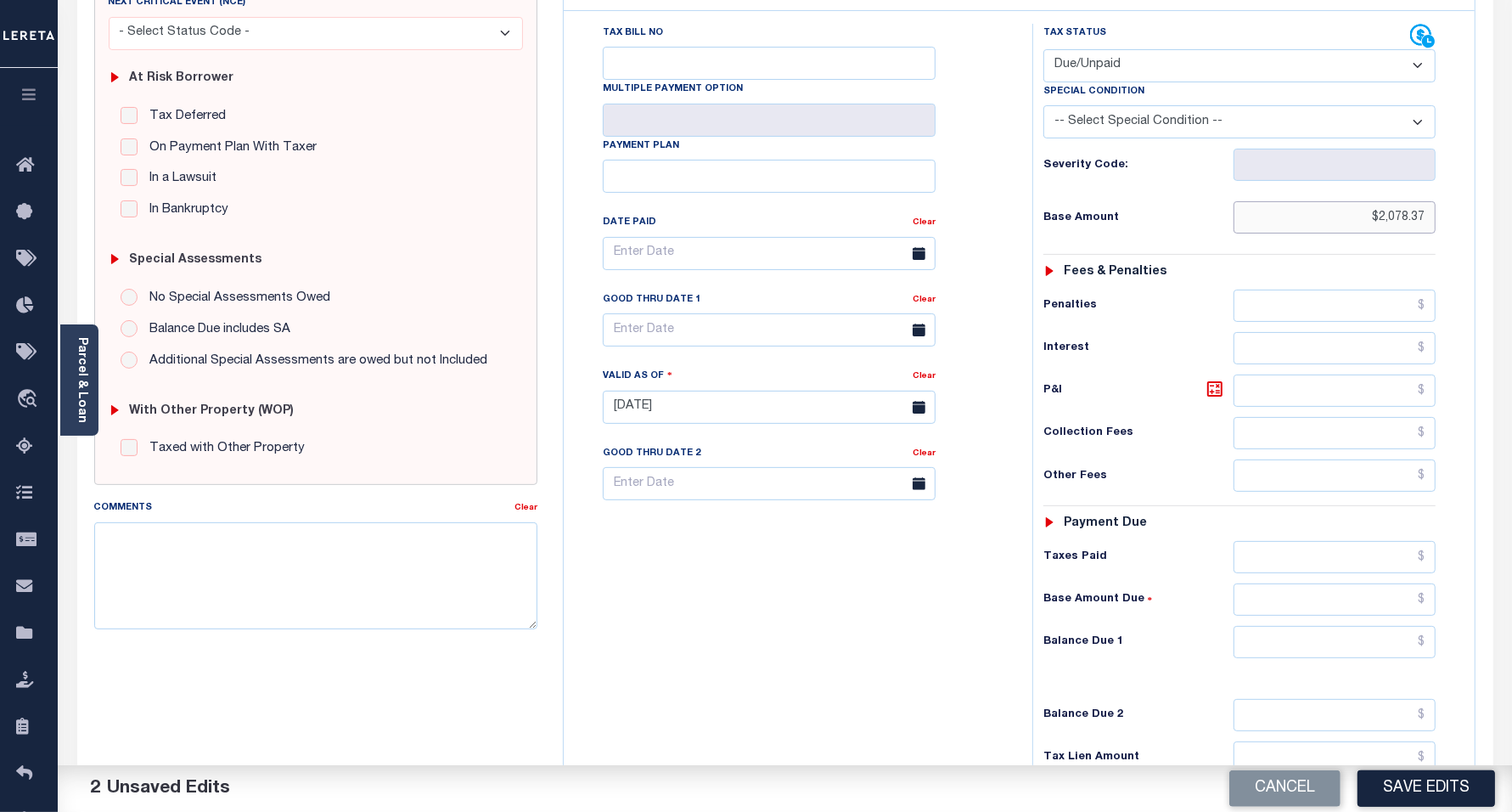
scroll to position [319, 0]
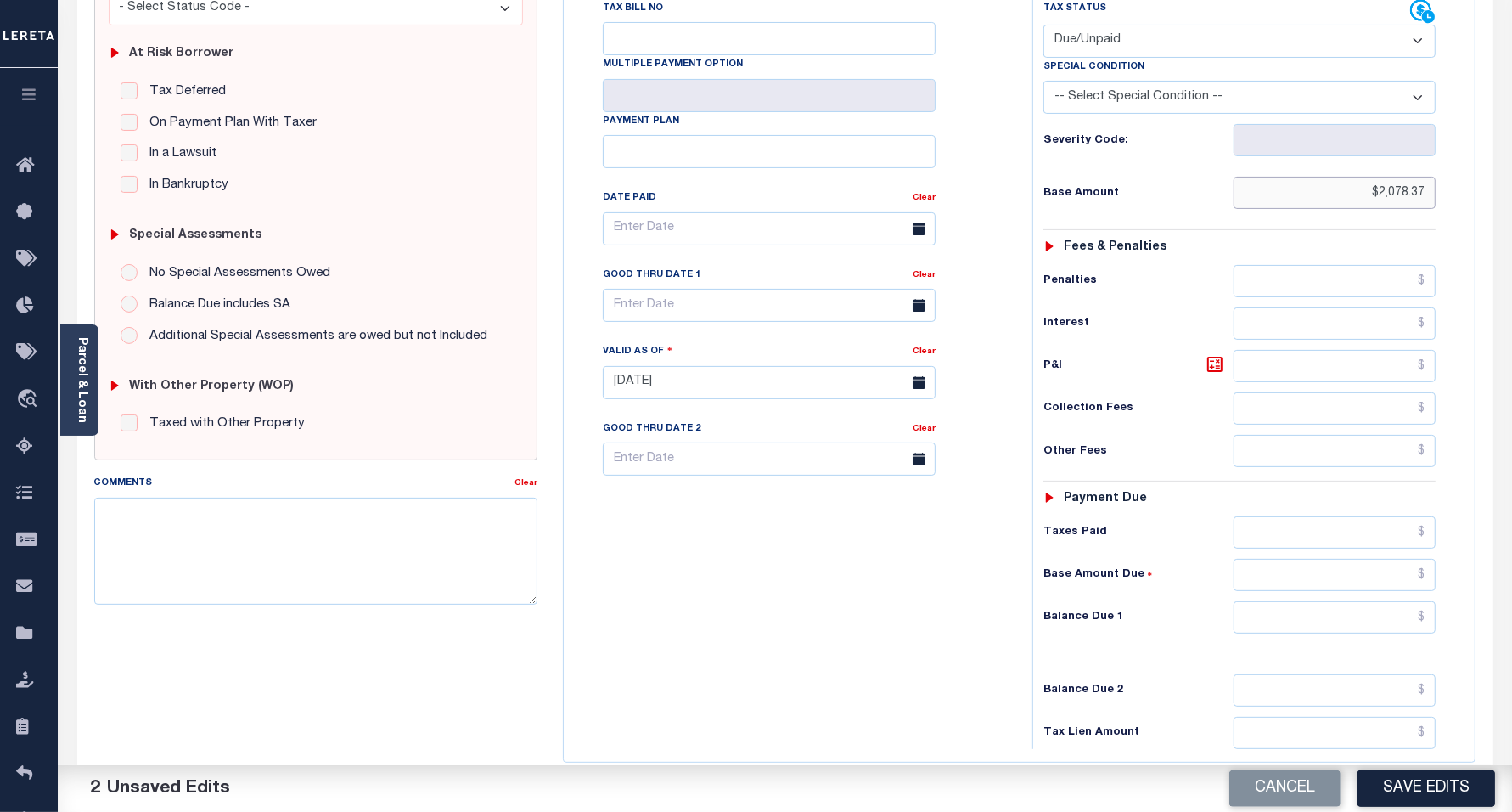
type input "$2,078.37"
click at [1286, 622] on input "text" at bounding box center [1335, 617] width 202 height 32
click at [1256, 634] on input "text" at bounding box center [1335, 617] width 202 height 32
paste input "2,111.05"
type input "$2,111.05"
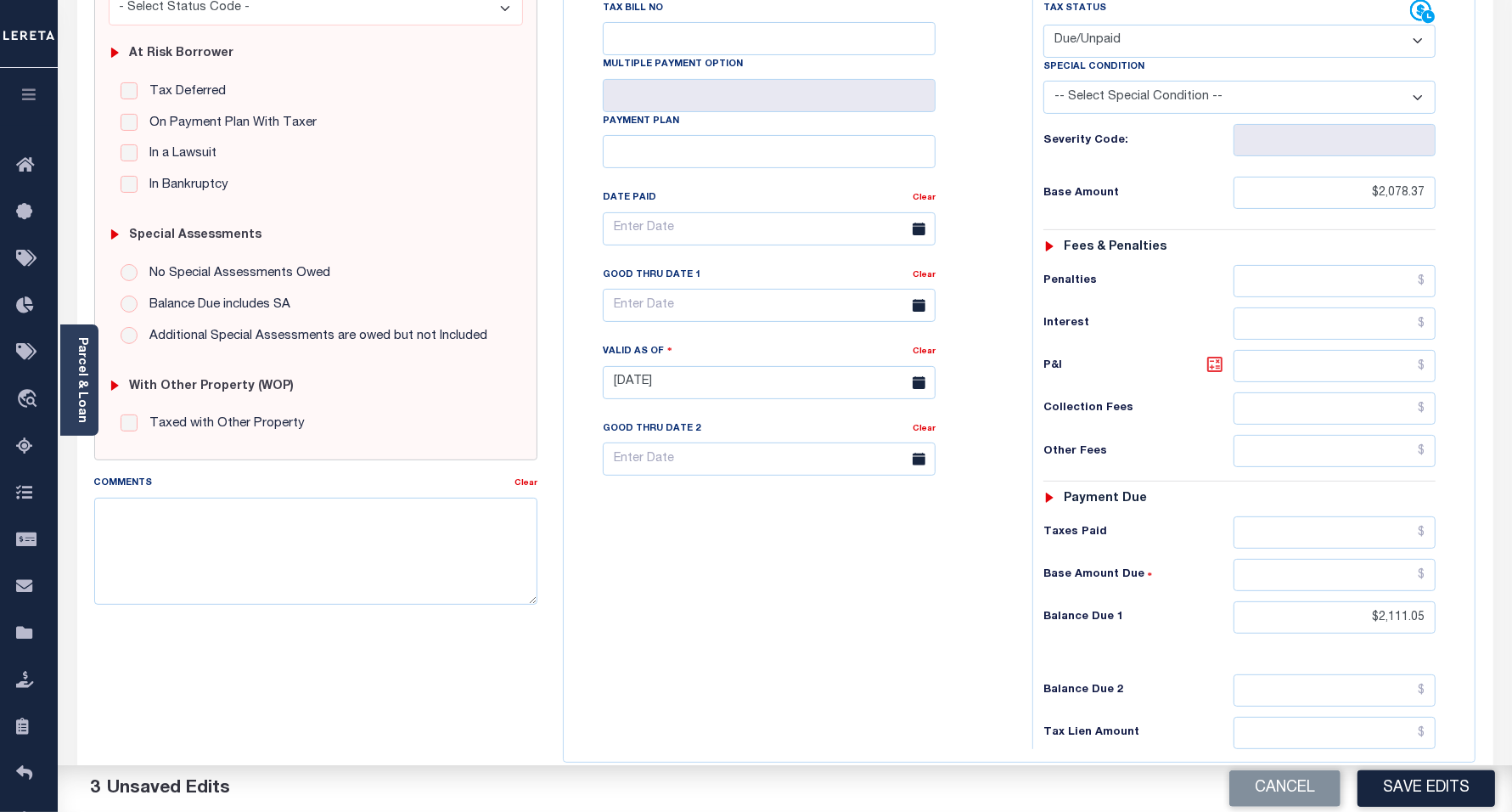
click at [1211, 370] on icon at bounding box center [1215, 364] width 20 height 20
type input "$32.68"
click at [677, 316] on input "text" at bounding box center [769, 305] width 333 height 33
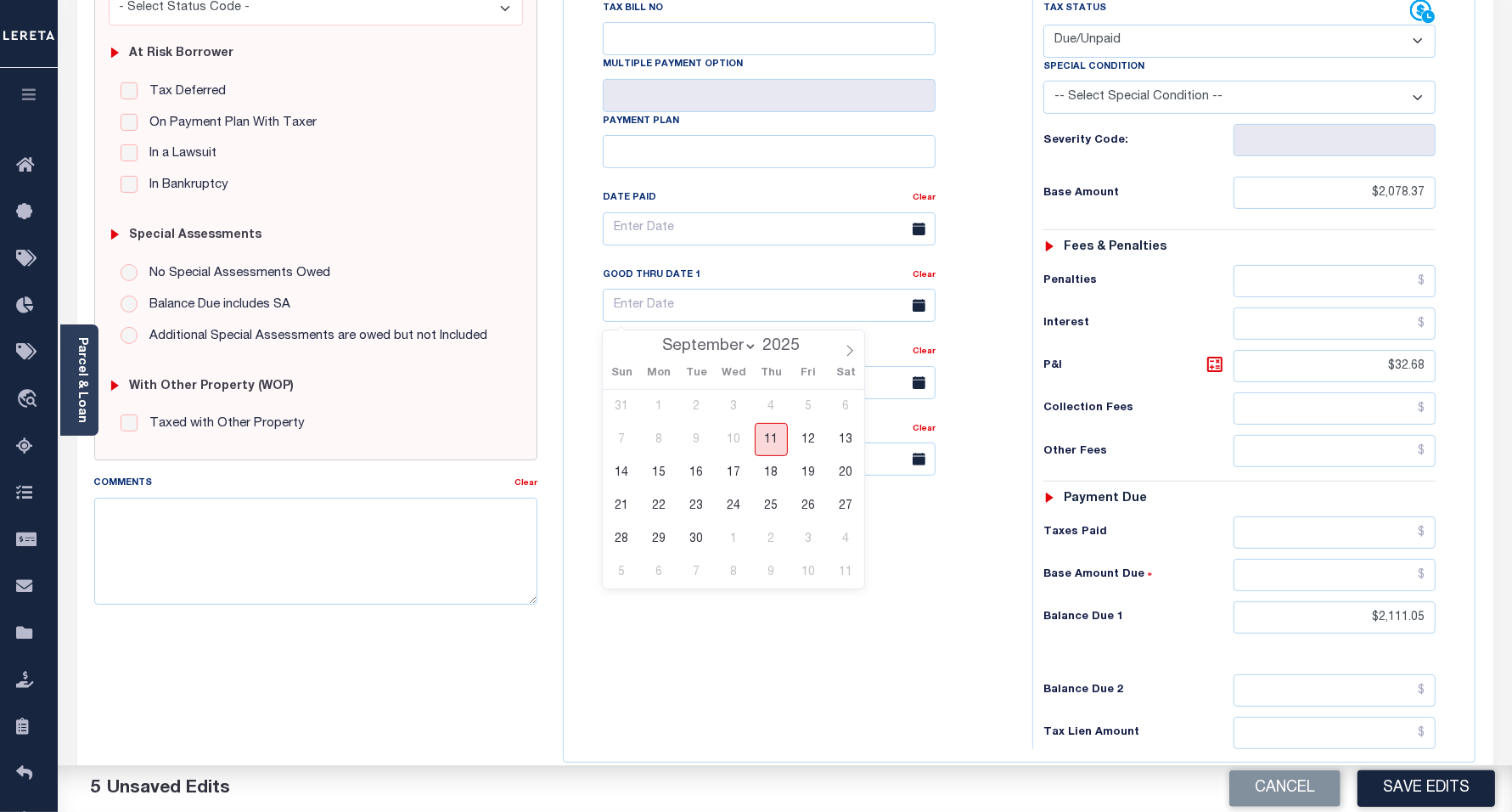
click at [768, 446] on span "11" at bounding box center [771, 439] width 33 height 33
type input "[DATE]"
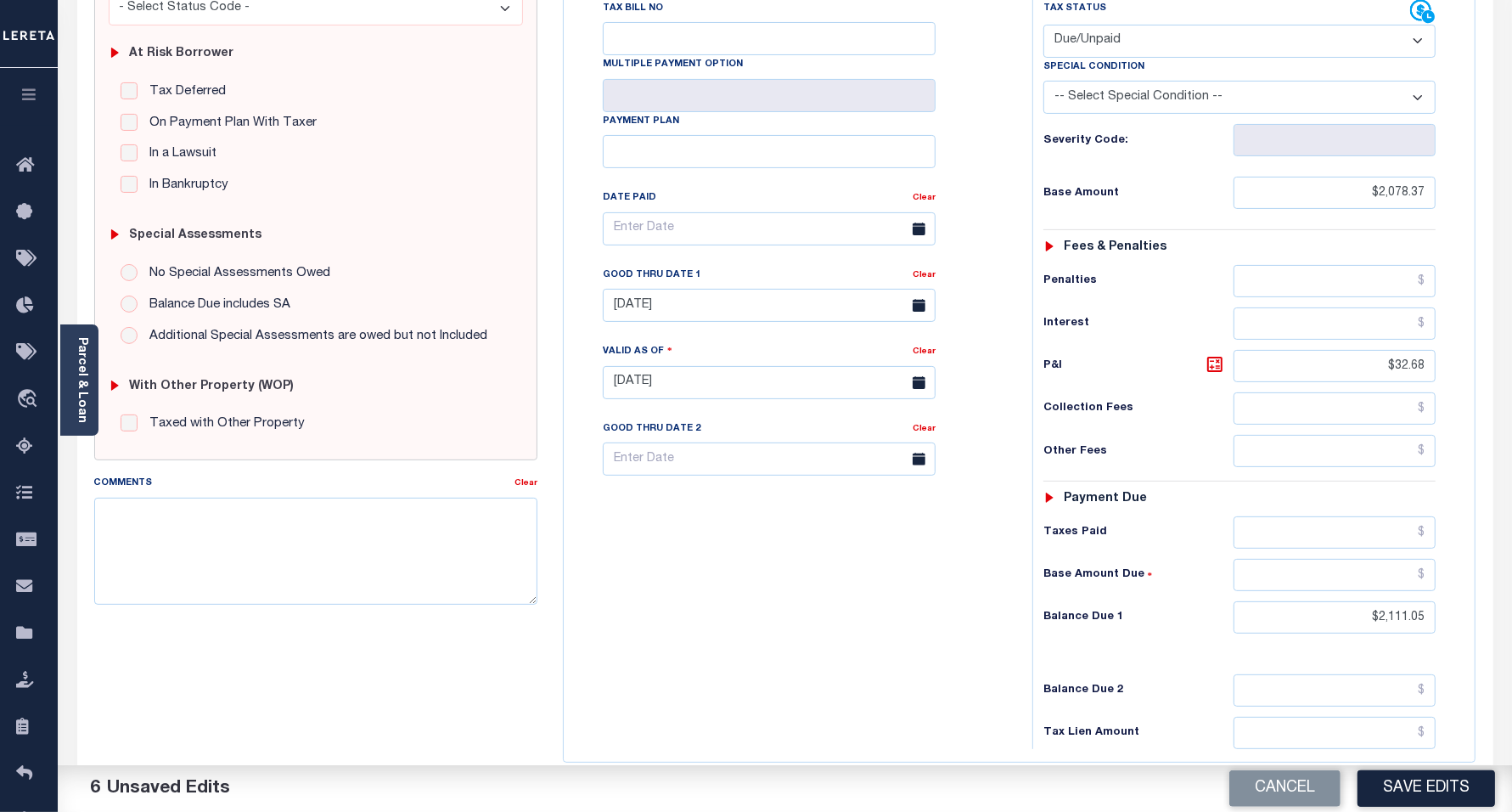
click at [786, 646] on div "Tax Bill No Multiple Payment Option Payment Plan Clear" at bounding box center [794, 374] width 452 height 750
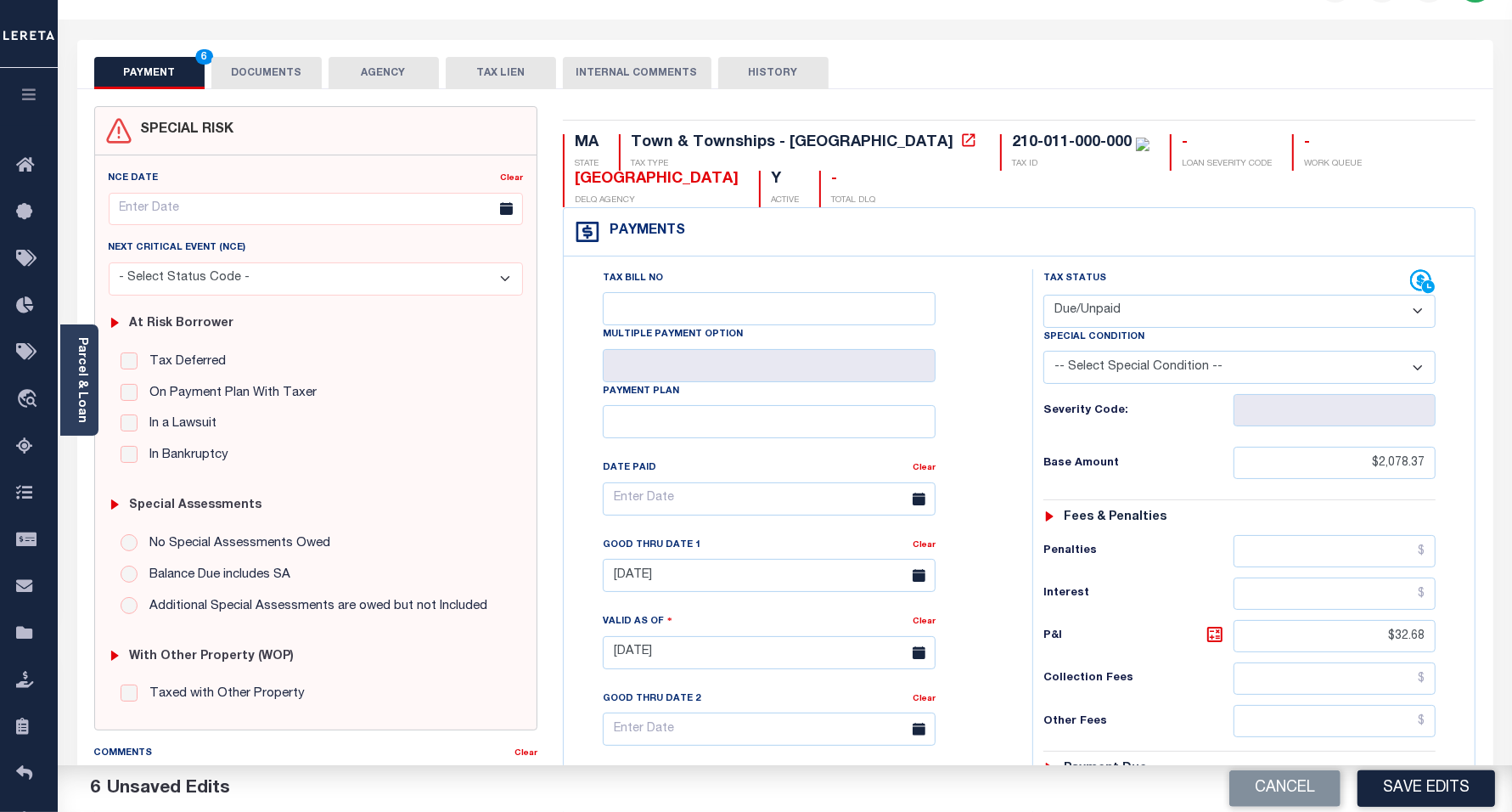
scroll to position [0, 0]
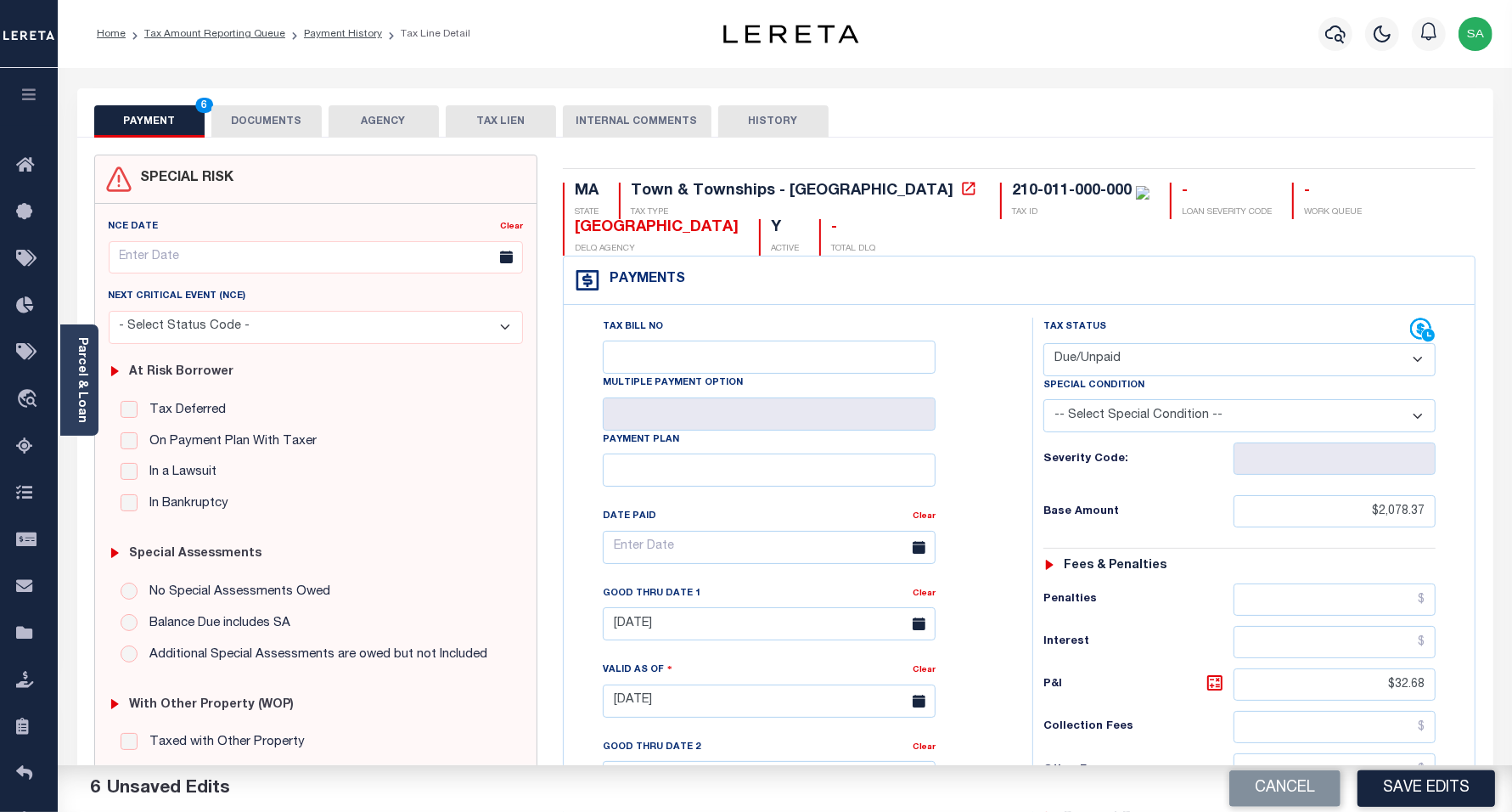
click at [256, 133] on button "DOCUMENTS" at bounding box center [267, 121] width 110 height 32
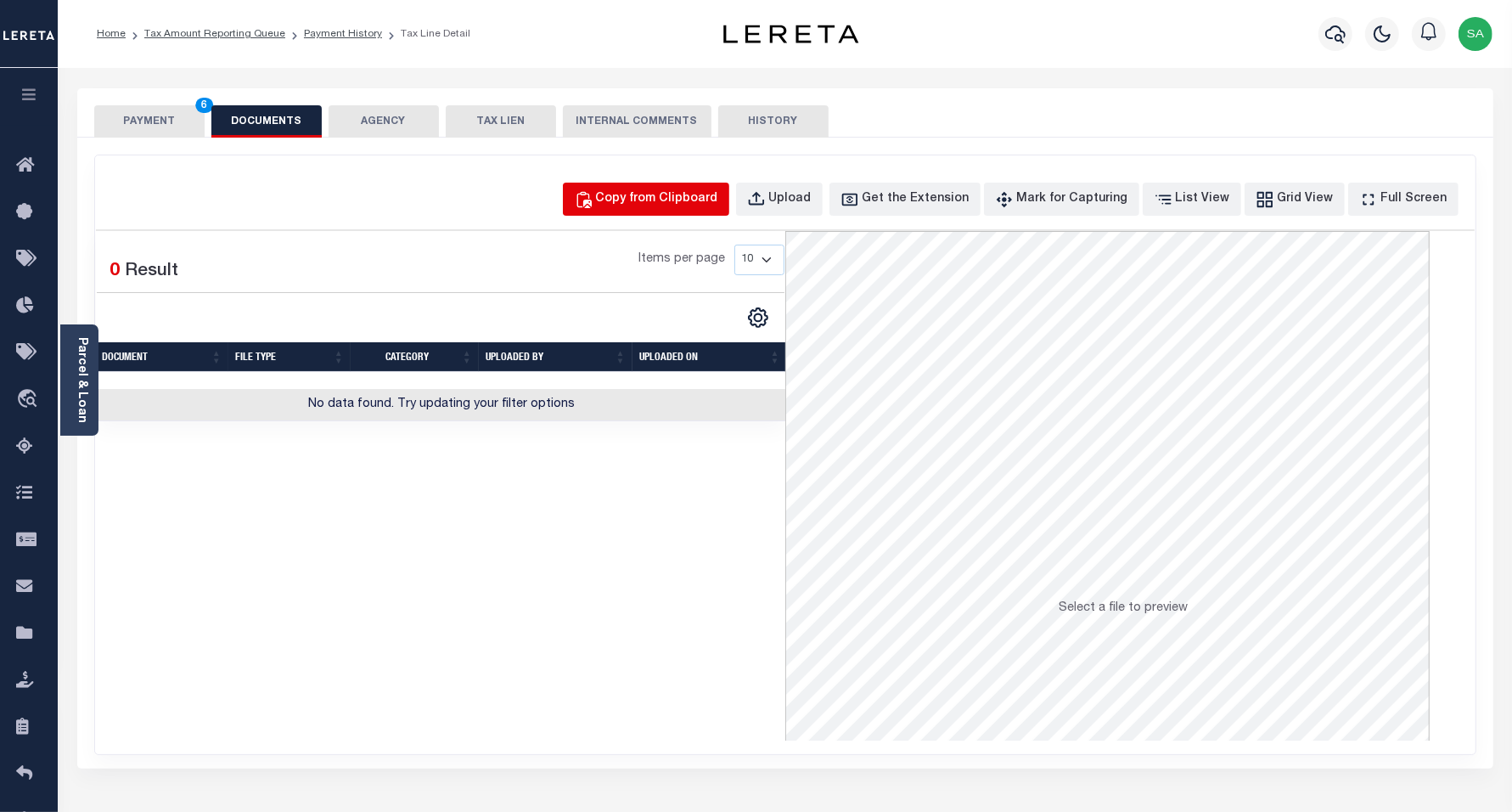
click at [711, 196] on div "Copy from Clipboard" at bounding box center [657, 200] width 122 height 19
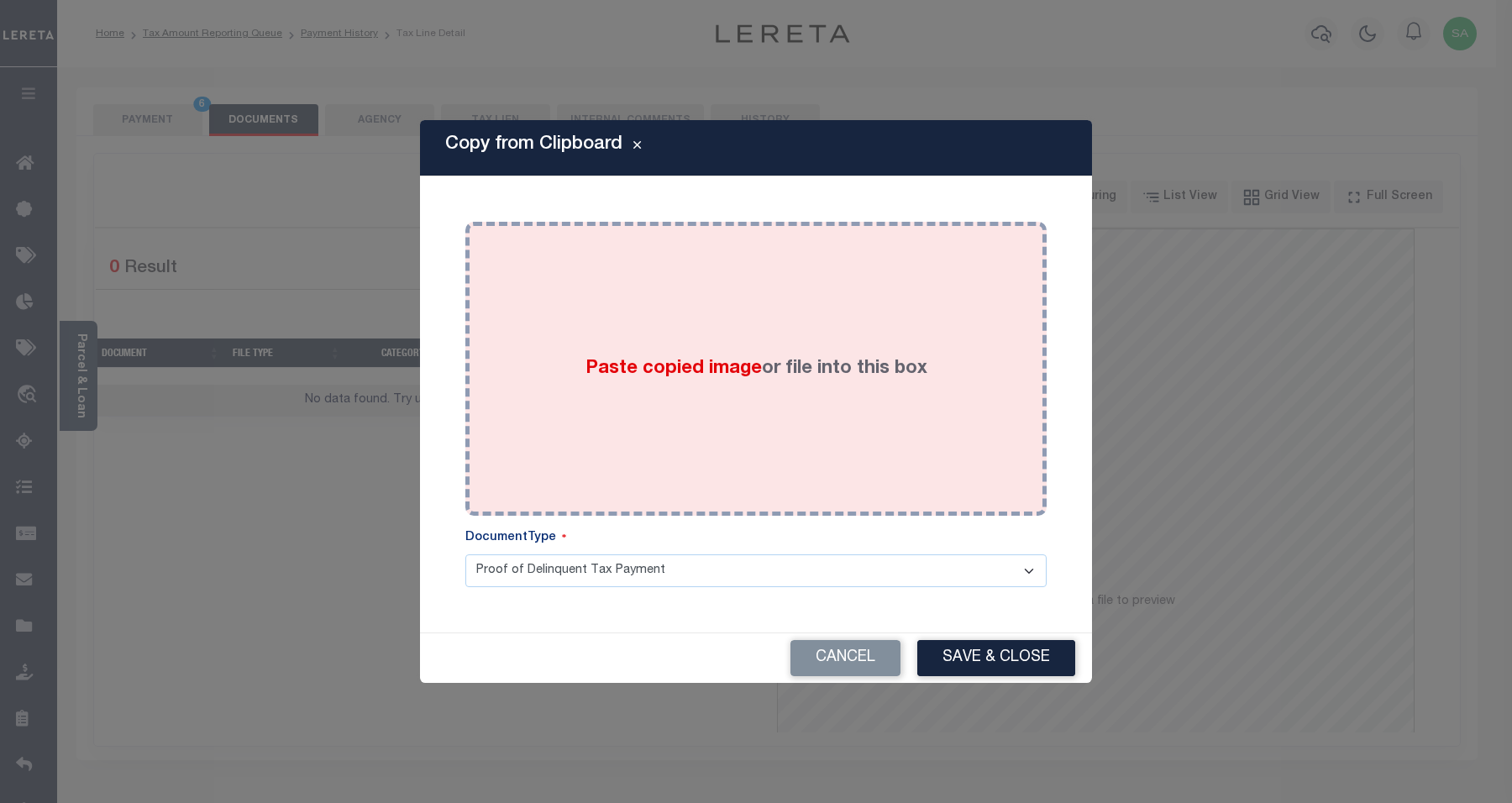
click at [674, 382] on label "Paste copied image or file into this box" at bounding box center [756, 369] width 342 height 28
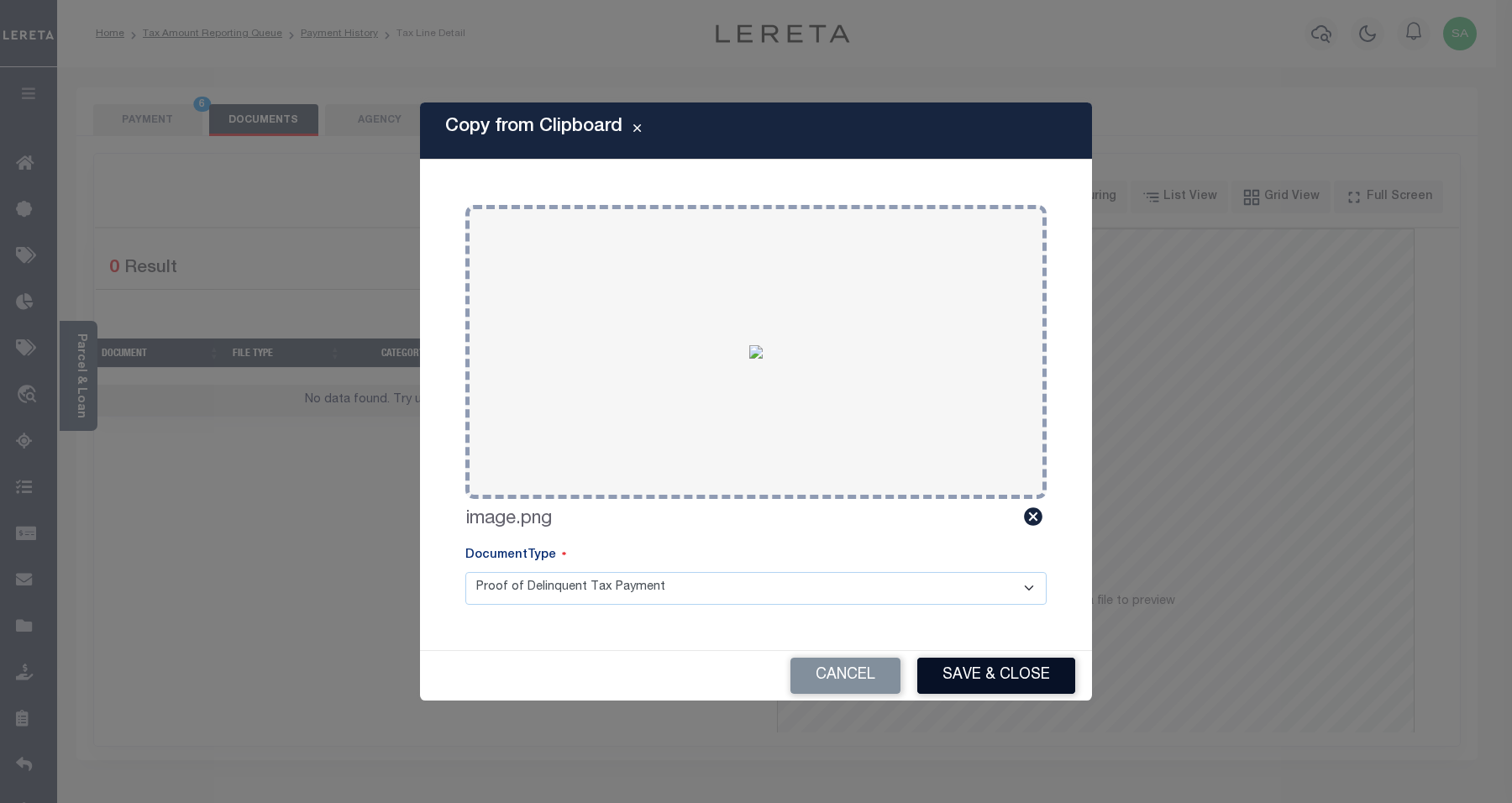
click at [975, 670] on button "Save & Close" at bounding box center [996, 675] width 158 height 36
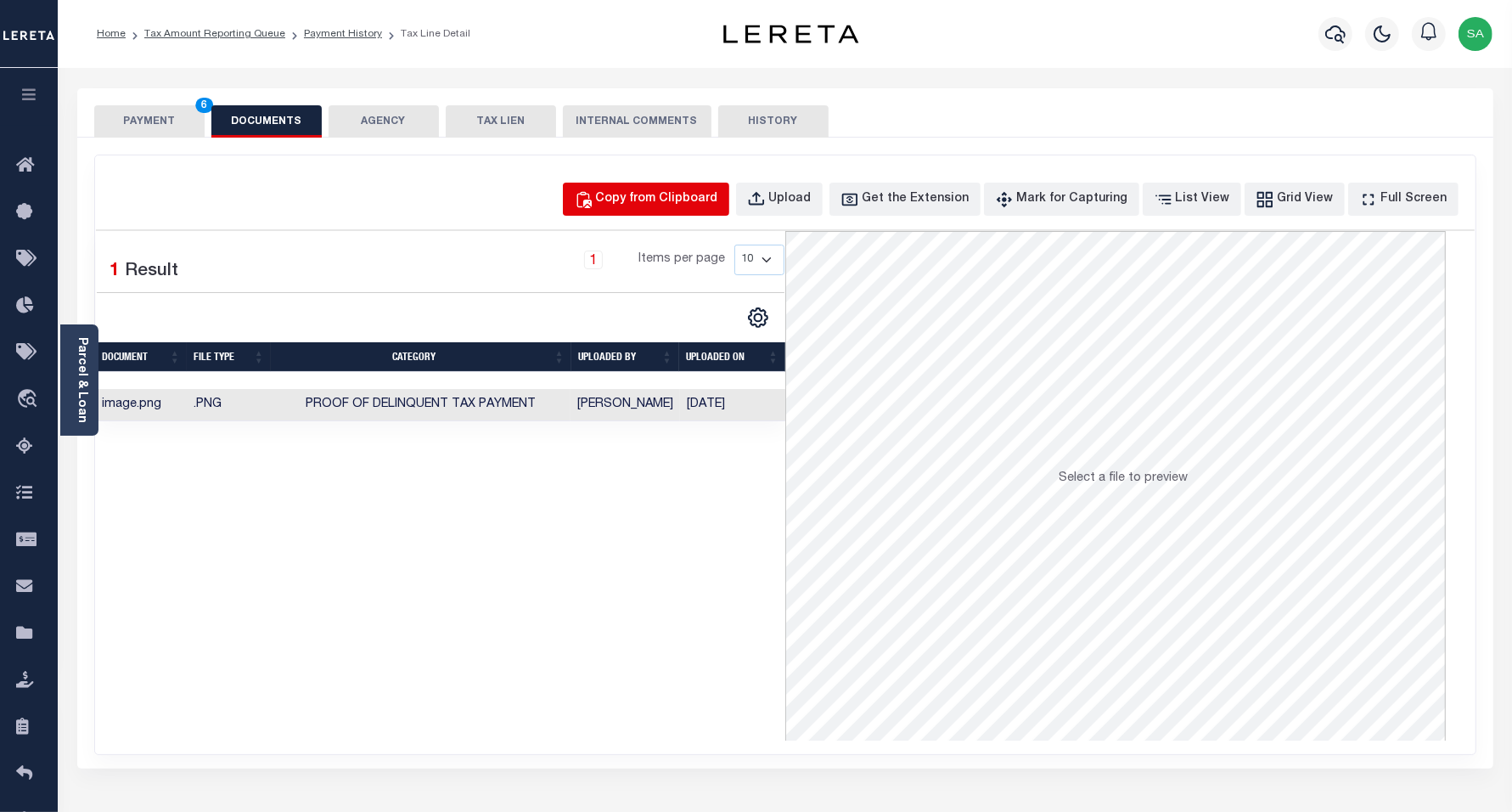
click at [686, 189] on button "Copy from Clipboard" at bounding box center [646, 199] width 166 height 33
select select "POP"
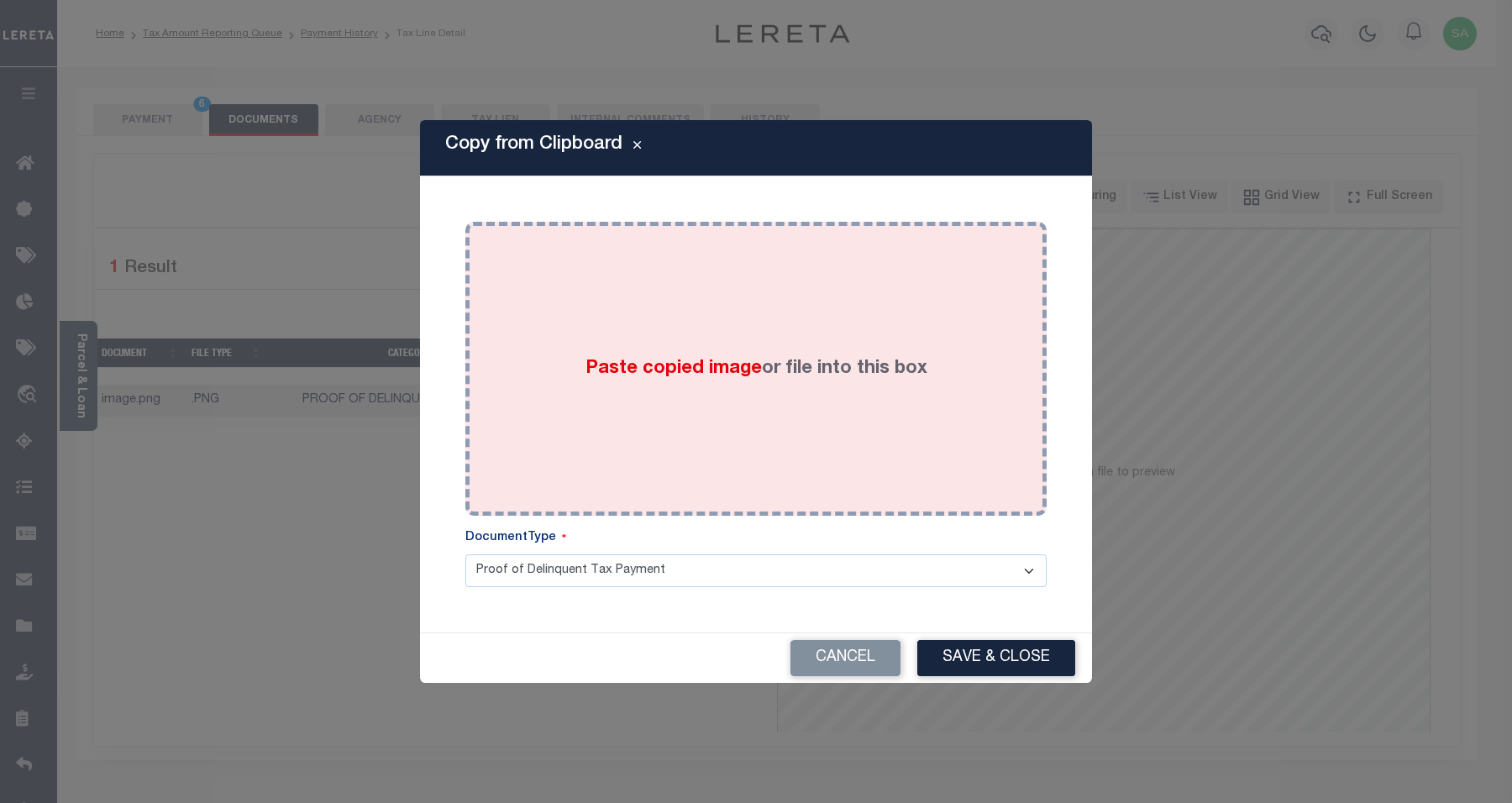
click at [745, 460] on div "Paste copied image or file into this box" at bounding box center [756, 369] width 556 height 269
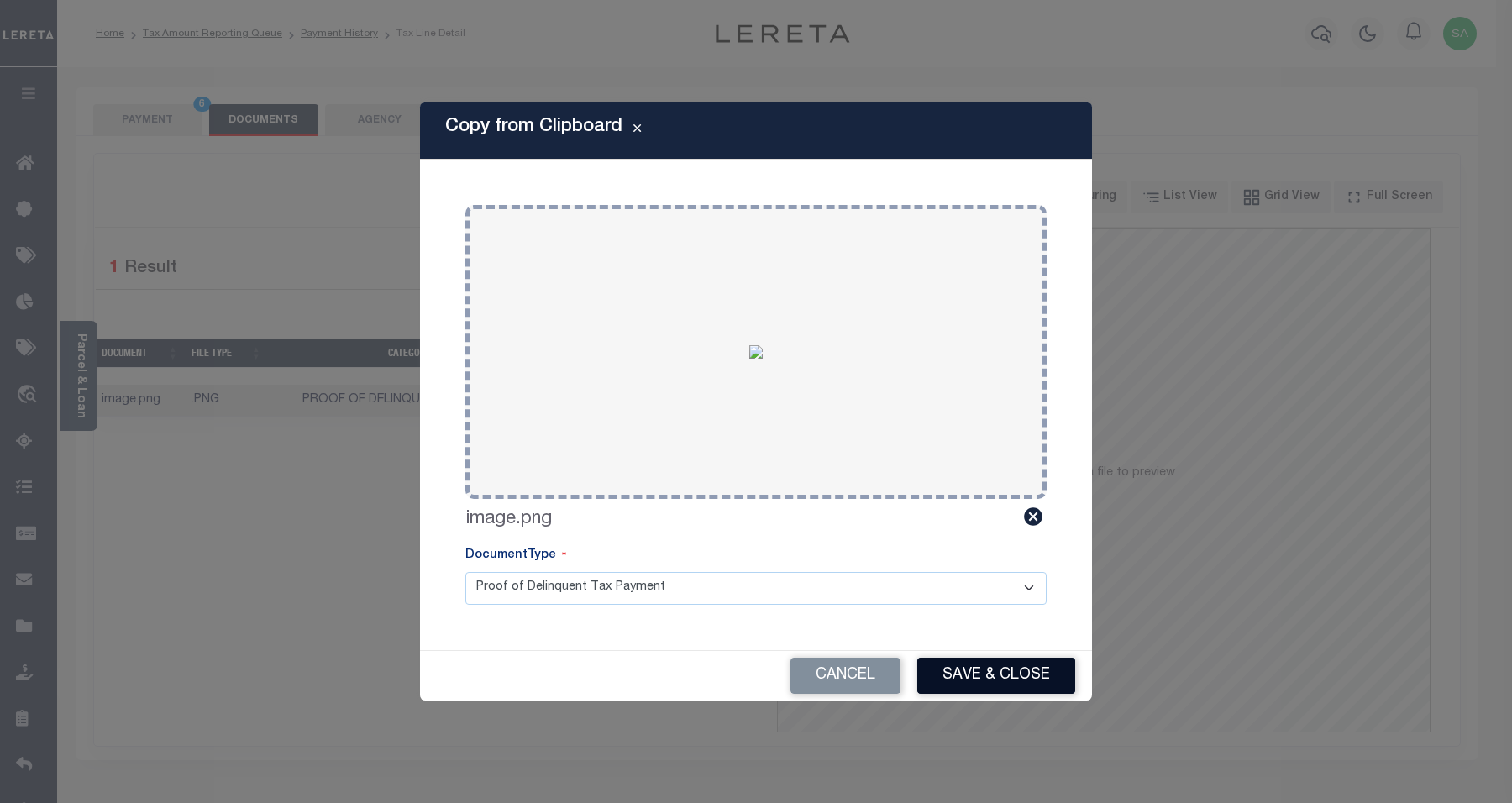
click at [979, 685] on button "Save & Close" at bounding box center [996, 675] width 158 height 36
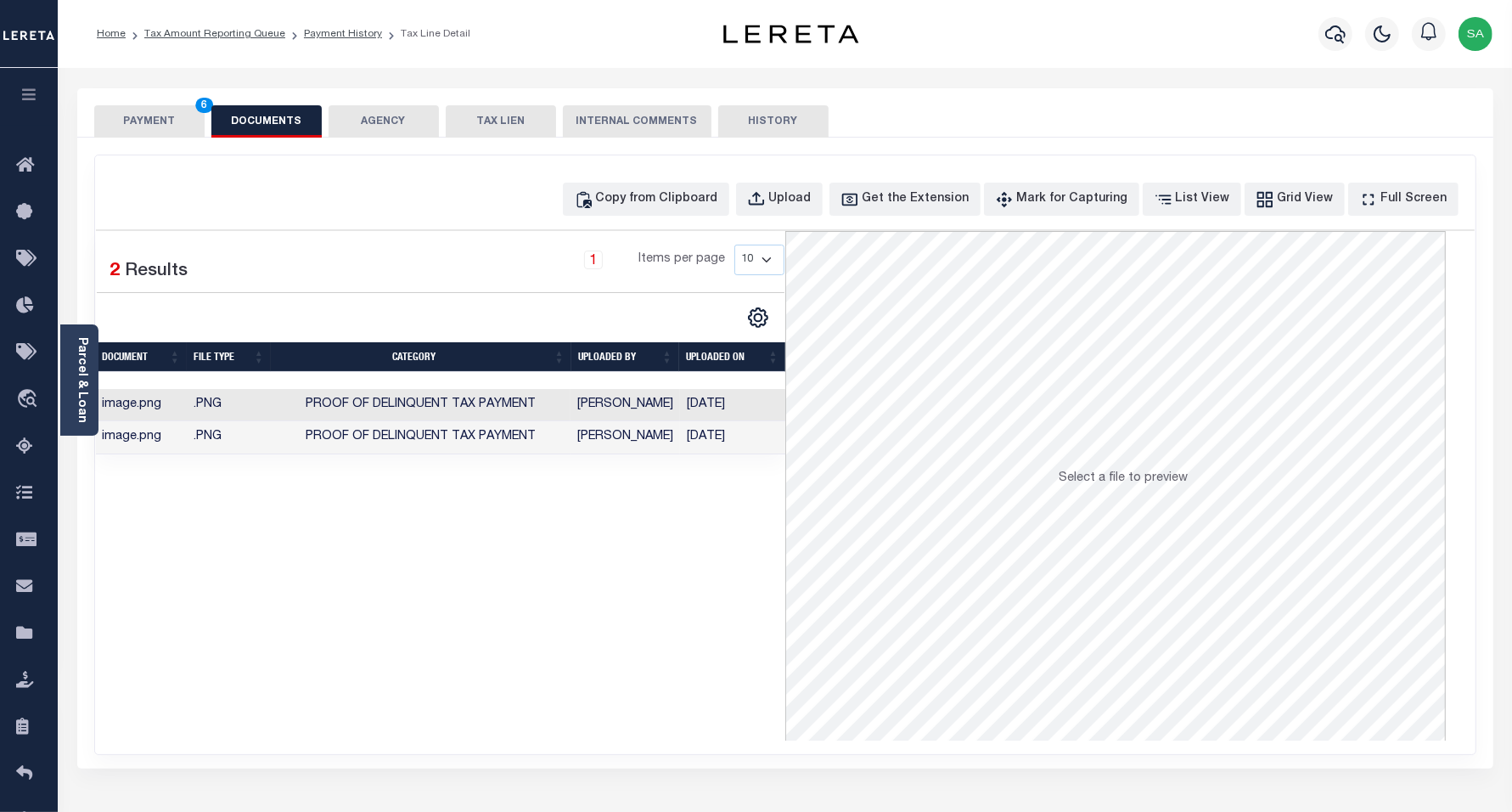
click at [157, 121] on button "PAYMENT 6" at bounding box center [149, 121] width 110 height 32
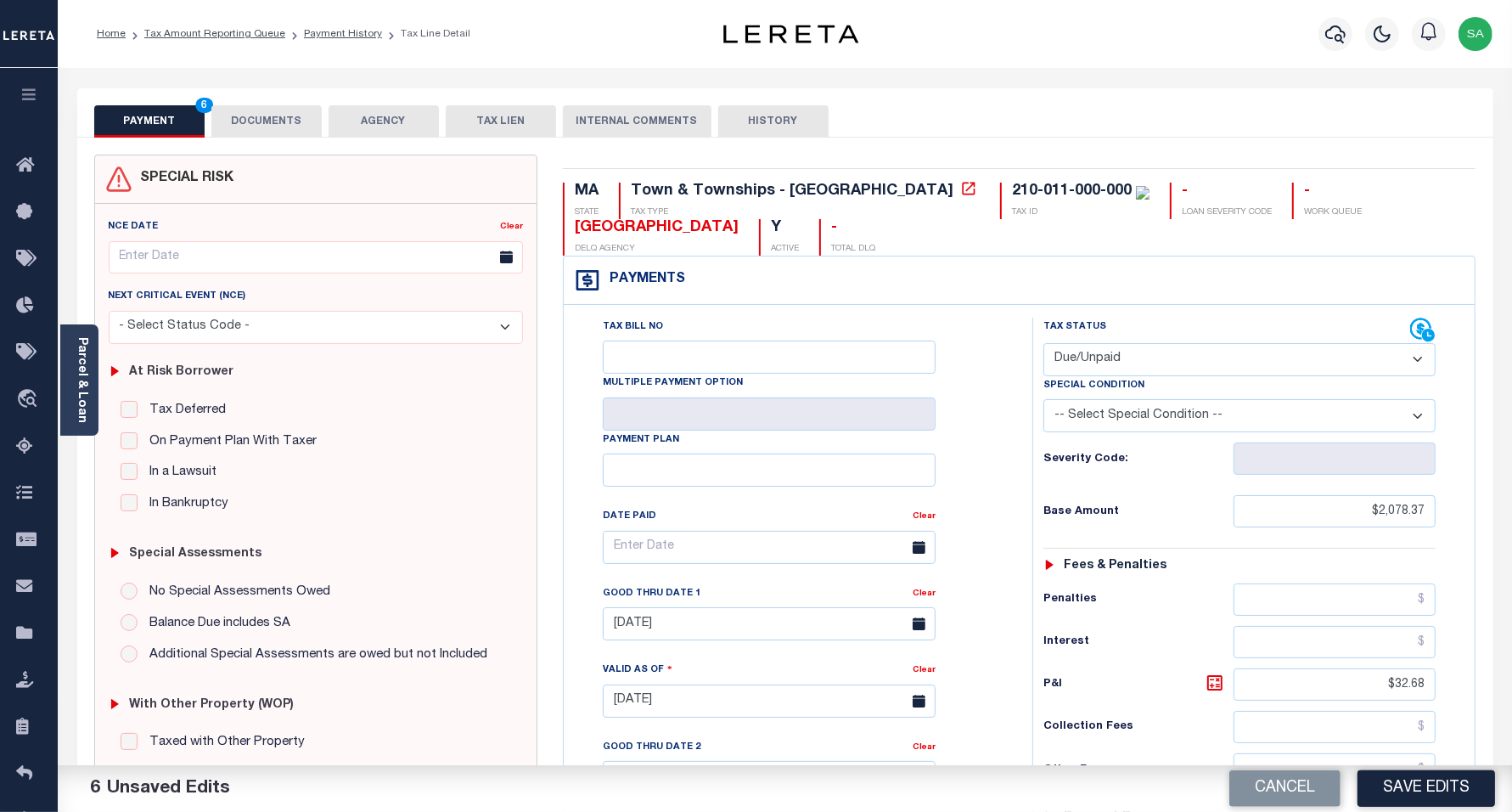
click at [1436, 787] on button "Save Edits" at bounding box center [1426, 788] width 138 height 37
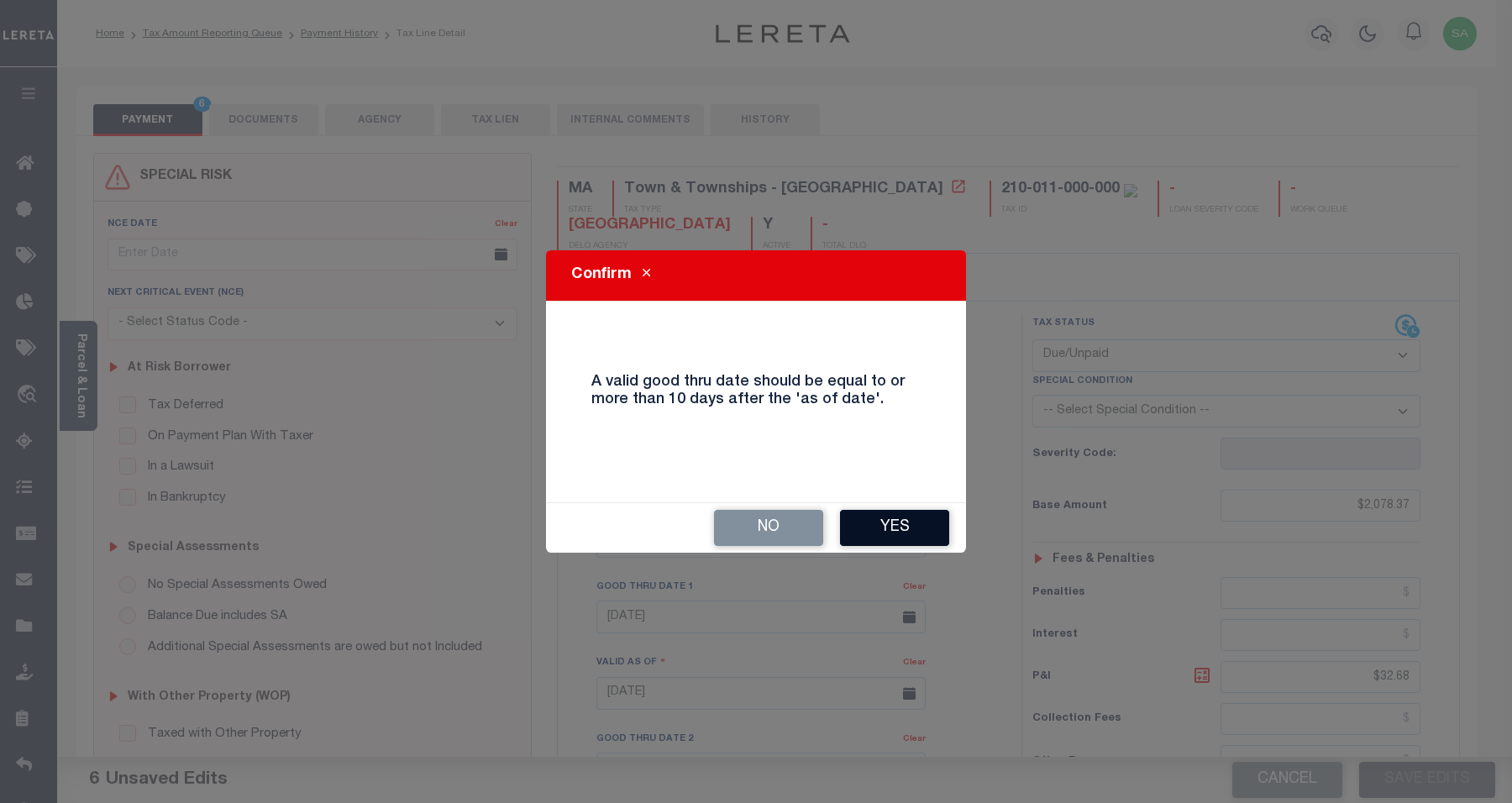
click at [871, 515] on button "Yes" at bounding box center [895, 527] width 109 height 36
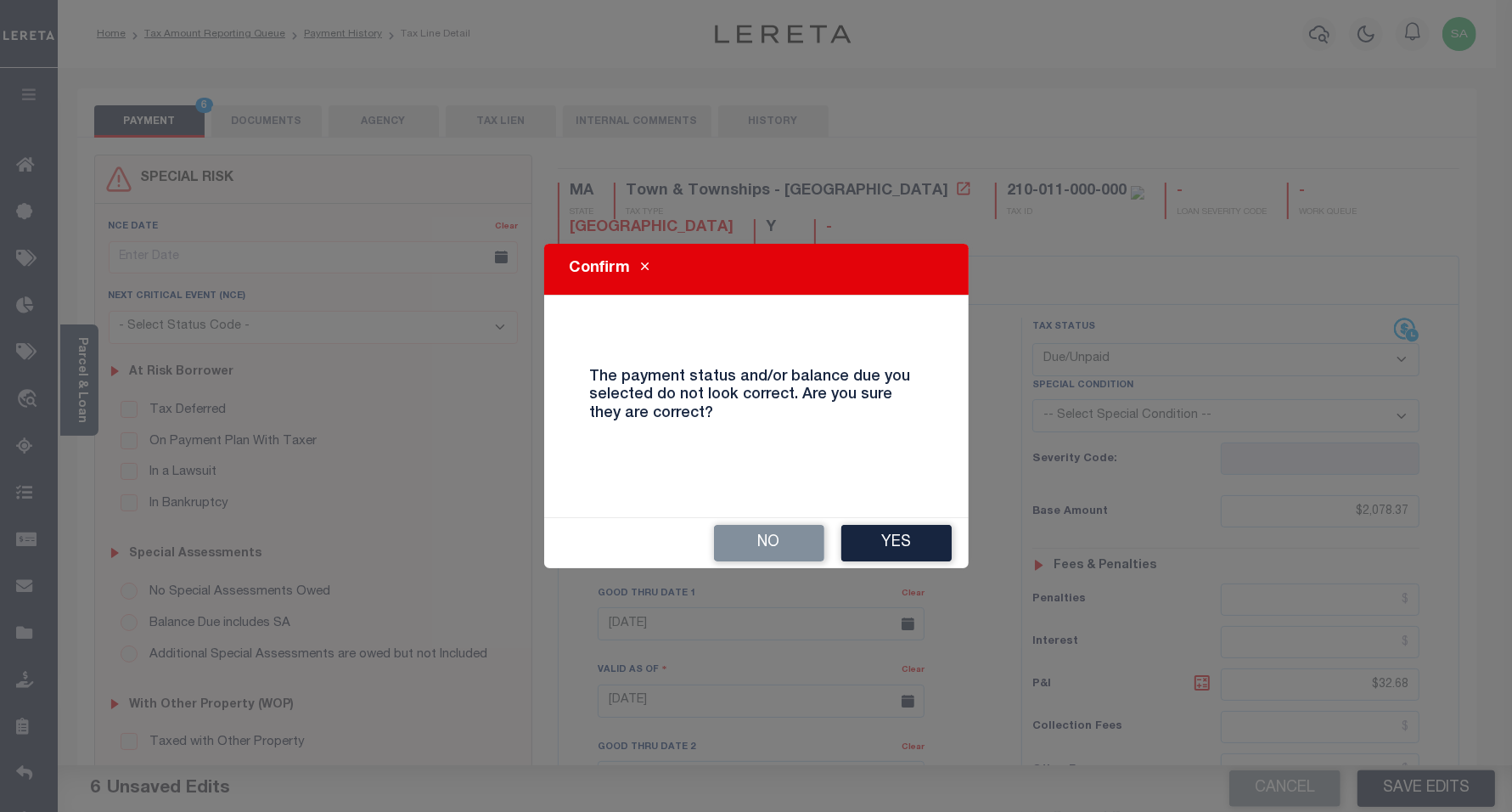
click at [881, 521] on div "No Yes" at bounding box center [756, 543] width 424 height 50
click at [877, 538] on button "Yes" at bounding box center [897, 543] width 110 height 37
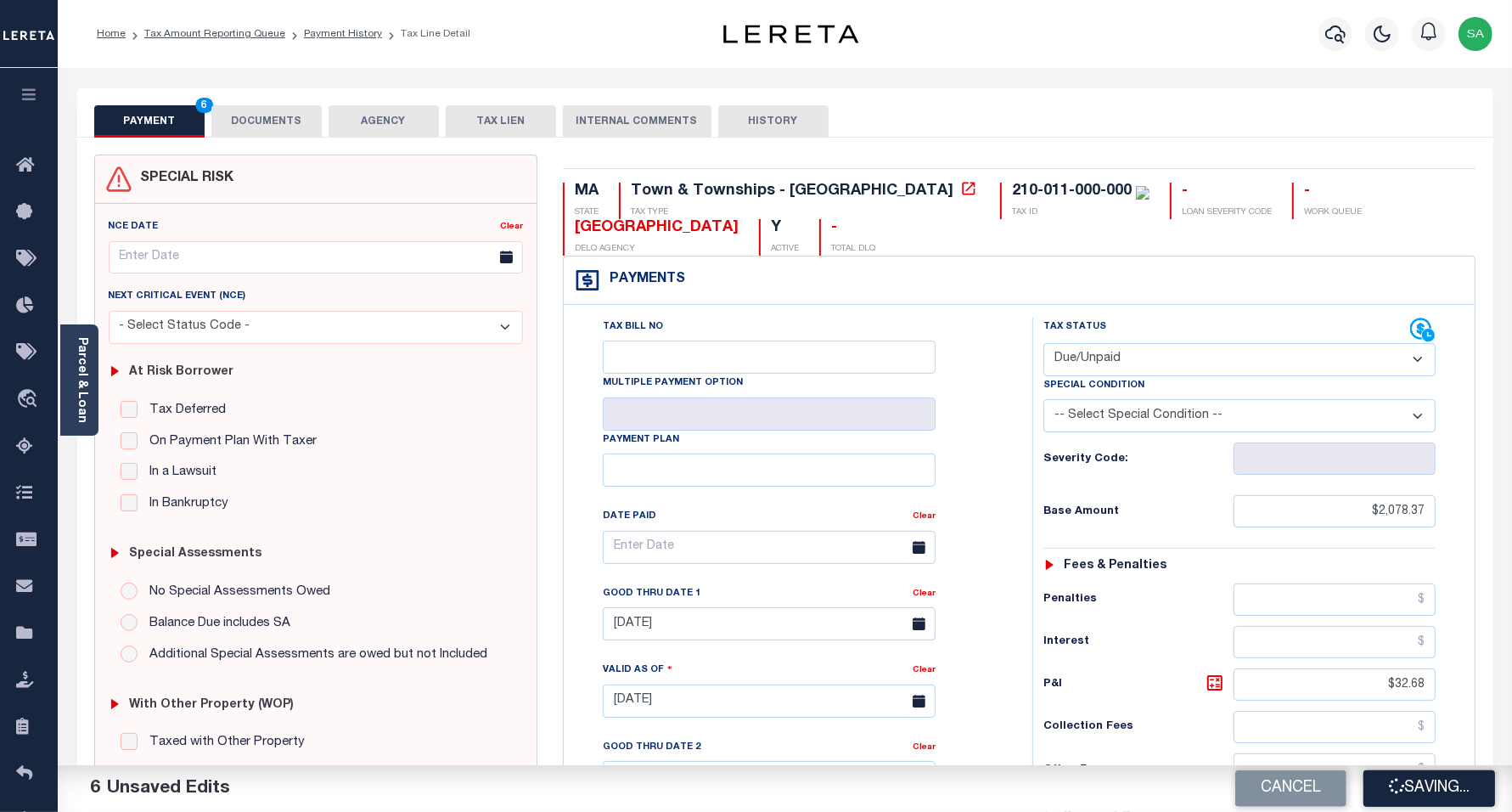
checkbox input "false"
type input "$2,078.37"
type input "$32.68"
type input "$2,111.05"
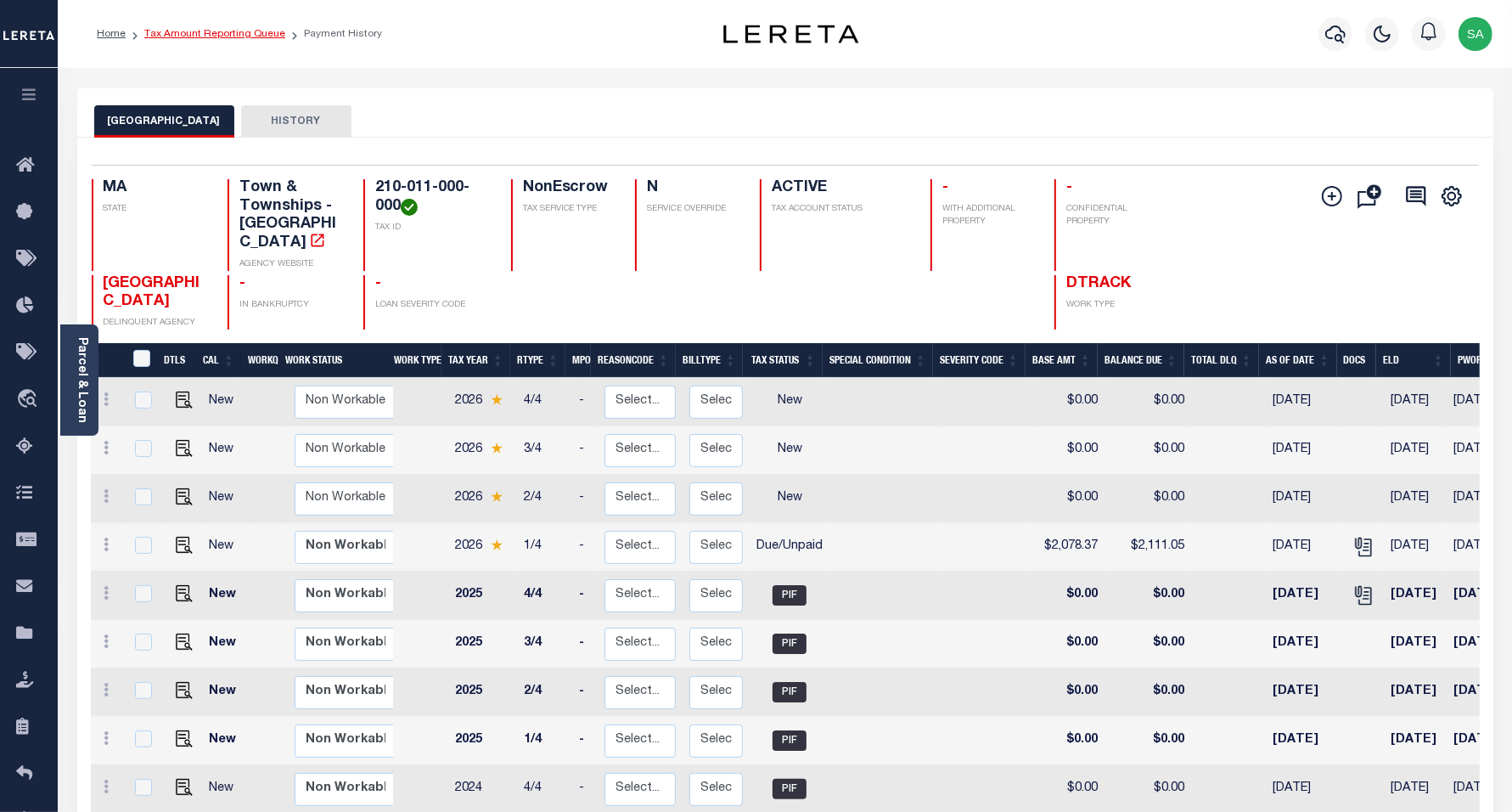
click at [221, 34] on link "Tax Amount Reporting Queue" at bounding box center [215, 34] width 141 height 10
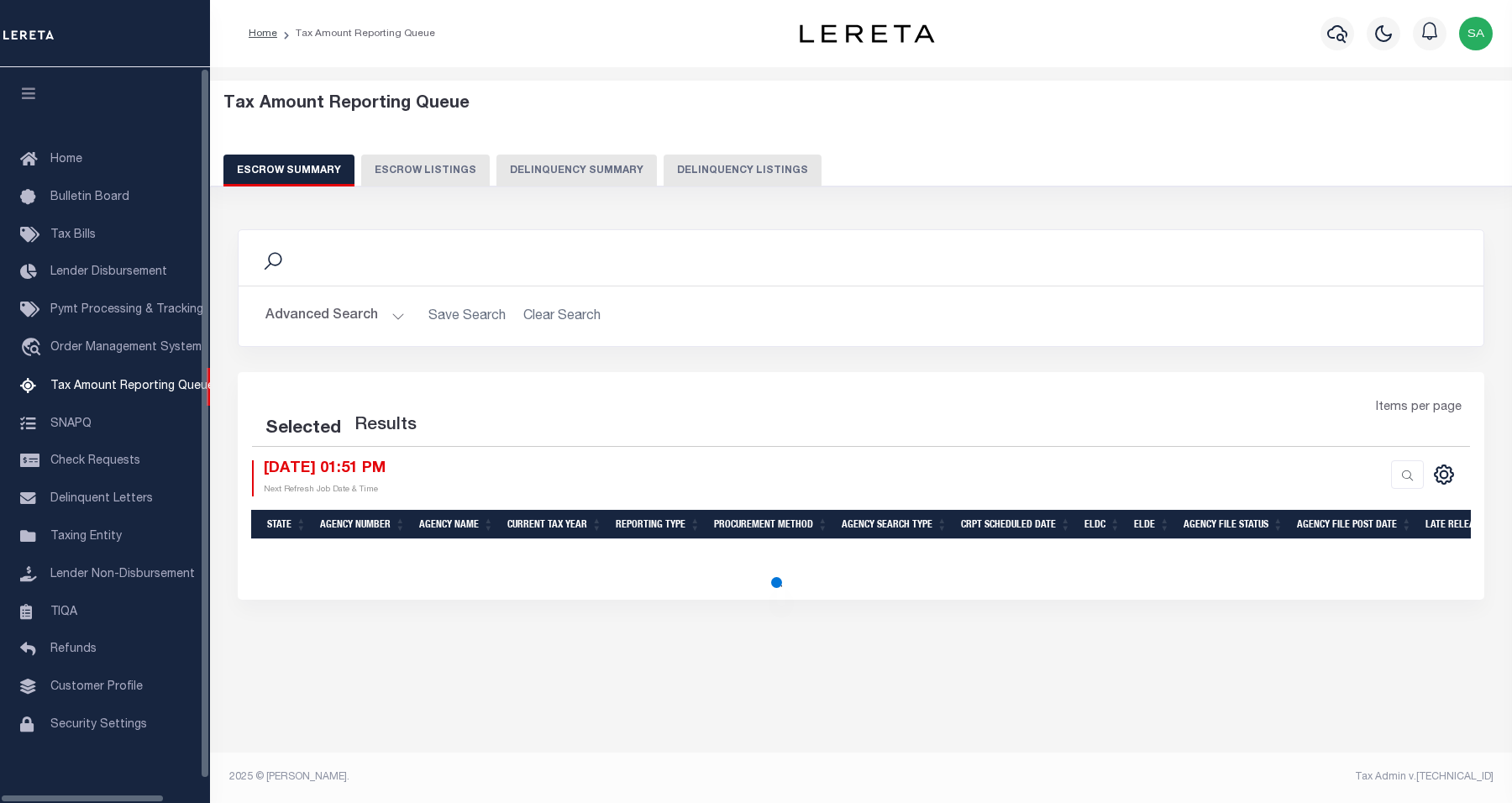
click at [725, 176] on button "Delinquency Listings" at bounding box center [743, 171] width 158 height 32
select select "100"
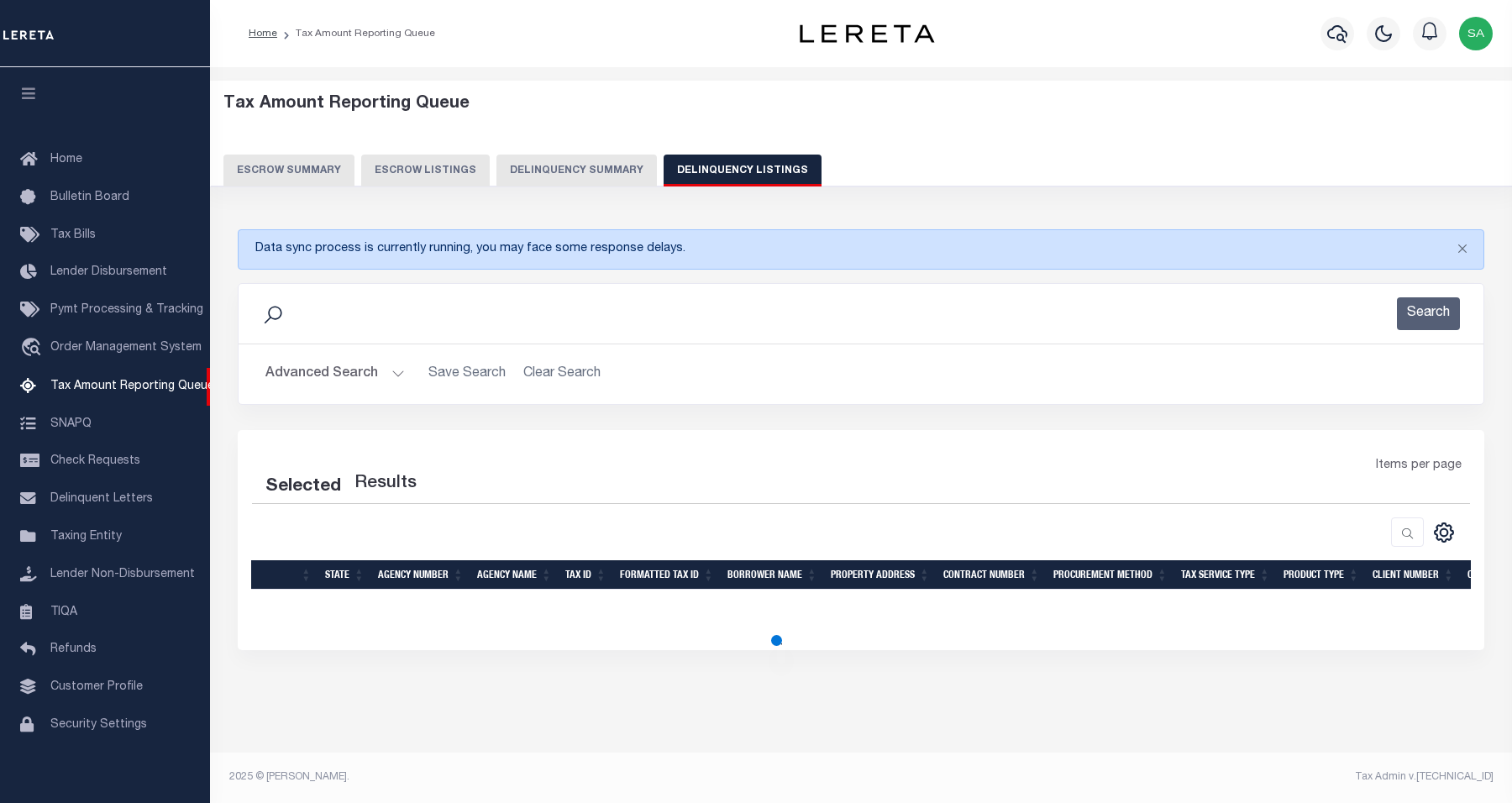
select select "100"
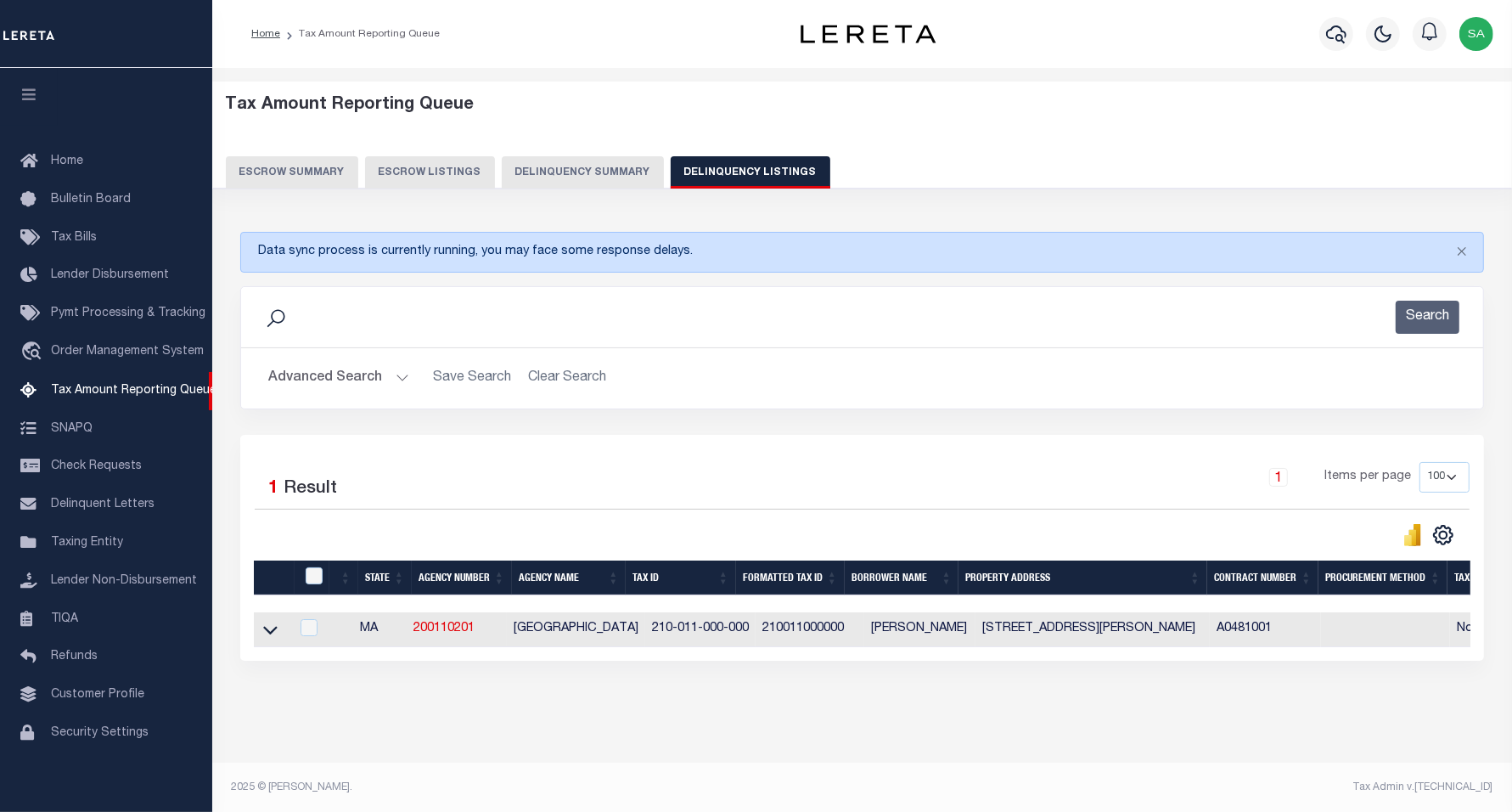
click at [376, 383] on button "Advanced Search" at bounding box center [339, 378] width 141 height 33
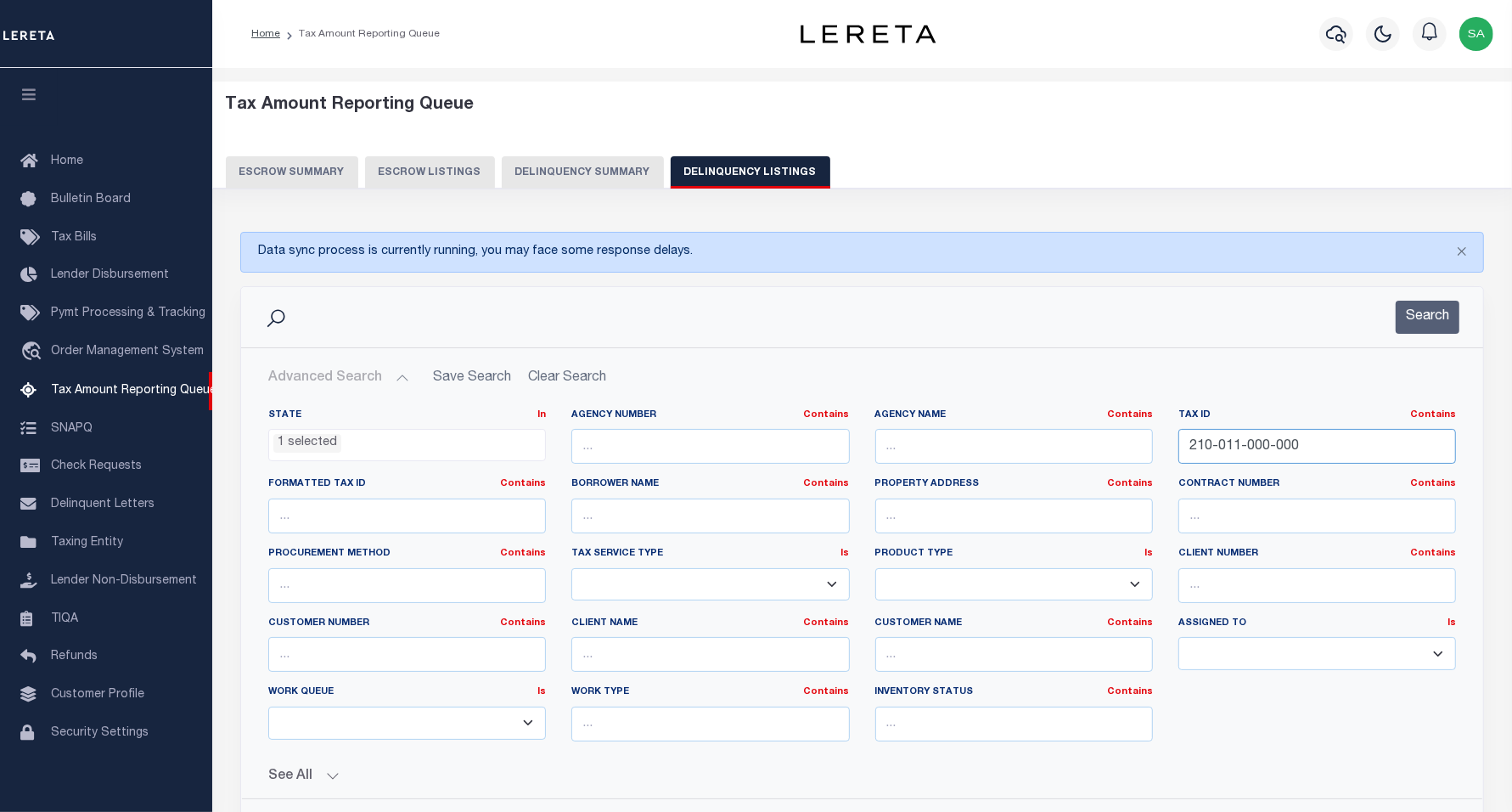
click at [1325, 455] on input "210-011-000-000" at bounding box center [1317, 446] width 278 height 35
drag, startPoint x: 1304, startPoint y: 443, endPoint x: 996, endPoint y: 443, distance: 308.0
click at [996, 443] on div "State In In AK AL AR AZ CA CO CT DC DE FL GA GU HI IA ID IL IN KS KY LA MA MD M…" at bounding box center [862, 582] width 1213 height 347
paste input "6-088"
type input "216-088-000-000"
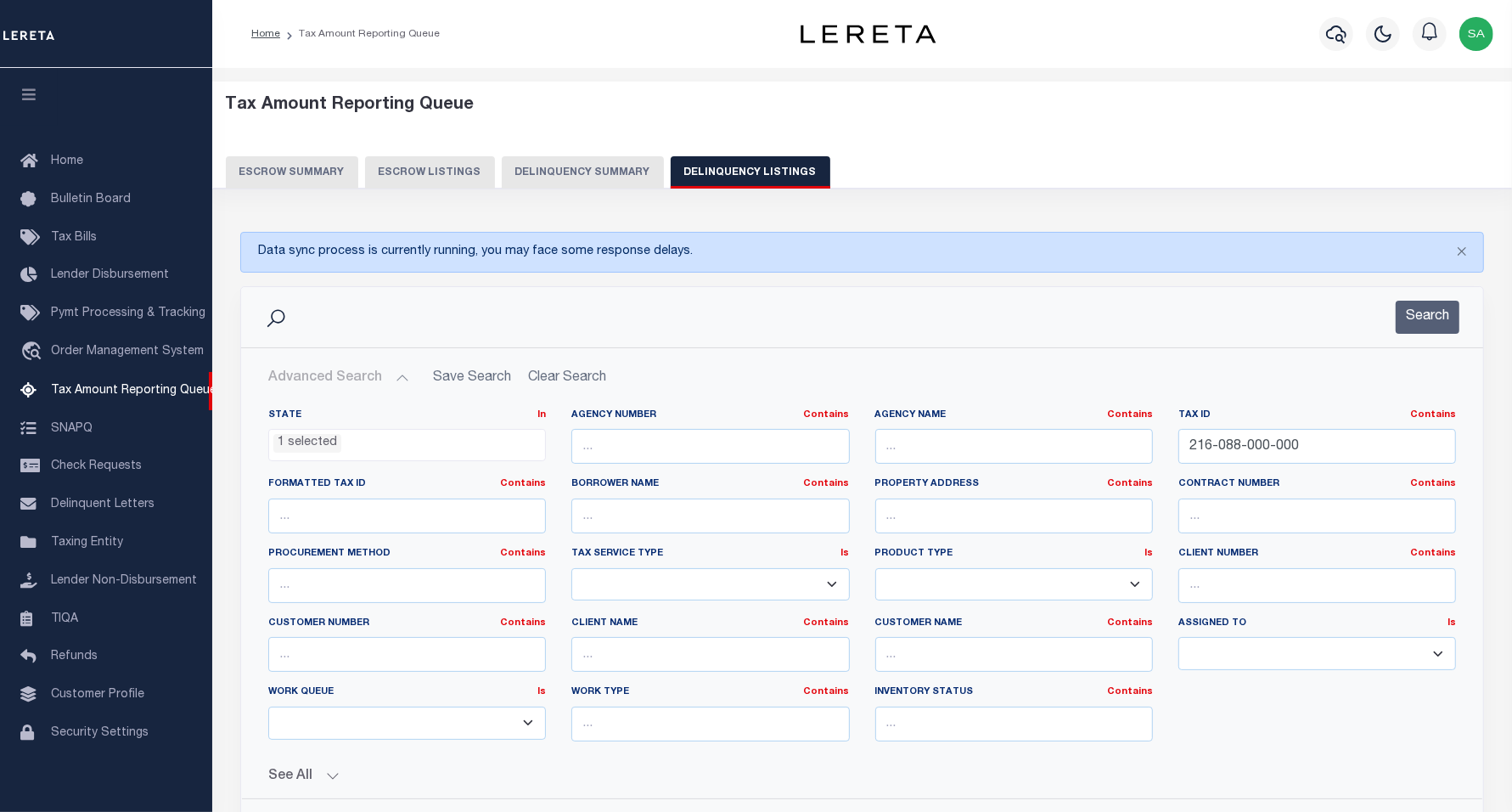
click at [1402, 300] on div "Search" at bounding box center [862, 317] width 1242 height 60
click at [1402, 316] on button "Search" at bounding box center [1427, 317] width 64 height 33
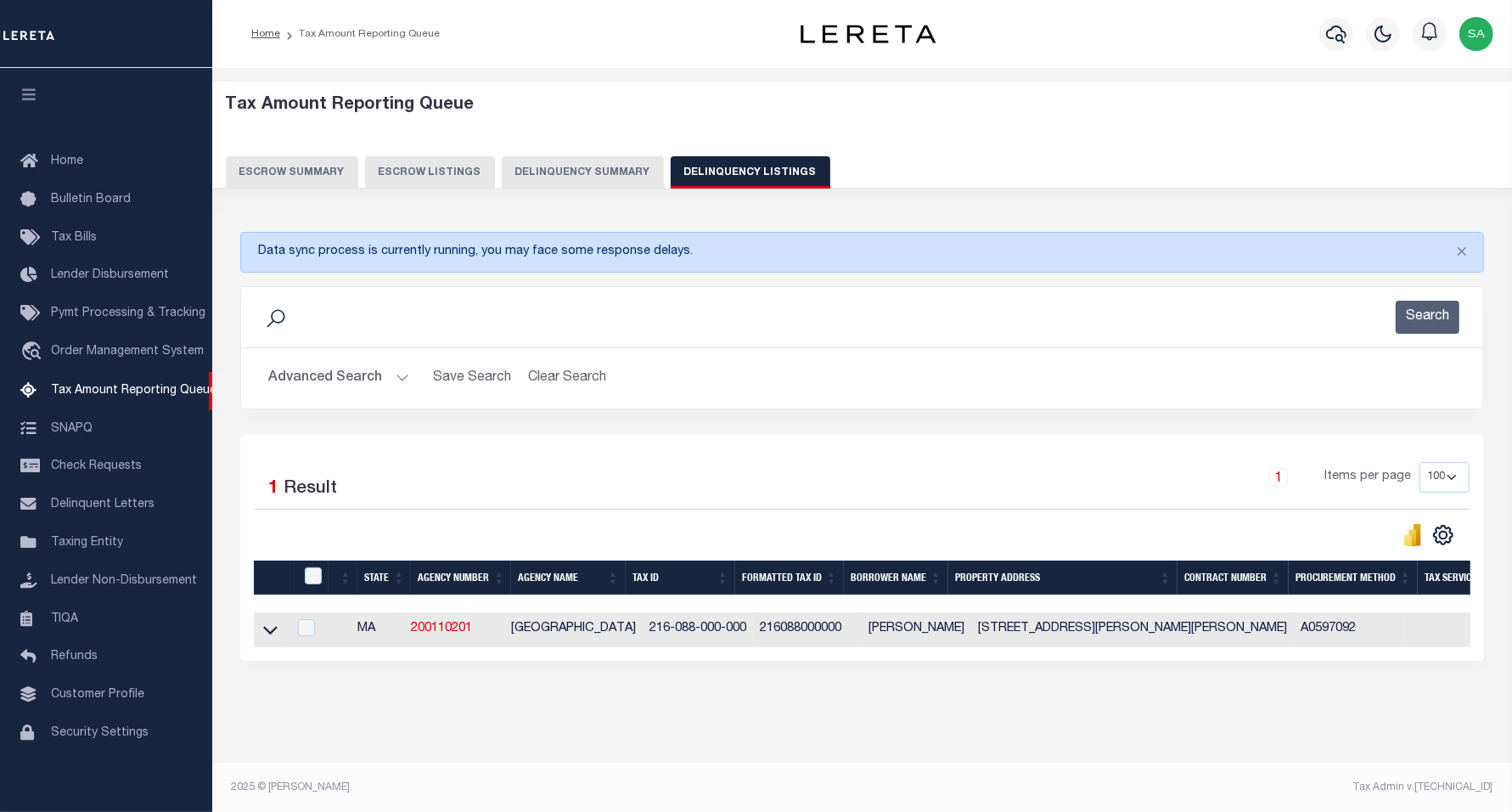
scroll to position [18, 0]
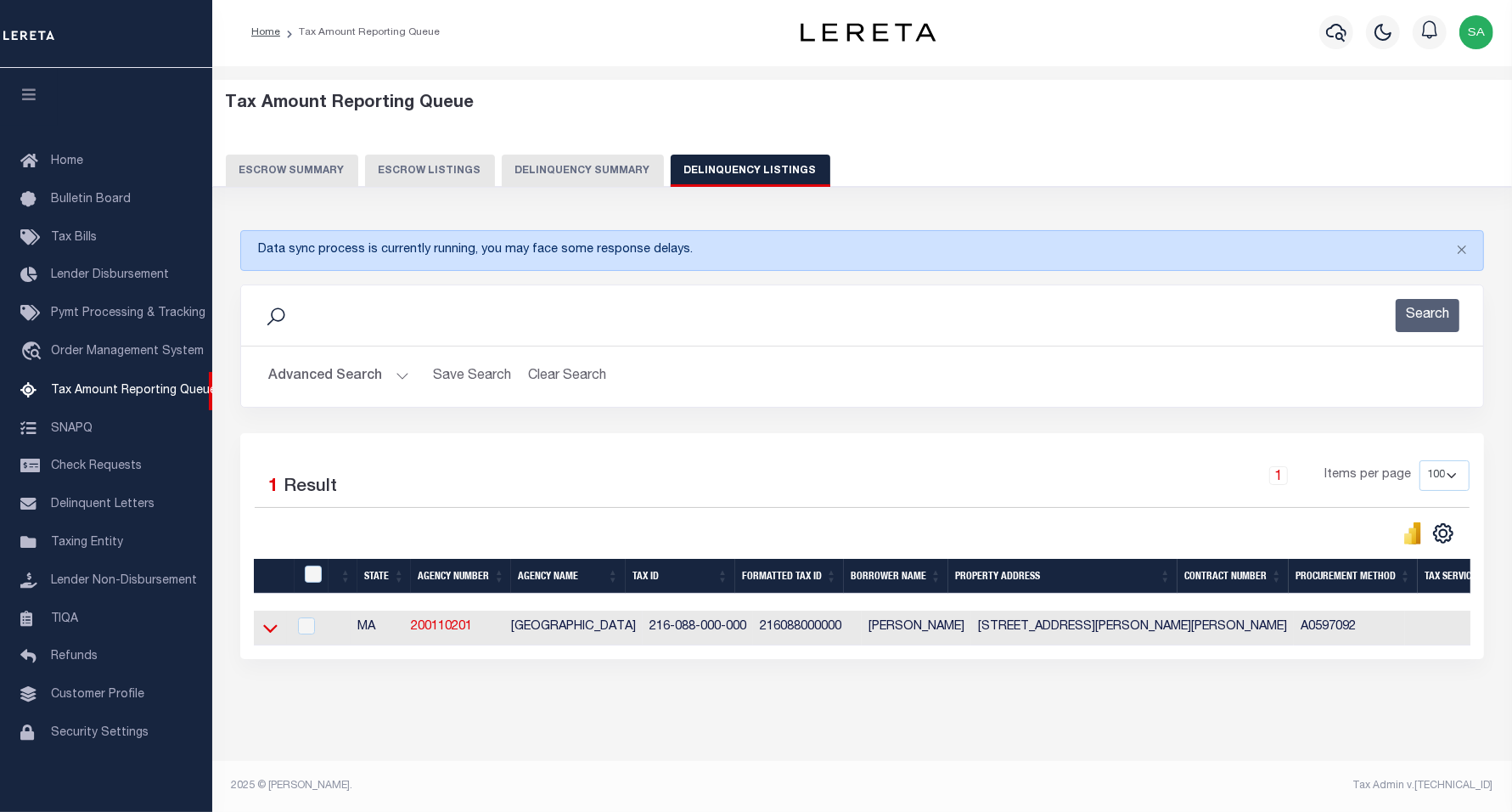
click at [273, 619] on icon at bounding box center [270, 628] width 14 height 18
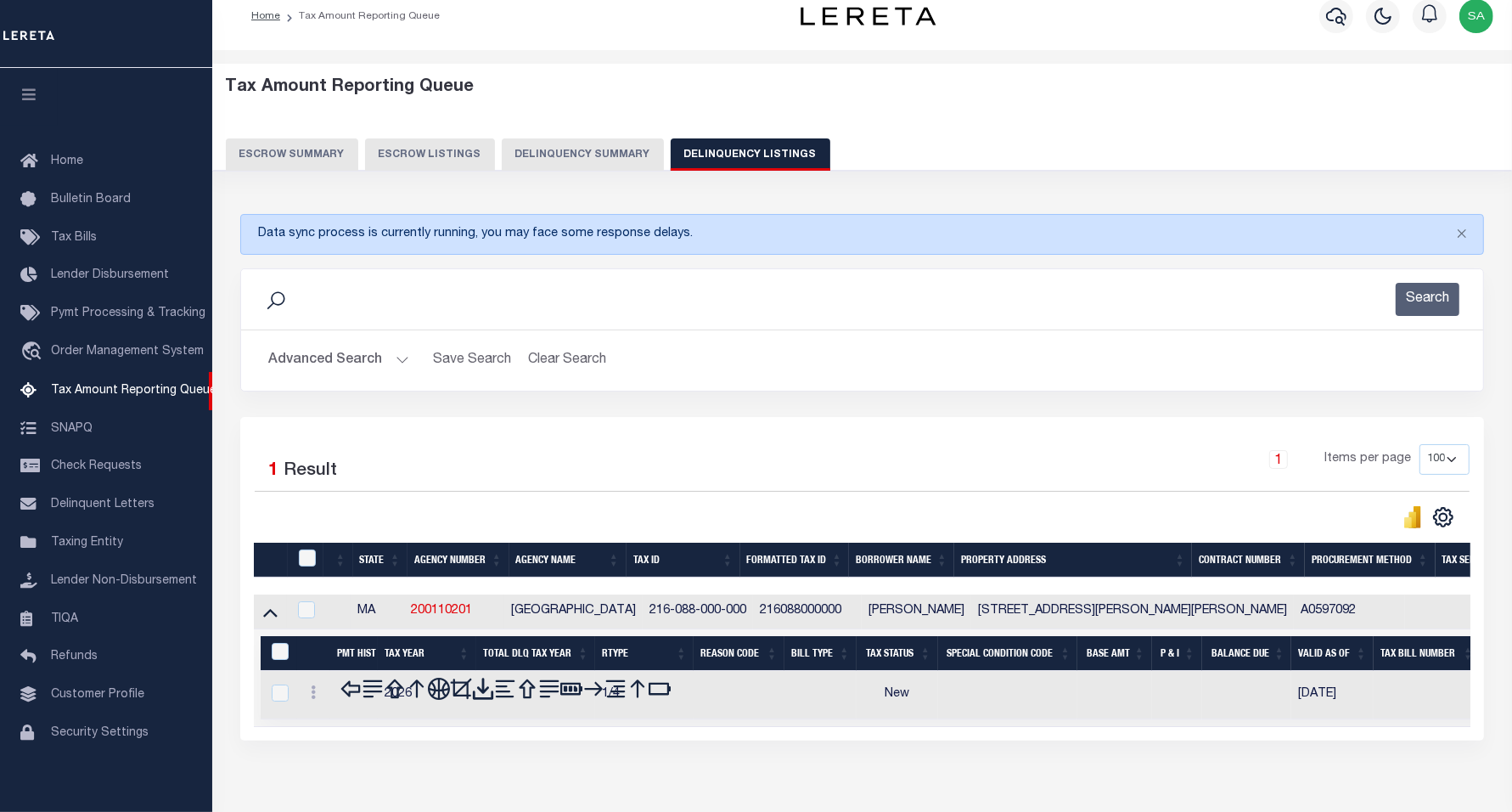
scroll to position [104, 0]
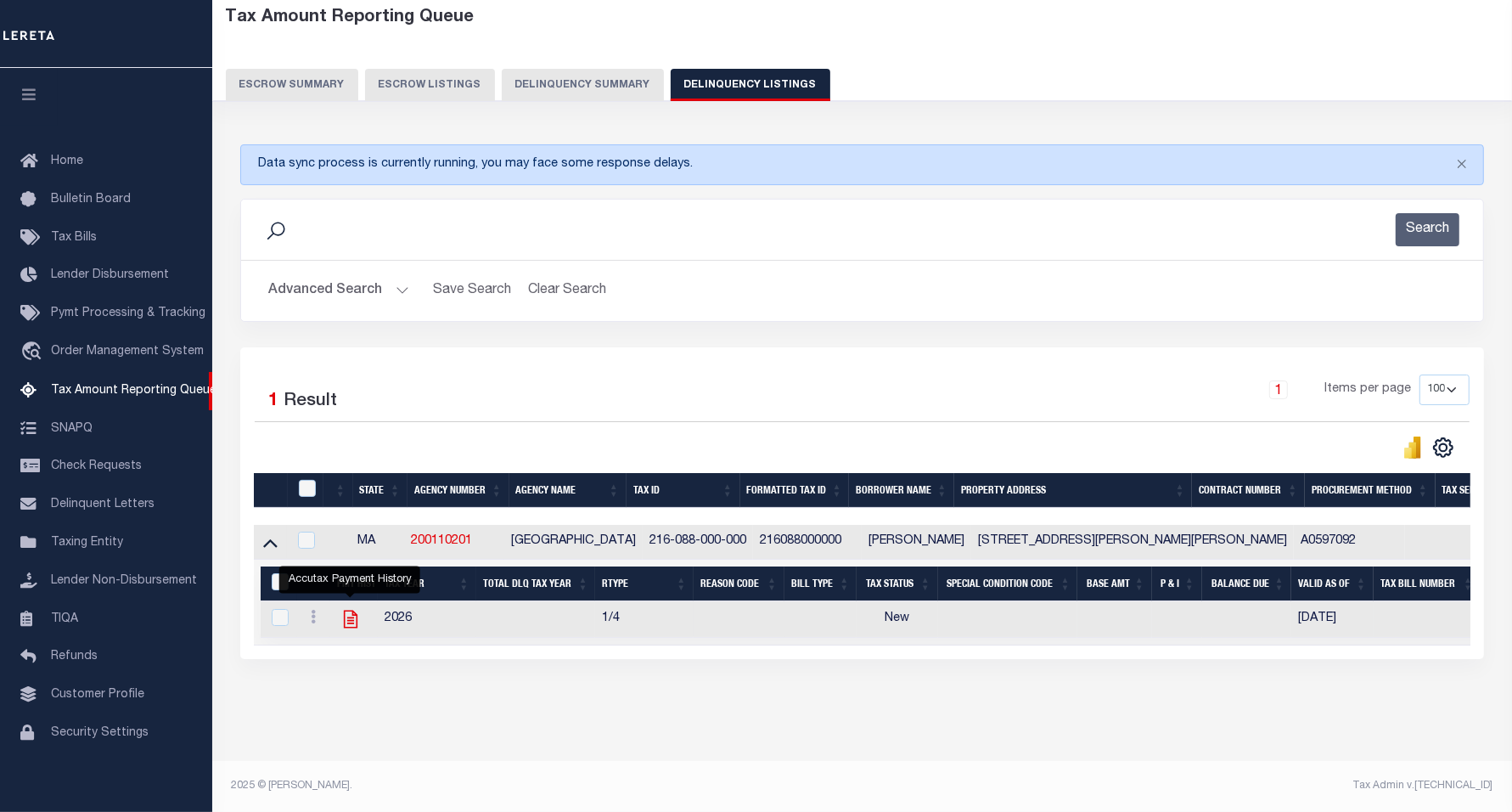
click at [352, 611] on icon "" at bounding box center [351, 619] width 14 height 18
checkbox input "true"
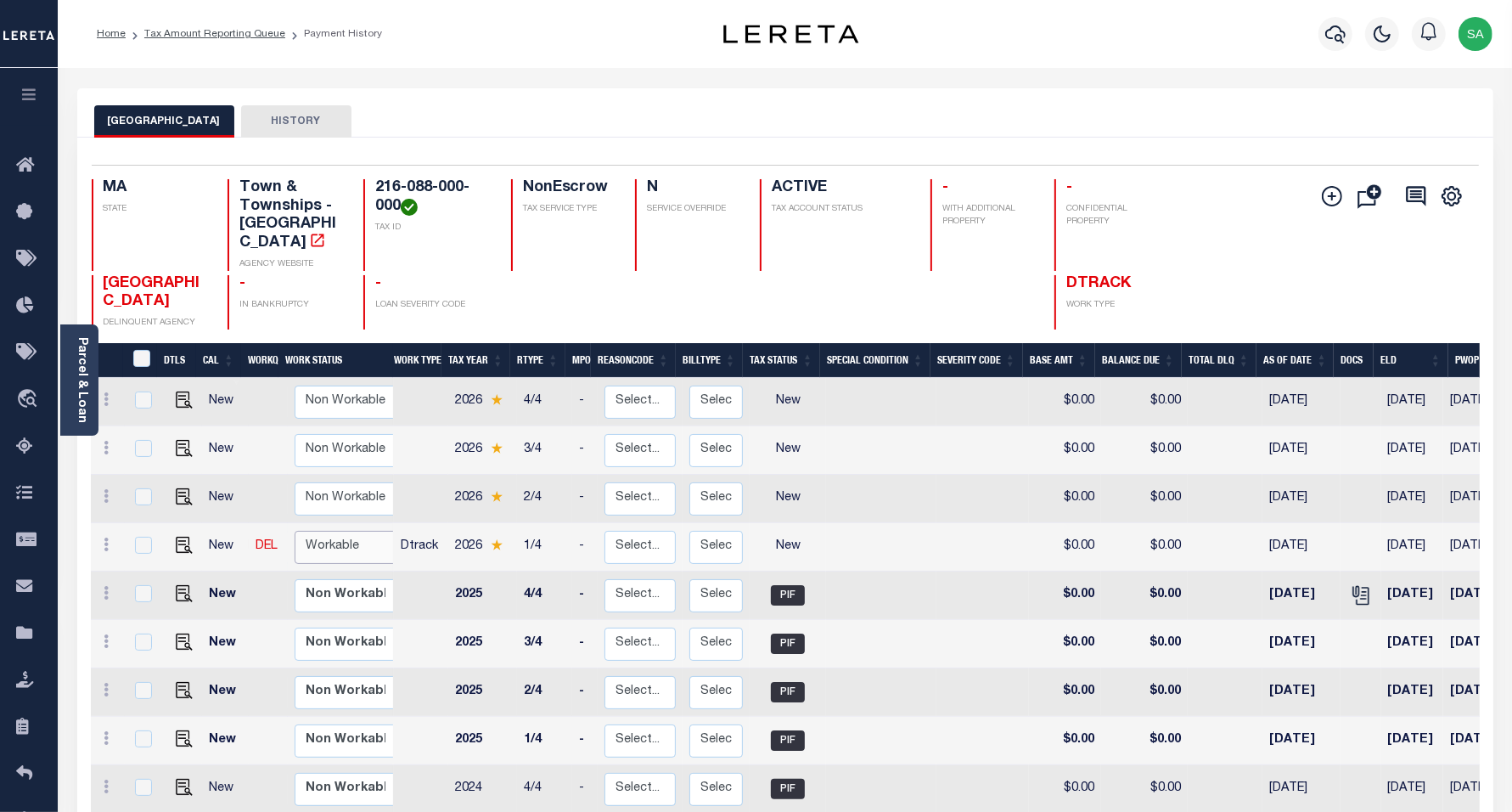
click at [334, 532] on select "Non Workable Workable" at bounding box center [346, 547] width 102 height 33
checkbox input "true"
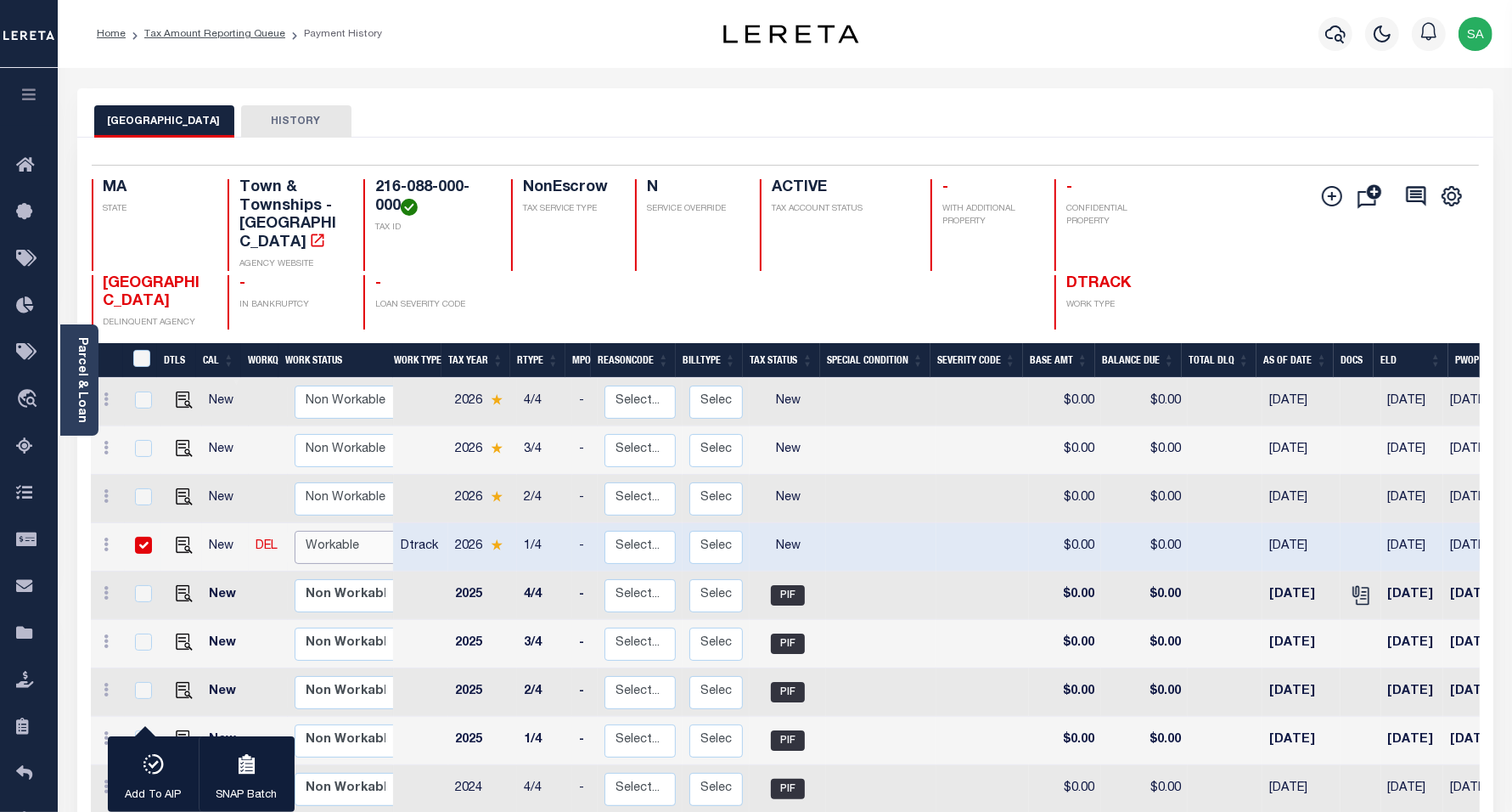
select select "true"
click at [295, 531] on select "Non Workable Workable" at bounding box center [346, 547] width 102 height 33
checkbox input "false"
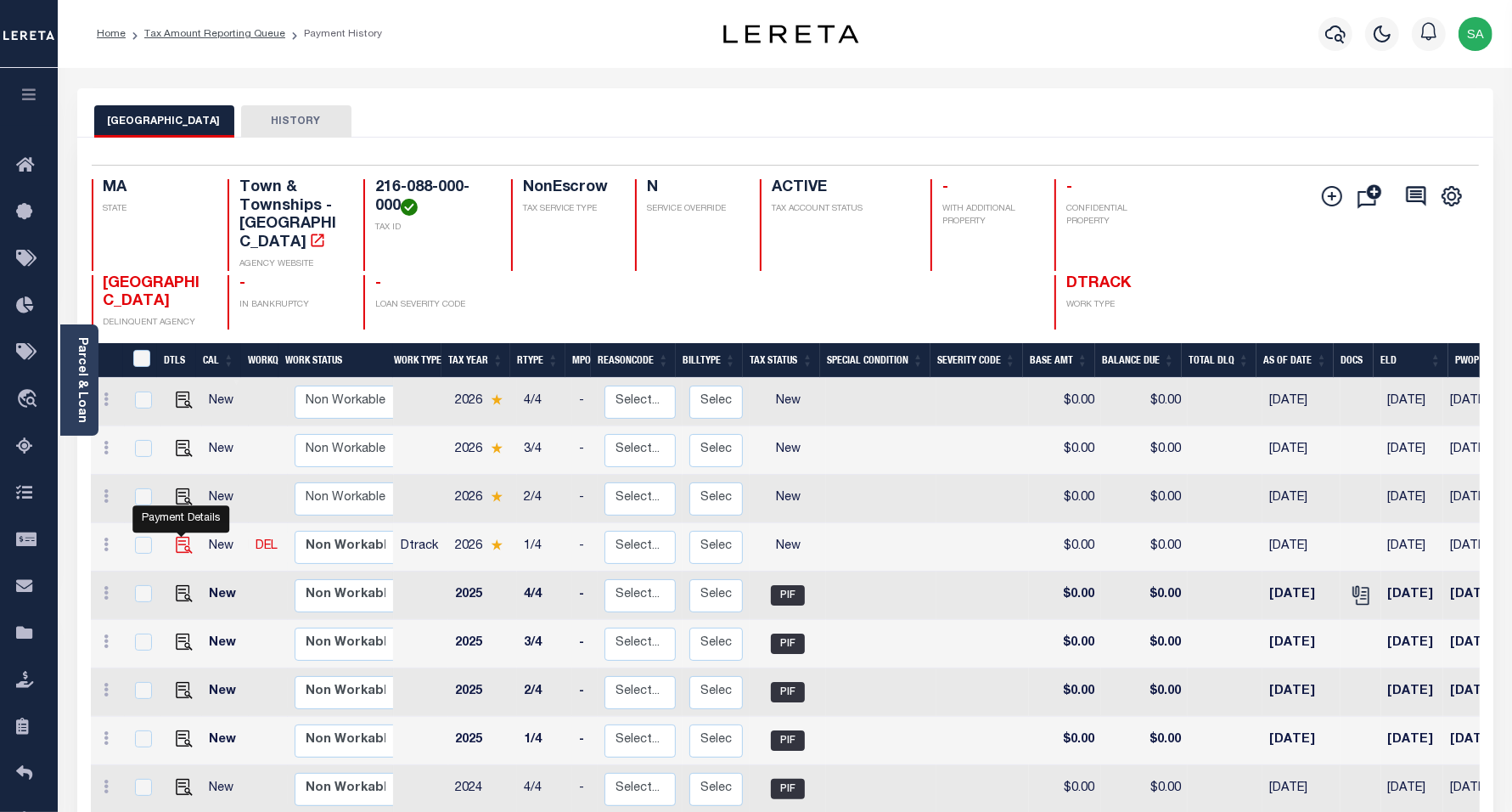
click at [177, 537] on img "" at bounding box center [184, 545] width 17 height 17
checkbox input "true"
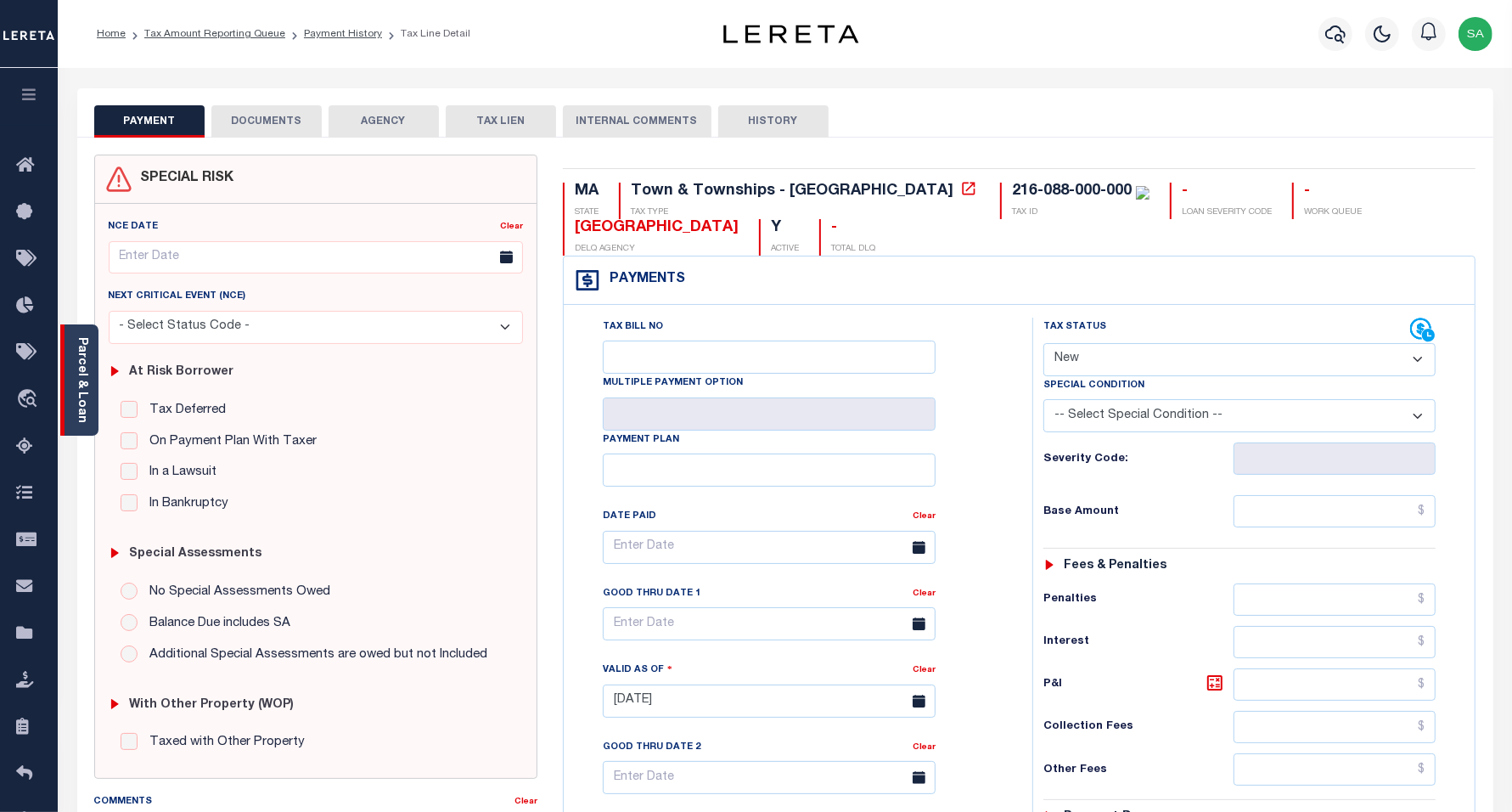
click at [92, 400] on div "Parcel & Loan" at bounding box center [79, 380] width 38 height 111
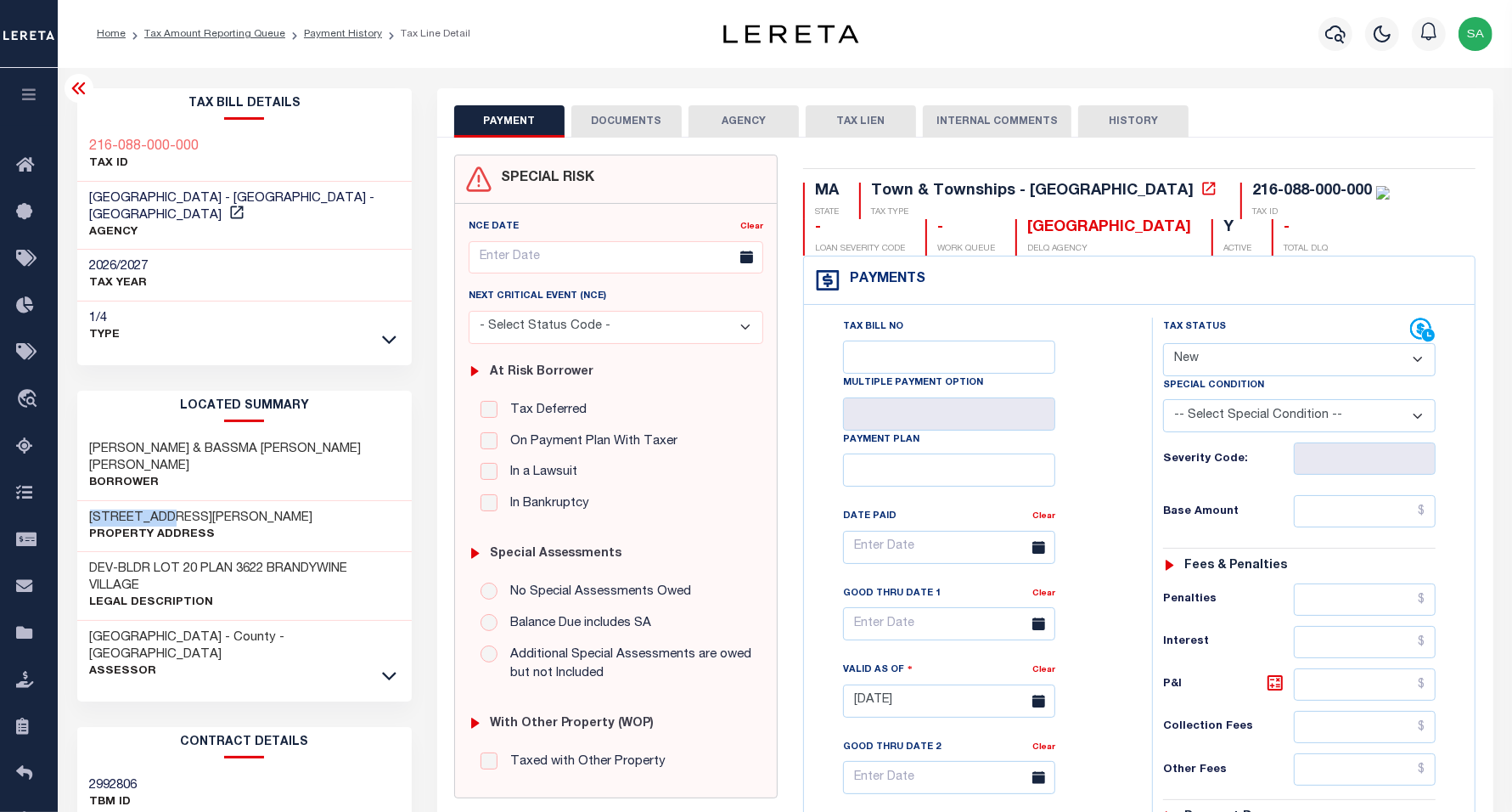
drag, startPoint x: 90, startPoint y: 482, endPoint x: 168, endPoint y: 487, distance: 78.2
click at [168, 510] on h3 "[STREET_ADDRESS][PERSON_NAME]" at bounding box center [201, 518] width 223 height 17
copy h3 "85 [PERSON_NAME]"
click at [76, 93] on icon at bounding box center [78, 88] width 14 height 12
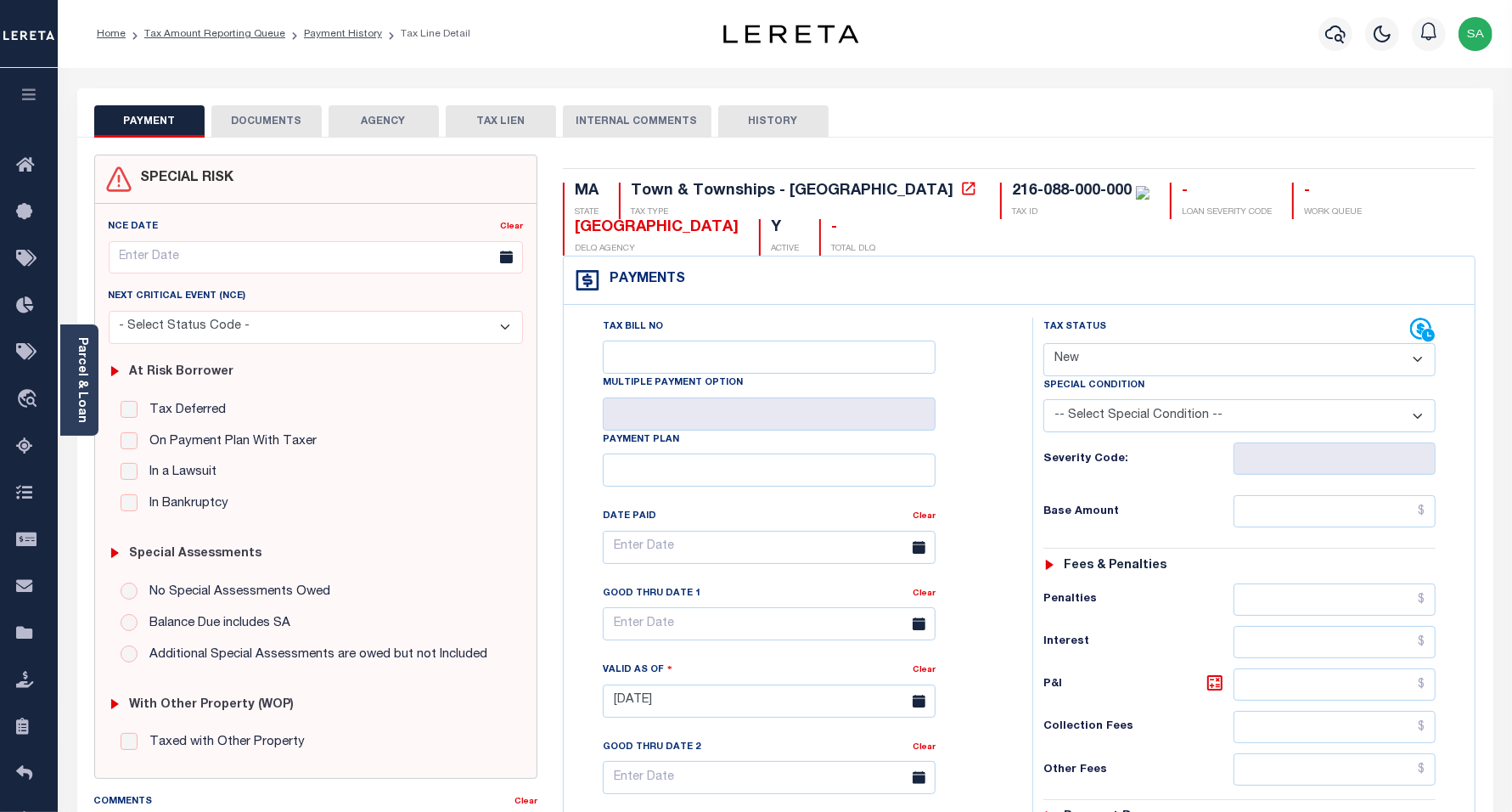
click at [1166, 358] on select "- Select Status Code - Open Due/Unpaid Paid Incomplete No Tax Due Internal Refu…" at bounding box center [1239, 359] width 393 height 33
select select "PYD"
click at [1043, 345] on select "- Select Status Code - Open Due/Unpaid Paid Incomplete No Tax Due Internal Refu…" at bounding box center [1239, 359] width 393 height 33
type input "[DATE]"
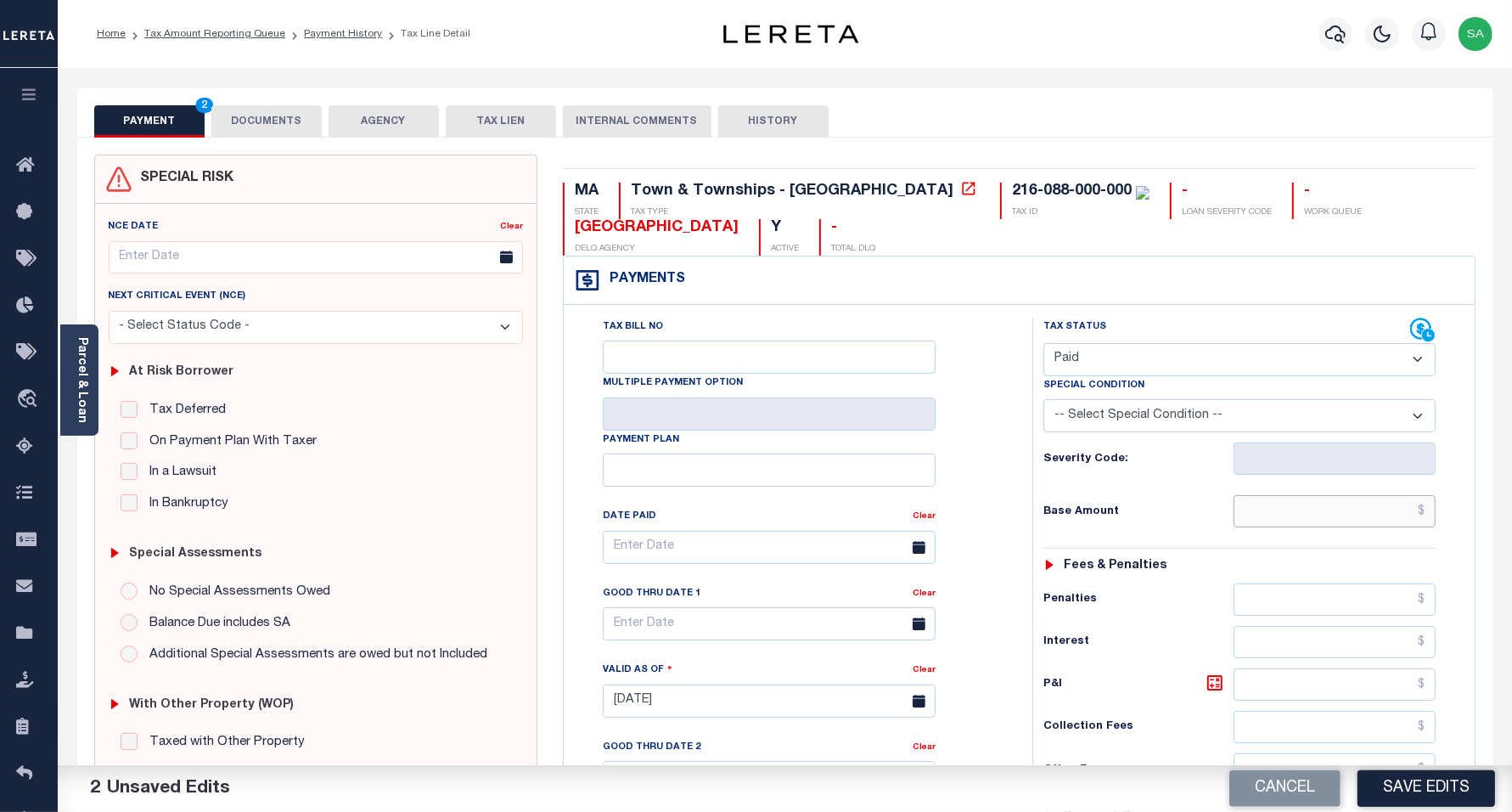
click at [1269, 525] on input "text" at bounding box center [1335, 511] width 202 height 32
type input "$0.00"
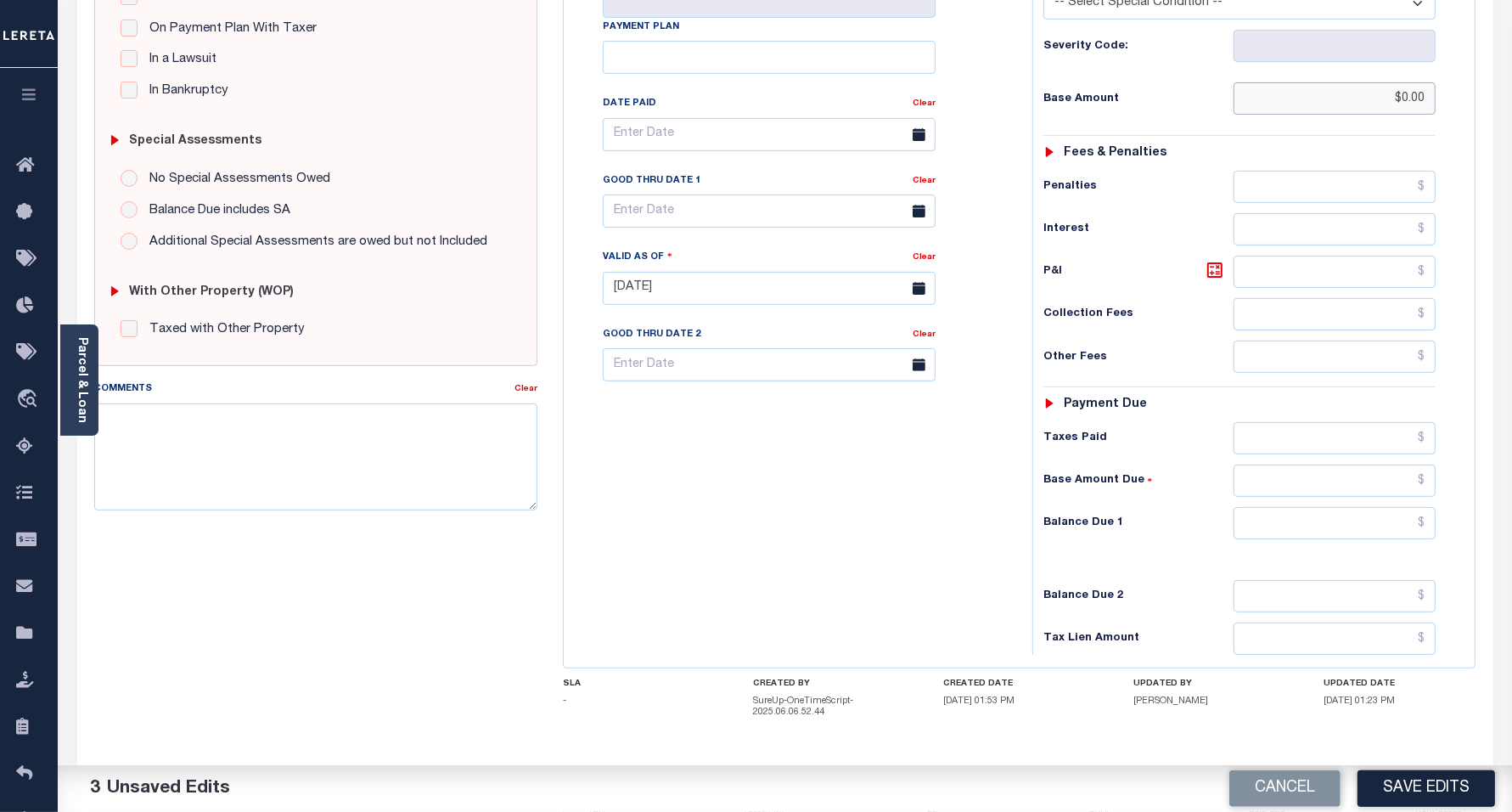
scroll to position [425, 0]
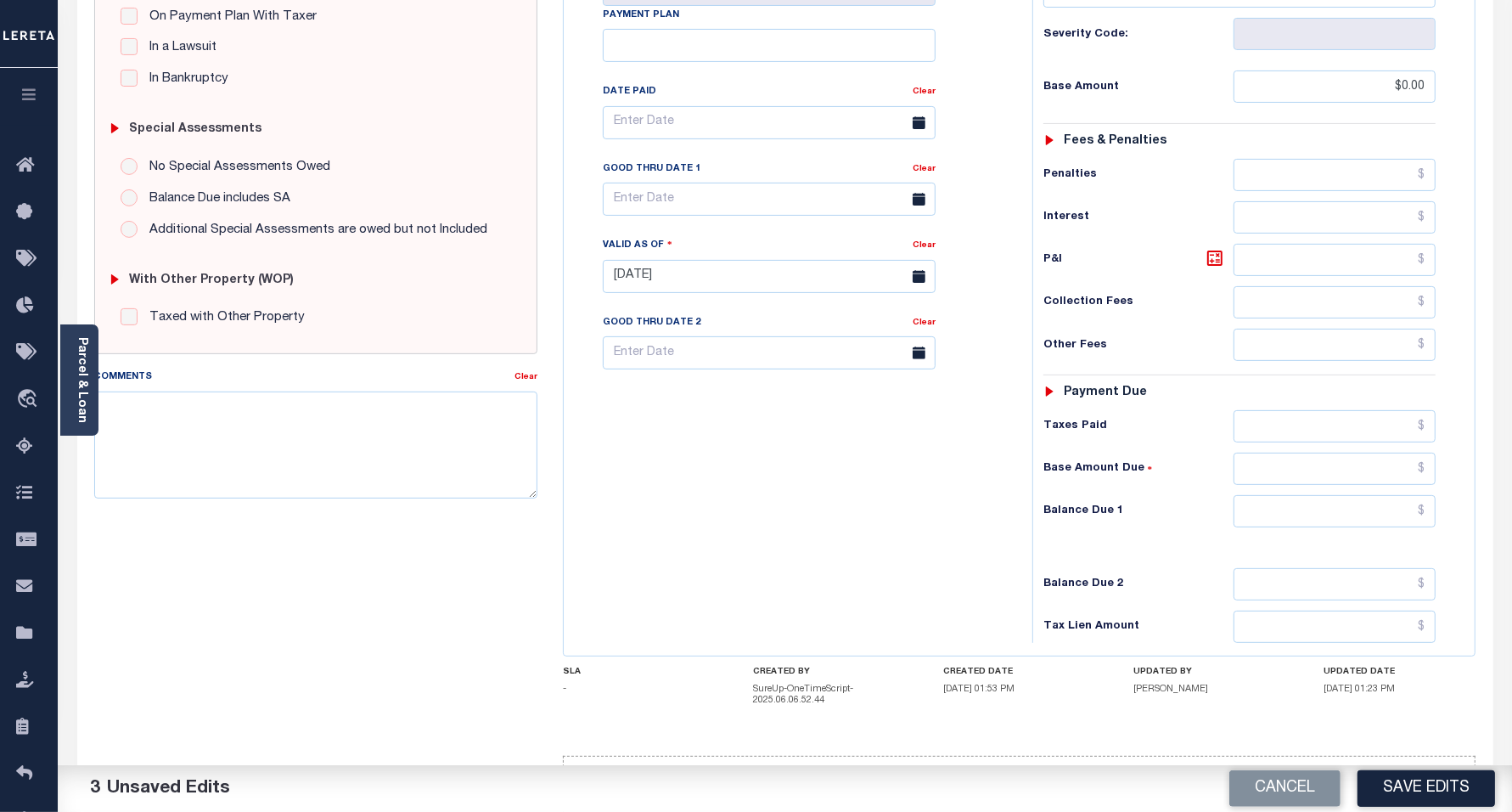
click at [1283, 537] on div "Tax Status Status - Select Status Code -" at bounding box center [1245, 268] width 426 height 750
drag, startPoint x: 1282, startPoint y: 523, endPoint x: 1279, endPoint y: 535, distance: 12.4
click at [1282, 523] on input "text" at bounding box center [1335, 511] width 202 height 32
type input "$0.00"
click at [760, 518] on div "Tax Bill No Multiple Payment Option Payment Plan Clear" at bounding box center [794, 268] width 452 height 750
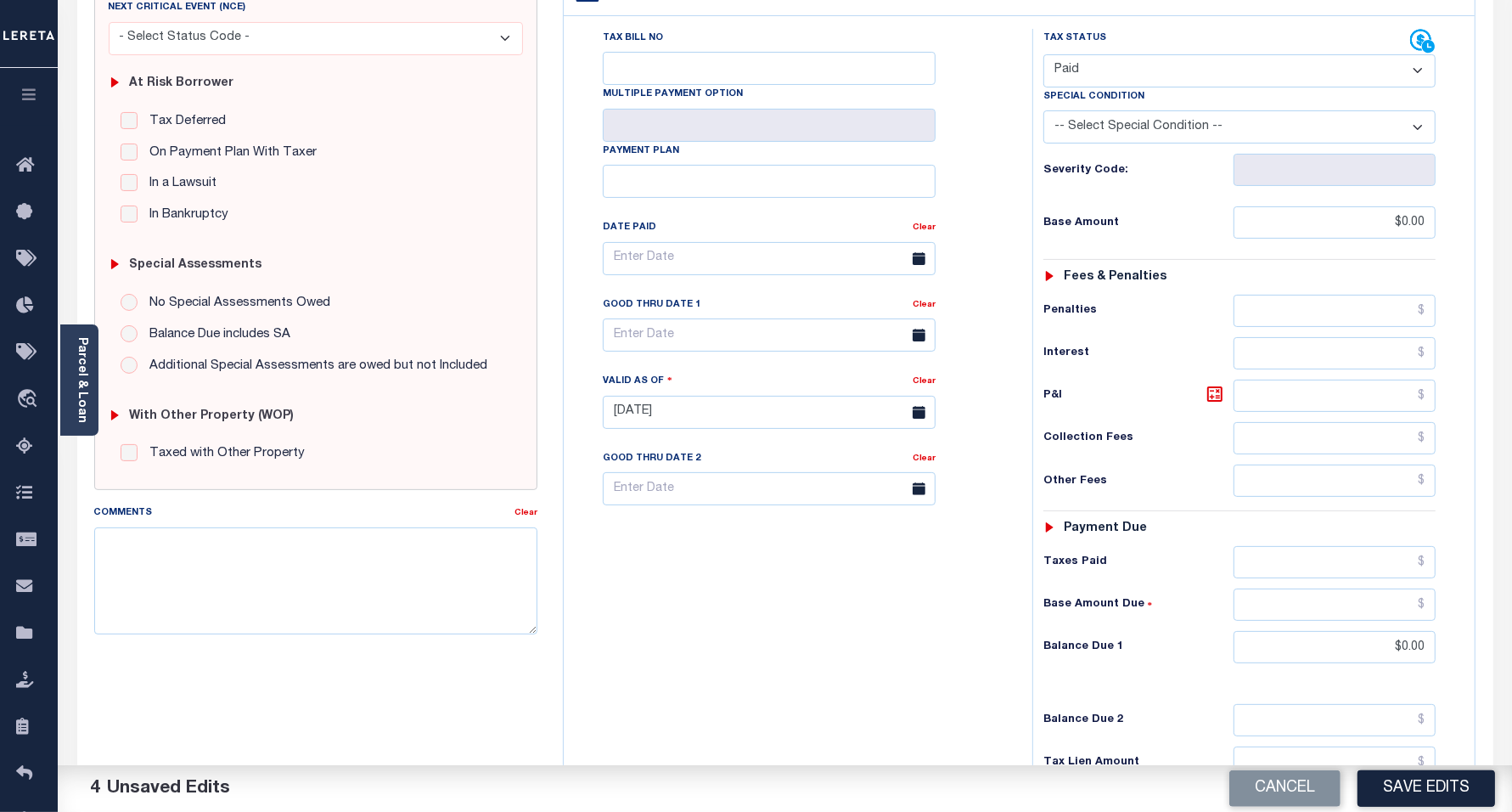
scroll to position [0, 0]
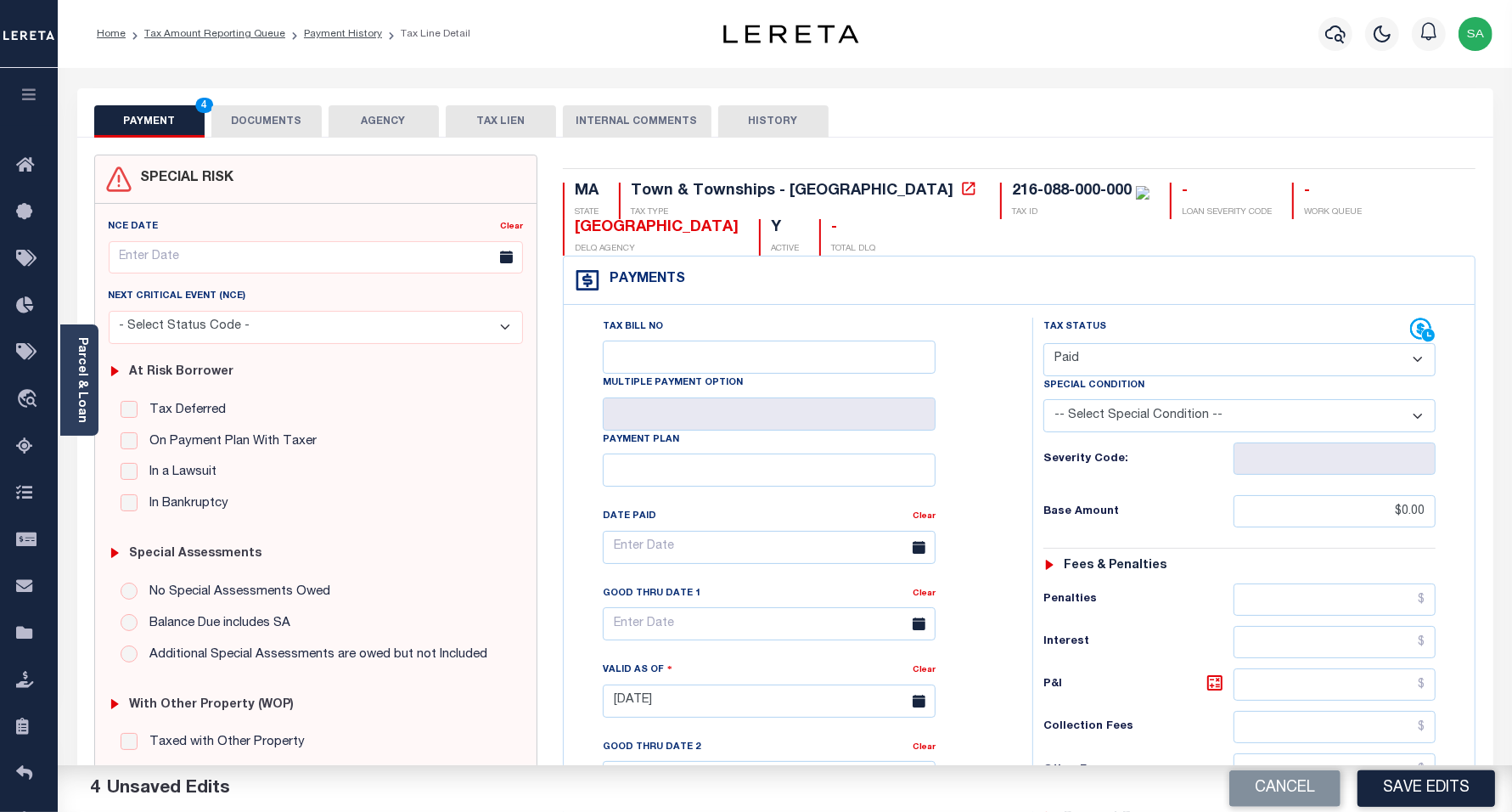
click at [280, 116] on button "DOCUMENTS" at bounding box center [267, 121] width 110 height 32
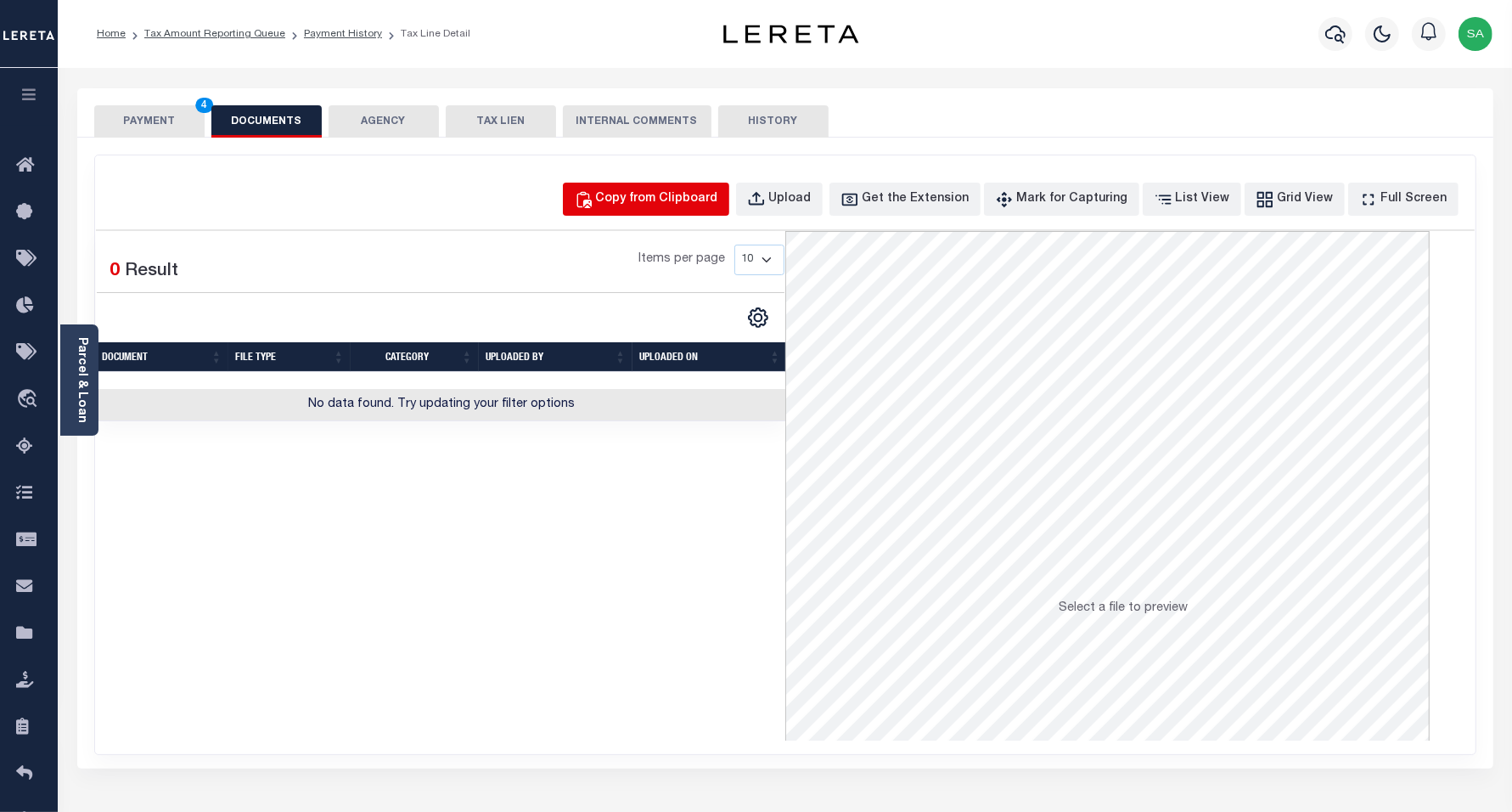
click at [684, 192] on div "Copy from Clipboard" at bounding box center [657, 200] width 122 height 19
select select "POP"
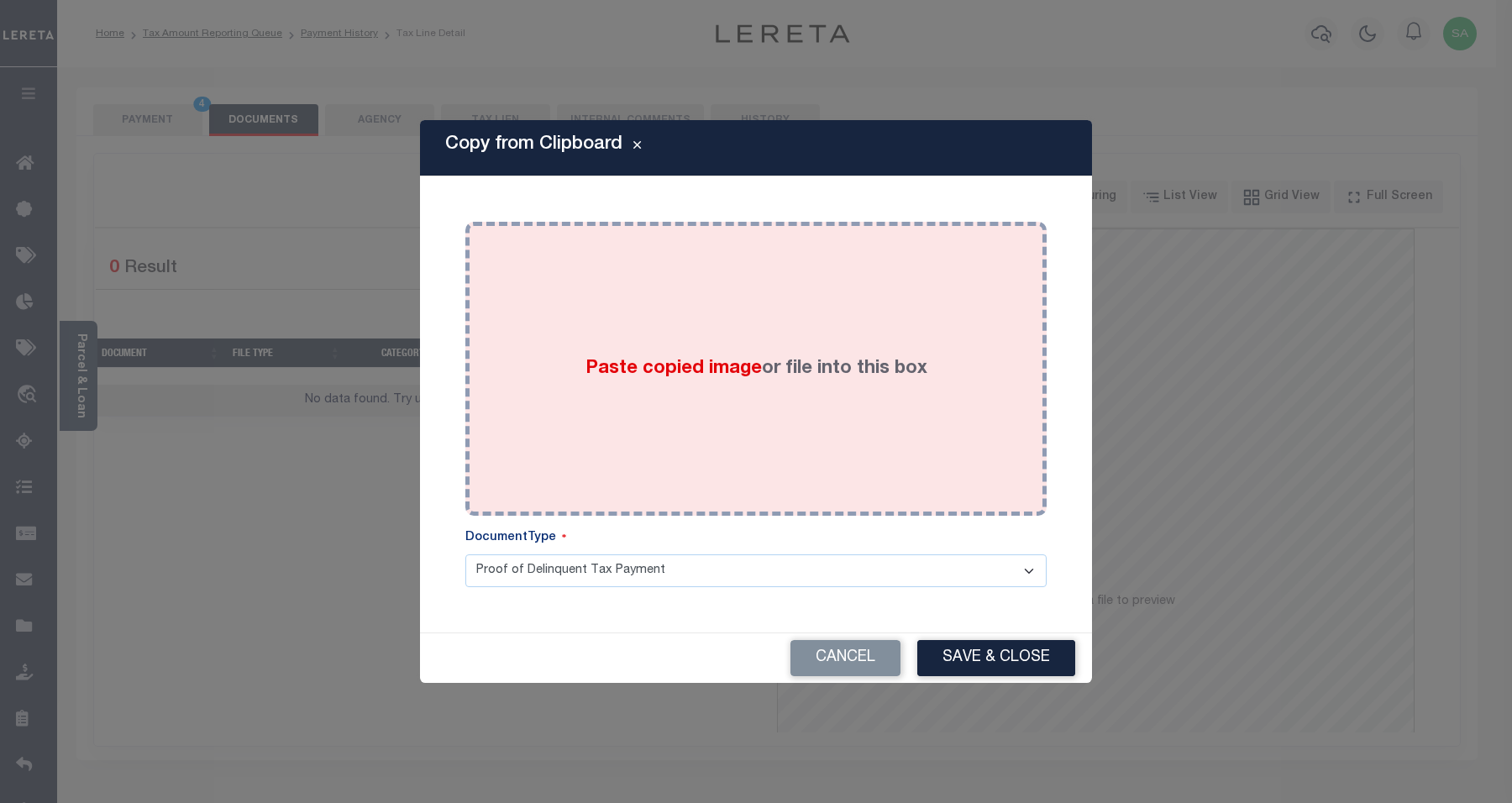
click at [774, 422] on div "Paste copied image or file into this box" at bounding box center [756, 369] width 556 height 269
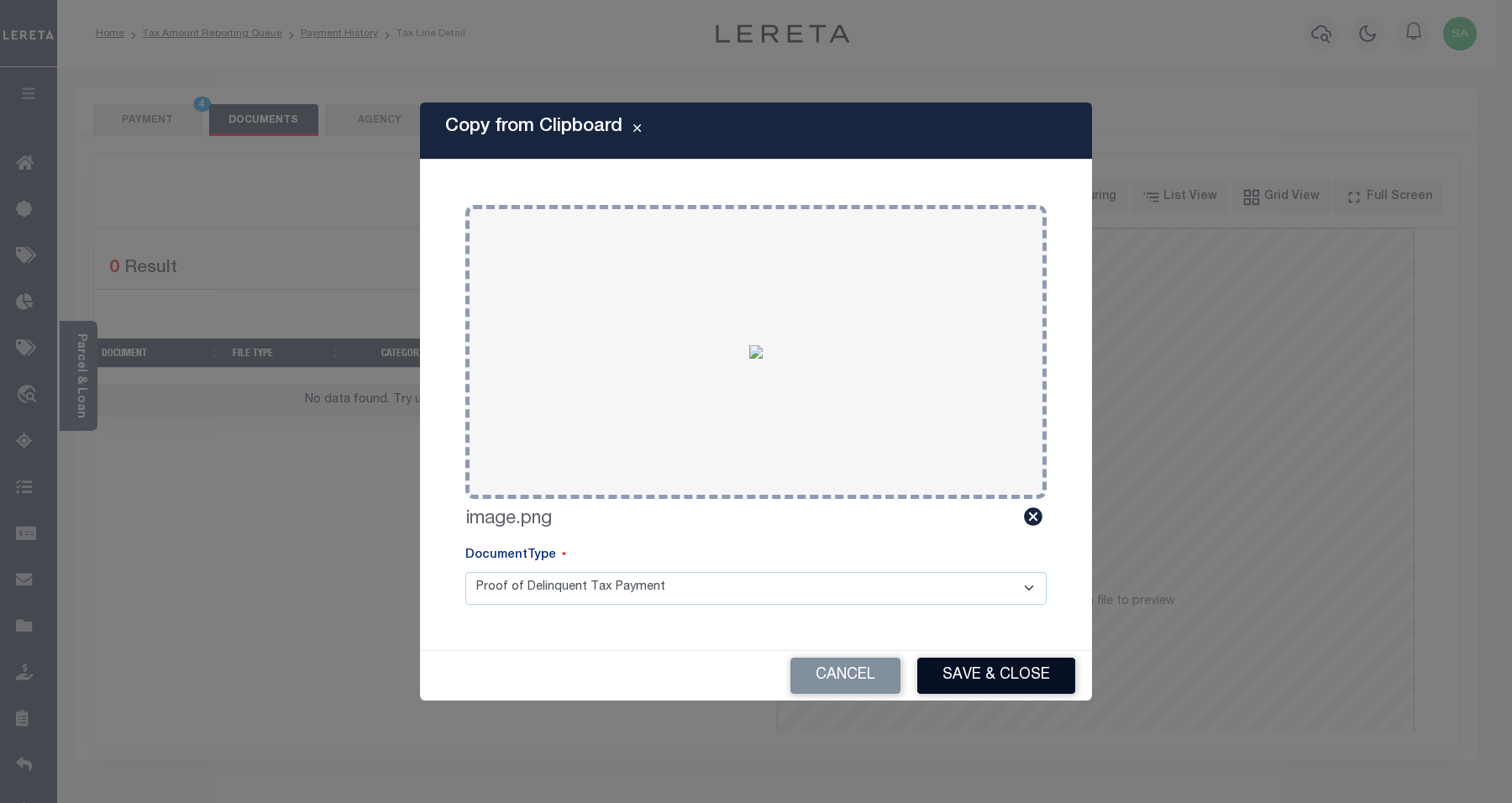
click at [960, 669] on button "Save & Close" at bounding box center [996, 675] width 158 height 36
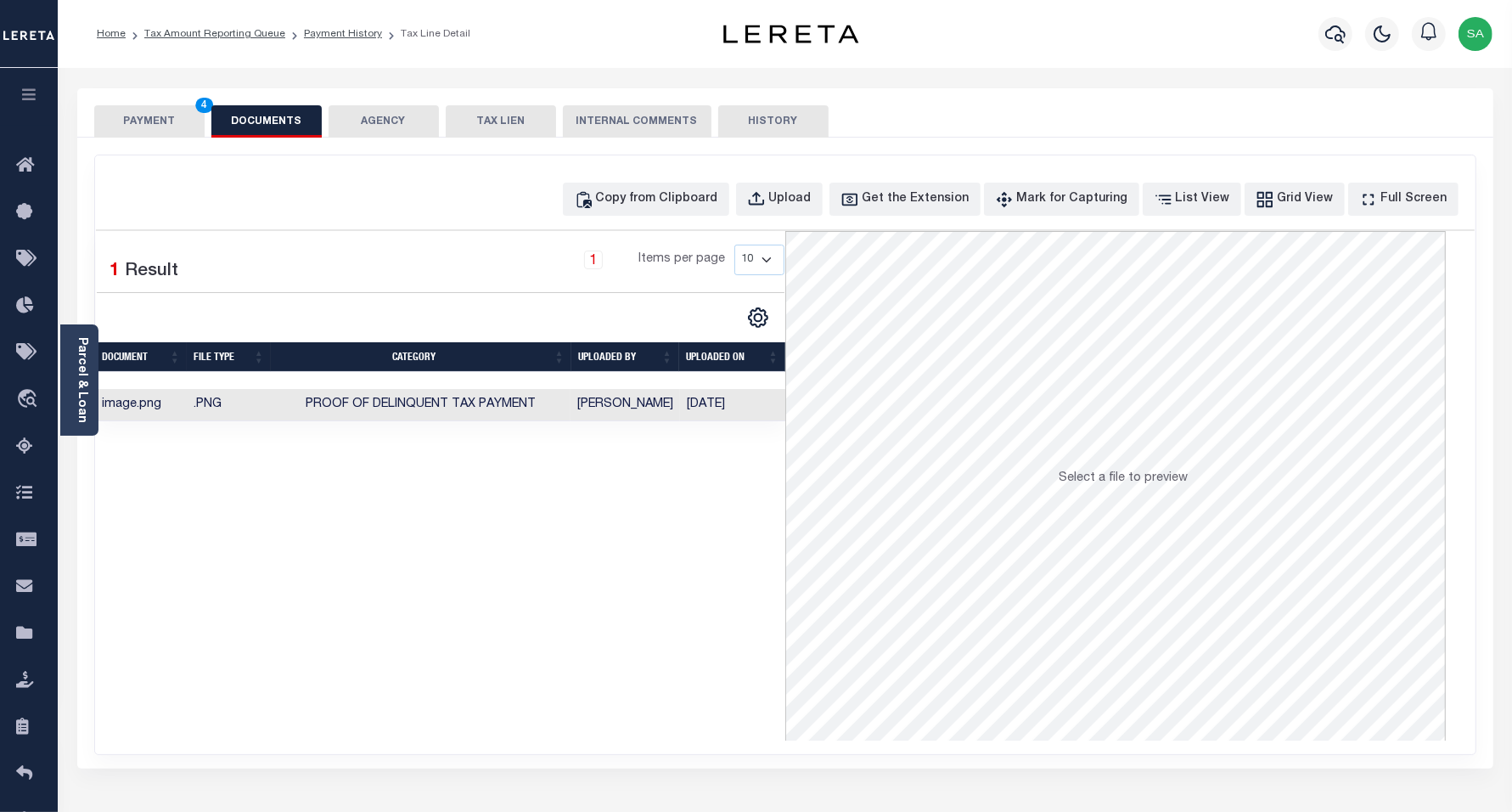
click at [130, 124] on button "PAYMENT 4" at bounding box center [149, 121] width 110 height 32
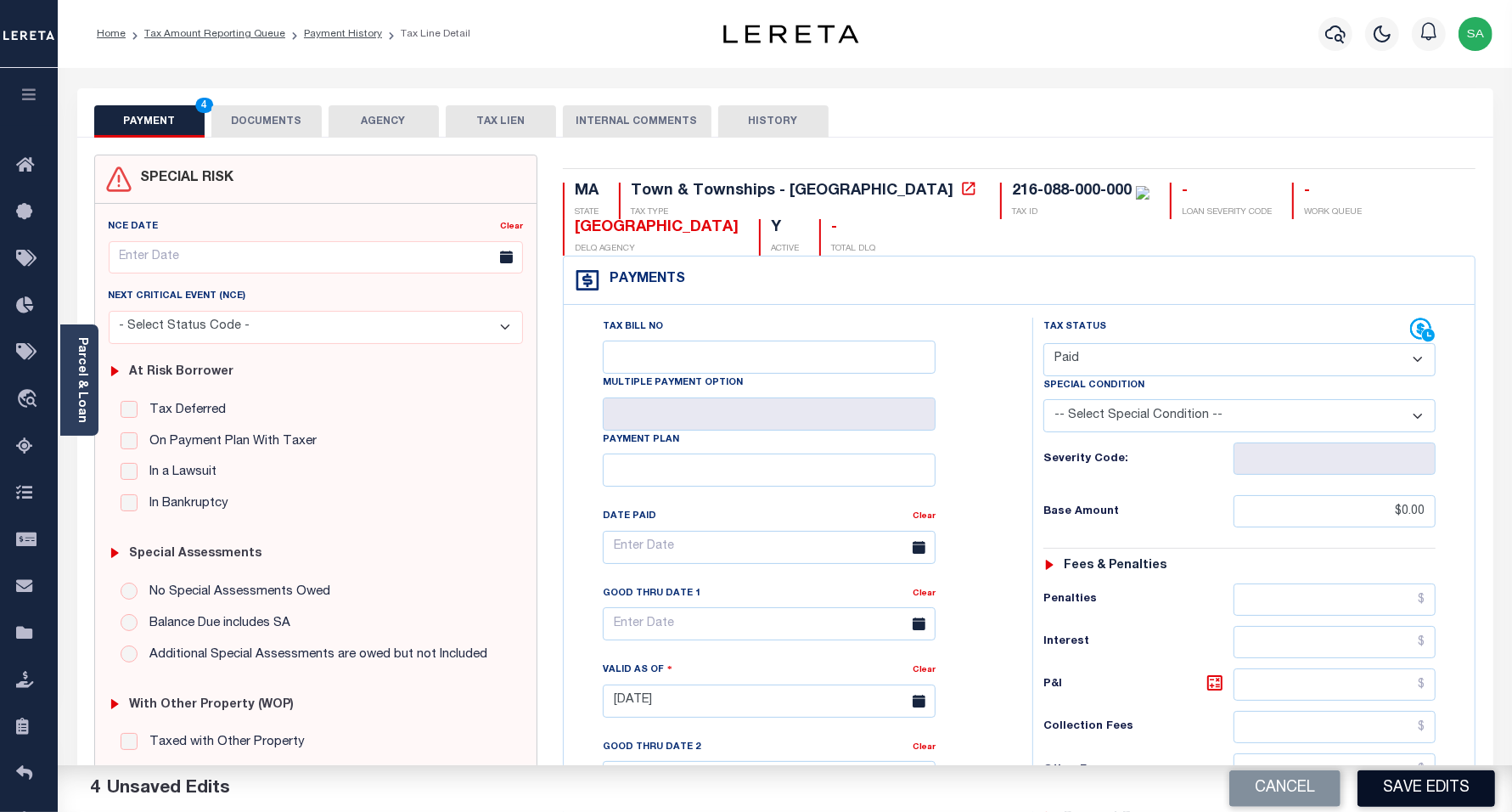
click at [1427, 800] on button "Save Edits" at bounding box center [1426, 788] width 138 height 37
checkbox input "false"
type input "$0"
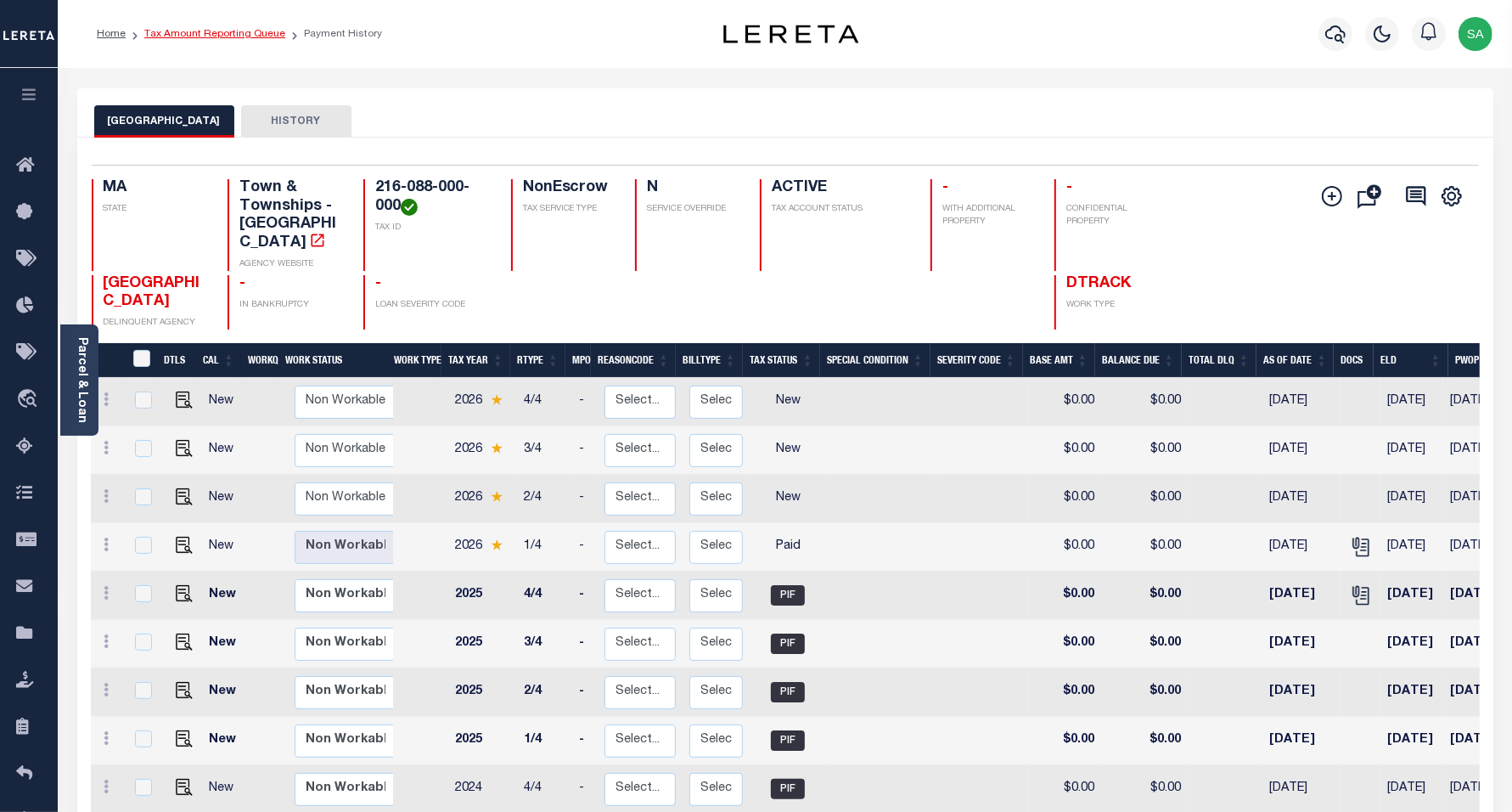
click at [226, 30] on link "Tax Amount Reporting Queue" at bounding box center [215, 34] width 141 height 10
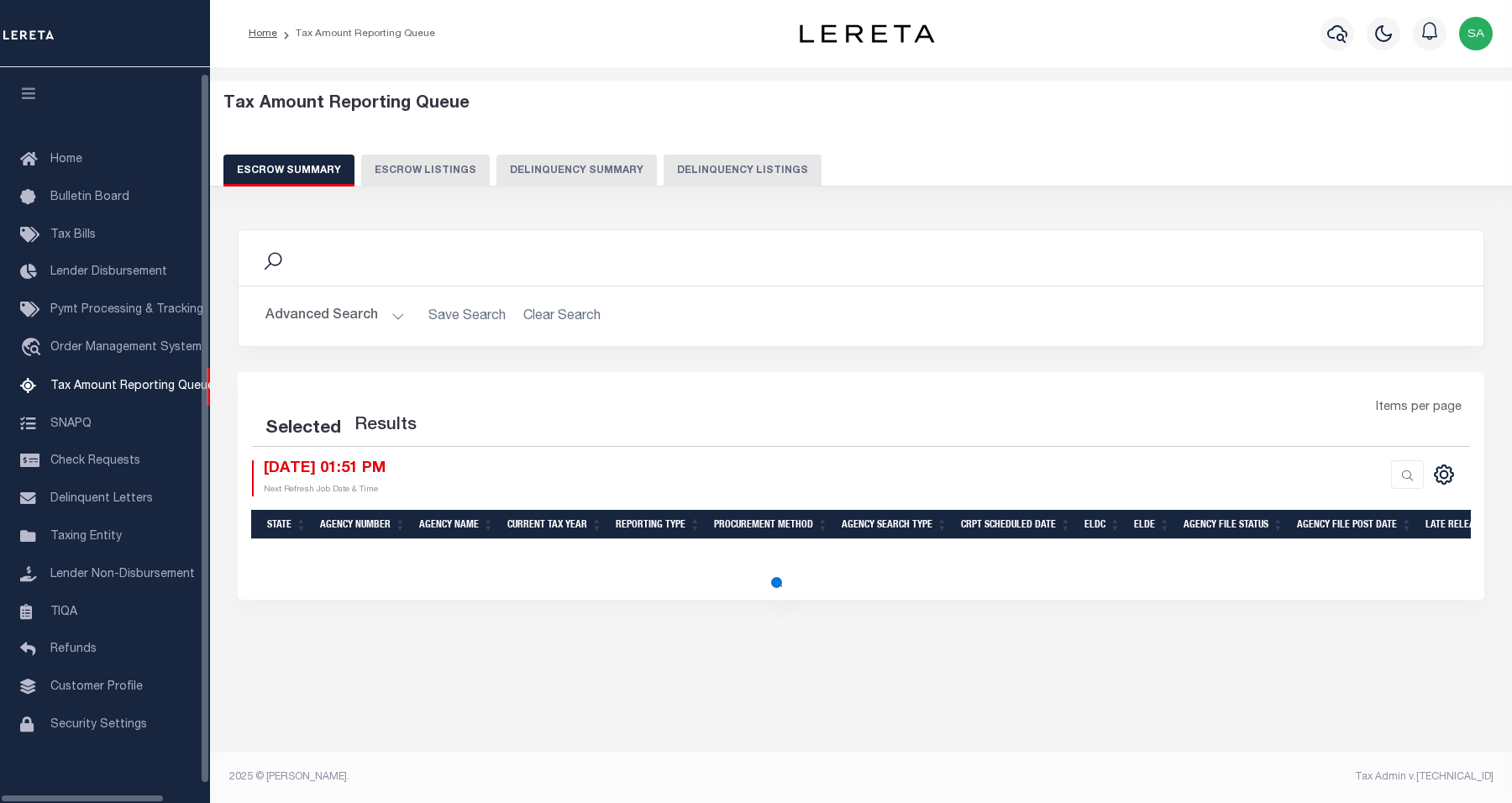
click at [753, 176] on button "Delinquency Listings" at bounding box center [743, 171] width 158 height 32
select select "MA"
select select "100"
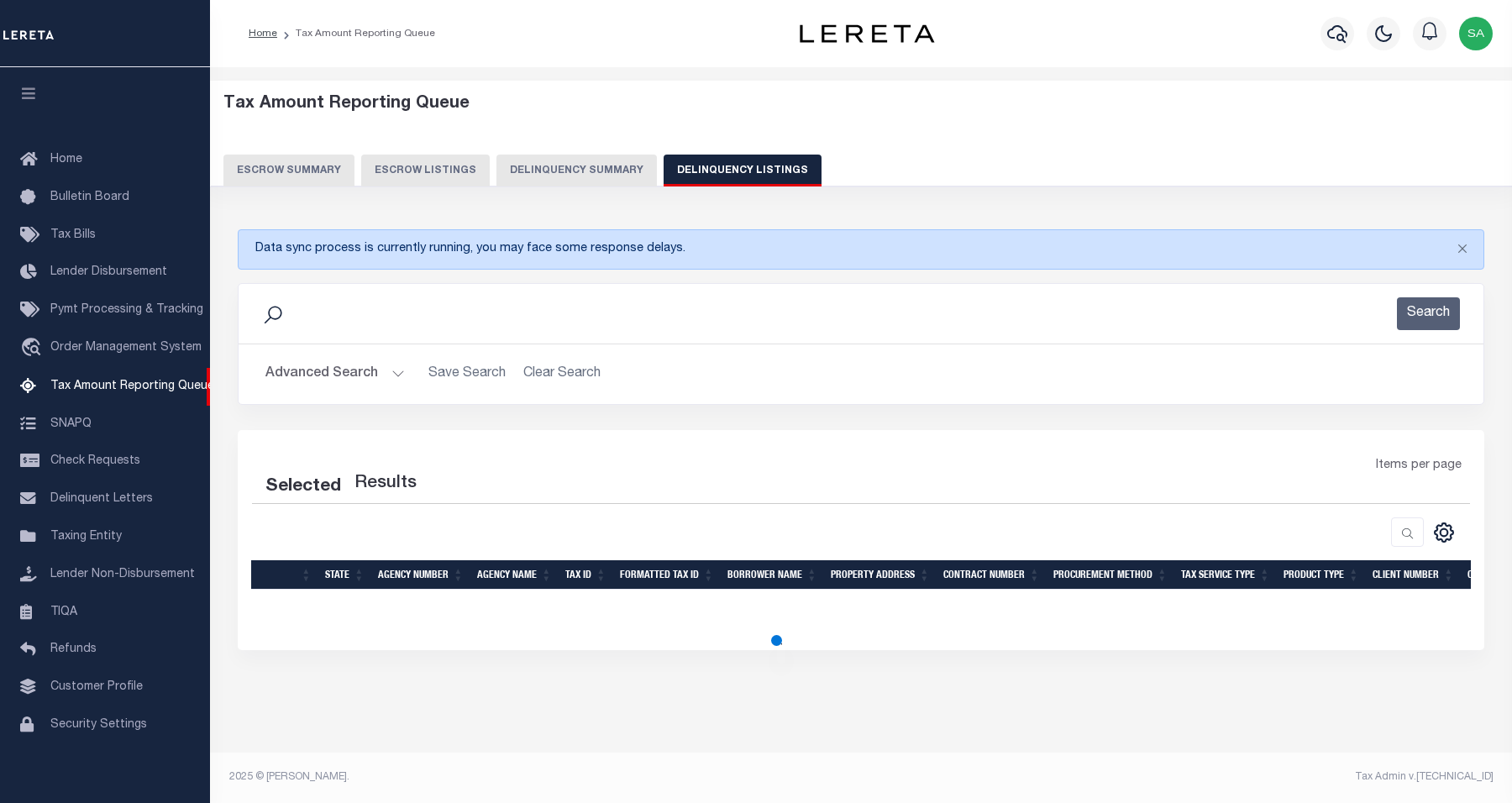
select select "100"
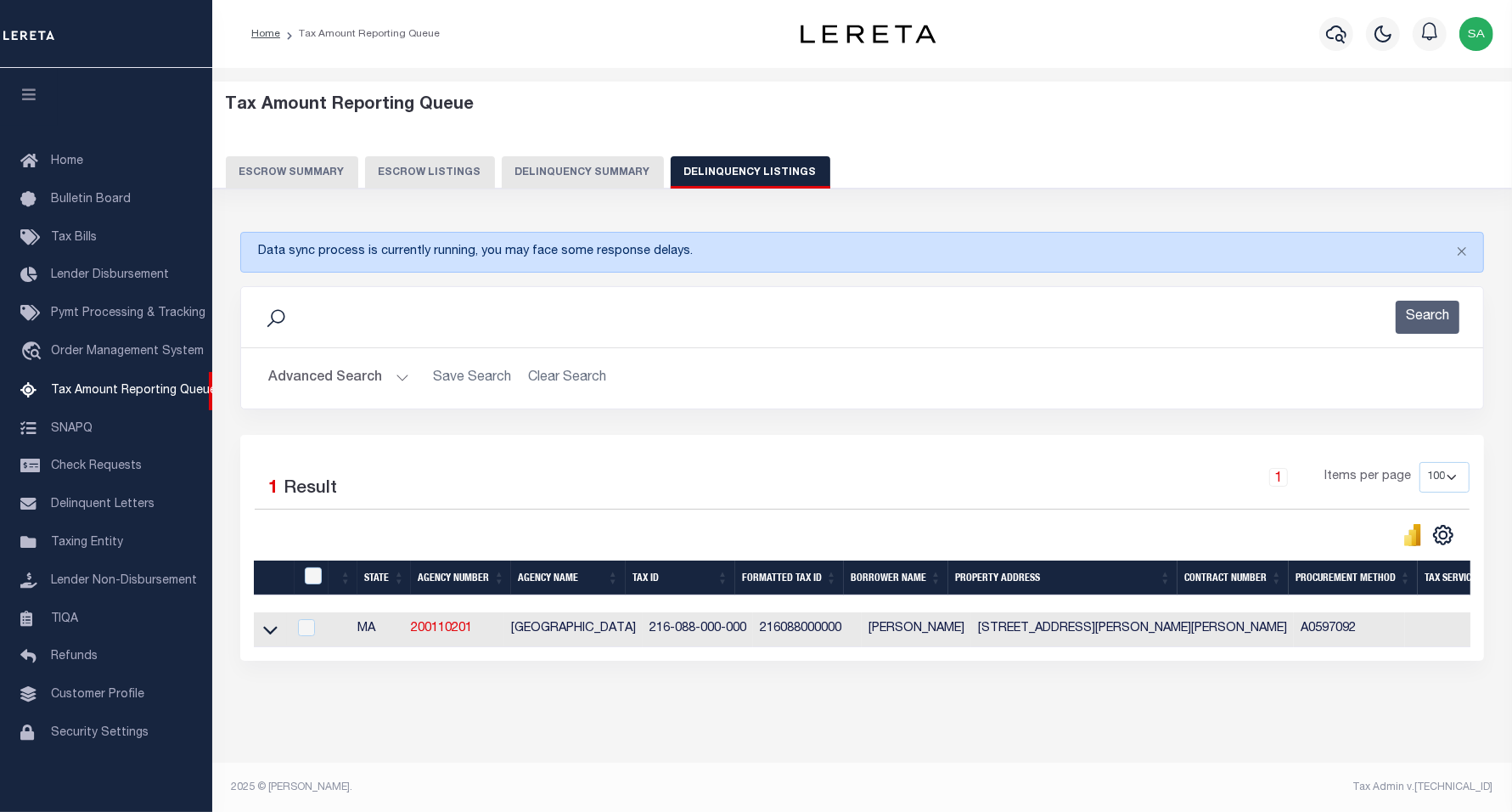
click at [379, 378] on button "Advanced Search" at bounding box center [339, 378] width 141 height 33
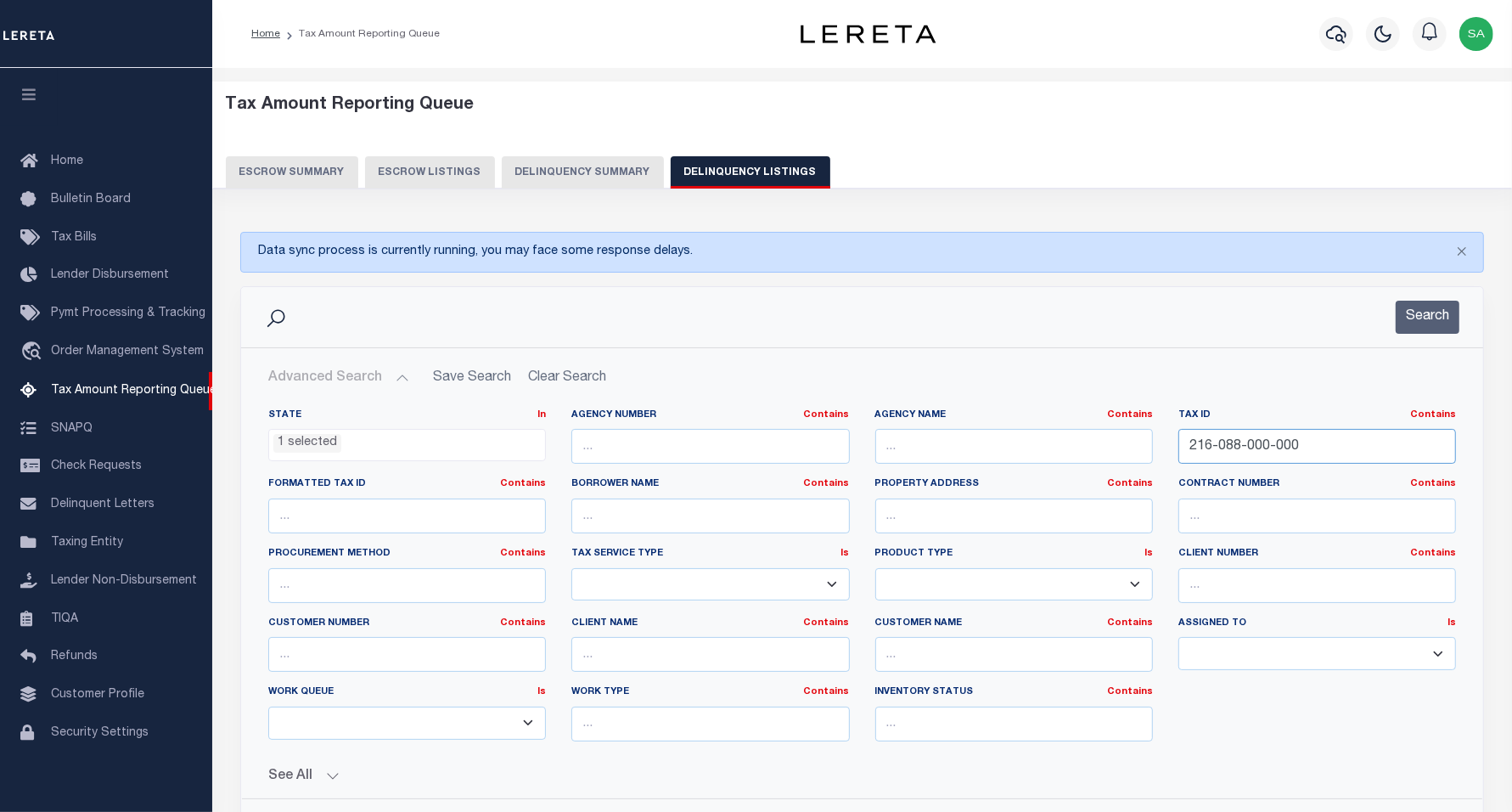
click at [1303, 447] on input "216-088-000-000" at bounding box center [1317, 446] width 278 height 35
drag, startPoint x: 1304, startPoint y: 448, endPoint x: 1068, endPoint y: 450, distance: 236.0
click at [1068, 450] on div "State In In AK AL AR AZ CA CO CT DC DE FL GA GU HI IA ID IL IN KS KY LA MA MD M…" at bounding box center [862, 582] width 1213 height 347
paste input "75-009"
type input "275-009-000-000"
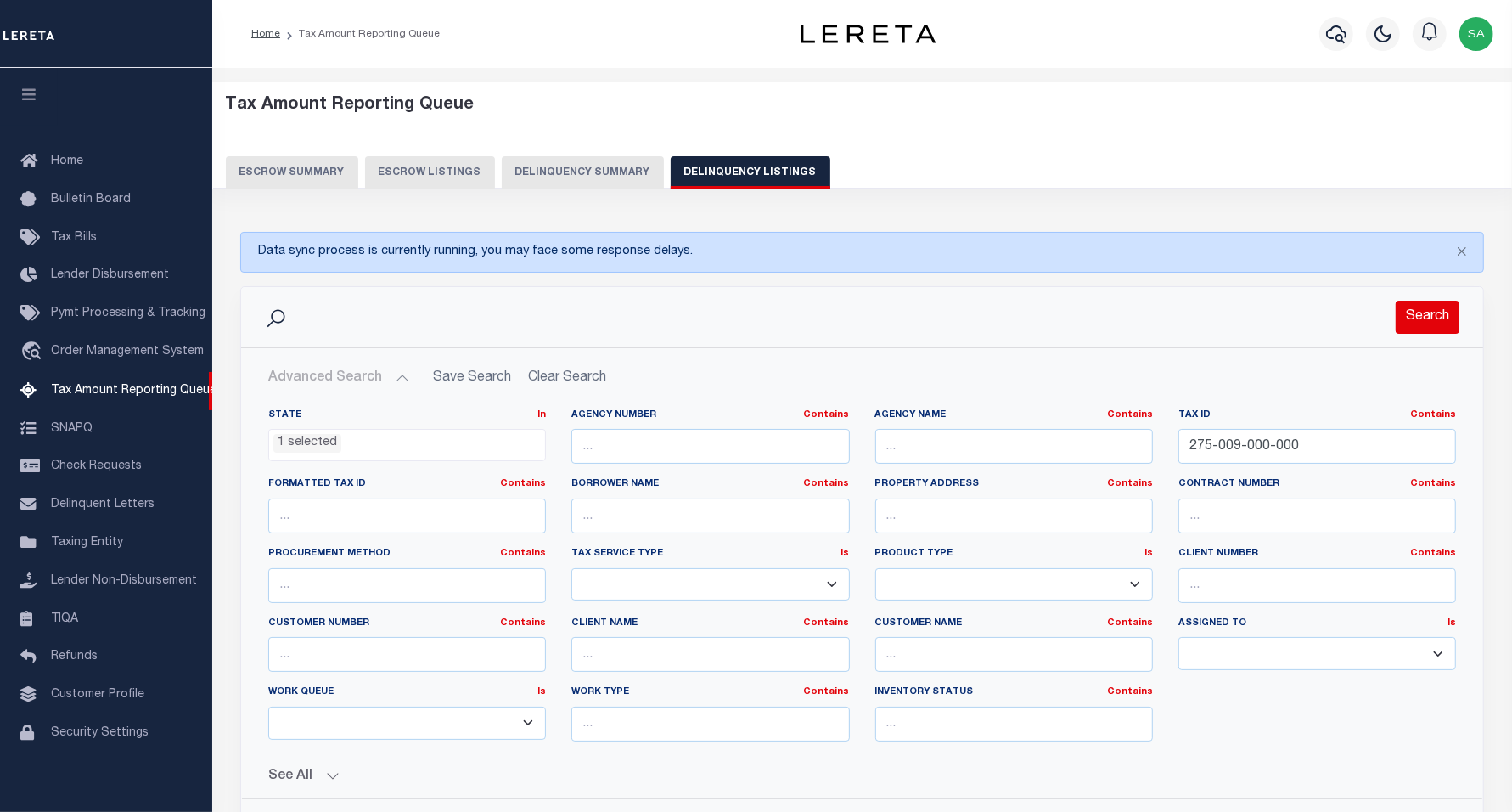
click at [1439, 310] on button "Search" at bounding box center [1427, 317] width 64 height 33
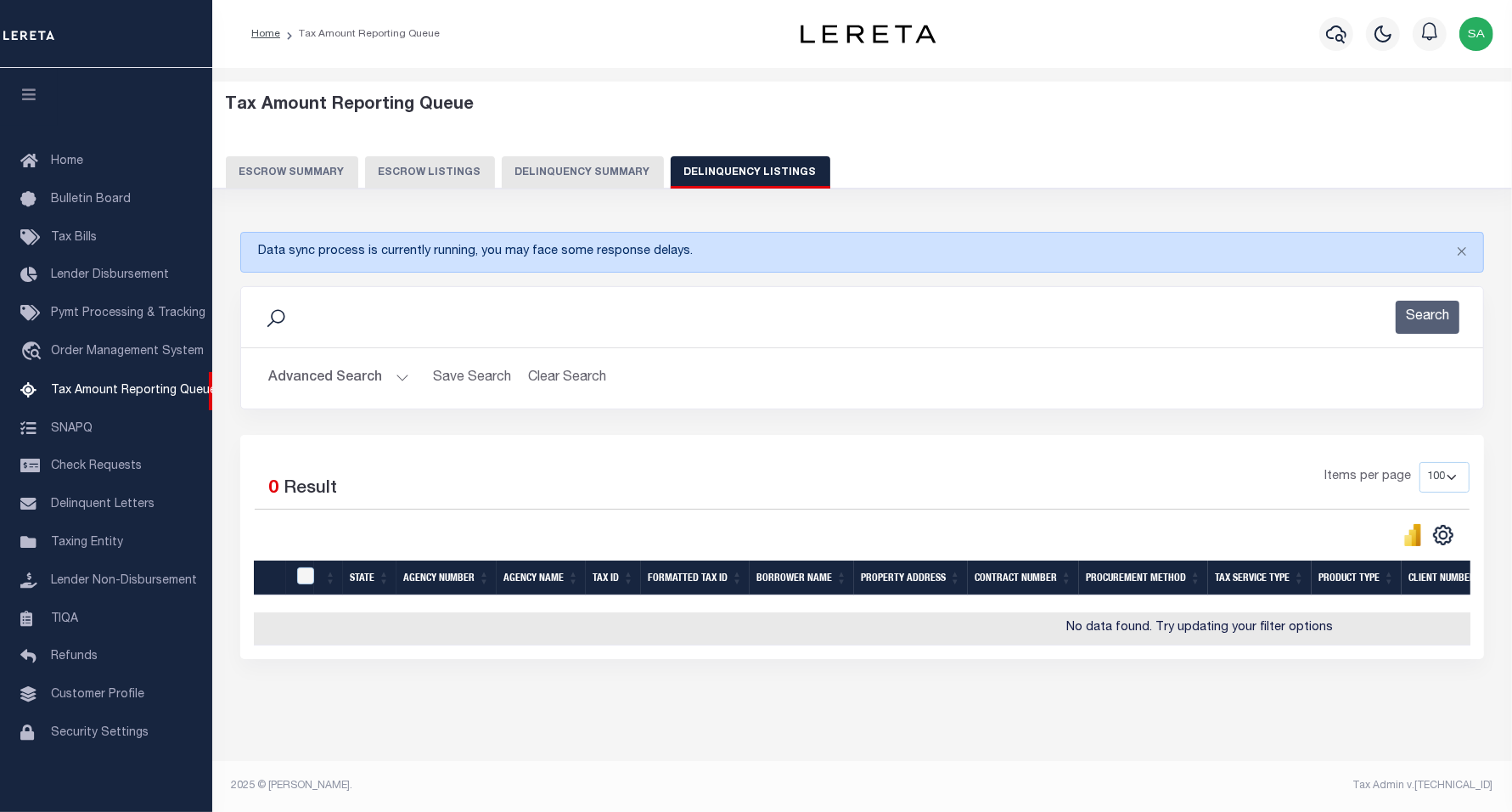
click at [306, 388] on button "Advanced Search" at bounding box center [339, 378] width 141 height 33
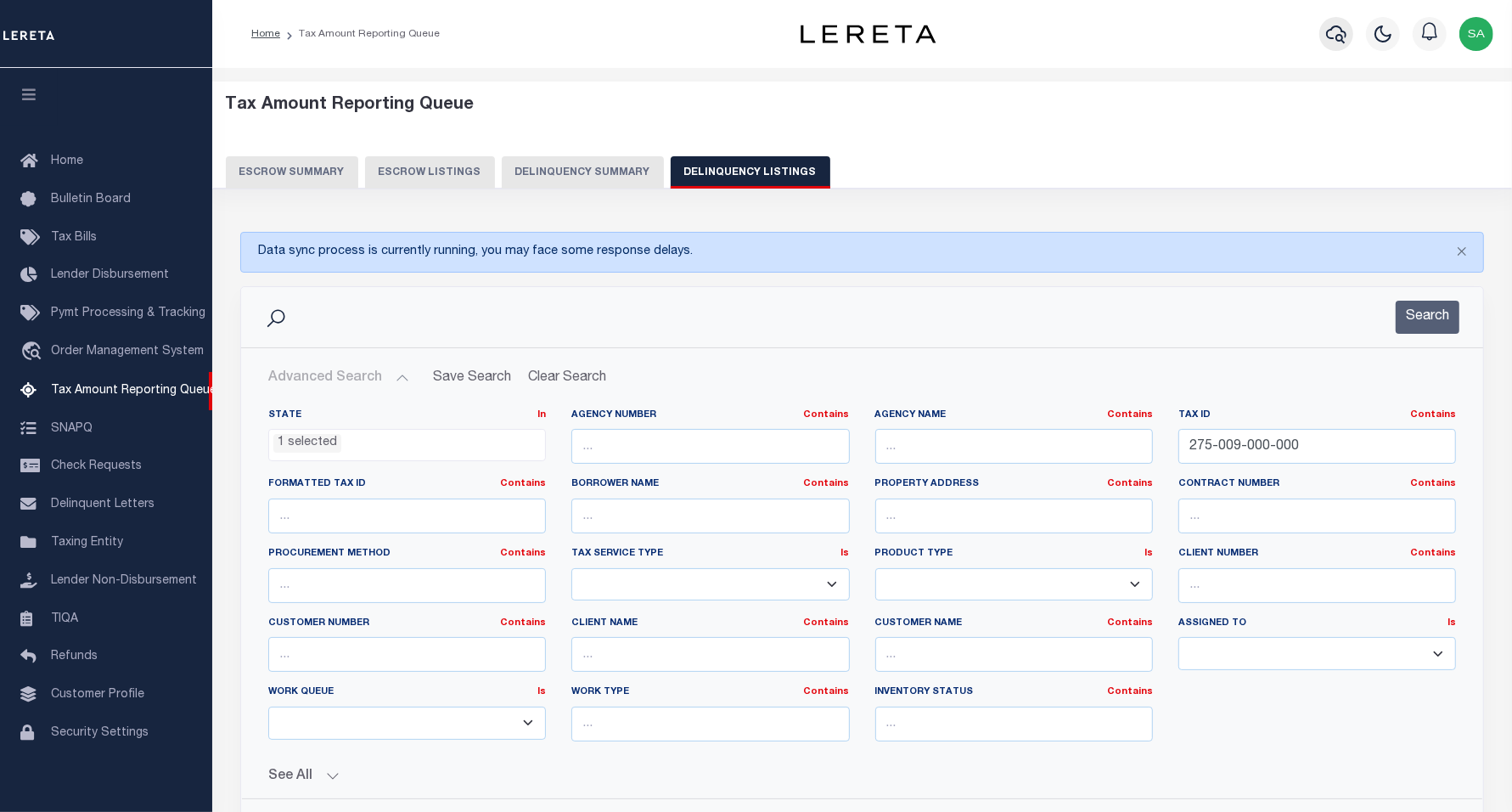
click at [1341, 41] on icon "button" at bounding box center [1336, 34] width 20 height 18
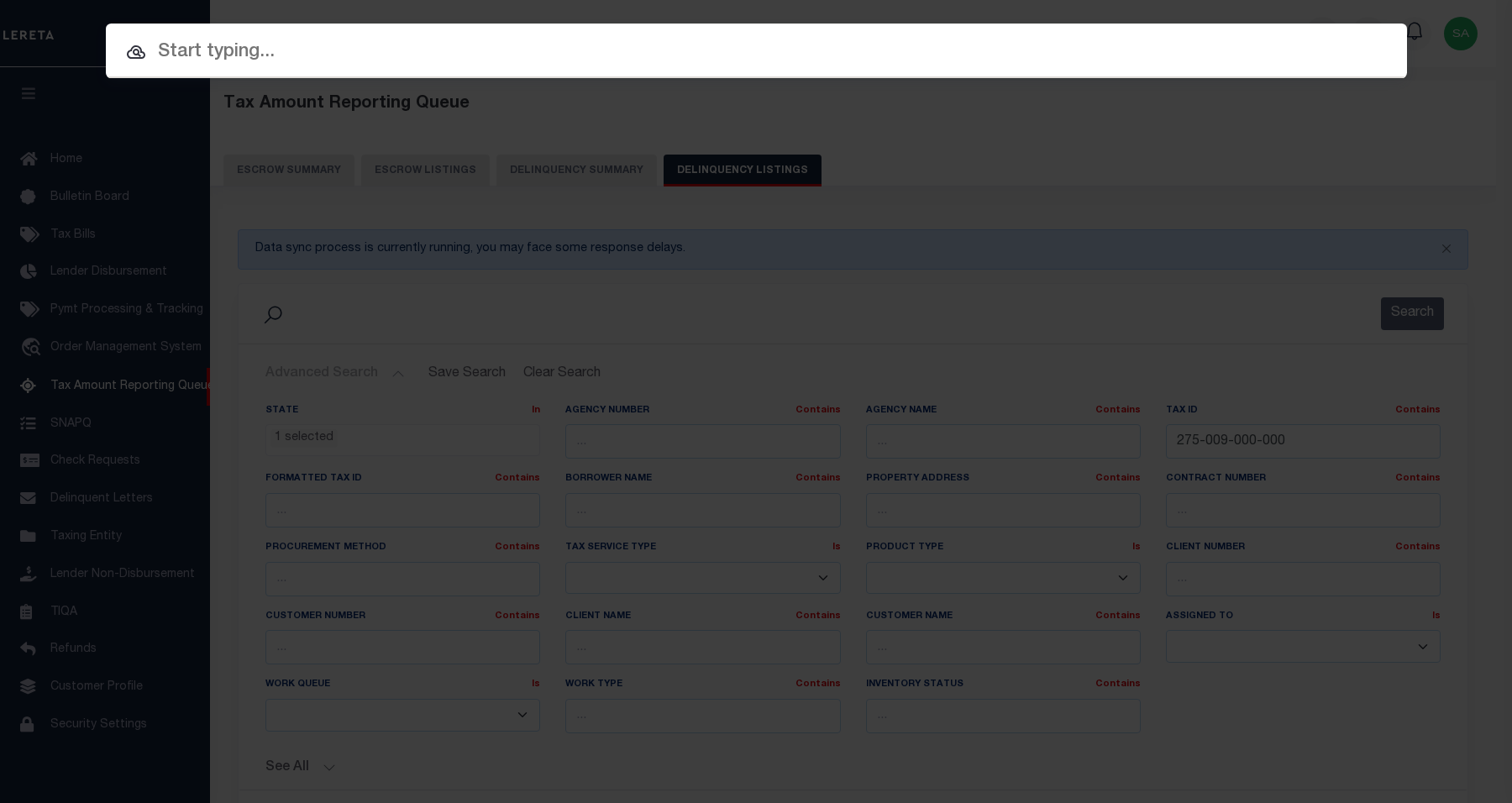
click at [605, 56] on input "text" at bounding box center [756, 52] width 1301 height 29
paste input "275-009-000-000"
type input "275-009-000-000"
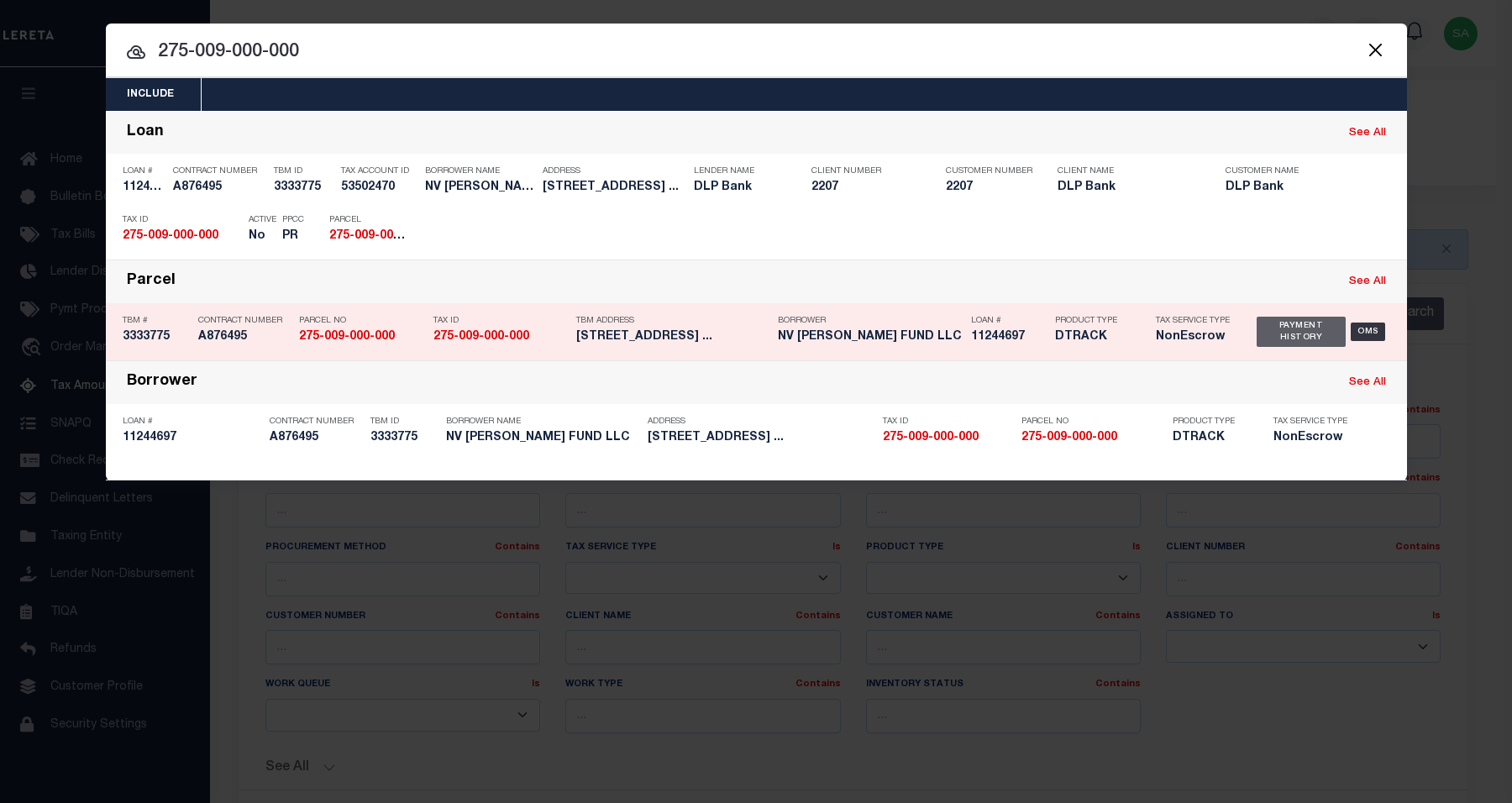
click at [1304, 328] on div "Payment History" at bounding box center [1301, 332] width 90 height 30
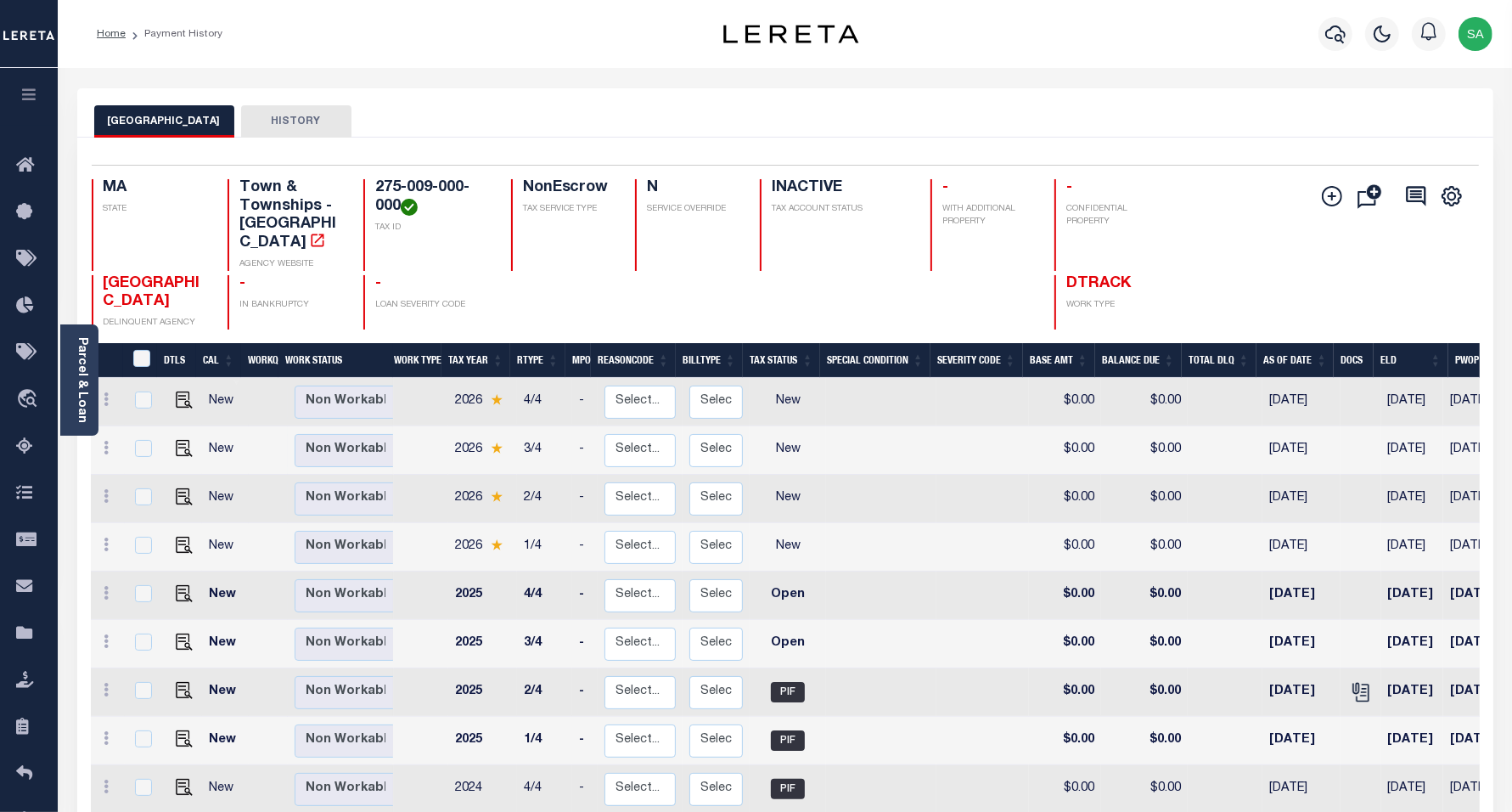
scroll to position [5, 0]
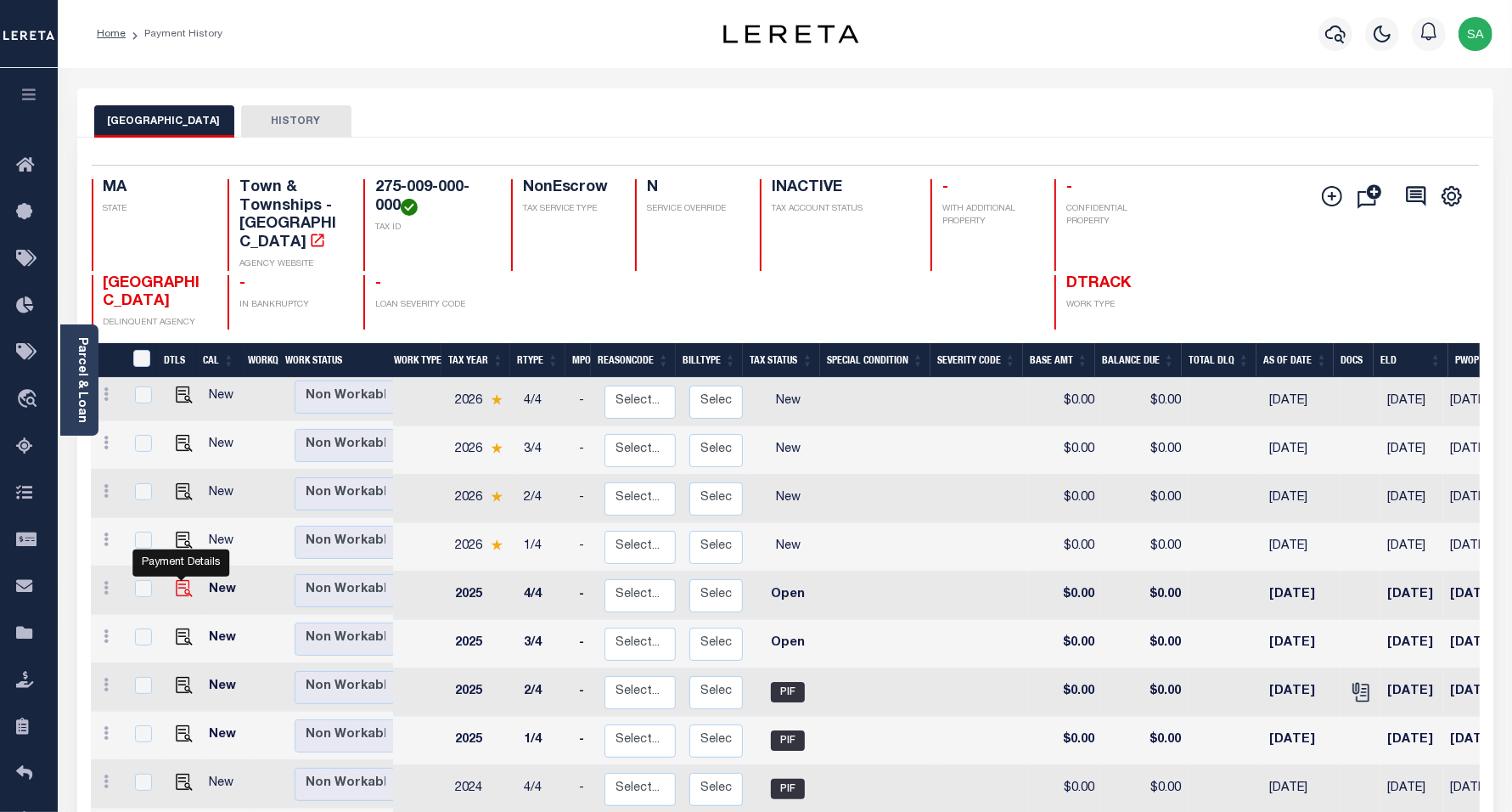
click at [180, 580] on img "" at bounding box center [184, 589] width 17 height 17
checkbox input "true"
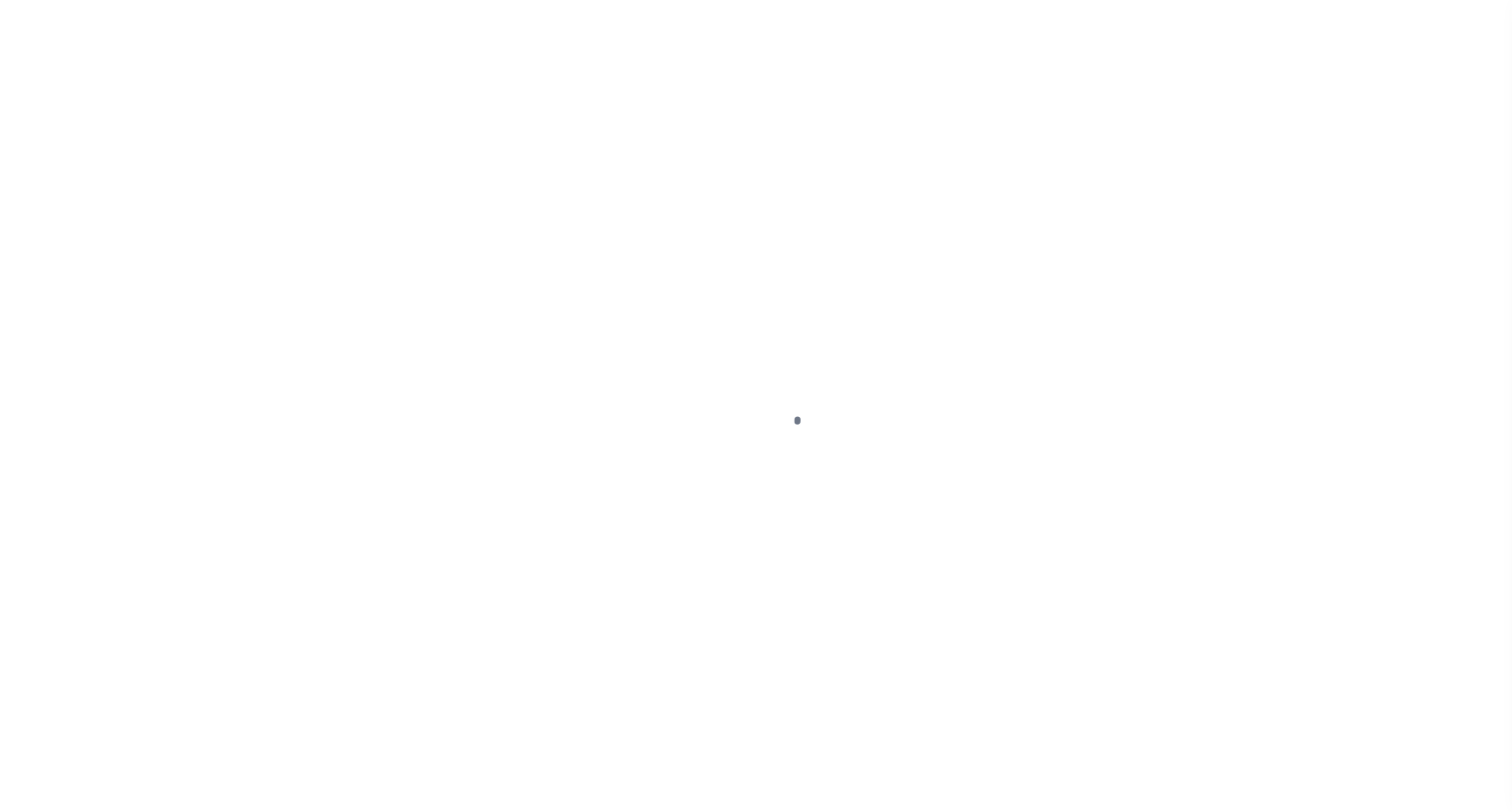
select select "OP2"
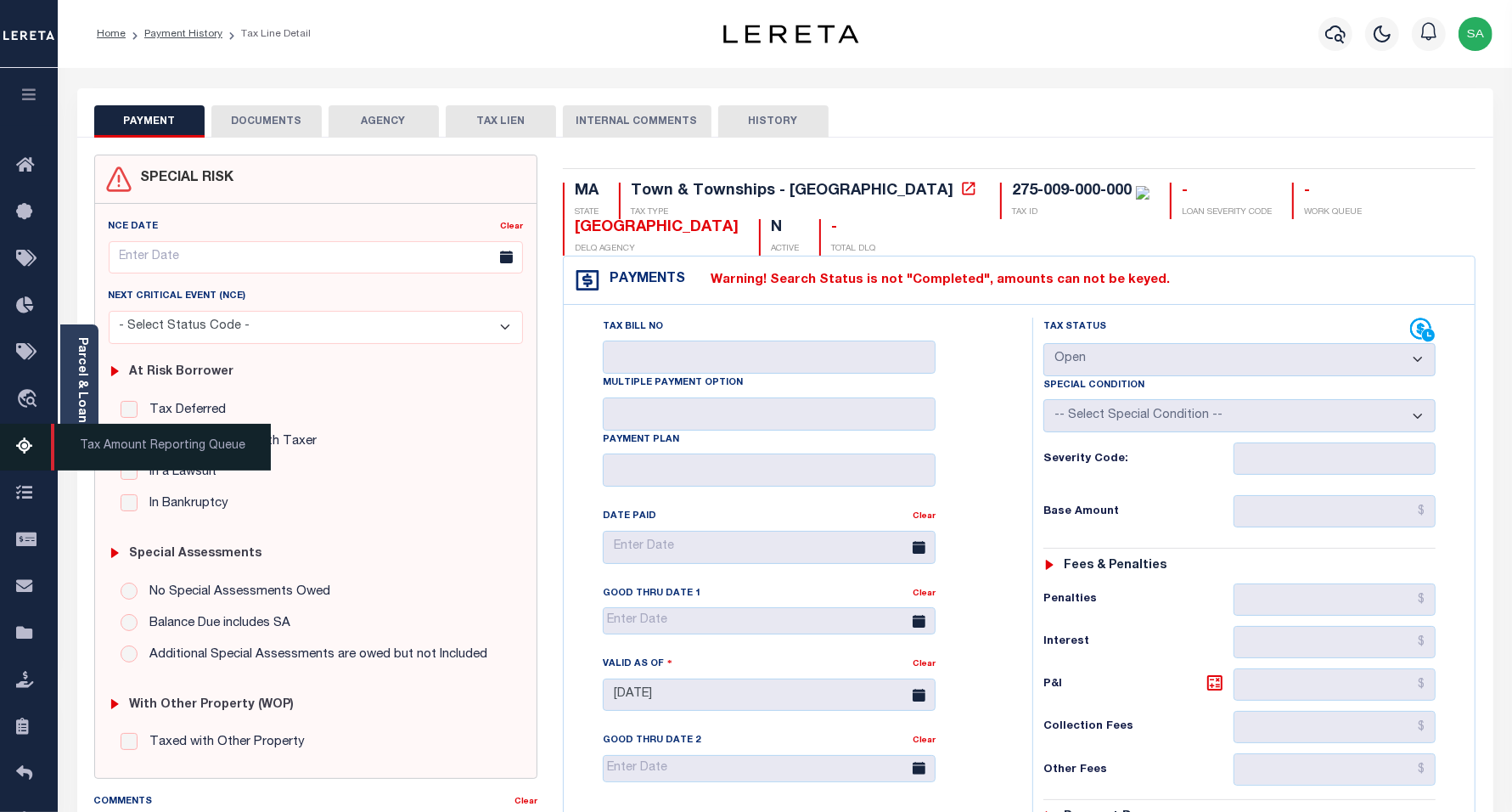
drag, startPoint x: 22, startPoint y: 459, endPoint x: 108, endPoint y: 435, distance: 89.3
click at [22, 458] on icon at bounding box center [30, 447] width 27 height 21
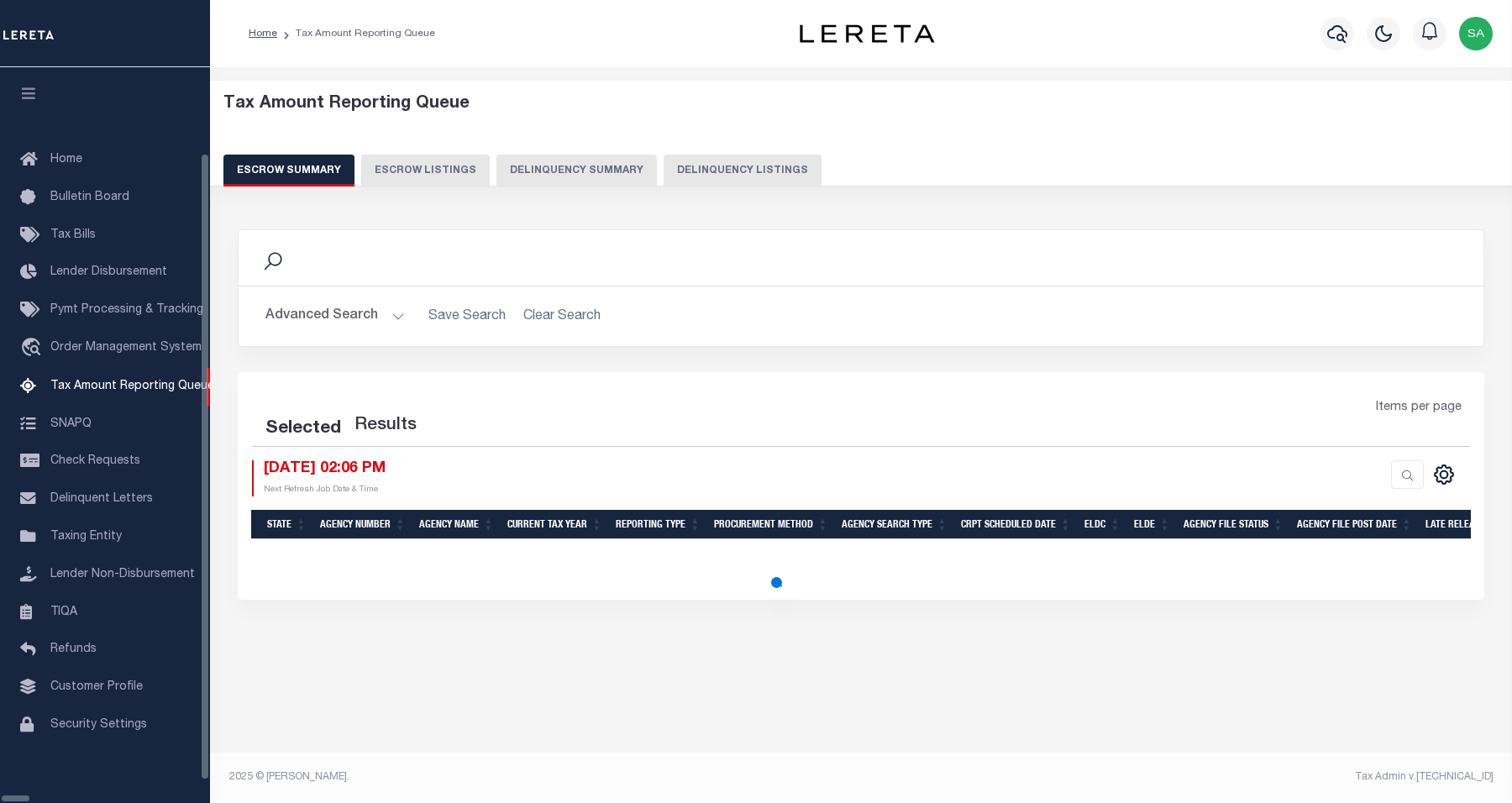
select select "100"
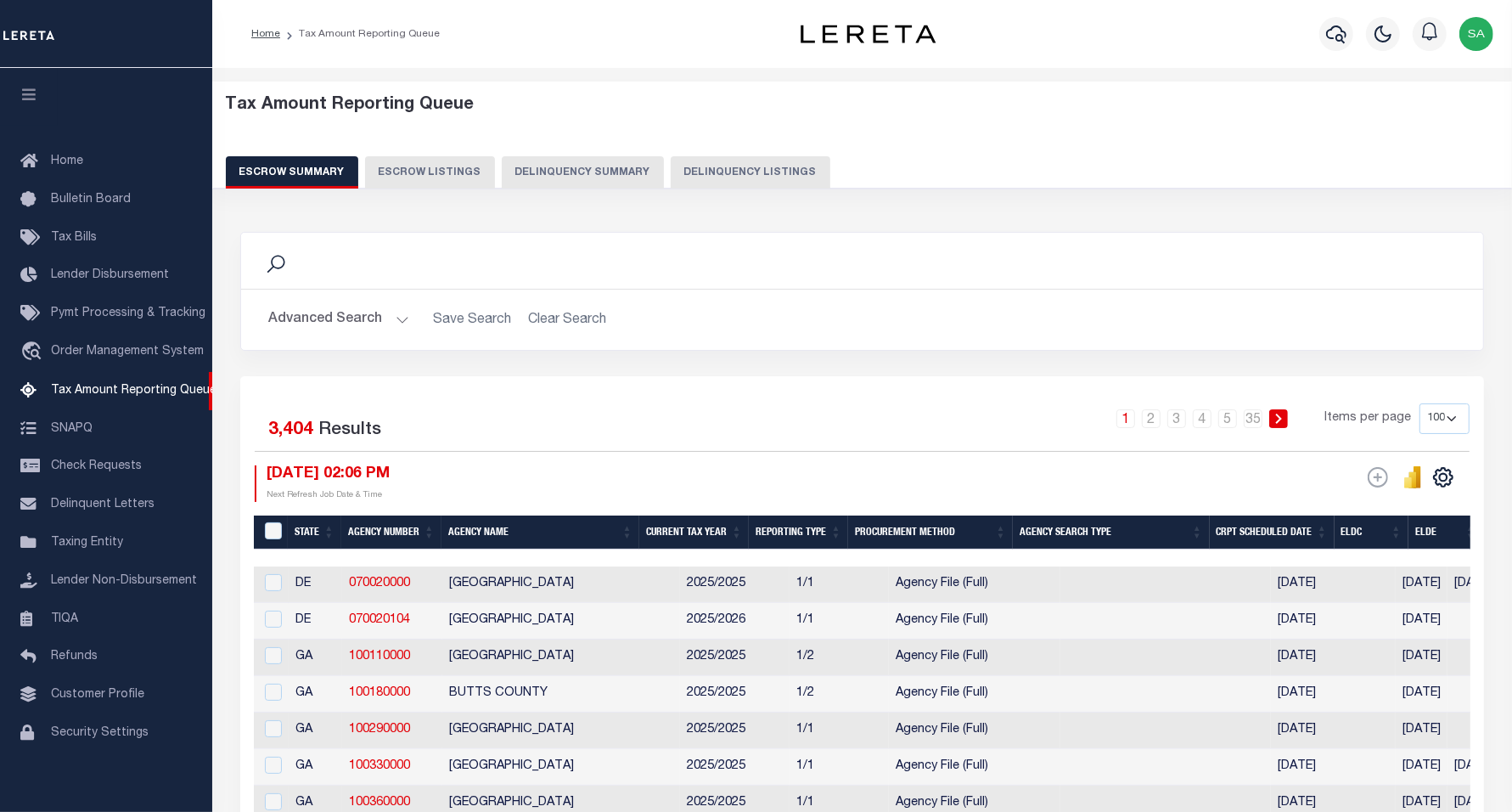
click at [752, 177] on button "Delinquency Listings" at bounding box center [750, 172] width 160 height 32
select select "100"
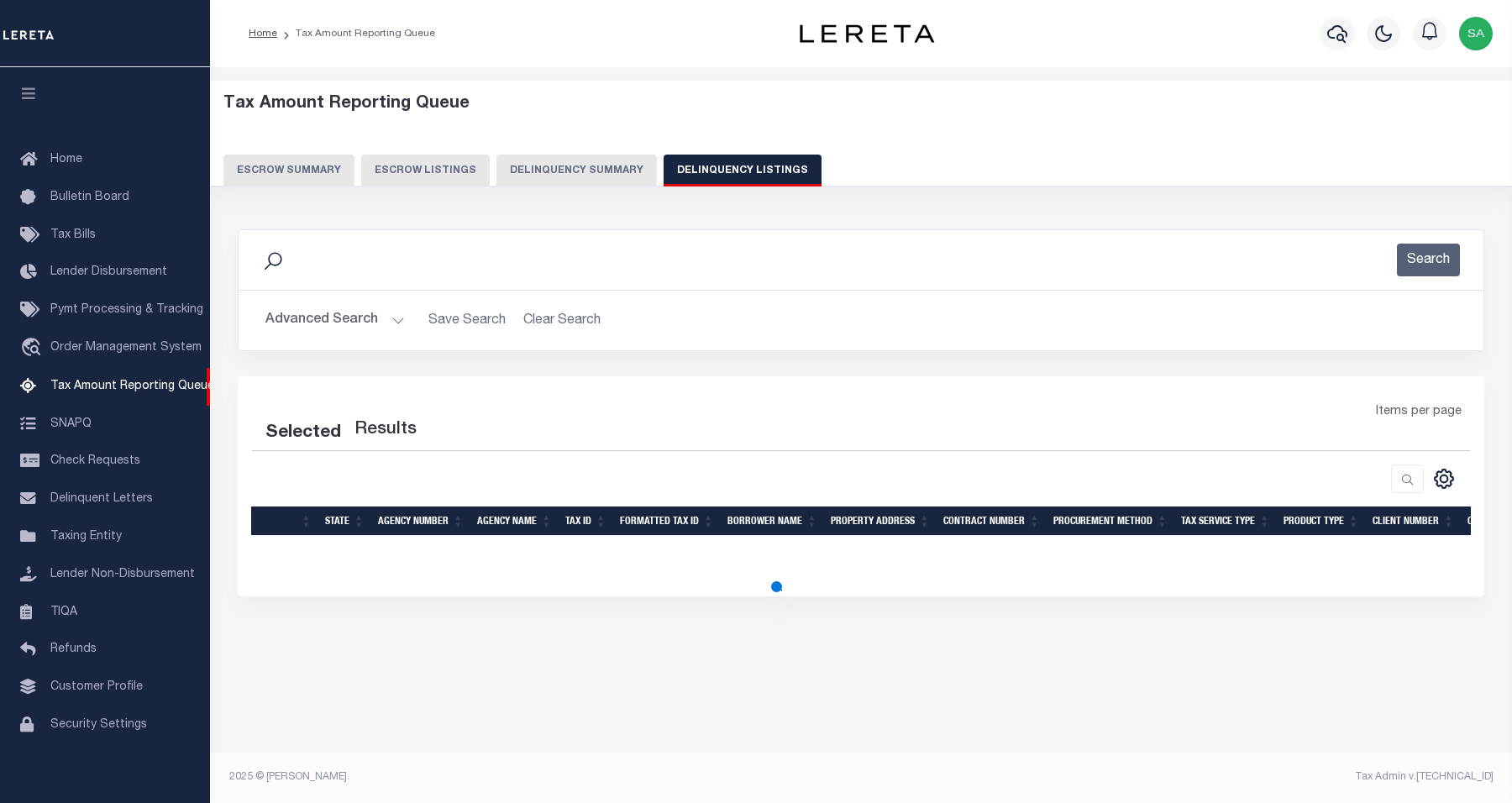
select select "100"
